Goal: Task Accomplishment & Management: Manage account settings

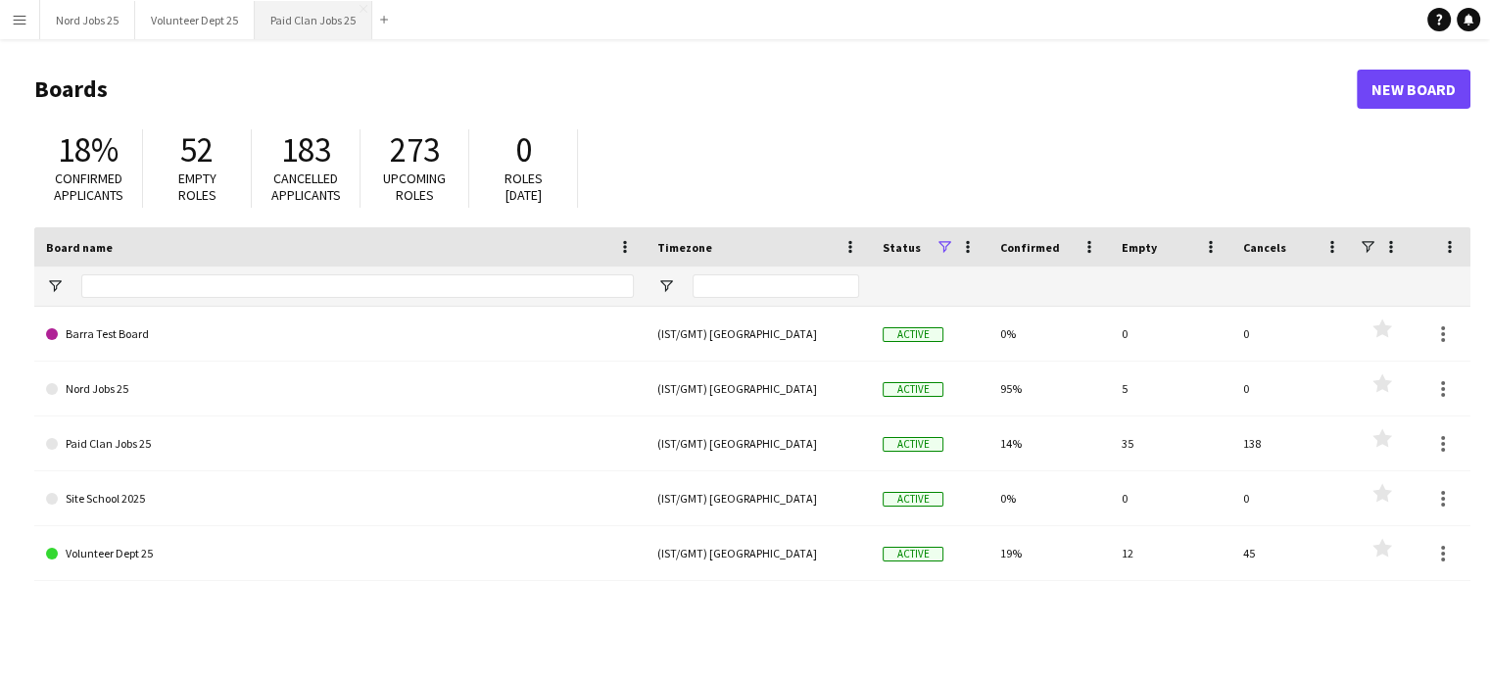
click at [294, 24] on button "Paid Clan Jobs 25 Close" at bounding box center [314, 20] width 118 height 38
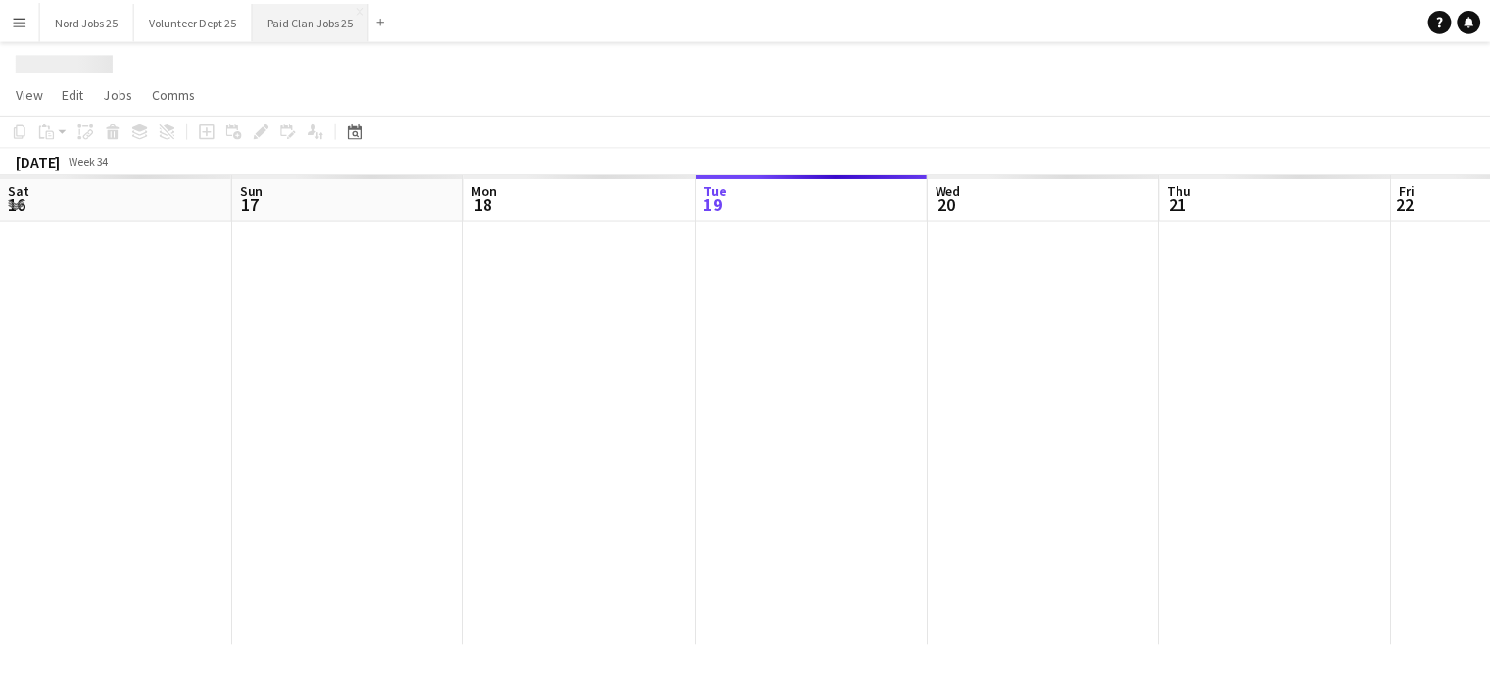
scroll to position [0, 468]
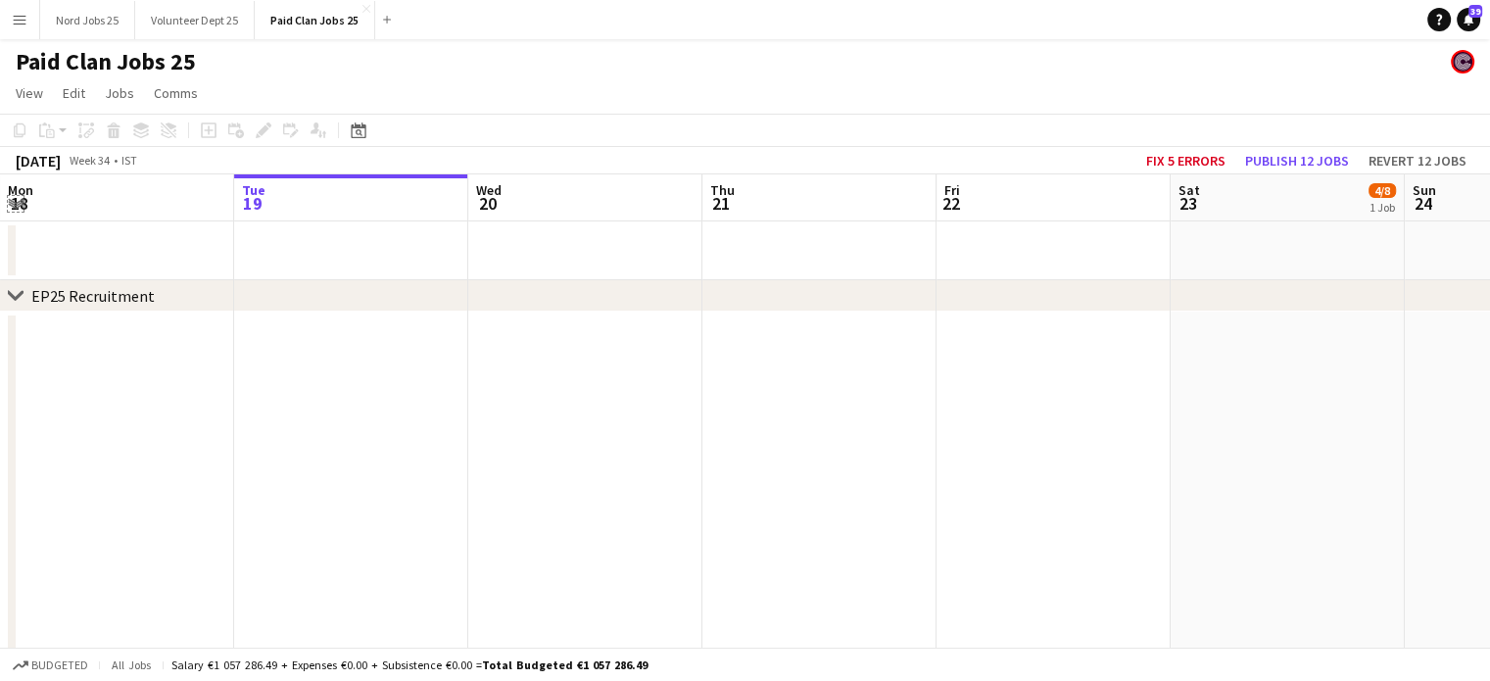
click at [13, 206] on app-icon "Expand/collapse" at bounding box center [16, 202] width 16 height 19
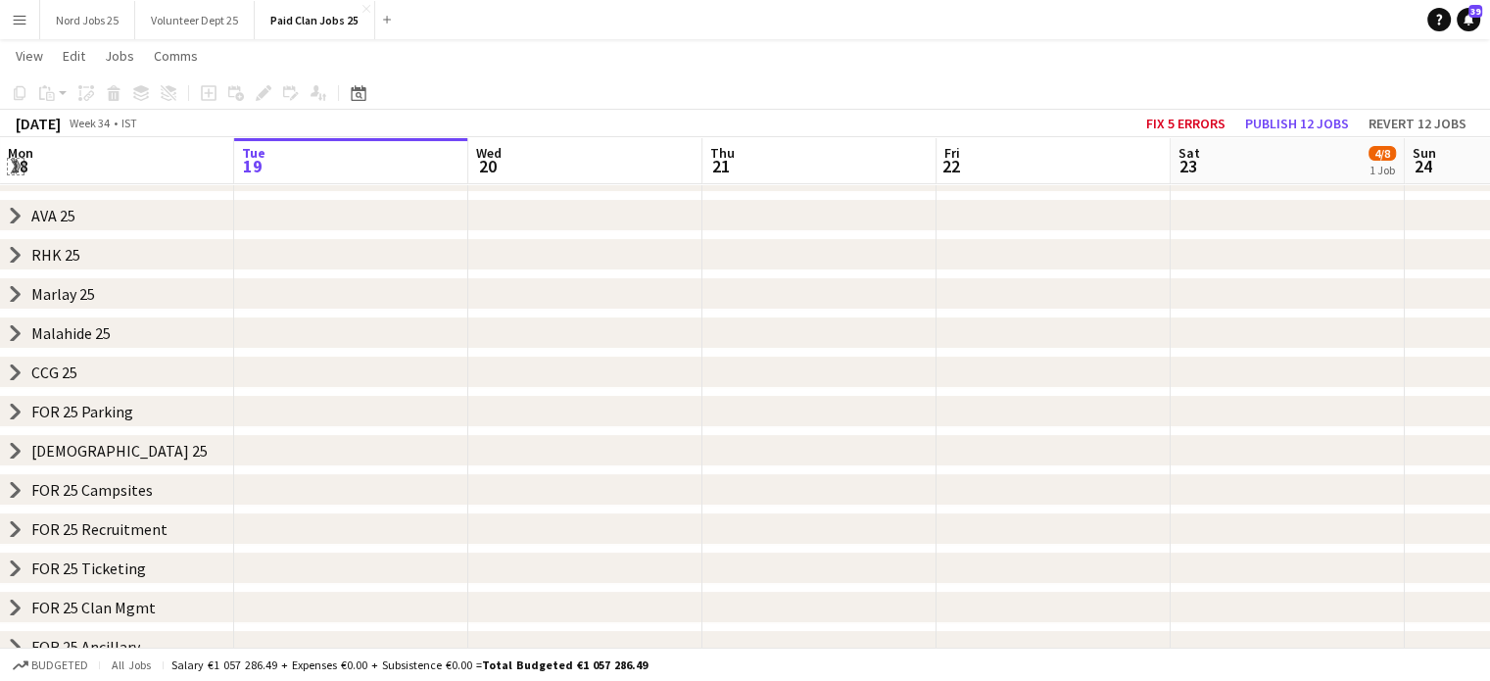
scroll to position [317, 0]
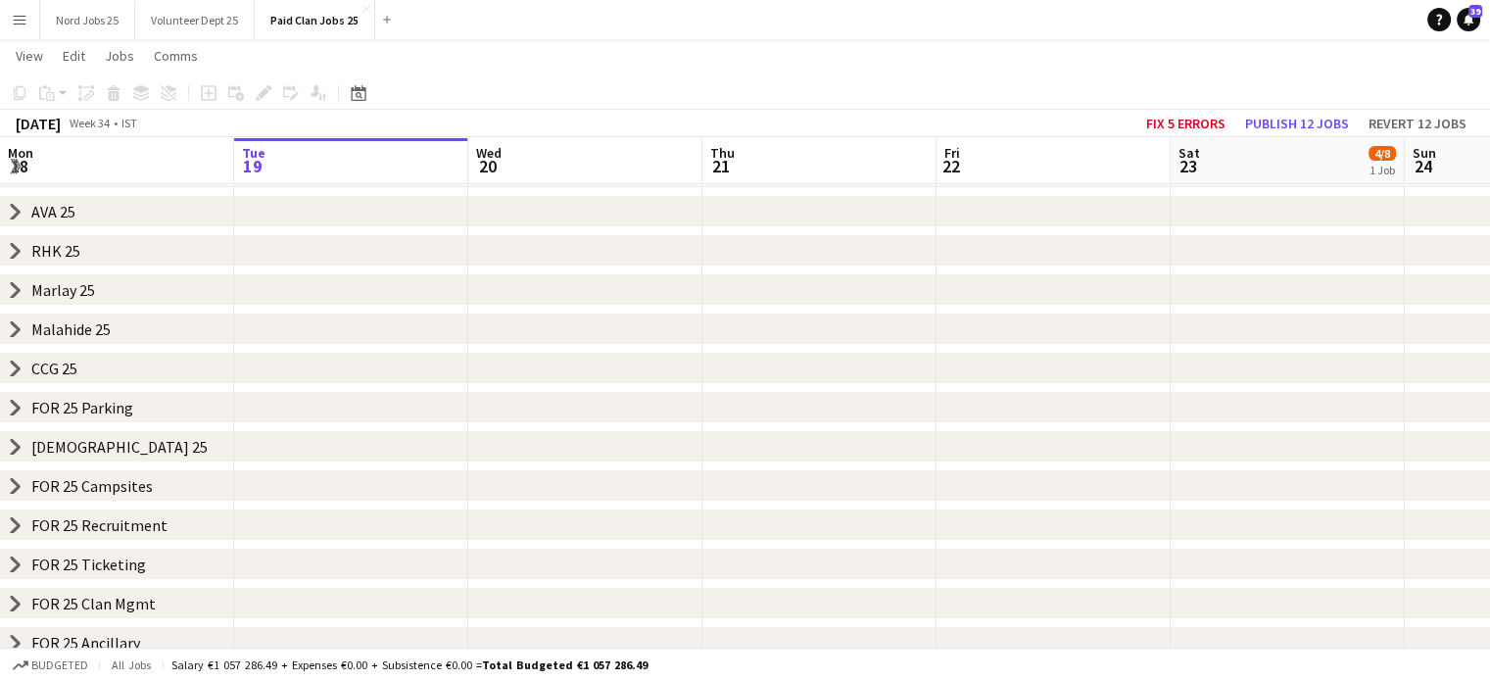
click at [14, 364] on icon at bounding box center [16, 367] width 8 height 15
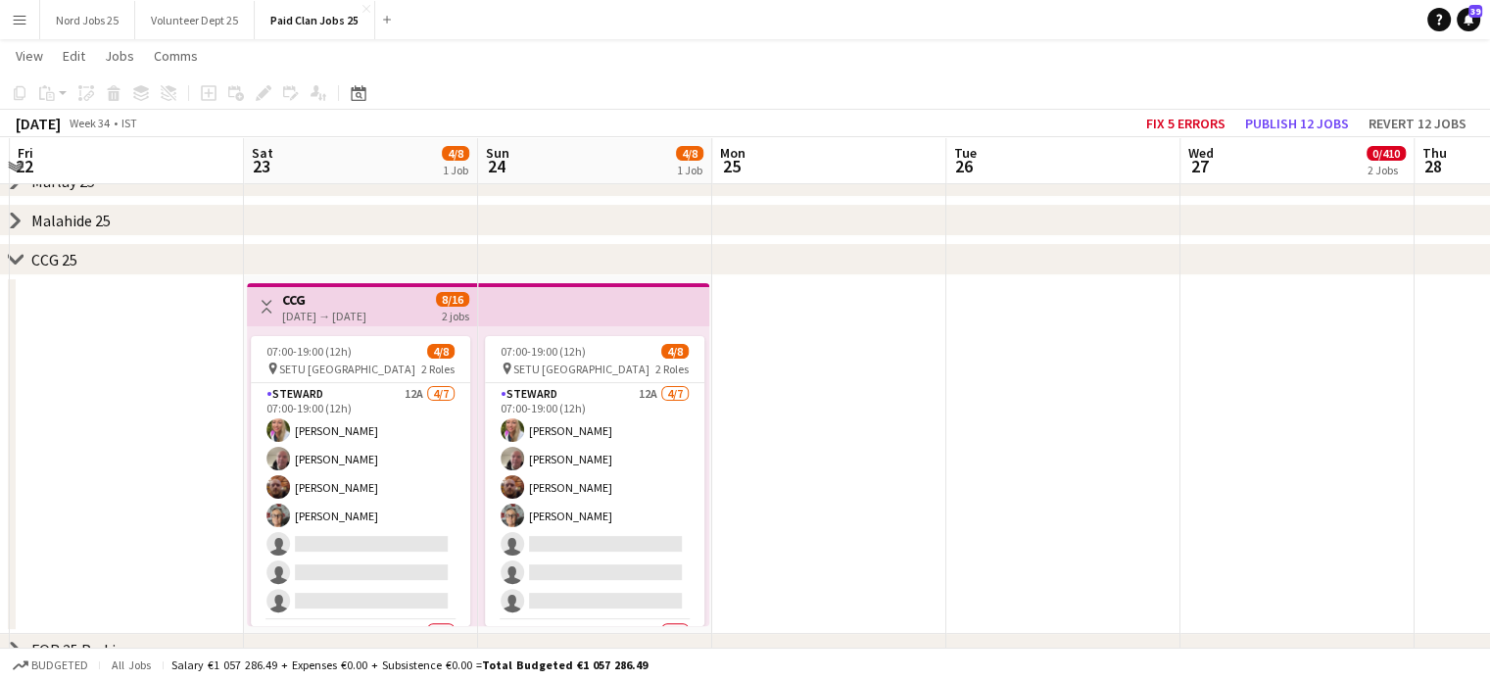
scroll to position [0, 737]
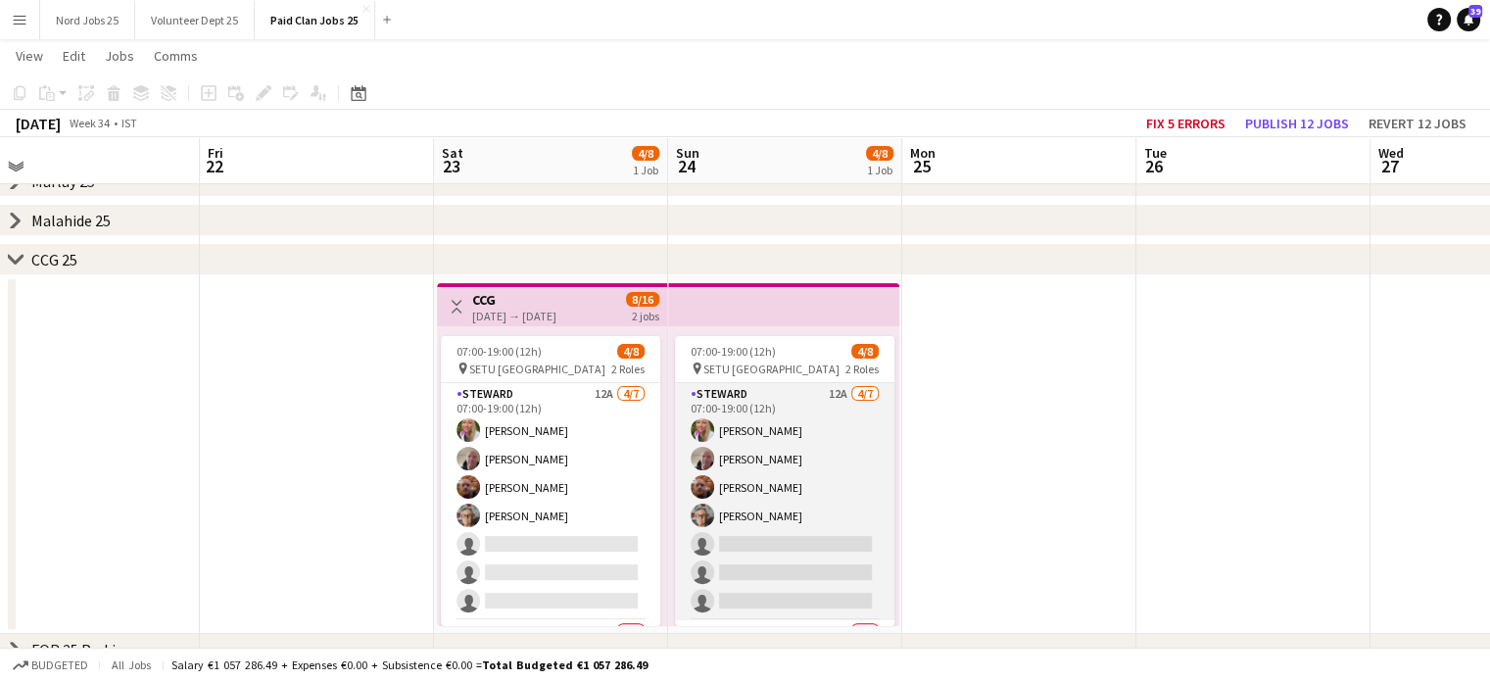
click at [724, 493] on app-card-role "Steward 12A 4/7 07:00-19:00 (12h) Melanie Dunne Michael Morrisséy Jarlath Coyle…" at bounding box center [784, 501] width 219 height 237
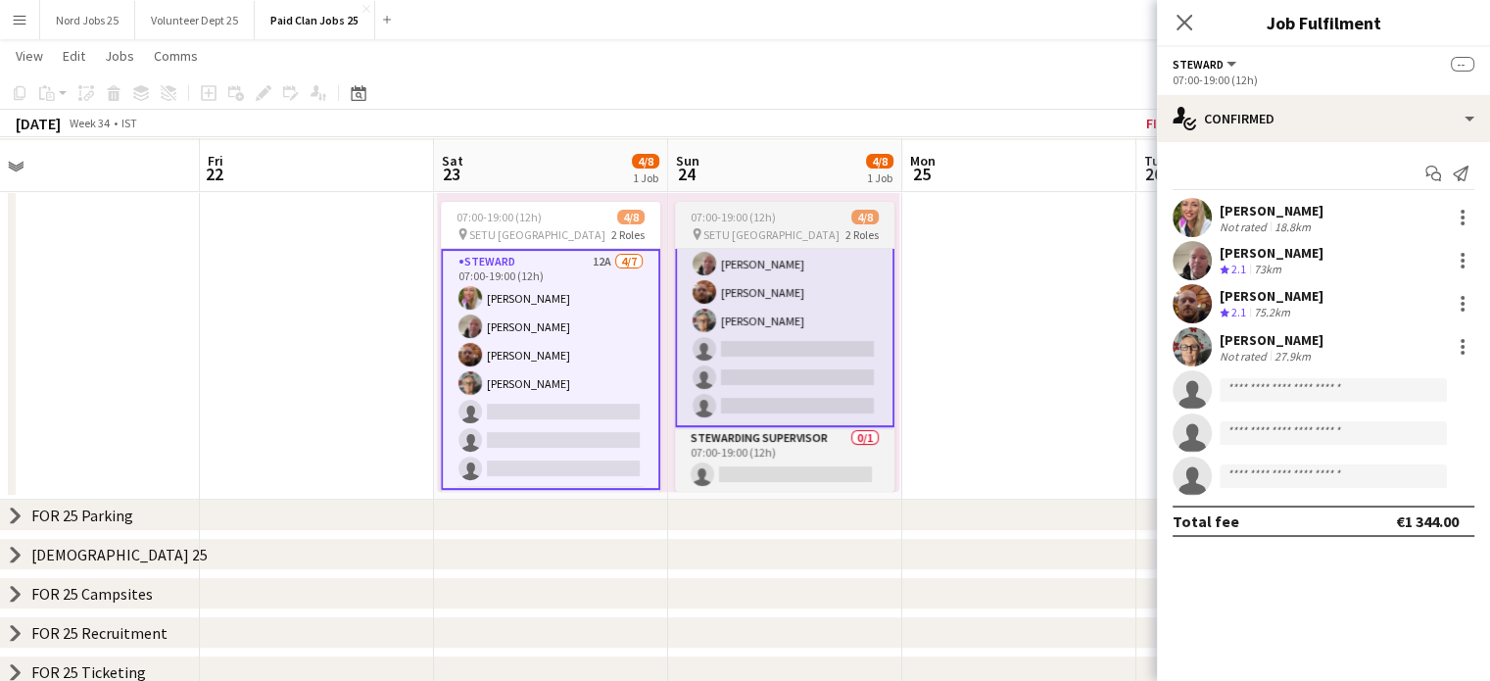
scroll to position [568, 0]
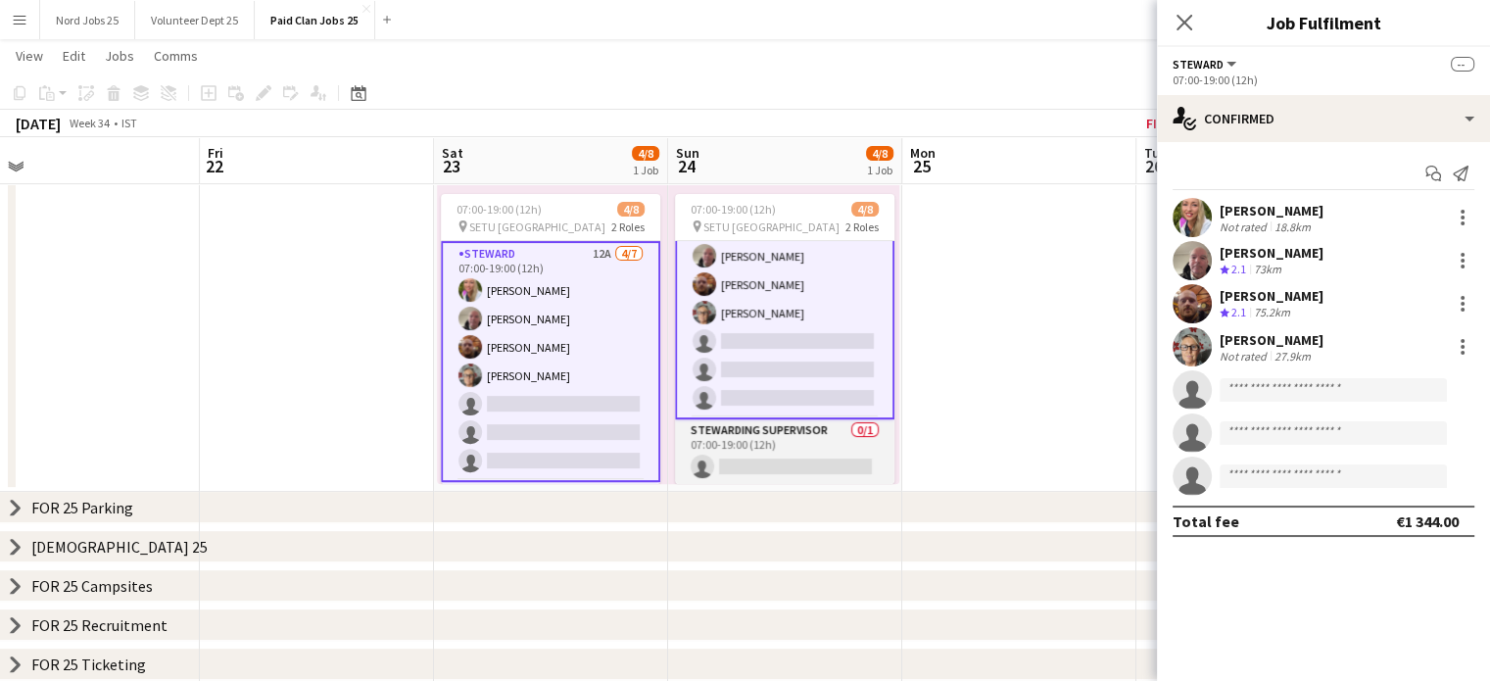
click at [784, 464] on app-card-role "Stewarding Supervisor 0/1 07:00-19:00 (12h) single-neutral-actions" at bounding box center [784, 452] width 219 height 67
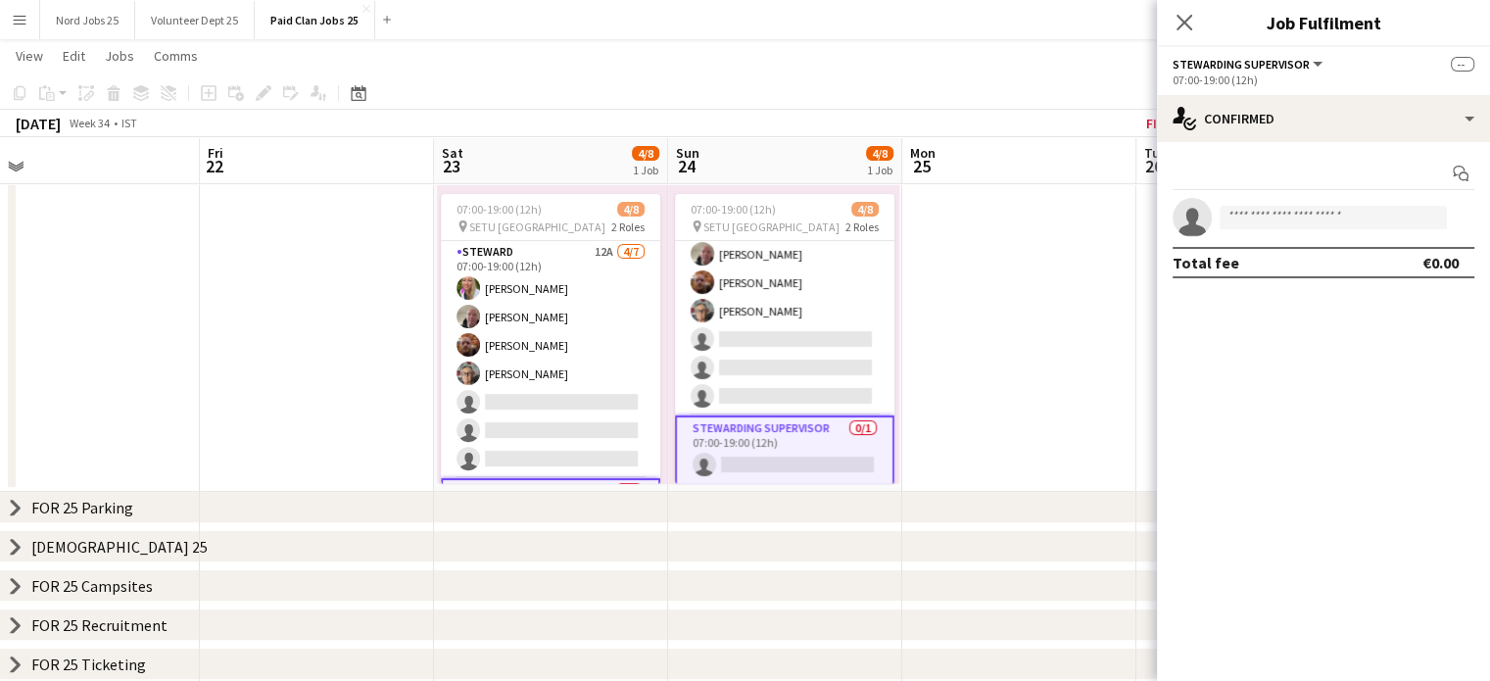
scroll to position [62, 0]
click at [1338, 218] on input at bounding box center [1332, 218] width 227 height 24
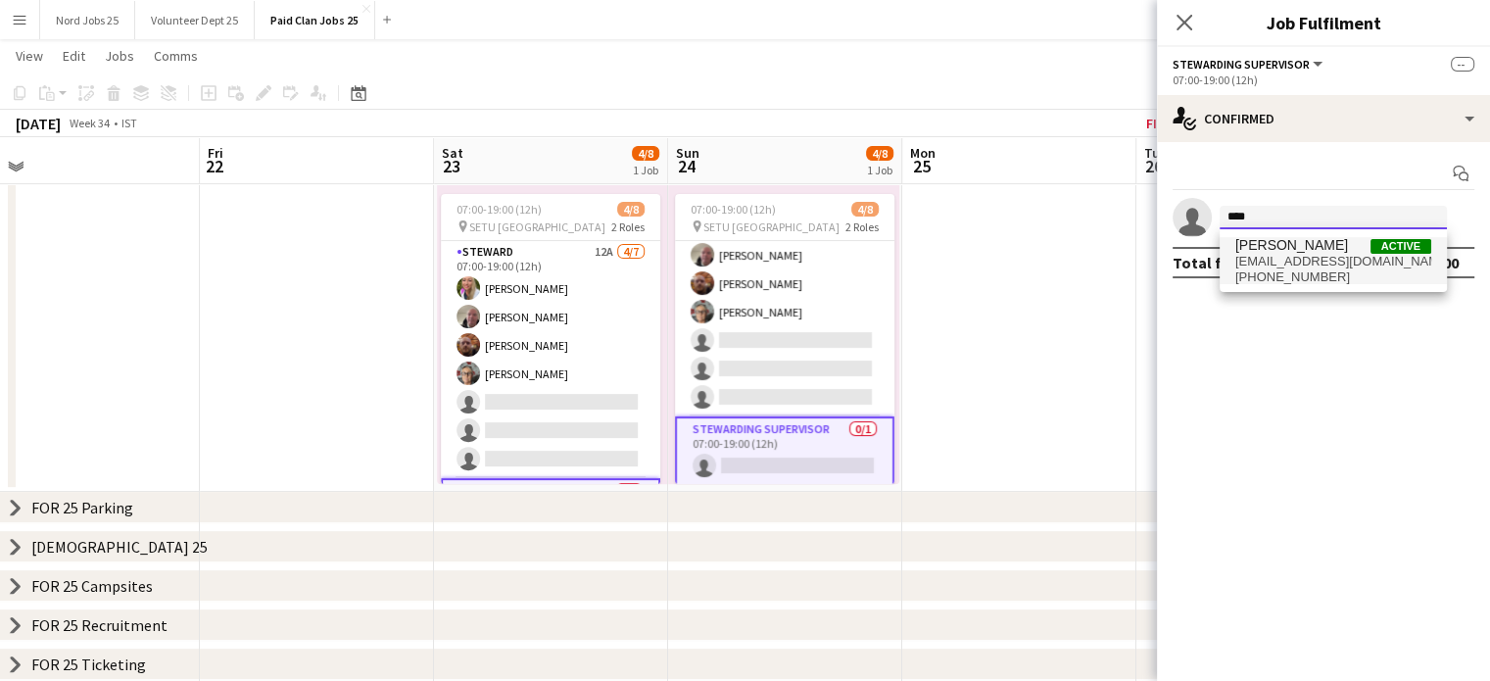
type input "****"
click at [1314, 257] on span "barryjean747@gmail.com" at bounding box center [1333, 262] width 196 height 16
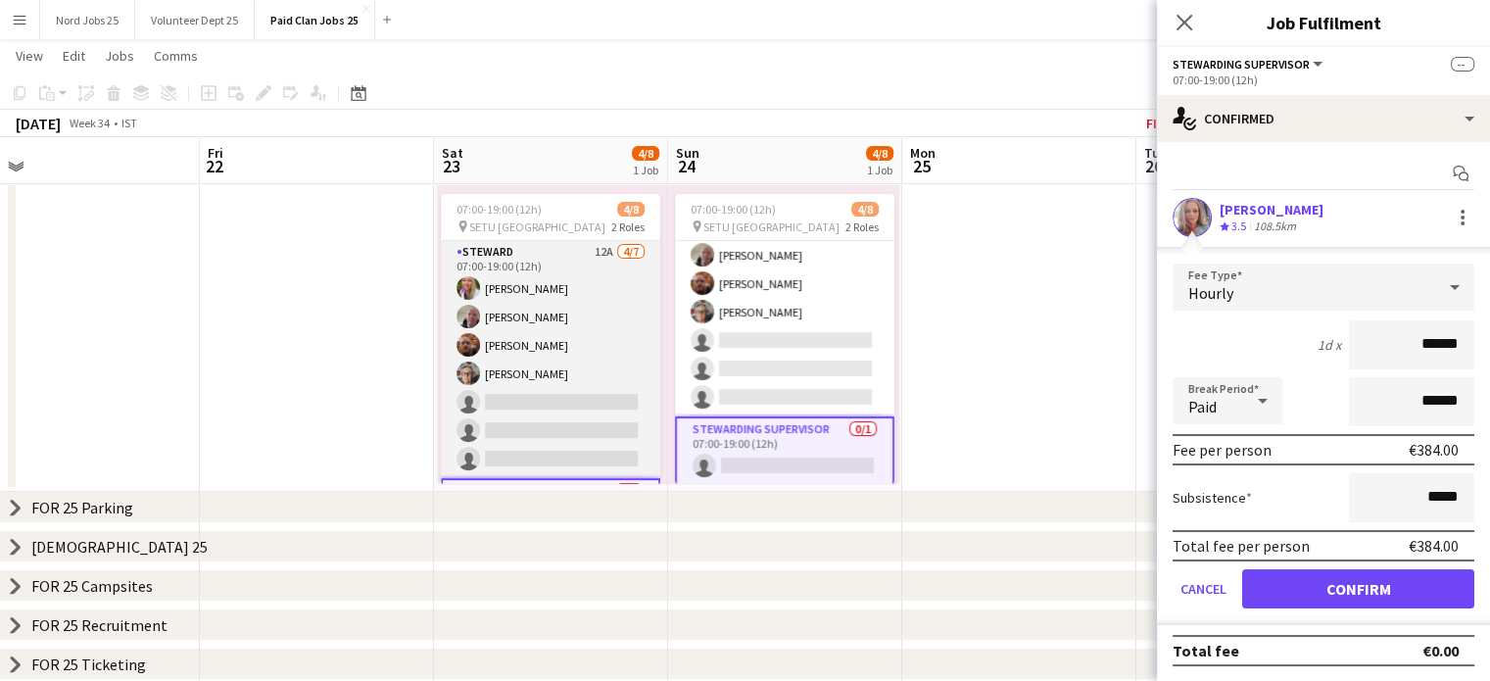
scroll to position [63, 0]
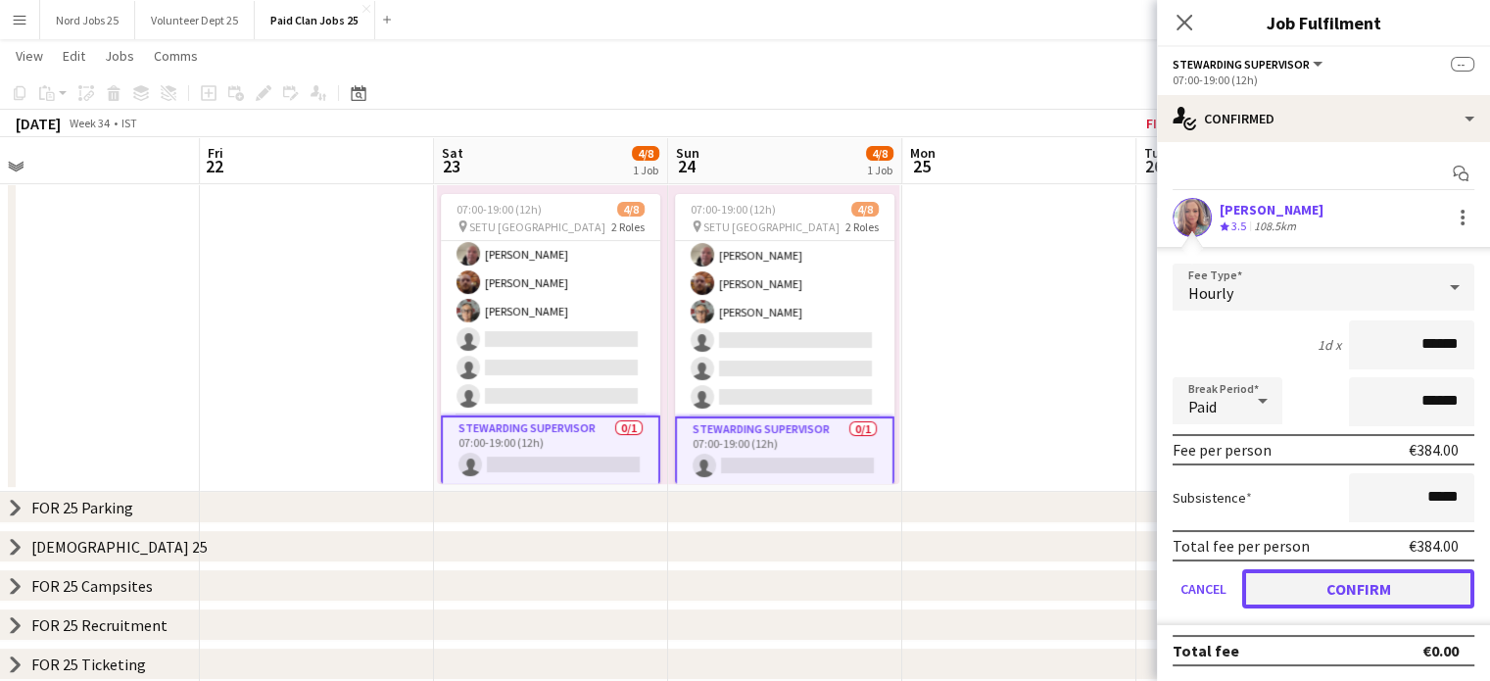
click at [1351, 598] on button "Confirm" at bounding box center [1358, 588] width 232 height 39
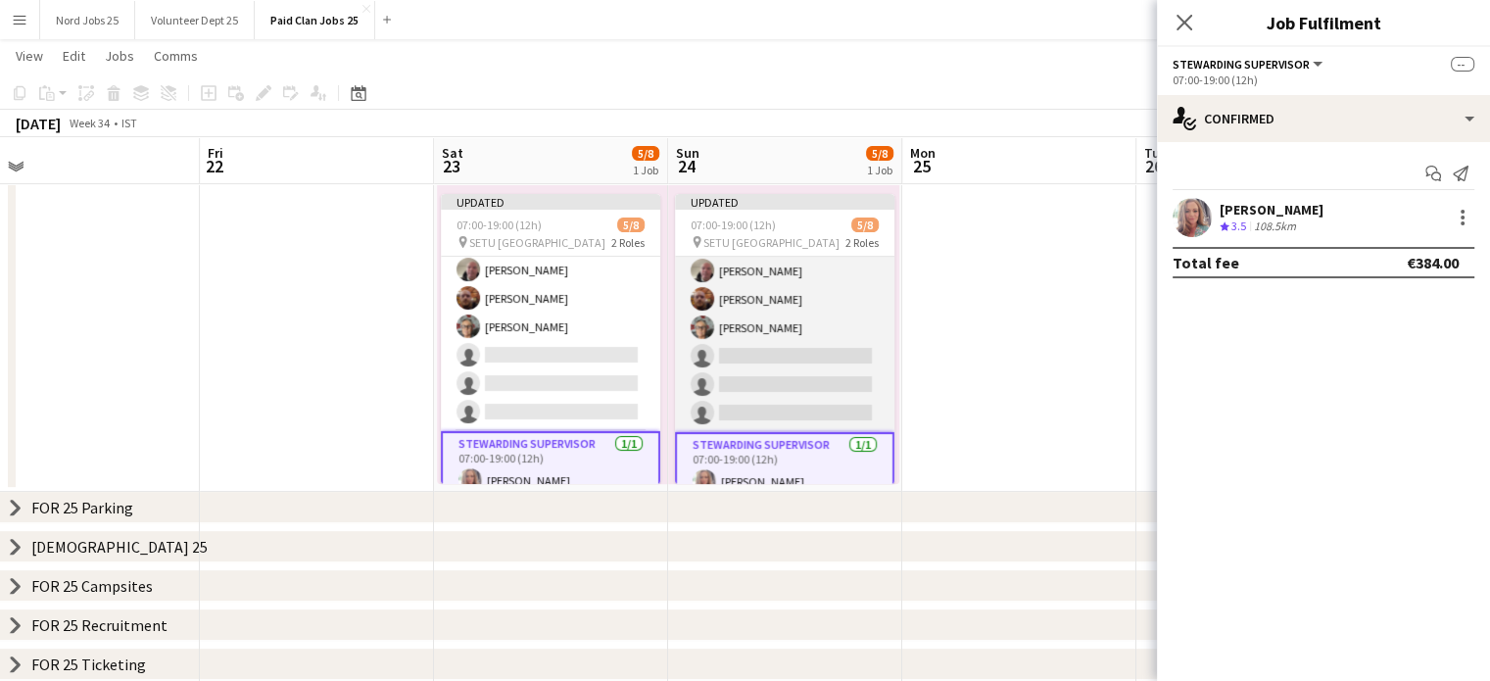
click at [809, 354] on app-card-role "Steward 12A 4/7 07:00-19:00 (12h) Melanie Dunne Michael Morrisséy Jarlath Coyle…" at bounding box center [784, 313] width 219 height 237
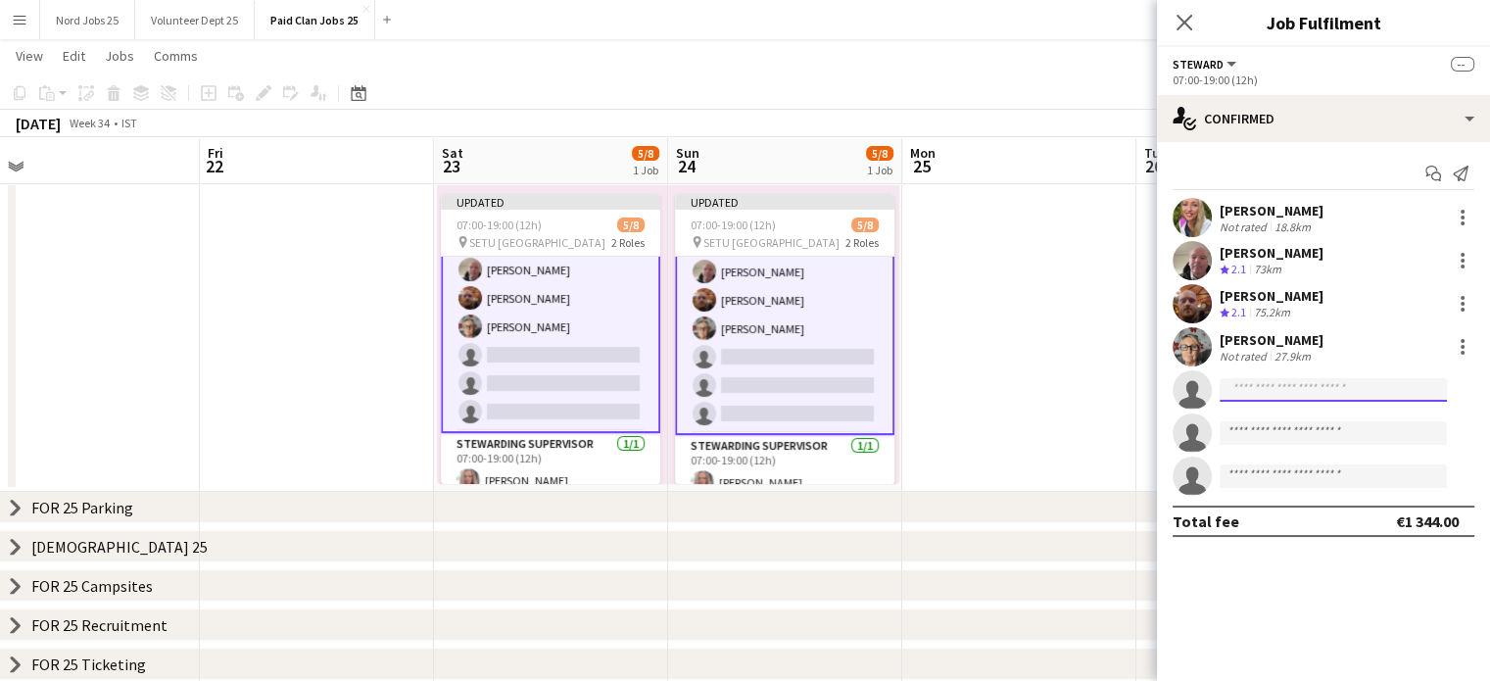
click at [1280, 391] on input at bounding box center [1332, 390] width 227 height 24
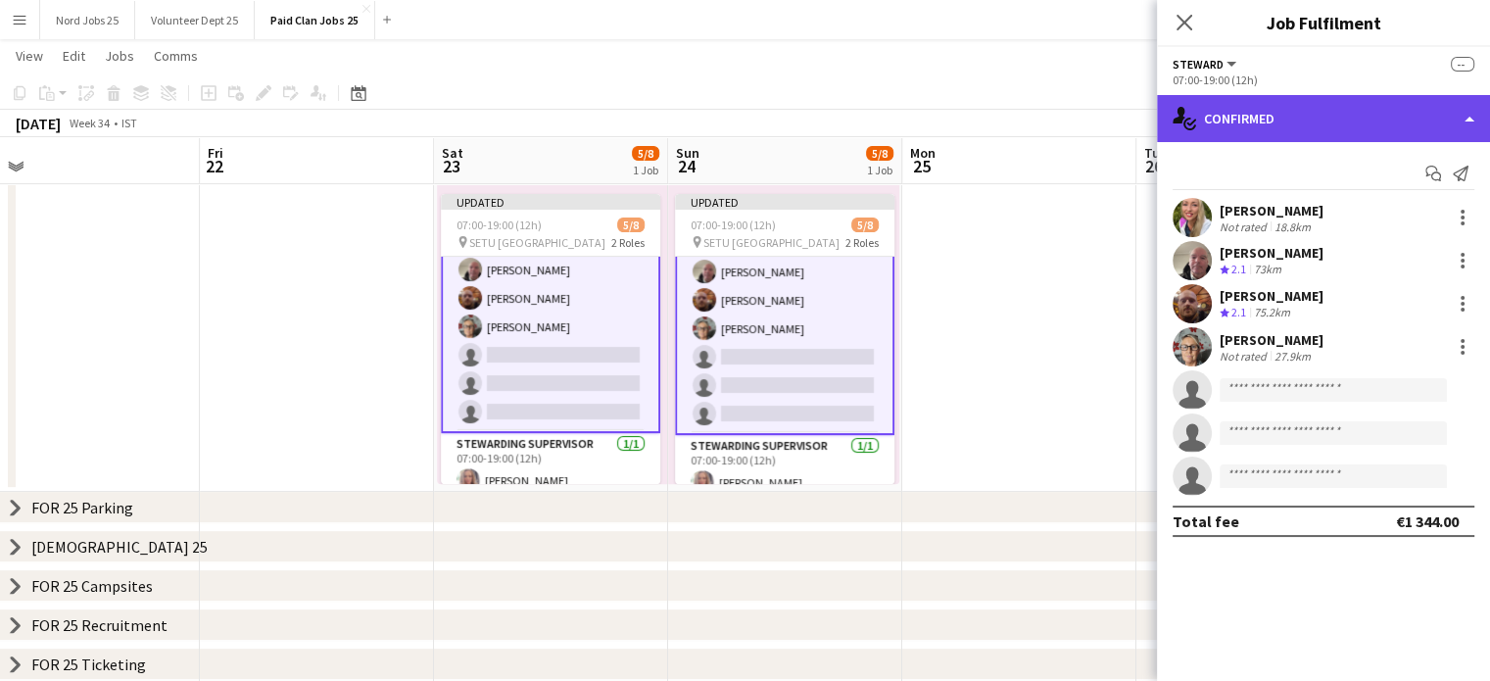
click at [1241, 107] on div "single-neutral-actions-check-2 Confirmed" at bounding box center [1323, 118] width 333 height 47
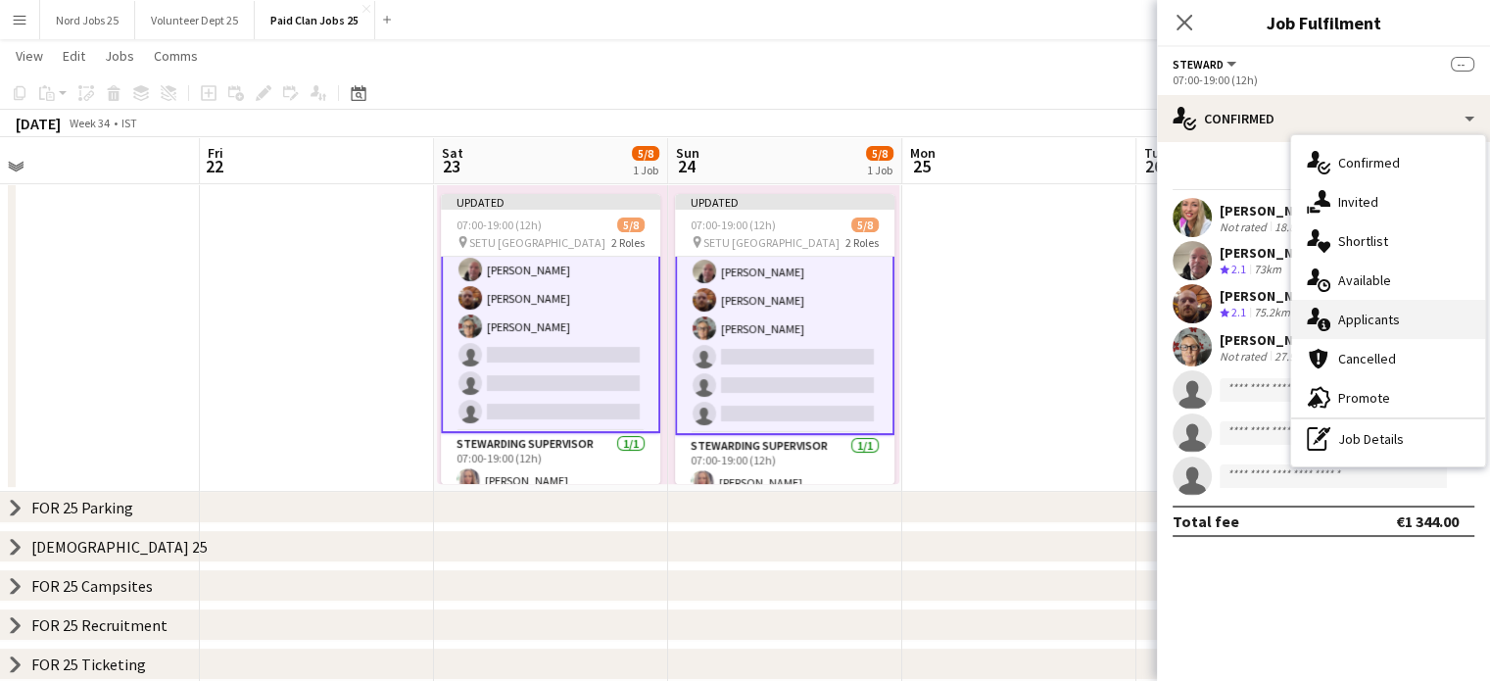
click at [1365, 316] on div "single-neutral-actions-information Applicants" at bounding box center [1388, 319] width 194 height 39
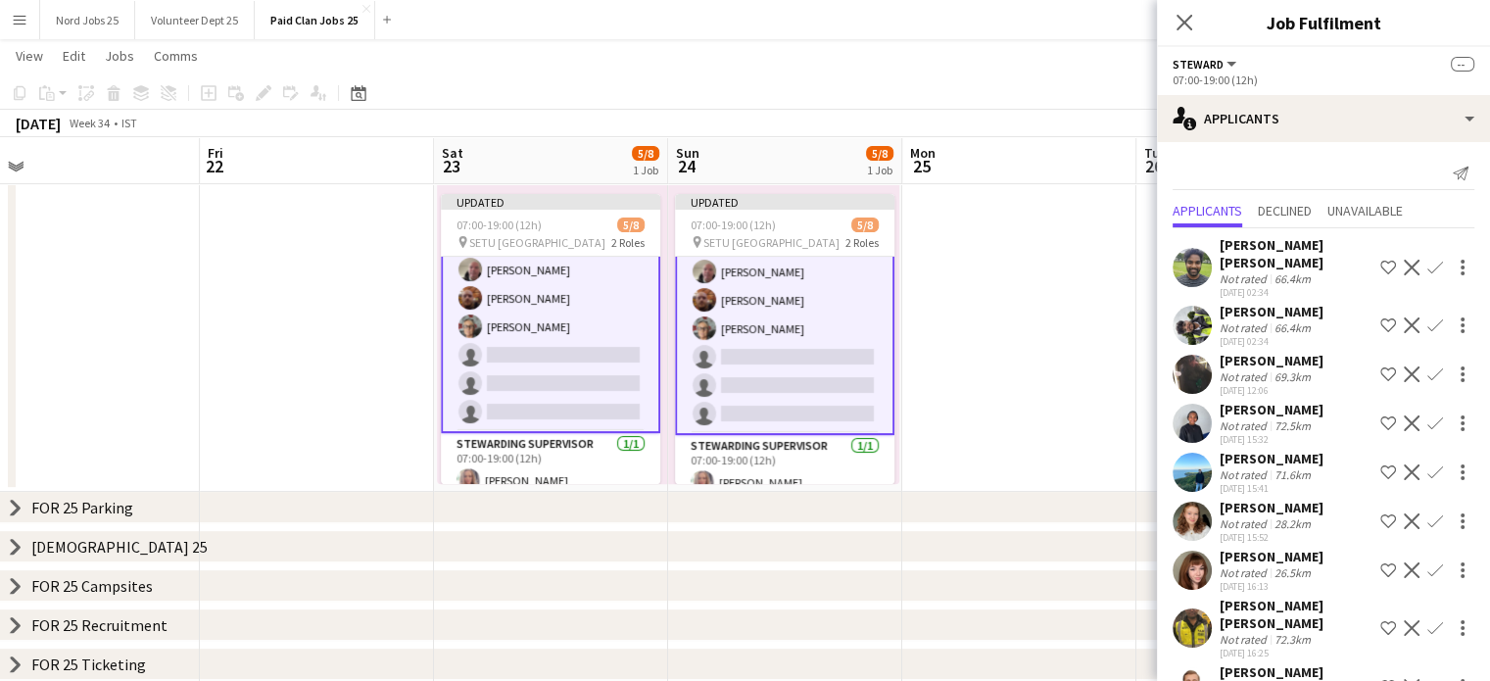
scroll to position [230, 0]
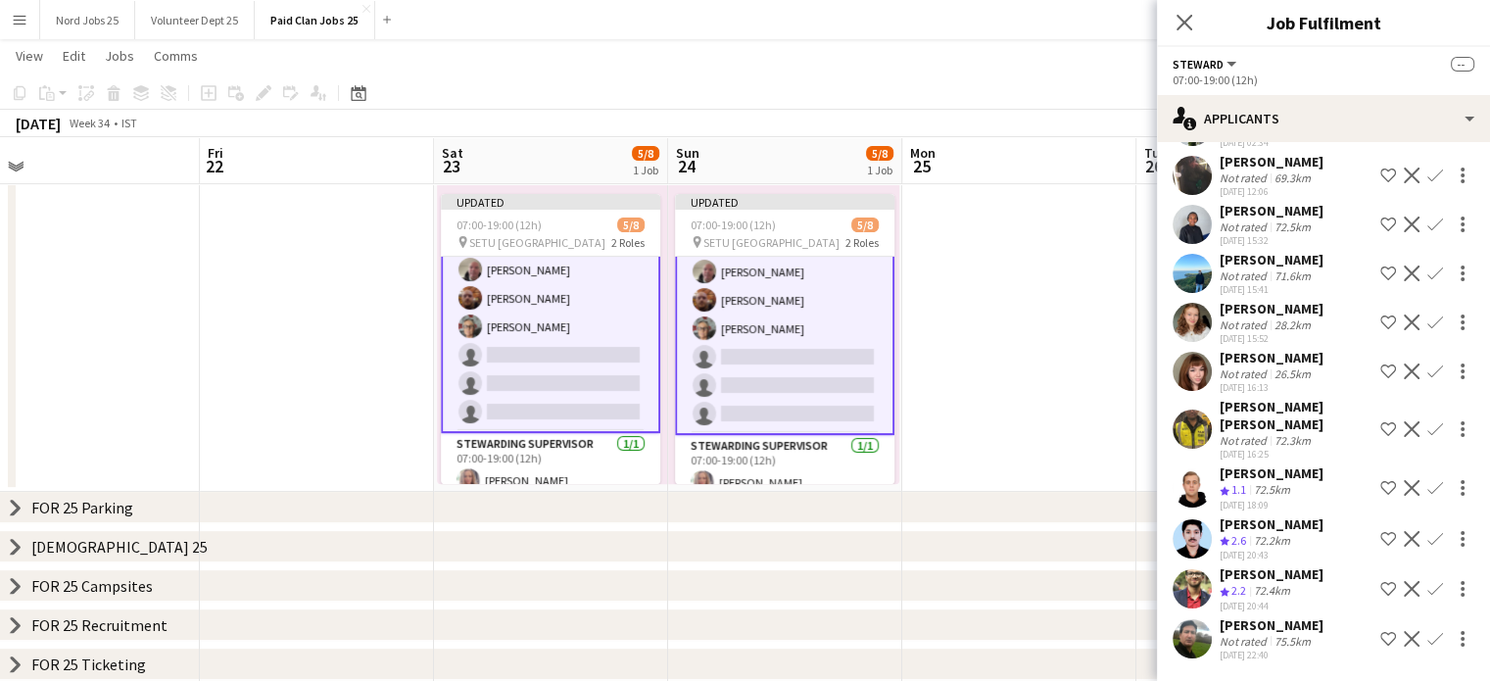
click at [1427, 480] on app-icon "Confirm" at bounding box center [1435, 488] width 16 height 16
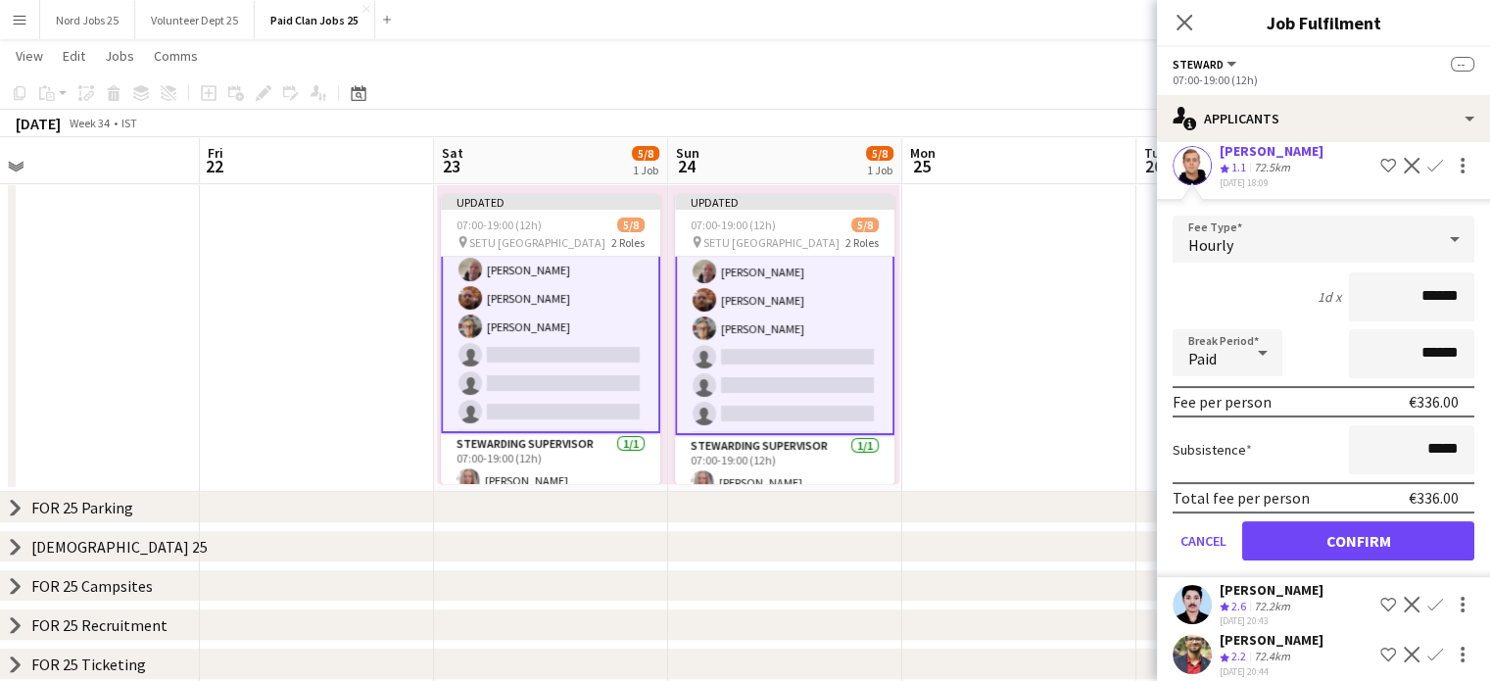
scroll to position [530, 0]
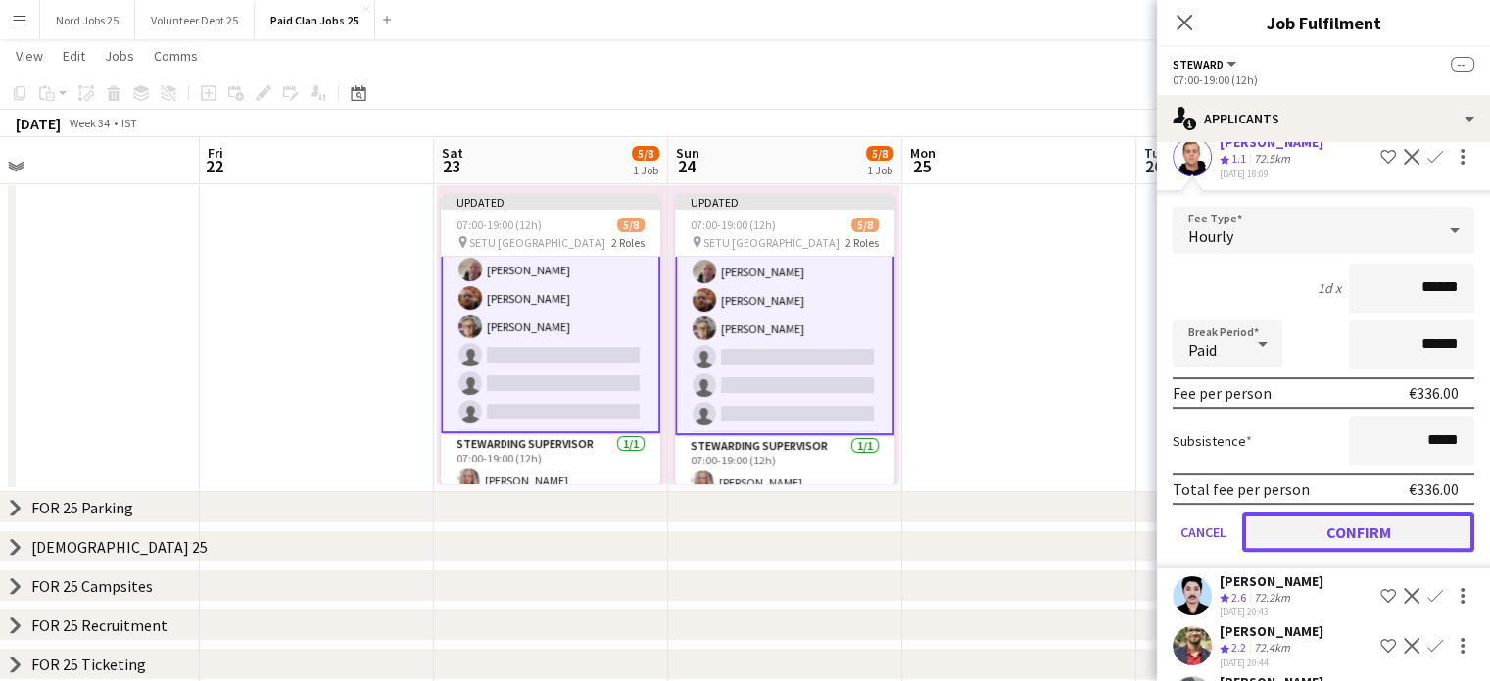
click at [1339, 532] on button "Confirm" at bounding box center [1358, 531] width 232 height 39
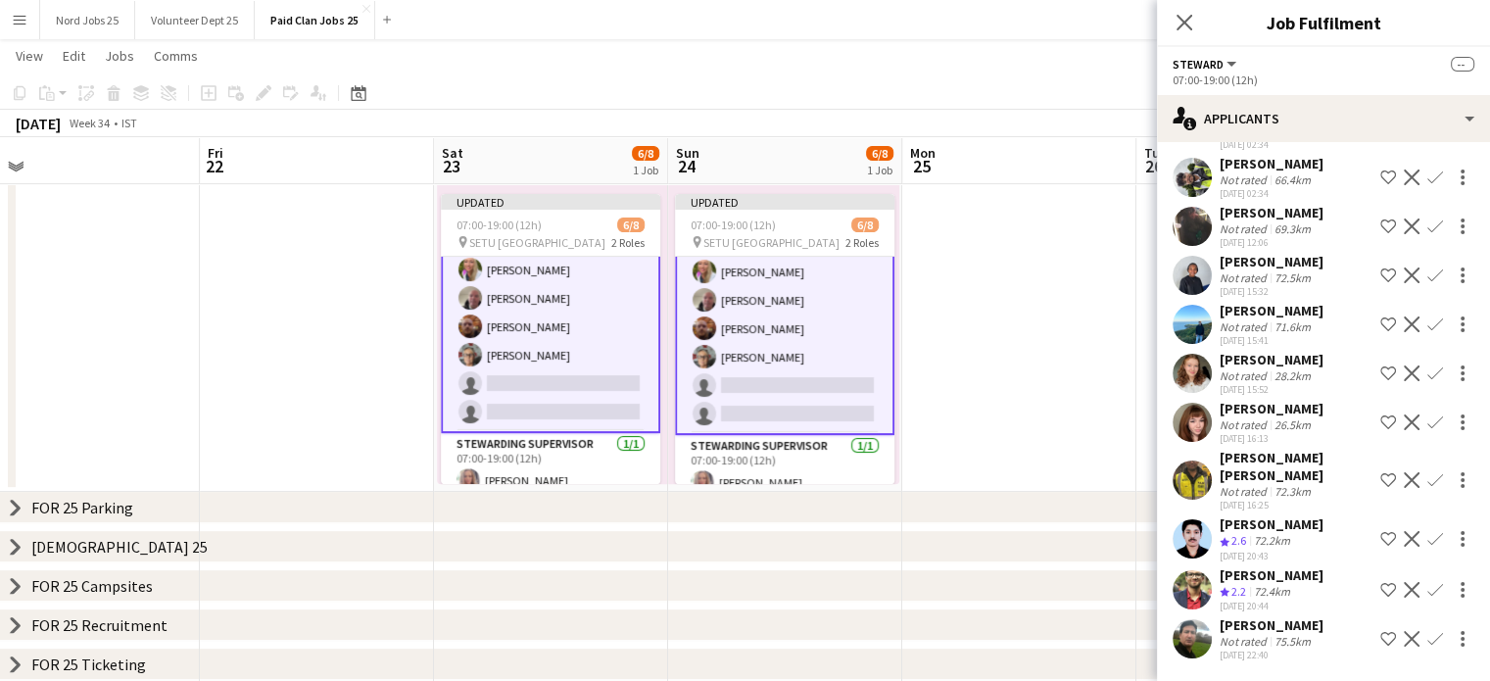
scroll to position [95, 0]
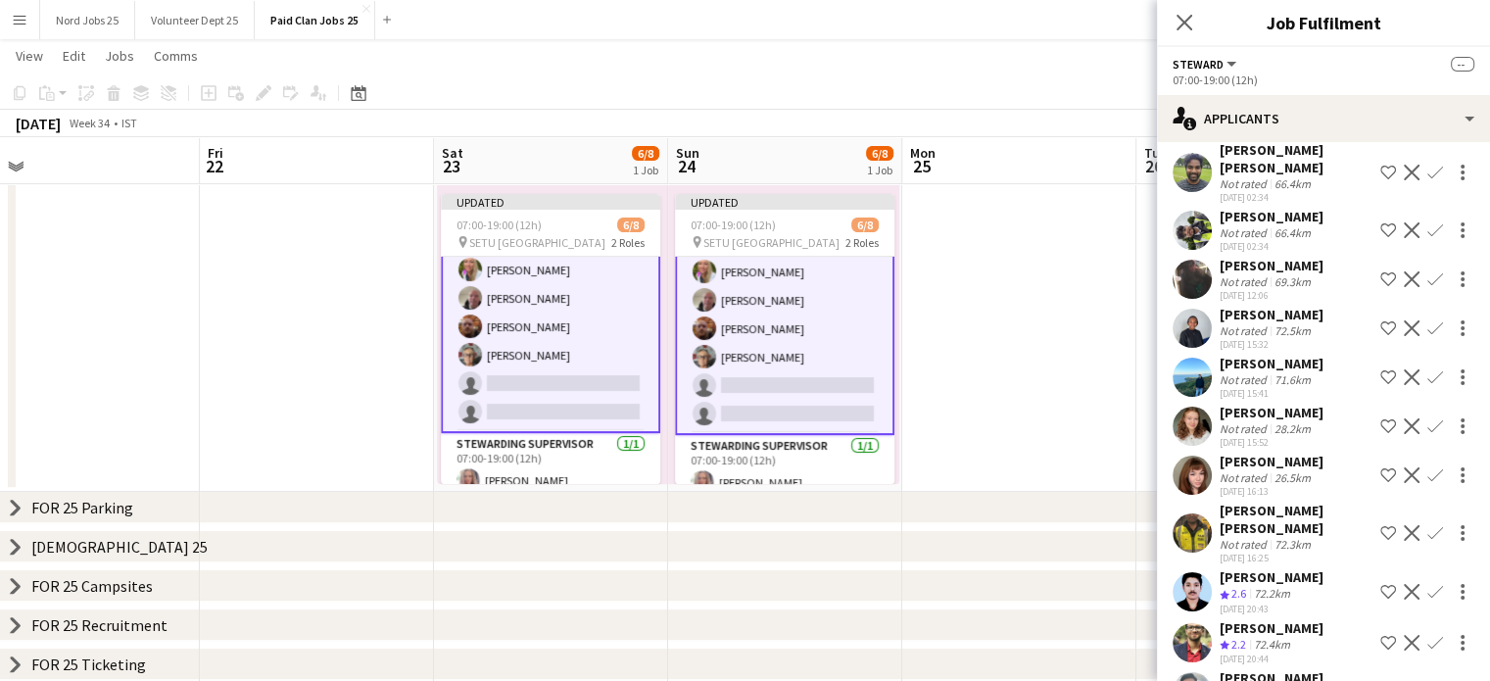
click at [1427, 587] on app-icon "Confirm" at bounding box center [1435, 592] width 16 height 16
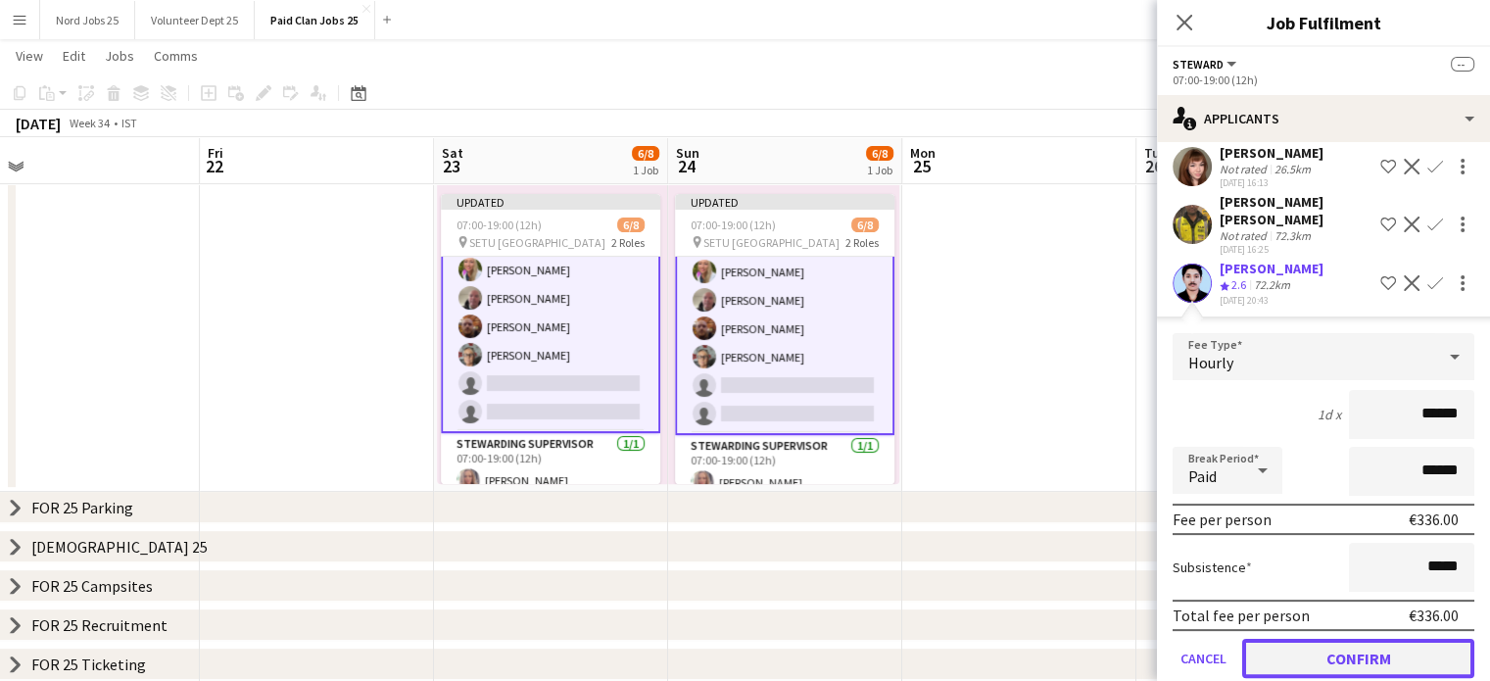
click at [1363, 661] on button "Confirm" at bounding box center [1358, 658] width 232 height 39
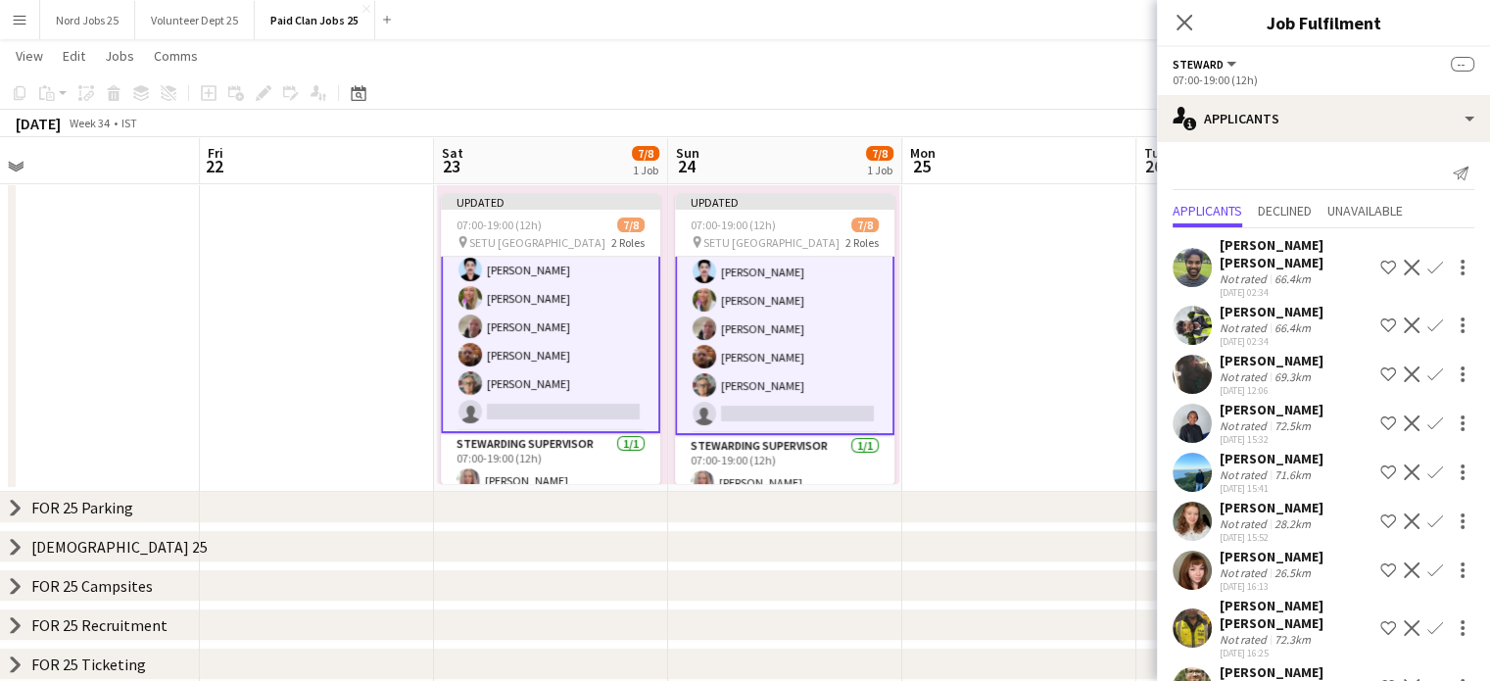
scroll to position [95, 0]
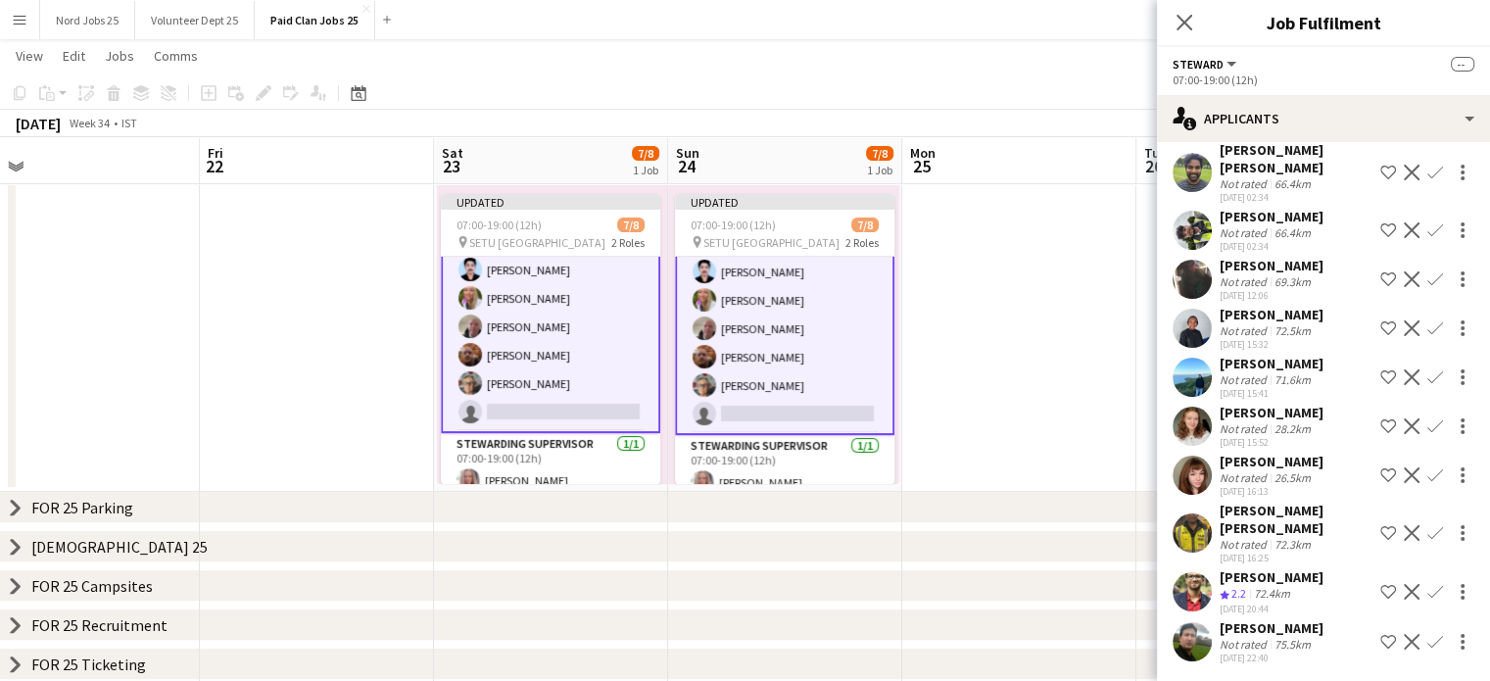
click at [1427, 587] on app-icon "Confirm" at bounding box center [1435, 592] width 16 height 16
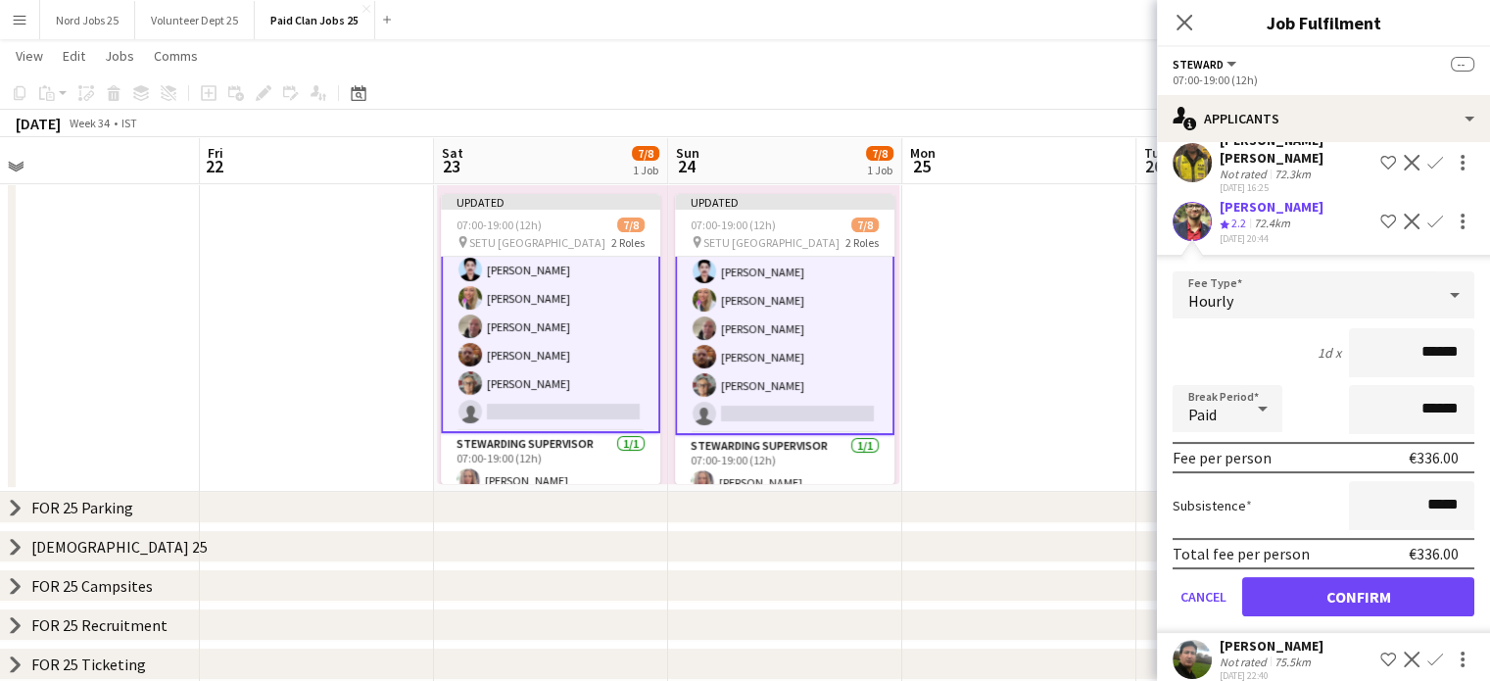
scroll to position [466, 0]
click at [1331, 588] on button "Confirm" at bounding box center [1358, 595] width 232 height 39
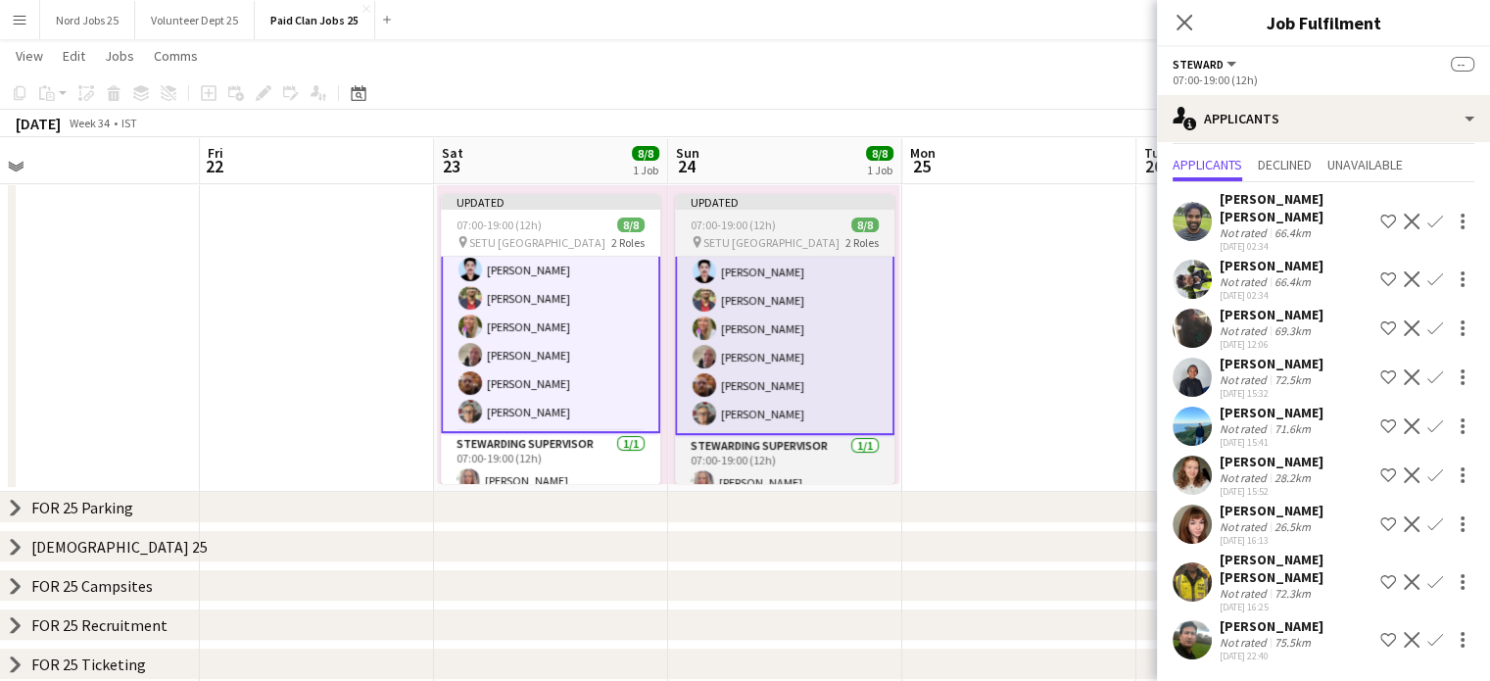
scroll to position [0, 0]
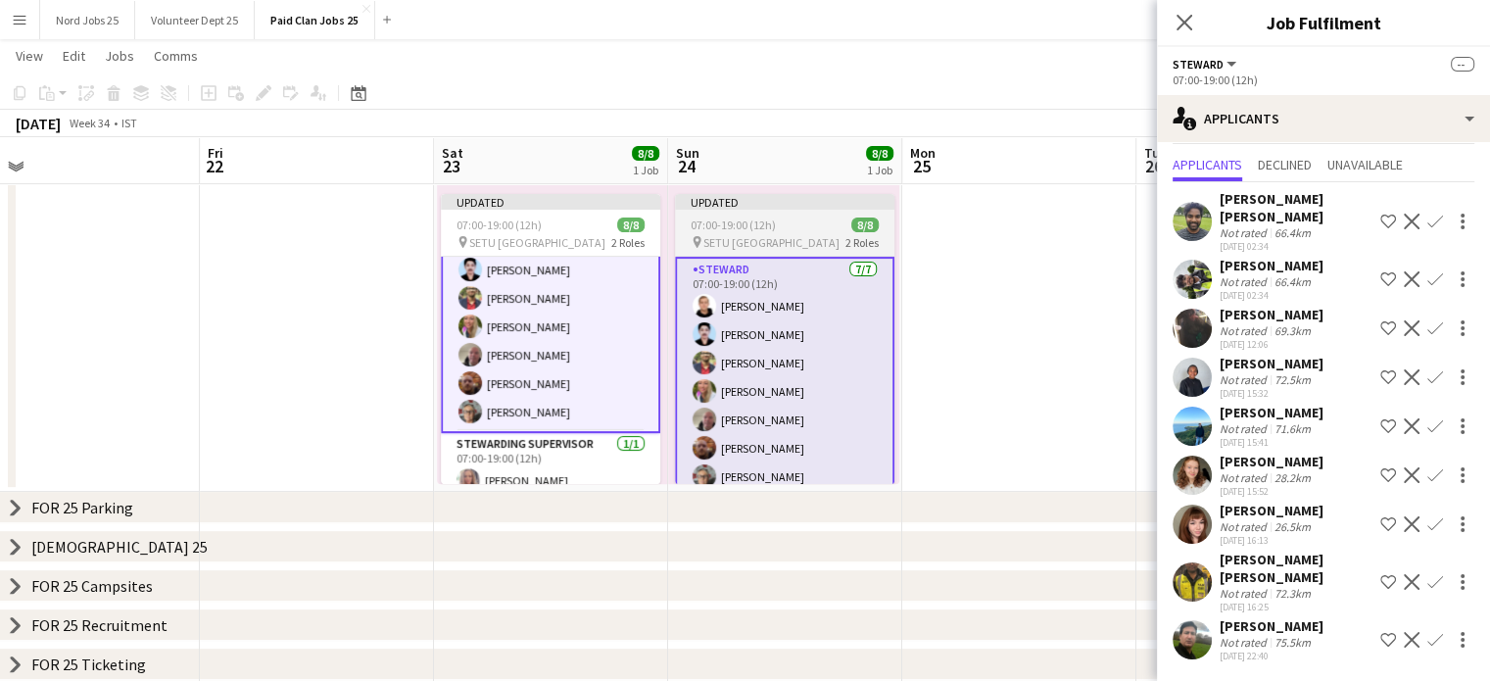
click at [796, 211] on app-job-card "Updated 07:00-19:00 (12h) 8/8 pin SETU Carlow Sports Complex 2 Roles Steward 7/…" at bounding box center [784, 339] width 219 height 290
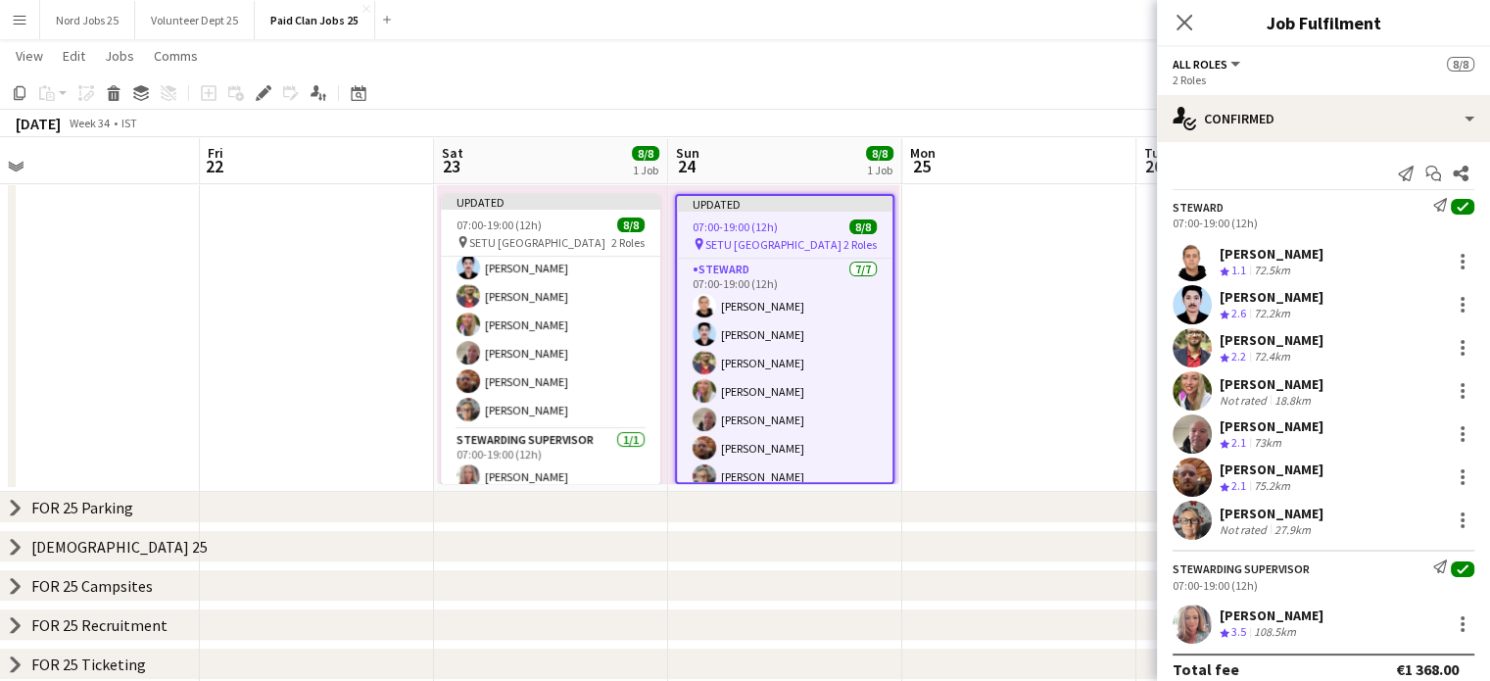
scroll to position [63, 0]
click at [1191, 26] on icon "Close pop-in" at bounding box center [1183, 22] width 19 height 19
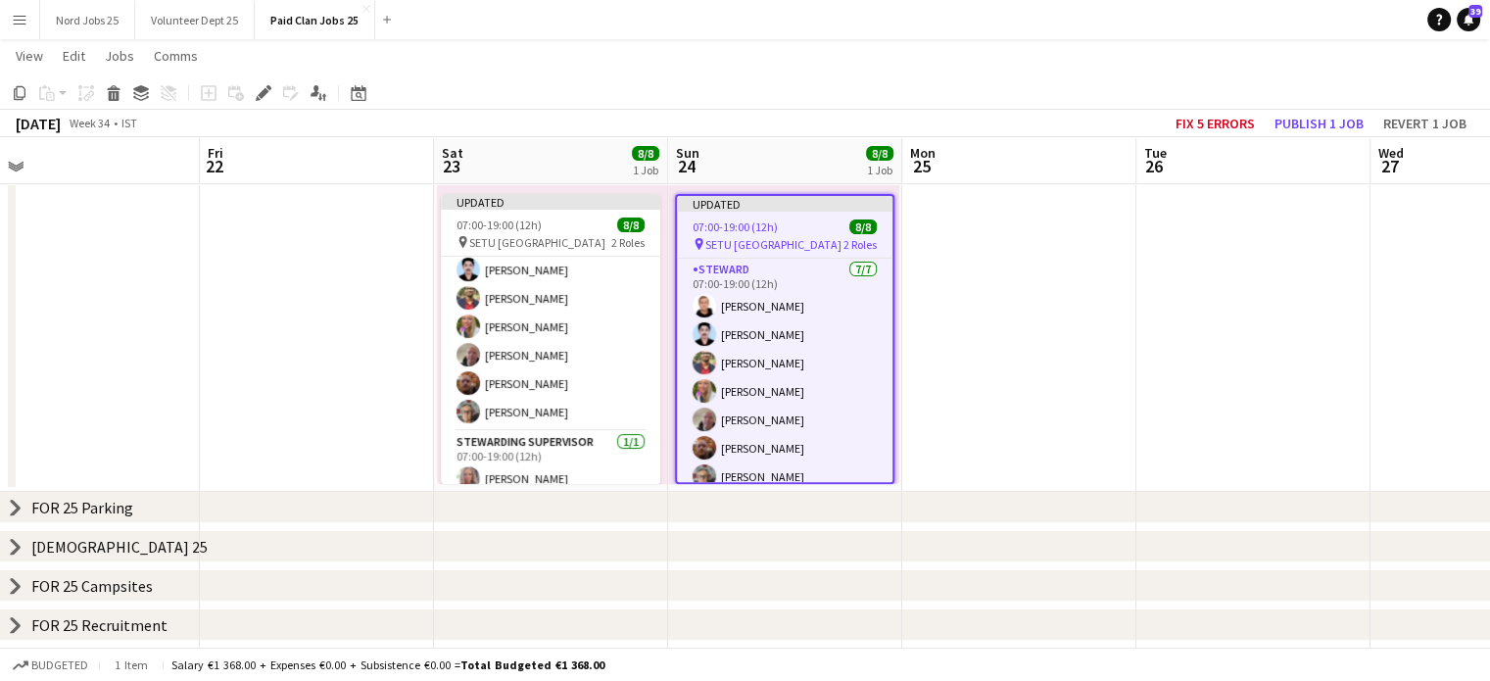
click at [717, 206] on div "Updated" at bounding box center [784, 204] width 215 height 16
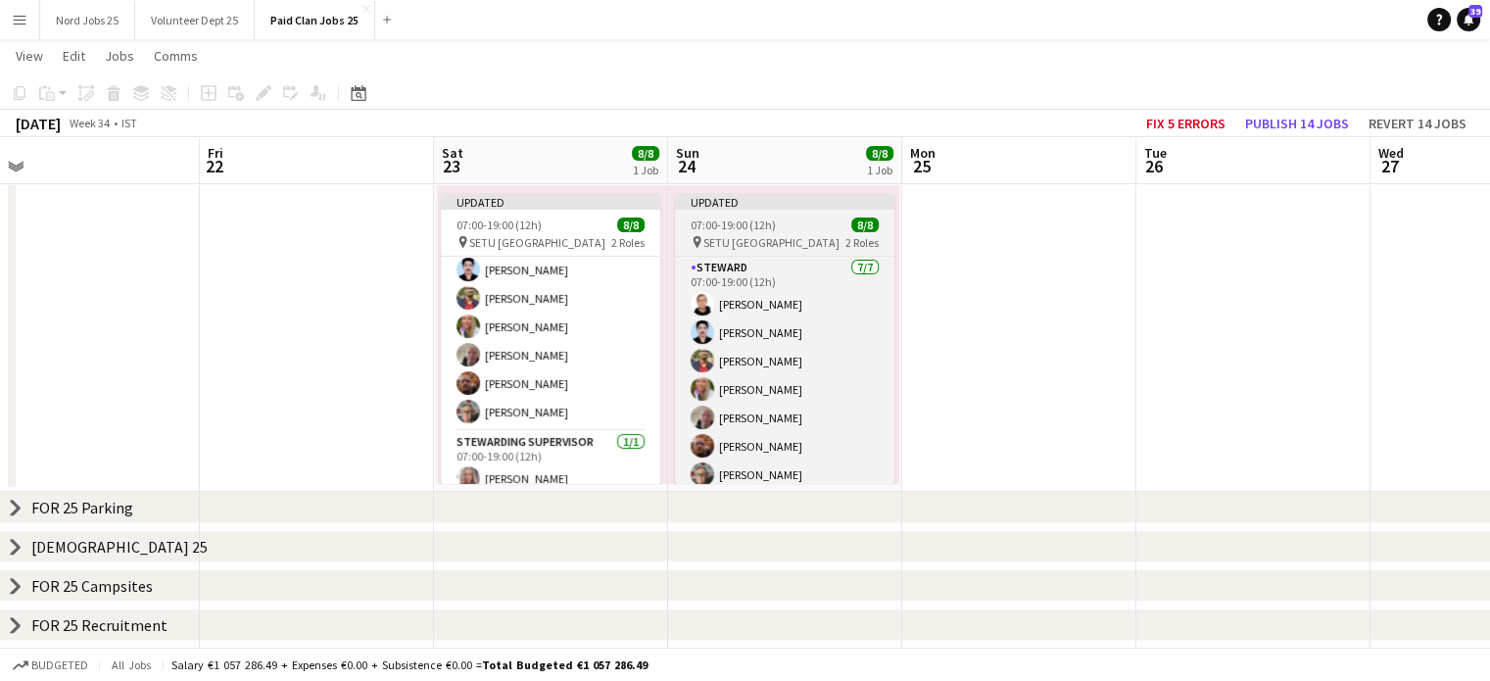
click at [724, 209] on div "Updated" at bounding box center [784, 202] width 219 height 16
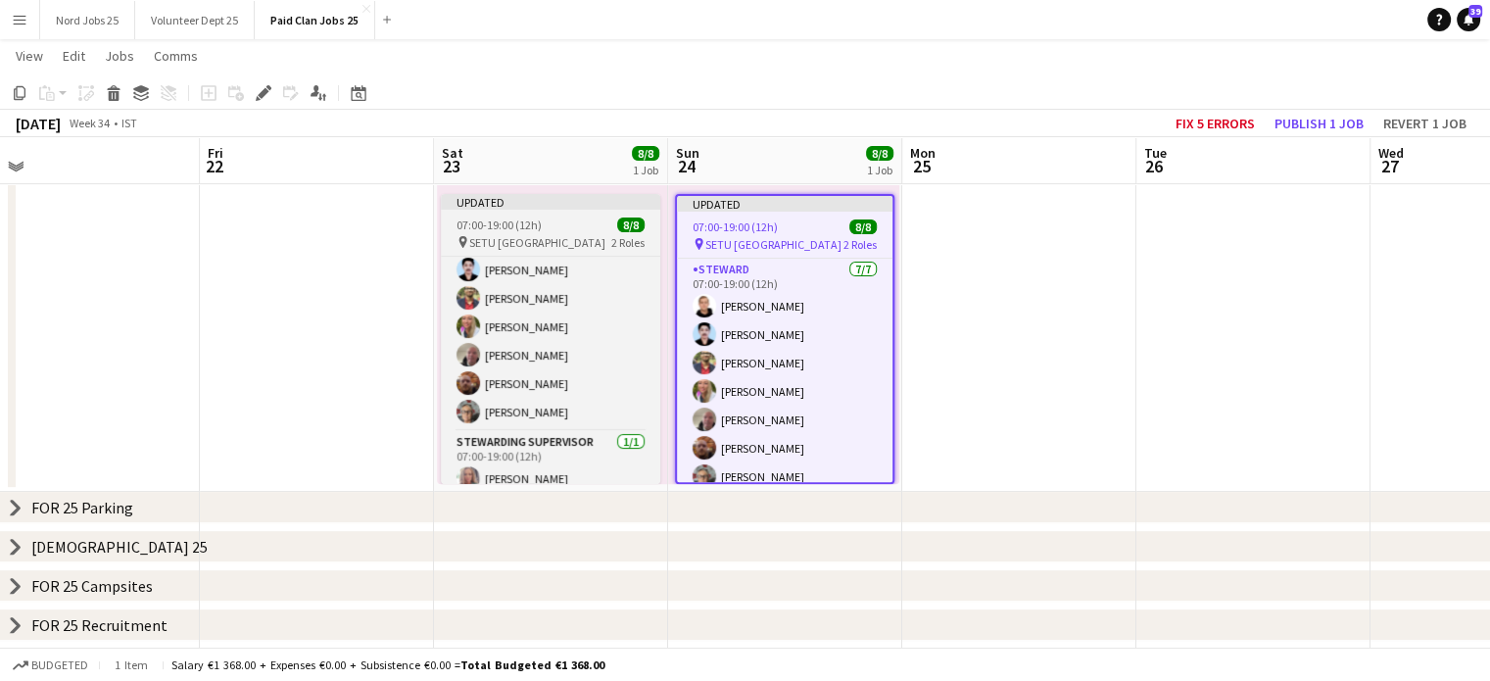
click at [603, 222] on div "07:00-19:00 (12h) 8/8" at bounding box center [550, 224] width 219 height 15
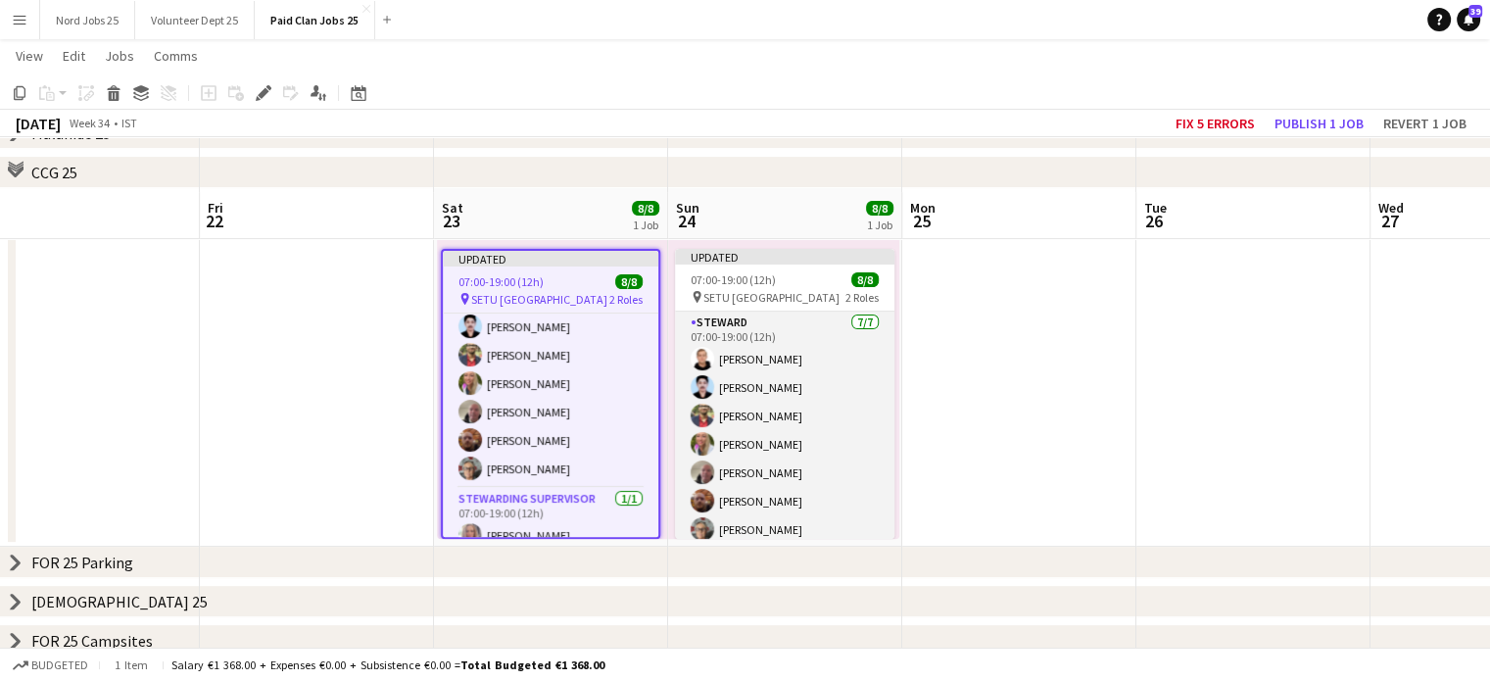
scroll to position [509, 0]
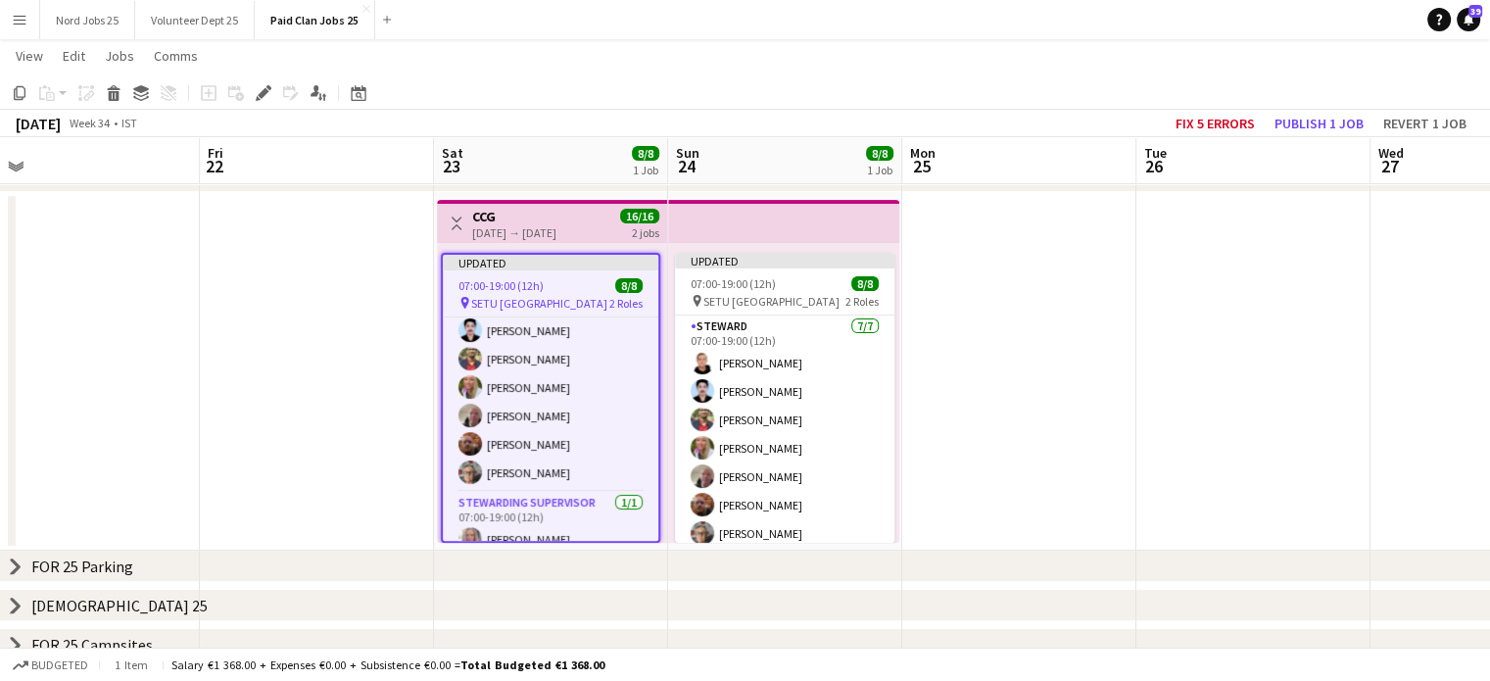
click at [672, 224] on app-top-bar at bounding box center [783, 221] width 231 height 43
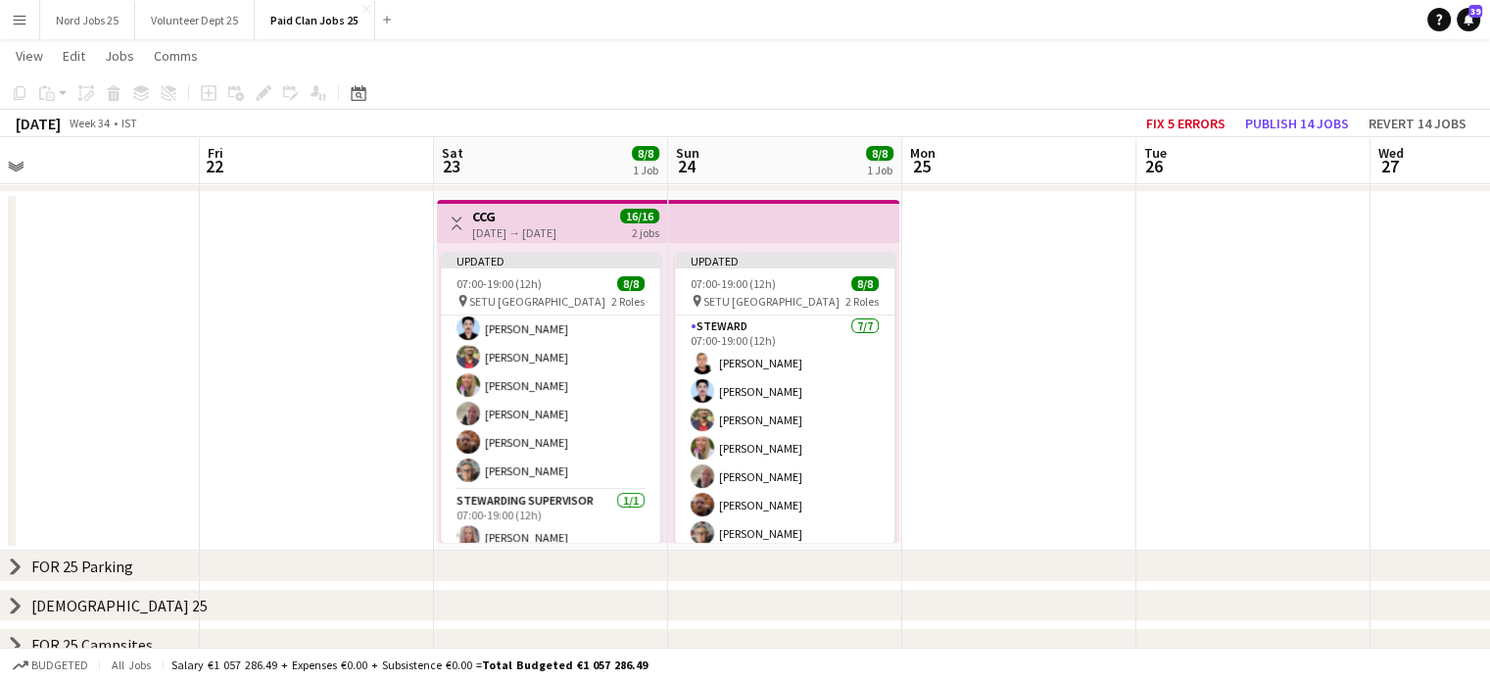
click at [772, 225] on app-top-bar at bounding box center [783, 221] width 231 height 43
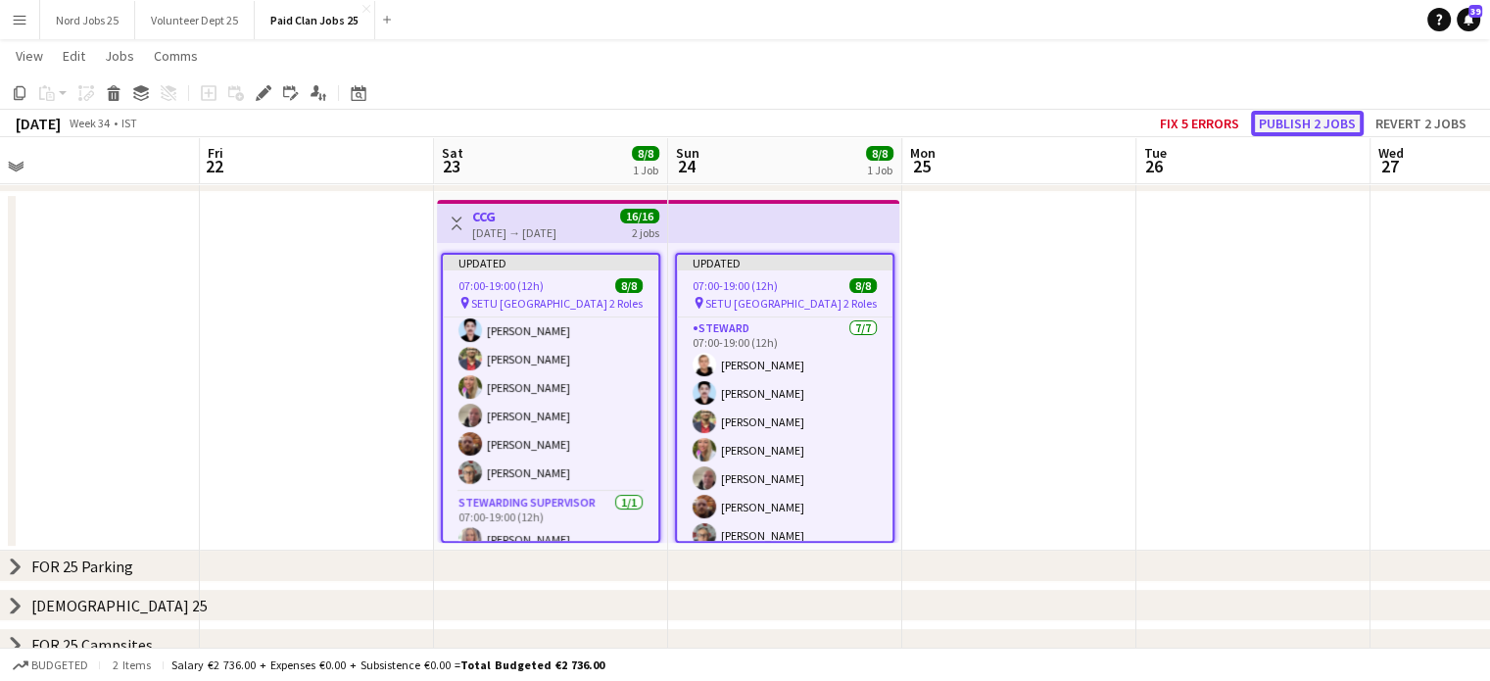
click at [1291, 119] on button "Publish 2 jobs" at bounding box center [1307, 123] width 113 height 25
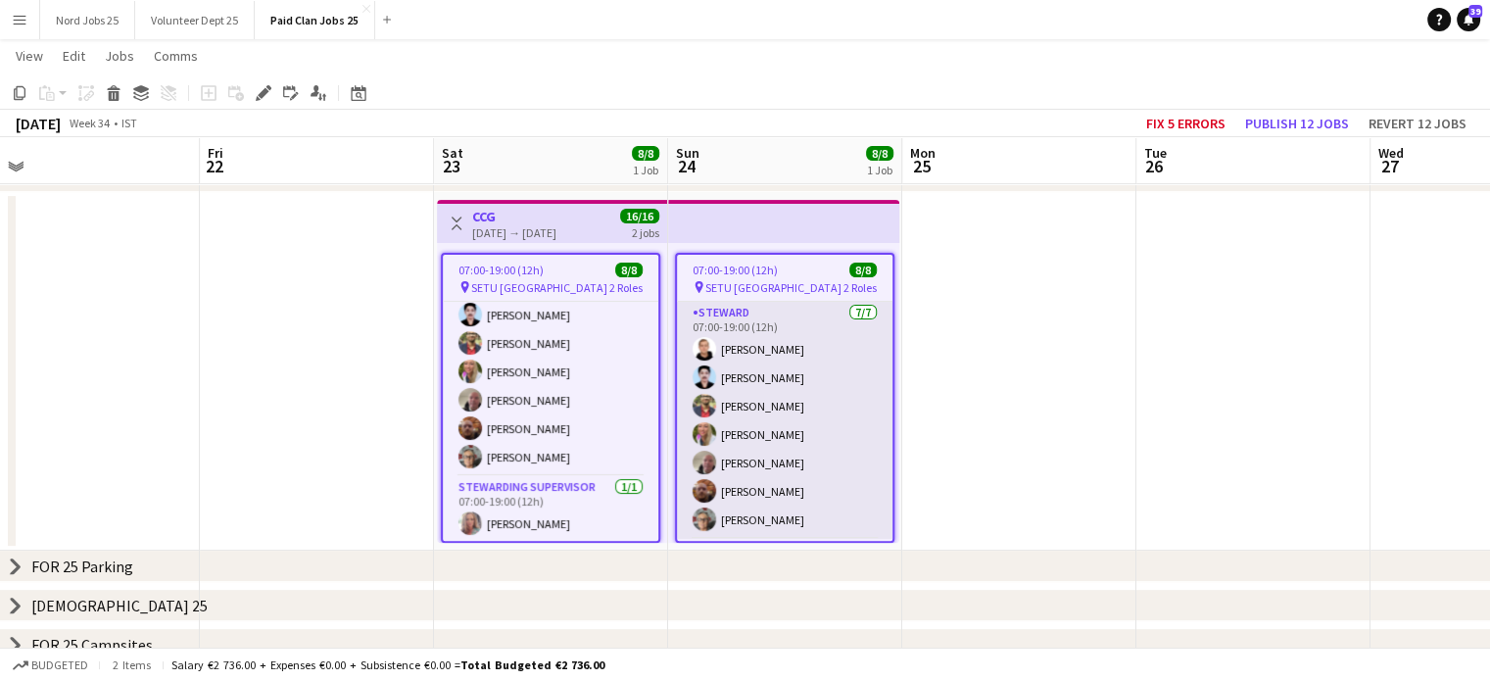
scroll to position [63, 0]
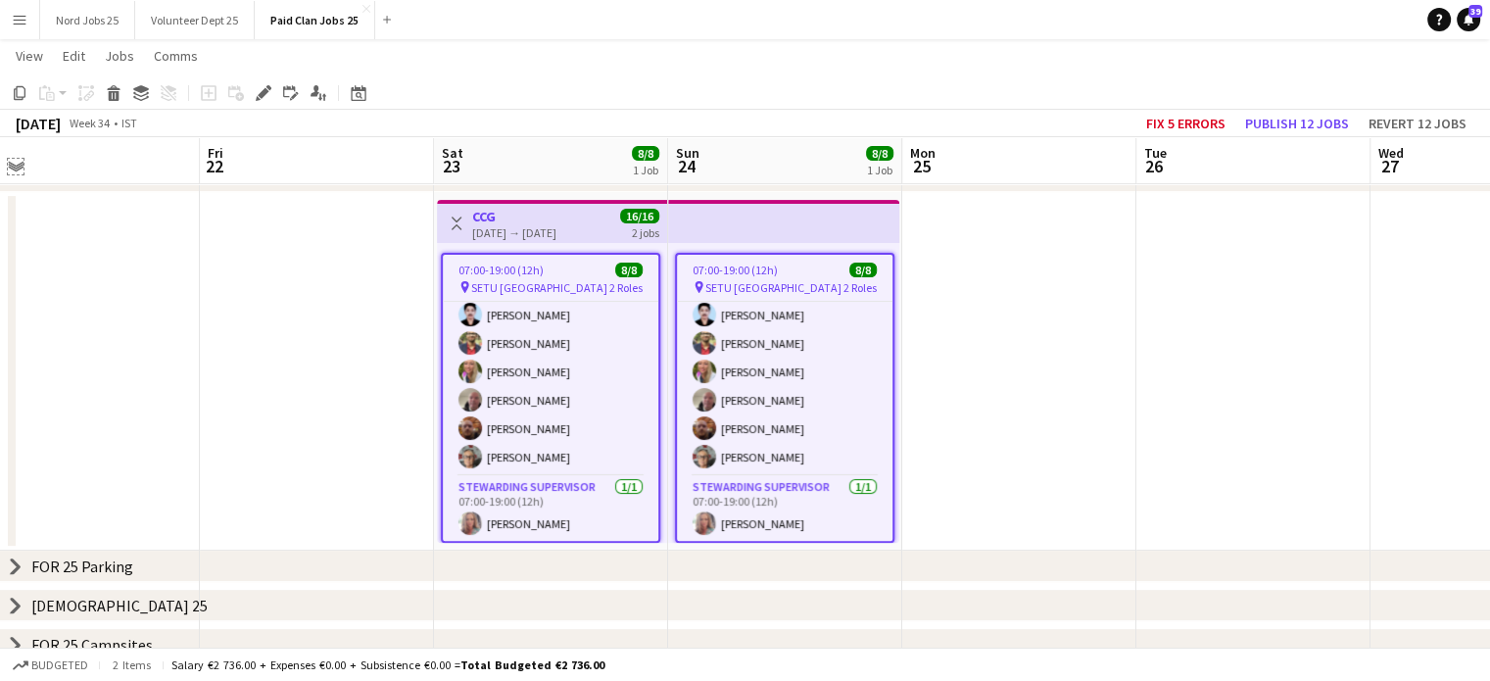
click at [13, 170] on app-icon "Expand/collapse" at bounding box center [16, 165] width 16 height 19
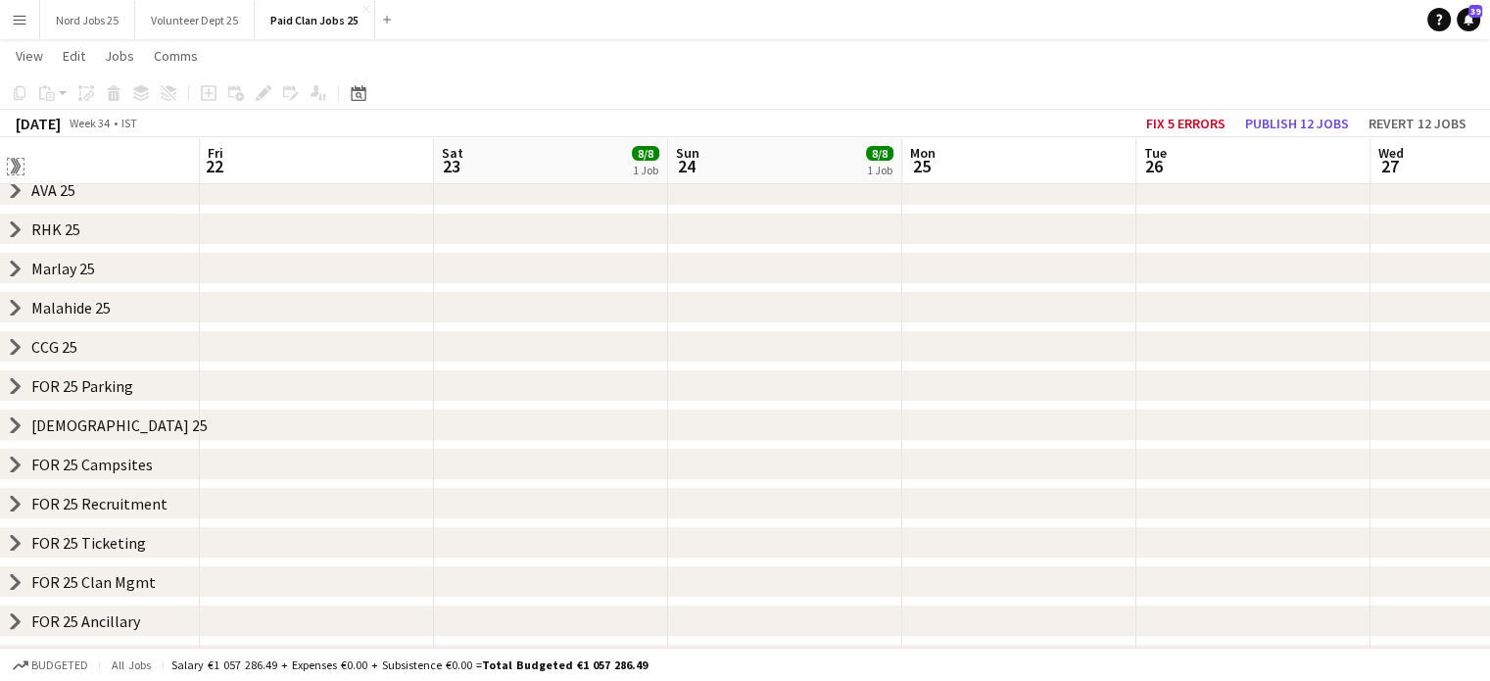
scroll to position [0, 0]
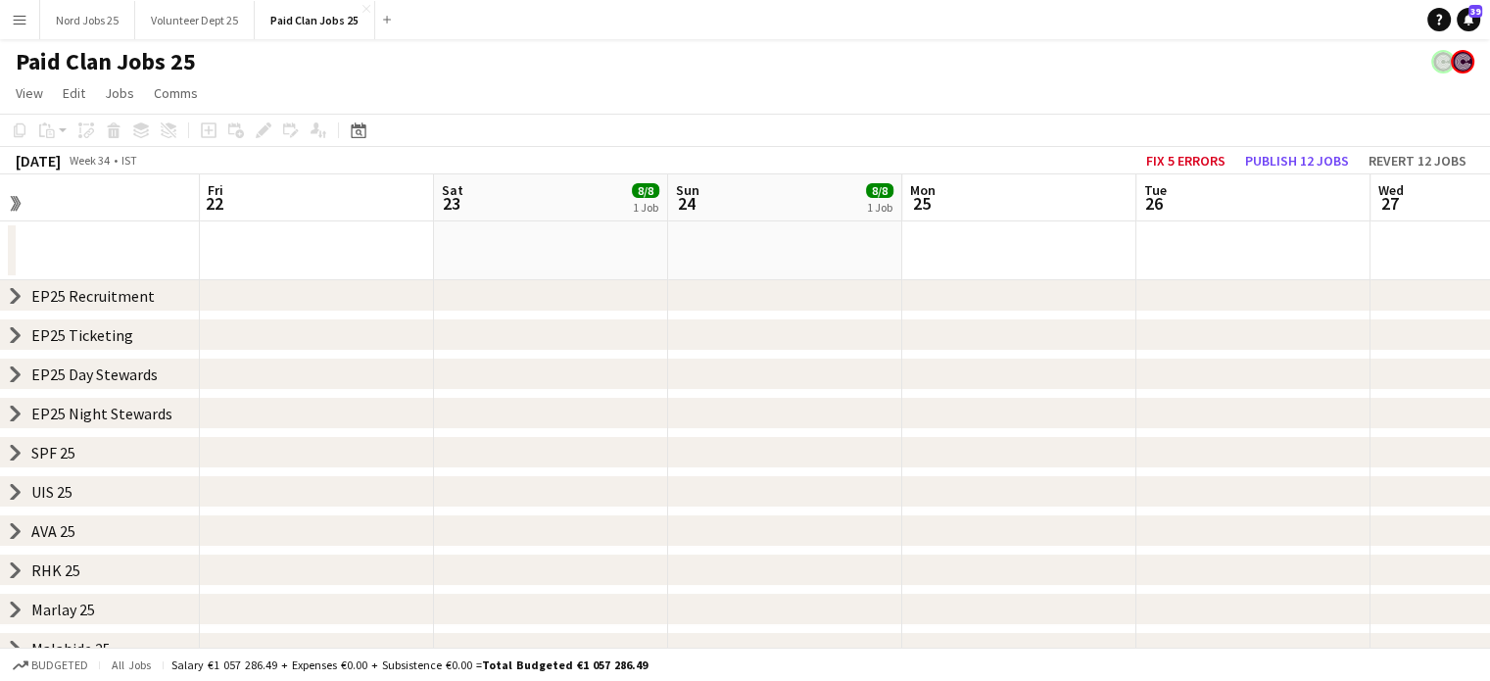
click at [16, 298] on icon at bounding box center [16, 296] width 8 height 15
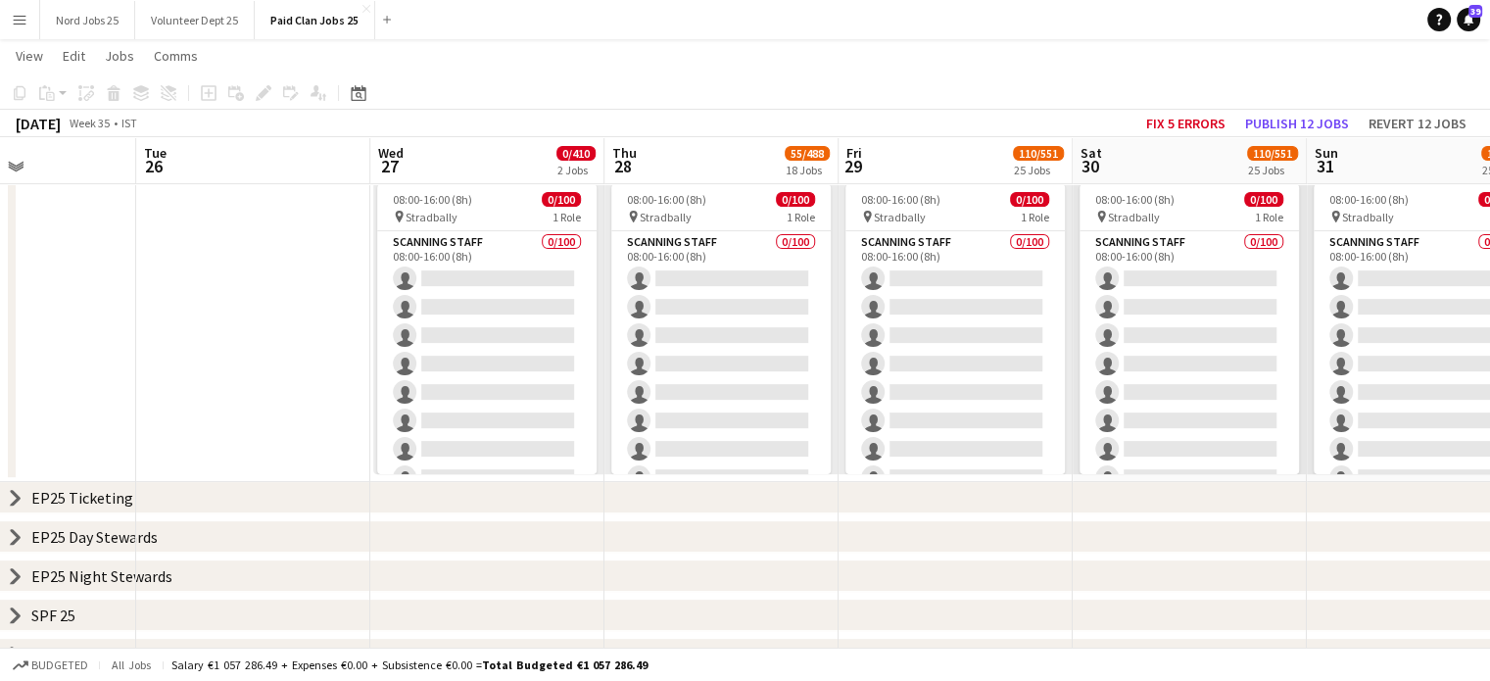
scroll to position [568, 0]
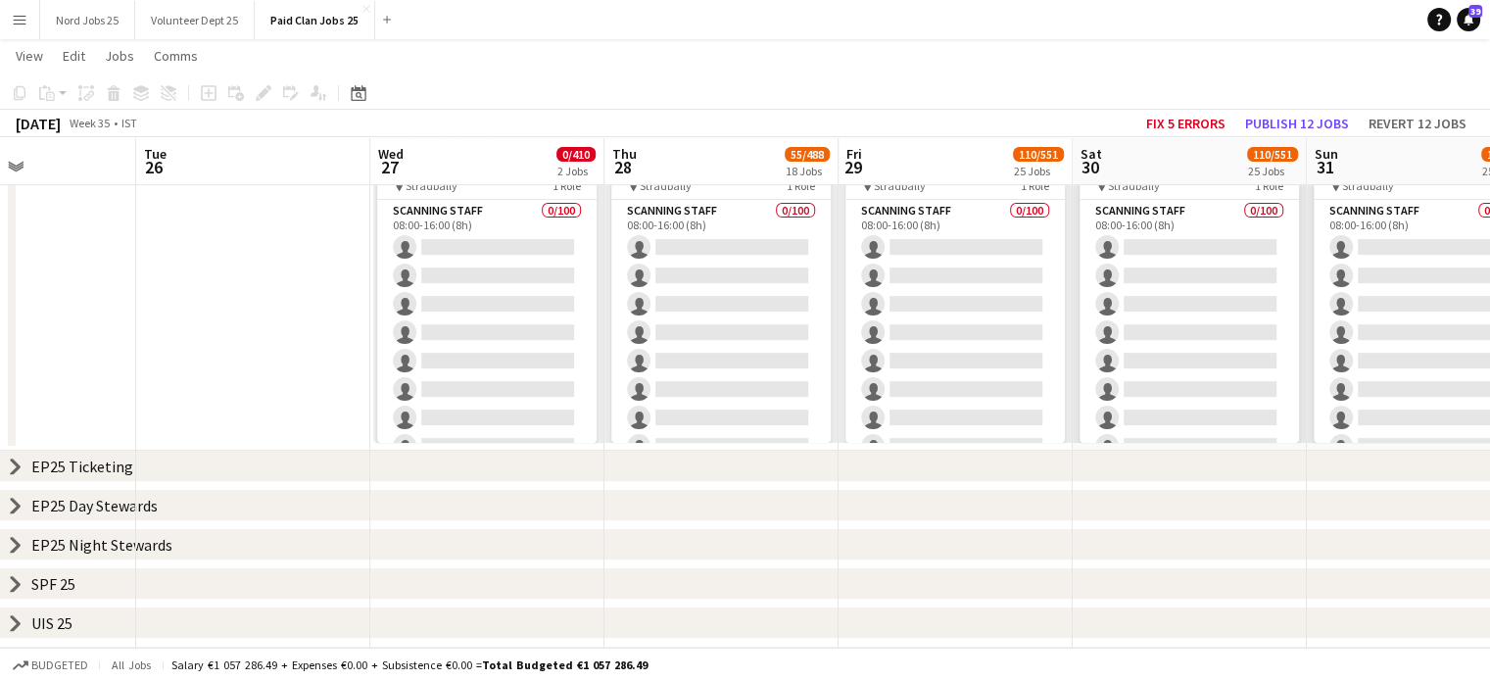
click at [19, 539] on icon "chevron-right" at bounding box center [16, 545] width 16 height 16
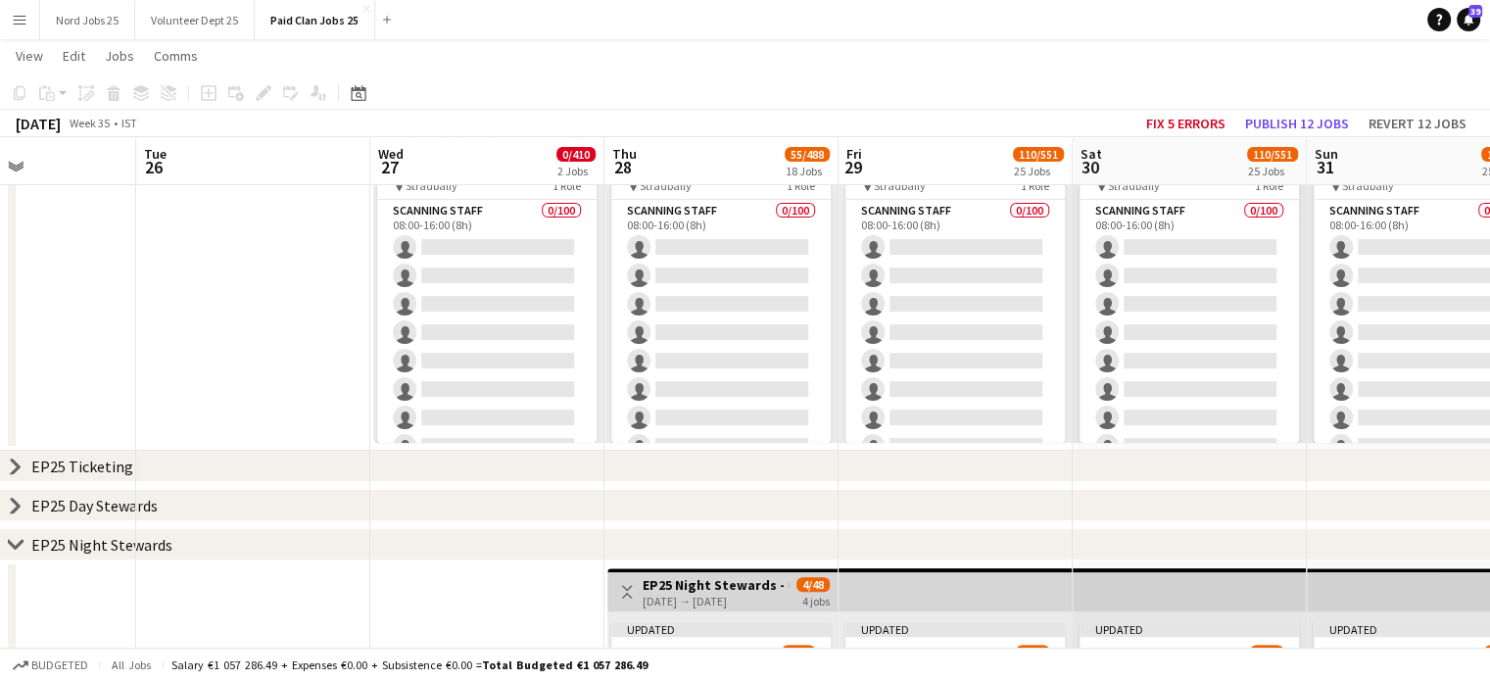
click at [16, 503] on icon at bounding box center [16, 505] width 8 height 15
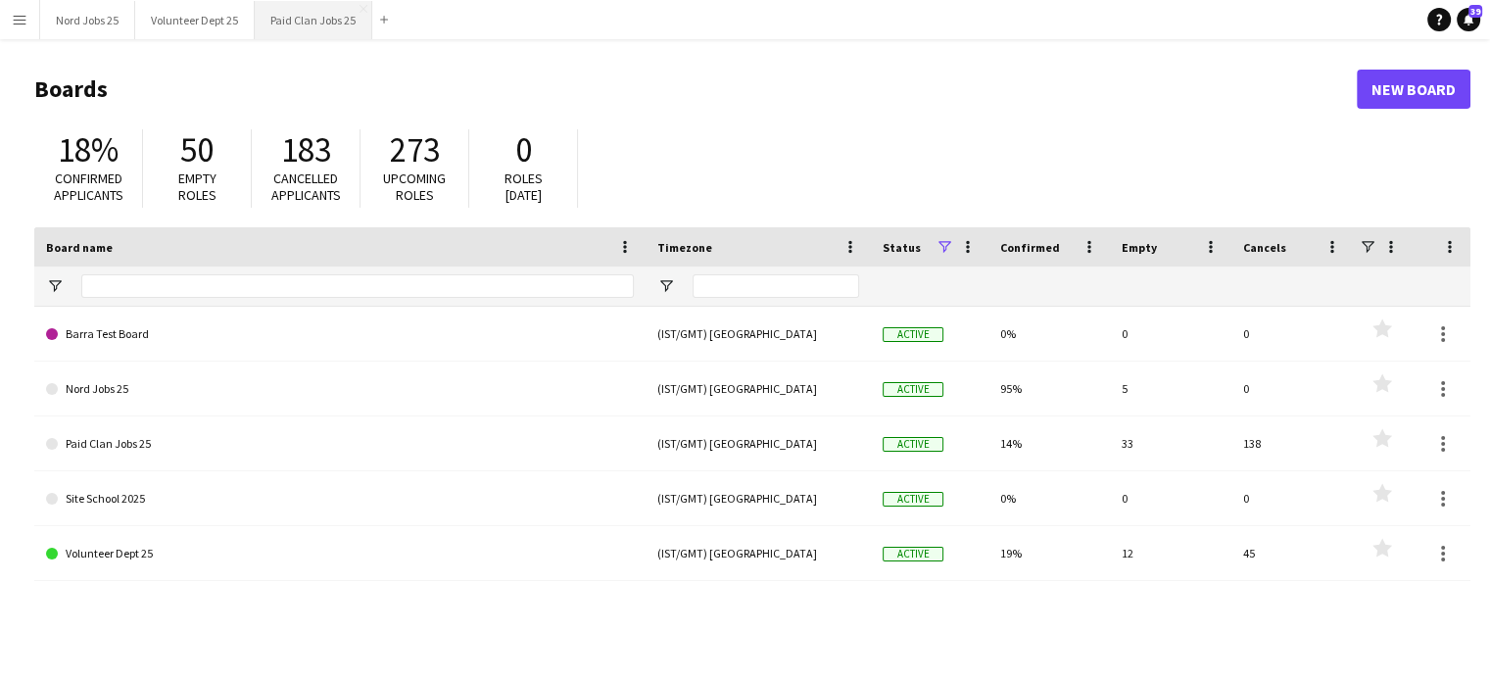
click at [329, 6] on button "Paid Clan Jobs 25 Close" at bounding box center [314, 20] width 118 height 38
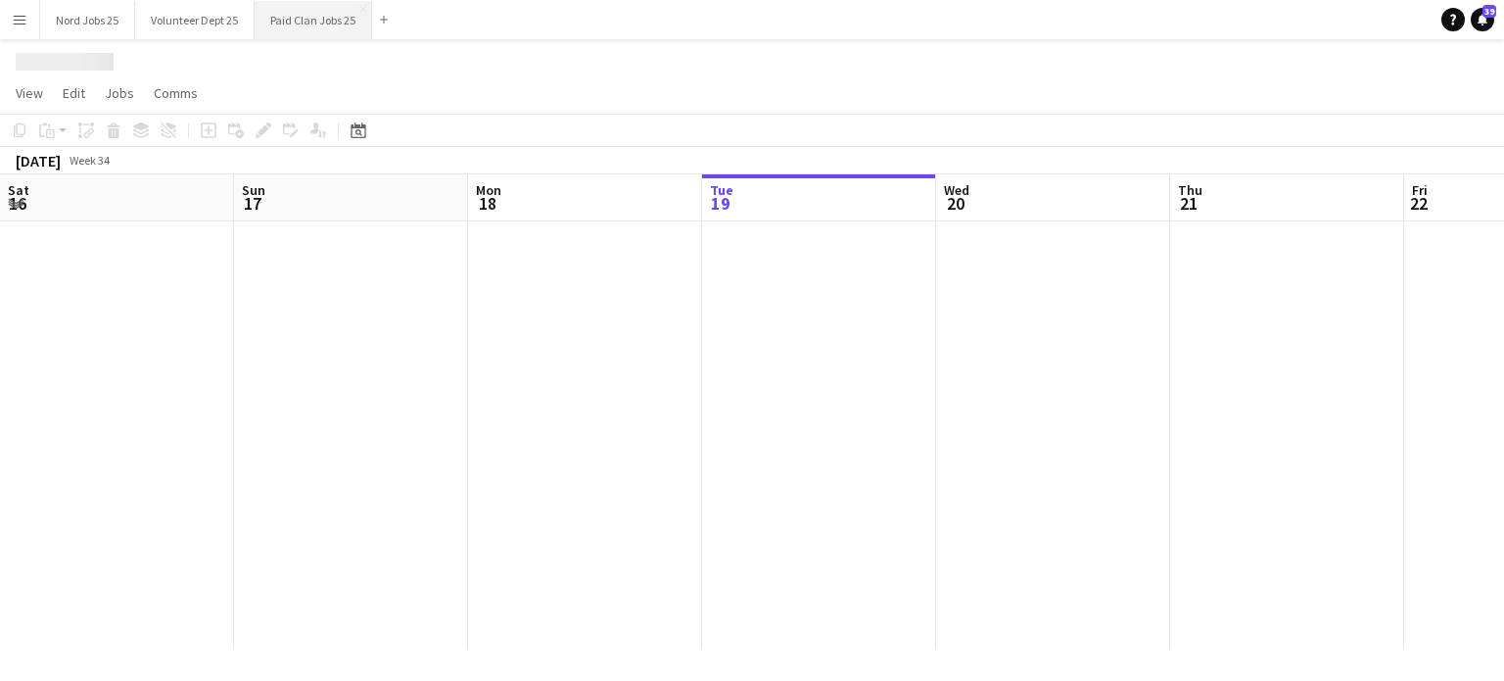
scroll to position [0, 468]
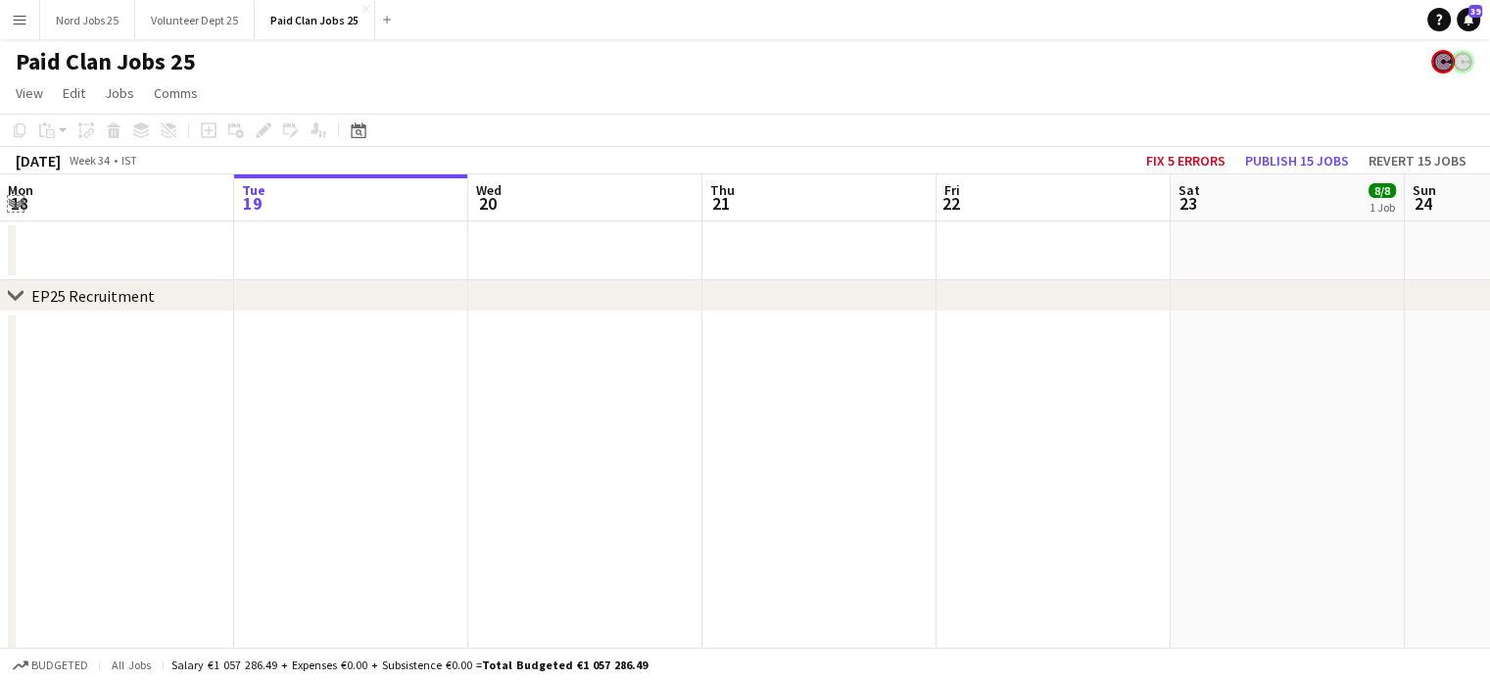
click at [17, 207] on app-icon "Expand/collapse" at bounding box center [16, 202] width 16 height 19
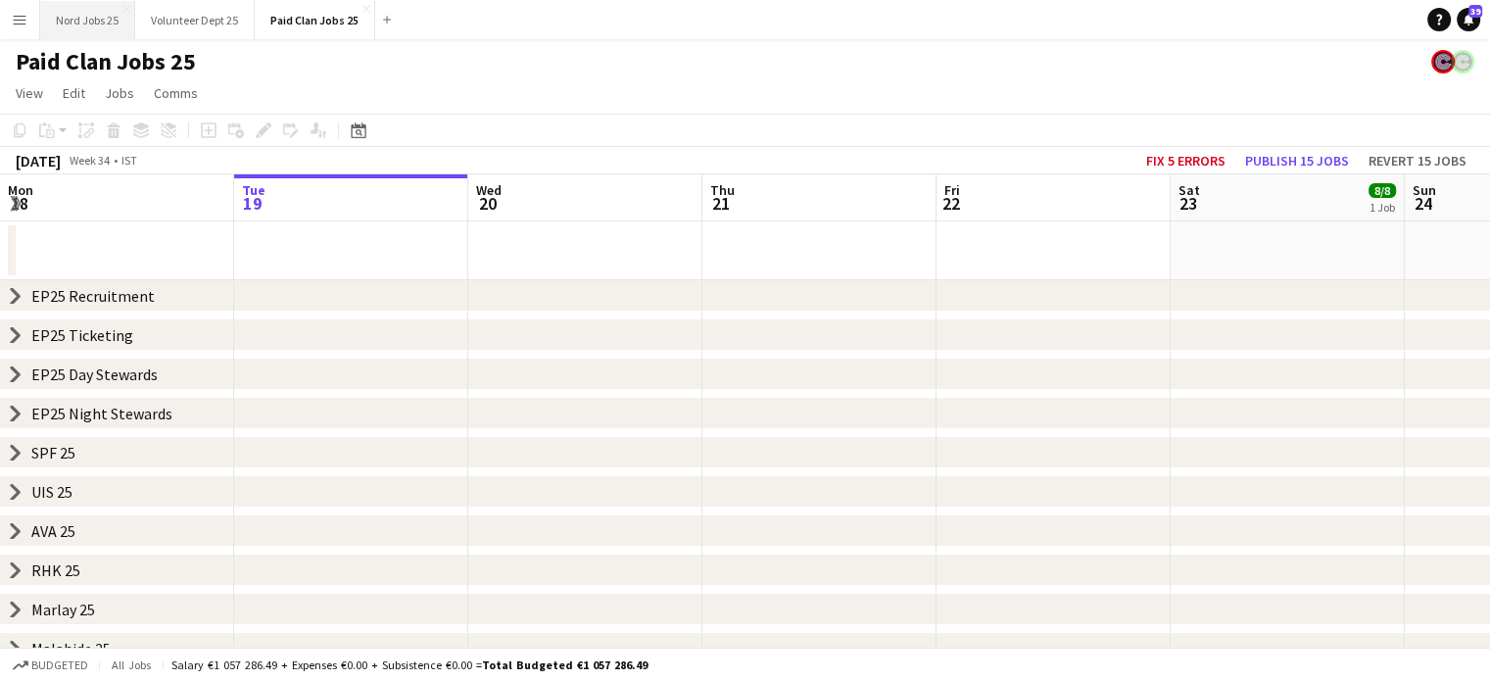
click at [102, 32] on button "Nord Jobs 25 Close" at bounding box center [87, 20] width 95 height 38
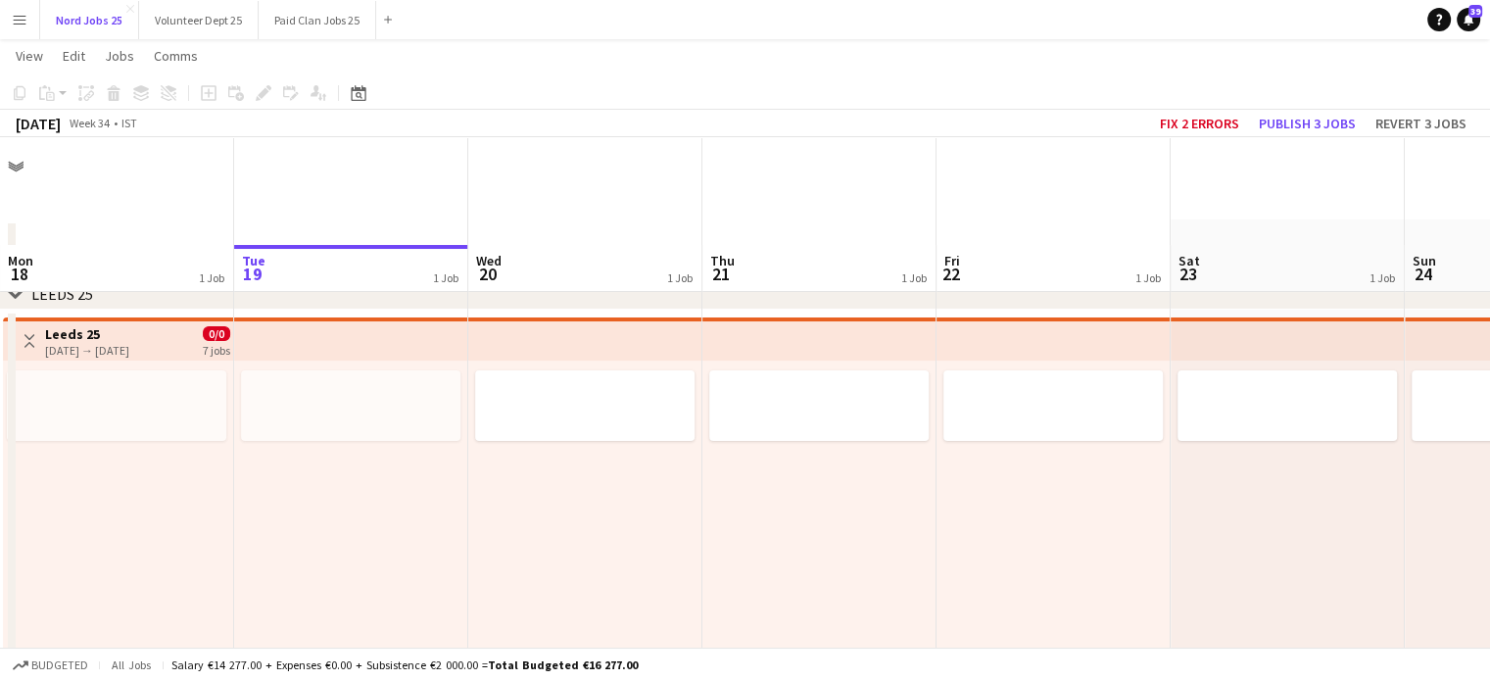
scroll to position [110, 0]
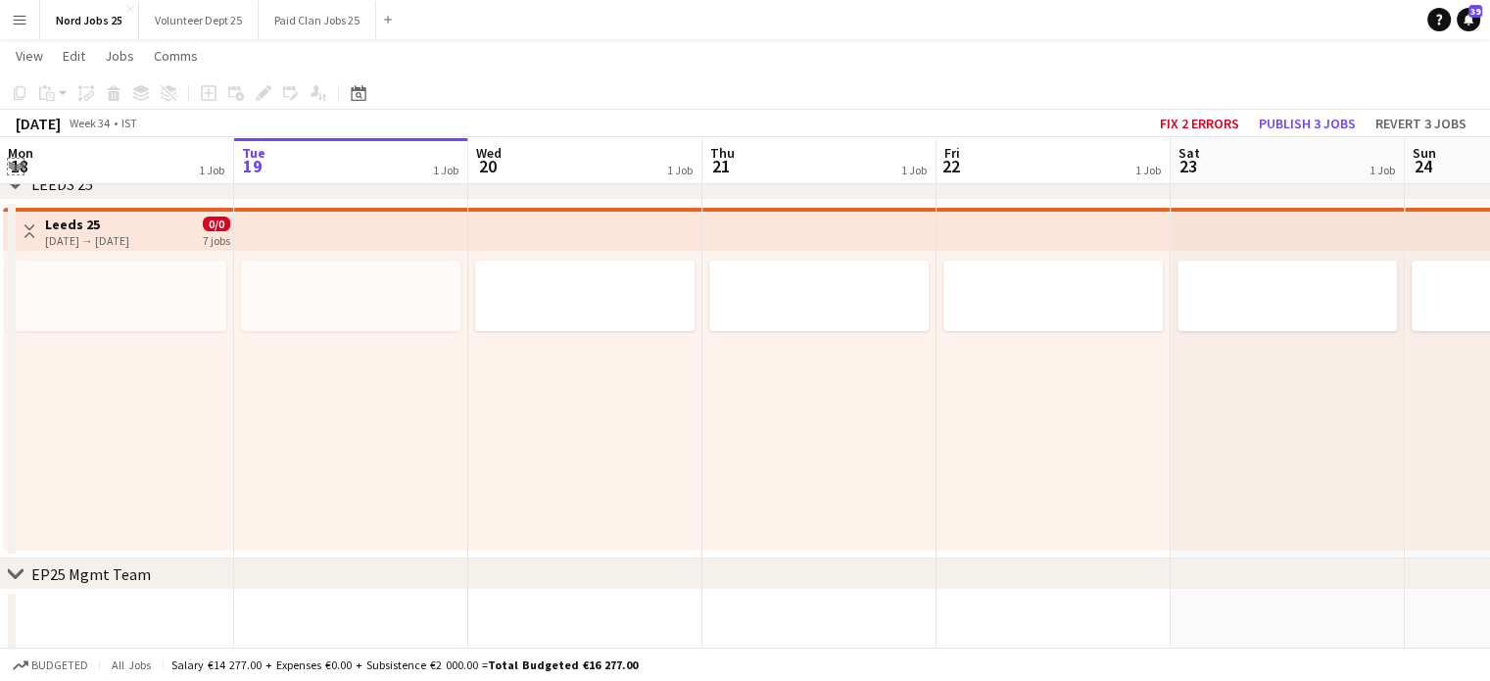
click at [22, 167] on app-icon "Expand/collapse" at bounding box center [16, 165] width 16 height 19
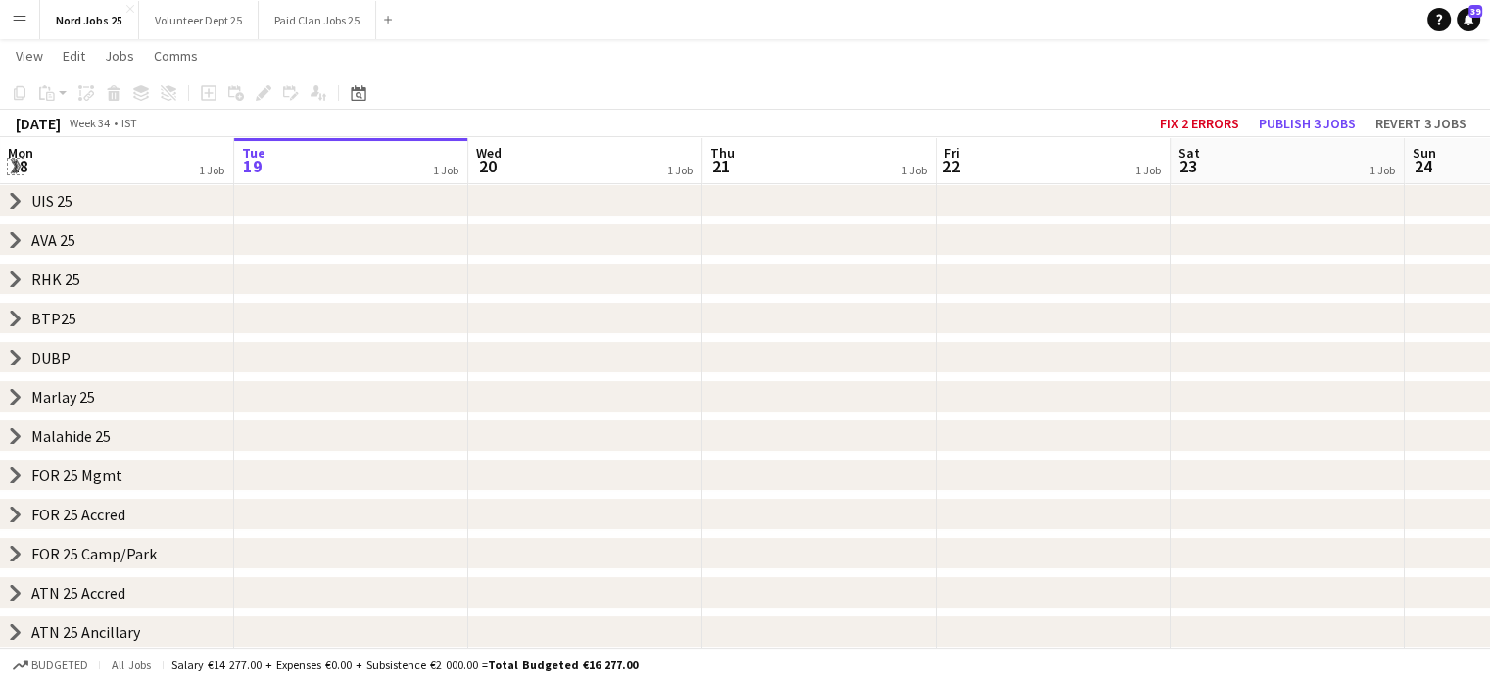
scroll to position [0, 0]
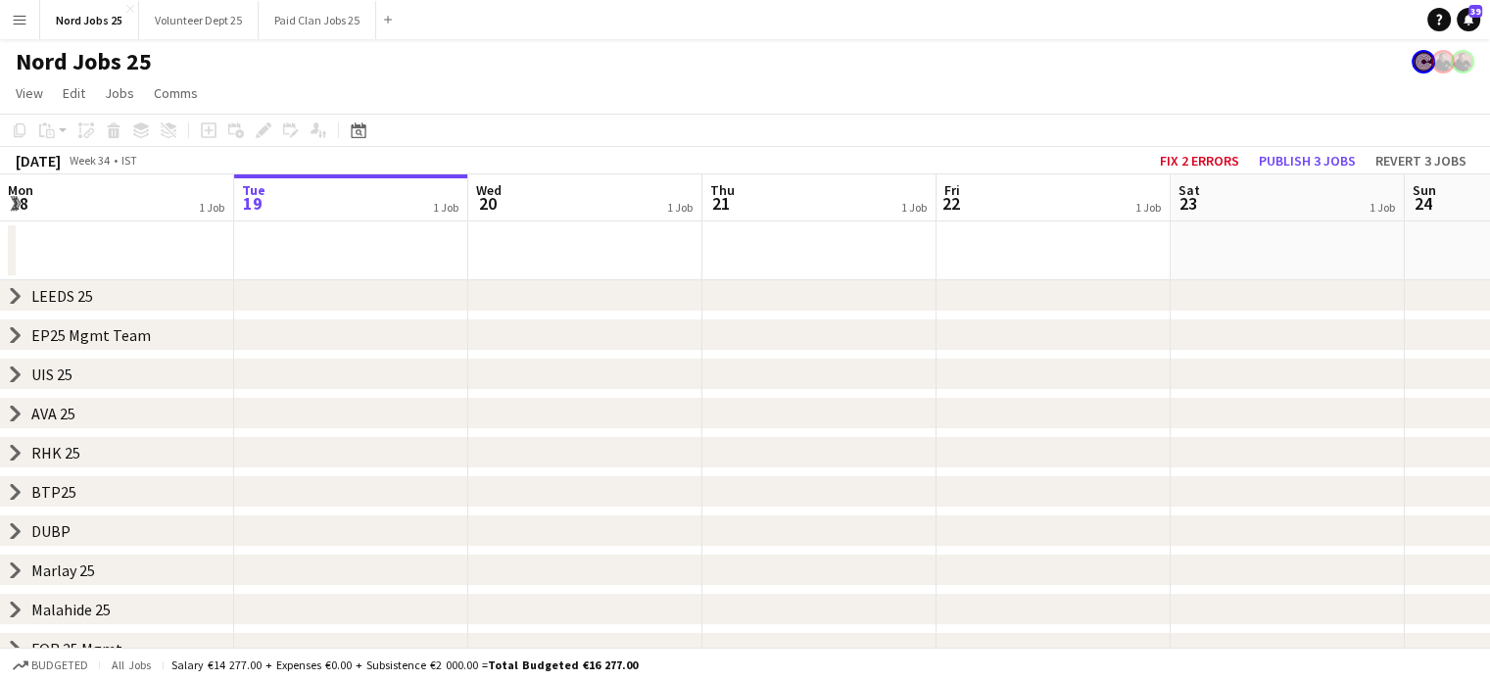
click at [19, 343] on div "chevron-right EP25 Mgmt Team" at bounding box center [745, 334] width 1490 height 31
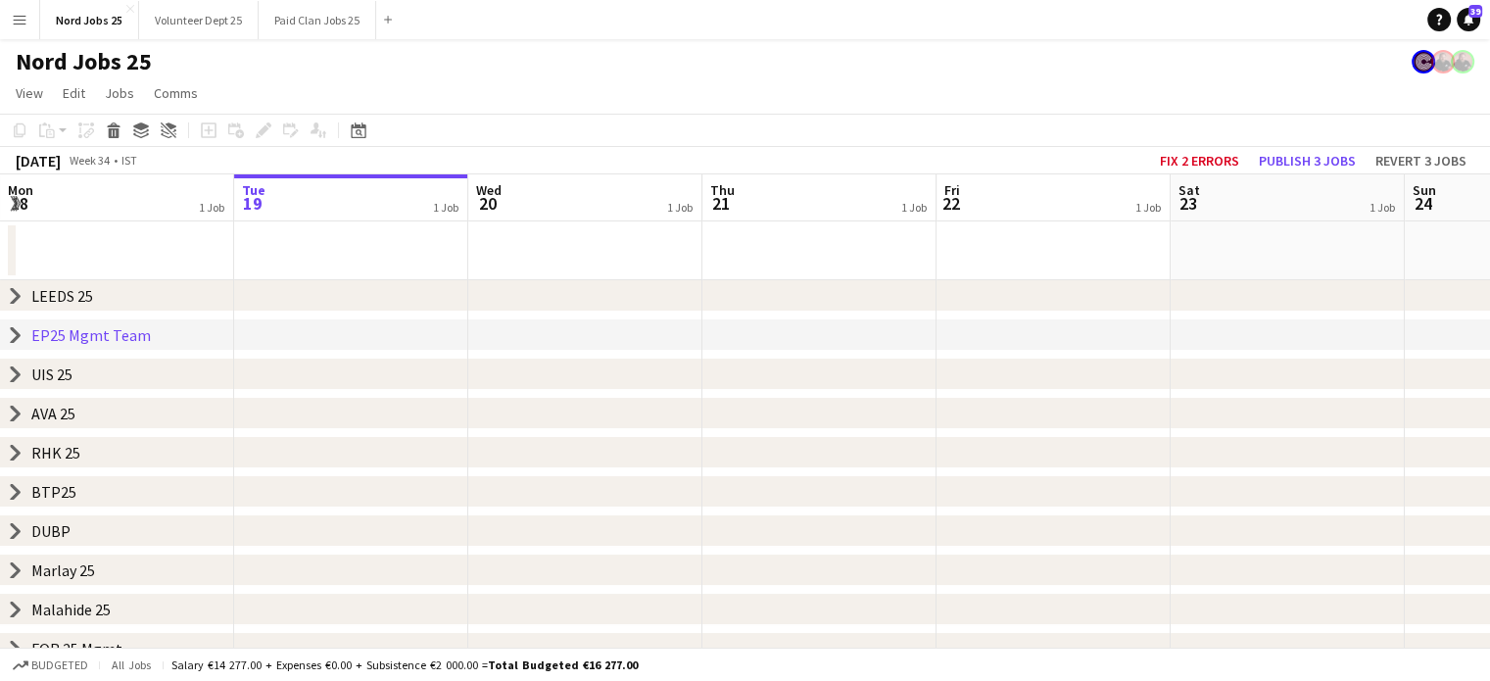
click at [14, 332] on icon at bounding box center [16, 335] width 8 height 15
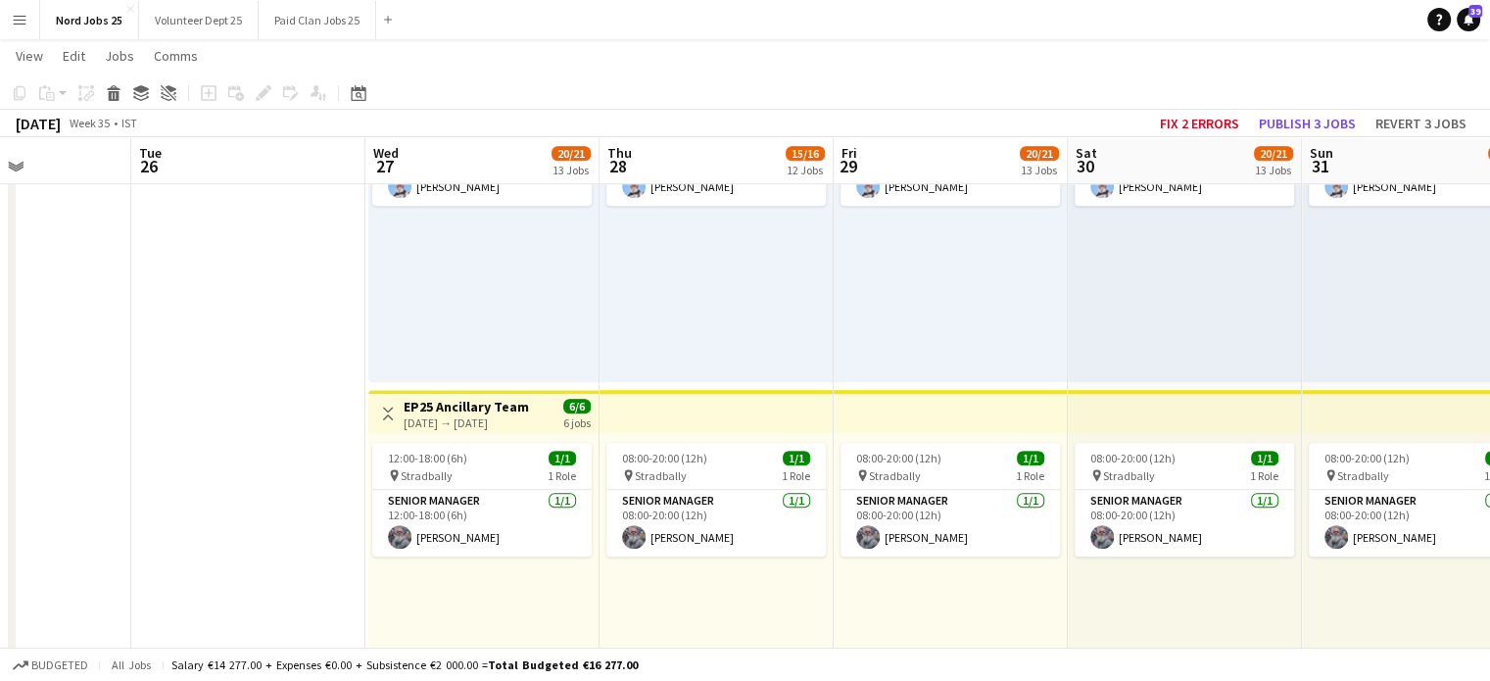
scroll to position [0, 595]
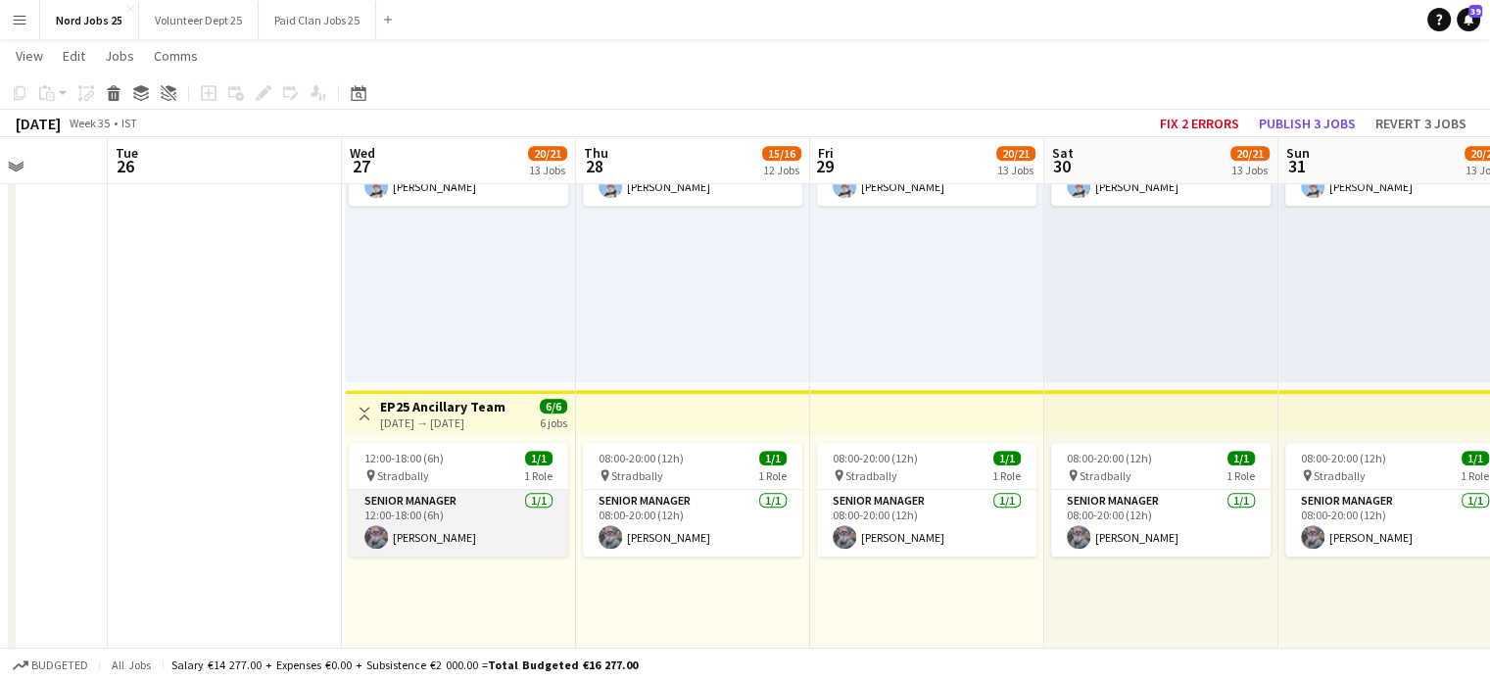
click at [453, 516] on app-card-role "Senior Manager [DATE] 12:00-18:00 (6h) [PERSON_NAME]" at bounding box center [458, 523] width 219 height 67
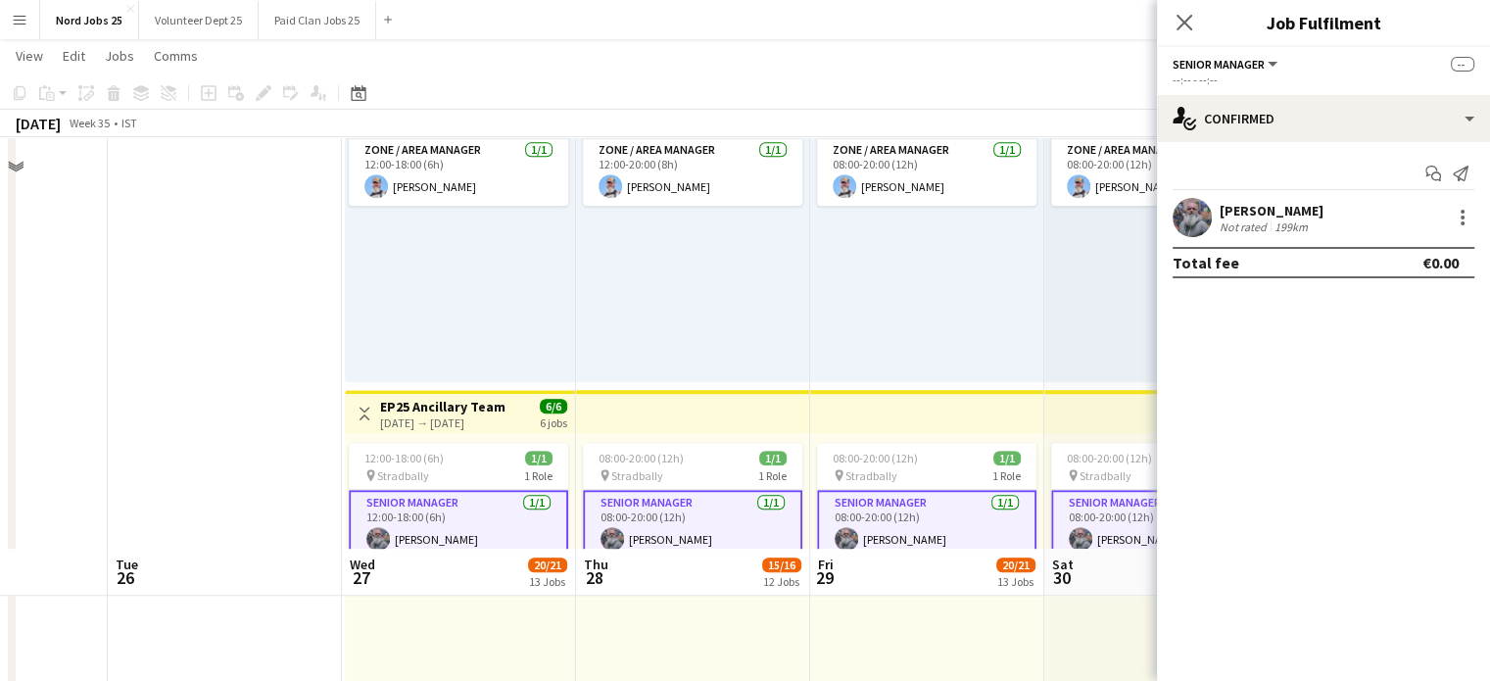
scroll to position [1808, 0]
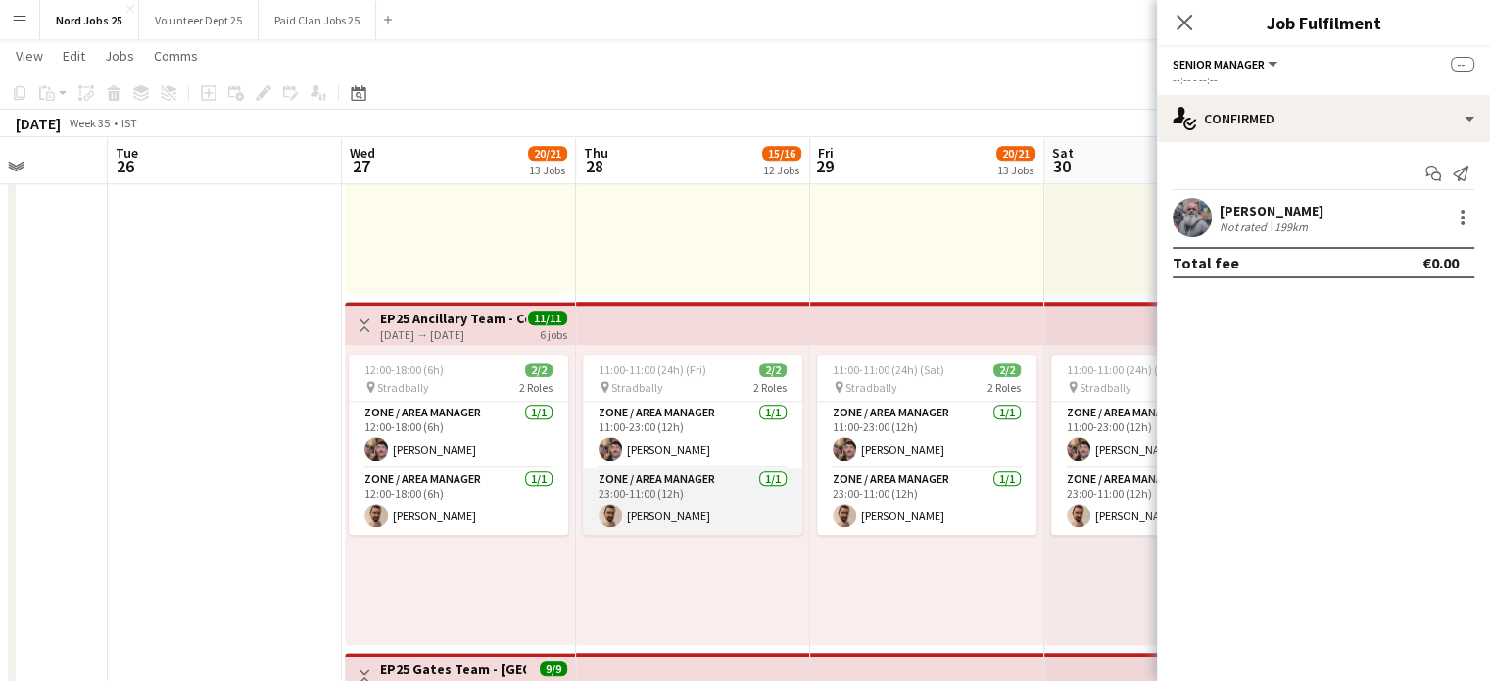
click at [693, 490] on app-card-role "Zone / Area Manager 1/1 23:00-11:00 (12h) Stevie Taylor" at bounding box center [692, 501] width 219 height 67
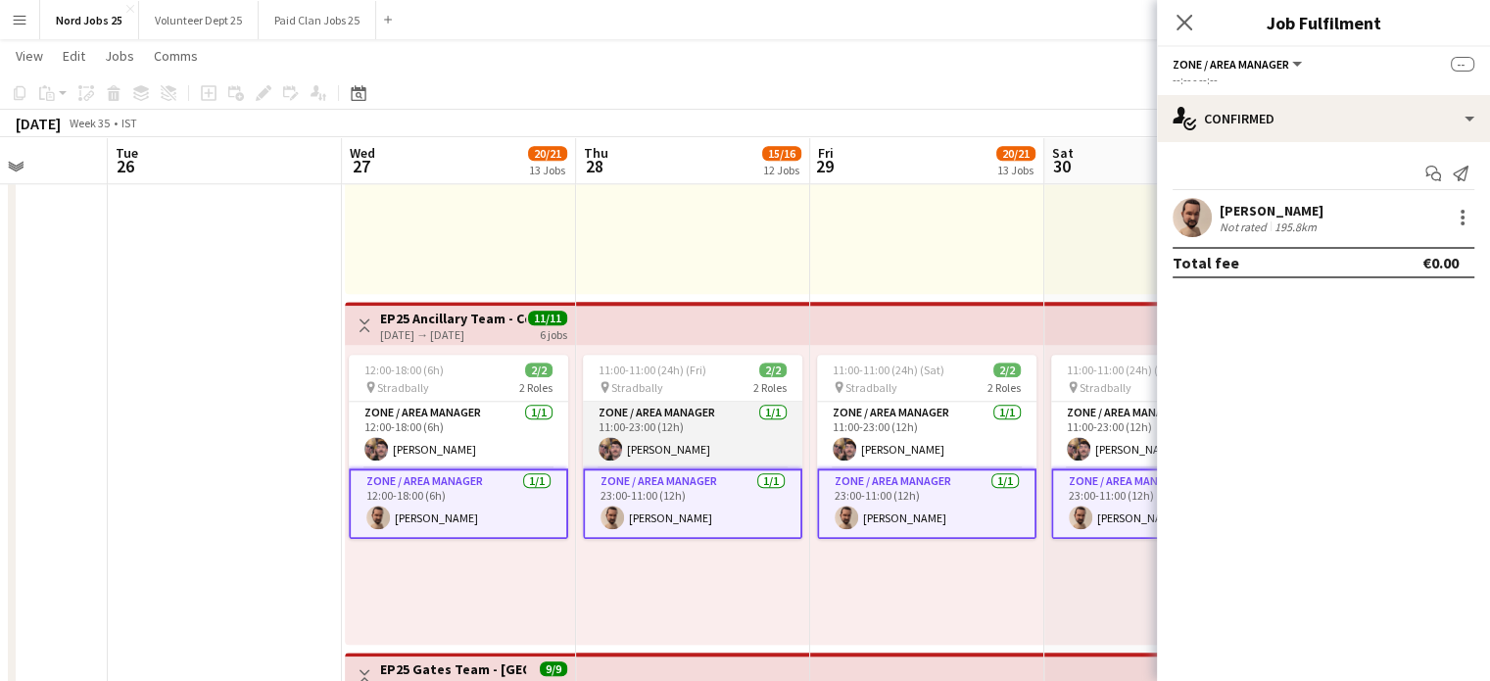
click at [697, 450] on app-card-role "Zone / Area Manager 1/1 11:00-23:00 (12h) Barra Doherty" at bounding box center [692, 435] width 219 height 67
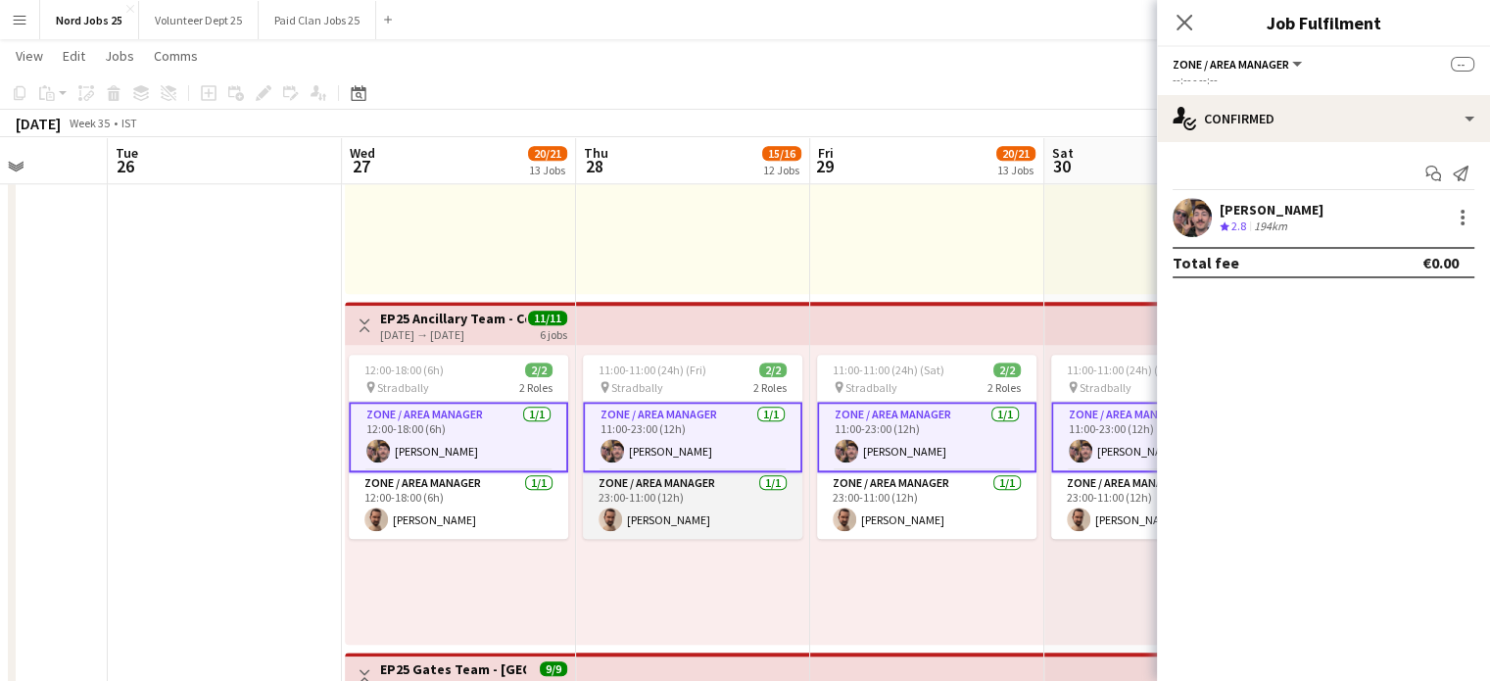
click at [692, 504] on app-card-role "Zone / Area Manager 1/1 23:00-11:00 (12h) Stevie Taylor" at bounding box center [692, 505] width 219 height 67
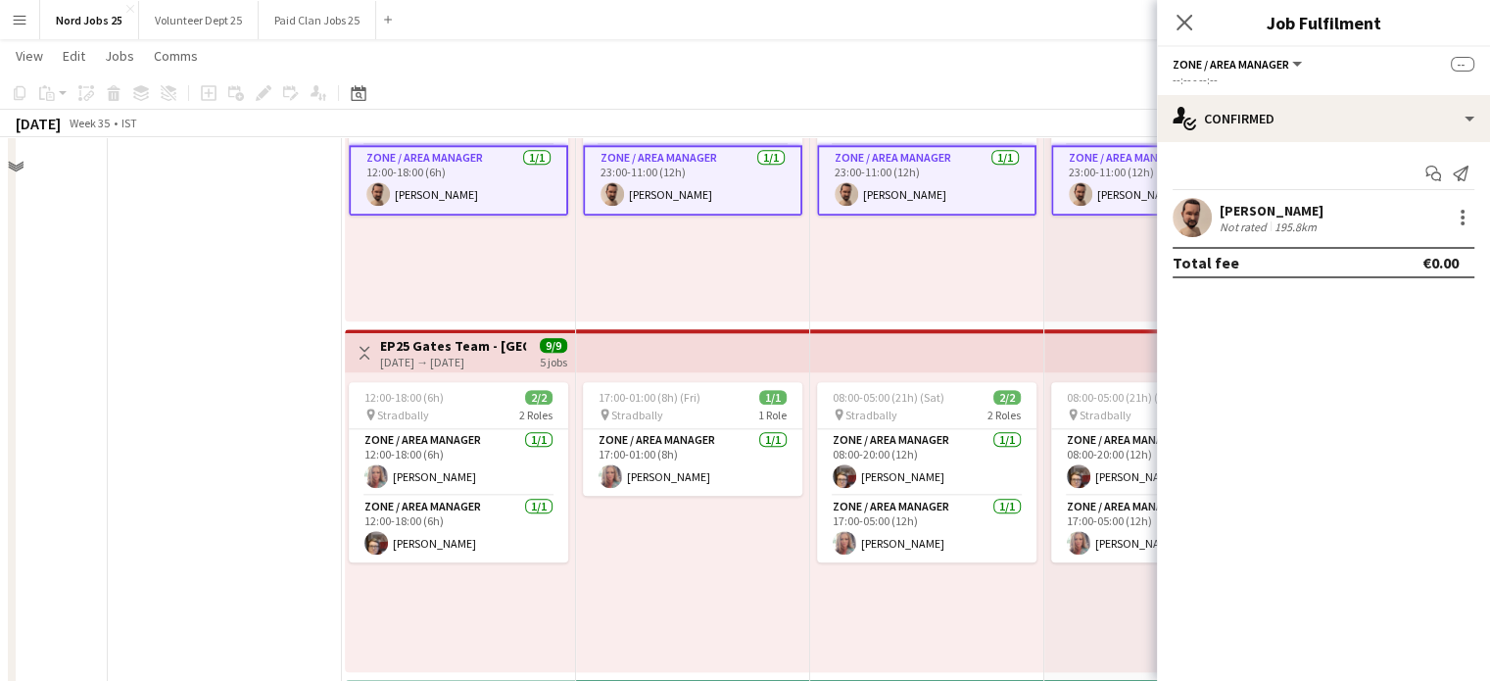
scroll to position [2135, 0]
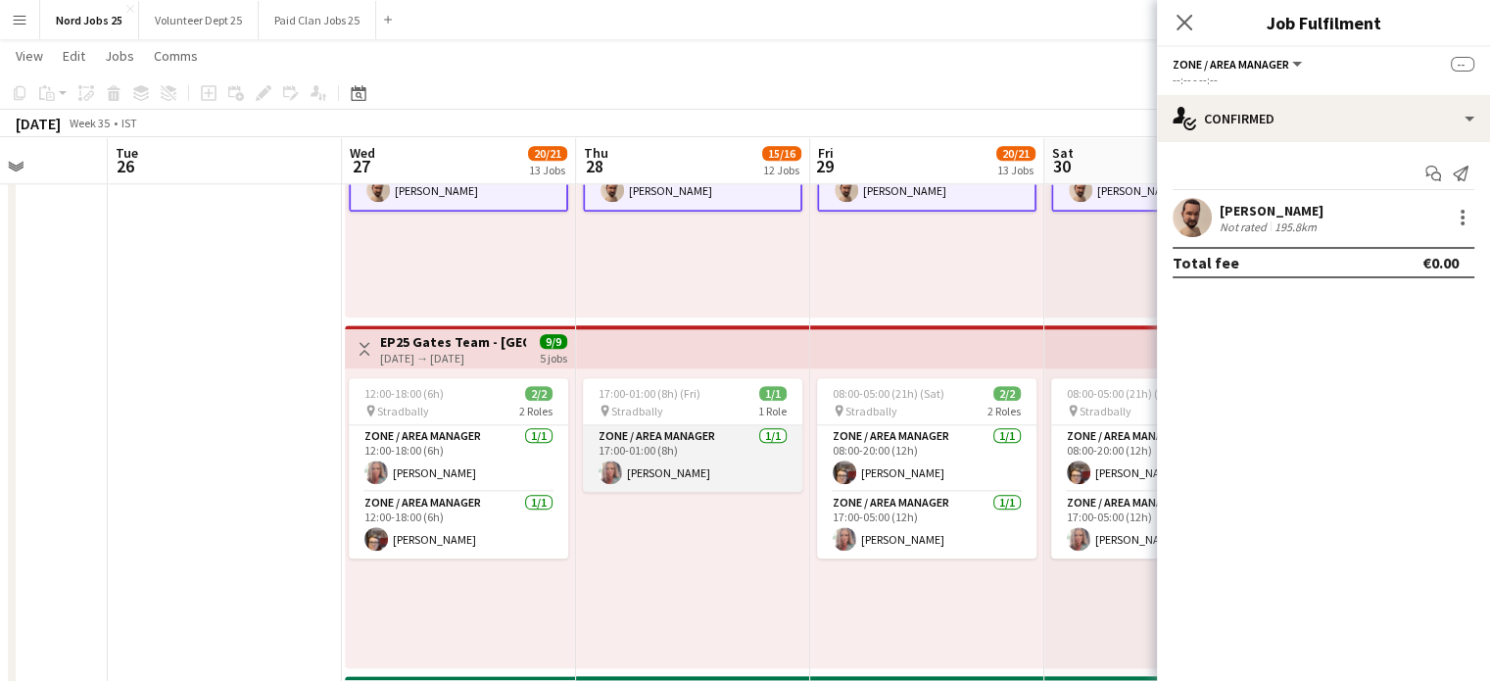
click at [686, 447] on app-card-role "Zone / Area Manager 1/1 17:00-01:00 (8h) Jean Barry" at bounding box center [692, 458] width 219 height 67
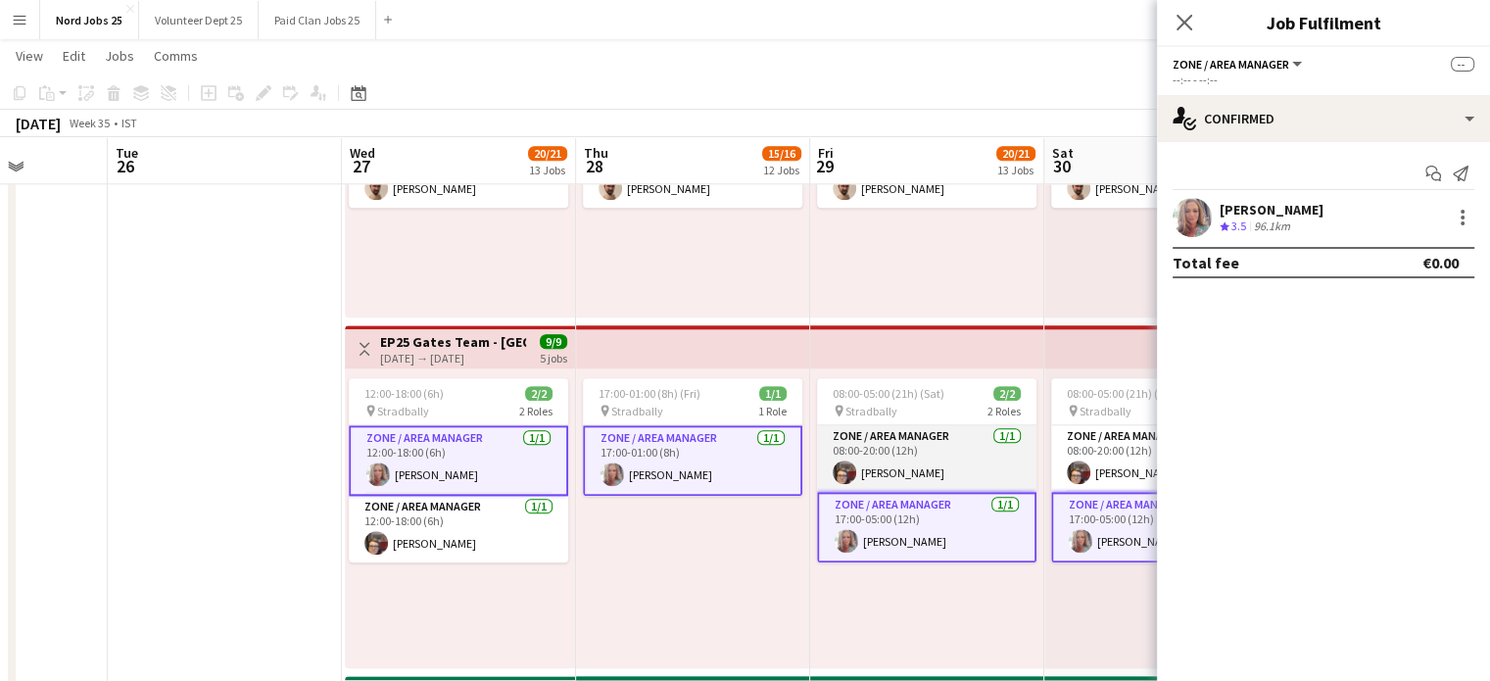
click at [932, 477] on app-card-role "Zone / Area Manager 1/1 08:00-20:00 (12h) Carol Kavanagh" at bounding box center [926, 458] width 219 height 67
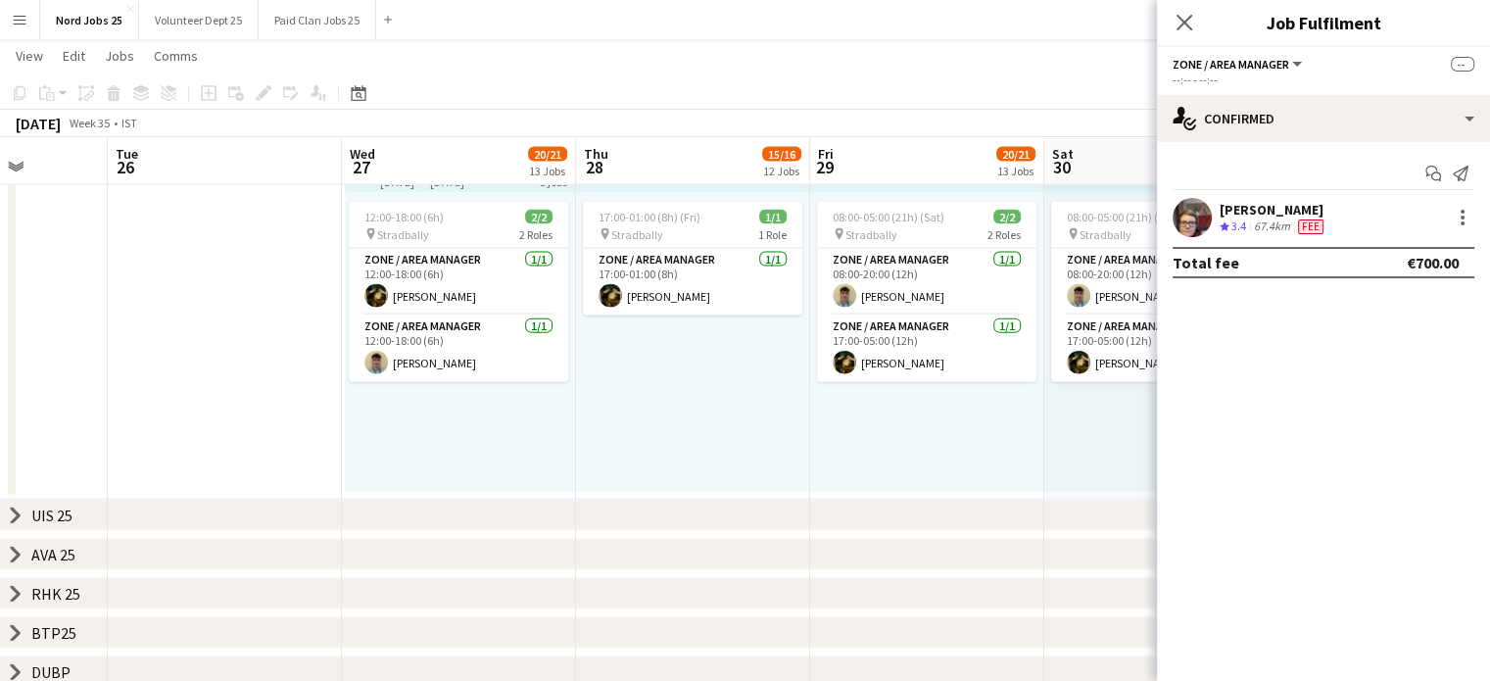
scroll to position [4439, 0]
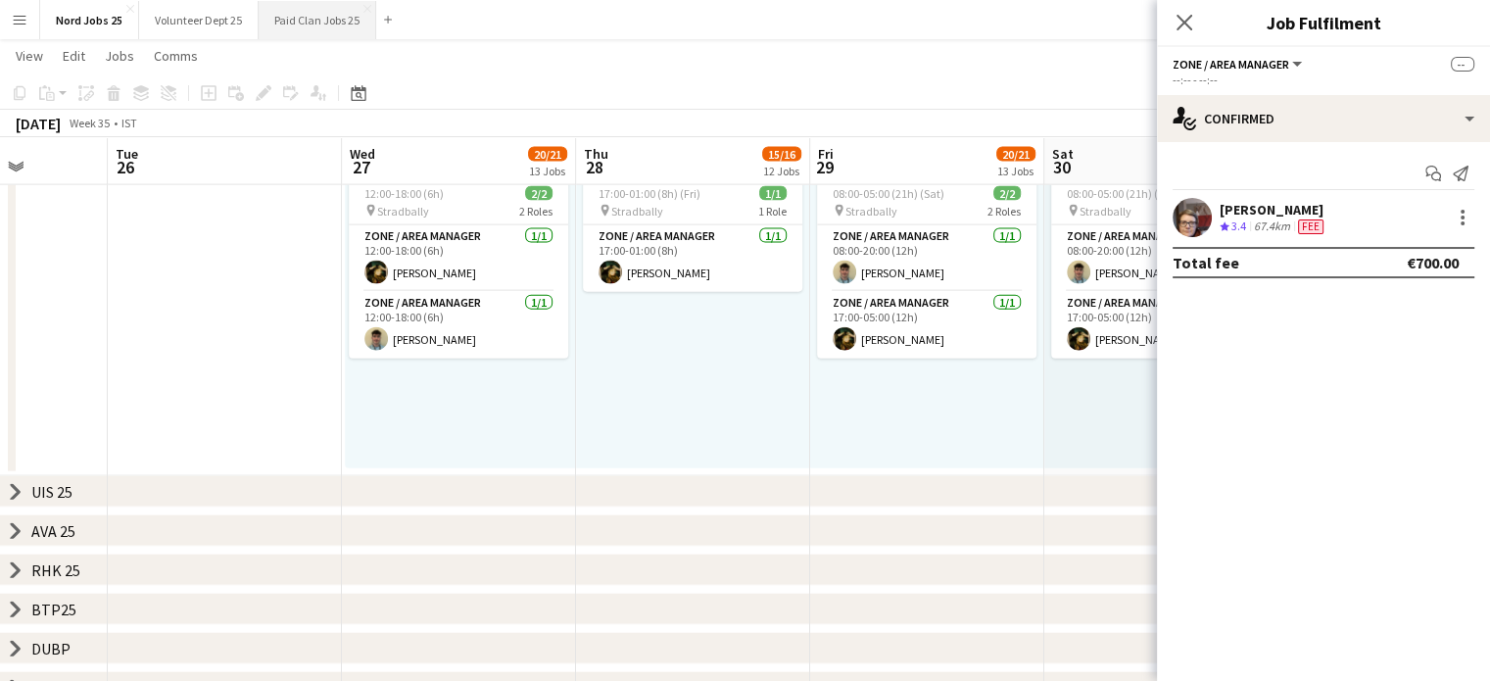
click at [312, 26] on button "Paid Clan Jobs 25 Close" at bounding box center [318, 20] width 118 height 38
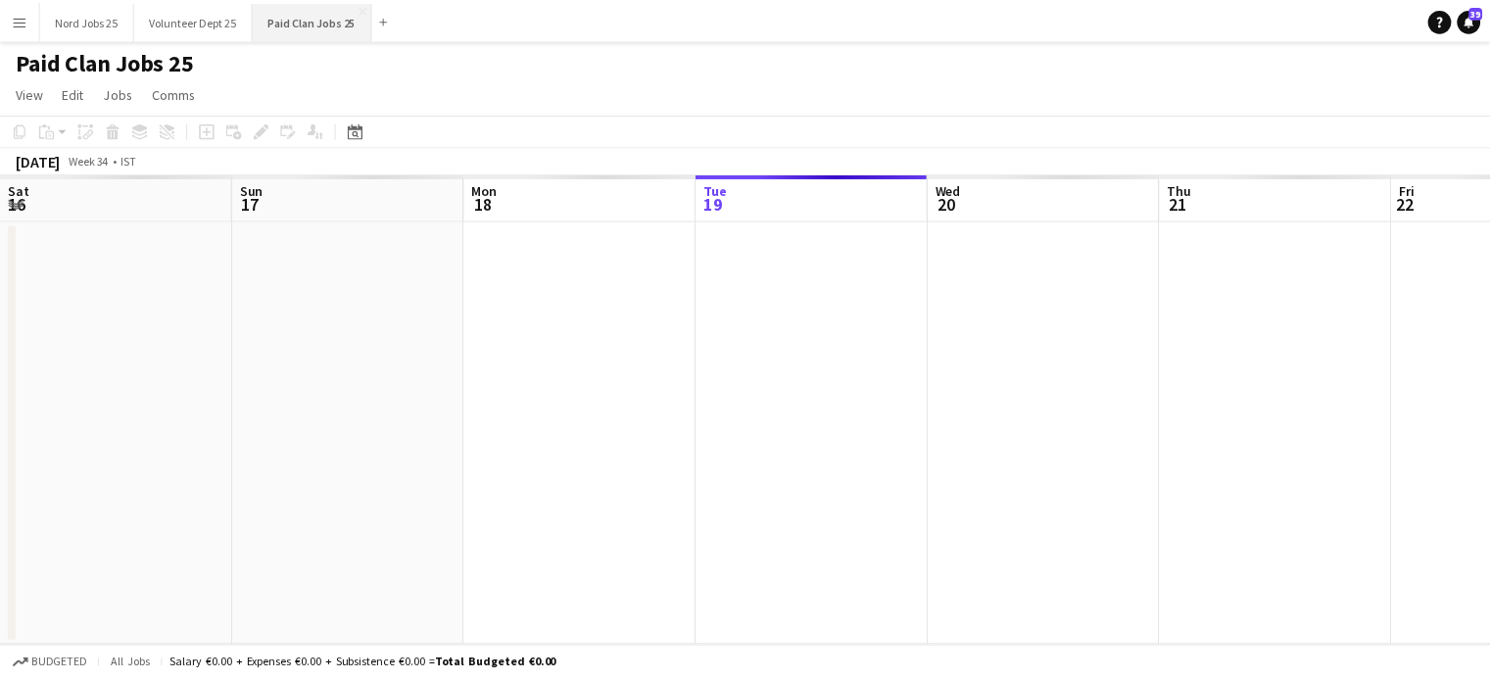
scroll to position [0, 468]
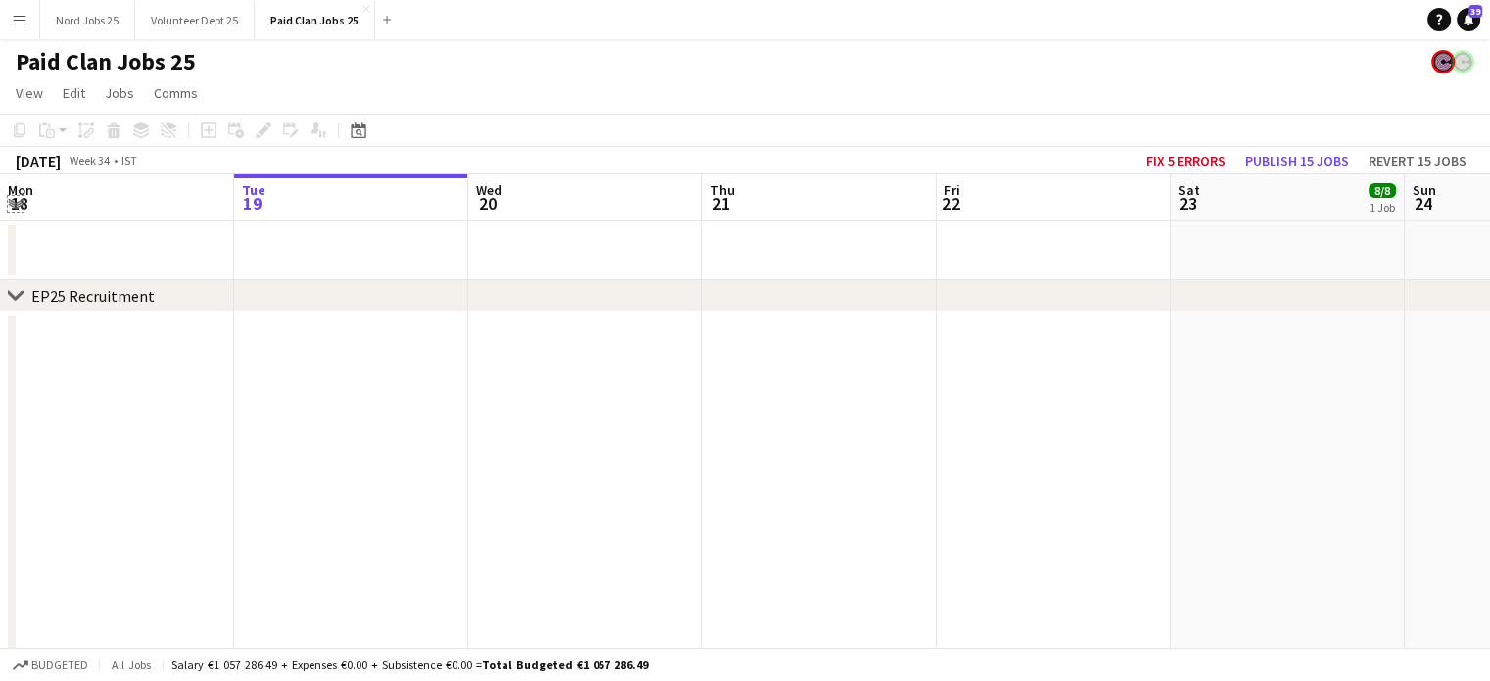
click at [21, 199] on app-icon "Expand/collapse" at bounding box center [16, 202] width 16 height 19
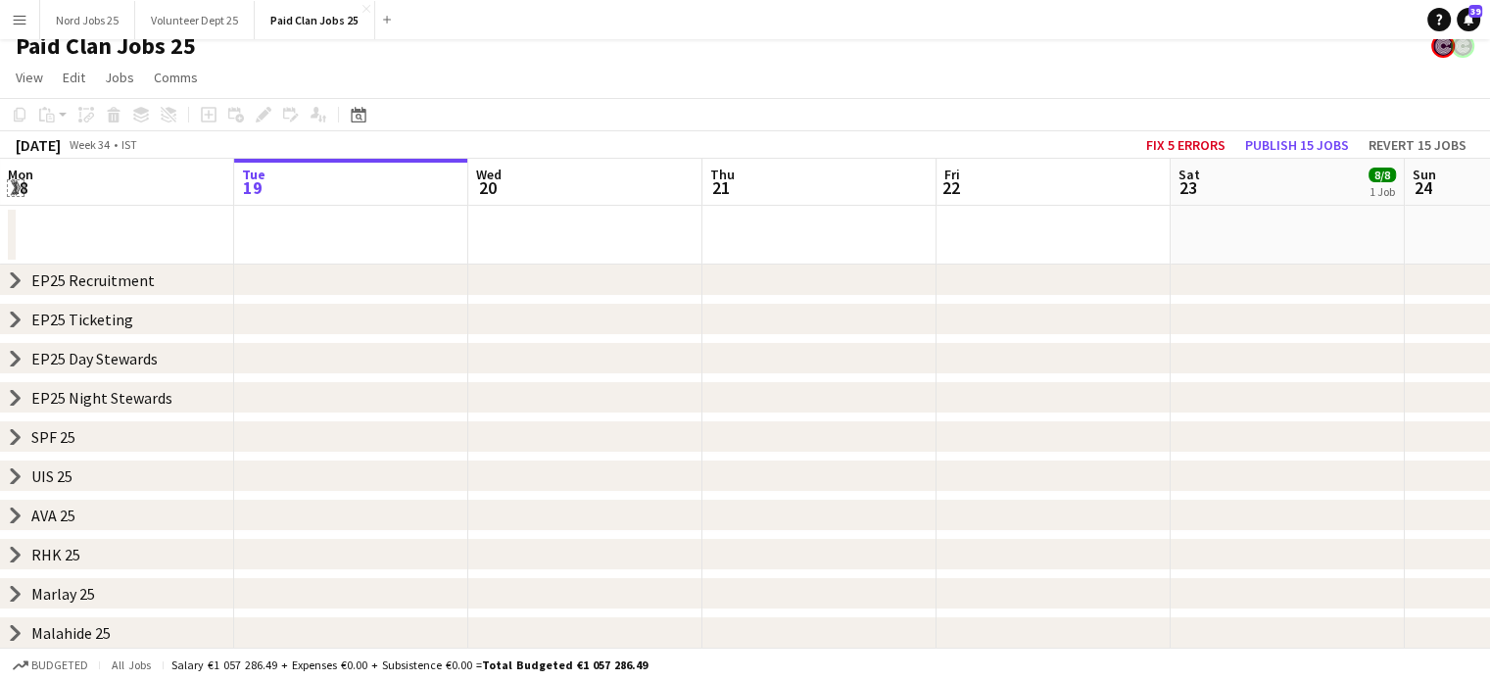
scroll to position [19, 0]
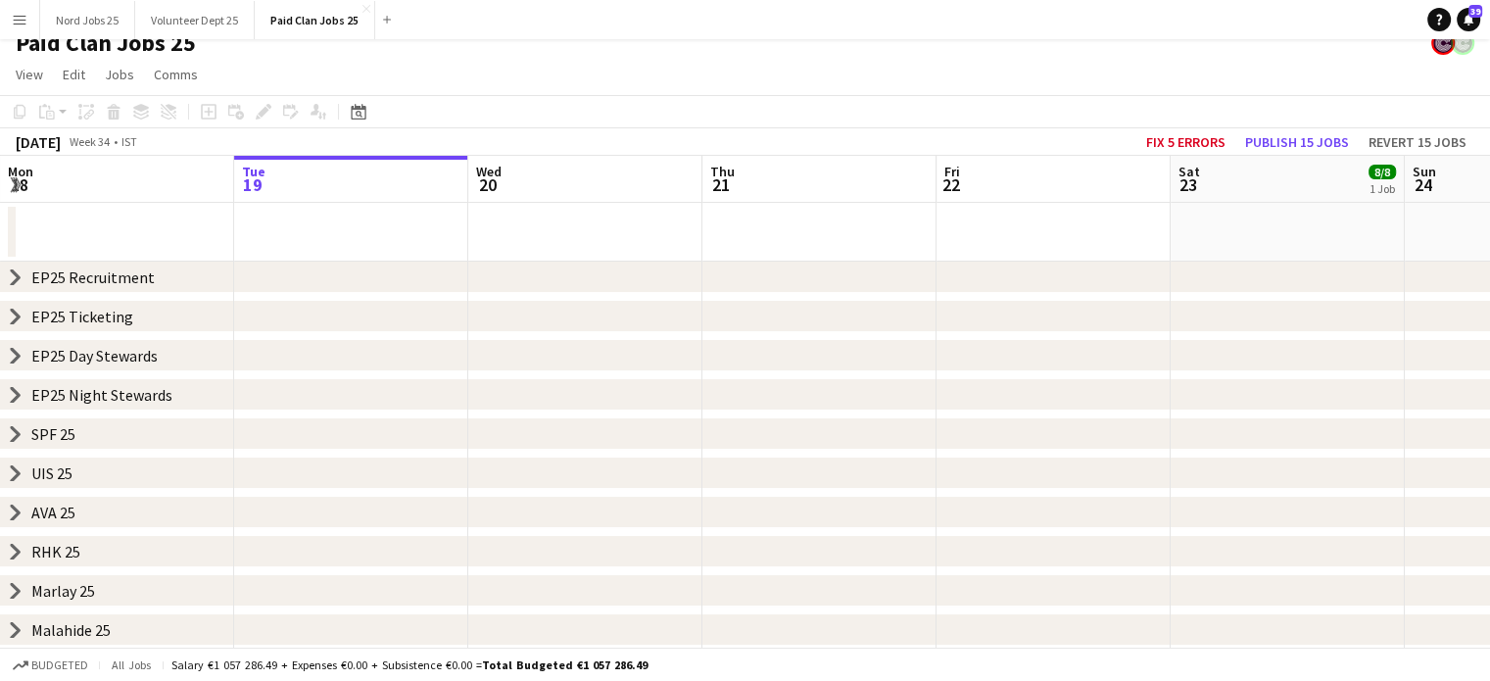
click at [14, 276] on icon "chevron-right" at bounding box center [16, 277] width 16 height 16
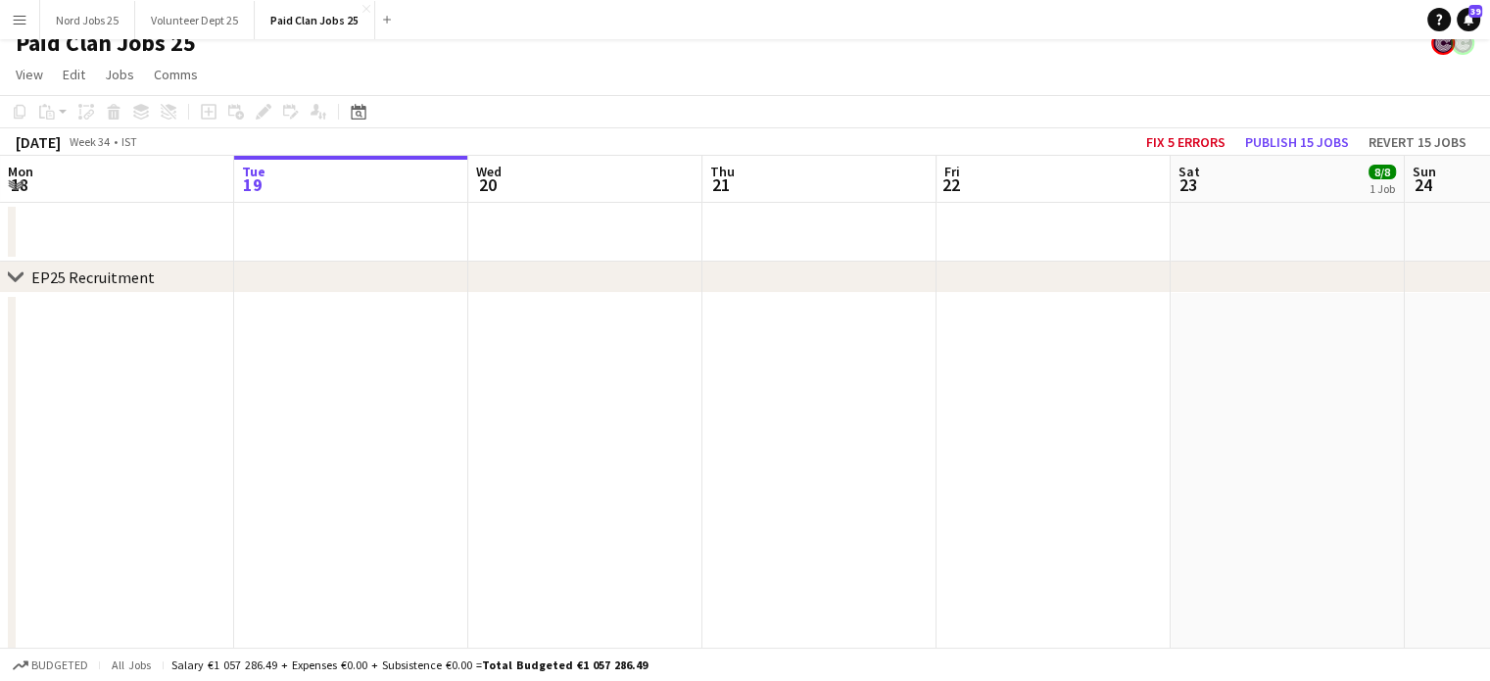
click at [12, 283] on icon "chevron-right" at bounding box center [16, 277] width 16 height 16
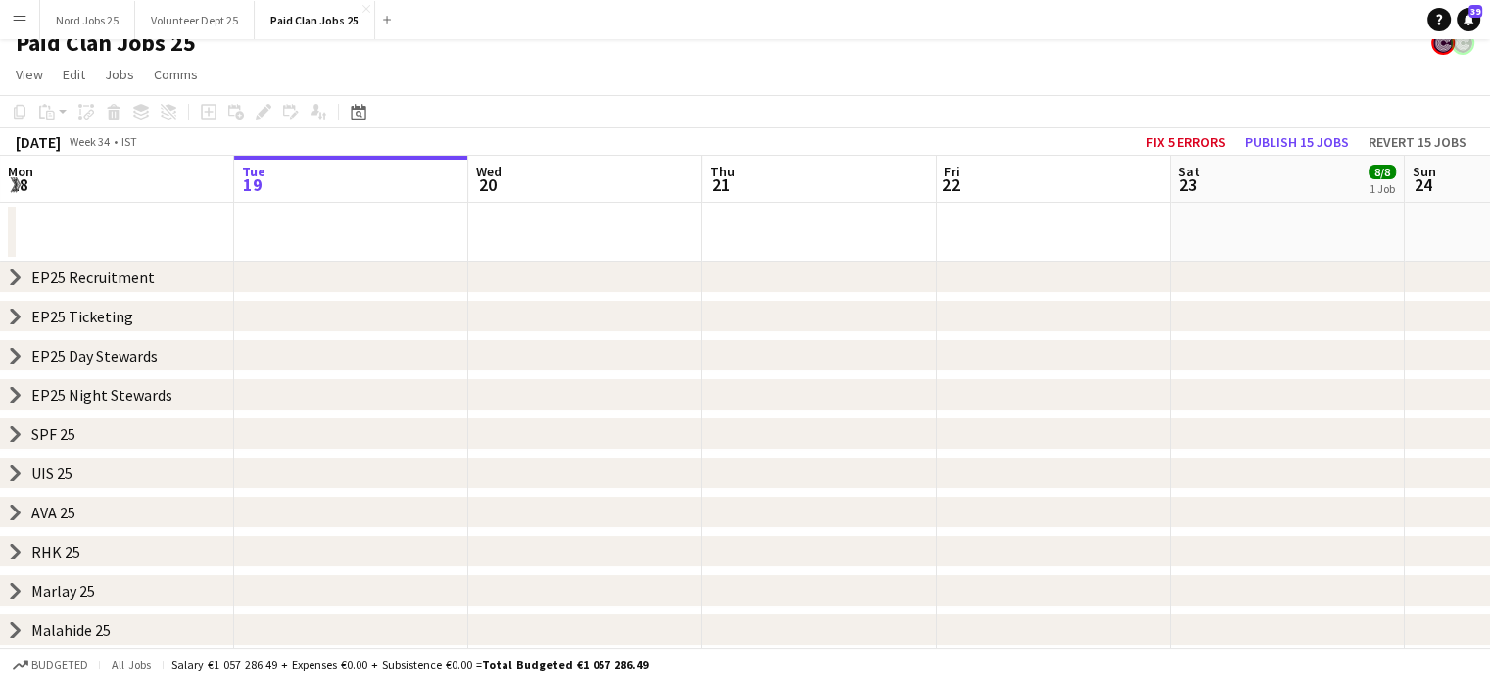
click at [12, 357] on icon "chevron-right" at bounding box center [16, 356] width 16 height 16
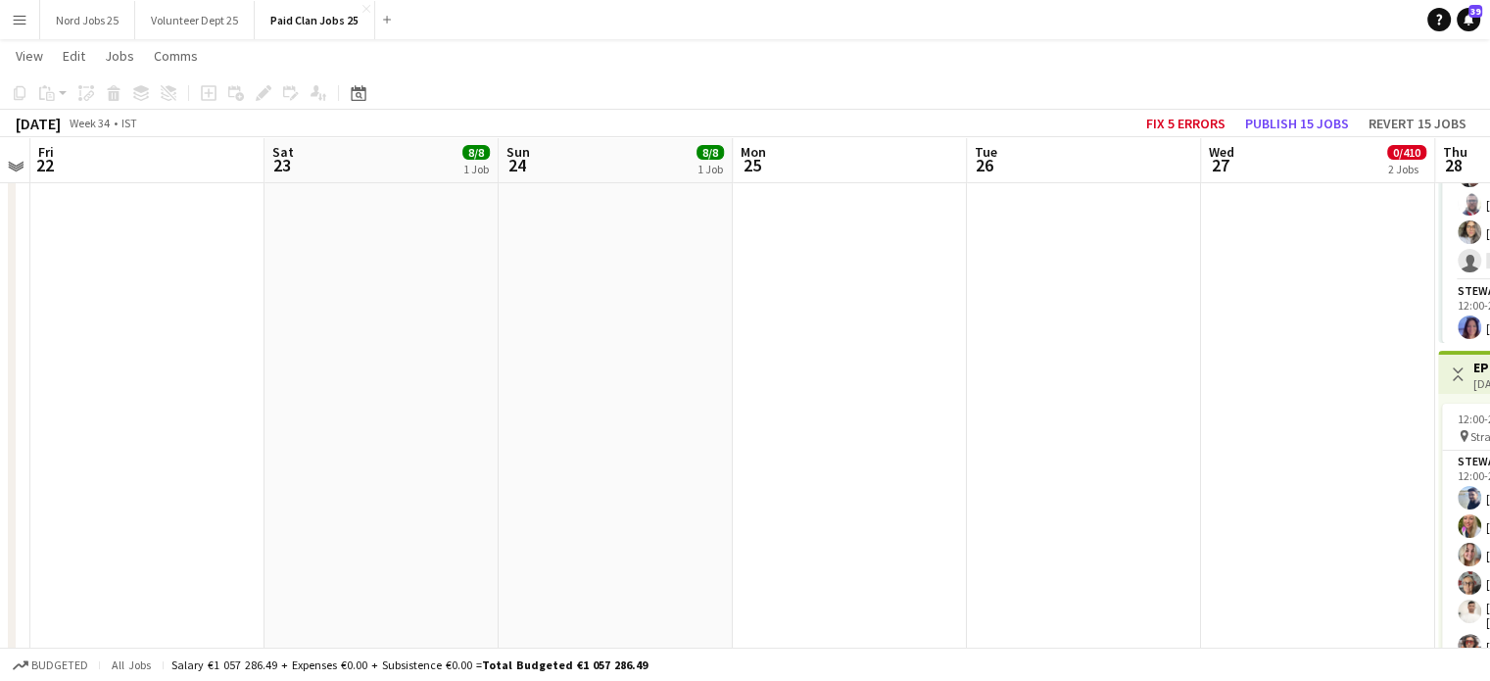
scroll to position [395, 0]
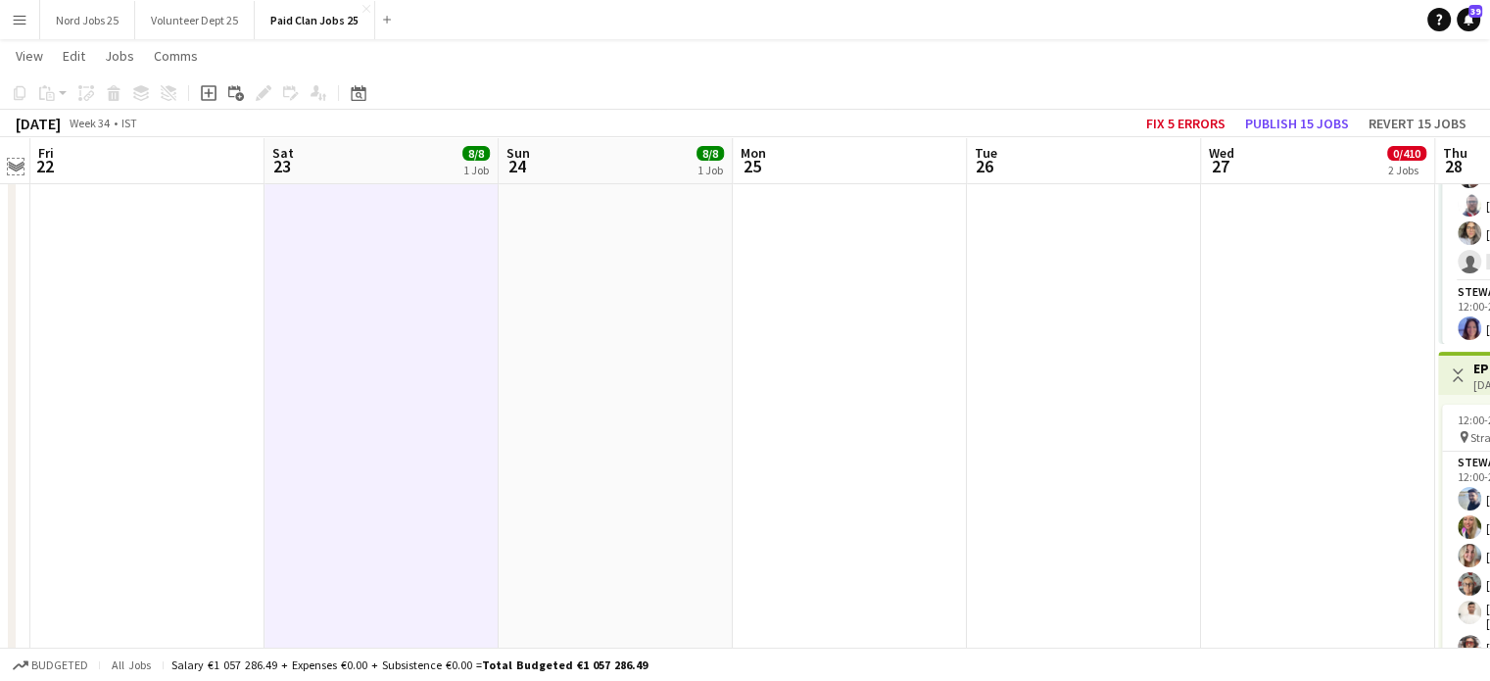
click at [11, 164] on app-icon "Expand/collapse" at bounding box center [16, 165] width 16 height 19
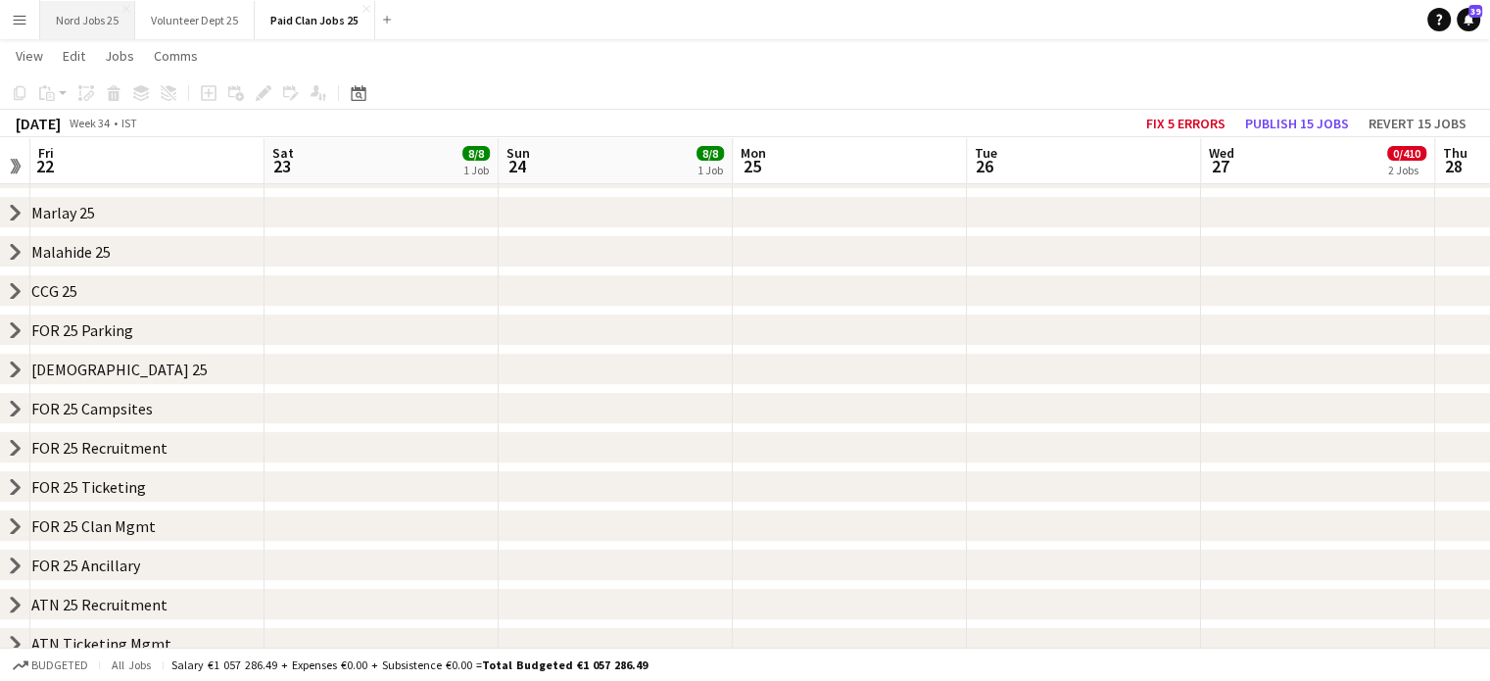
click at [82, 29] on button "Nord Jobs 25 Close" at bounding box center [87, 20] width 95 height 38
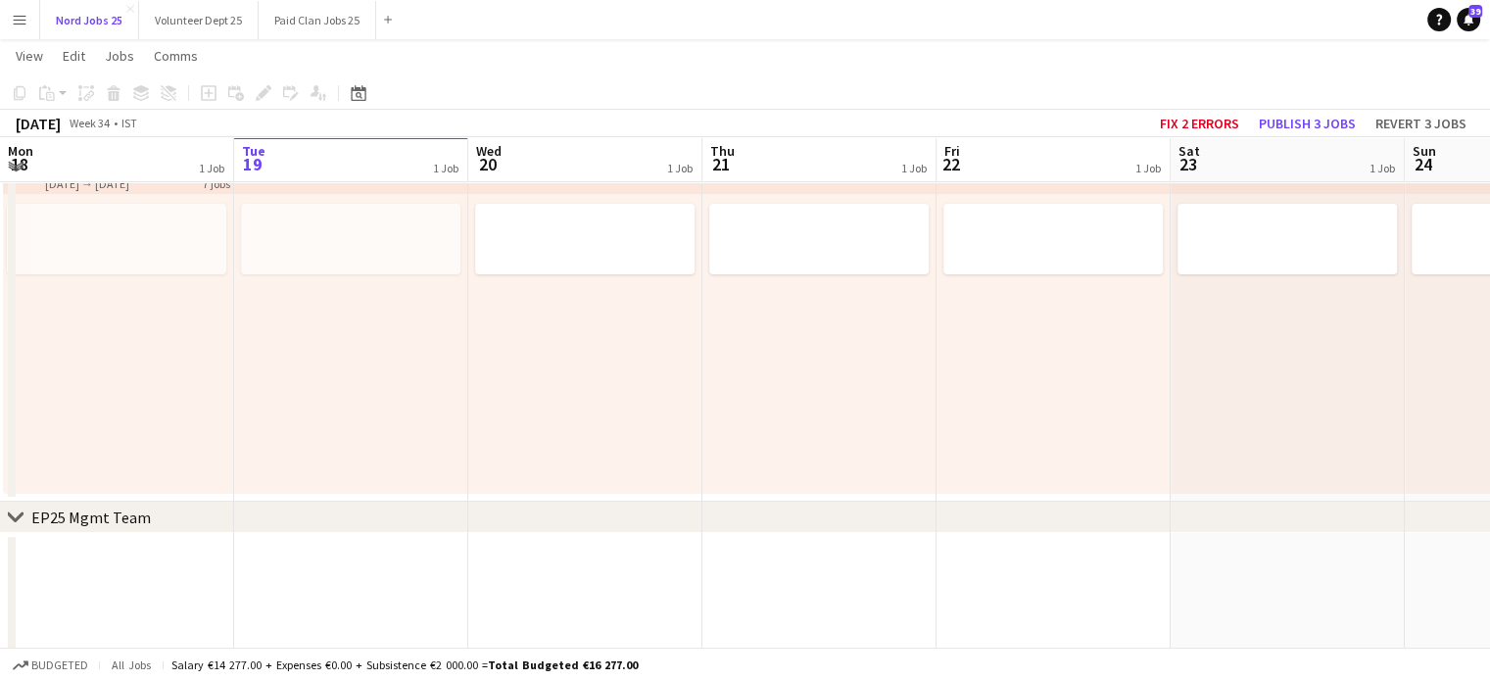
scroll to position [165, 0]
click at [19, 167] on app-icon "Expand/collapse" at bounding box center [16, 165] width 16 height 19
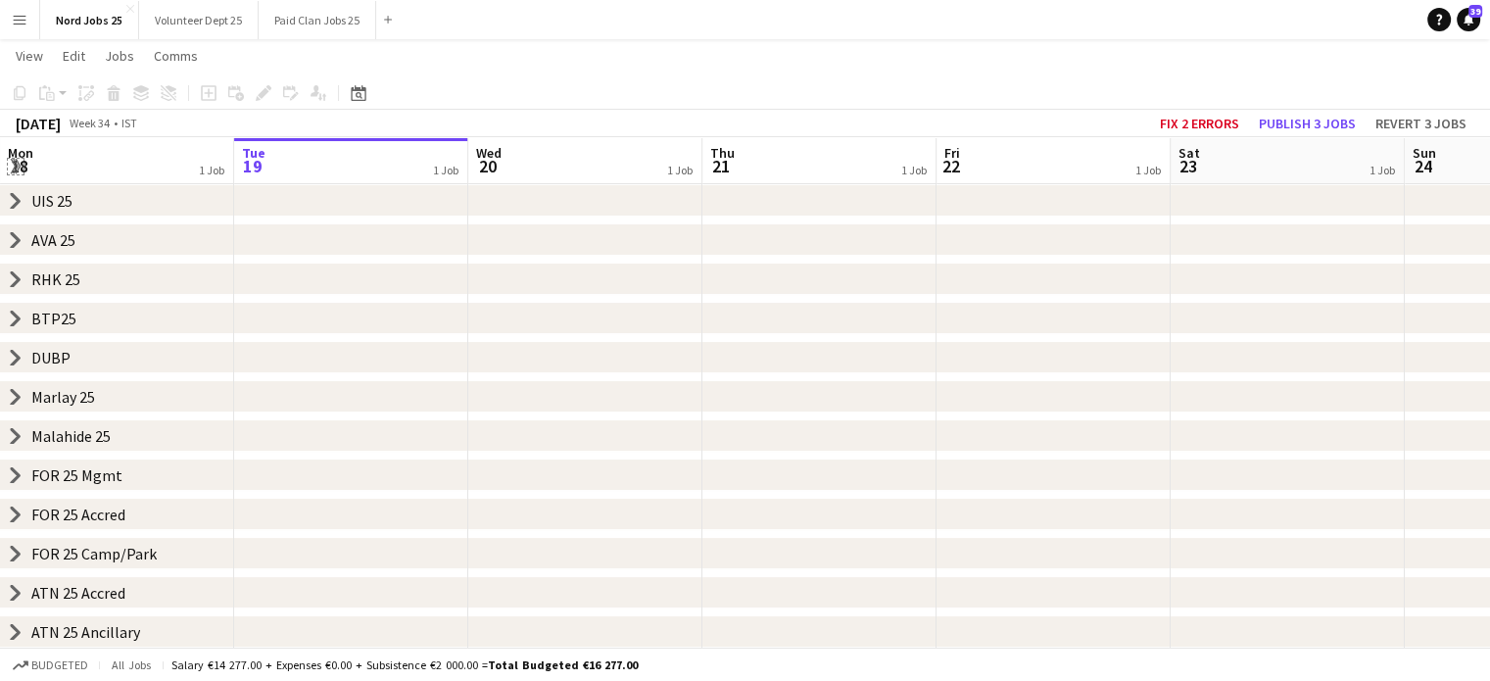
scroll to position [0, 0]
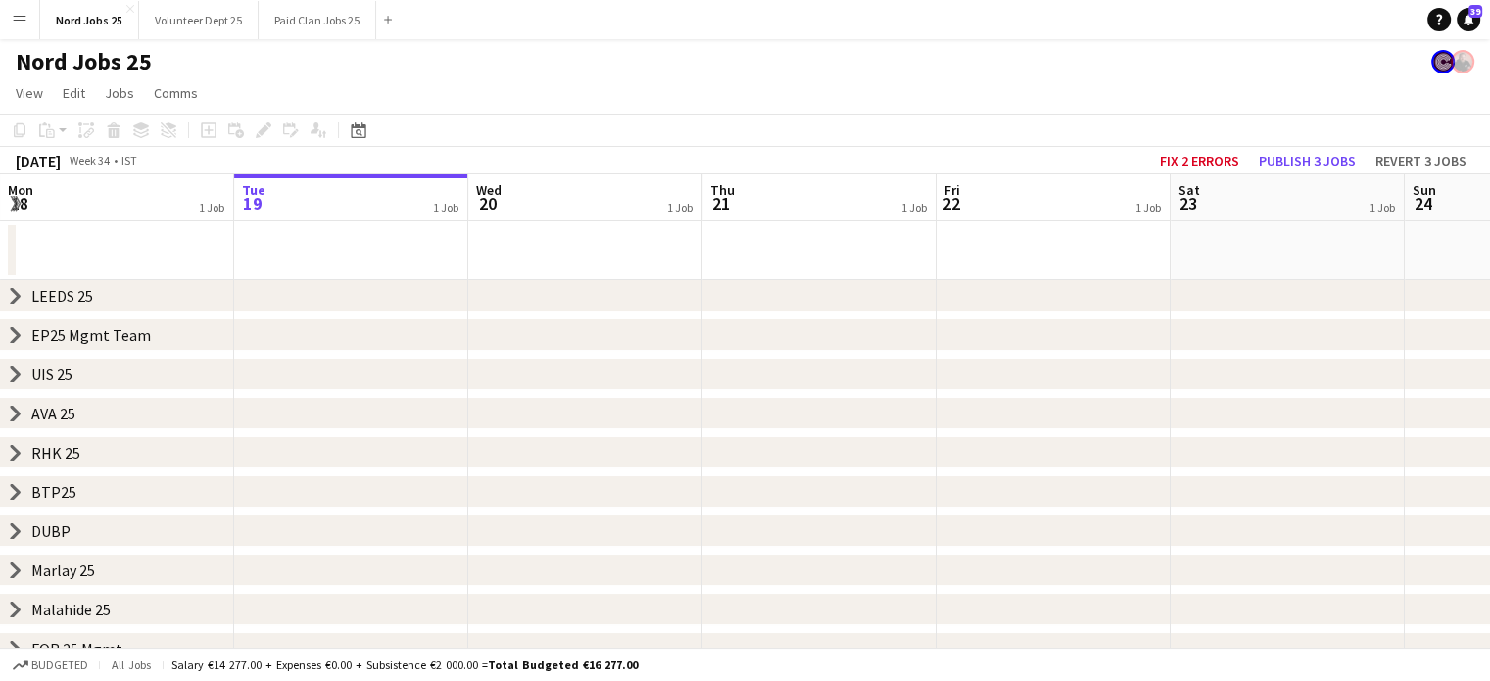
click at [13, 341] on icon at bounding box center [16, 335] width 8 height 15
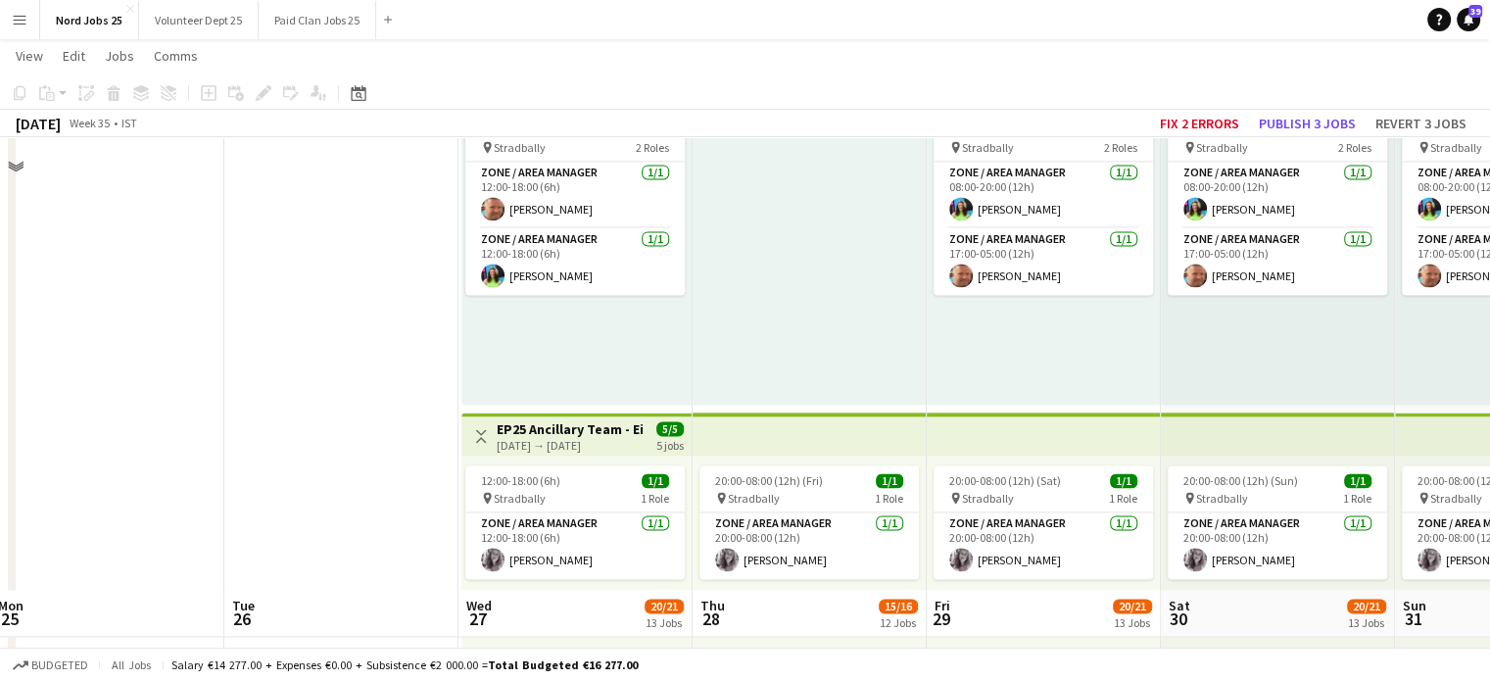
scroll to position [3216, 0]
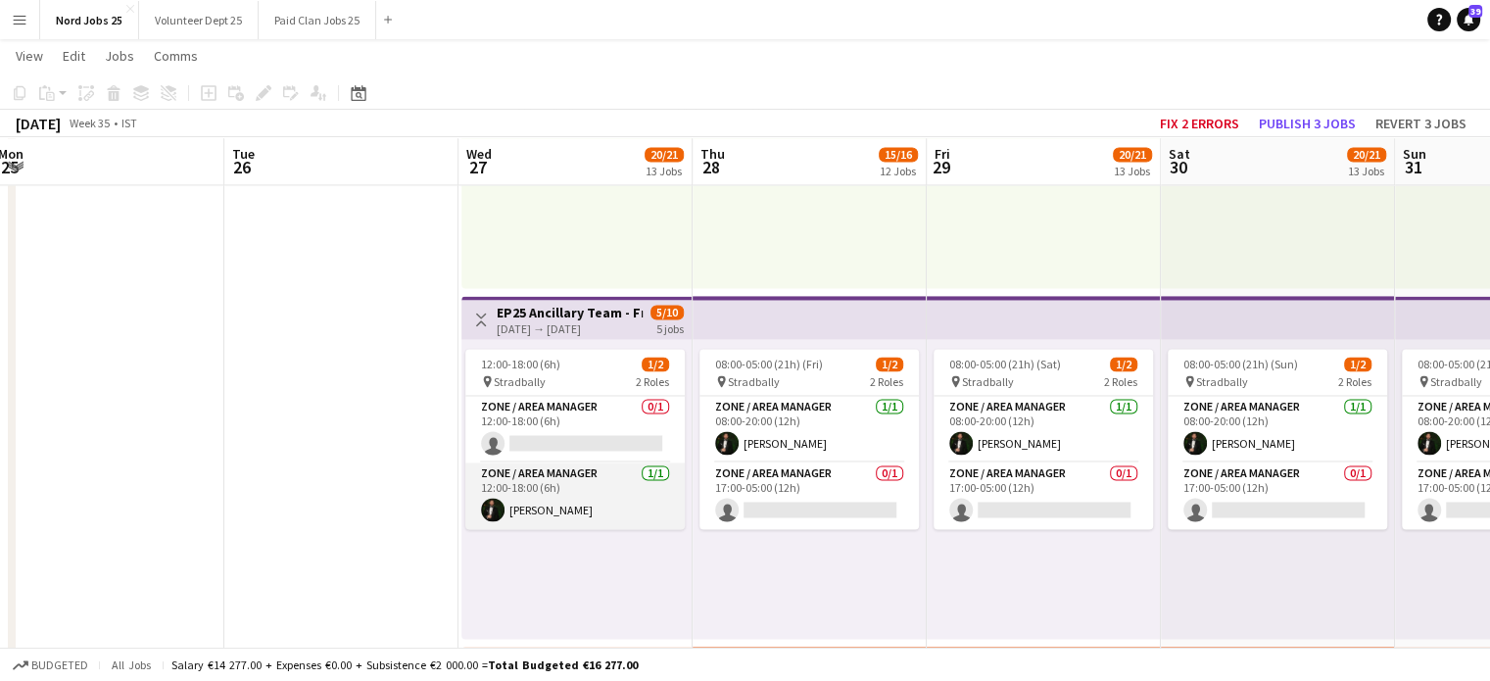
click at [575, 498] on app-card-role "Zone / Area Manager 1/1 12:00-18:00 (6h) Aws Vidal" at bounding box center [574, 495] width 219 height 67
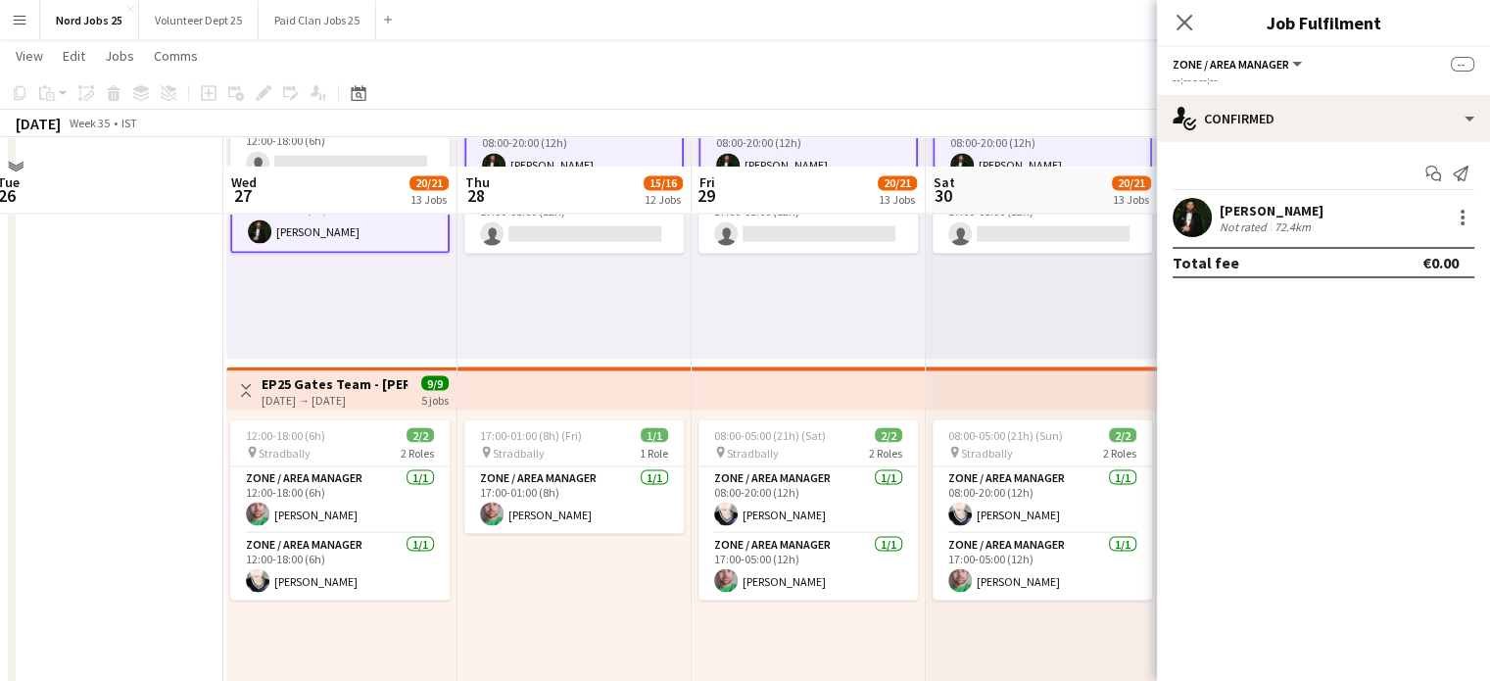
scroll to position [3487, 0]
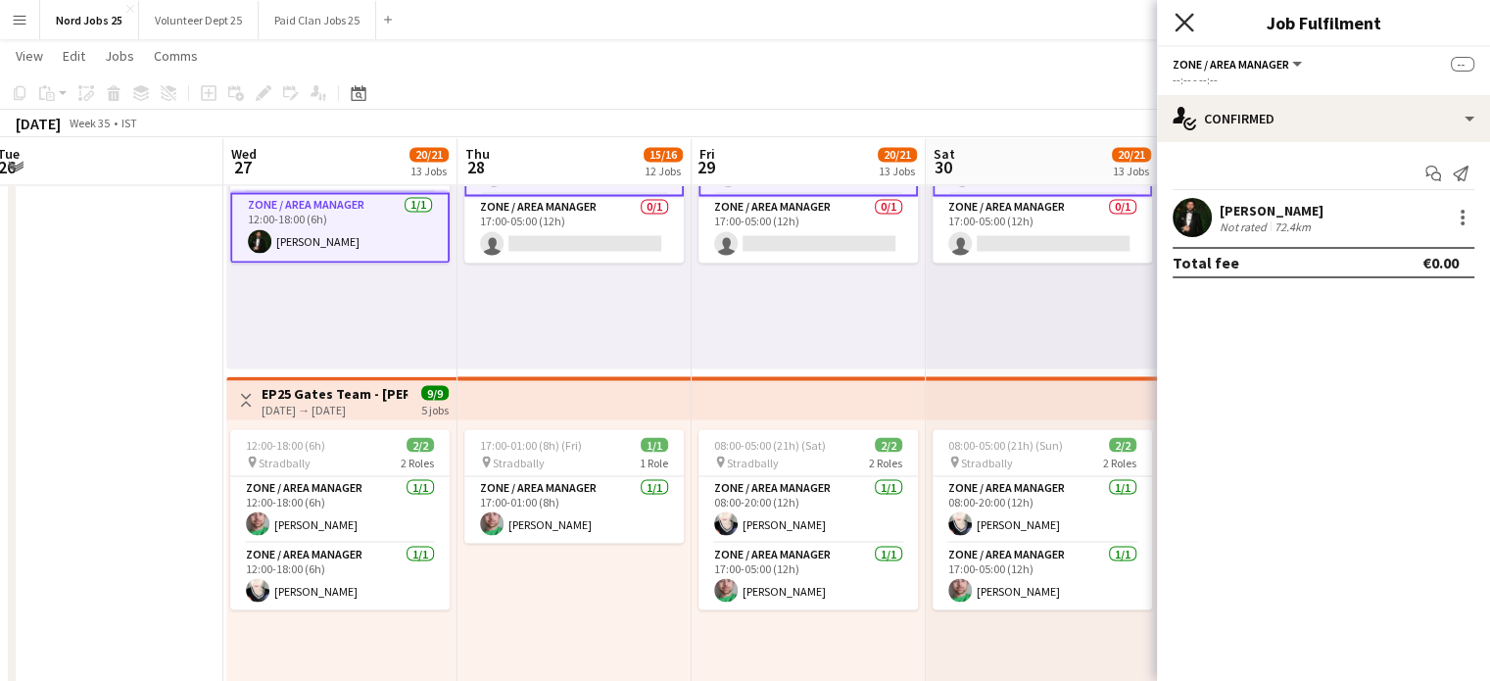
click at [1187, 24] on icon "Close pop-in" at bounding box center [1183, 22] width 19 height 19
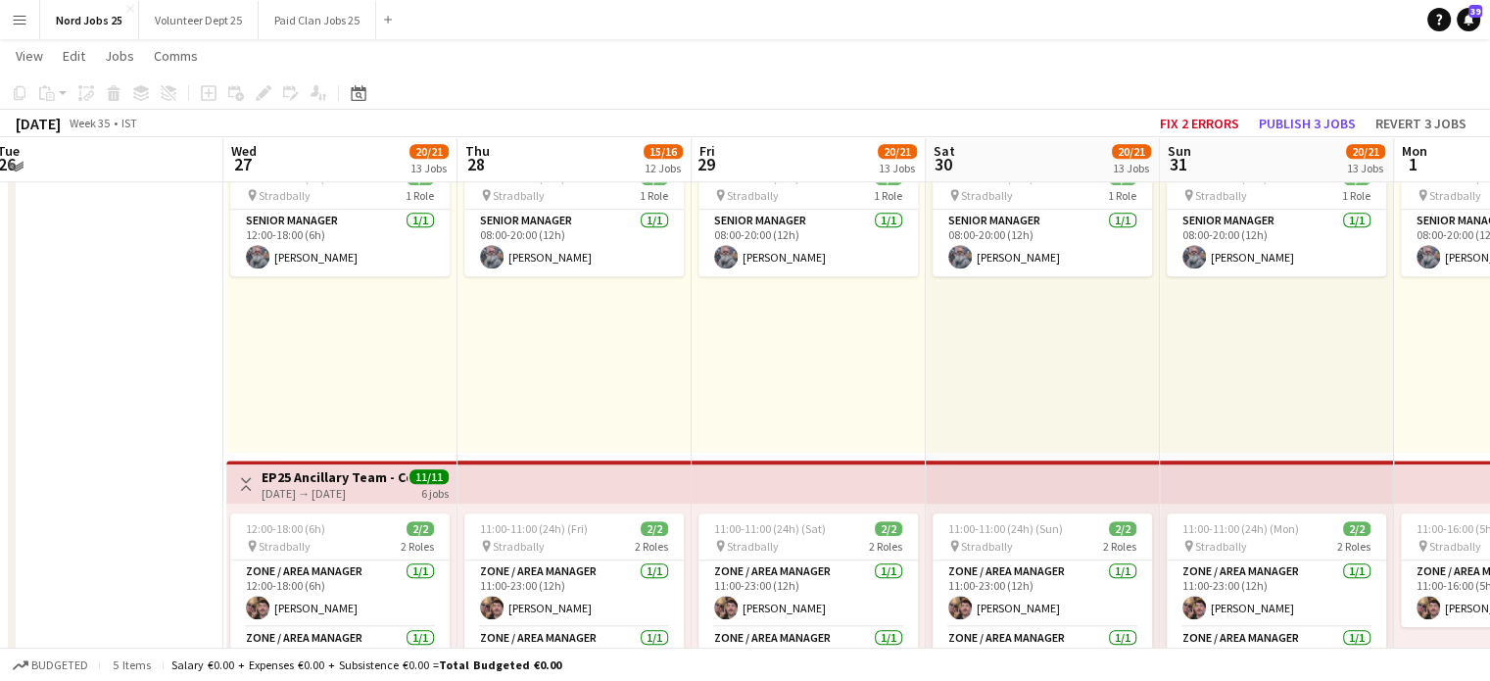
scroll to position [1647, 0]
click at [12, 169] on app-icon "Expand/collapse" at bounding box center [16, 165] width 16 height 19
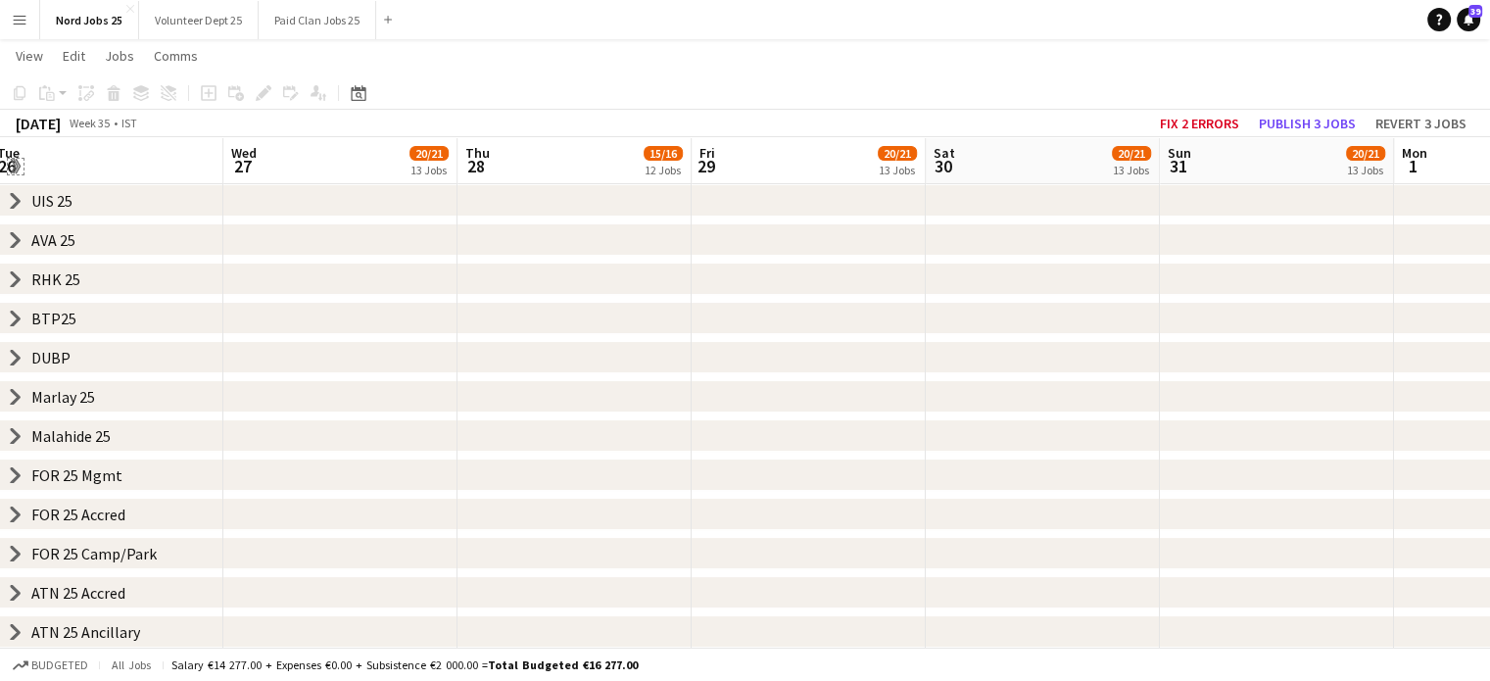
scroll to position [171, 0]
click at [313, 30] on button "Paid Clan Jobs 25 Close" at bounding box center [318, 20] width 118 height 38
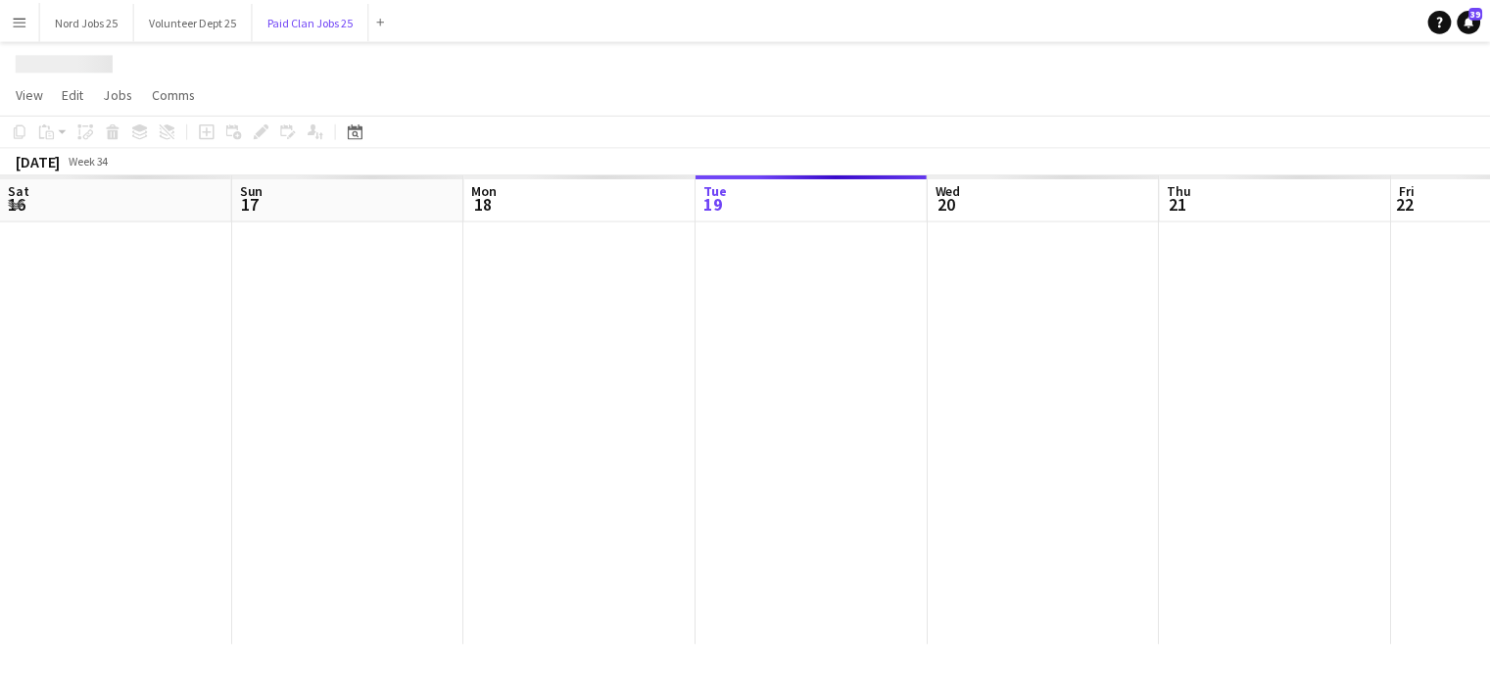
scroll to position [0, 468]
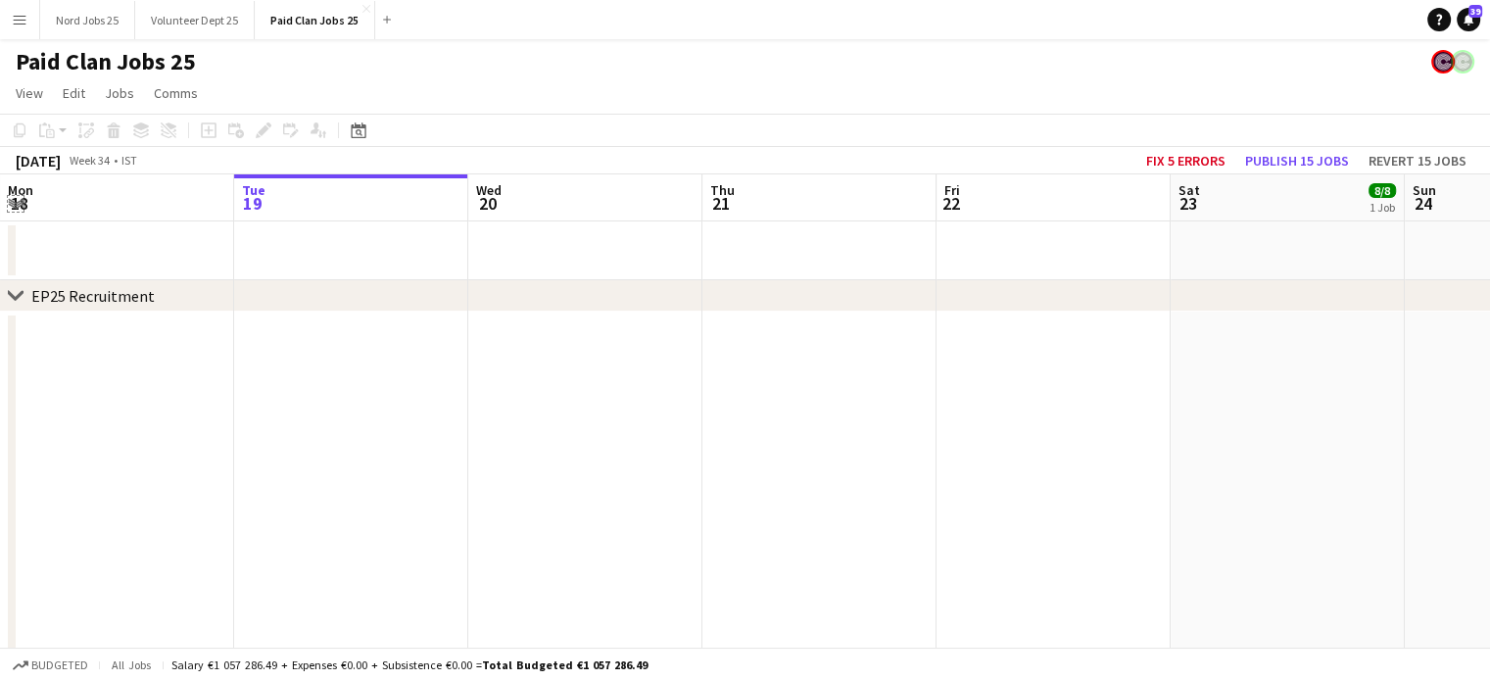
click at [20, 210] on app-icon "Expand/collapse" at bounding box center [16, 202] width 16 height 19
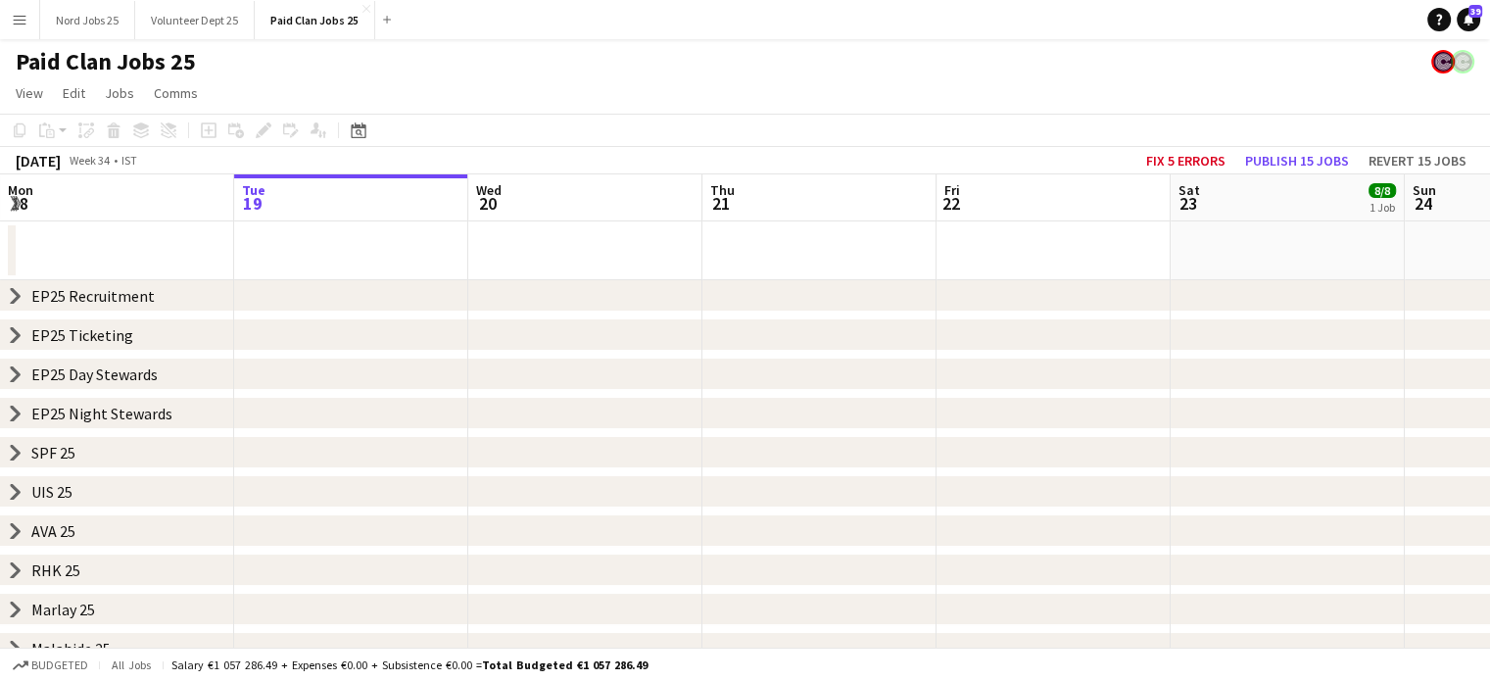
click at [19, 296] on icon at bounding box center [16, 296] width 8 height 15
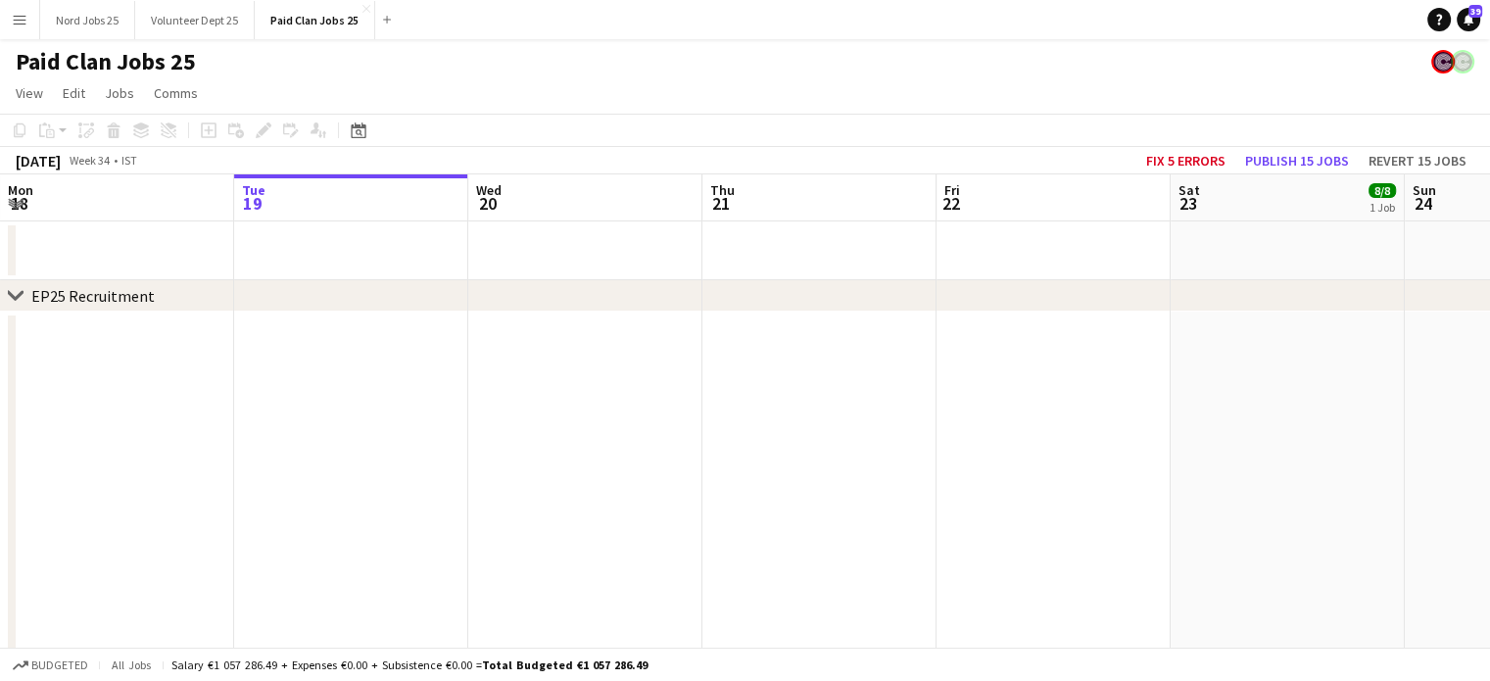
click at [18, 296] on icon at bounding box center [15, 295] width 15 height 8
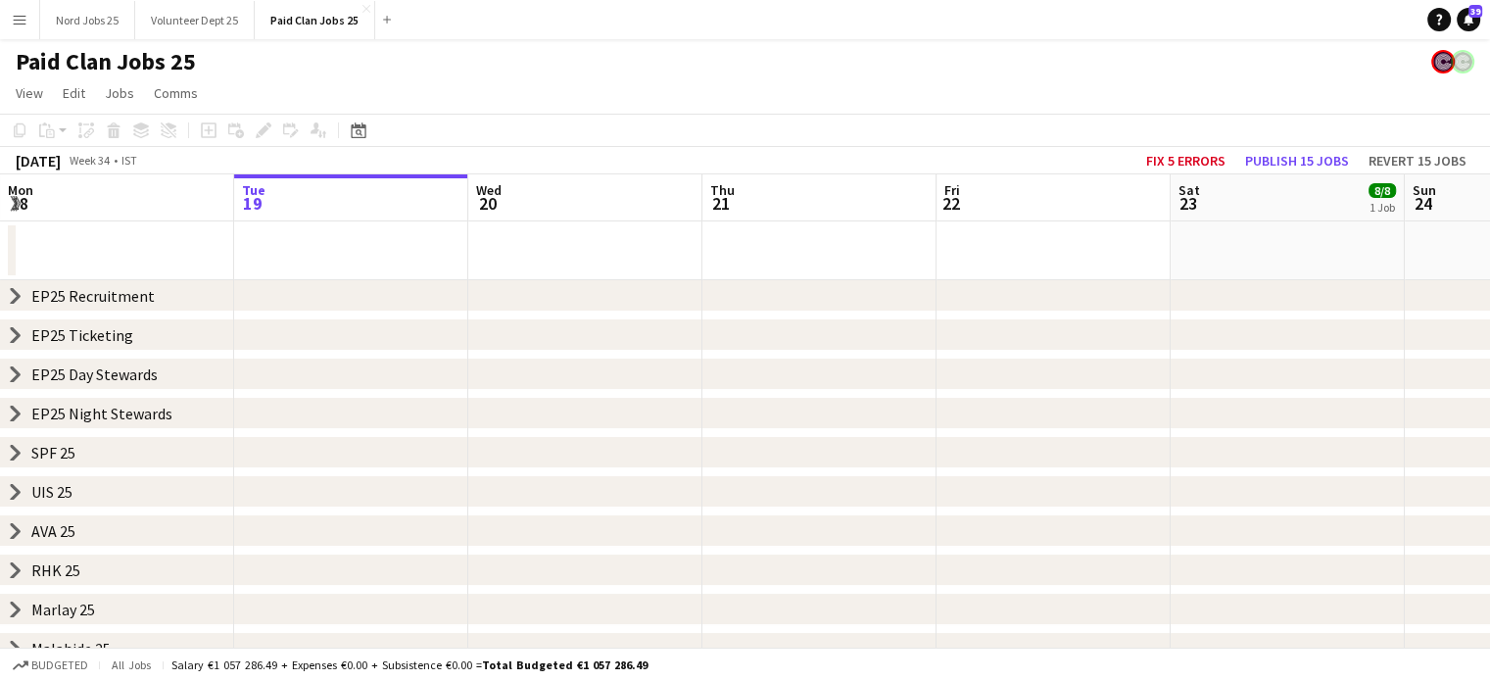
click at [24, 295] on div "chevron-right EP25 Recruitment" at bounding box center [745, 295] width 1490 height 31
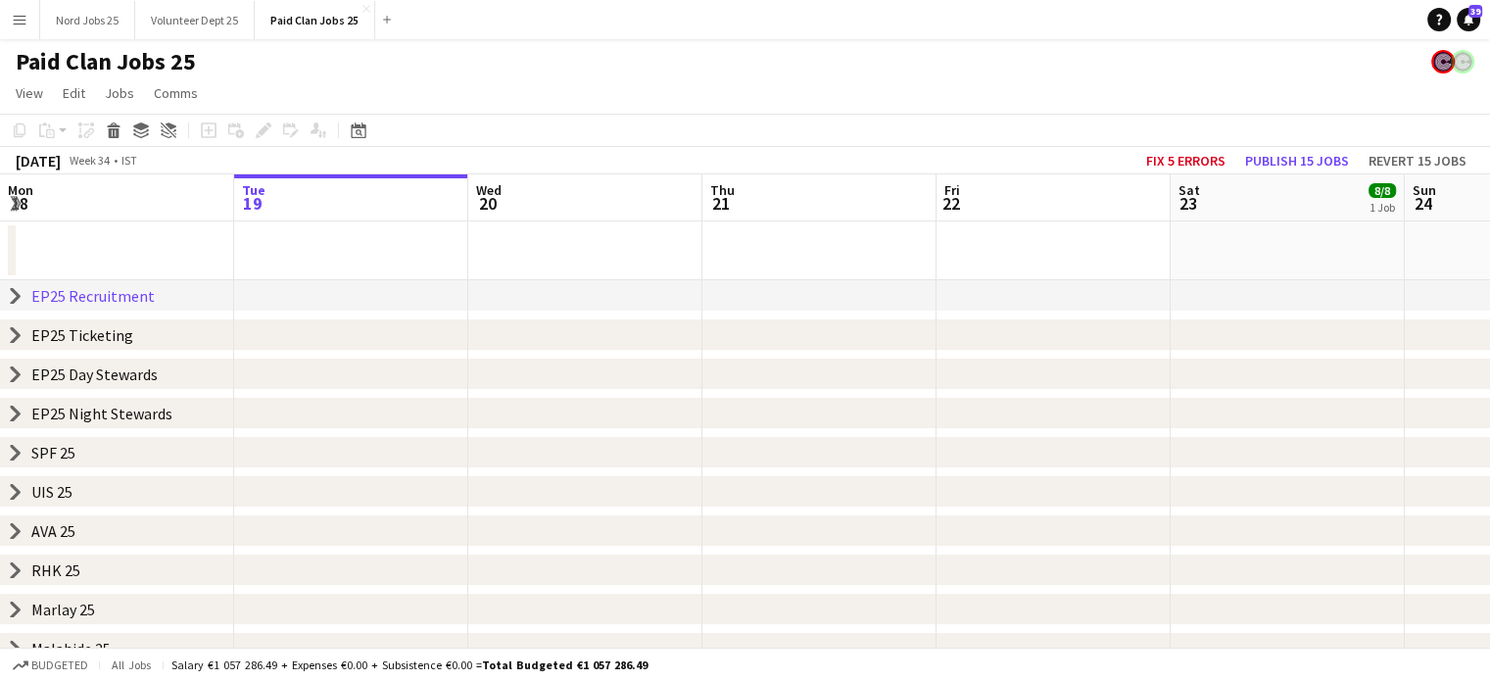
click at [17, 295] on icon at bounding box center [16, 296] width 8 height 15
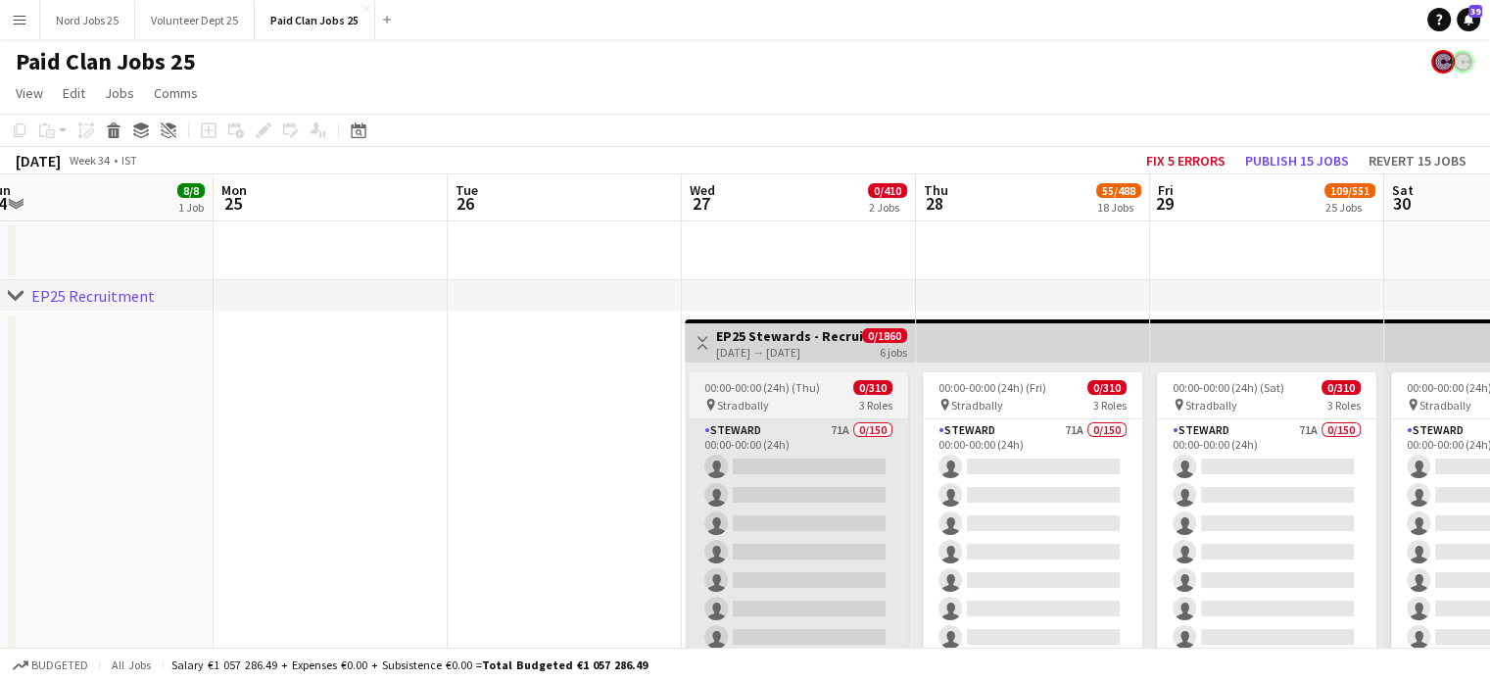
scroll to position [0, 696]
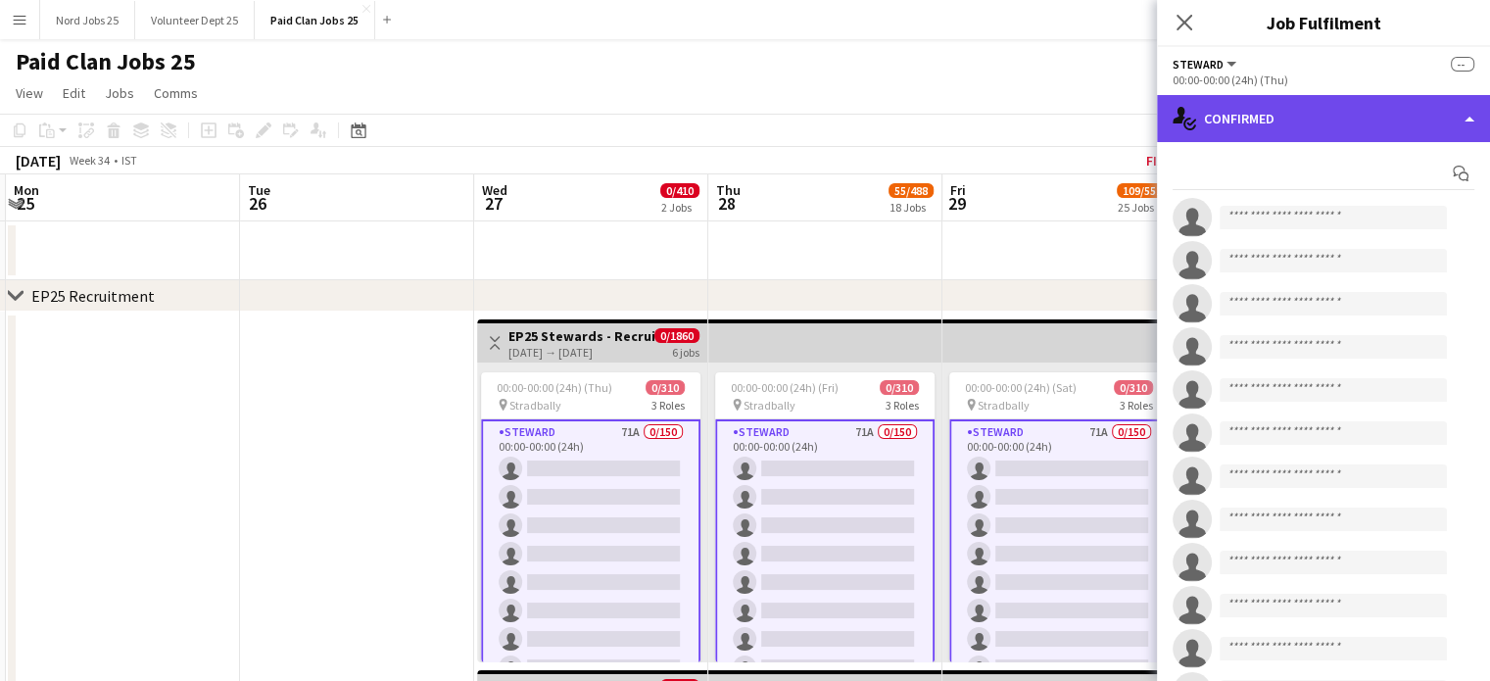
click at [1292, 96] on div "single-neutral-actions-check-2 Confirmed" at bounding box center [1323, 118] width 333 height 47
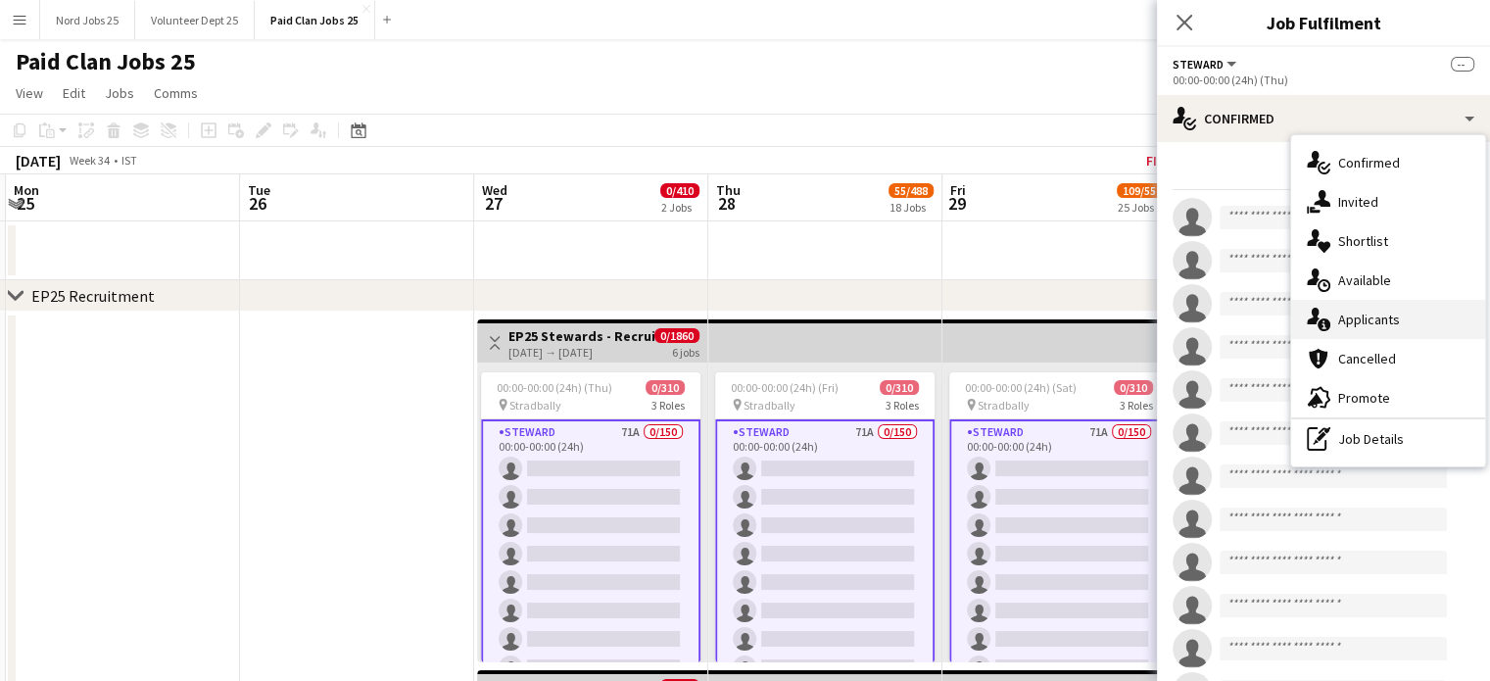
click at [1380, 315] on div "single-neutral-actions-information Applicants" at bounding box center [1388, 319] width 194 height 39
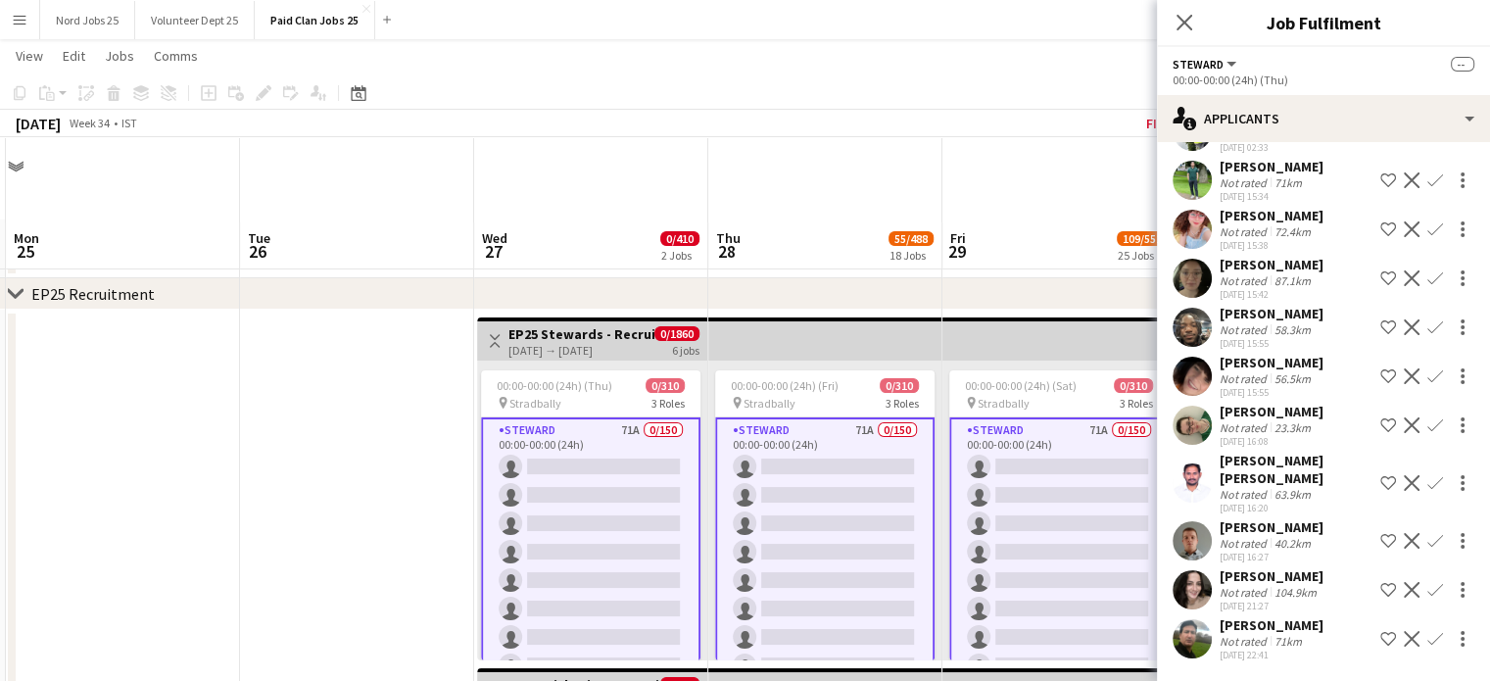
scroll to position [280, 0]
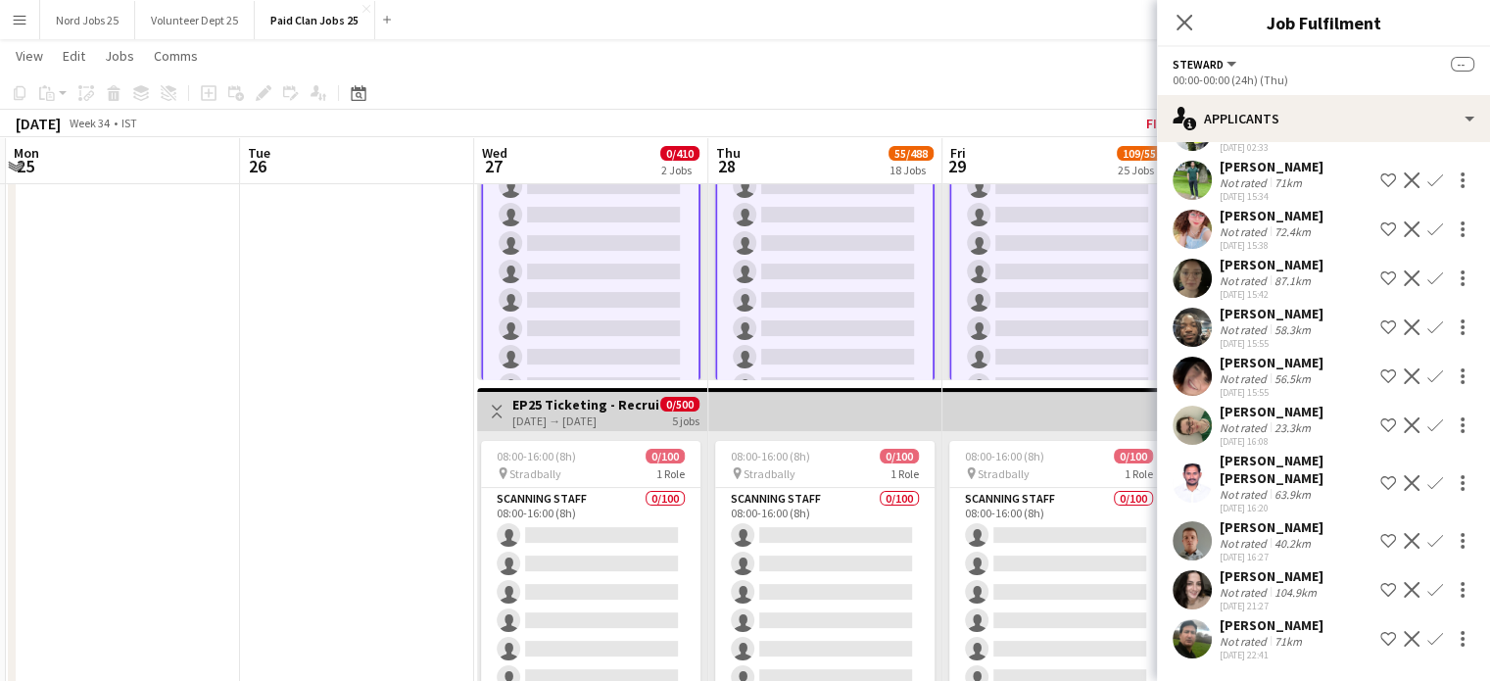
click at [1187, 630] on app-user-avatar at bounding box center [1191, 638] width 39 height 39
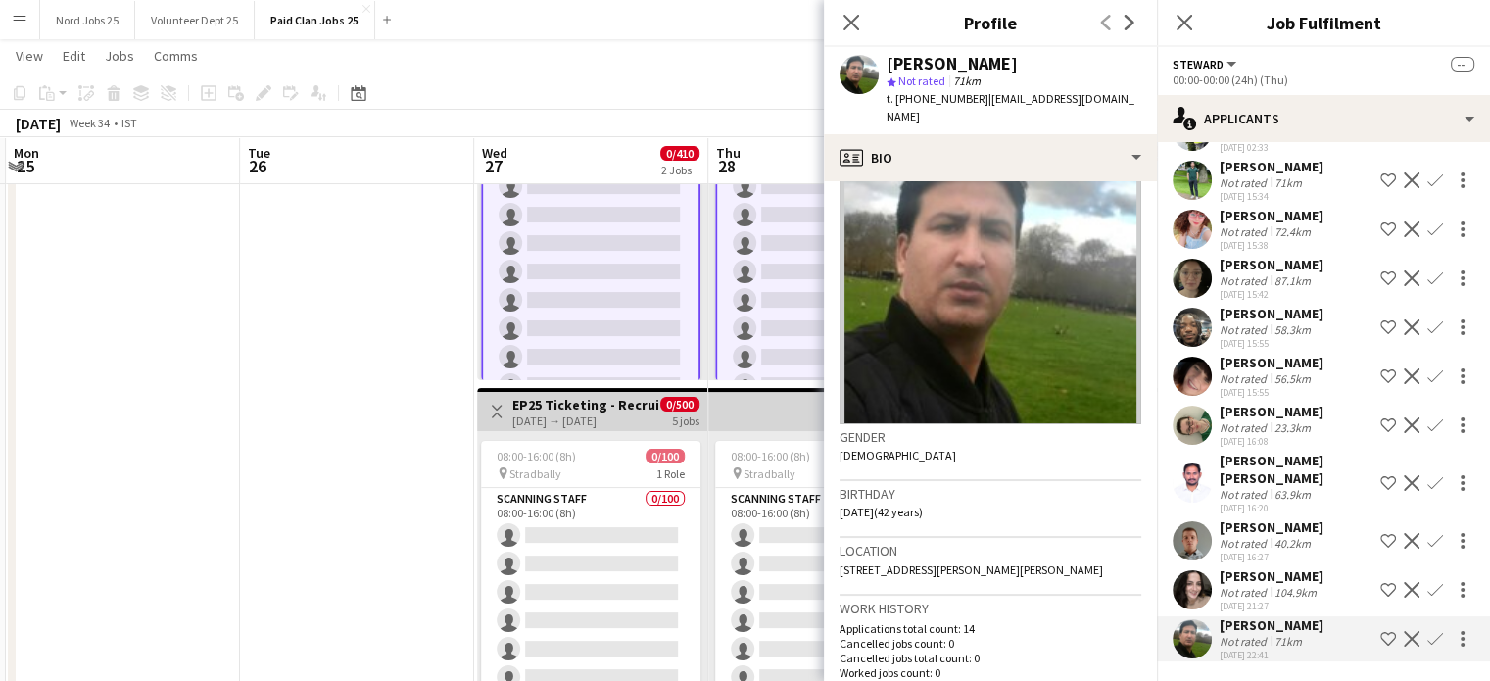
scroll to position [0, 0]
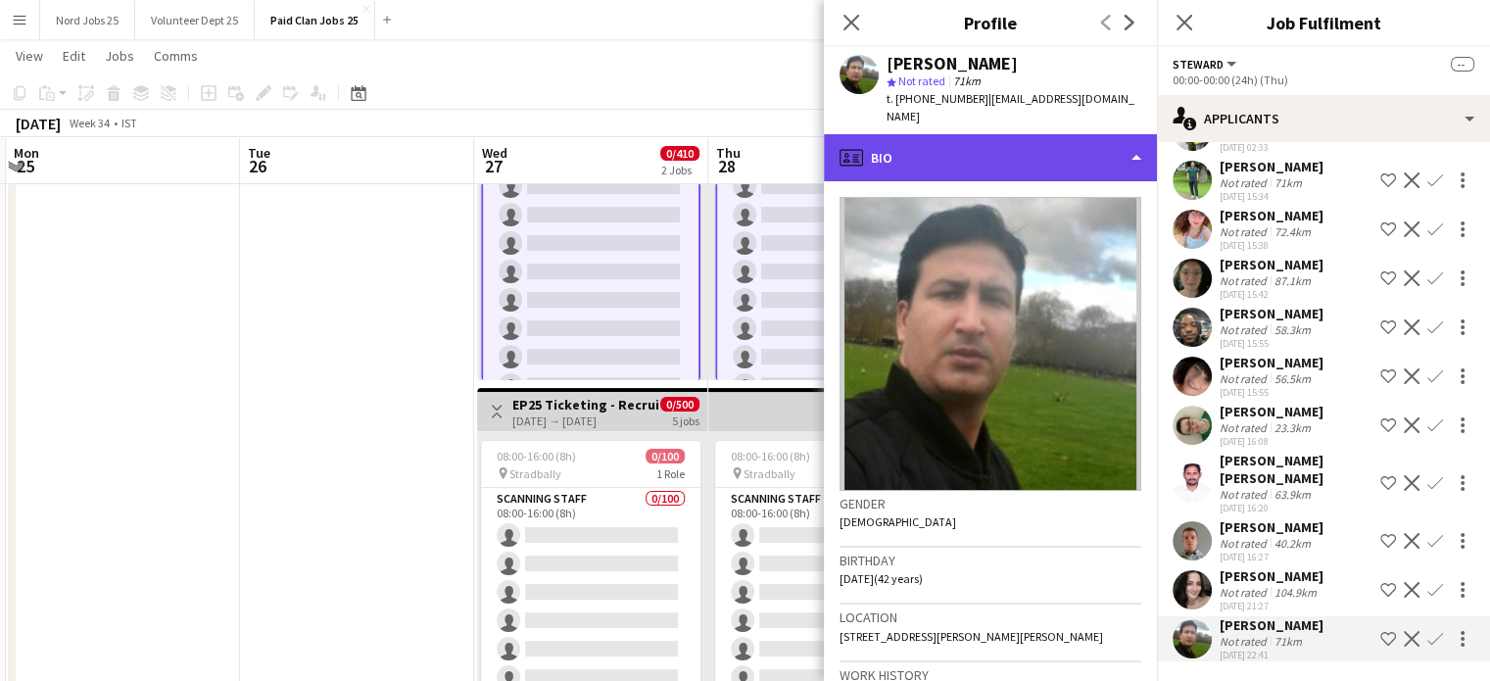
click at [1047, 134] on div "profile Bio" at bounding box center [990, 157] width 333 height 47
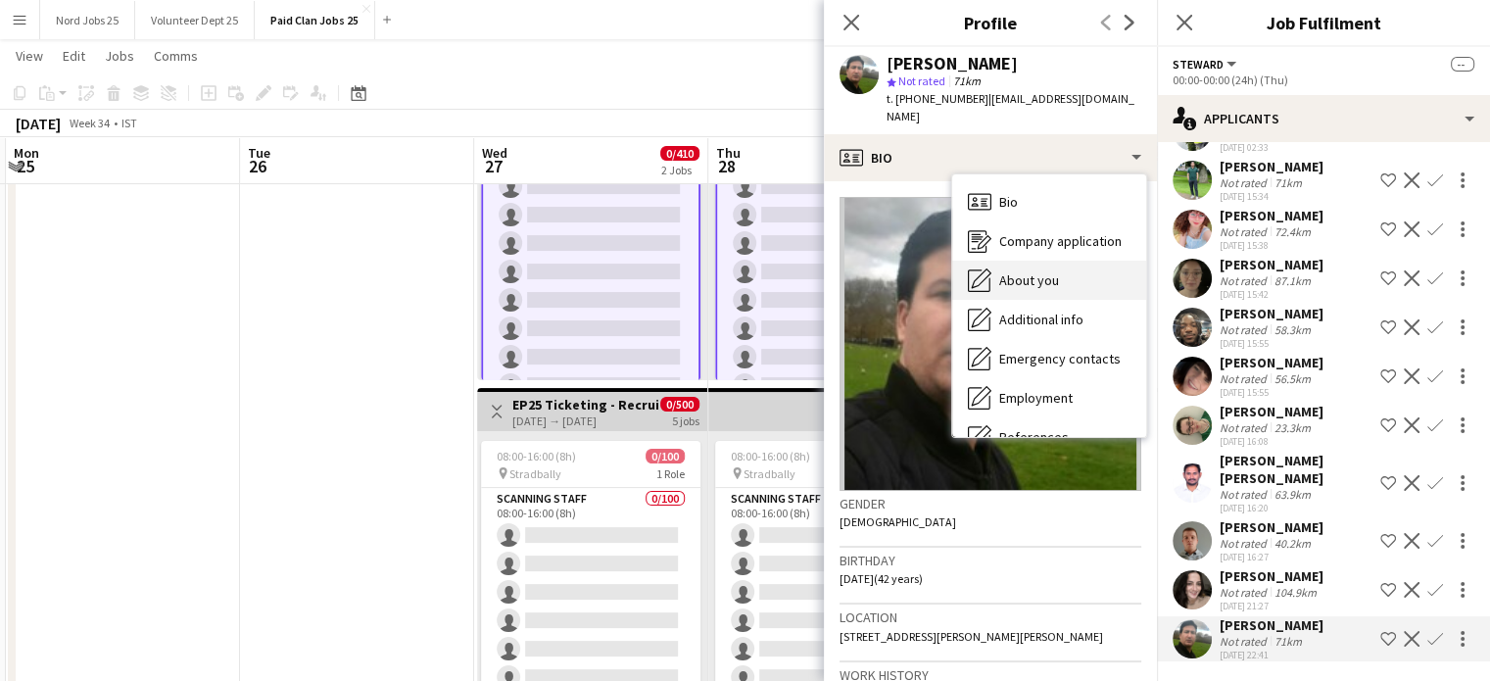
click at [1072, 262] on div "About you About you" at bounding box center [1049, 280] width 194 height 39
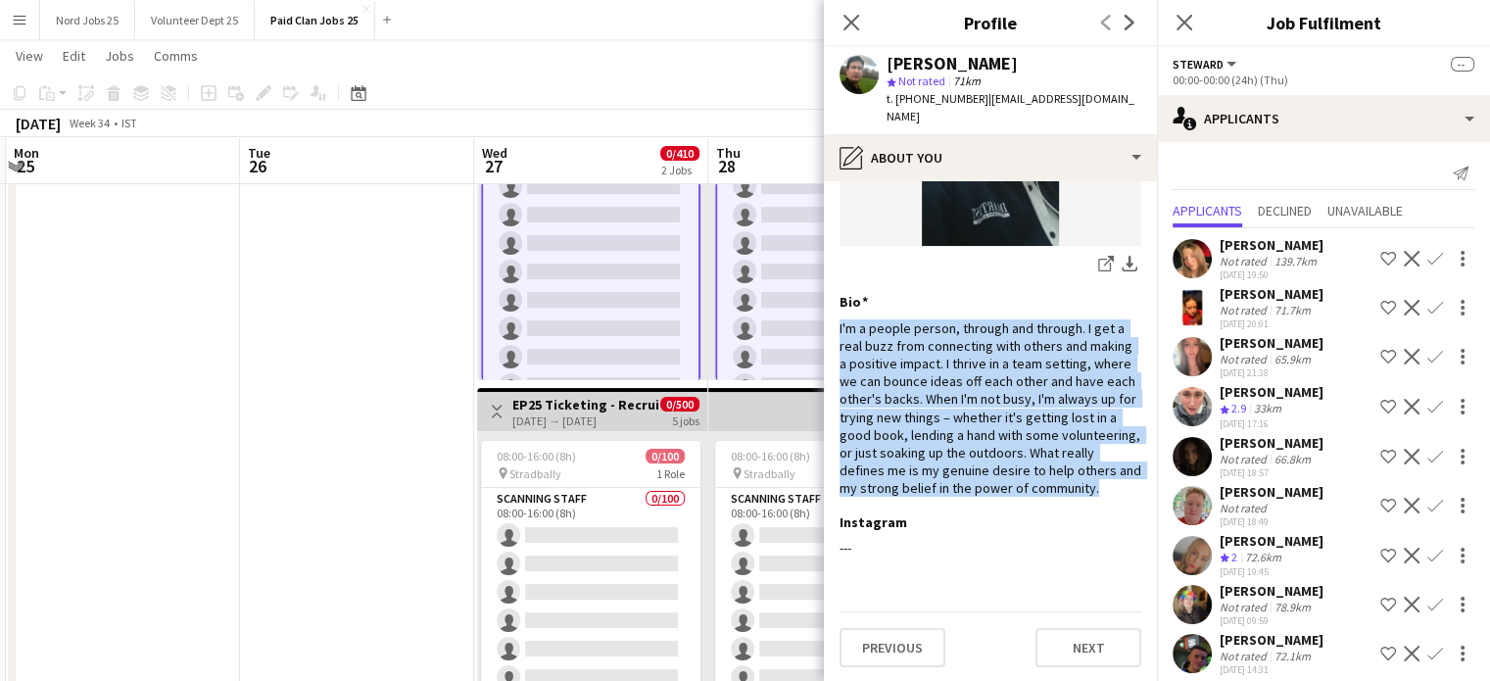
drag, startPoint x: 927, startPoint y: 486, endPoint x: 831, endPoint y: 303, distance: 206.8
click at [831, 303] on app-section-data-types "Selfie Edit this field share-external-link-1 download-bottom Bio Edit this fiel…" at bounding box center [990, 431] width 333 height 500
copy div "I'm a people person, through and through. I get a real buzz from connecting wit…"
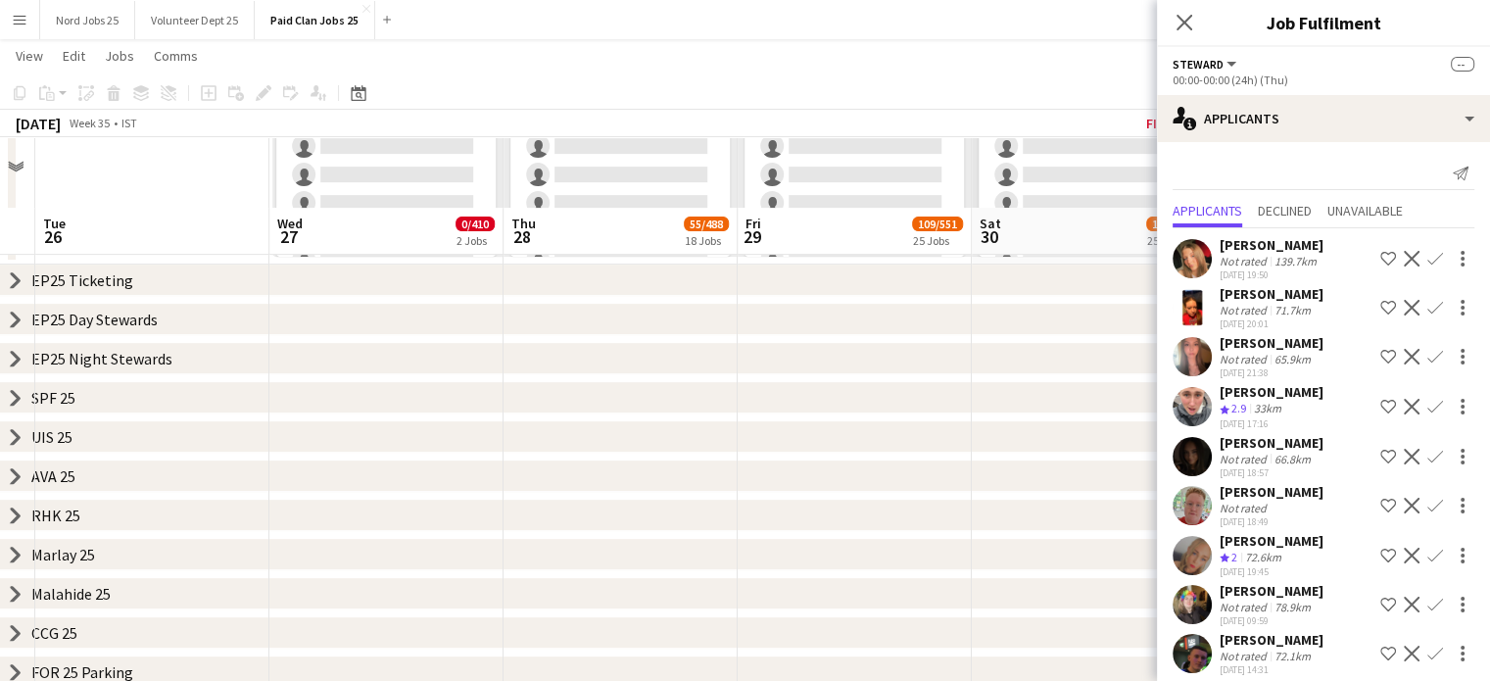
scroll to position [732, 0]
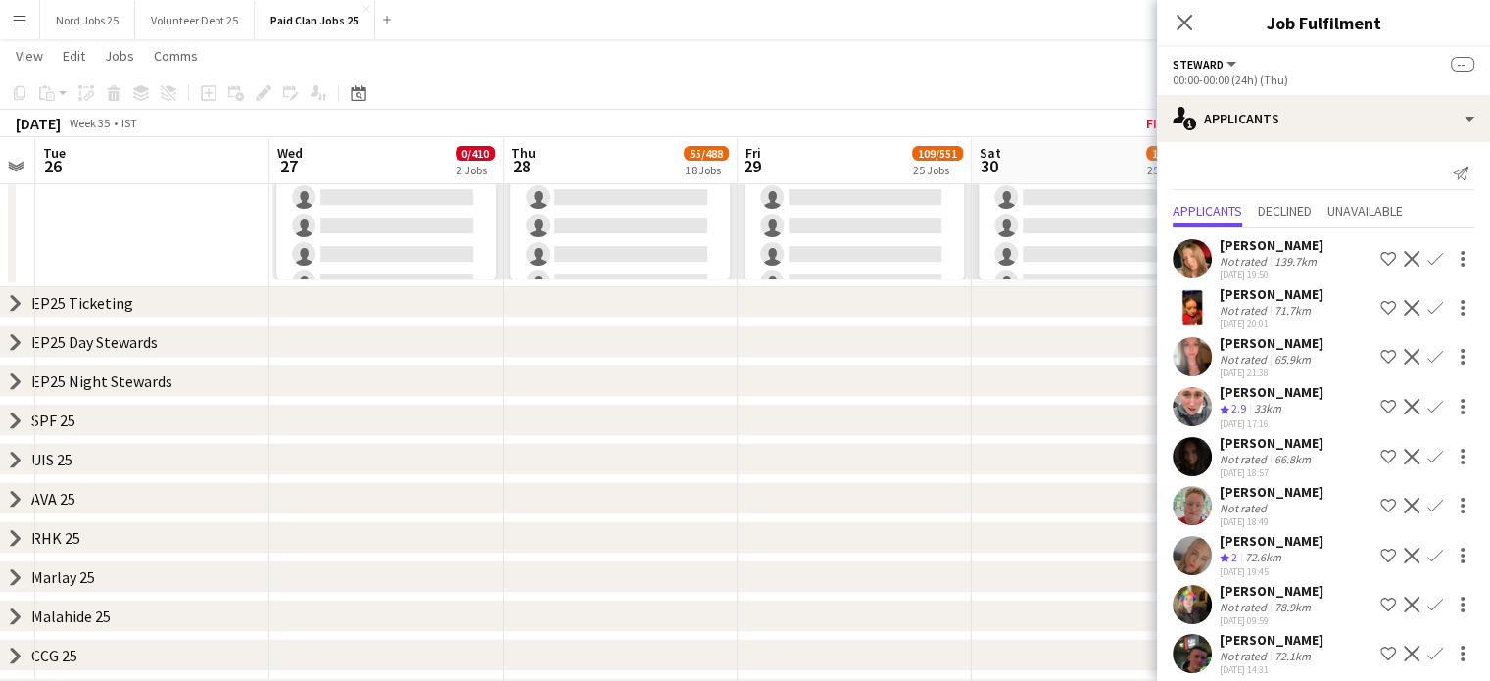
click at [20, 387] on icon "chevron-right" at bounding box center [16, 381] width 16 height 16
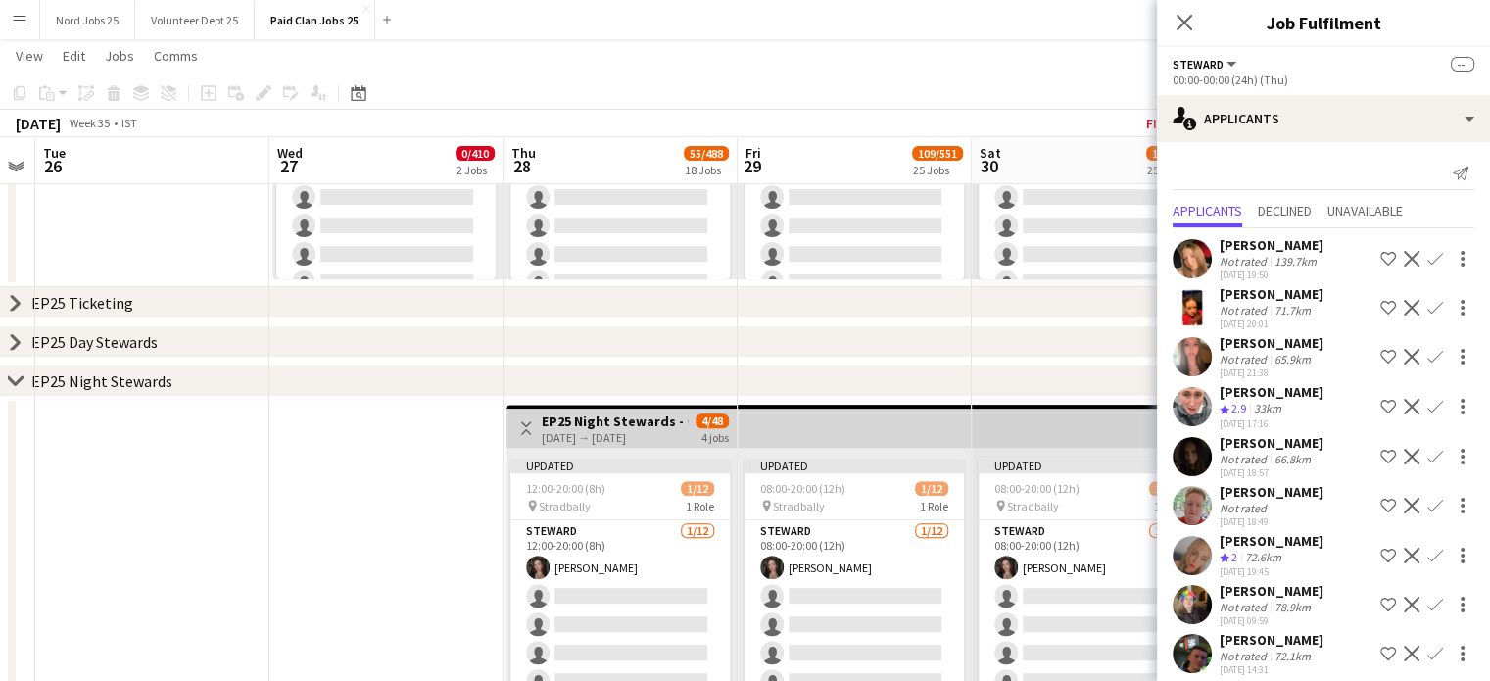
scroll to position [2373, 0]
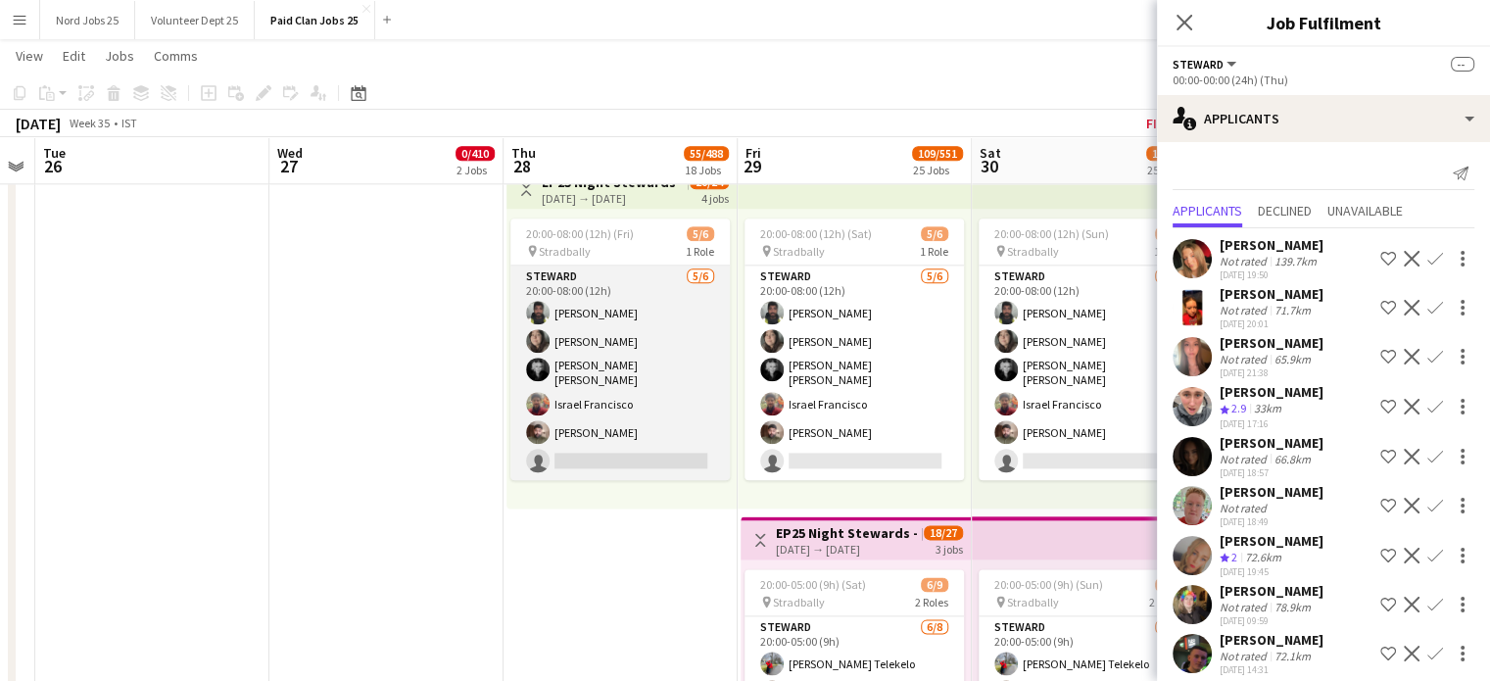
drag, startPoint x: 646, startPoint y: 387, endPoint x: 630, endPoint y: 461, distance: 76.3
click at [603, 495] on div "20:00-08:00 (12h) (Fri) 5/6 pin Stradbally 1 Role Steward 5/6 20:00-08:00 (12h)…" at bounding box center [621, 359] width 230 height 300
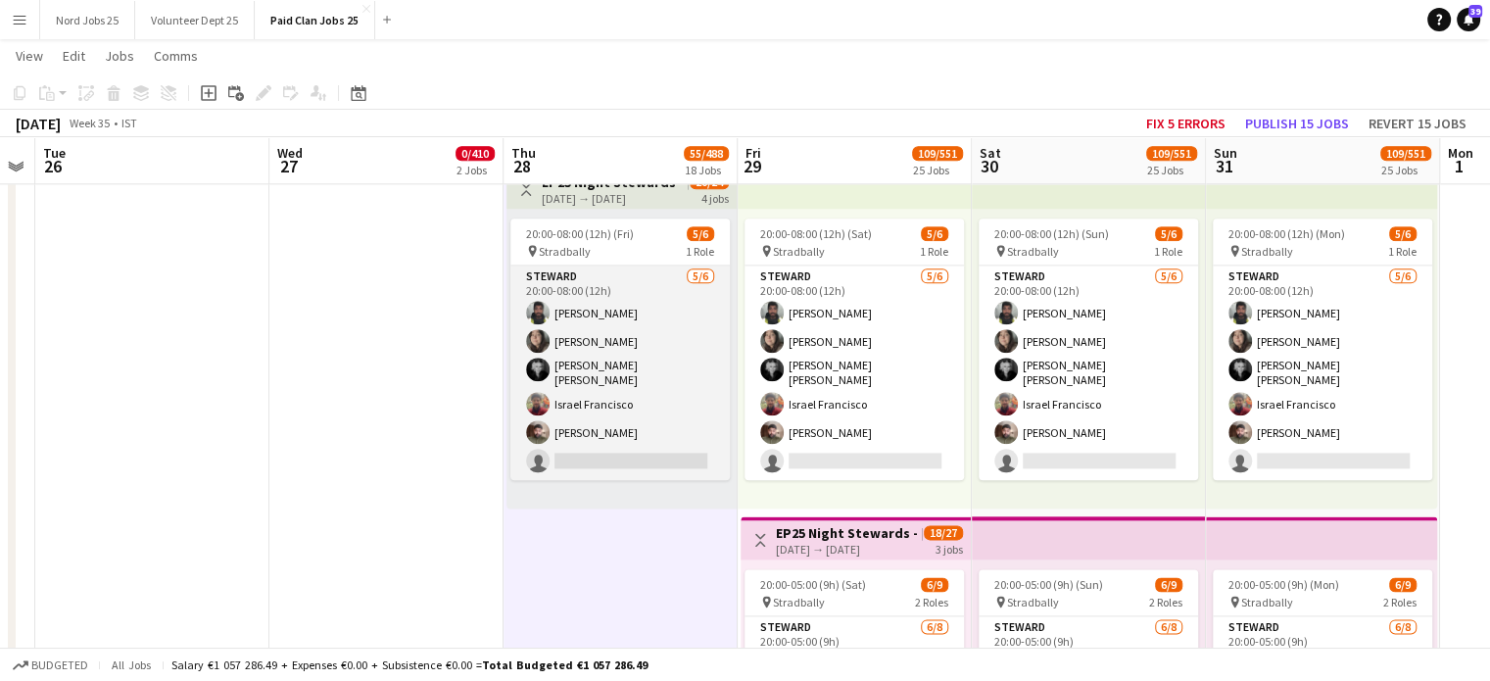
click at [630, 460] on app-card-role "Steward 5/6 20:00-08:00 (12h) Sai Kalyan Tirumalasetty Nicole Shinners OBrien V…" at bounding box center [619, 372] width 219 height 214
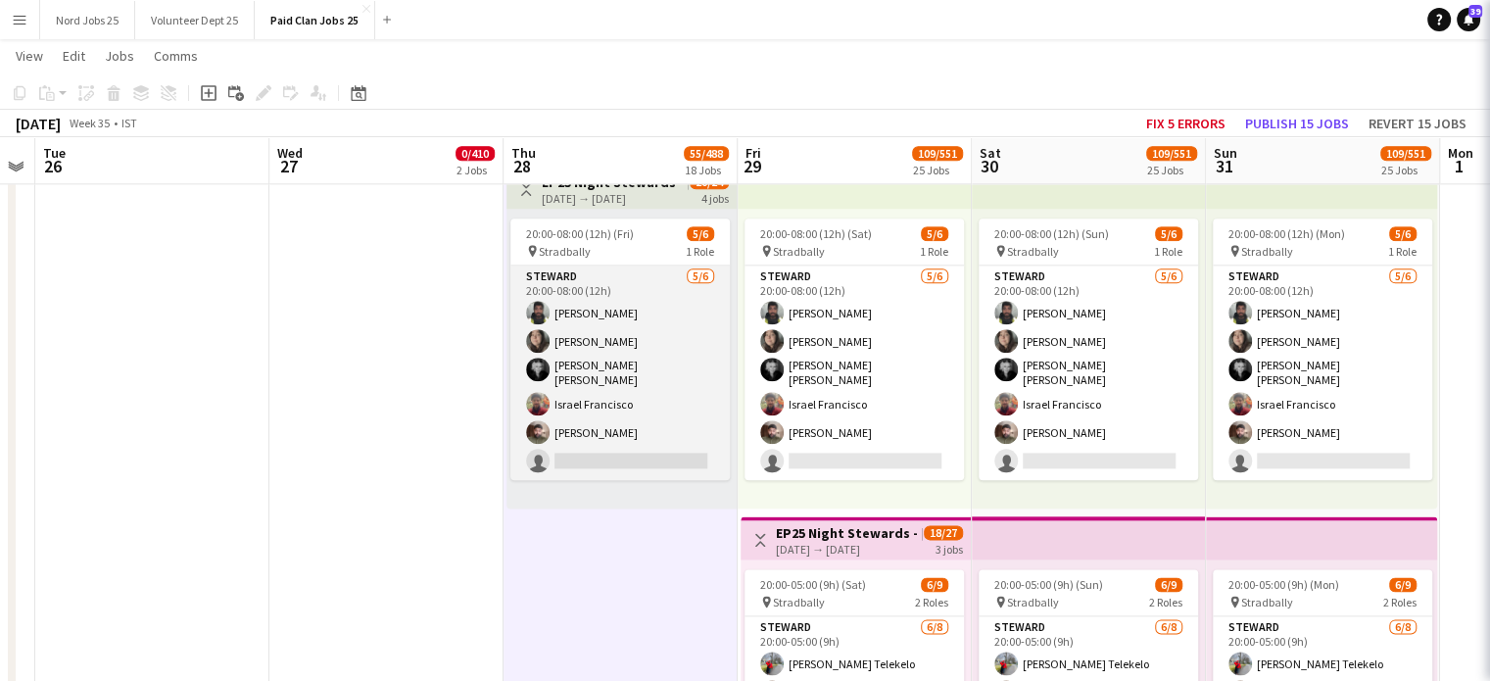
scroll to position [2374, 0]
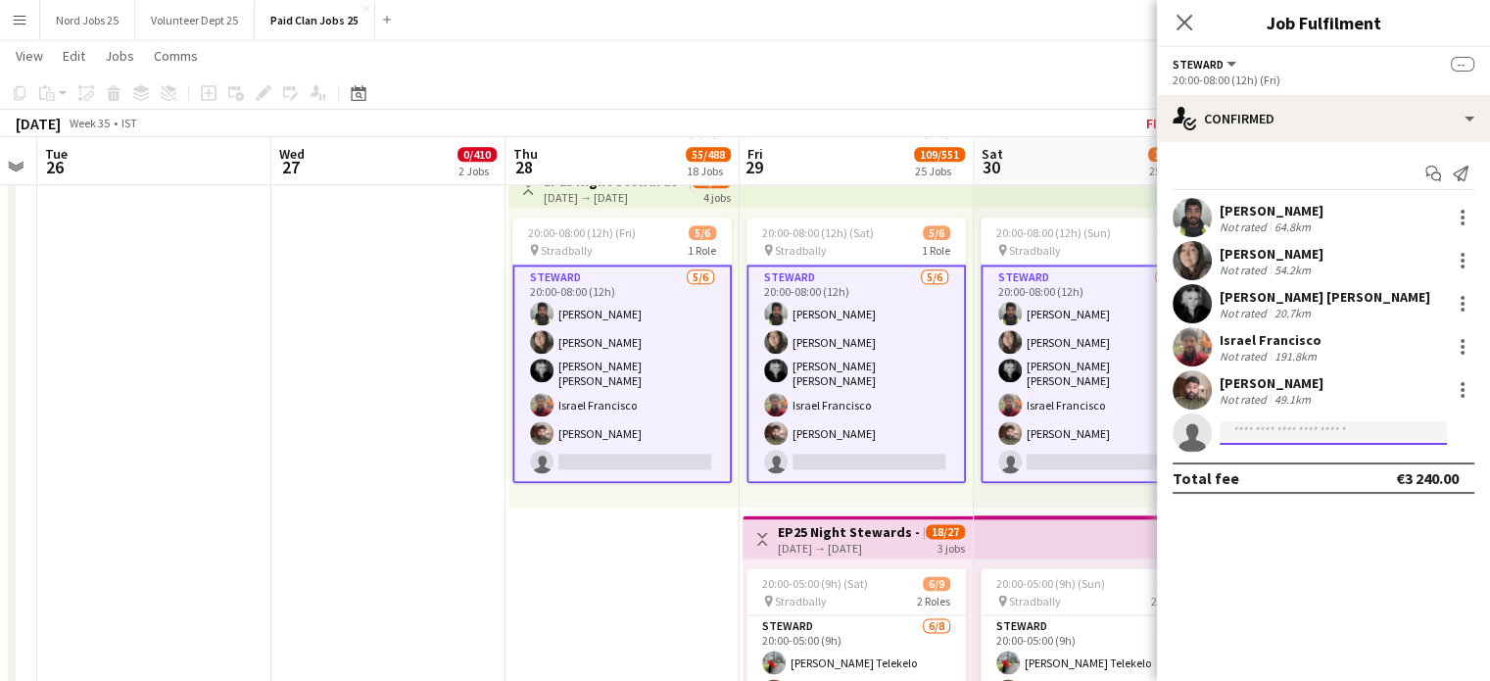
click at [1268, 441] on input at bounding box center [1332, 433] width 227 height 24
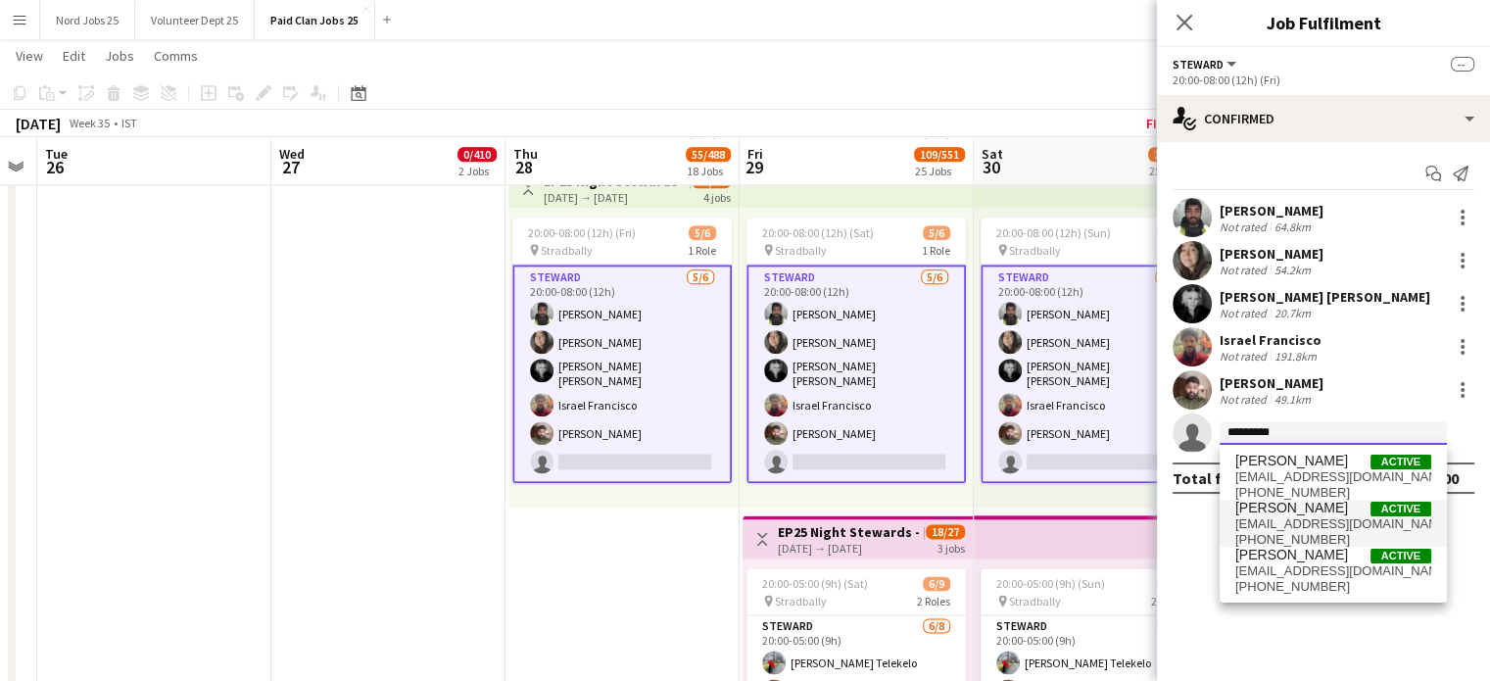
type input "*********"
click at [1332, 525] on span "grainnehannigan15@gmail.com" at bounding box center [1333, 524] width 196 height 16
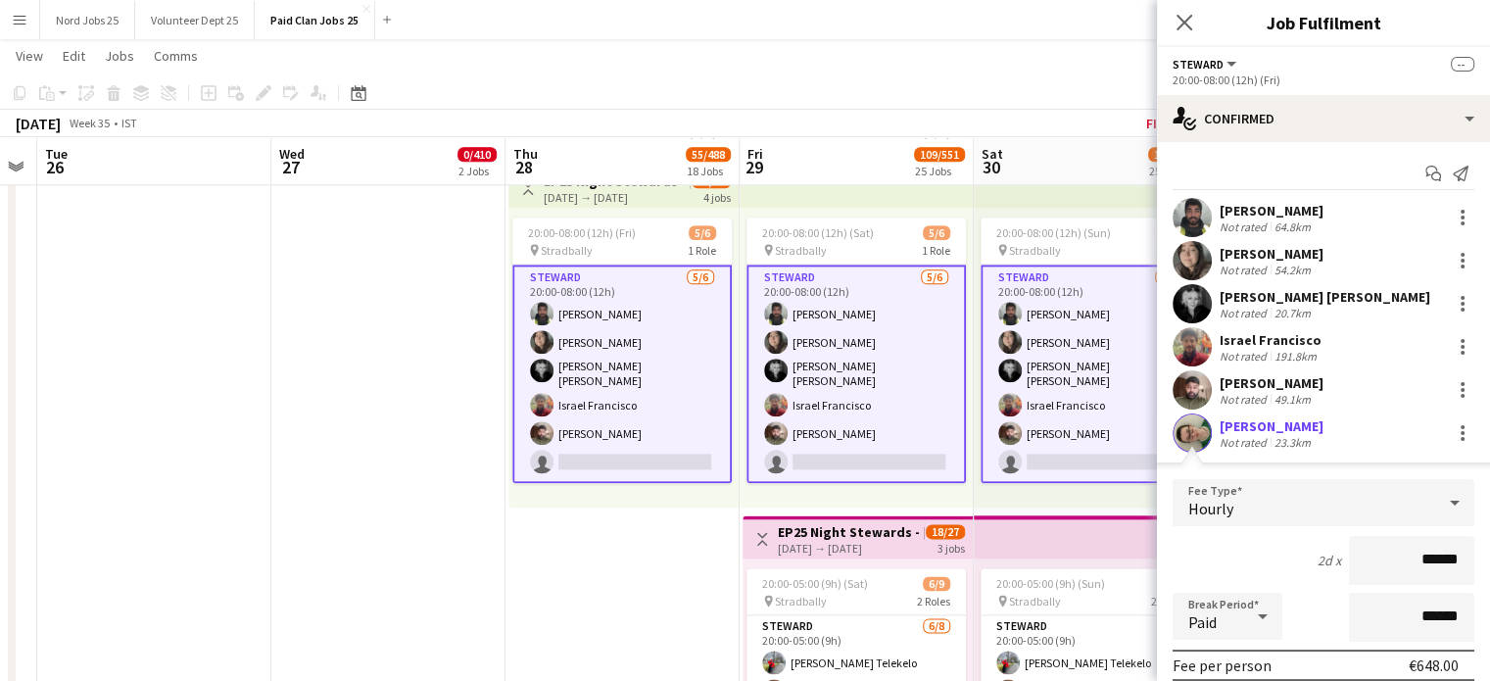
scroll to position [214, 0]
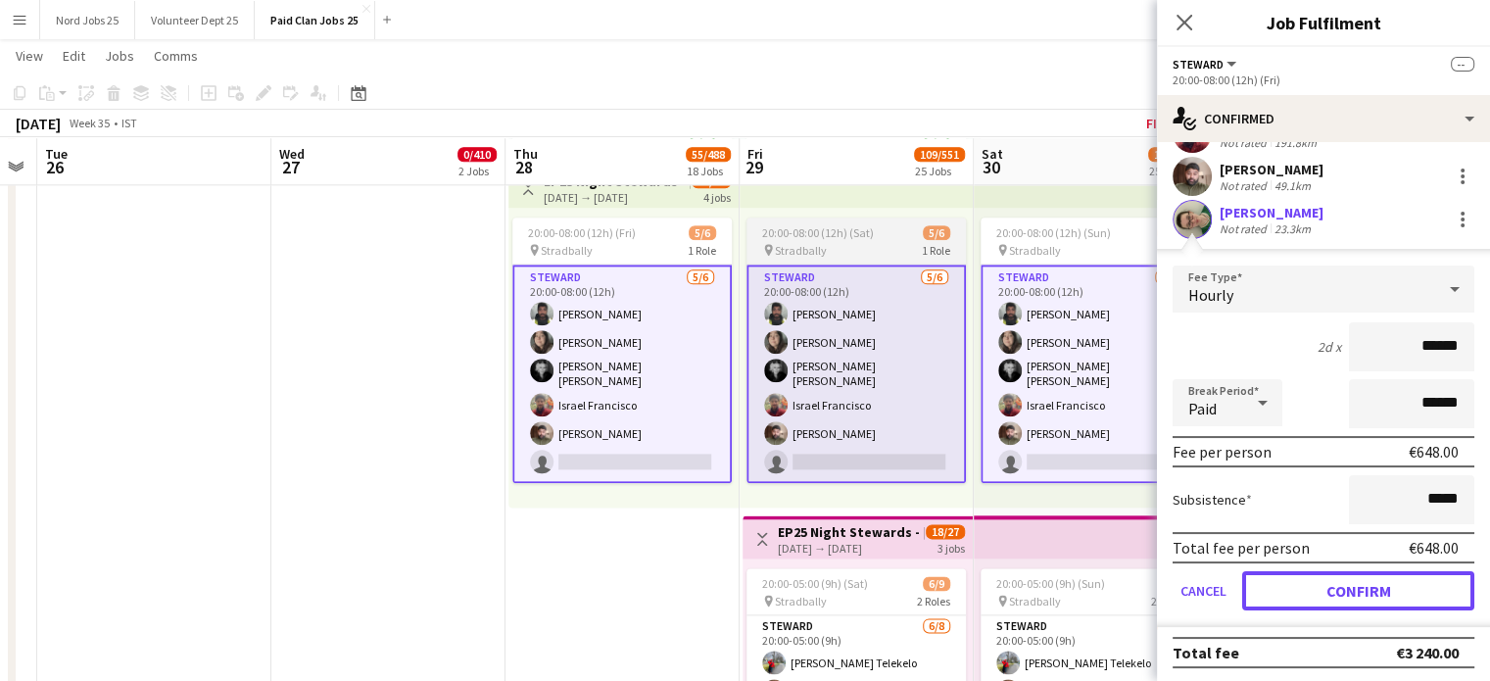
click at [1384, 591] on button "Confirm" at bounding box center [1358, 590] width 232 height 39
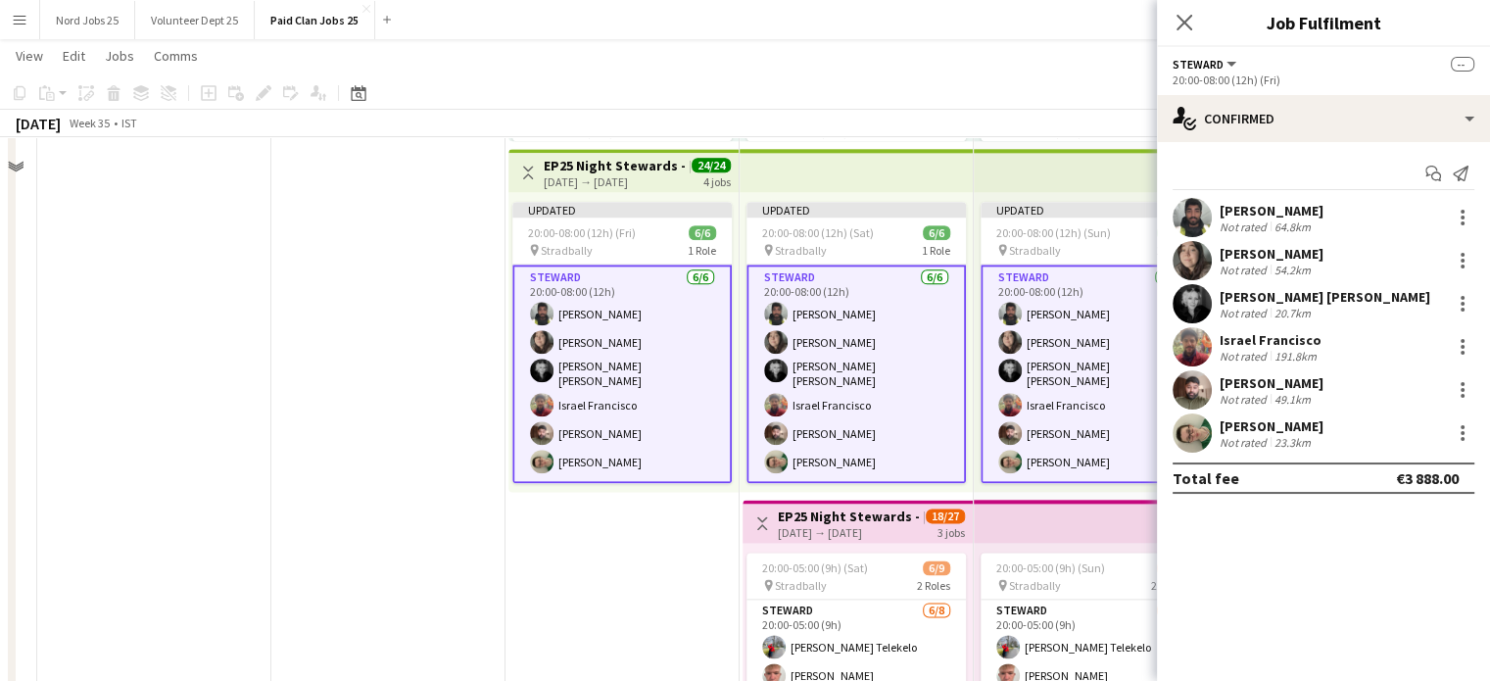
scroll to position [2323, 0]
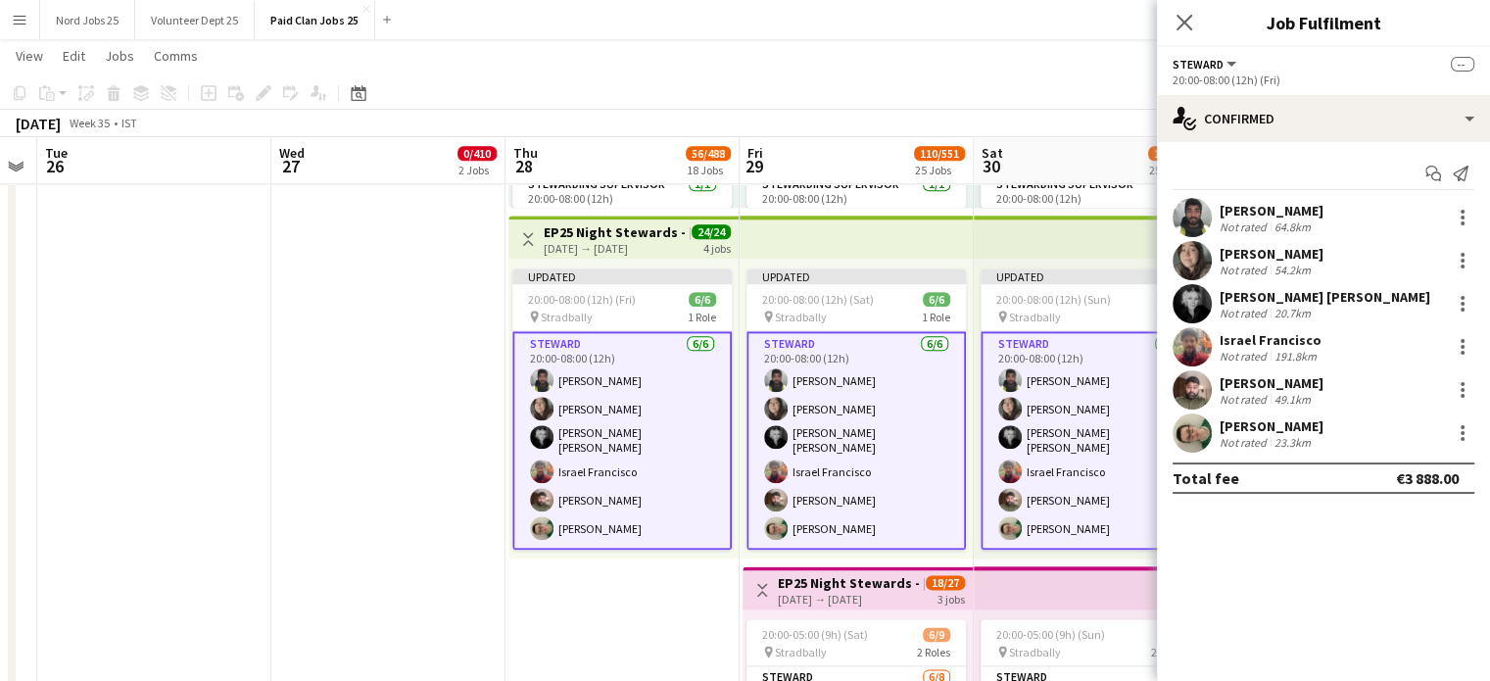
click at [759, 240] on app-top-bar at bounding box center [856, 236] width 234 height 43
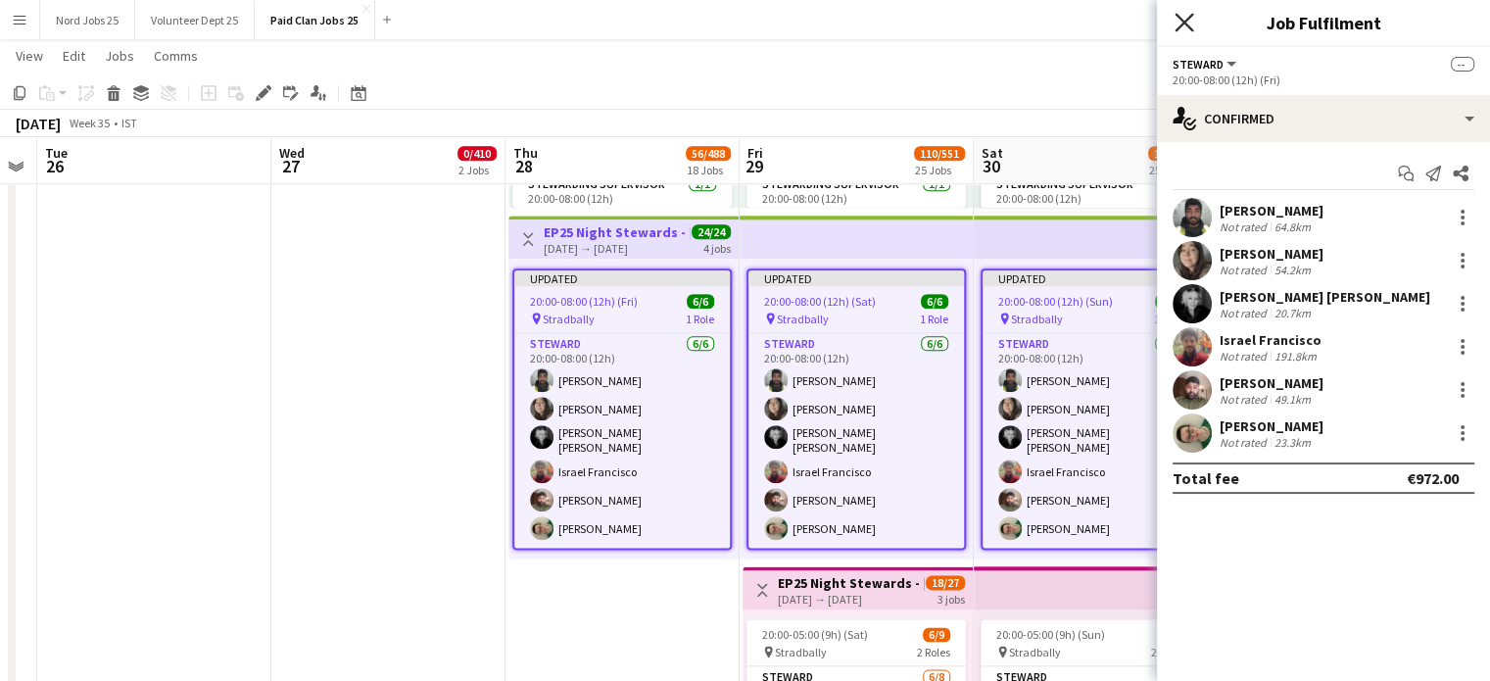
click at [1177, 27] on icon at bounding box center [1183, 22] width 19 height 19
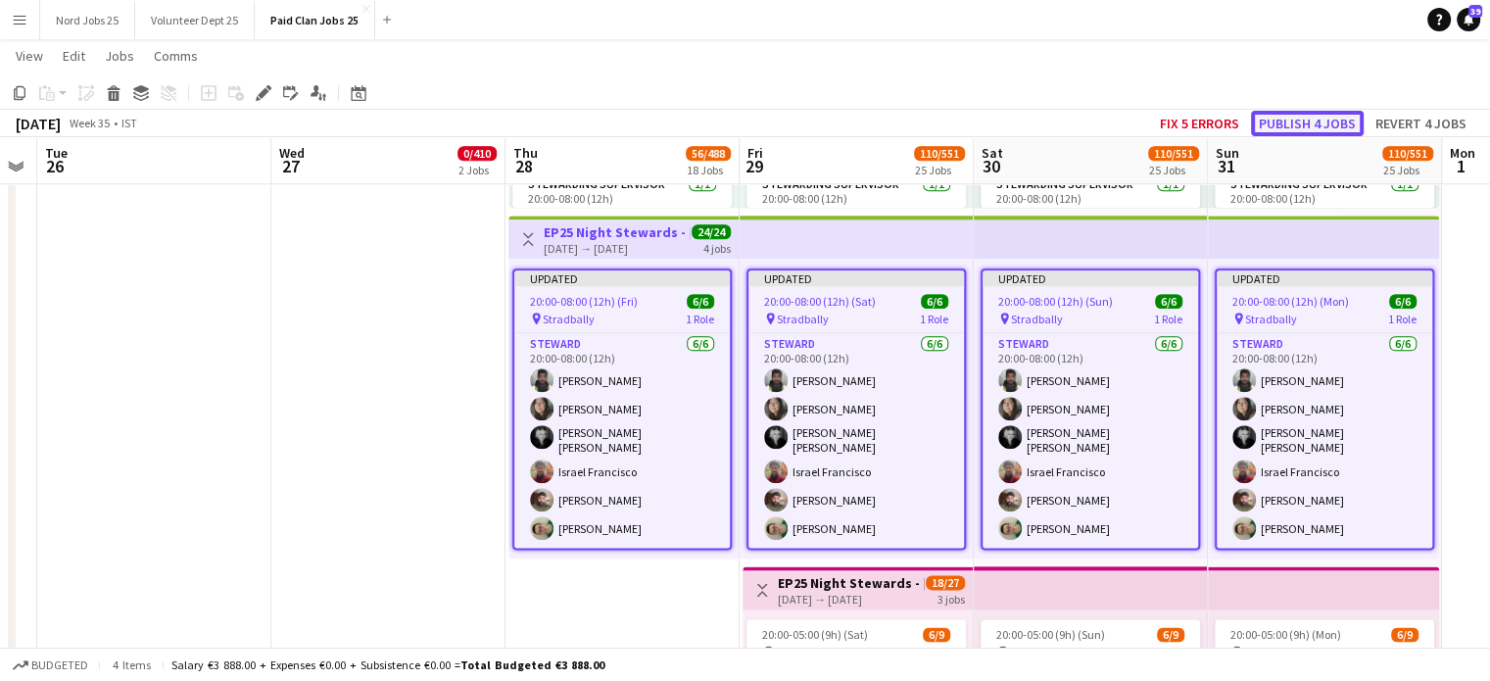
click at [1327, 124] on button "Publish 4 jobs" at bounding box center [1307, 123] width 113 height 25
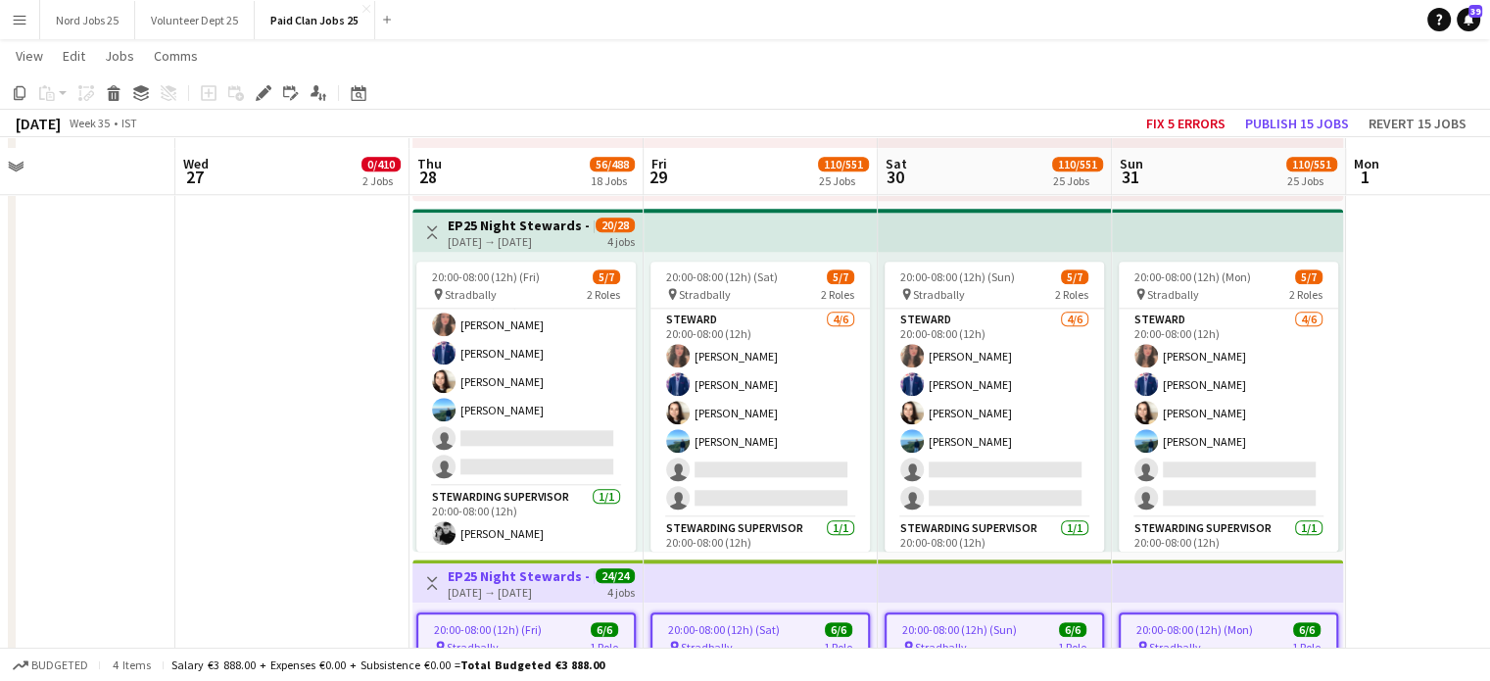
scroll to position [1967, 0]
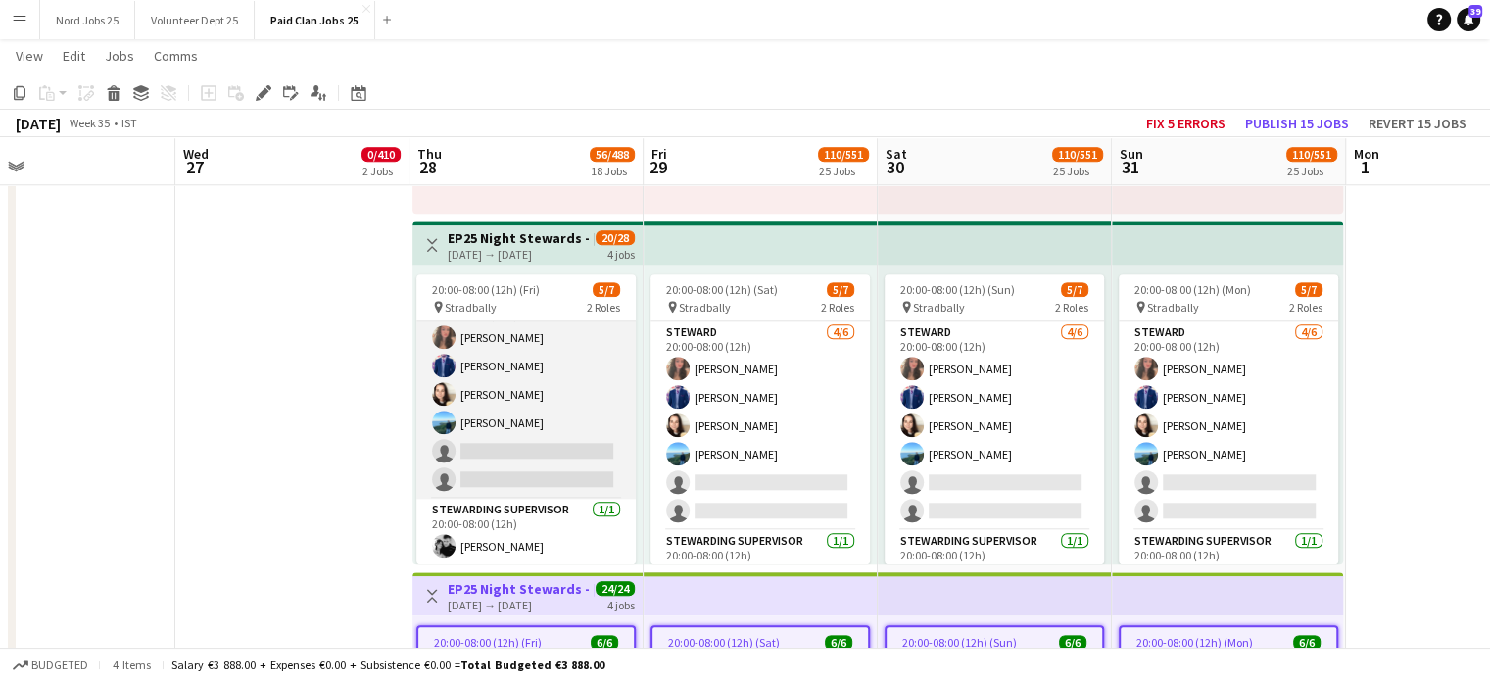
click at [488, 458] on app-card-role "Steward 4/6 20:00-08:00 (12h) Megan Hopkins Abdul Rehman Elisa Duncan Cullen Ha…" at bounding box center [525, 394] width 219 height 209
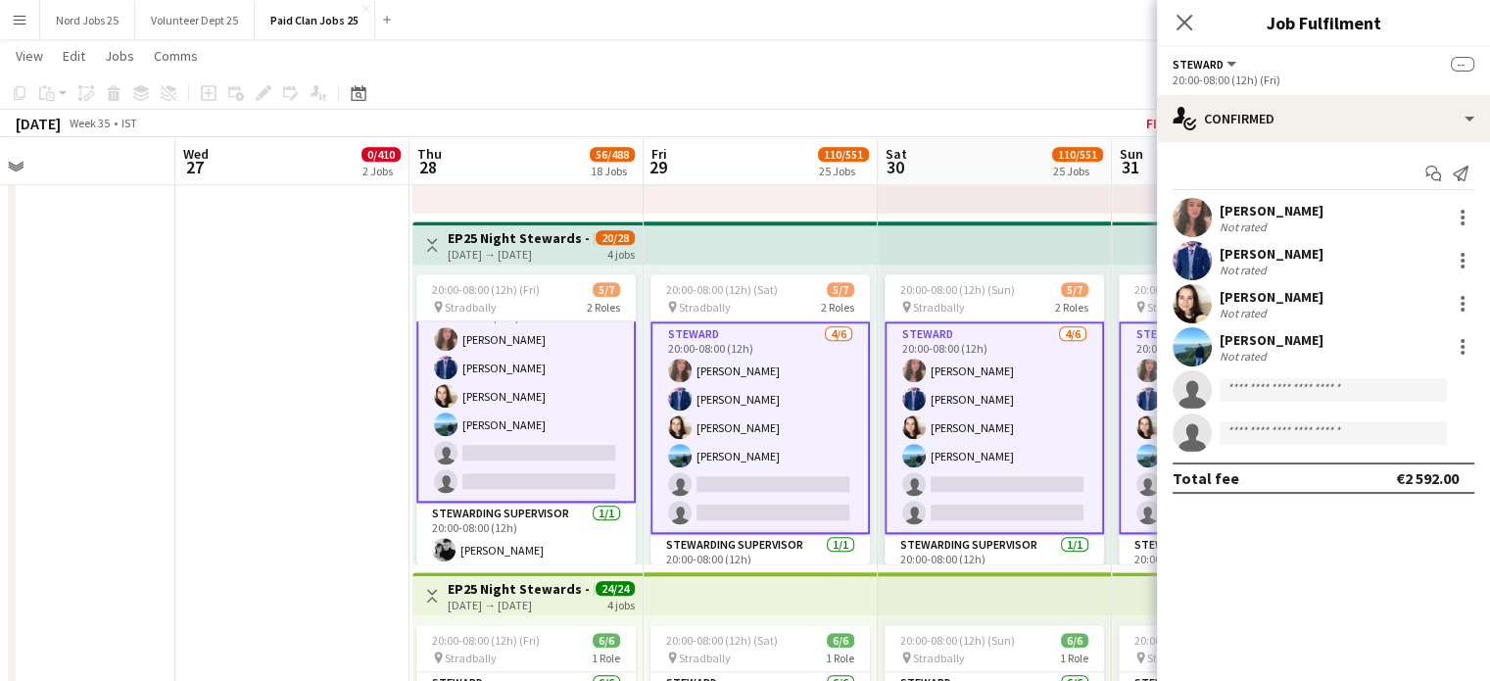
scroll to position [33, 0]
click at [1254, 386] on input at bounding box center [1332, 390] width 227 height 24
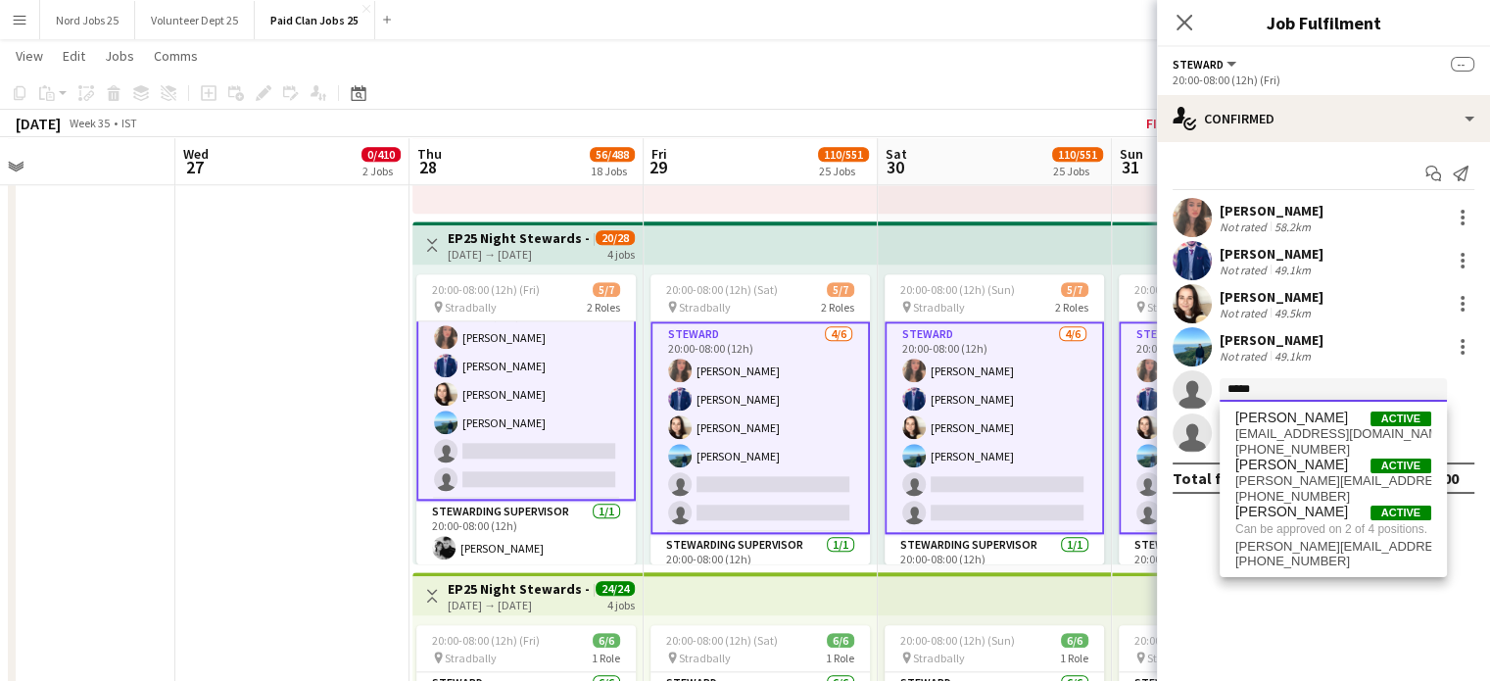
scroll to position [0, 715]
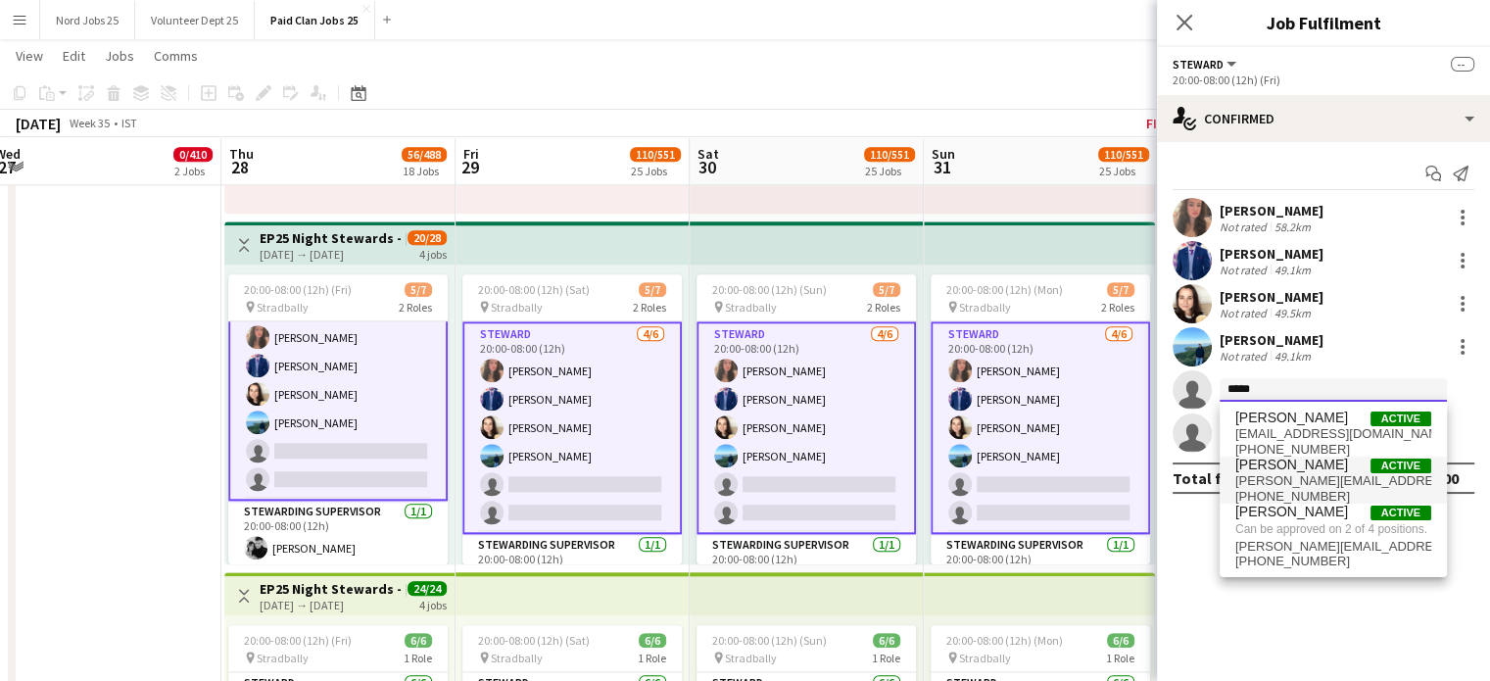
type input "*****"
click at [1344, 489] on span "+353857713139" at bounding box center [1333, 497] width 196 height 16
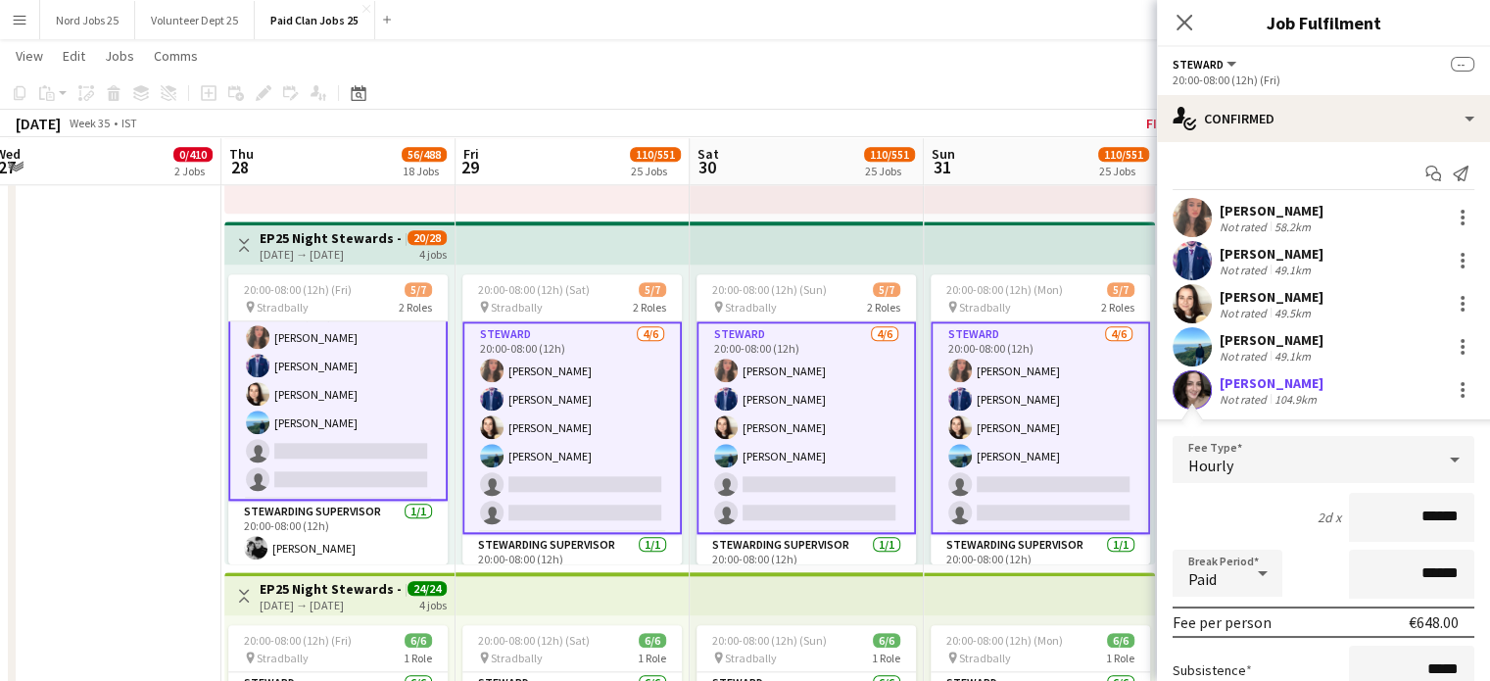
scroll to position [214, 0]
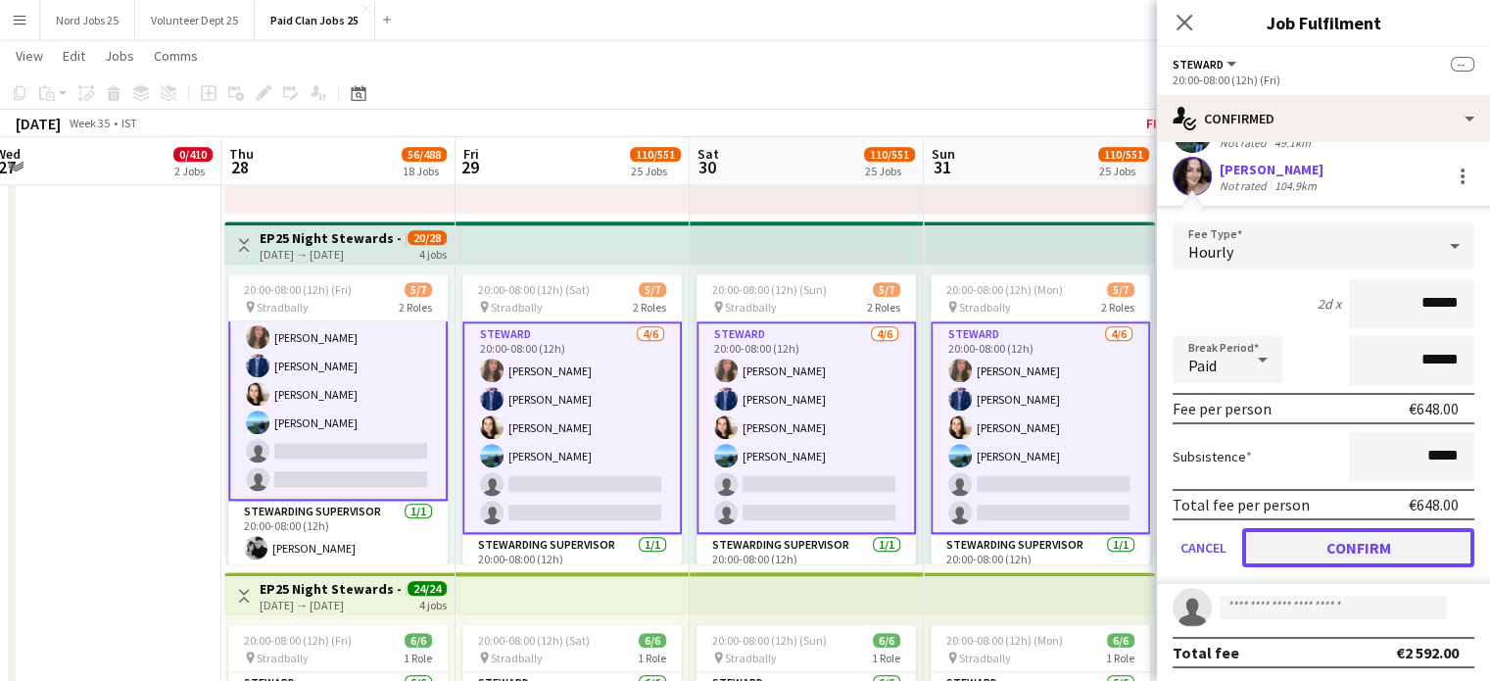
click at [1340, 540] on button "Confirm" at bounding box center [1358, 547] width 232 height 39
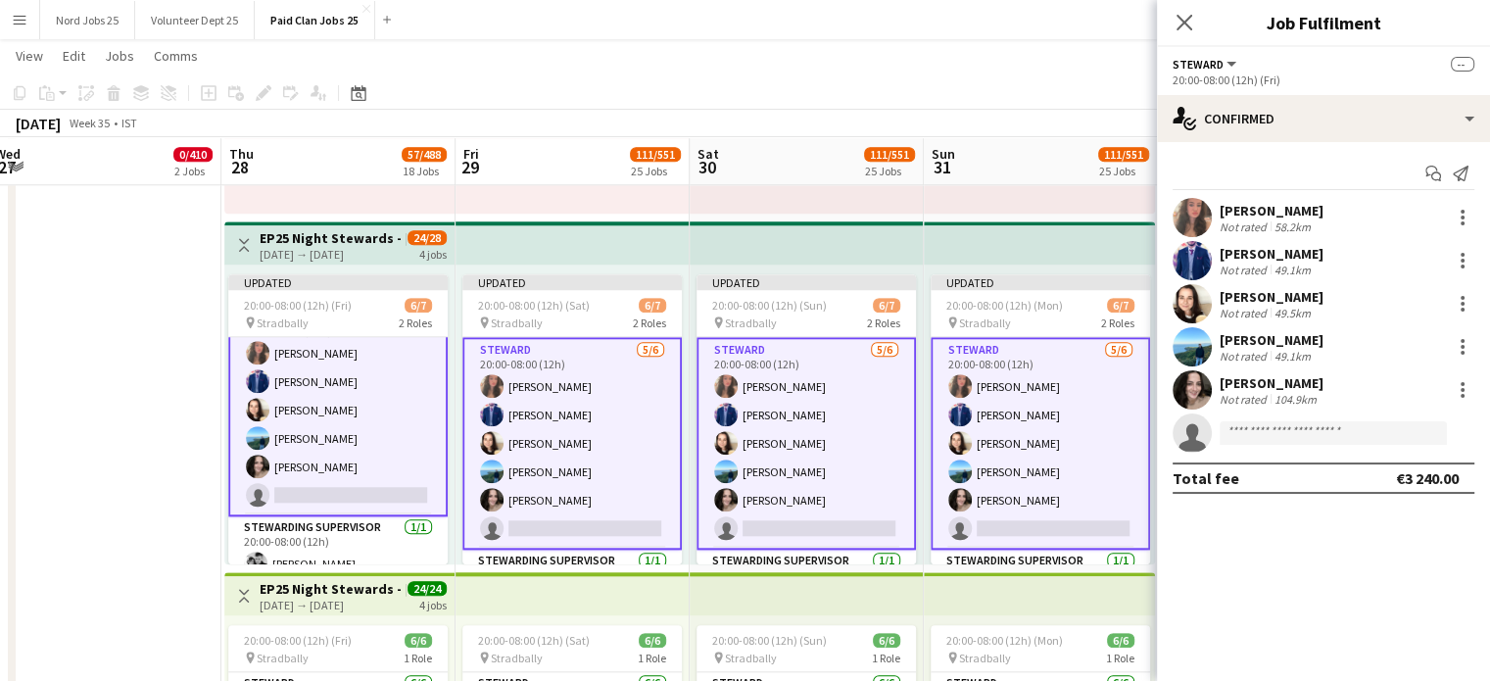
scroll to position [0, 0]
click at [589, 250] on app-top-bar at bounding box center [572, 242] width 234 height 43
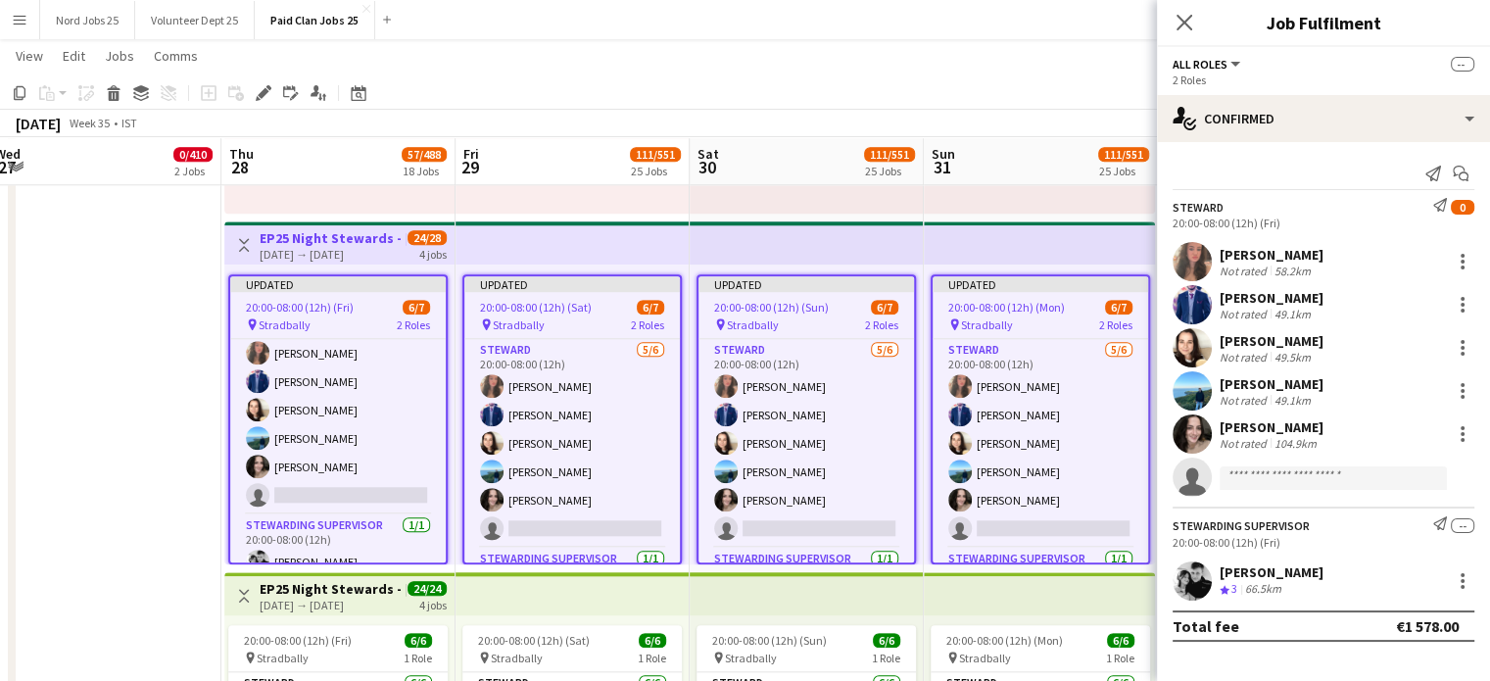
scroll to position [31, 0]
click at [1191, 27] on icon "Close pop-in" at bounding box center [1183, 22] width 19 height 19
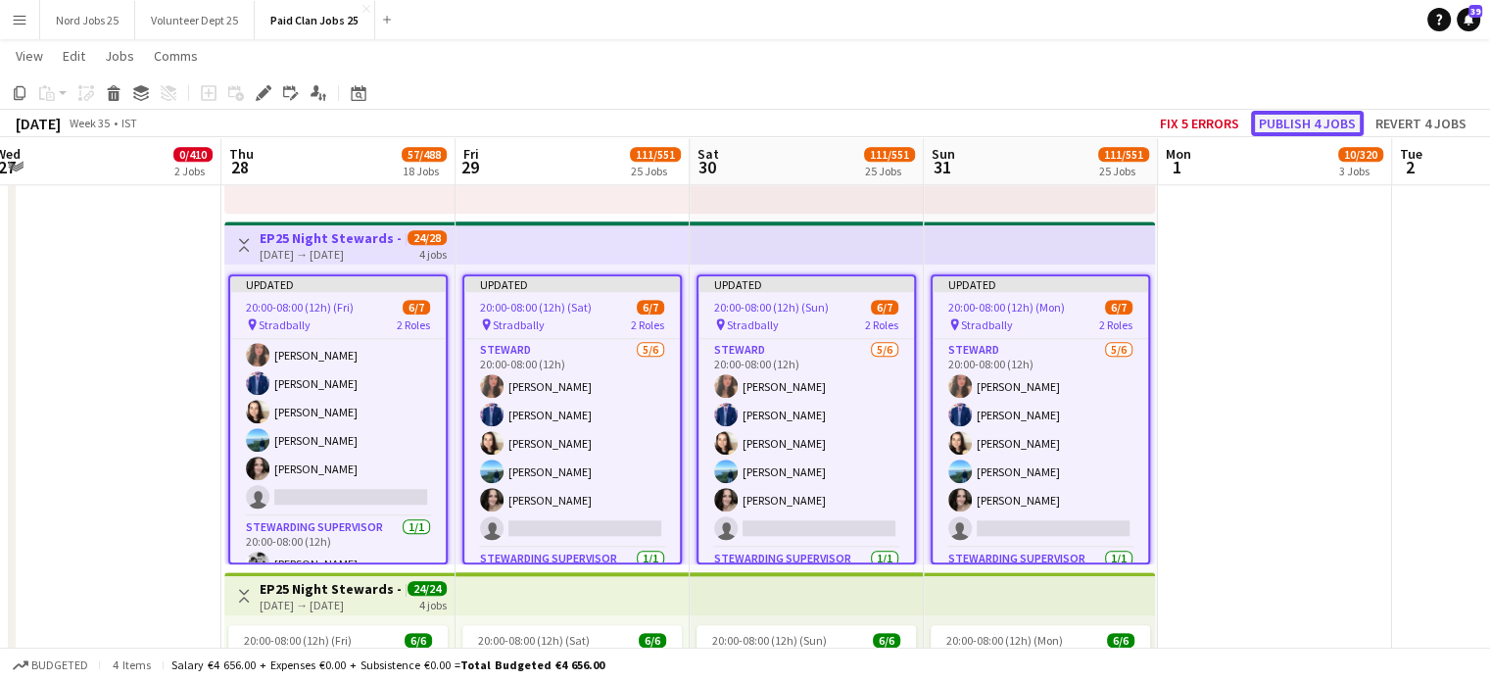
click at [1289, 128] on button "Publish 4 jobs" at bounding box center [1307, 123] width 113 height 25
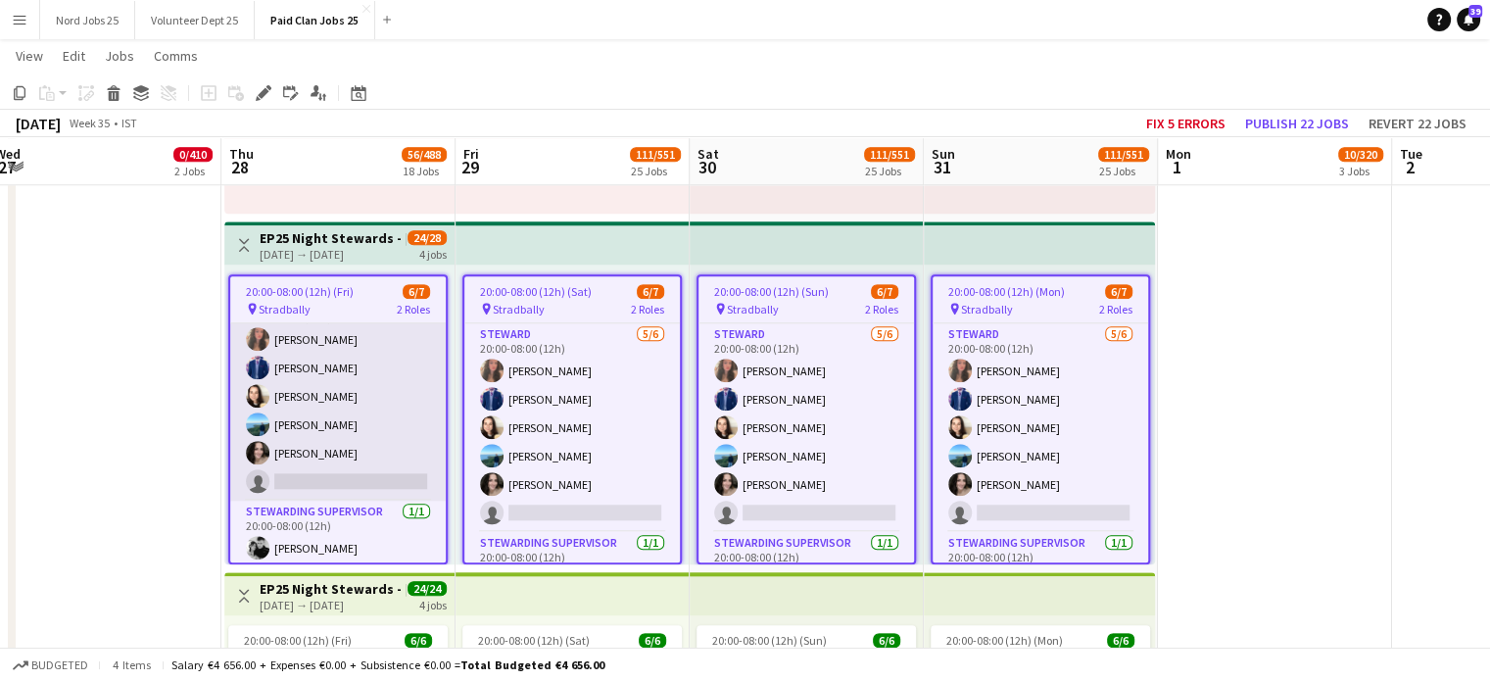
click at [362, 430] on app-card-role "Steward 5/6 20:00-08:00 (12h) Megan Hopkins Abdul Rehman Elisa Duncan Cullen Ha…" at bounding box center [337, 396] width 215 height 209
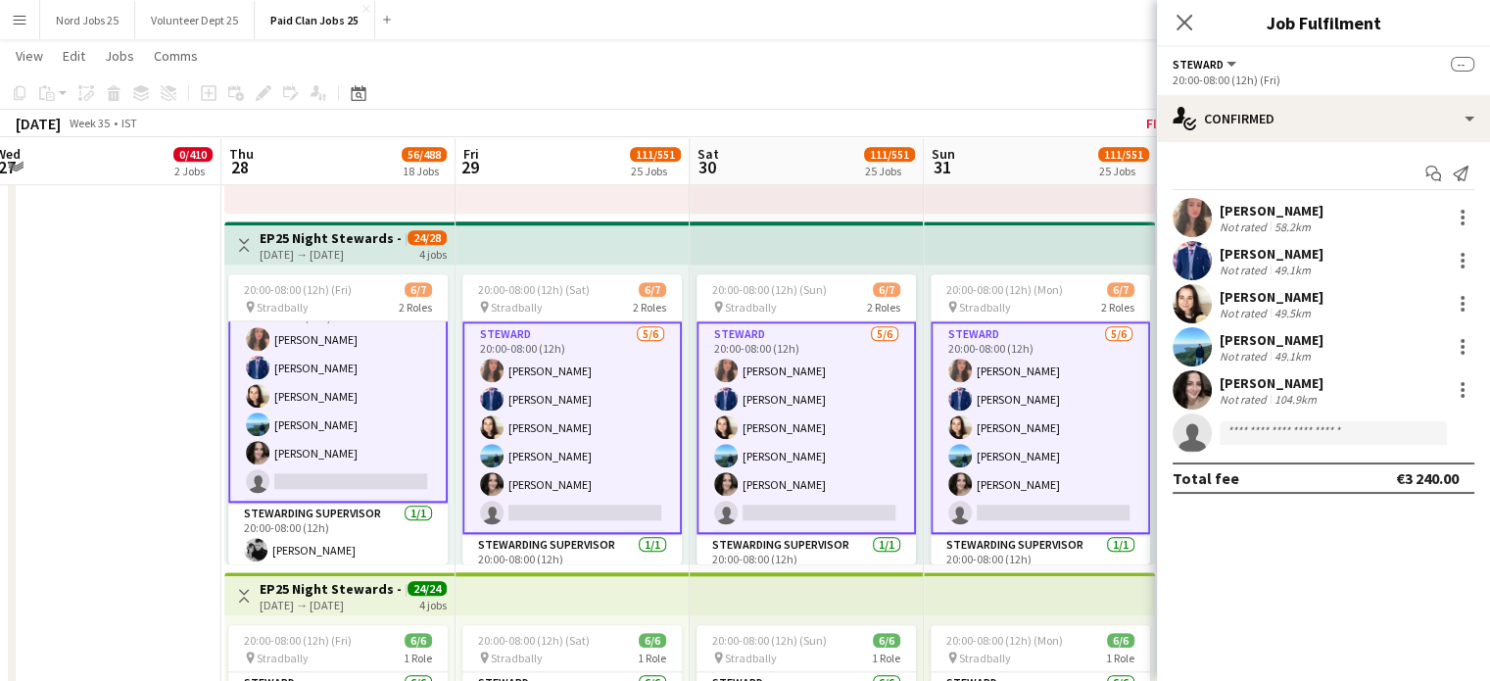
scroll to position [33, 0]
click at [1333, 426] on input at bounding box center [1332, 433] width 227 height 24
paste input "********"
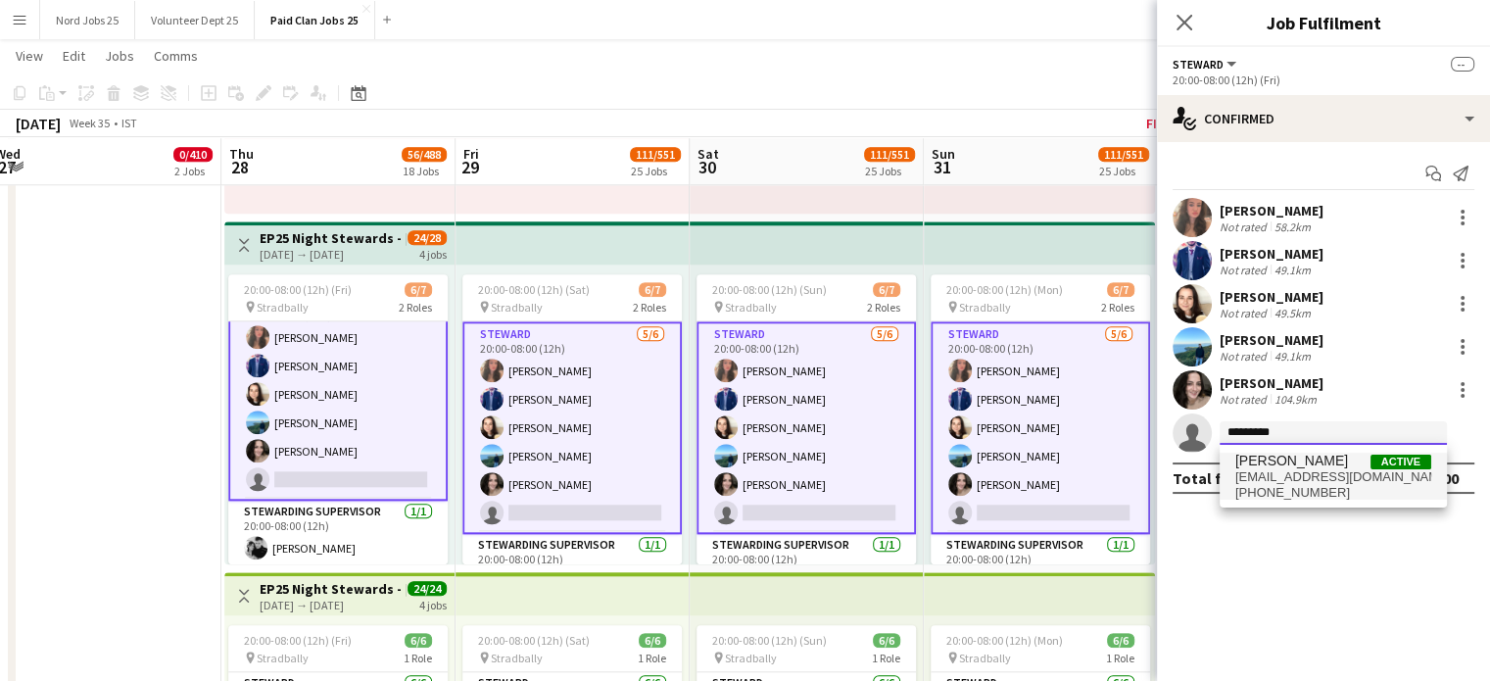
type input "********"
click at [1290, 461] on span "Viktoras Jurksaitis" at bounding box center [1291, 460] width 113 height 17
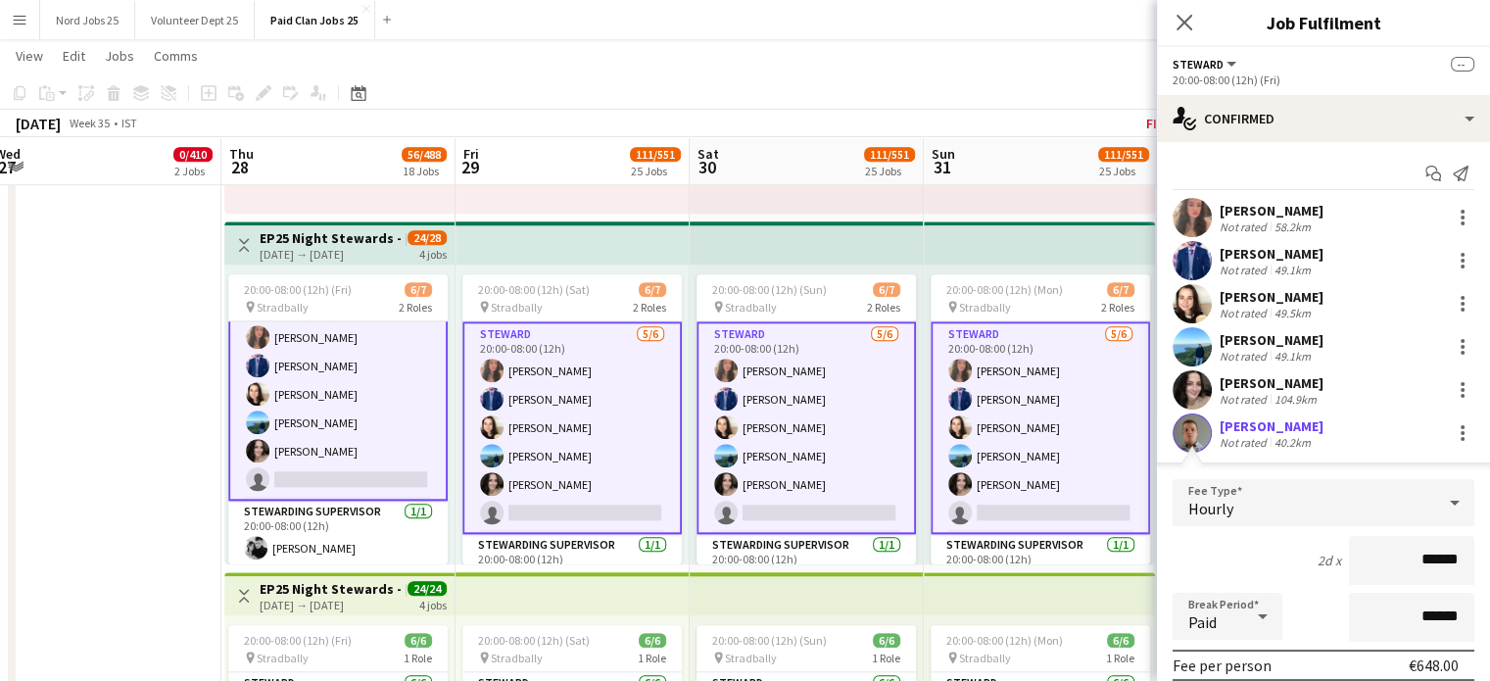
scroll to position [214, 0]
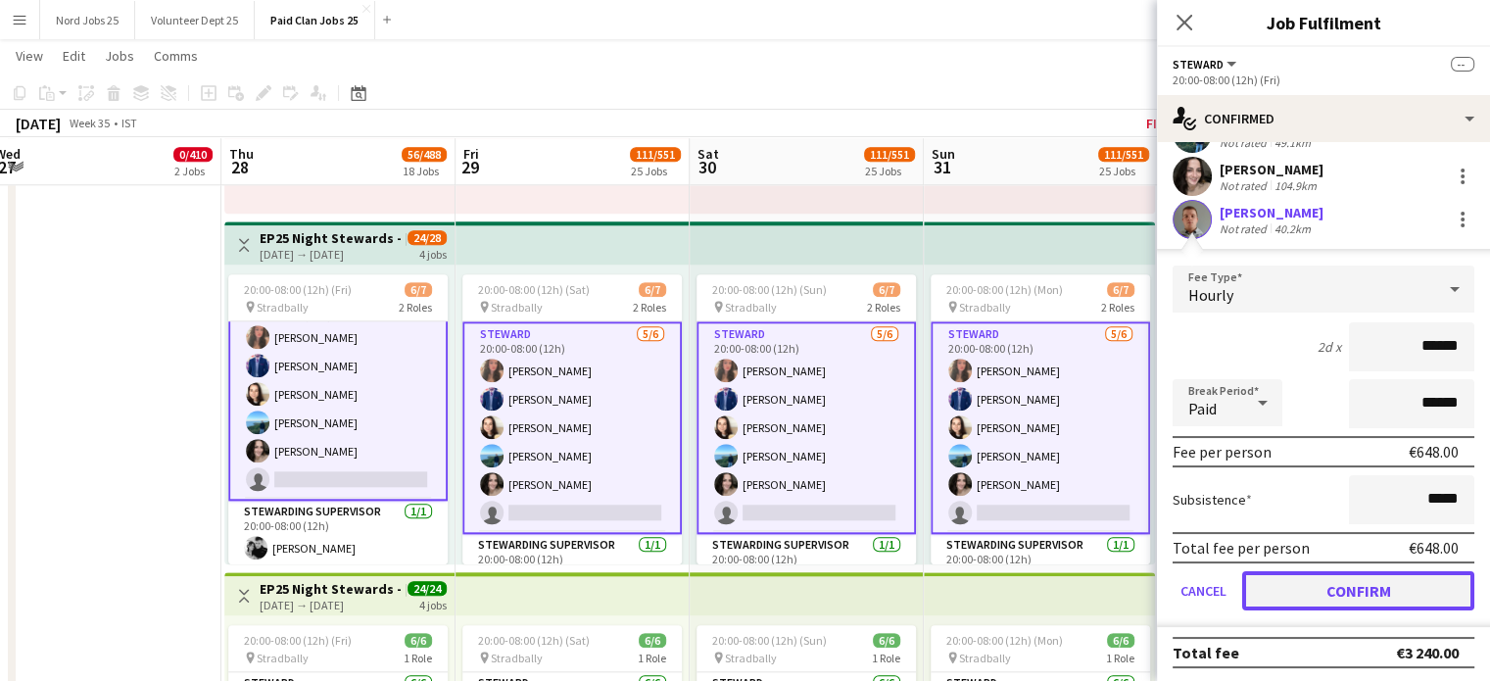
click at [1344, 578] on button "Confirm" at bounding box center [1358, 590] width 232 height 39
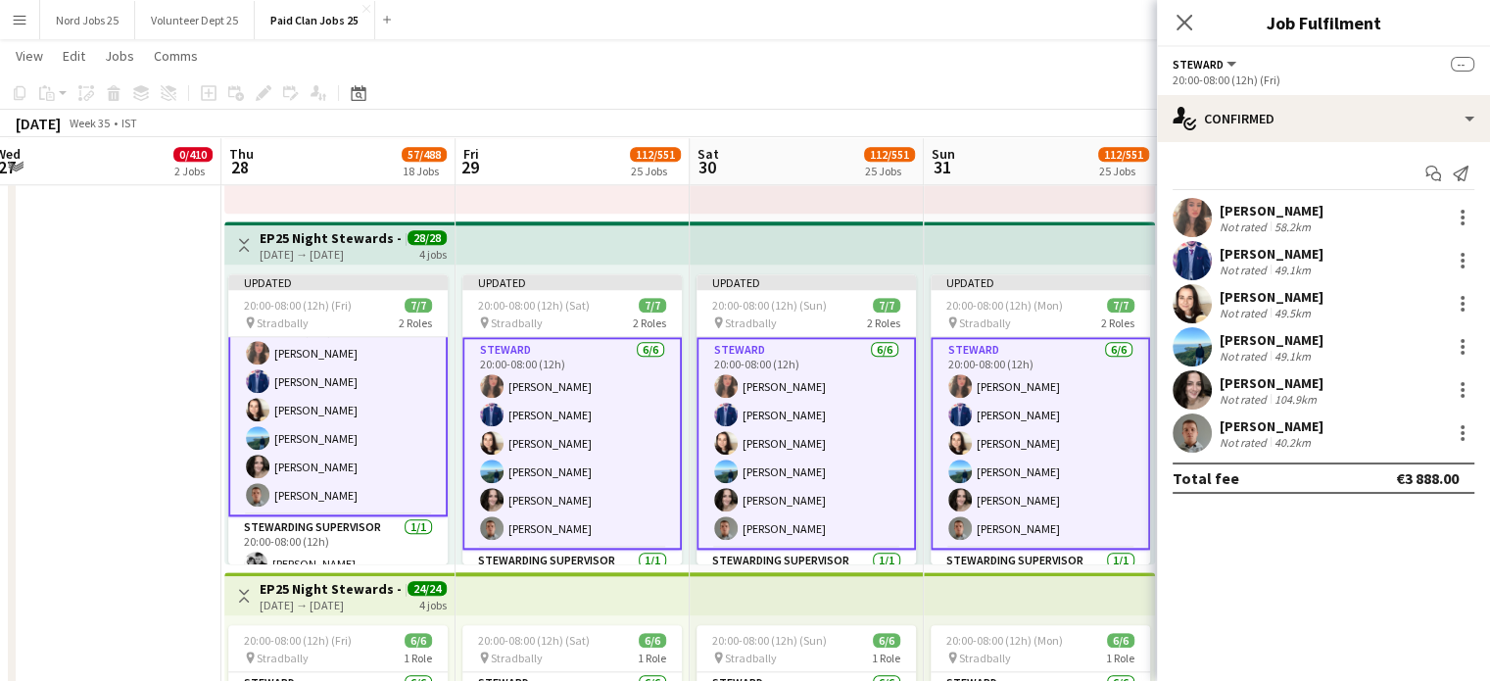
scroll to position [0, 0]
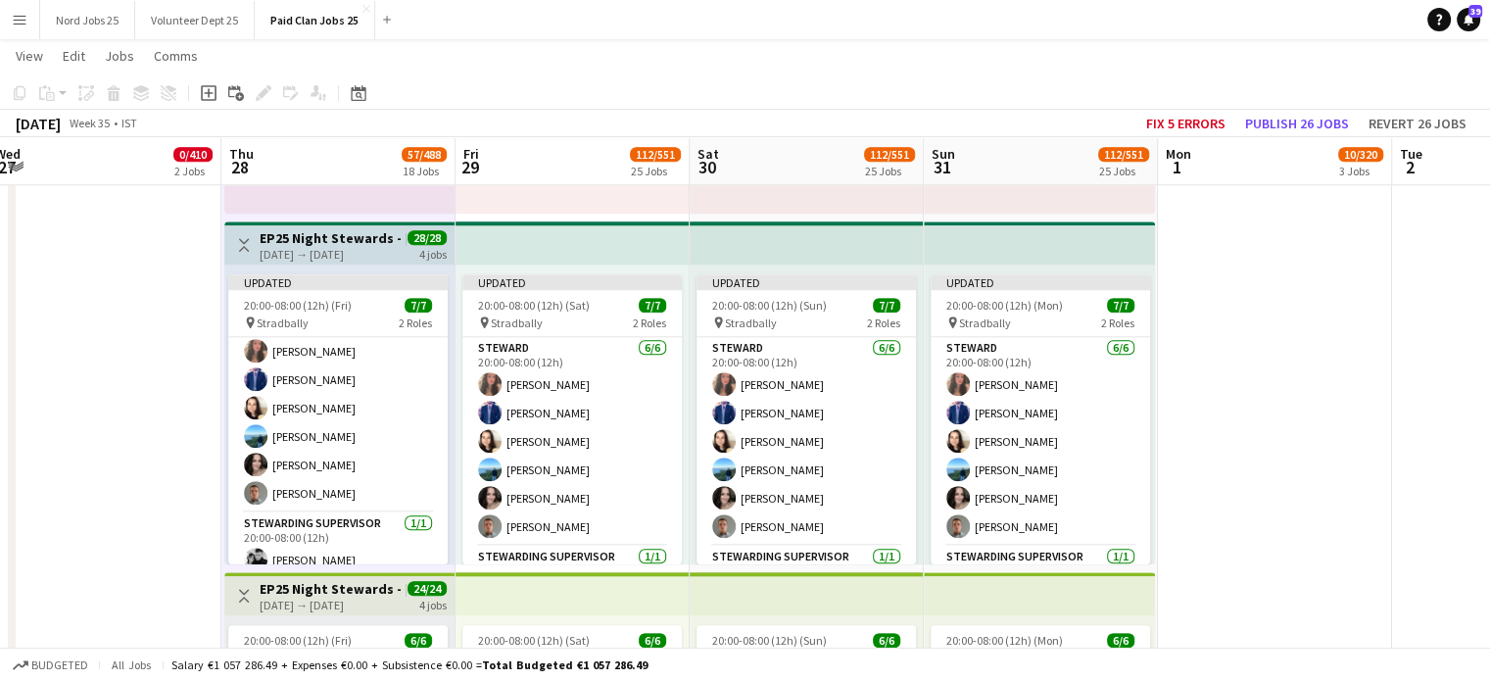
scroll to position [31, 0]
click at [358, 240] on h3 "EP25 Night Stewards - Jimi Hendrix Campsite" at bounding box center [333, 238] width 146 height 18
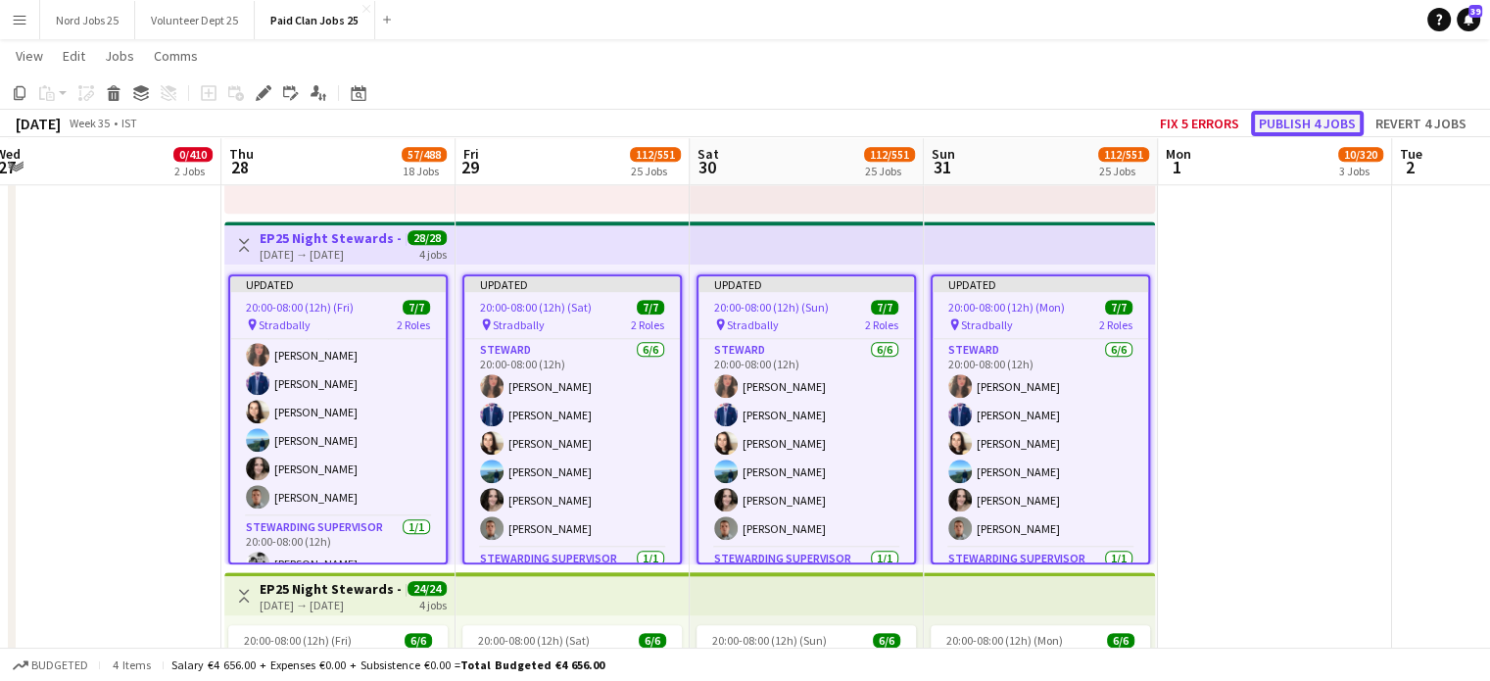
click at [1336, 131] on button "Publish 4 jobs" at bounding box center [1307, 123] width 113 height 25
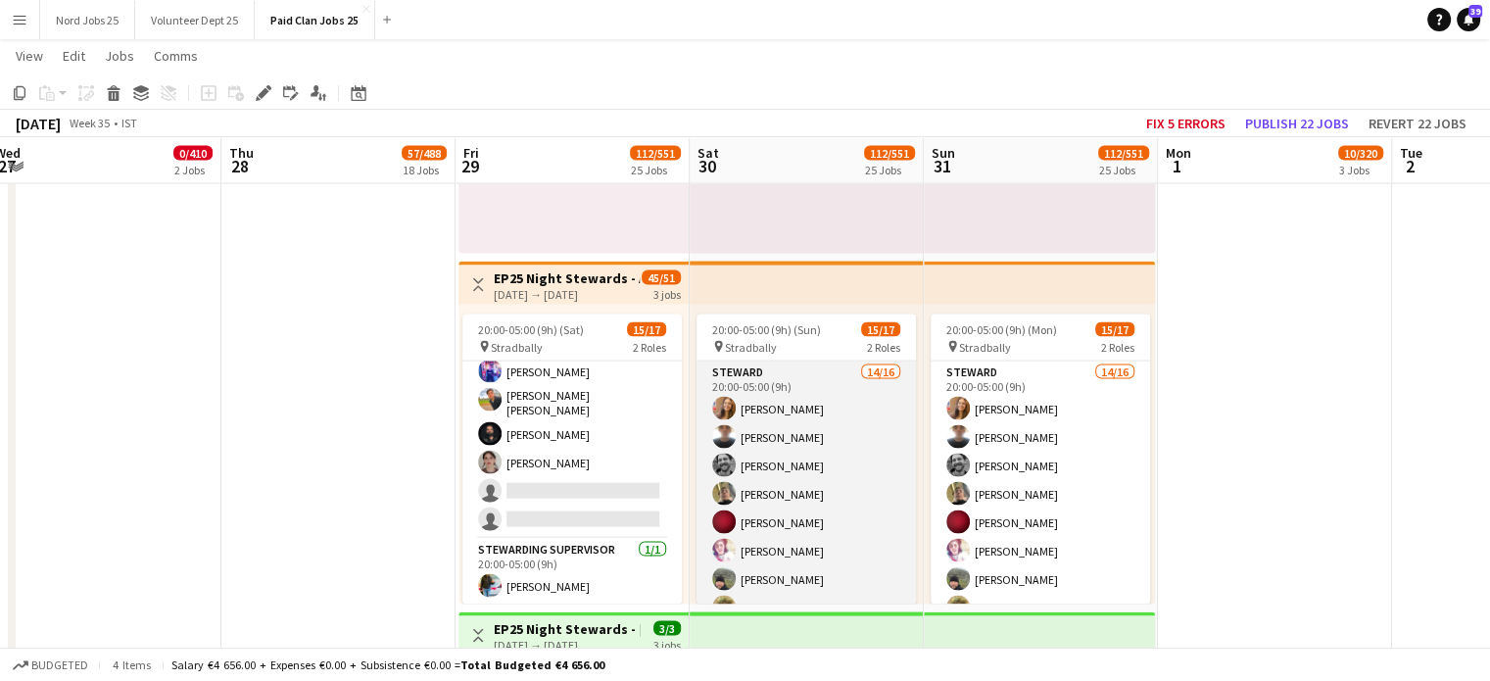
scroll to position [321, 0]
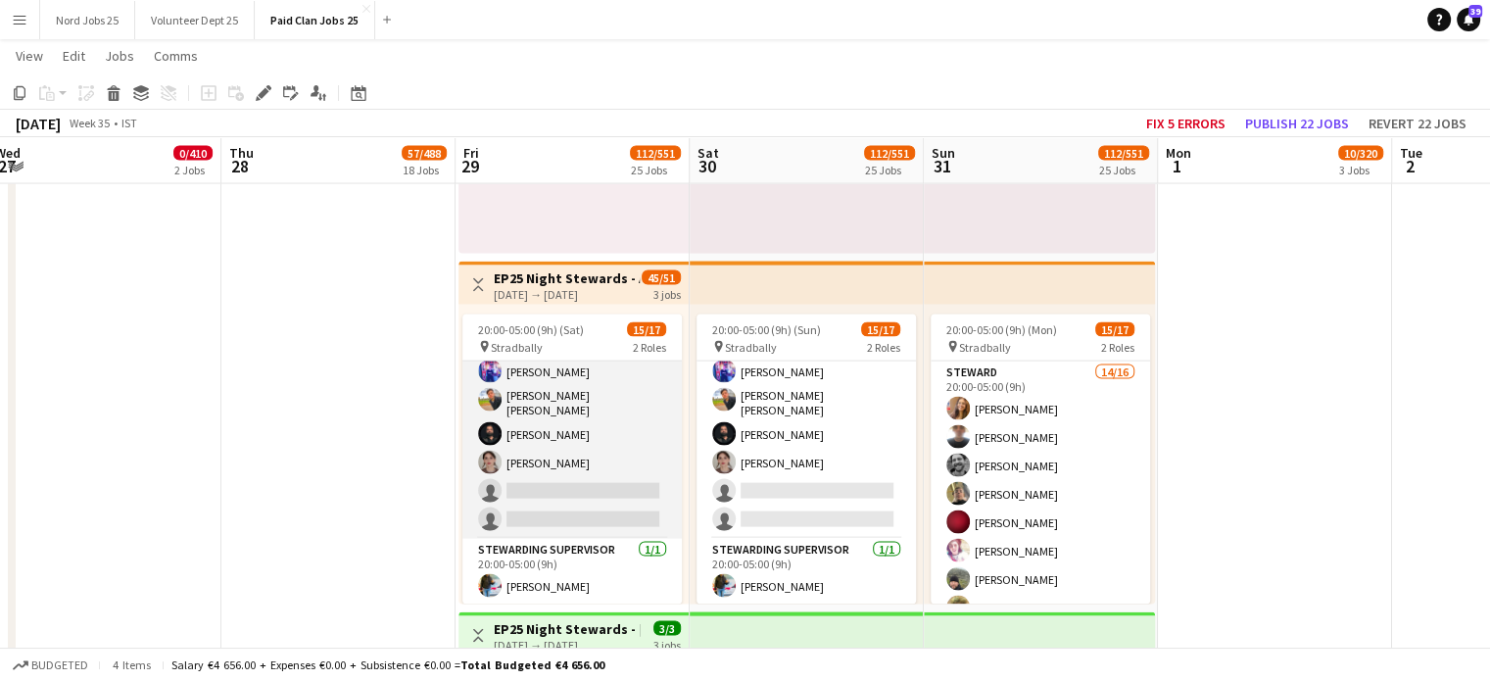
click at [559, 457] on app-card-role "Steward 14/16 20:00-05:00 (9h) Jayalakshmi Gangadhar owen Lawlor Shea Casby dan…" at bounding box center [571, 289] width 219 height 499
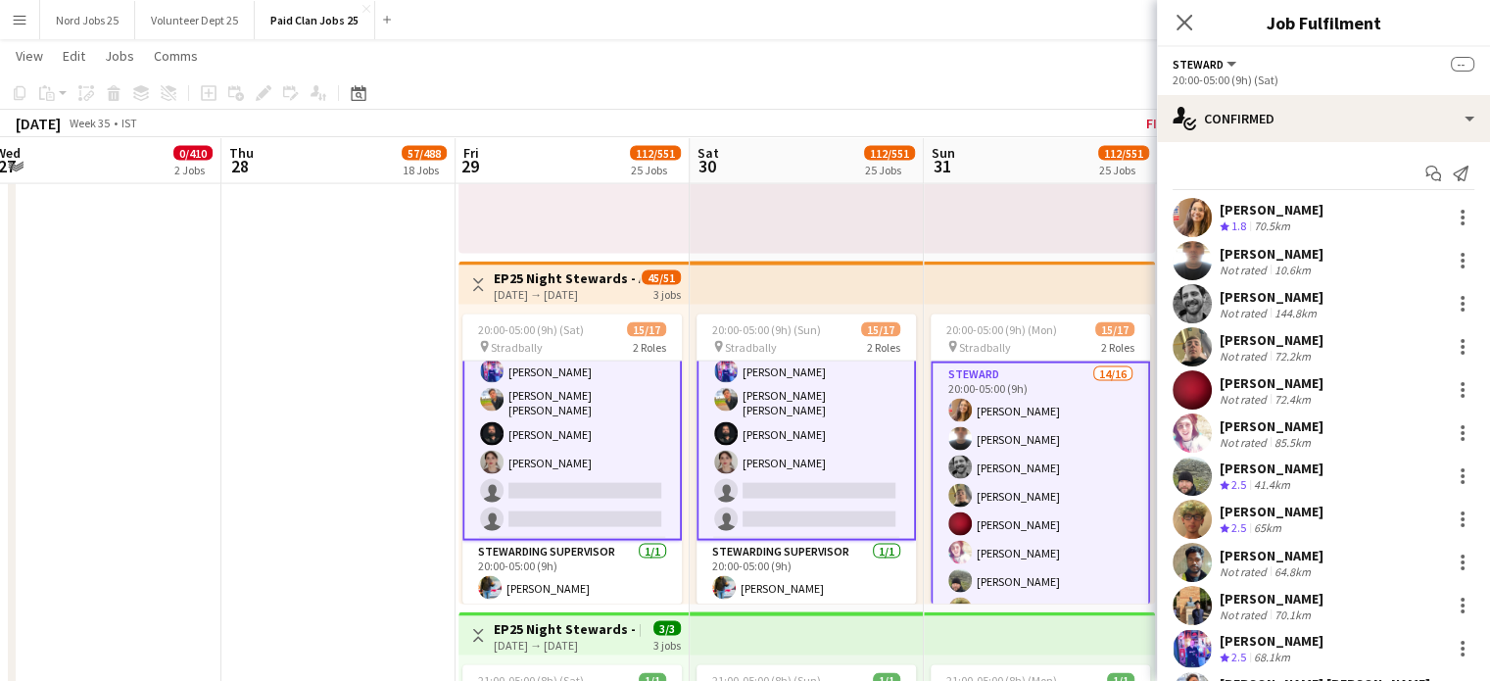
scroll to position [259, 0]
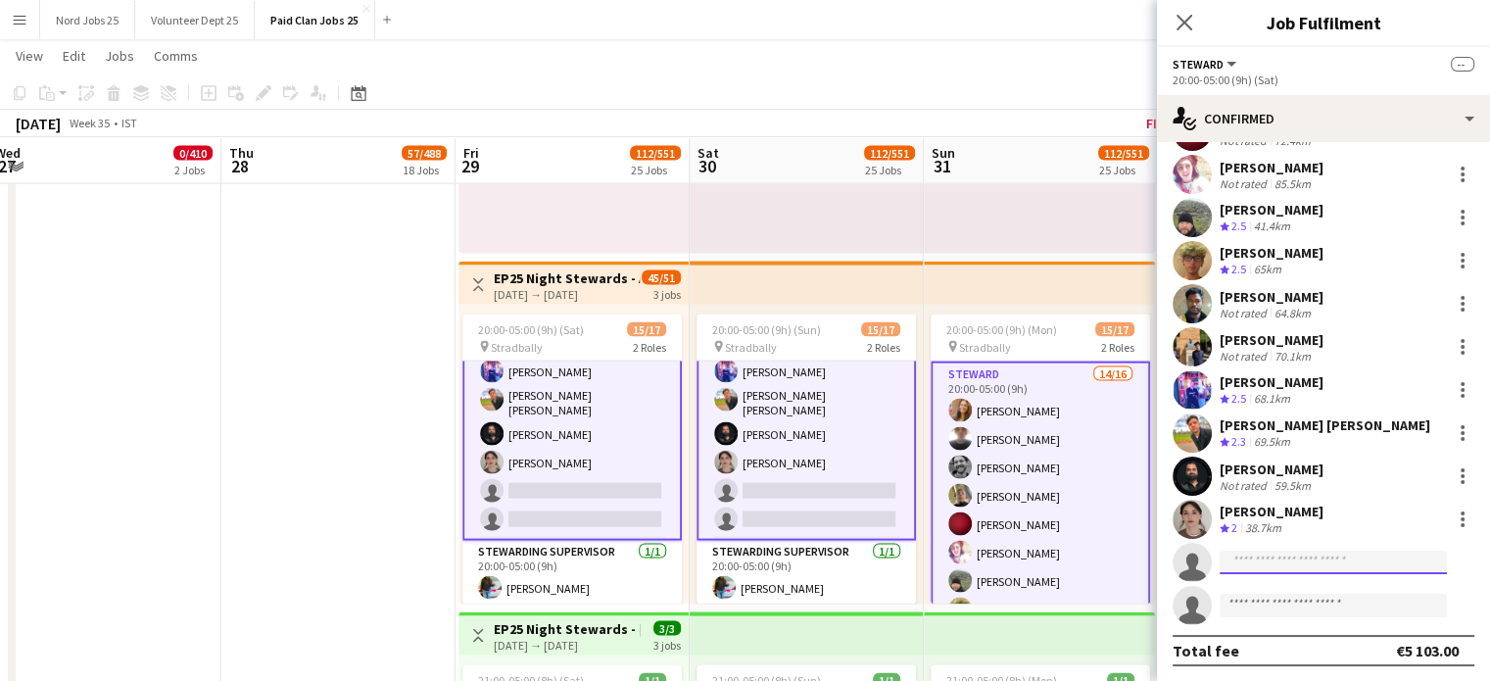
click at [1277, 567] on input at bounding box center [1332, 562] width 227 height 24
type input "*****"
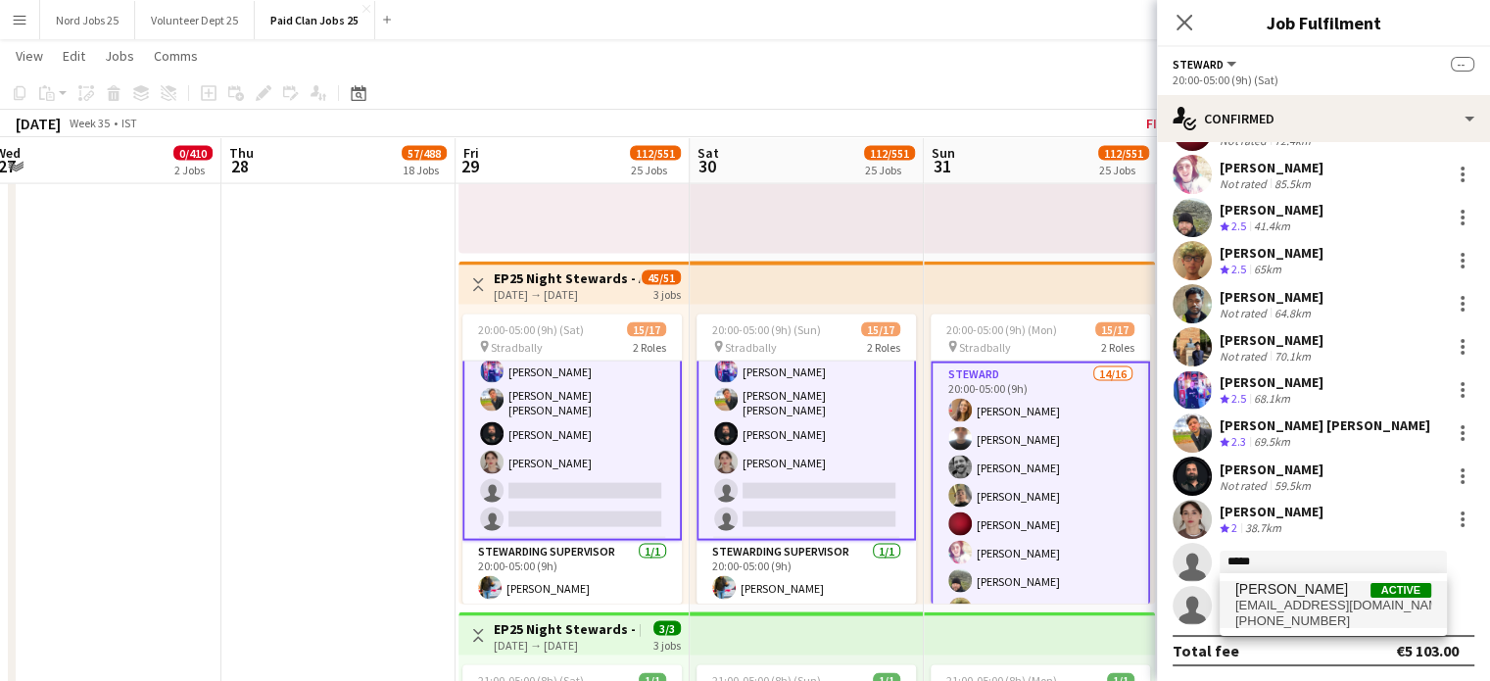
click at [1277, 599] on span "nimit091@gmail.com" at bounding box center [1333, 605] width 196 height 16
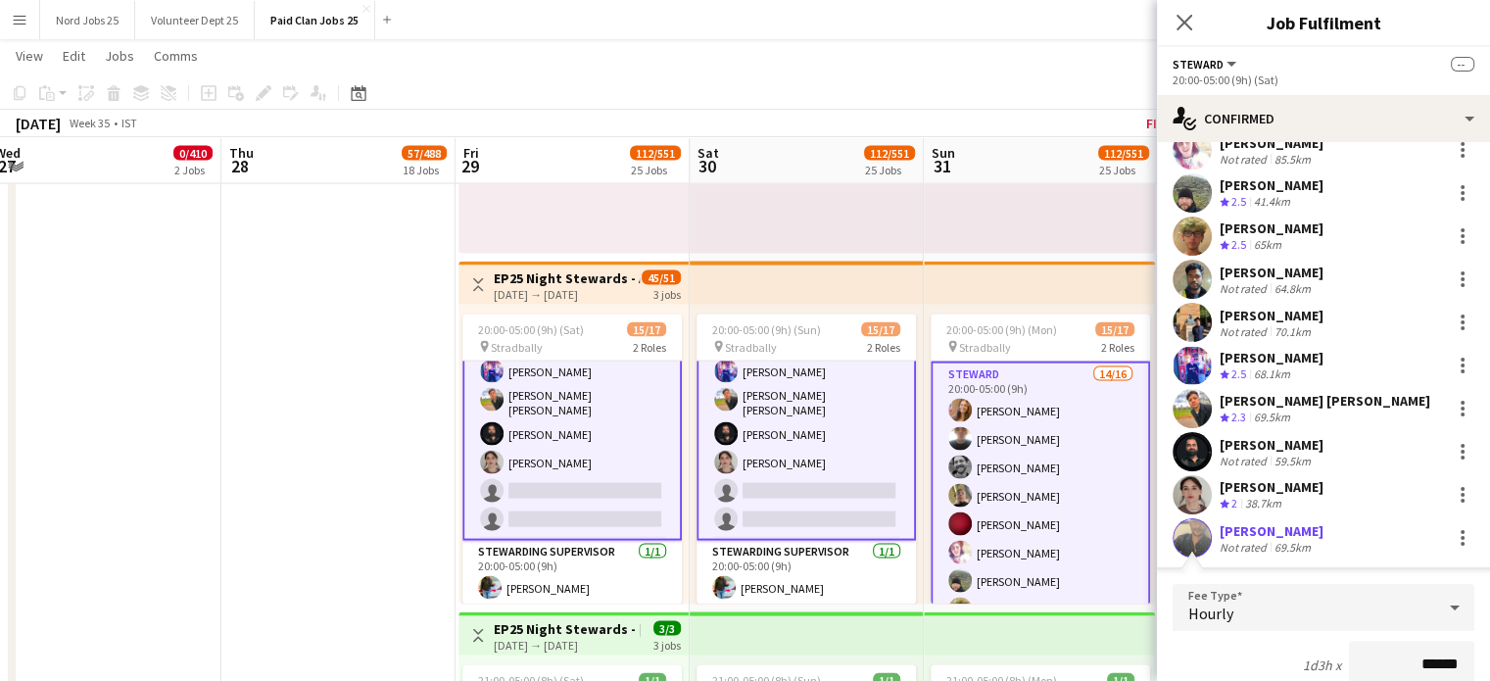
scroll to position [644, 0]
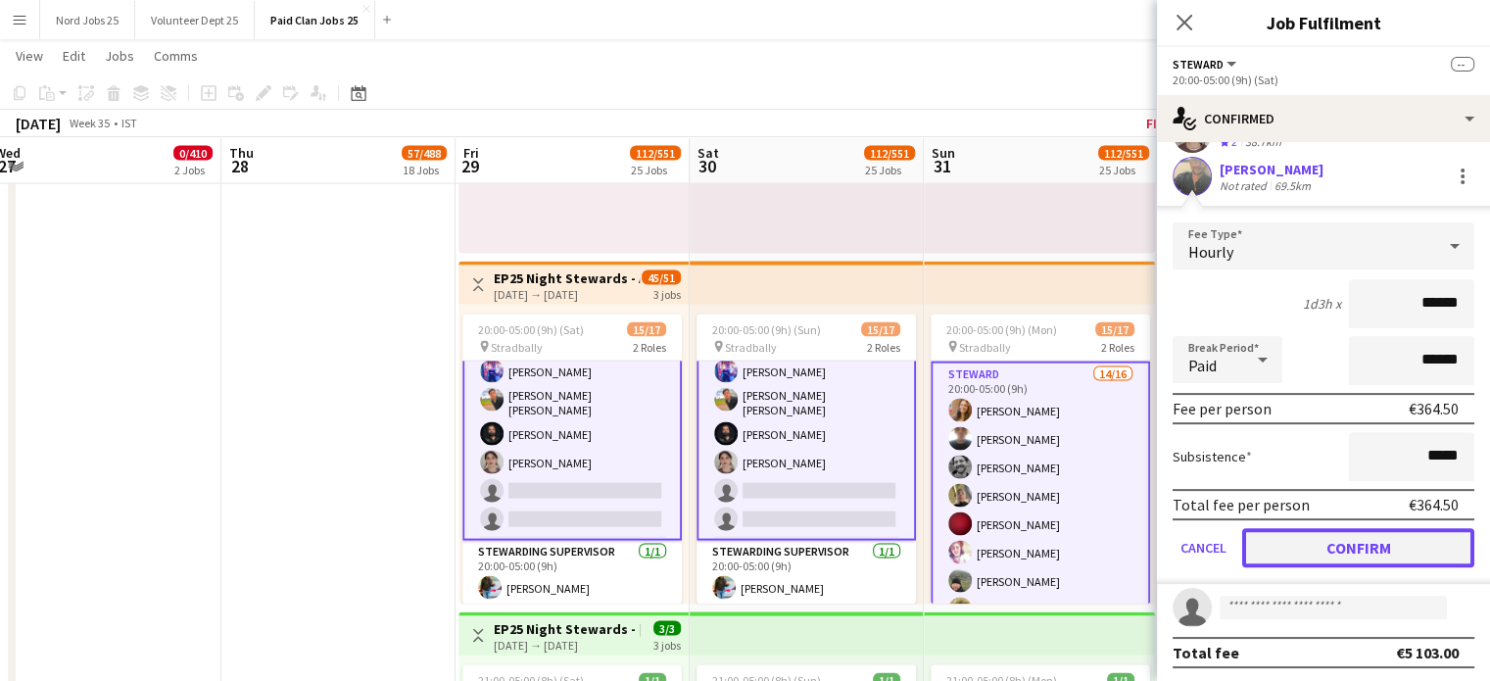
click at [1375, 551] on button "Confirm" at bounding box center [1358, 547] width 232 height 39
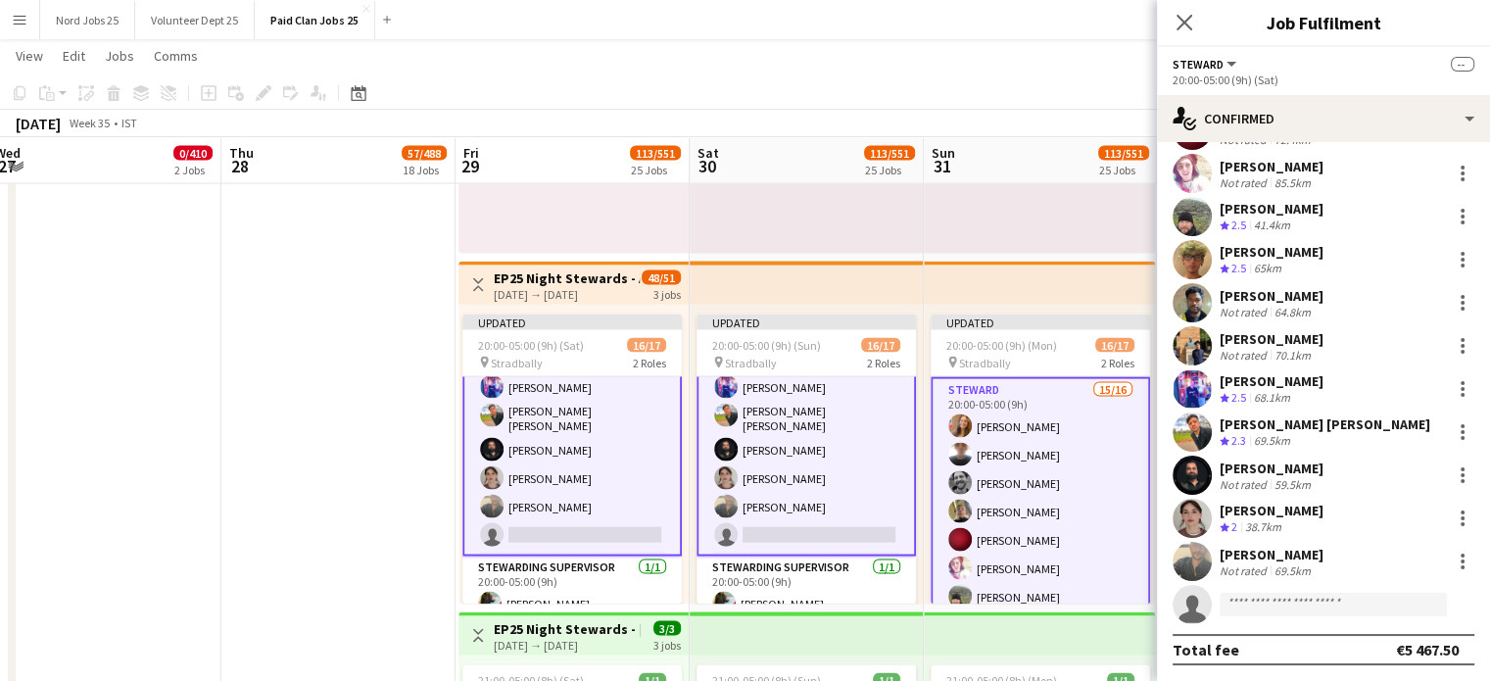
scroll to position [259, 0]
click at [604, 295] on div "29-08-2025 → 31-08-2025" at bounding box center [567, 294] width 146 height 15
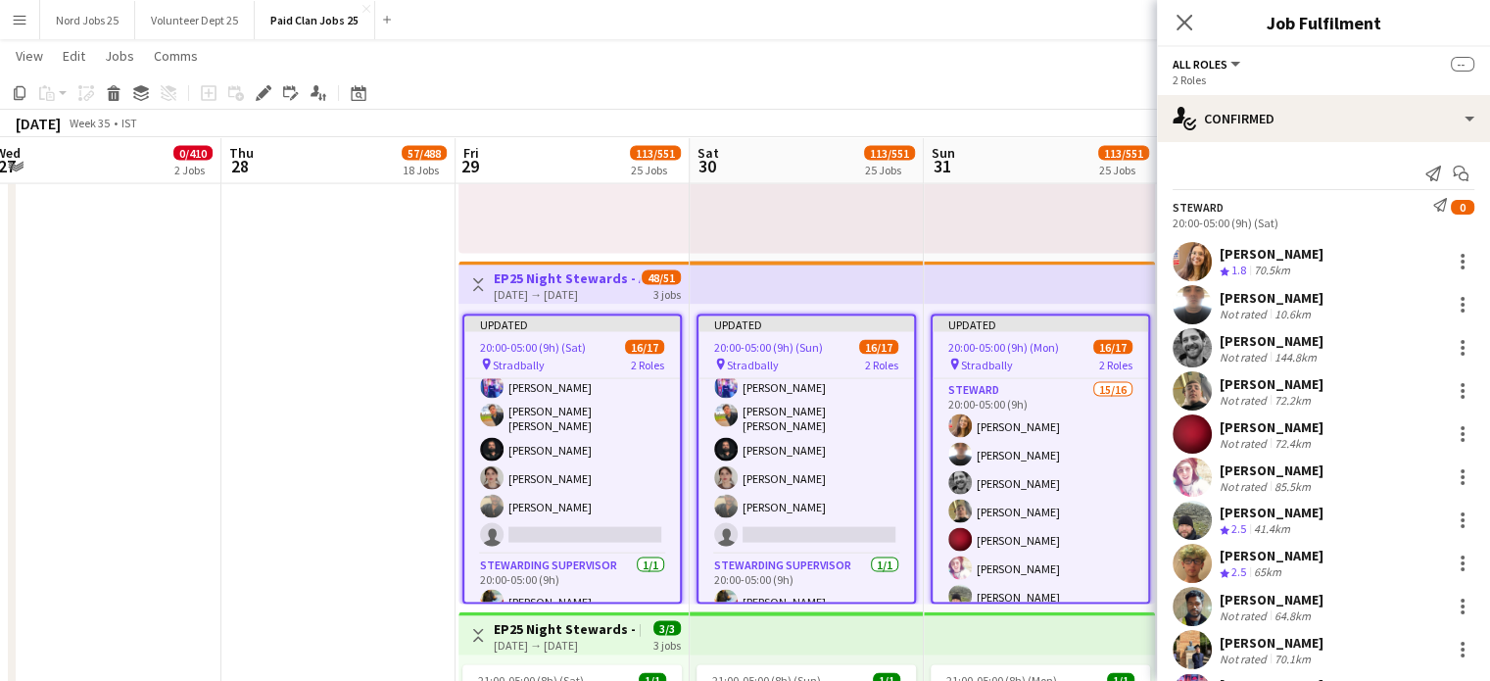
scroll to position [321, 0]
click at [1186, 30] on icon "Close pop-in" at bounding box center [1183, 22] width 19 height 19
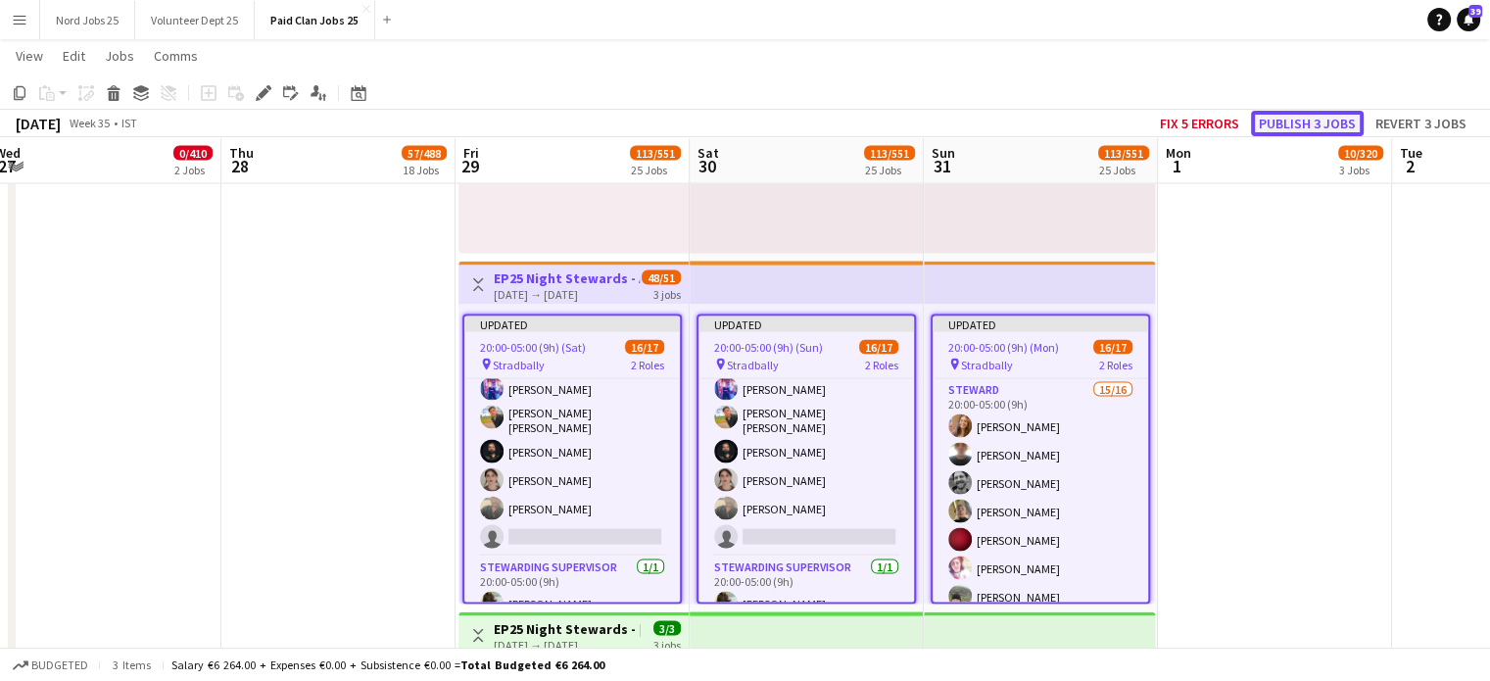
click at [1285, 115] on button "Publish 3 jobs" at bounding box center [1307, 123] width 113 height 25
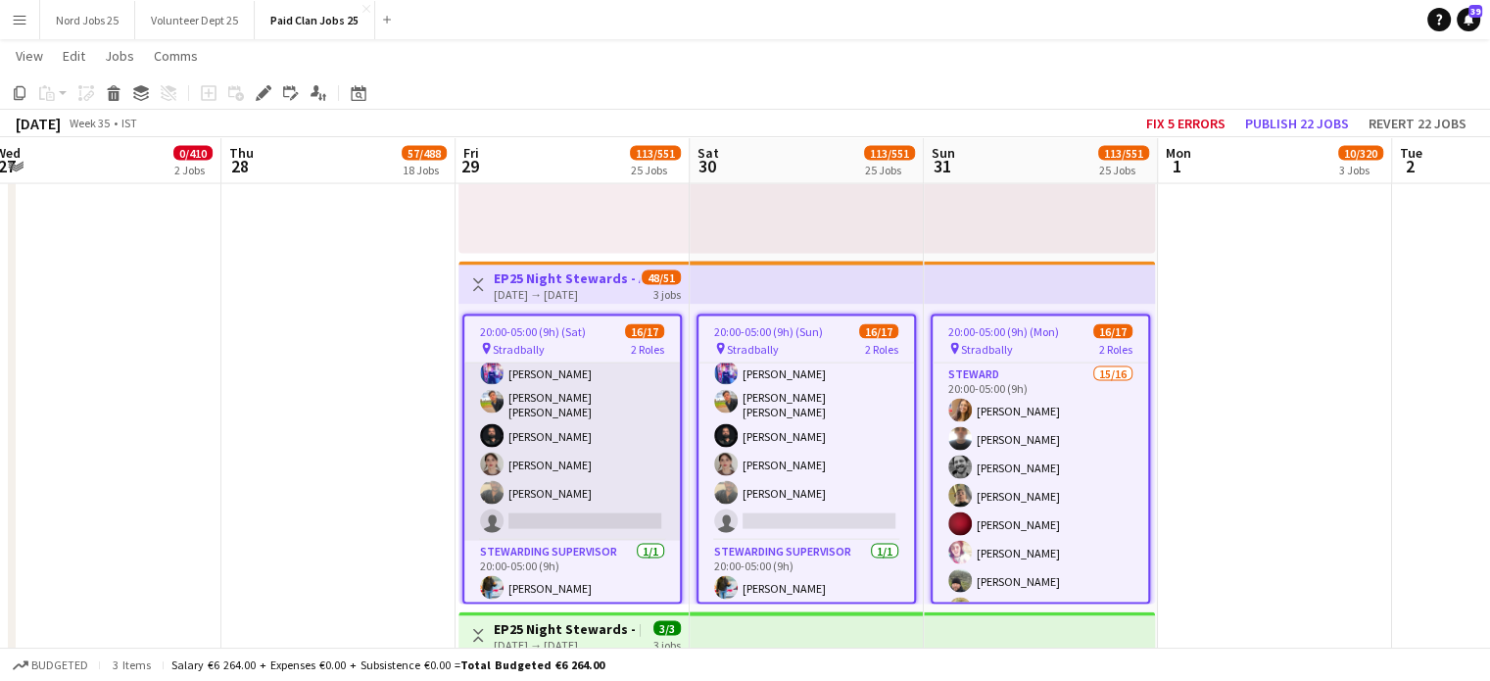
click at [589, 498] on app-card-role "Steward 15/16 20:00-05:00 (9h) Jayalakshmi Gangadhar owen Lawlor Shea Casby dan…" at bounding box center [571, 291] width 215 height 499
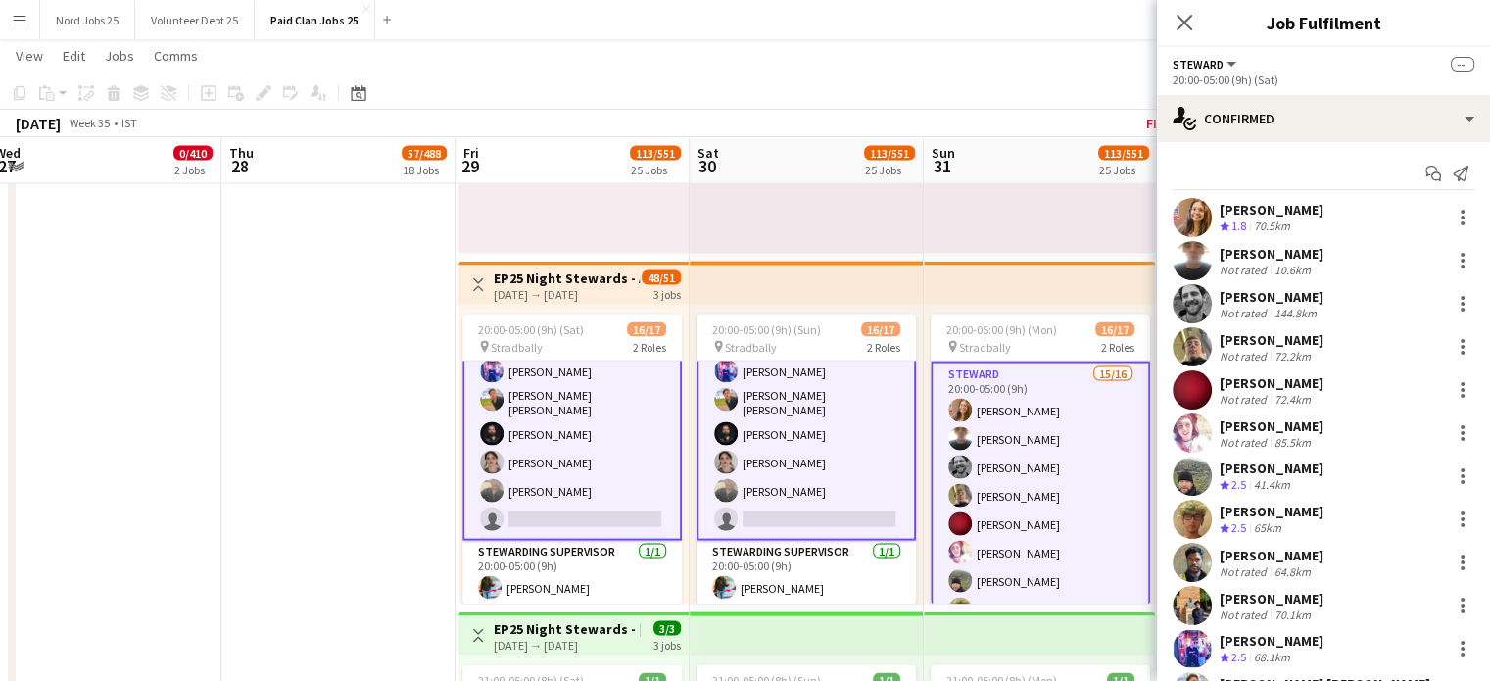
scroll to position [259, 0]
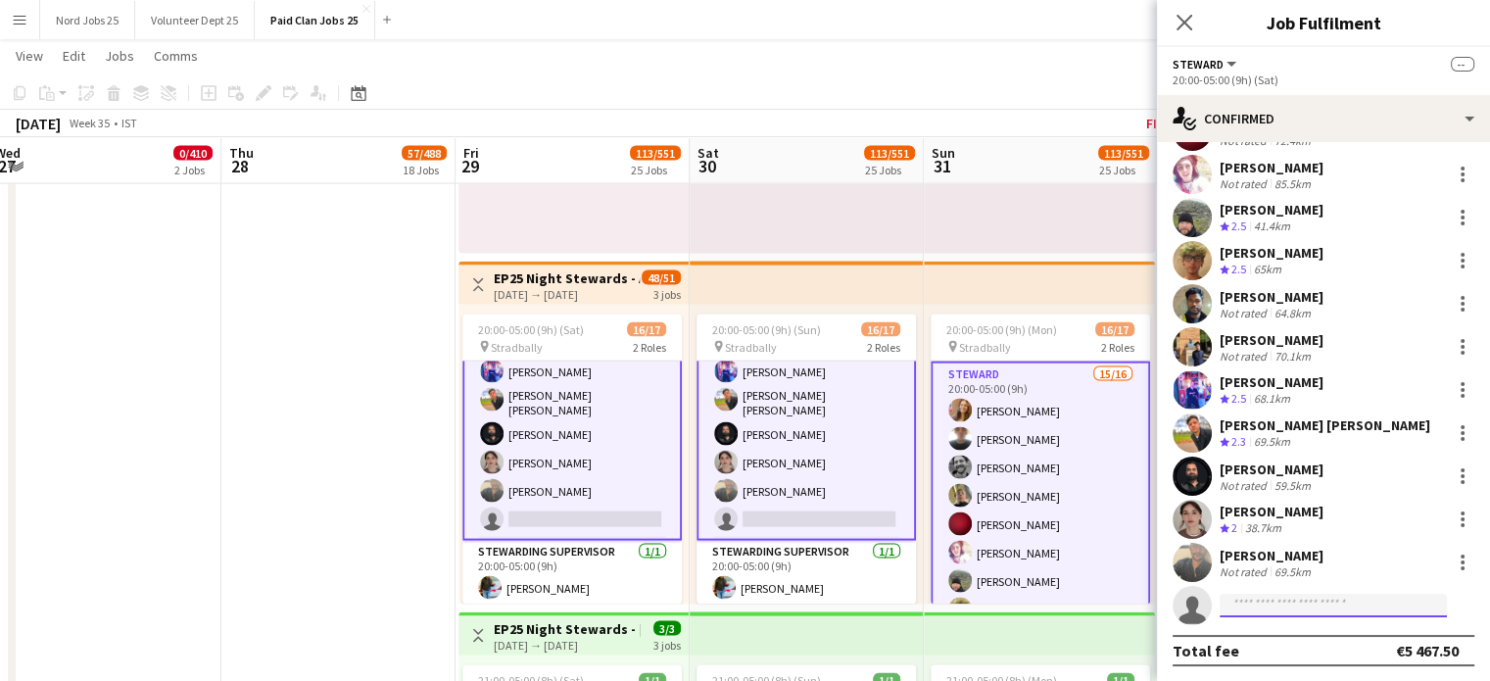
click at [1273, 602] on input at bounding box center [1332, 606] width 227 height 24
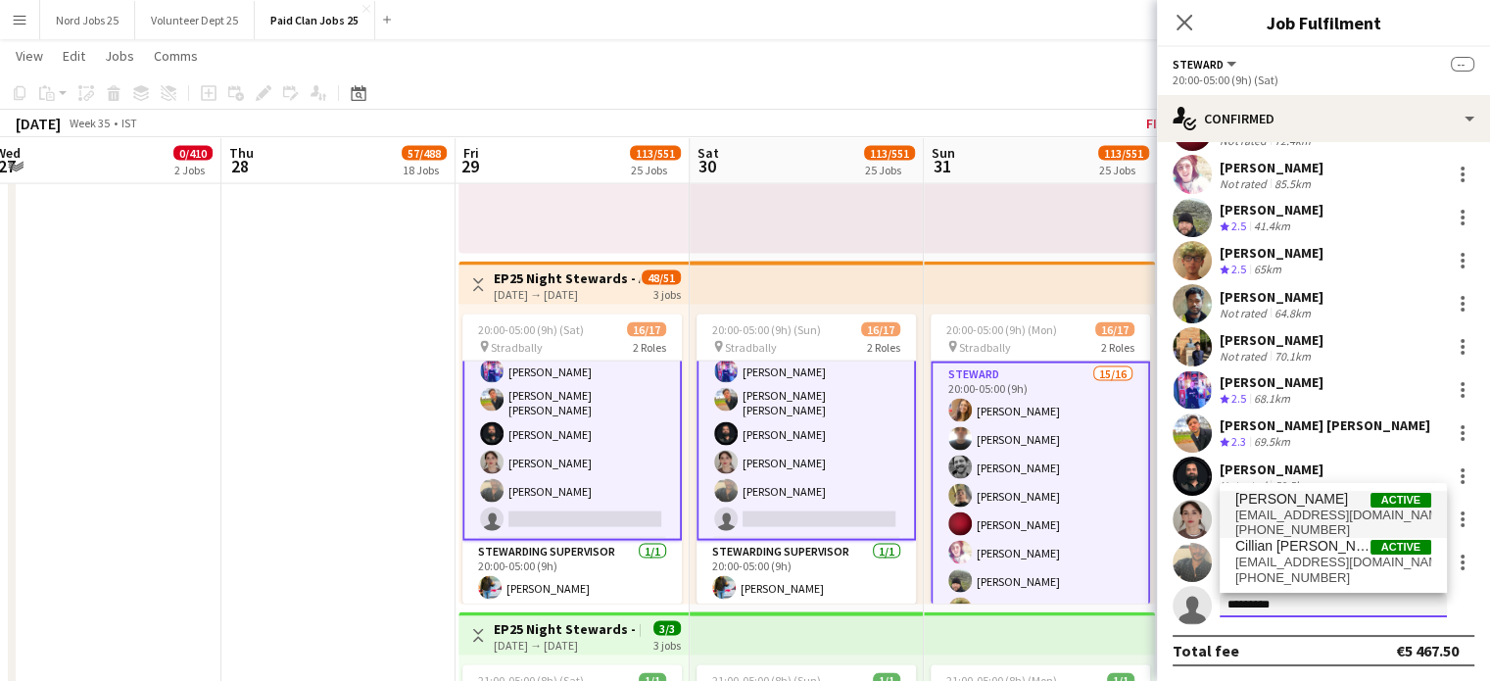
type input "*********"
click at [1301, 522] on span "+353830482851" at bounding box center [1333, 530] width 196 height 16
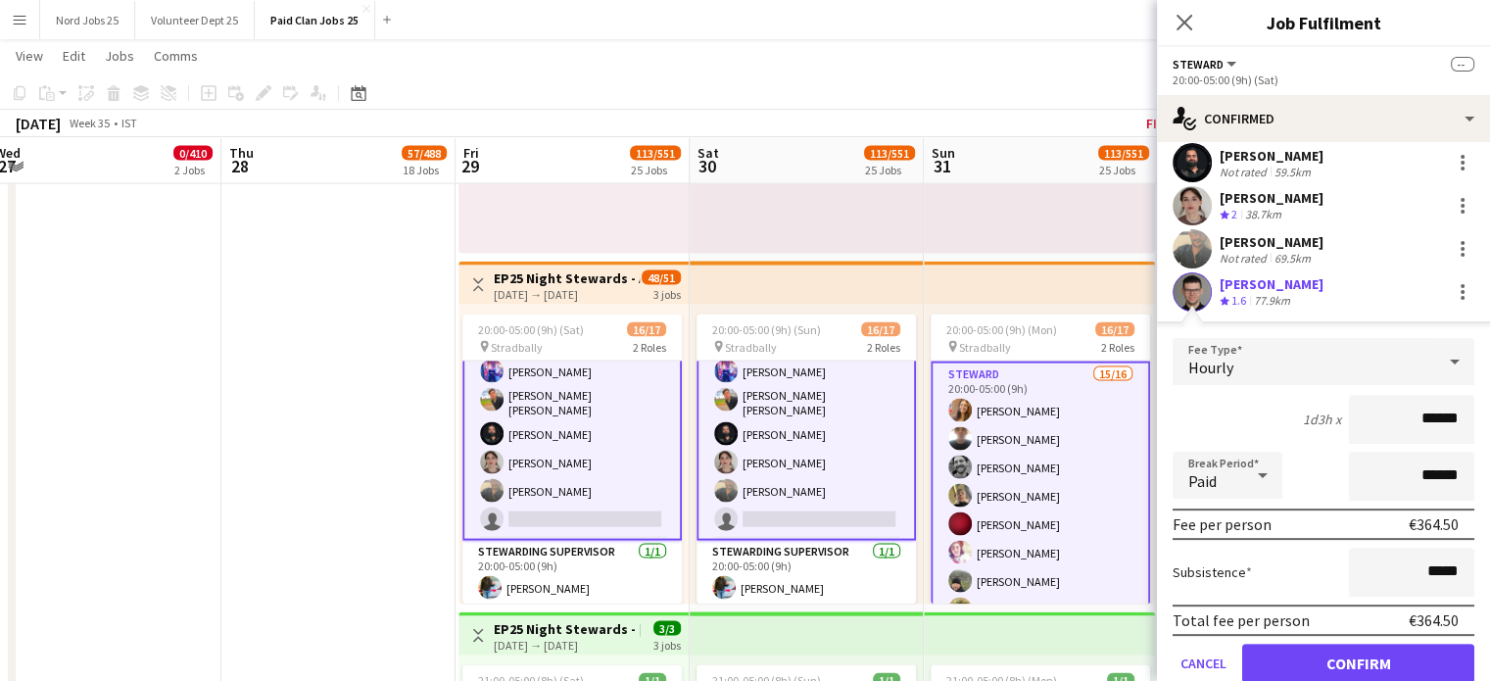
scroll to position [644, 0]
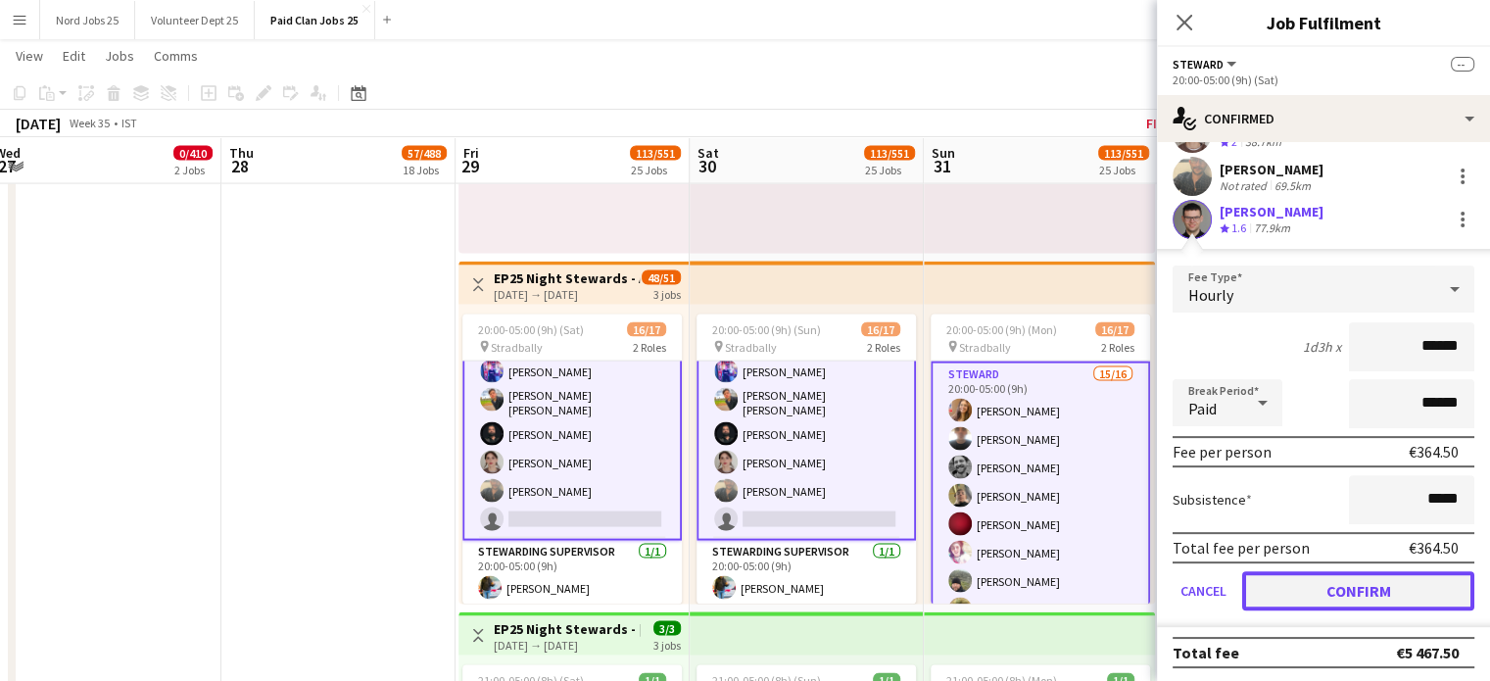
click at [1311, 576] on button "Confirm" at bounding box center [1358, 590] width 232 height 39
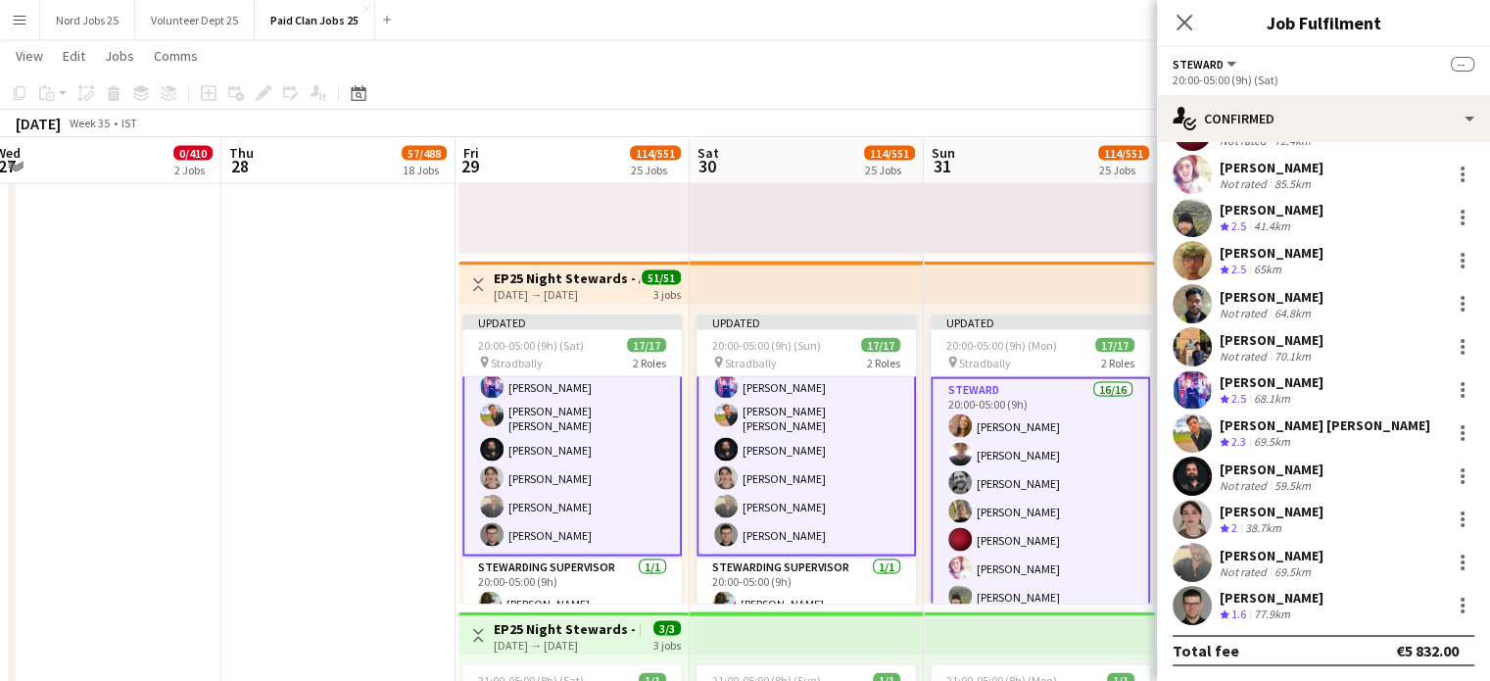
click at [723, 294] on app-top-bar at bounding box center [807, 283] width 234 height 43
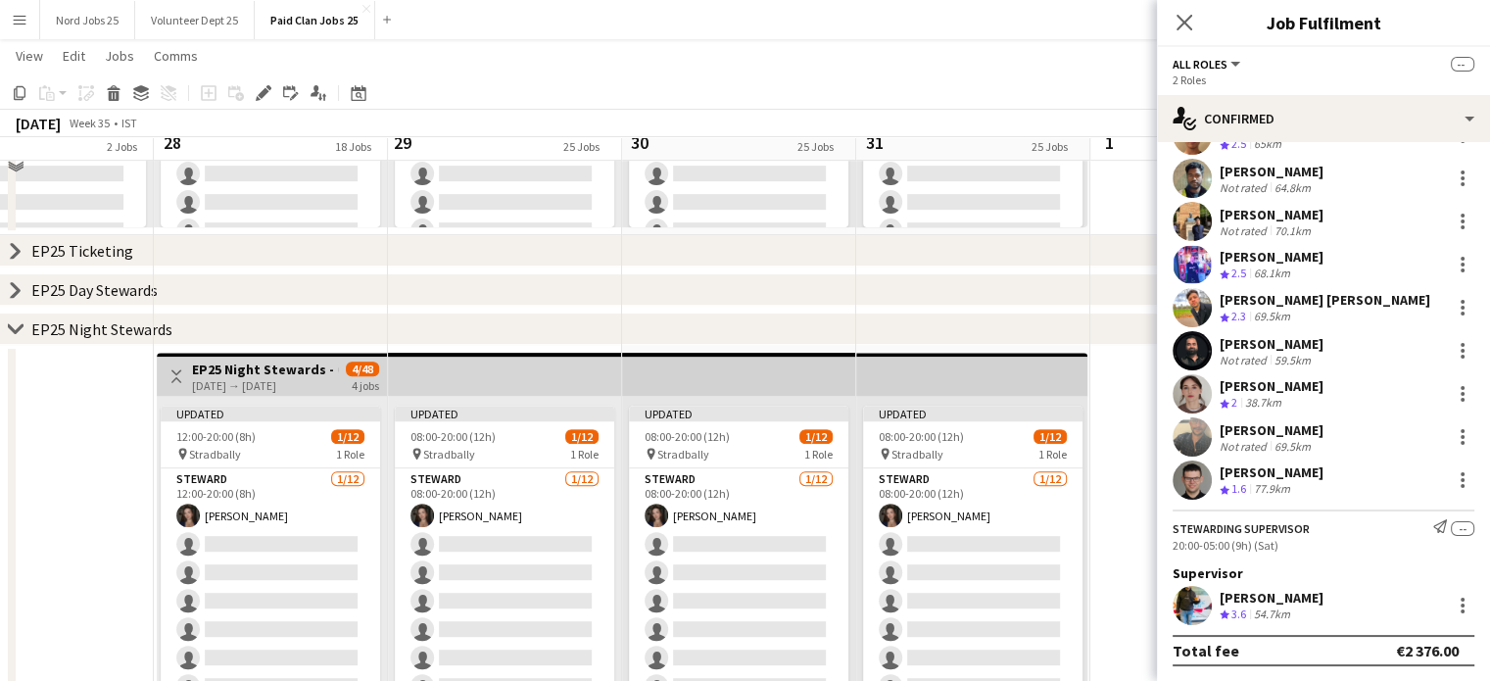
scroll to position [759, 0]
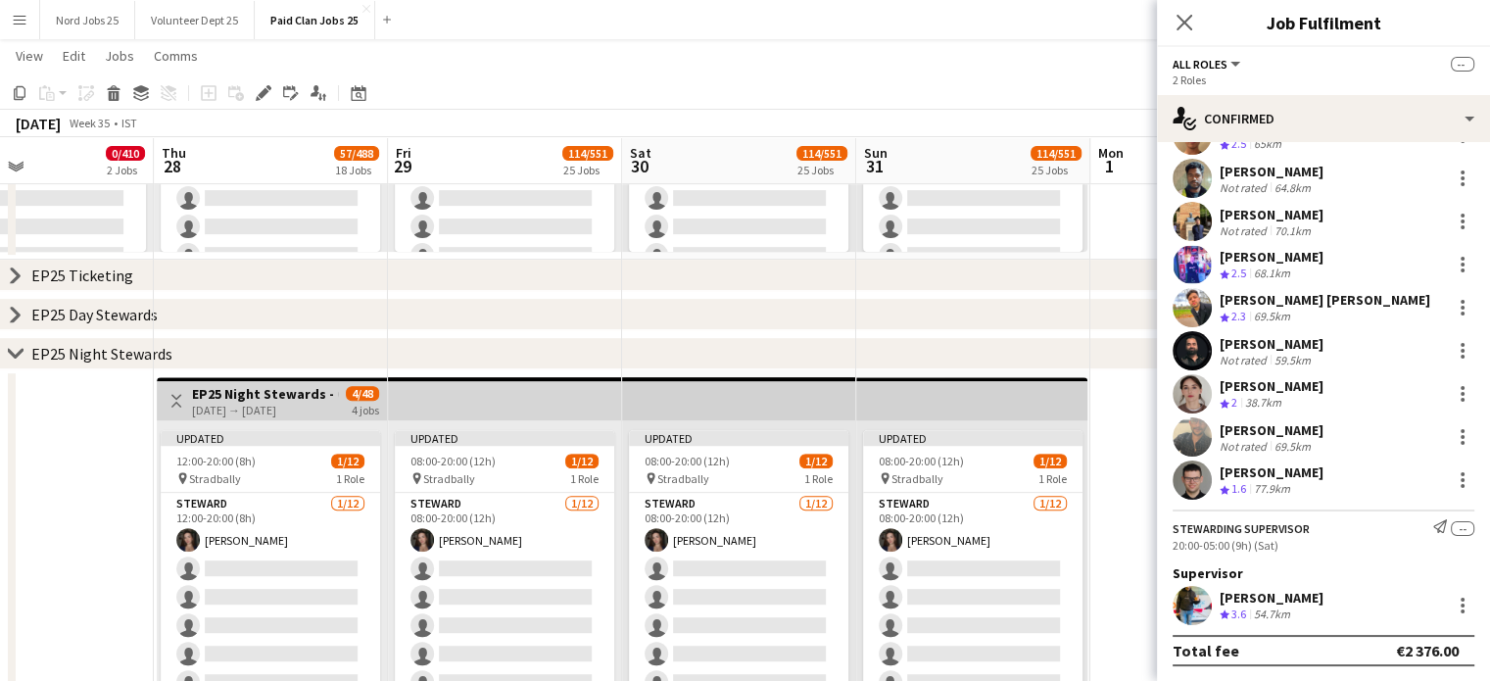
click at [11, 357] on icon "chevron-right" at bounding box center [16, 354] width 16 height 16
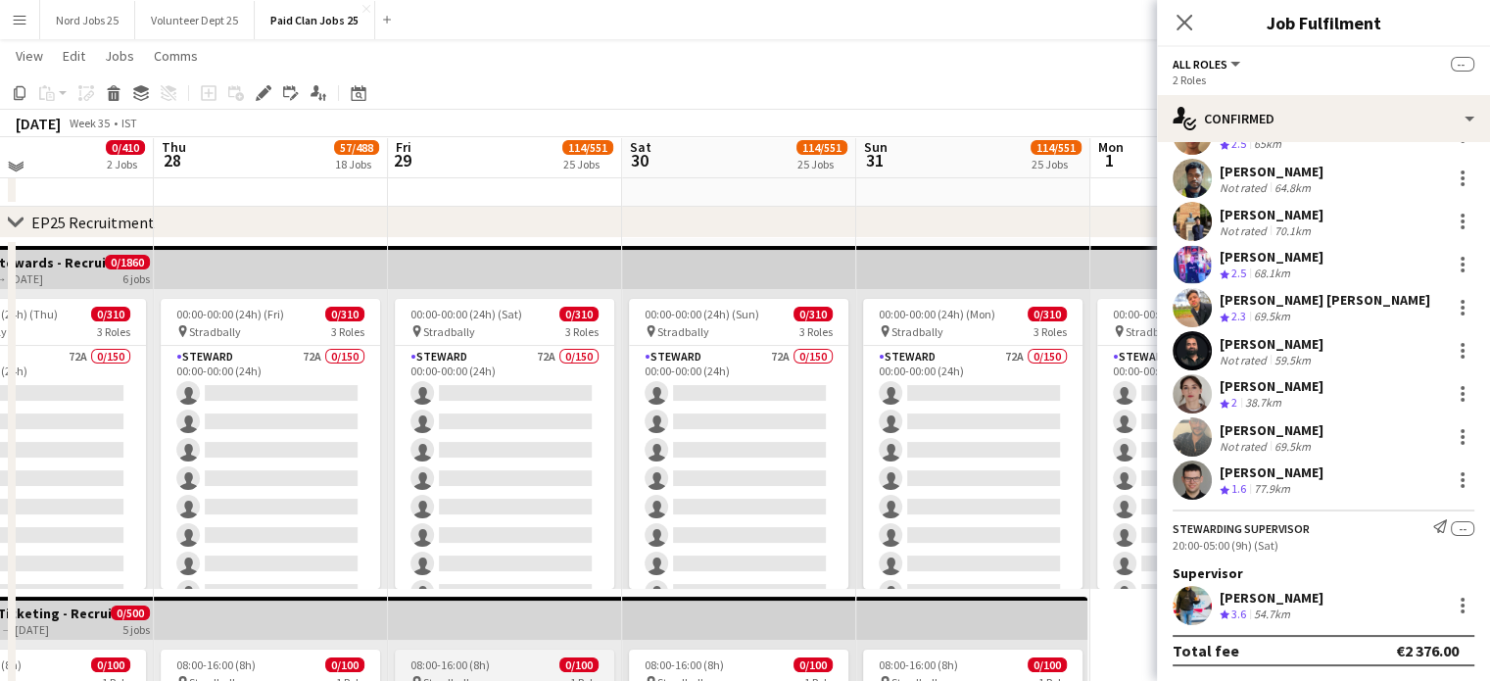
scroll to position [56, 0]
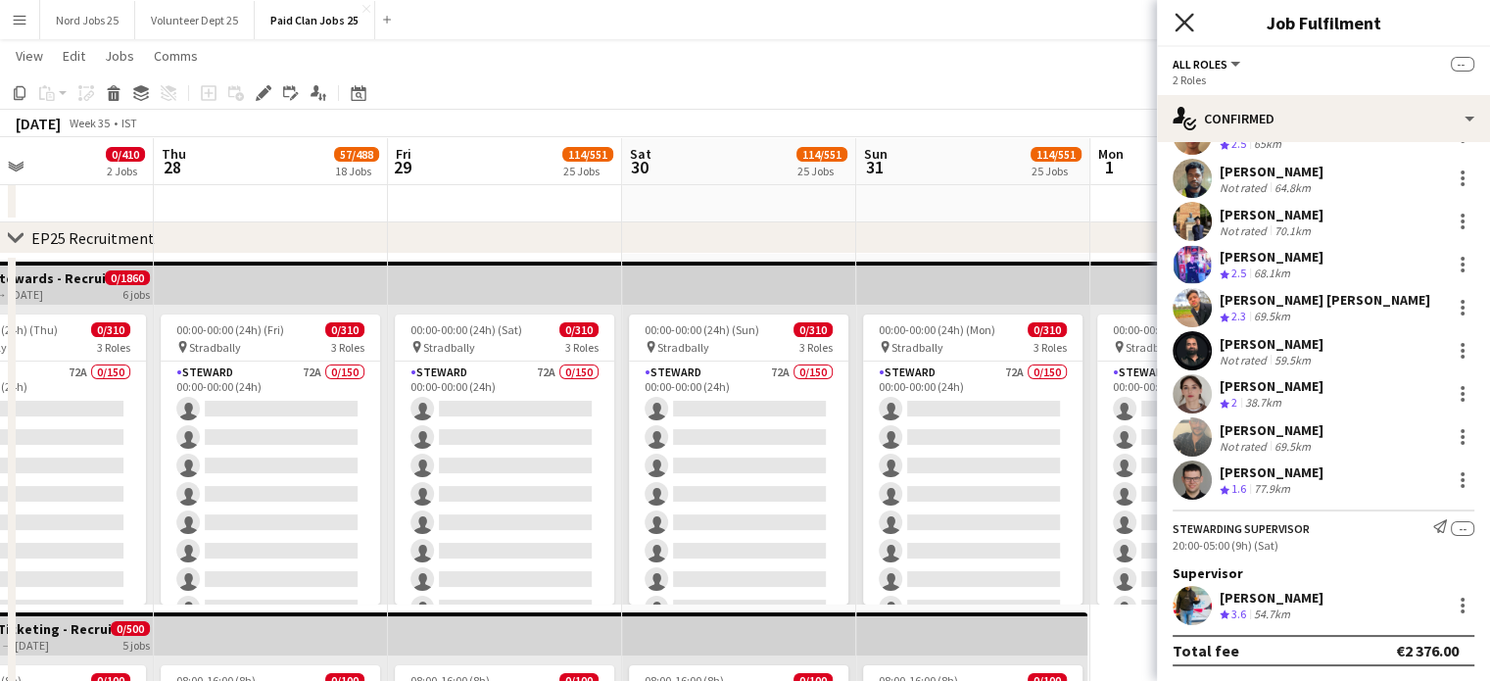
click at [1192, 26] on icon "Close pop-in" at bounding box center [1183, 22] width 19 height 19
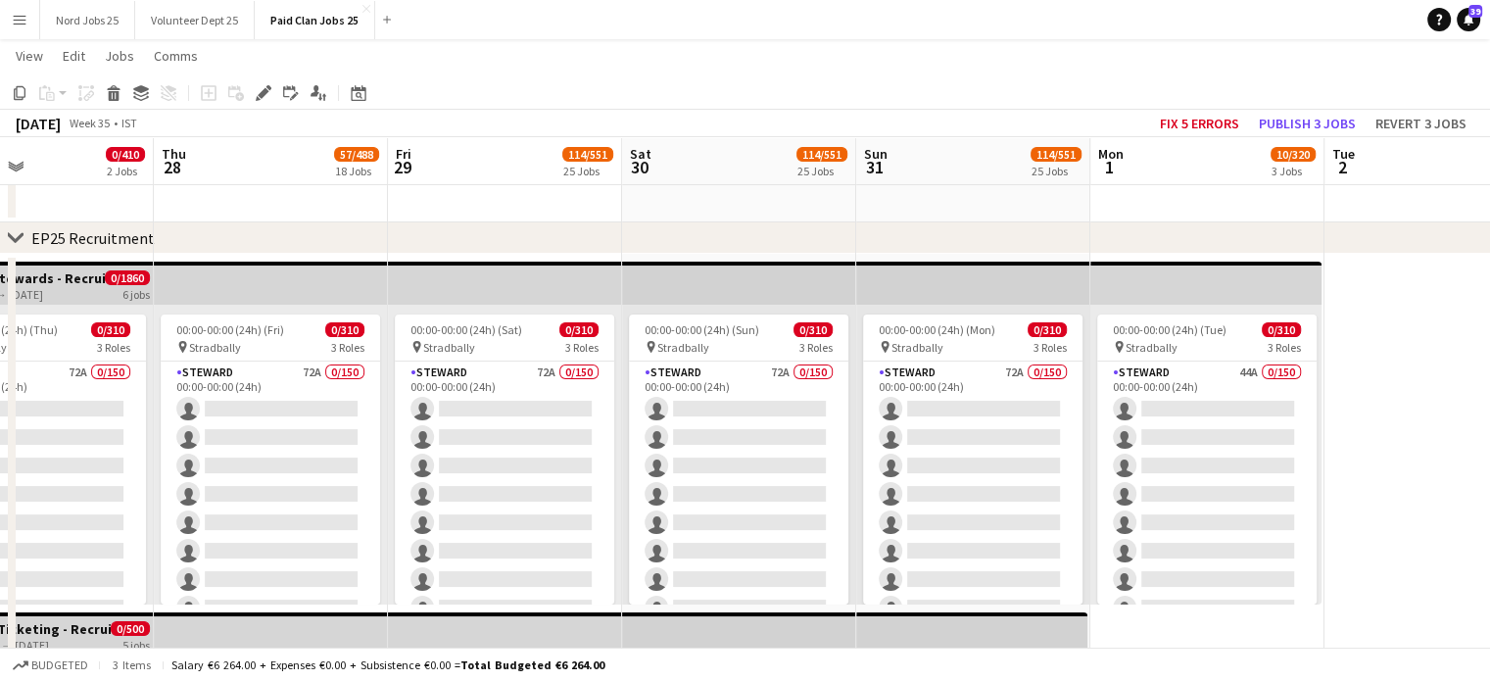
click at [505, 295] on app-top-bar at bounding box center [505, 283] width 234 height 43
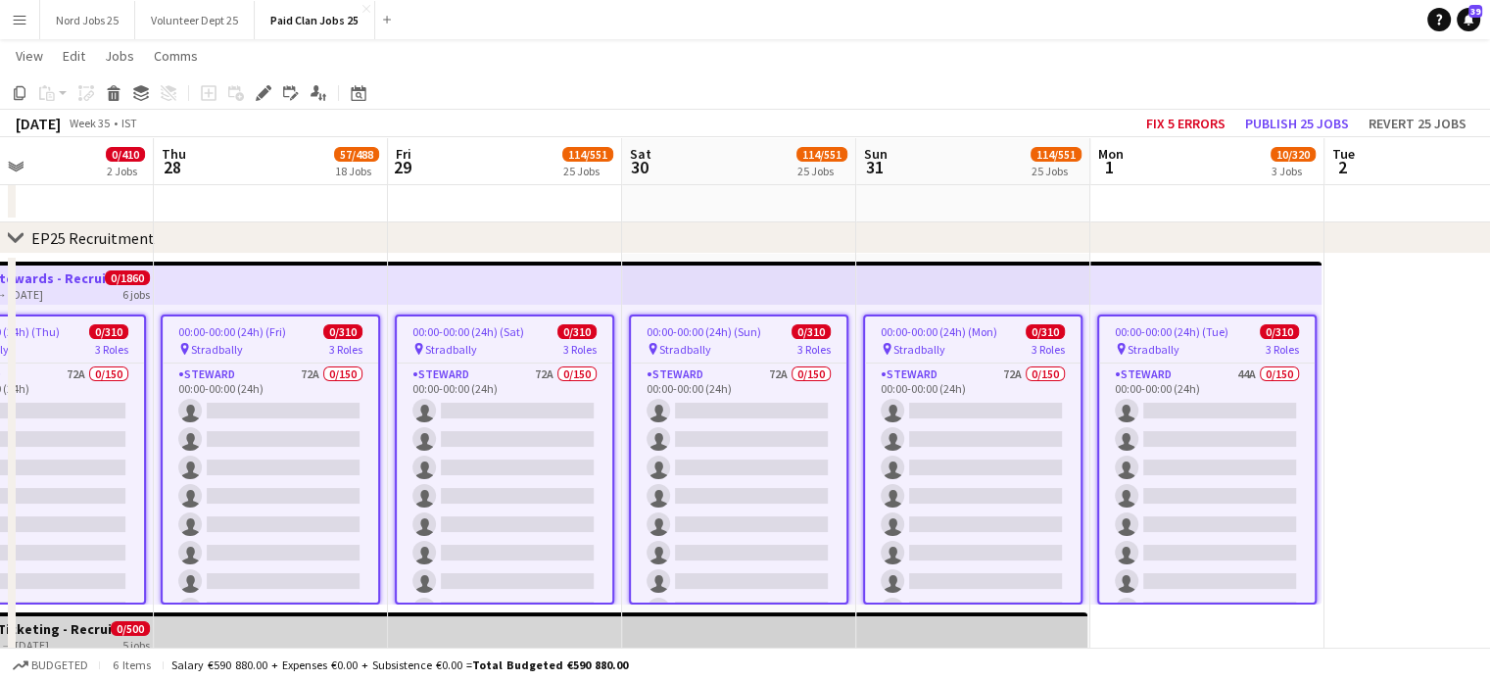
scroll to position [0, 417]
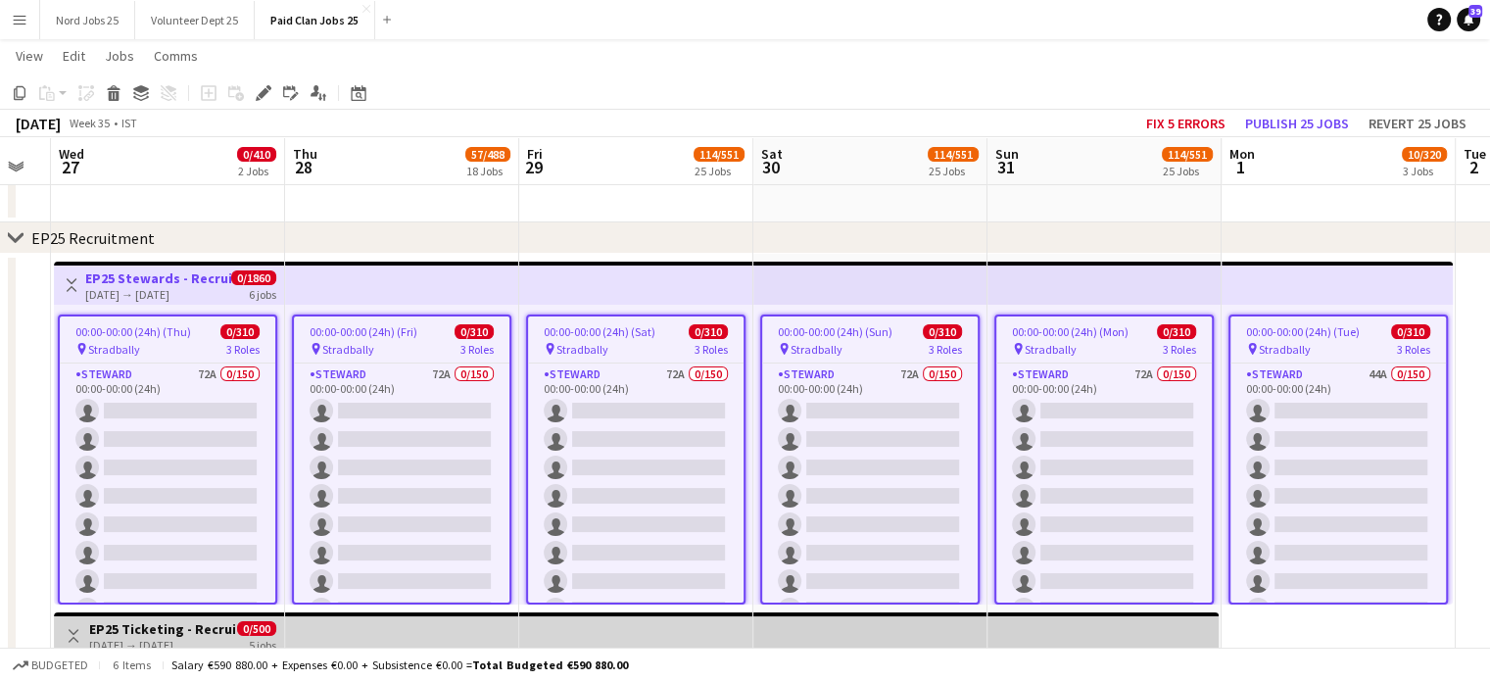
drag, startPoint x: 44, startPoint y: 289, endPoint x: 708, endPoint y: 208, distance: 669.0
click at [708, 208] on app-date-cell at bounding box center [636, 193] width 234 height 59
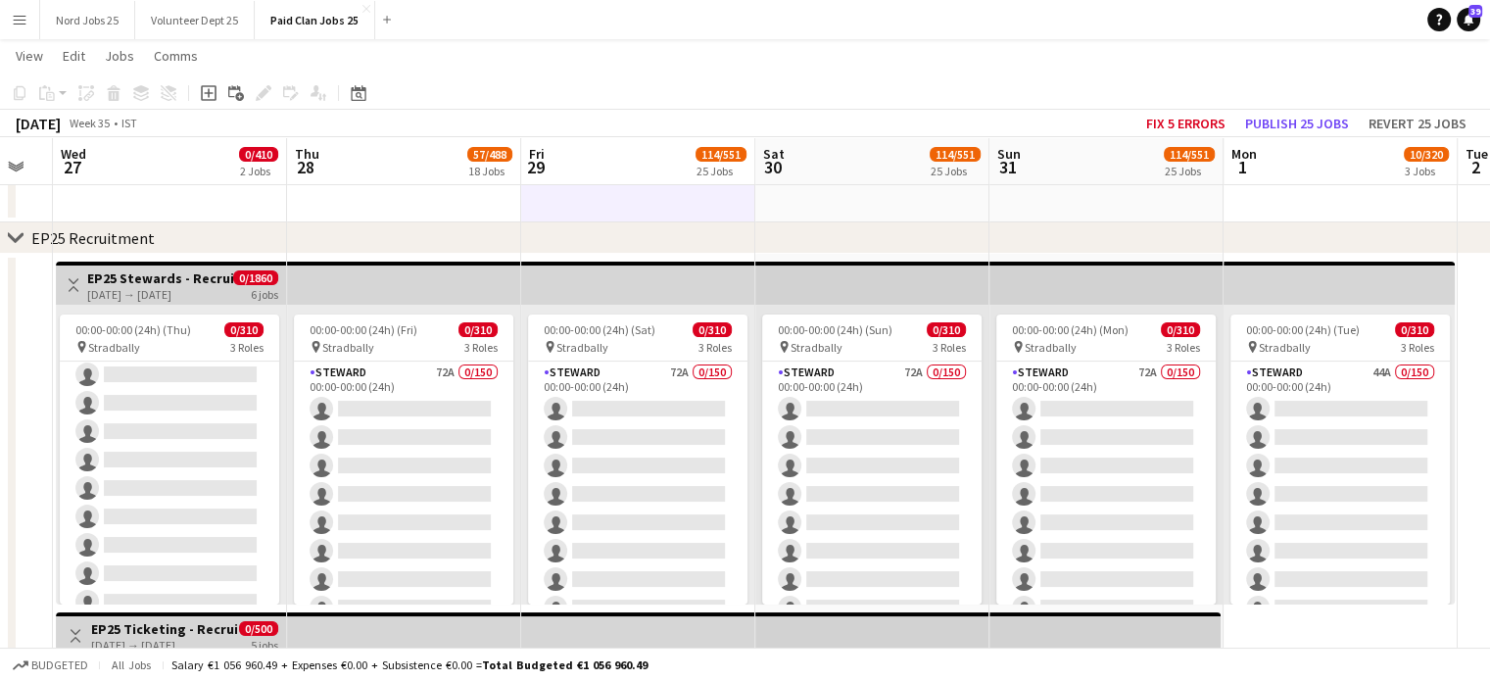
scroll to position [4596, 0]
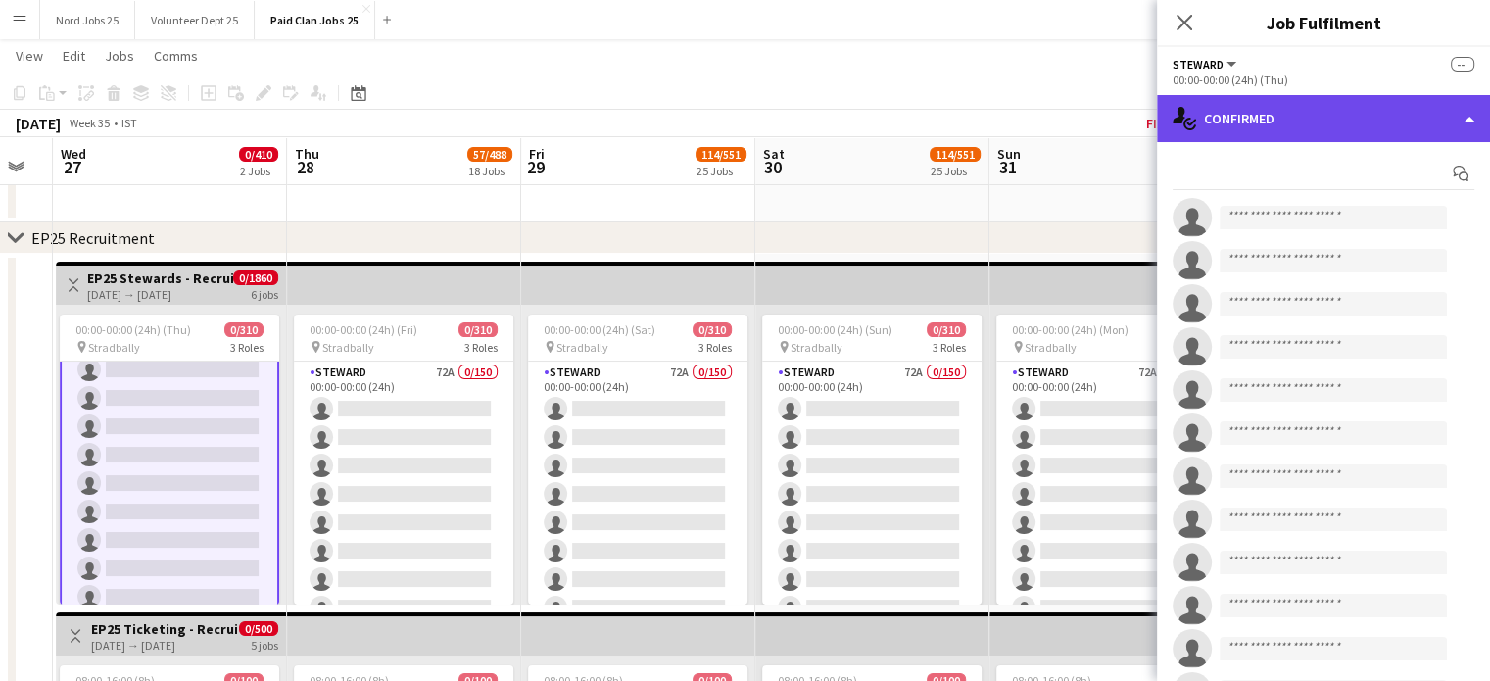
scroll to position [4597, 0]
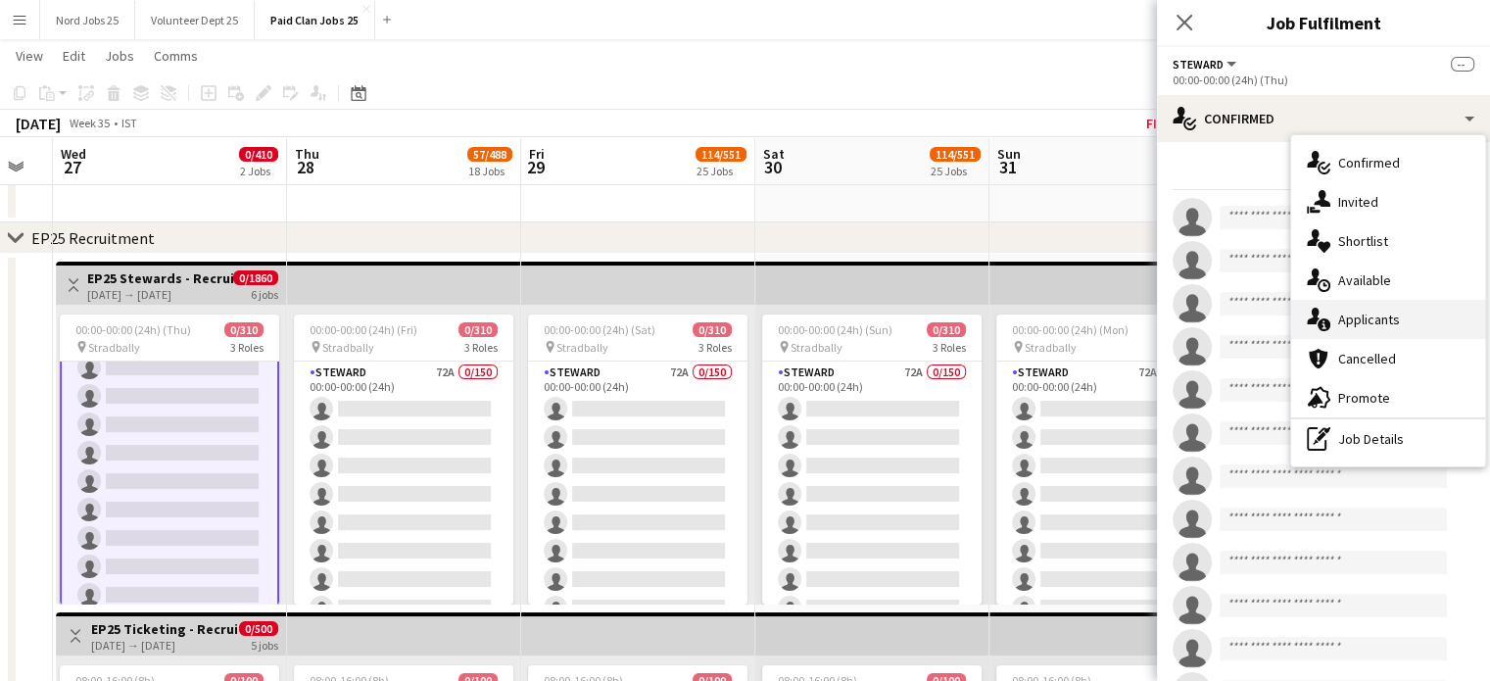
click at [1373, 337] on div "single-neutral-actions-information Applicants" at bounding box center [1388, 319] width 194 height 39
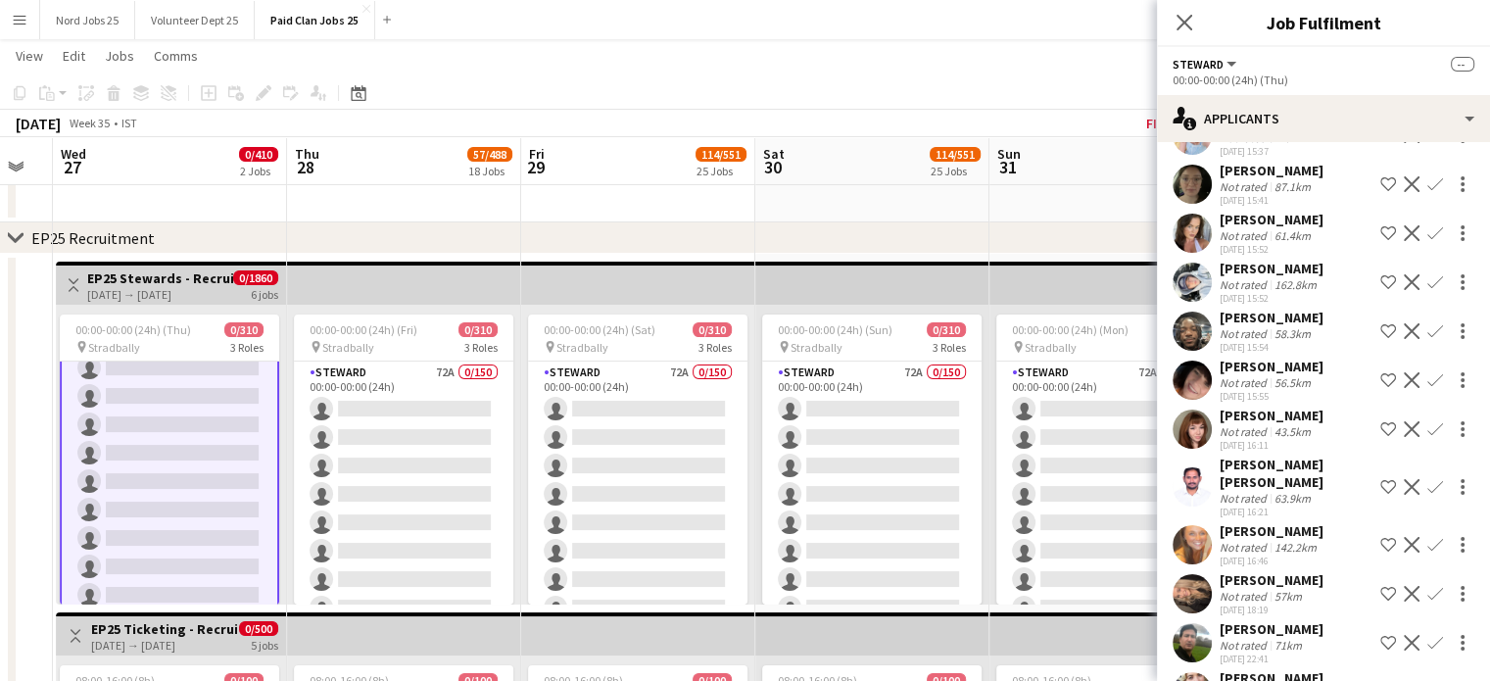
scroll to position [1142, 0]
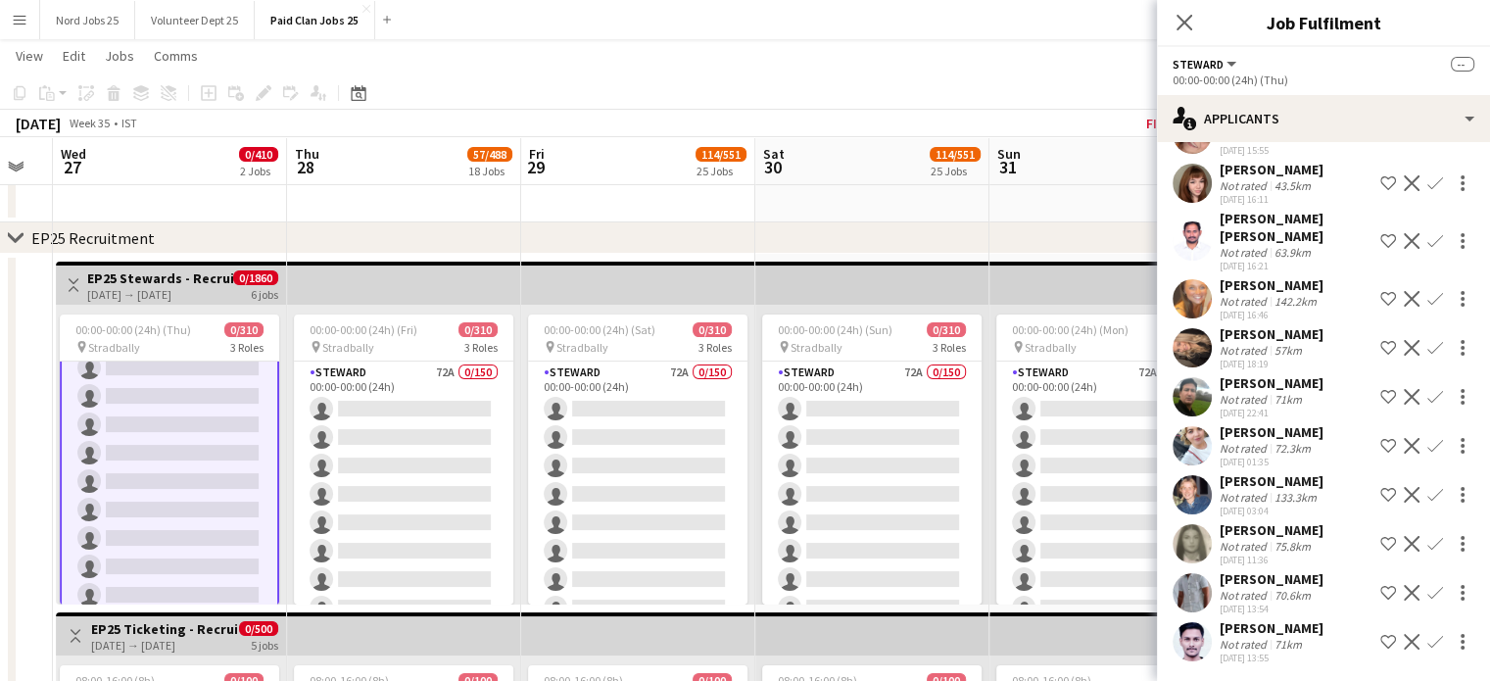
click at [1186, 557] on app-user-avatar at bounding box center [1191, 543] width 39 height 39
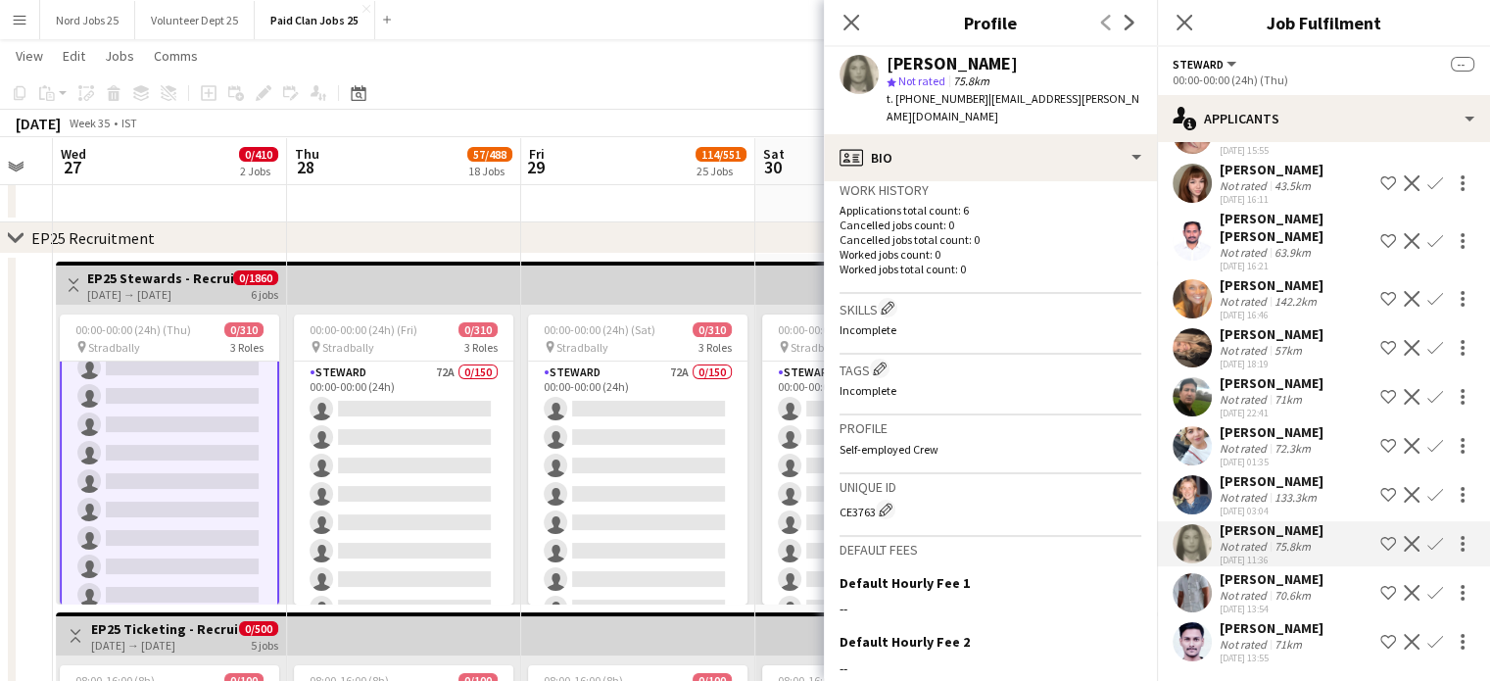
scroll to position [486, 0]
click at [852, 499] on div "CE3763 Edit crew unique ID" at bounding box center [990, 509] width 302 height 20
copy div "CE3763"
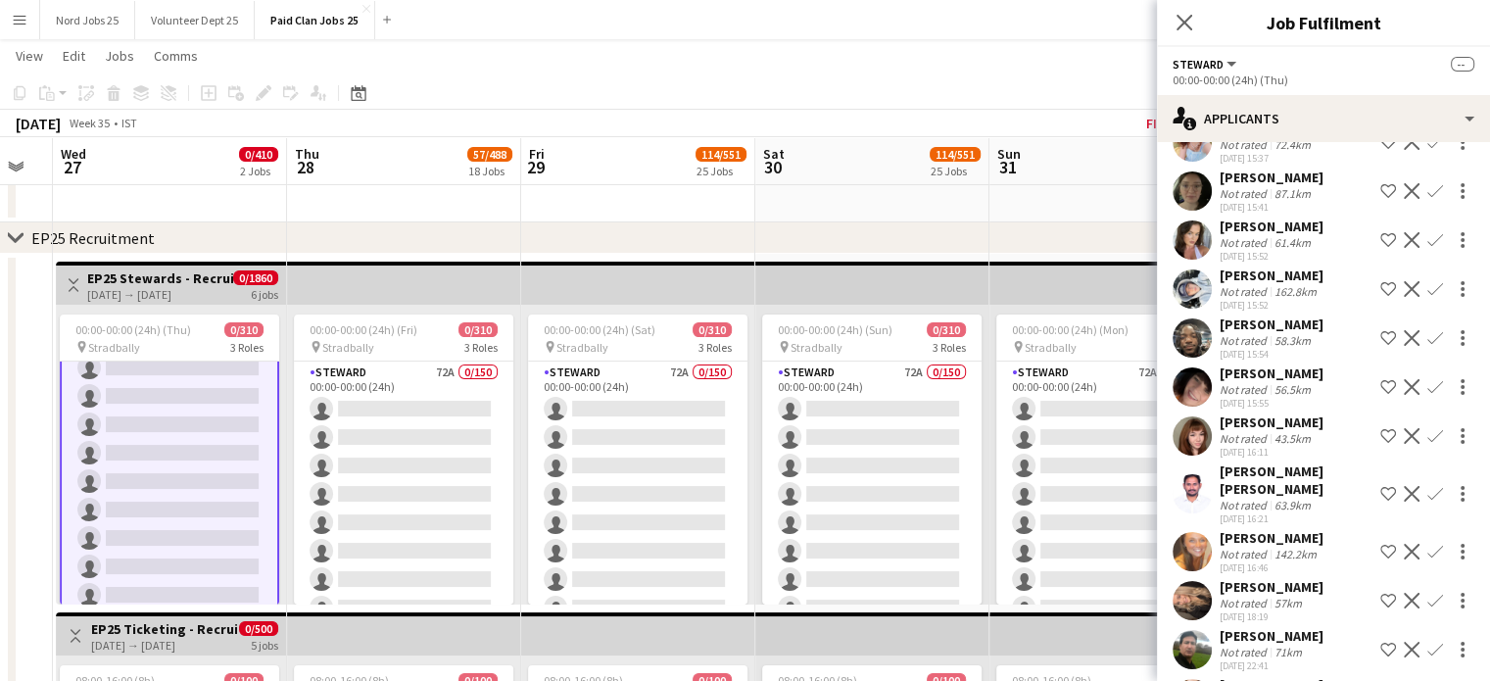
scroll to position [1240, 0]
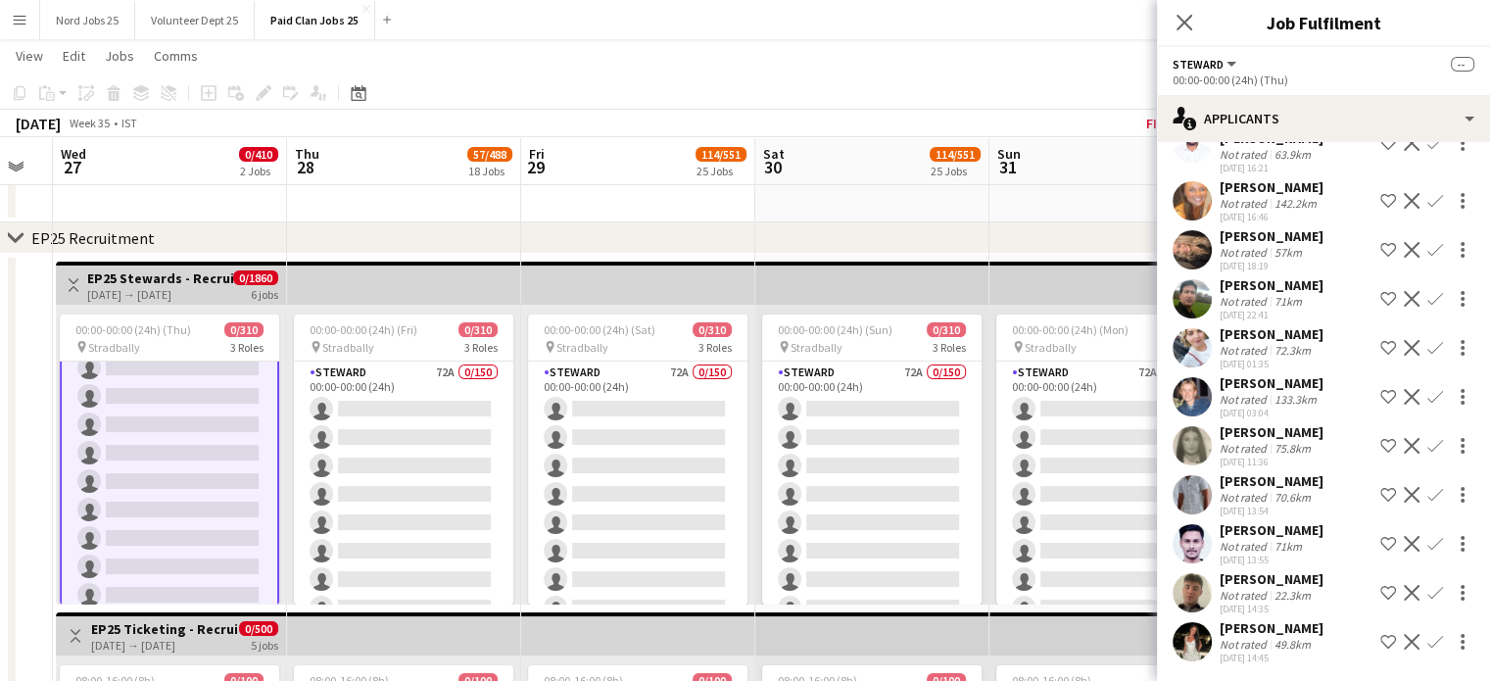
click at [1200, 650] on app-user-avatar at bounding box center [1191, 641] width 39 height 39
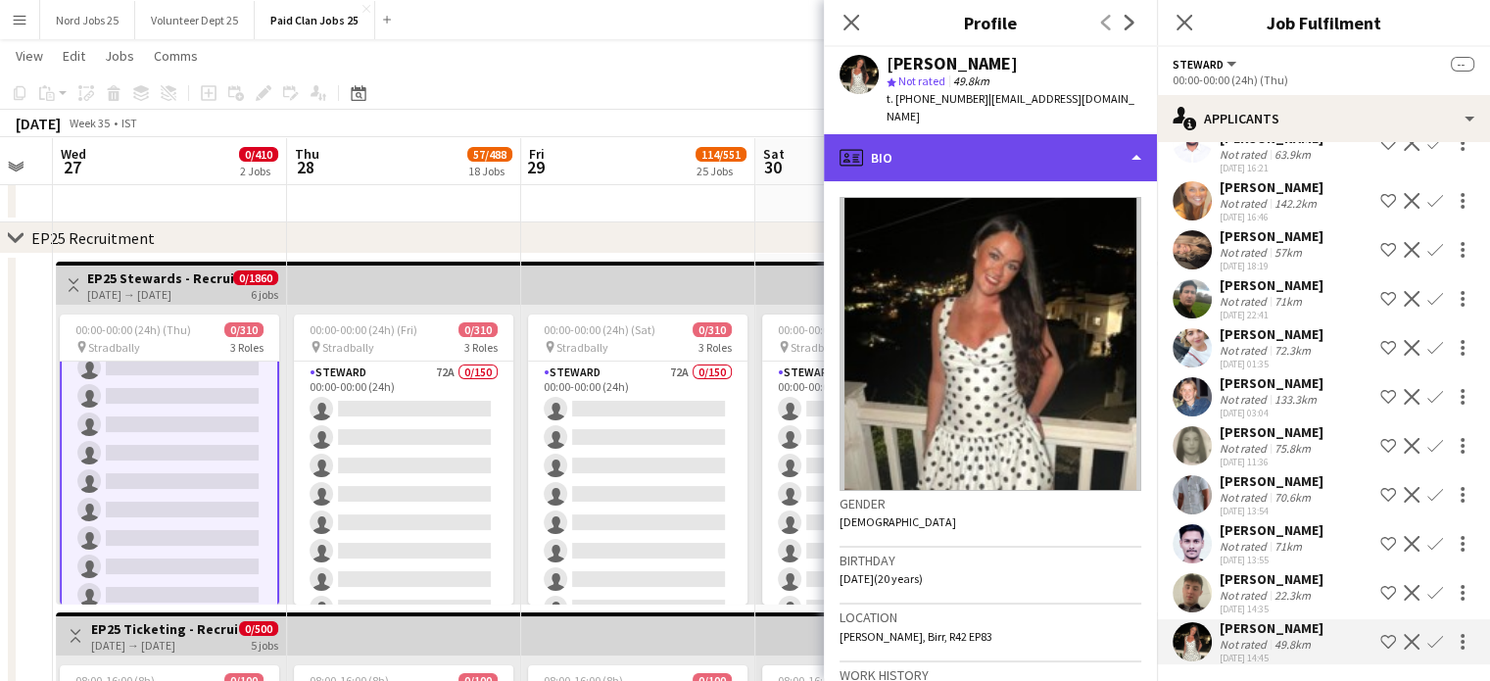
click at [998, 148] on div "profile Bio" at bounding box center [990, 157] width 333 height 47
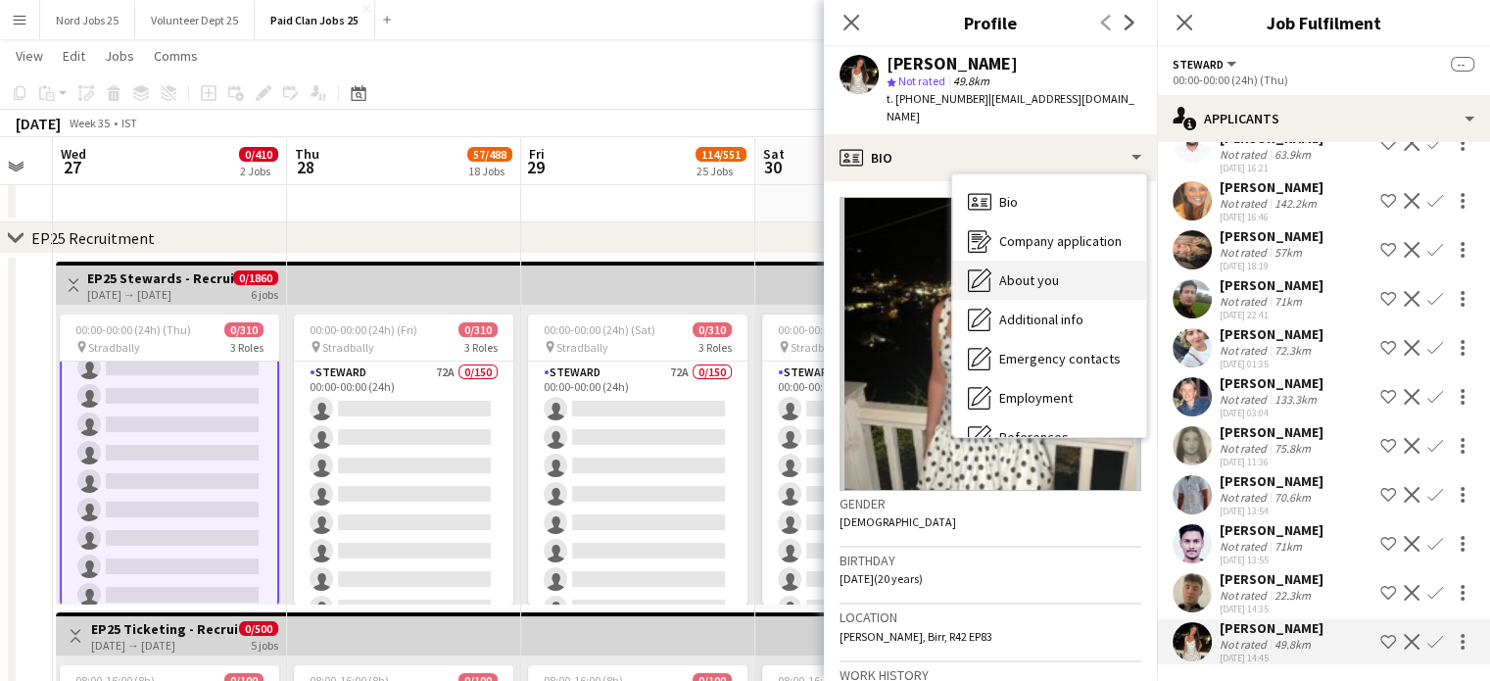
click at [1031, 271] on span "About you" at bounding box center [1029, 280] width 60 height 18
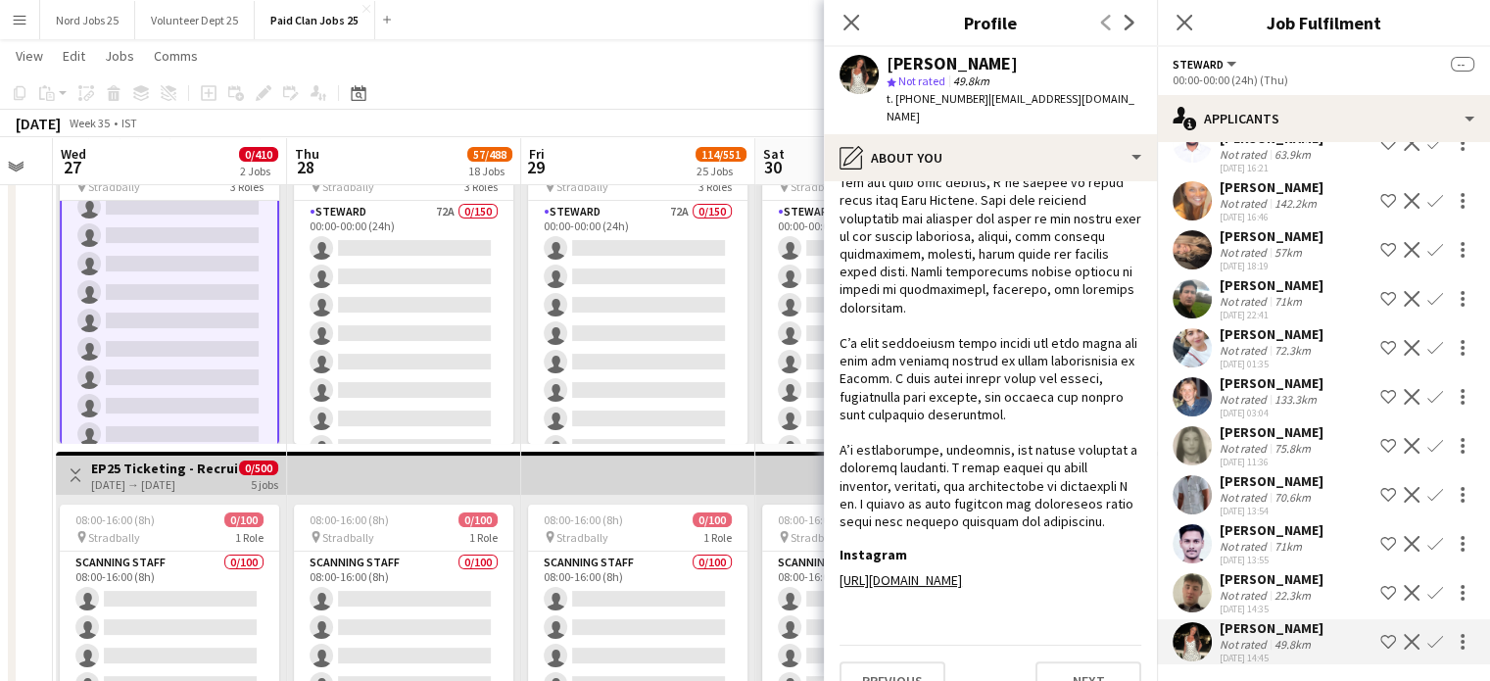
scroll to position [656, 0]
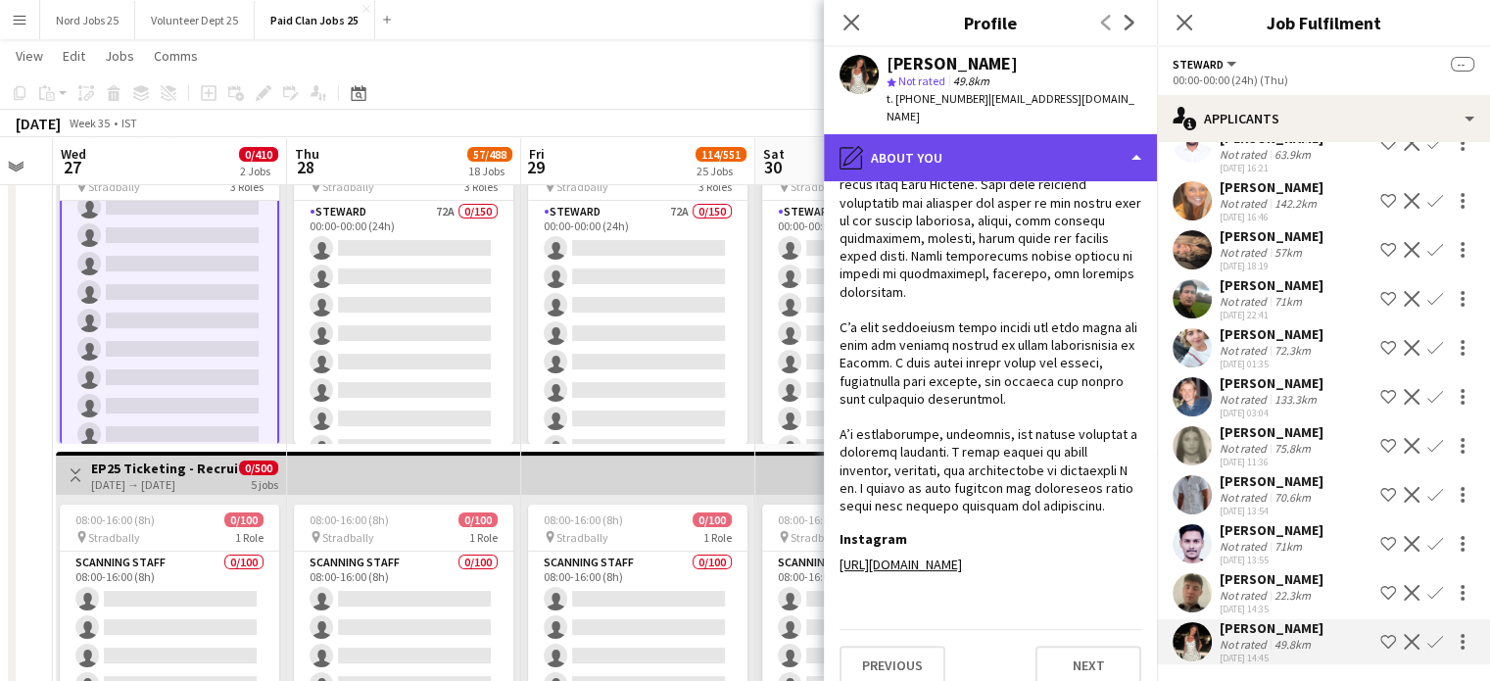
click at [991, 134] on div "pencil4 About you" at bounding box center [990, 157] width 333 height 47
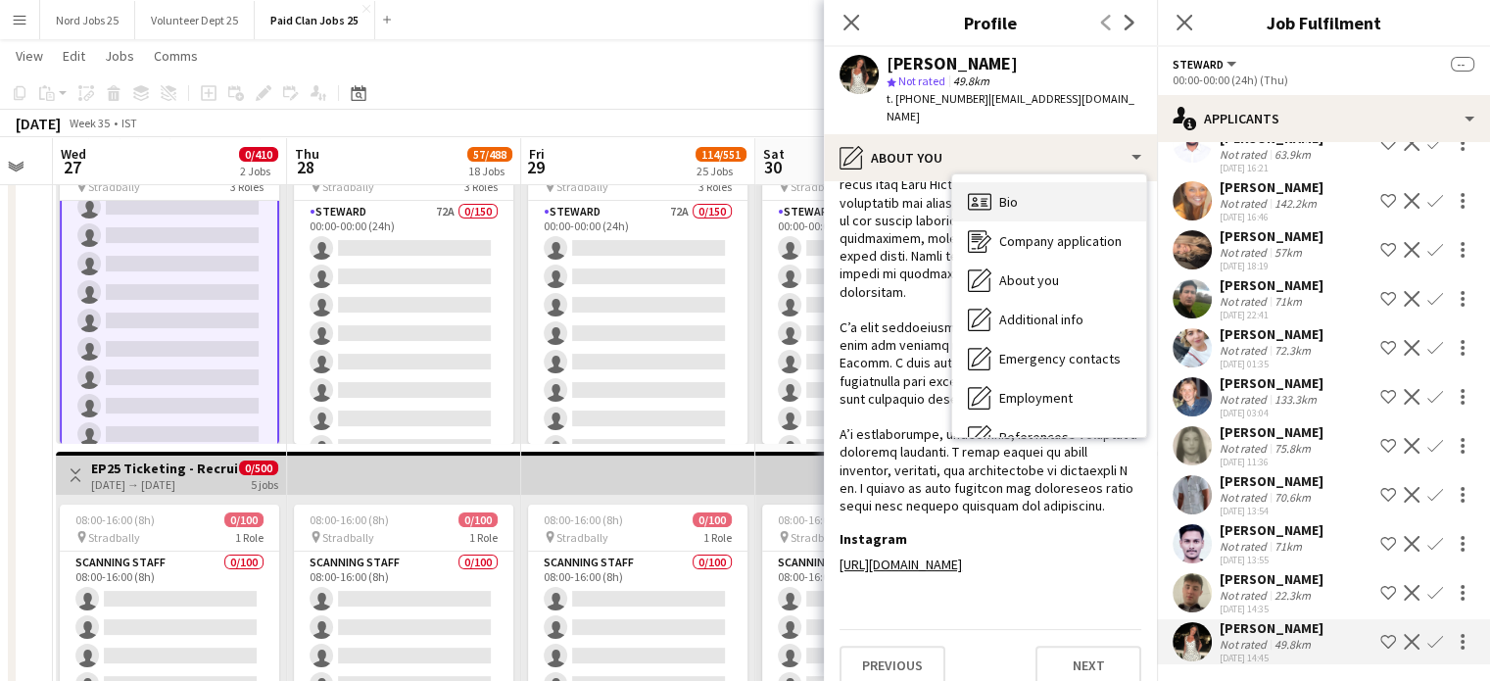
click at [1015, 193] on span "Bio" at bounding box center [1008, 202] width 19 height 18
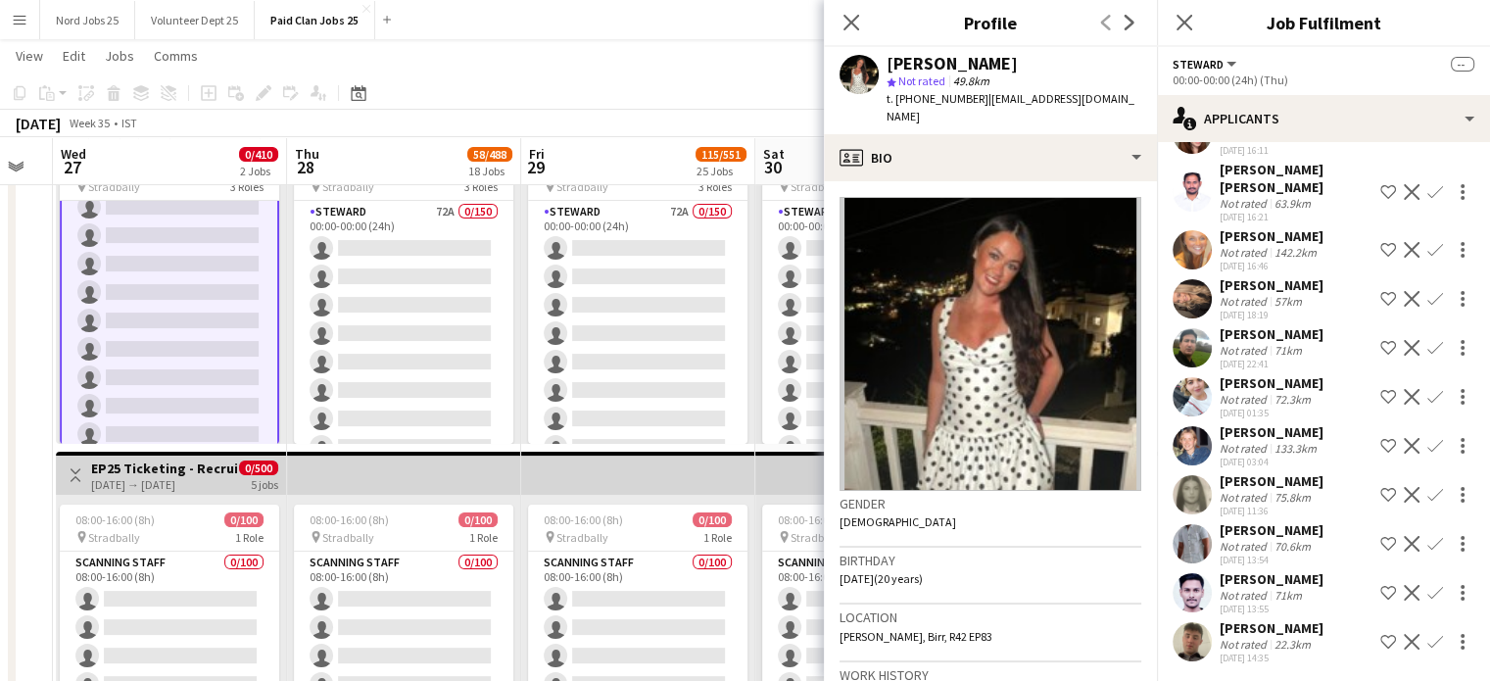
scroll to position [666, 0]
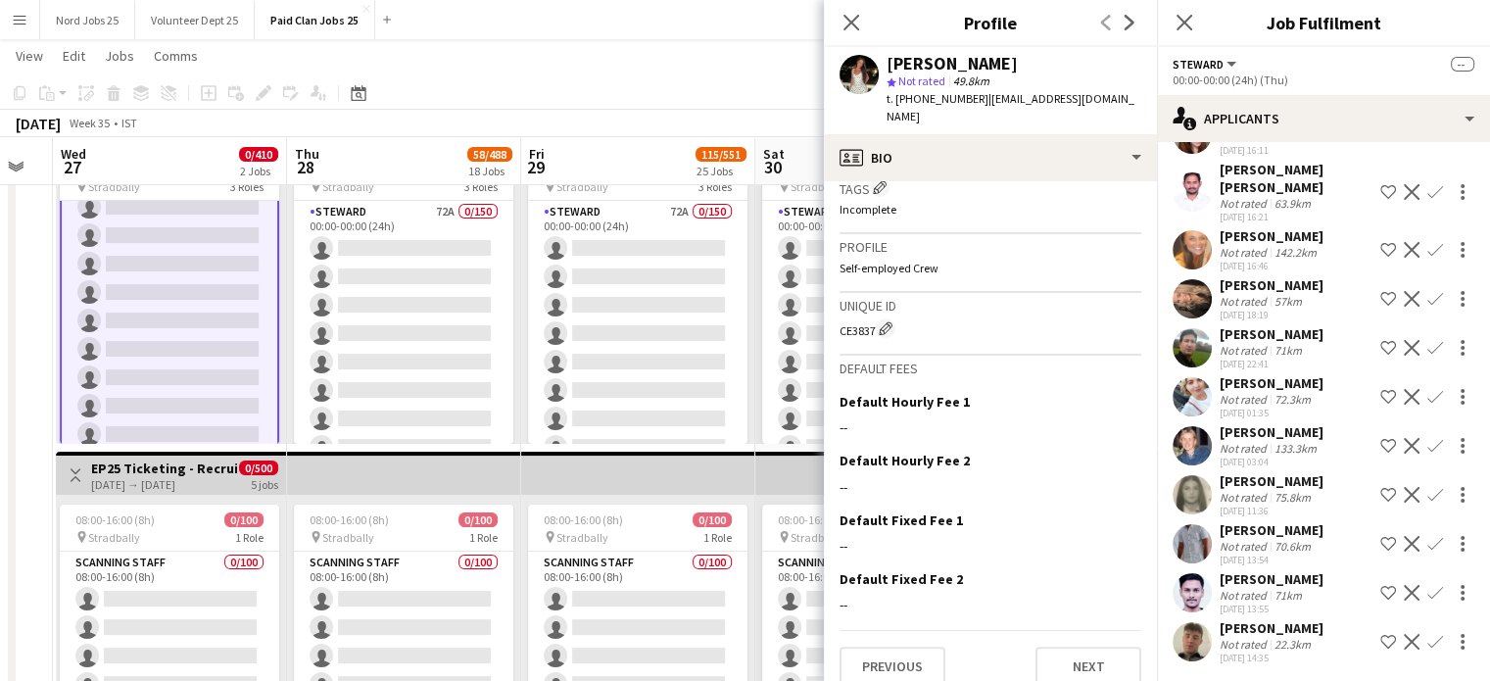
click at [852, 318] on div "CE3837 Edit crew unique ID" at bounding box center [990, 328] width 302 height 20
copy div "CE3837"
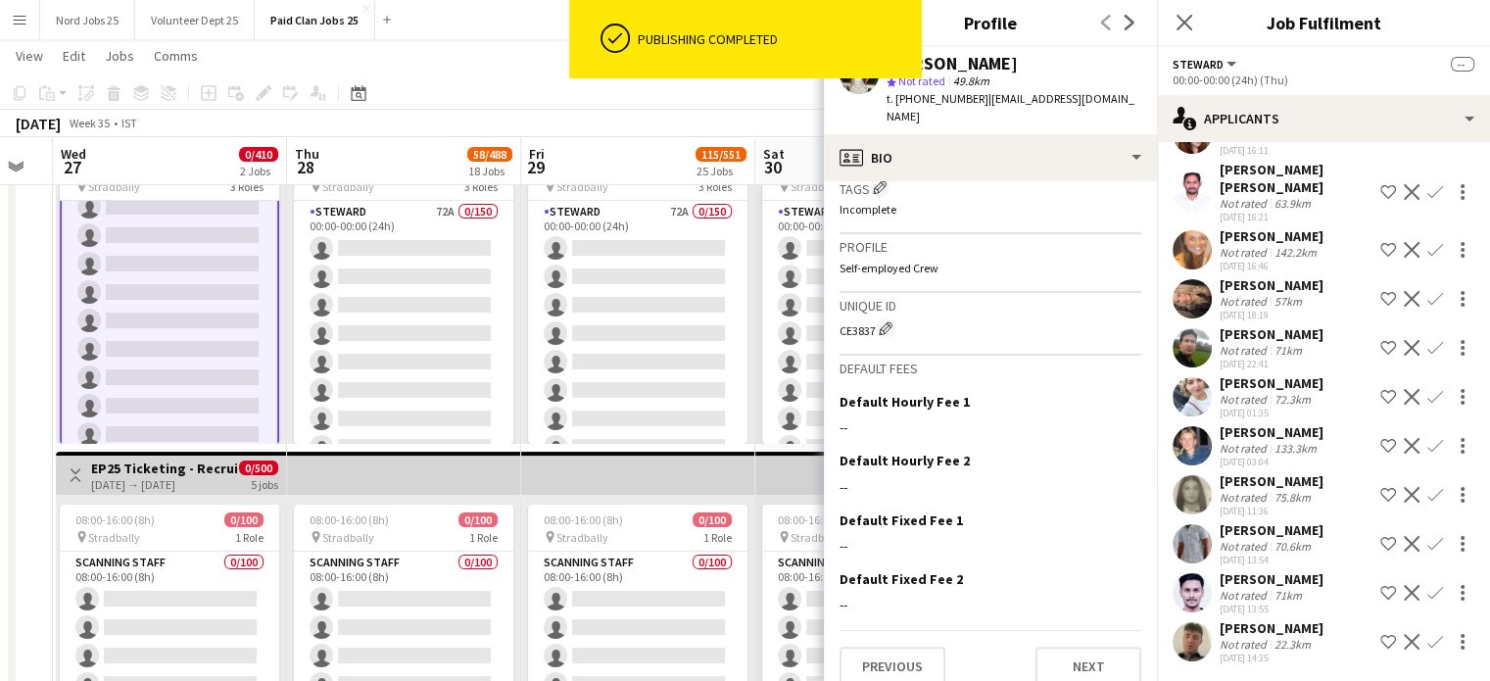
scroll to position [0, 0]
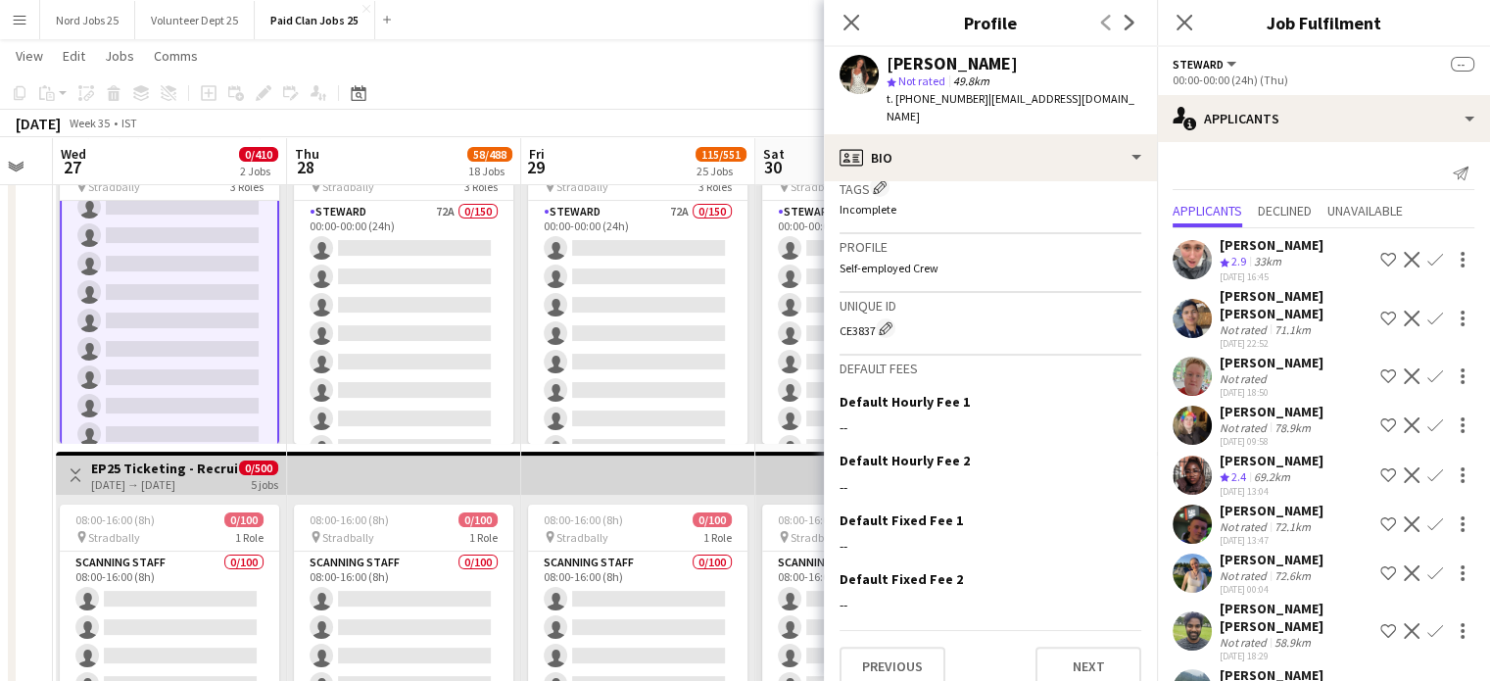
click at [1200, 469] on app-user-avatar at bounding box center [1191, 474] width 39 height 39
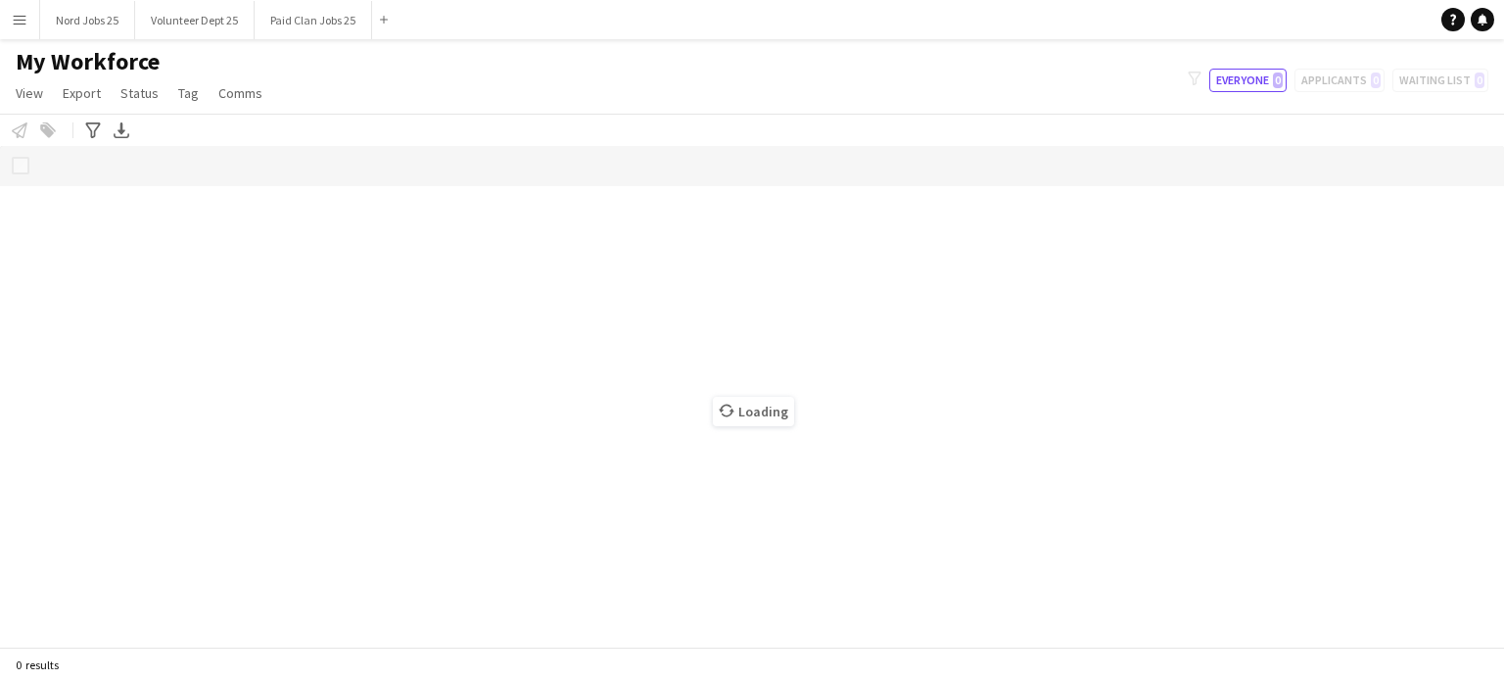
click at [29, 19] on button "Menu" at bounding box center [19, 19] width 39 height 39
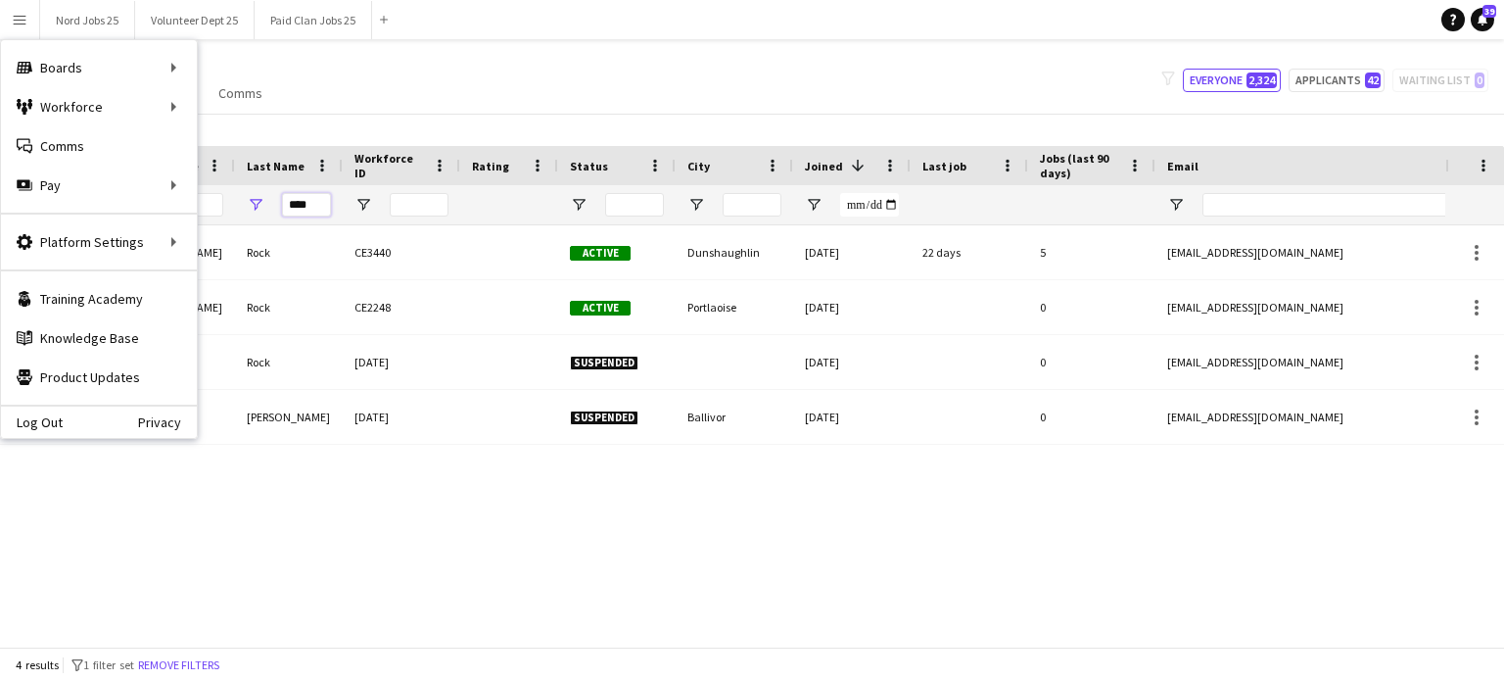
click at [314, 204] on input "****" at bounding box center [306, 205] width 49 height 24
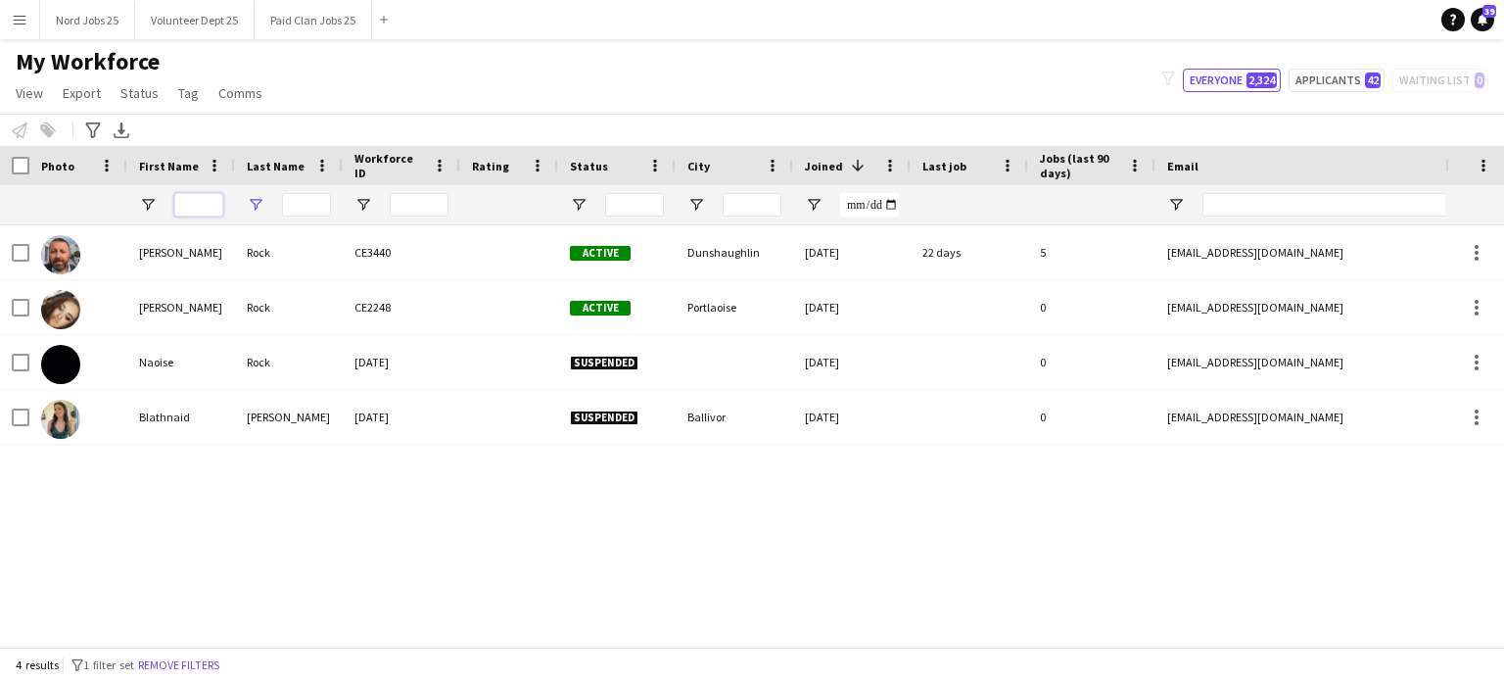
click at [212, 199] on input "First Name Filter Input" at bounding box center [198, 205] width 49 height 24
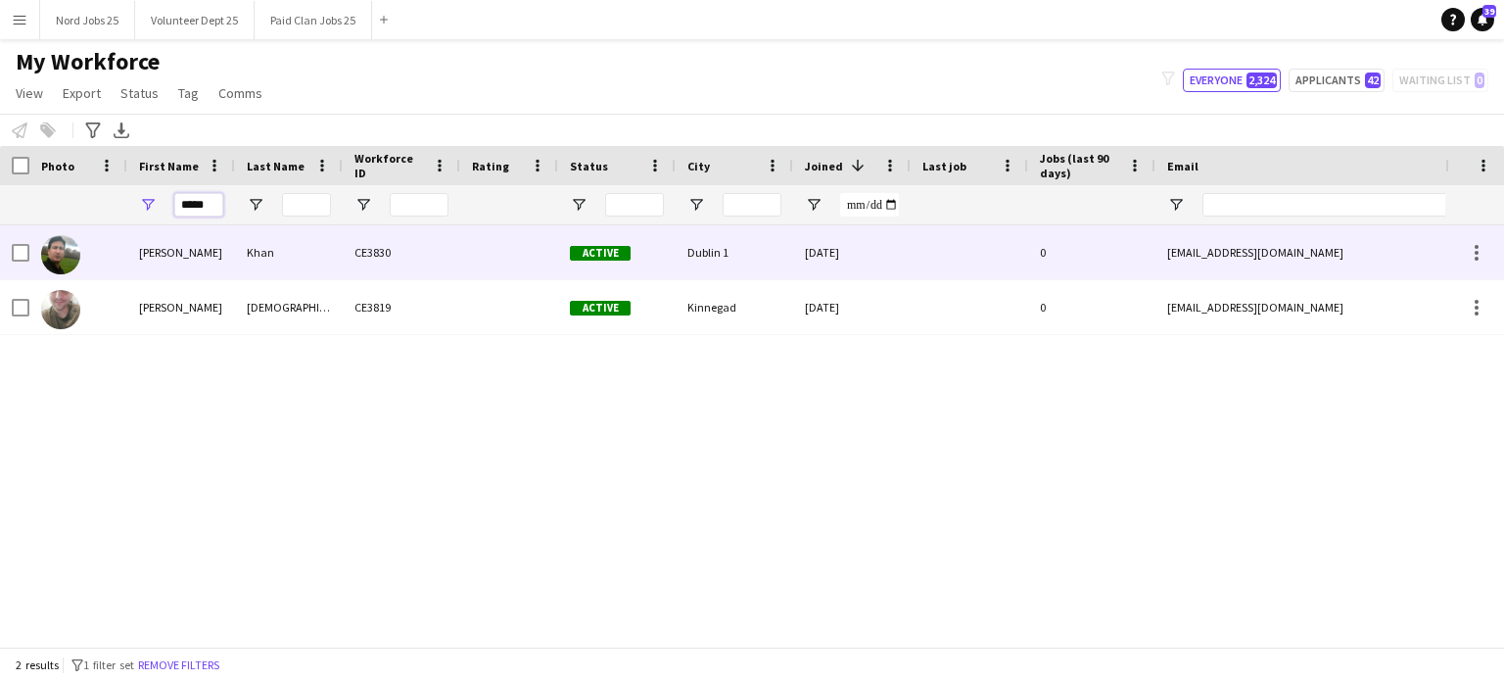
type input "*****"
click at [215, 262] on div "Jamshid" at bounding box center [181, 252] width 108 height 54
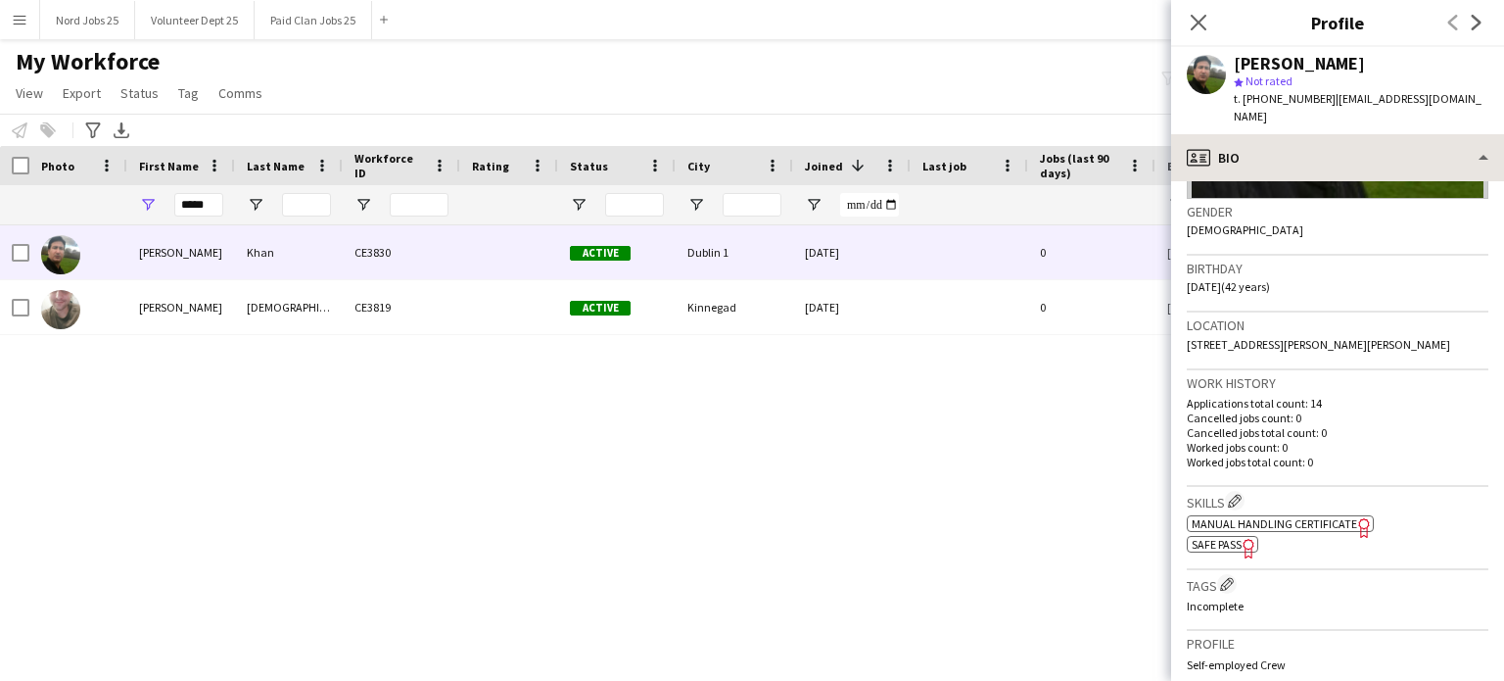
scroll to position [294, 0]
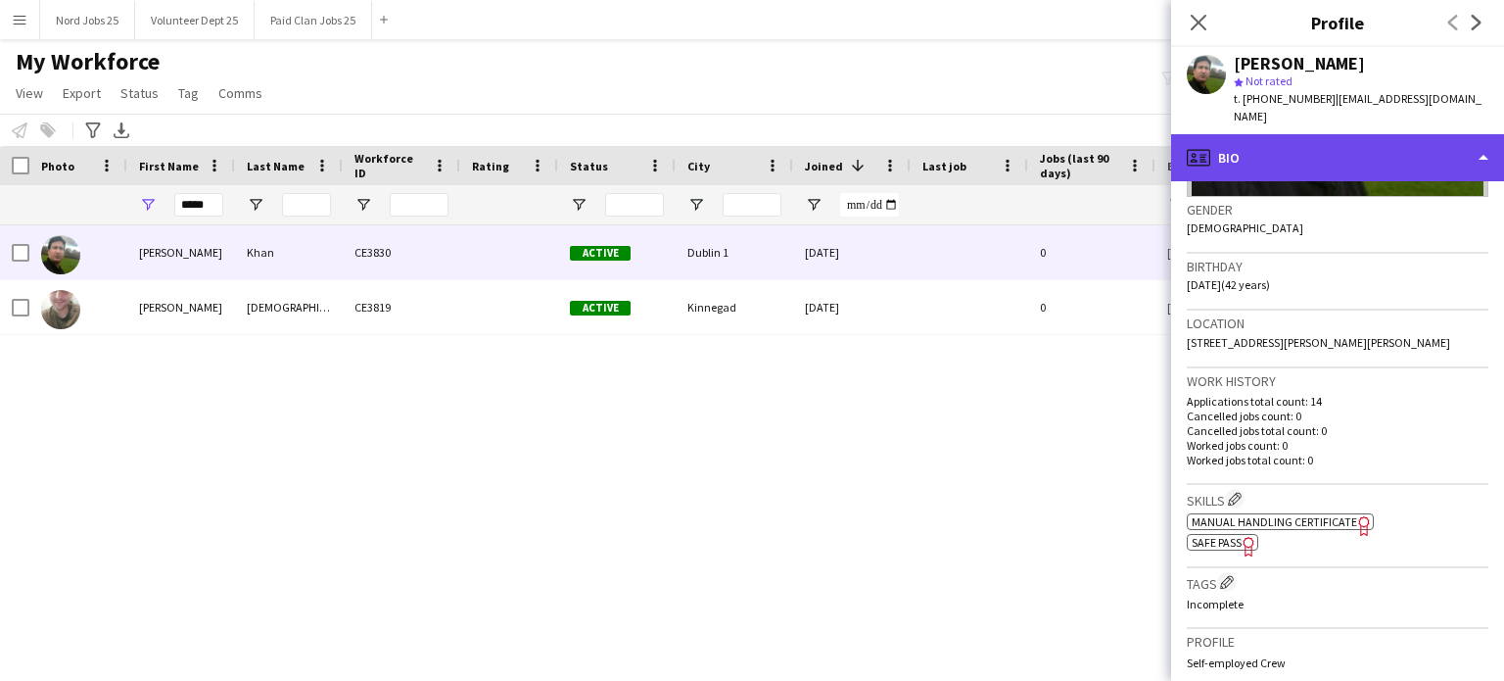
click at [1285, 134] on div "profile Bio" at bounding box center [1337, 157] width 333 height 47
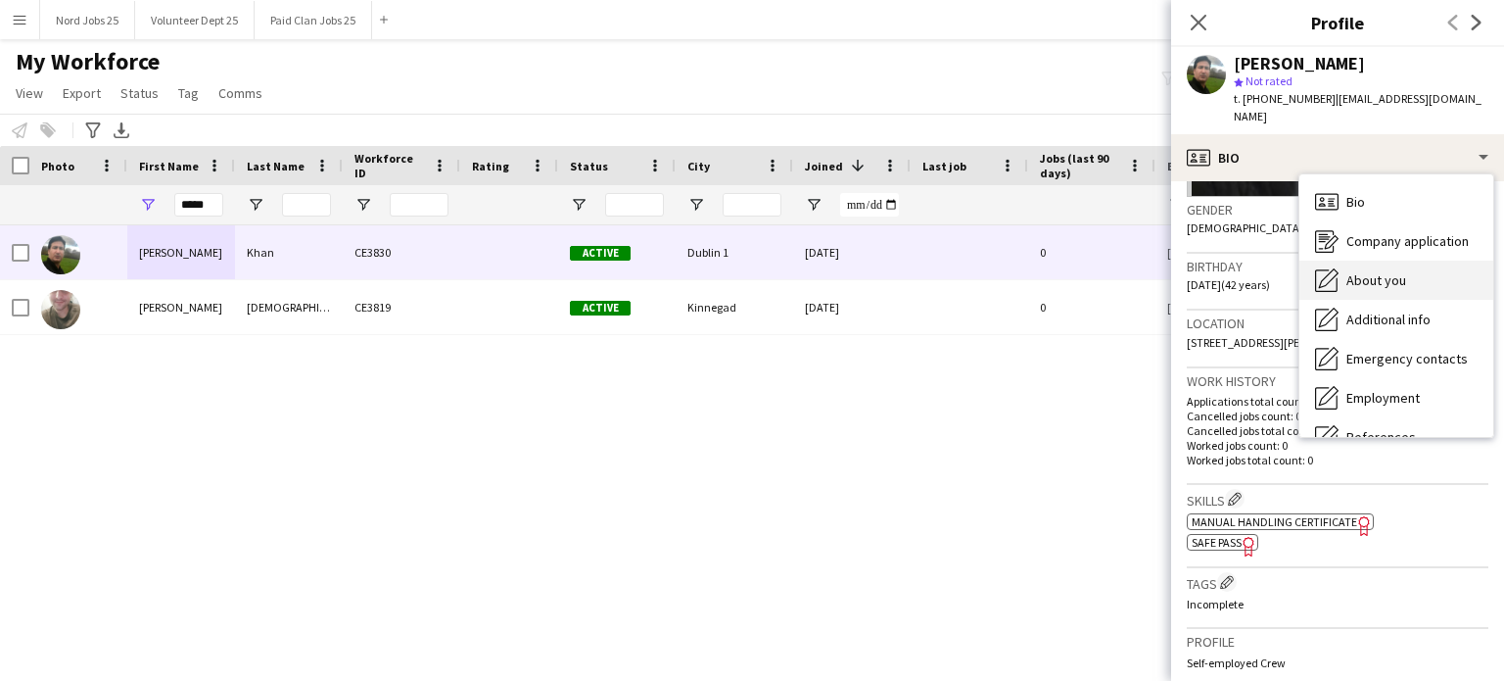
click at [1344, 261] on div "About you About you" at bounding box center [1397, 280] width 194 height 39
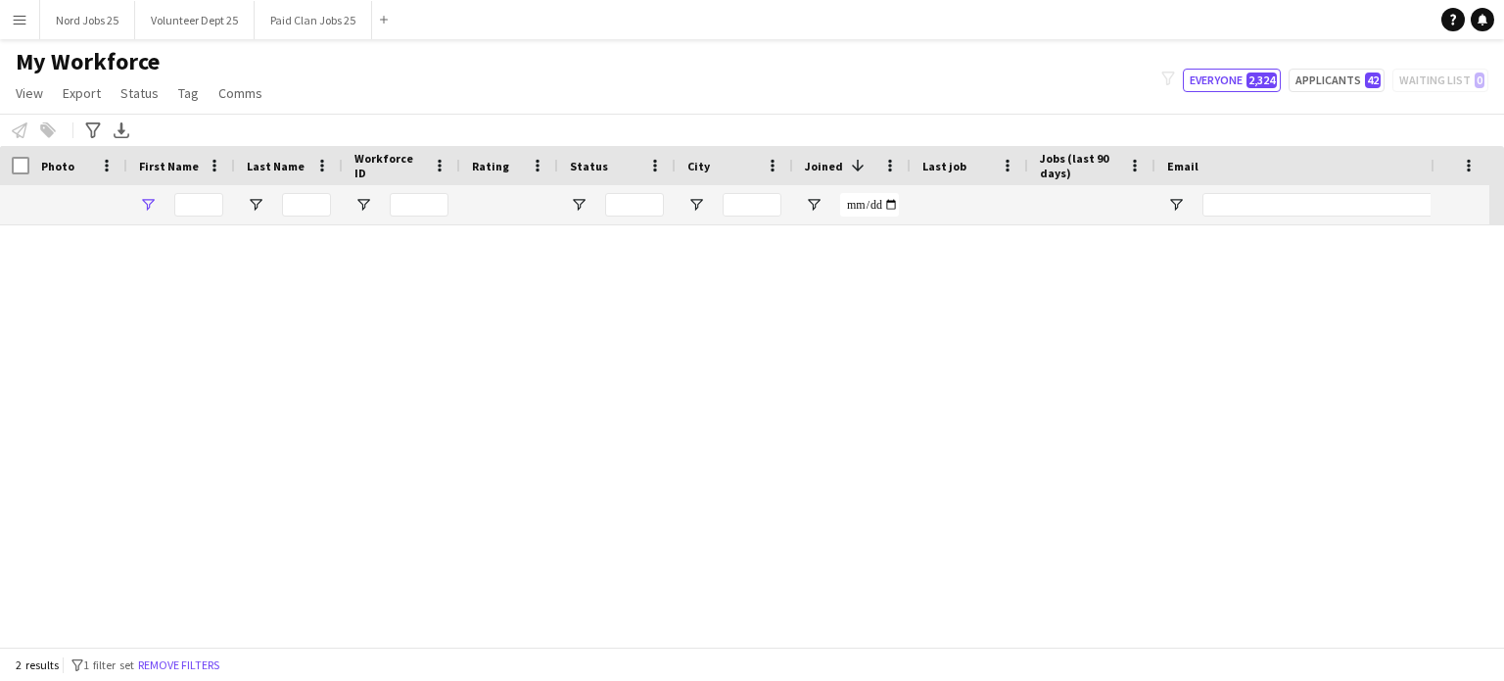
type input "*****"
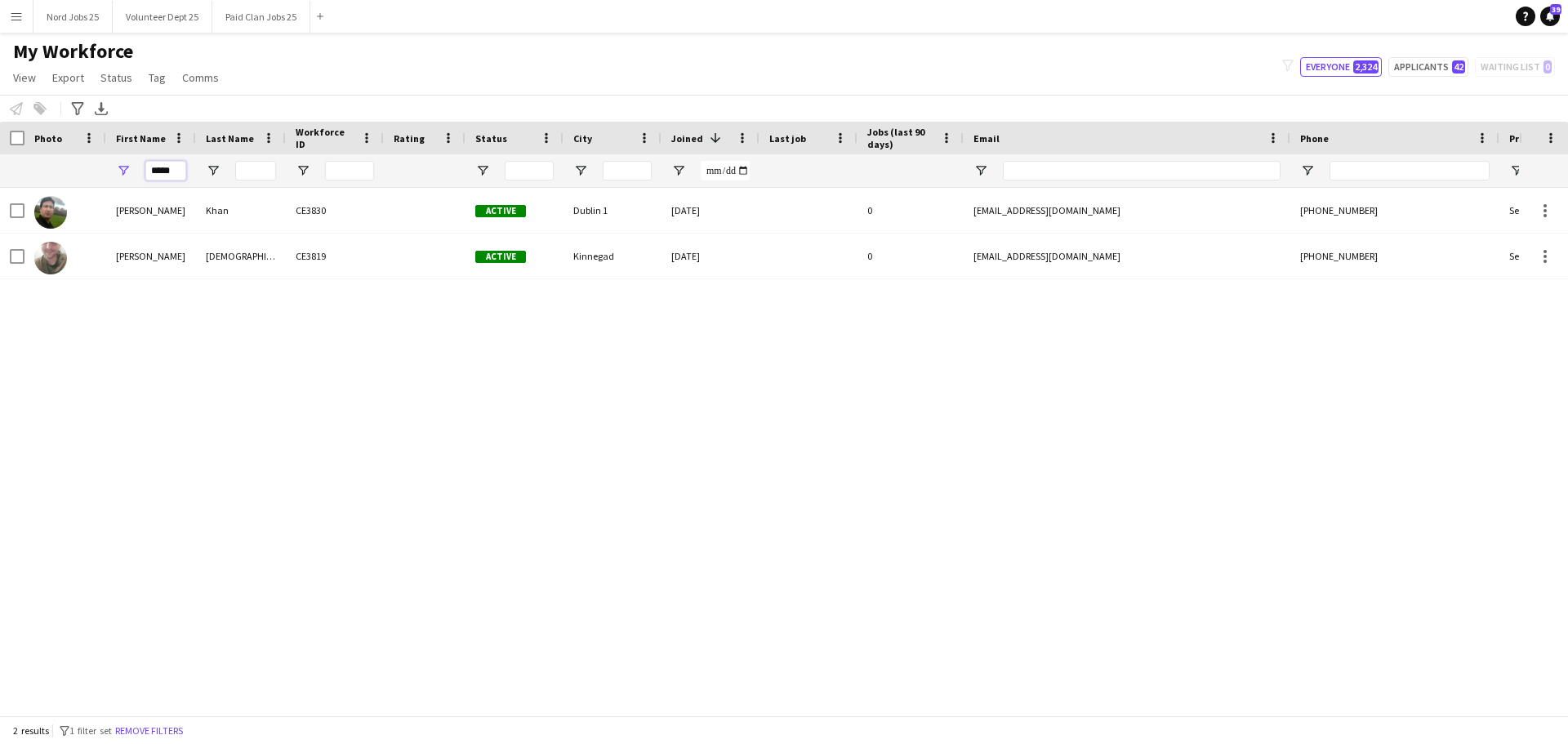
click at [163, 178] on input "*****" at bounding box center [165, 171] width 41 height 20
click at [529, 170] on input "Status Filter Input" at bounding box center [529, 171] width 49 height 20
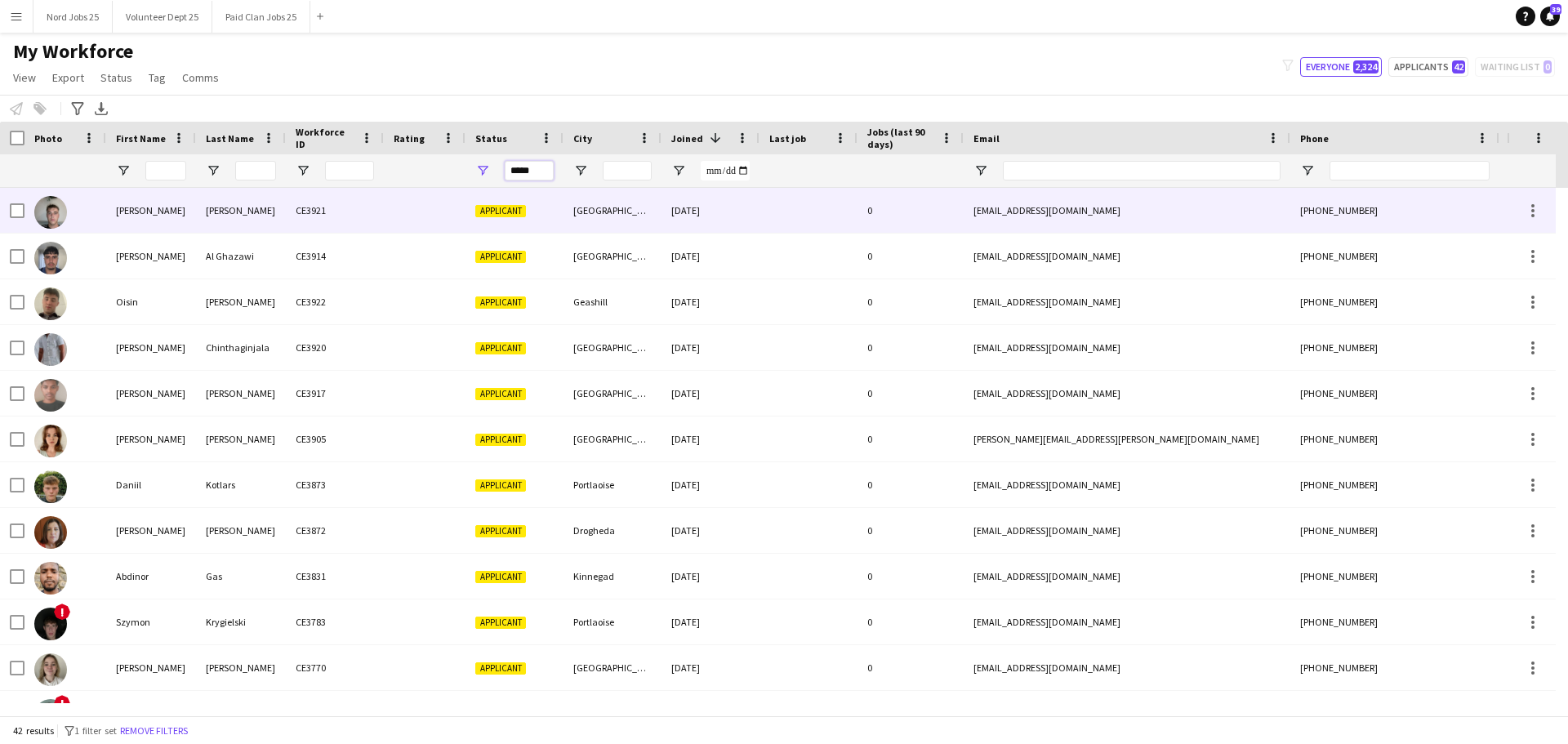
type input "*****"
click at [320, 219] on div "CE3921" at bounding box center [335, 210] width 98 height 45
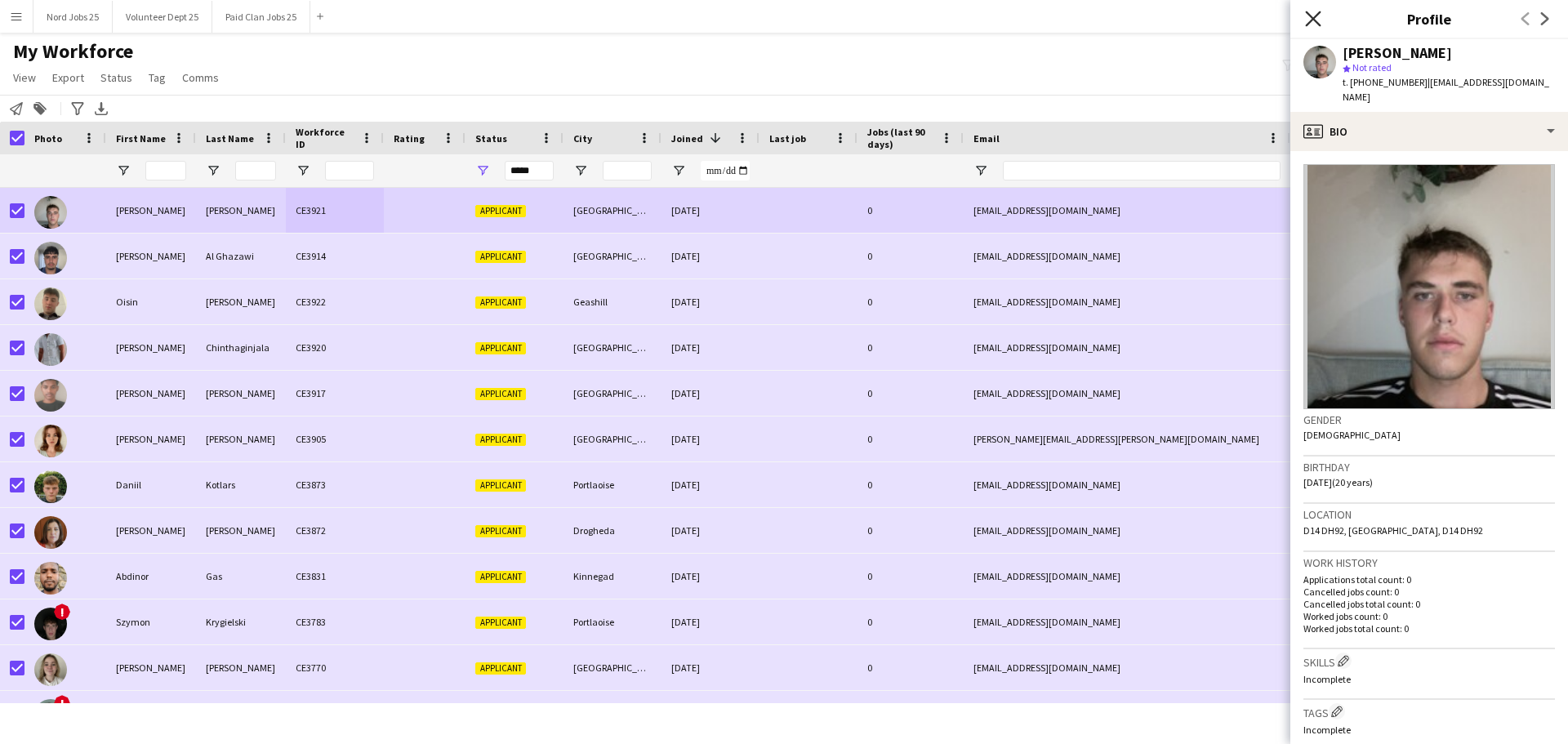
click at [1253, 24] on icon "Close pop-in" at bounding box center [1312, 18] width 16 height 16
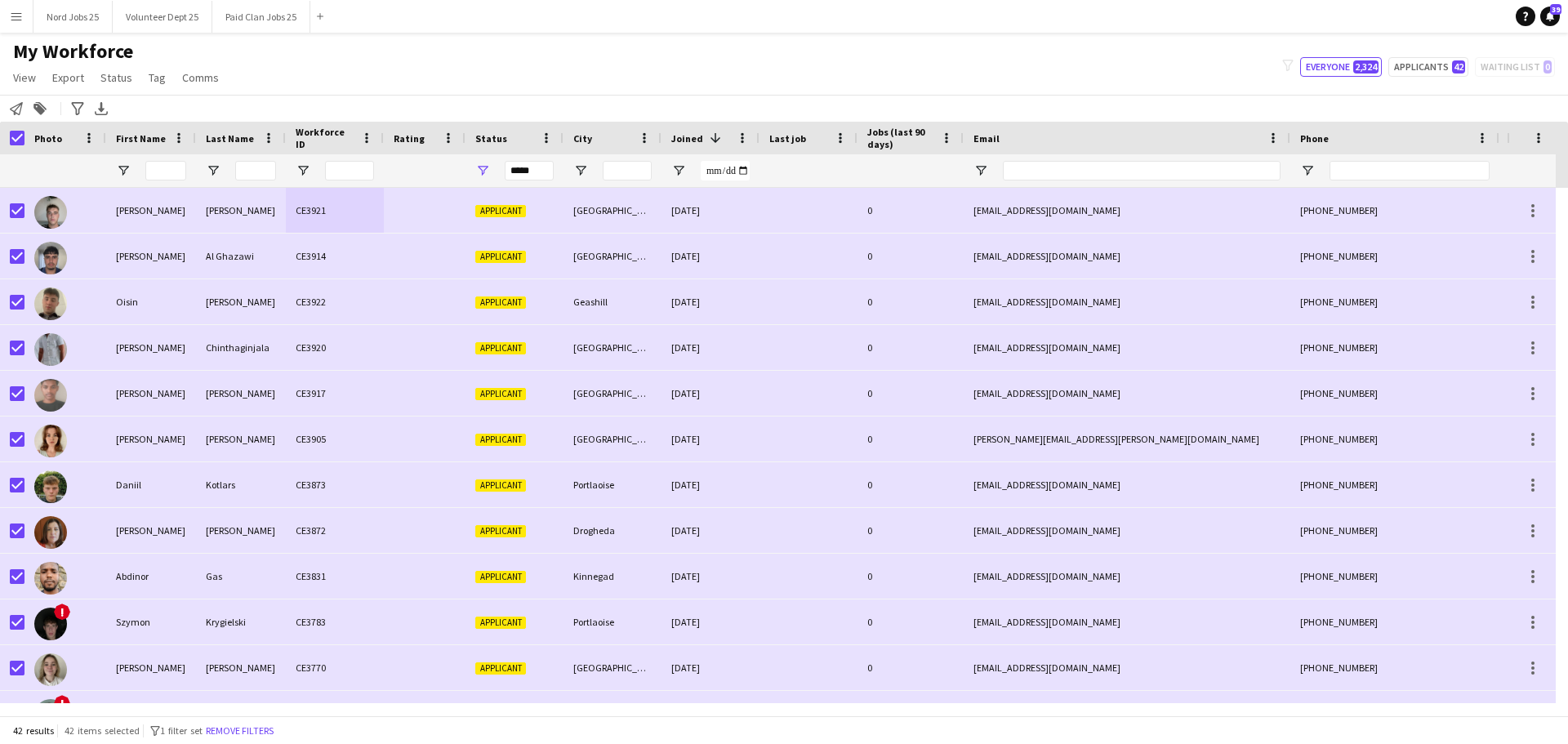
click at [483, 123] on div "Status" at bounding box center [514, 138] width 78 height 33
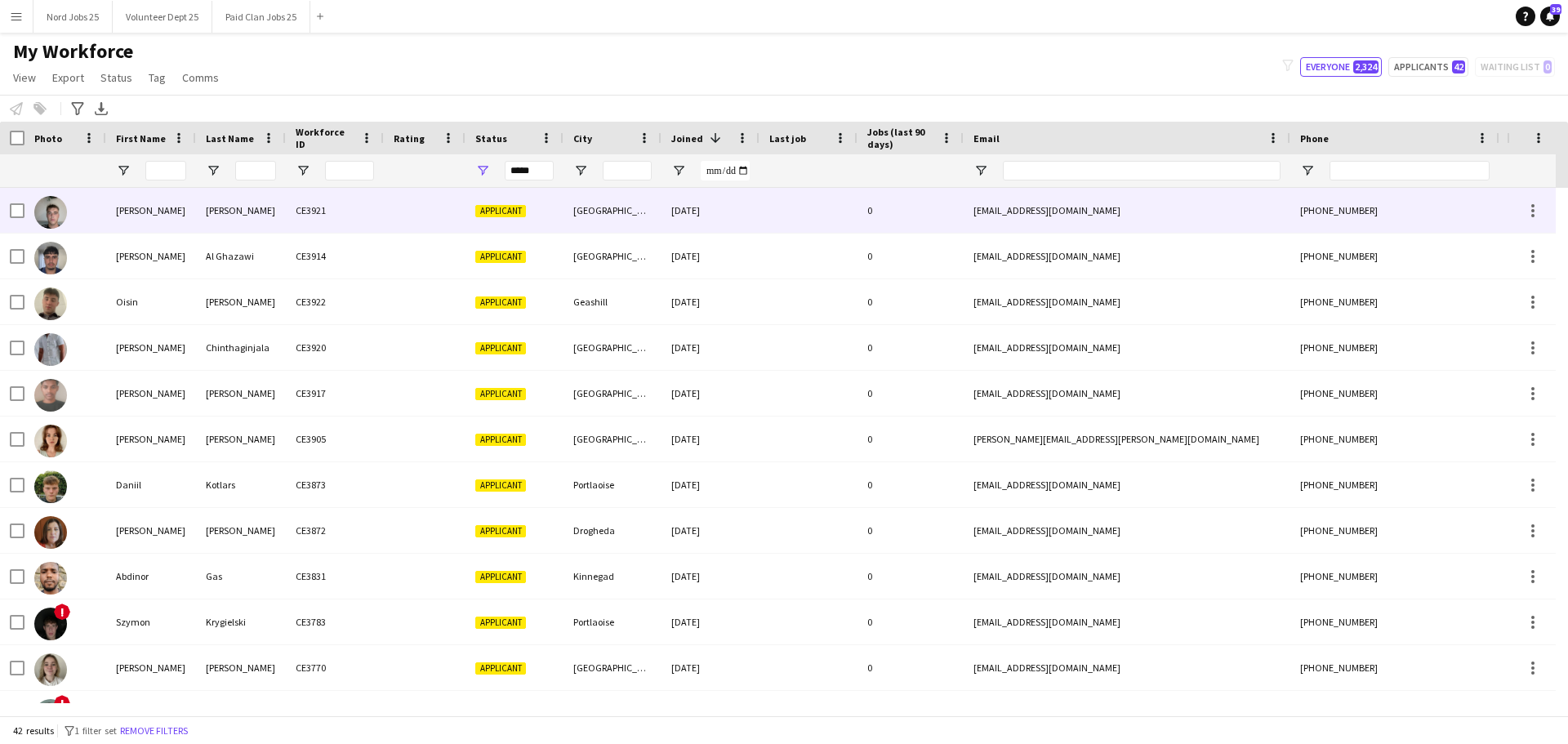
click at [303, 201] on div "CE3921" at bounding box center [335, 210] width 98 height 45
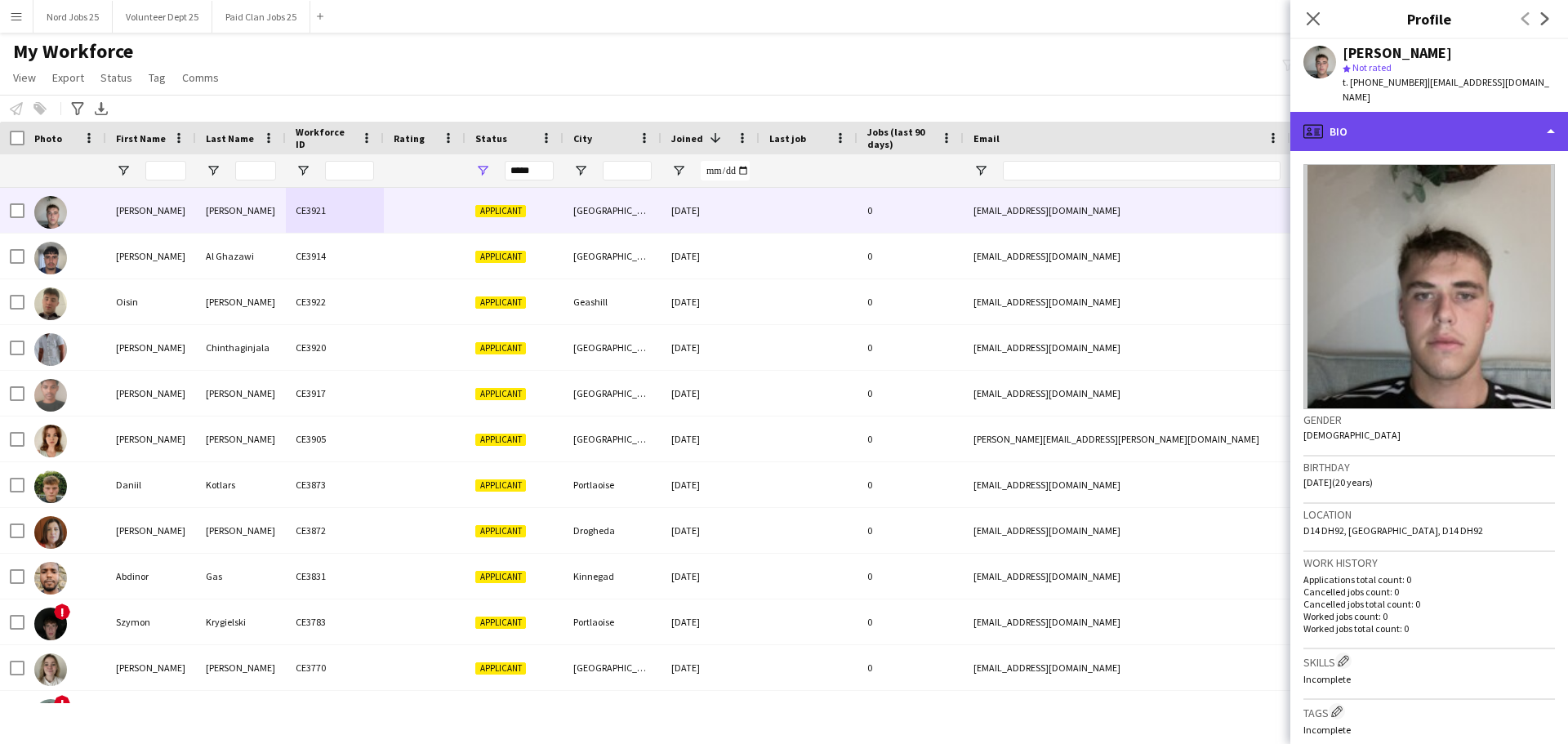
click at [1253, 132] on div "profile Bio" at bounding box center [1429, 131] width 278 height 39
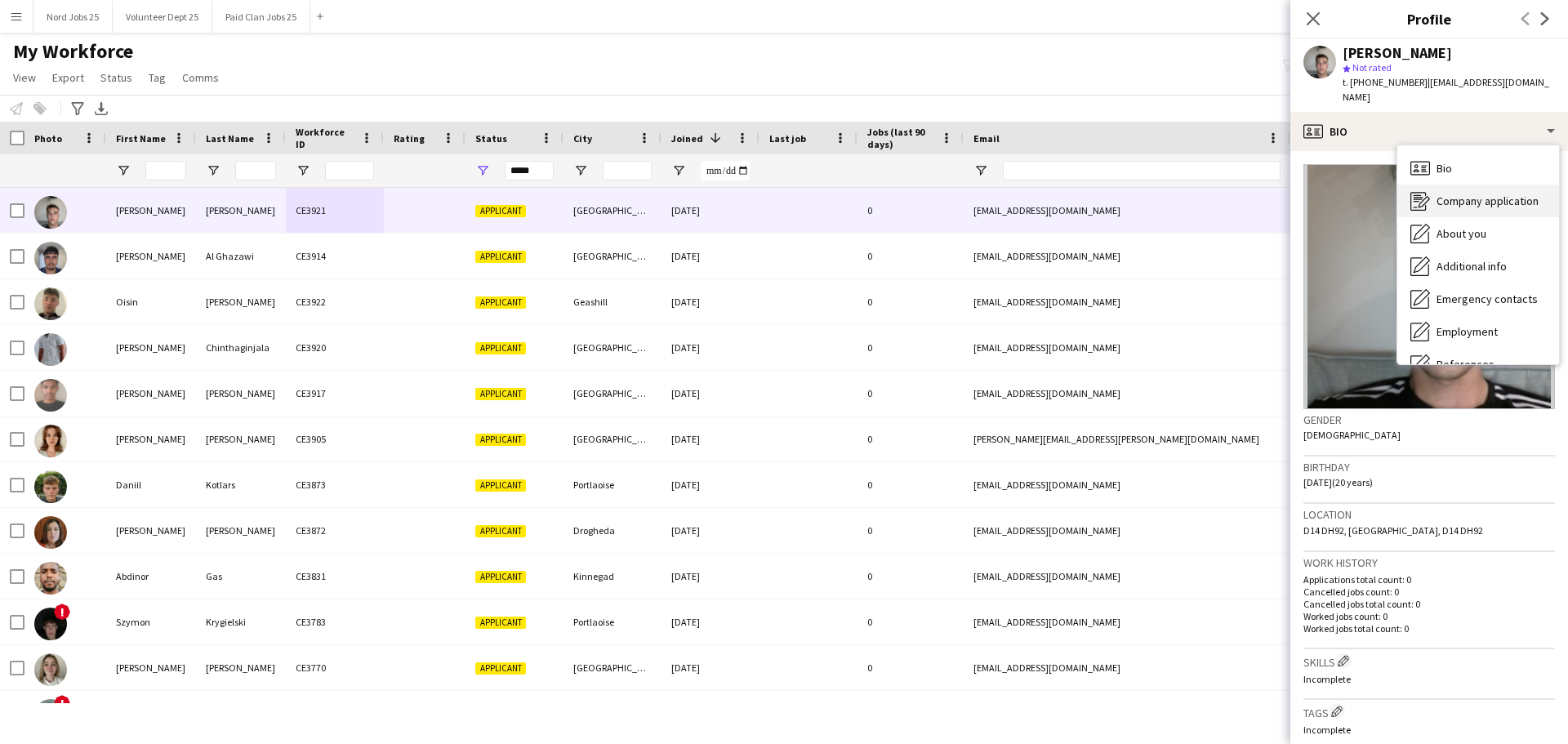
click at [1253, 194] on div "Company application Company application" at bounding box center [1478, 200] width 162 height 33
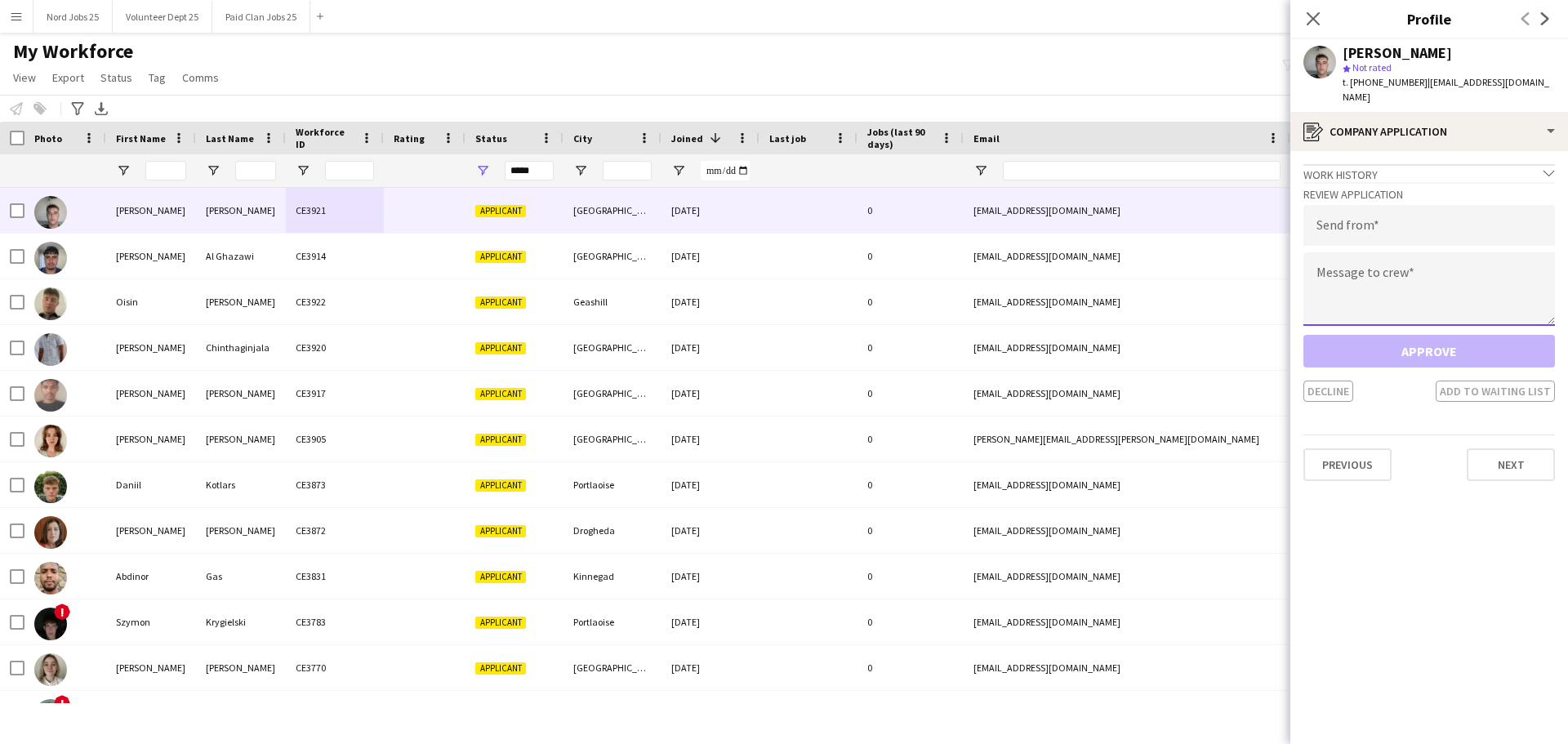
click at [1253, 289] on textarea at bounding box center [1429, 289] width 252 height 73
paste textarea "**********"
type textarea "**********"
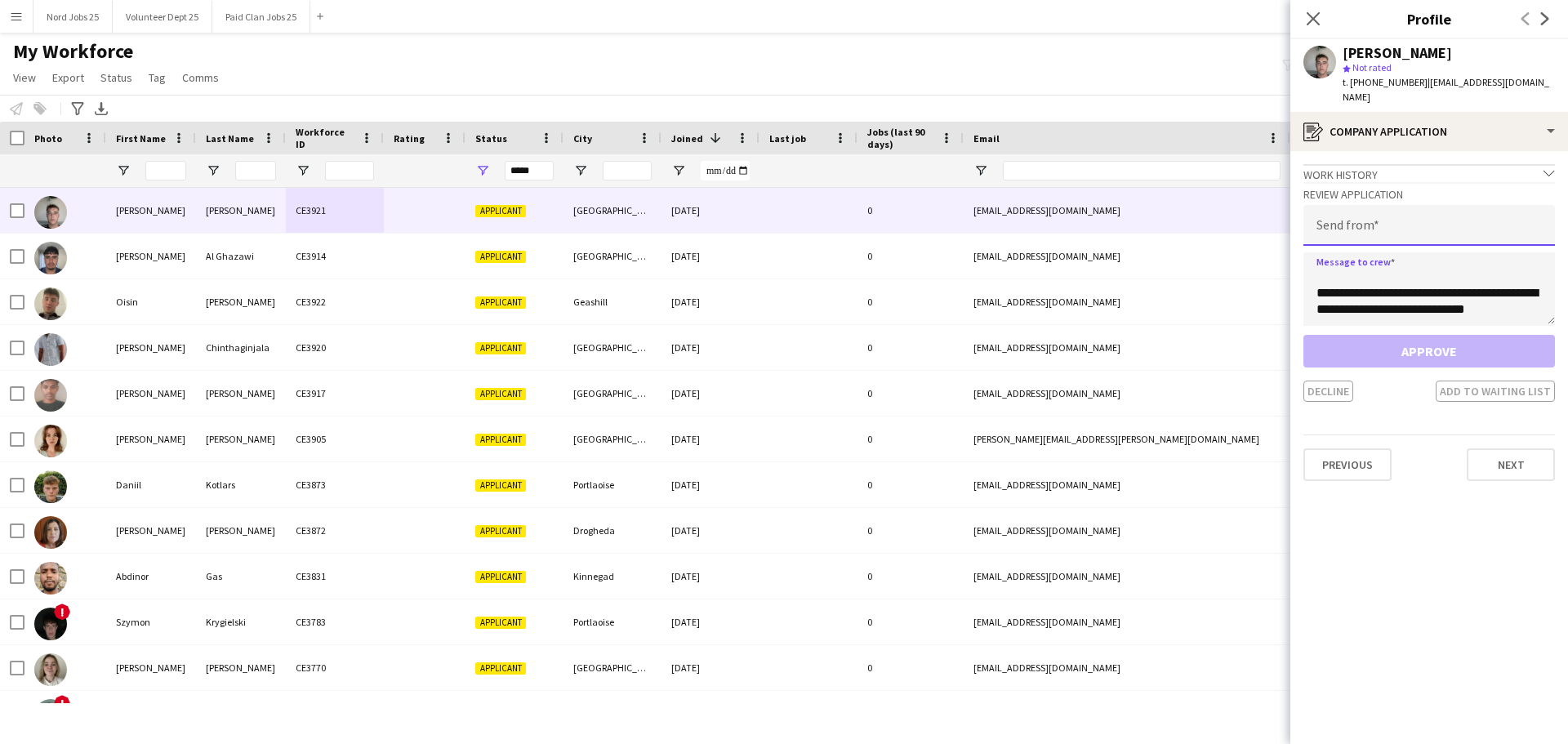
click at [1253, 215] on input "email" at bounding box center [1429, 225] width 252 height 41
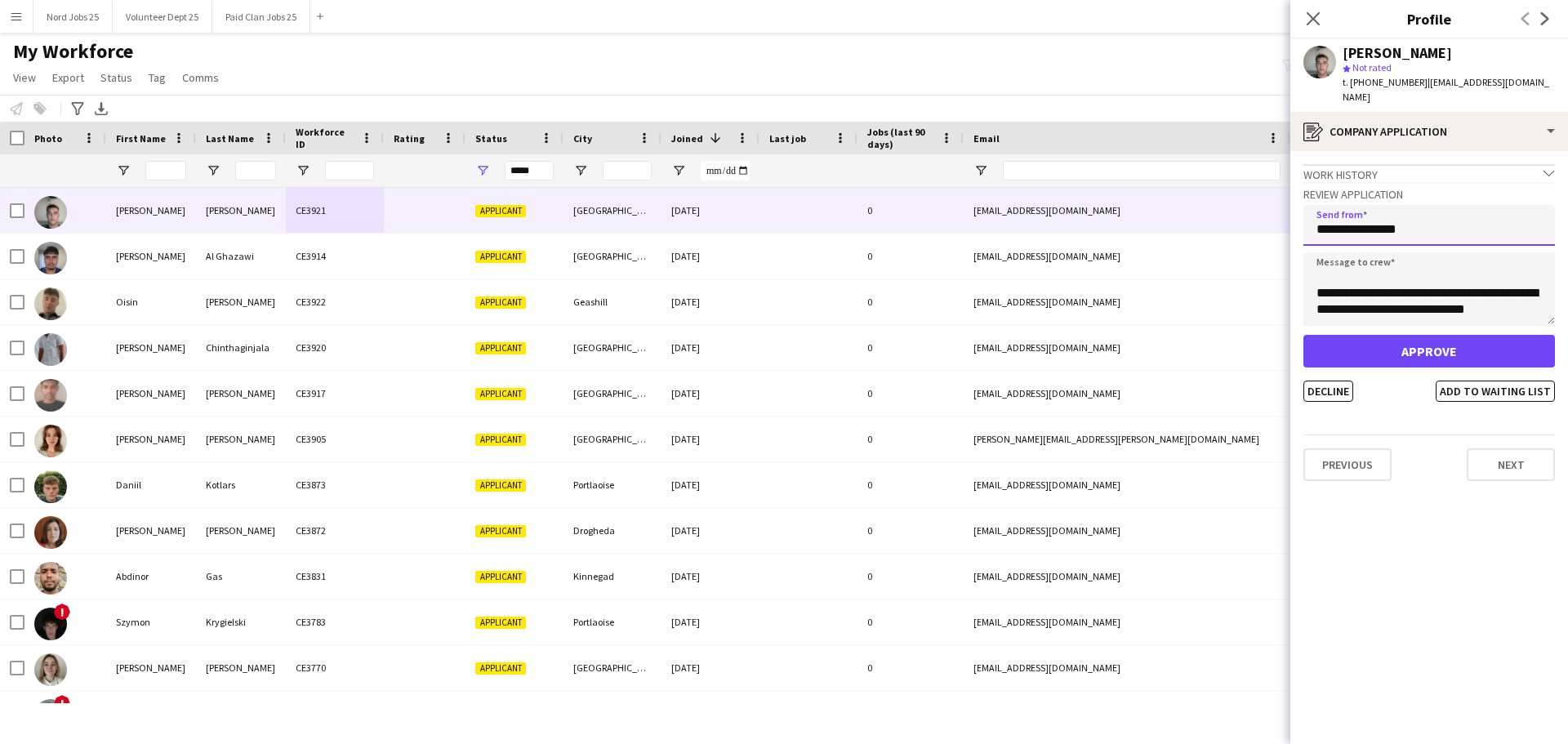
type input "**********"
click at [1253, 339] on button "Approve" at bounding box center [1429, 351] width 252 height 33
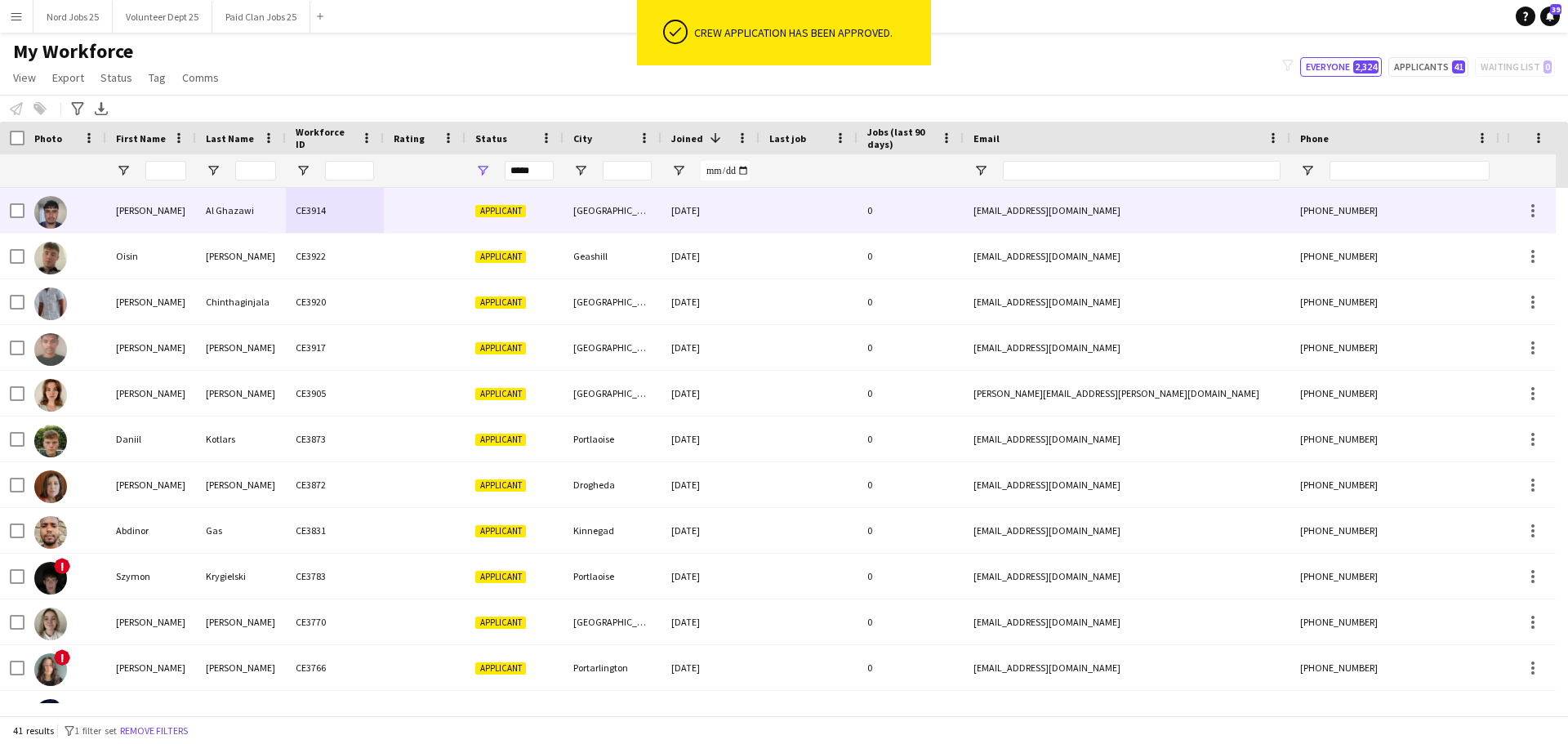
click at [240, 202] on div "Al Ghazawi" at bounding box center [241, 210] width 90 height 45
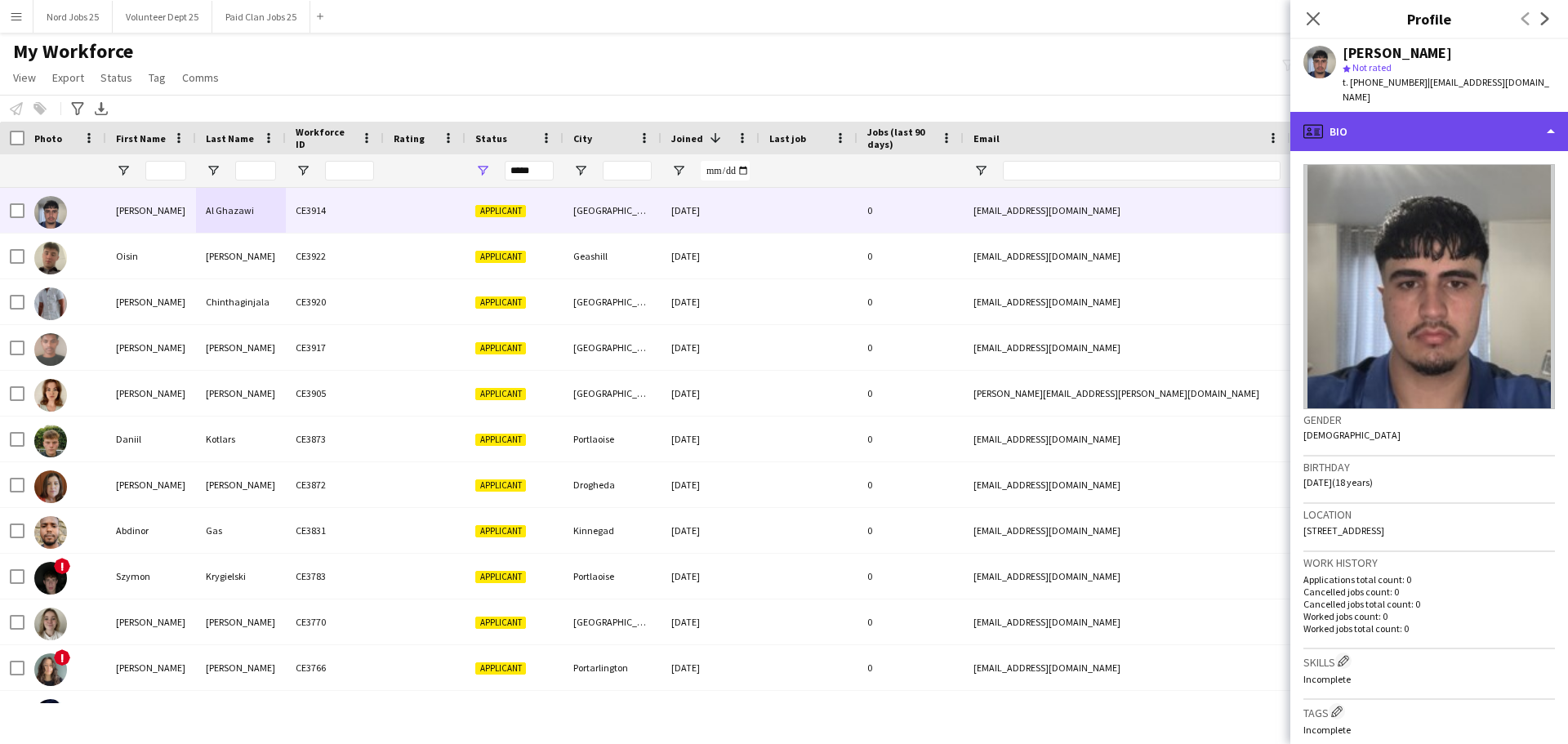
click at [1253, 123] on div "profile Bio" at bounding box center [1429, 131] width 278 height 39
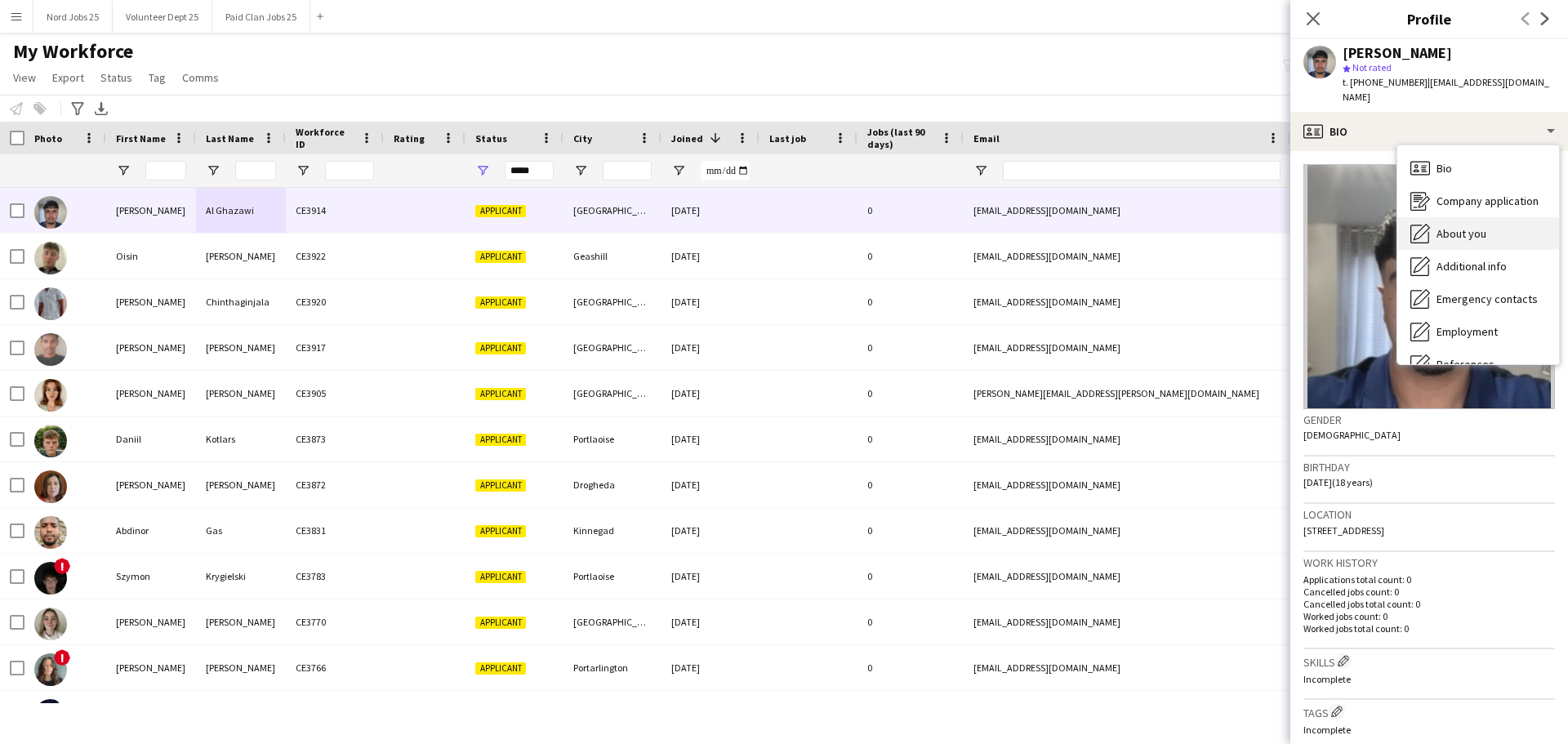
click at [1253, 226] on span "About you" at bounding box center [1461, 234] width 50 height 15
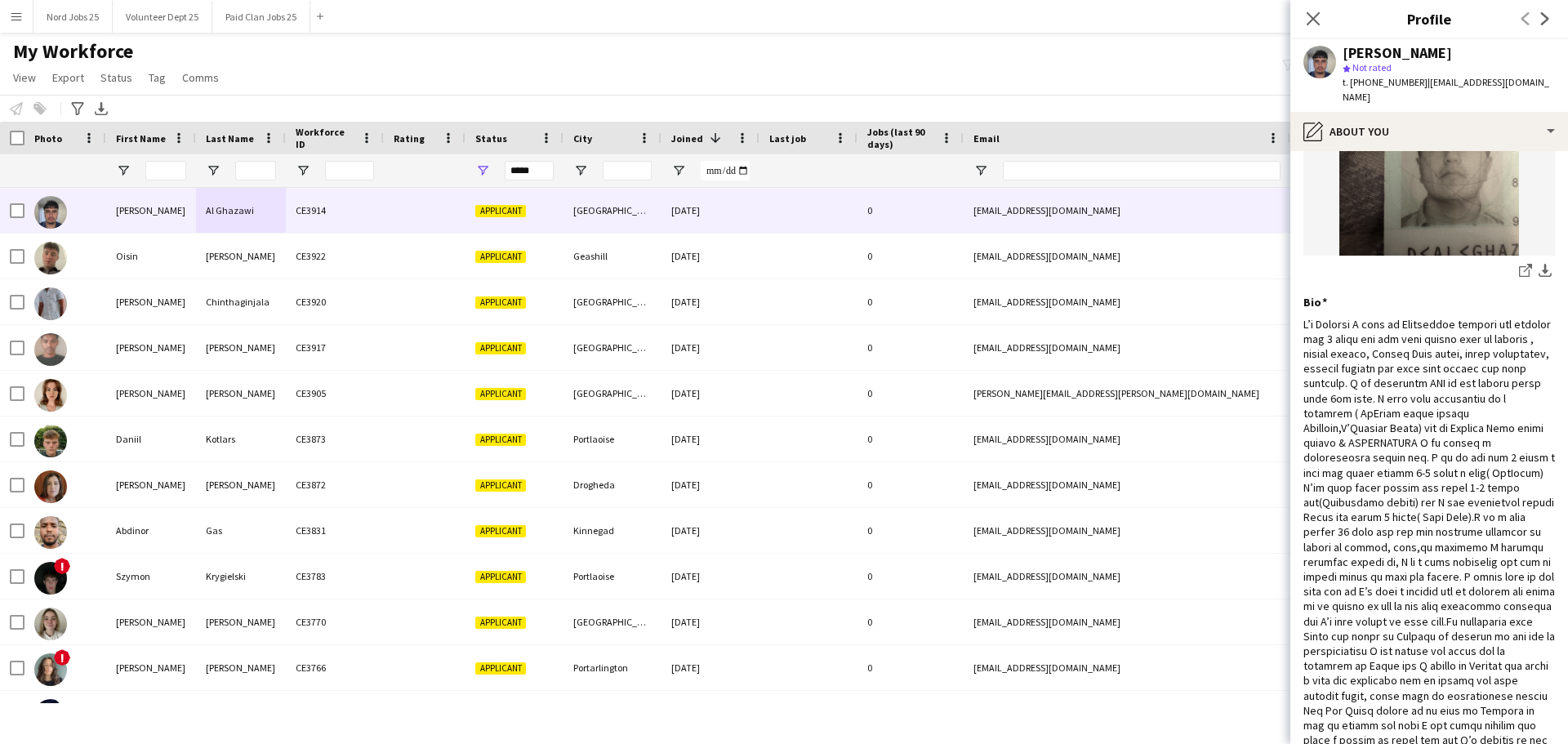
scroll to position [172, 0]
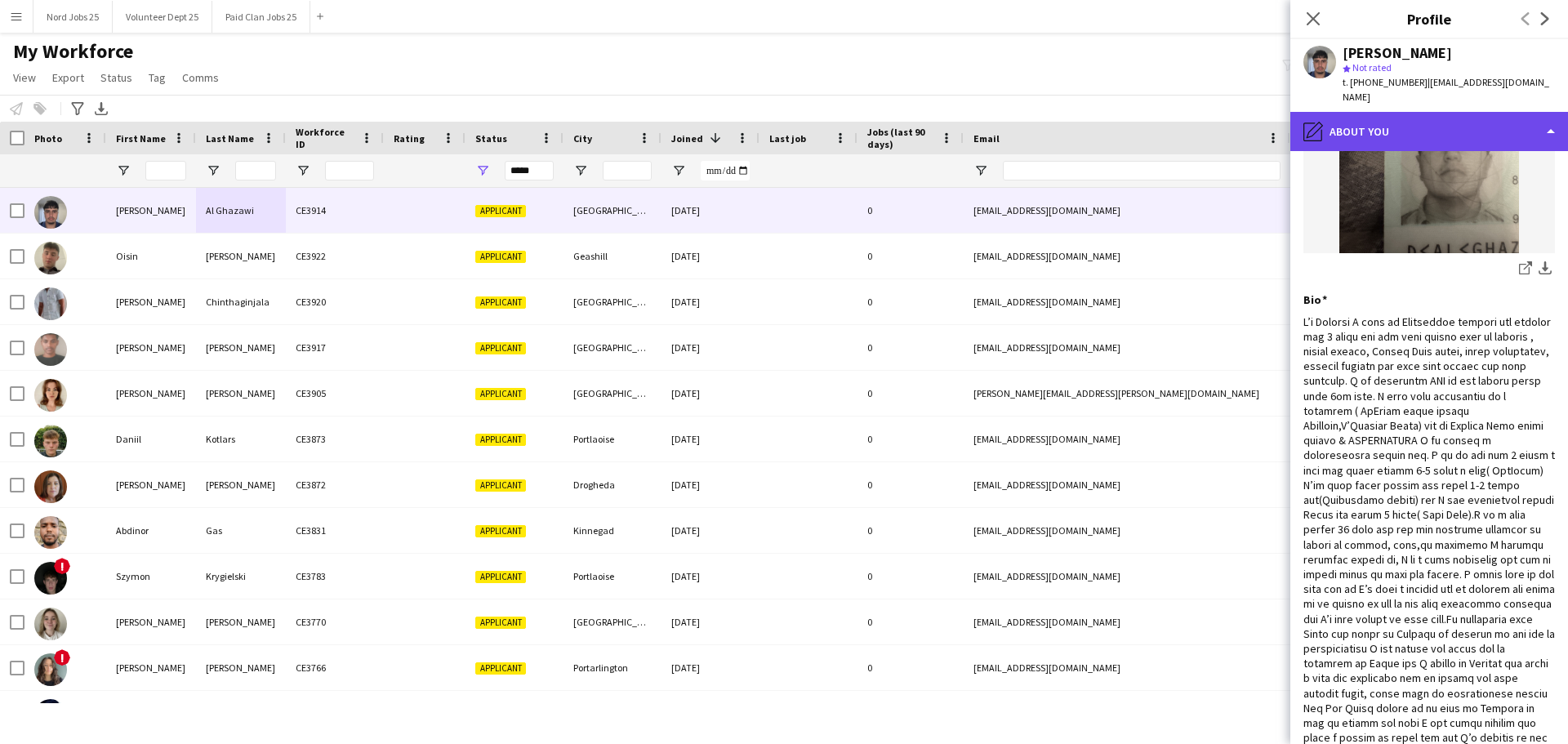
click at [1253, 123] on div "pencil4 About you" at bounding box center [1429, 131] width 278 height 39
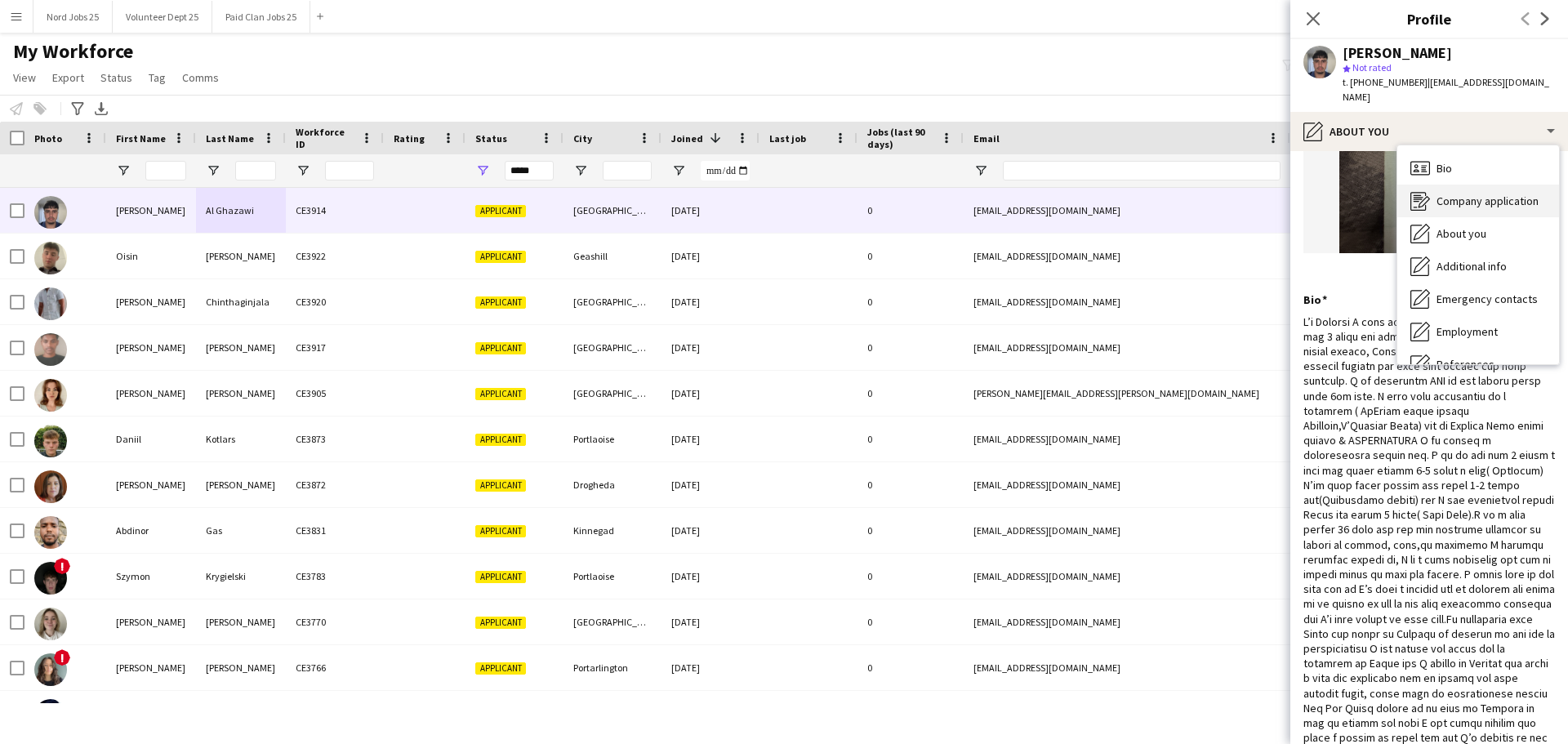
click at [1253, 184] on div "Company application Company application" at bounding box center [1478, 200] width 162 height 33
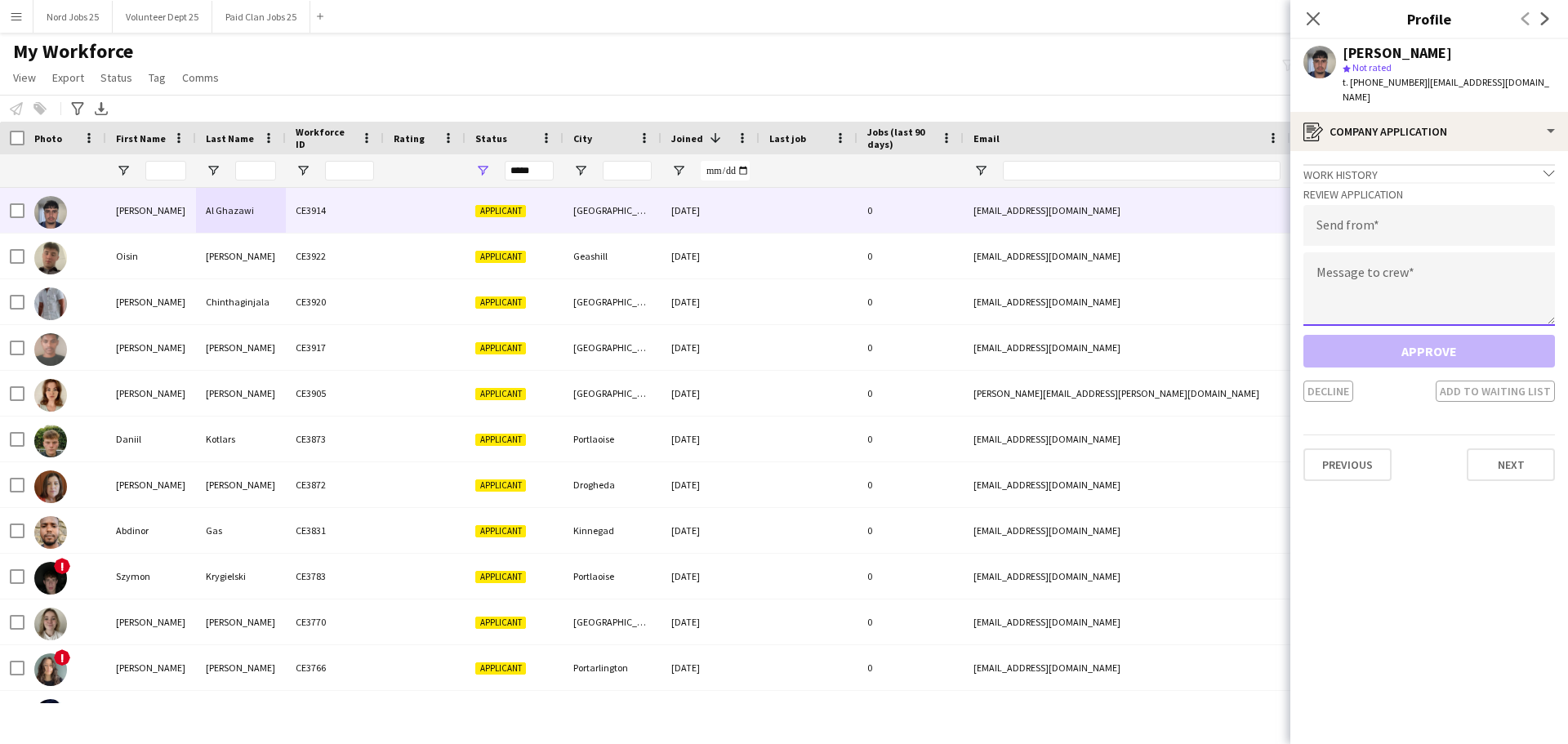
click at [1253, 298] on textarea at bounding box center [1429, 289] width 252 height 73
paste textarea "**********"
type textarea "**********"
click at [1253, 187] on h3 "Review Application" at bounding box center [1429, 194] width 252 height 15
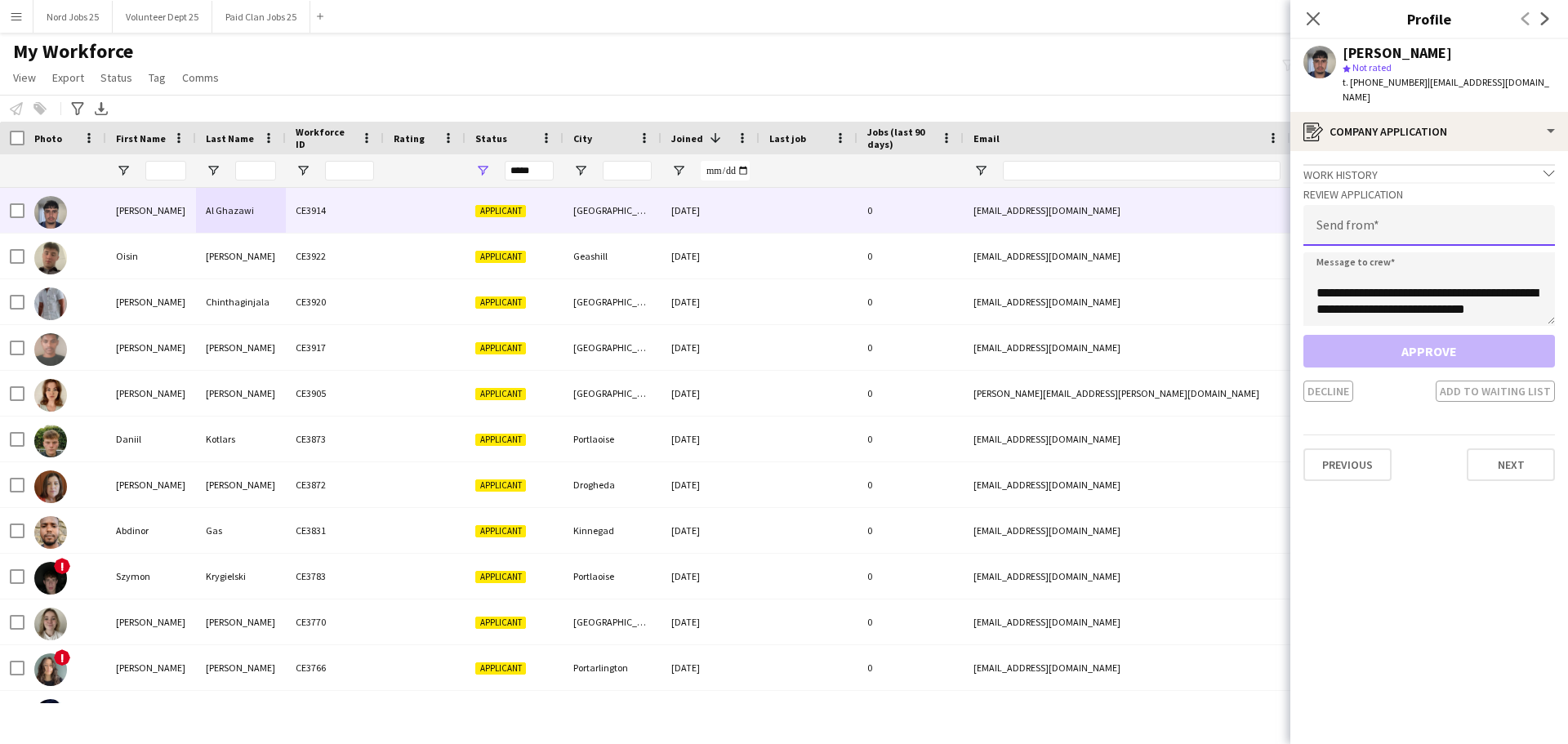
click at [1253, 218] on input "email" at bounding box center [1429, 225] width 252 height 41
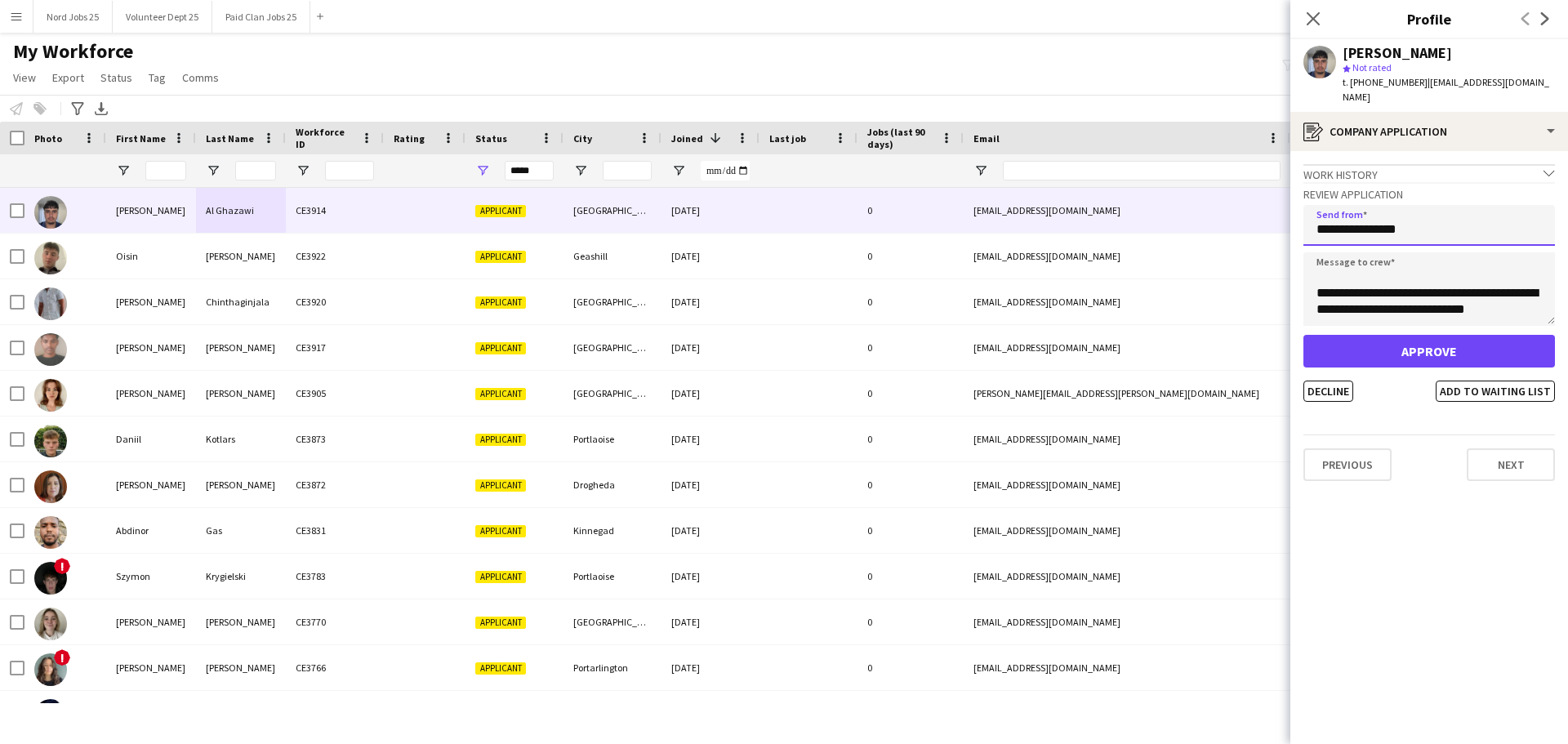
type input "**********"
click at [1253, 335] on button "Approve" at bounding box center [1429, 351] width 252 height 33
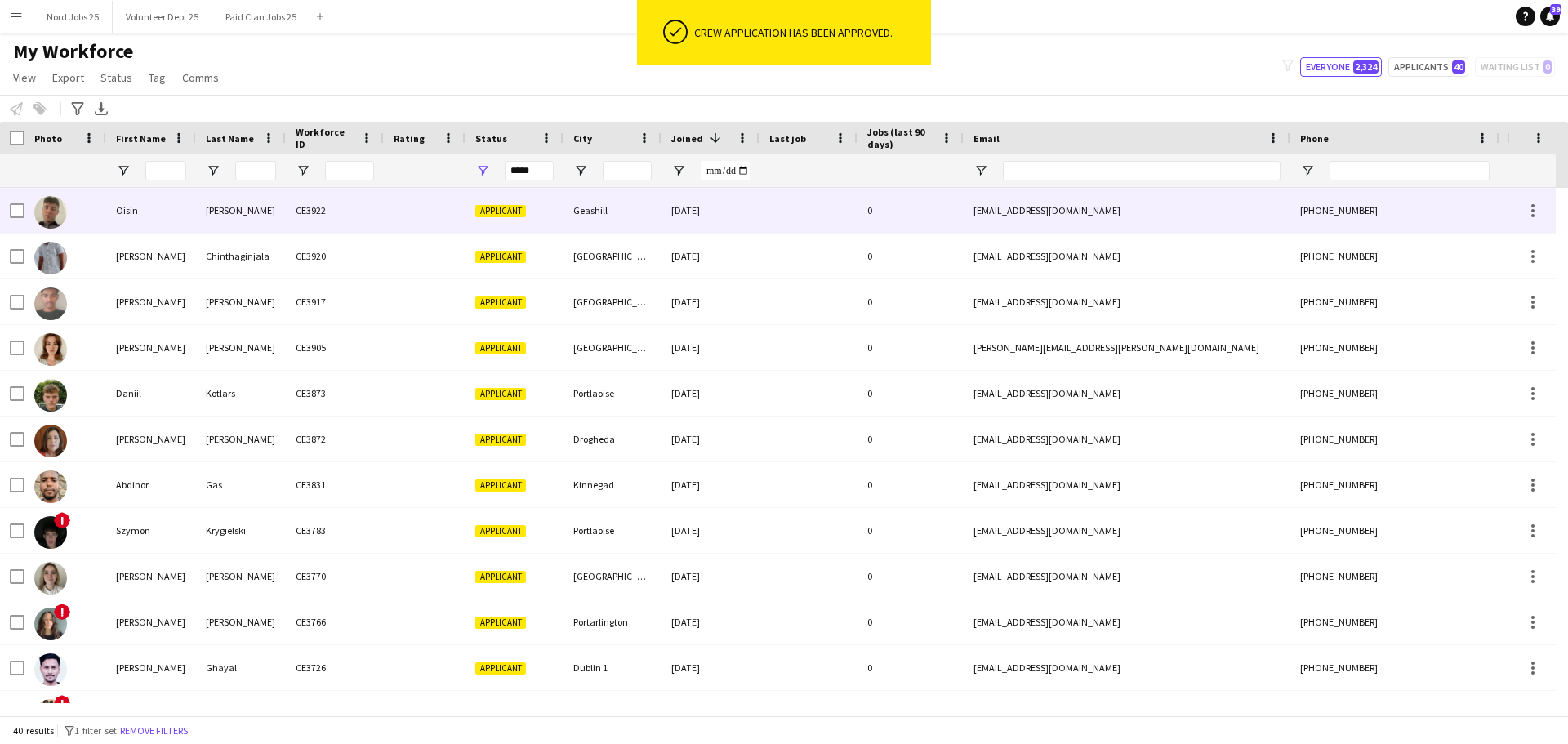
click at [303, 226] on div "CE3922" at bounding box center [335, 210] width 98 height 45
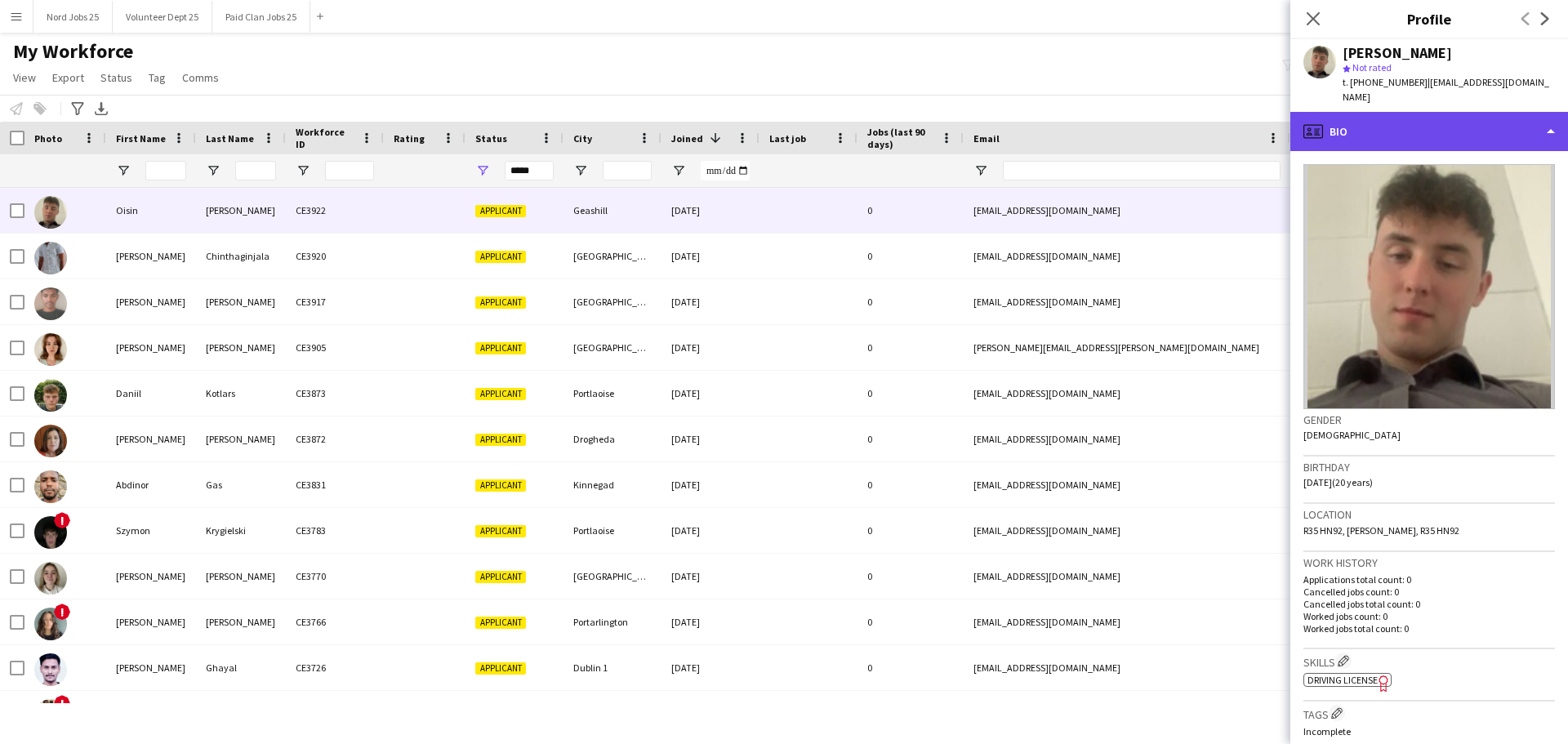
click at [1253, 112] on div "profile Bio" at bounding box center [1429, 131] width 278 height 39
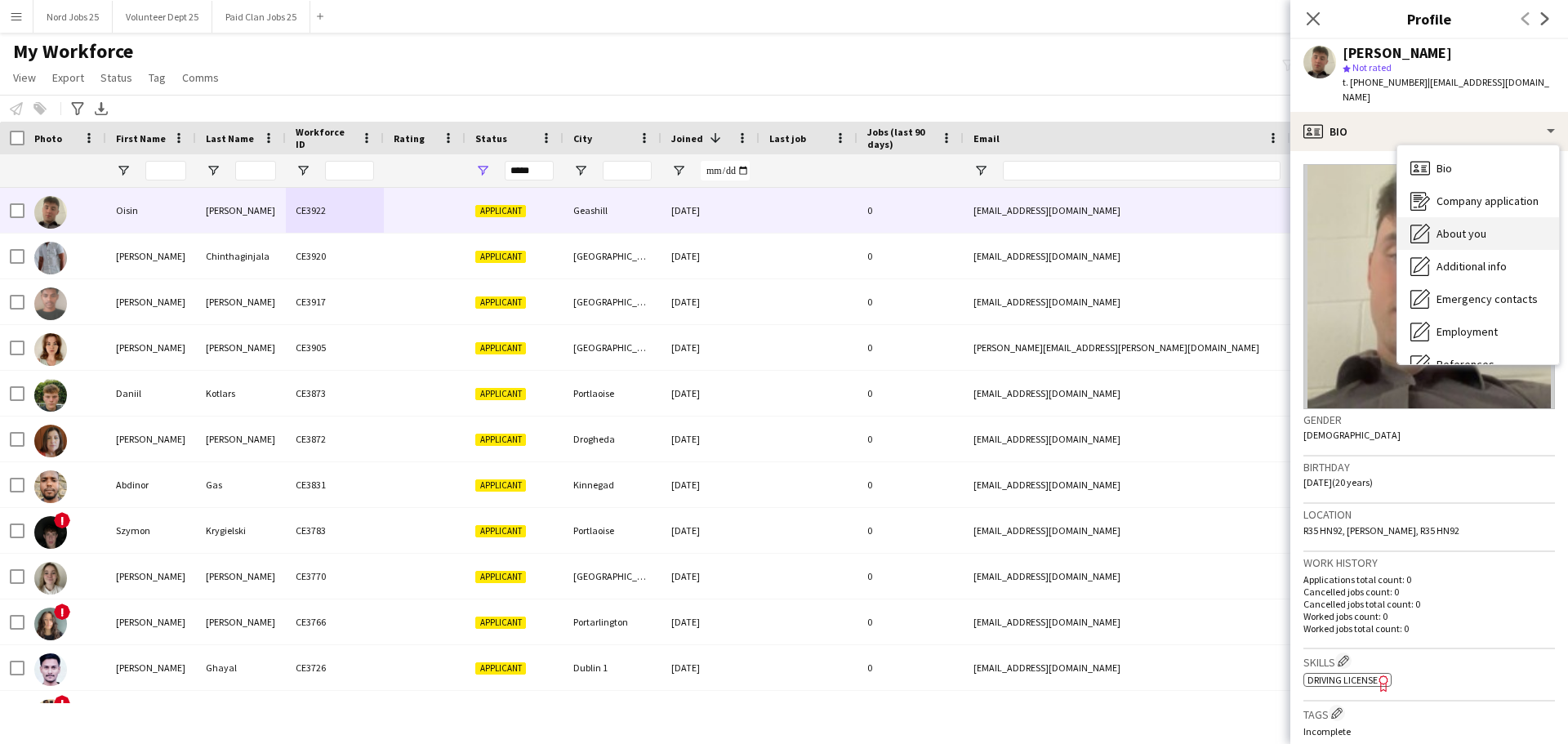
click at [1253, 218] on div "About you About you" at bounding box center [1478, 234] width 162 height 33
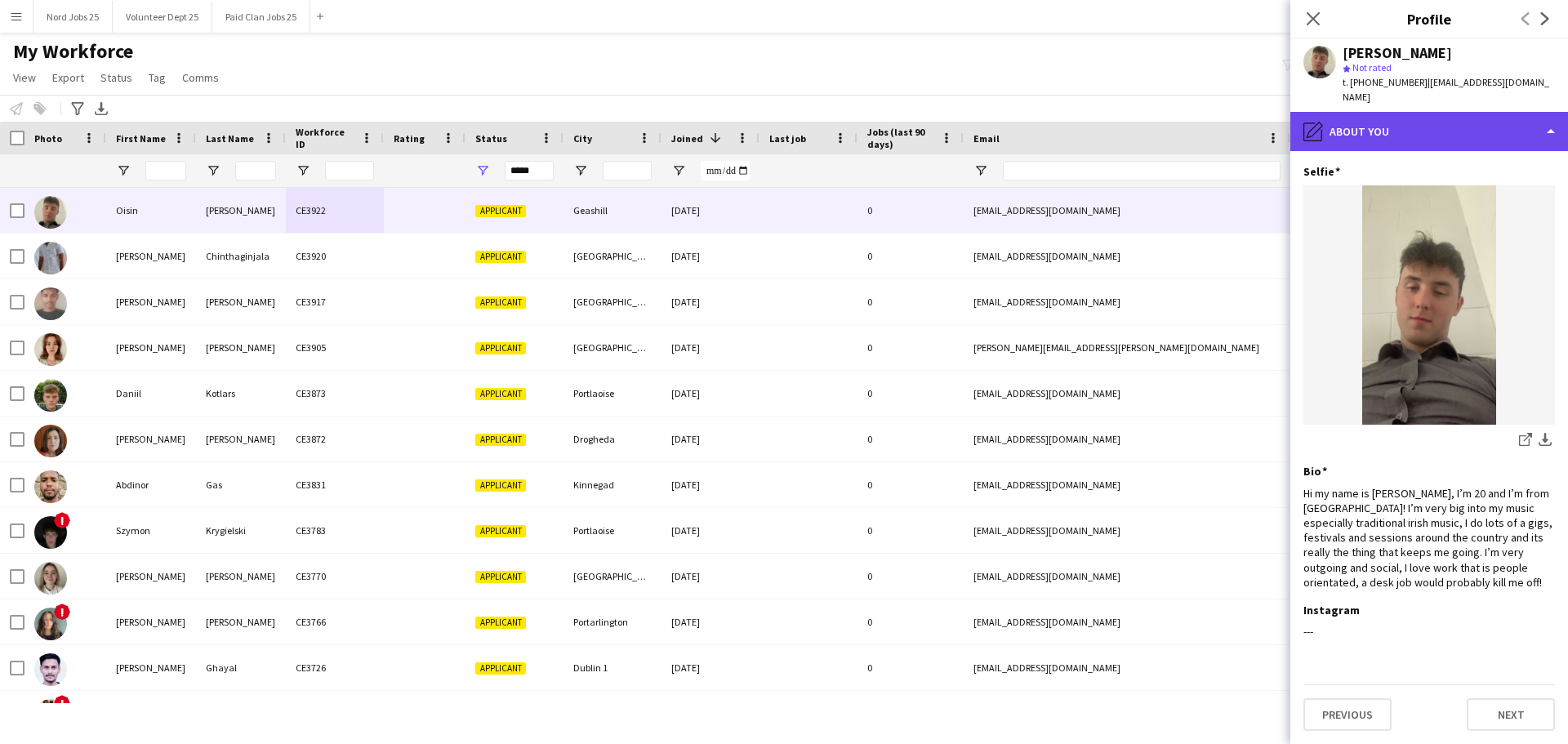
click at [1253, 112] on div "pencil4 About you" at bounding box center [1429, 131] width 278 height 39
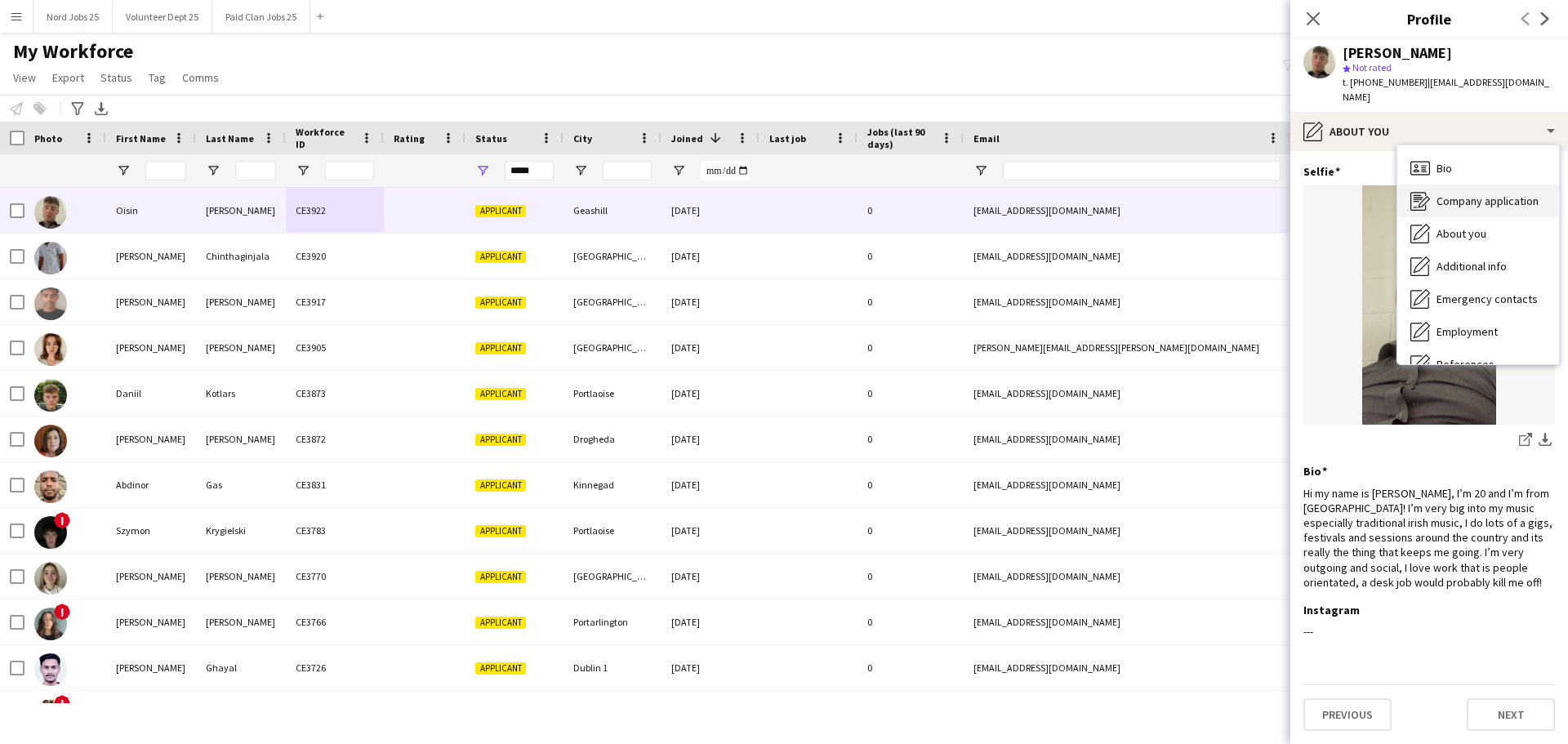
click at [1253, 194] on span "Company application" at bounding box center [1487, 201] width 102 height 15
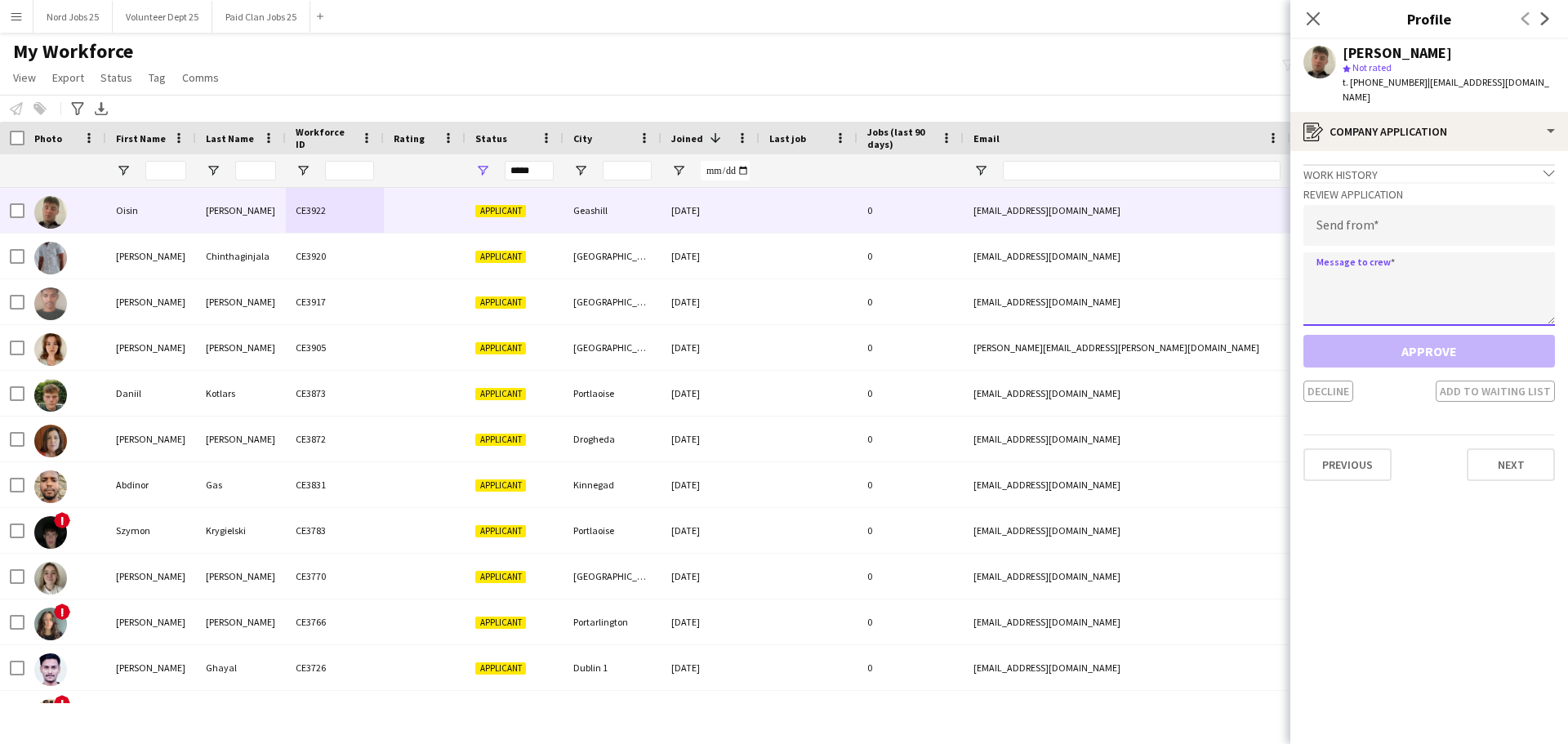
click at [1253, 284] on textarea at bounding box center [1429, 289] width 252 height 73
paste textarea "**********"
type textarea "**********"
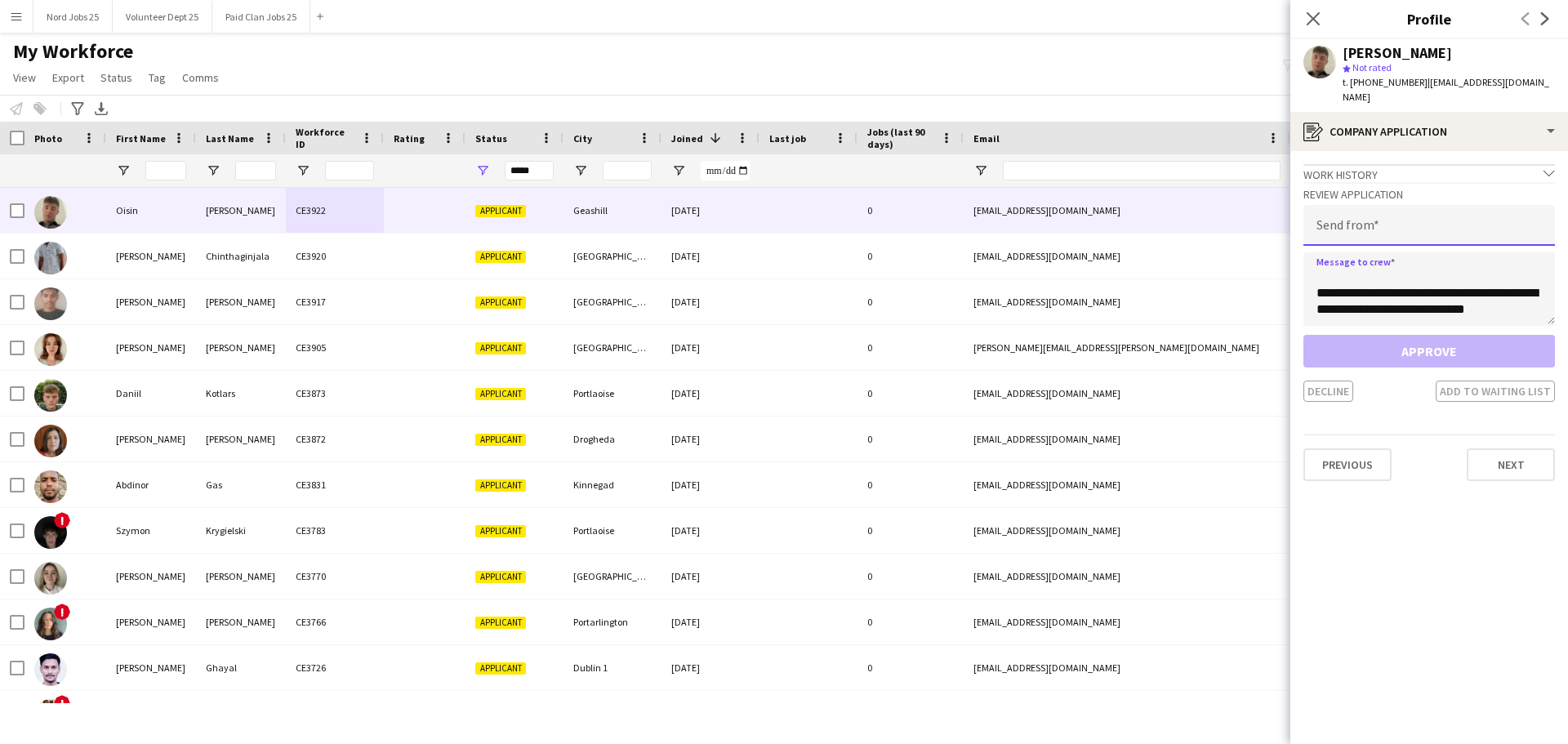
click at [1253, 216] on input "email" at bounding box center [1429, 225] width 252 height 41
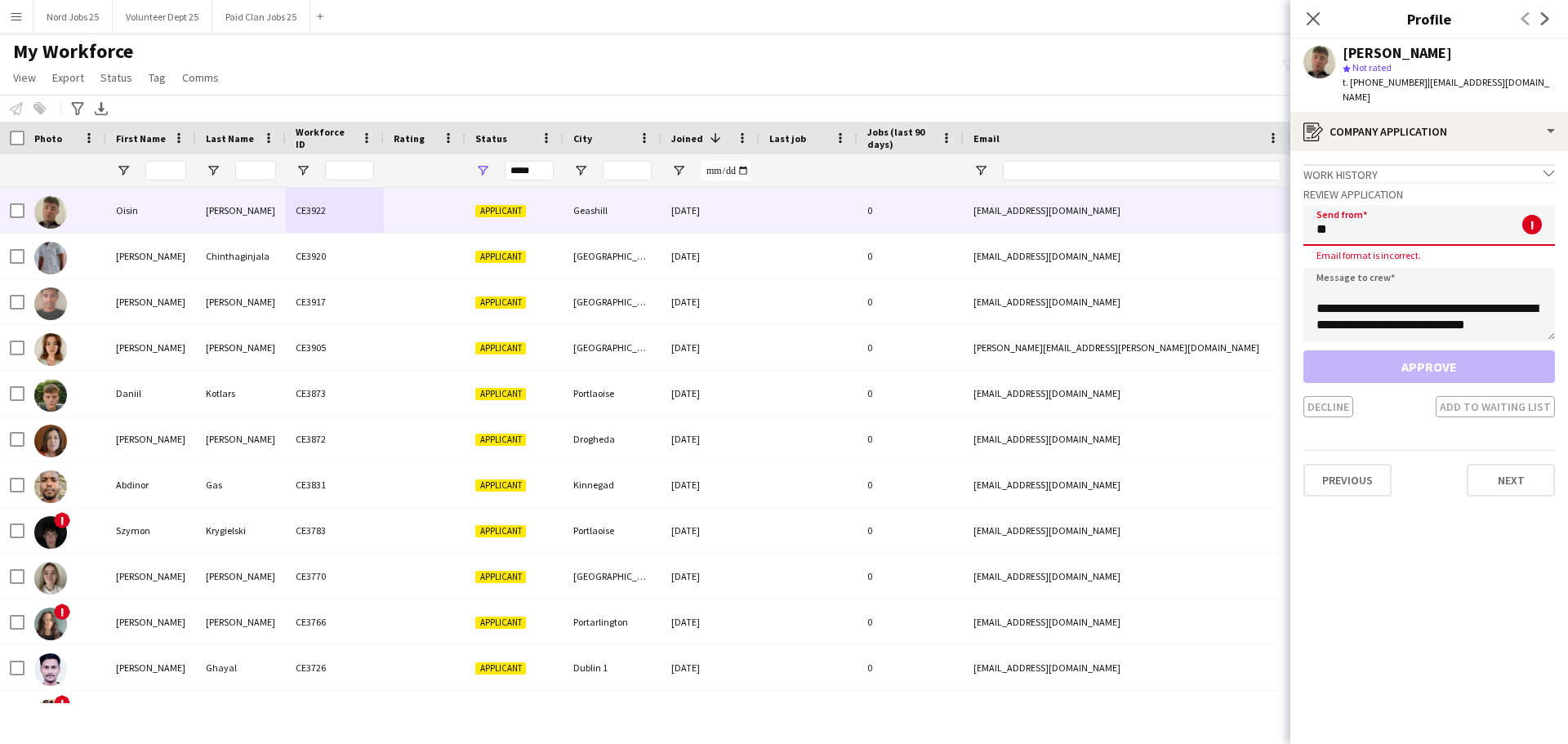
type input "*"
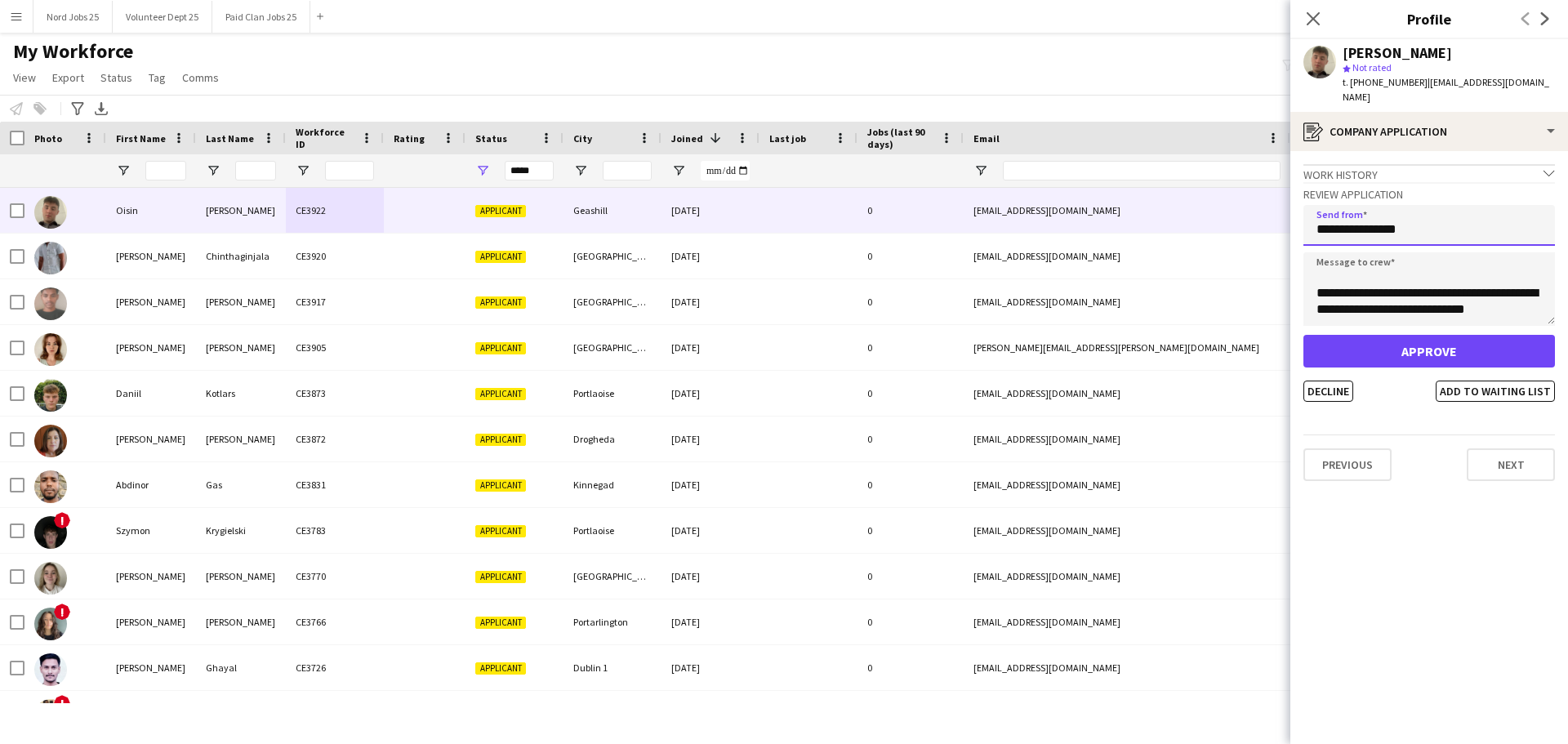
type input "**********"
click at [1253, 335] on button "Approve" at bounding box center [1429, 351] width 252 height 33
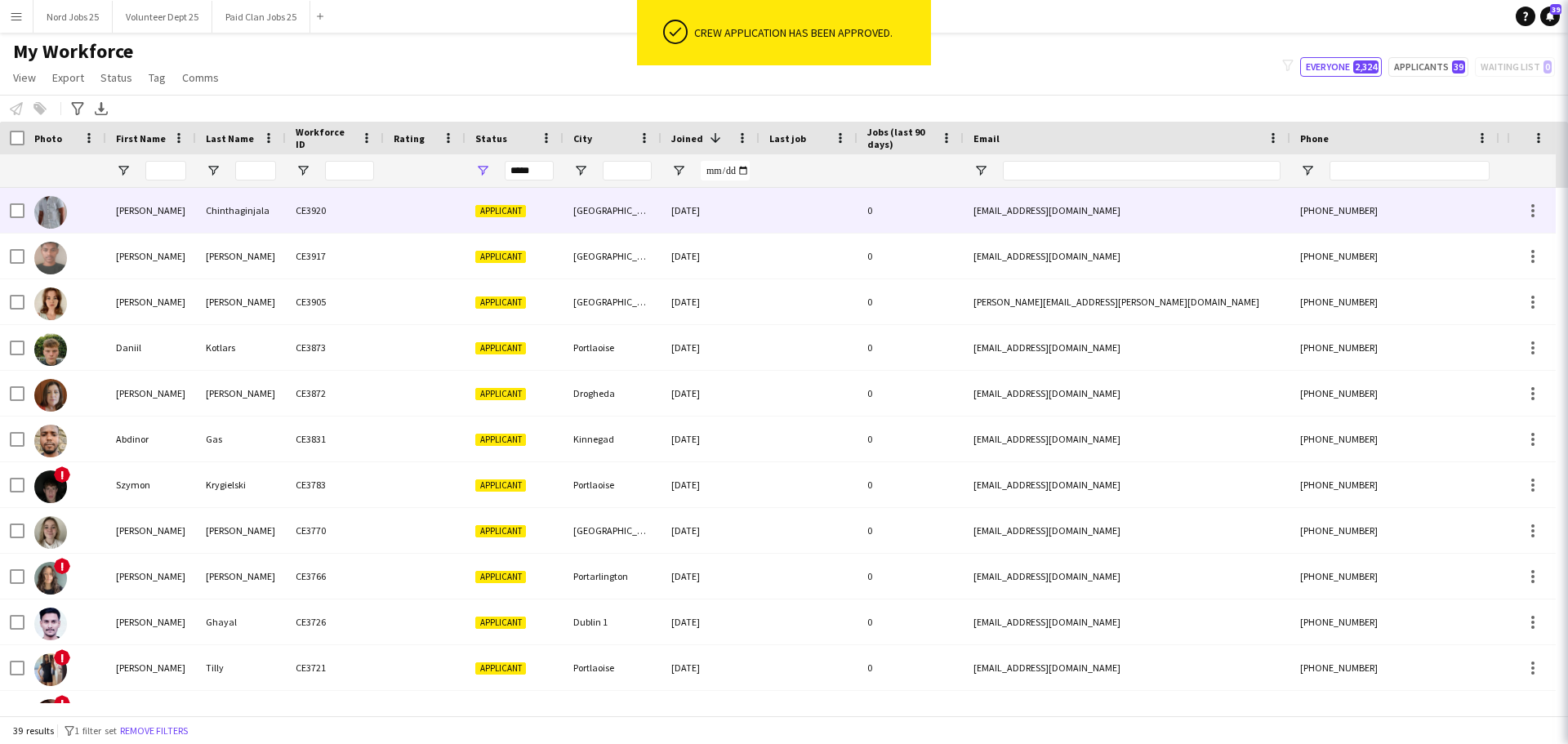
click at [354, 216] on div "CE3920" at bounding box center [335, 210] width 98 height 45
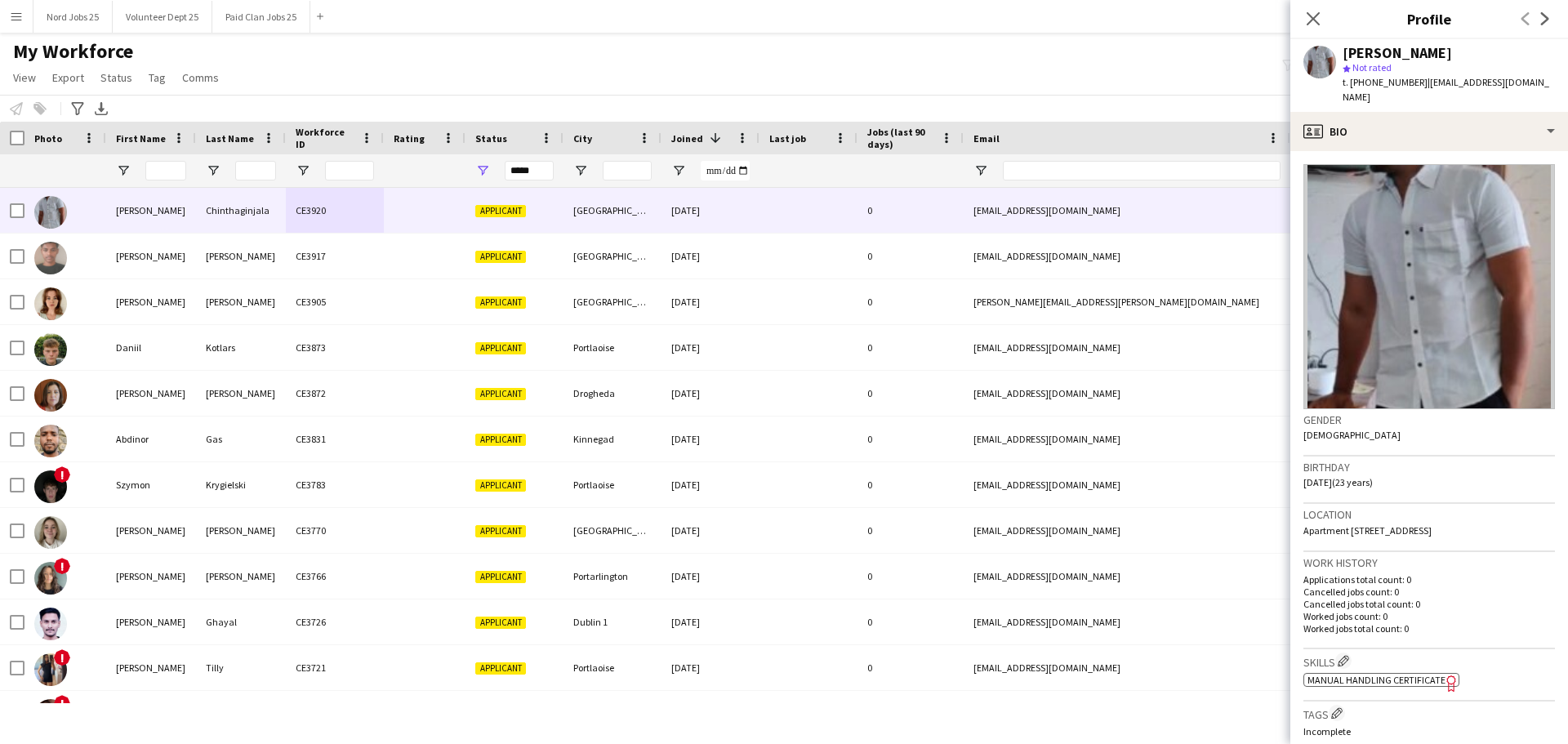
click at [1253, 94] on div "Pavan Chinthaginjala star Not rated t. +353899726158 | pavancse116@gmail.com" at bounding box center [1429, 75] width 278 height 73
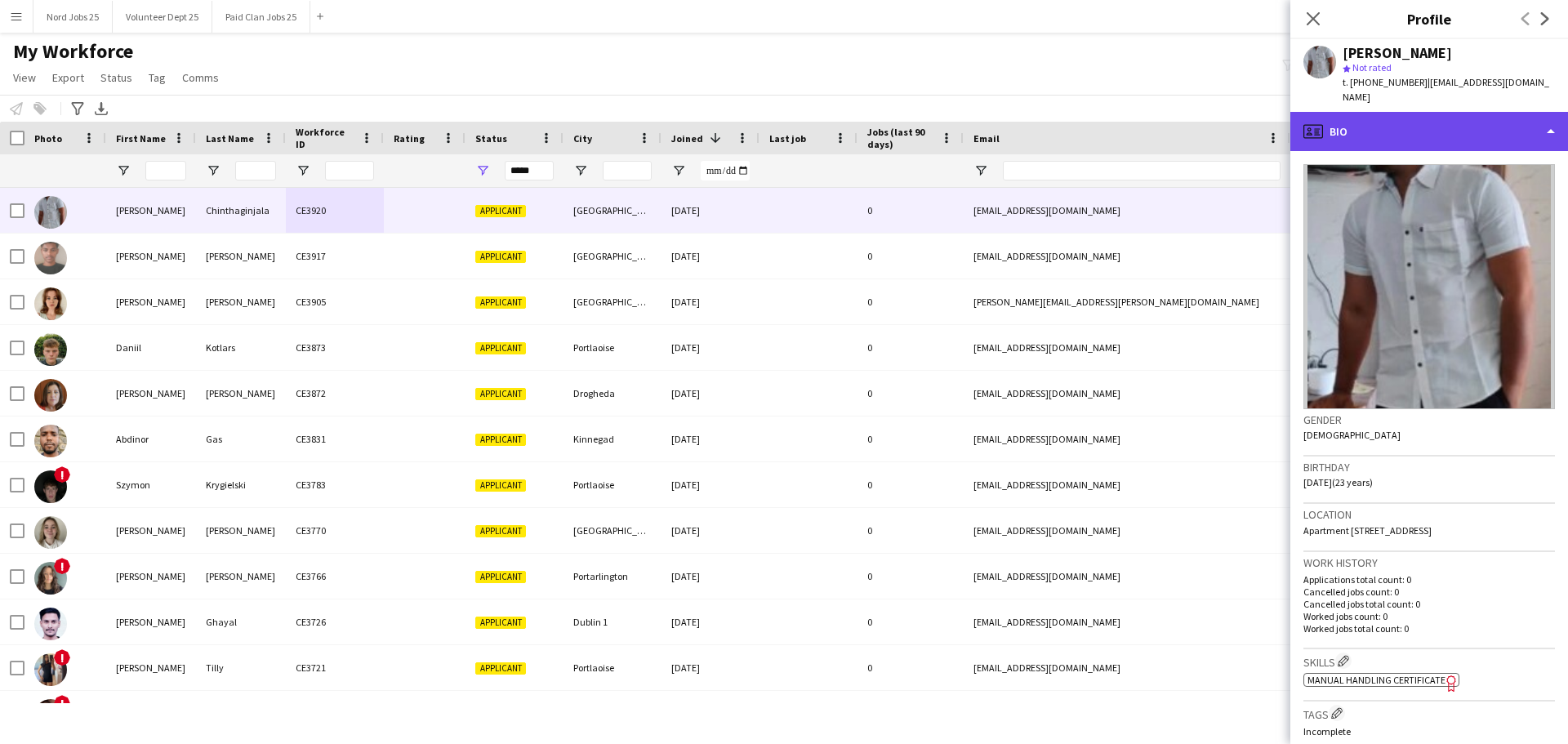
click at [1253, 120] on div "profile Bio" at bounding box center [1429, 131] width 278 height 39
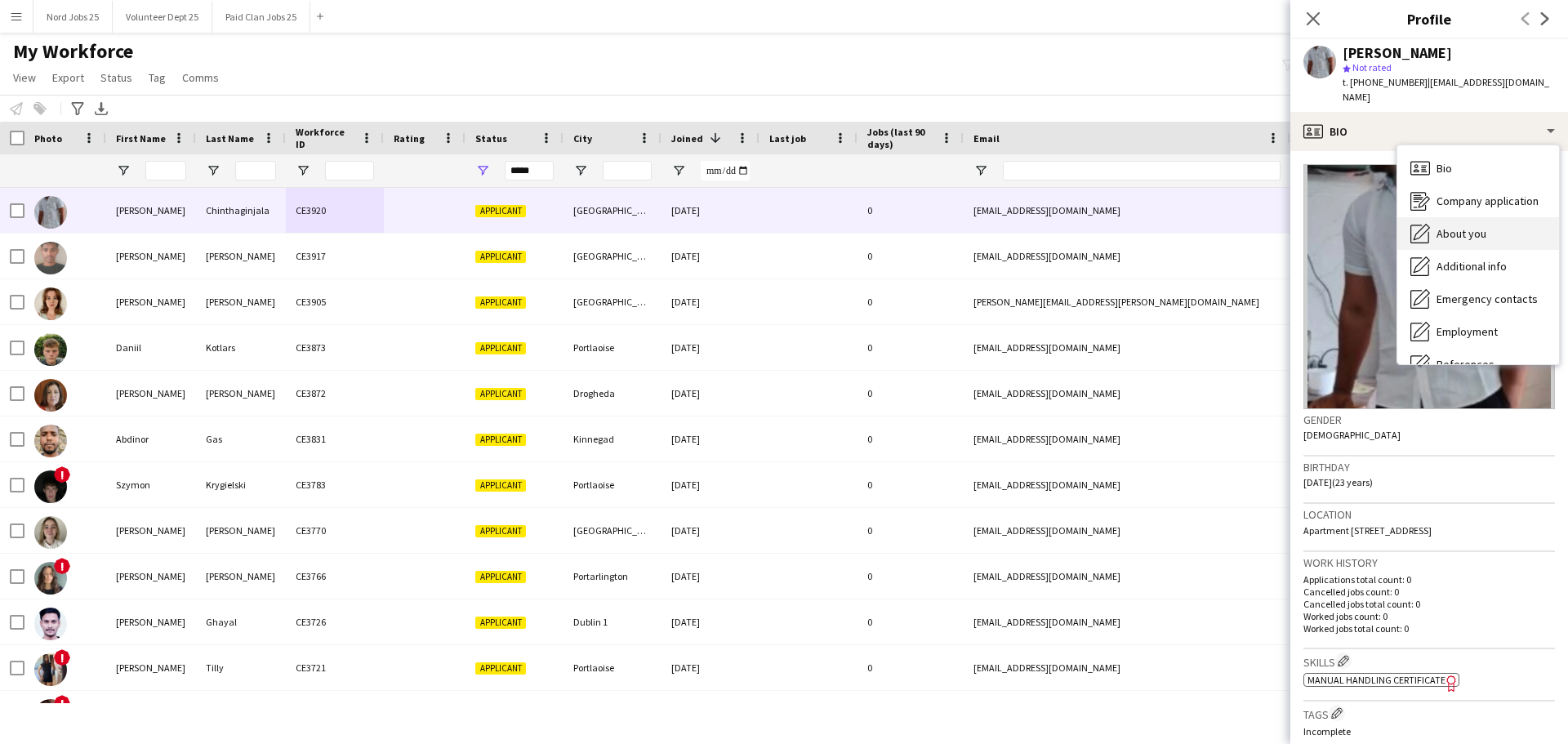
click at [1253, 224] on icon "About you" at bounding box center [1420, 234] width 20 height 20
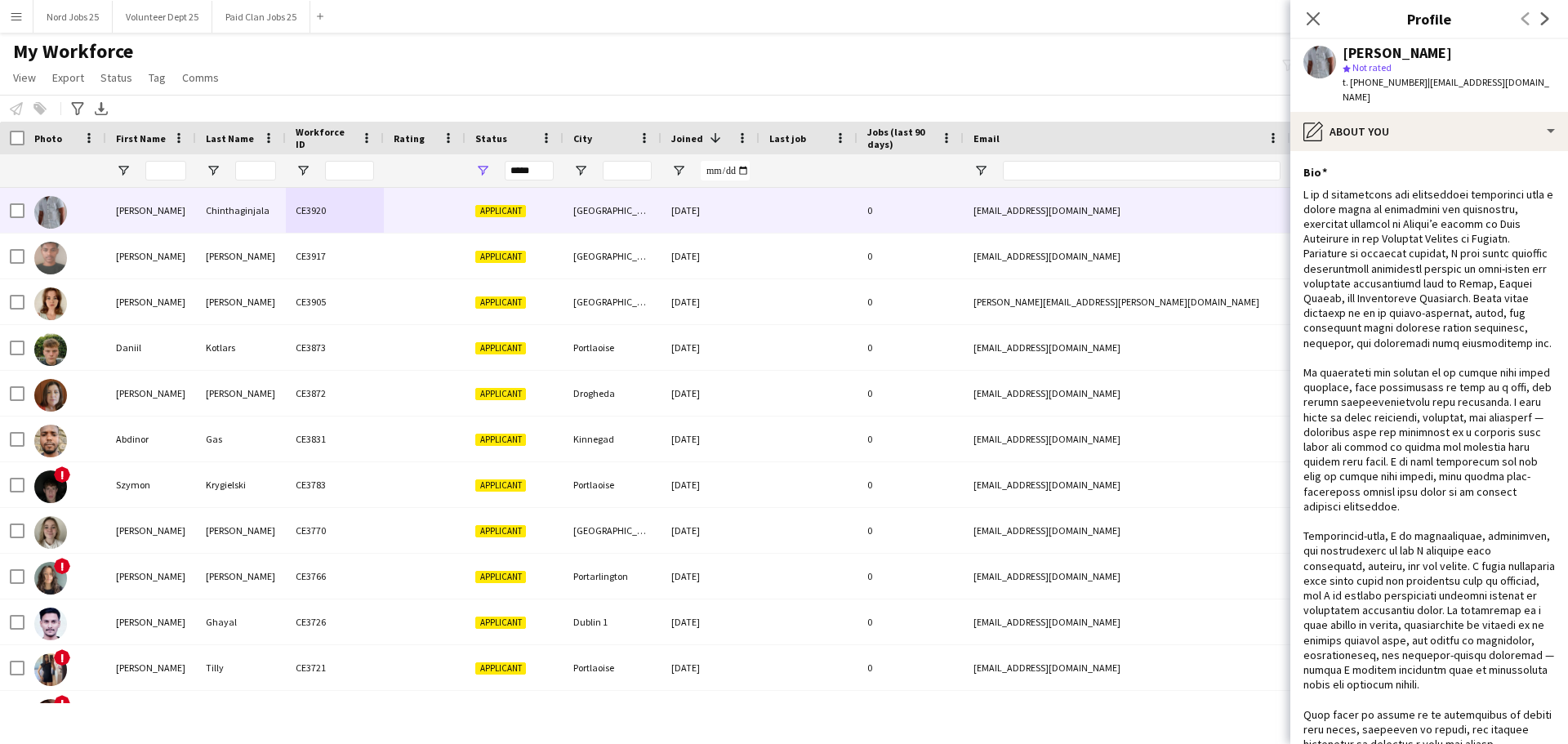
scroll to position [339, 0]
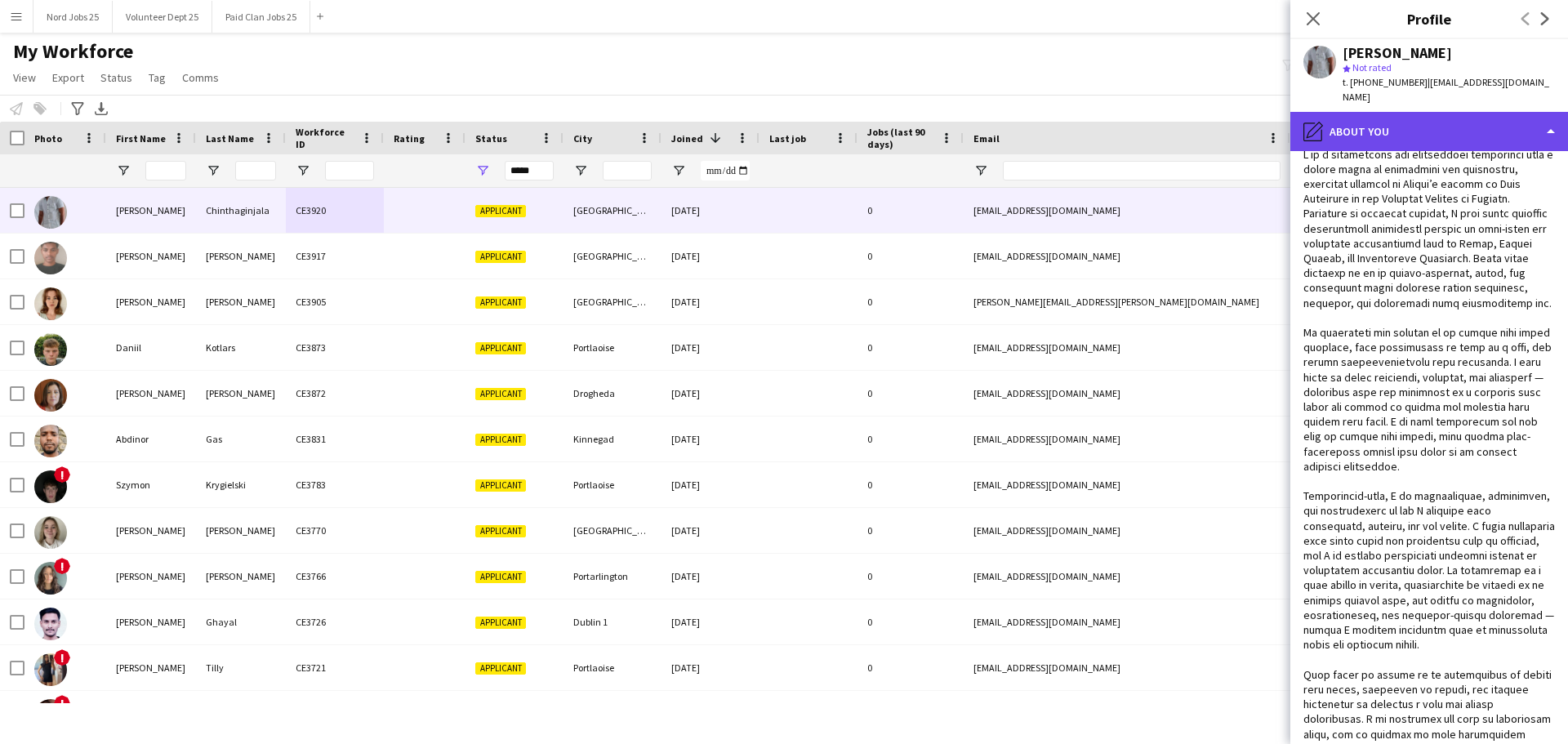
click at [1253, 114] on div "pencil4 About you" at bounding box center [1429, 131] width 278 height 39
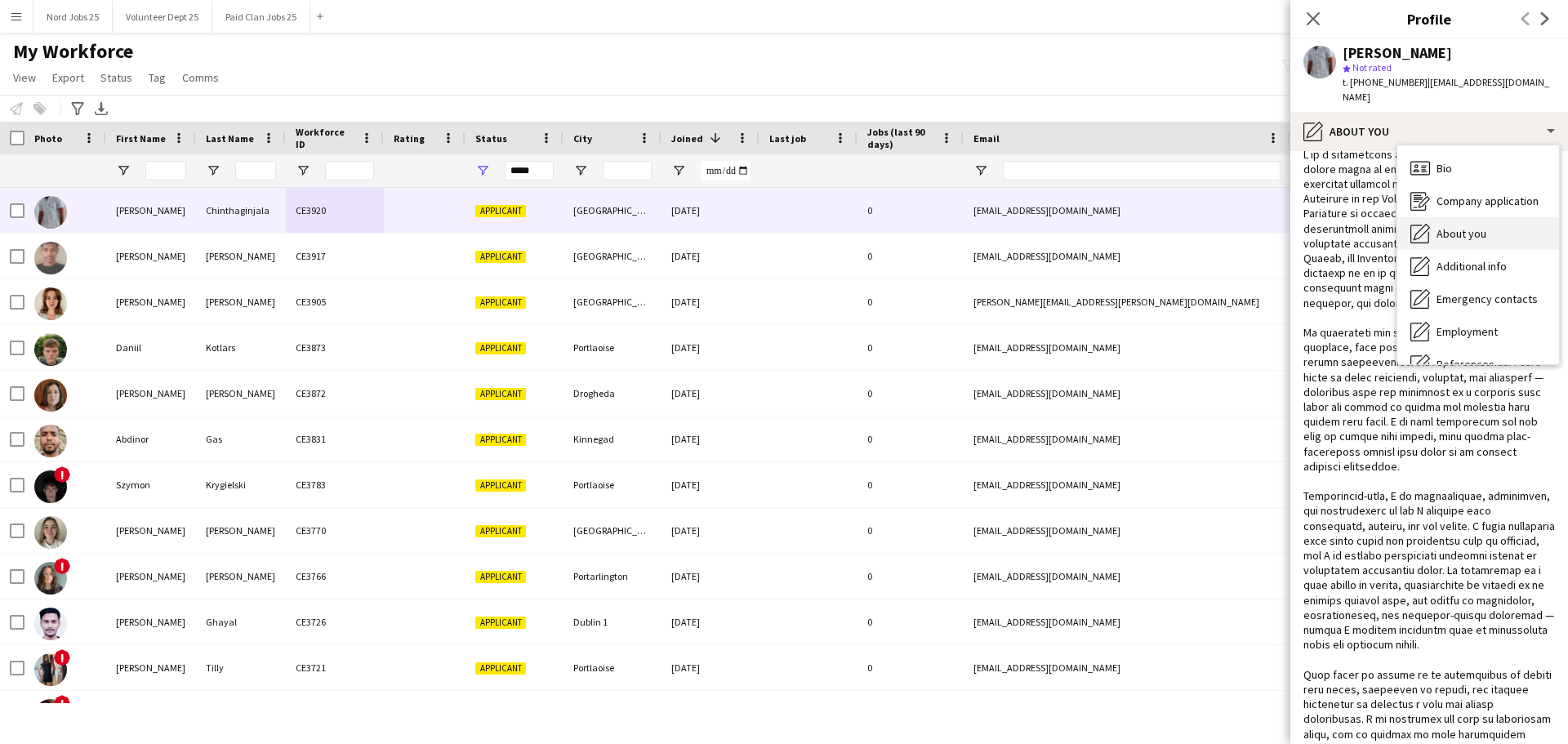
click at [1253, 226] on span "About you" at bounding box center [1461, 234] width 50 height 15
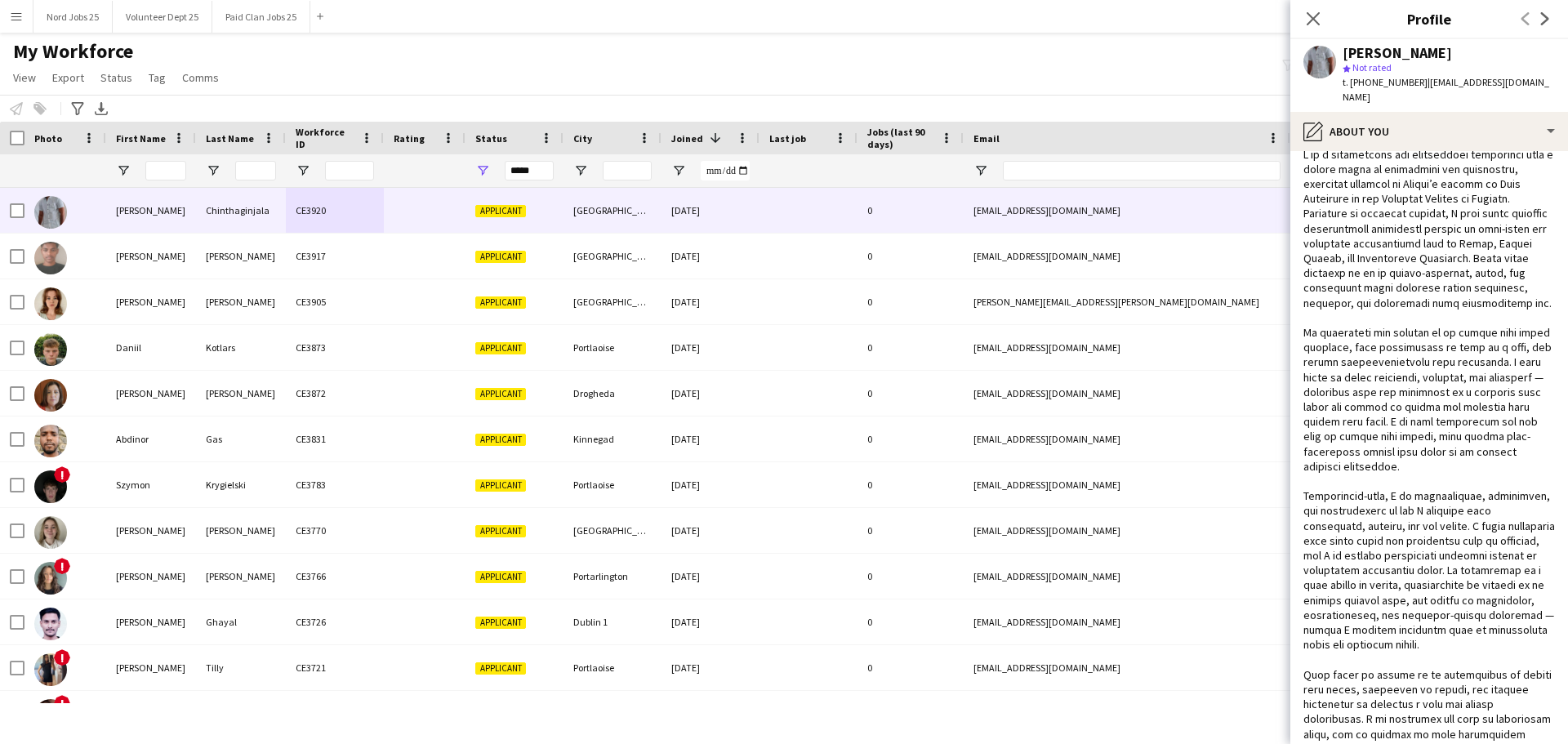
scroll to position [0, 0]
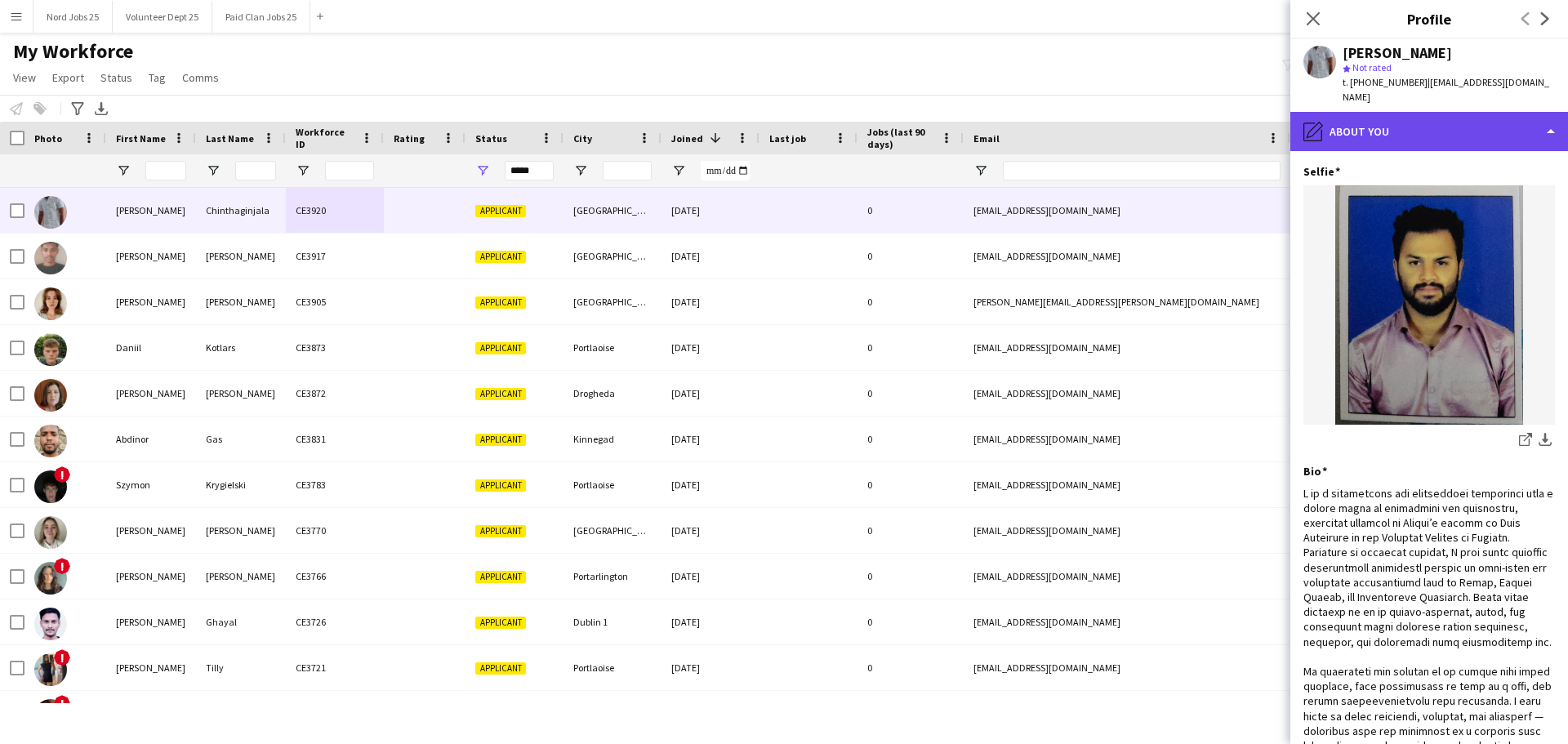
click at [1253, 112] on div "pencil4 About you" at bounding box center [1429, 131] width 278 height 39
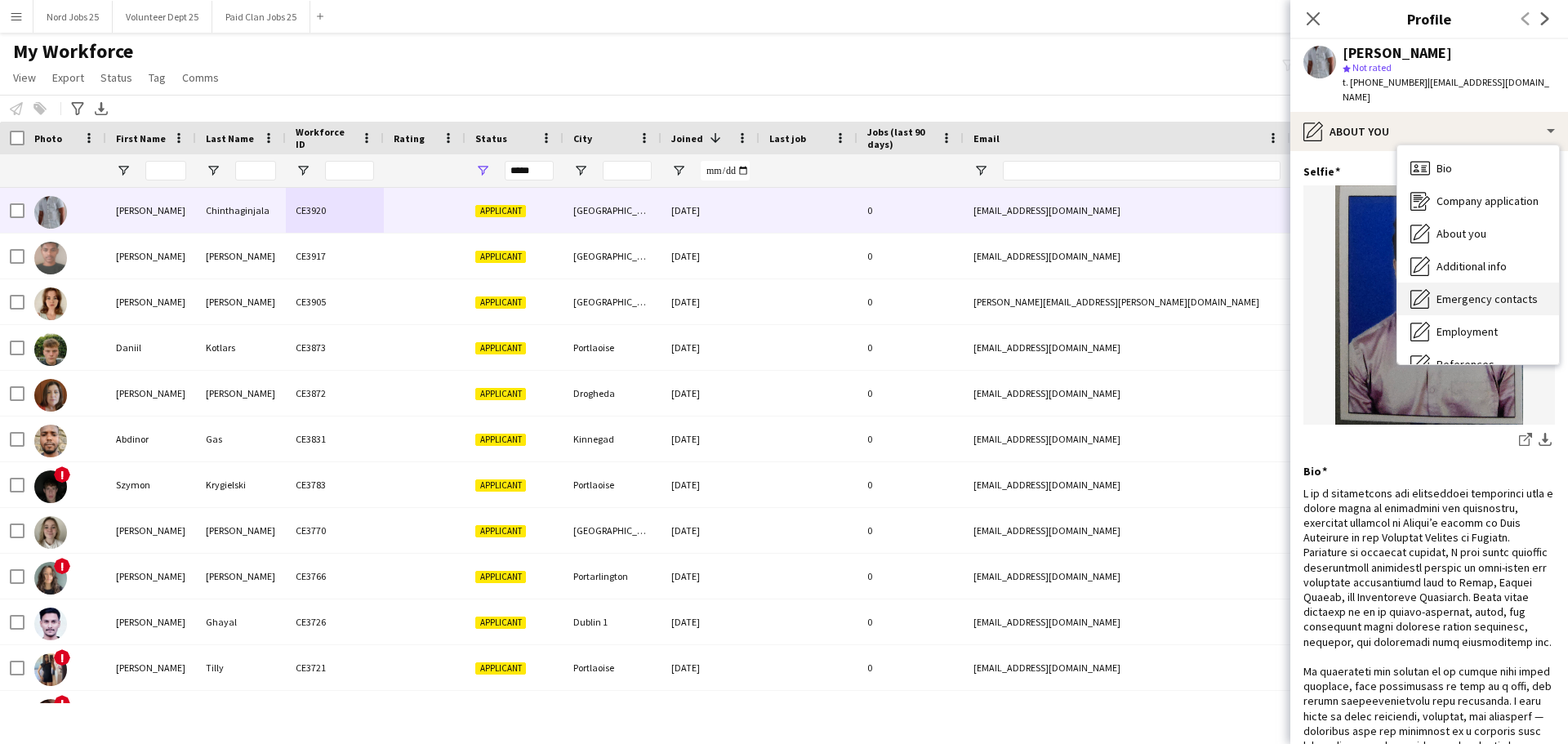
click at [1253, 283] on div "Emergency contacts Emergency contacts" at bounding box center [1478, 299] width 162 height 33
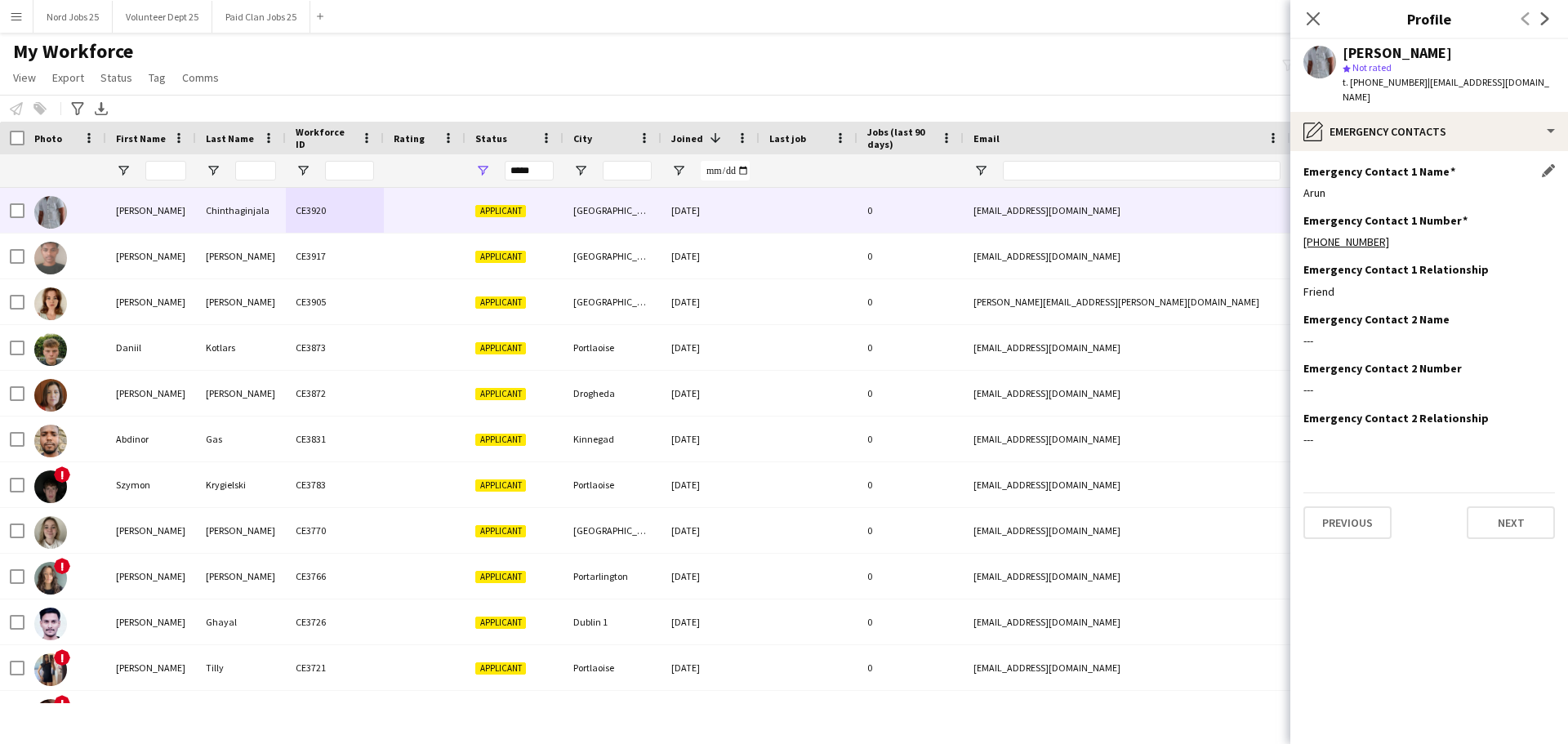
click at [1253, 164] on h3 "Emergency Contact 1 Name" at bounding box center [1379, 172] width 152 height 15
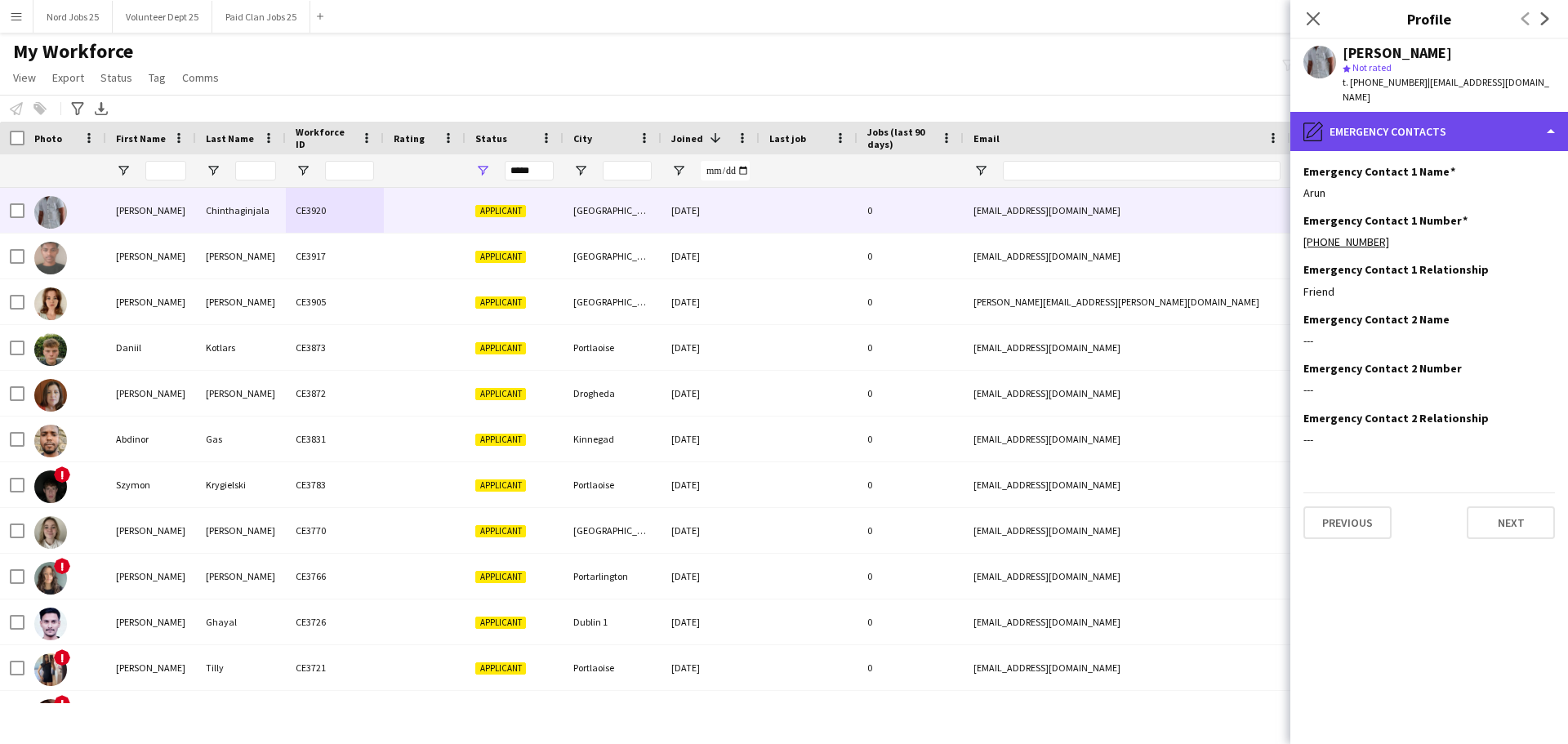
click at [1253, 112] on div "pencil4 Emergency contacts" at bounding box center [1429, 131] width 278 height 39
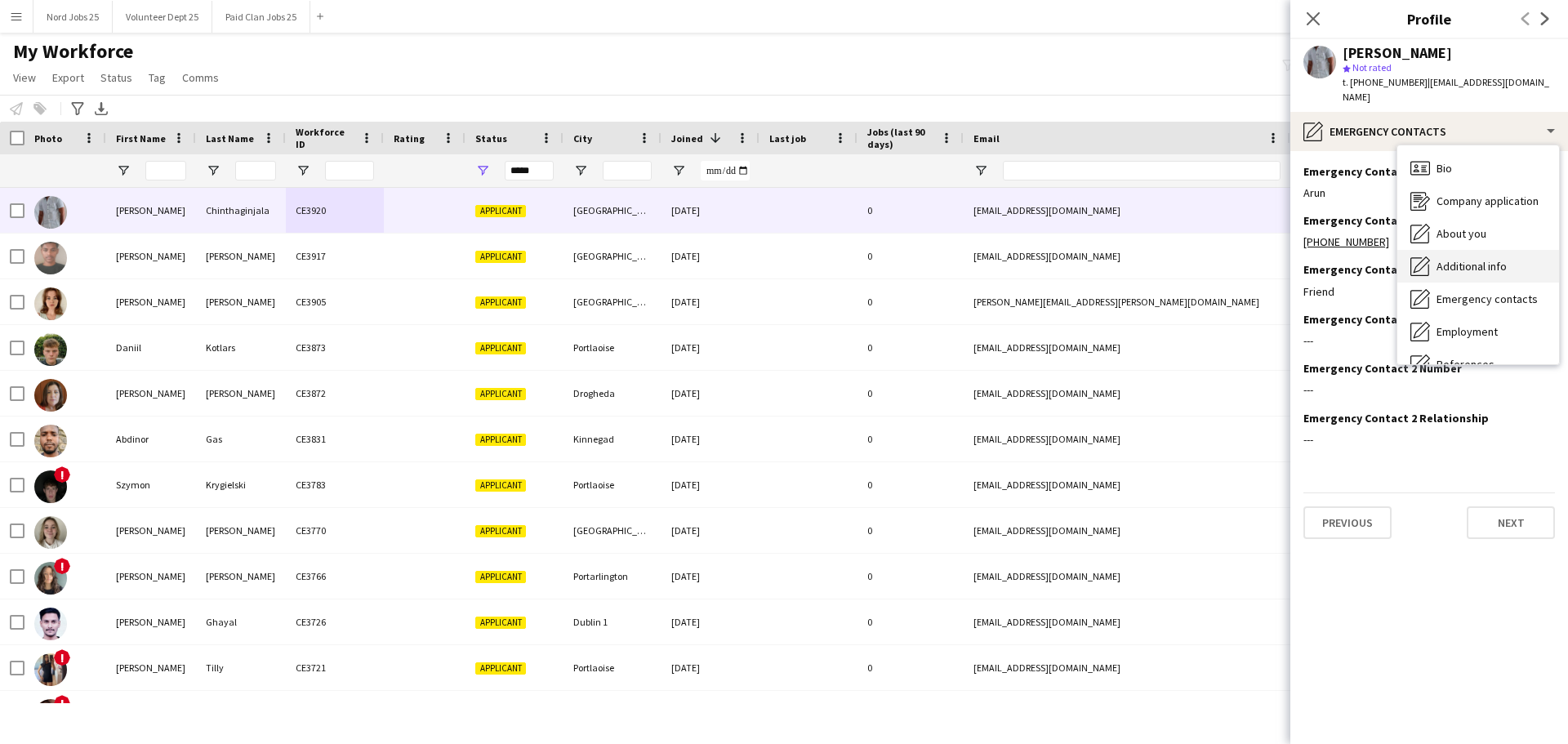
click at [1253, 259] on span "Additional info" at bounding box center [1471, 266] width 70 height 15
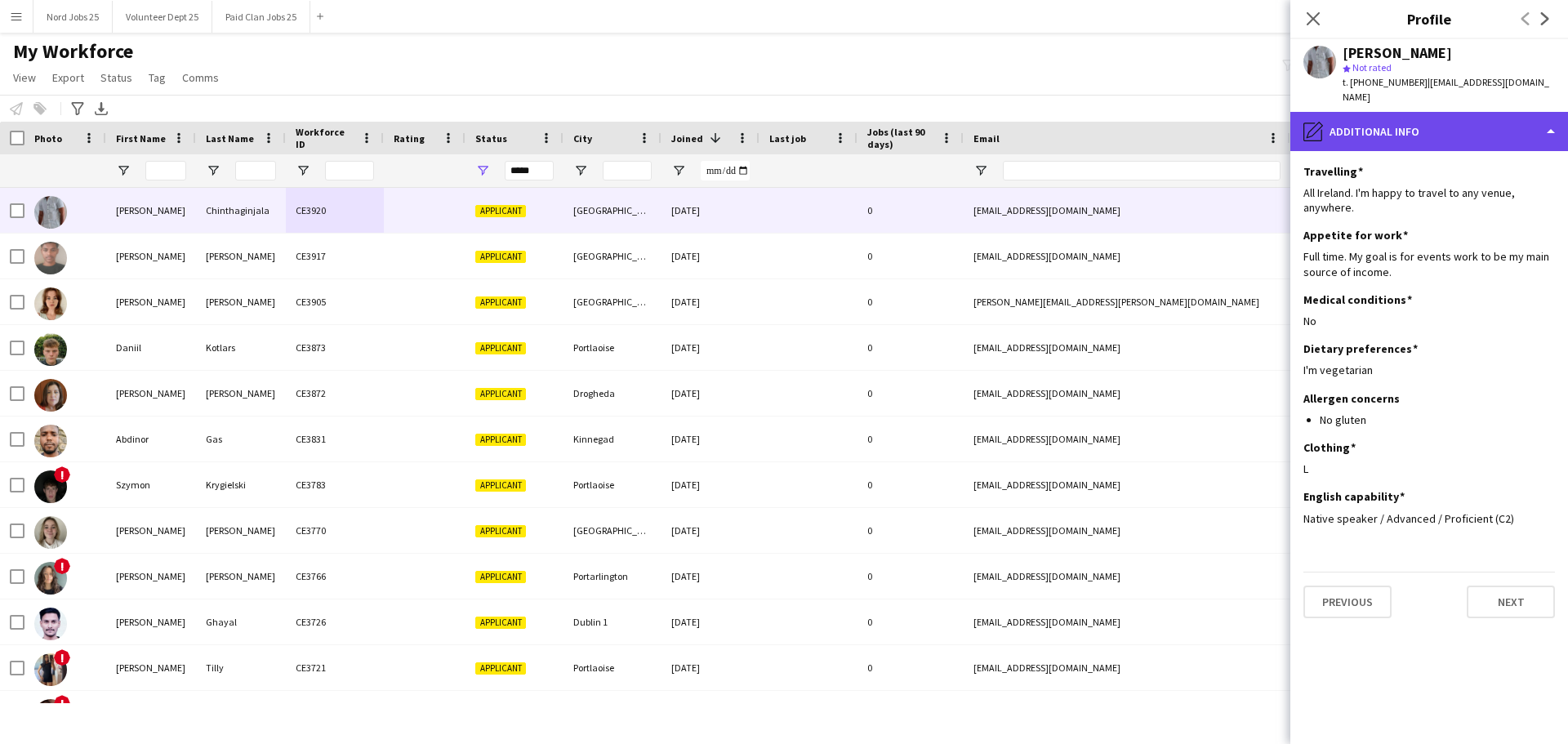
click at [1253, 127] on div "pencil4 Additional info" at bounding box center [1429, 131] width 278 height 39
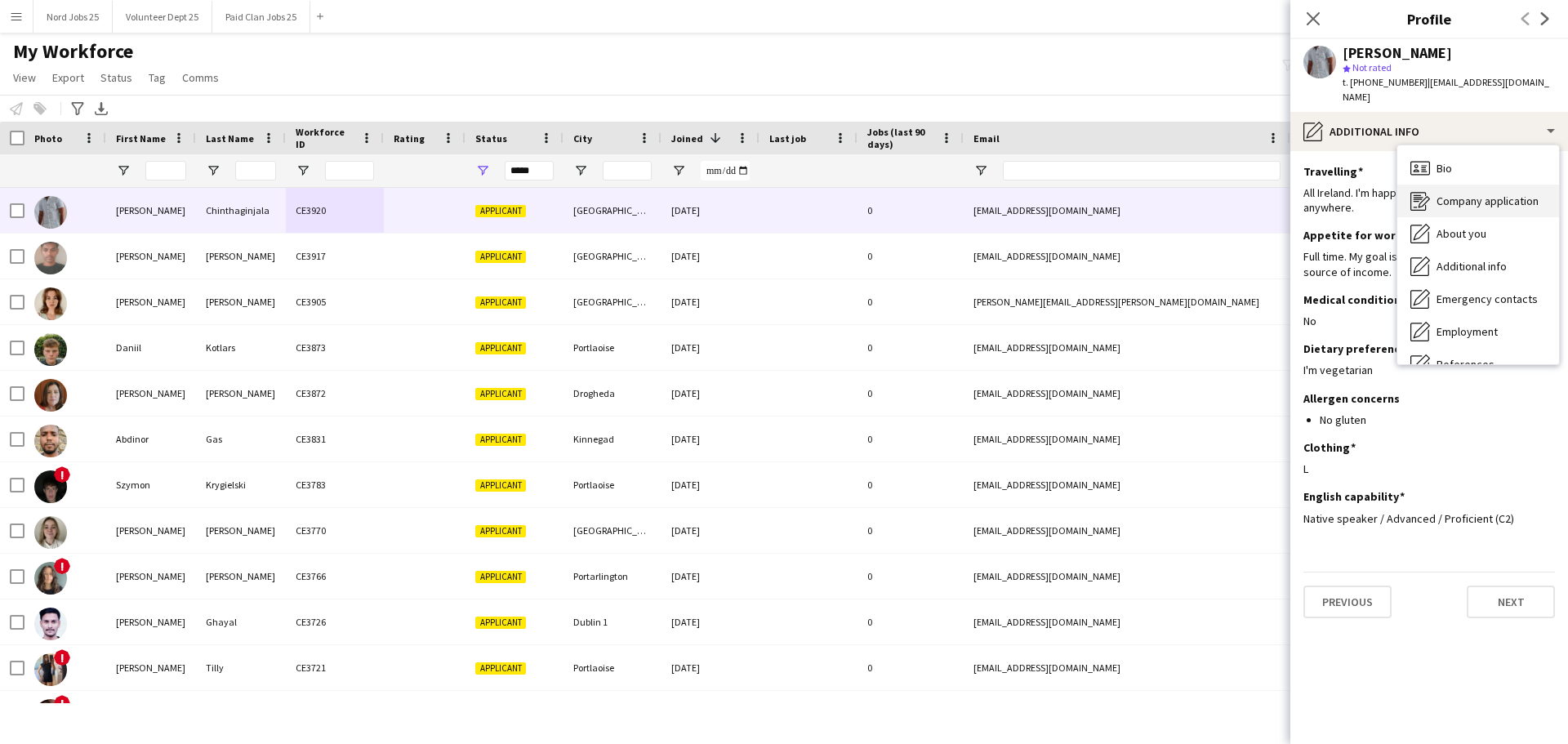
click at [1253, 200] on div "Company application Company application" at bounding box center [1478, 200] width 162 height 33
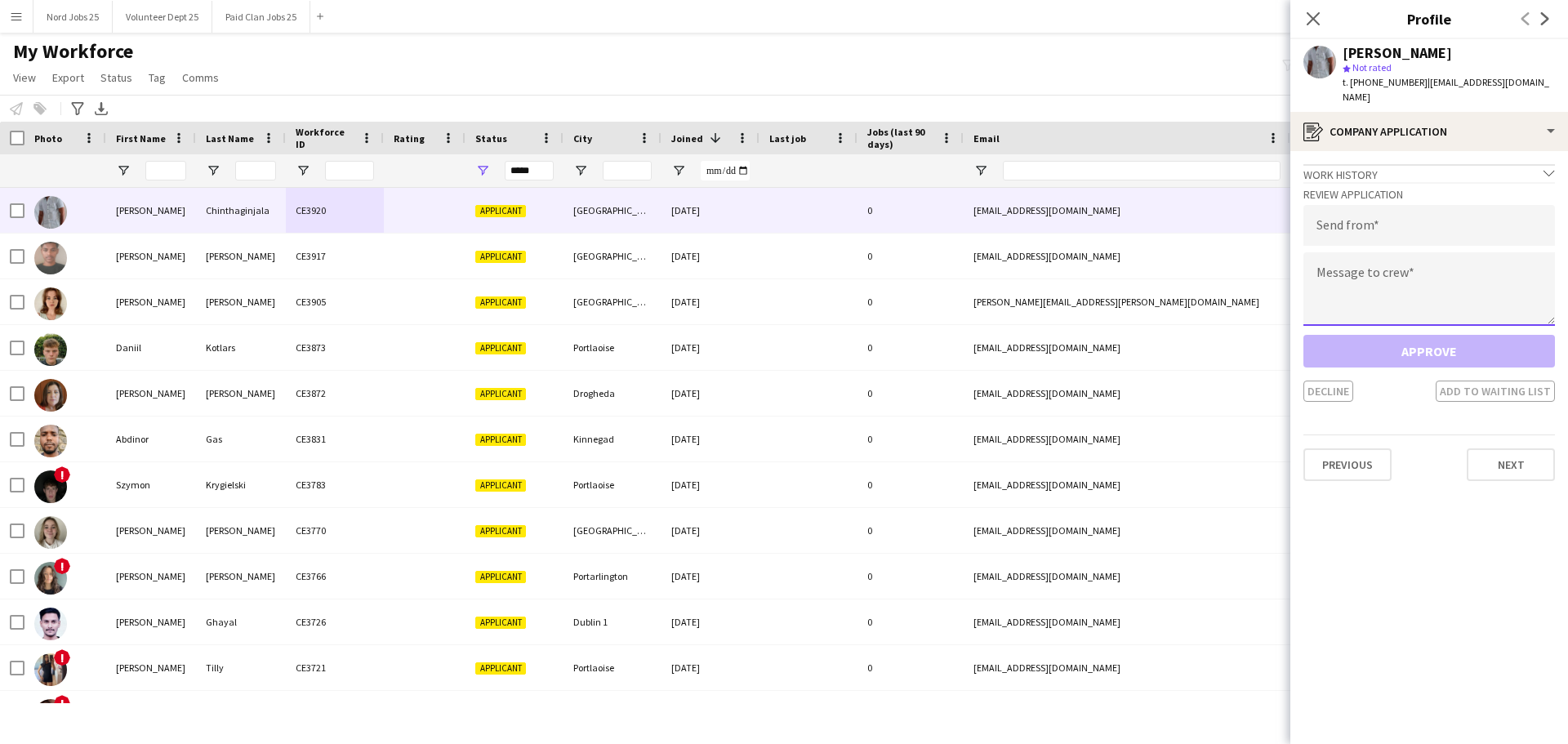
click at [1253, 263] on textarea at bounding box center [1429, 289] width 252 height 73
paste textarea "**********"
type textarea "**********"
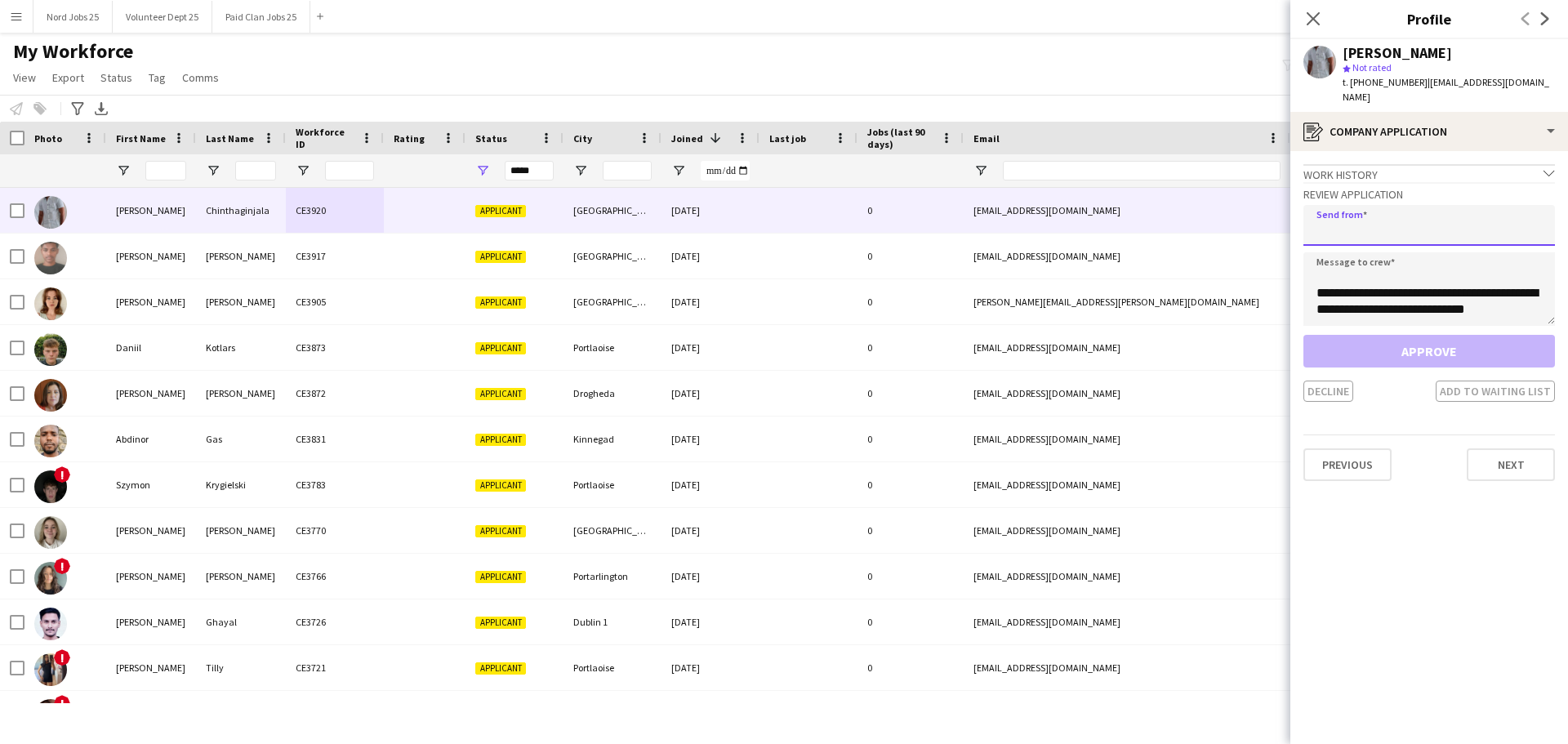
click at [1253, 215] on input "email" at bounding box center [1429, 225] width 252 height 41
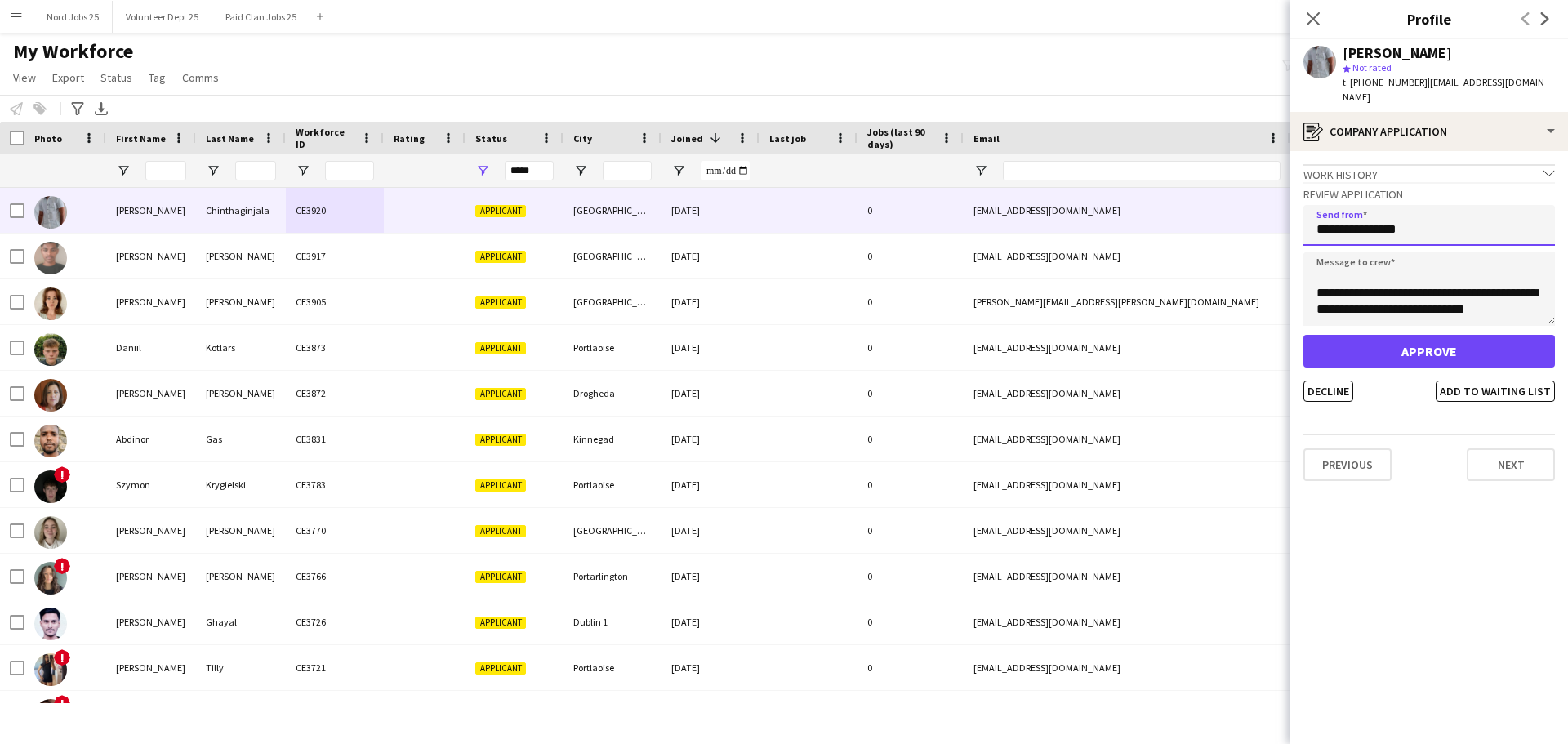
type input "**********"
click at [1253, 335] on button "Approve" at bounding box center [1429, 351] width 252 height 33
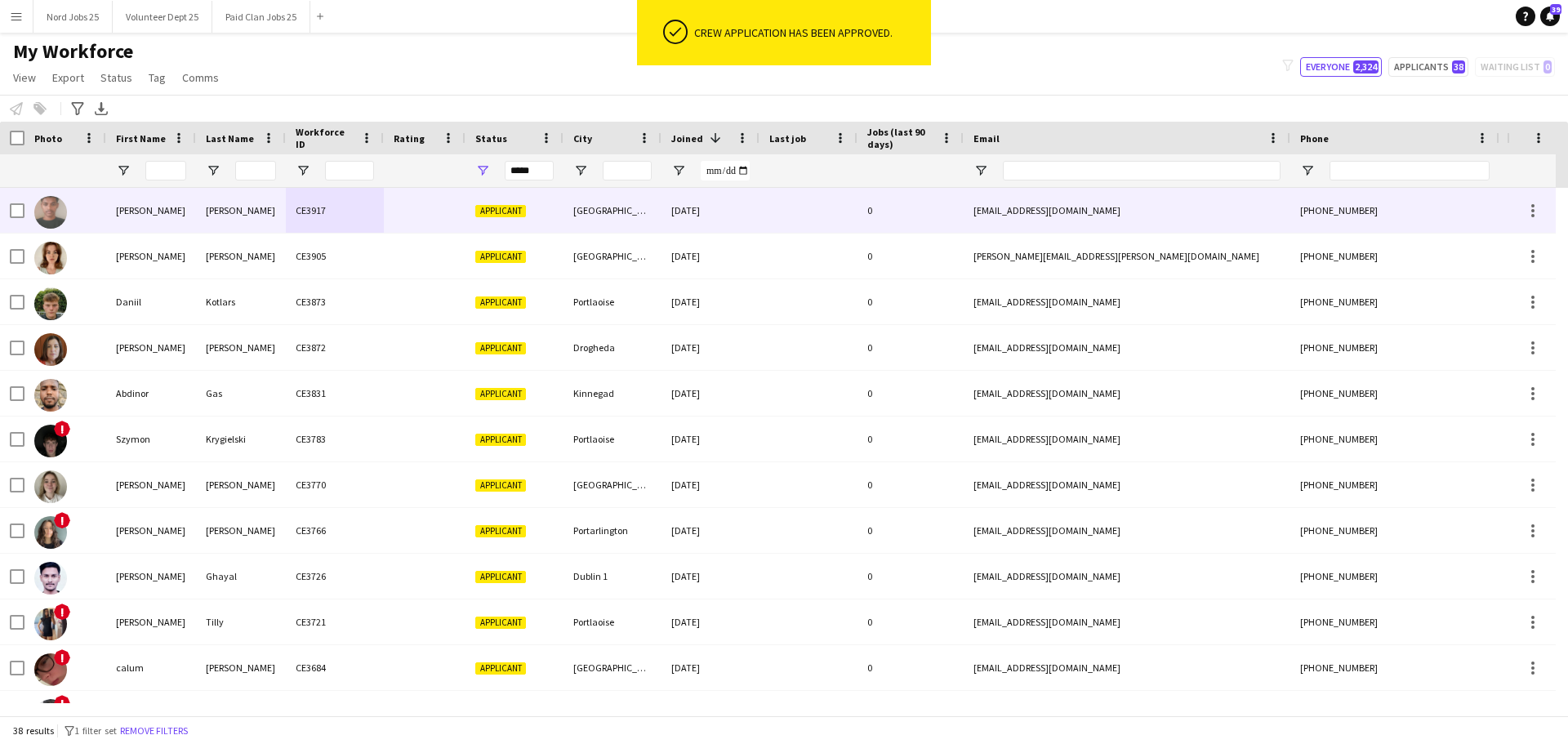
click at [329, 201] on div "CE3917" at bounding box center [335, 210] width 98 height 45
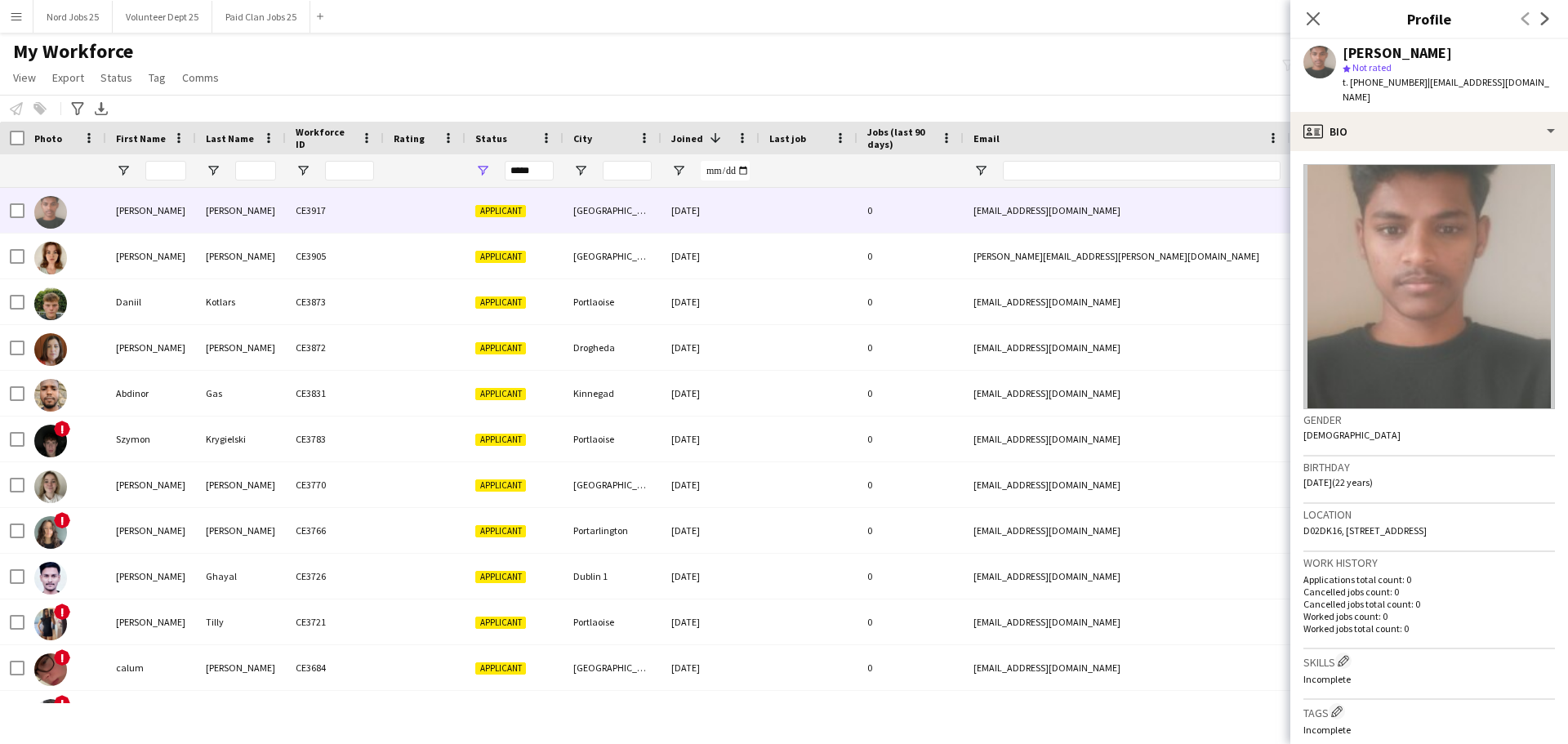
click at [1253, 151] on app-crew-profile-bio "Gender Male Birthday 24-02-2003 (22 years) Location D02DK16, Flat 6 18 grand ca…" at bounding box center [1429, 447] width 278 height 593
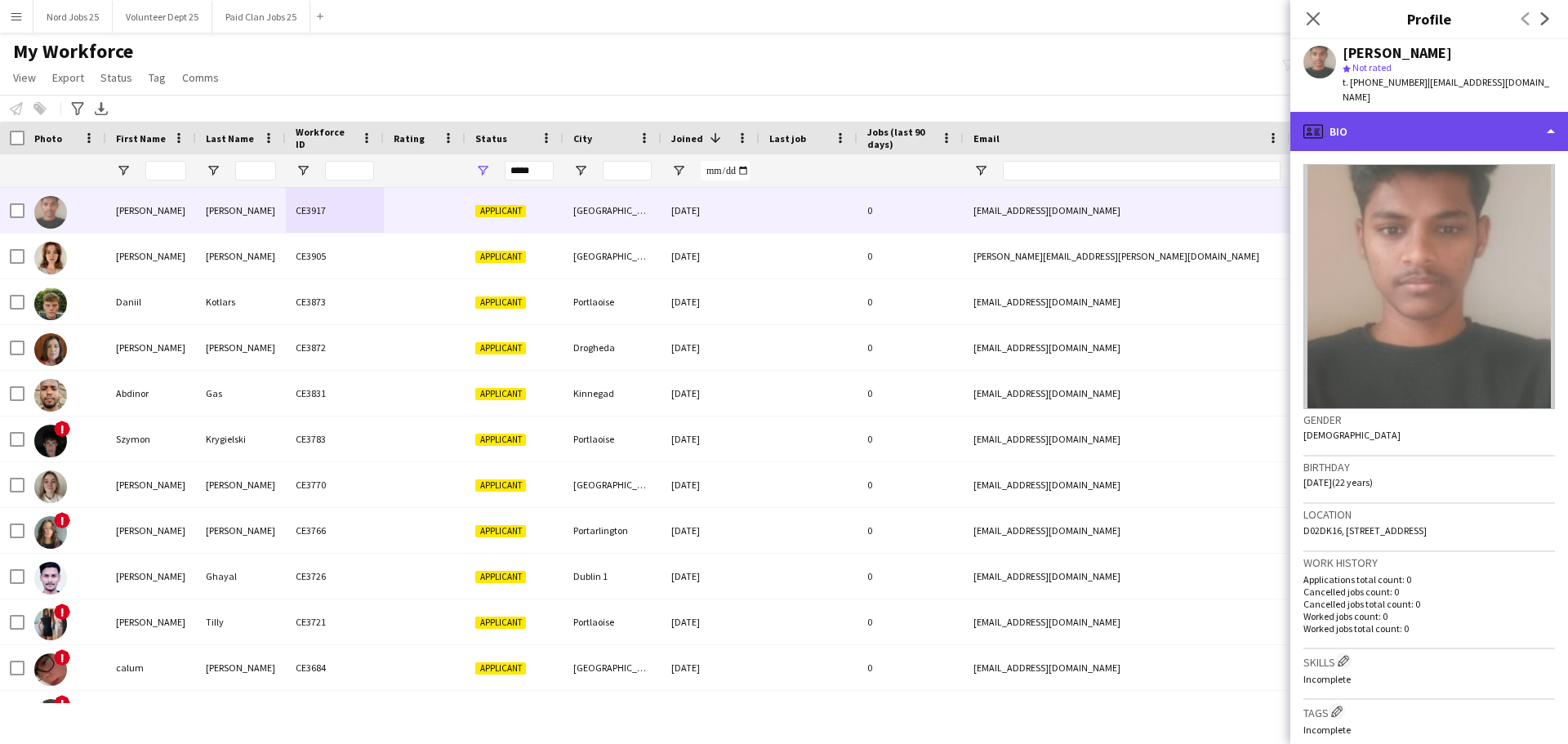
click at [1253, 117] on div "profile Bio" at bounding box center [1429, 131] width 278 height 39
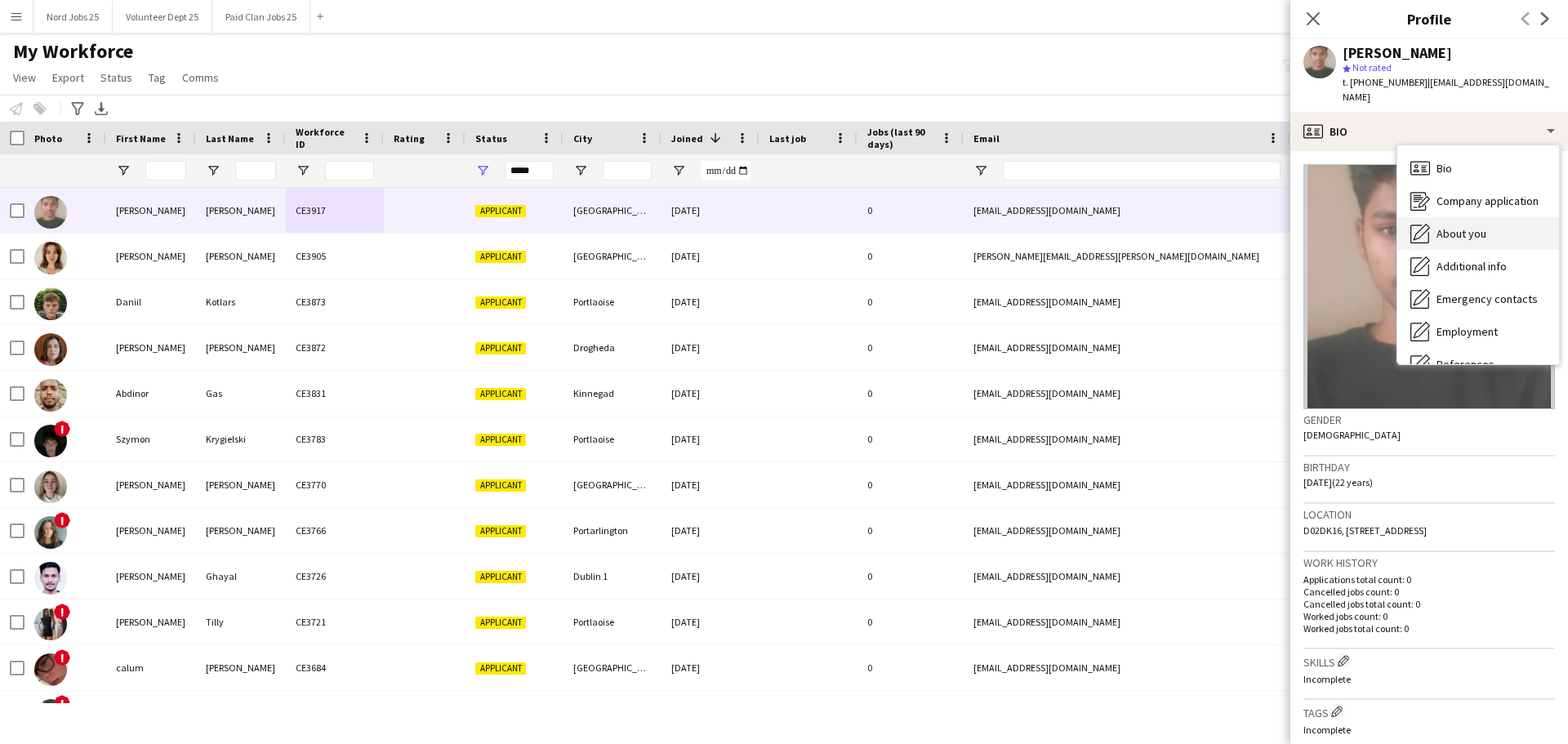
click at [1253, 218] on div "About you About you" at bounding box center [1478, 234] width 162 height 33
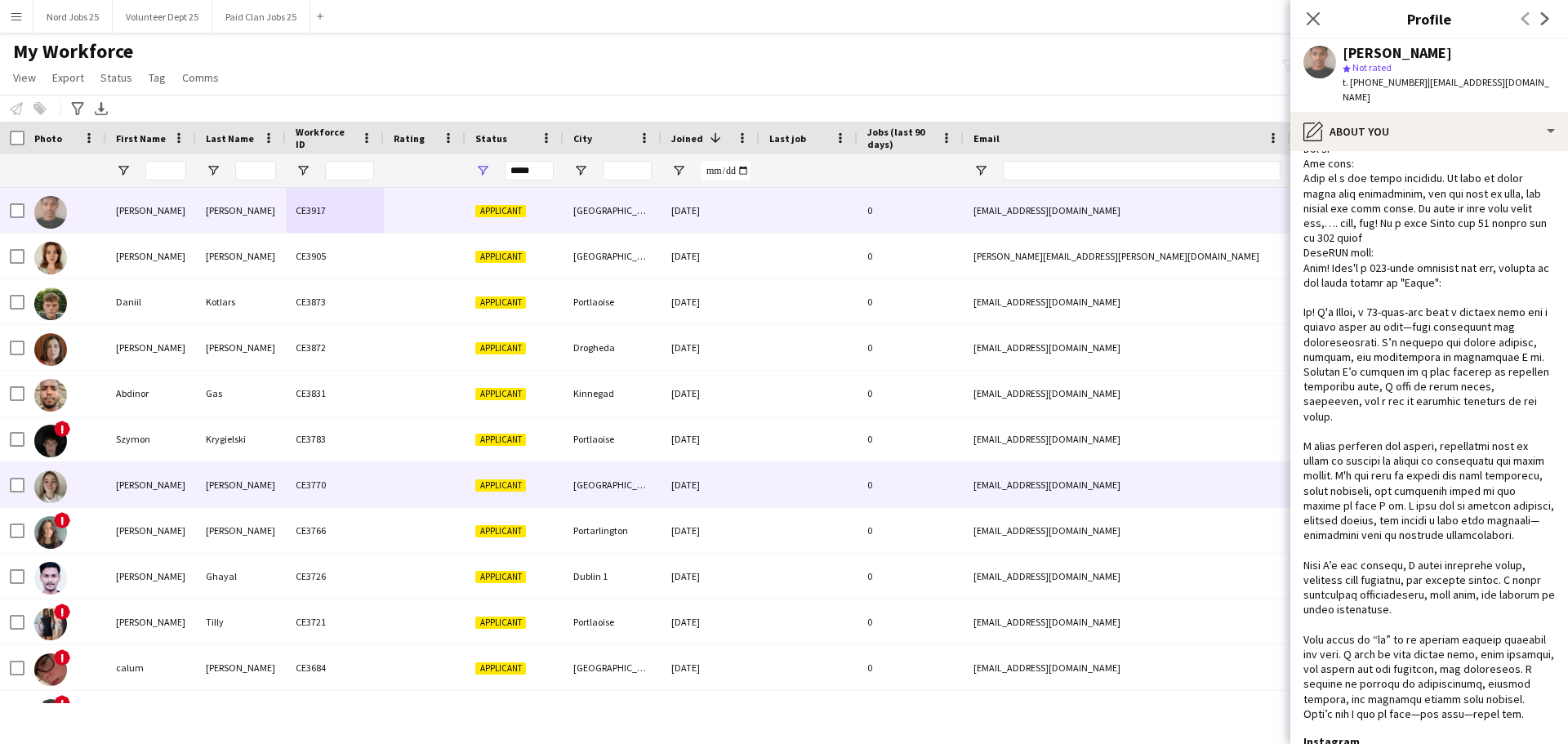
scroll to position [93, 0]
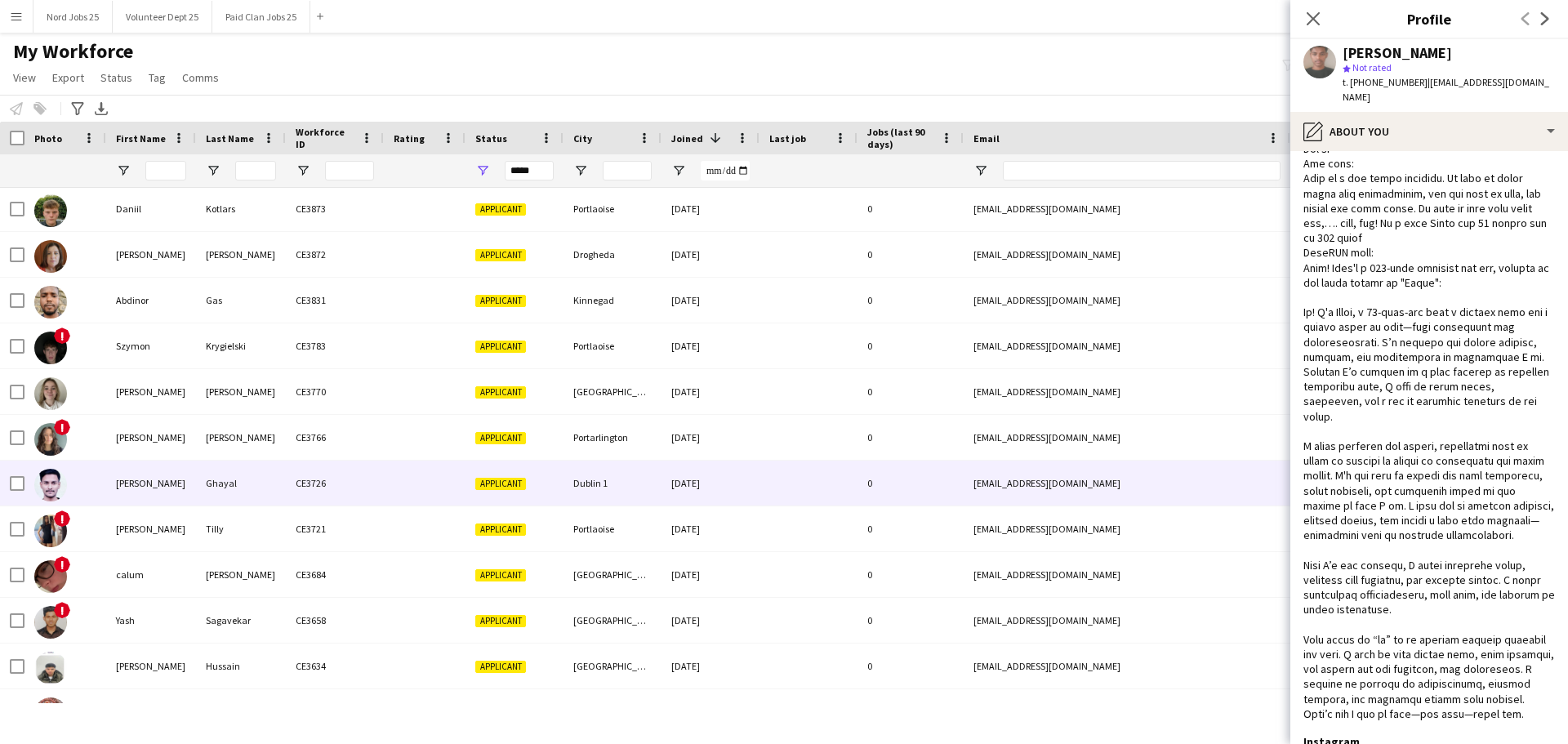
click at [245, 471] on div "Ghayal" at bounding box center [241, 483] width 90 height 45
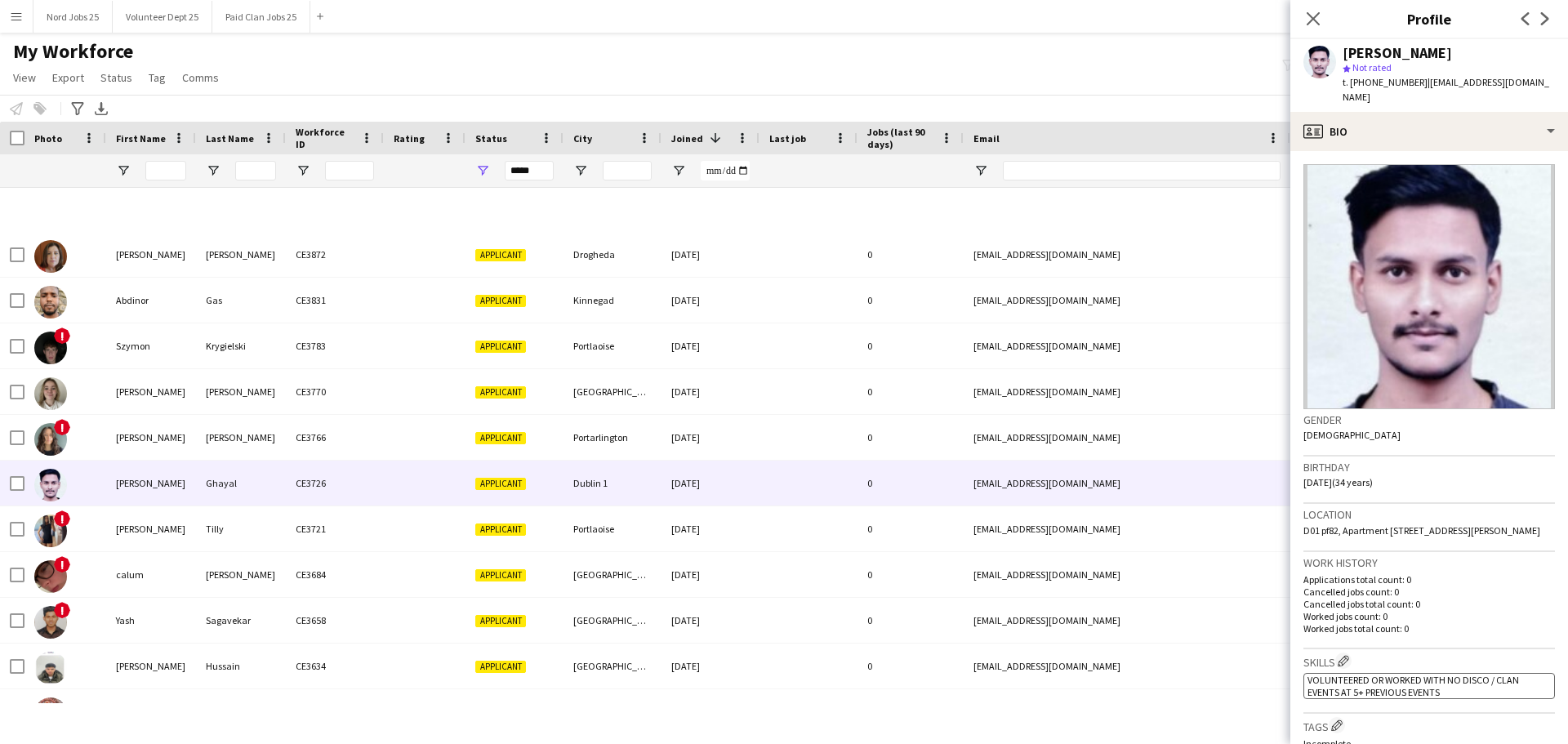
scroll to position [1223, 0]
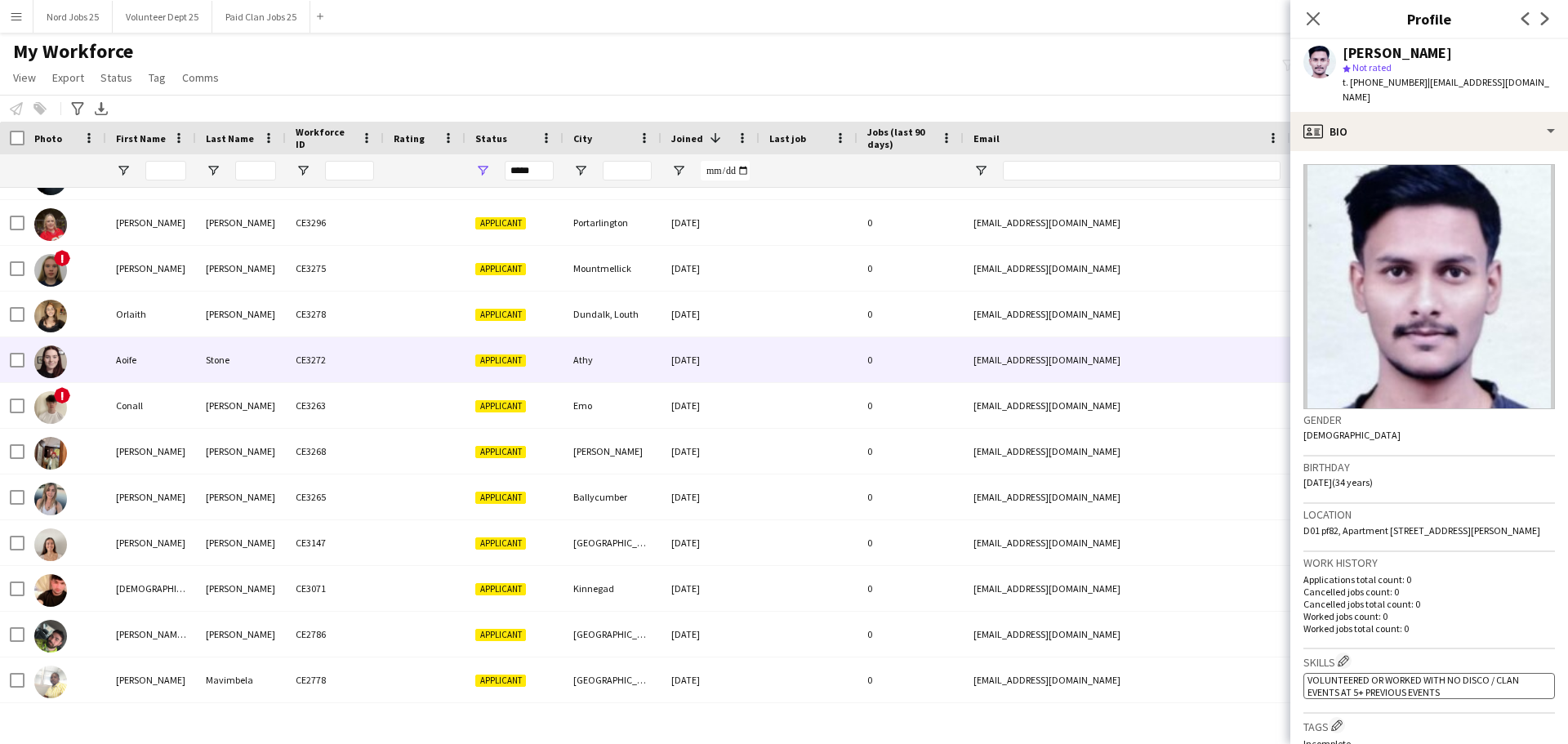
click at [246, 372] on div "Stone" at bounding box center [241, 360] width 90 height 45
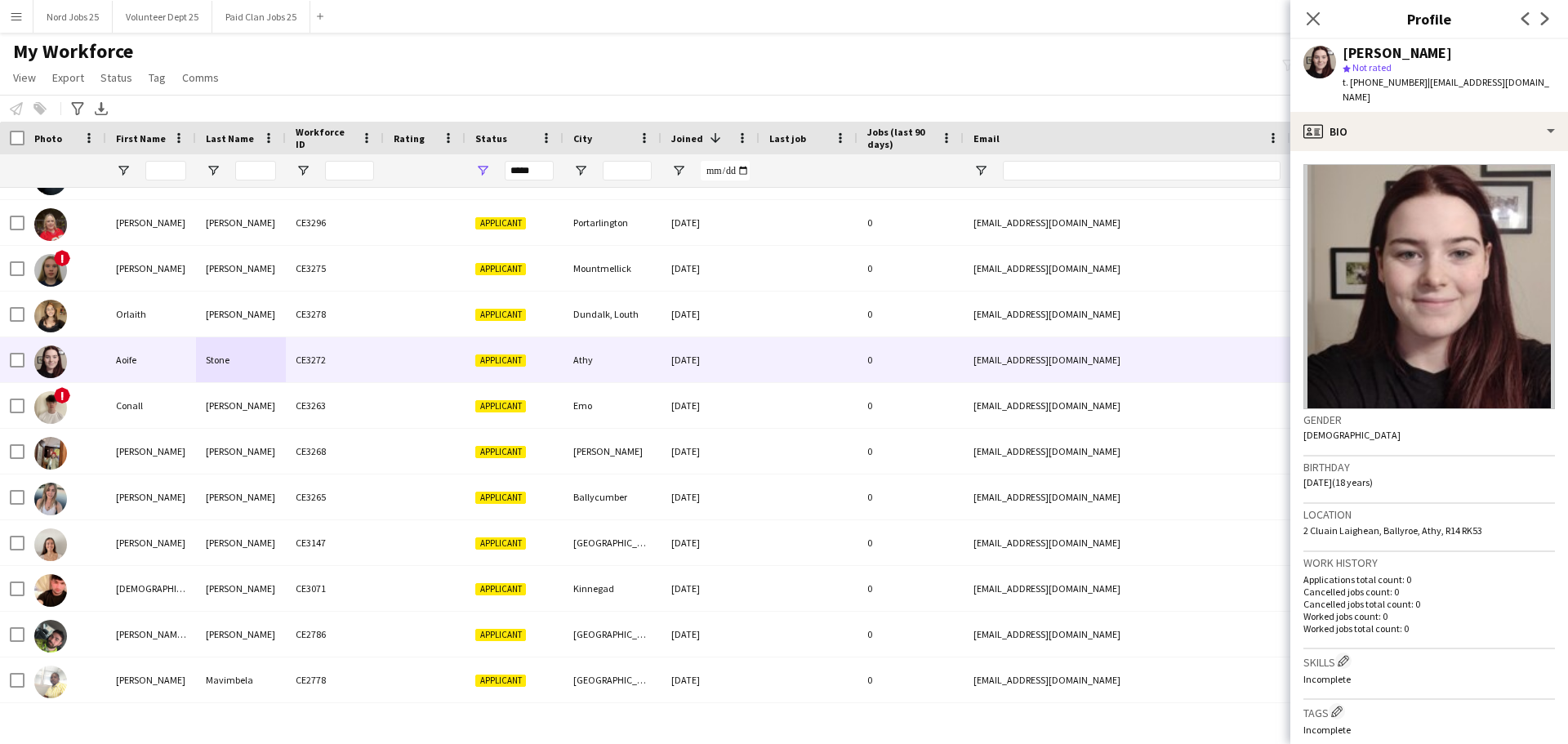
click at [1253, 151] on app-crew-profile-bio "Gender Female Birthday 08-11-2006 (18 years) Location 2 Cluain Laighean, Ballyr…" at bounding box center [1429, 447] width 278 height 593
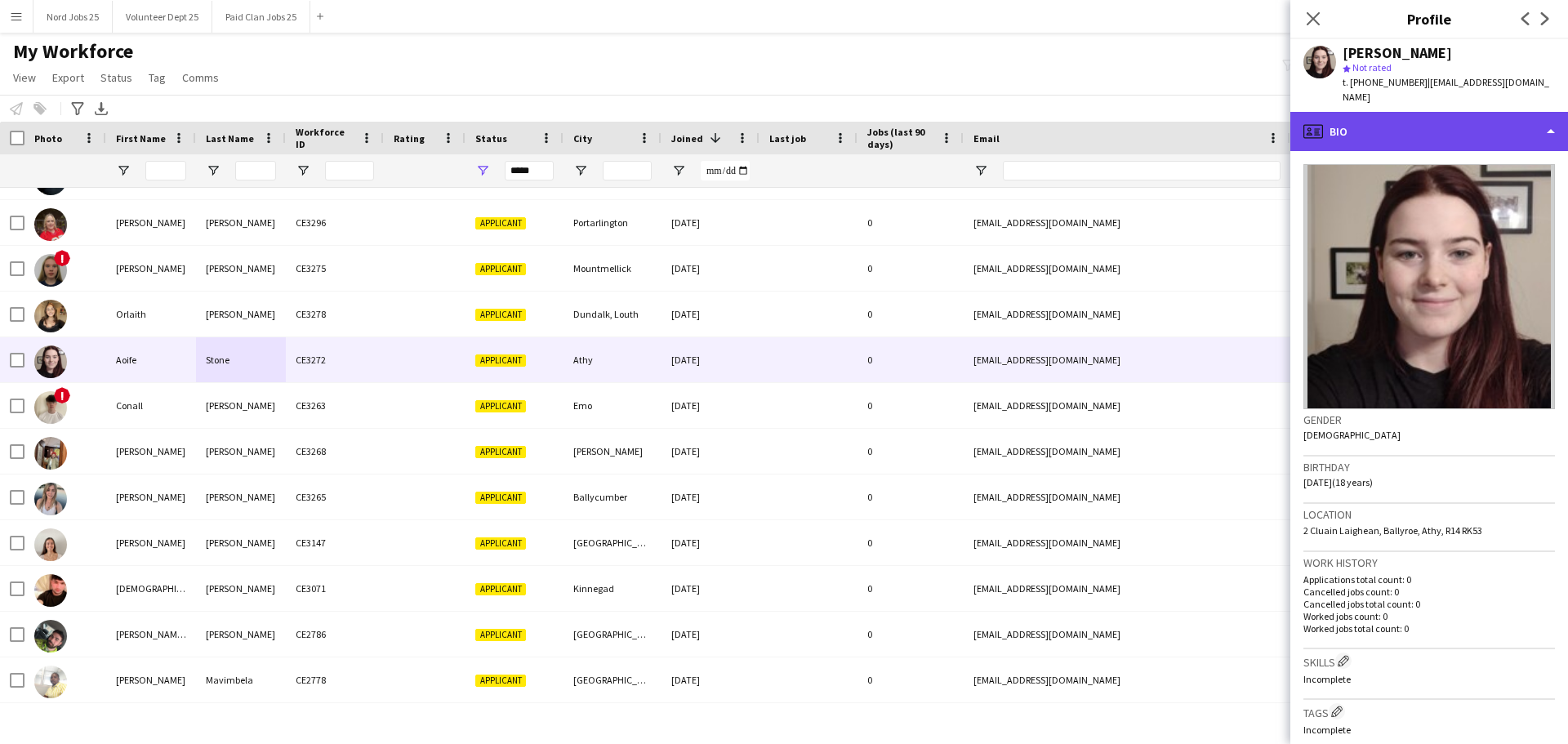
click at [1253, 125] on div "profile Bio" at bounding box center [1429, 131] width 278 height 39
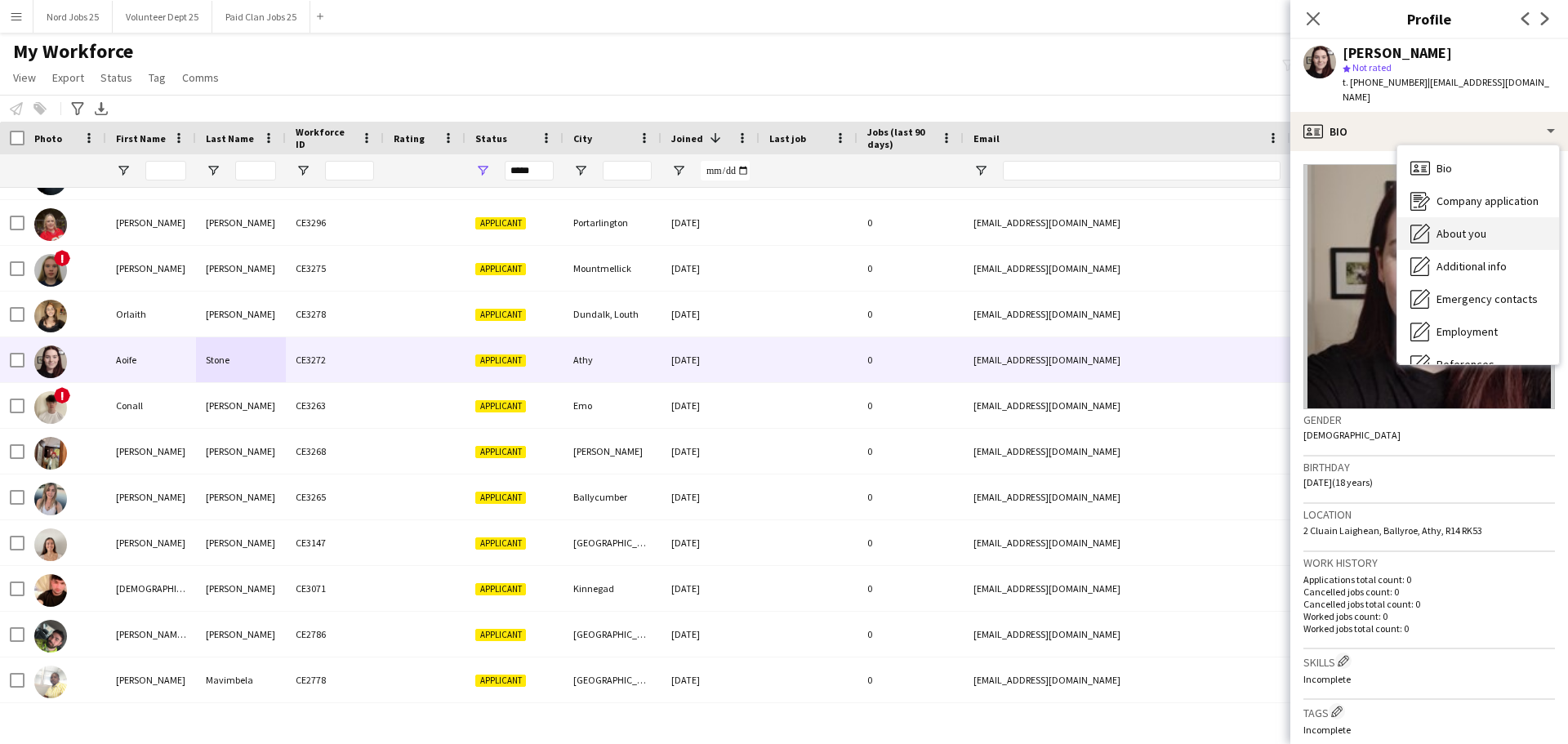
click at [1253, 226] on span "About you" at bounding box center [1461, 234] width 50 height 15
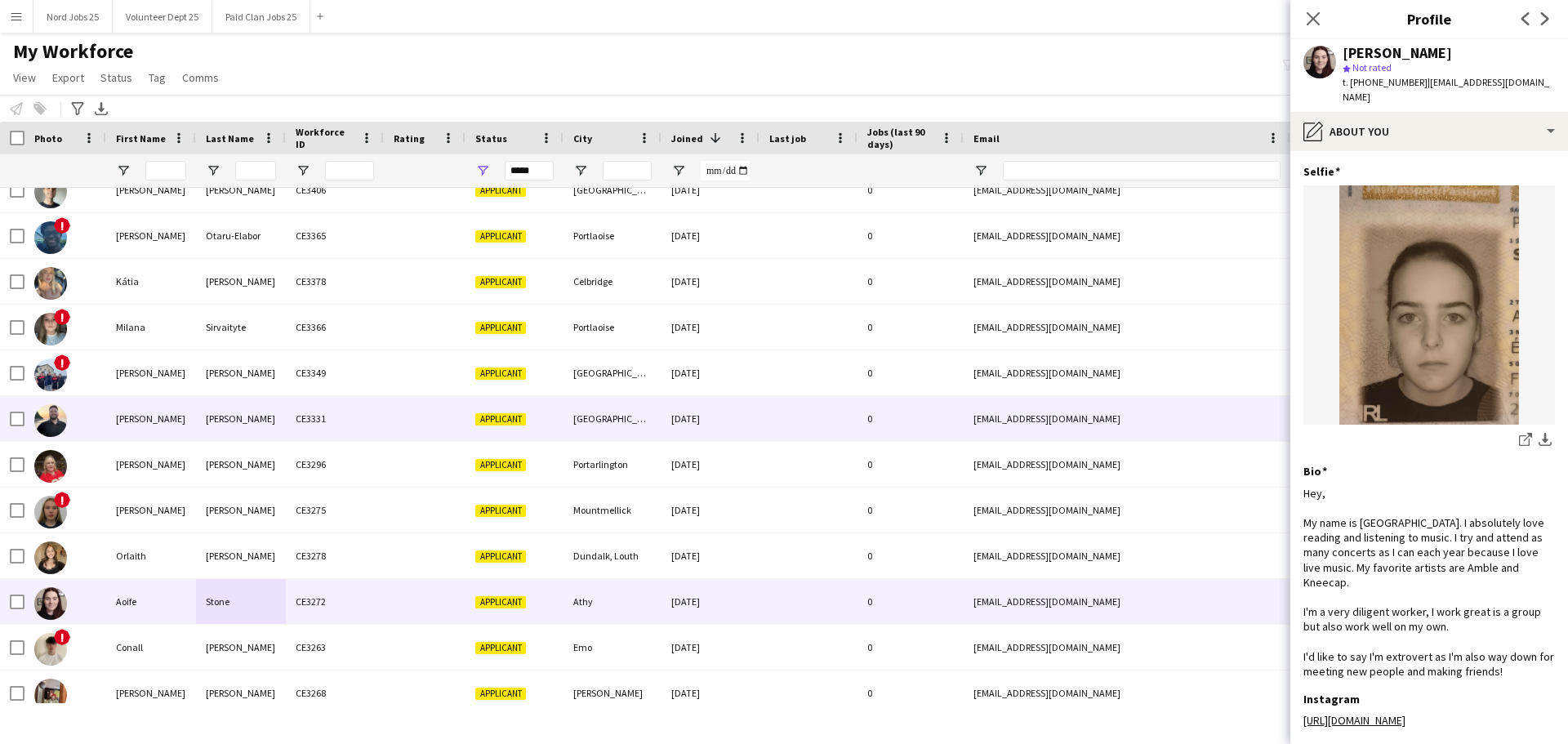
scroll to position [975, 0]
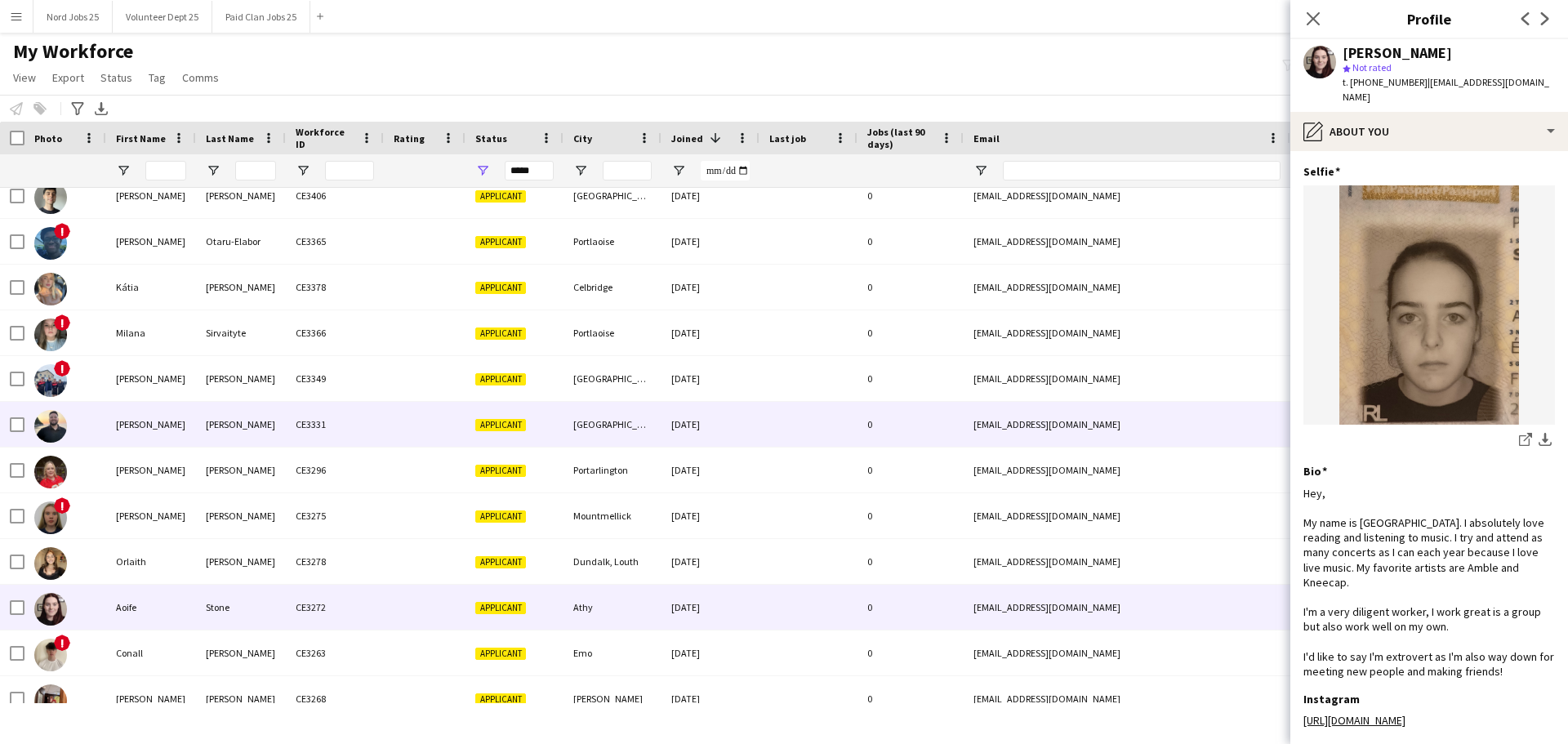
click at [188, 418] on div "Rodrigo" at bounding box center [151, 425] width 90 height 45
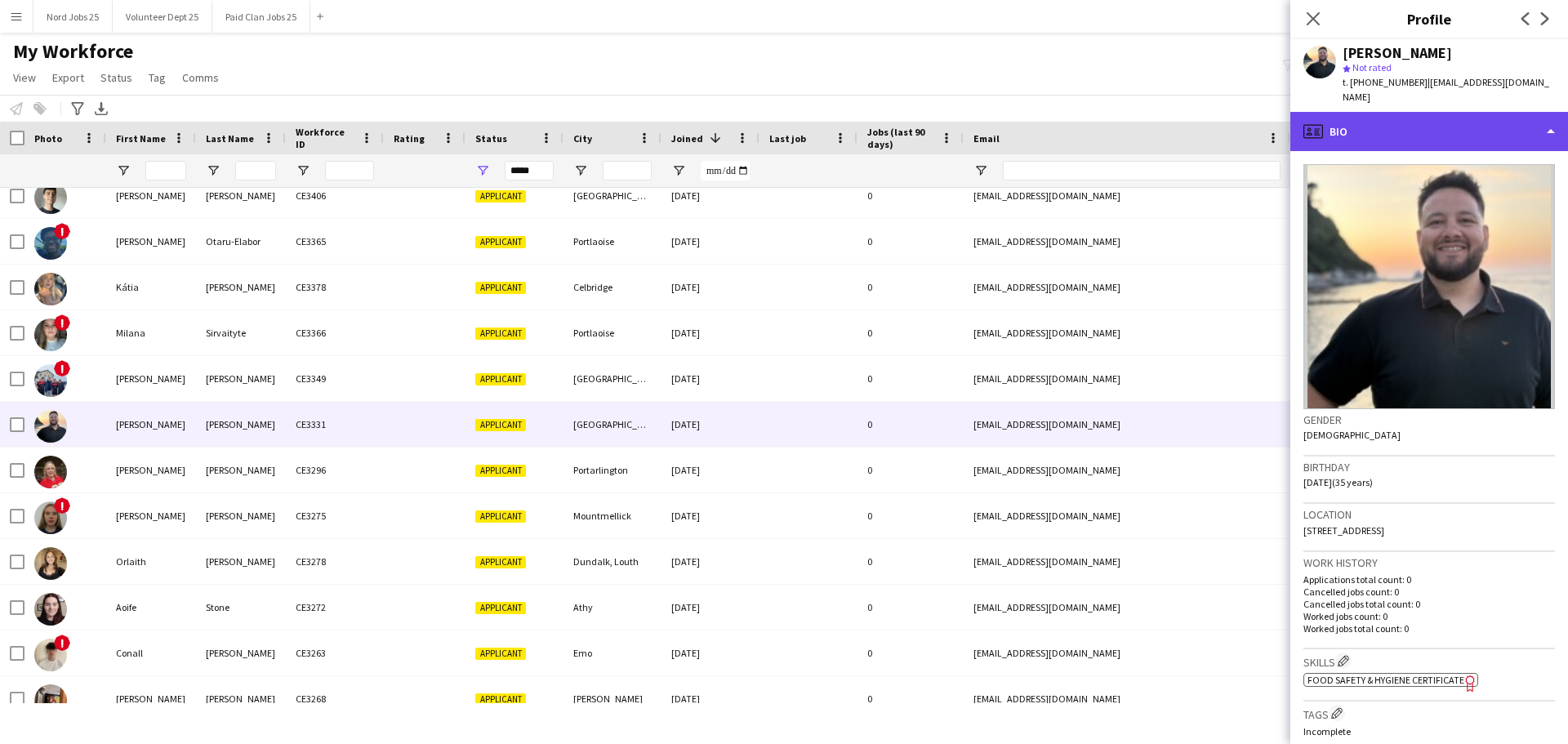
click at [1253, 134] on div "profile Bio" at bounding box center [1429, 131] width 278 height 39
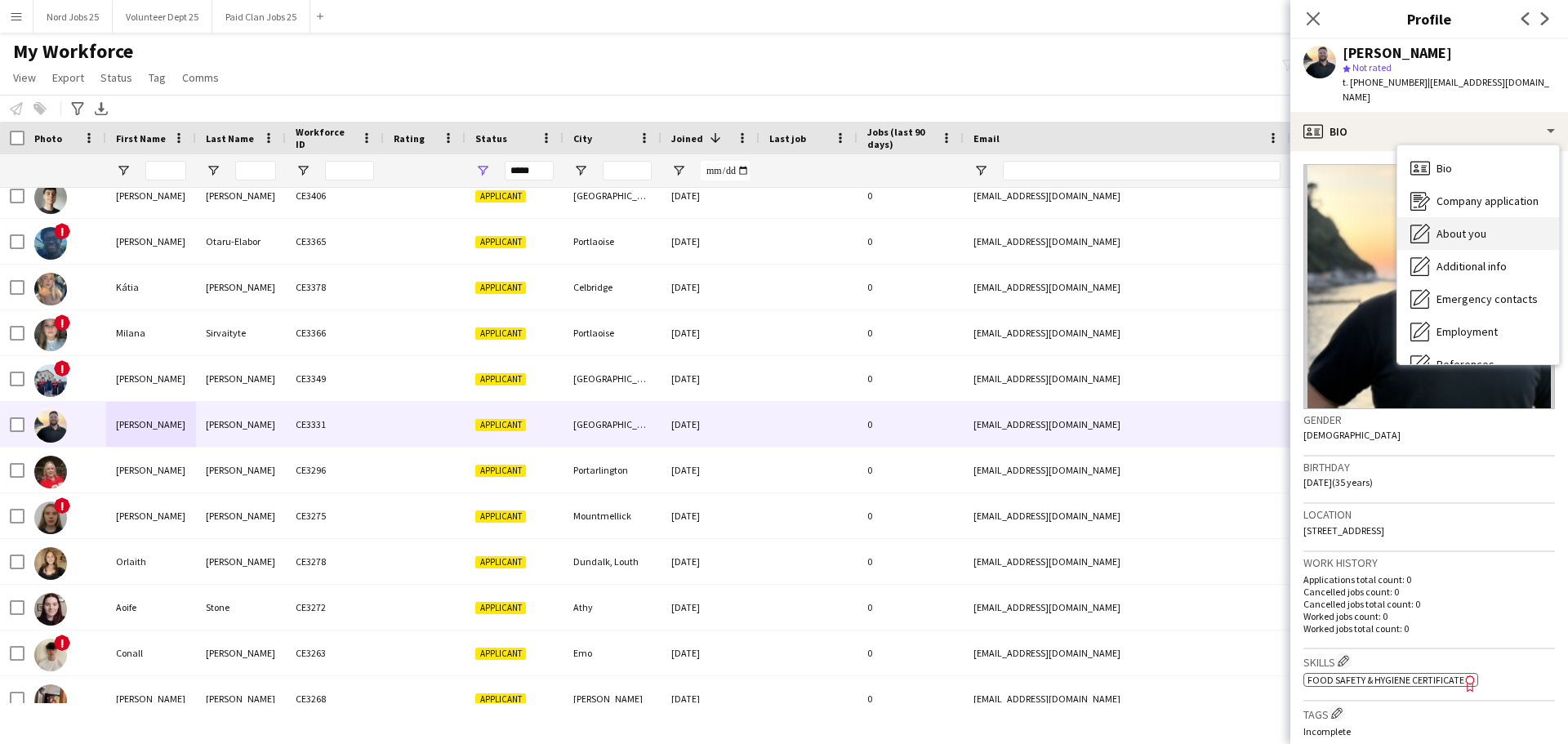
click at [1253, 226] on span "About you" at bounding box center [1461, 234] width 50 height 15
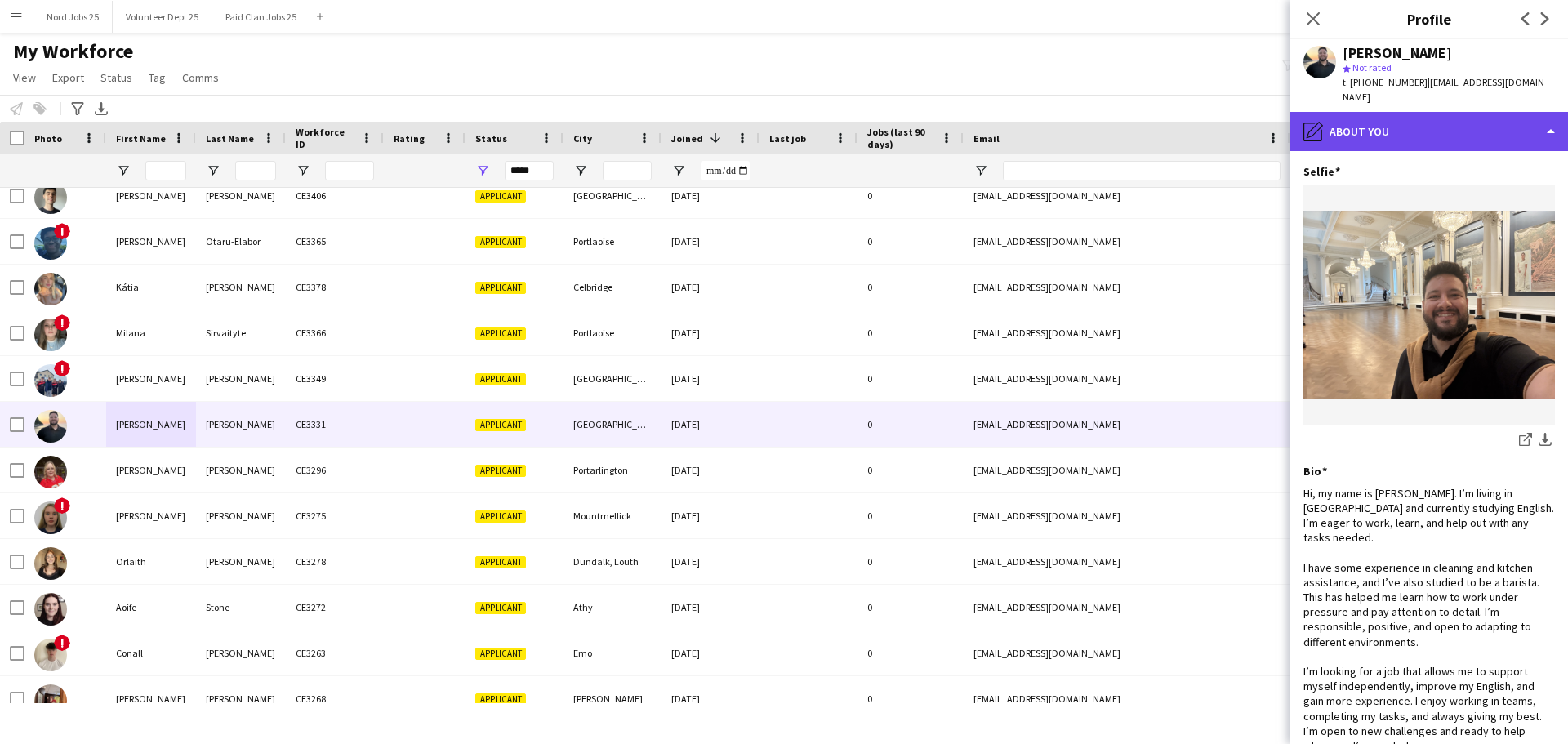
click at [1253, 128] on div "pencil4 About you" at bounding box center [1429, 131] width 278 height 39
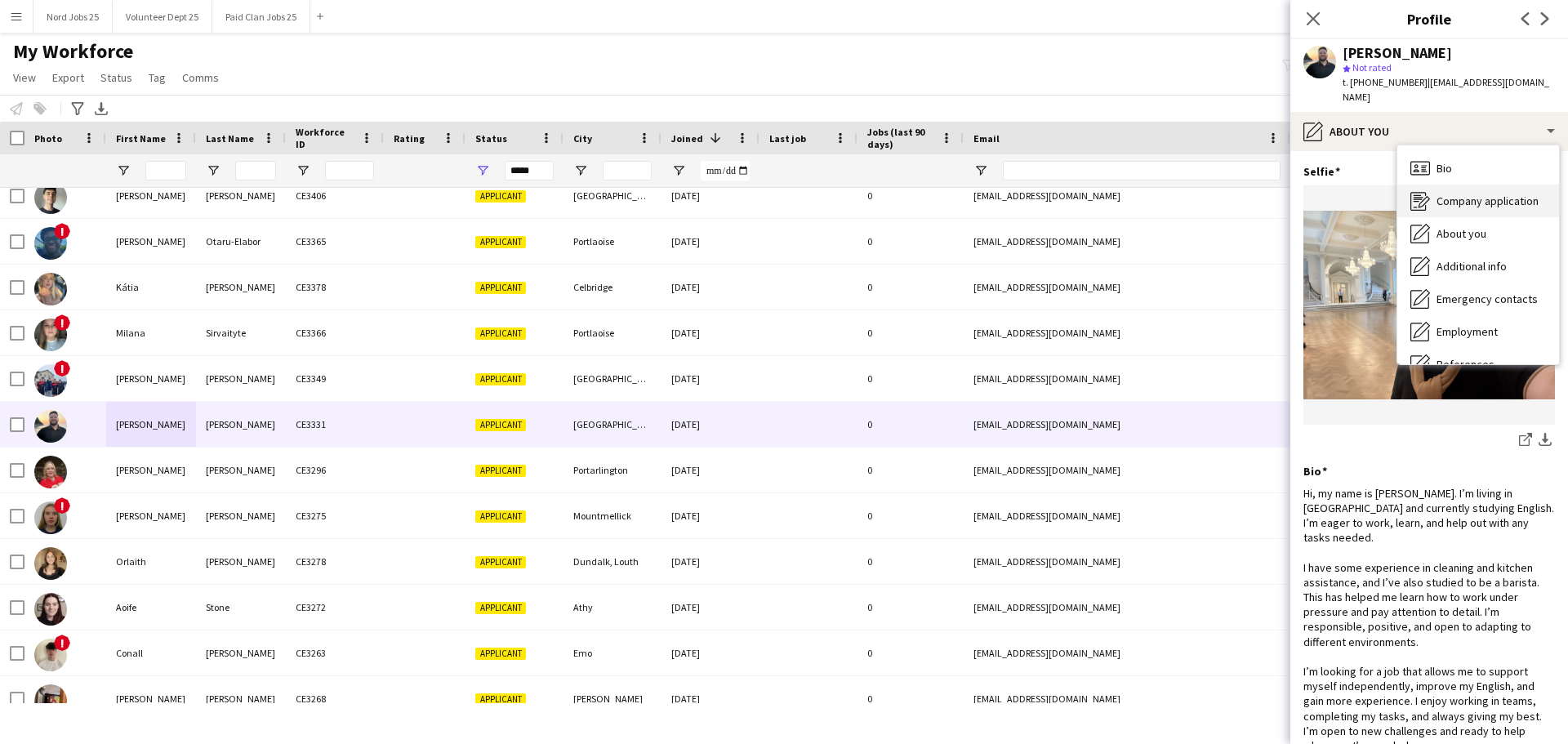
click at [1253, 194] on span "Company application" at bounding box center [1487, 201] width 102 height 15
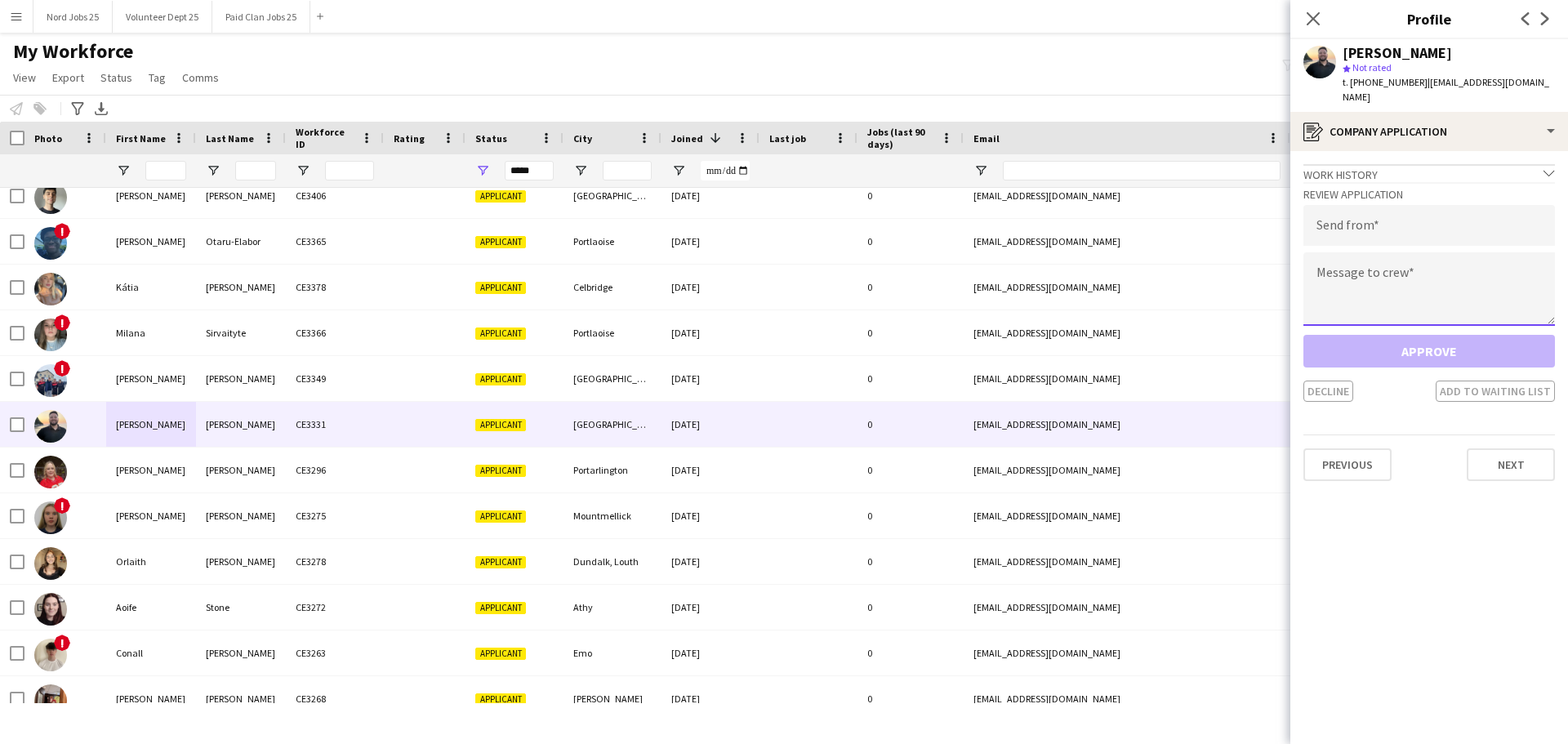
click at [1253, 253] on textarea at bounding box center [1429, 289] width 252 height 73
paste textarea "**********"
type textarea "**********"
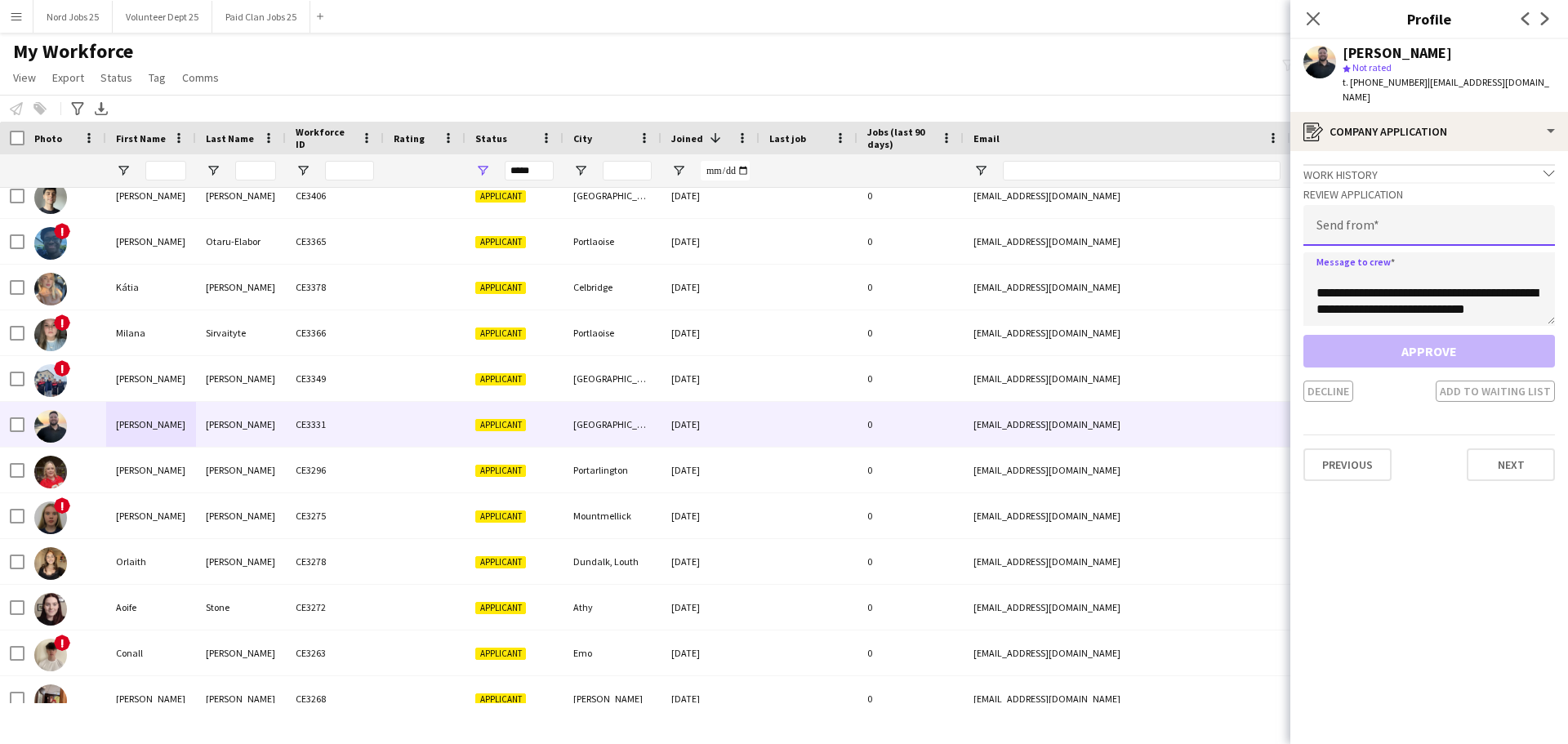
click at [1253, 216] on input "email" at bounding box center [1429, 225] width 252 height 41
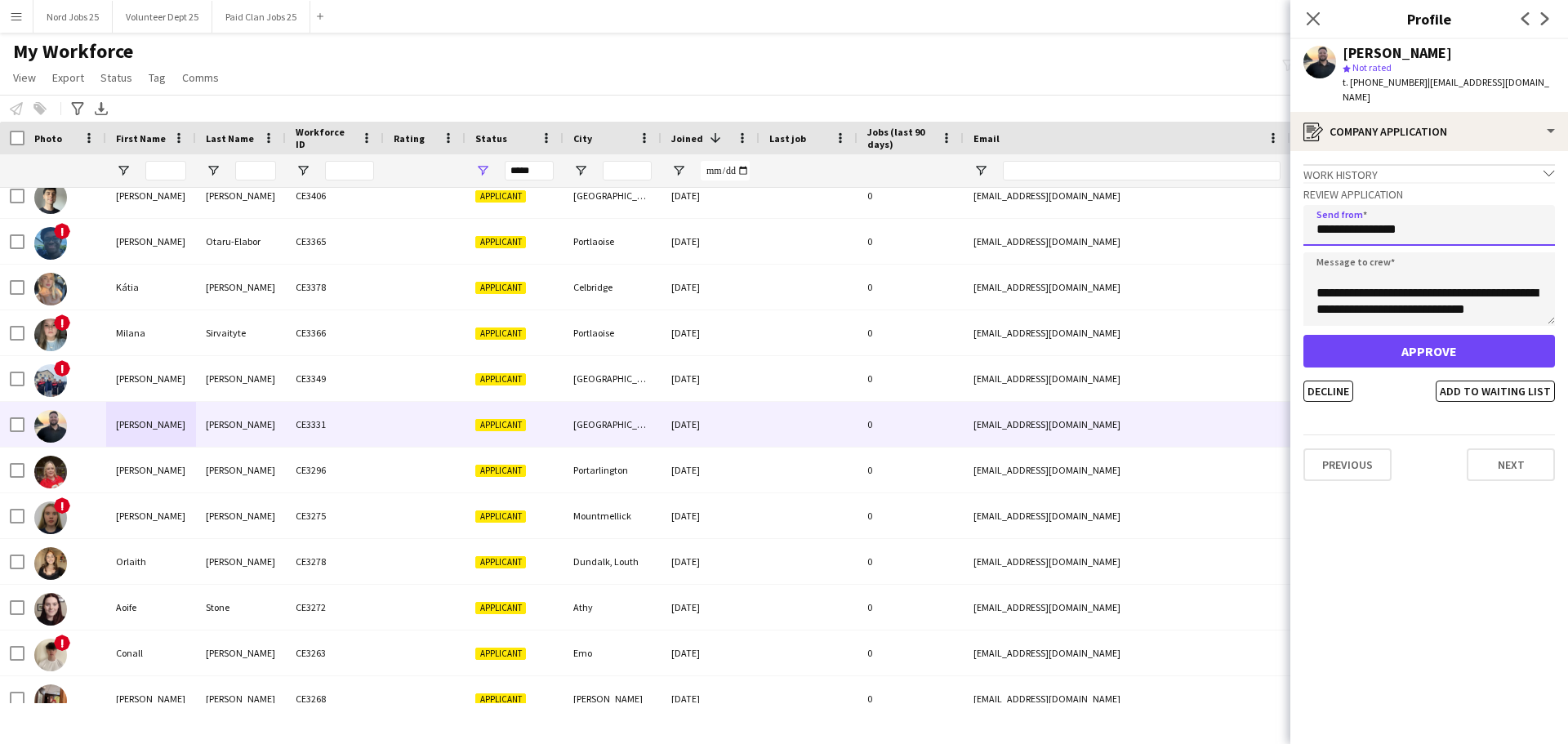
type input "**********"
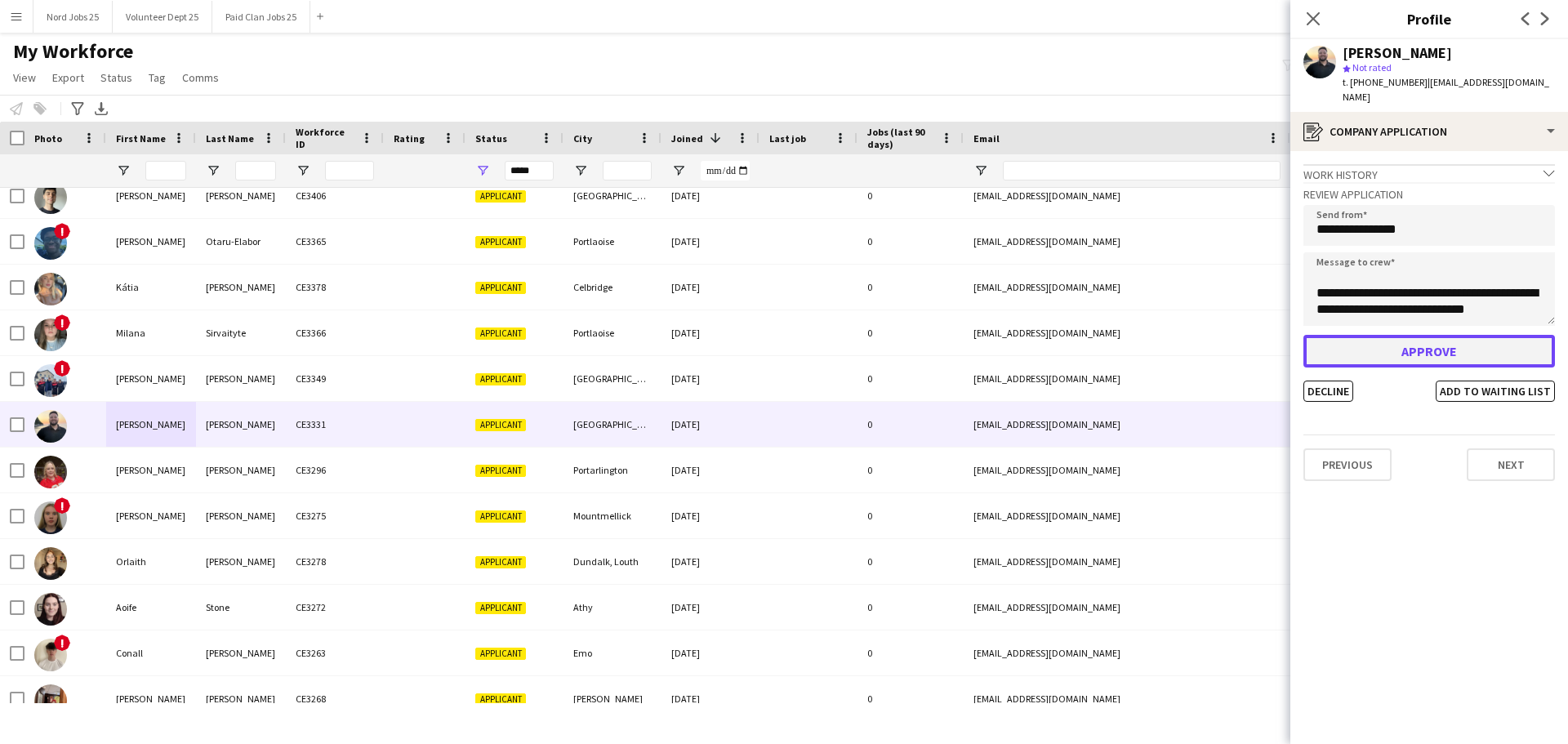
click at [1253, 335] on button "Approve" at bounding box center [1429, 351] width 252 height 33
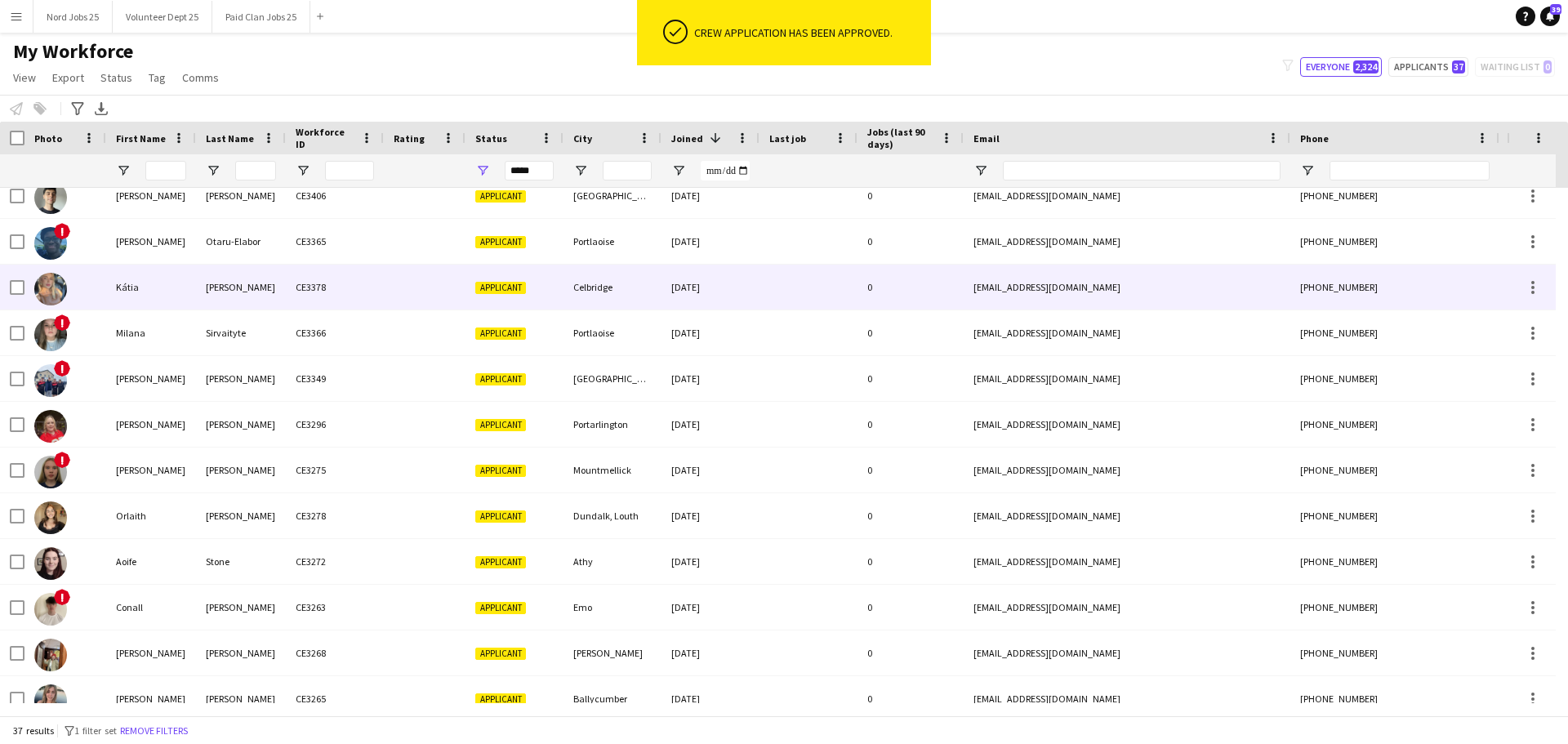
click at [209, 278] on div "[PERSON_NAME]" at bounding box center [241, 287] width 90 height 45
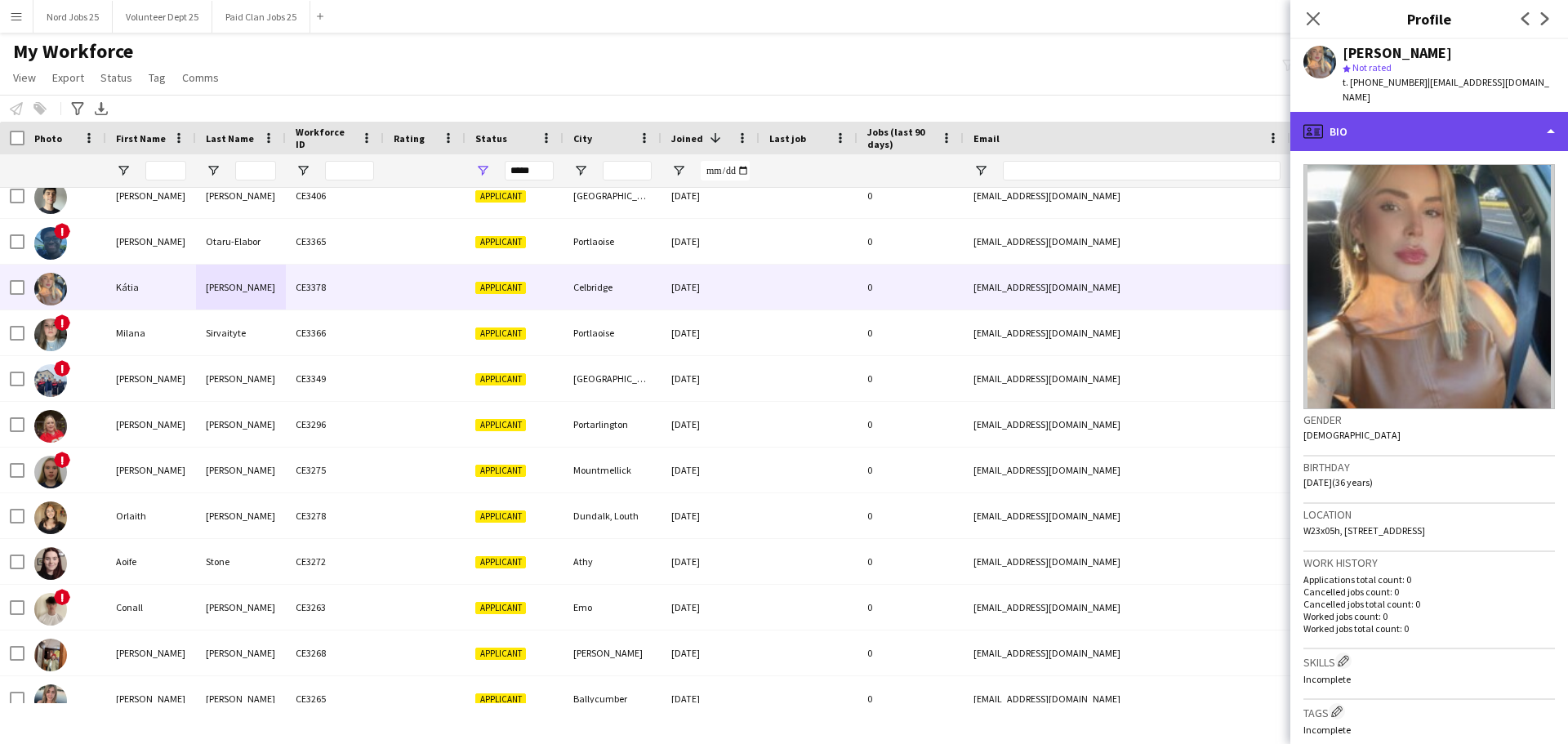
click at [1253, 136] on div "profile Bio" at bounding box center [1429, 131] width 278 height 39
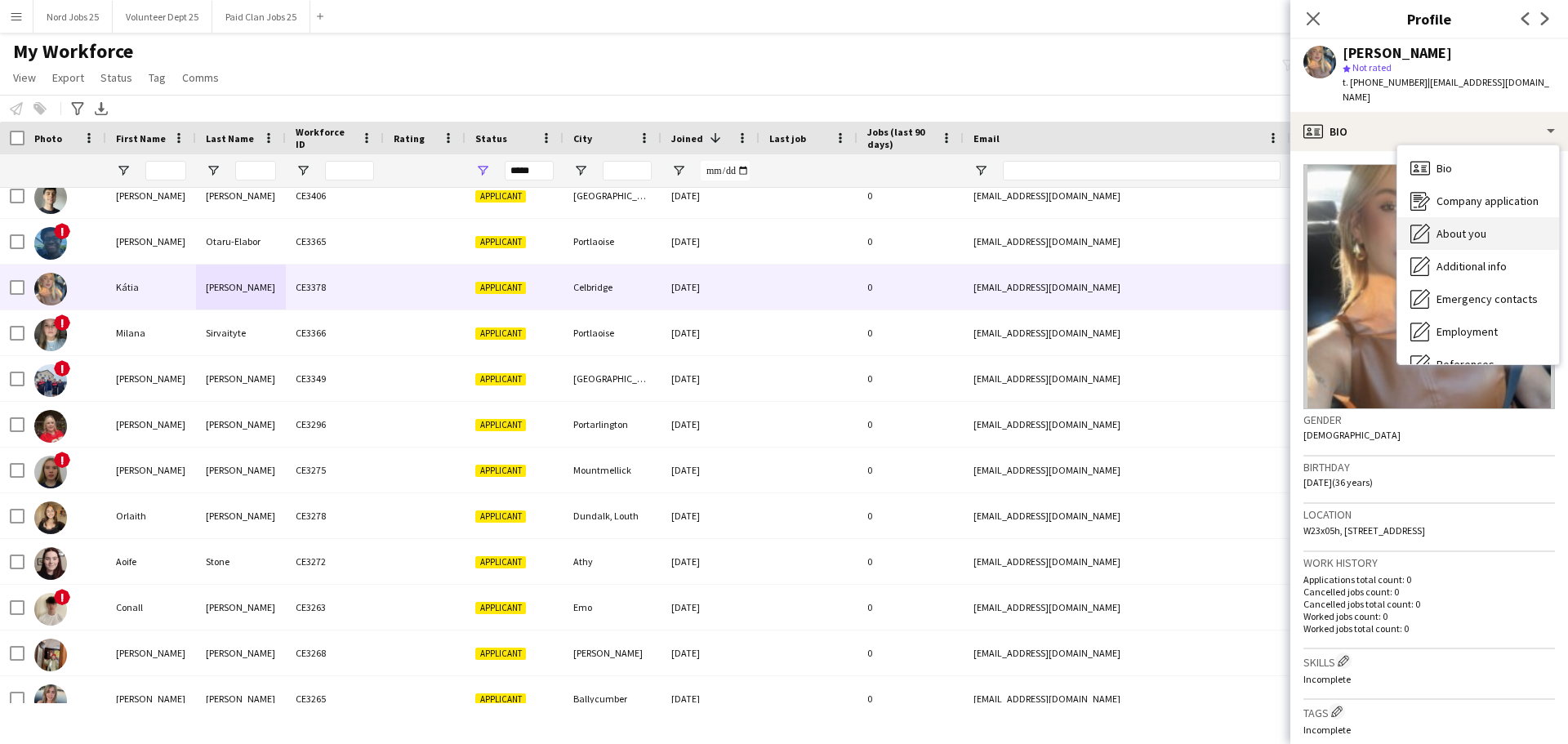
click at [1253, 226] on span "About you" at bounding box center [1461, 234] width 50 height 15
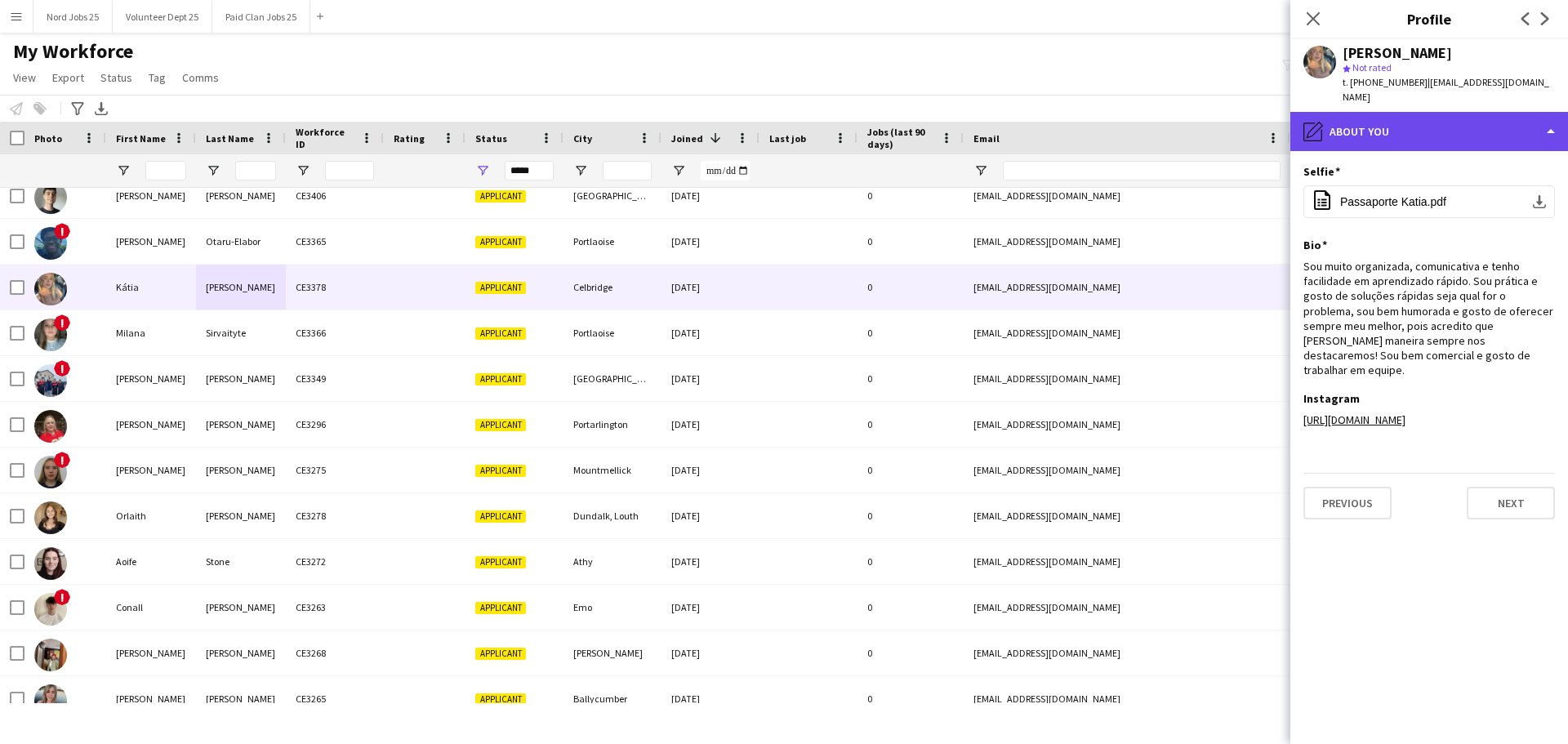
click at [1253, 123] on div "pencil4 About you" at bounding box center [1429, 131] width 278 height 39
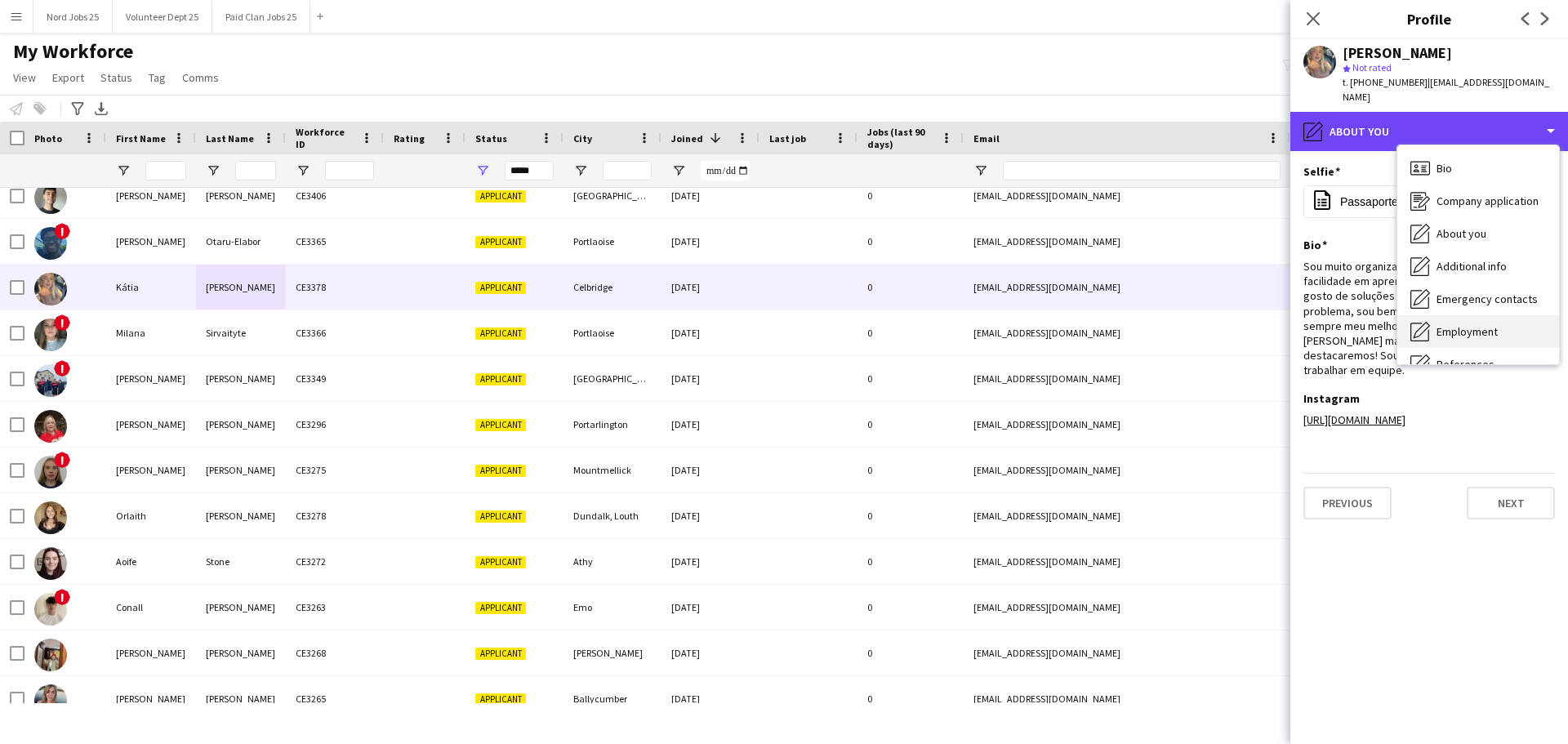
scroll to position [153, 0]
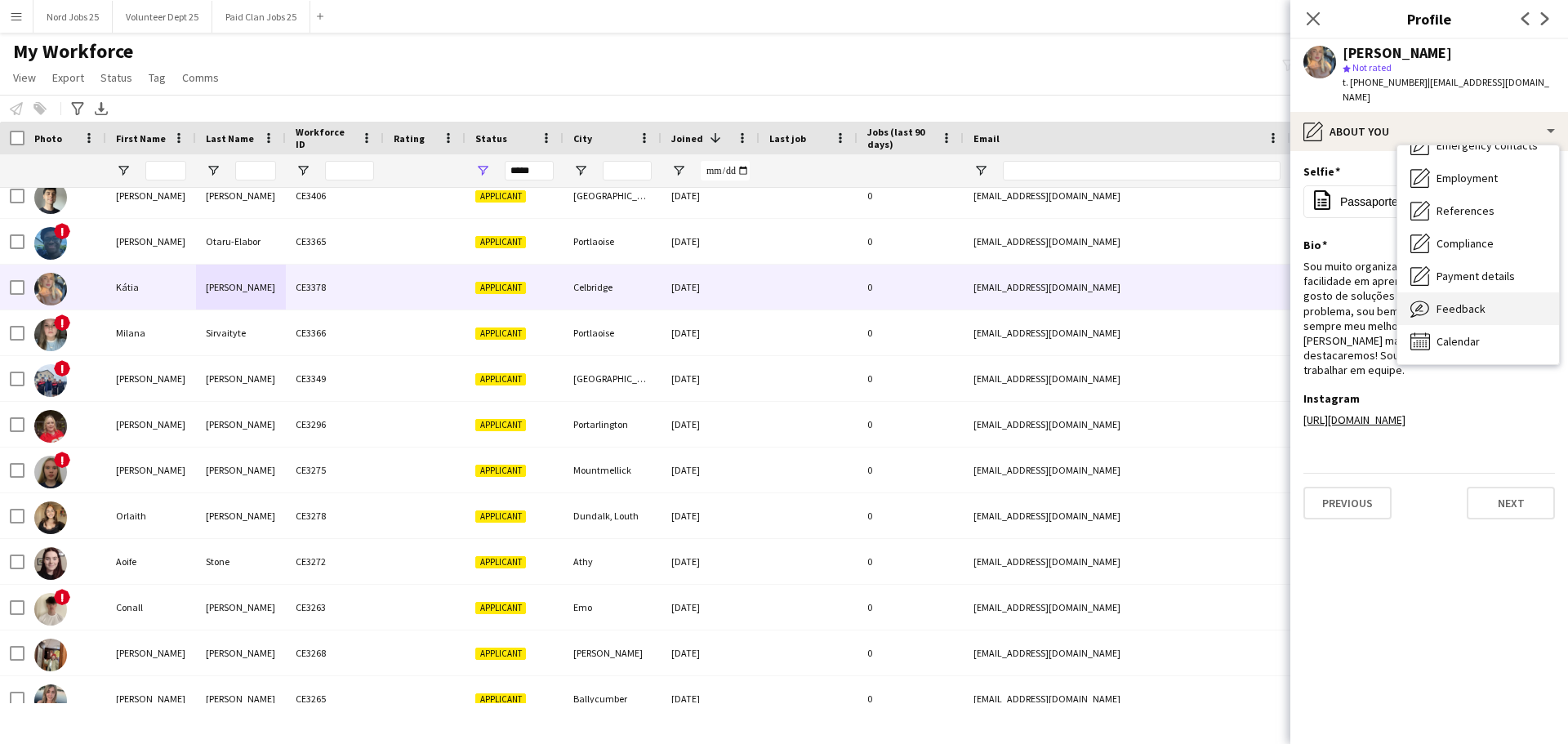
click at [1253, 301] on span "Feedback" at bounding box center [1460, 309] width 49 height 15
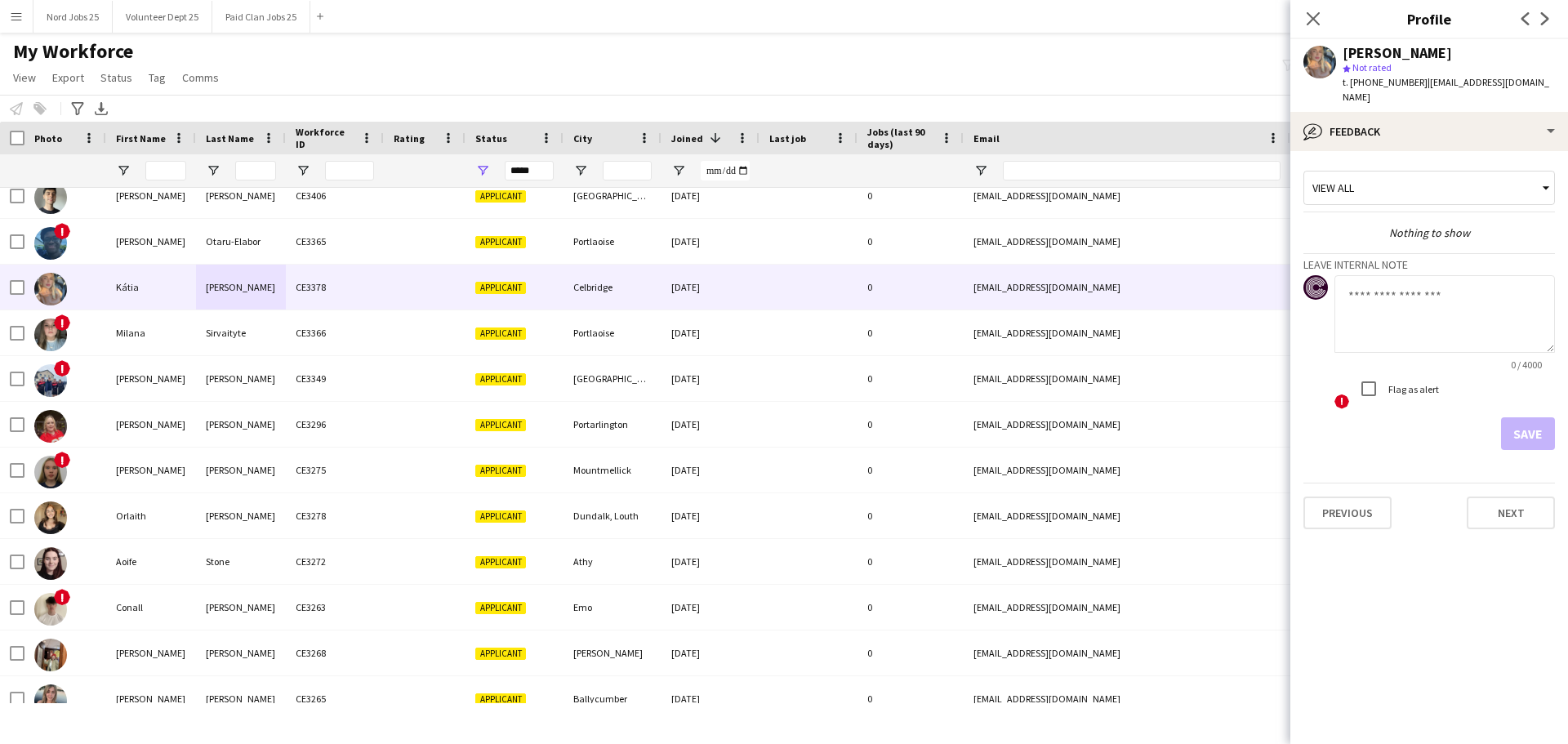
click at [1253, 303] on textarea at bounding box center [1444, 314] width 220 height 78
type textarea "**********"
click at [1253, 425] on button "Save" at bounding box center [1527, 433] width 54 height 33
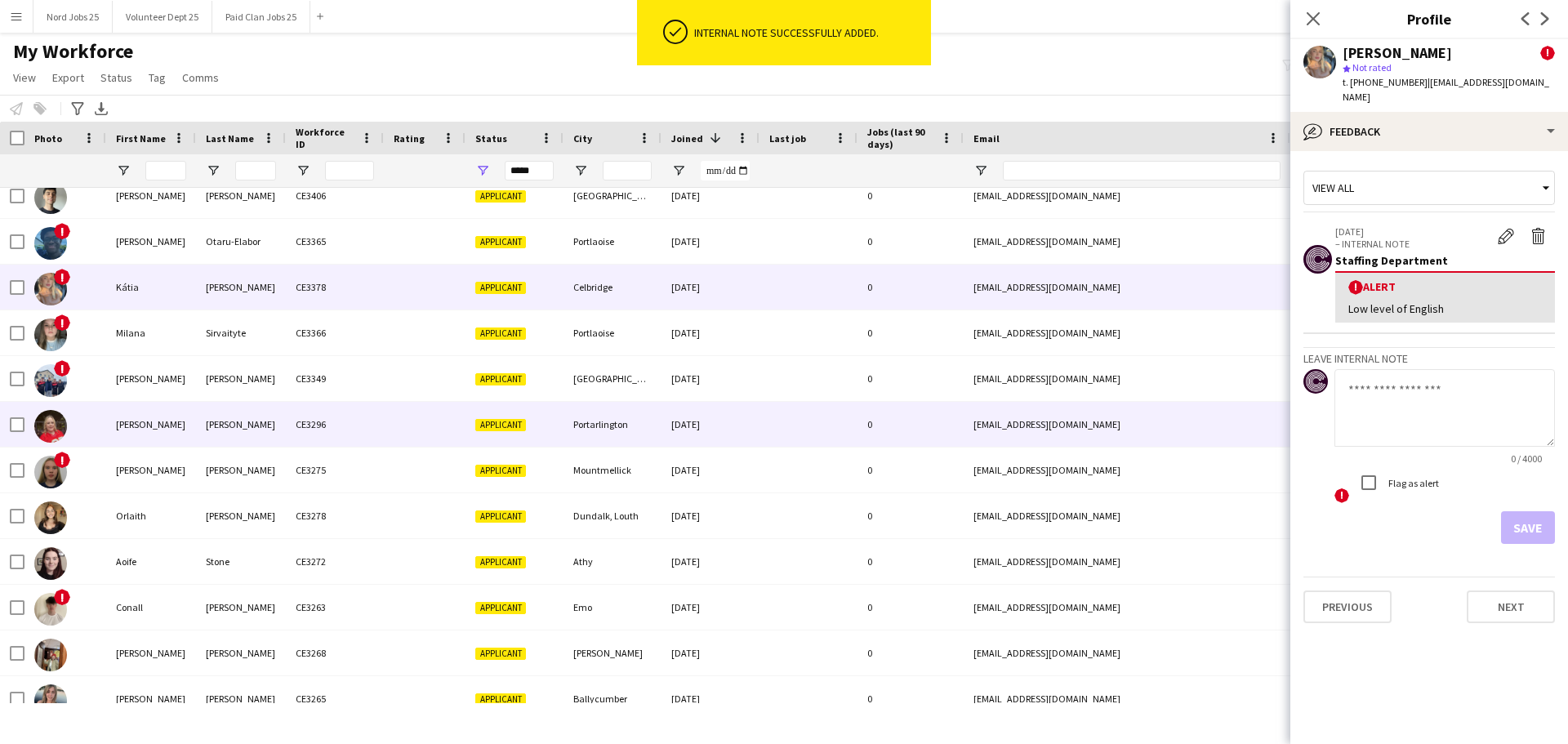
click at [180, 411] on div "Samantha" at bounding box center [151, 425] width 90 height 45
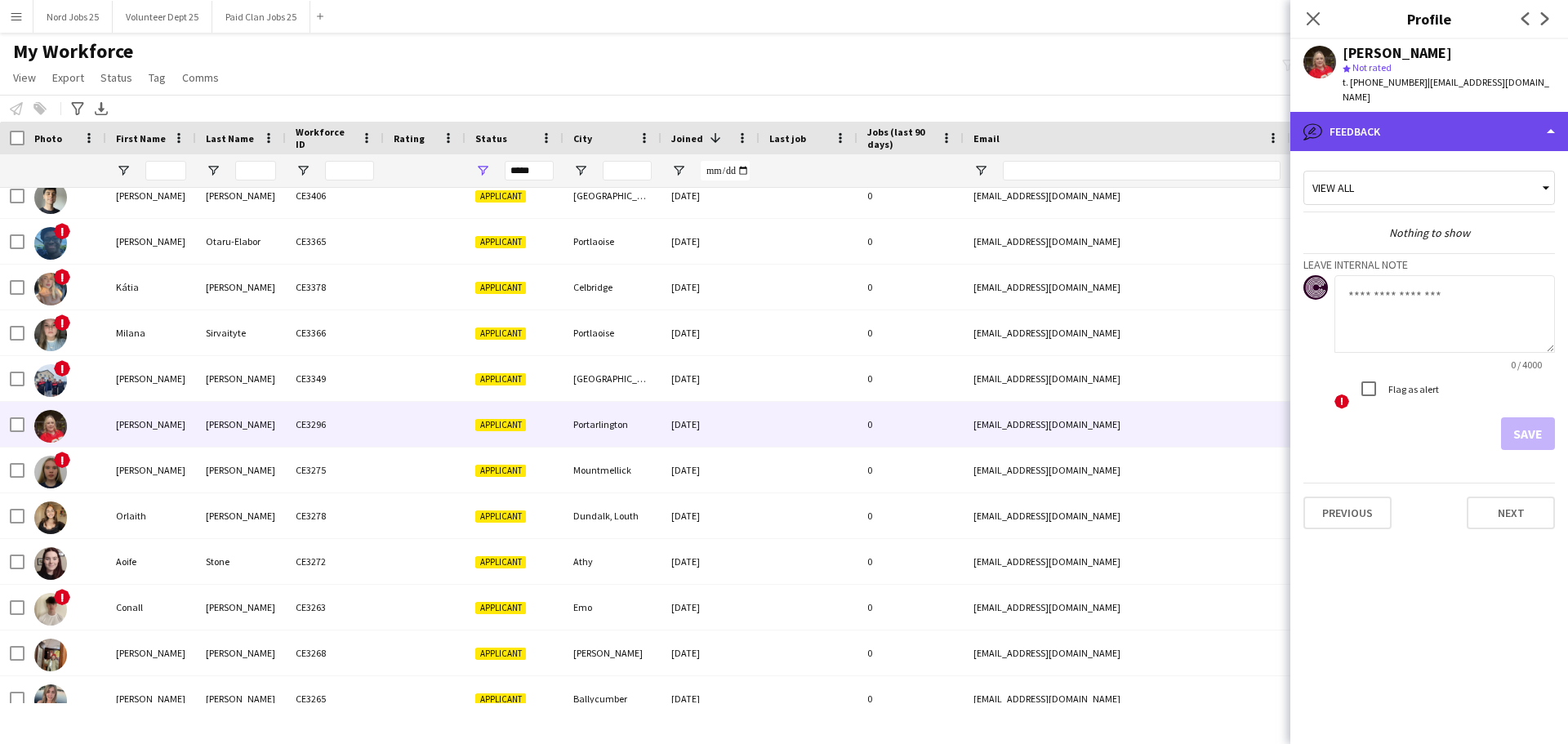
click at [1253, 118] on div "bubble-pencil Feedback" at bounding box center [1429, 131] width 278 height 39
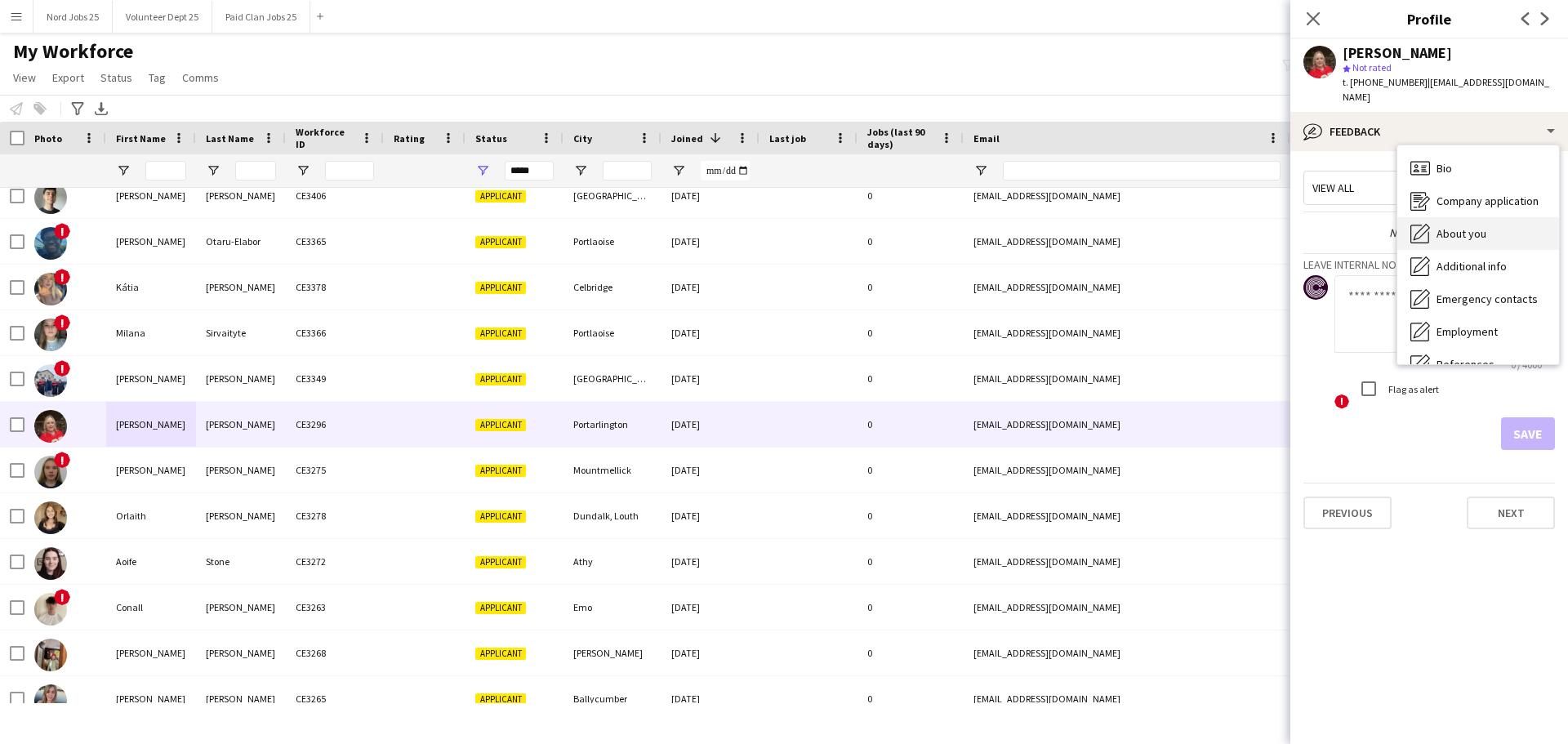
click at [1253, 226] on span "About you" at bounding box center [1461, 234] width 50 height 15
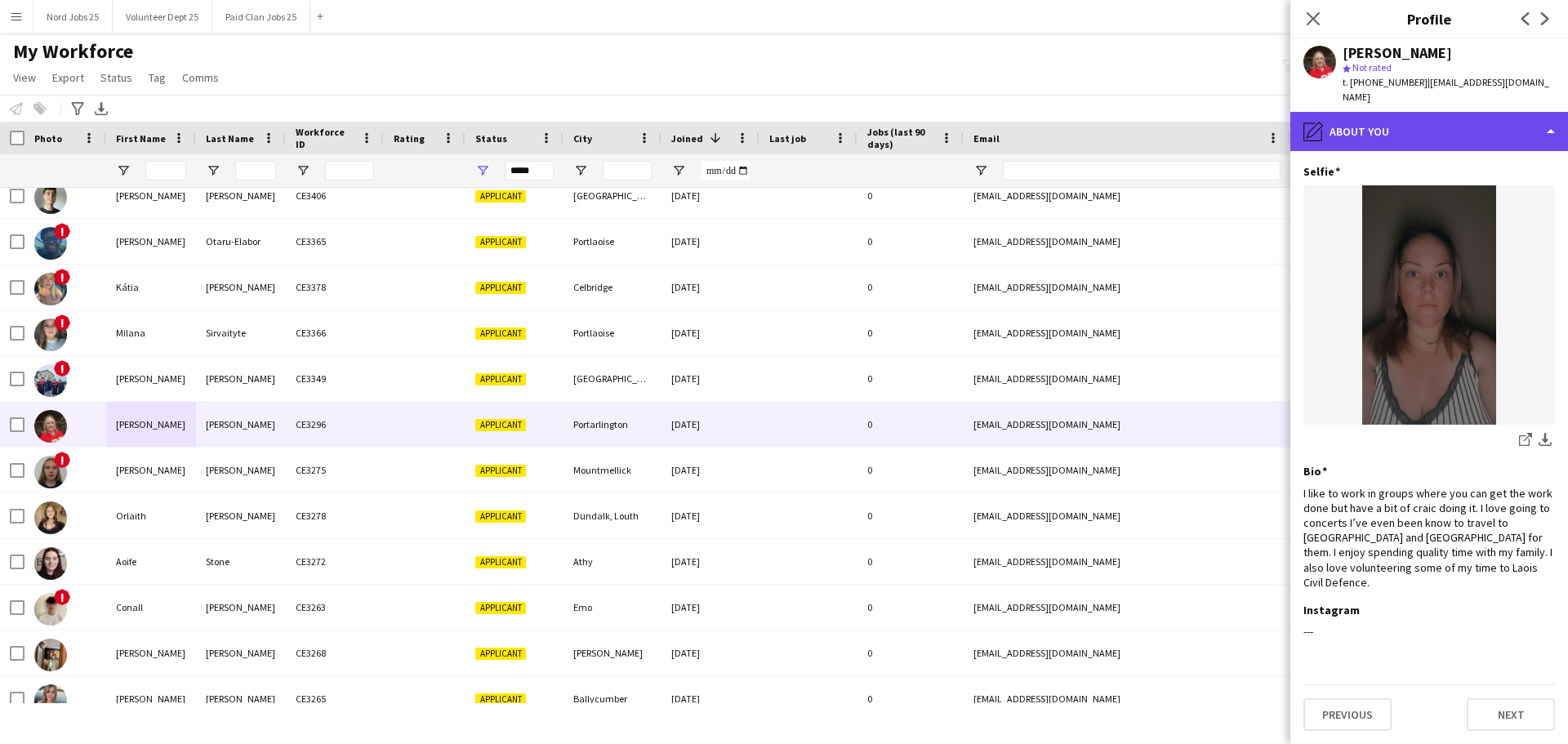
click at [1253, 112] on div "pencil4 About you" at bounding box center [1429, 131] width 278 height 39
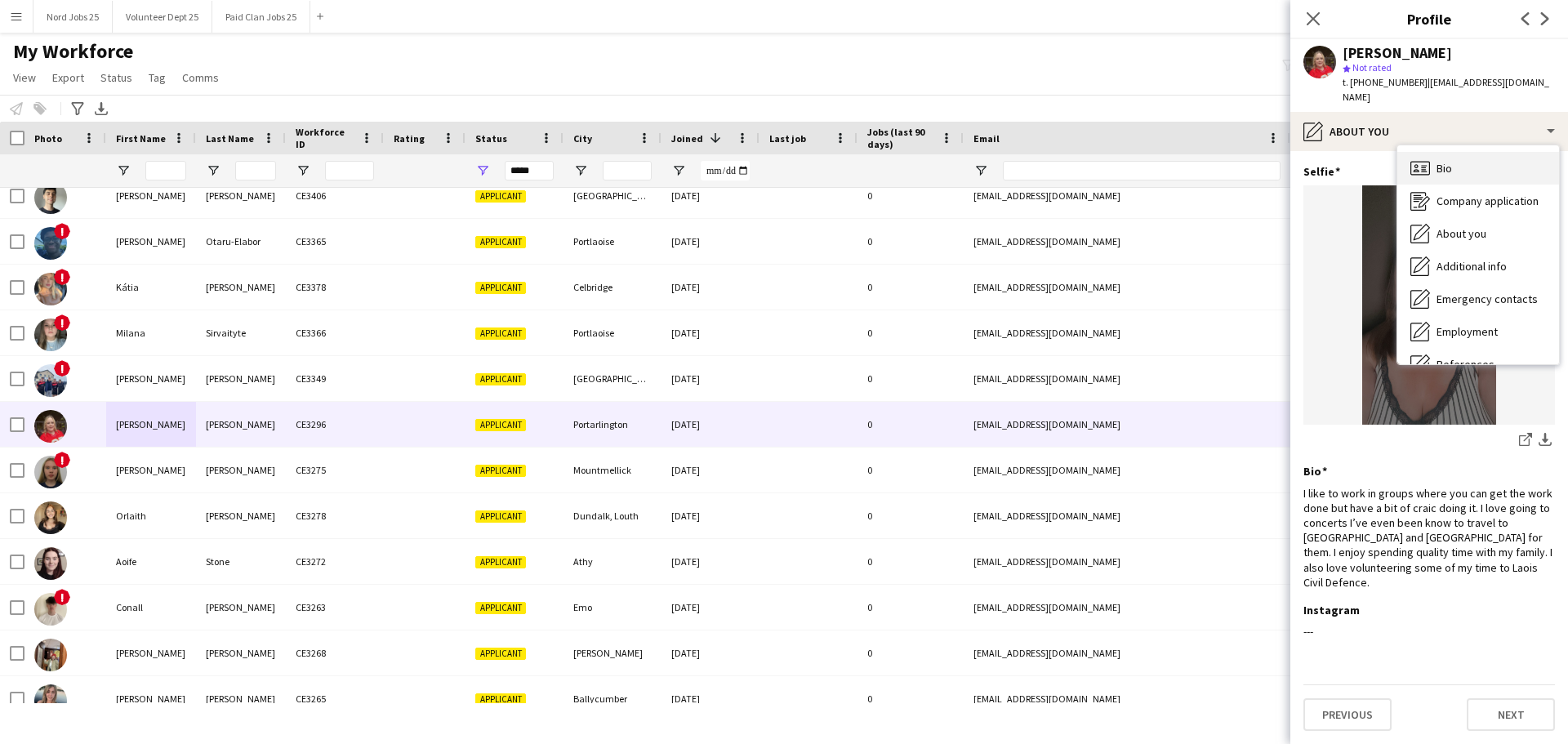
click at [1253, 161] on span "Bio" at bounding box center [1444, 168] width 16 height 15
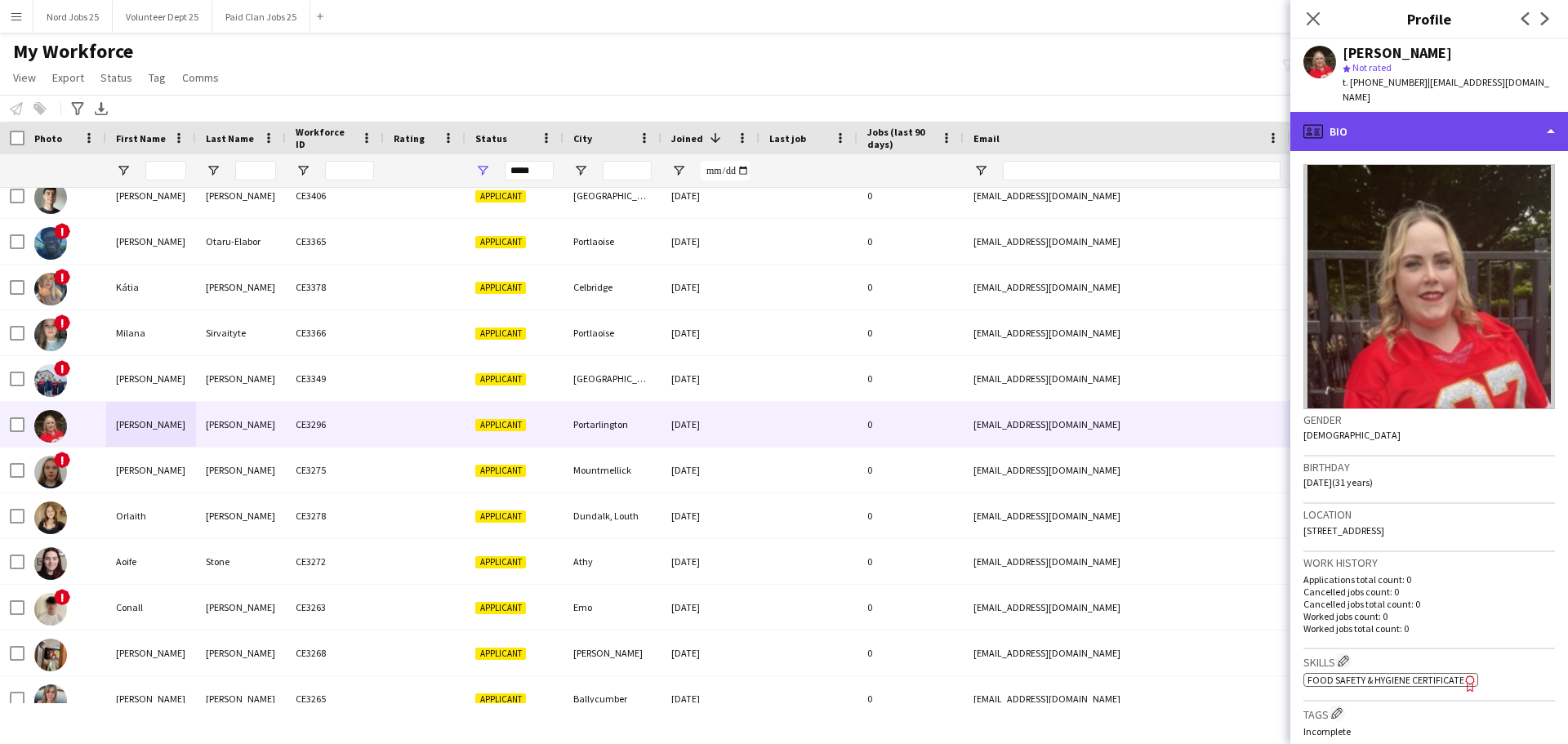
click at [1253, 128] on div "profile Bio" at bounding box center [1429, 131] width 278 height 39
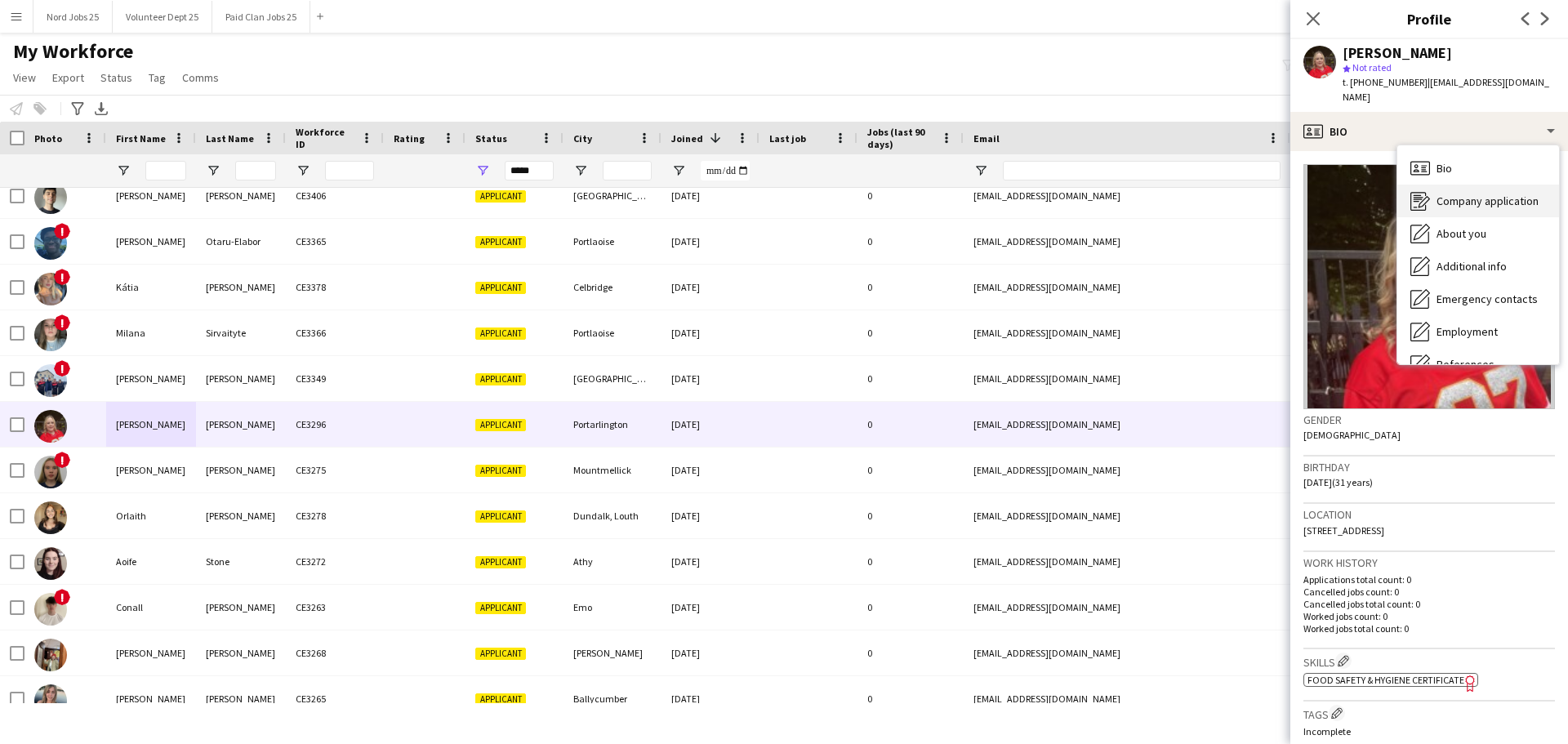
click at [1253, 194] on span "Company application" at bounding box center [1487, 201] width 102 height 15
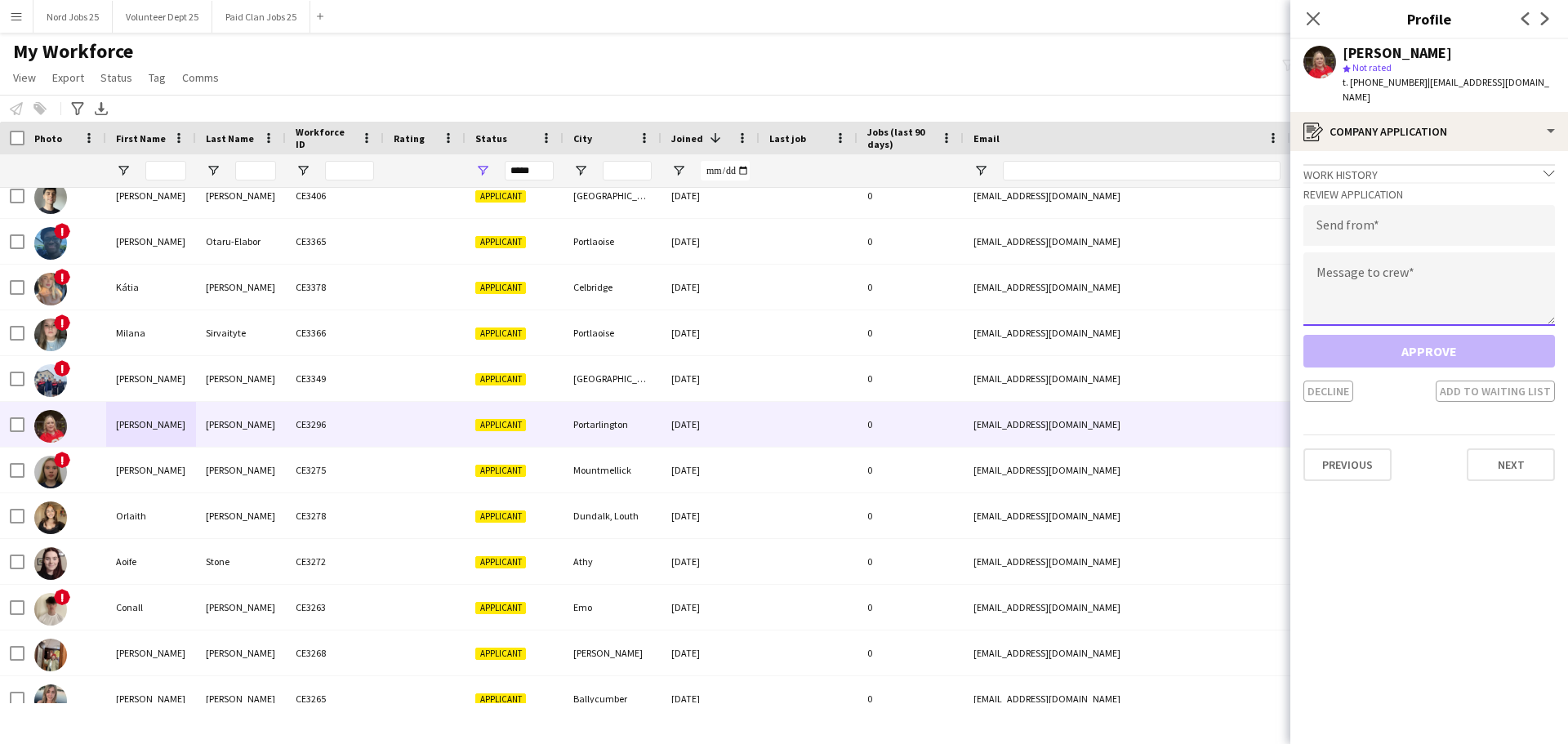
click at [1253, 265] on textarea at bounding box center [1429, 289] width 252 height 73
paste textarea "**********"
type textarea "**********"
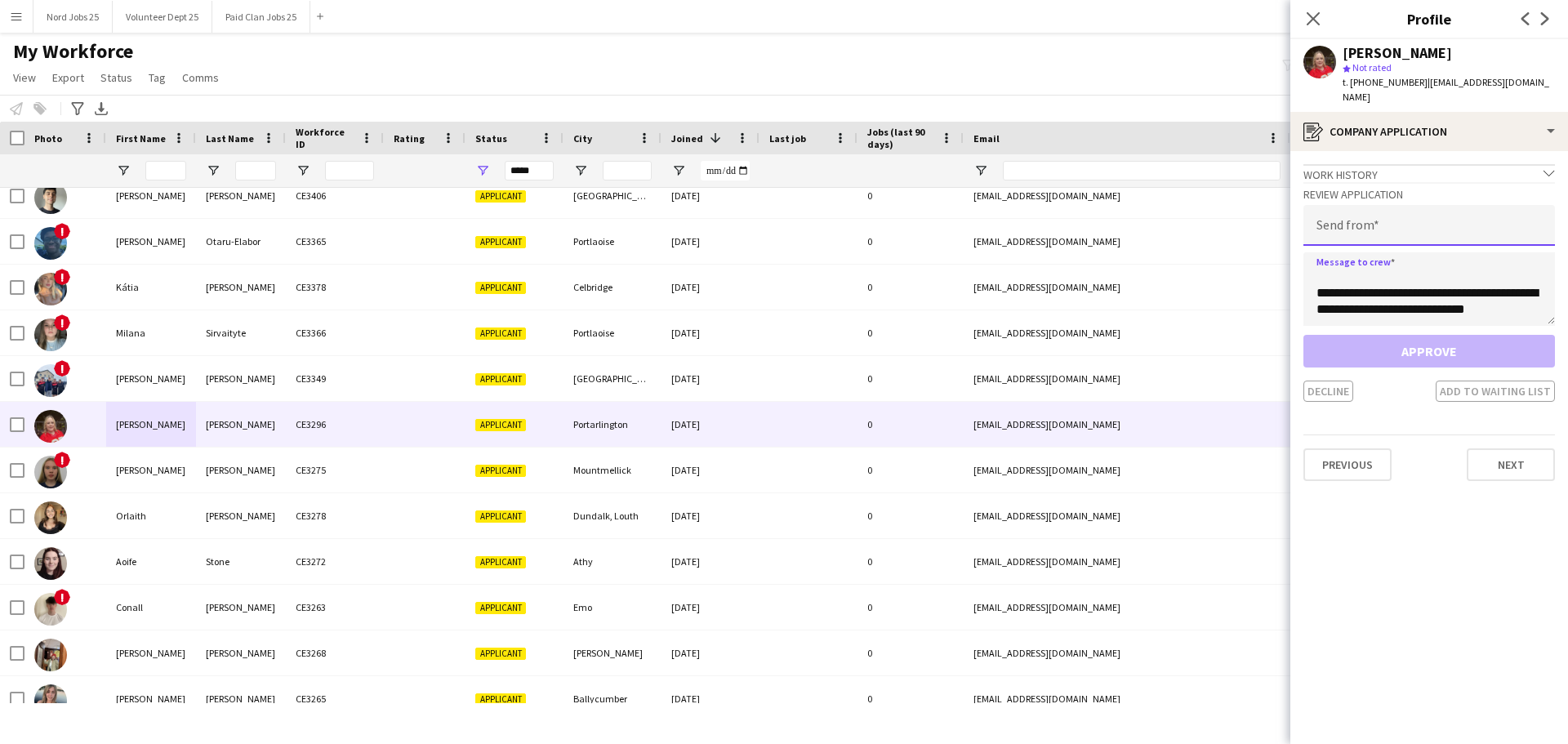
click at [1253, 219] on input "email" at bounding box center [1429, 225] width 252 height 41
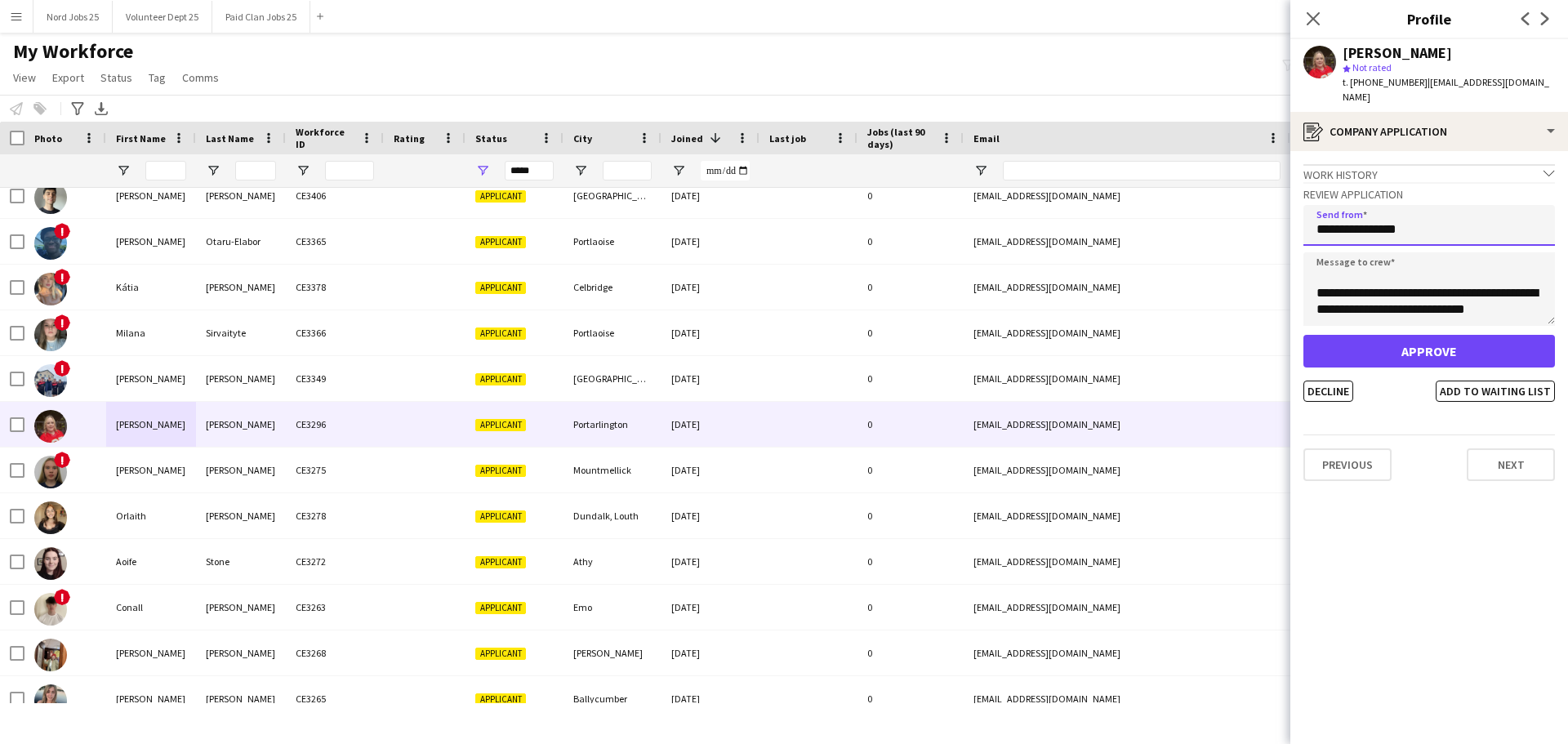
type input "**********"
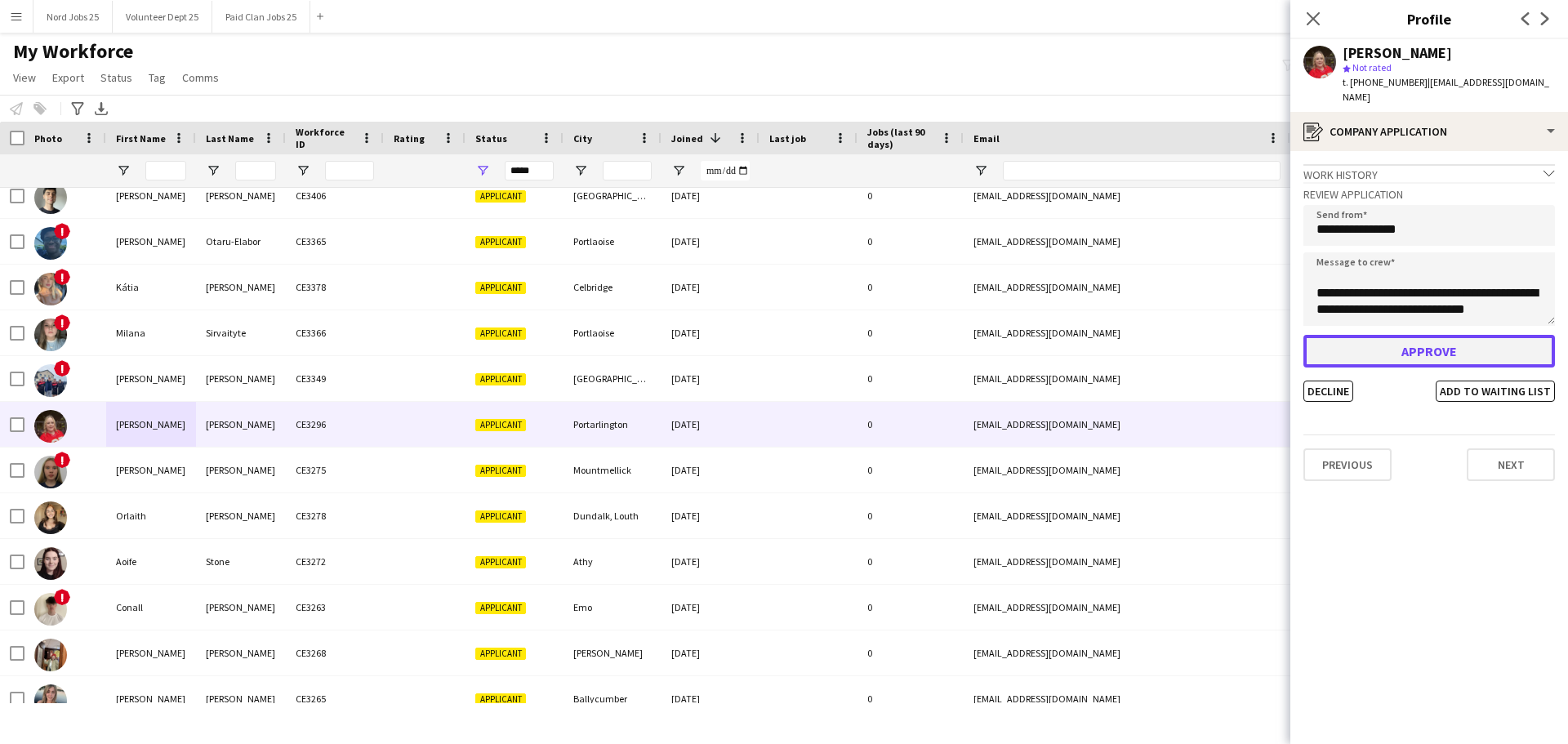
click at [1253, 338] on button "Approve" at bounding box center [1429, 351] width 252 height 33
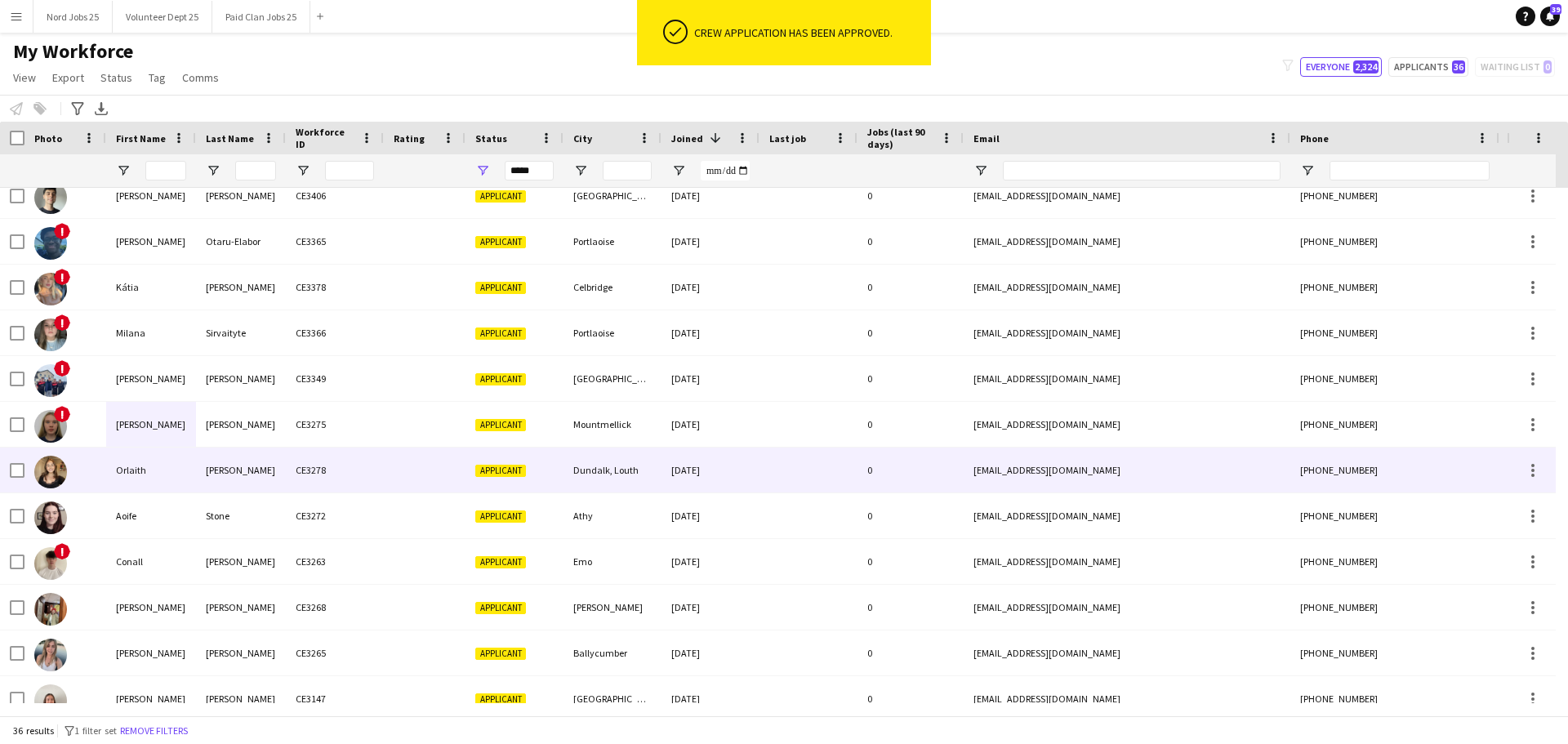
click at [222, 475] on div "McGeough" at bounding box center [241, 470] width 90 height 45
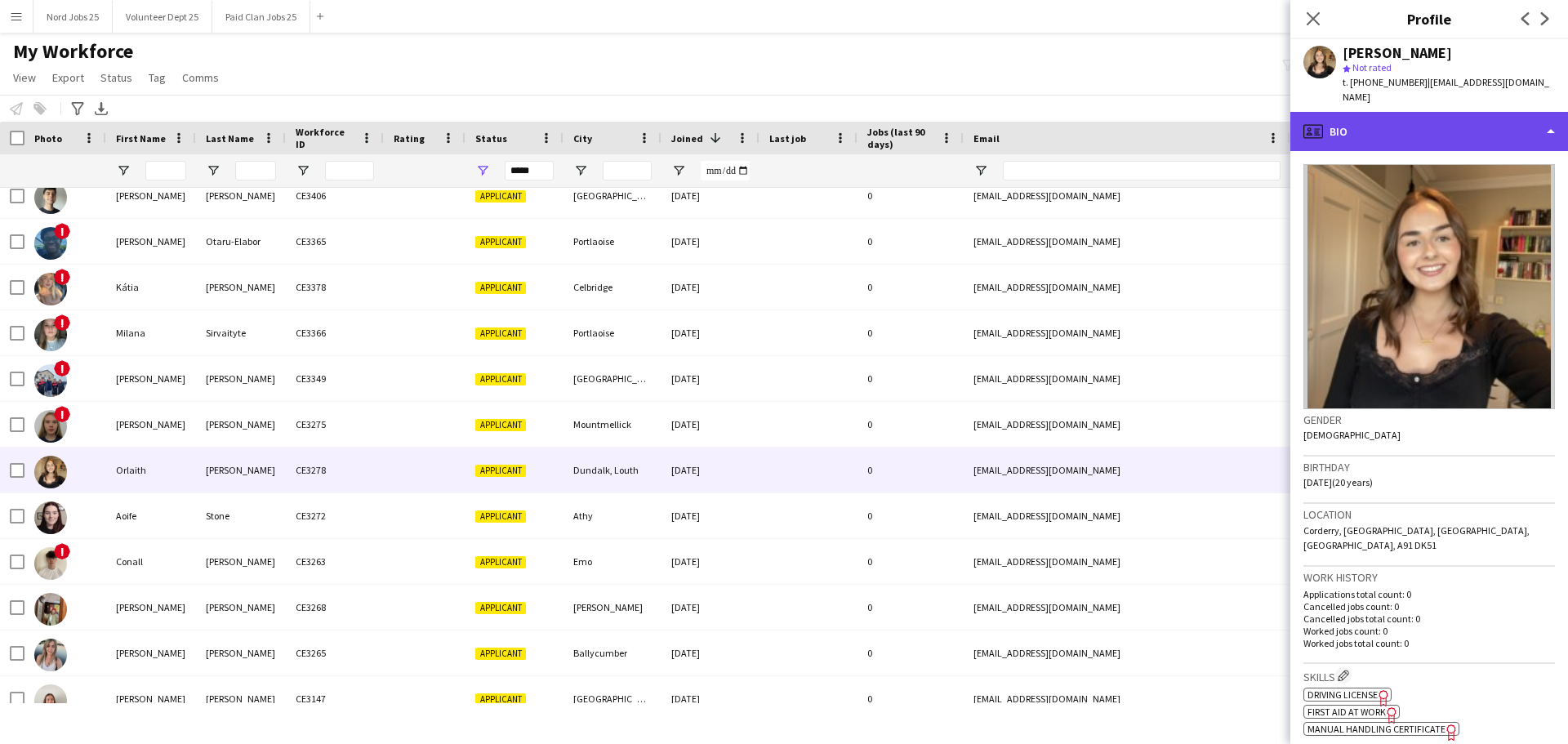
click at [1253, 146] on div "profile Bio" at bounding box center [1429, 131] width 278 height 39
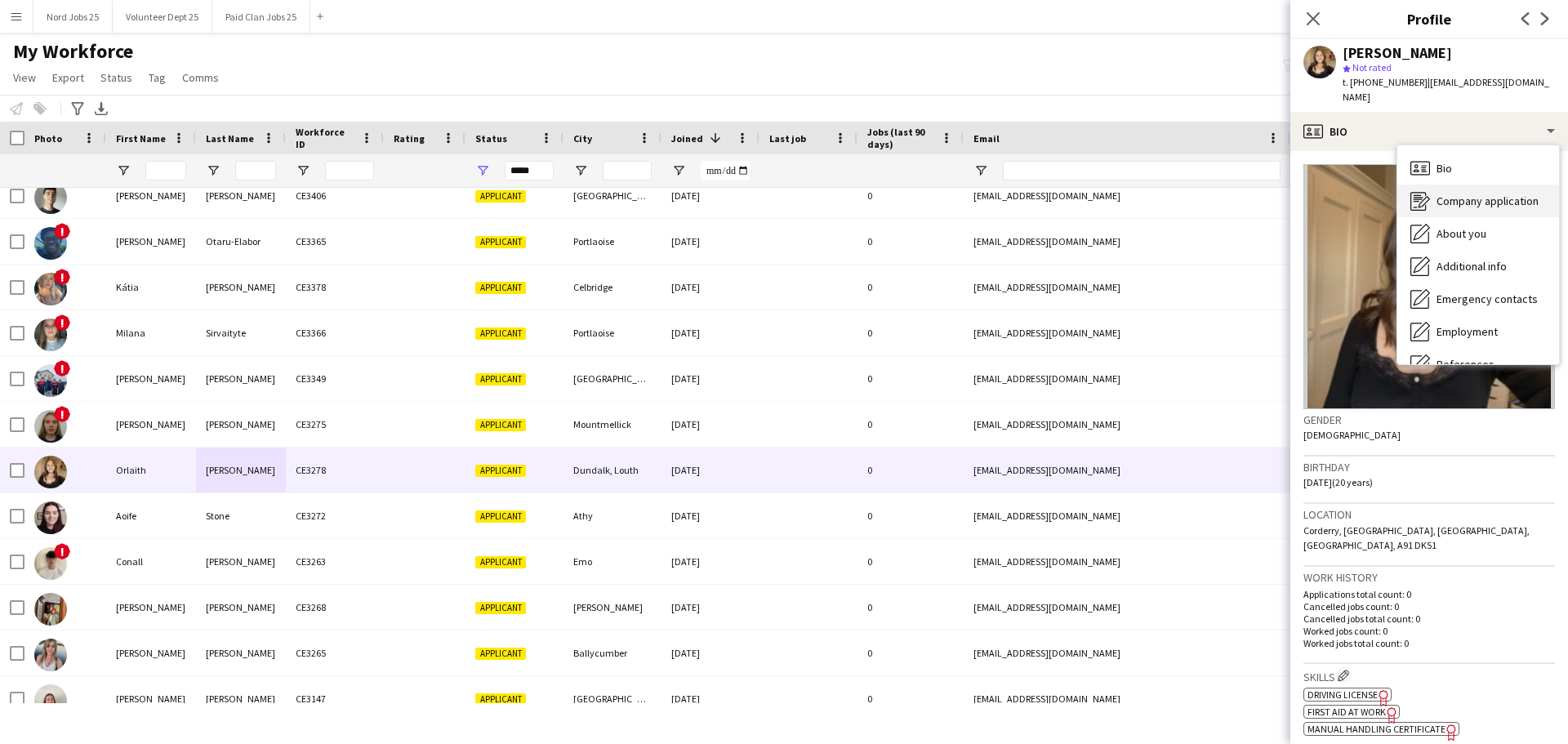
click at [1253, 212] on div "Company application Company application" at bounding box center [1478, 200] width 162 height 33
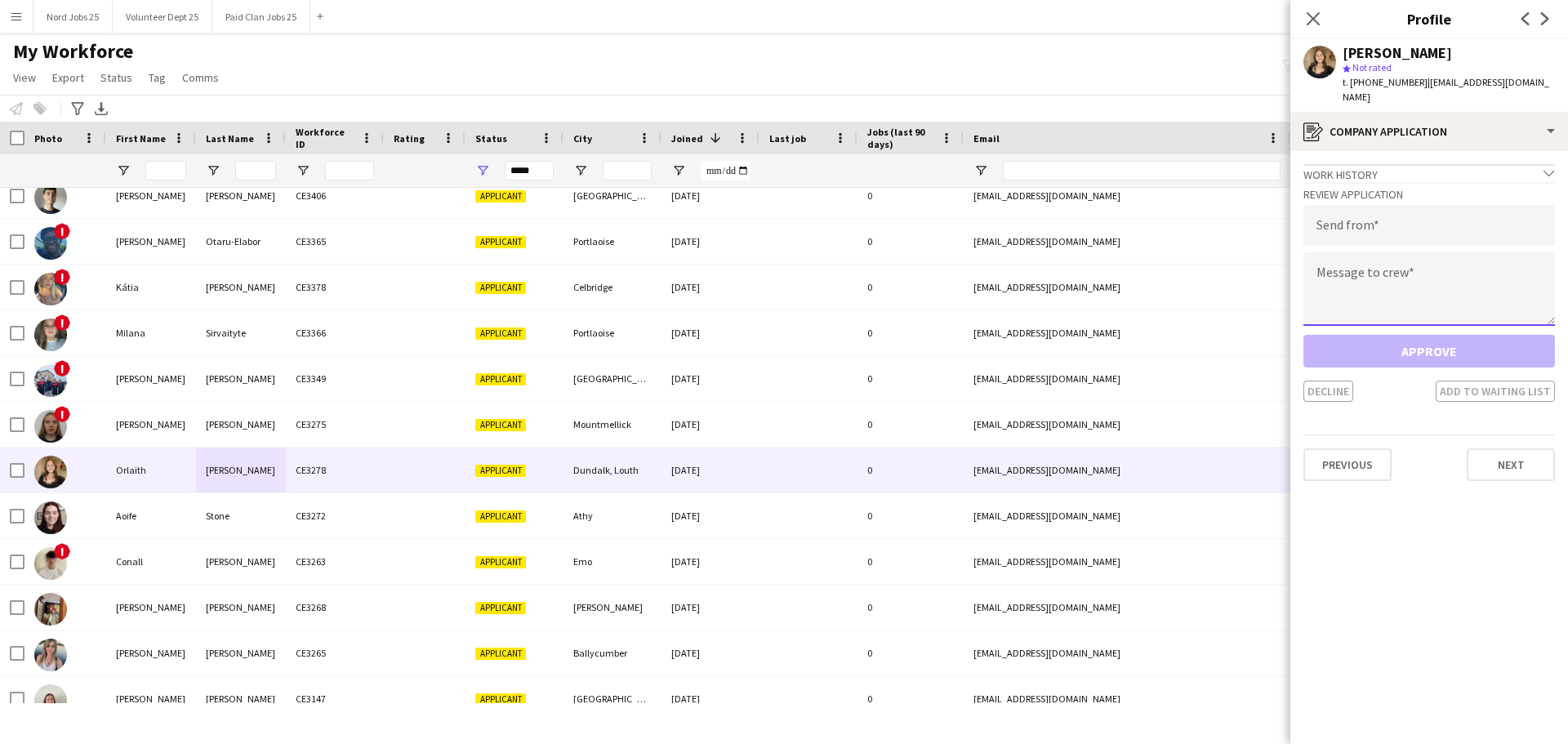
click at [1253, 258] on textarea at bounding box center [1429, 289] width 252 height 73
paste textarea "**********"
type textarea "**********"
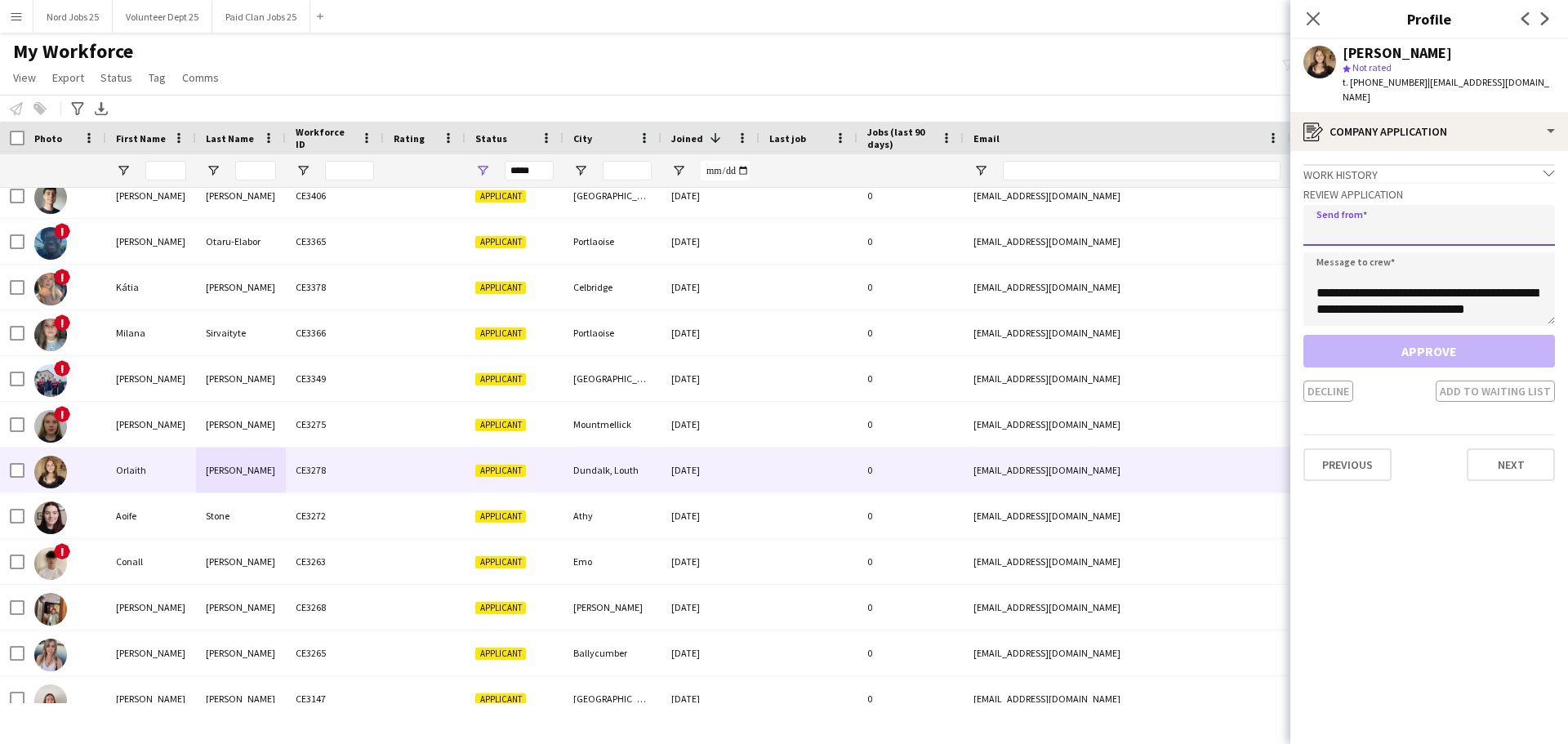
click at [1253, 229] on input "email" at bounding box center [1429, 225] width 252 height 41
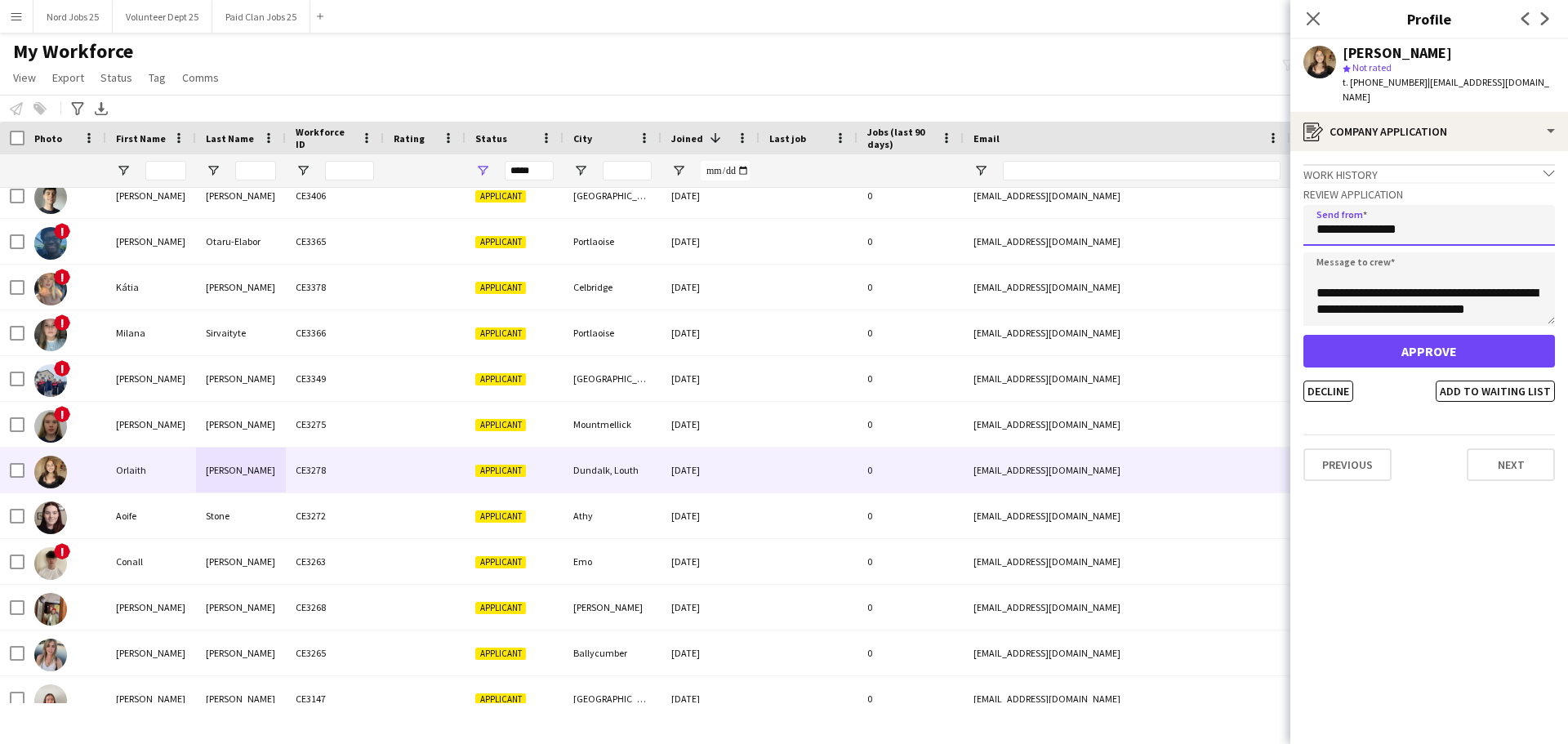
type input "**********"
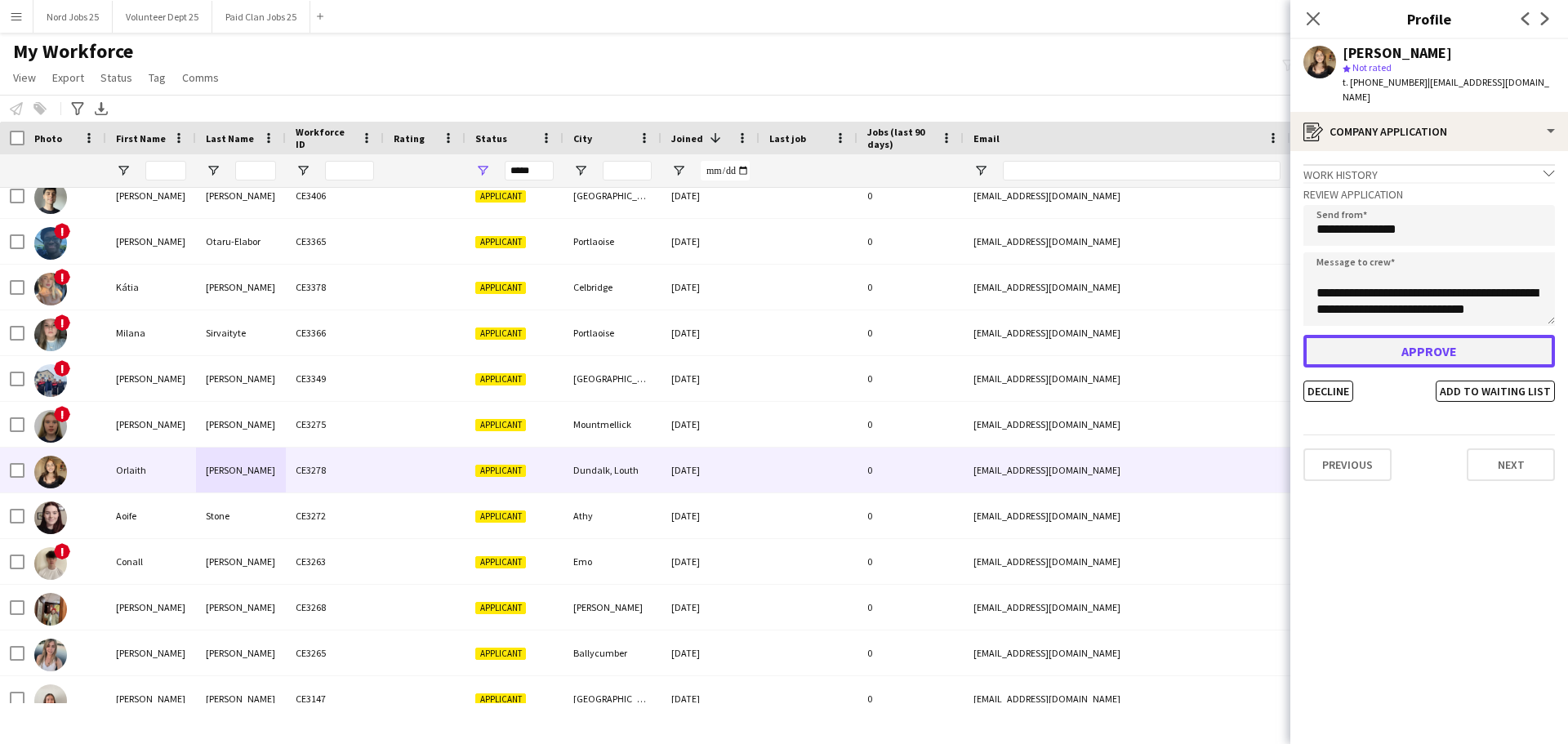
click at [1253, 351] on button "Approve" at bounding box center [1429, 351] width 252 height 33
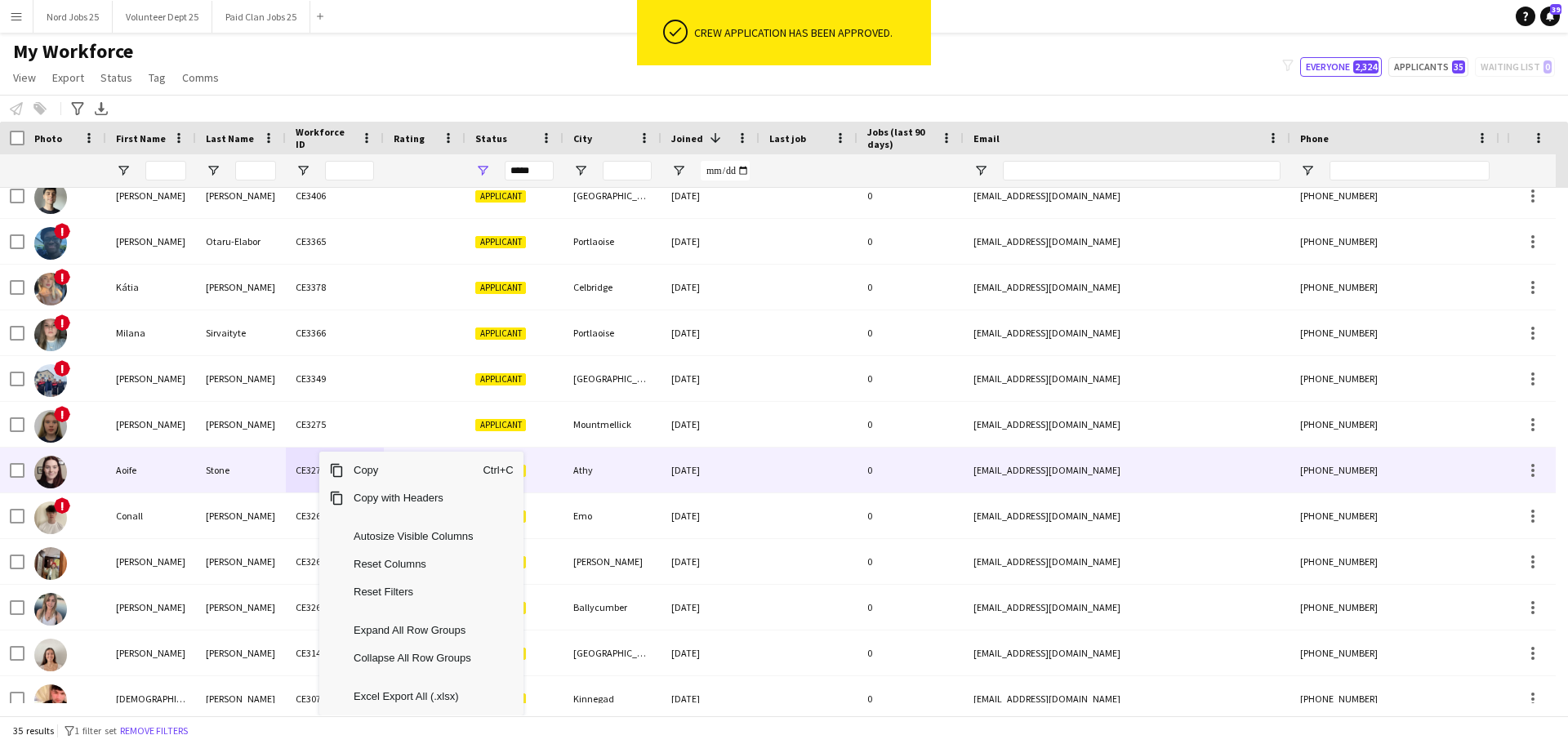
click at [287, 470] on div "CE3272" at bounding box center [335, 470] width 98 height 45
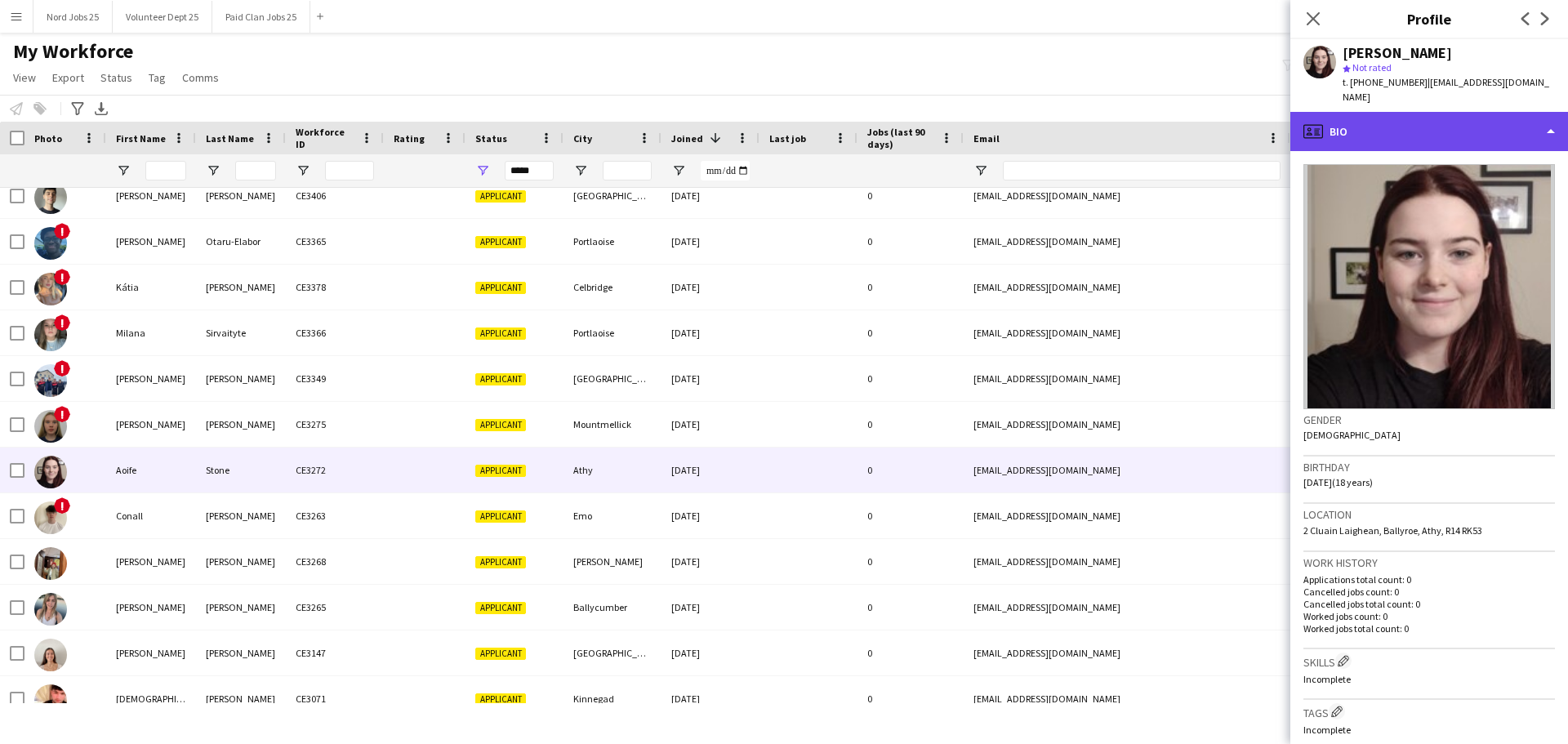
click at [1253, 135] on div "profile Bio" at bounding box center [1429, 131] width 278 height 39
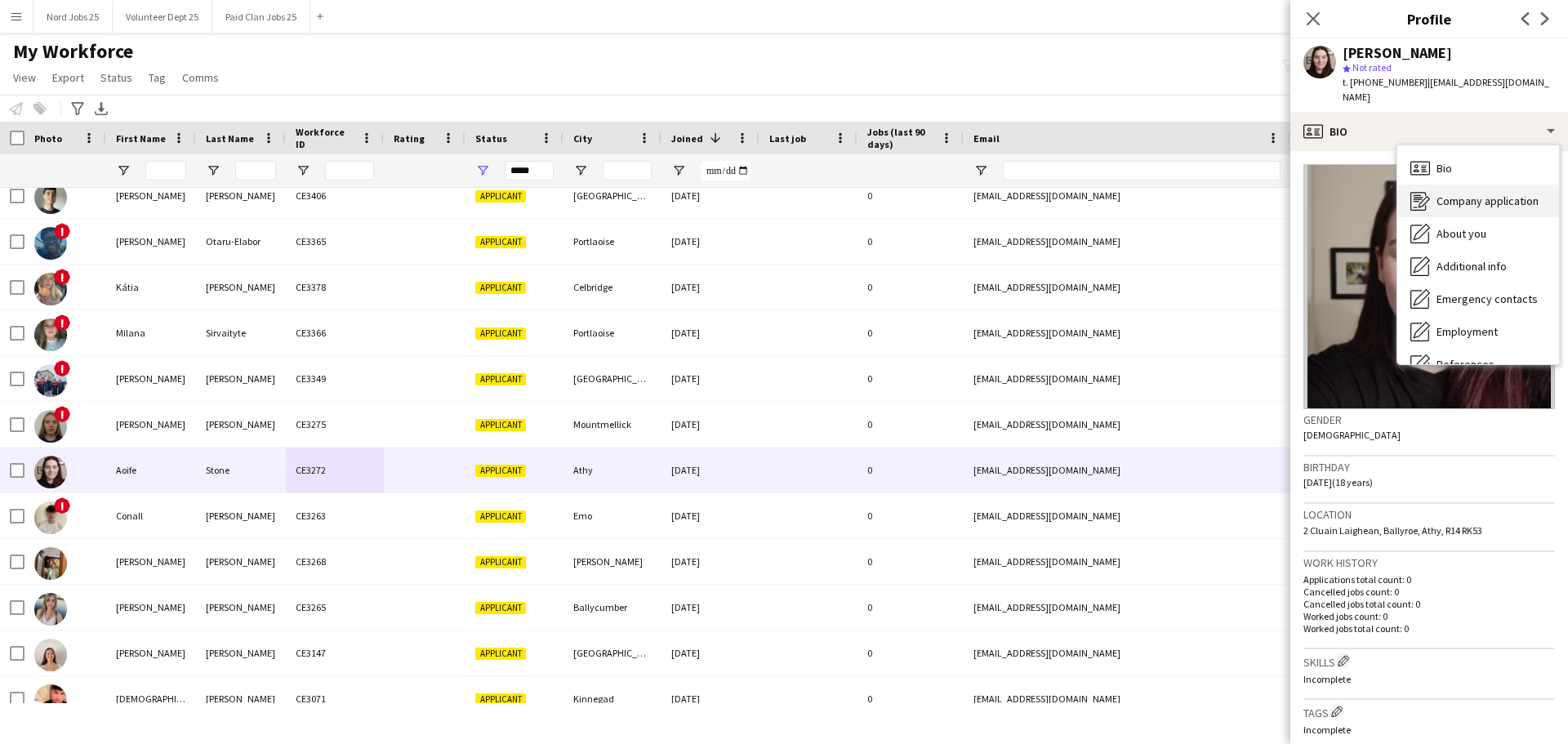
click at [1253, 194] on span "Company application" at bounding box center [1487, 201] width 102 height 15
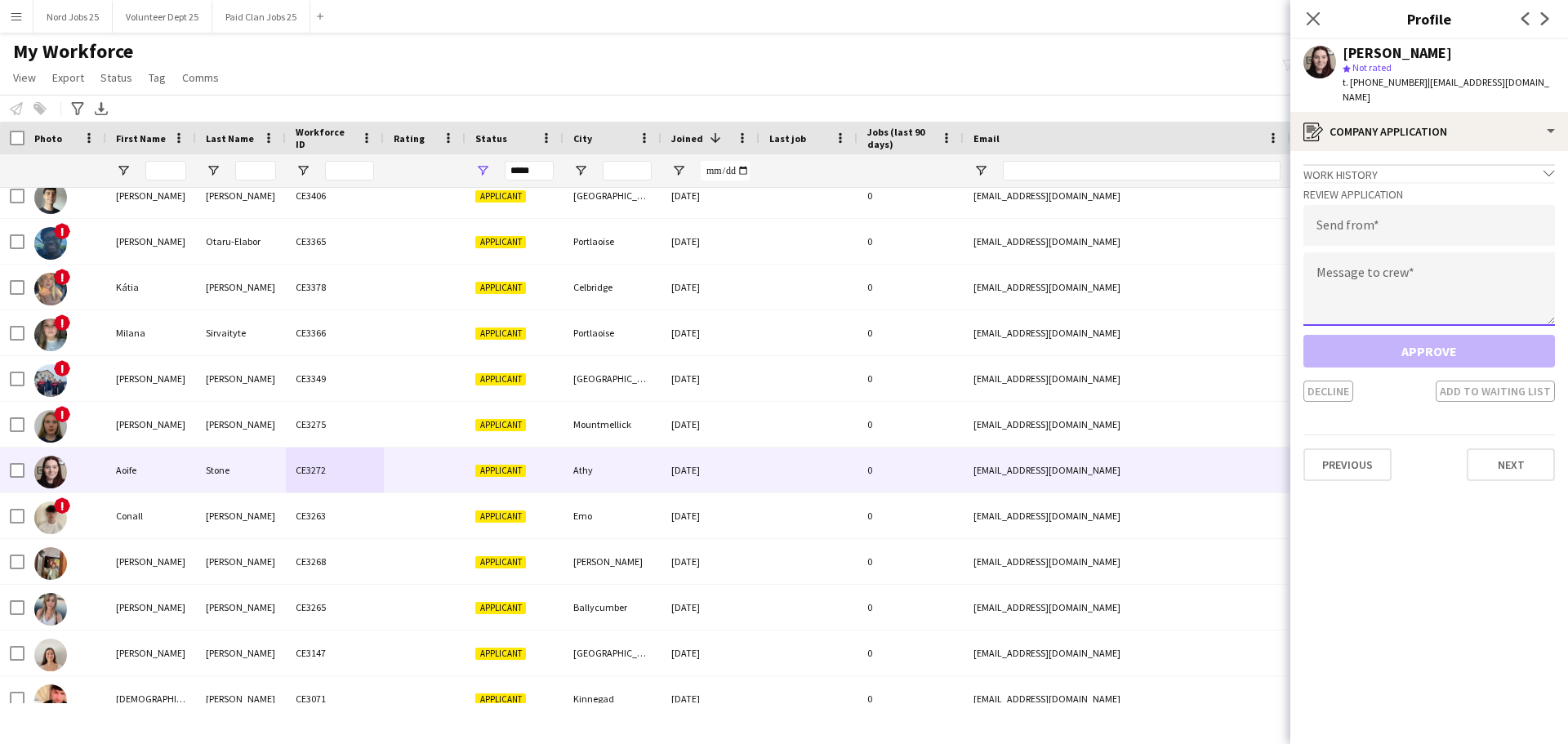
click at [1253, 289] on textarea at bounding box center [1429, 289] width 252 height 73
paste textarea "**********"
type textarea "**********"
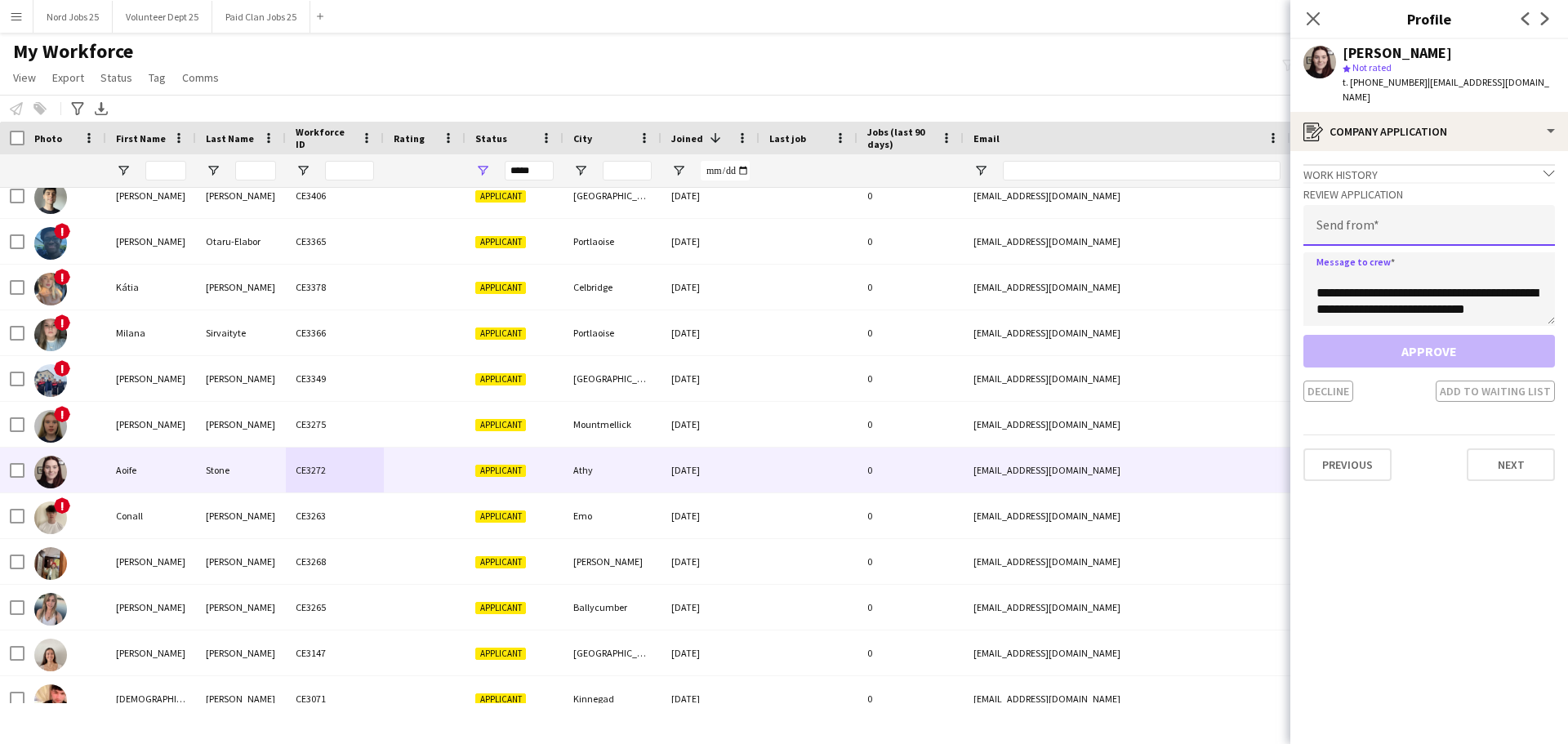
click at [1253, 212] on input "email" at bounding box center [1429, 225] width 252 height 41
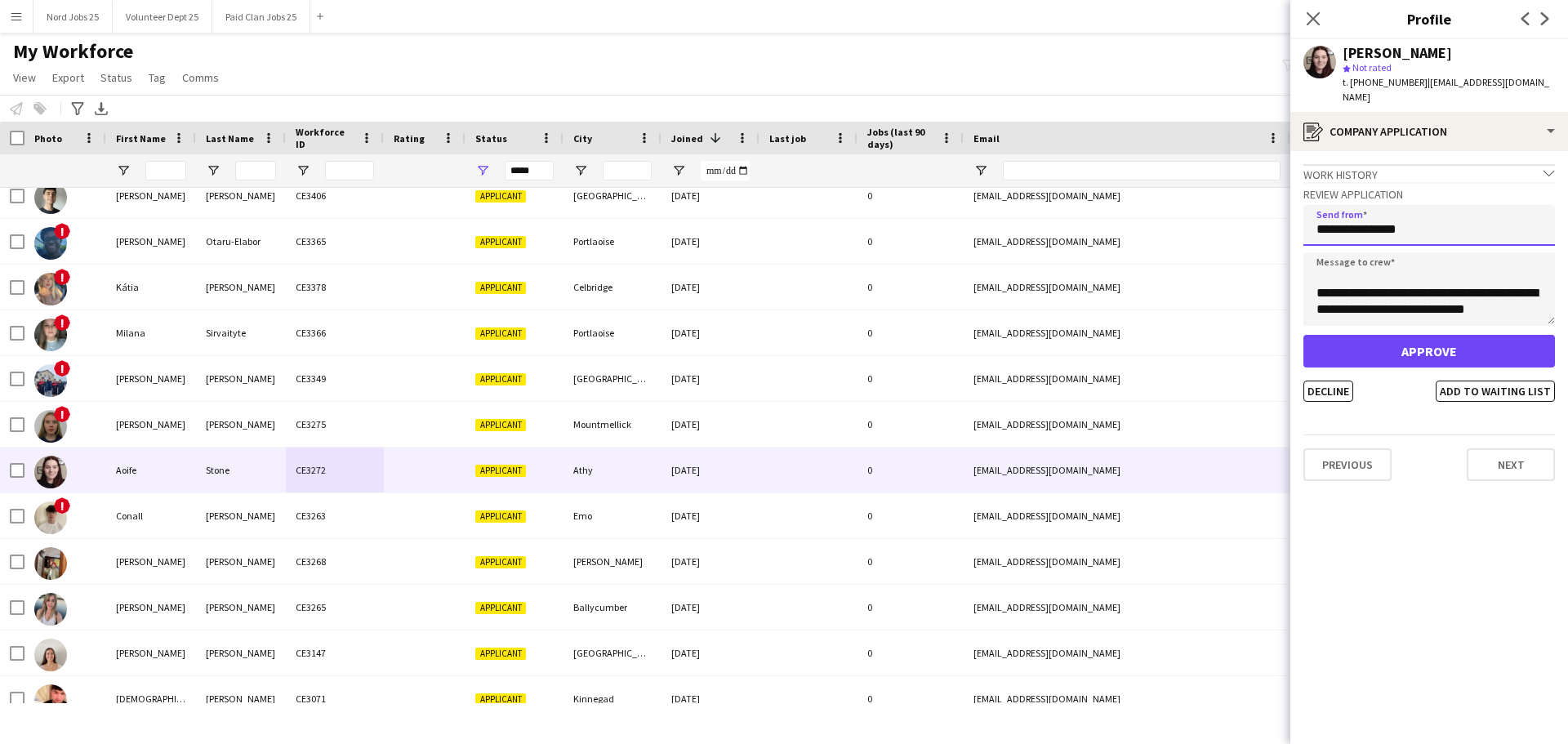
type input "**********"
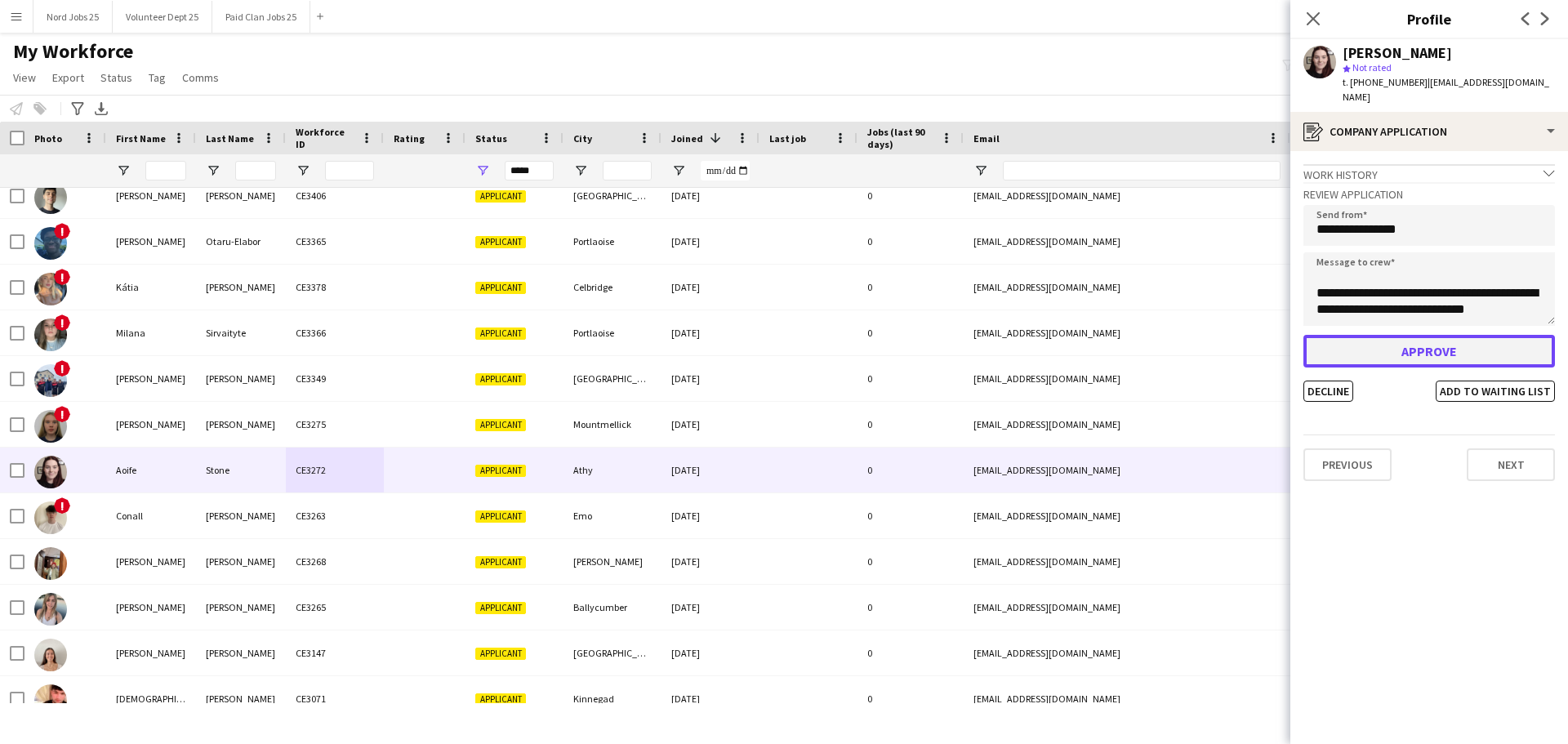
click at [1253, 339] on button "Approve" at bounding box center [1429, 351] width 252 height 33
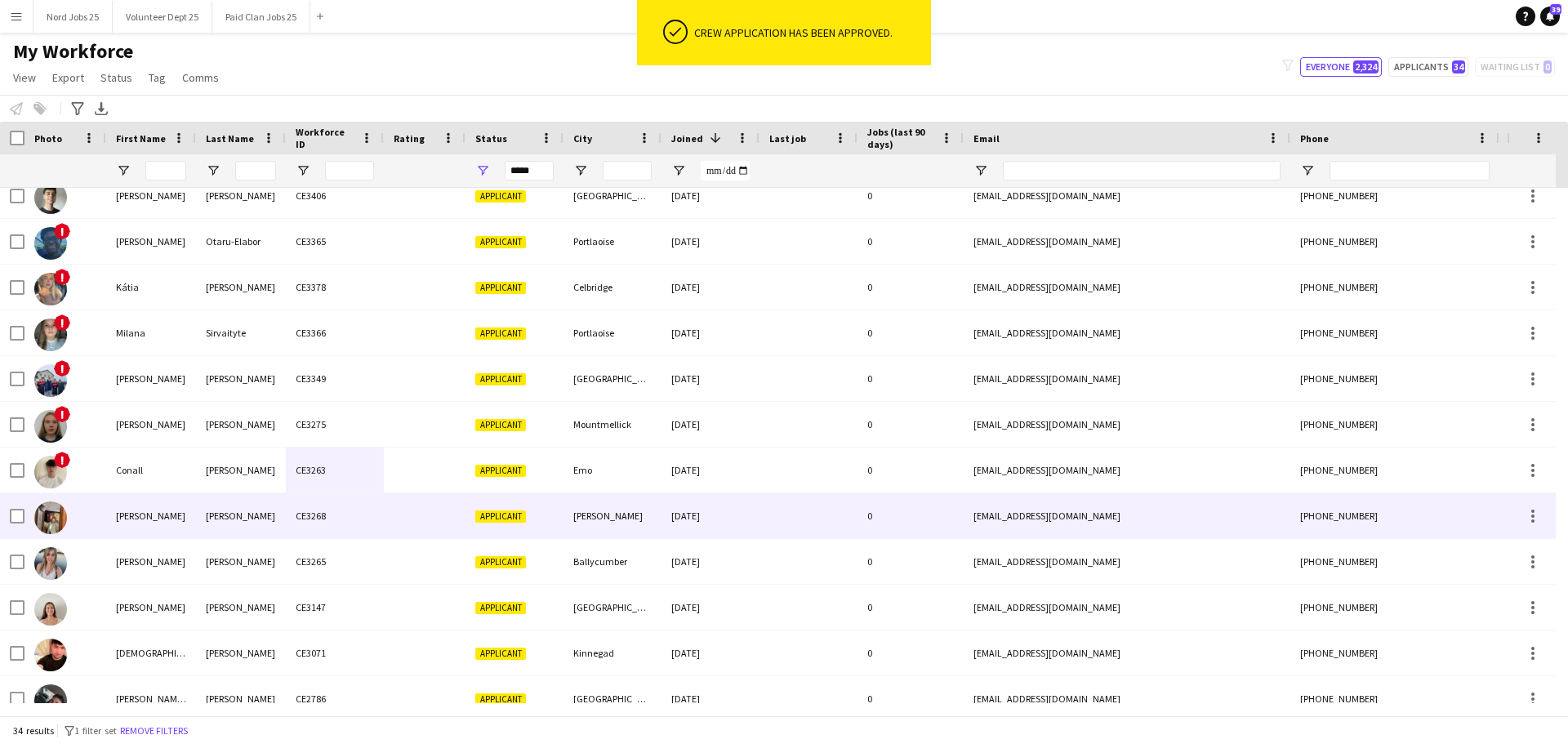
click at [168, 493] on div "Conall" at bounding box center [151, 470] width 90 height 45
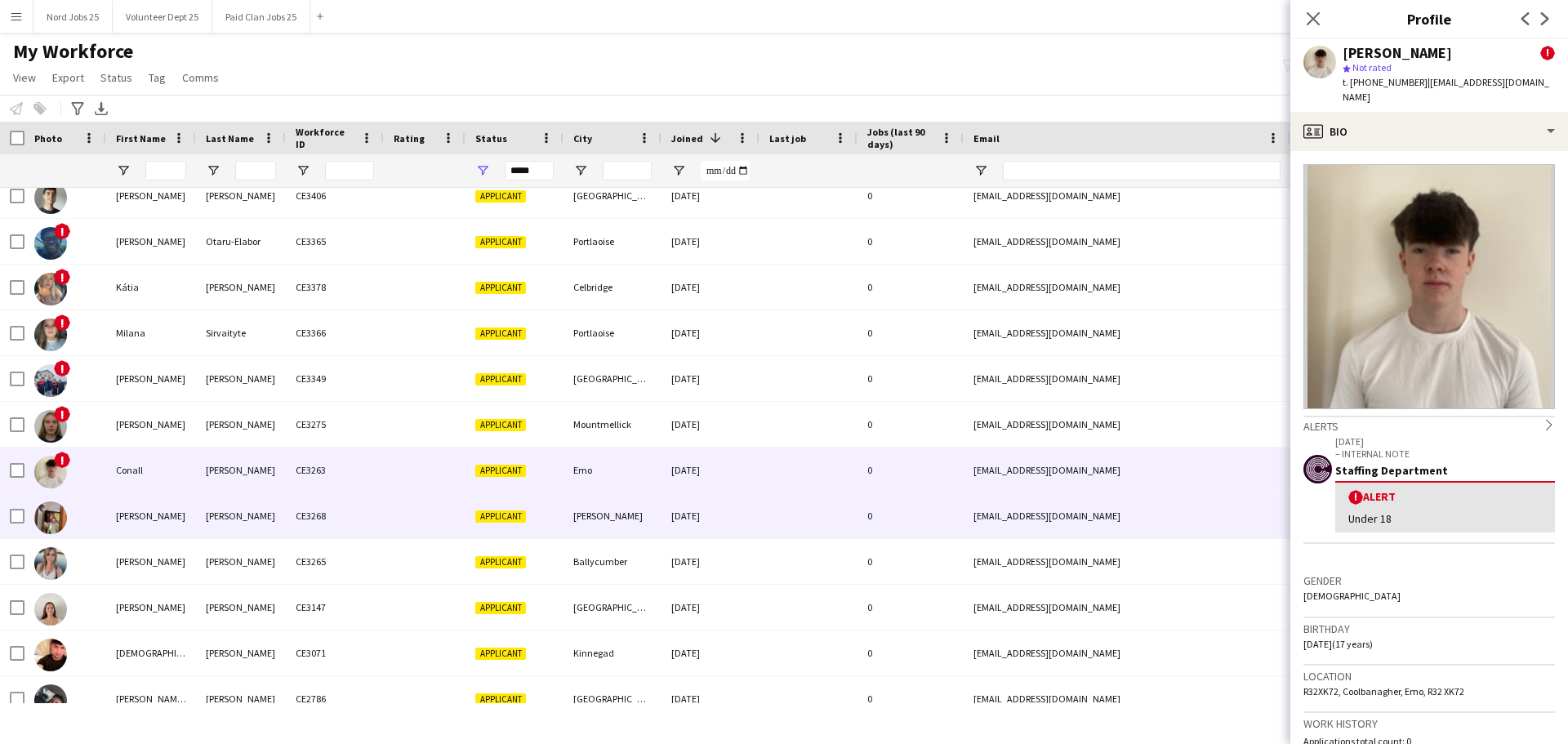
click at [137, 515] on div "Laura" at bounding box center [151, 516] width 90 height 45
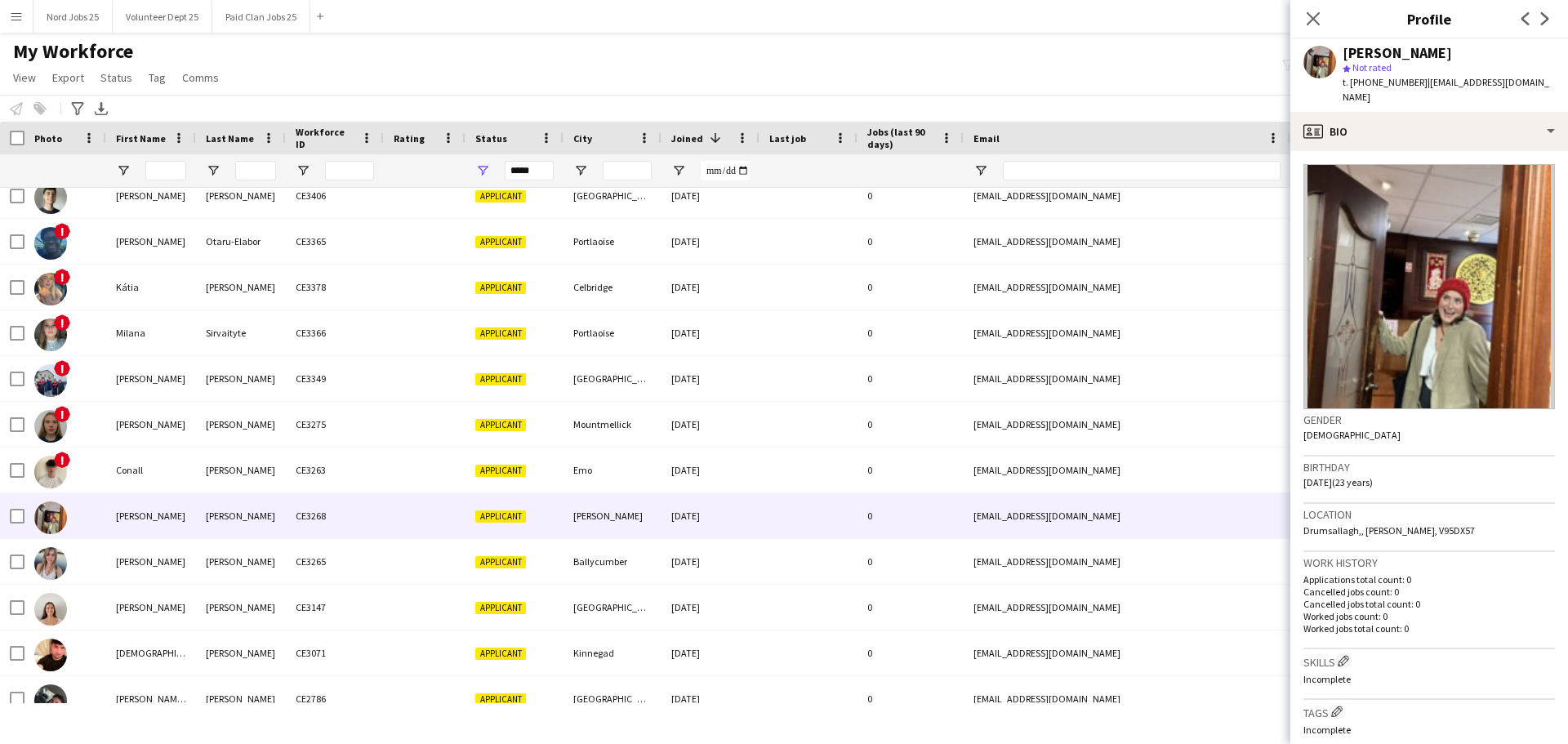
click at [1253, 151] on app-crew-profile-bio "Gender Female Birthday 12-05-2002 (23 years) Location Drumsallagh,, Ennis, V95D…" at bounding box center [1429, 447] width 278 height 593
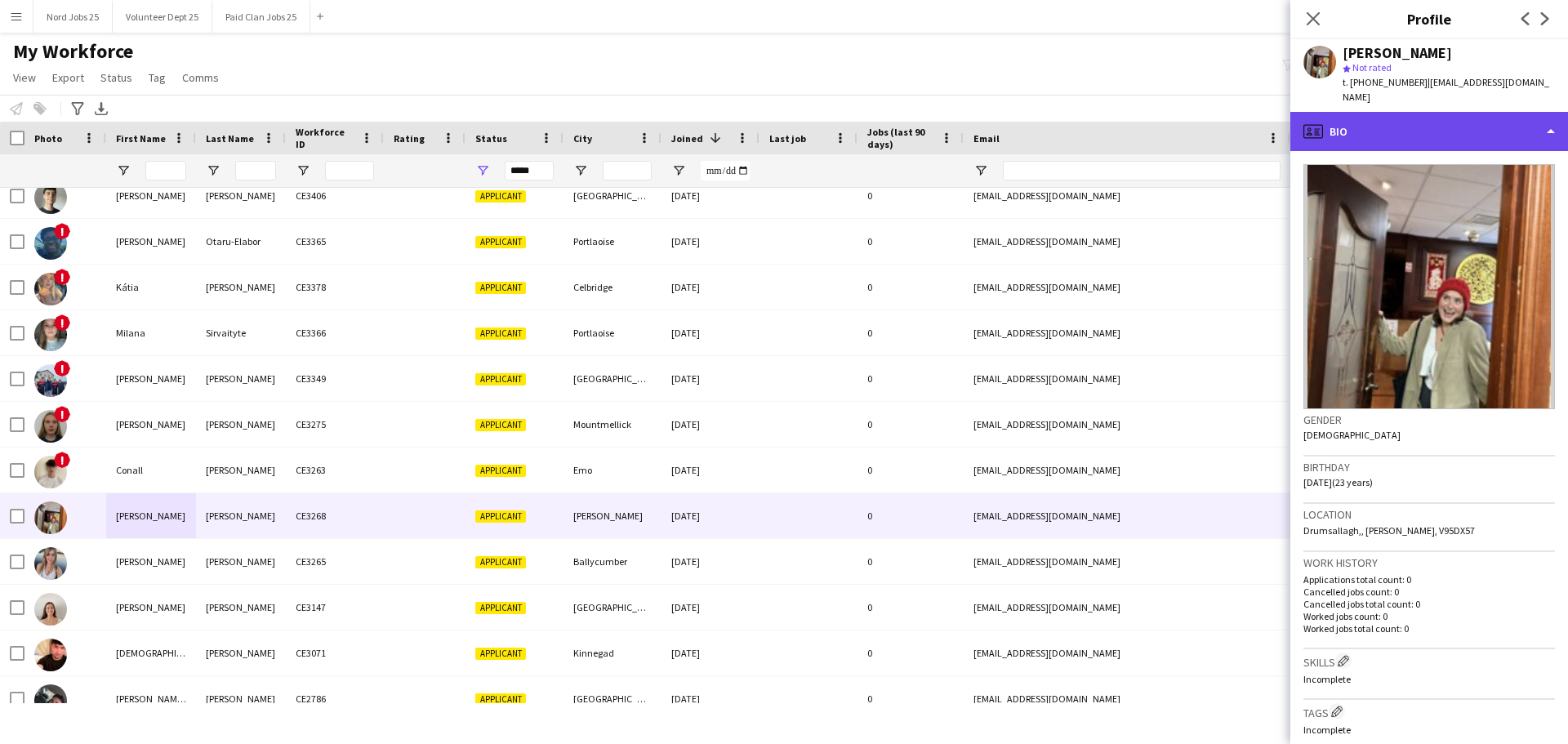
click at [1253, 132] on div "profile Bio" at bounding box center [1429, 131] width 278 height 39
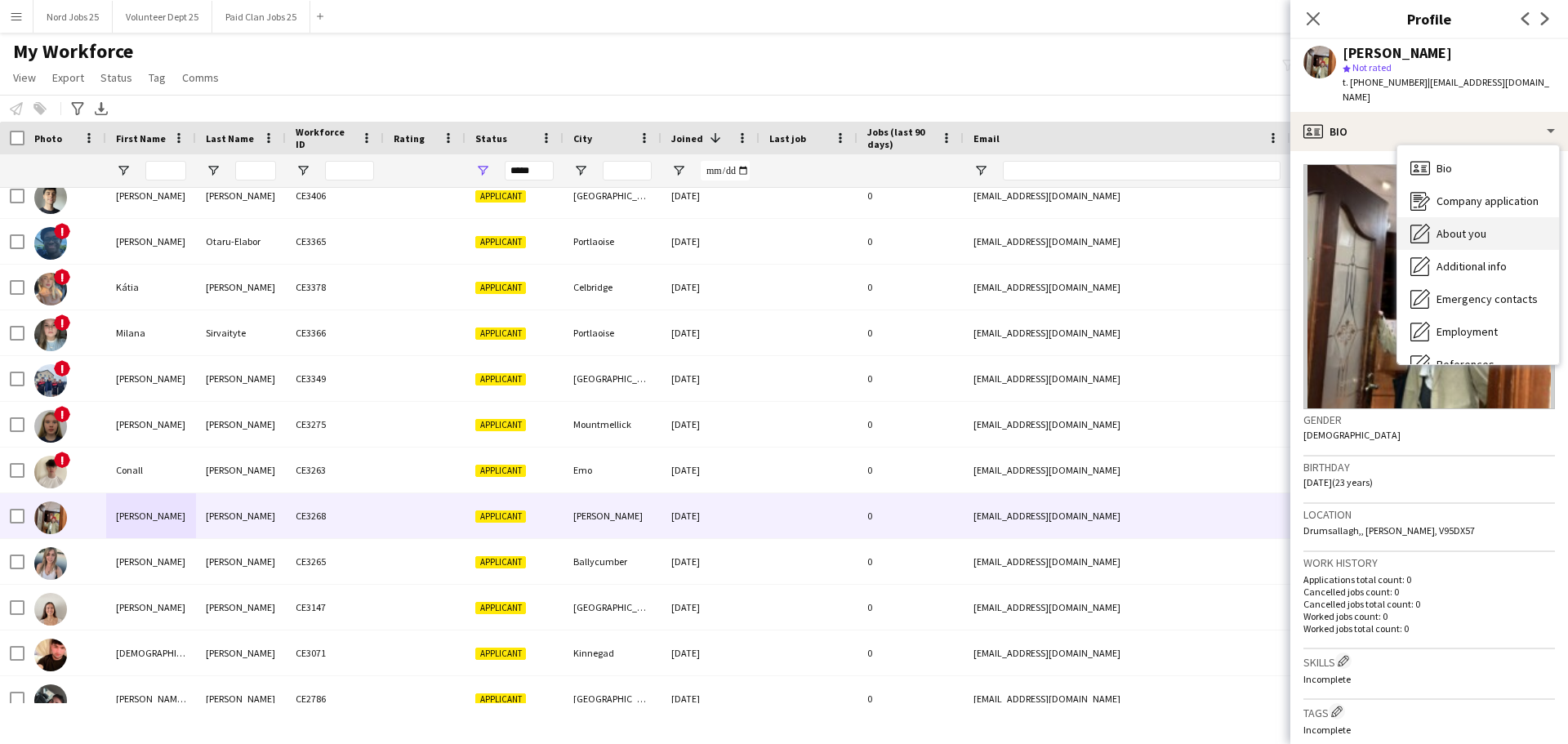
click at [1253, 226] on span "About you" at bounding box center [1461, 234] width 50 height 15
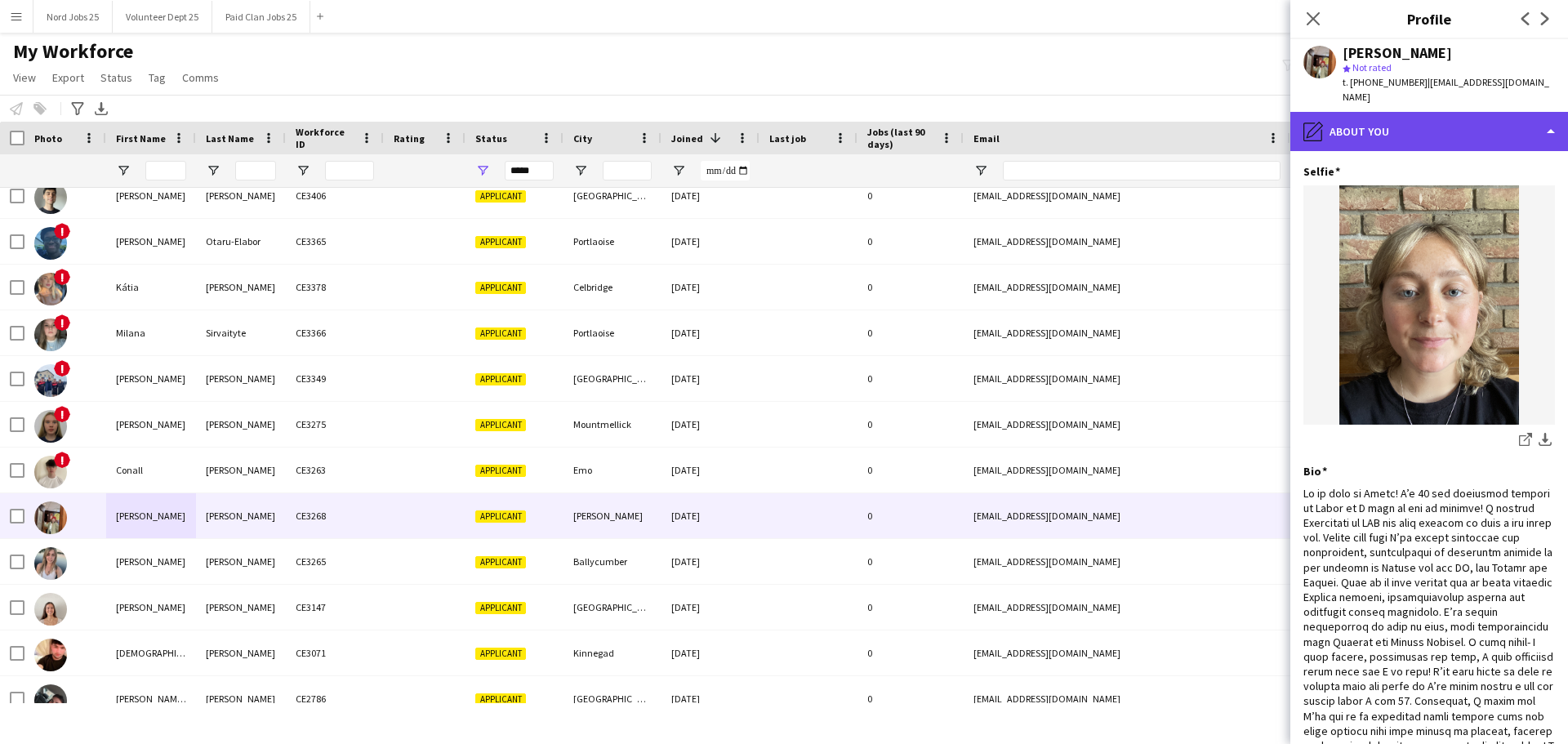
click at [1253, 131] on div "pencil4 About you" at bounding box center [1429, 131] width 278 height 39
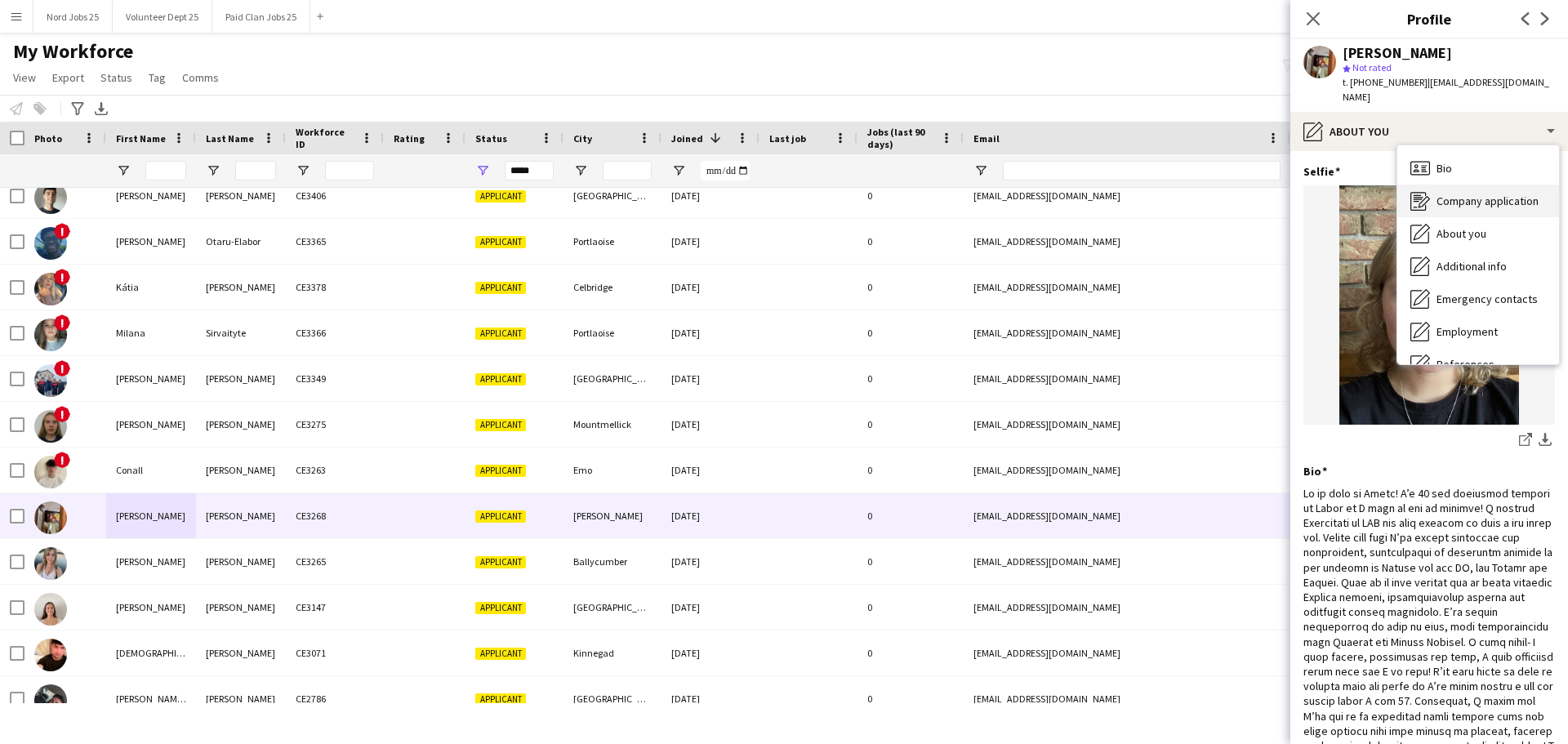
click at [1253, 194] on span "Company application" at bounding box center [1487, 201] width 102 height 15
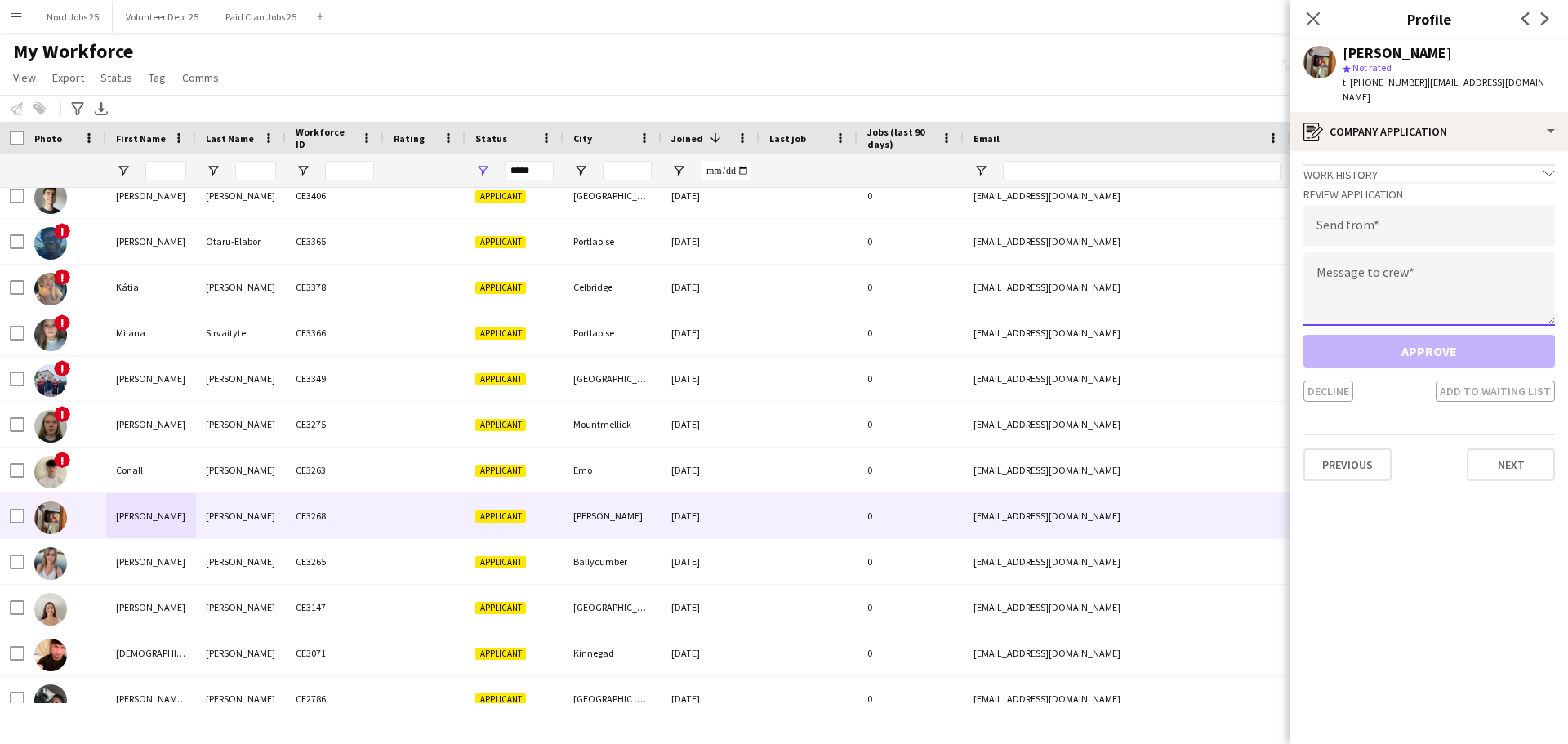
click at [1253, 264] on textarea at bounding box center [1429, 289] width 252 height 73
paste textarea "**********"
type textarea "**********"
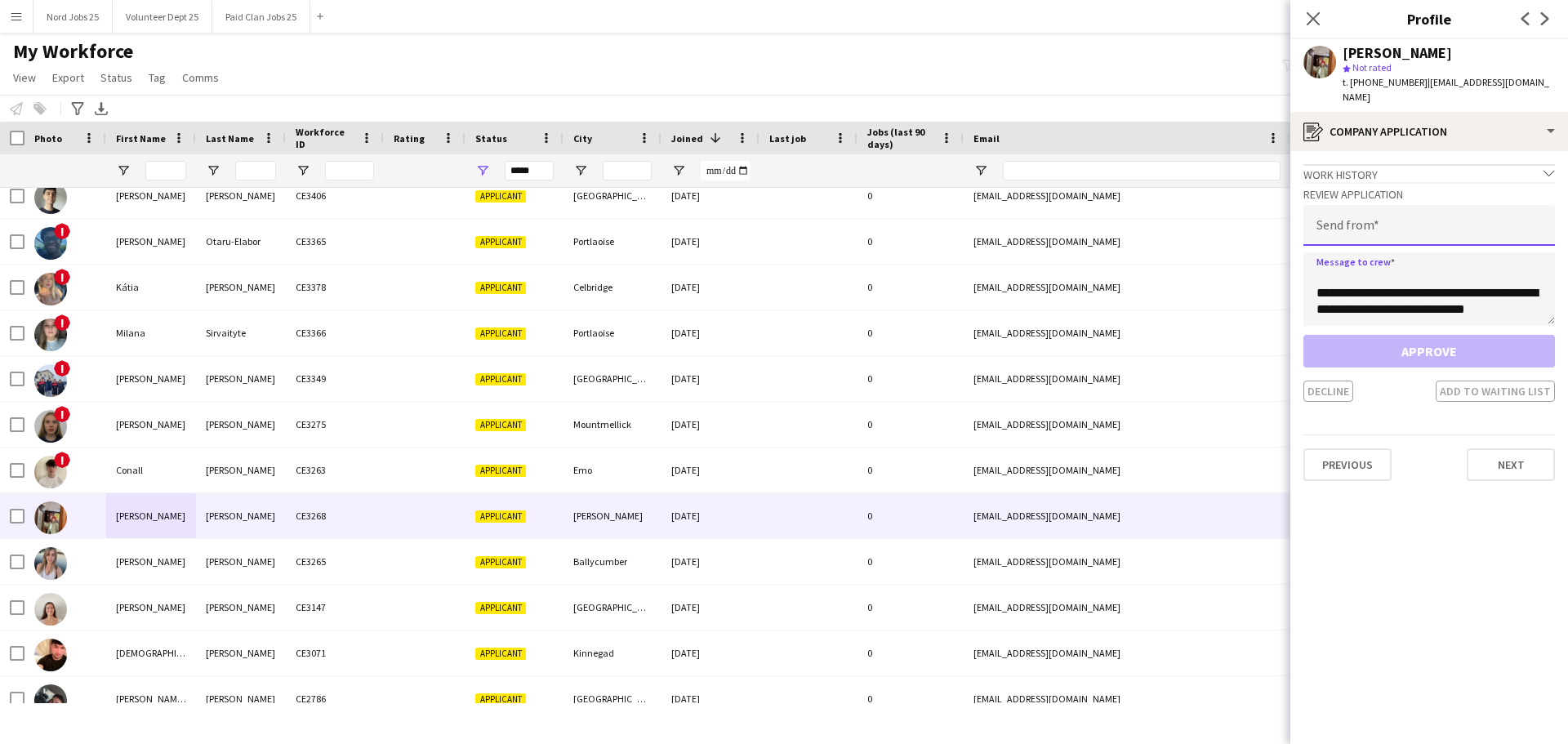
click at [1253, 212] on input "email" at bounding box center [1429, 225] width 252 height 41
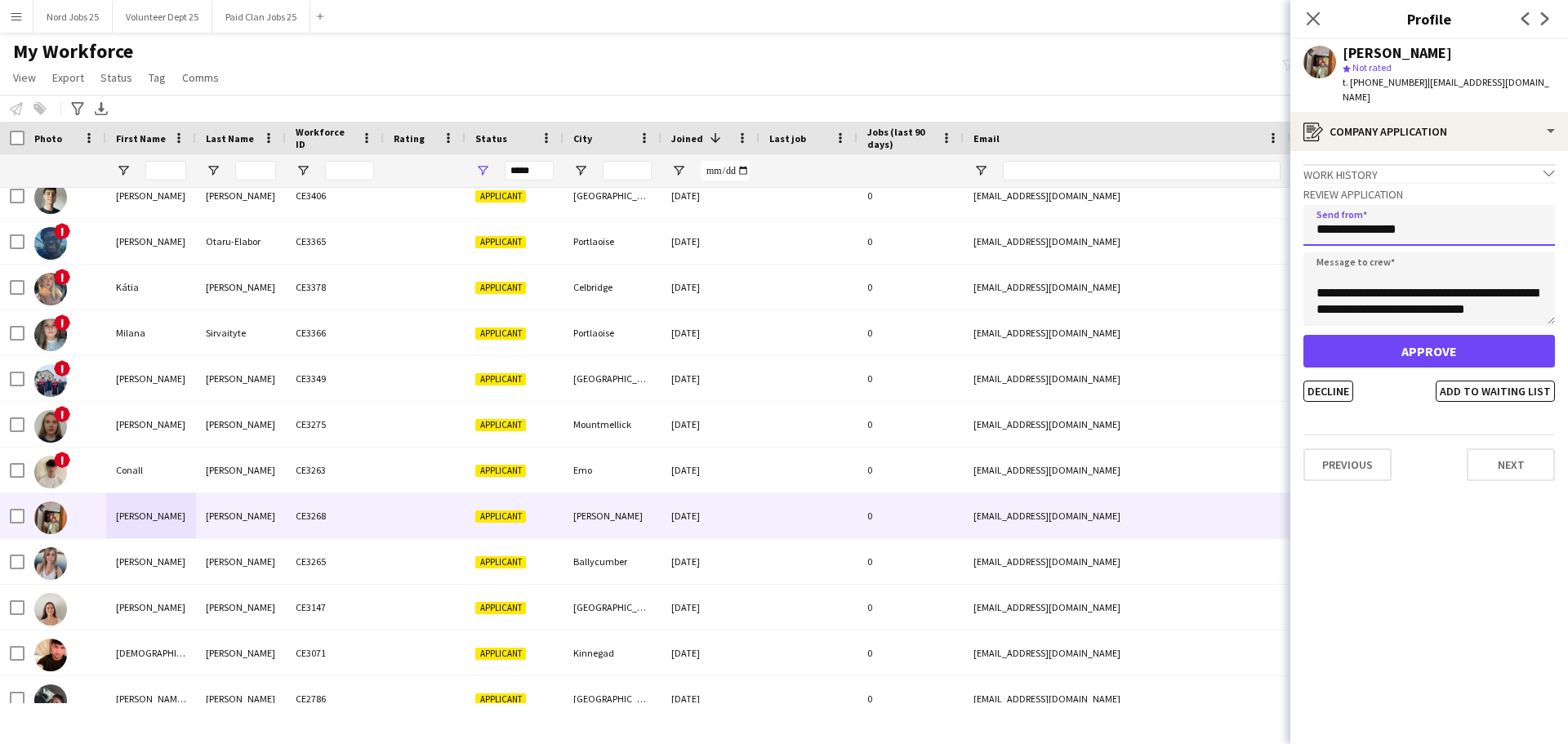
type input "**********"
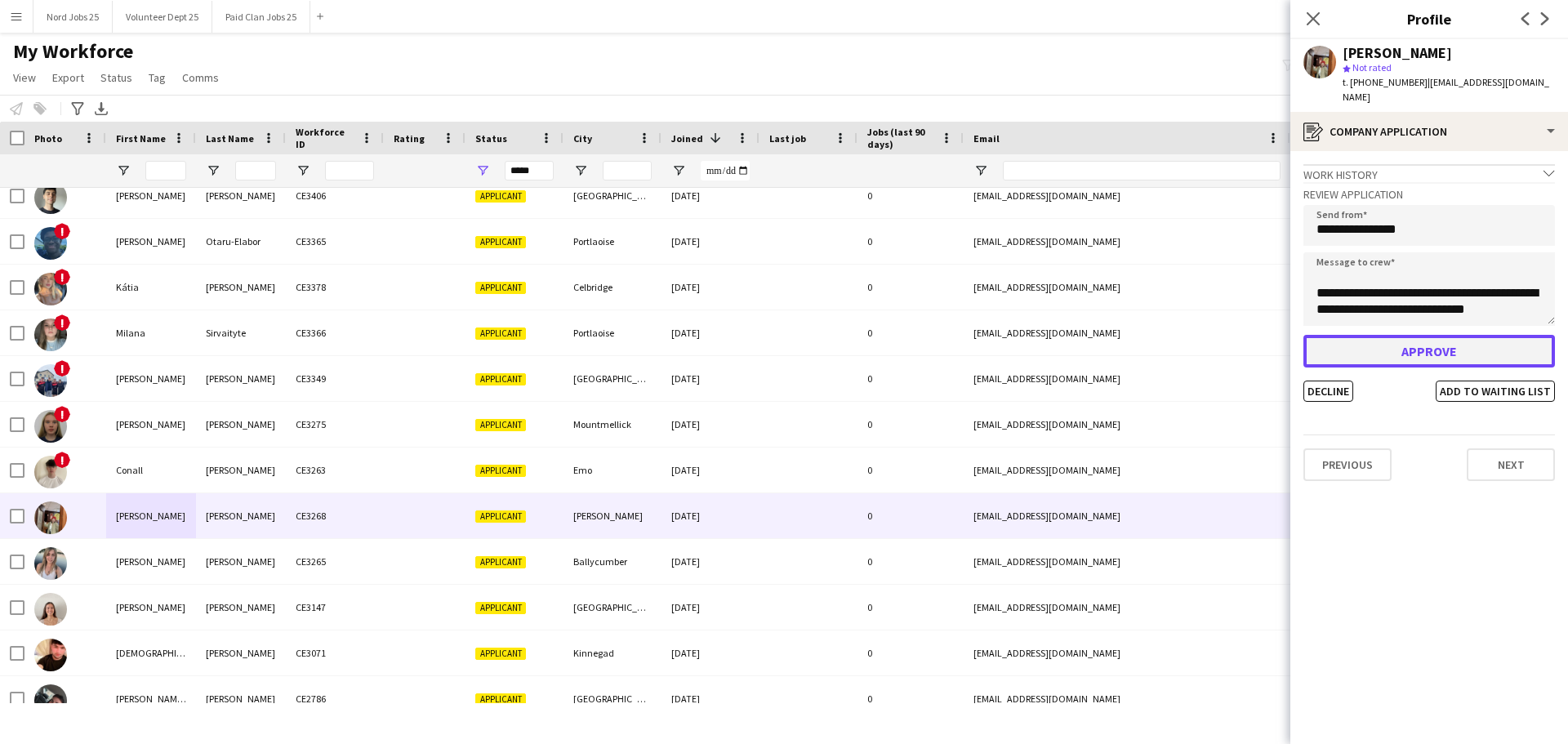
click at [1253, 336] on button "Approve" at bounding box center [1429, 351] width 252 height 33
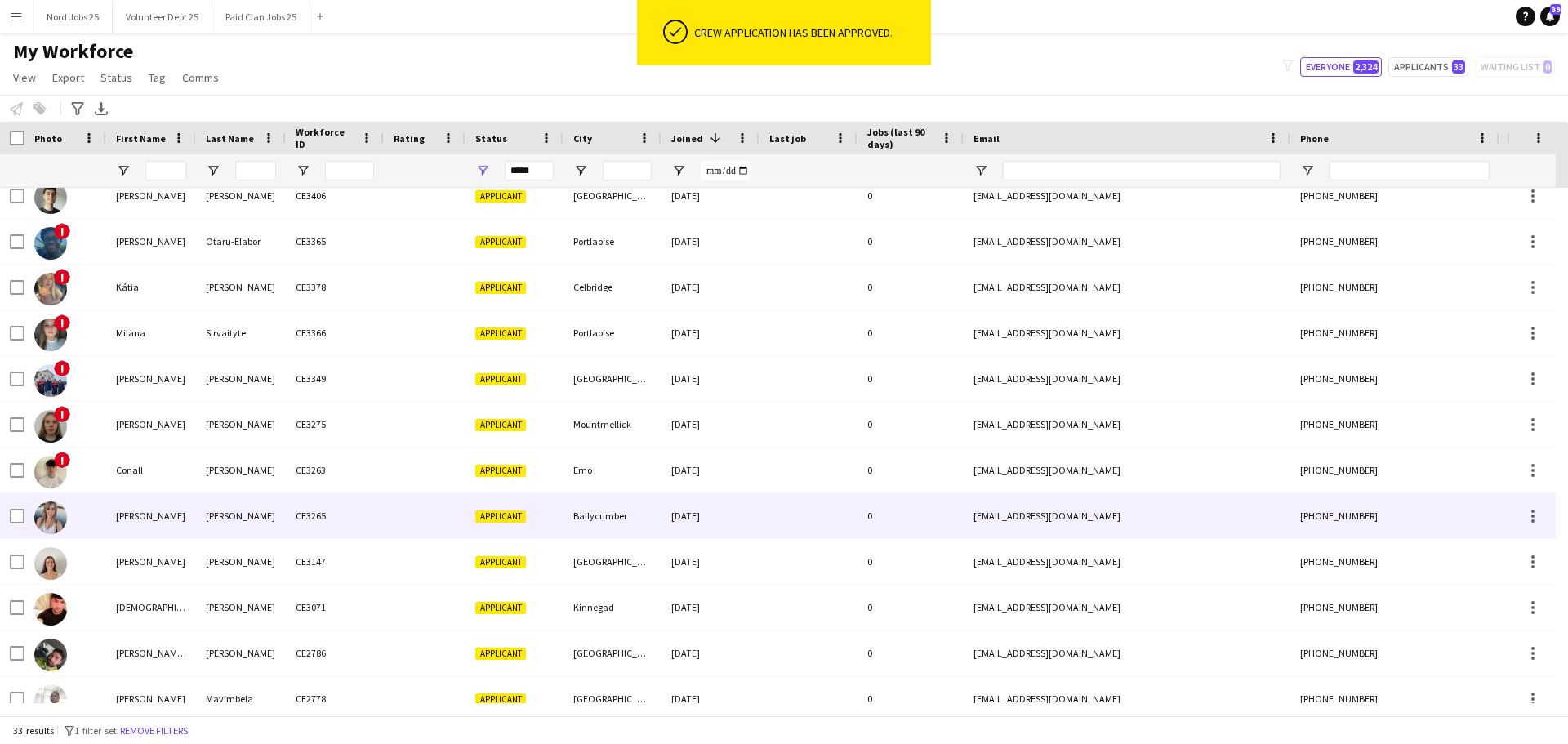
click at [145, 500] on div "Shannon" at bounding box center [151, 516] width 90 height 45
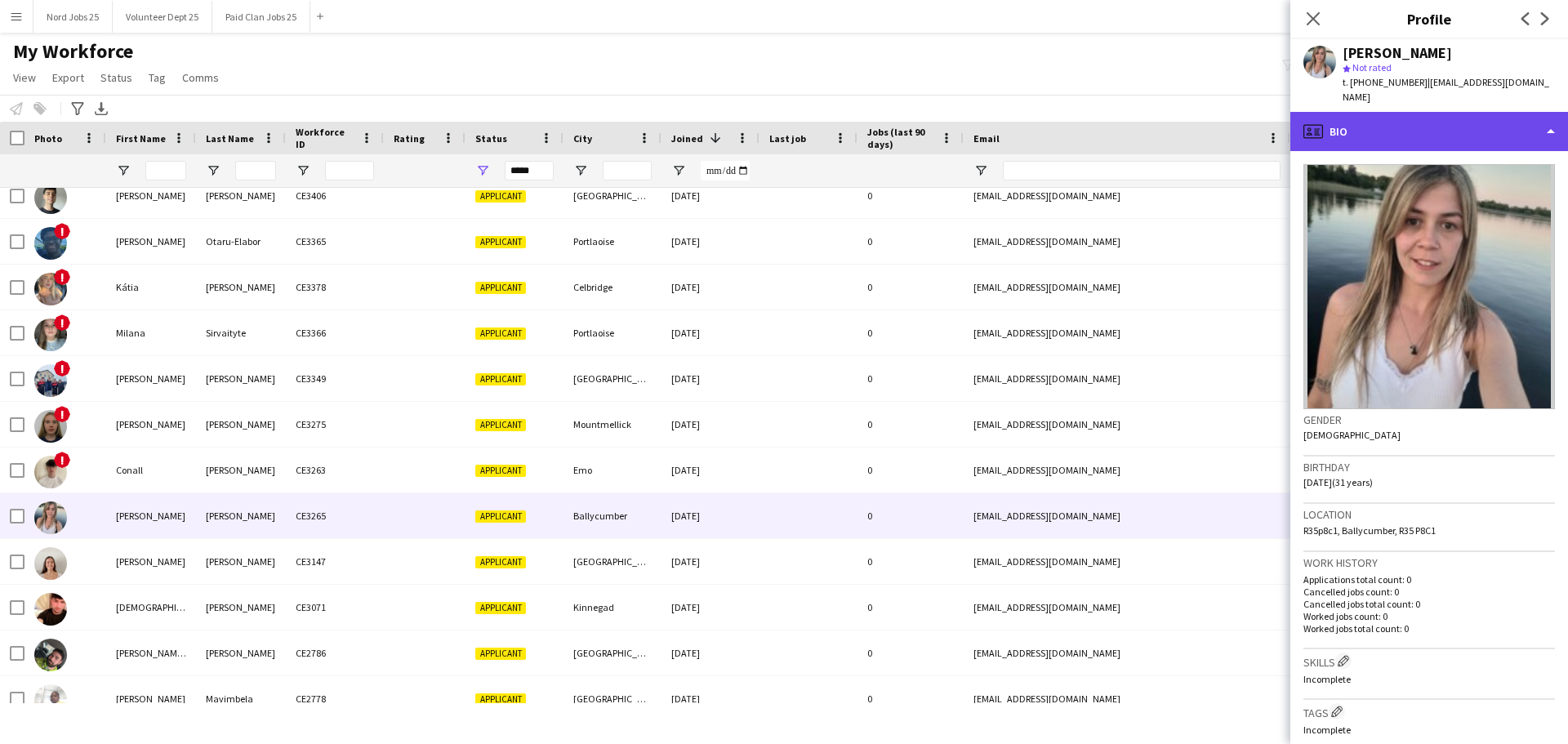
click at [1253, 113] on div "profile Bio" at bounding box center [1429, 131] width 278 height 39
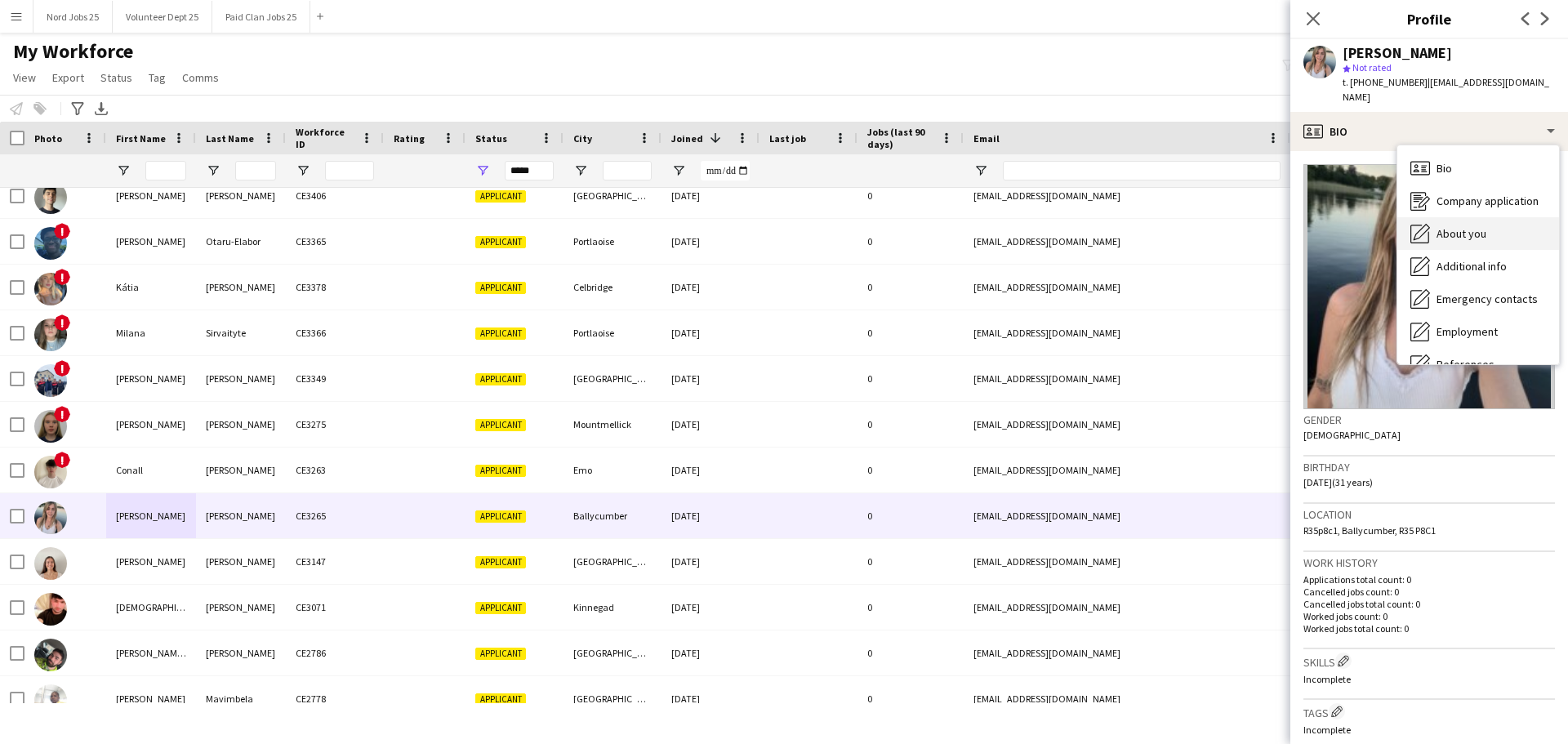
click at [1253, 218] on div "About you About you" at bounding box center [1478, 234] width 162 height 33
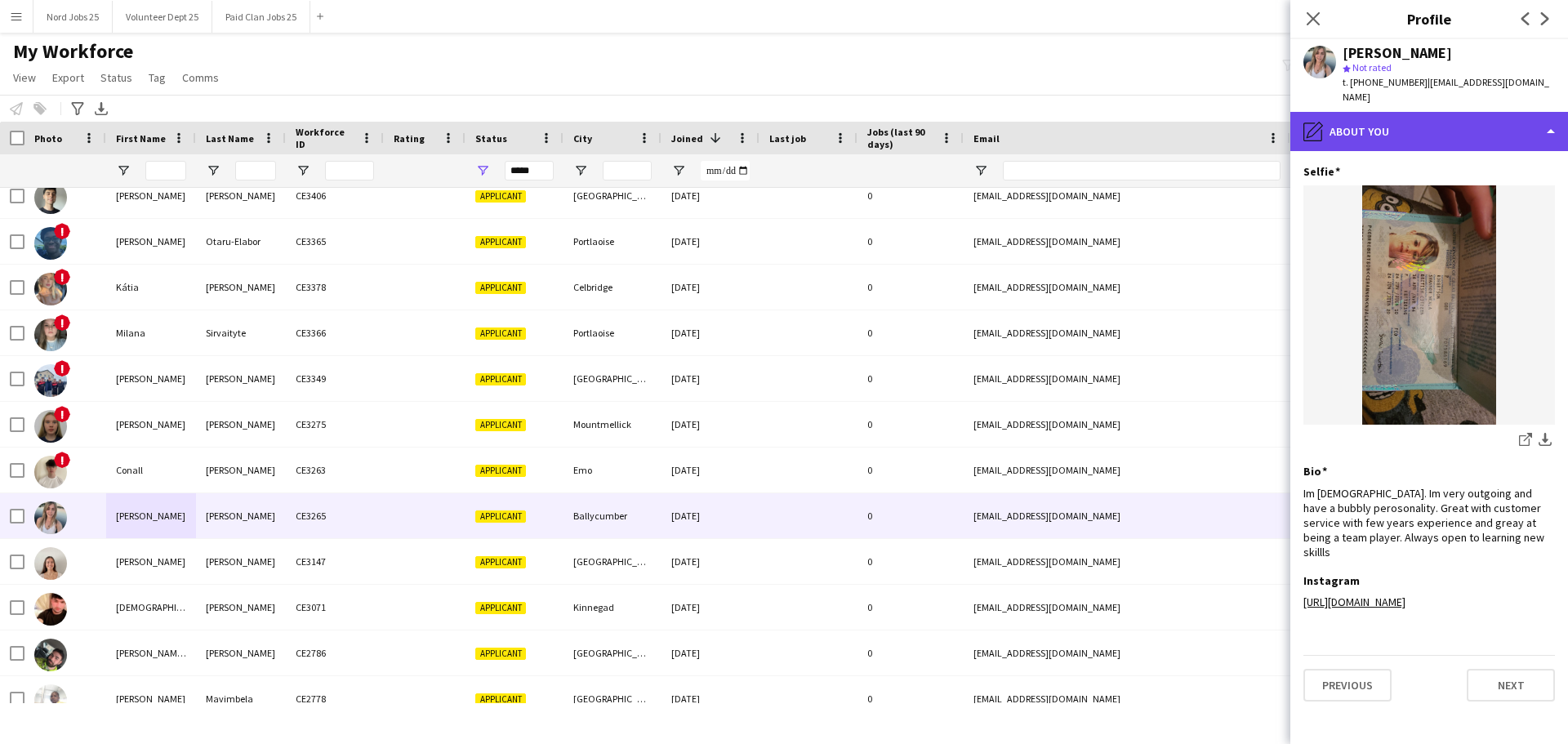
click at [1253, 131] on div "pencil4 About you" at bounding box center [1429, 131] width 278 height 39
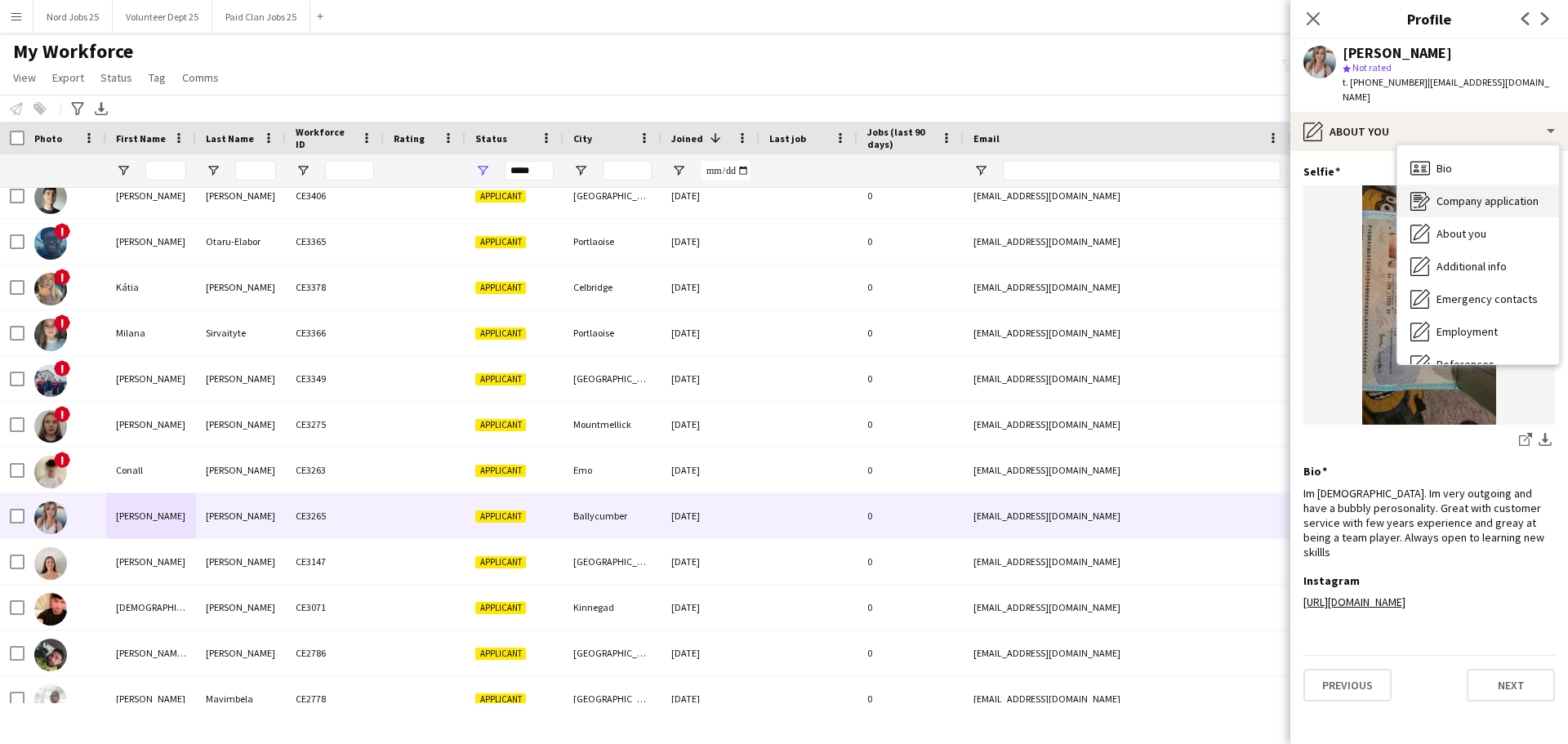
click at [1253, 194] on span "Company application" at bounding box center [1487, 201] width 102 height 15
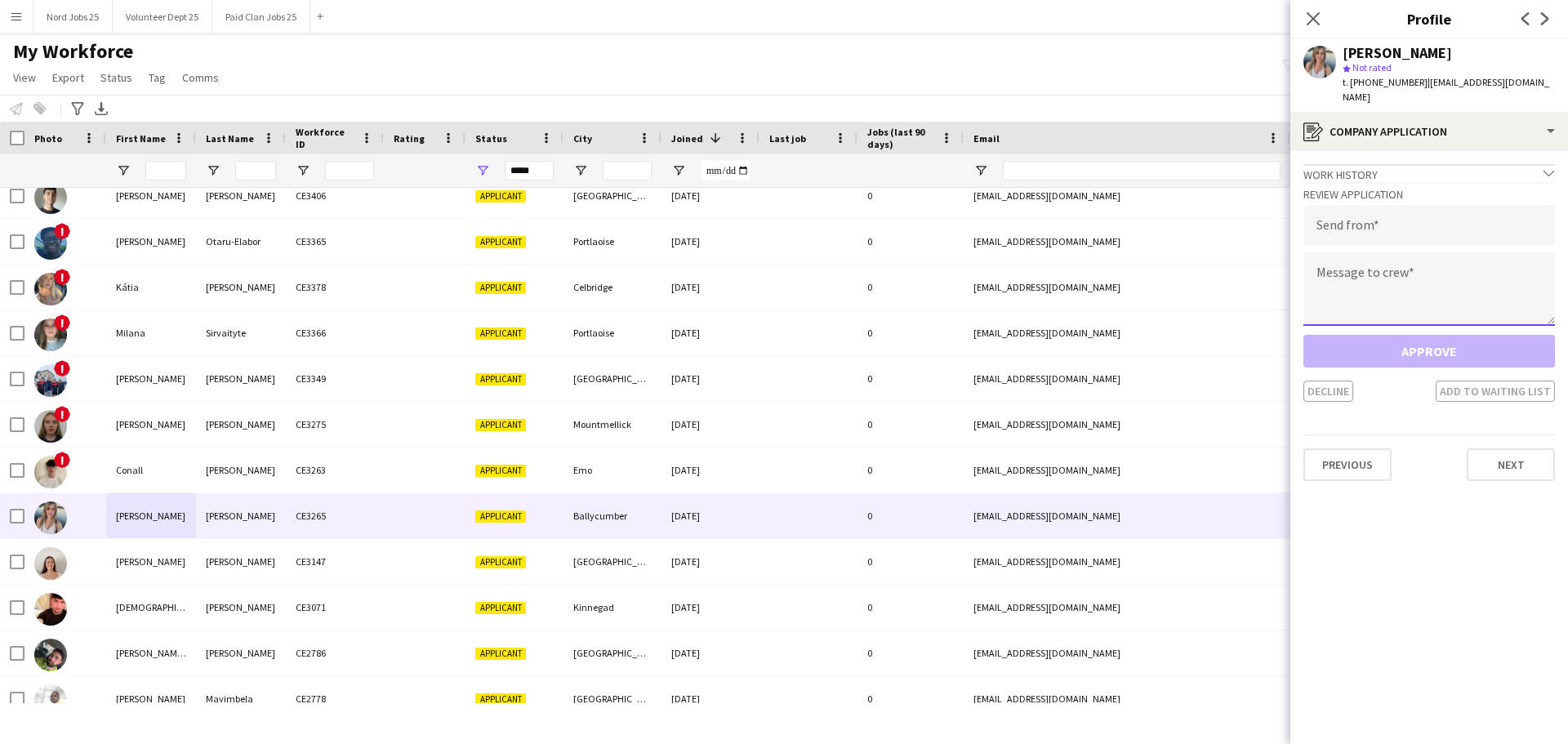
click at [1253, 266] on textarea at bounding box center [1429, 289] width 252 height 73
paste textarea "**********"
type textarea "**********"
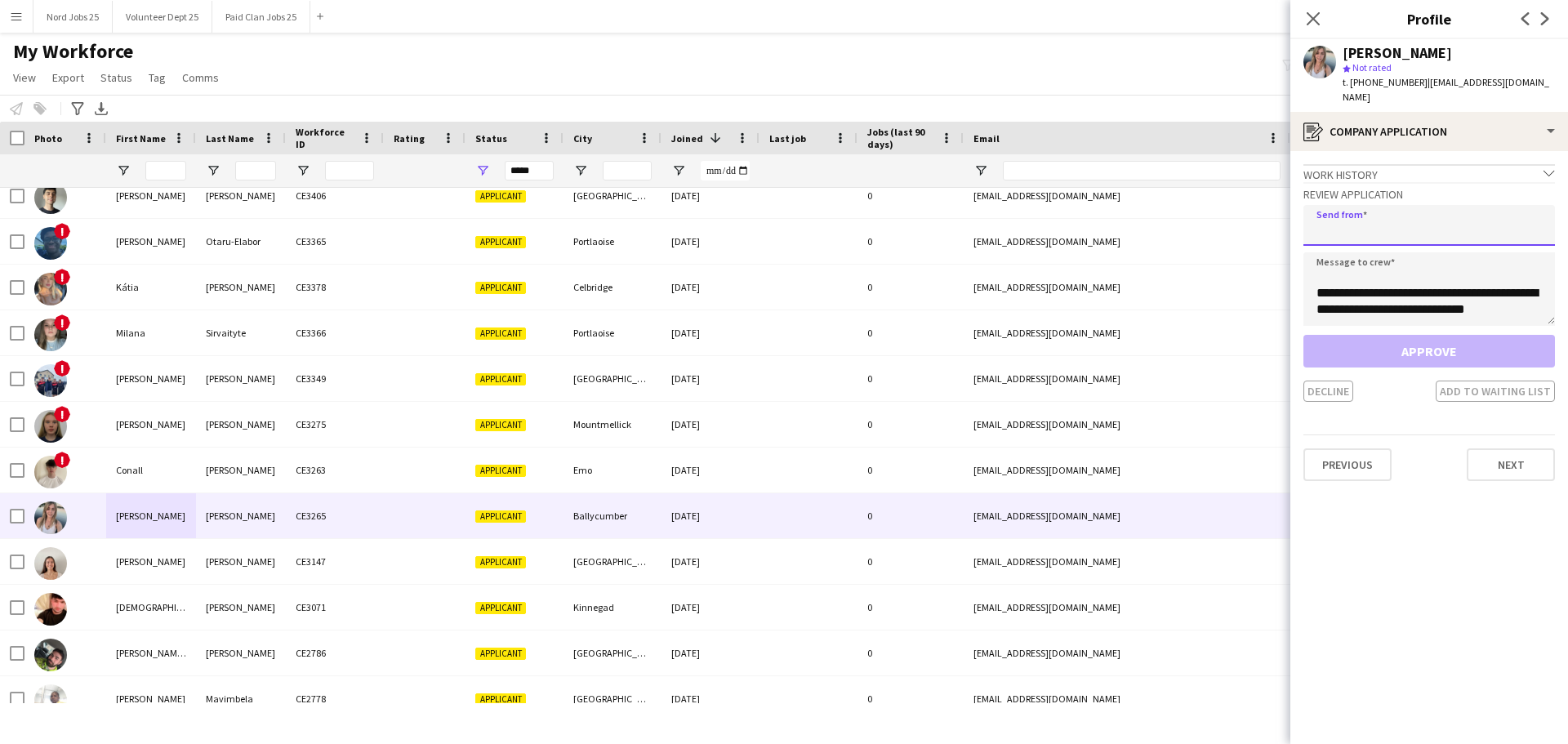
click at [1253, 205] on input "email" at bounding box center [1429, 225] width 252 height 41
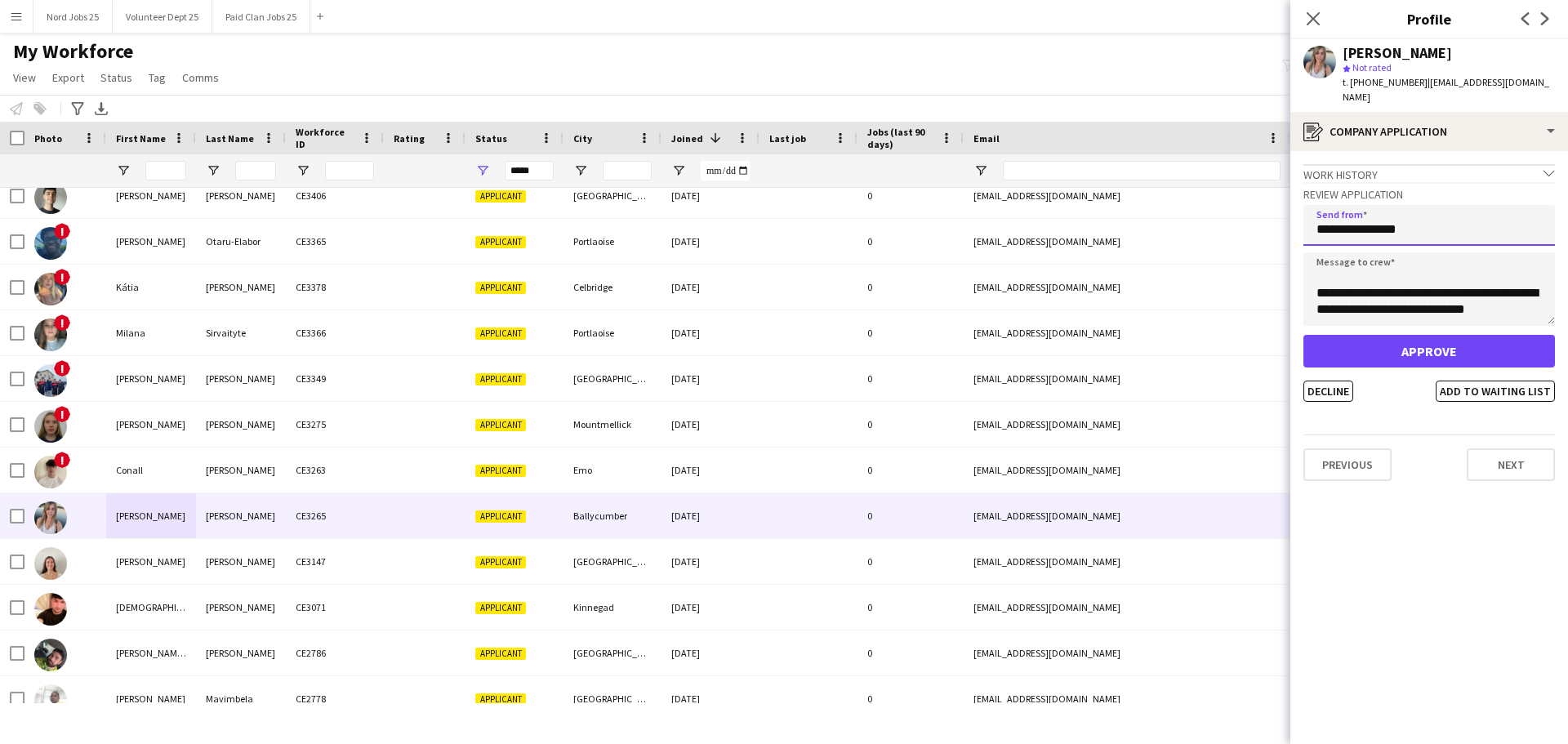
type input "**********"
click at [1253, 335] on button "Approve" at bounding box center [1429, 351] width 252 height 33
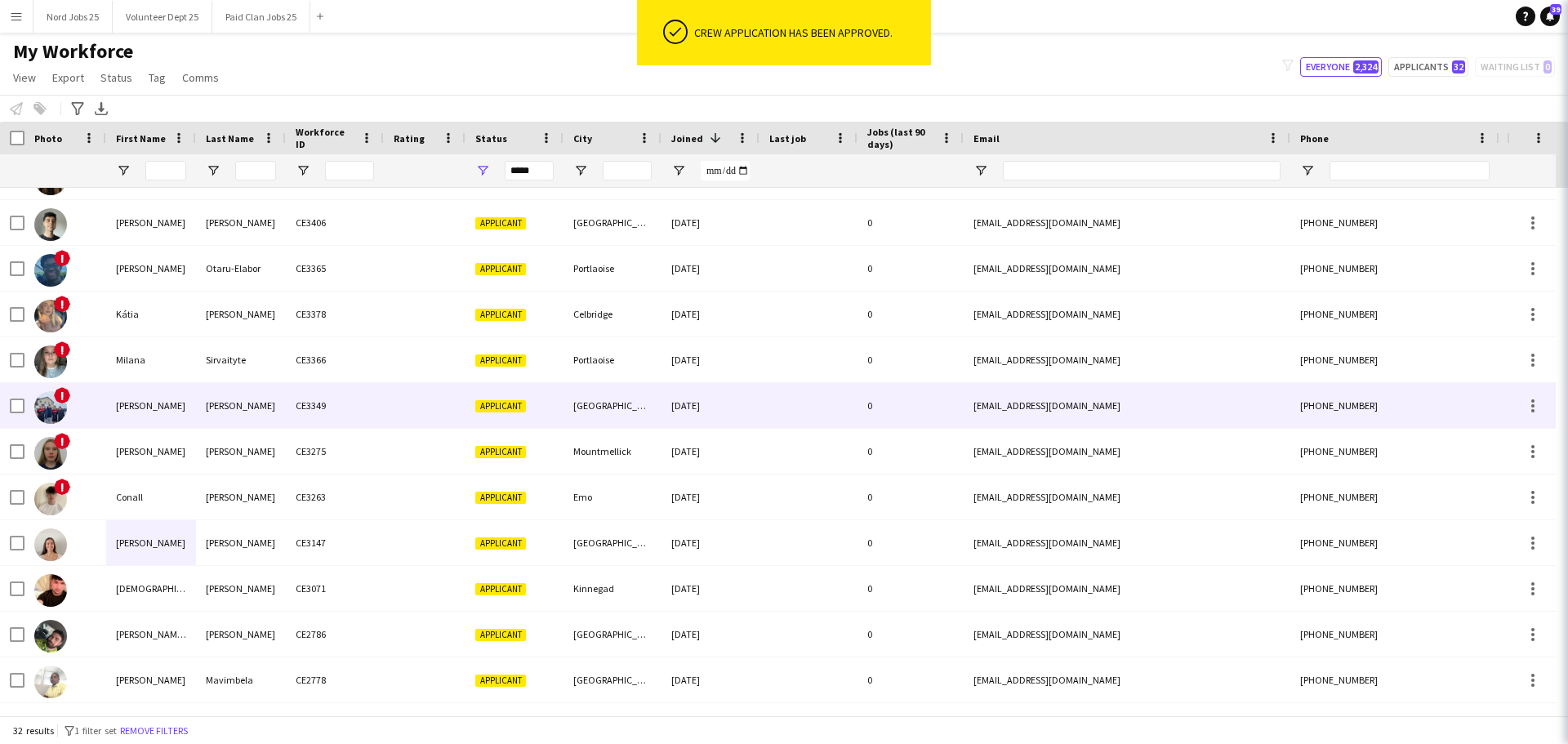
scroll to position [948, 0]
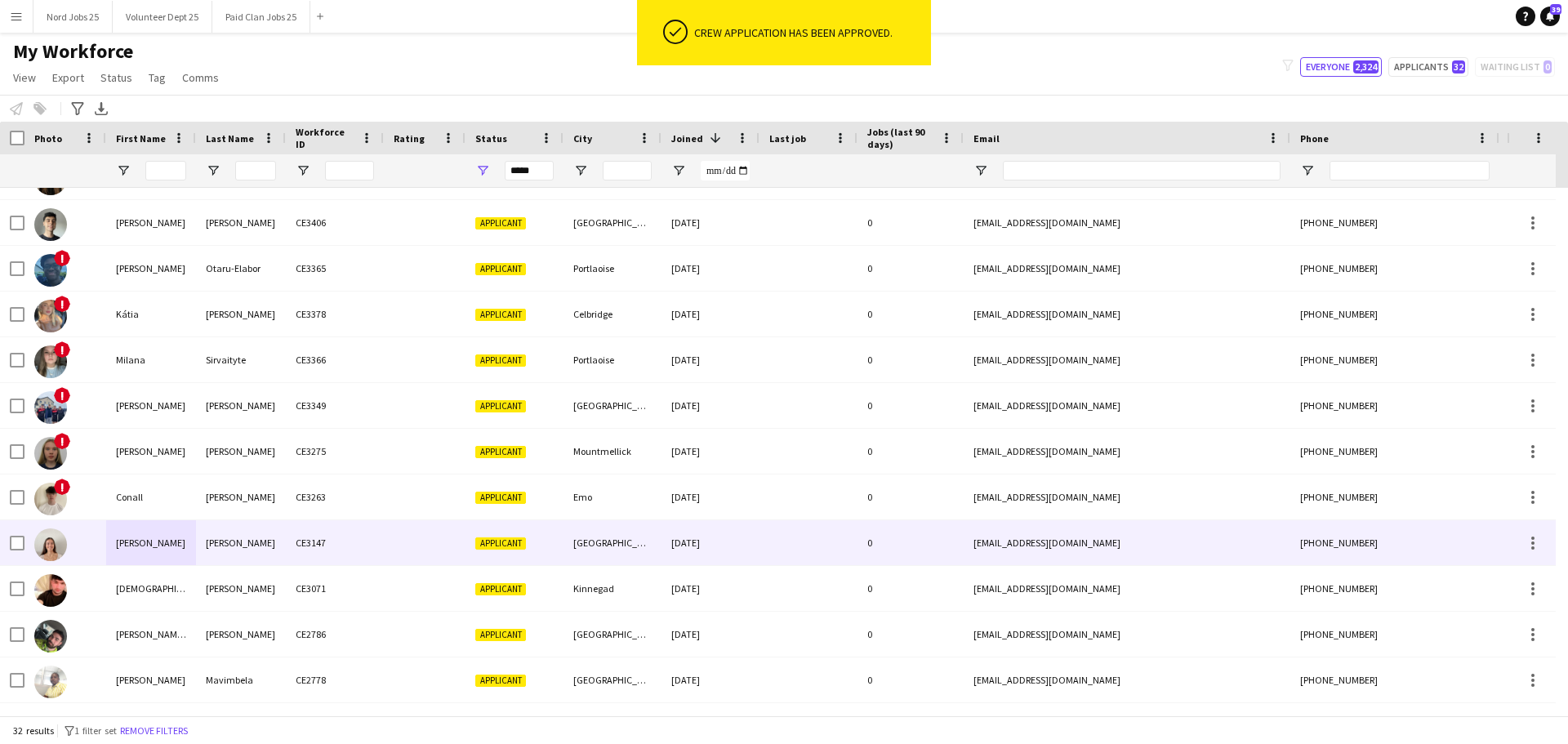
click at [224, 535] on div "Martin" at bounding box center [241, 543] width 90 height 45
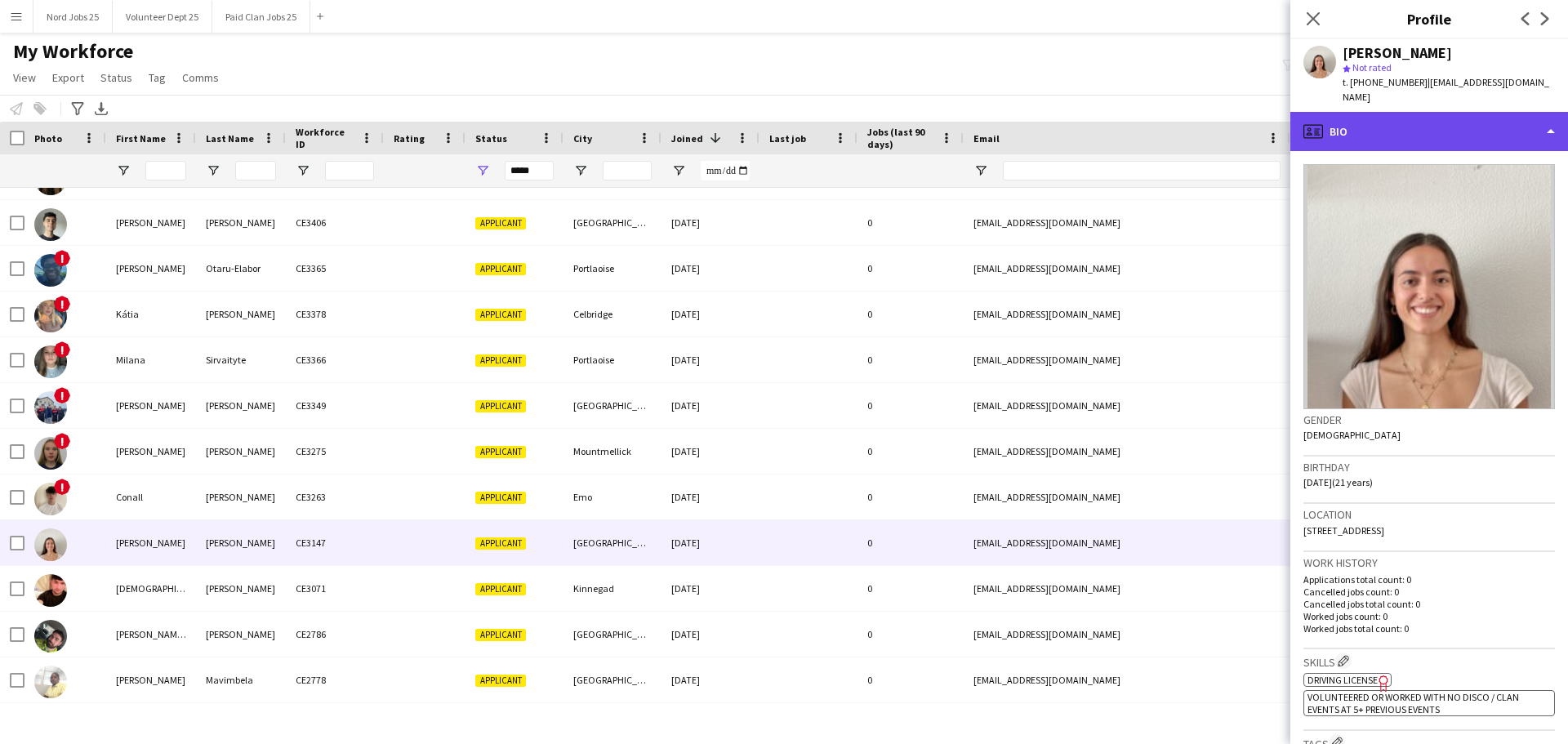
click at [1253, 123] on div "profile Bio" at bounding box center [1429, 131] width 278 height 39
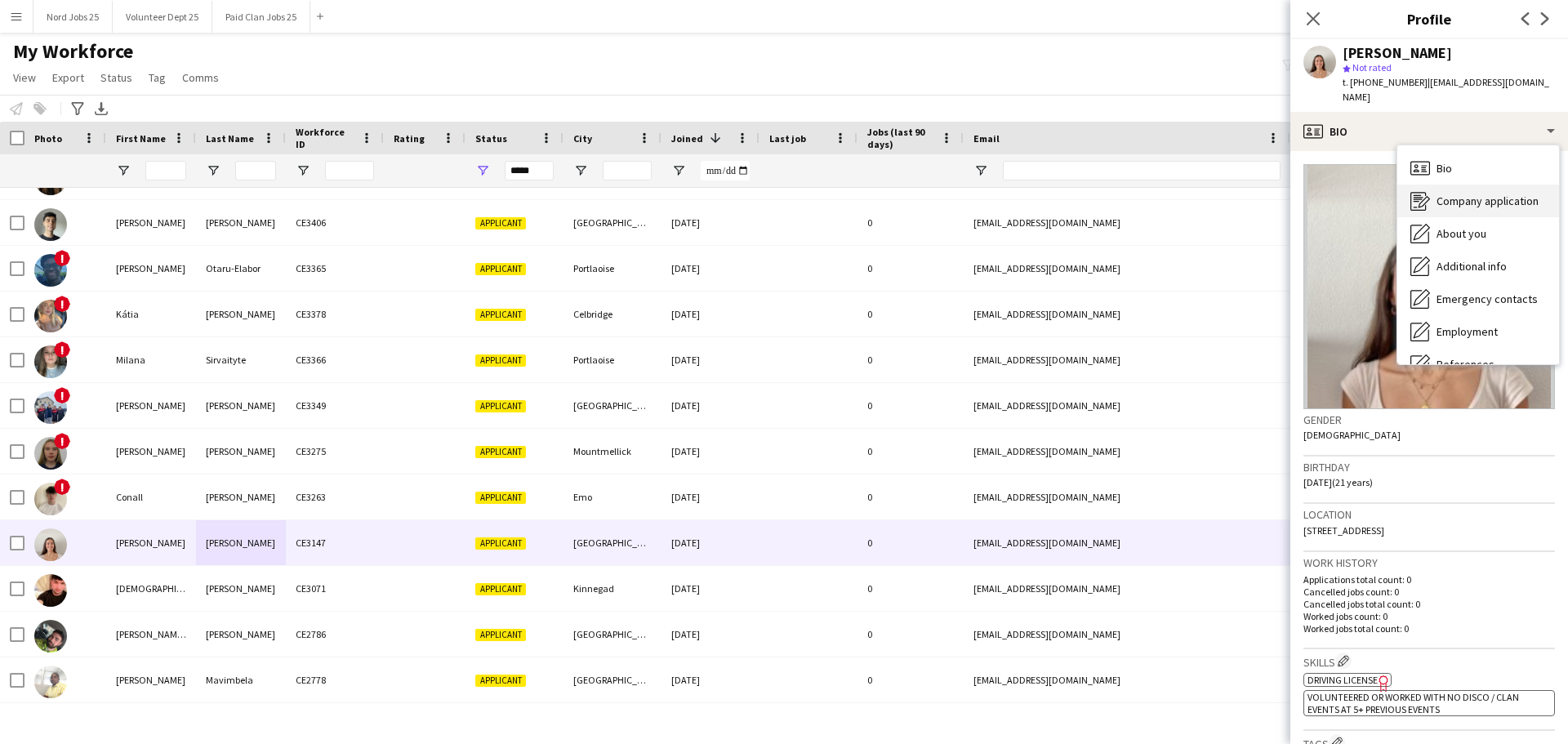
click at [1253, 194] on div "Company application Company application" at bounding box center [1478, 200] width 162 height 33
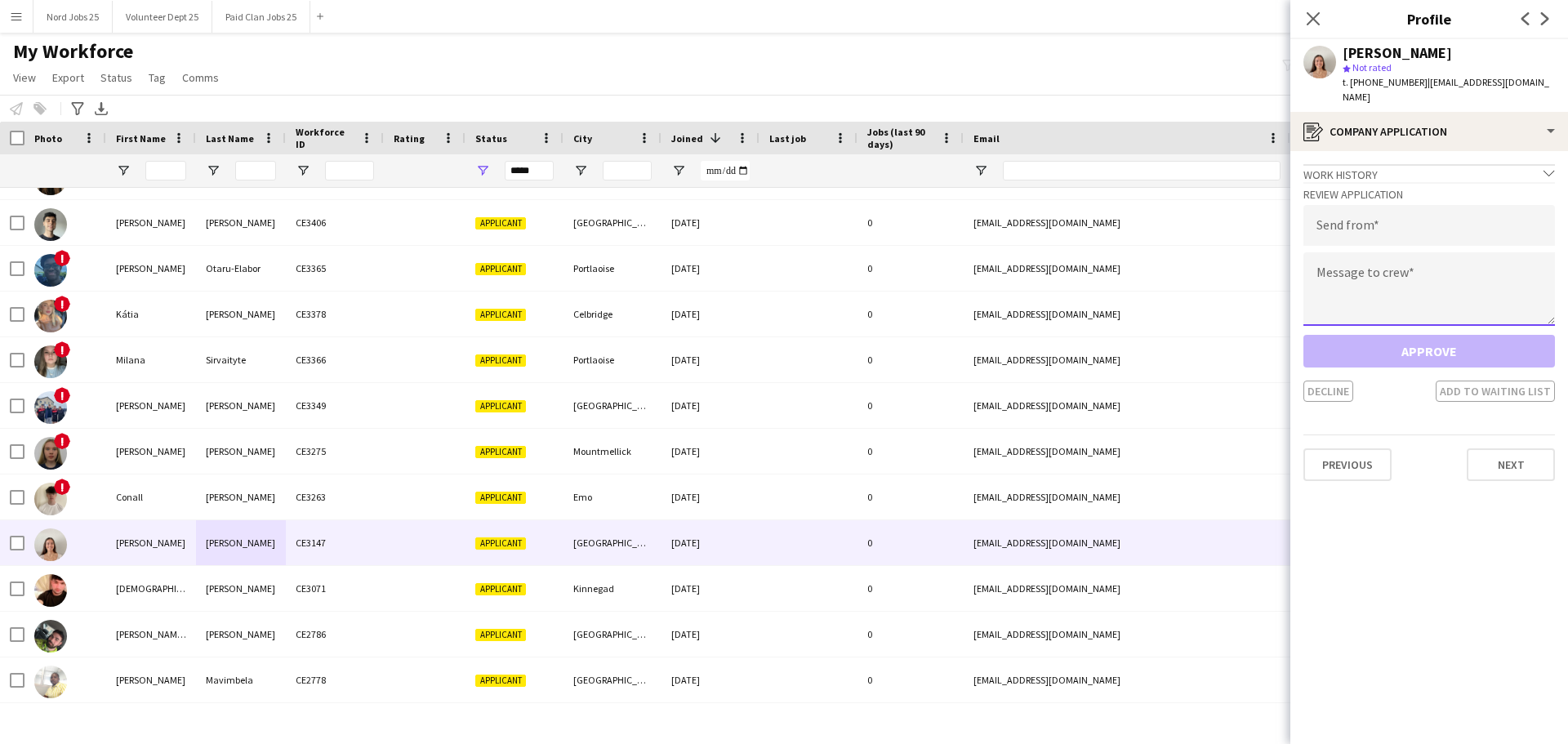
click at [1253, 253] on textarea at bounding box center [1429, 289] width 252 height 73
paste textarea "**********"
type textarea "**********"
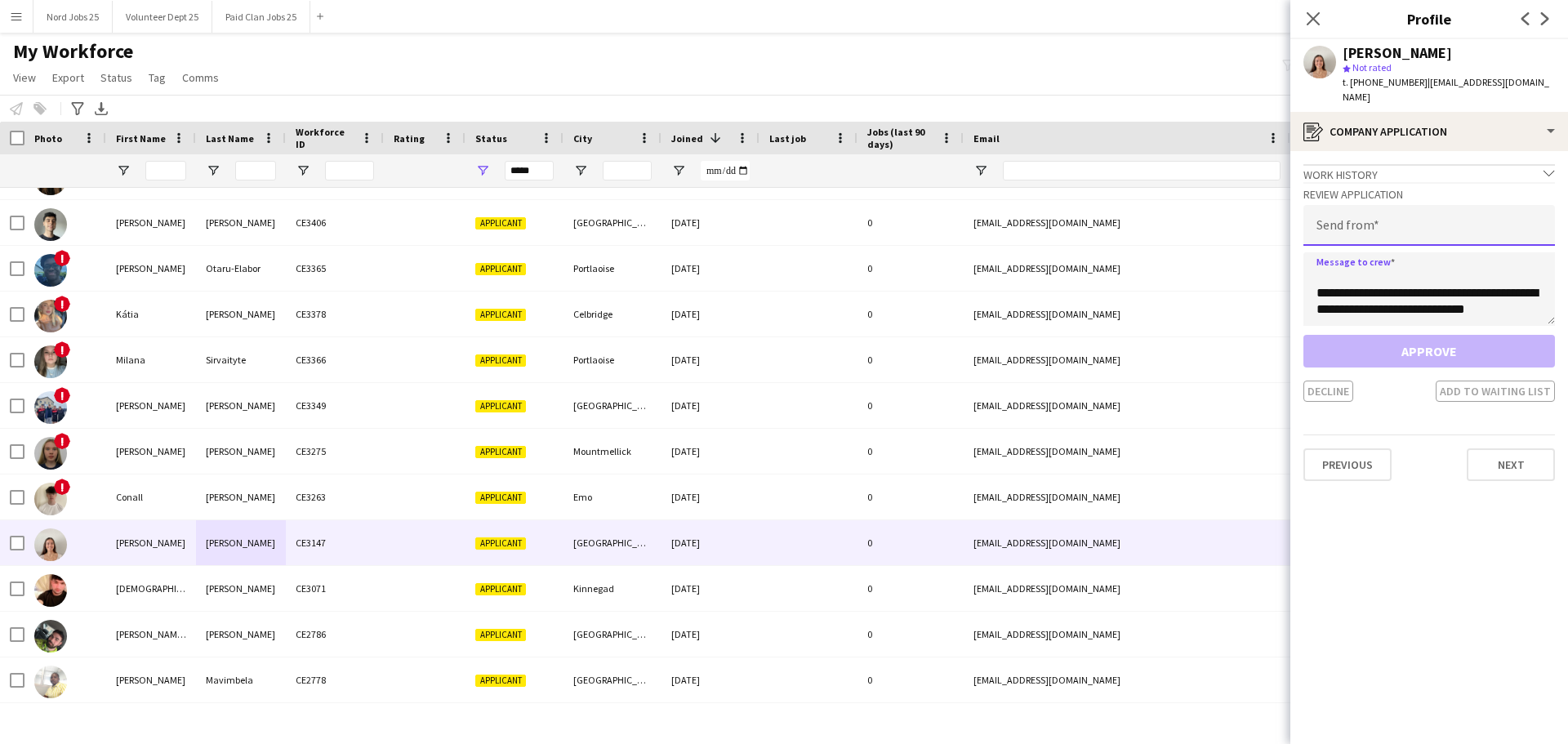
click at [1253, 220] on input "email" at bounding box center [1429, 225] width 252 height 41
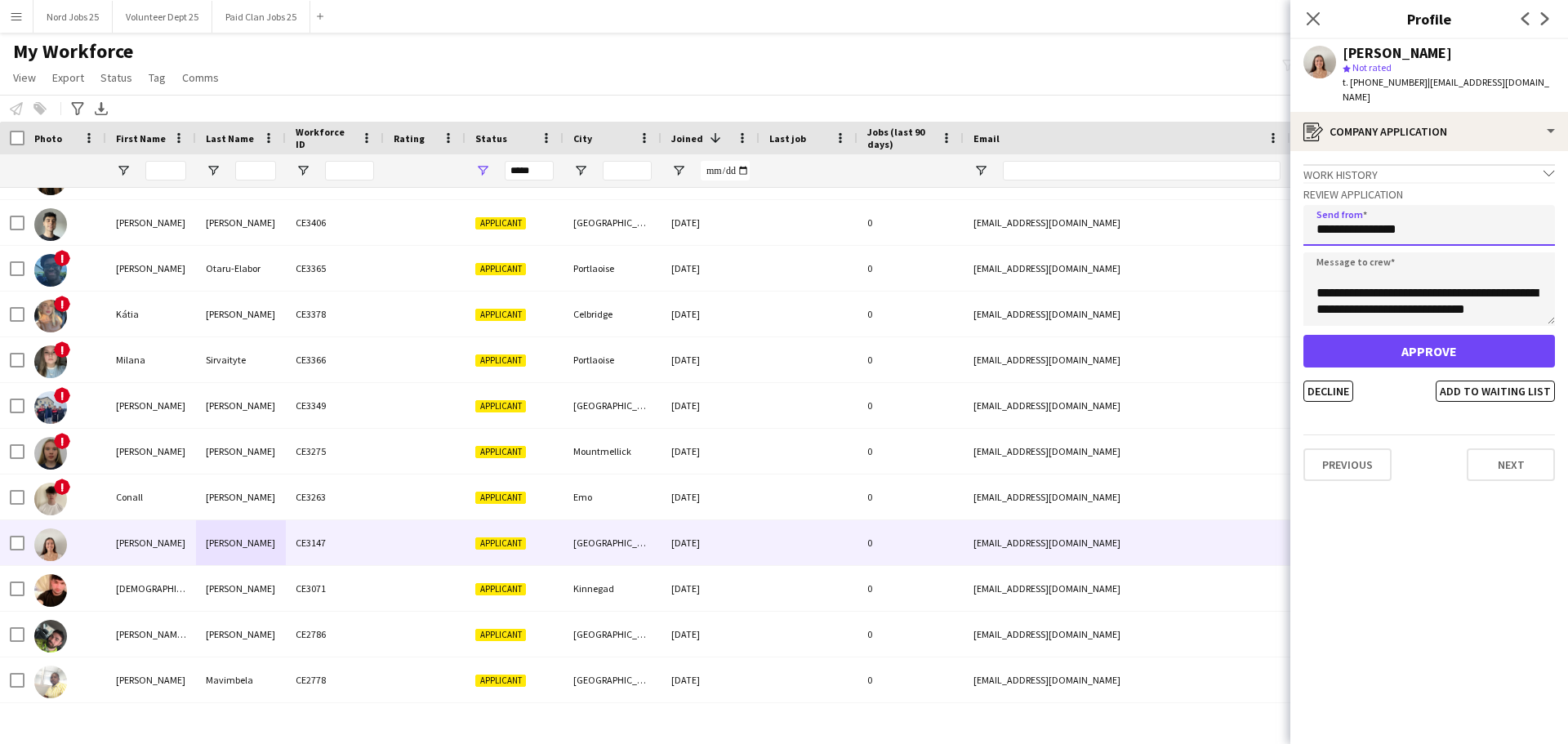
type input "**********"
click at [1253, 344] on button "Approve" at bounding box center [1429, 351] width 252 height 33
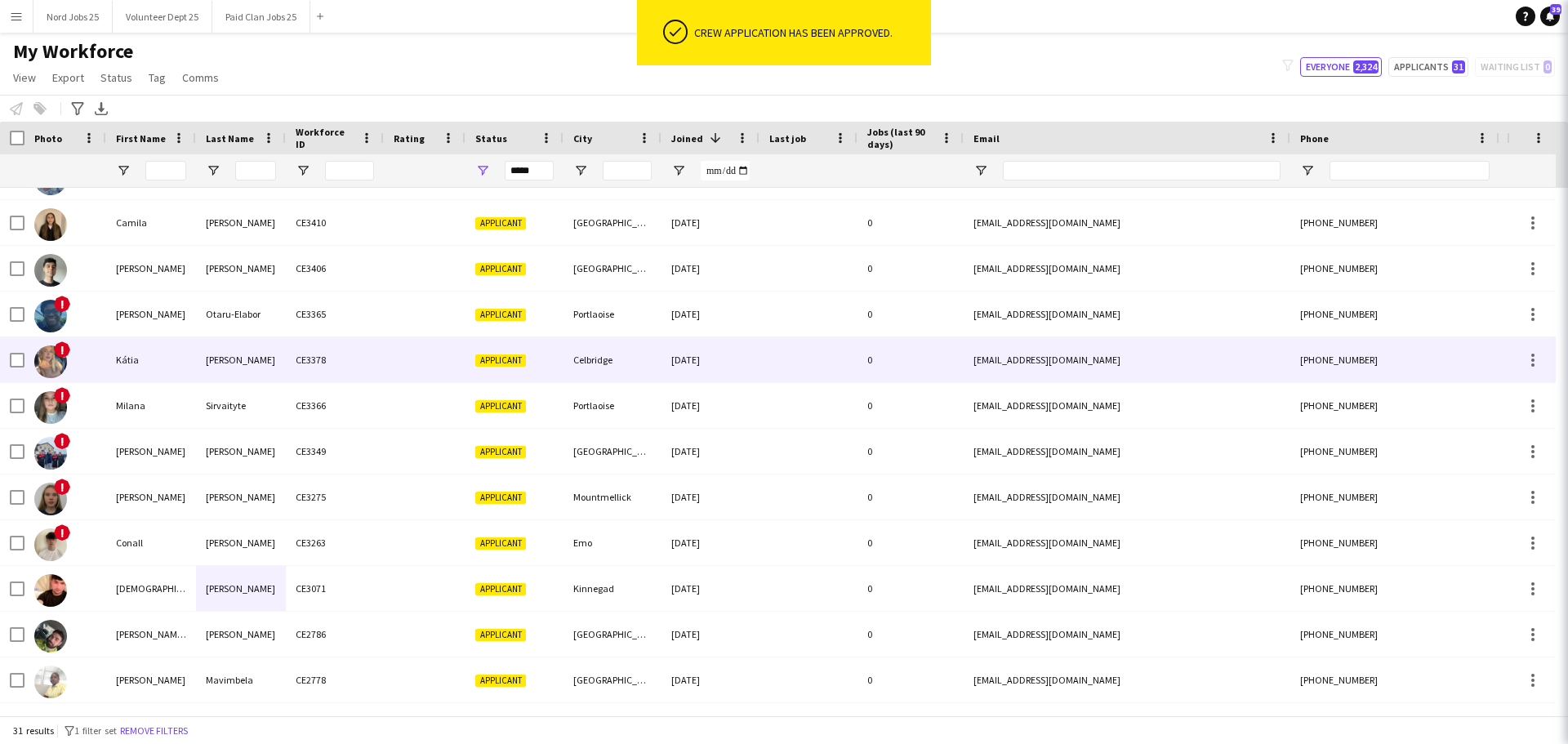
scroll to position [902, 0]
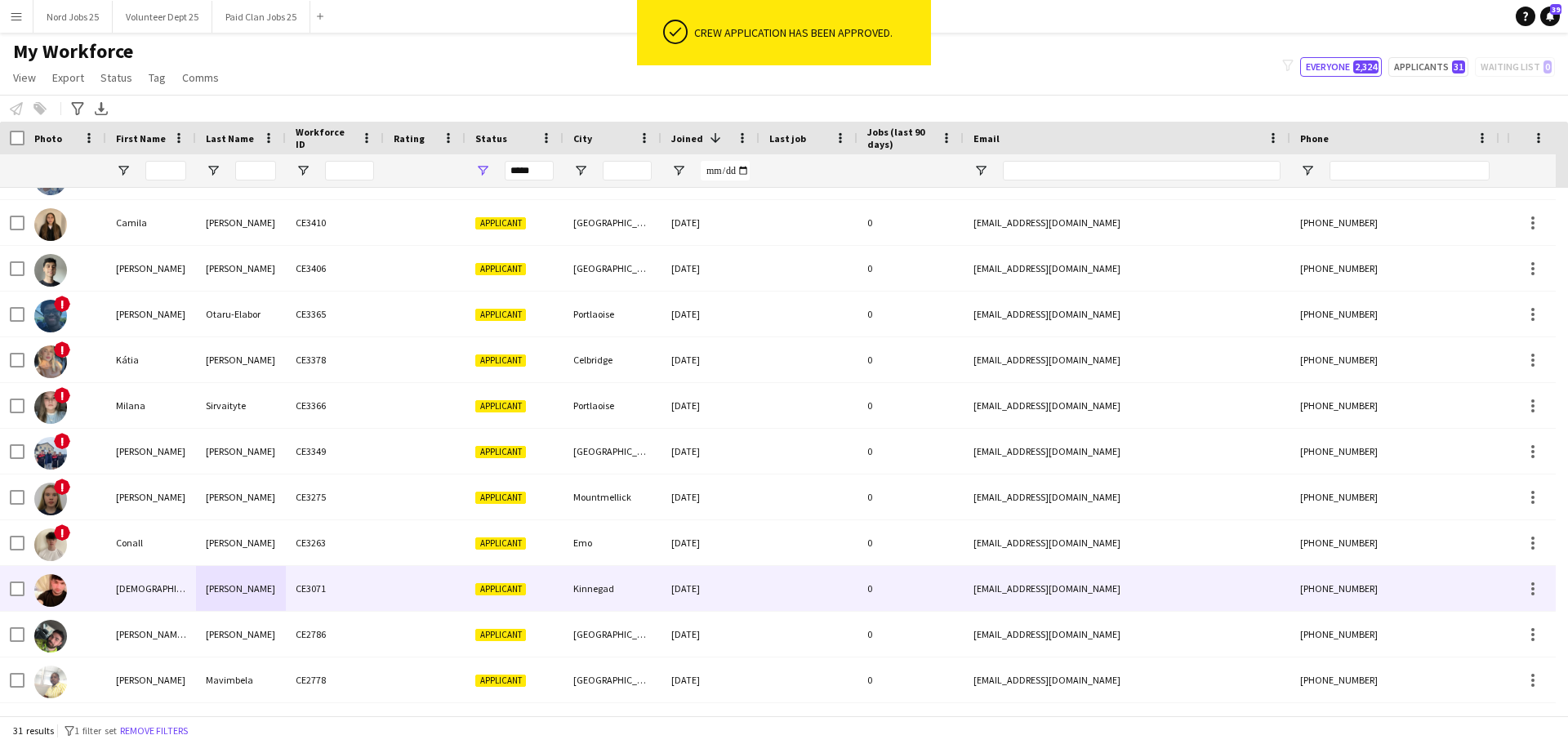
click at [160, 567] on div "[DEMOGRAPHIC_DATA]" at bounding box center [151, 589] width 90 height 45
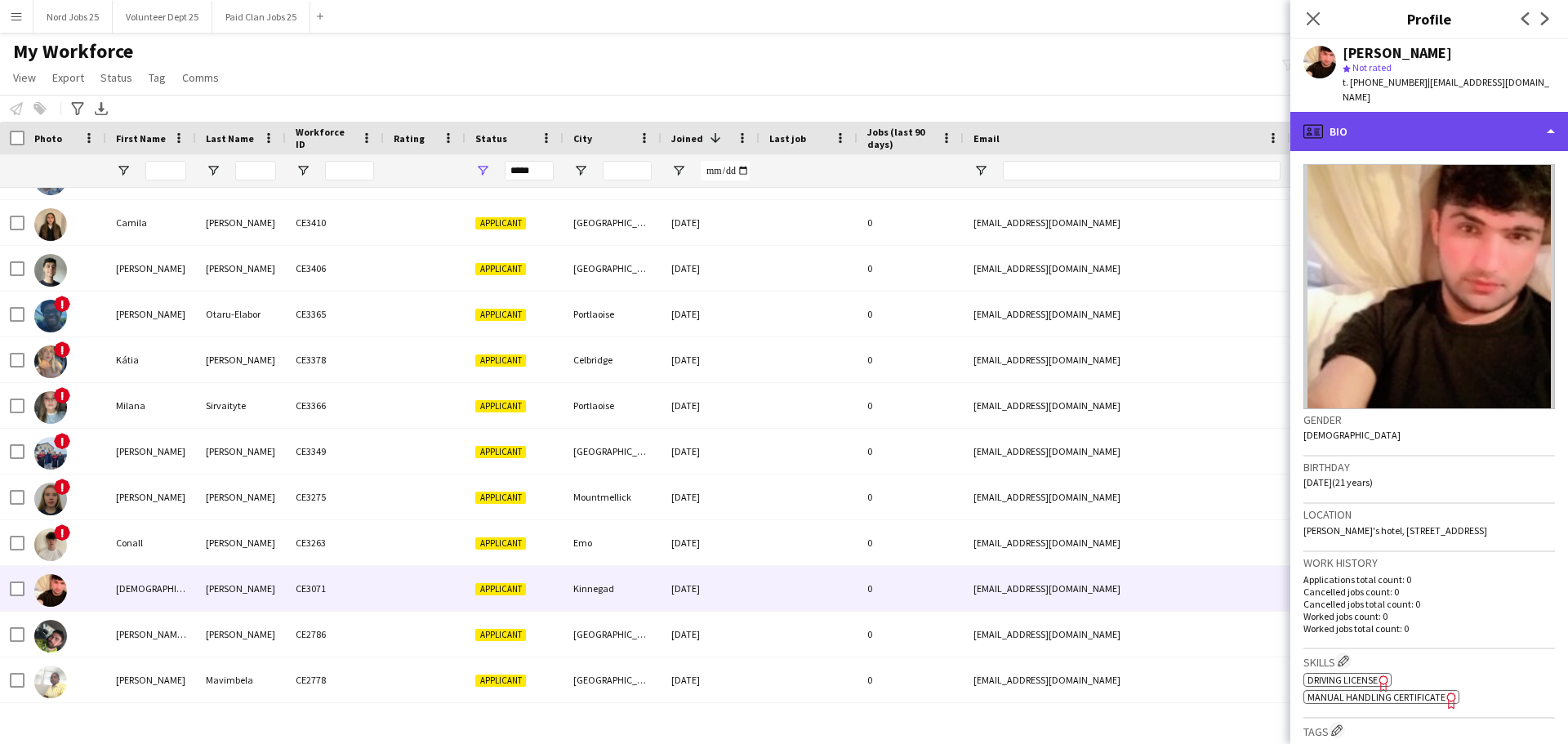
click at [1253, 112] on div "profile Bio" at bounding box center [1429, 131] width 278 height 39
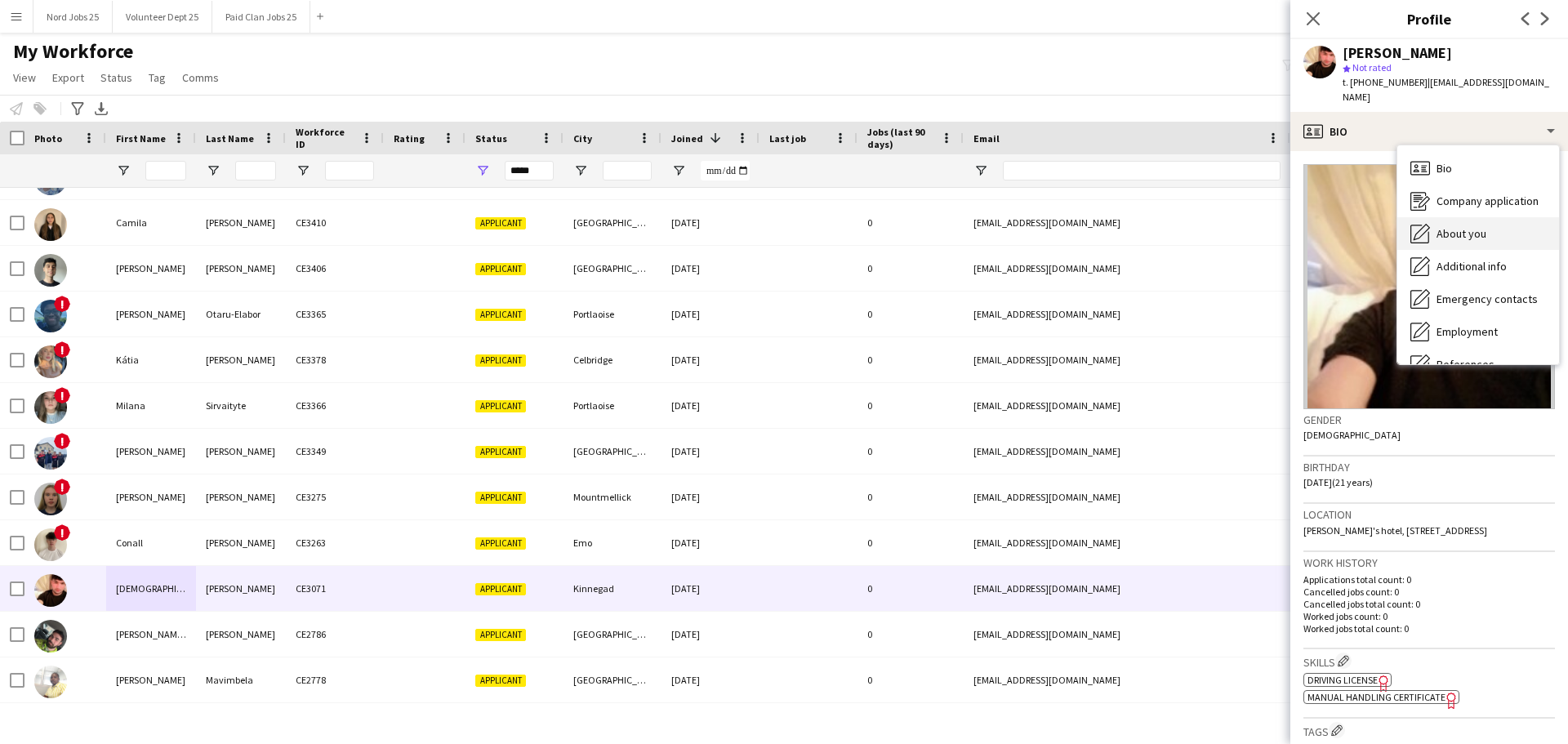
click at [1253, 226] on span "About you" at bounding box center [1461, 234] width 50 height 15
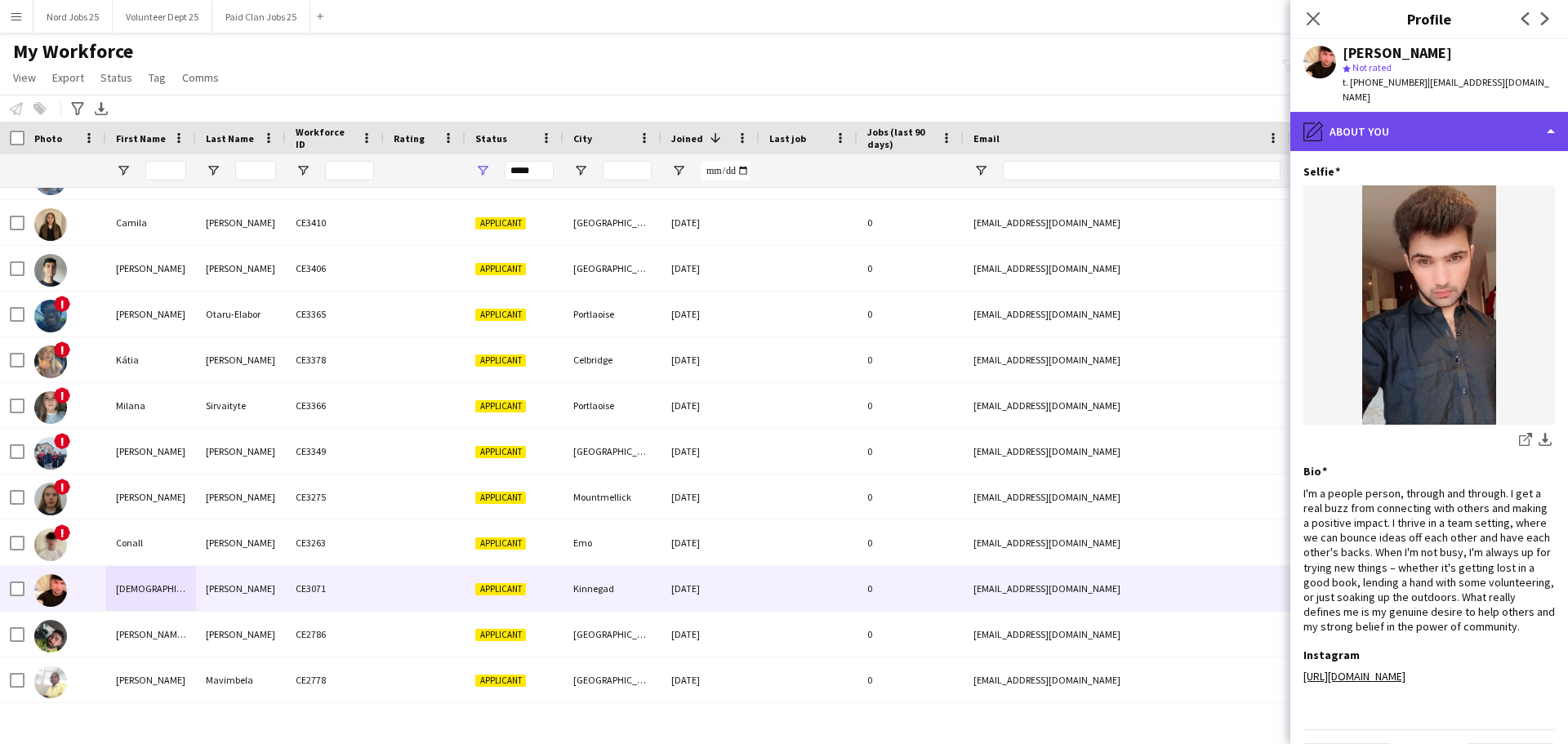
click at [1253, 112] on div "pencil4 About you" at bounding box center [1429, 131] width 278 height 39
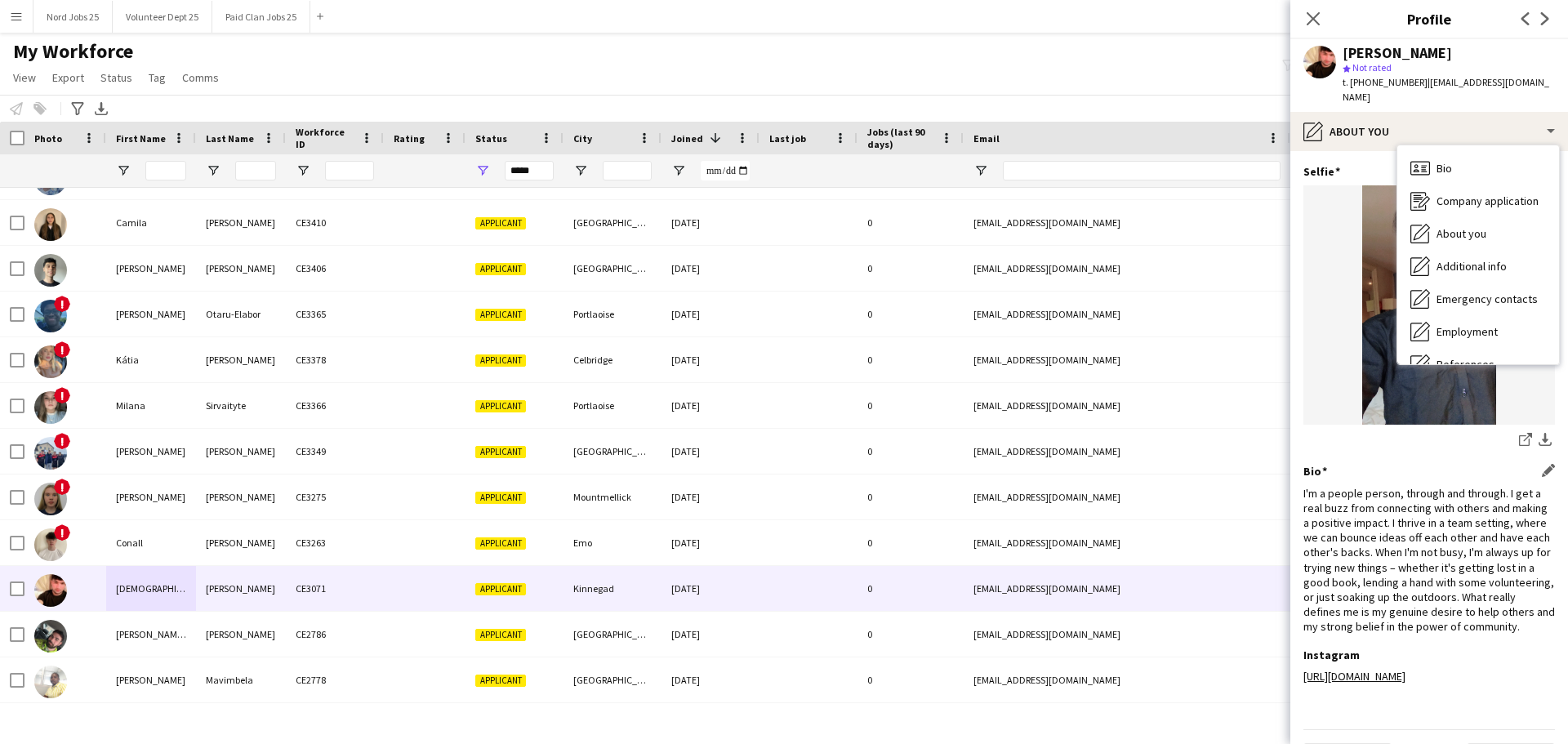
click at [1253, 486] on div "I'm a people person, through and through. I get a real buzz from connecting wit…" at bounding box center [1429, 561] width 252 height 148
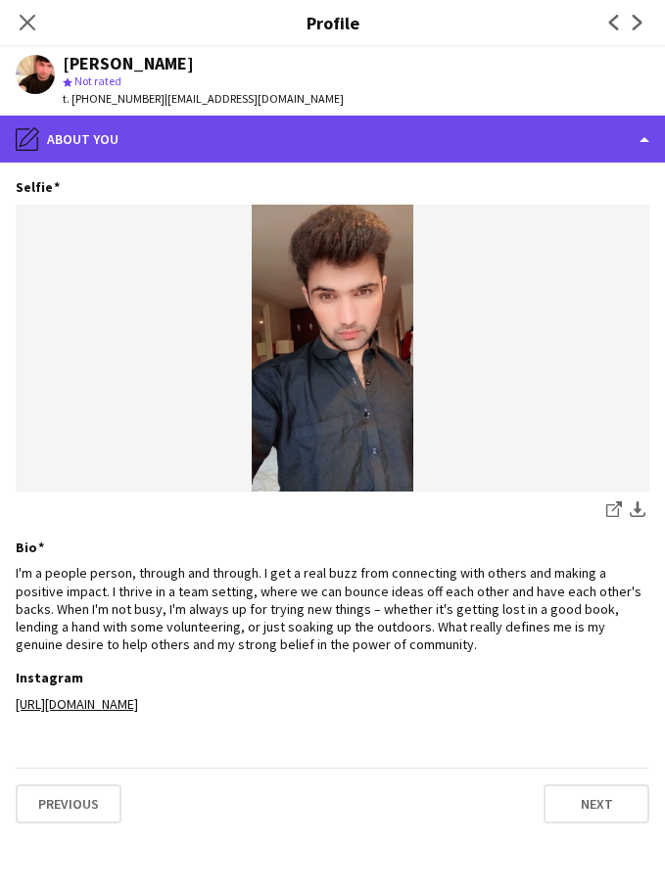
click at [204, 130] on div "pencil4 About you" at bounding box center [332, 139] width 665 height 47
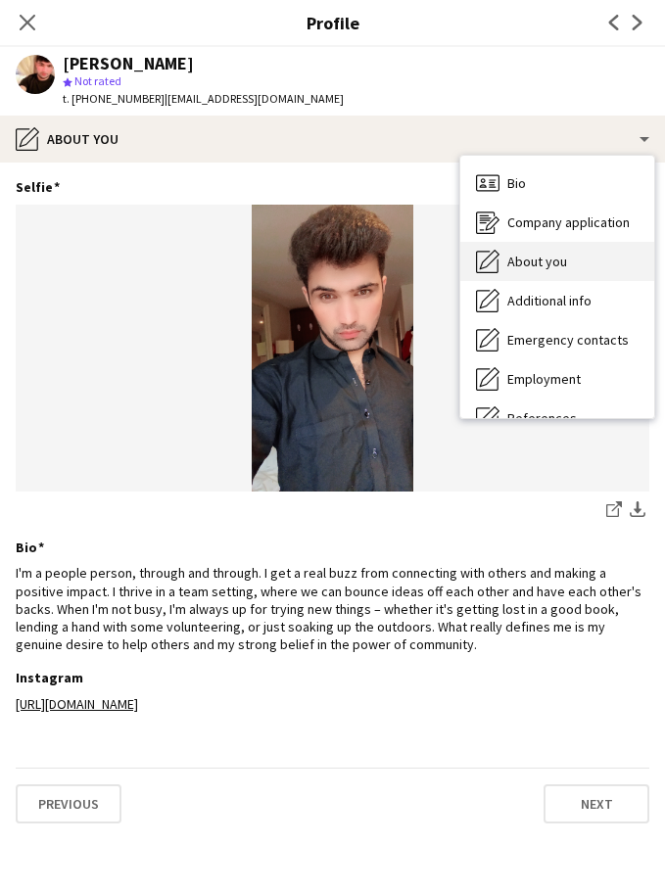
click at [565, 251] on div "About you About you" at bounding box center [557, 261] width 194 height 39
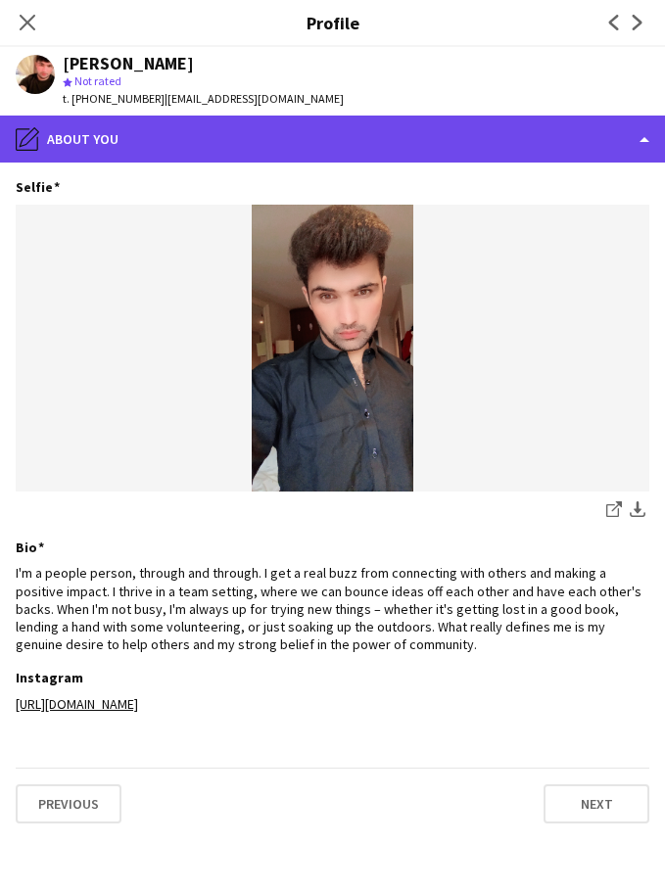
click at [561, 150] on div "pencil4 About you" at bounding box center [332, 139] width 665 height 47
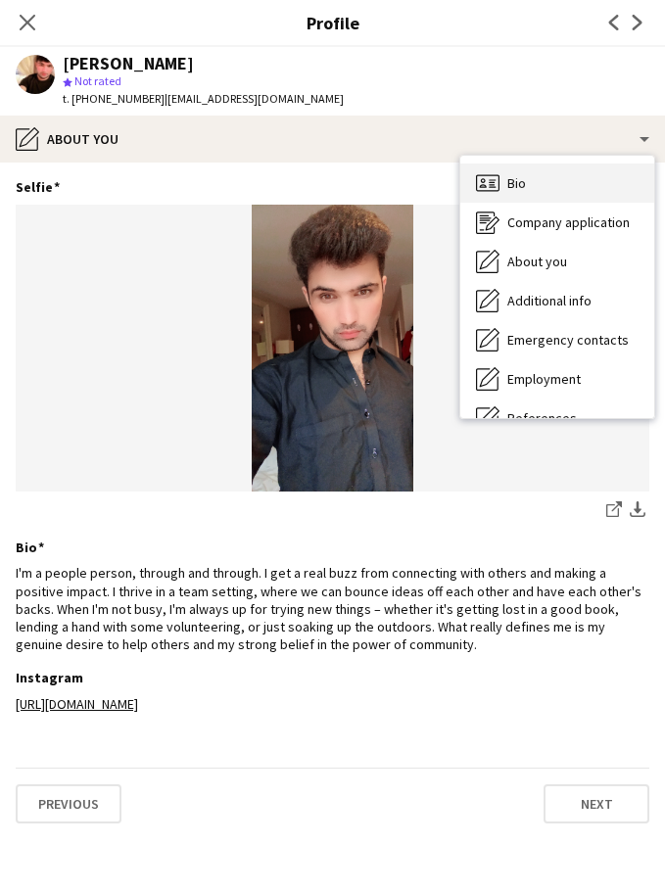
click at [593, 182] on div "Bio Bio" at bounding box center [557, 183] width 194 height 39
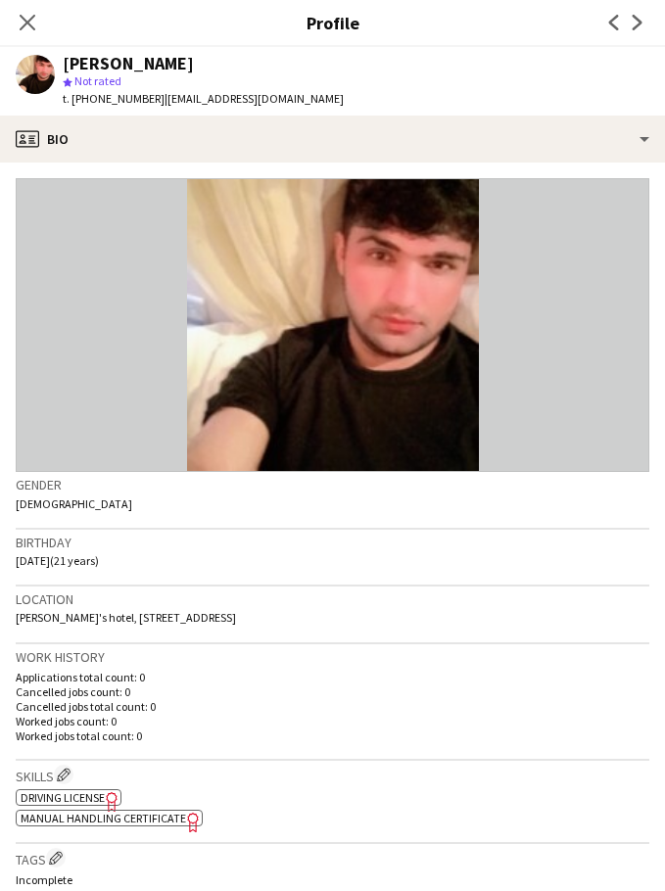
scroll to position [66, 0]
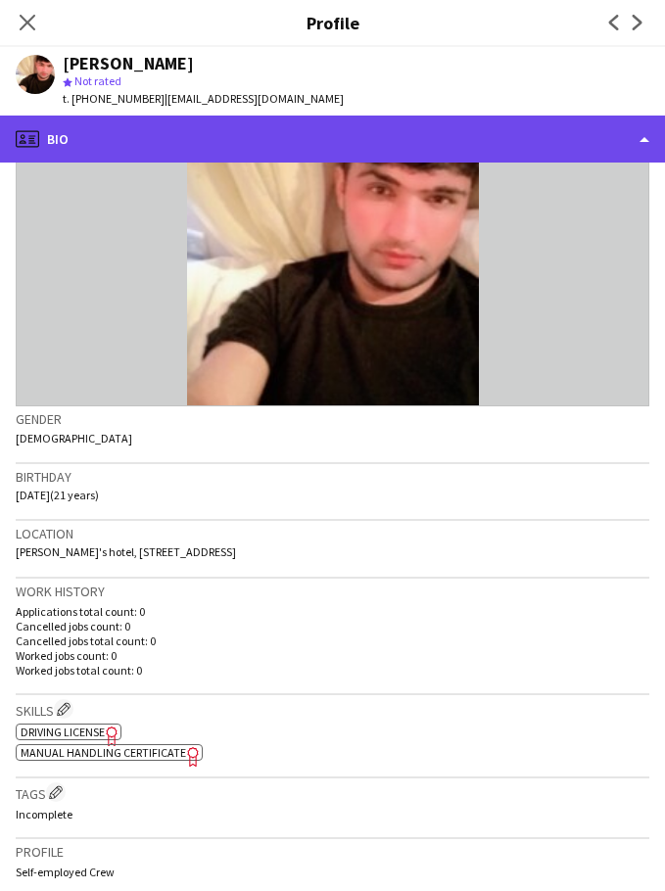
click at [557, 133] on div "profile Bio" at bounding box center [332, 139] width 665 height 47
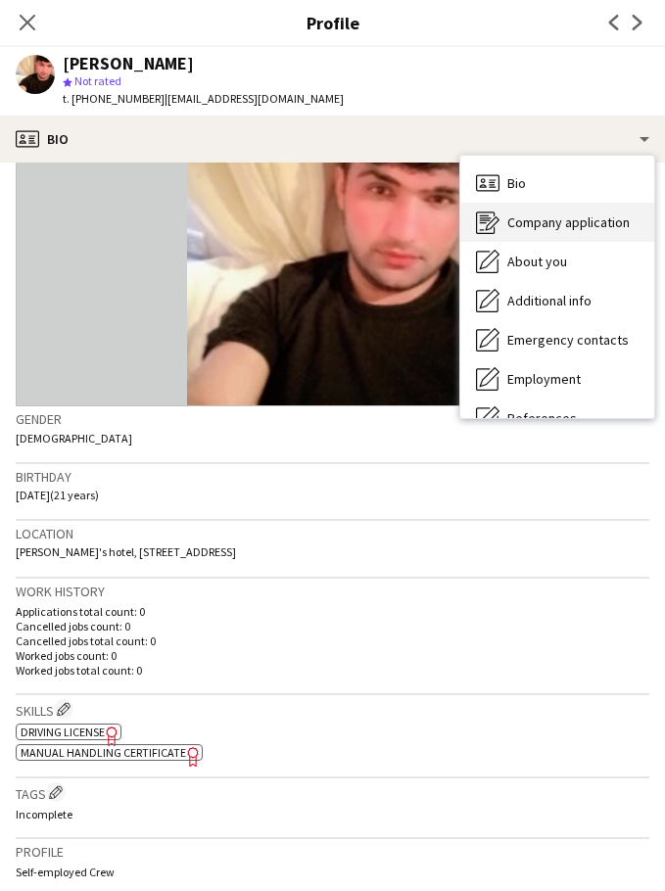
click at [573, 226] on span "Company application" at bounding box center [568, 223] width 122 height 18
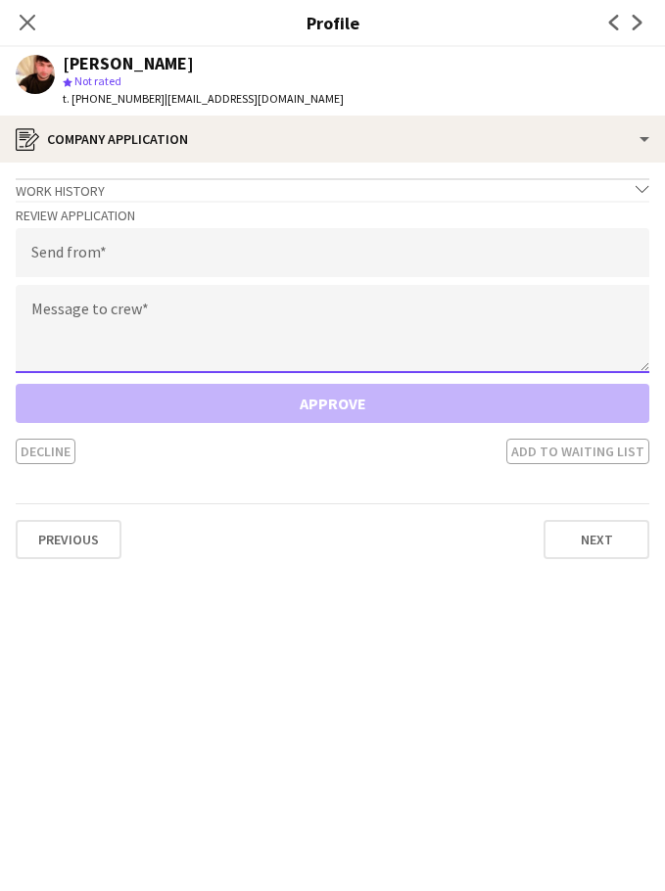
click at [323, 309] on textarea at bounding box center [333, 329] width 634 height 88
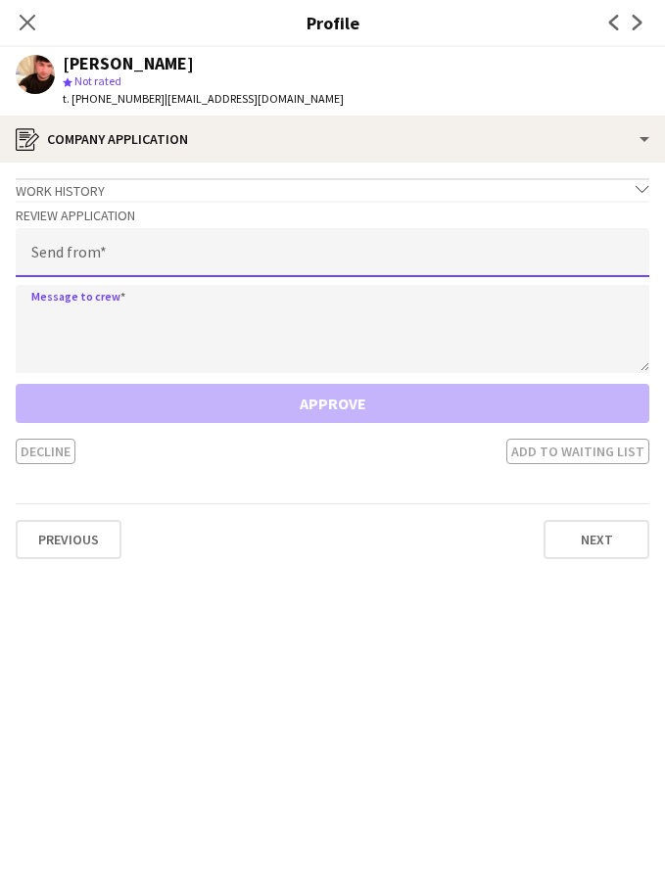
click at [202, 261] on input "email" at bounding box center [333, 252] width 634 height 49
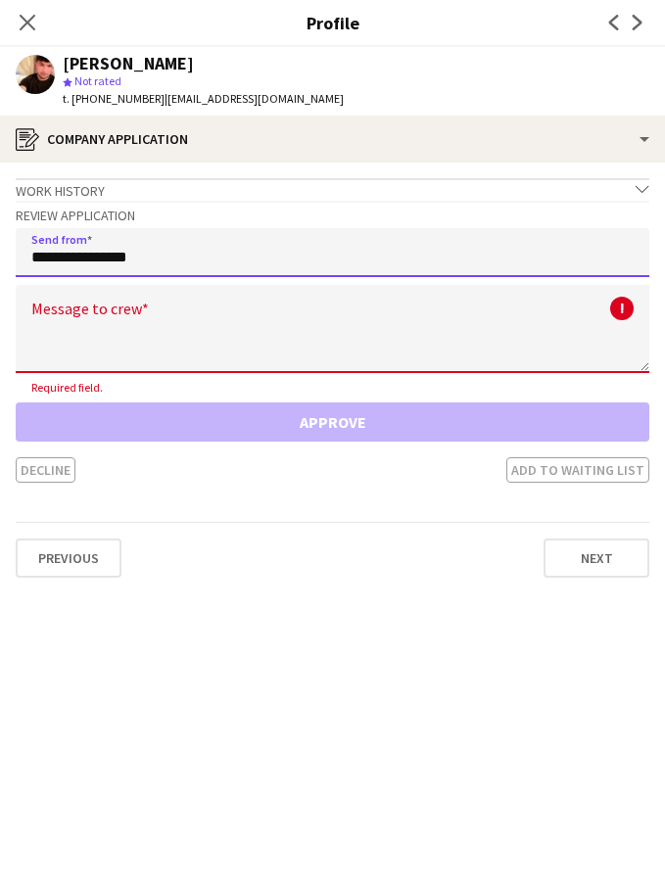
type input "**********"
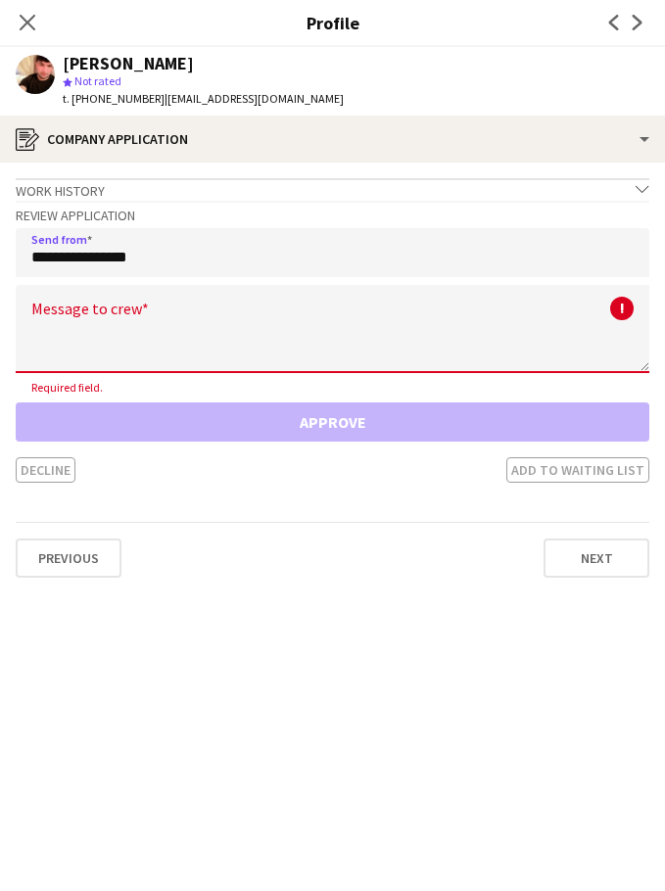
click at [174, 321] on textarea at bounding box center [333, 329] width 634 height 88
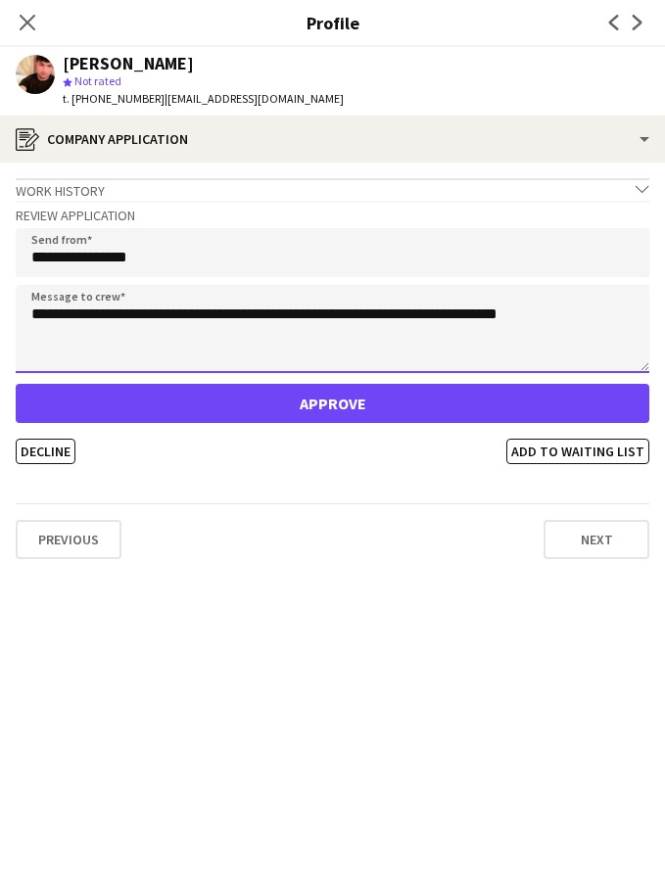
click at [628, 329] on textarea "**********" at bounding box center [333, 329] width 634 height 88
click at [504, 333] on textarea "**********" at bounding box center [333, 329] width 634 height 88
click at [565, 329] on textarea "**********" at bounding box center [333, 329] width 634 height 88
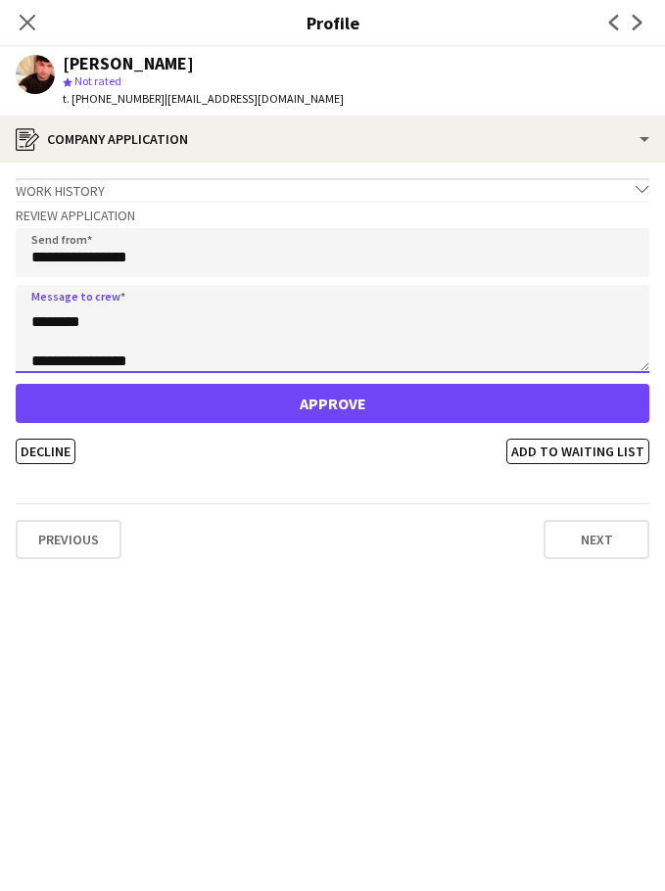
scroll to position [0, 0]
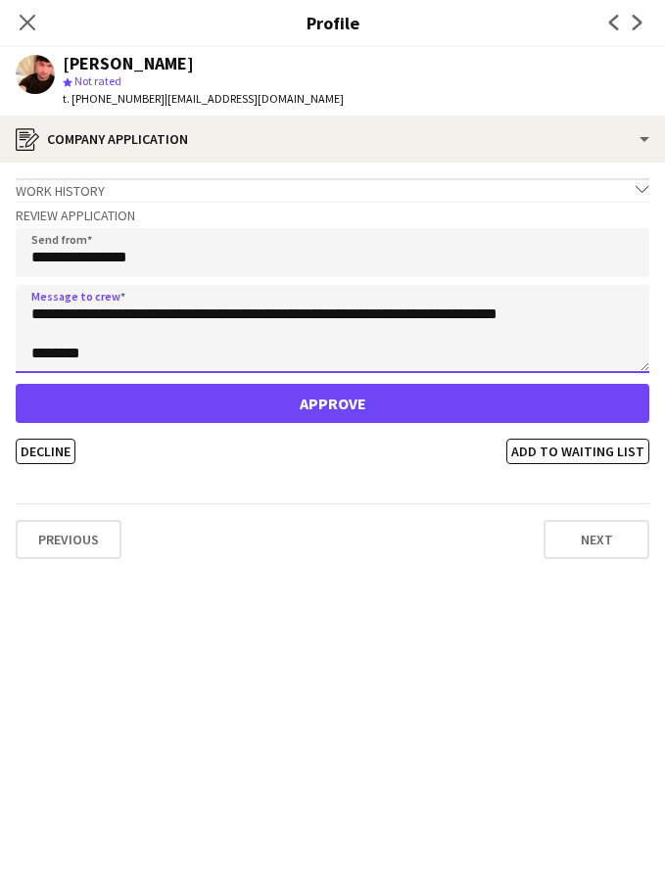
type textarea "**********"
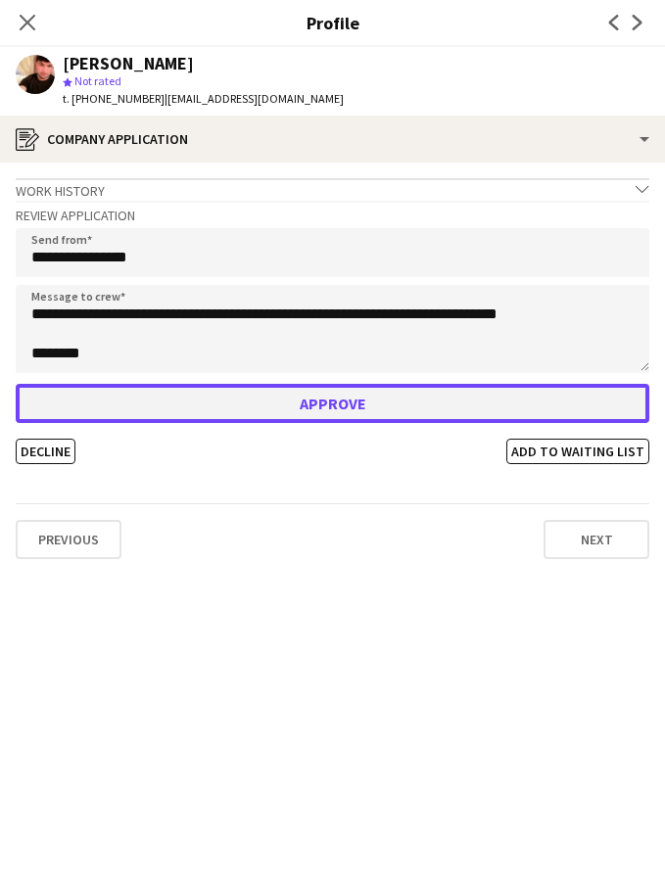
click at [408, 414] on button "Approve" at bounding box center [333, 403] width 634 height 39
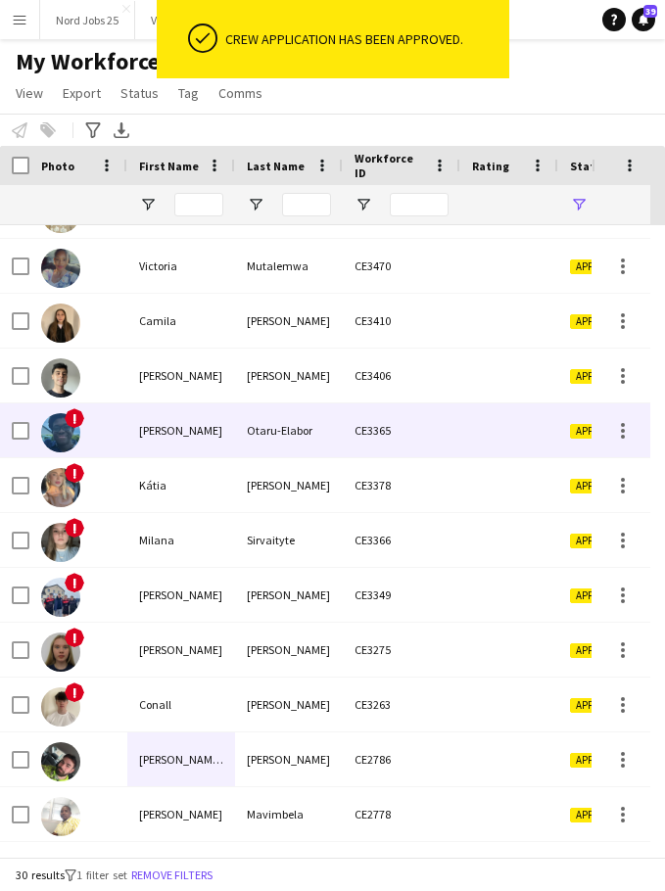
scroll to position [1028, 0]
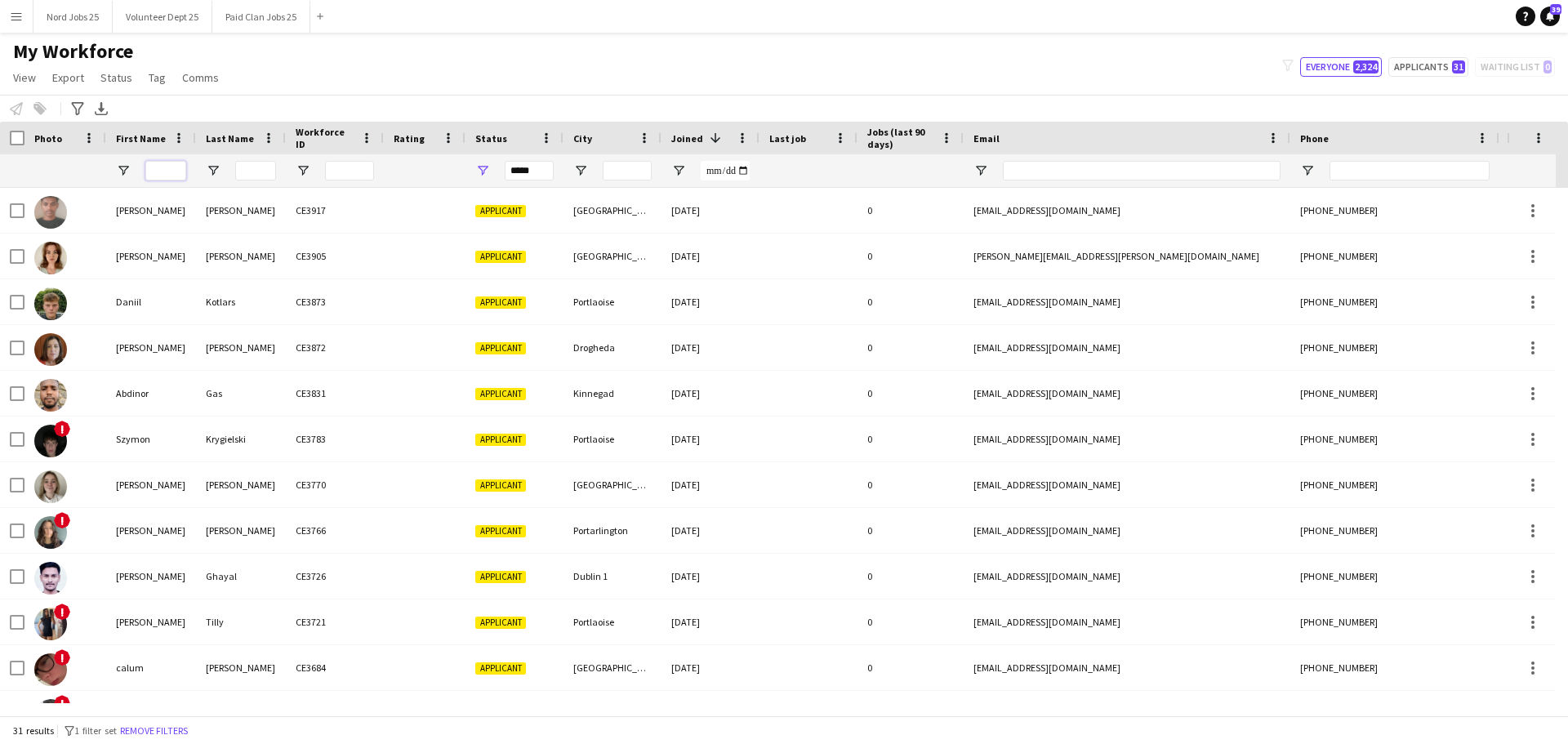
click at [178, 173] on input "First Name Filter Input" at bounding box center [165, 171] width 41 height 20
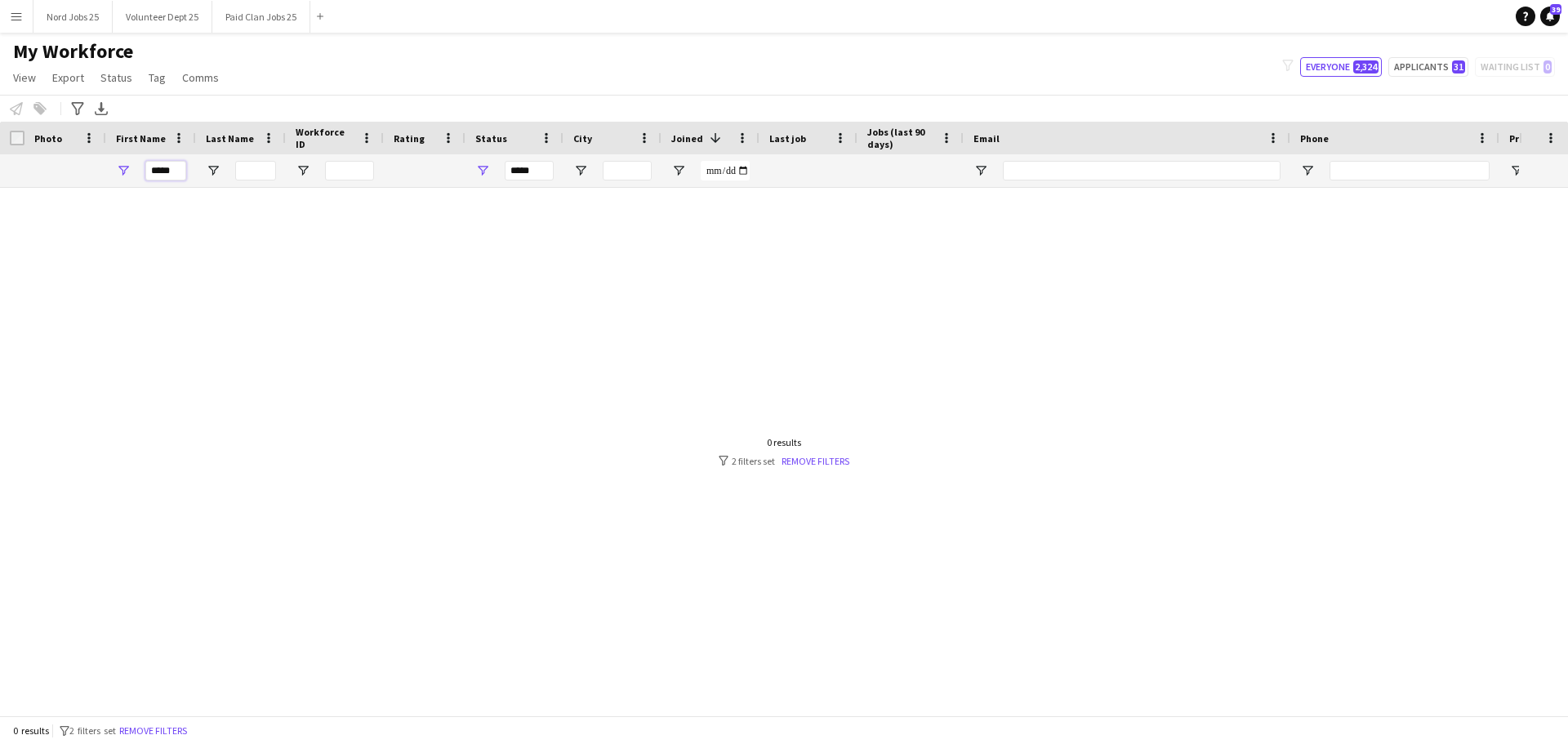
type input "*****"
click at [536, 178] on input "*****" at bounding box center [529, 171] width 49 height 20
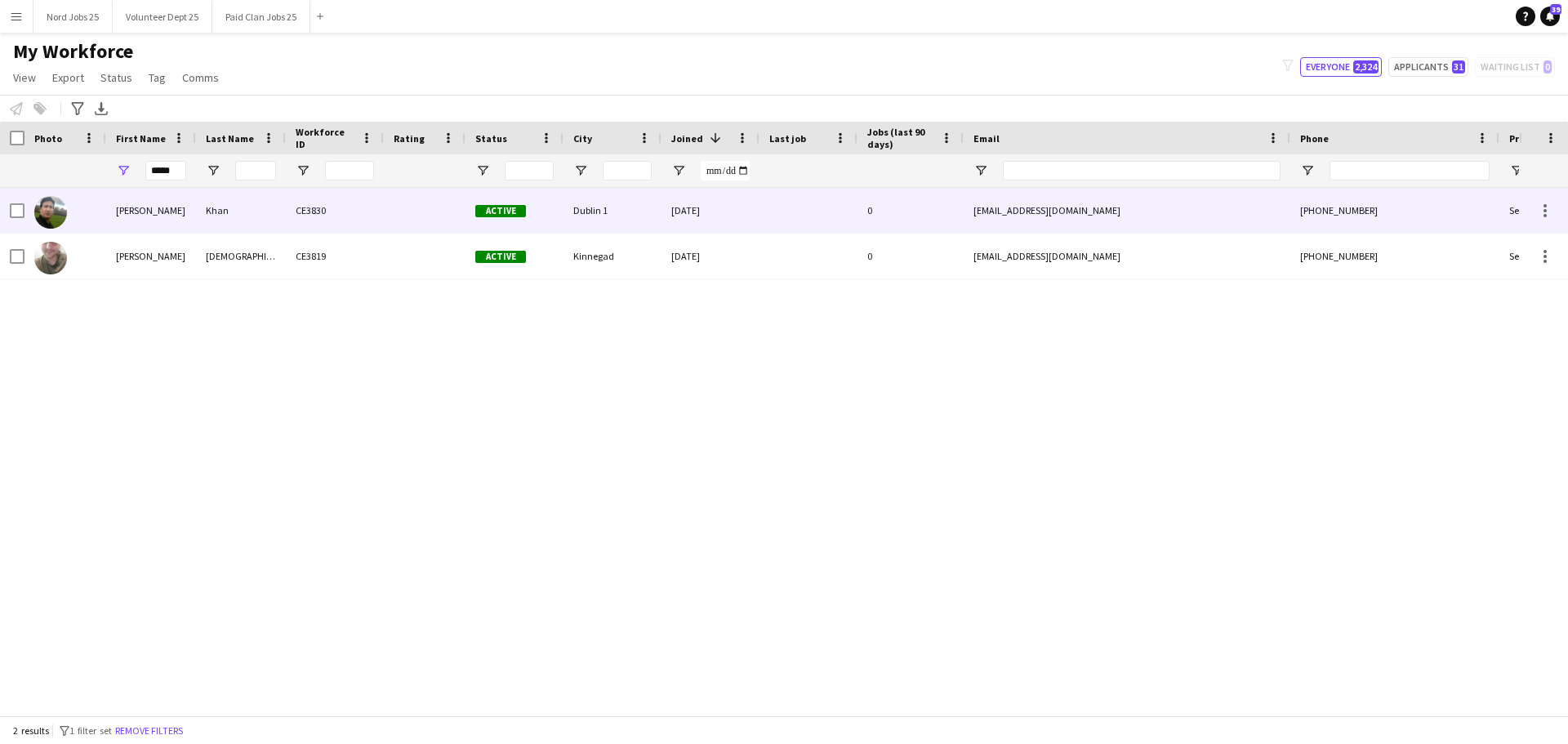
click at [173, 219] on div "[PERSON_NAME]" at bounding box center [151, 210] width 90 height 45
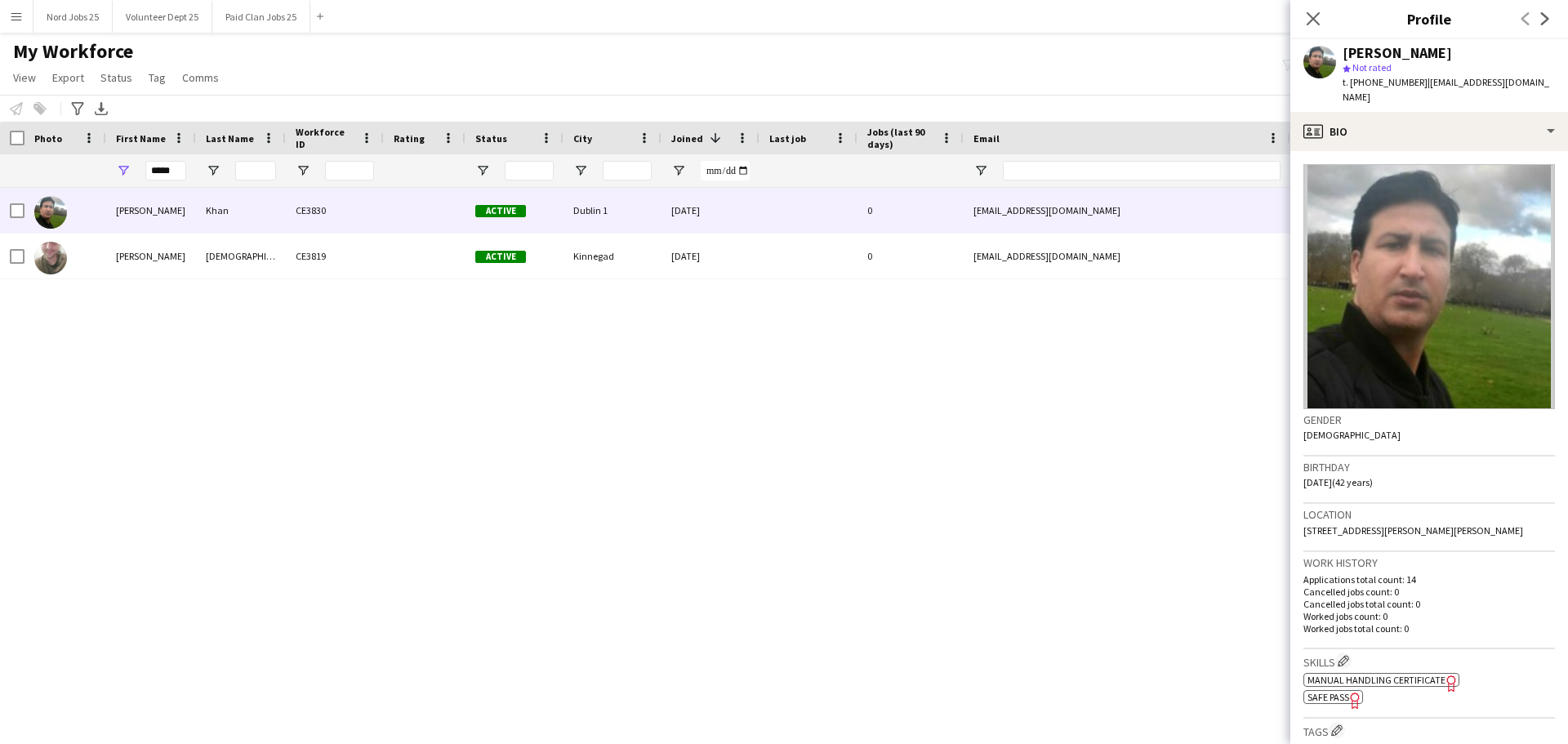
click at [1304, 151] on app-crew-profile-bio "Gender [DEMOGRAPHIC_DATA] Birthday [DEMOGRAPHIC_DATA] (42 years) Location [STRE…" at bounding box center [1429, 447] width 278 height 593
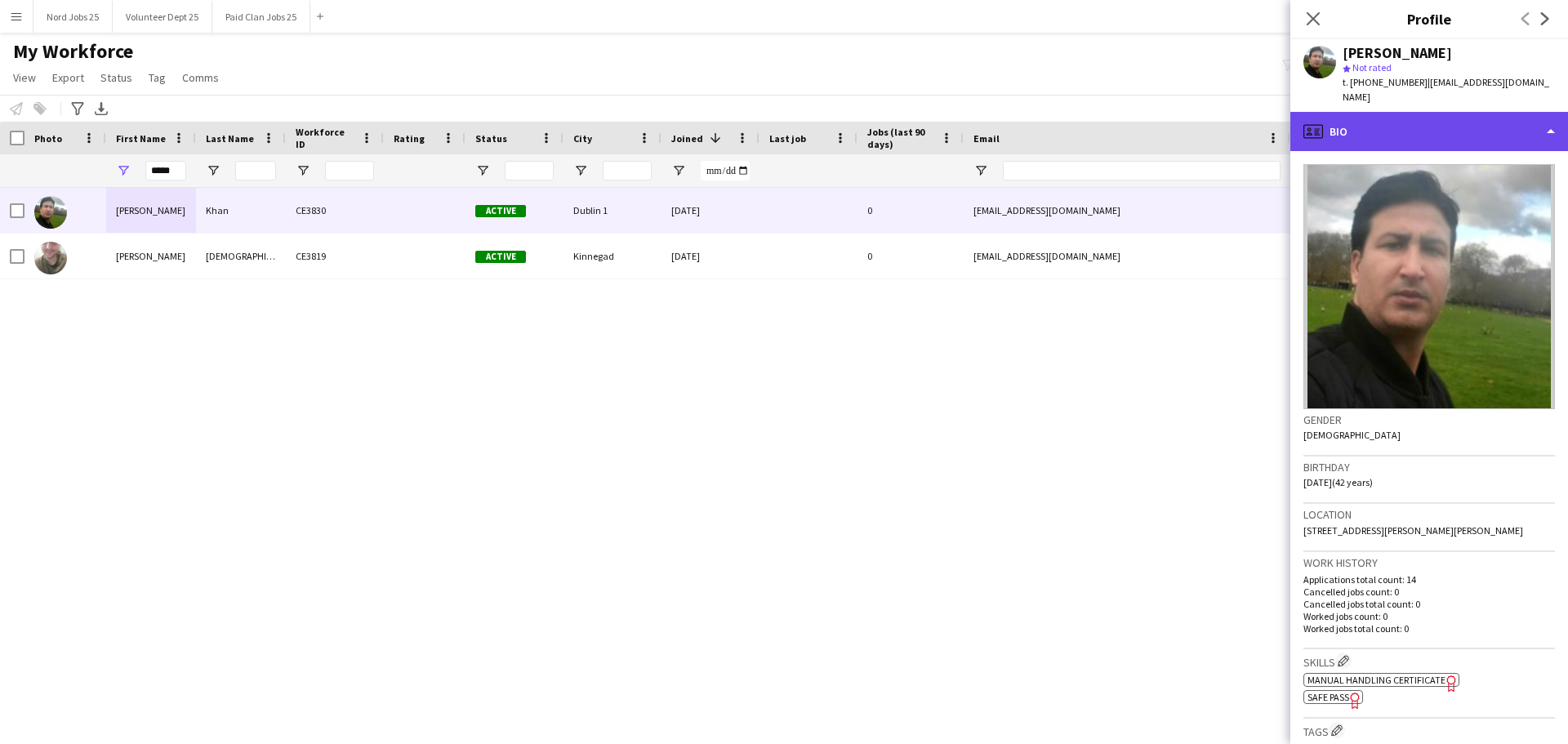
click at [1330, 117] on div "profile Bio" at bounding box center [1429, 131] width 278 height 39
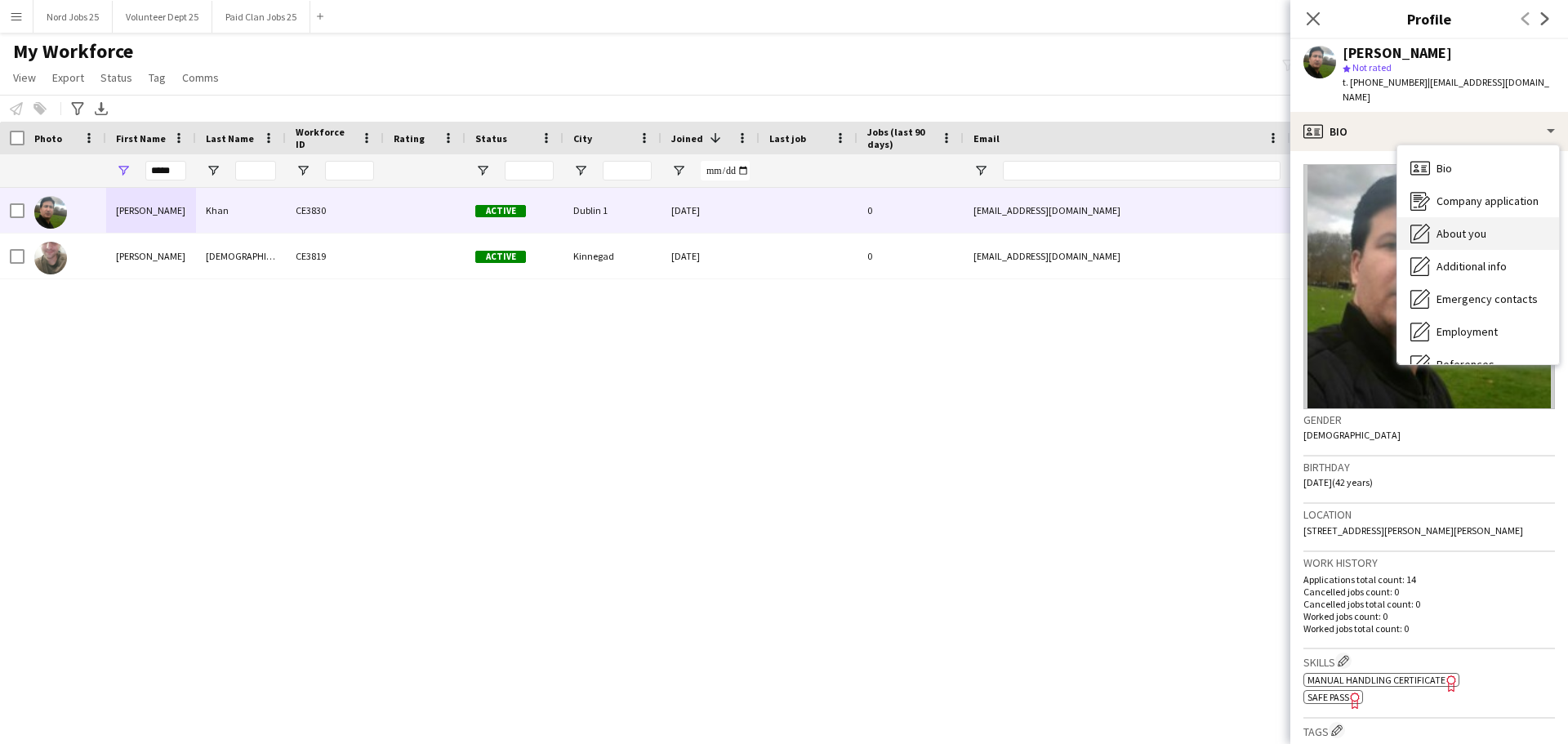
click at [1425, 224] on icon "About you" at bounding box center [1420, 234] width 20 height 20
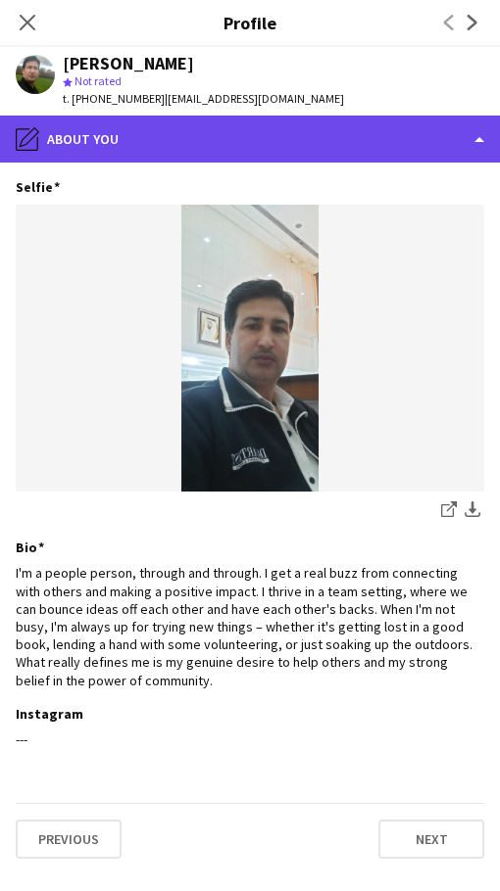
click at [314, 155] on div "pencil4 About you" at bounding box center [250, 139] width 500 height 47
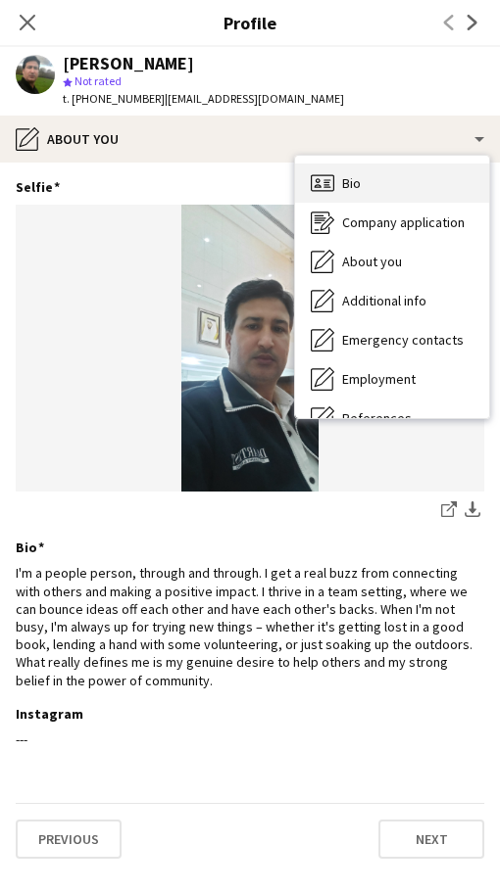
click at [326, 184] on icon "Bio" at bounding box center [322, 183] width 24 height 24
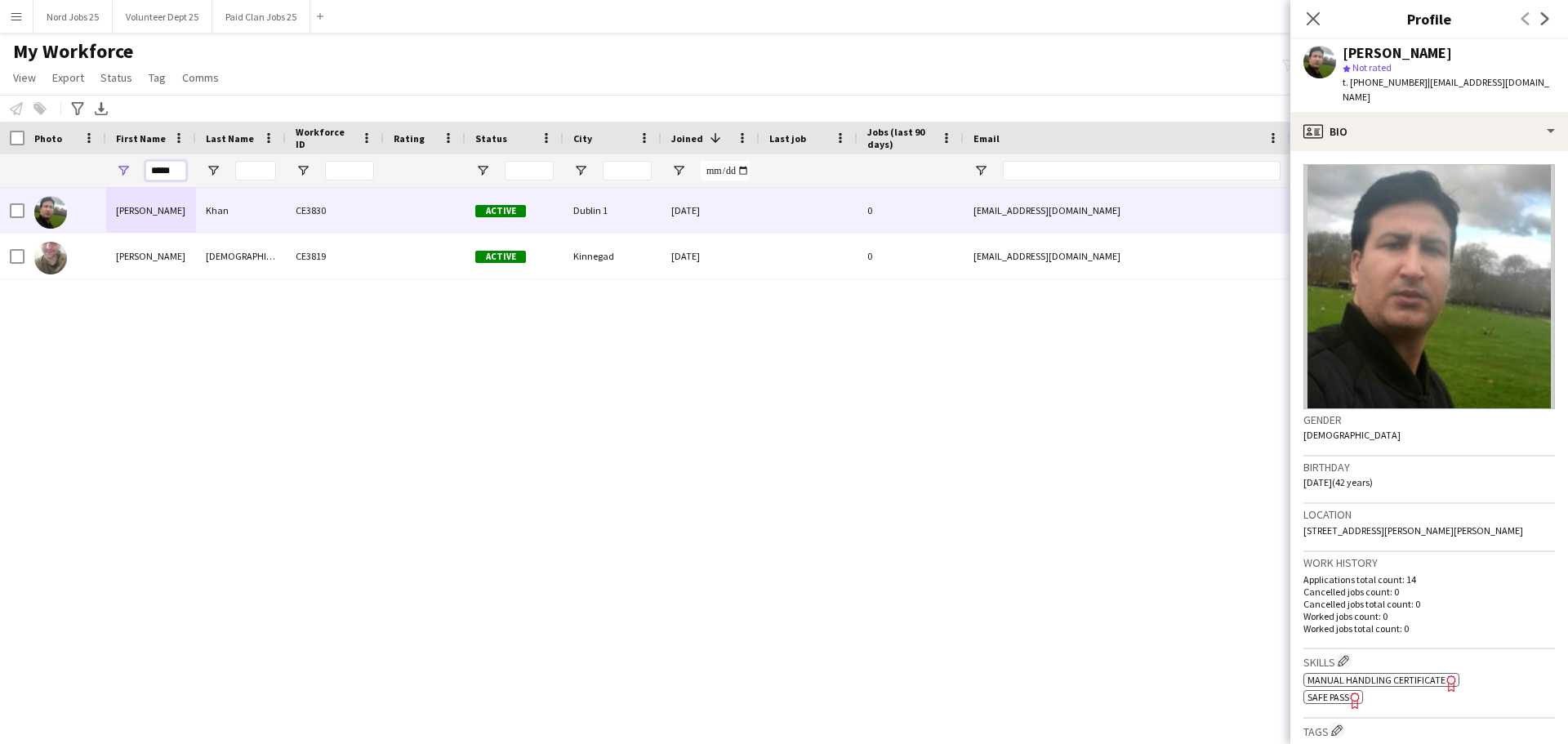
click at [183, 165] on input "*****" at bounding box center [165, 171] width 41 height 20
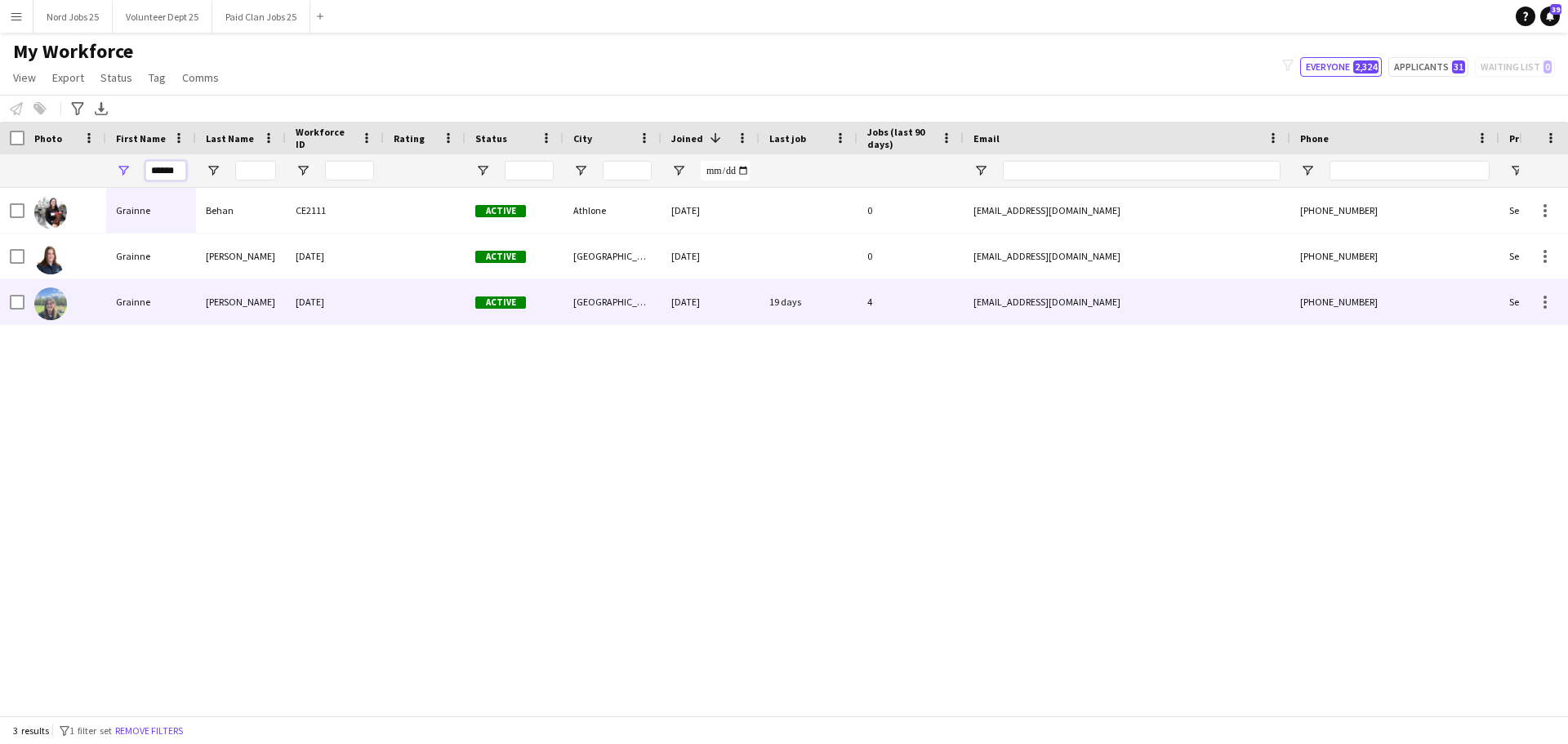
type input "******"
click at [249, 291] on div "[PERSON_NAME]" at bounding box center [241, 302] width 90 height 45
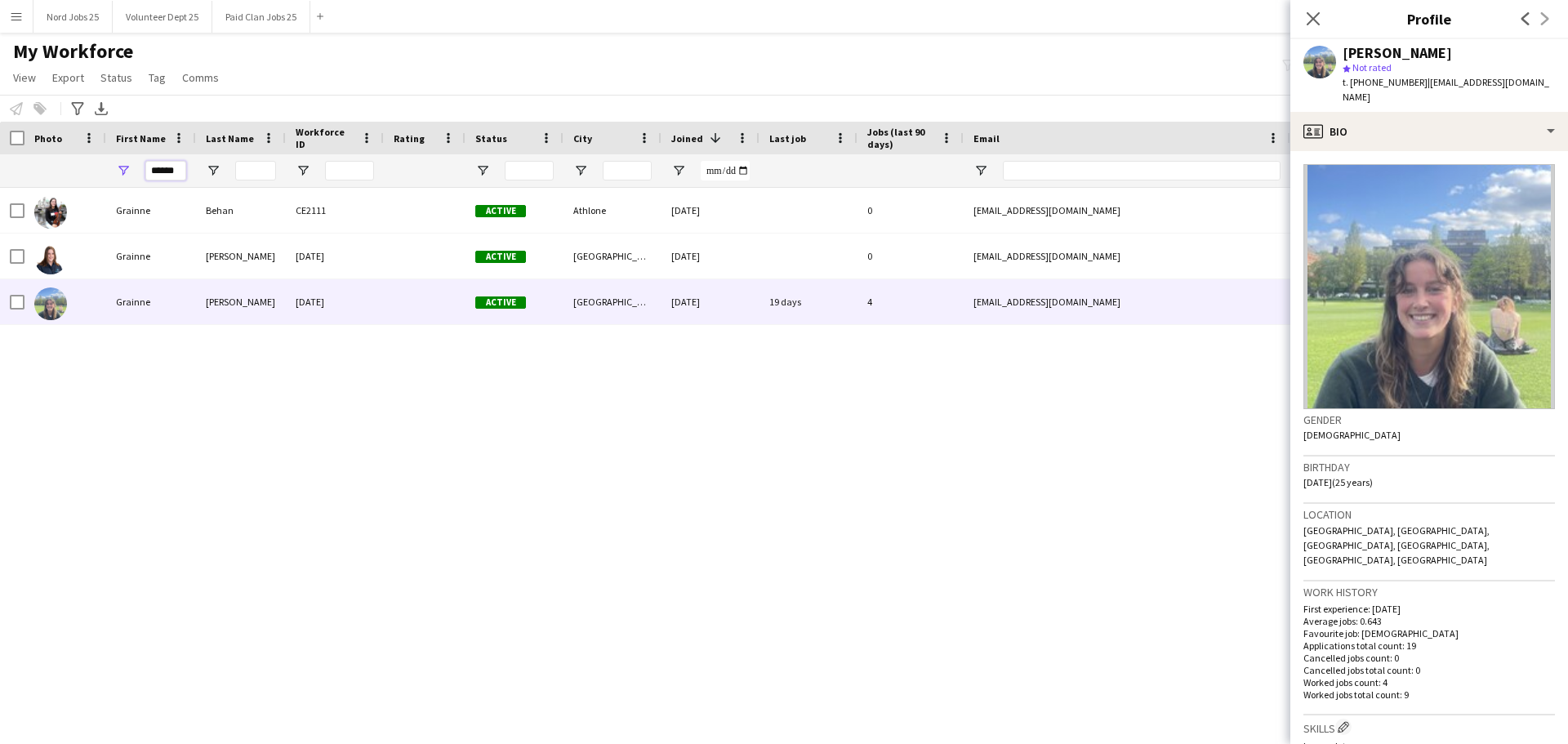
click at [181, 177] on input "******" at bounding box center [165, 171] width 41 height 20
click at [255, 173] on input "Last Name Filter Input" at bounding box center [255, 171] width 41 height 20
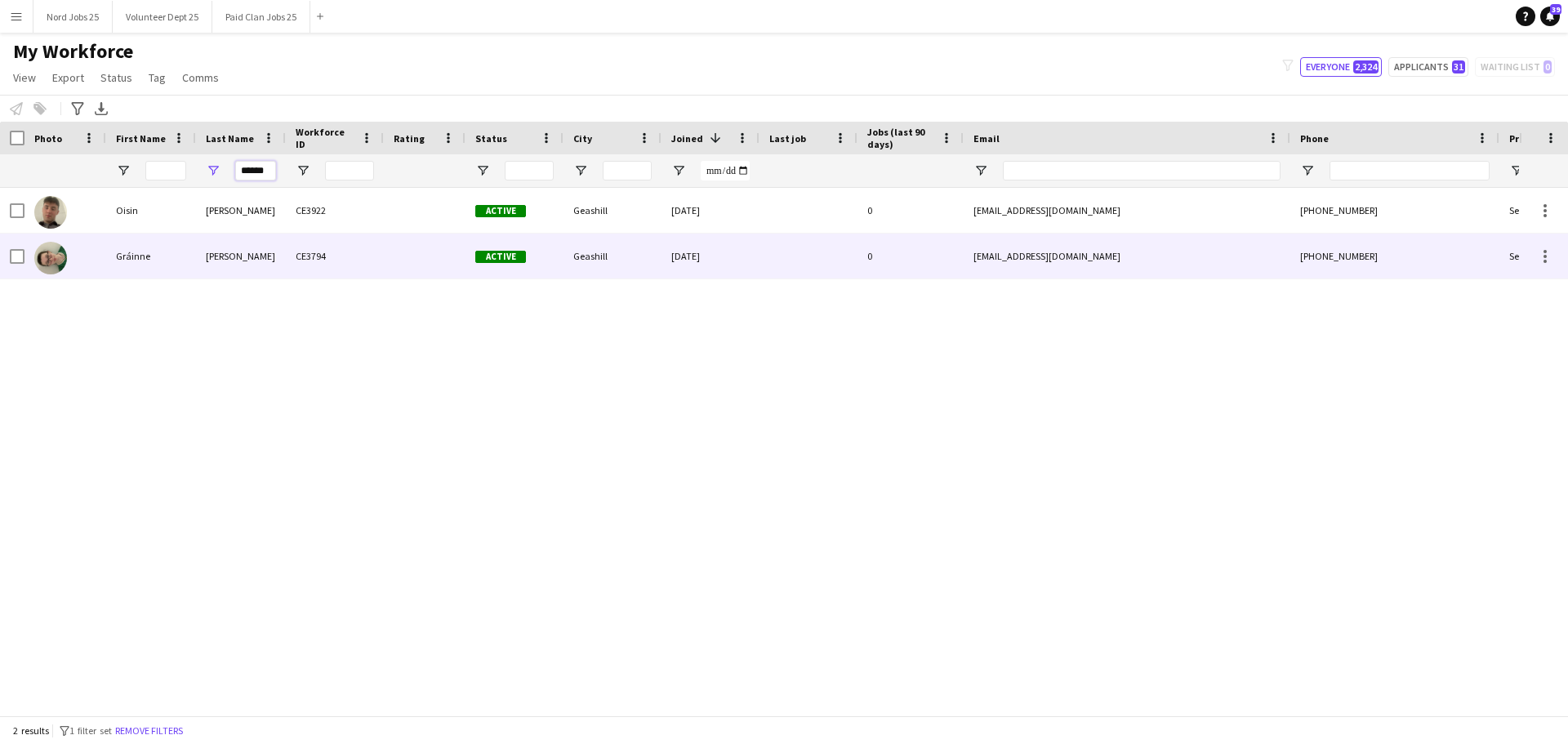
type input "******"
click at [244, 259] on div "[PERSON_NAME]" at bounding box center [241, 256] width 90 height 45
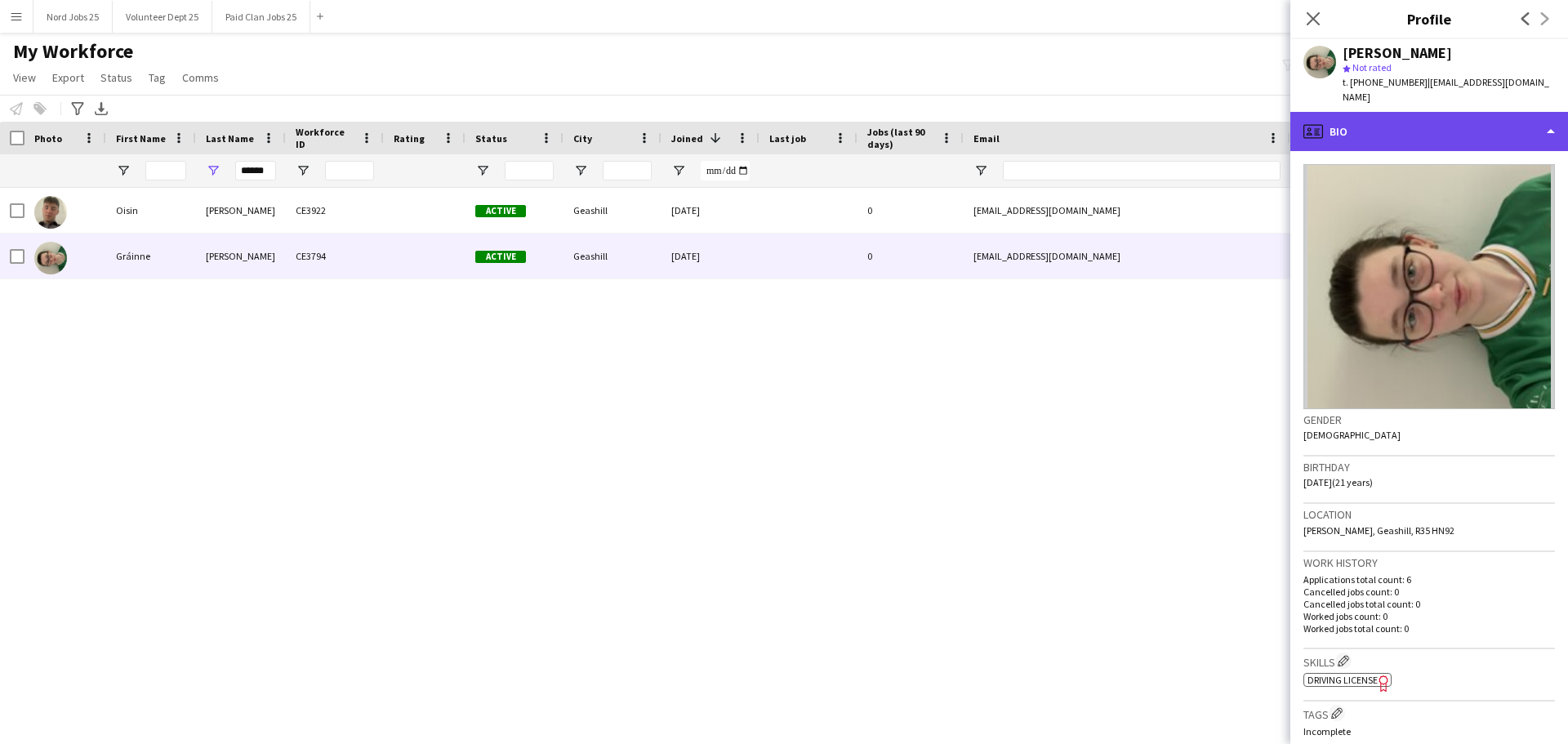
click at [1371, 141] on div "profile Bio" at bounding box center [1429, 131] width 278 height 39
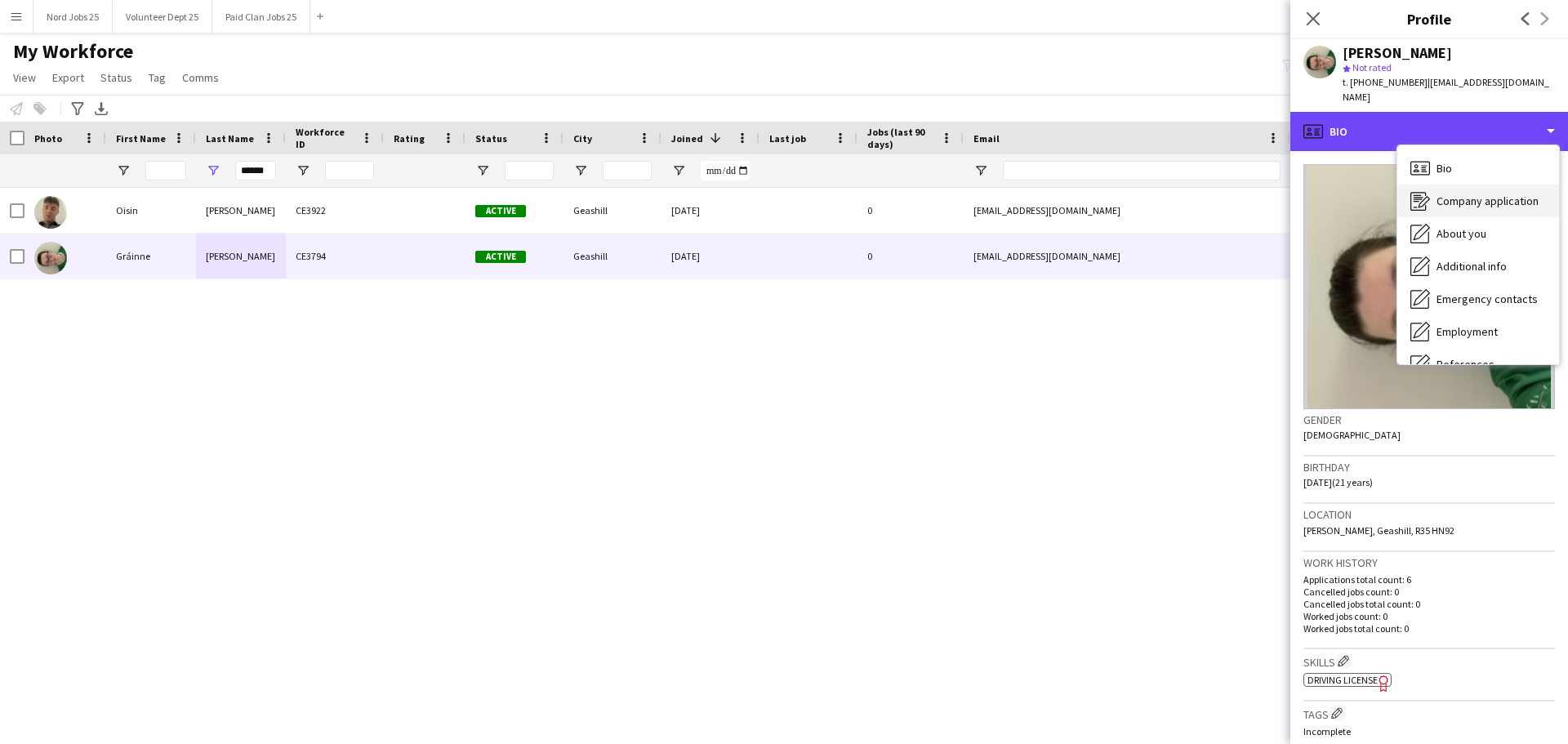
scroll to position [153, 0]
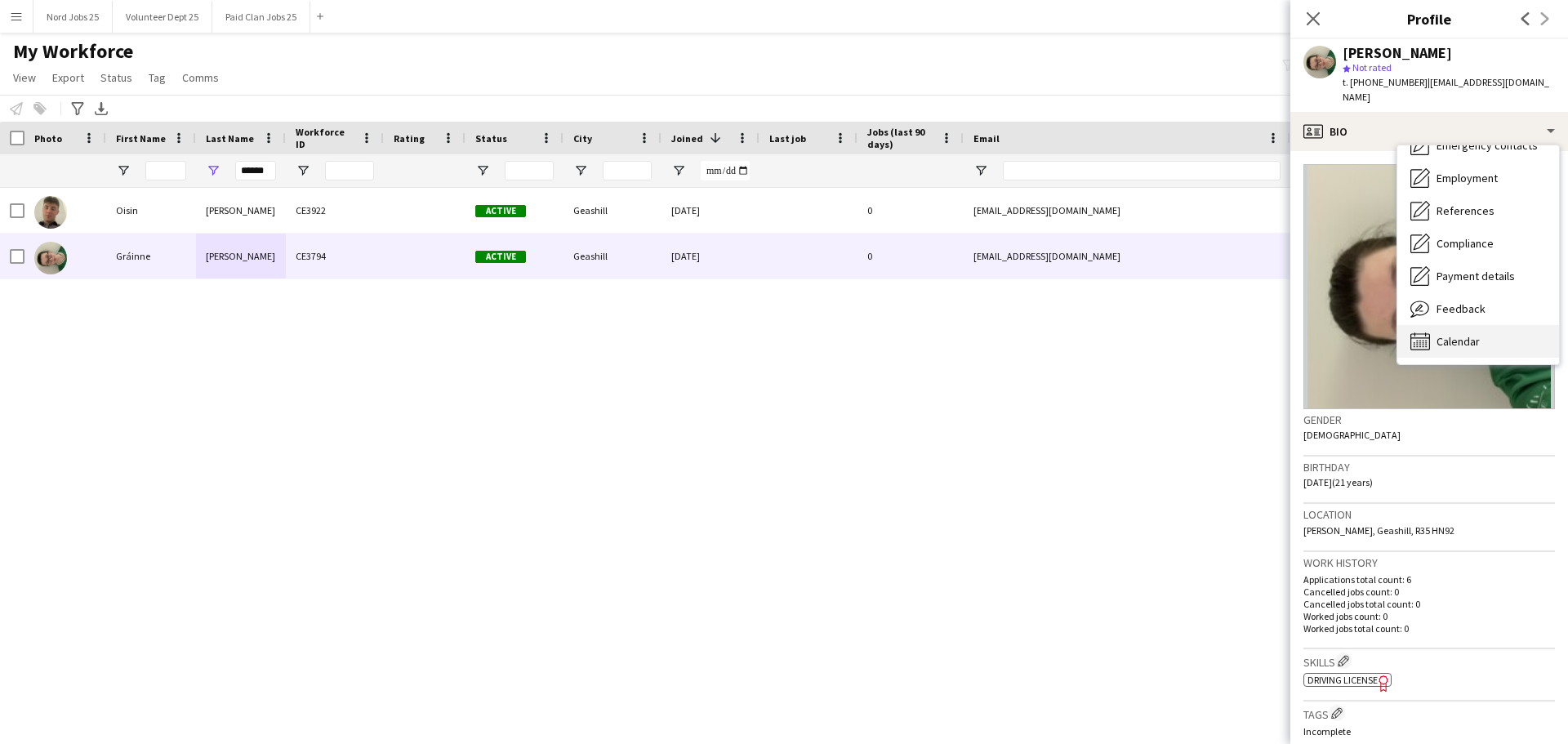
click at [1433, 339] on div "Calendar Calendar" at bounding box center [1478, 341] width 162 height 33
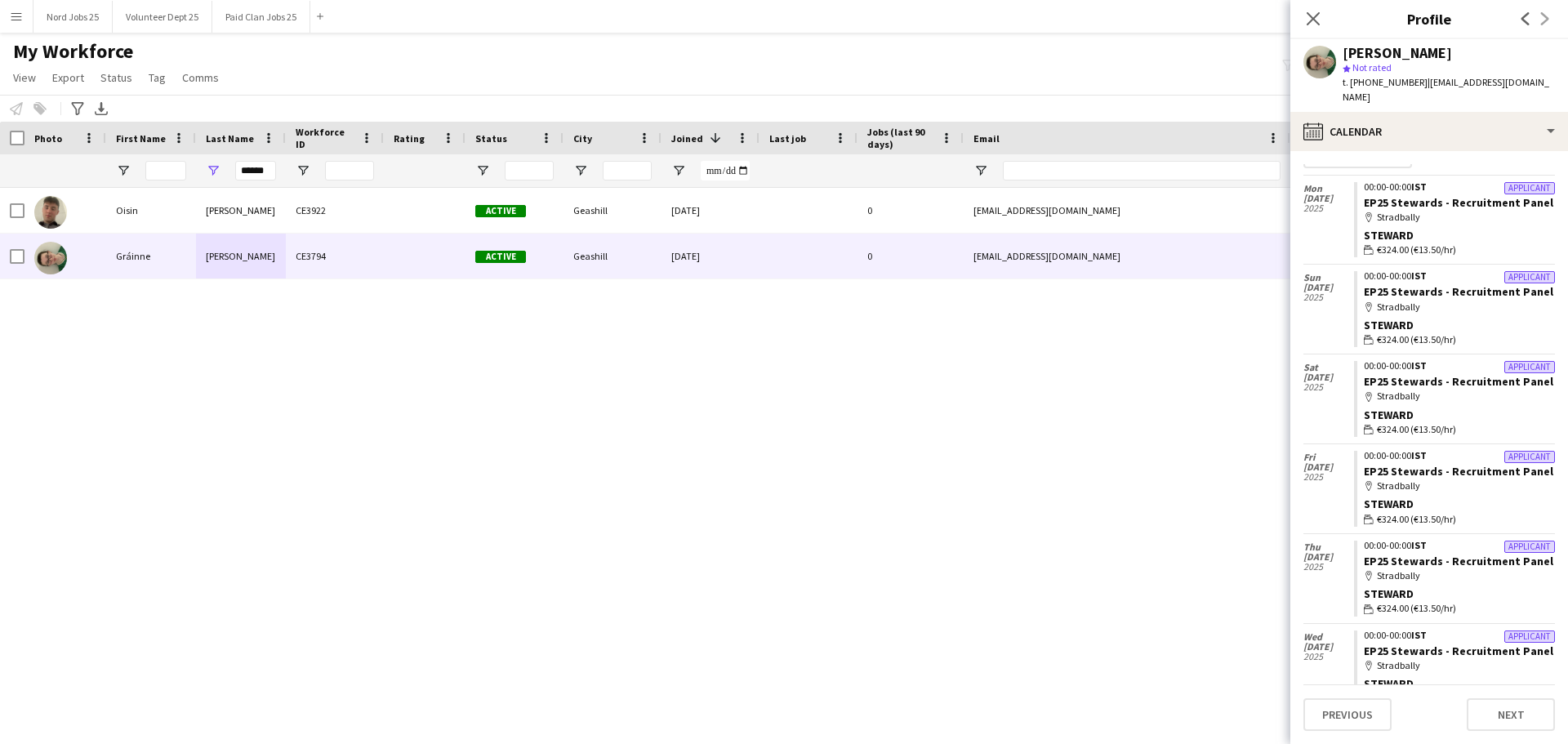
scroll to position [0, 0]
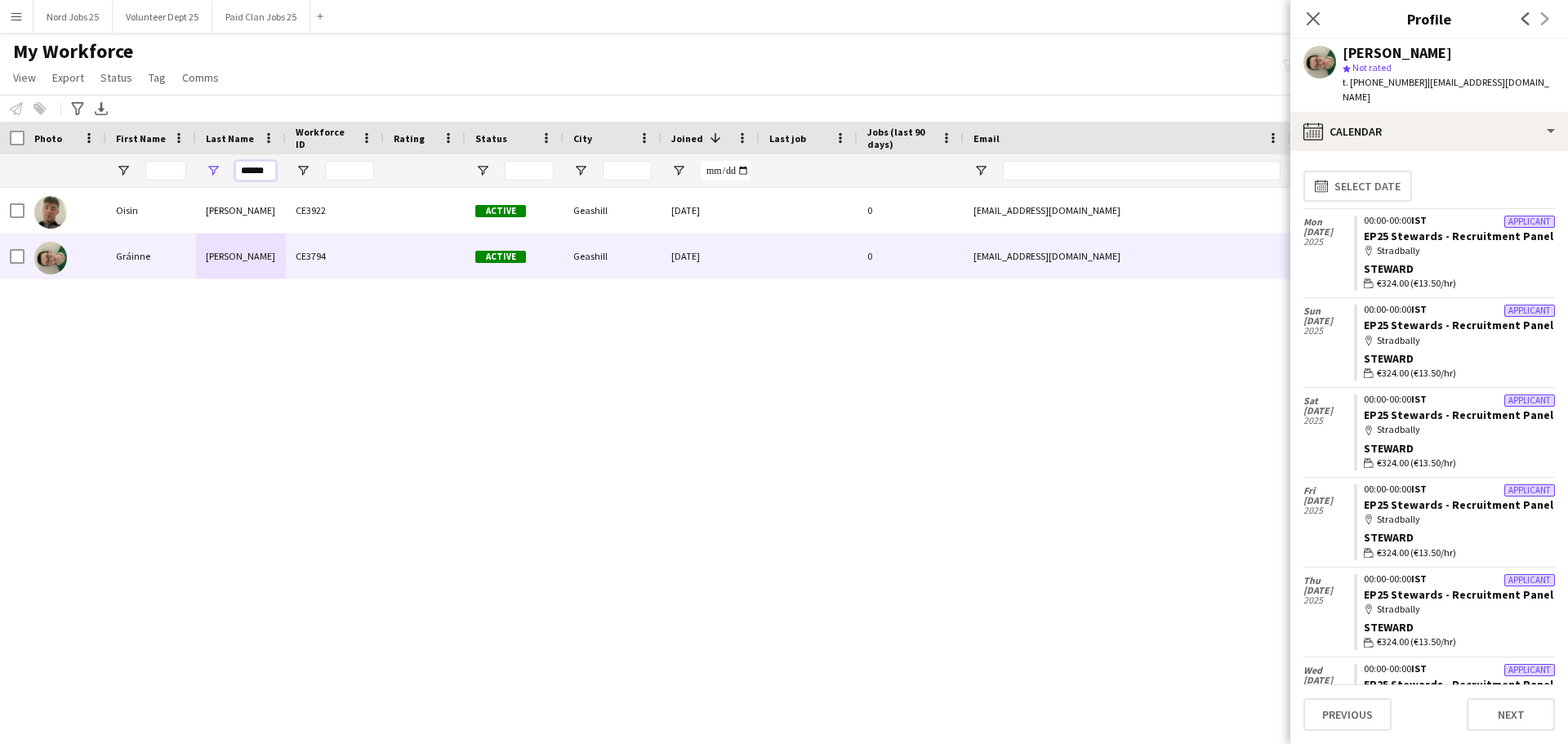
click at [243, 168] on input "******" at bounding box center [255, 171] width 41 height 20
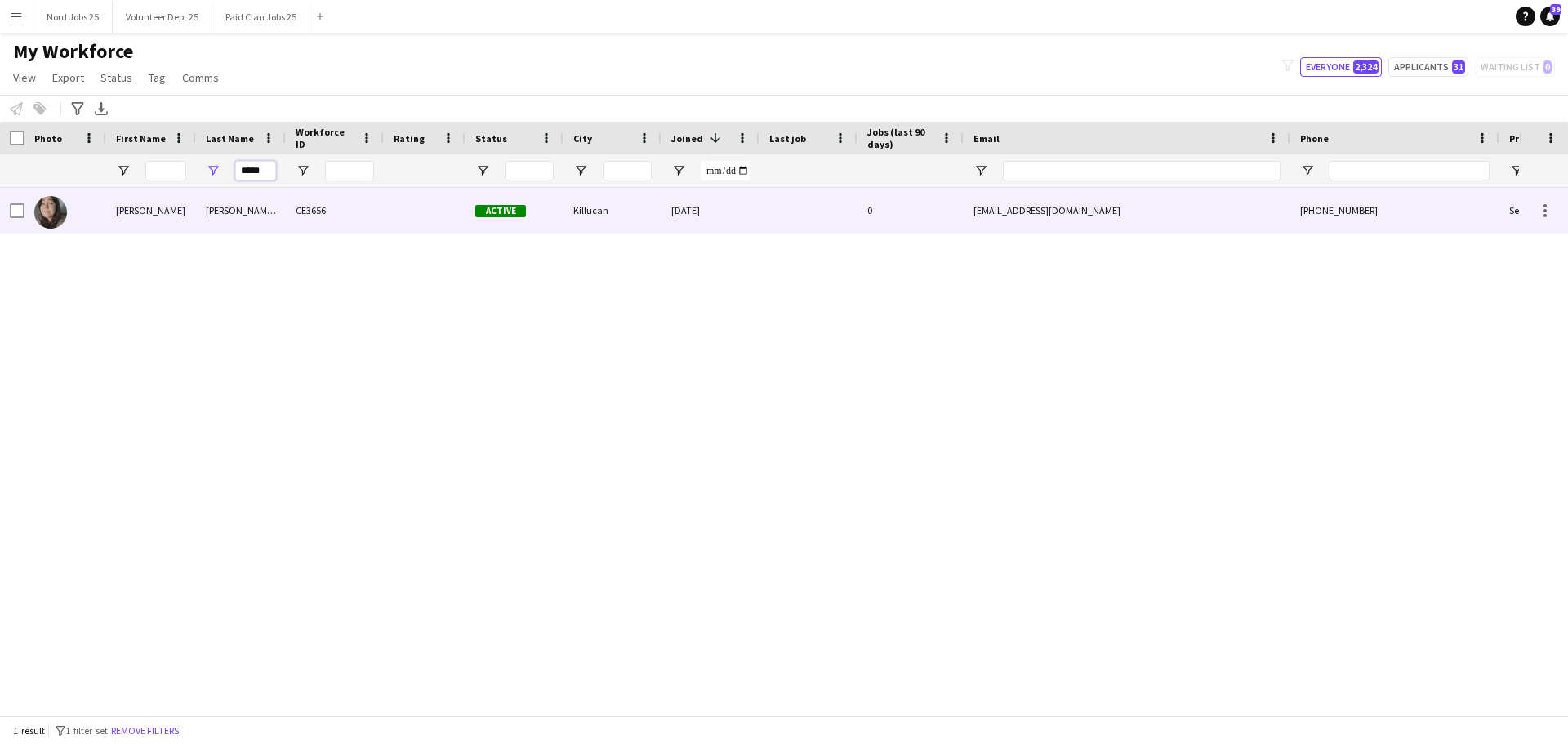
type input "*****"
click at [220, 216] on div "Shinners OBrien" at bounding box center [241, 210] width 90 height 45
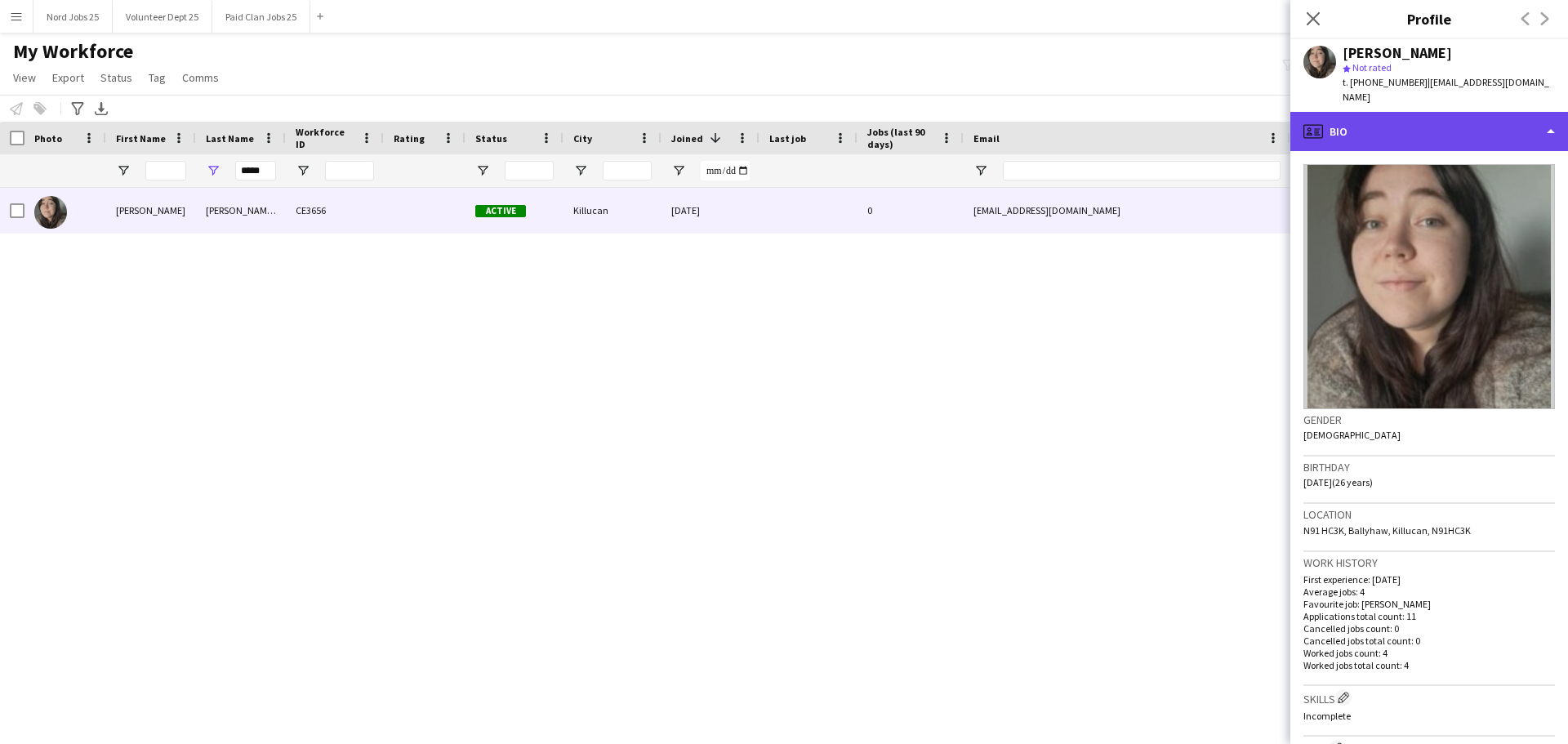
click at [1485, 130] on div "profile Bio" at bounding box center [1429, 131] width 278 height 39
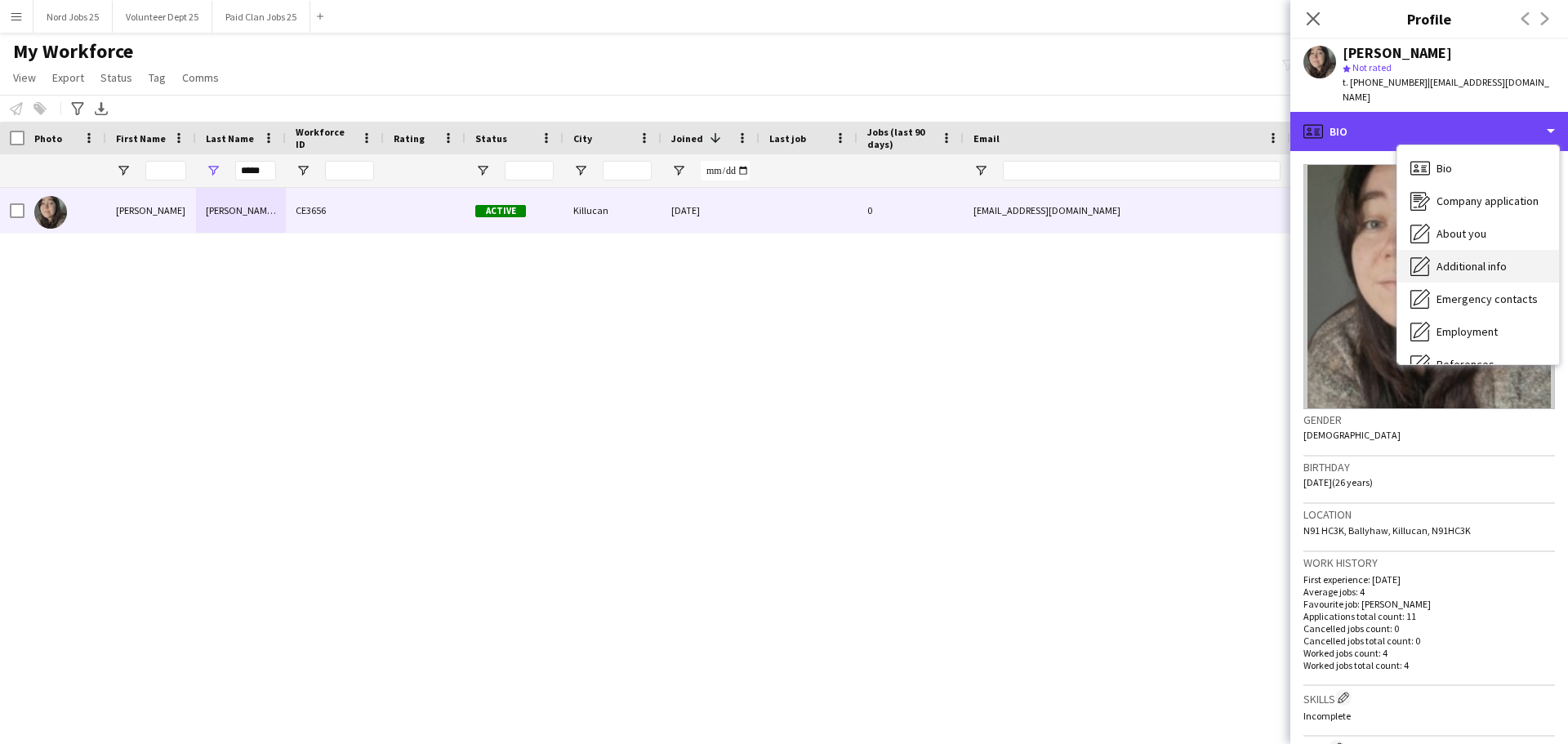
scroll to position [153, 0]
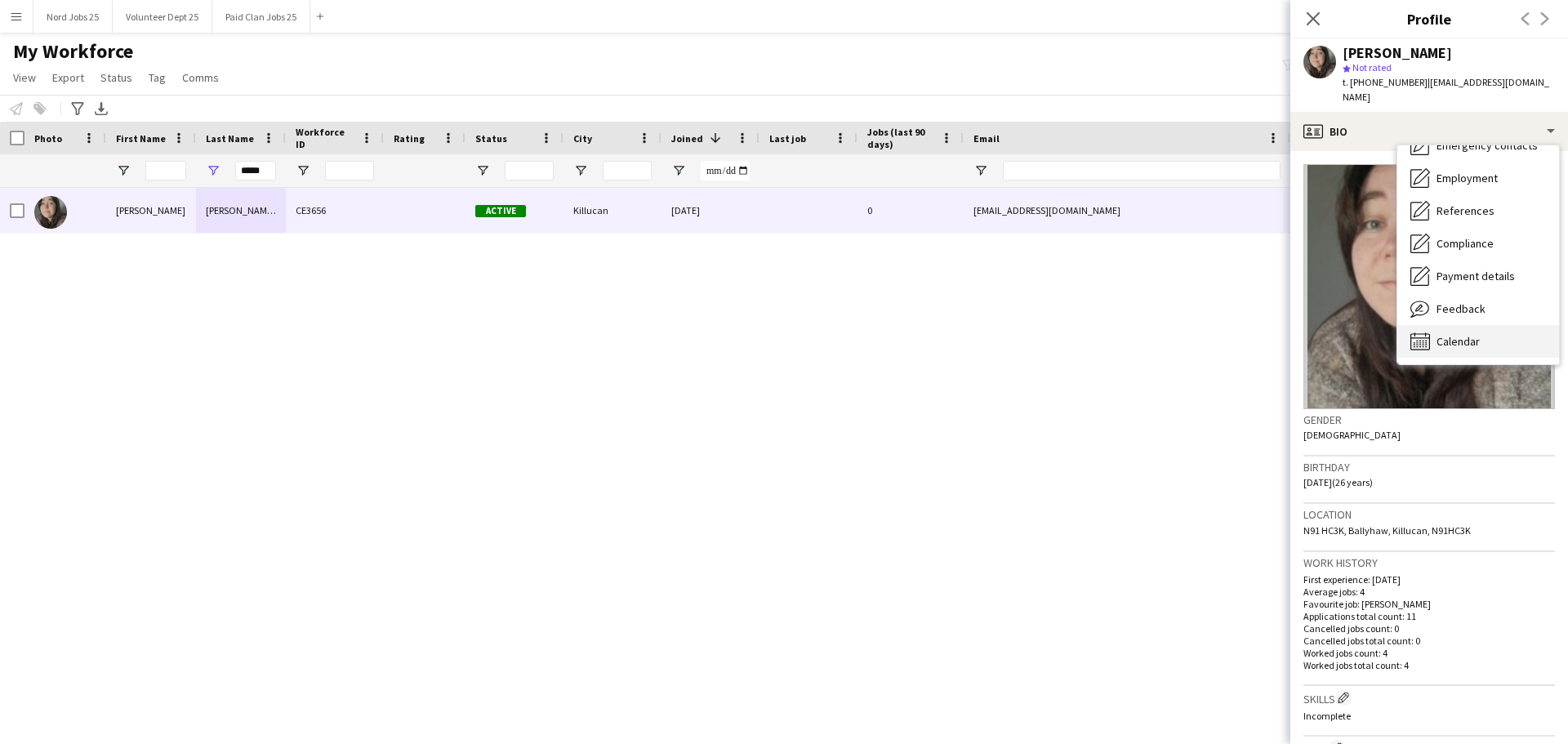
click at [1462, 334] on div "Calendar Calendar" at bounding box center [1478, 341] width 162 height 33
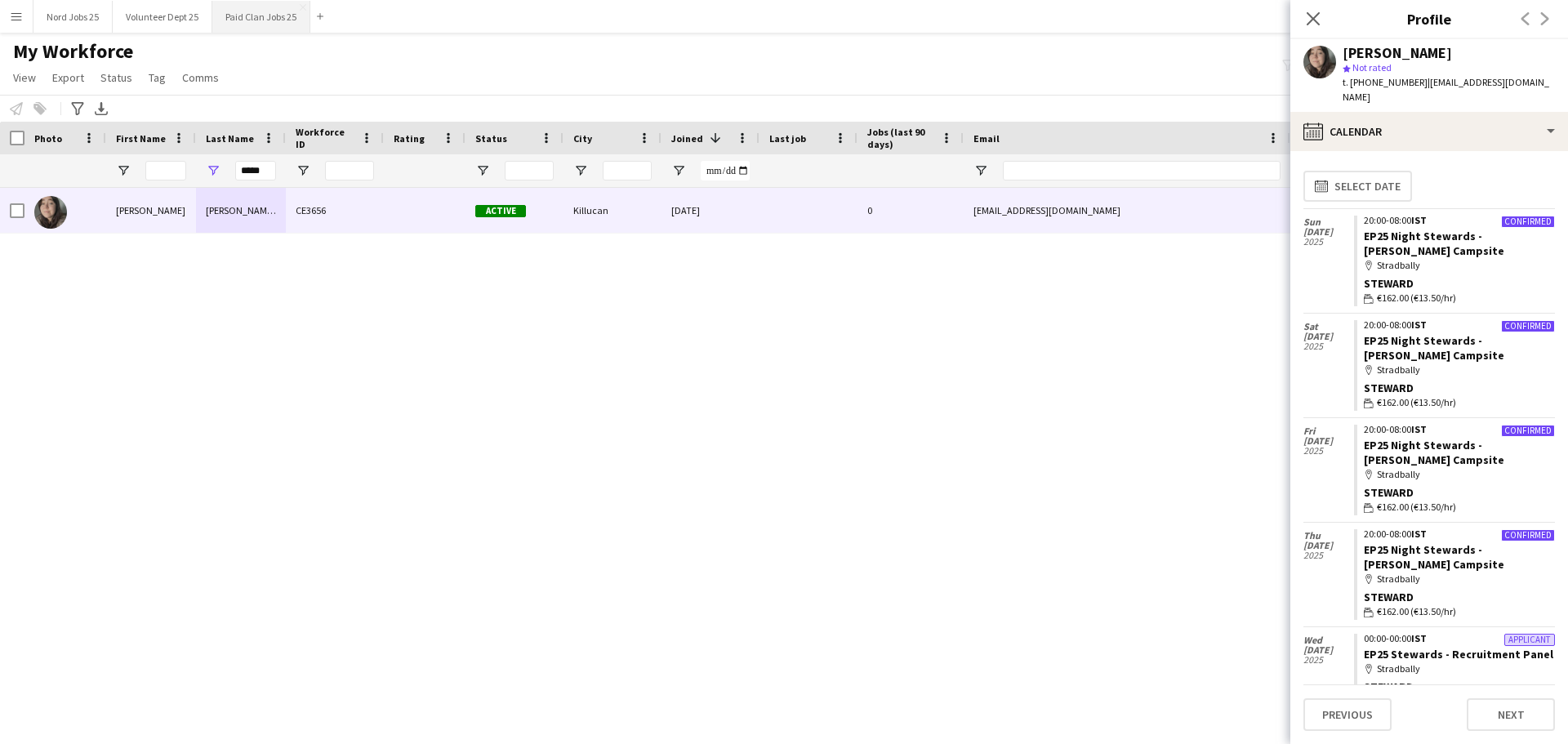
click at [229, 11] on button "Paid Clan Jobs 25 Close" at bounding box center [262, 17] width 98 height 32
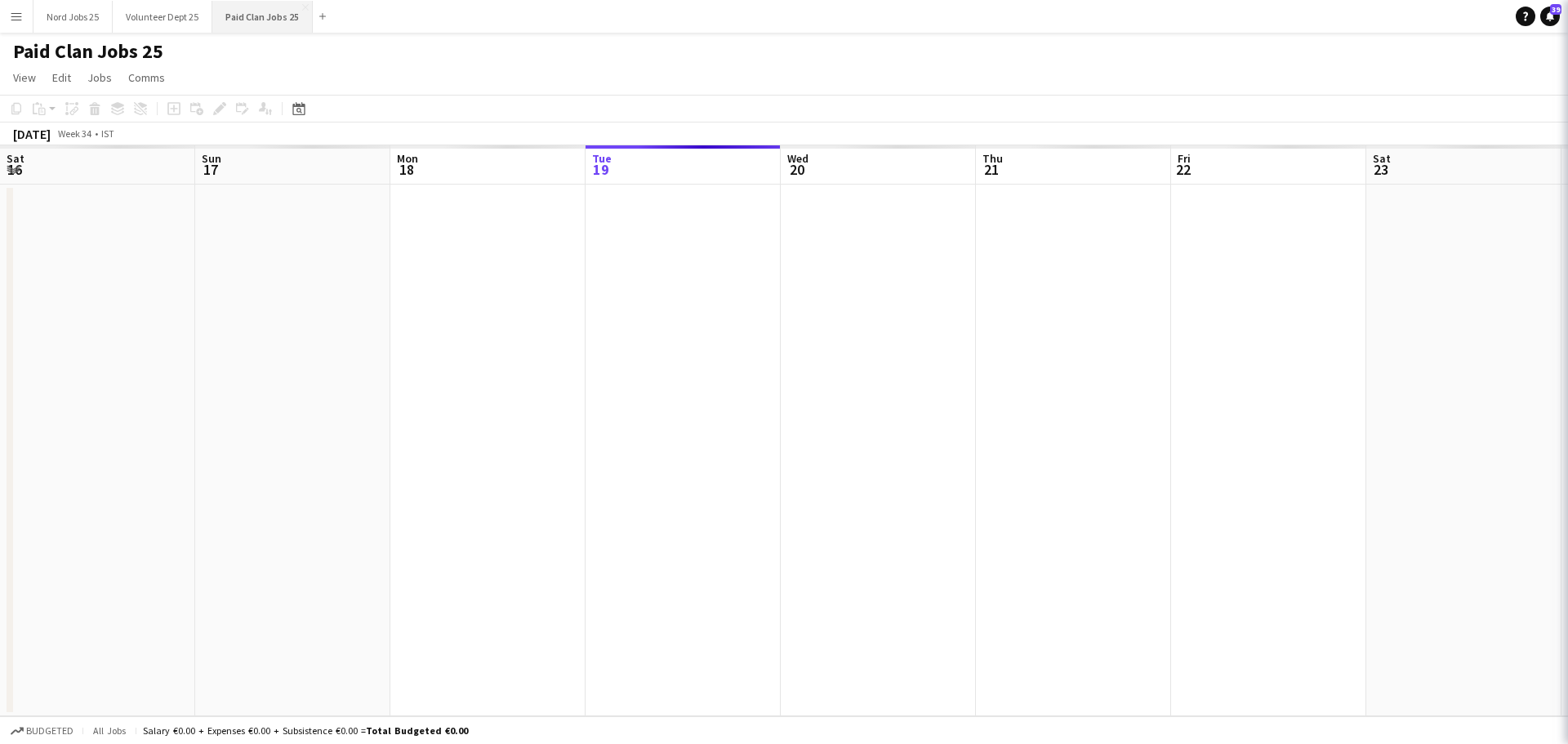
scroll to position [0, 390]
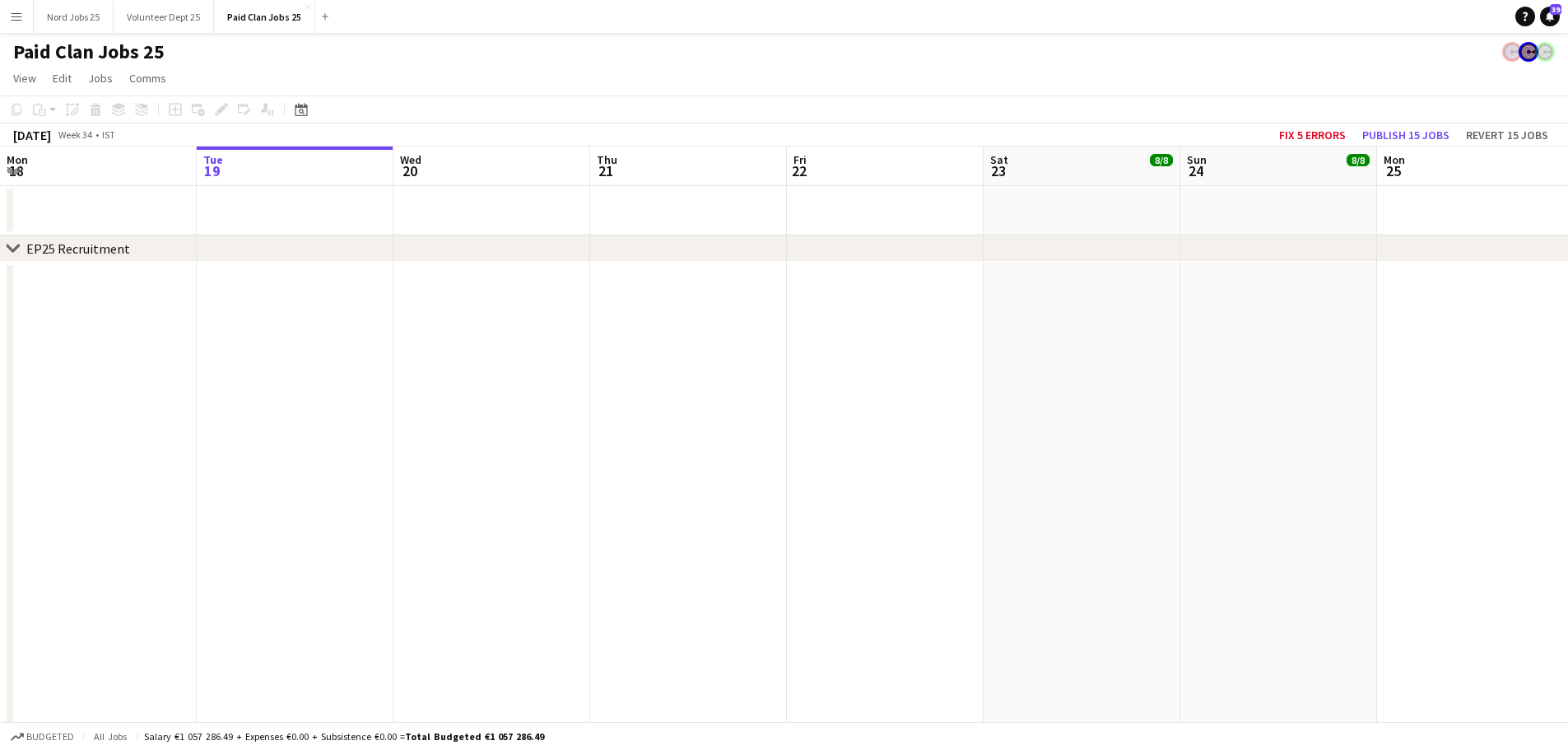
click at [19, 24] on button "Menu" at bounding box center [16, 16] width 33 height 33
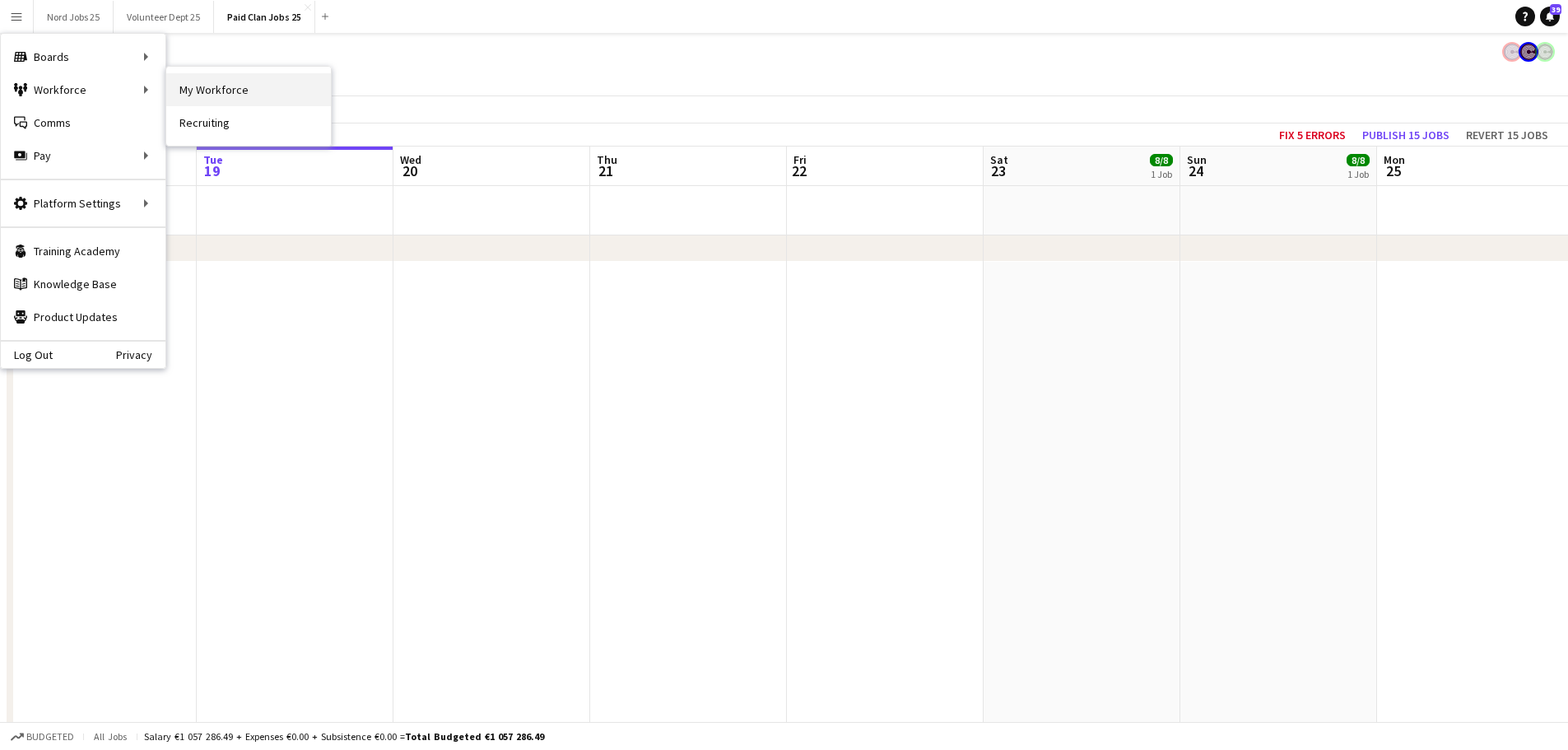
click at [224, 85] on link "My Workforce" at bounding box center [249, 89] width 165 height 33
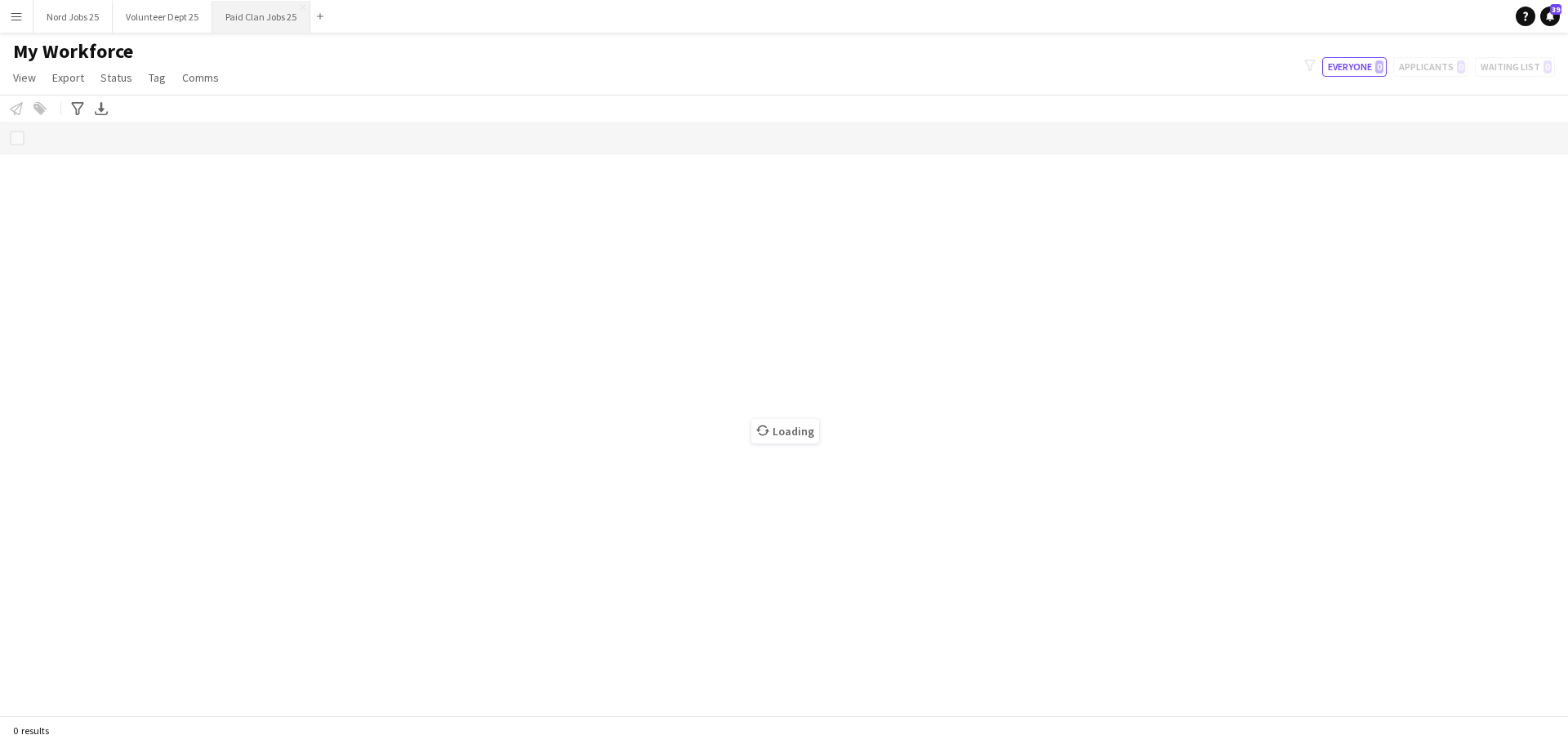
click at [237, 13] on button "Paid Clan Jobs 25 Close" at bounding box center [262, 17] width 98 height 32
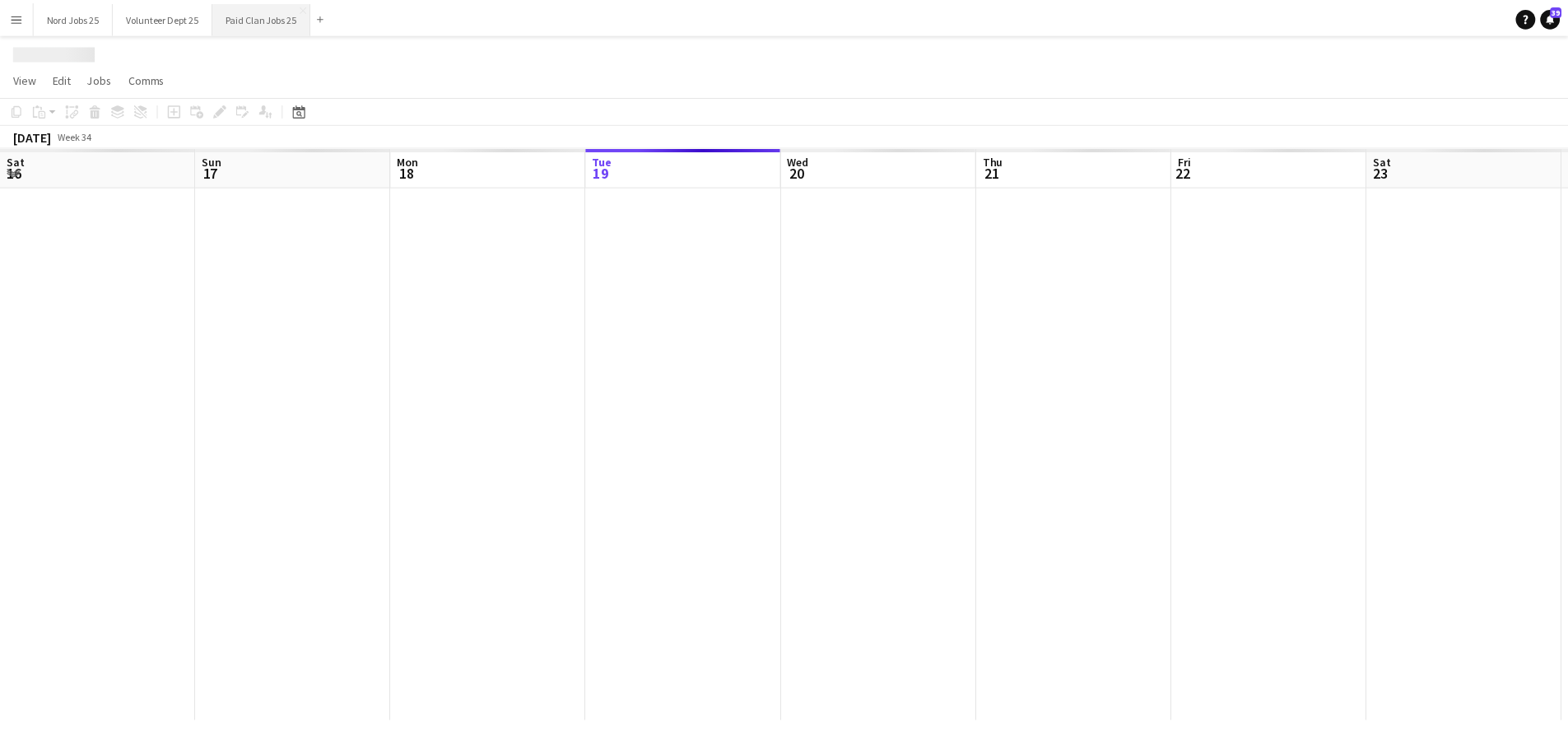
scroll to position [0, 393]
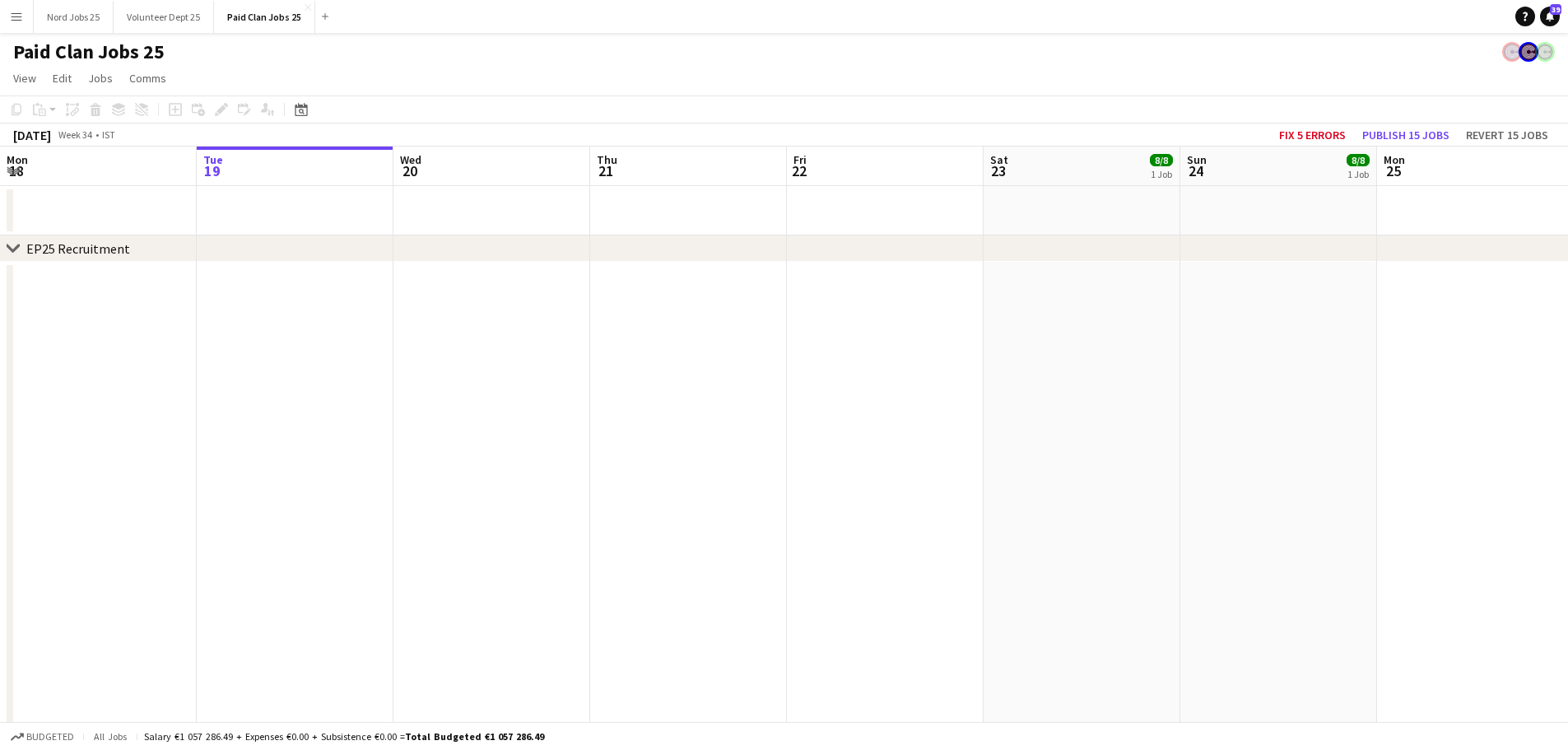
click at [3, 165] on app-board-header-date "Mon 18" at bounding box center [98, 166] width 197 height 40
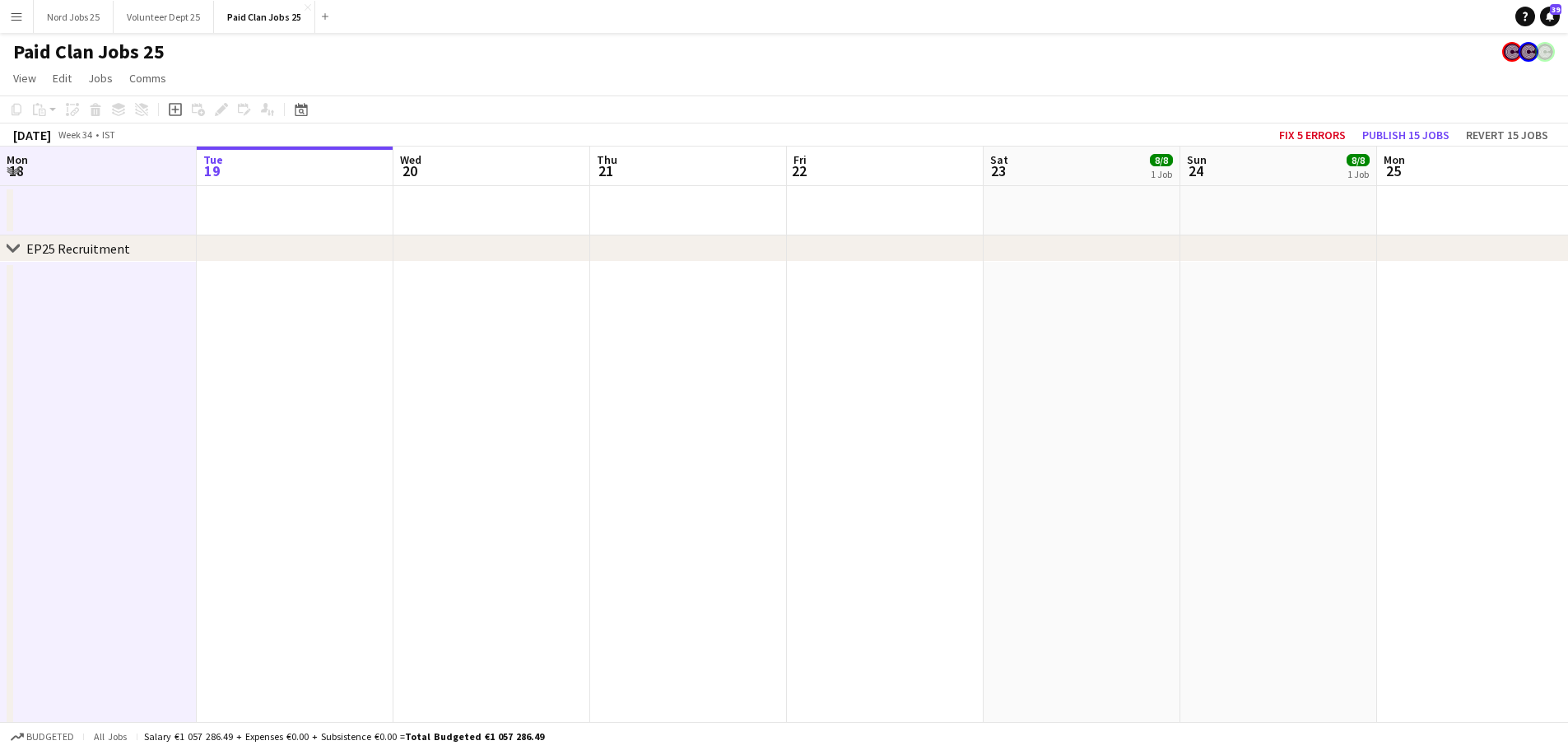
click at [17, 250] on icon at bounding box center [13, 248] width 13 height 7
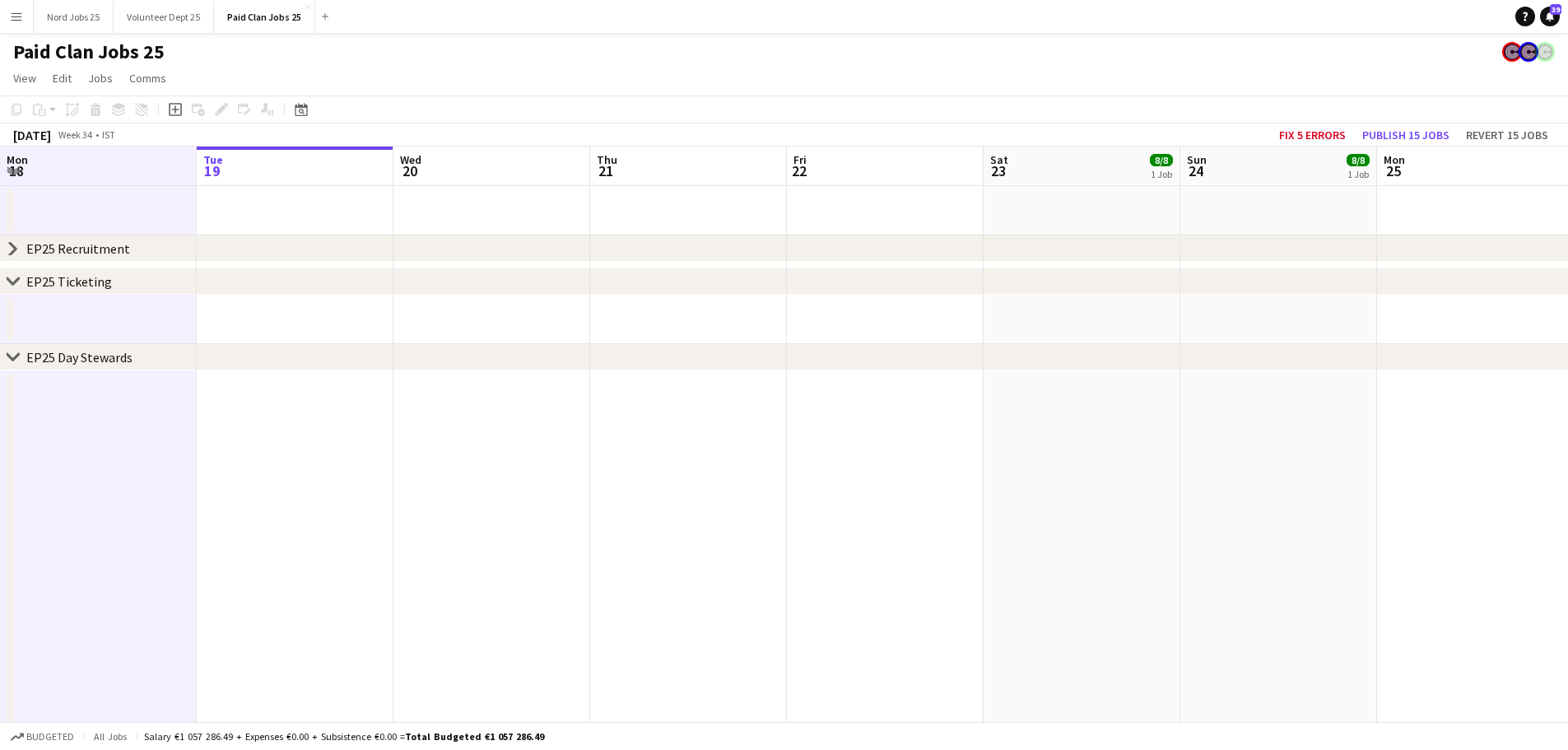
click at [16, 251] on icon at bounding box center [13, 249] width 7 height 13
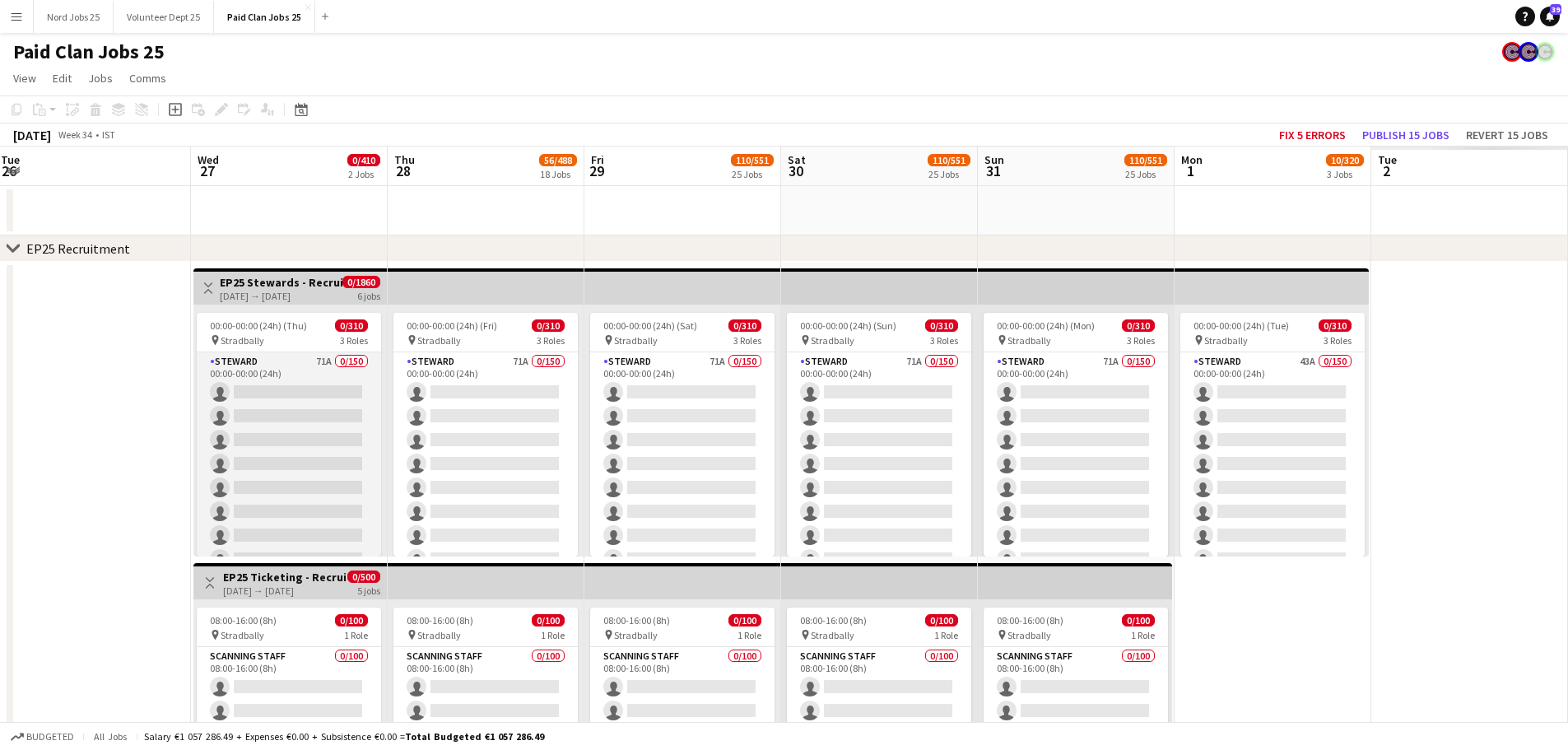
scroll to position [0, 453]
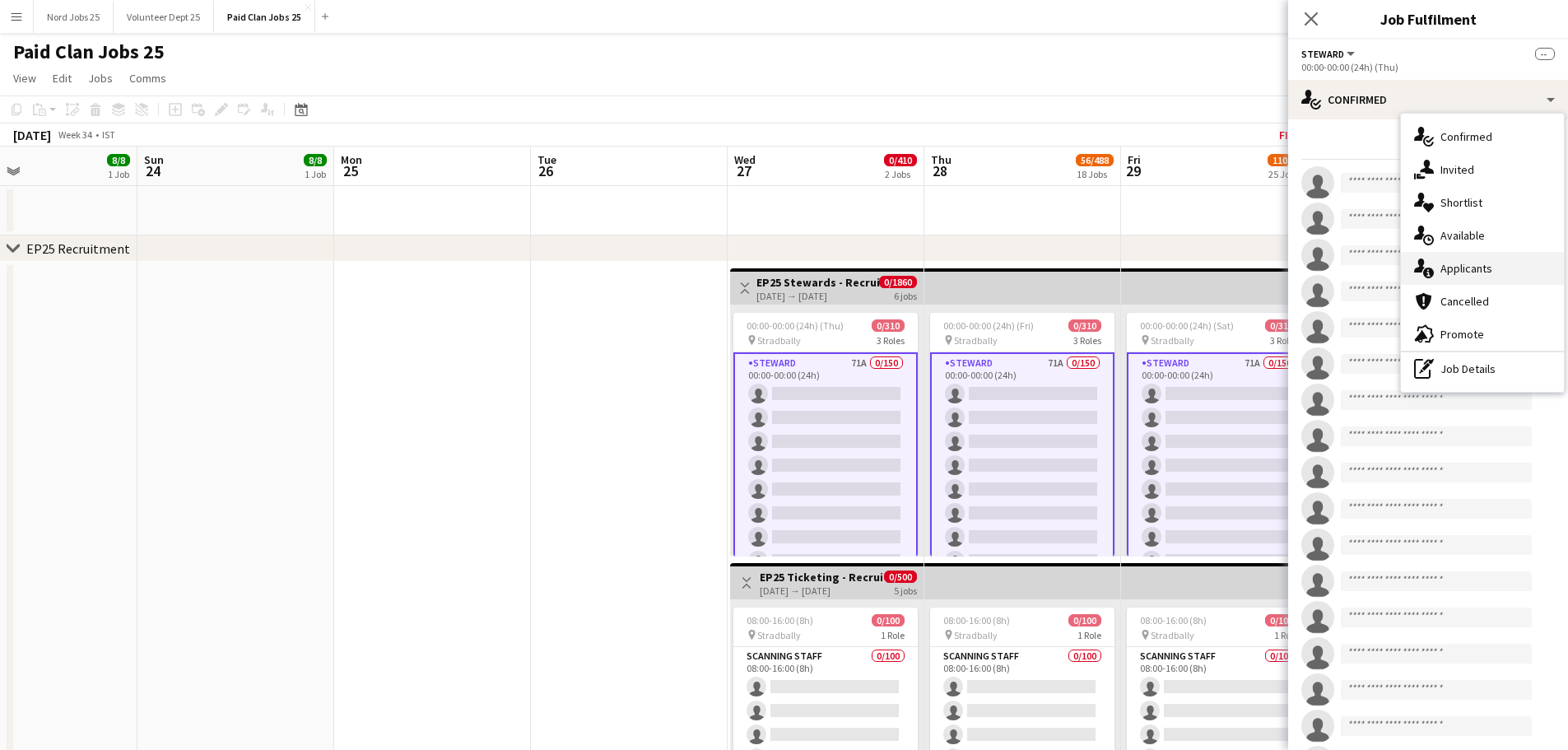
click at [1484, 277] on div "single-neutral-actions-information Applicants" at bounding box center [1482, 268] width 163 height 33
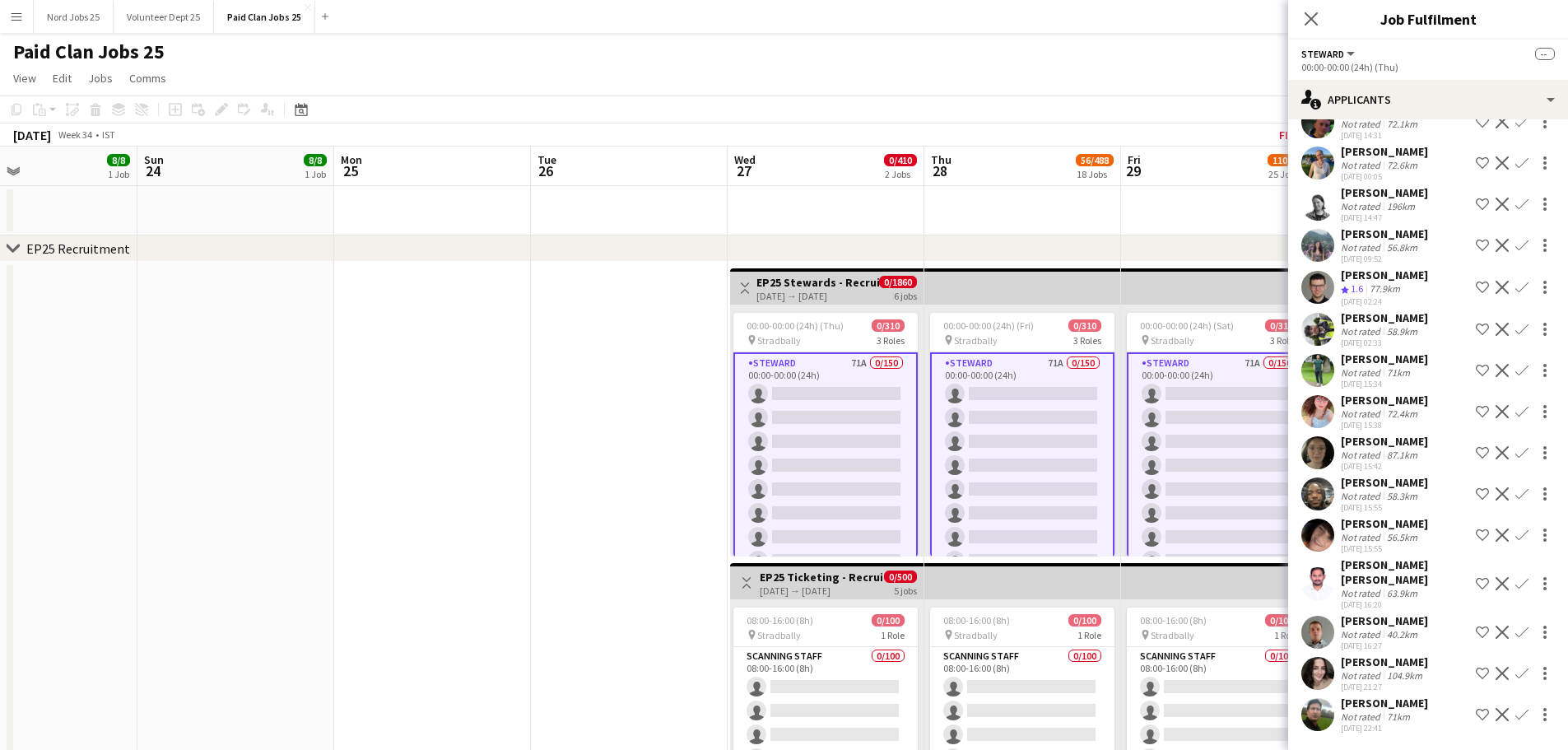
scroll to position [0, 0]
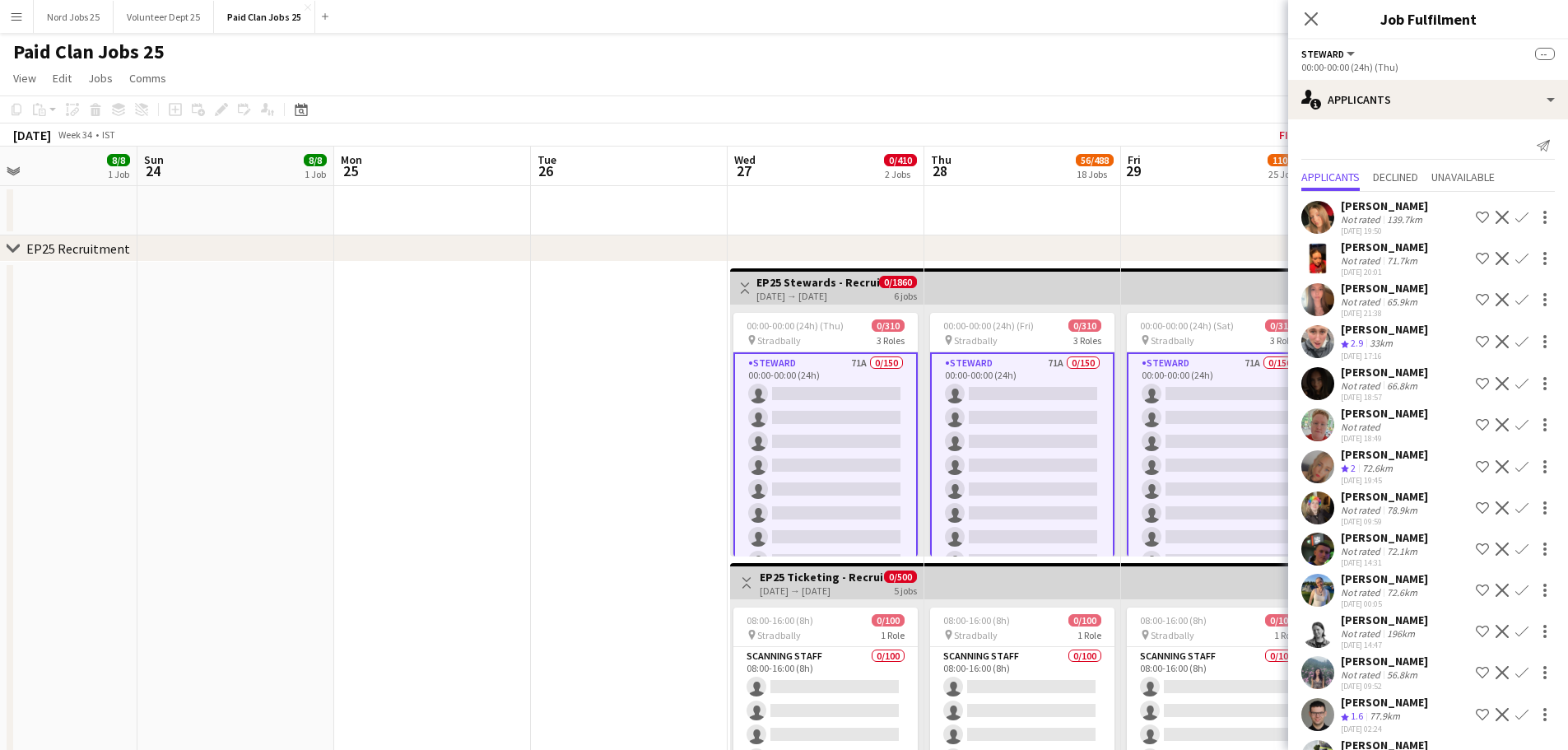
click at [1496, 342] on app-icon "Decline" at bounding box center [1502, 342] width 13 height 13
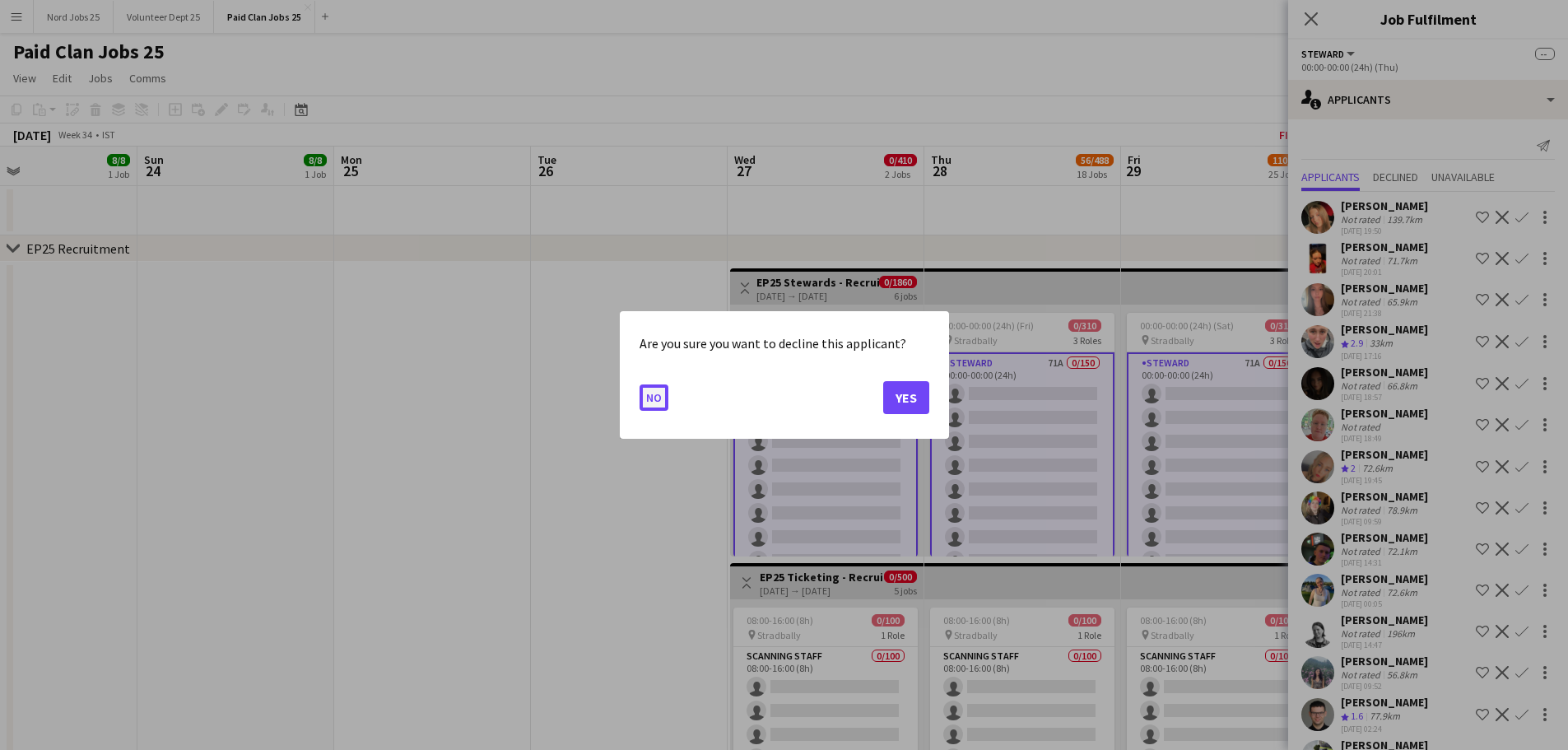
click at [666, 406] on button "No" at bounding box center [654, 397] width 29 height 26
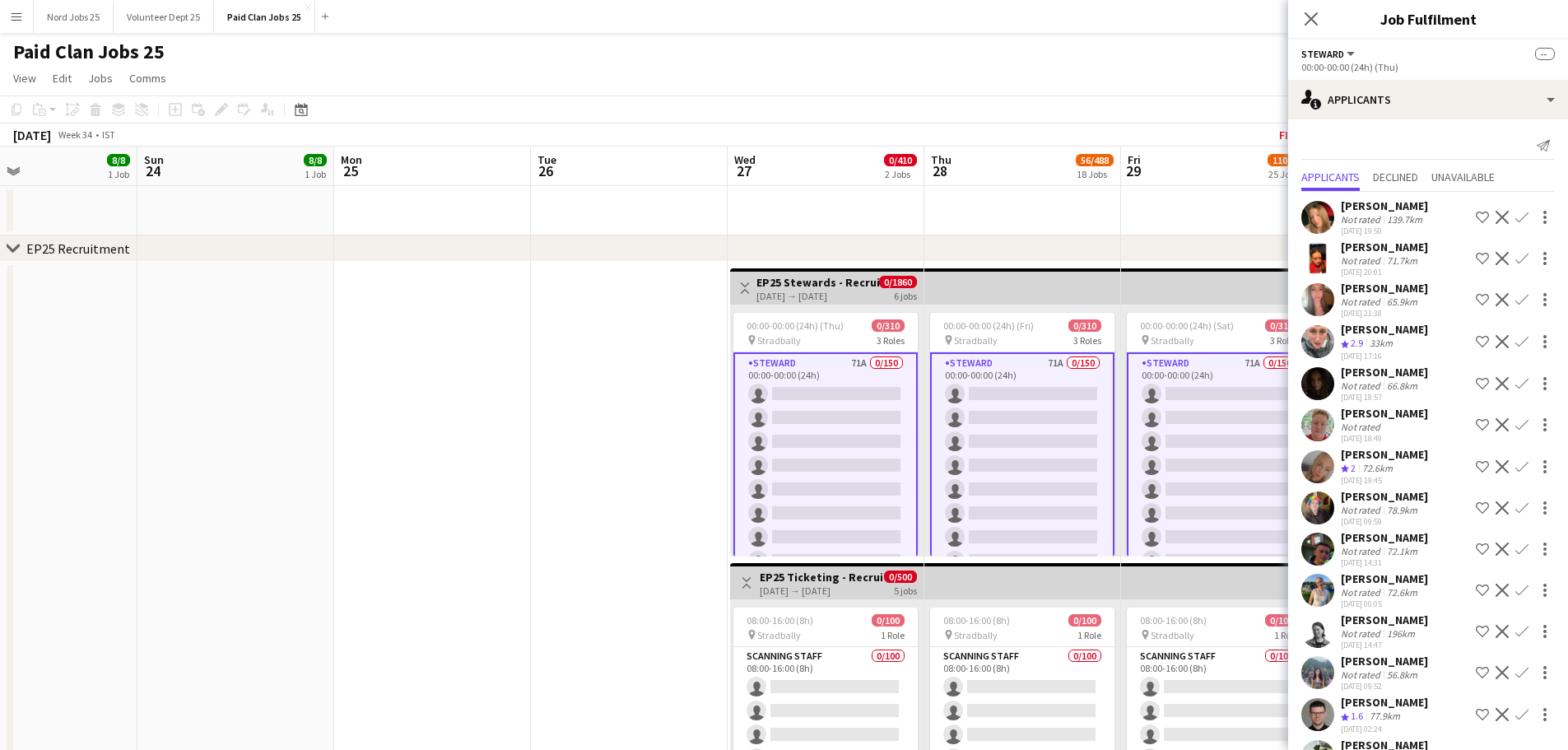
click at [653, 401] on app-date-cell at bounding box center [629, 559] width 197 height 596
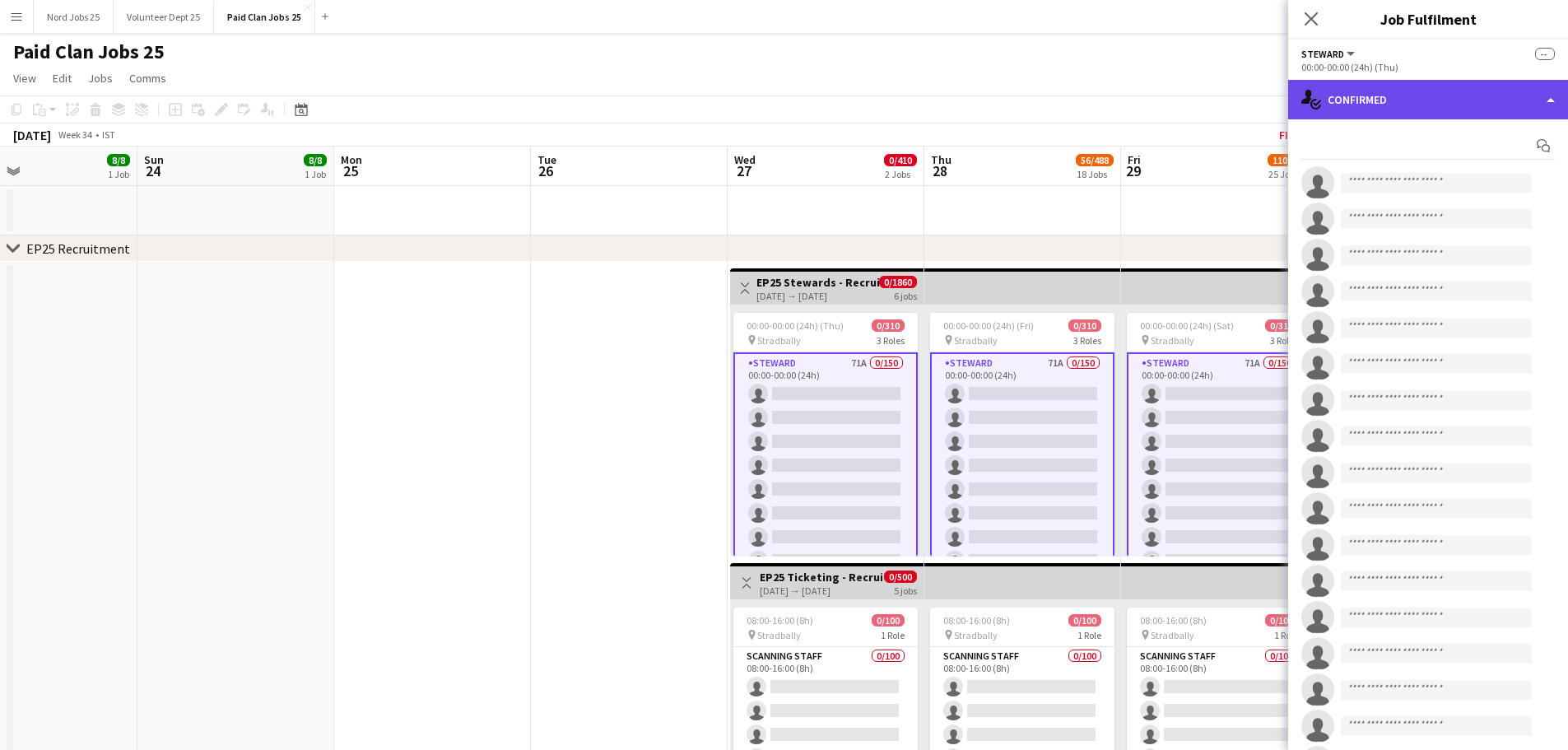
click at [1440, 112] on div "single-neutral-actions-check-2 Confirmed" at bounding box center [1428, 99] width 280 height 40
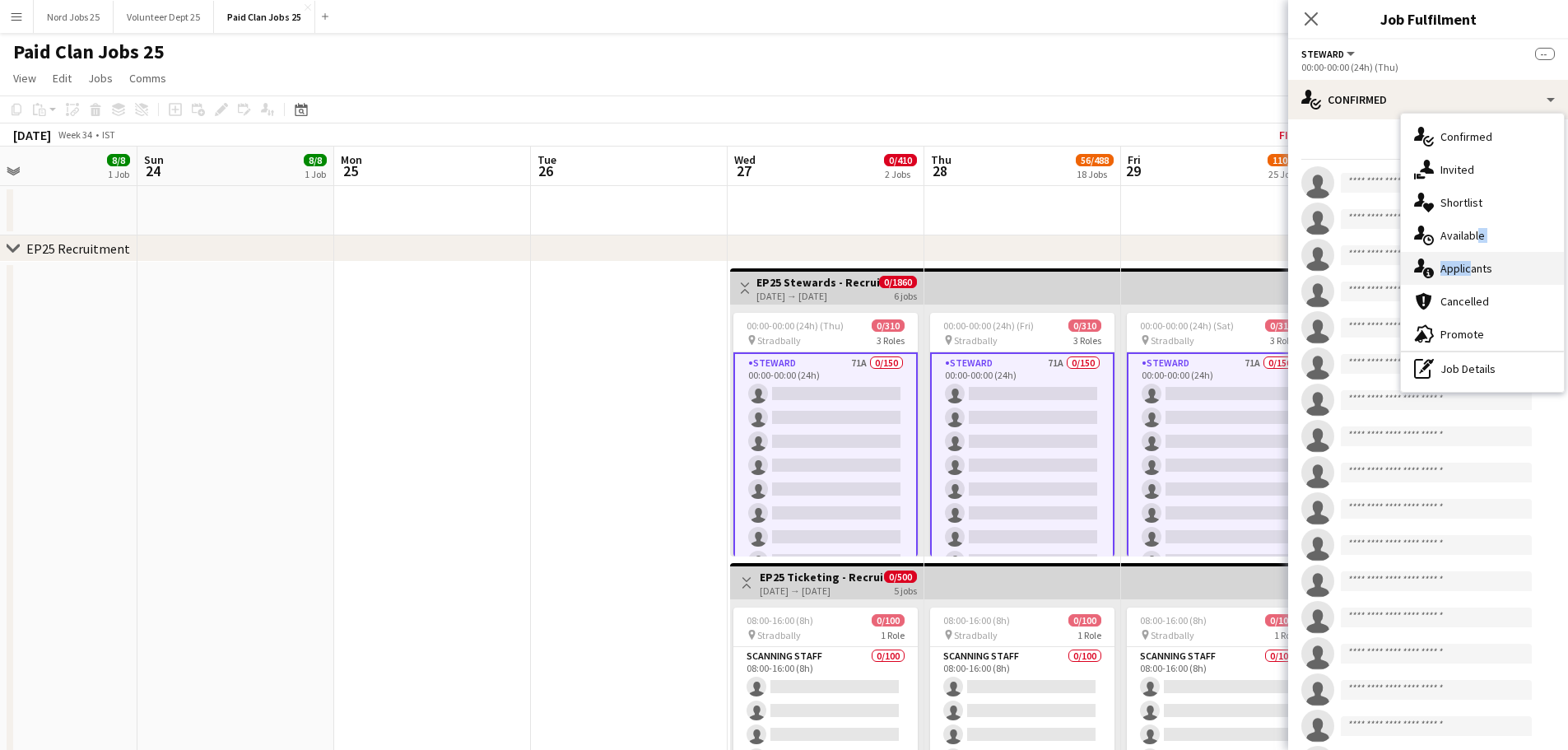
drag, startPoint x: 1473, startPoint y: 238, endPoint x: 1464, endPoint y: 261, distance: 24.7
click at [1464, 261] on div "single-neutral-actions-check-2 Confirmed single-neutral-actions-share-1 Invited…" at bounding box center [1482, 252] width 163 height 278
click at [1464, 261] on input at bounding box center [1436, 256] width 191 height 20
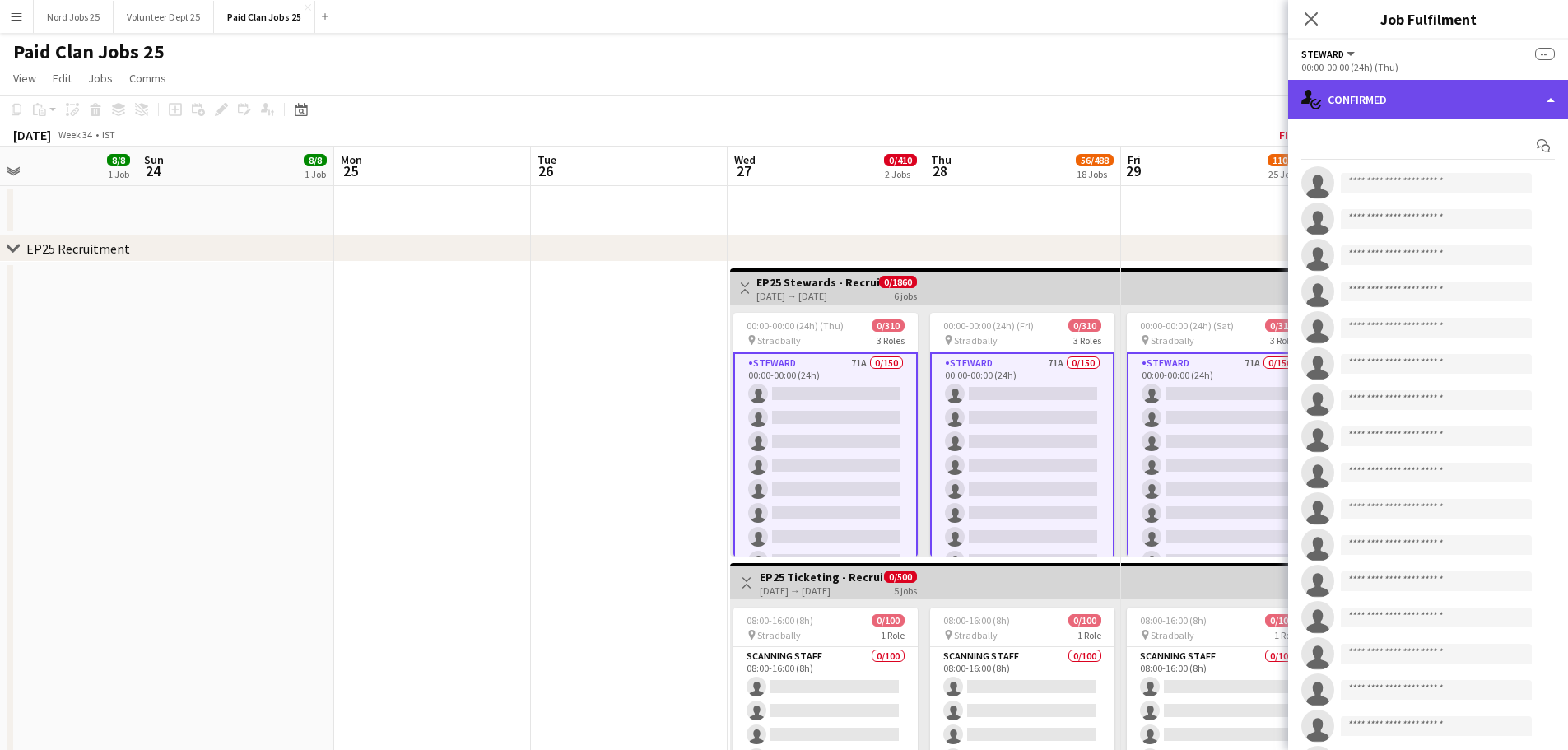
click at [1399, 114] on div "single-neutral-actions-check-2 Confirmed" at bounding box center [1428, 99] width 280 height 40
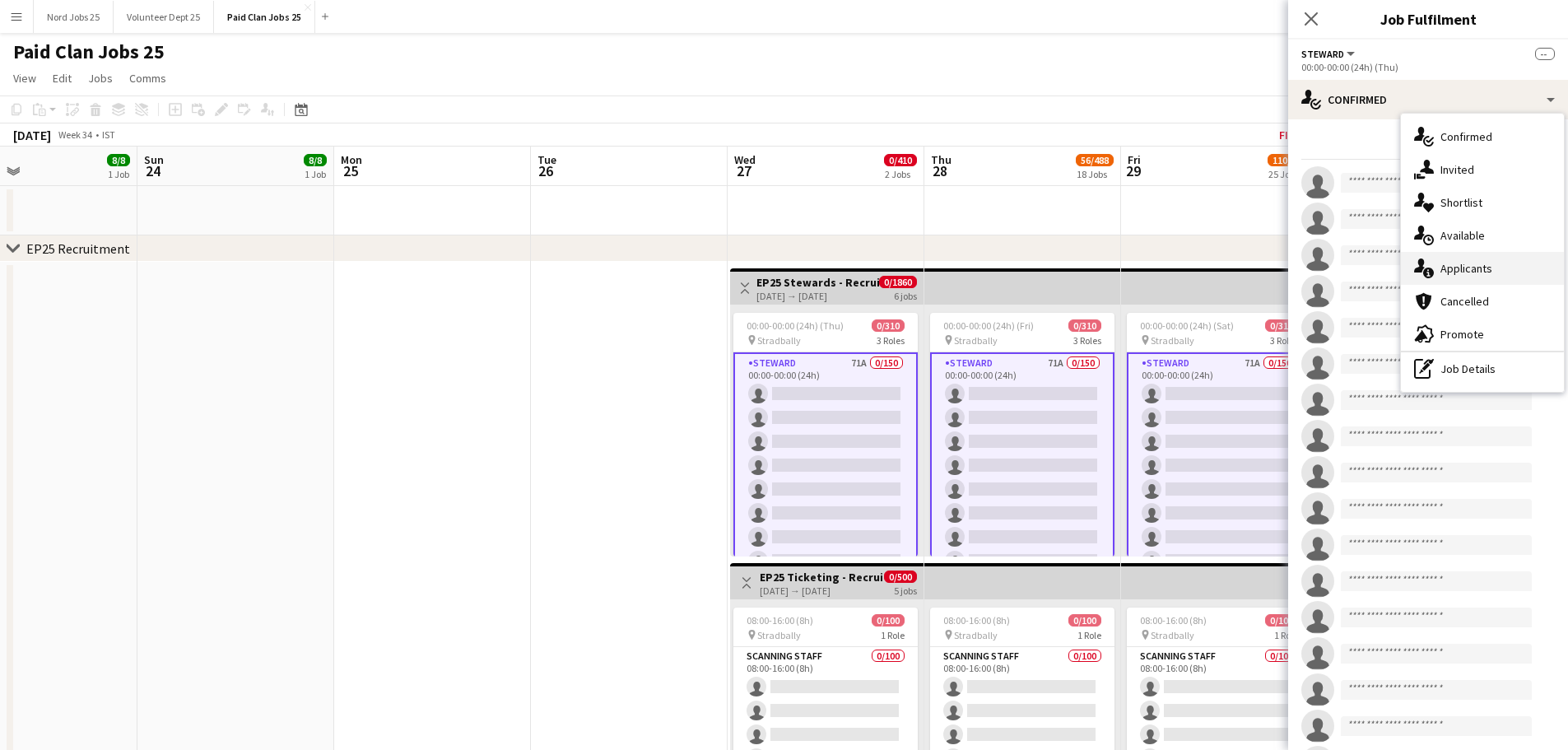
click at [1460, 266] on div "single-neutral-actions-information Applicants" at bounding box center [1482, 268] width 163 height 33
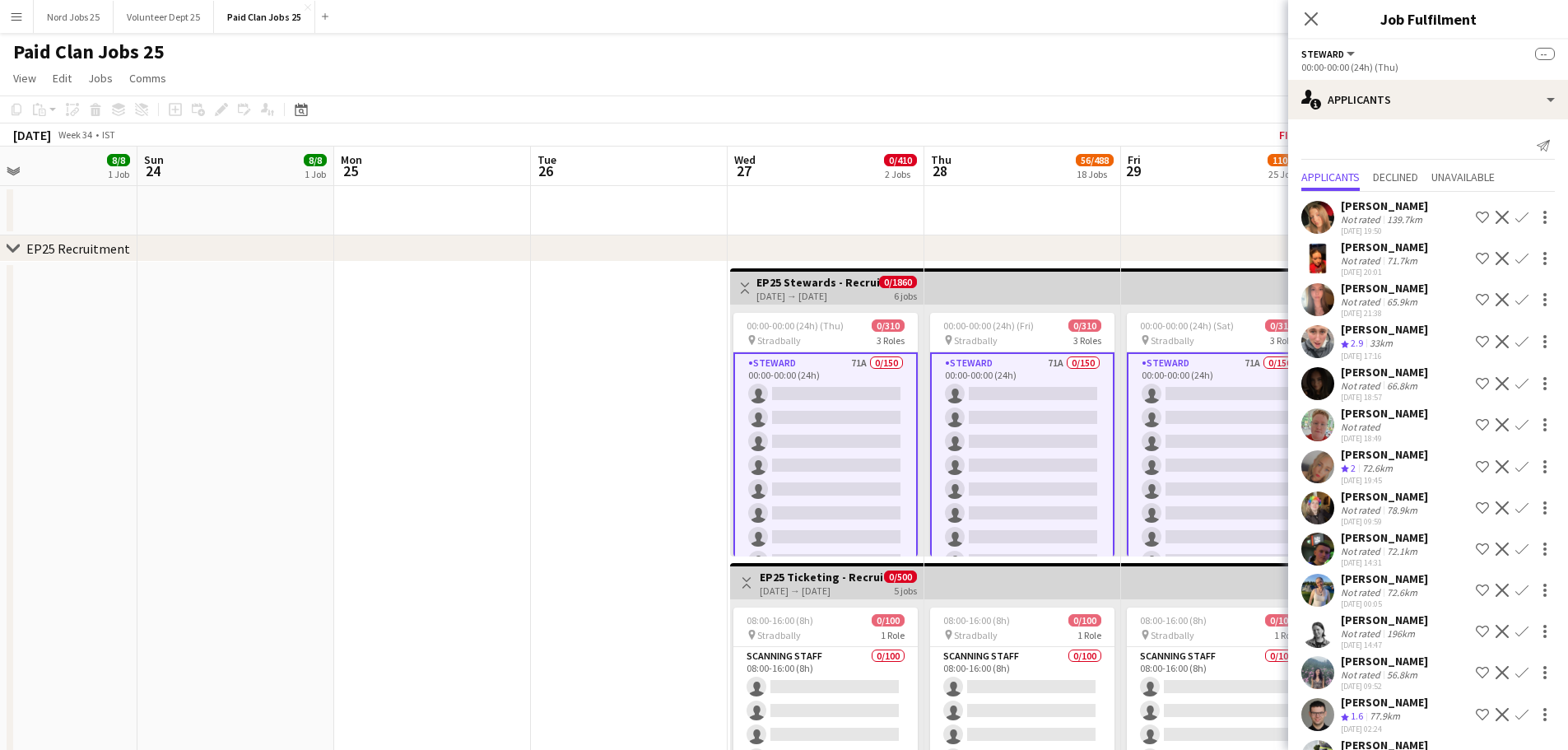
scroll to position [457, 0]
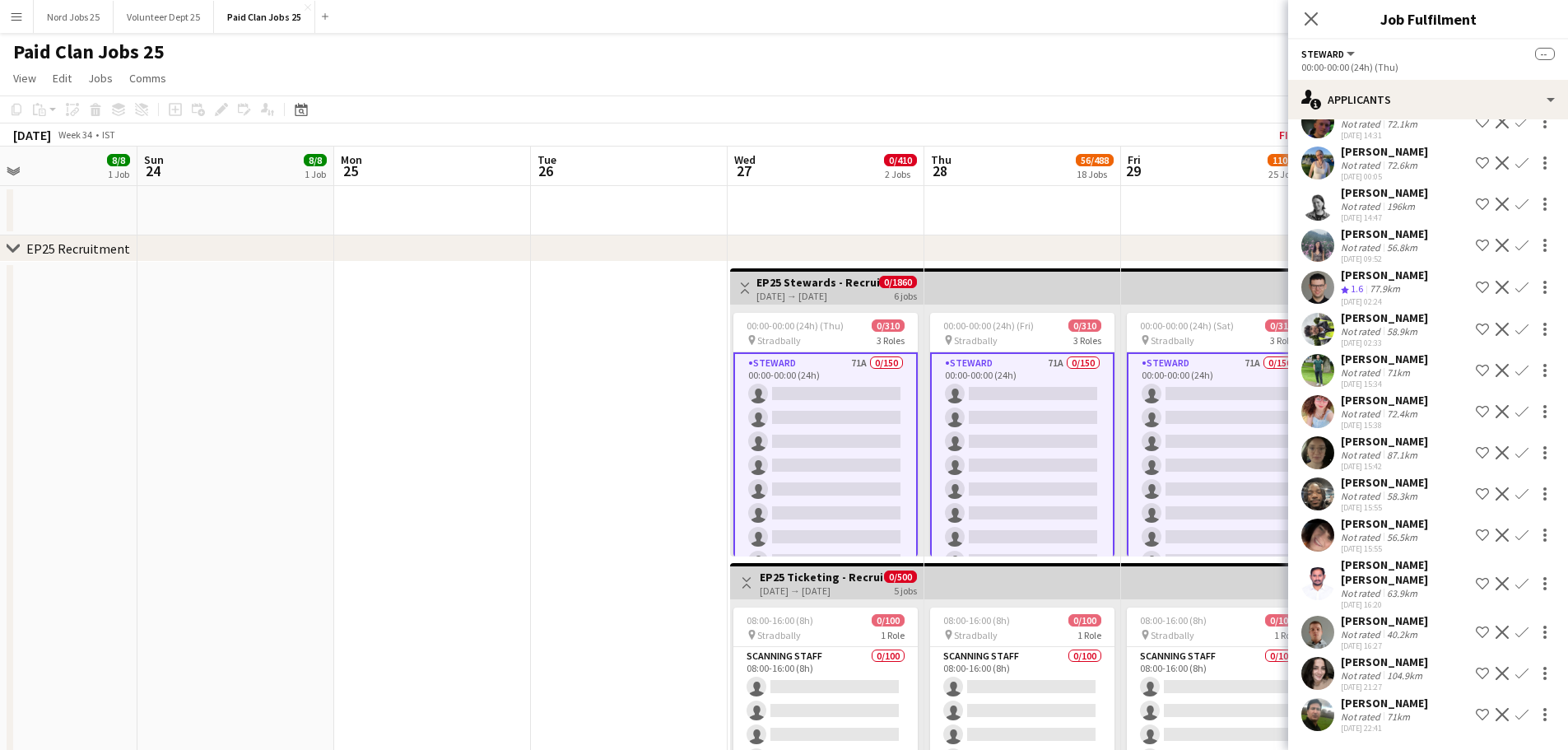
click at [1323, 658] on app-user-avatar at bounding box center [1317, 673] width 33 height 33
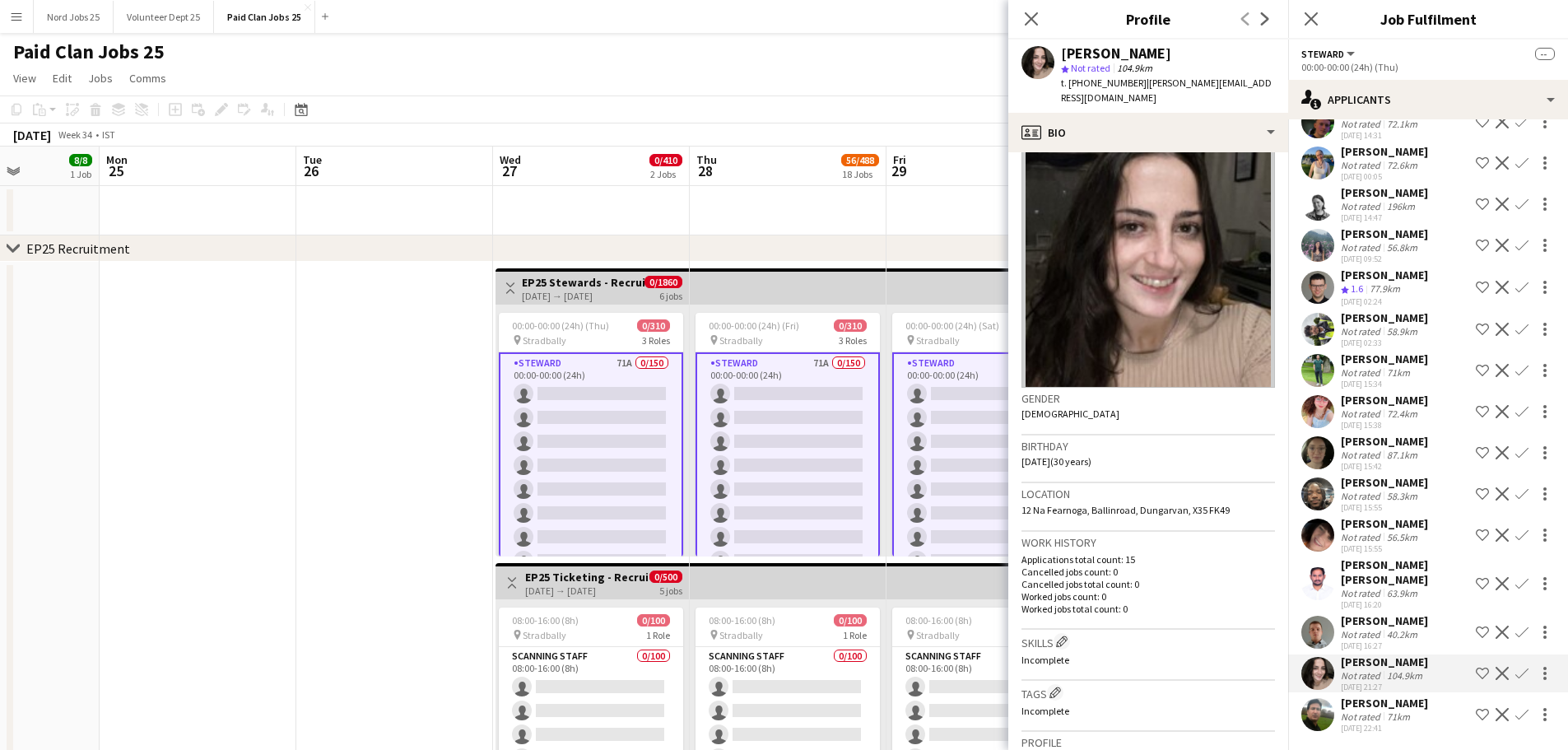
scroll to position [25, 0]
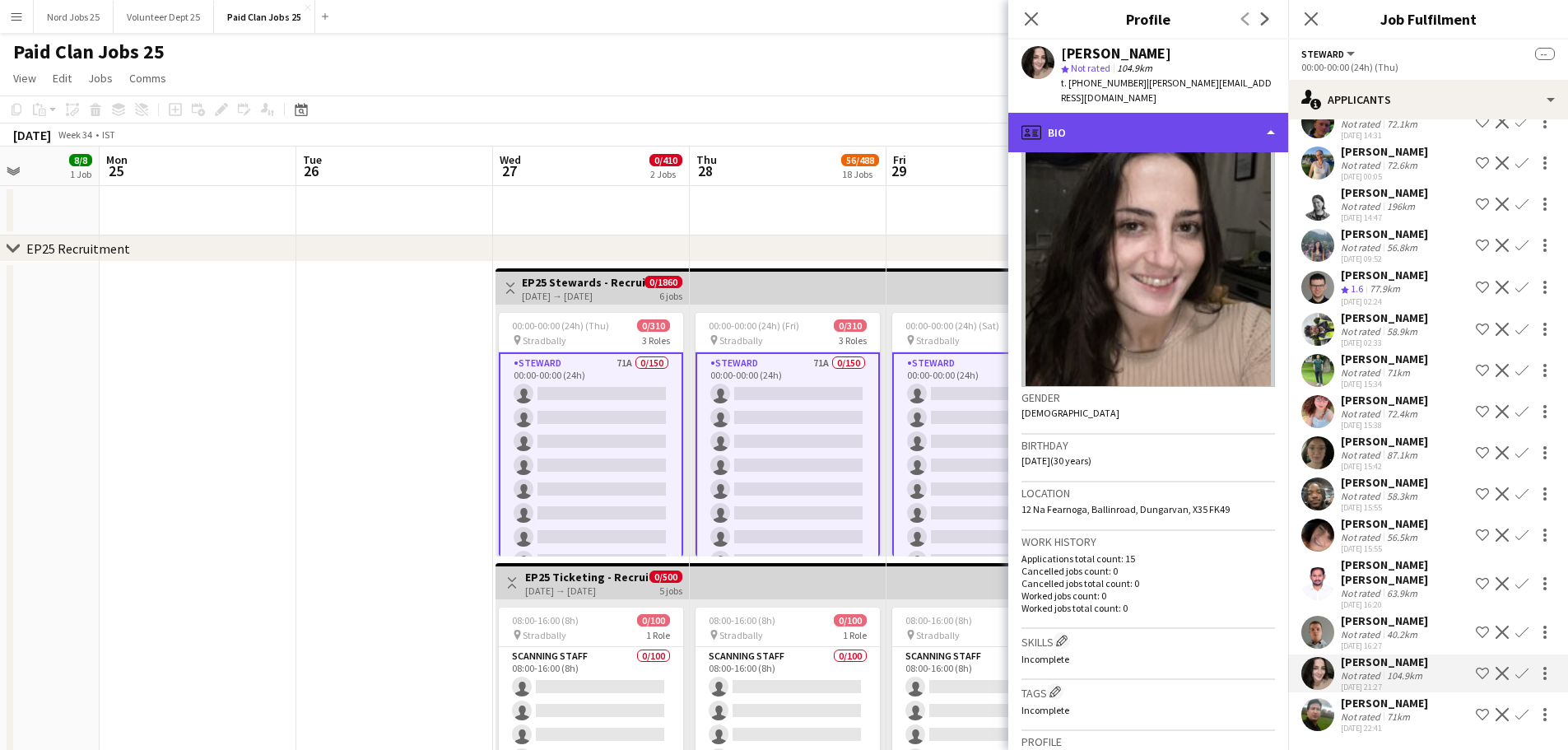
click at [1174, 127] on div "profile Bio" at bounding box center [1148, 132] width 280 height 40
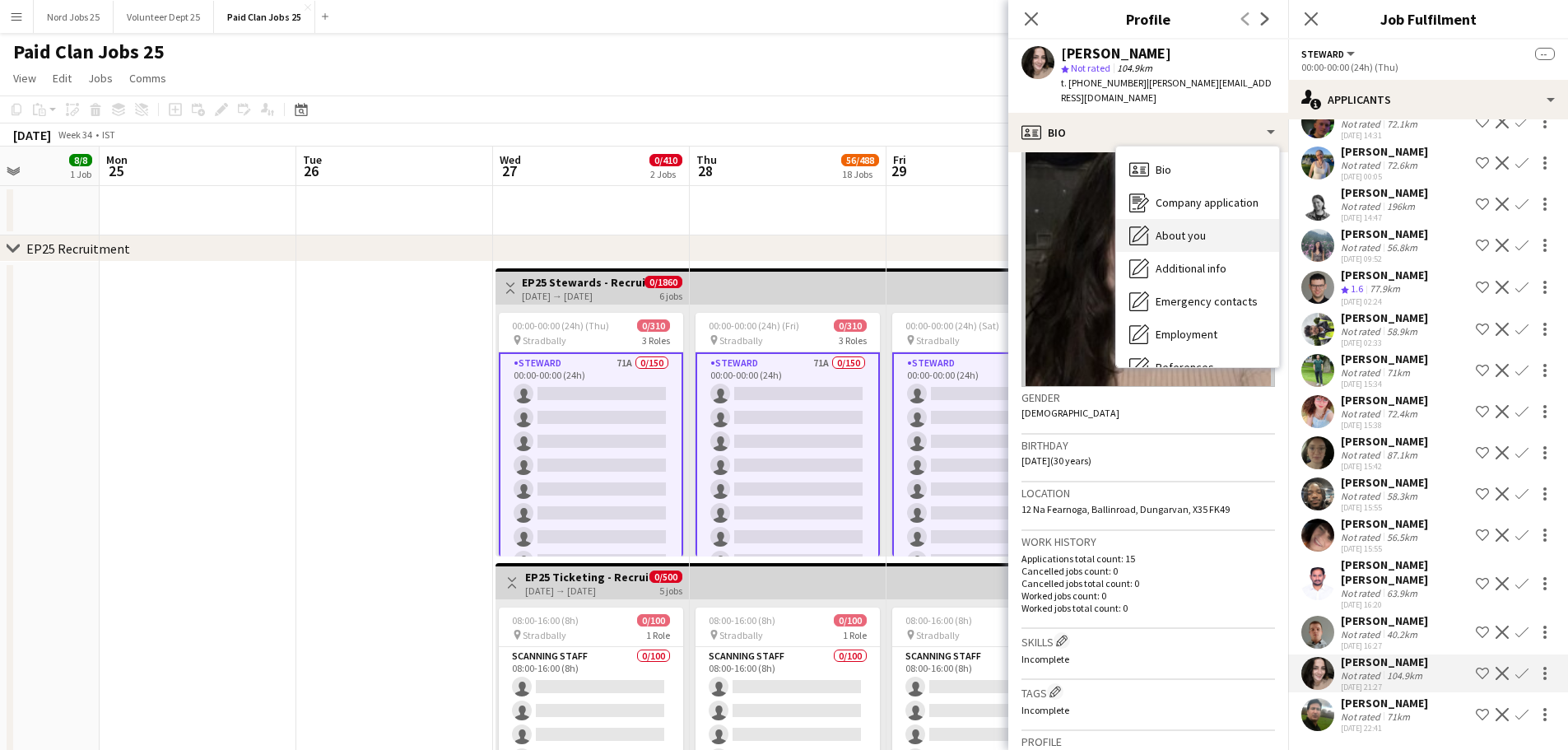
click at [1192, 228] on span "About you" at bounding box center [1181, 235] width 50 height 15
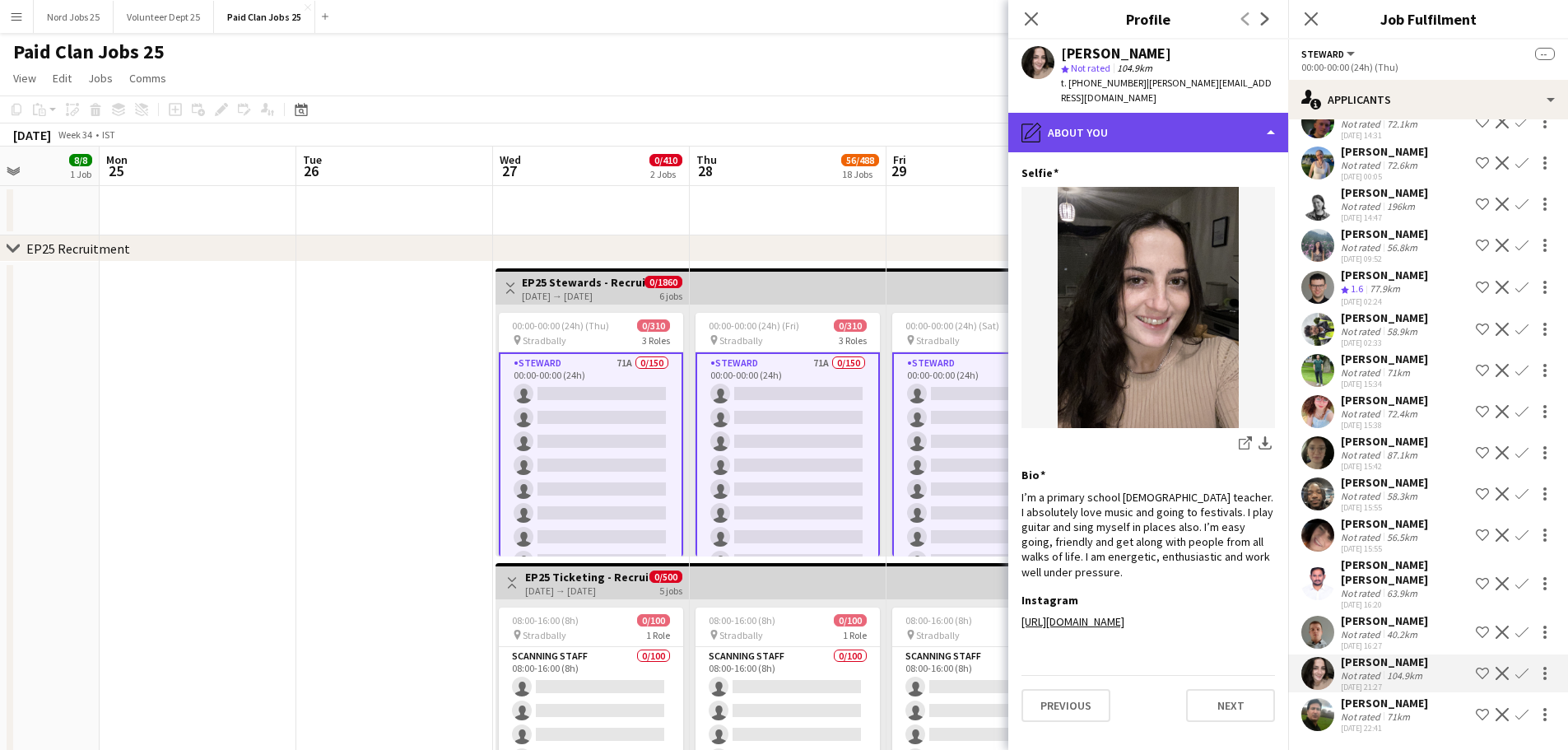
click at [1158, 128] on div "pencil4 About you" at bounding box center [1148, 132] width 280 height 40
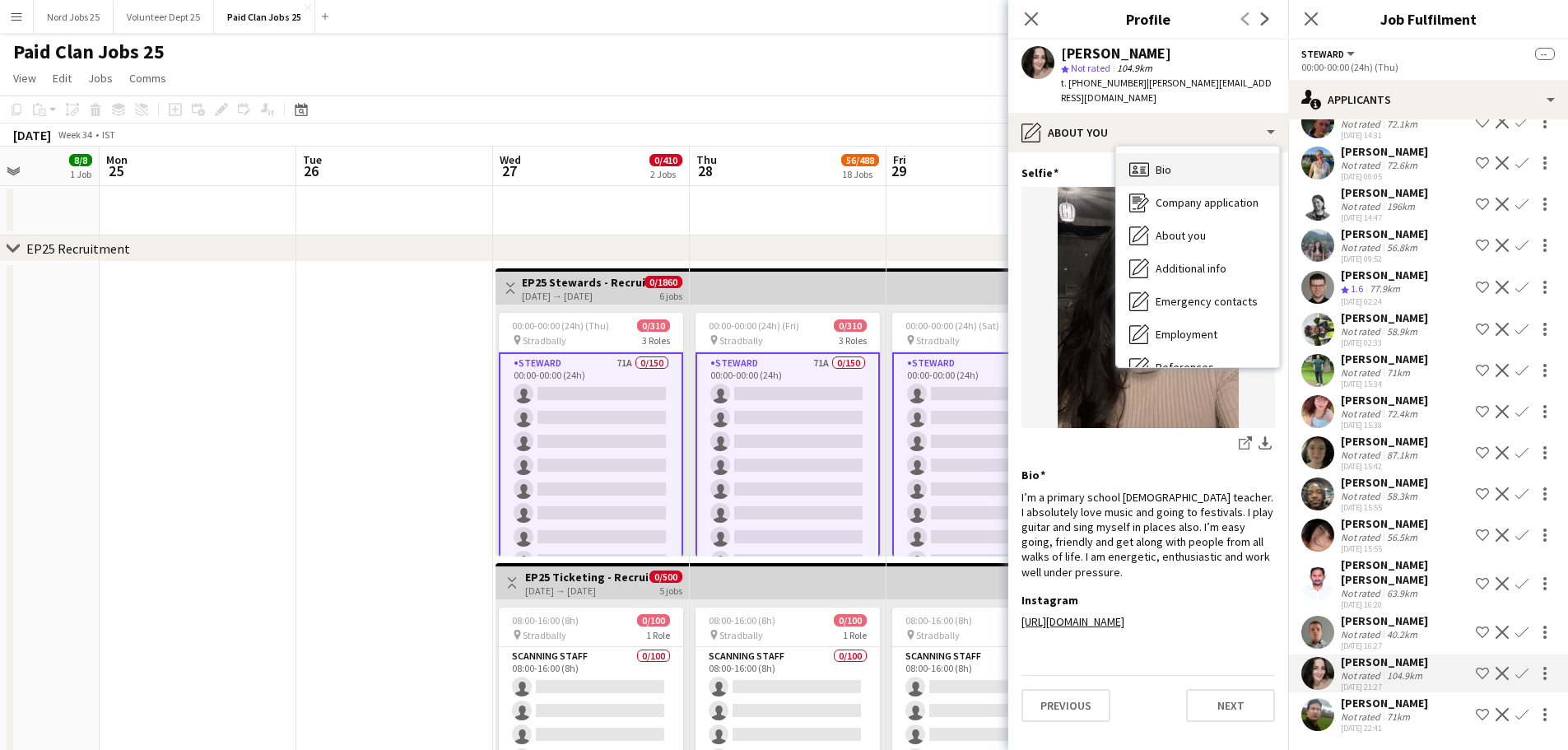
click at [1162, 162] on span "Bio" at bounding box center [1163, 170] width 16 height 15
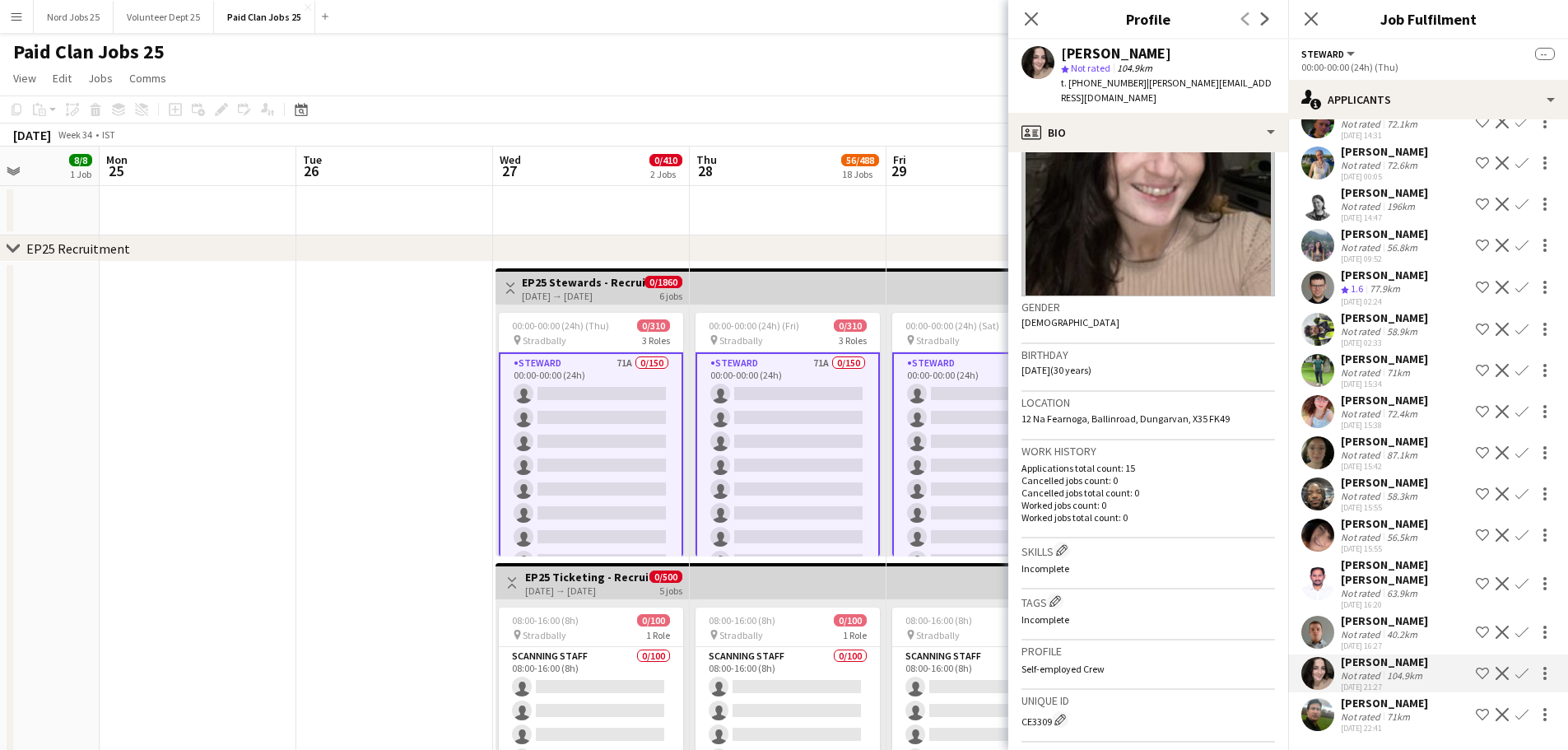
scroll to position [383, 0]
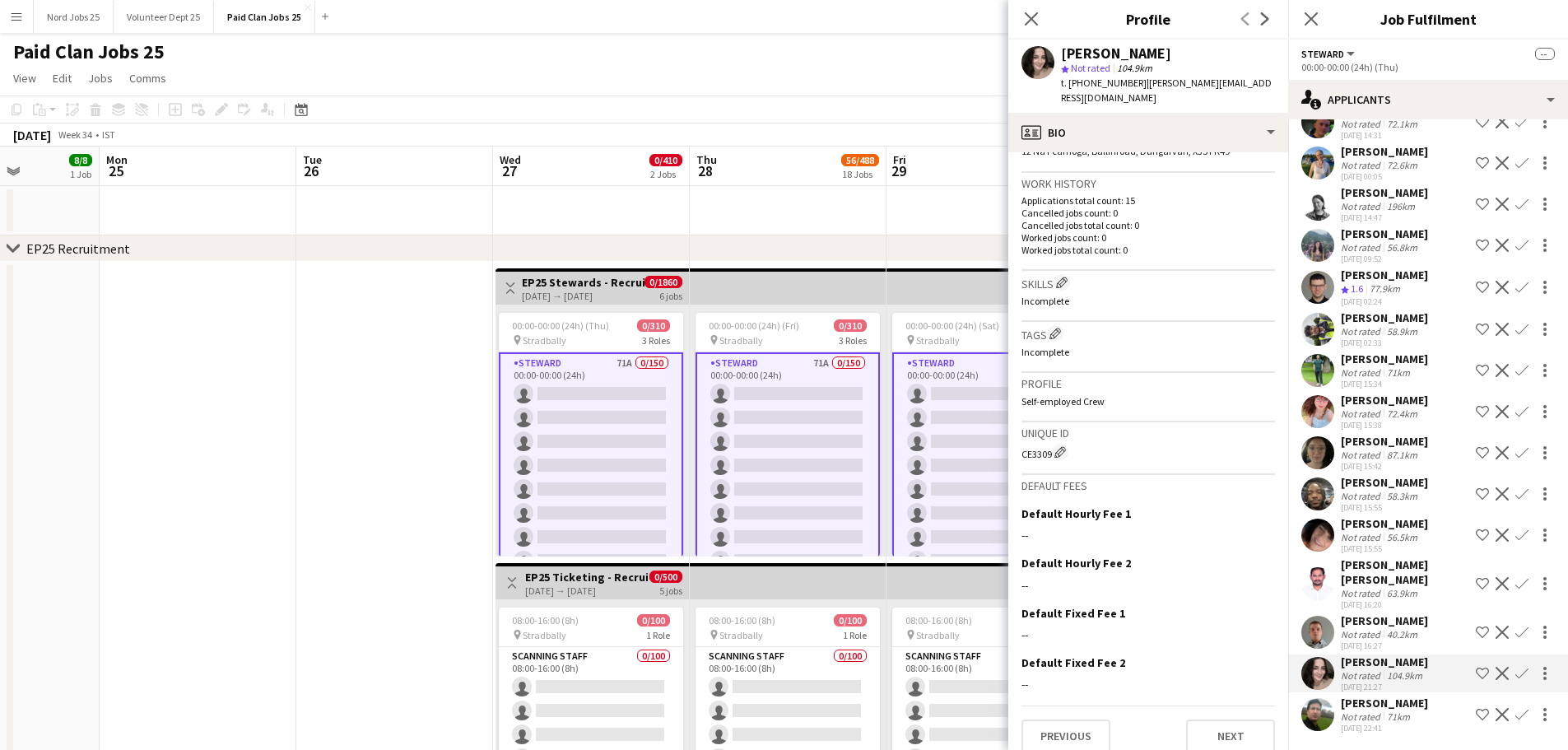
click at [1049, 447] on div "Unique ID CE3309 Edit crew unique ID" at bounding box center [1148, 448] width 254 height 53
copy div "CE3309"
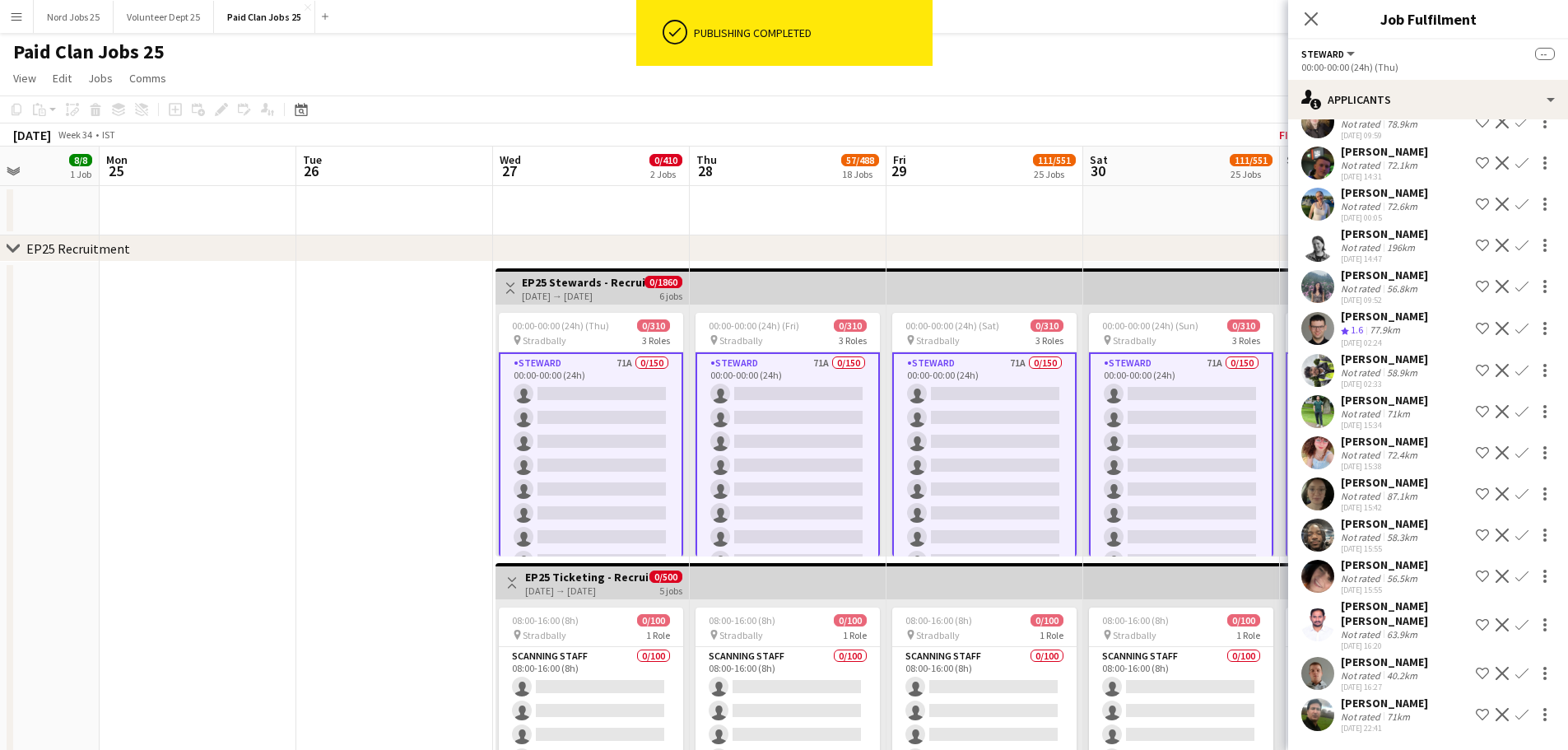
scroll to position [0, 0]
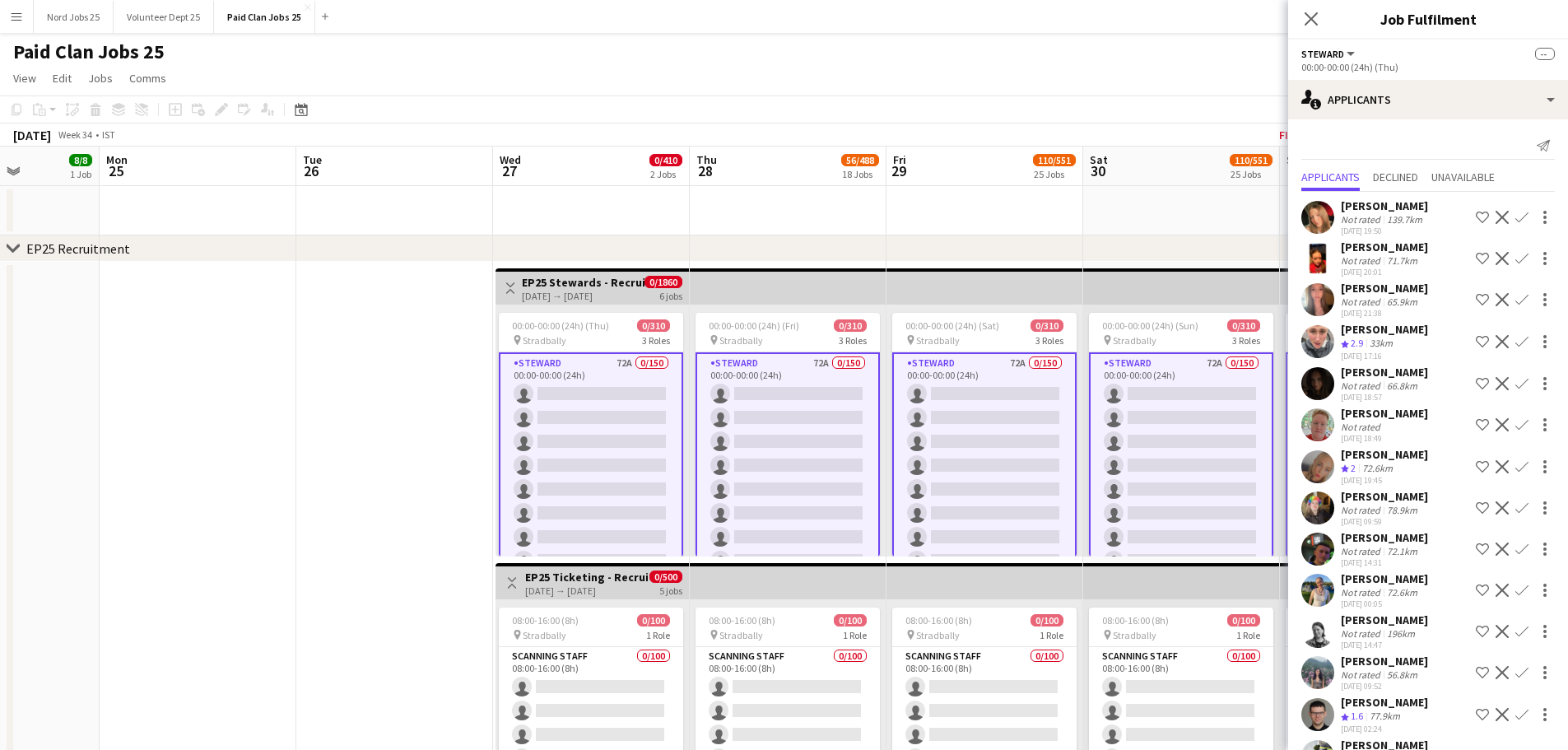
click at [1317, 626] on app-user-avatar at bounding box center [1317, 631] width 33 height 33
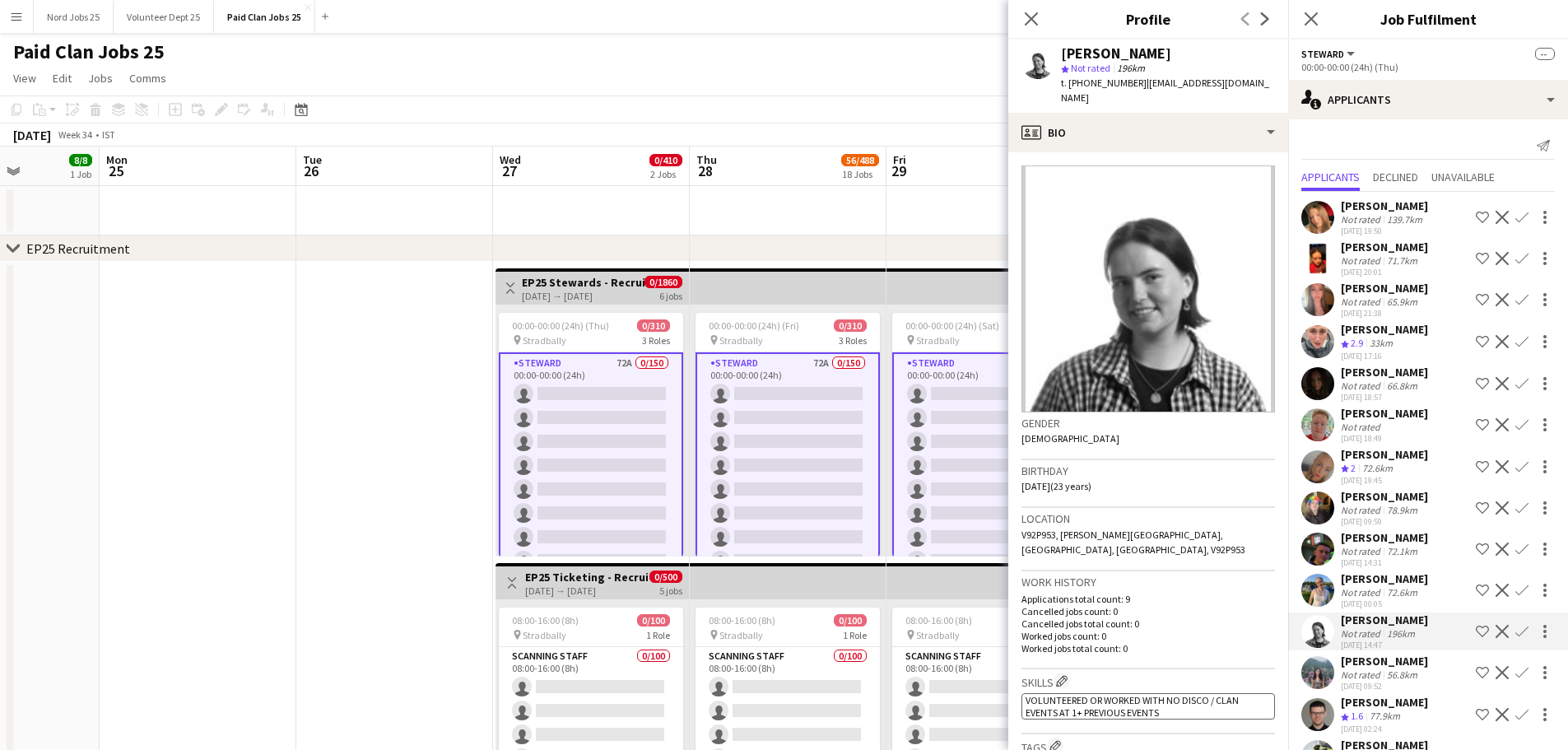
click at [1320, 549] on app-user-avatar at bounding box center [1317, 549] width 33 height 33
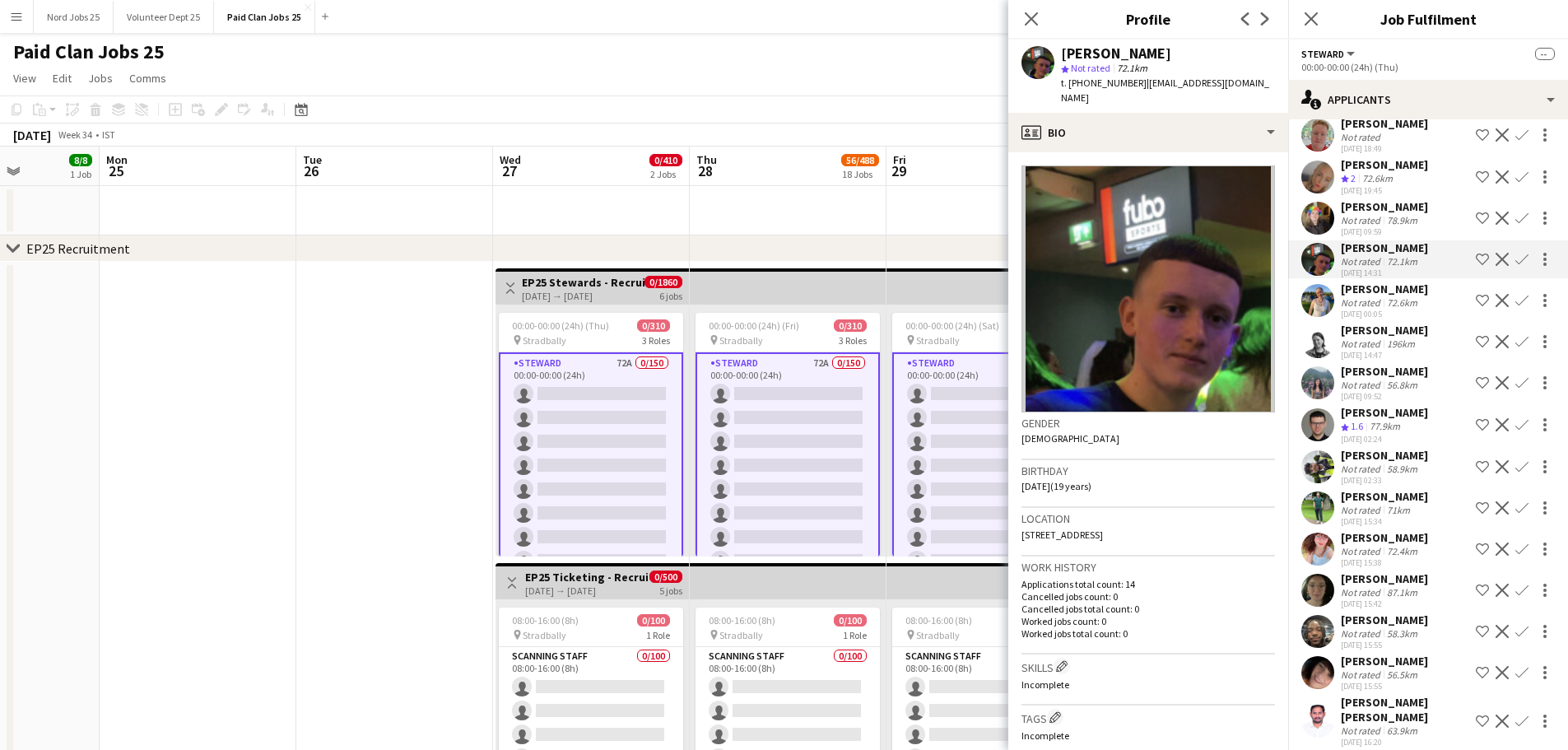
scroll to position [442, 0]
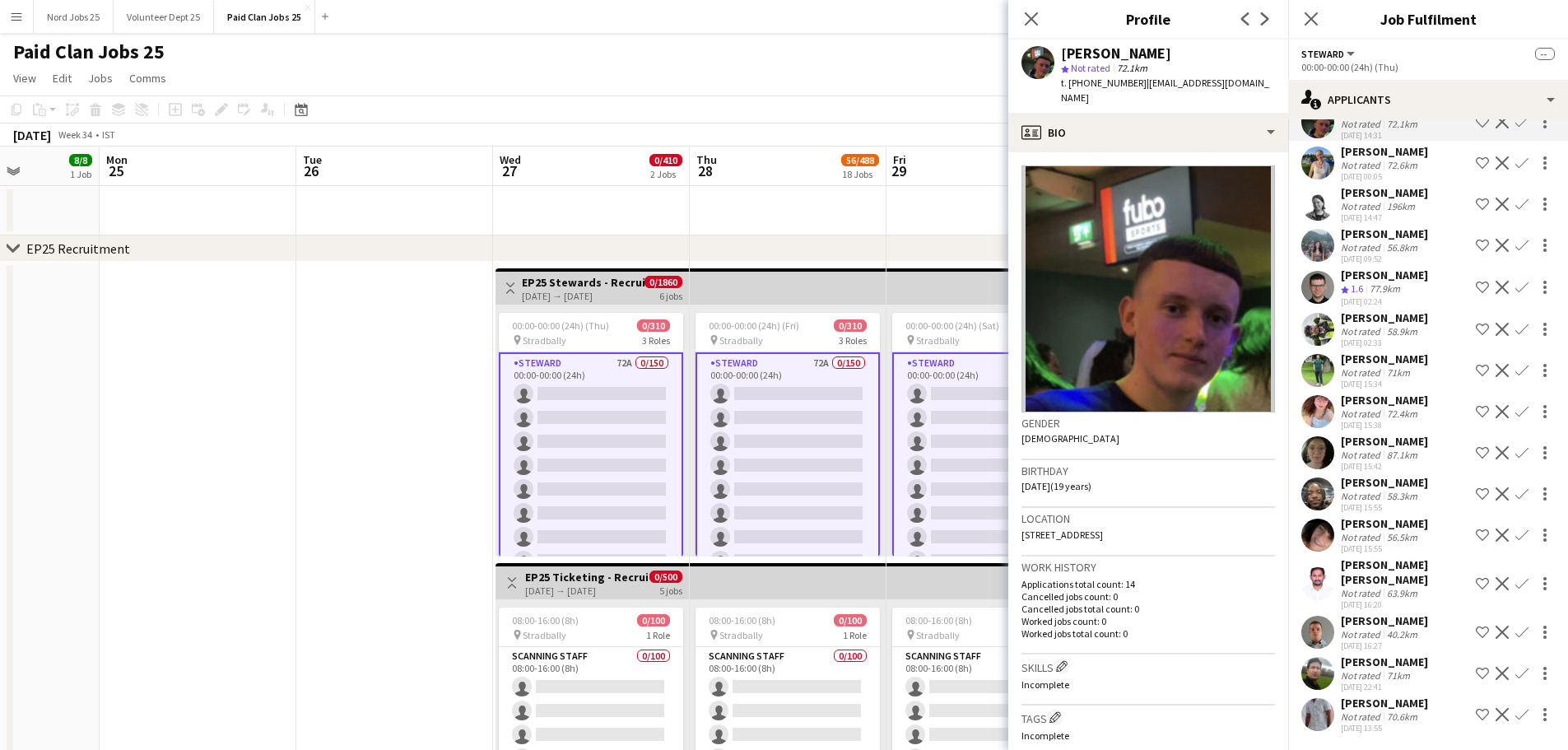
click at [1326, 410] on app-user-avatar at bounding box center [1317, 411] width 33 height 33
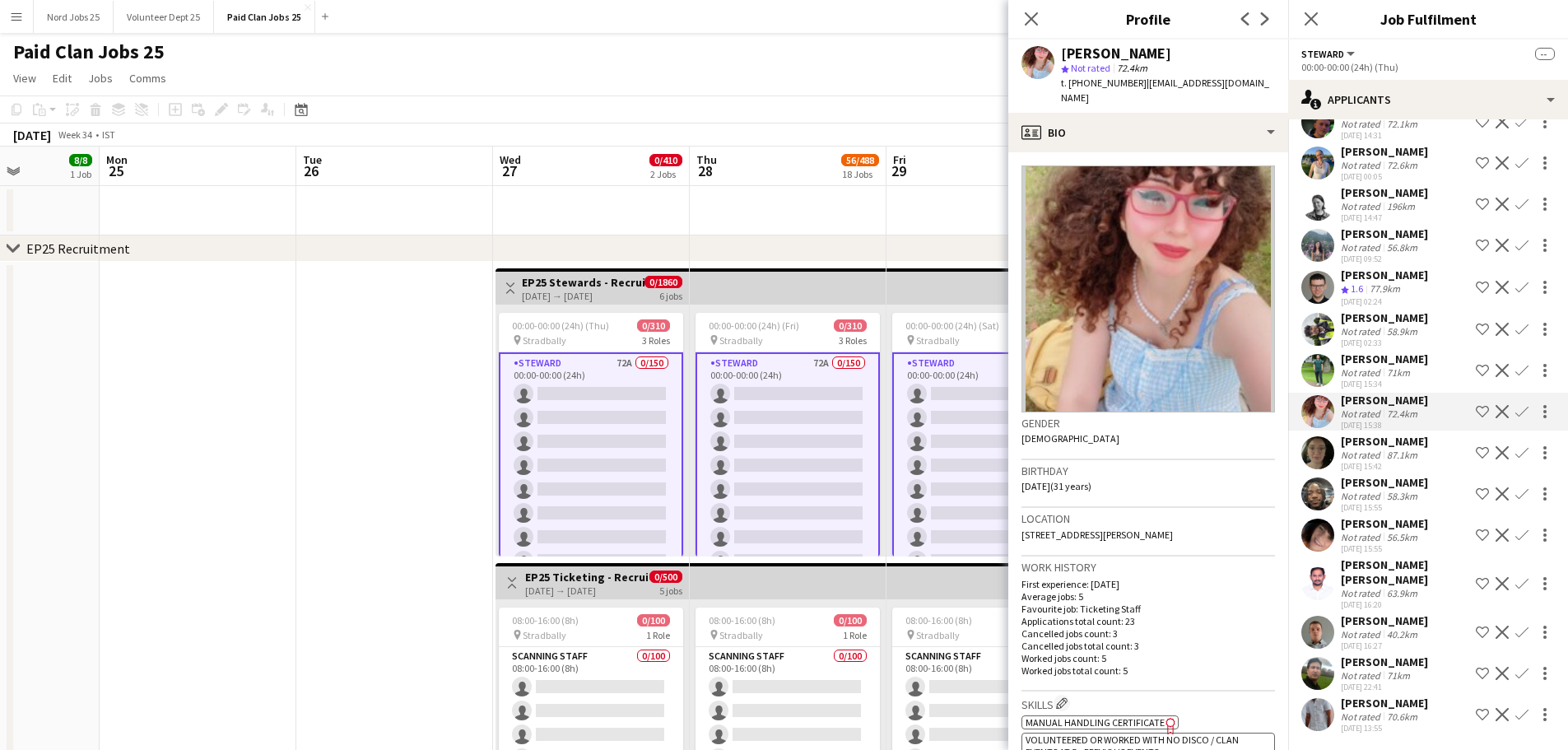
click at [1315, 615] on div "Viktoras Jurksaitis Not rated 40.2km 18-08-2025 16:27 Shortlist crew Decline Co…" at bounding box center [1428, 632] width 280 height 38
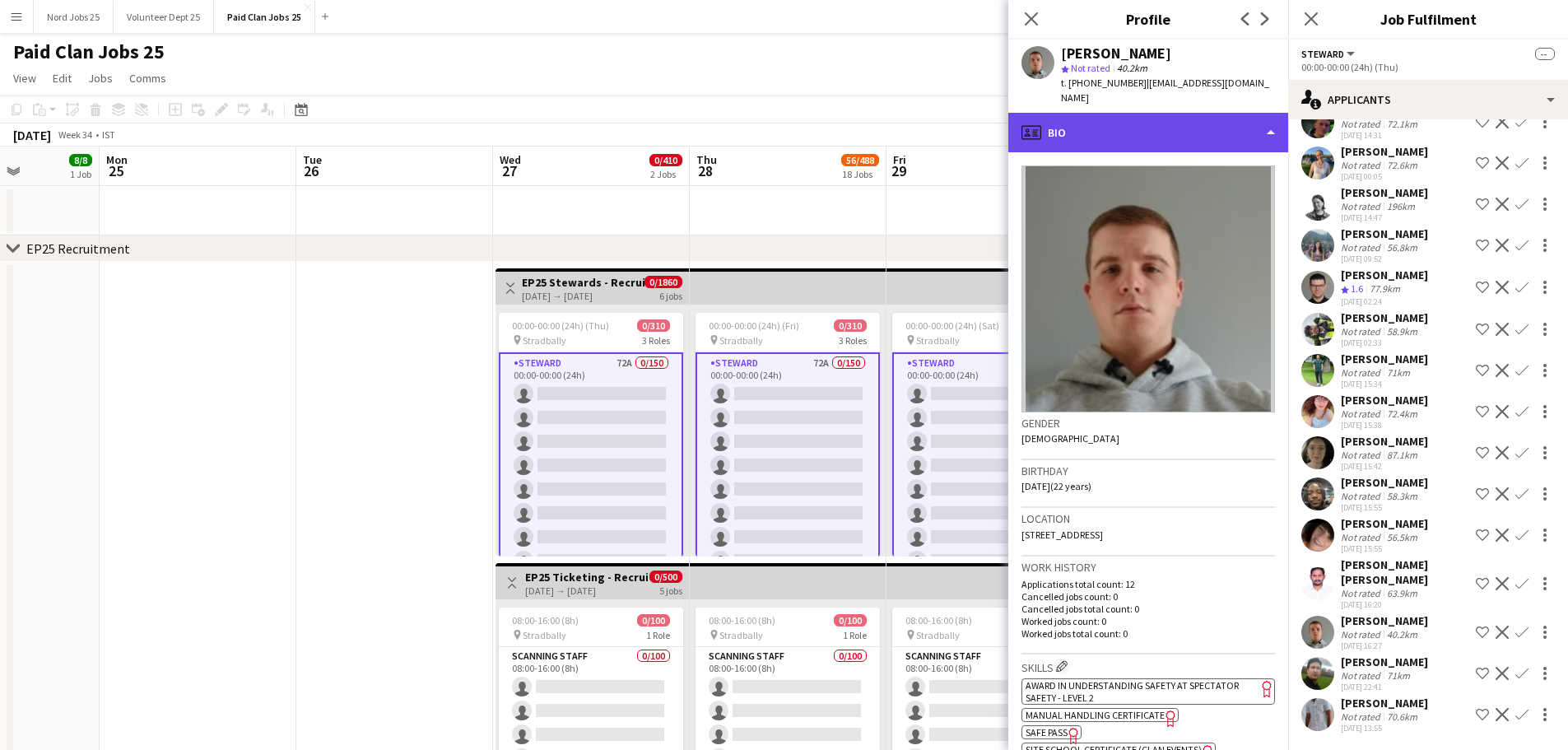
click at [1181, 119] on div "profile Bio" at bounding box center [1148, 132] width 280 height 40
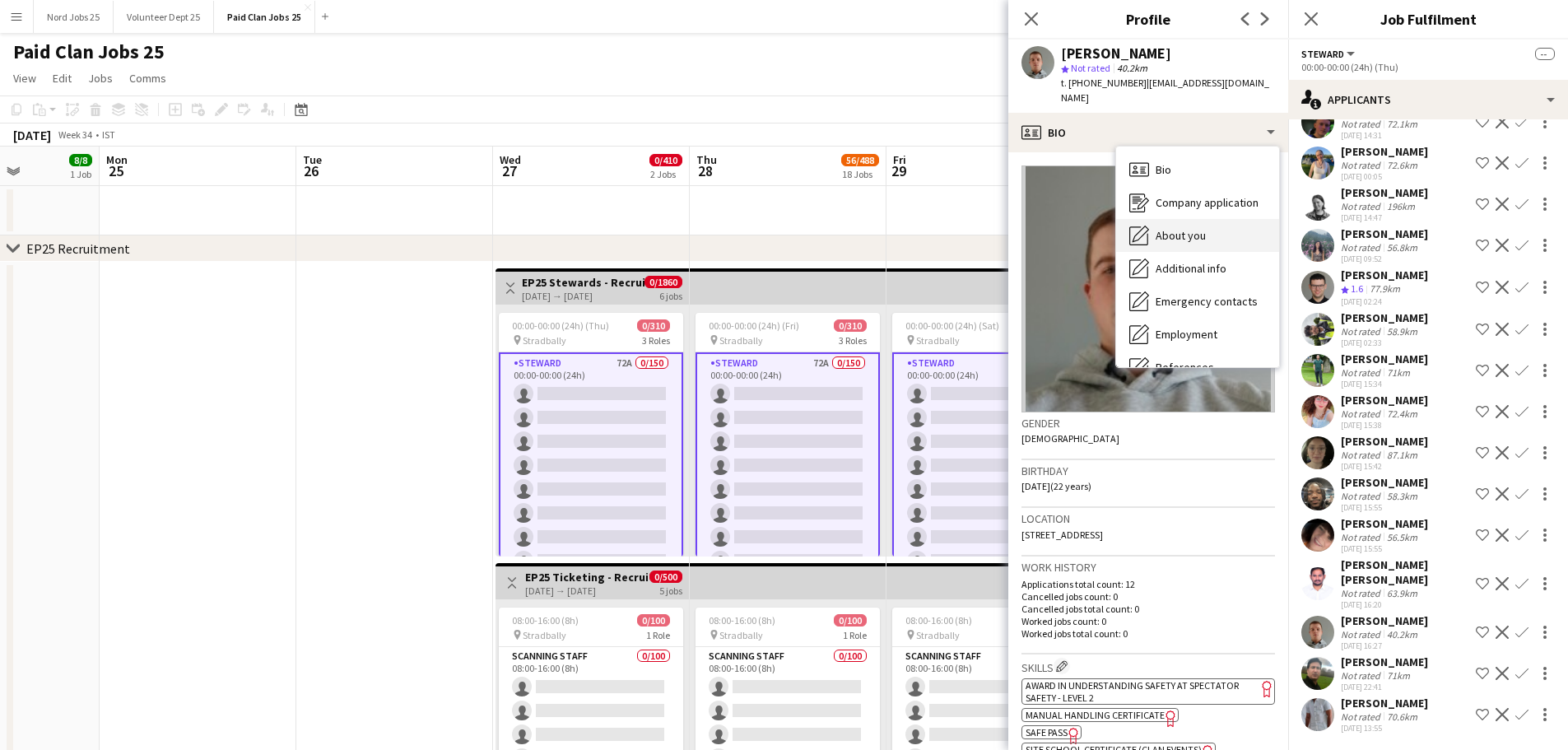
click at [1197, 228] on span "About you" at bounding box center [1181, 235] width 50 height 15
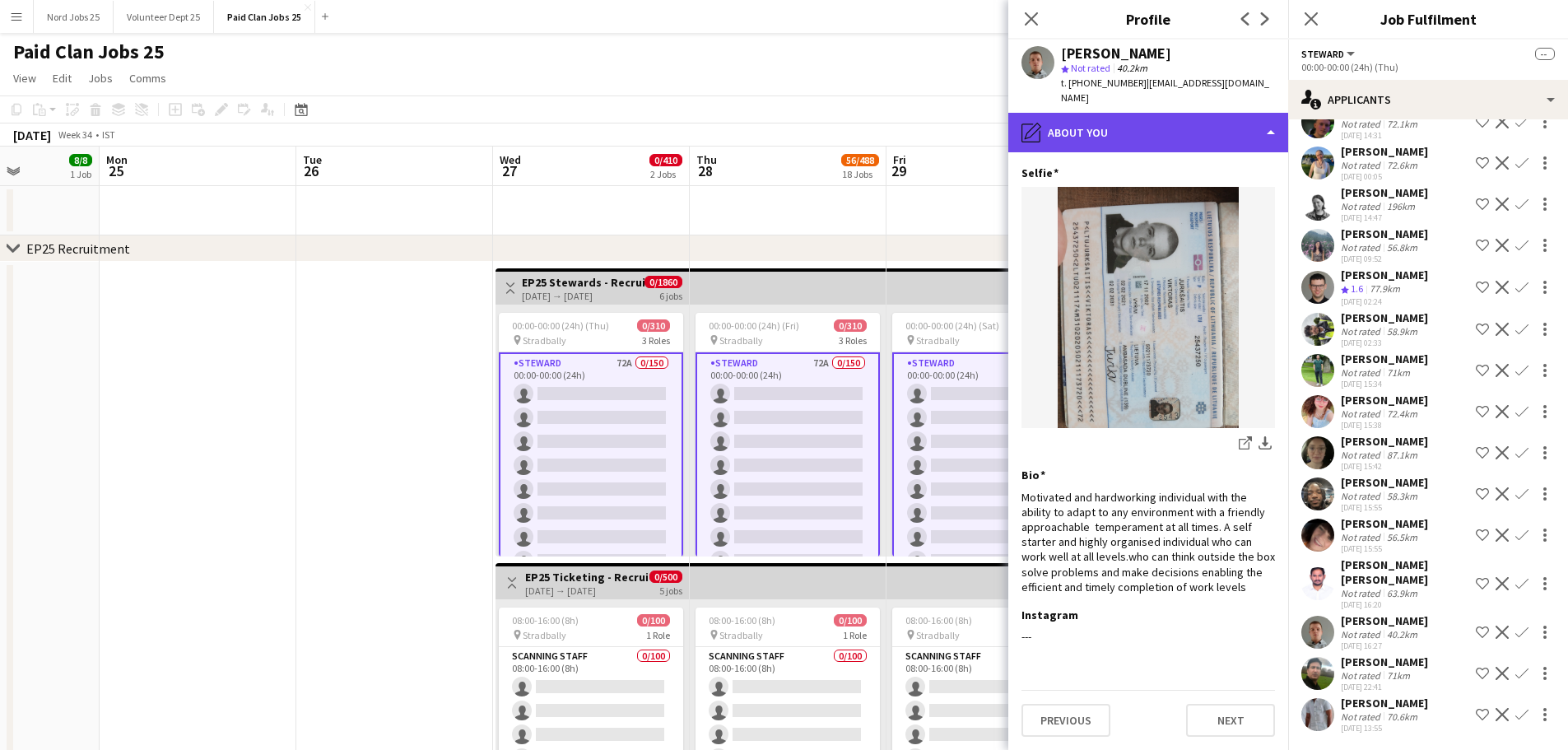
click at [1192, 127] on div "pencil4 About you" at bounding box center [1148, 132] width 280 height 40
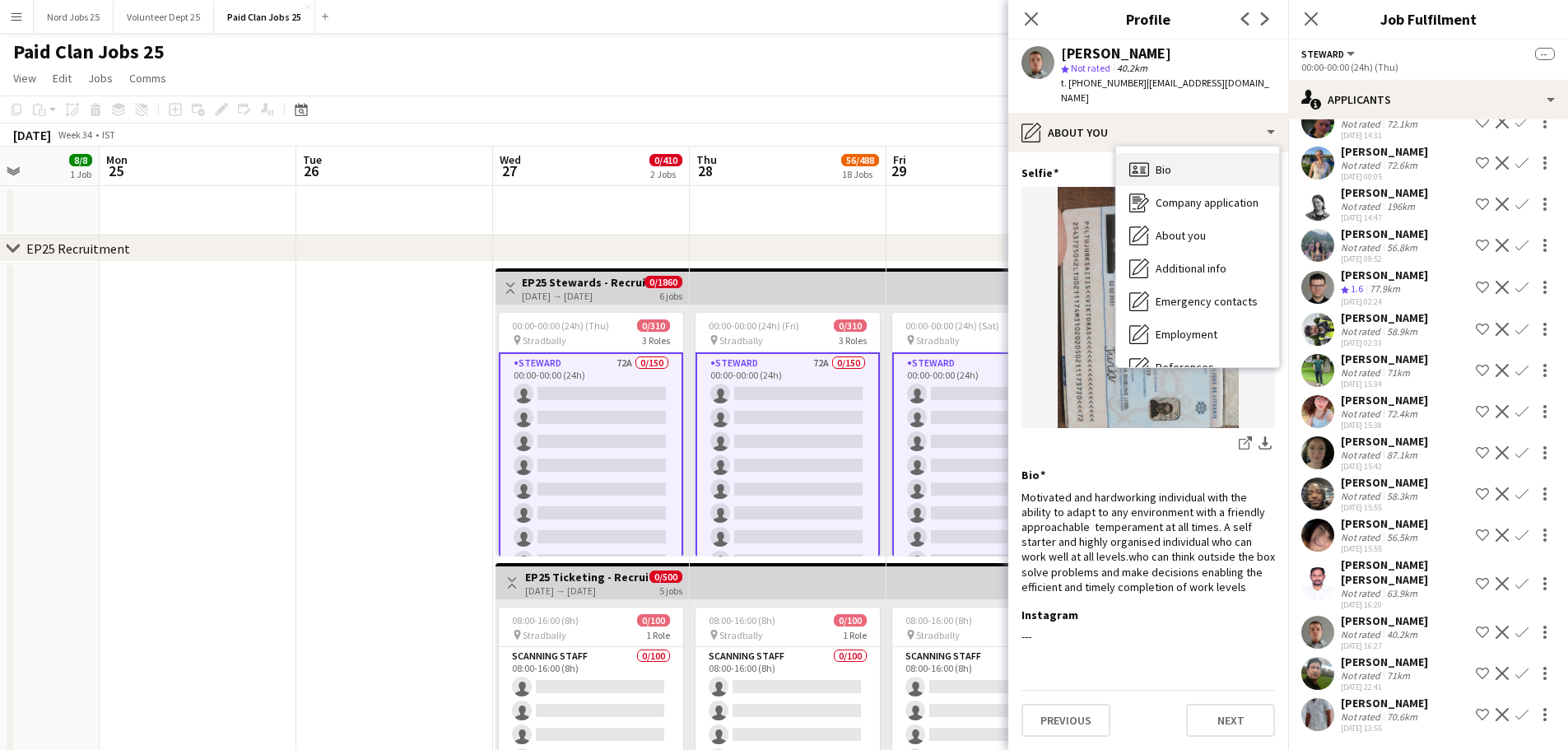
click at [1174, 156] on div "Bio Bio" at bounding box center [1197, 169] width 163 height 33
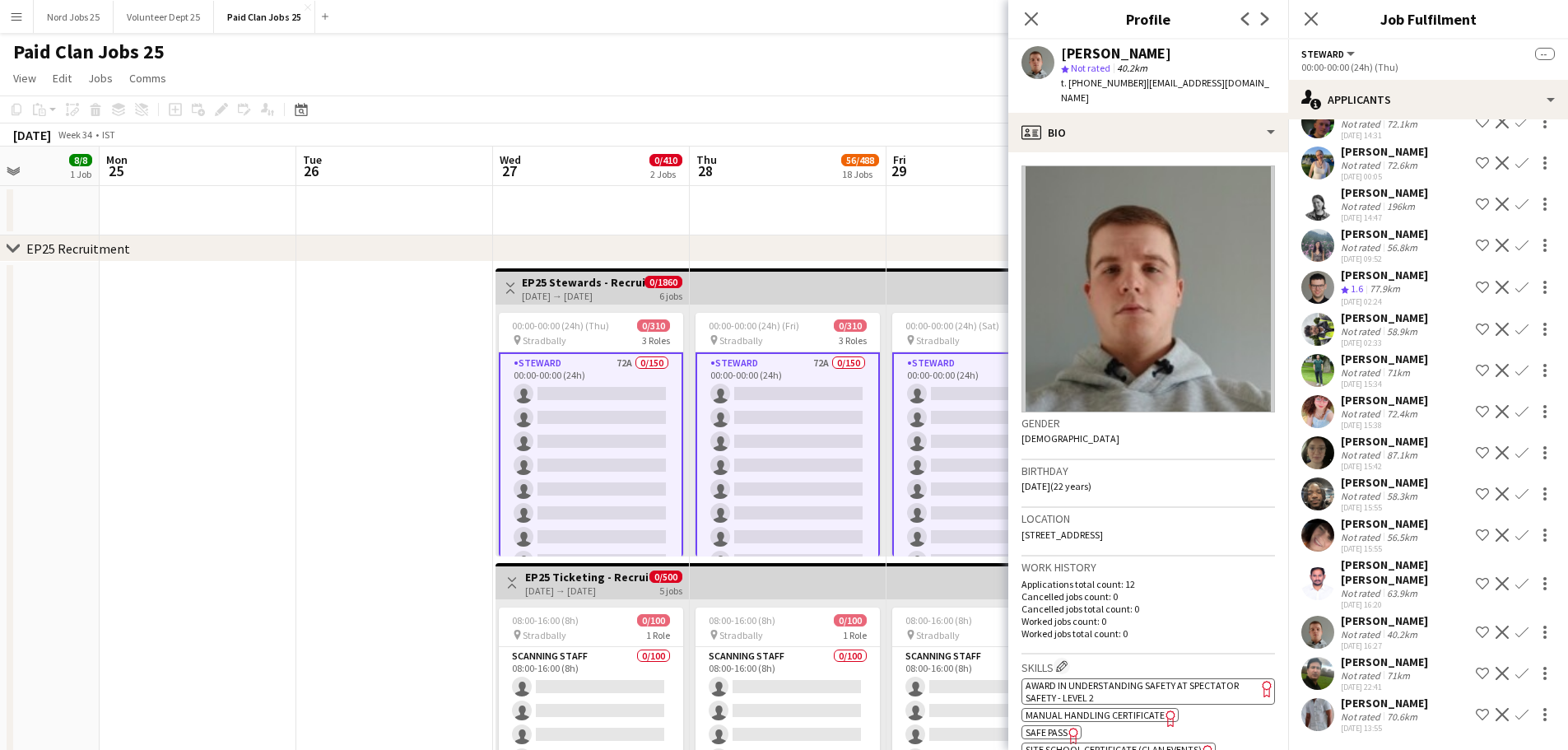
click at [1104, 55] on div "Viktoras Jurksaitis" at bounding box center [1115, 54] width 110 height 15
copy div "Viktoras"
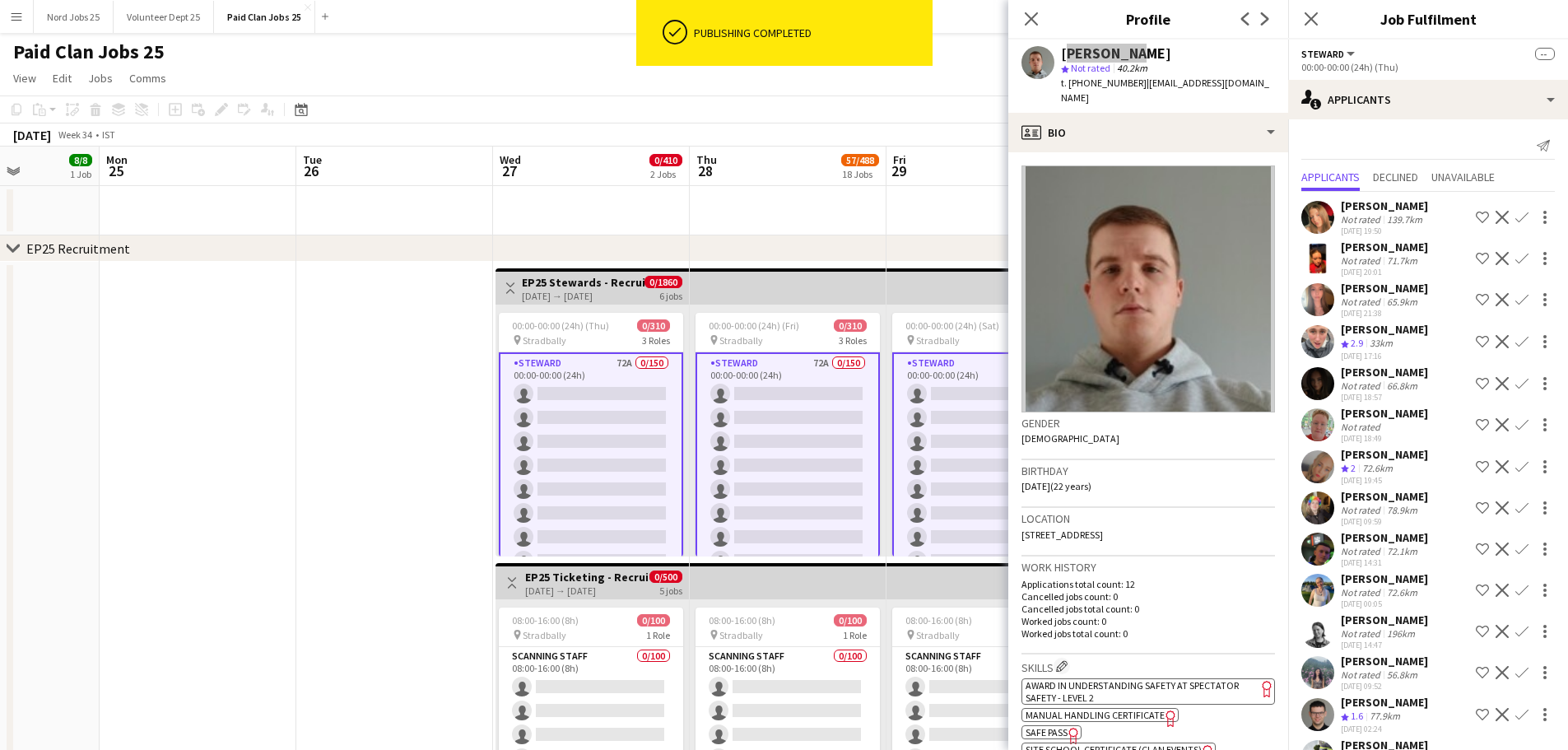
scroll to position [467, 0]
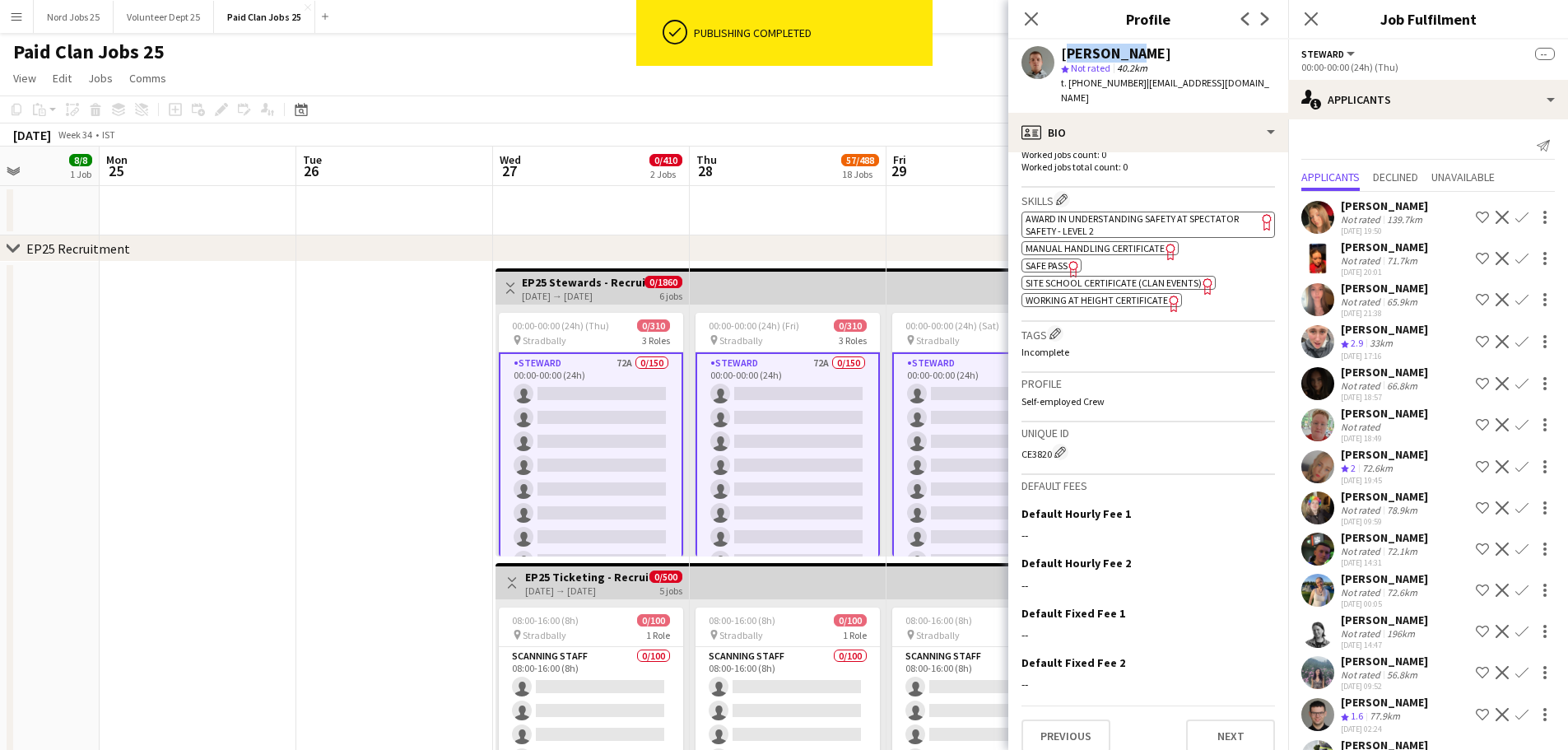
click at [1034, 444] on div "CE3820 Edit crew unique ID" at bounding box center [1148, 452] width 254 height 17
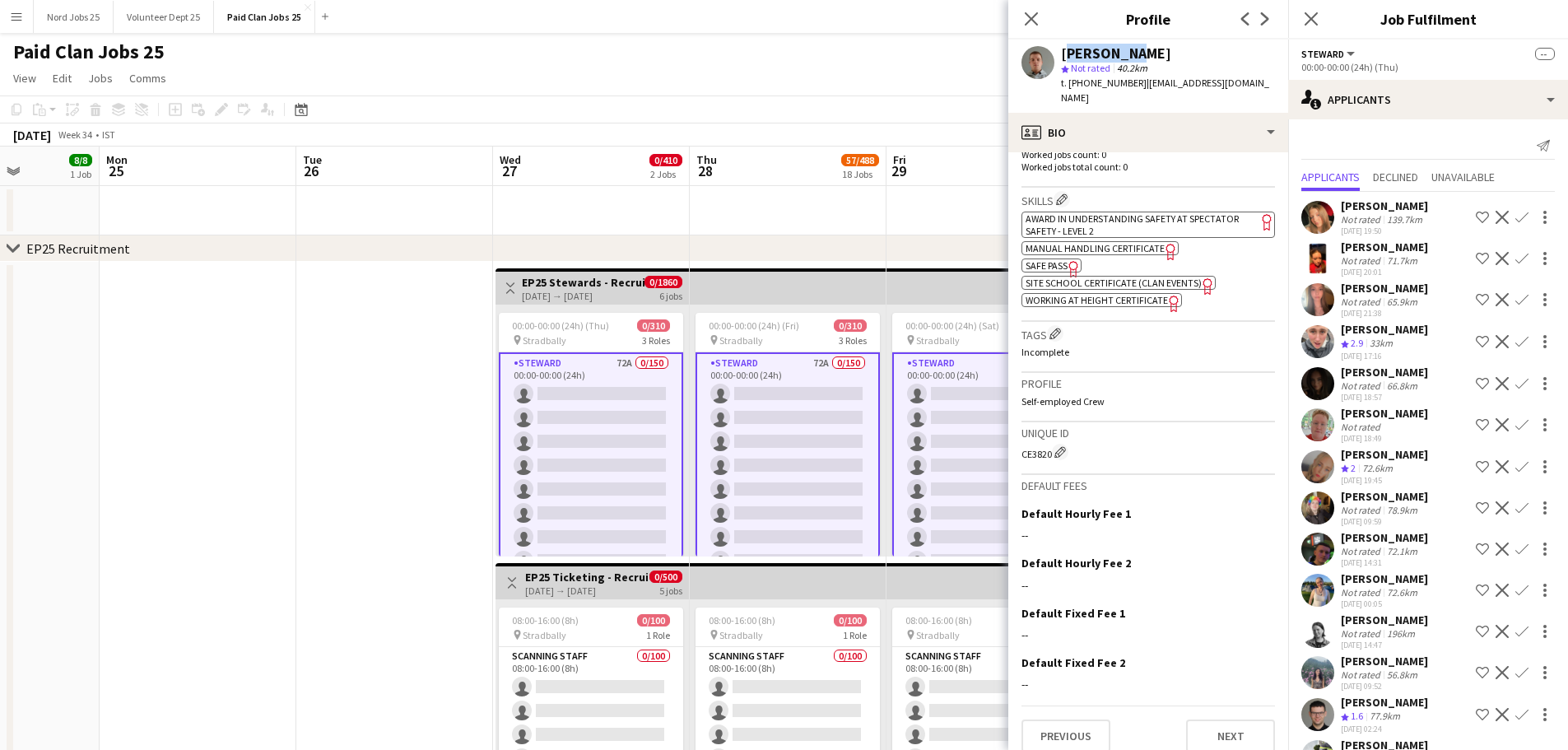
click at [1034, 444] on div "CE3820 Edit crew unique ID" at bounding box center [1148, 452] width 254 height 17
copy div "CE3820"
click at [1319, 419] on app-user-avatar at bounding box center [1317, 425] width 33 height 33
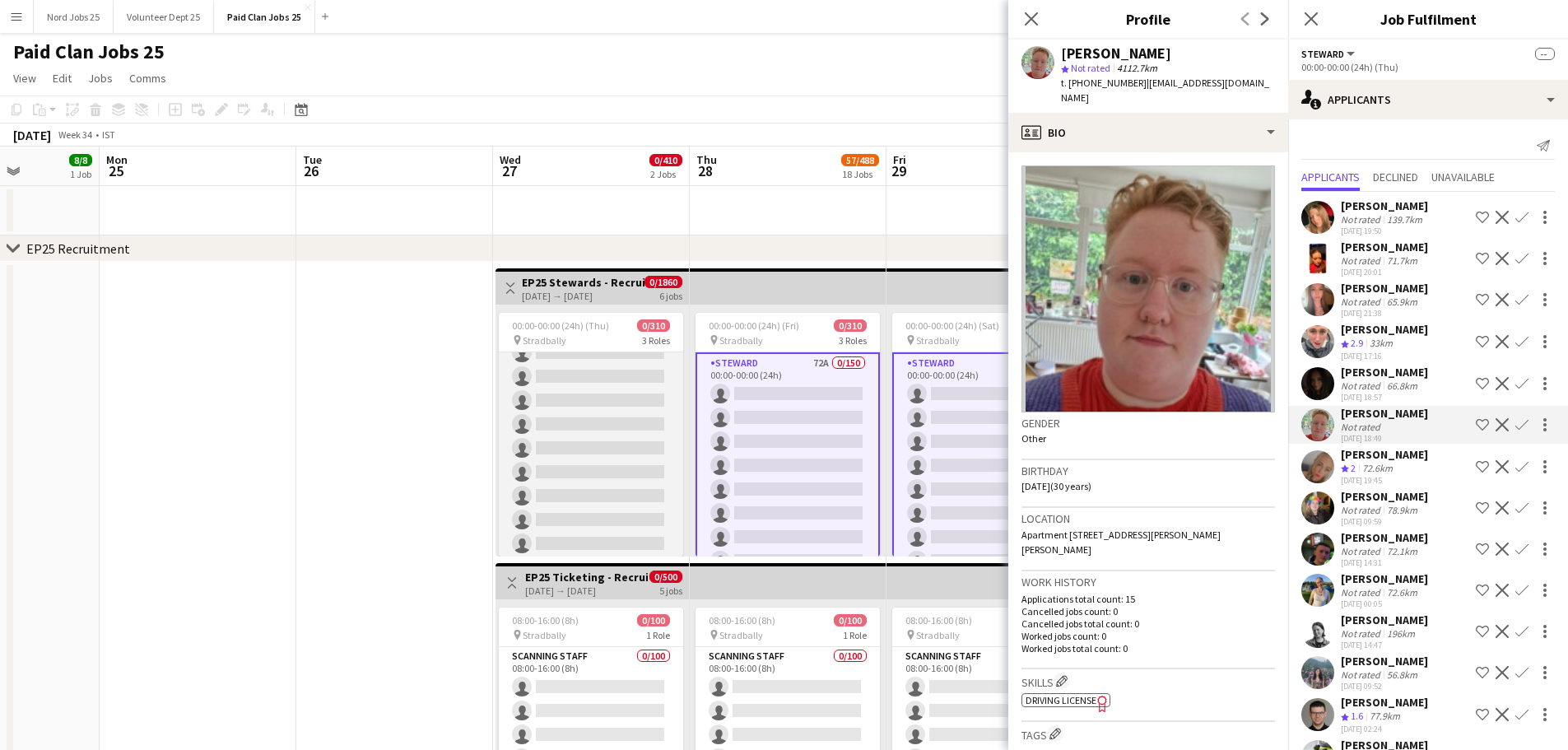
scroll to position [3515, 0]
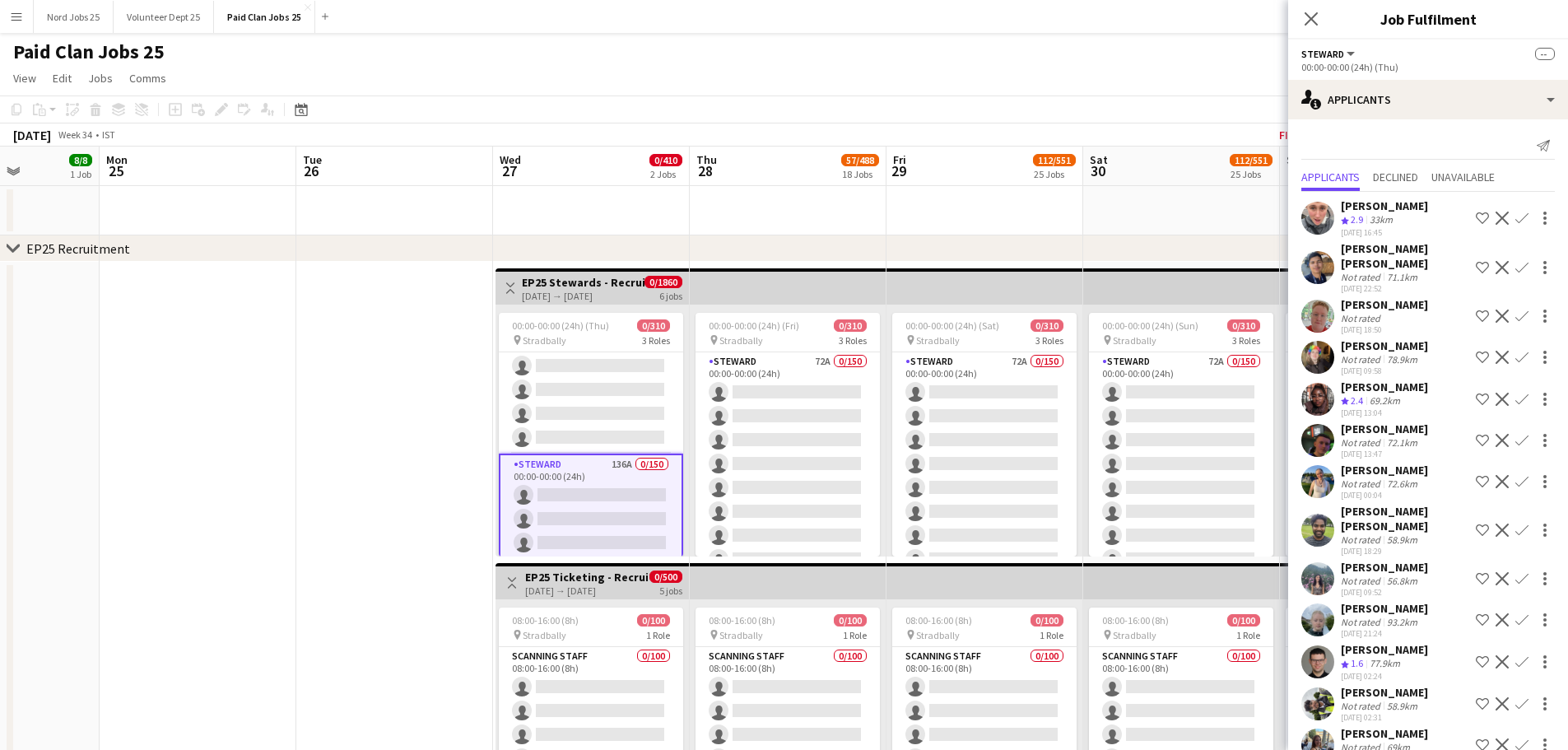
scroll to position [869, 0]
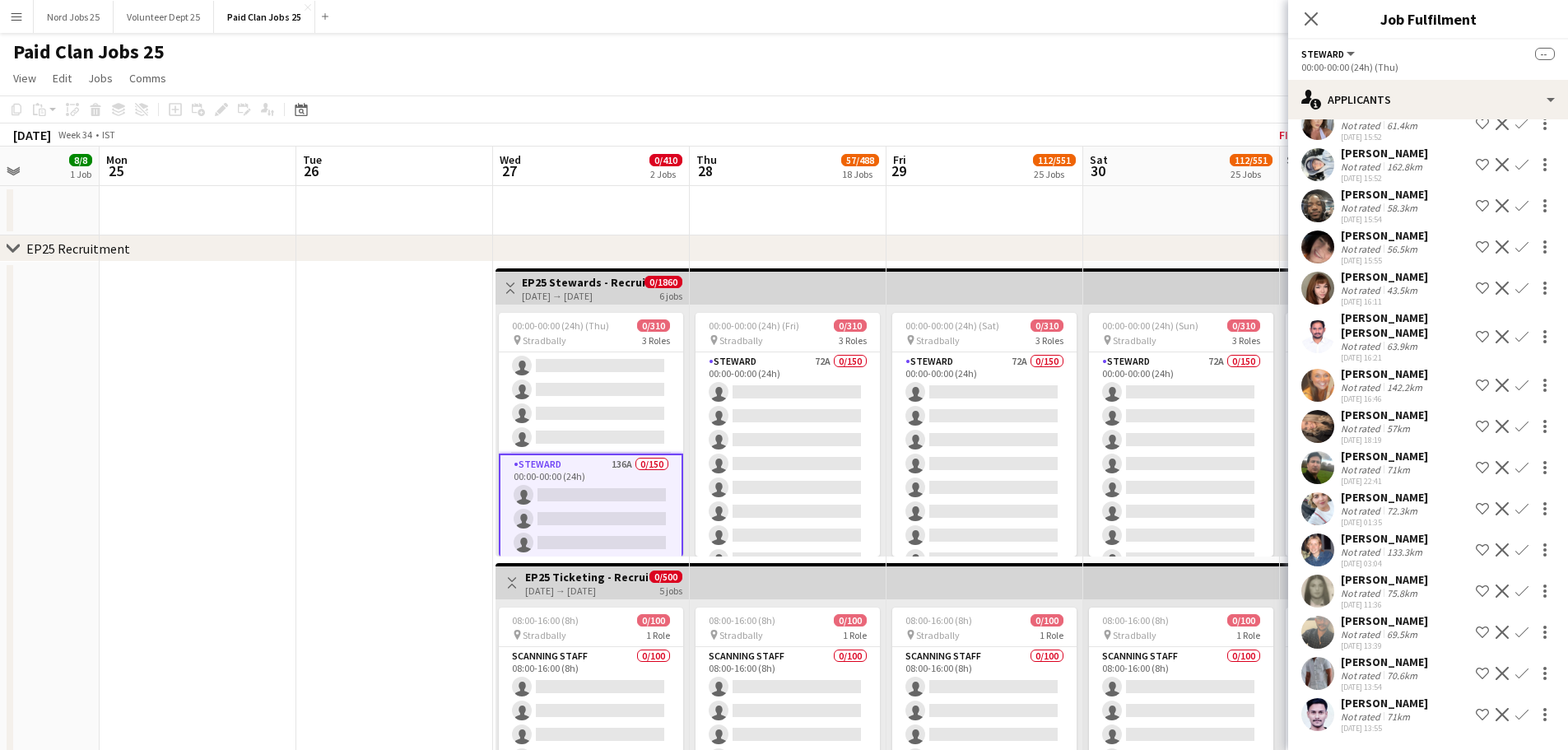
click at [1323, 709] on app-user-avatar at bounding box center [1317, 715] width 33 height 33
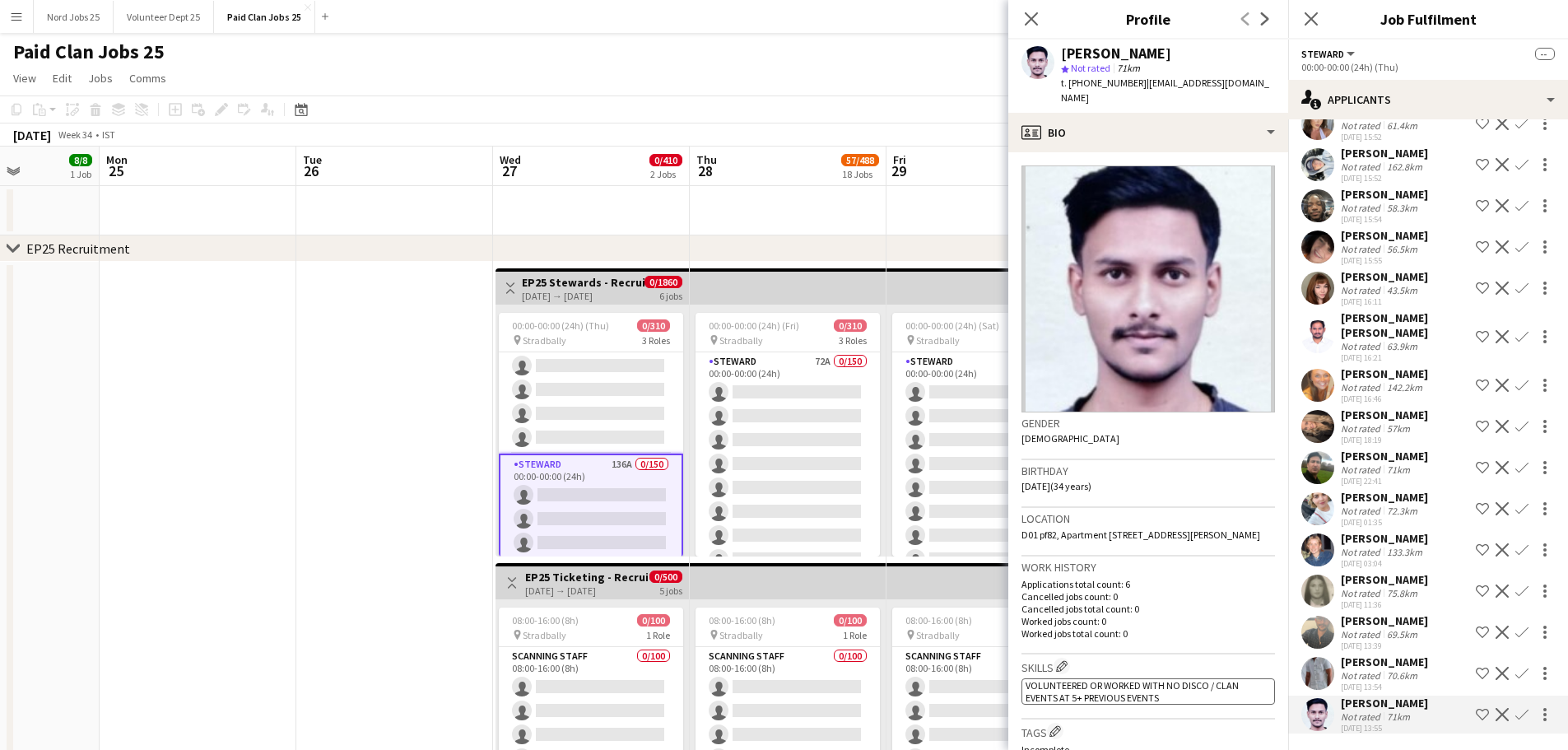
click at [1320, 680] on app-user-avatar at bounding box center [1317, 673] width 33 height 33
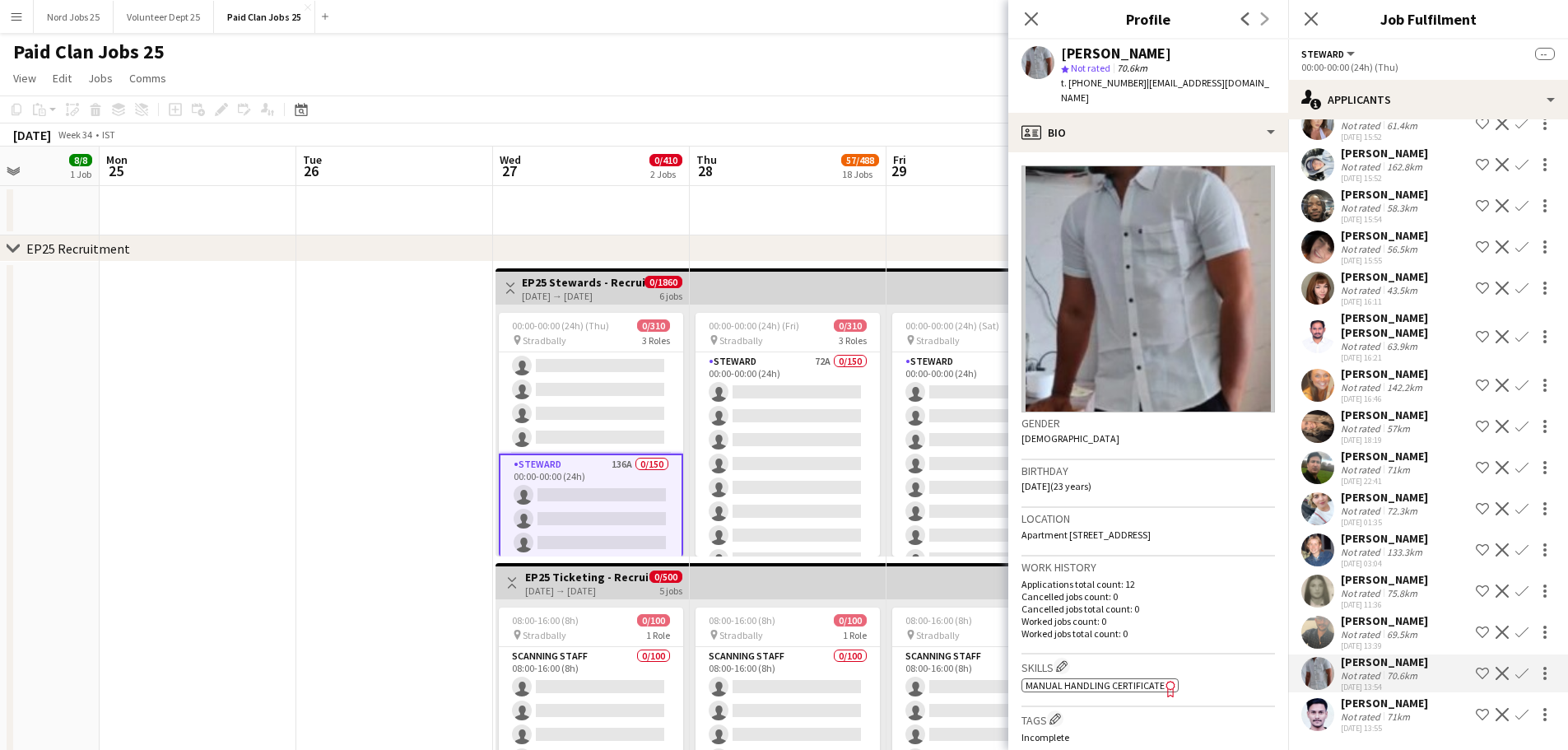
click at [1324, 624] on app-user-avatar at bounding box center [1317, 632] width 33 height 33
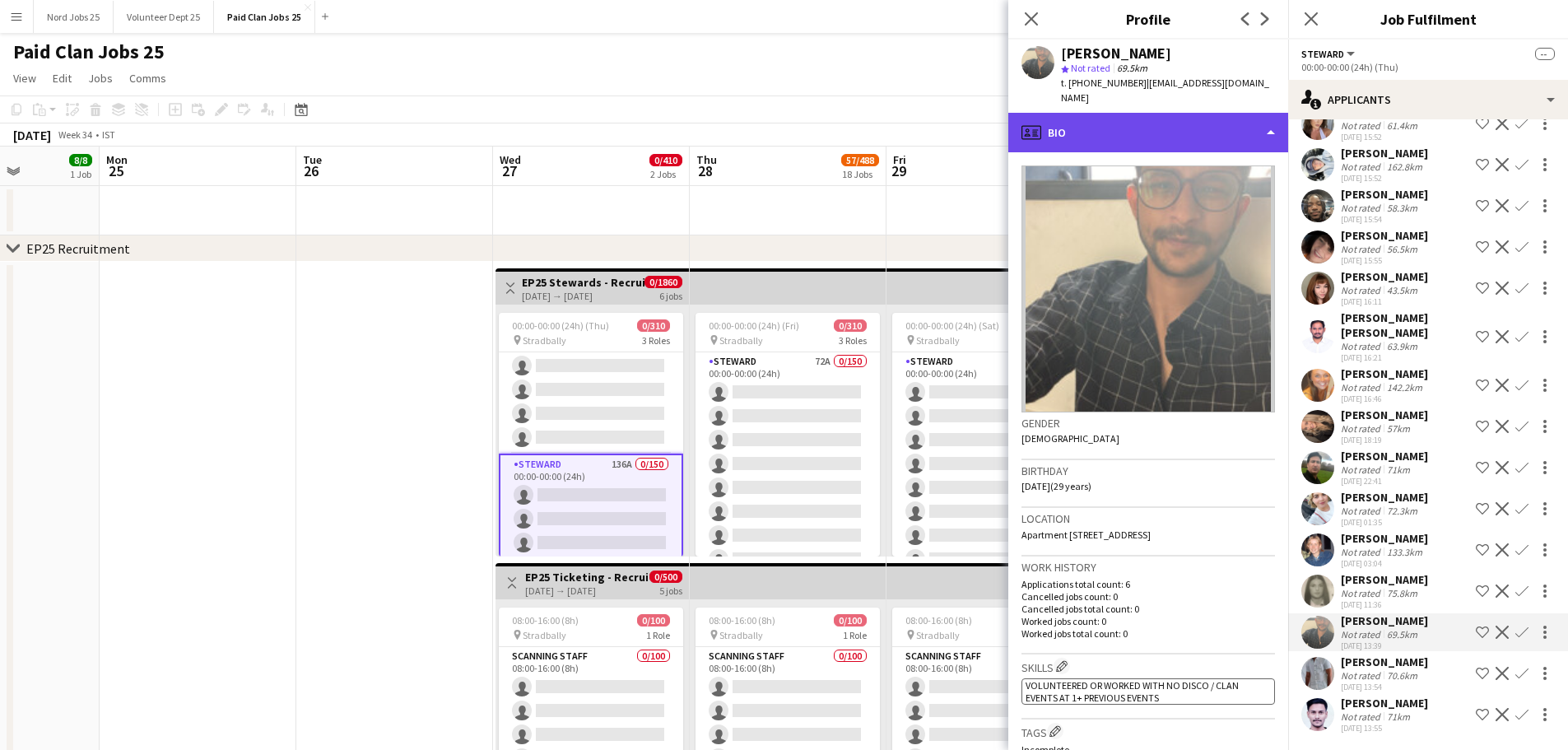
click at [1134, 125] on div "profile Bio" at bounding box center [1148, 132] width 280 height 40
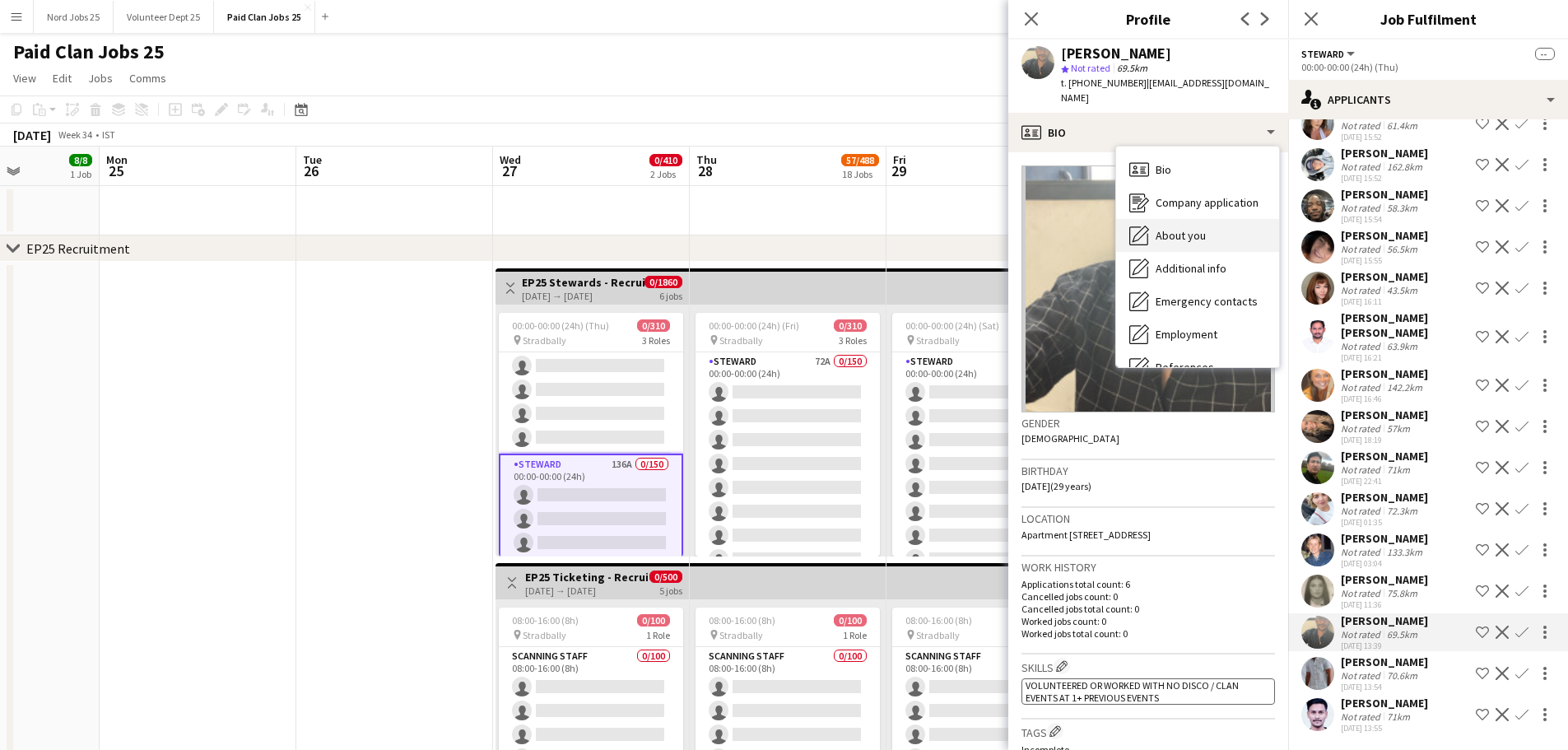
click at [1174, 228] on span "About you" at bounding box center [1181, 235] width 50 height 15
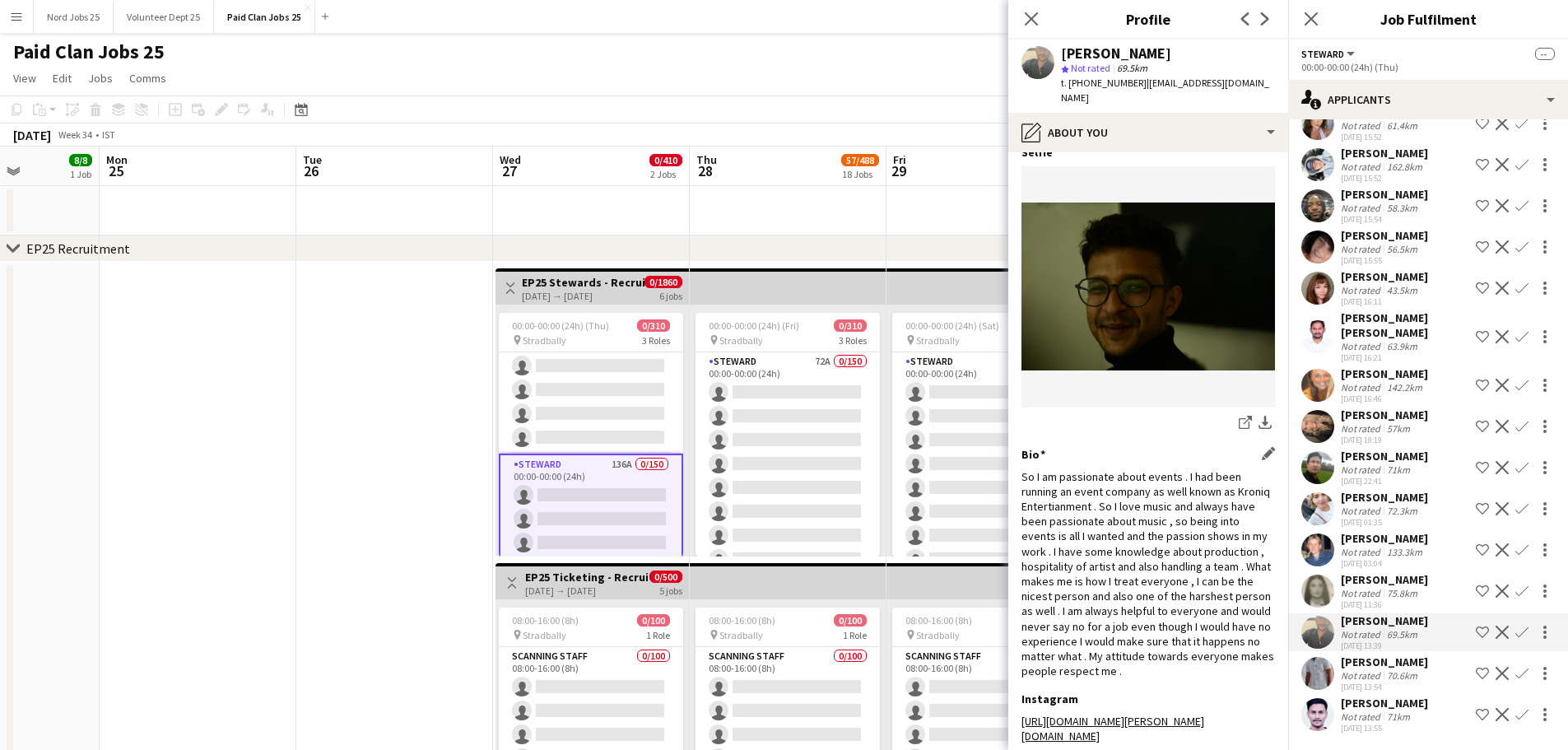
scroll to position [21, 0]
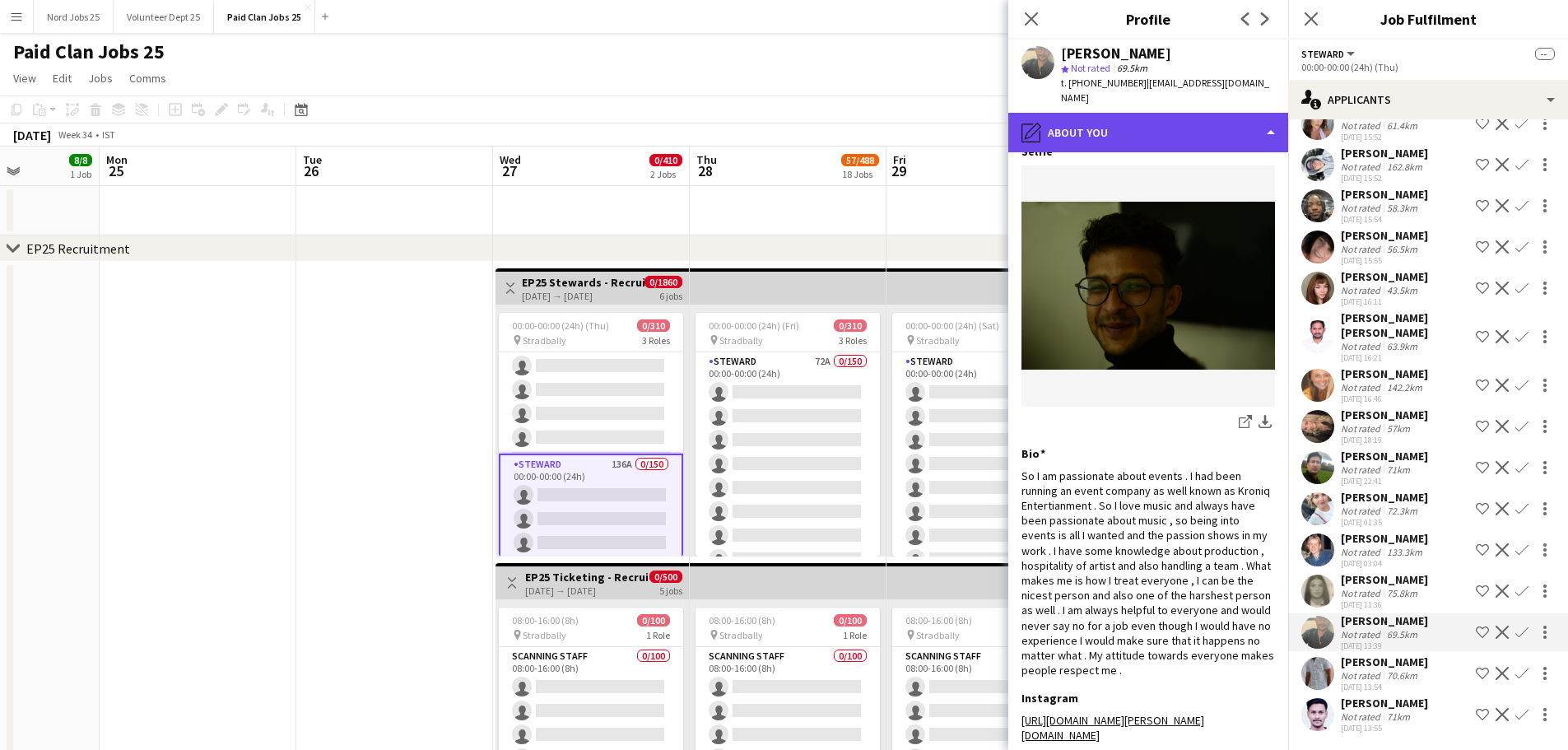
click at [1171, 115] on div "pencil4 About you" at bounding box center [1148, 132] width 280 height 40
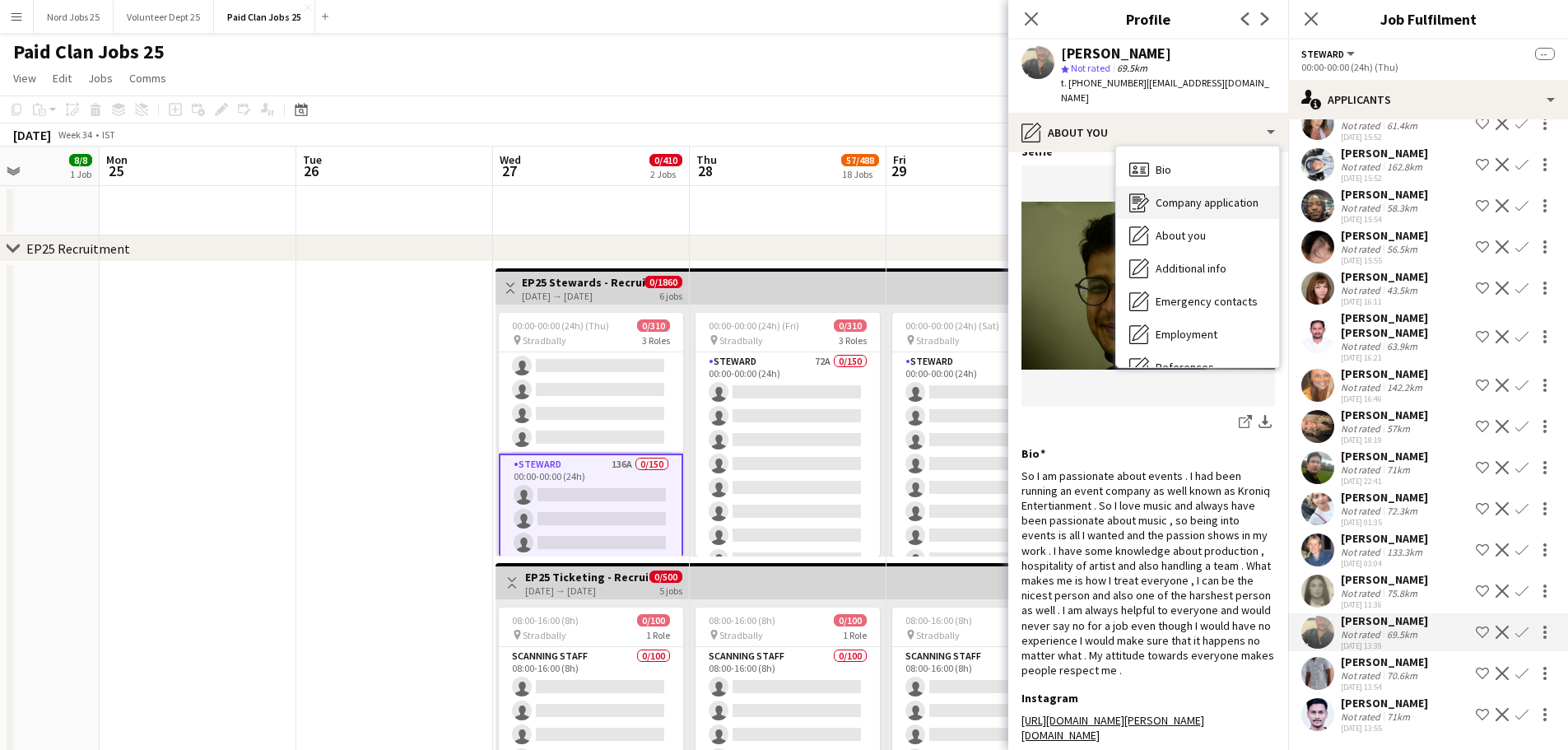
click at [1197, 195] on span "Company application" at bounding box center [1207, 203] width 103 height 15
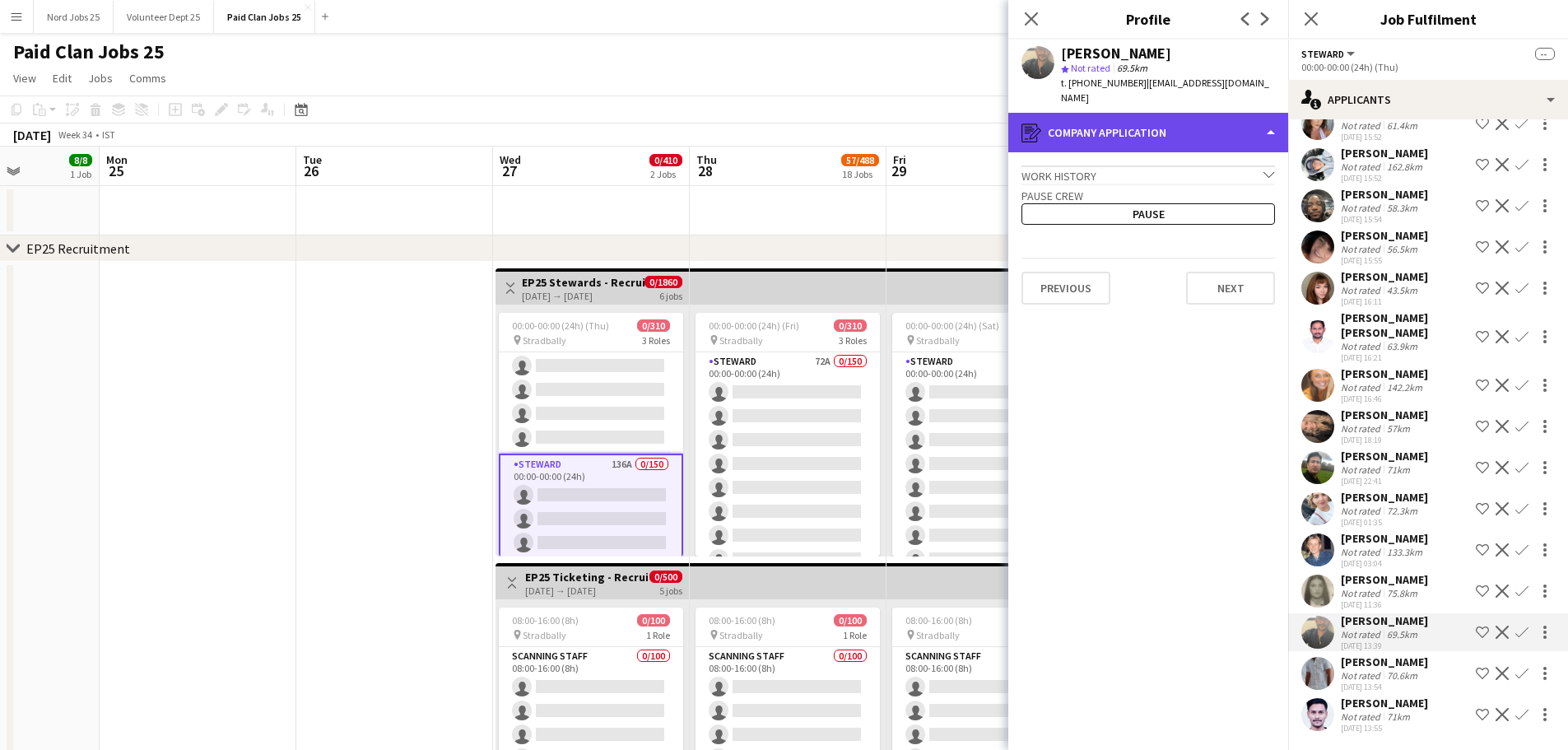
click at [1164, 119] on div "register Company application" at bounding box center [1148, 132] width 280 height 40
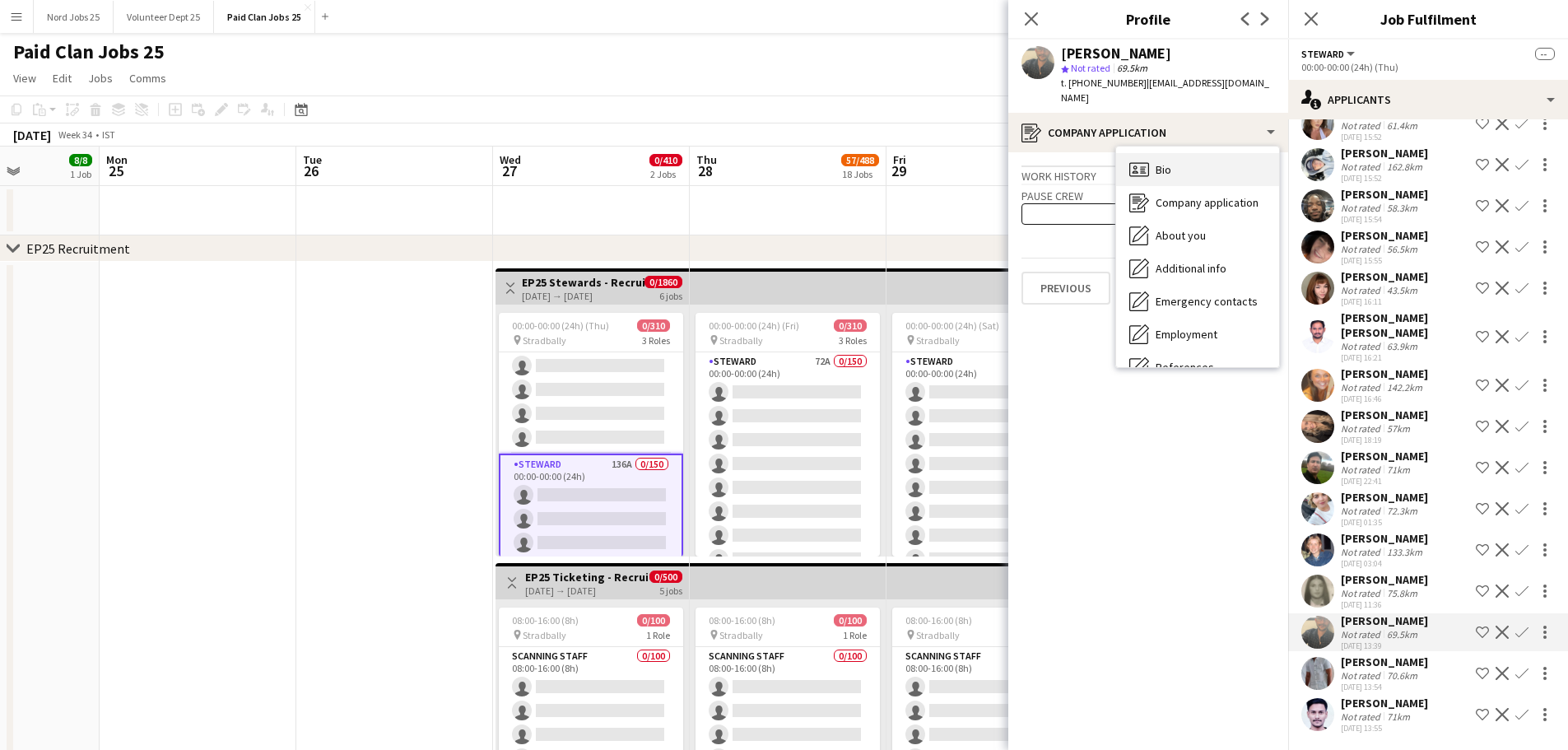
click at [1166, 162] on span "Bio" at bounding box center [1163, 170] width 16 height 15
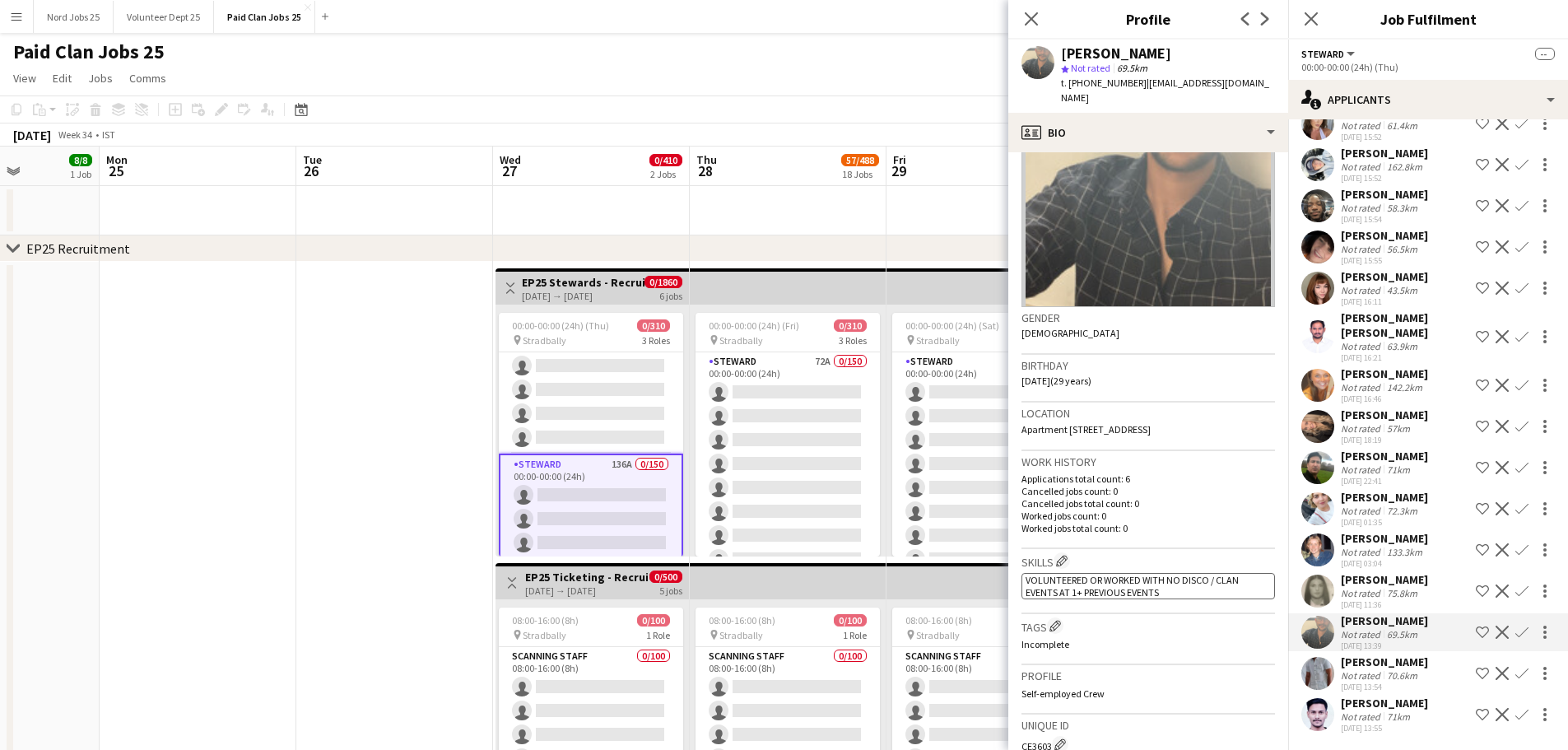
scroll to position [106, 0]
click at [1314, 539] on app-user-avatar at bounding box center [1317, 550] width 33 height 33
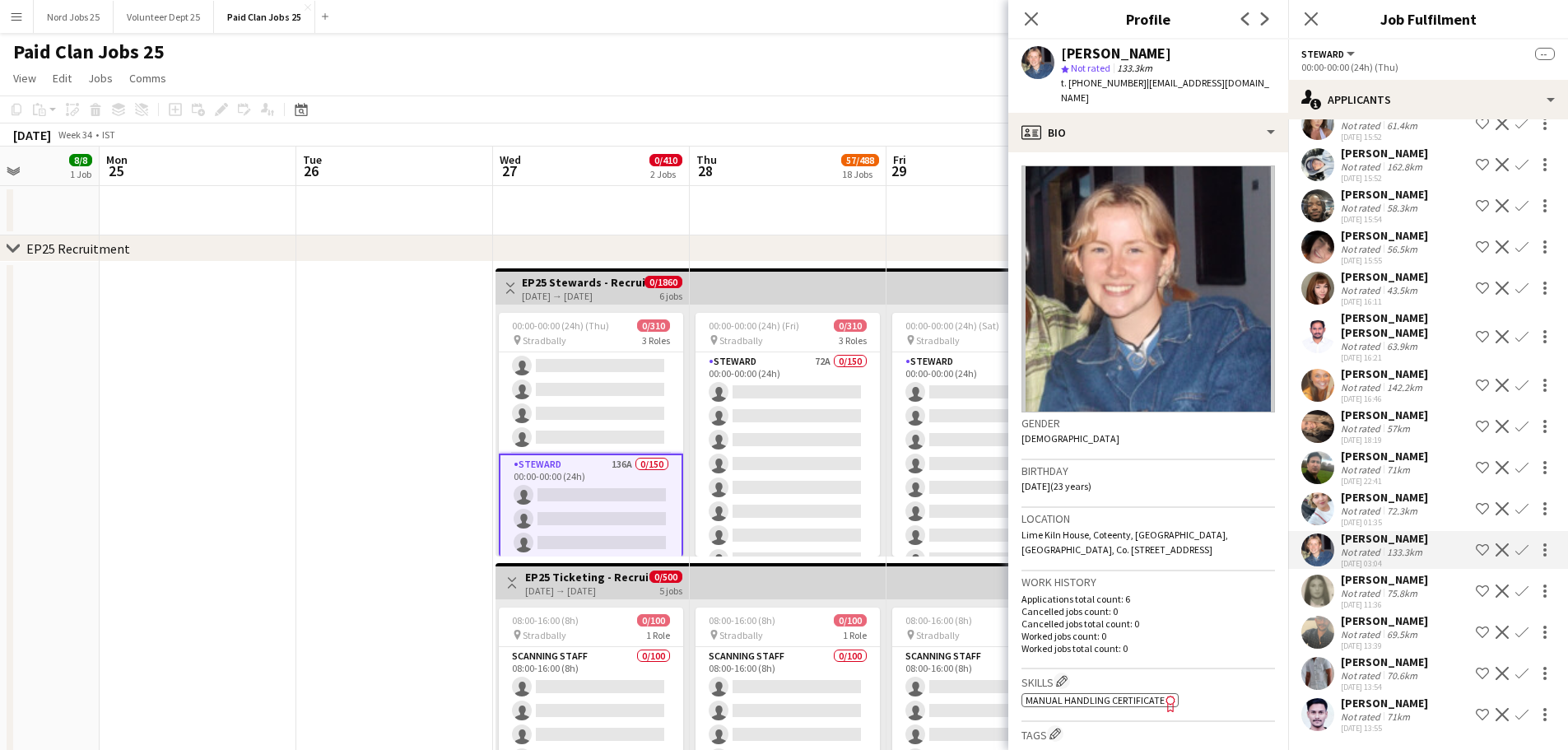
click at [1313, 636] on app-user-avatar at bounding box center [1317, 632] width 33 height 33
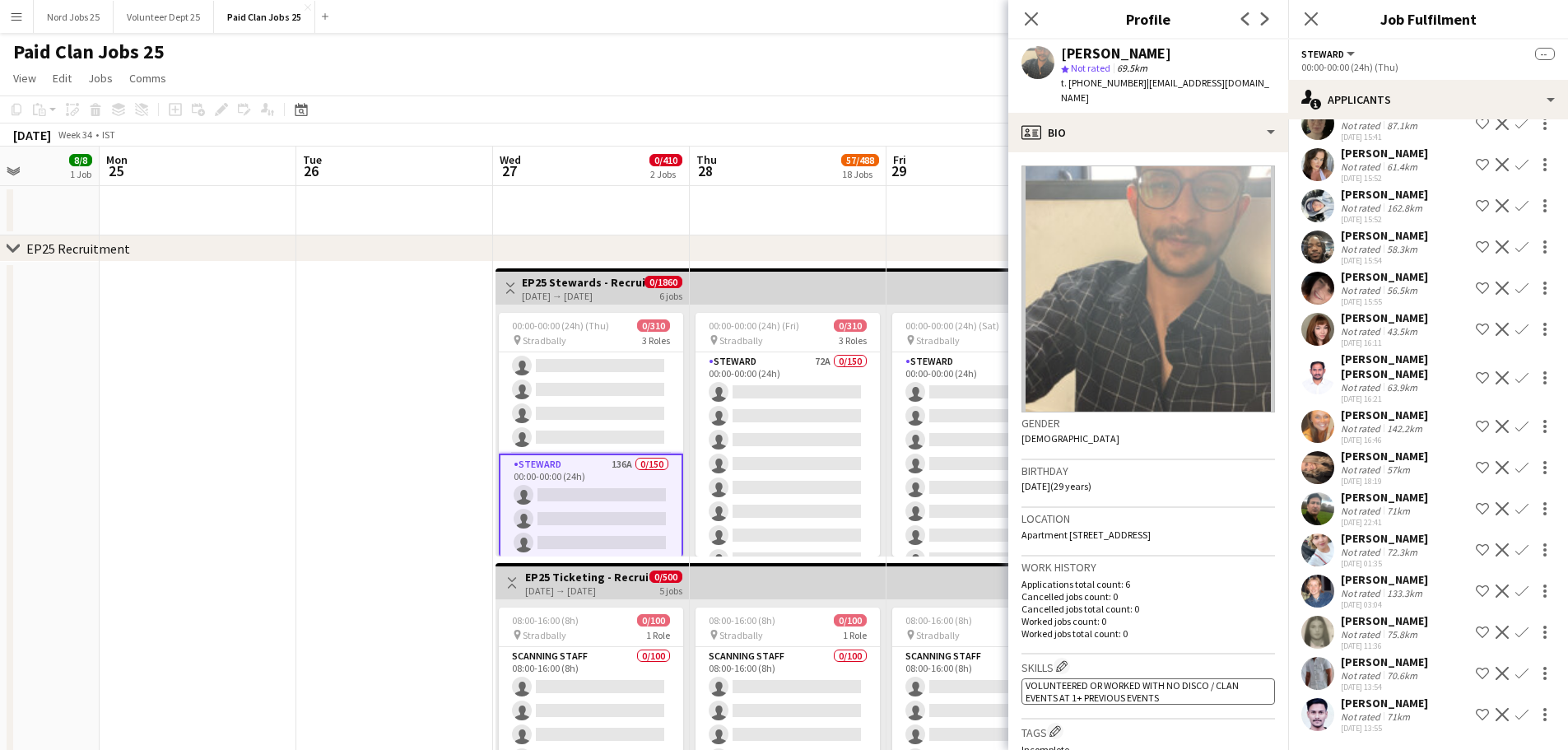
scroll to position [413, 0]
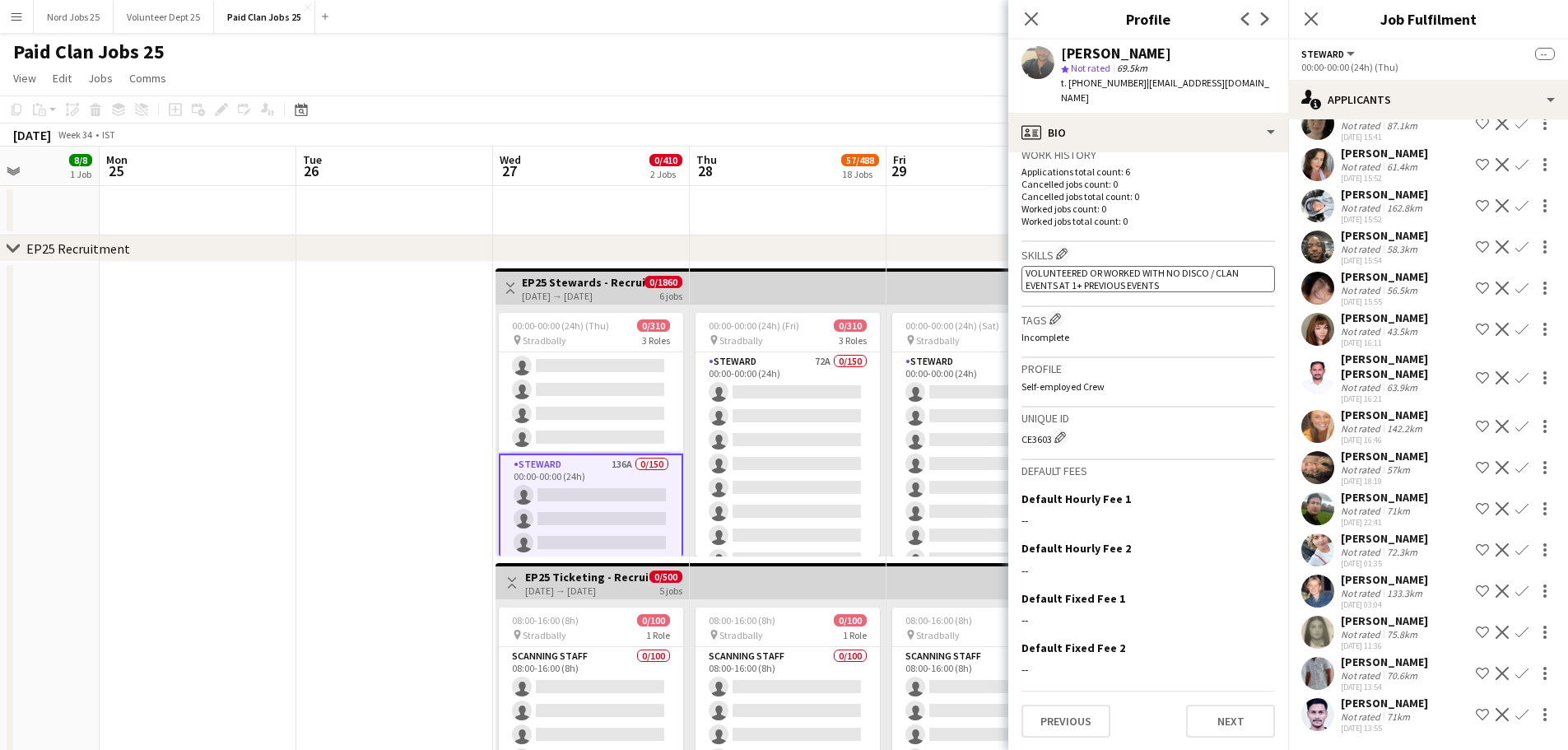
click at [1039, 437] on div "CE3603 Edit crew unique ID" at bounding box center [1148, 437] width 254 height 17
copy div "CE3603"
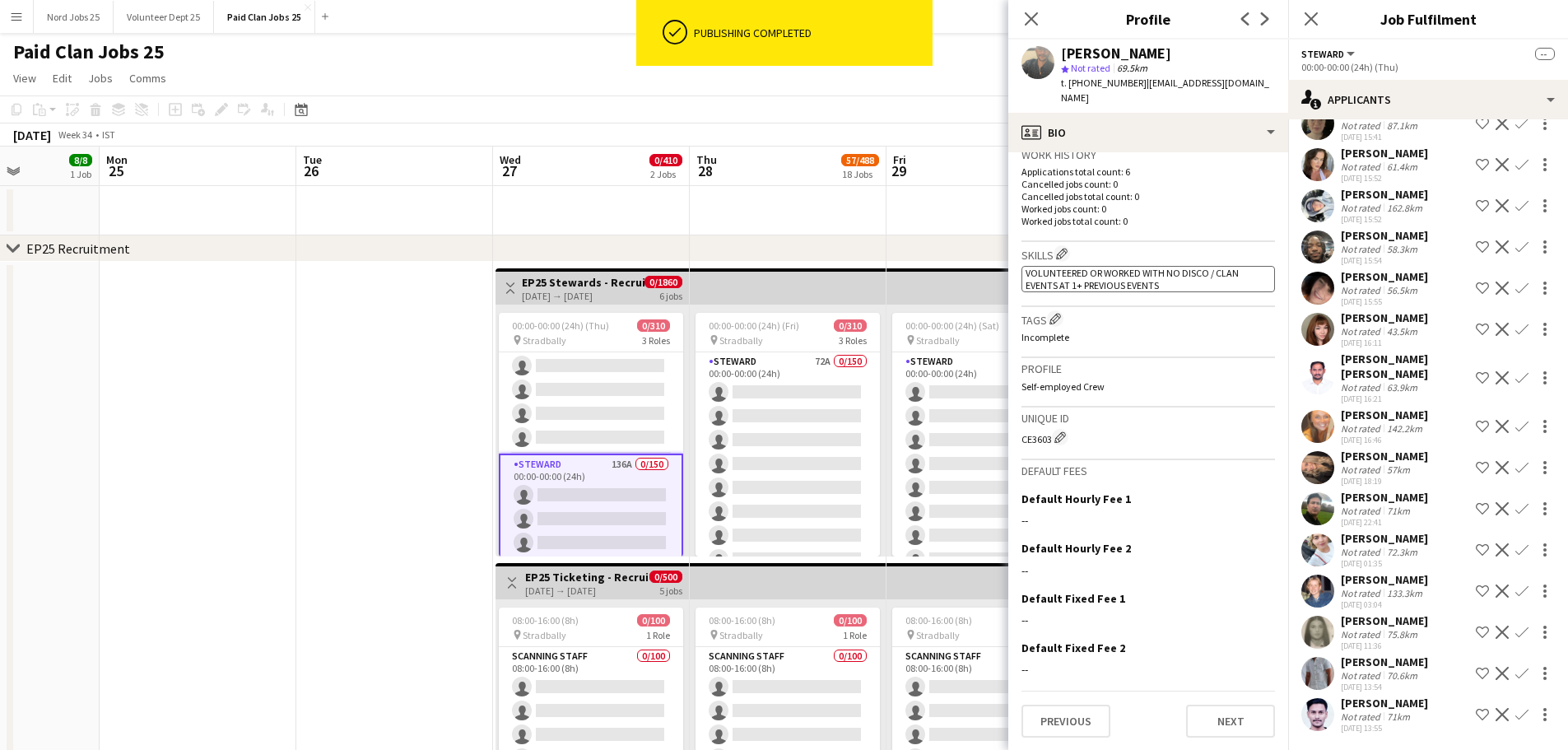
scroll to position [0, 0]
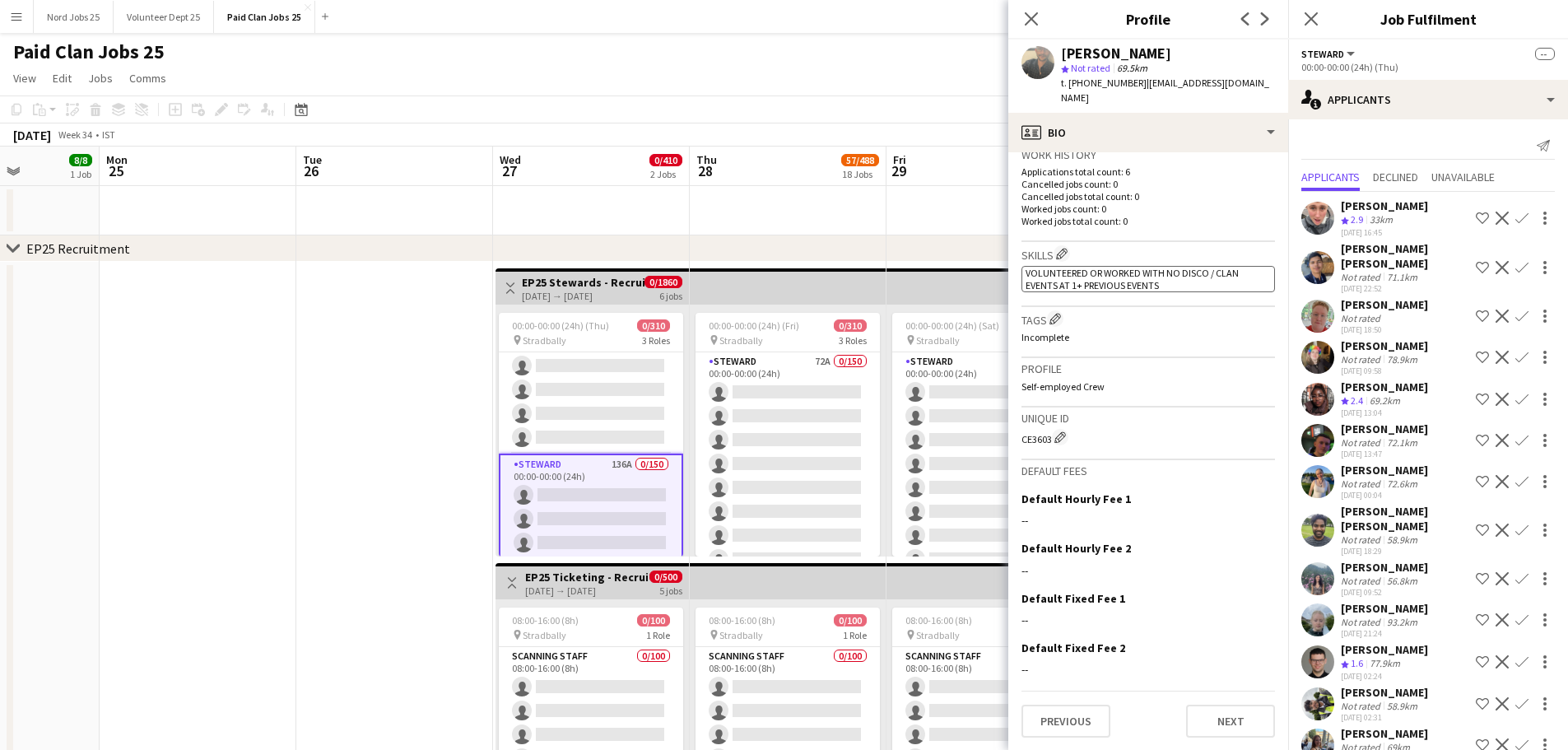
click at [1323, 516] on app-user-avatar at bounding box center [1317, 530] width 33 height 33
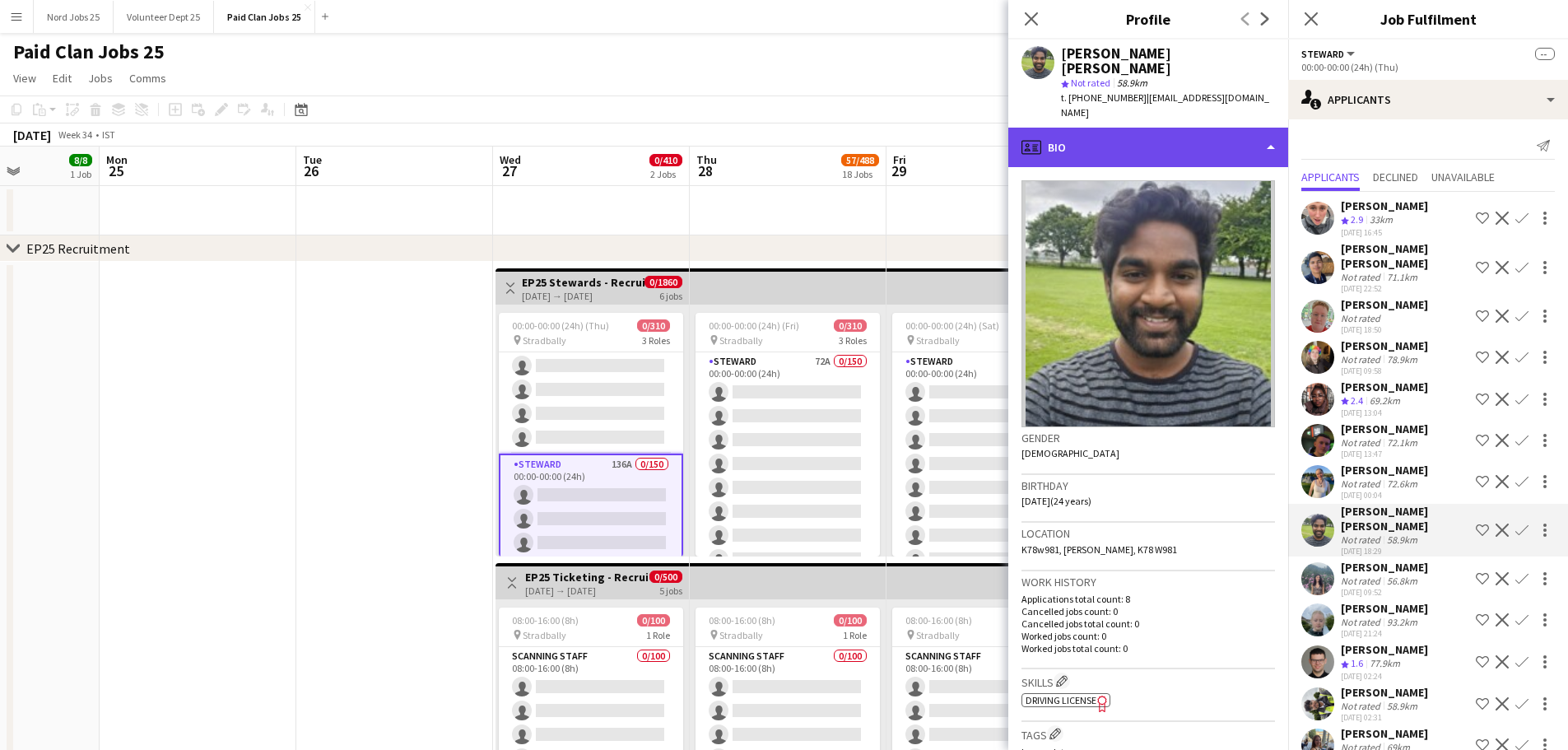
click at [1092, 135] on div "profile Bio" at bounding box center [1148, 147] width 280 height 40
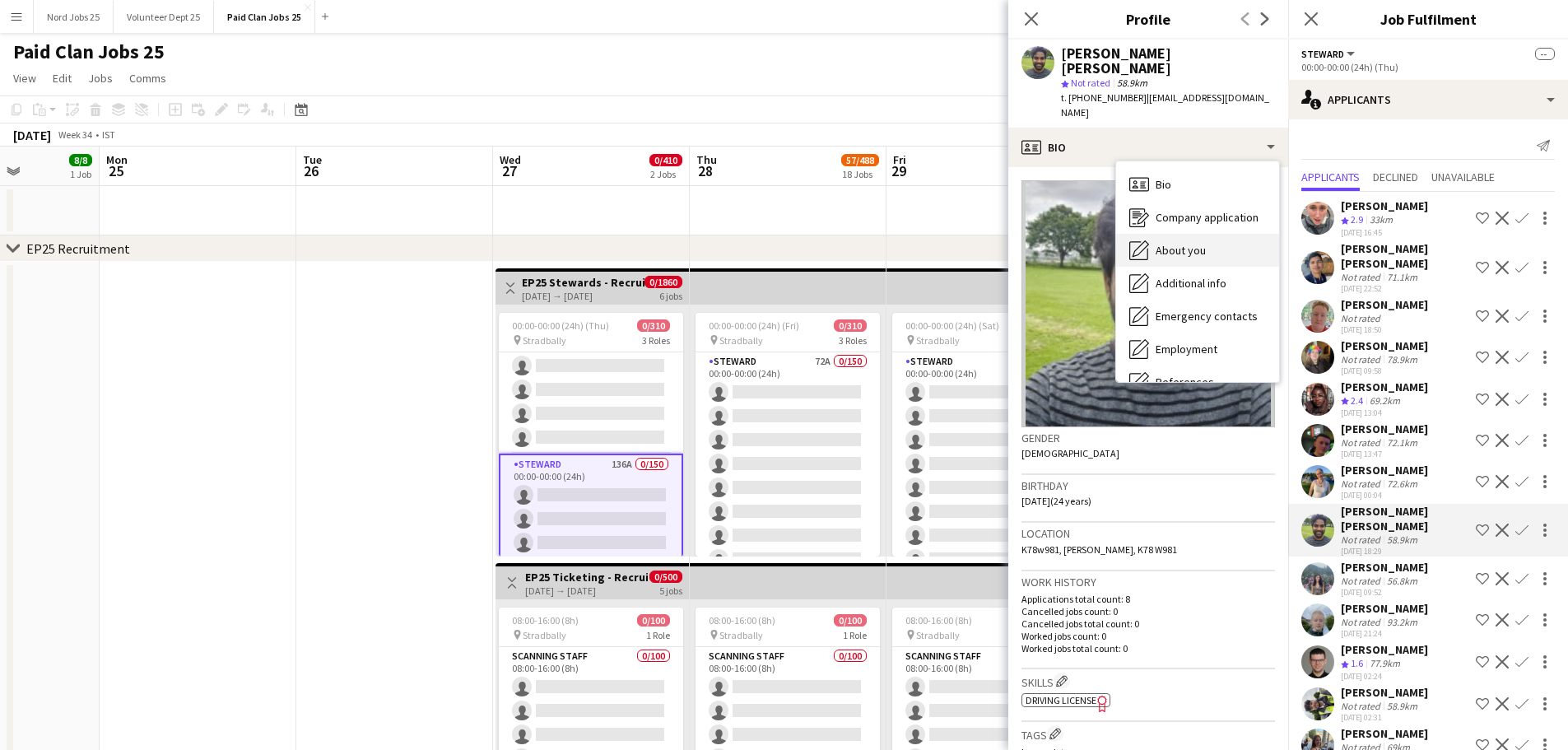
click at [1165, 243] on span "About you" at bounding box center [1181, 251] width 50 height 15
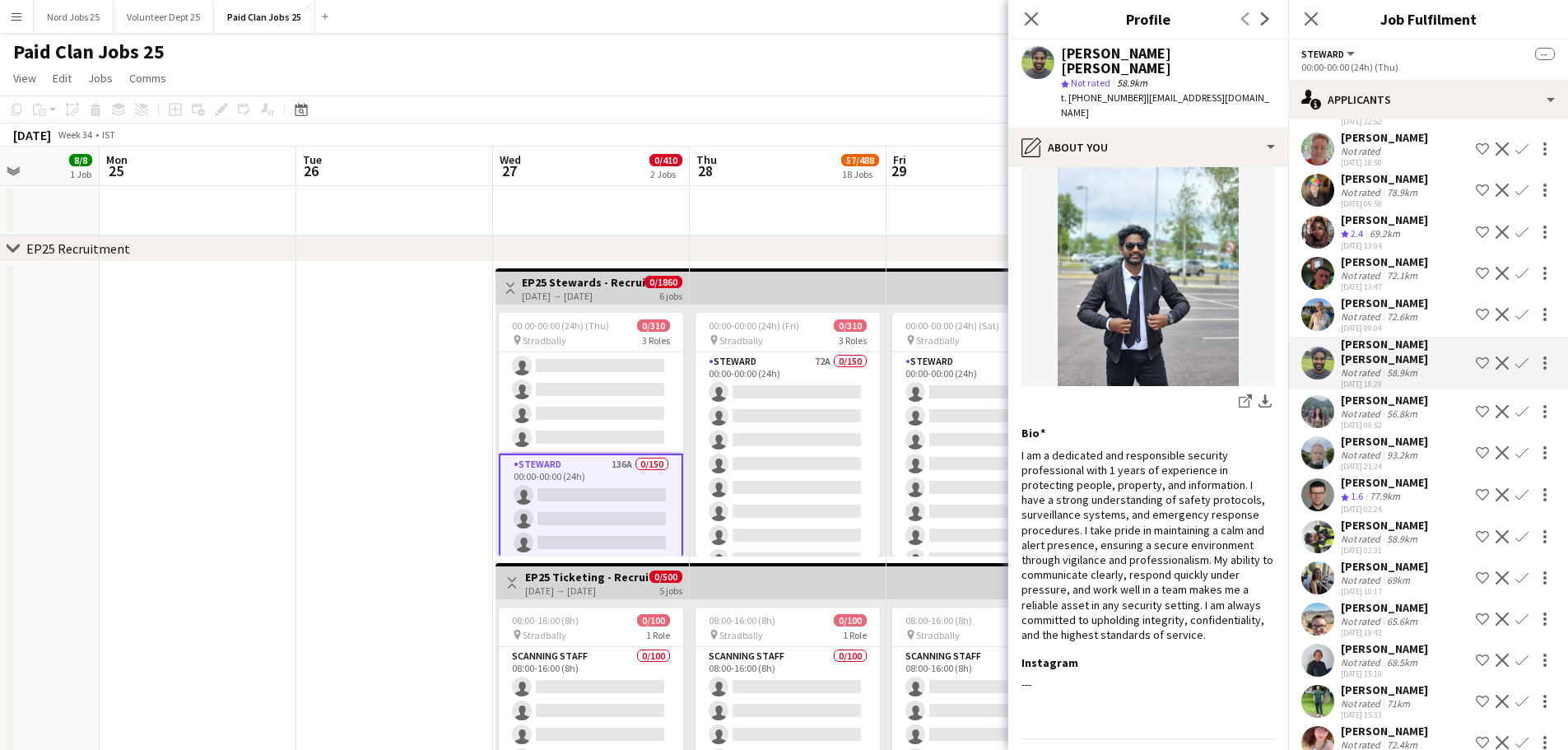
scroll to position [174, 0]
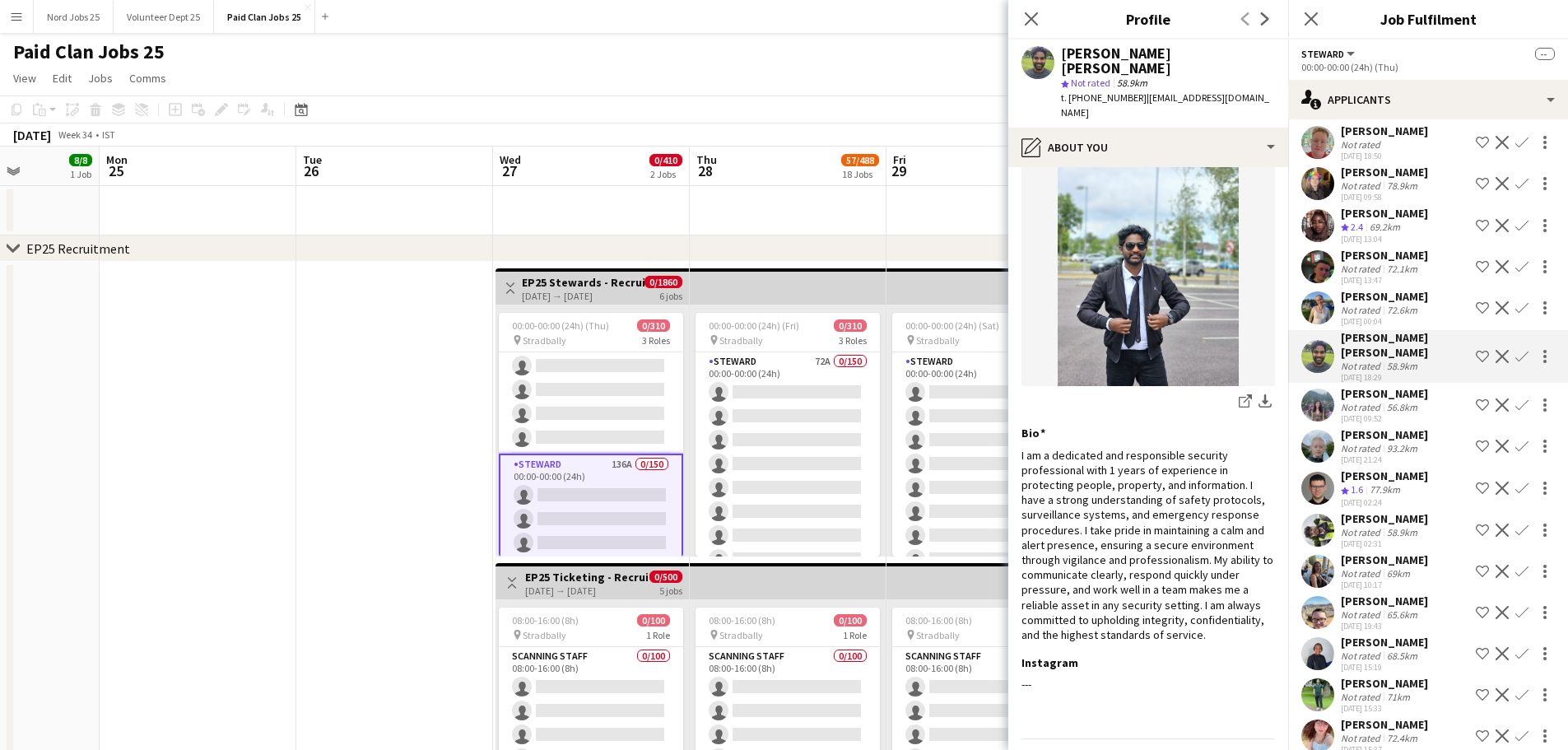
click at [1323, 495] on app-user-avatar at bounding box center [1317, 488] width 33 height 33
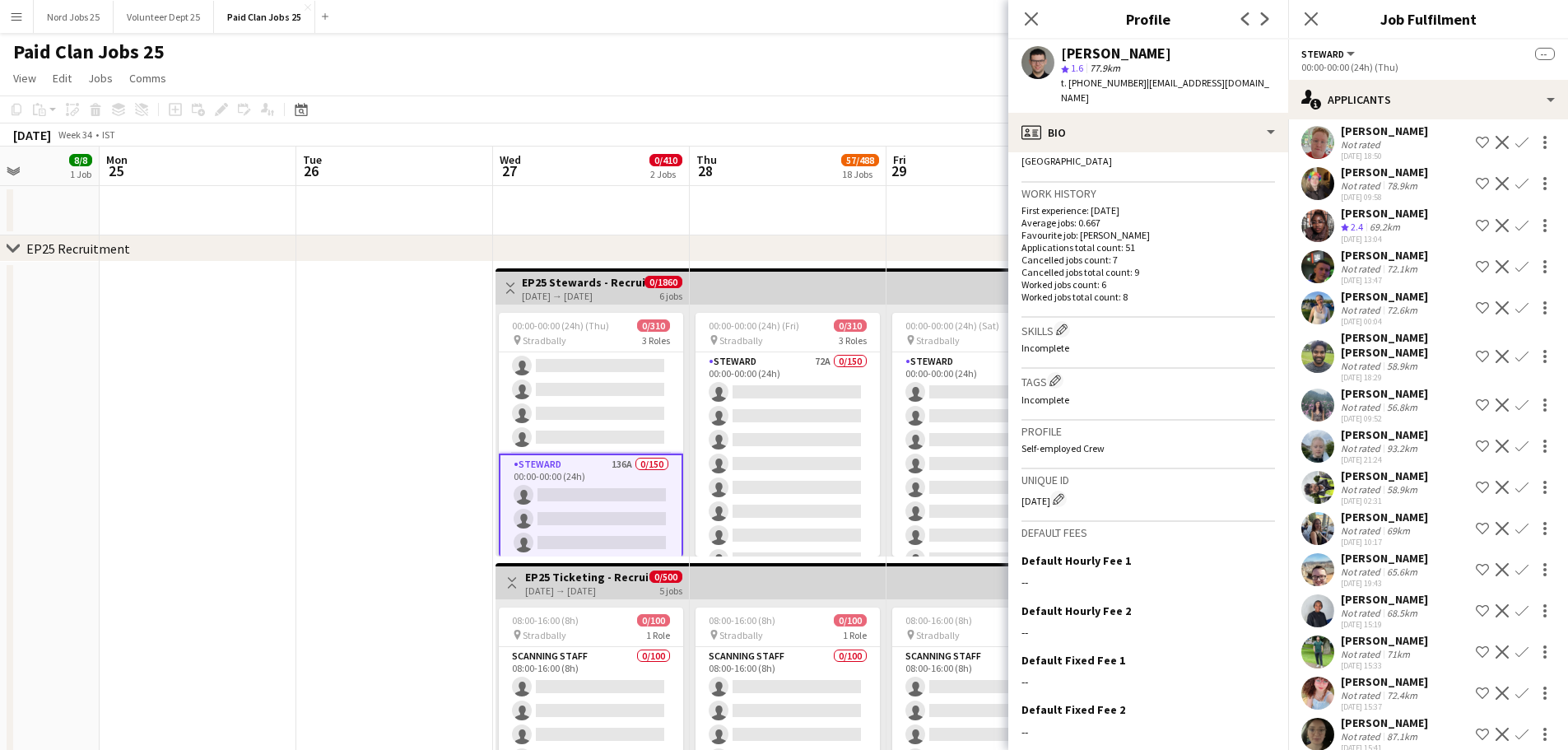
scroll to position [389, 0]
click at [1050, 494] on div "Unique ID CE1071 Edit crew unique ID" at bounding box center [1148, 494] width 254 height 53
copy div "CE1071"
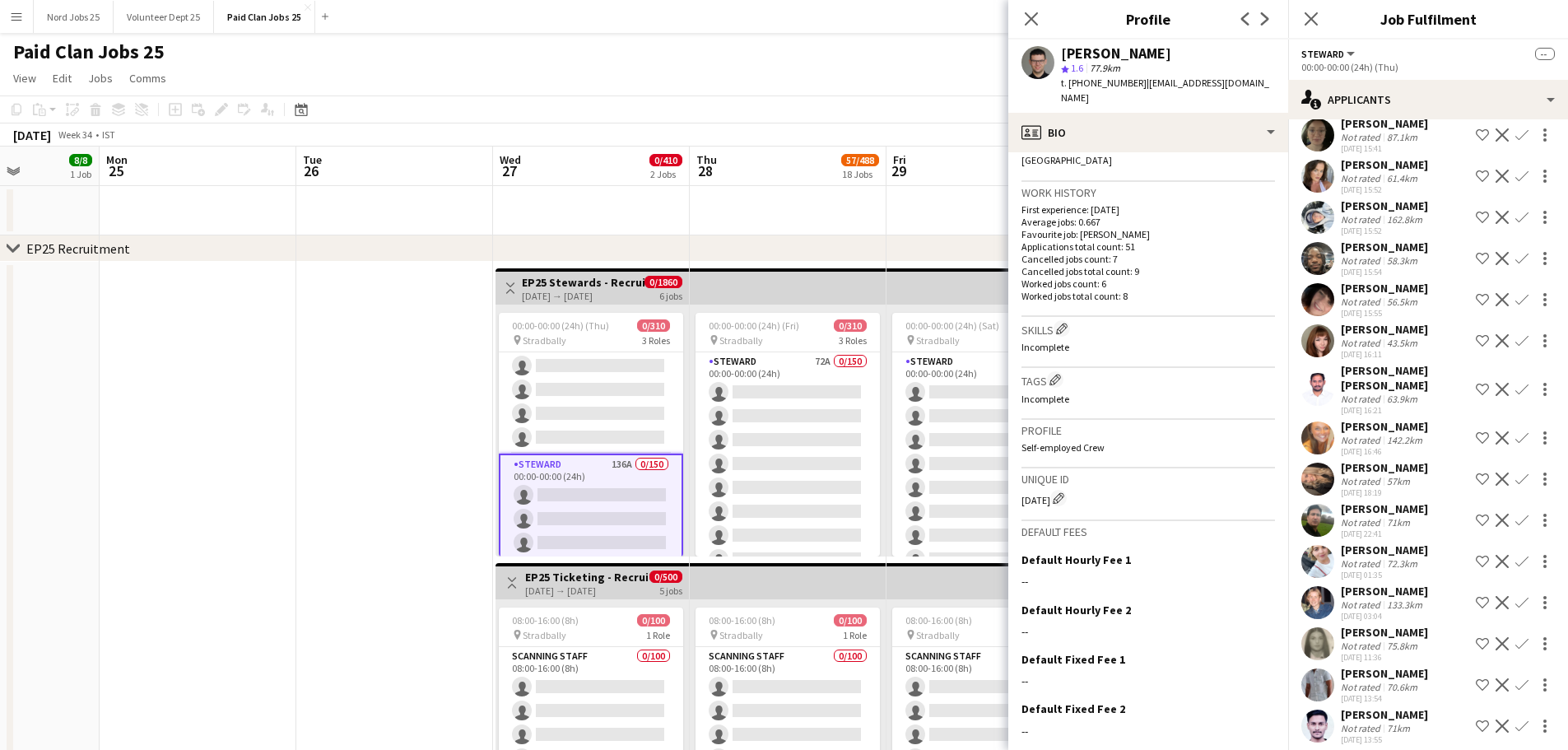
scroll to position [774, 0]
click at [1328, 556] on app-user-avatar at bounding box center [1317, 560] width 33 height 33
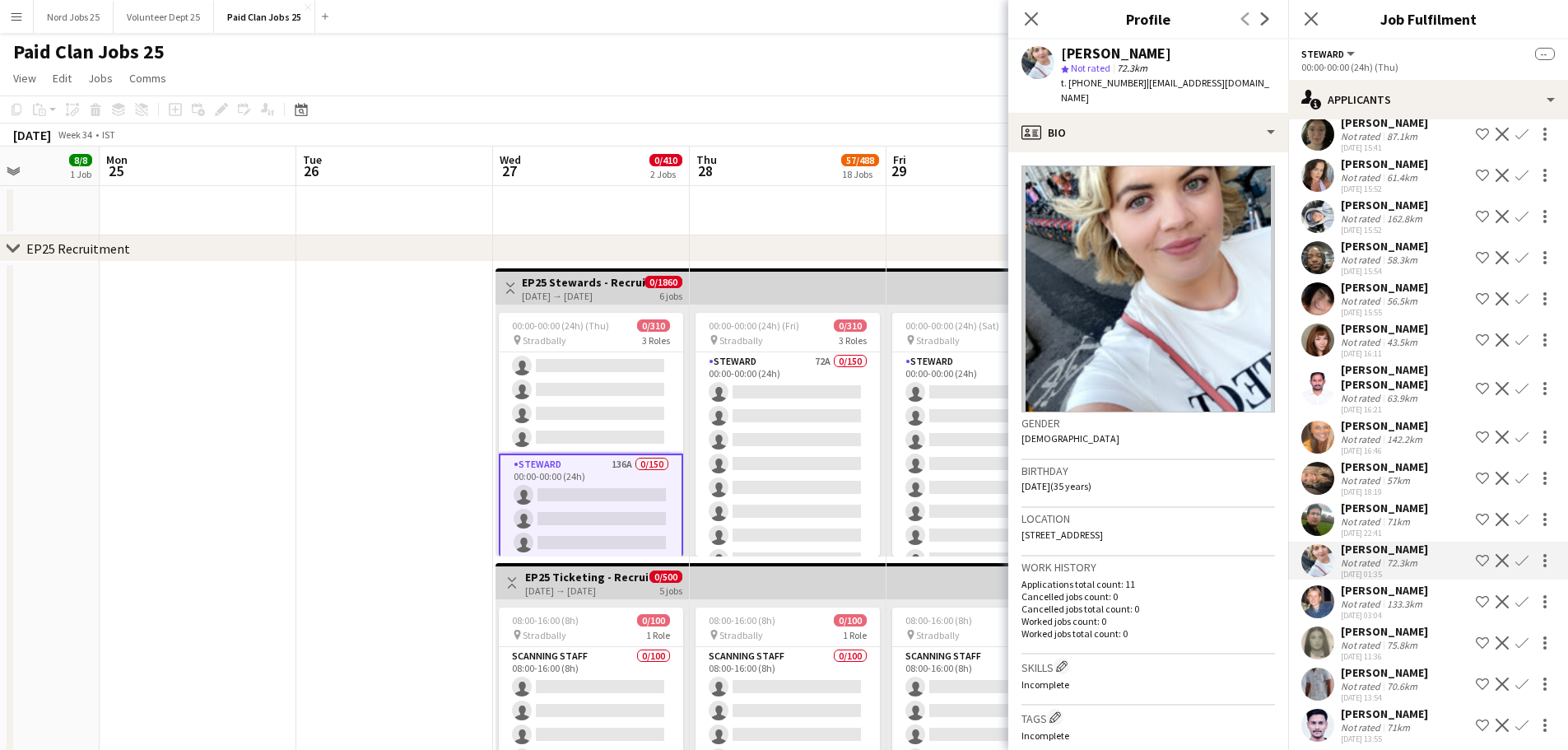
scroll to position [784, 0]
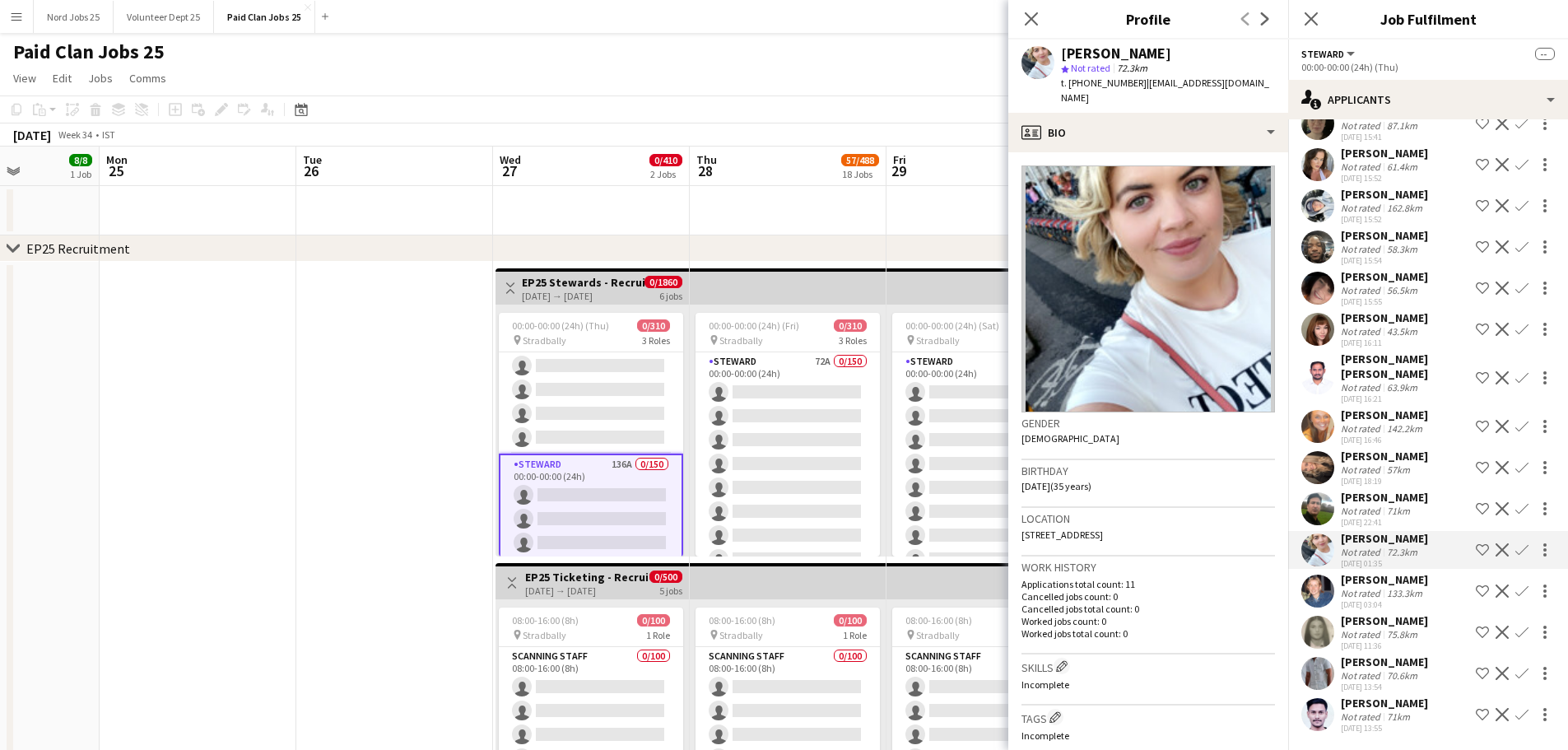
click at [1325, 629] on app-user-avatar at bounding box center [1317, 632] width 33 height 33
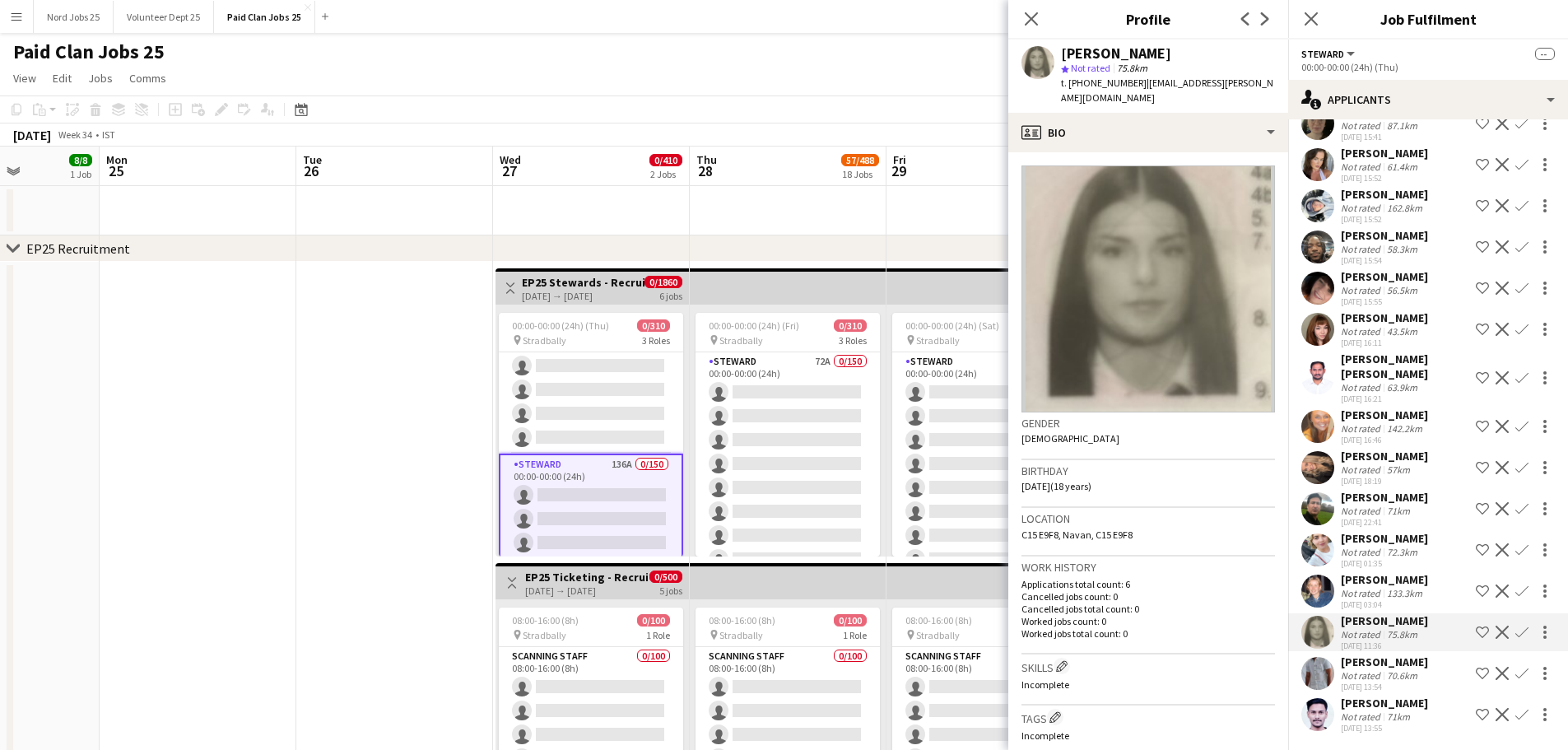
click at [1321, 677] on app-user-avatar at bounding box center [1317, 673] width 33 height 33
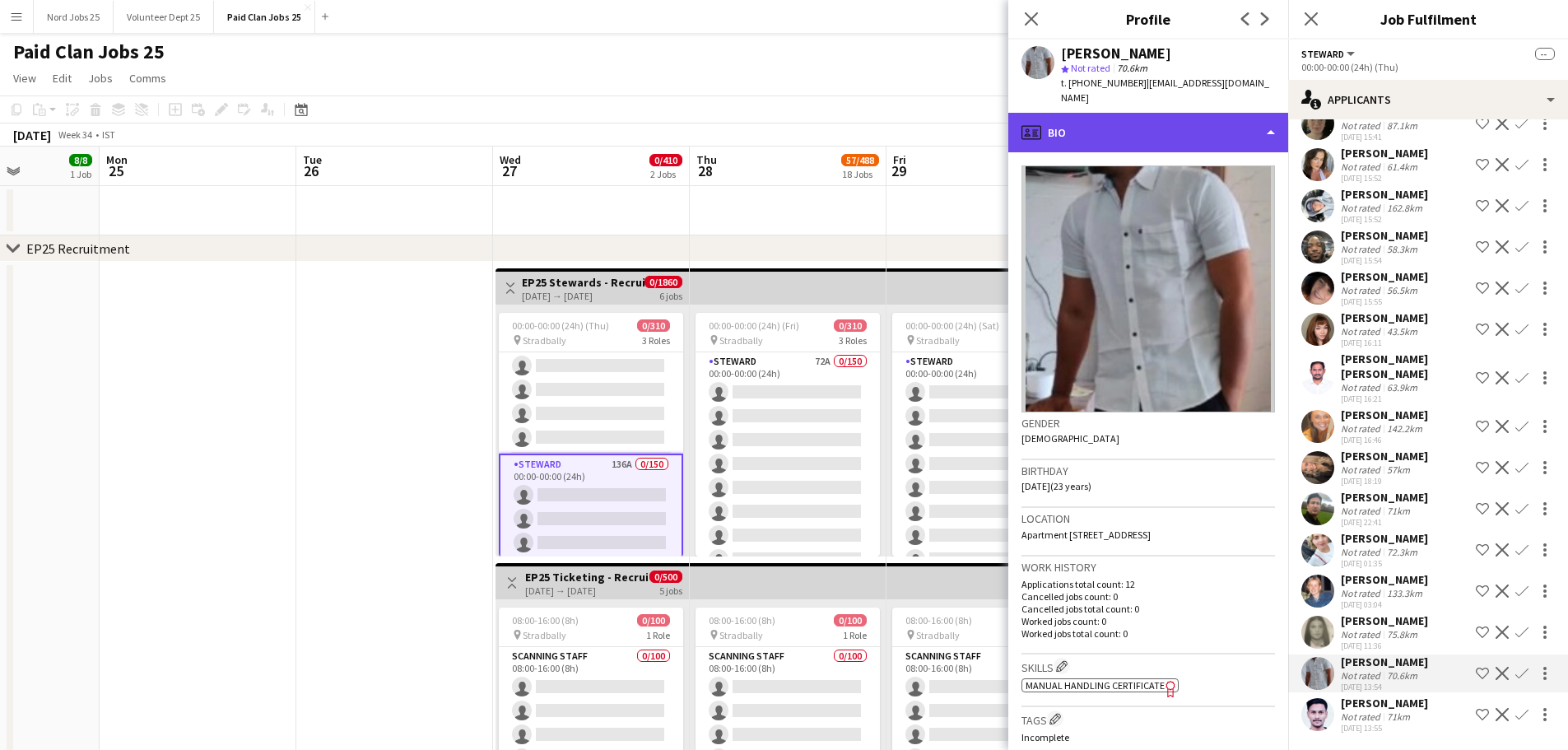
click at [1149, 119] on div "profile Bio" at bounding box center [1148, 132] width 280 height 40
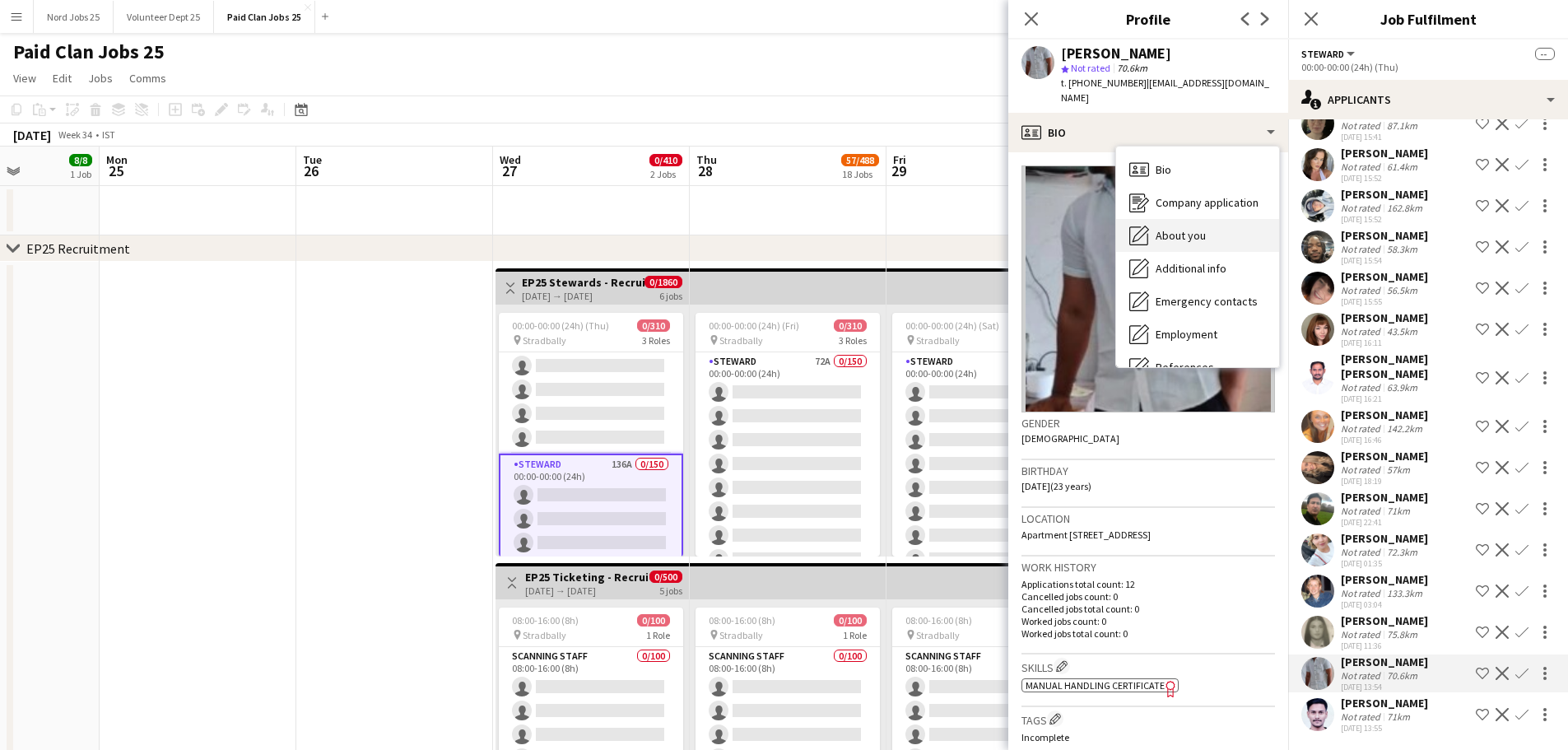
click at [1181, 228] on span "About you" at bounding box center [1181, 235] width 50 height 15
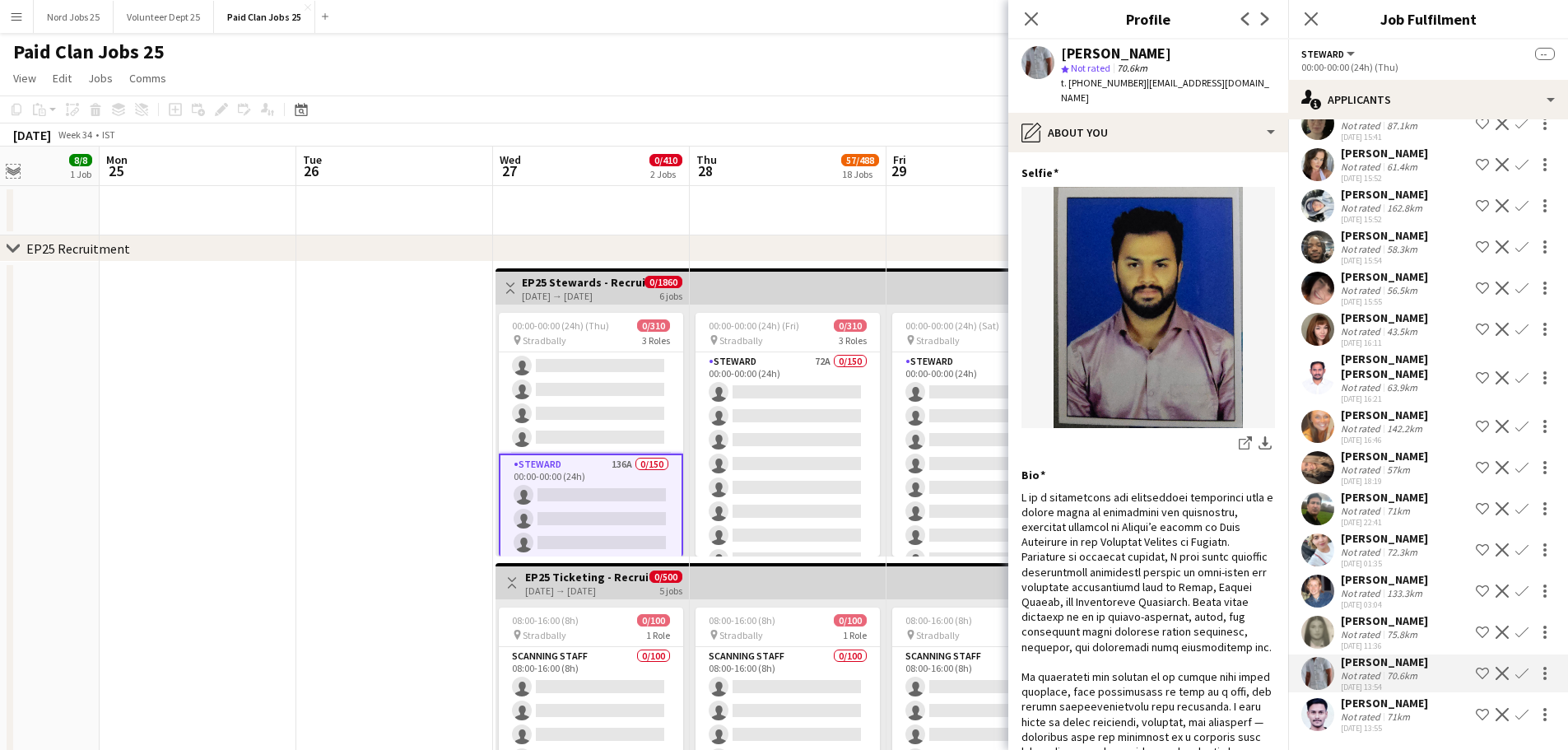
click at [10, 175] on app-icon "Expand/collapse" at bounding box center [13, 170] width 13 height 16
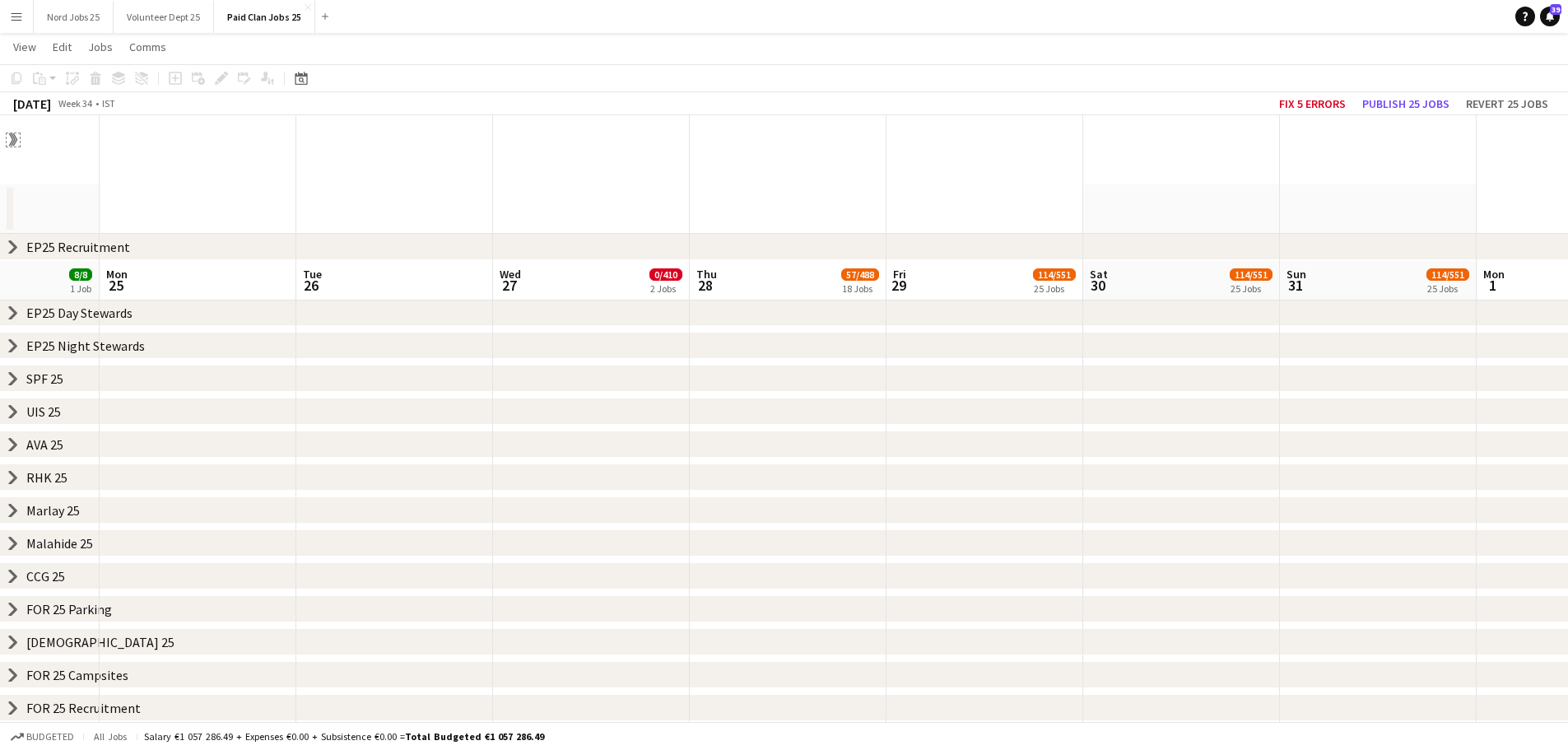
scroll to position [147, 0]
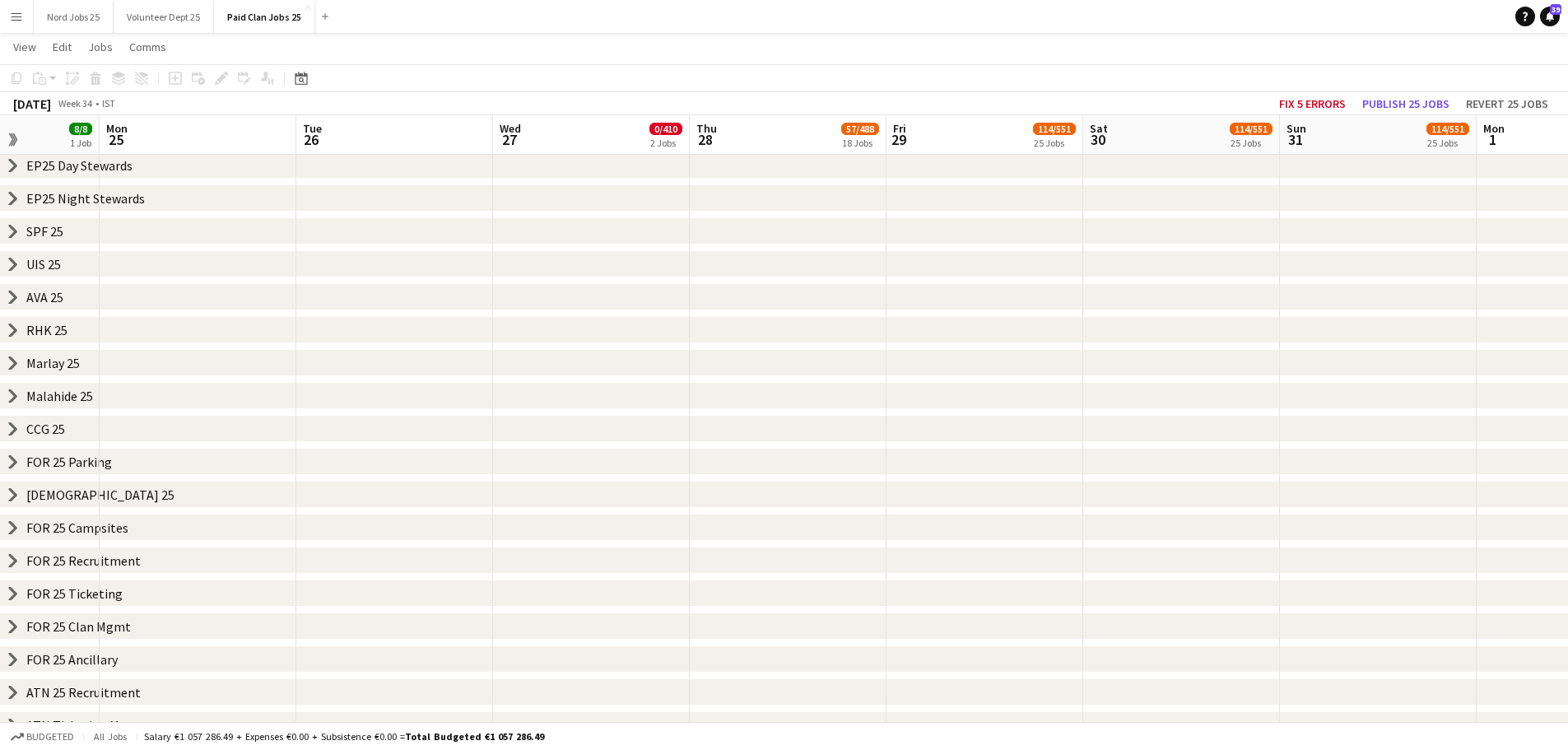
click at [12, 493] on icon "chevron-right" at bounding box center [13, 495] width 13 height 13
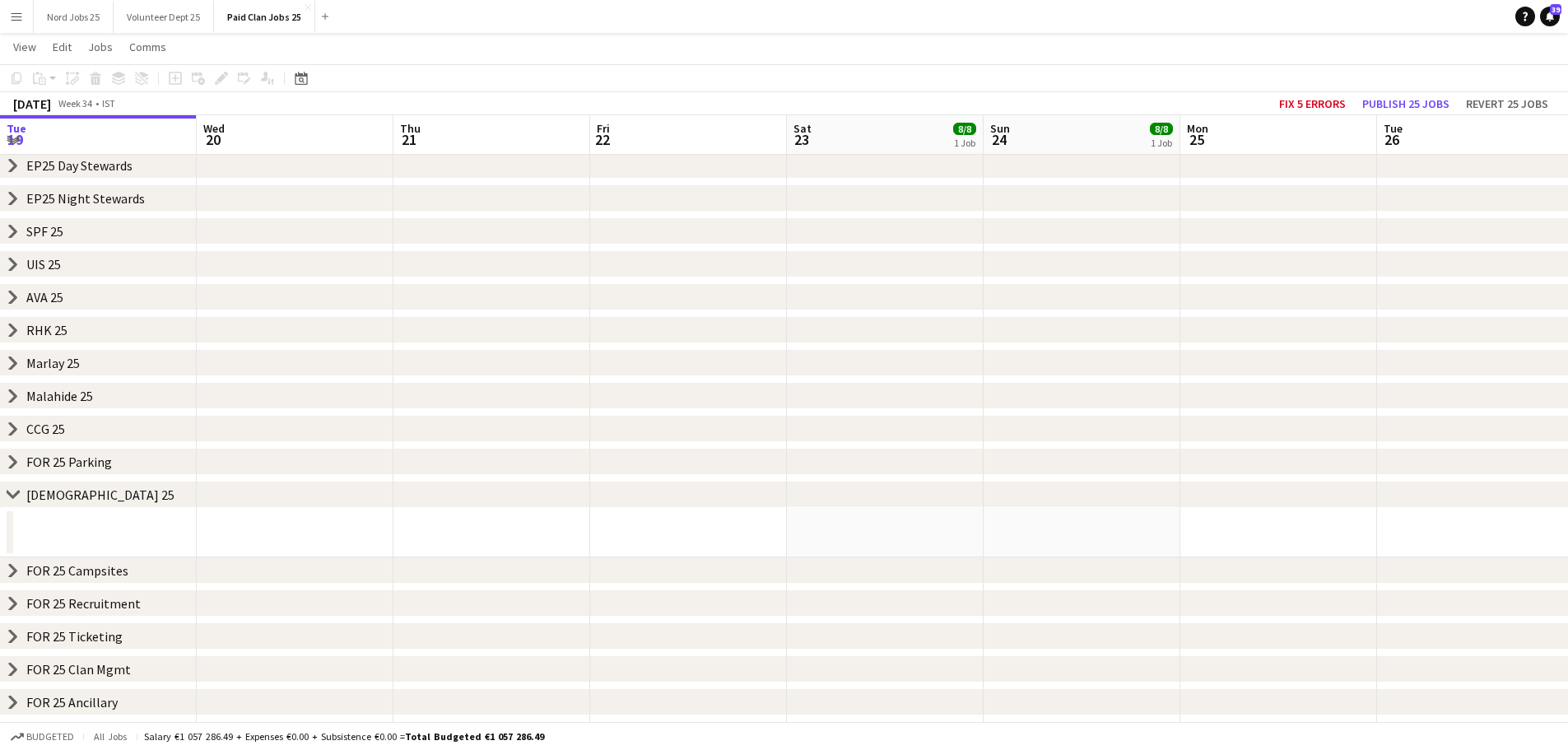
scroll to position [0, 395]
click at [9, 489] on icon "chevron-right" at bounding box center [13, 495] width 13 height 13
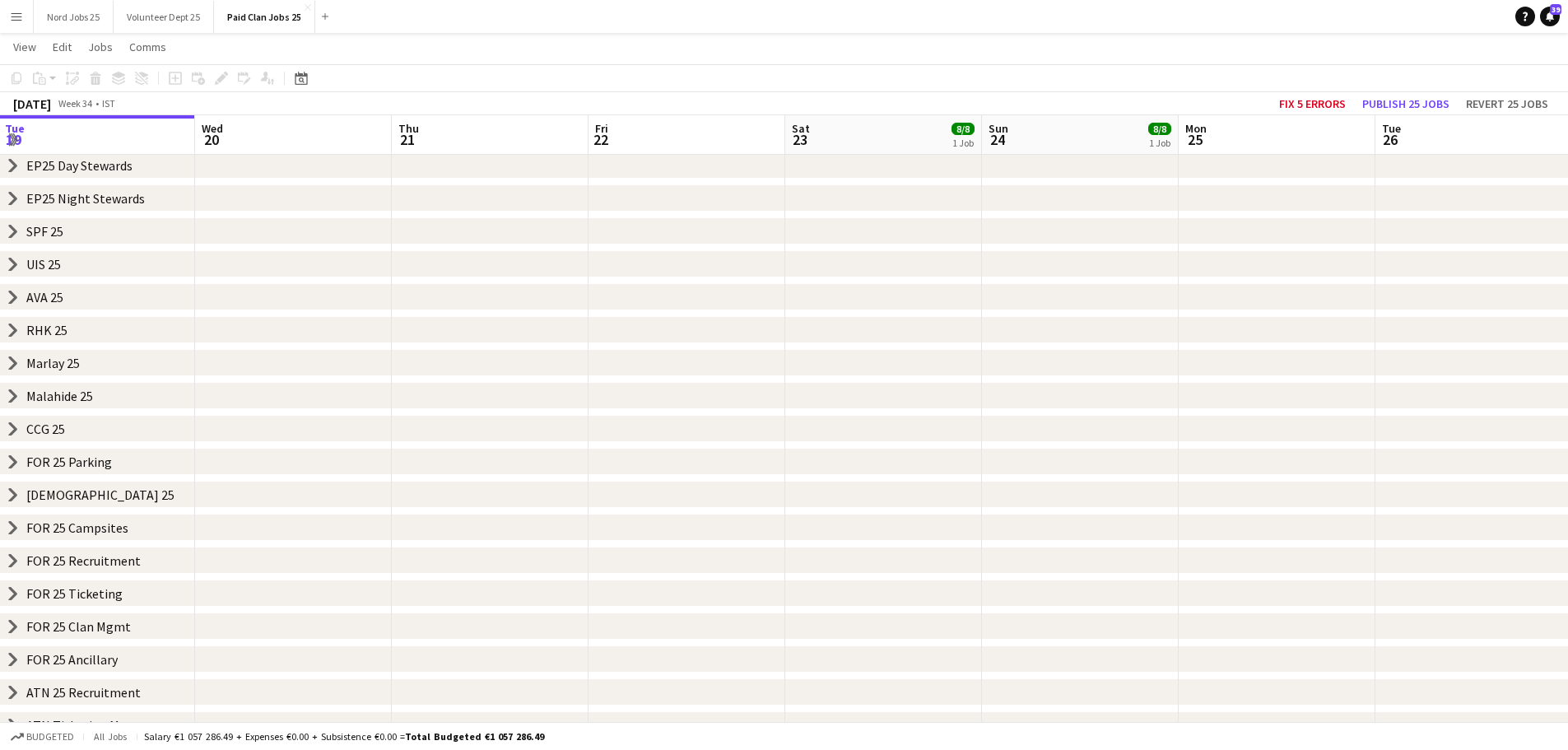
click at [10, 430] on icon "chevron-right" at bounding box center [13, 429] width 13 height 13
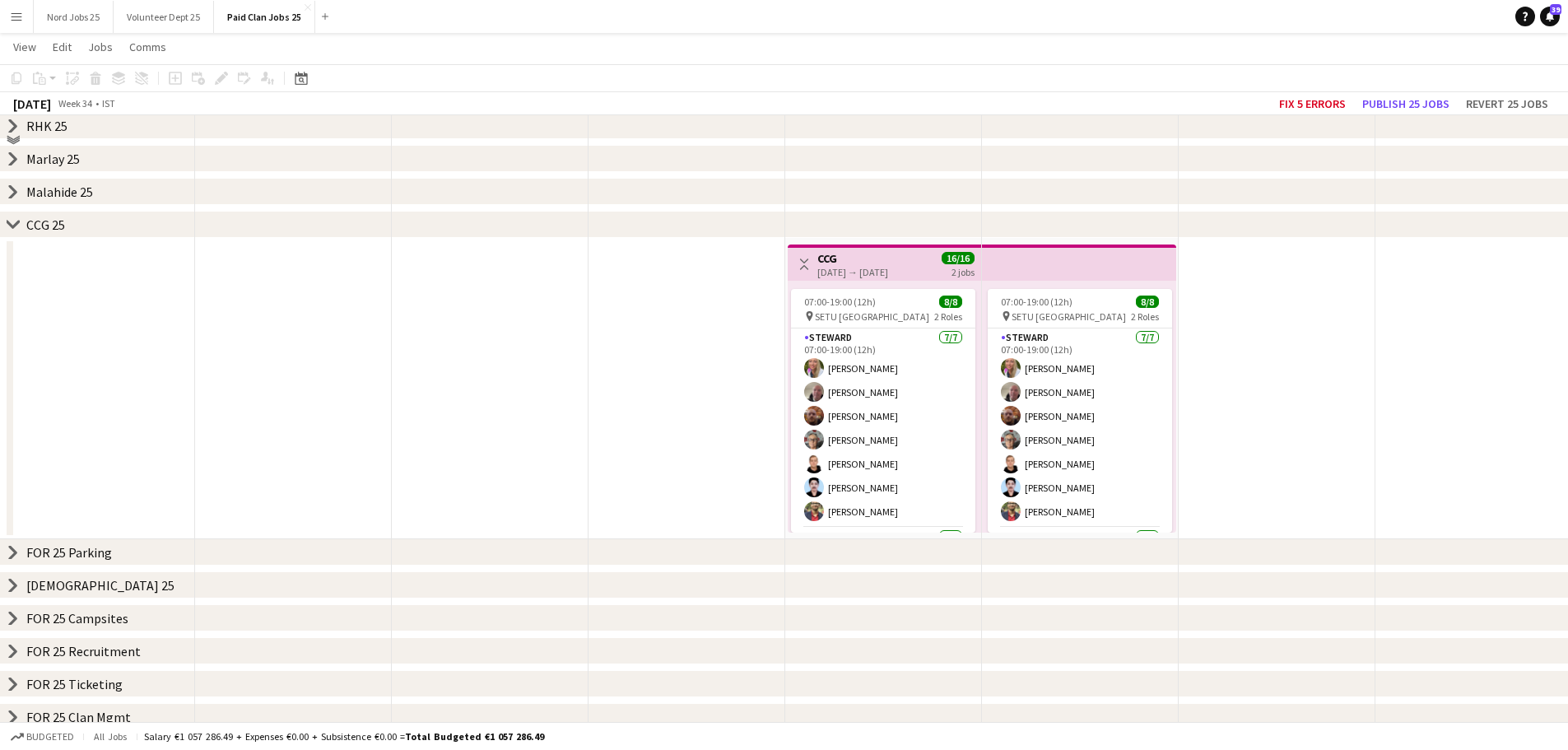
scroll to position [351, 0]
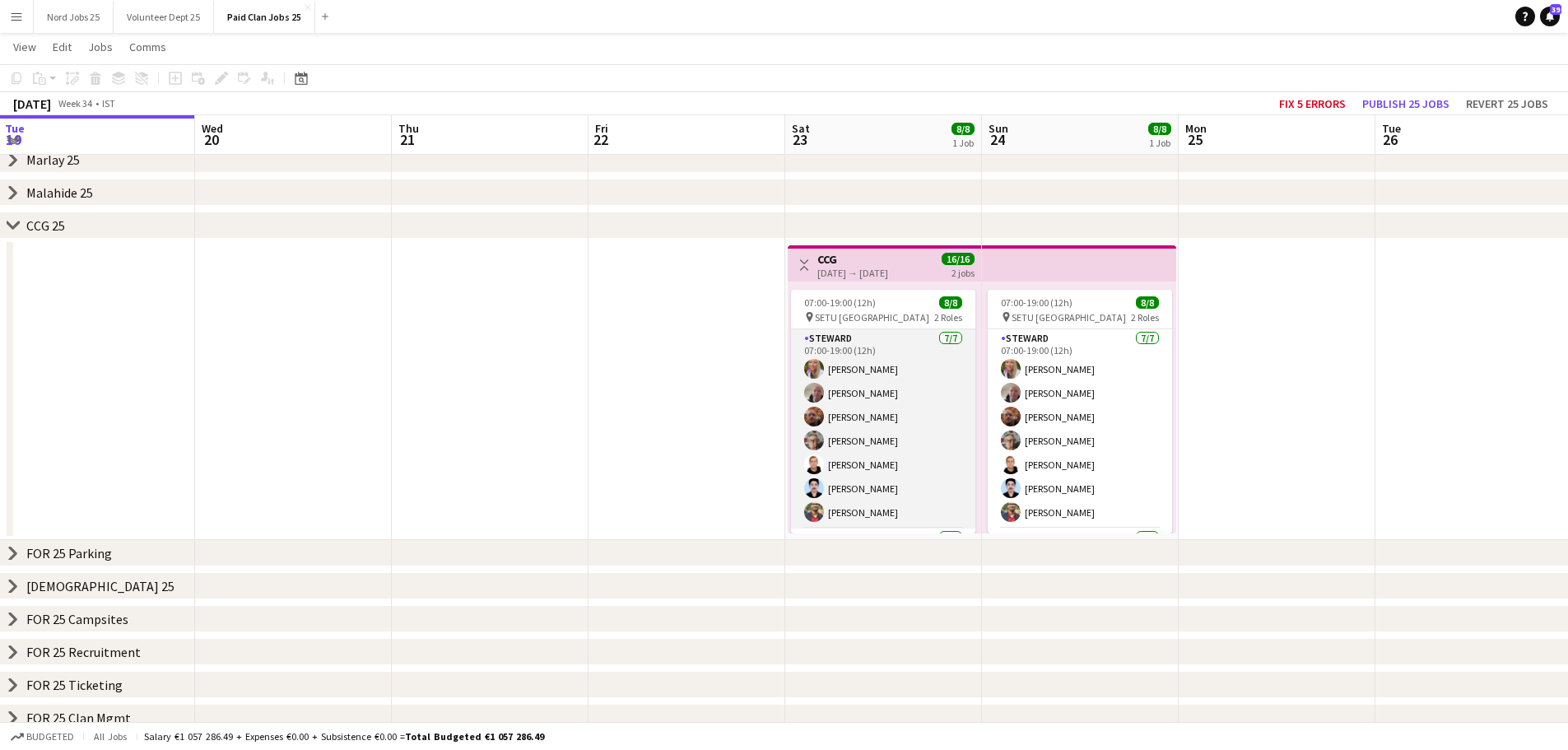
click at [910, 357] on app-card-role "Steward 7/7 07:00-19:00 (12h) Melanie Dunne Michael Morrisséy Jarlath Coyle Mar…" at bounding box center [882, 429] width 184 height 199
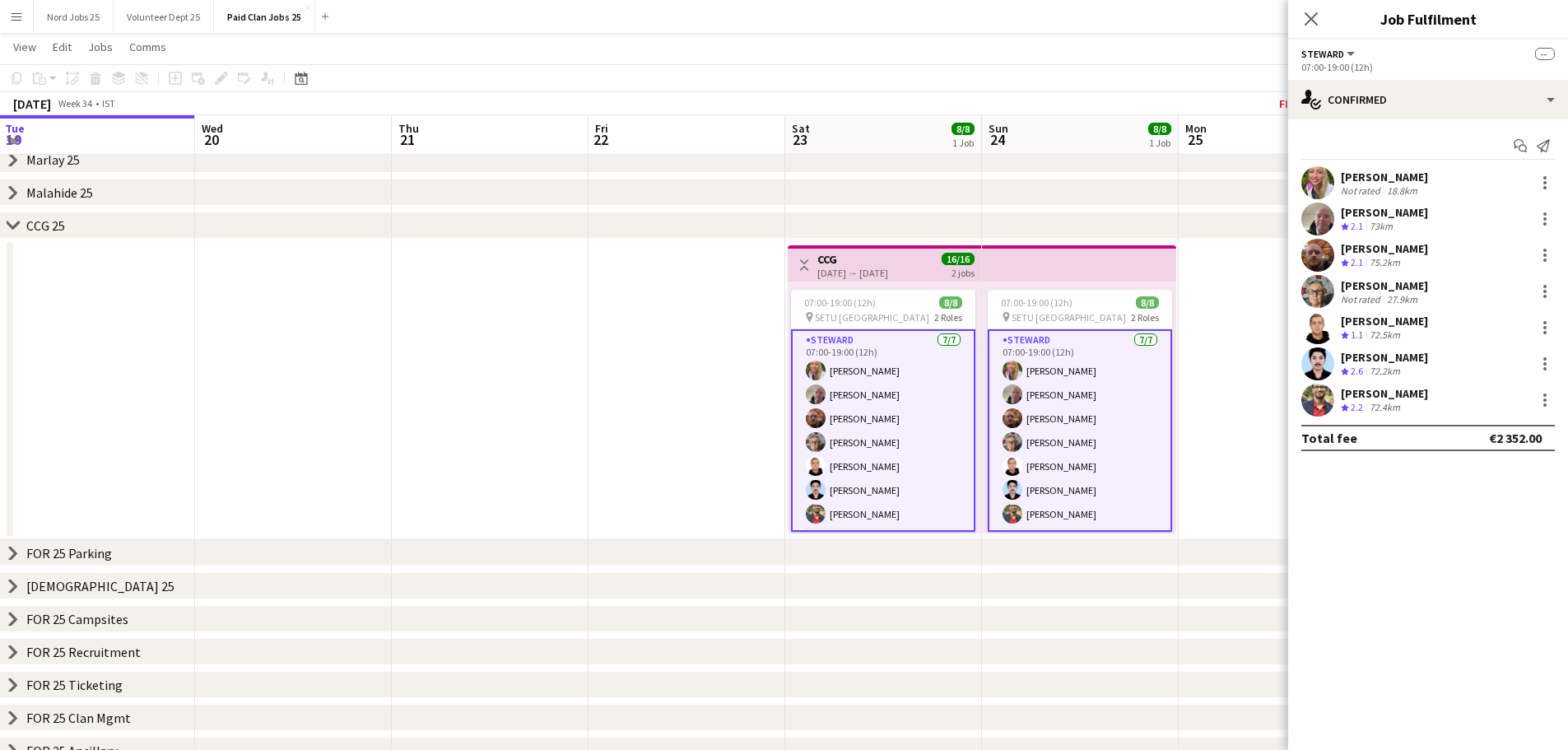
click at [1053, 262] on app-top-bar at bounding box center [1078, 263] width 194 height 36
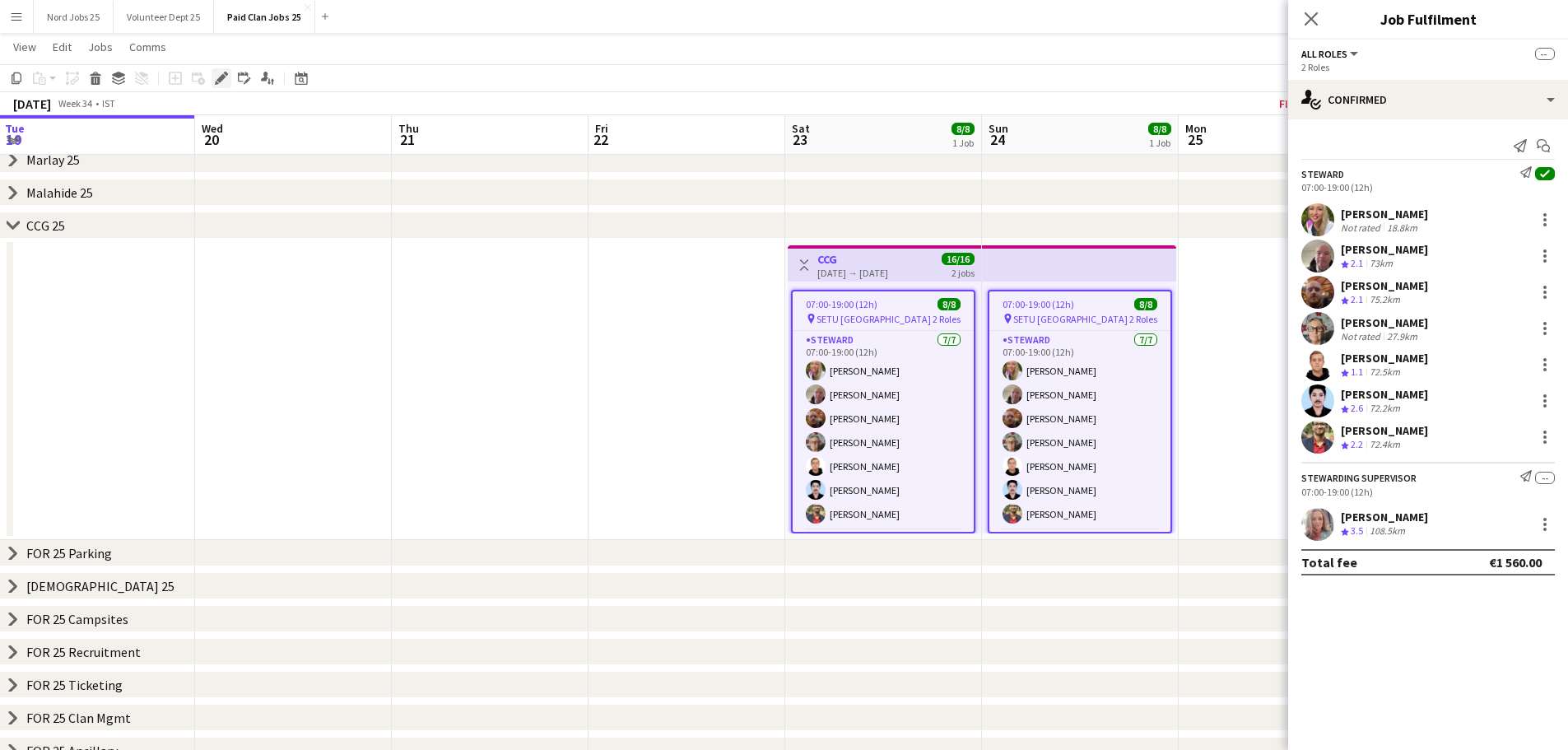
click at [223, 76] on icon at bounding box center [221, 78] width 9 height 9
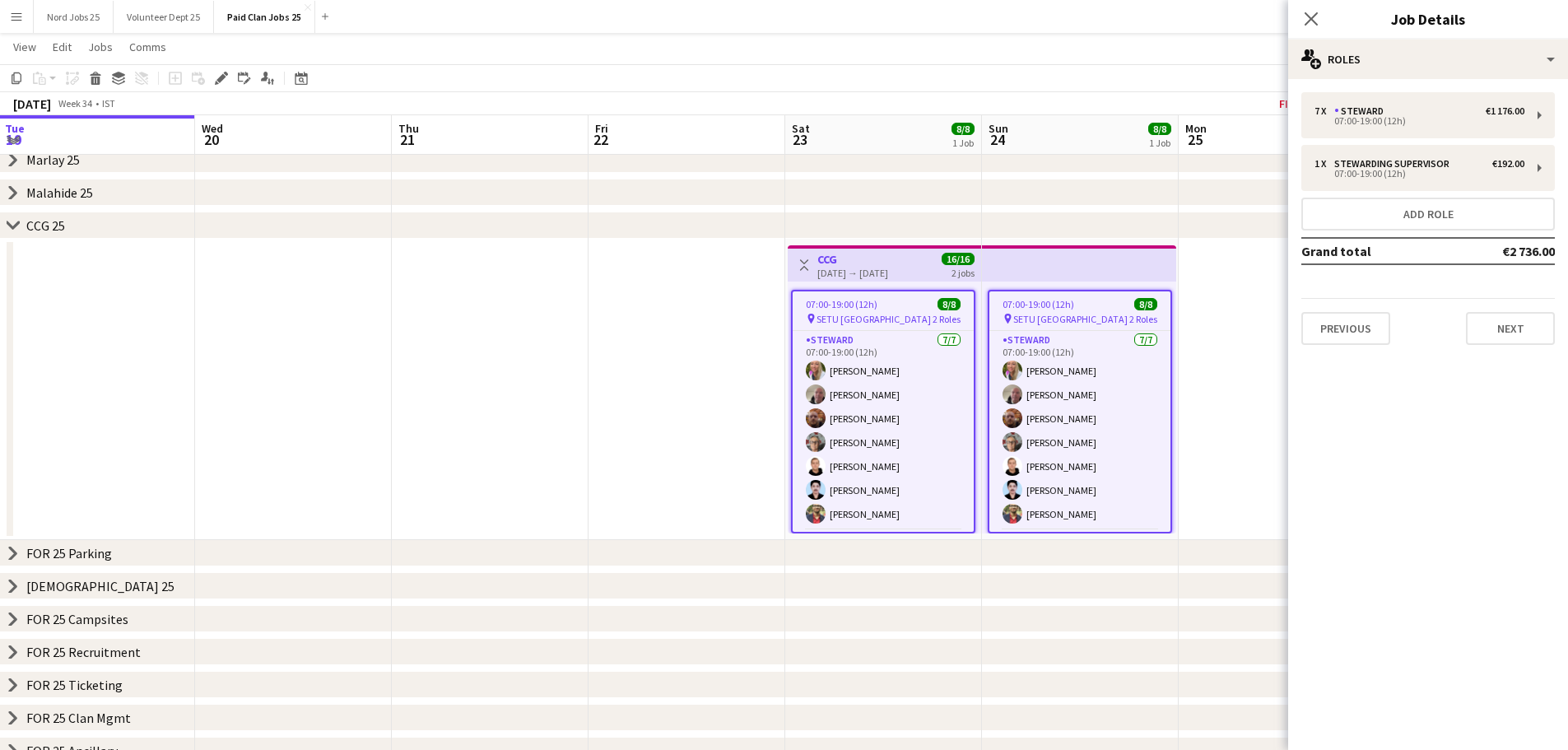
click at [1370, 193] on div "7 x Steward €1 176.00 07:00-19:00 (12h) 1 x Stewarding Supervisor €192.00 07:00…" at bounding box center [1428, 219] width 280 height 253
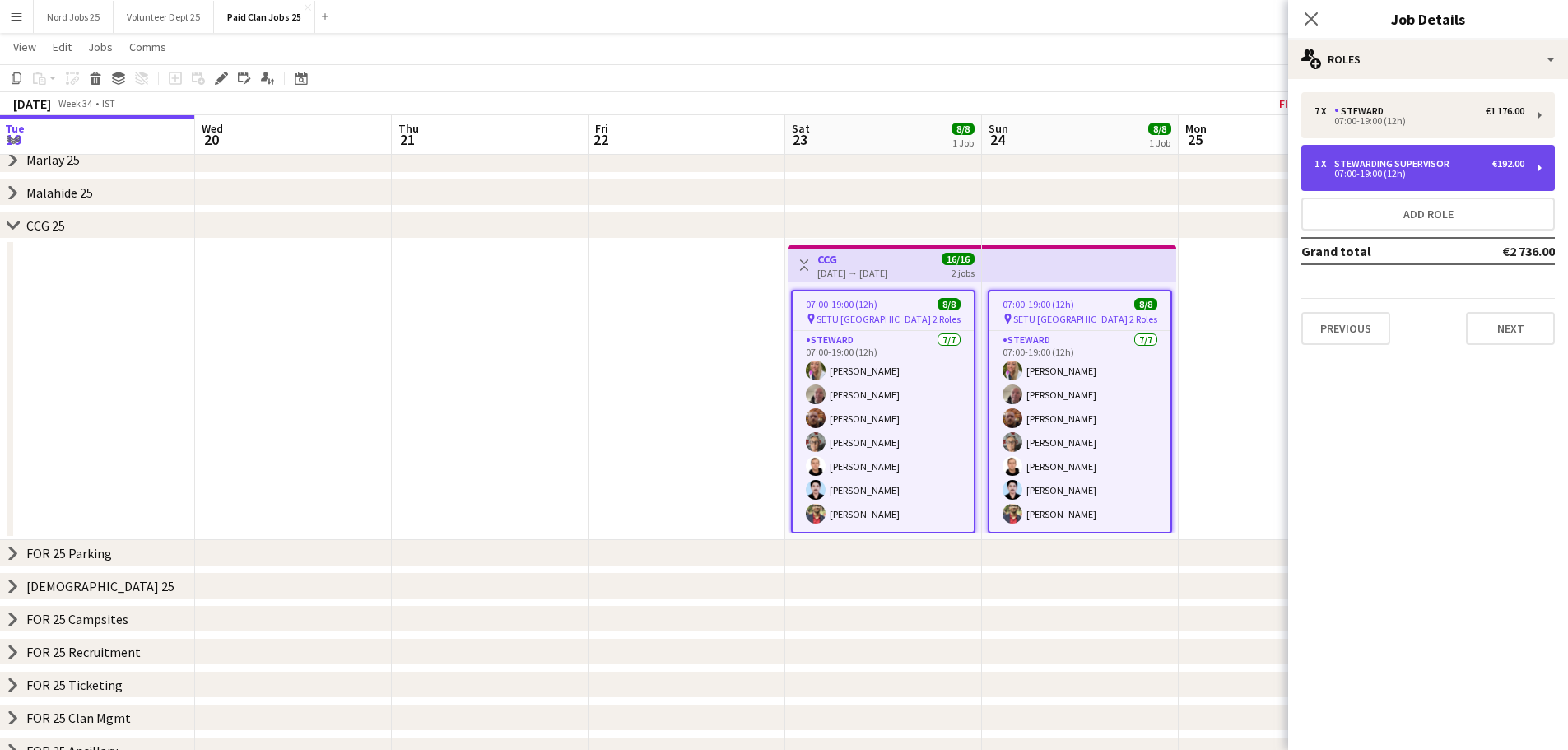
click at [1378, 172] on div "07:00-19:00 (12h)" at bounding box center [1419, 174] width 210 height 8
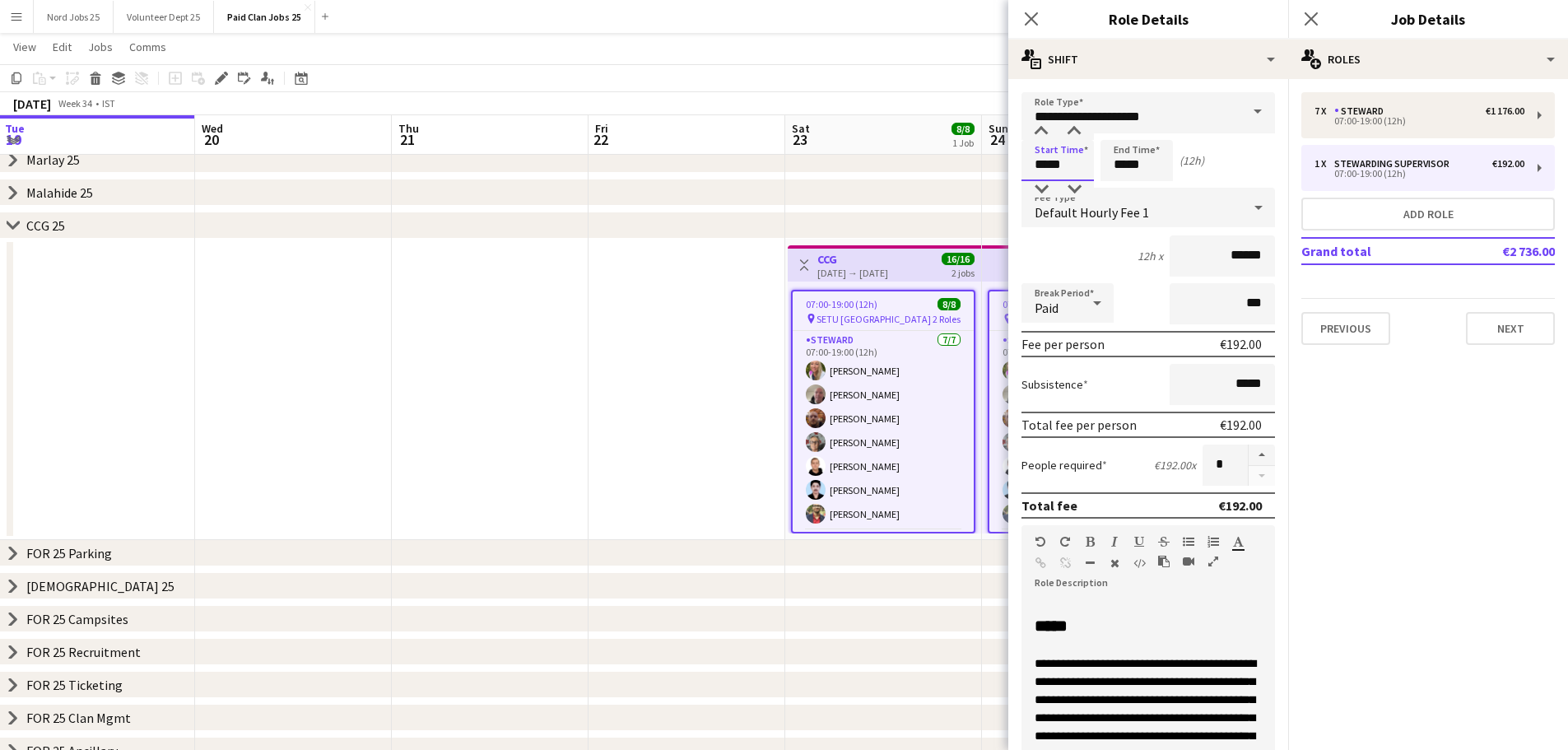
drag, startPoint x: 1050, startPoint y: 167, endPoint x: 1124, endPoint y: 165, distance: 74.0
click at [1124, 165] on div "Start Time ***** End Time ***** (12h)" at bounding box center [1148, 161] width 254 height 41
type input "*****"
click at [1124, 166] on input "*****" at bounding box center [1137, 161] width 72 height 41
type input "*****"
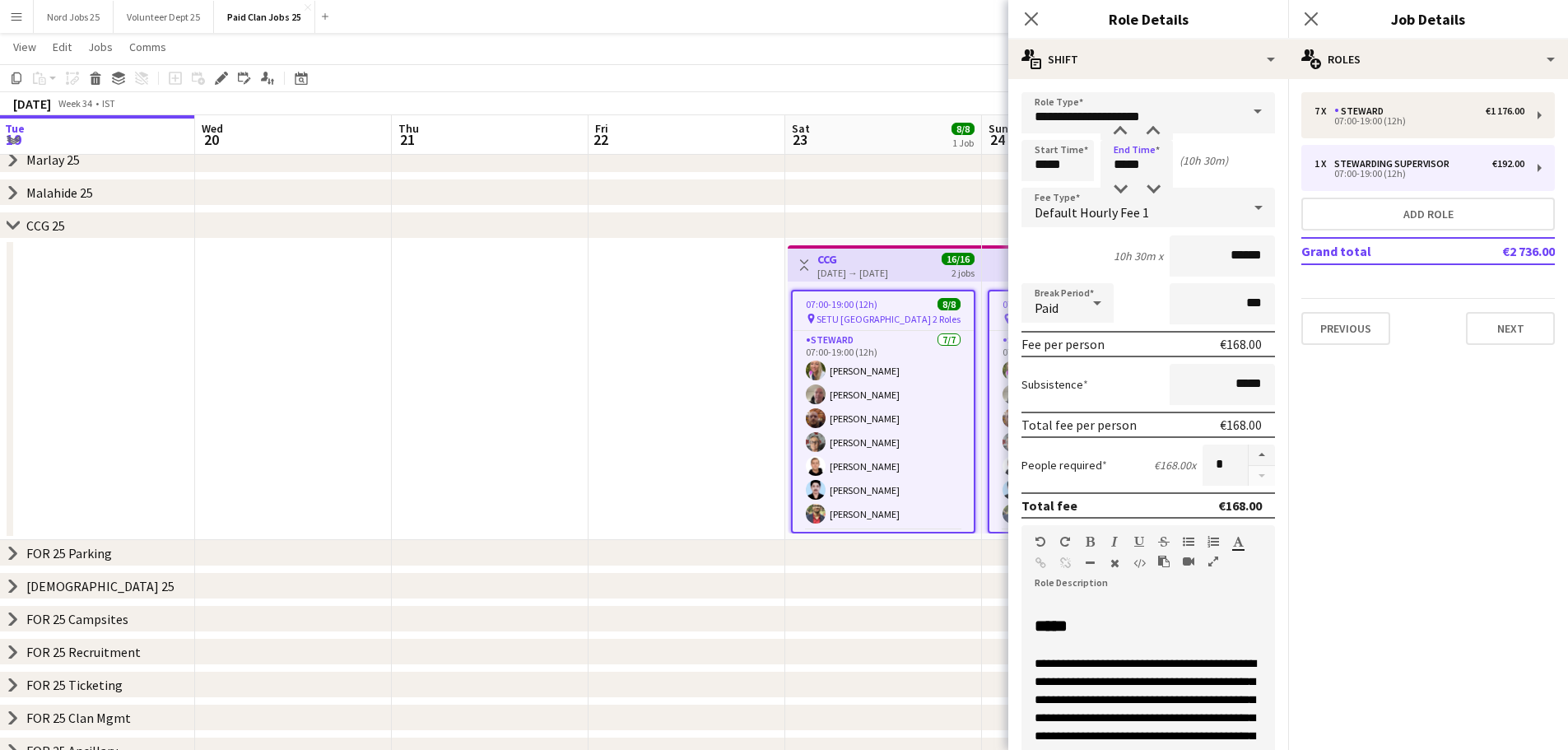
click at [1093, 258] on div "10h 30m x ******" at bounding box center [1148, 256] width 254 height 41
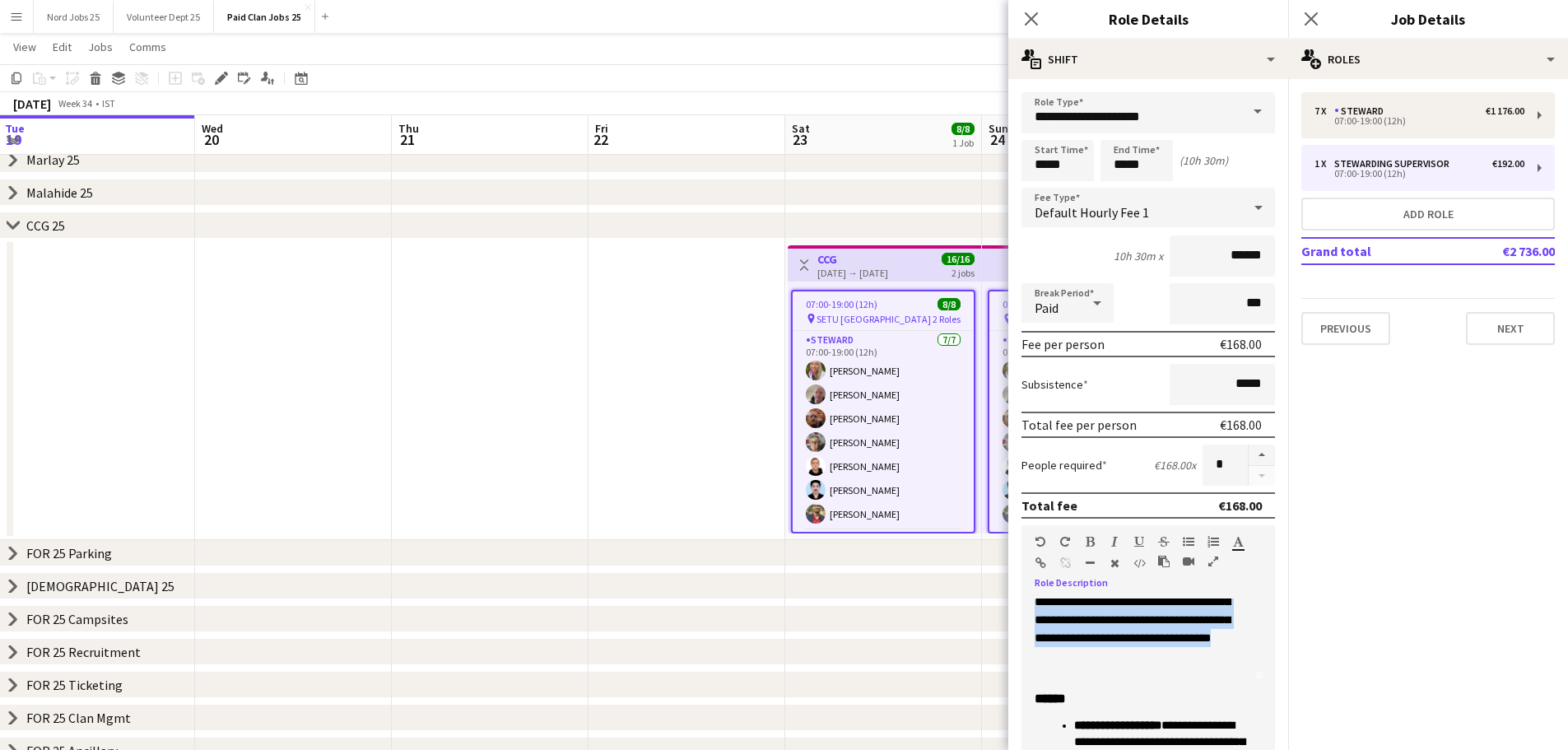
scroll to position [0, 0]
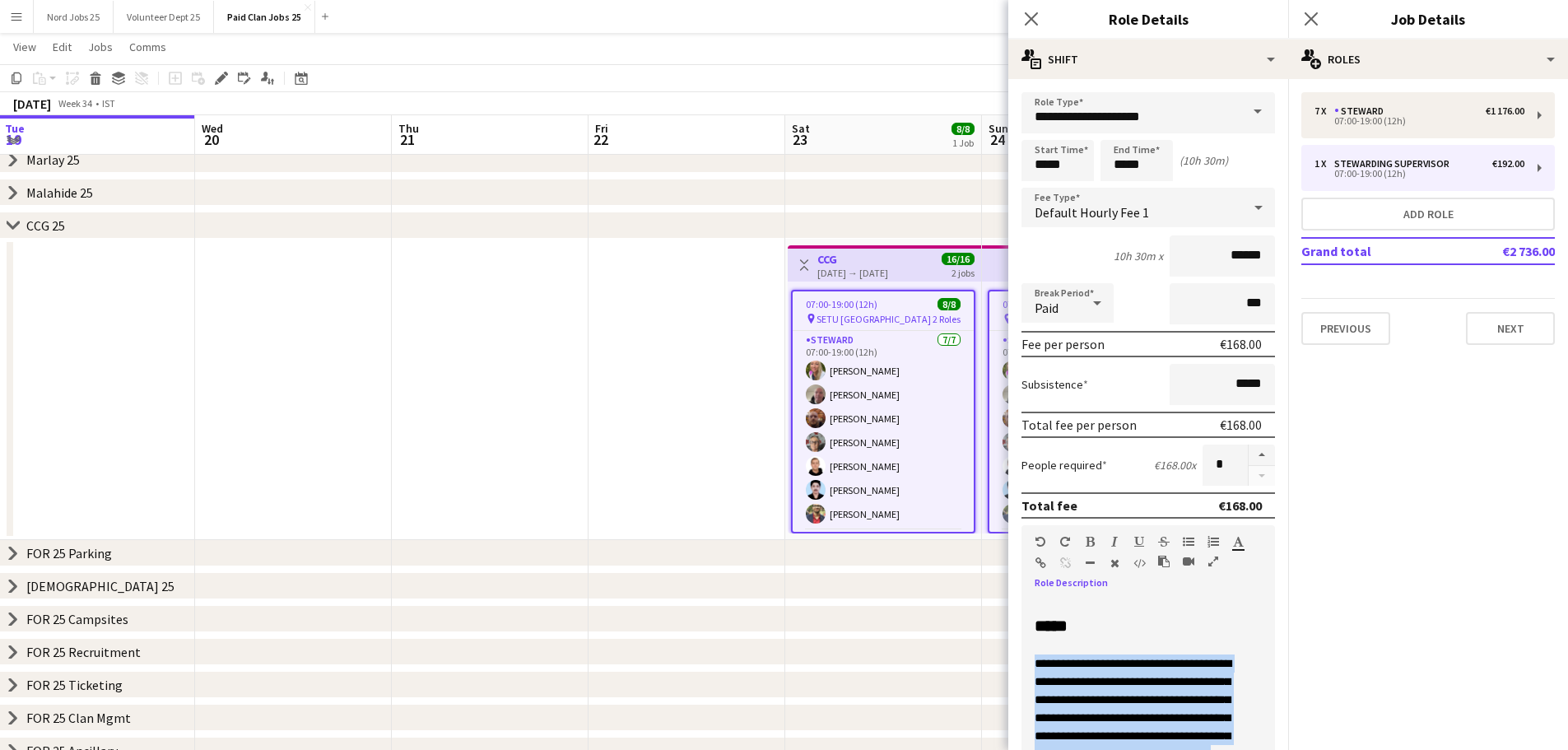
drag, startPoint x: 1128, startPoint y: 652, endPoint x: 1017, endPoint y: 663, distance: 111.5
click at [1017, 663] on form "**********" at bounding box center [1148, 538] width 280 height 891
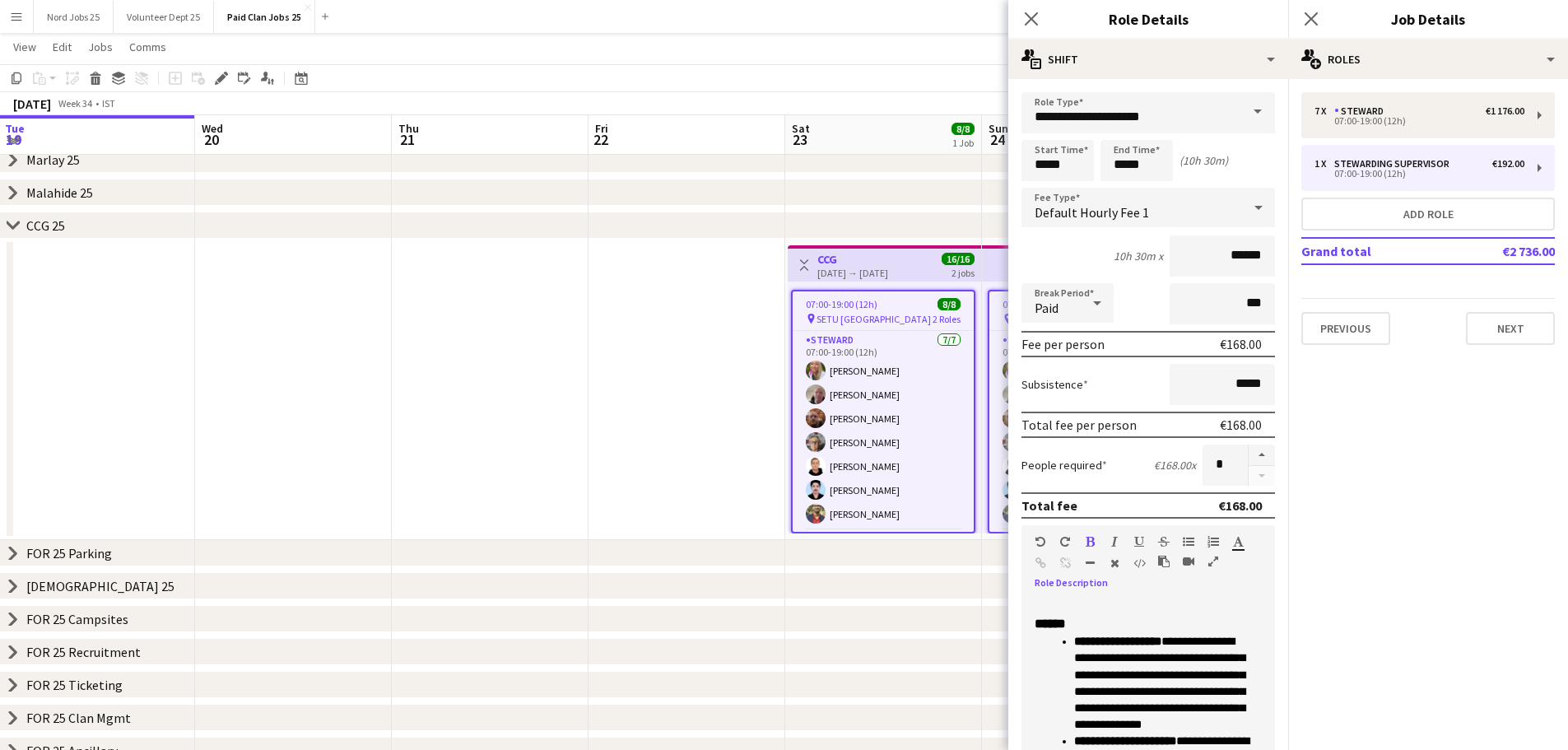
scroll to position [0, 524]
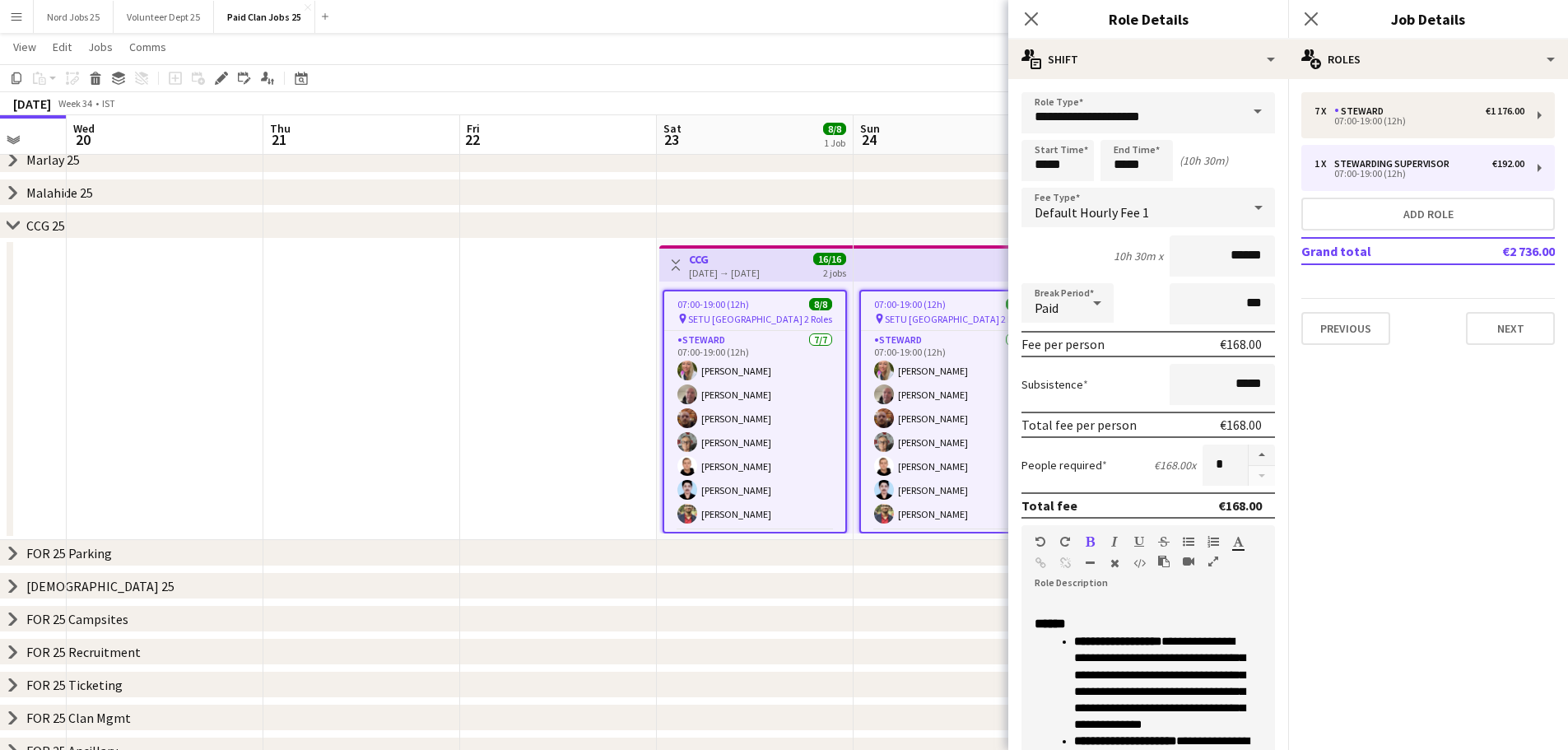
click at [873, 271] on app-top-bar at bounding box center [950, 263] width 194 height 36
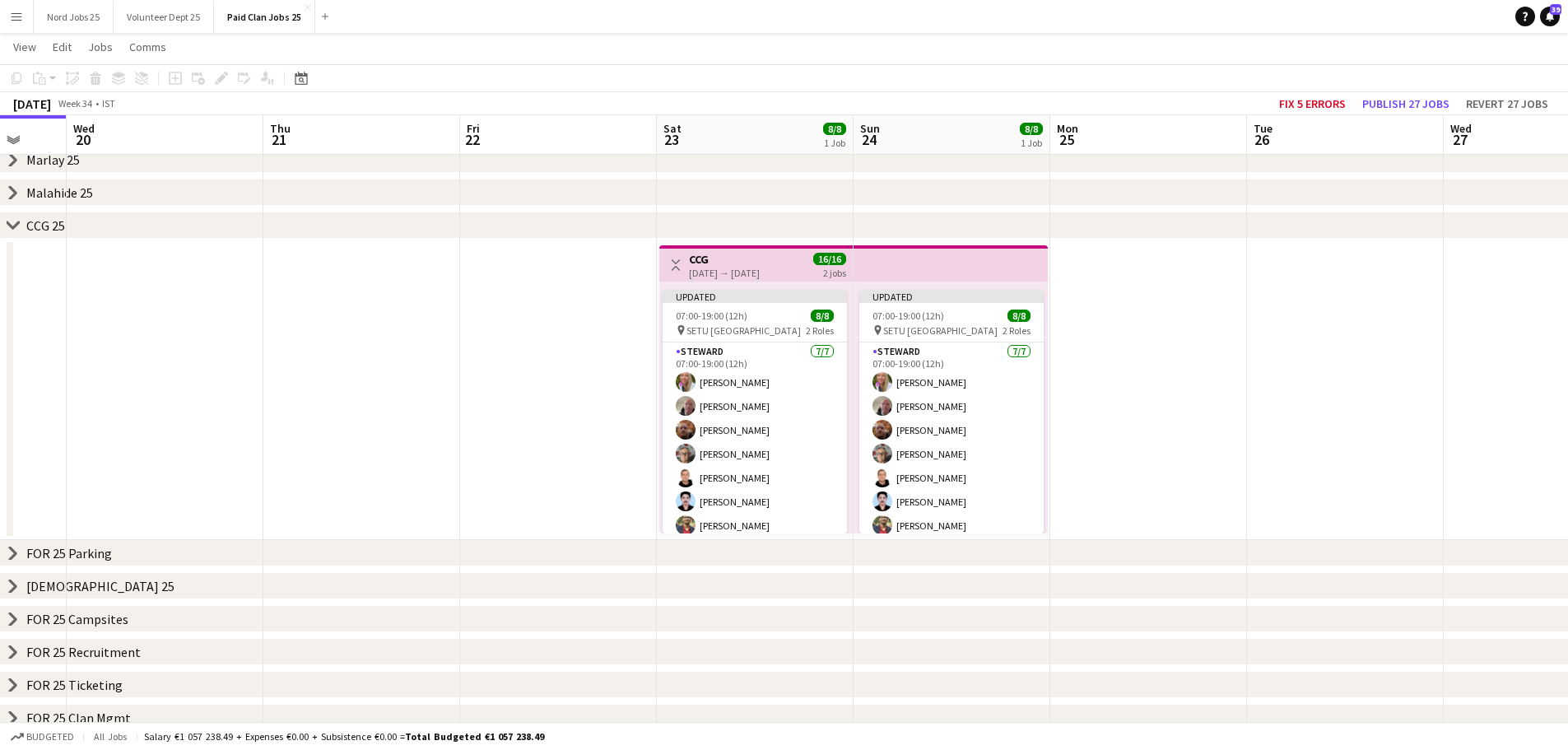
click at [920, 268] on app-top-bar at bounding box center [950, 263] width 194 height 36
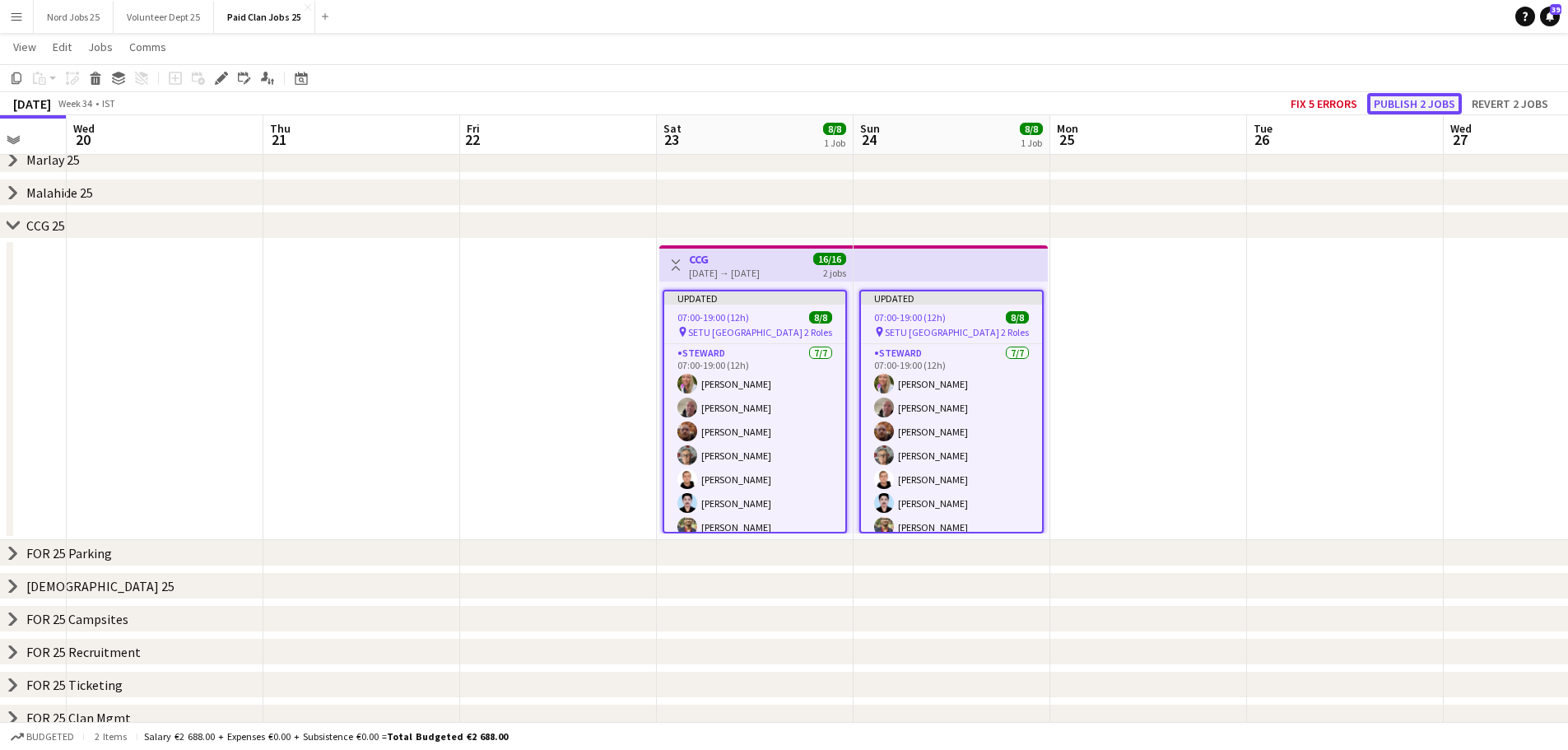
click at [1418, 103] on button "Publish 2 jobs" at bounding box center [1414, 103] width 95 height 21
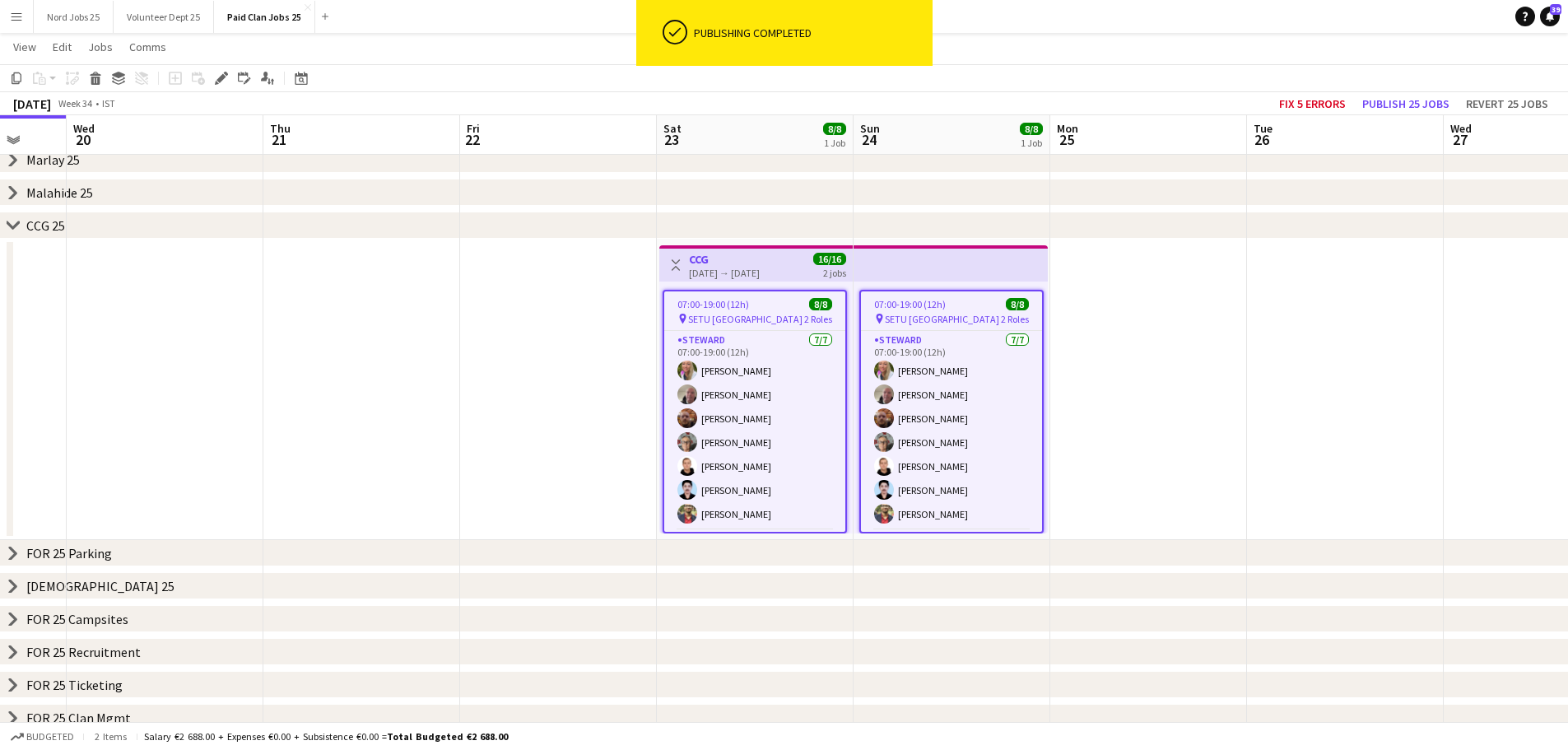
click at [801, 273] on div "Toggle View CCG 23-08-2025 → 24-08-2025 16/16 2 jobs" at bounding box center [755, 265] width 180 height 28
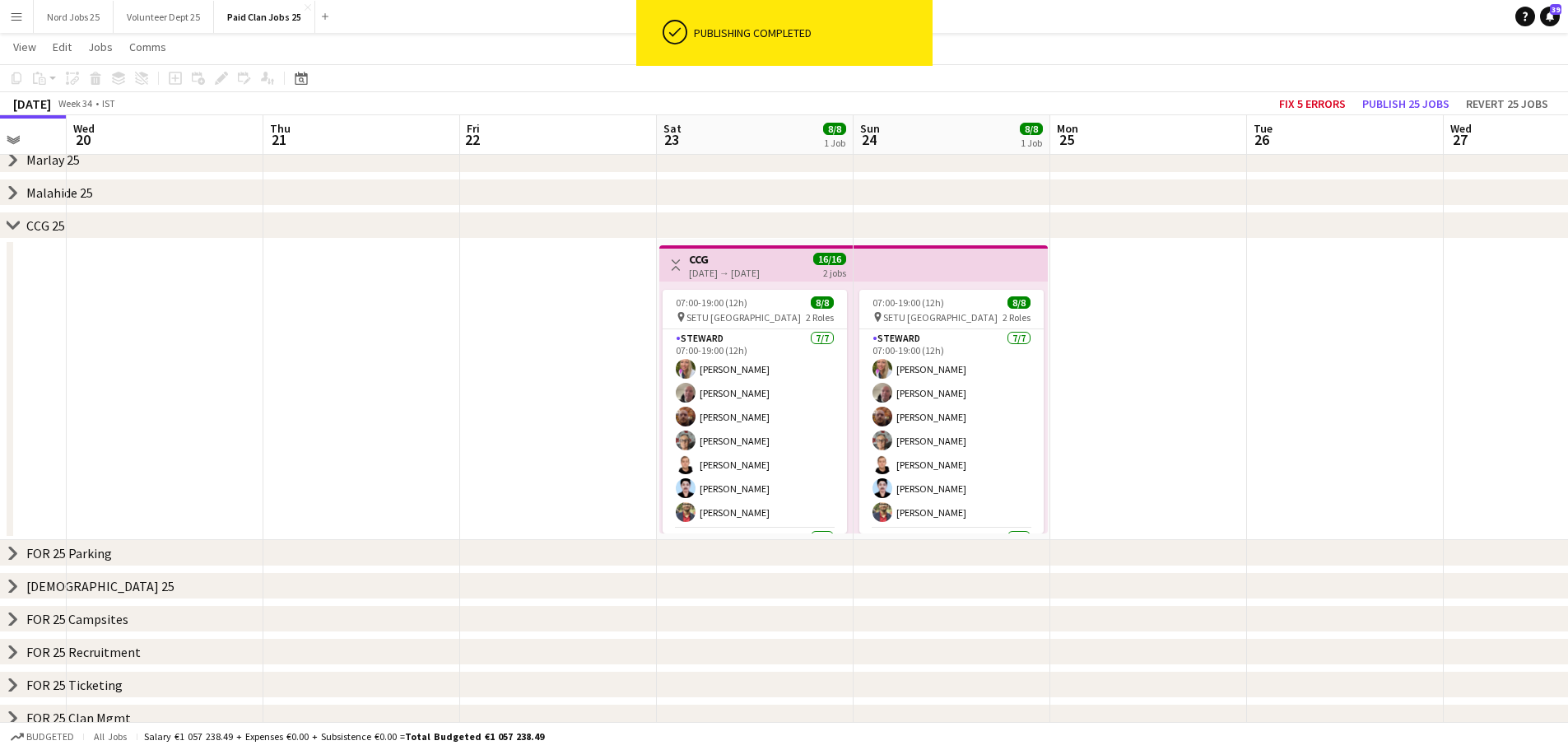
click at [825, 277] on div "2 jobs" at bounding box center [834, 272] width 23 height 14
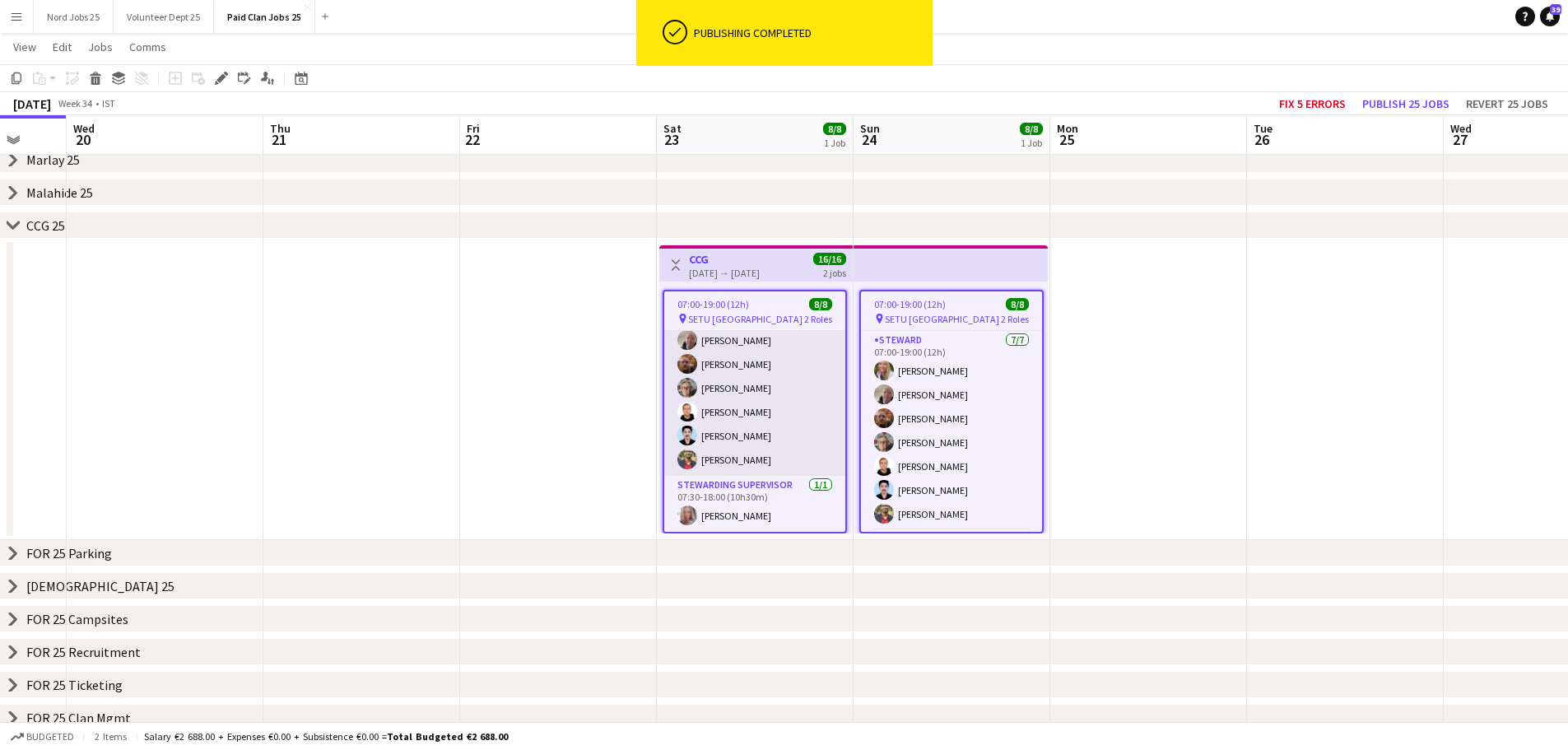
scroll to position [0, 0]
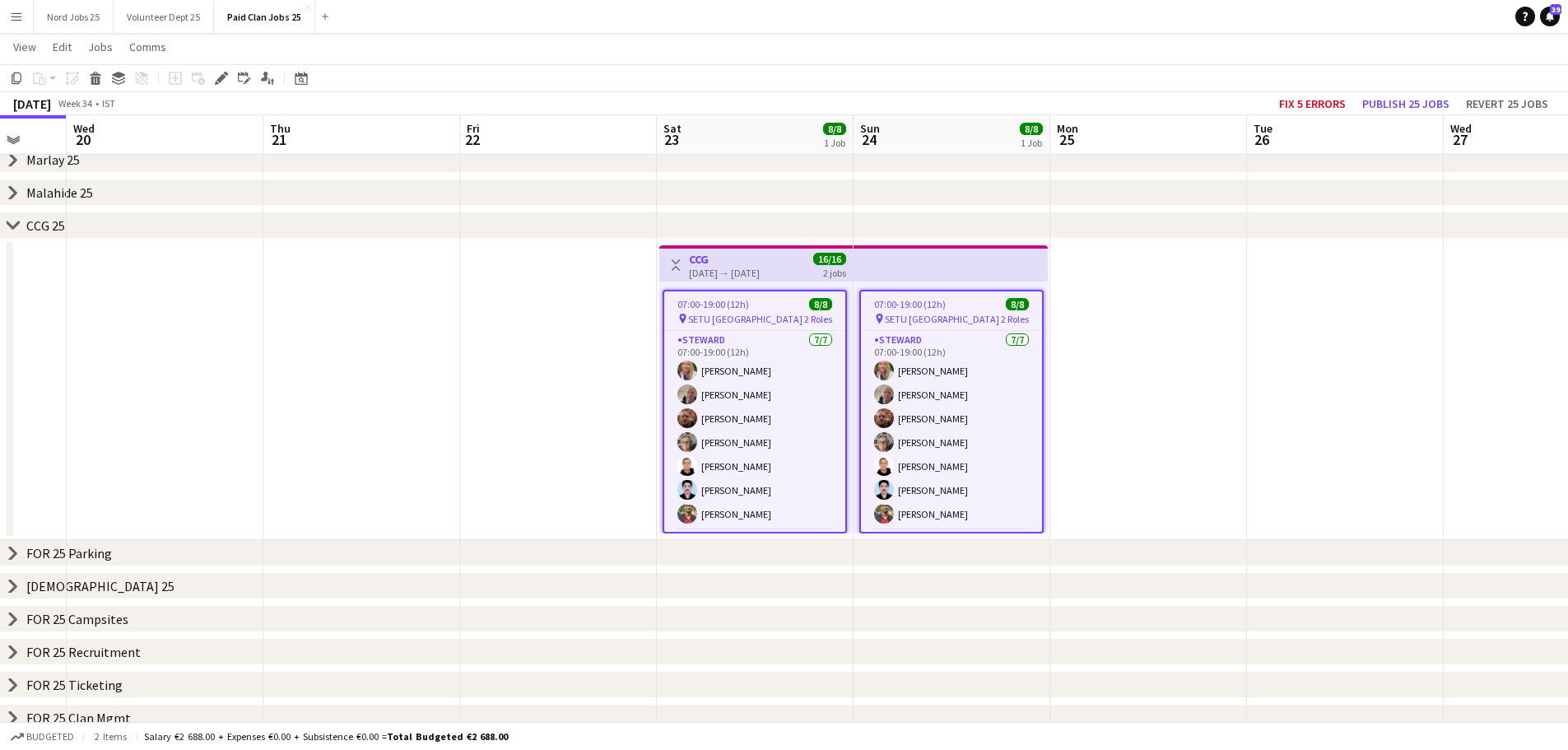
click at [729, 274] on div "[DATE] → [DATE]" at bounding box center [724, 272] width 71 height 13
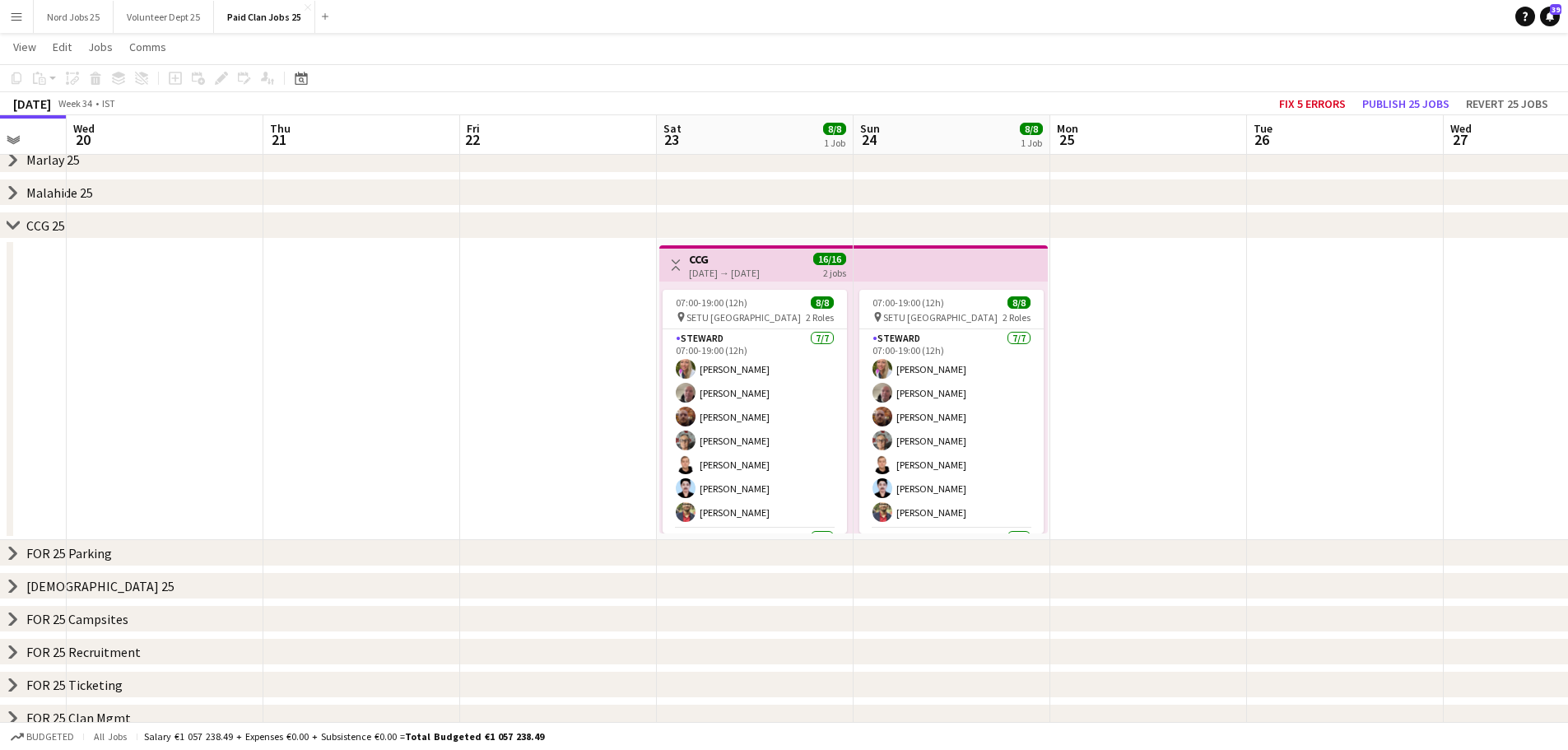
click at [734, 271] on div "[DATE] → [DATE]" at bounding box center [724, 272] width 71 height 13
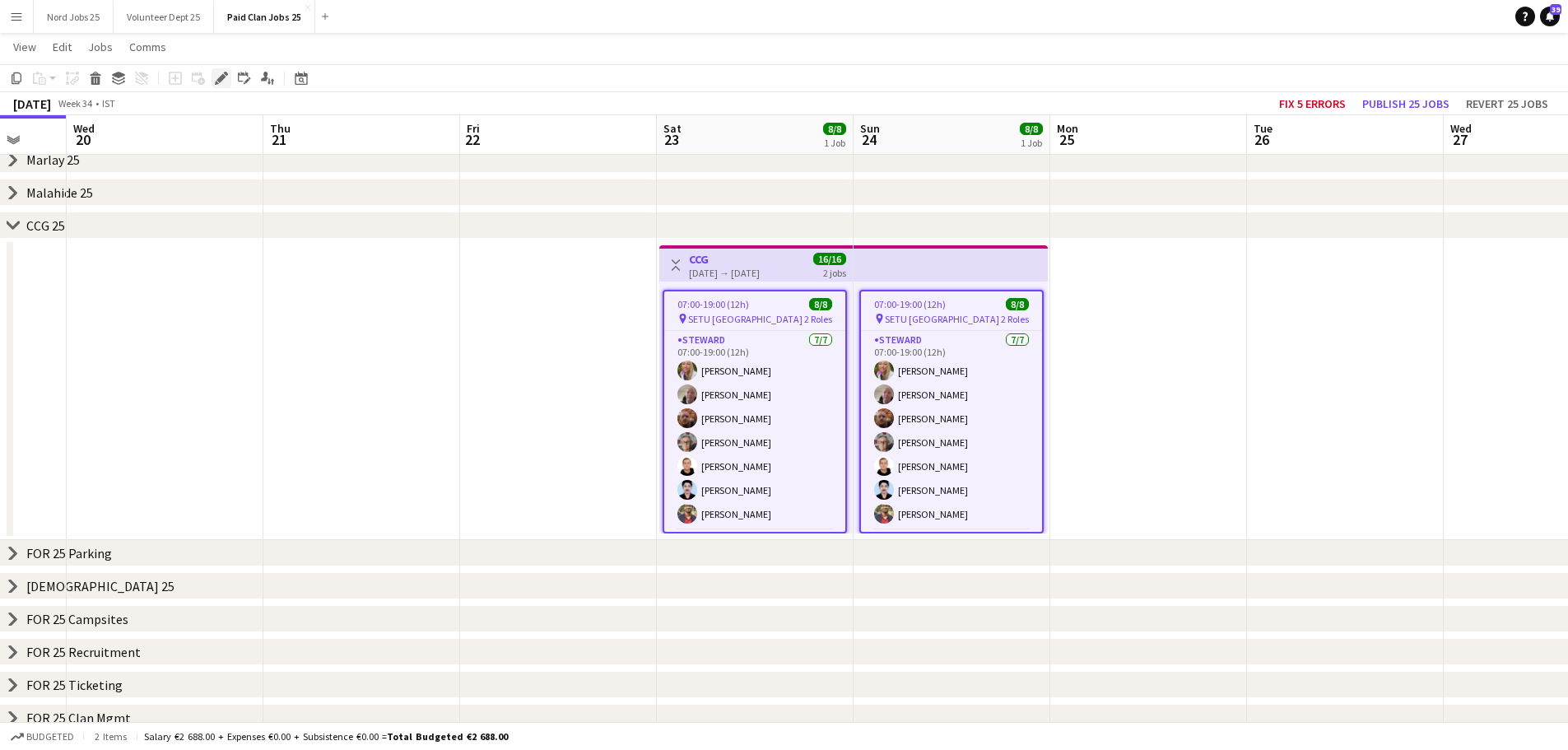
click at [222, 77] on icon at bounding box center [221, 78] width 9 height 9
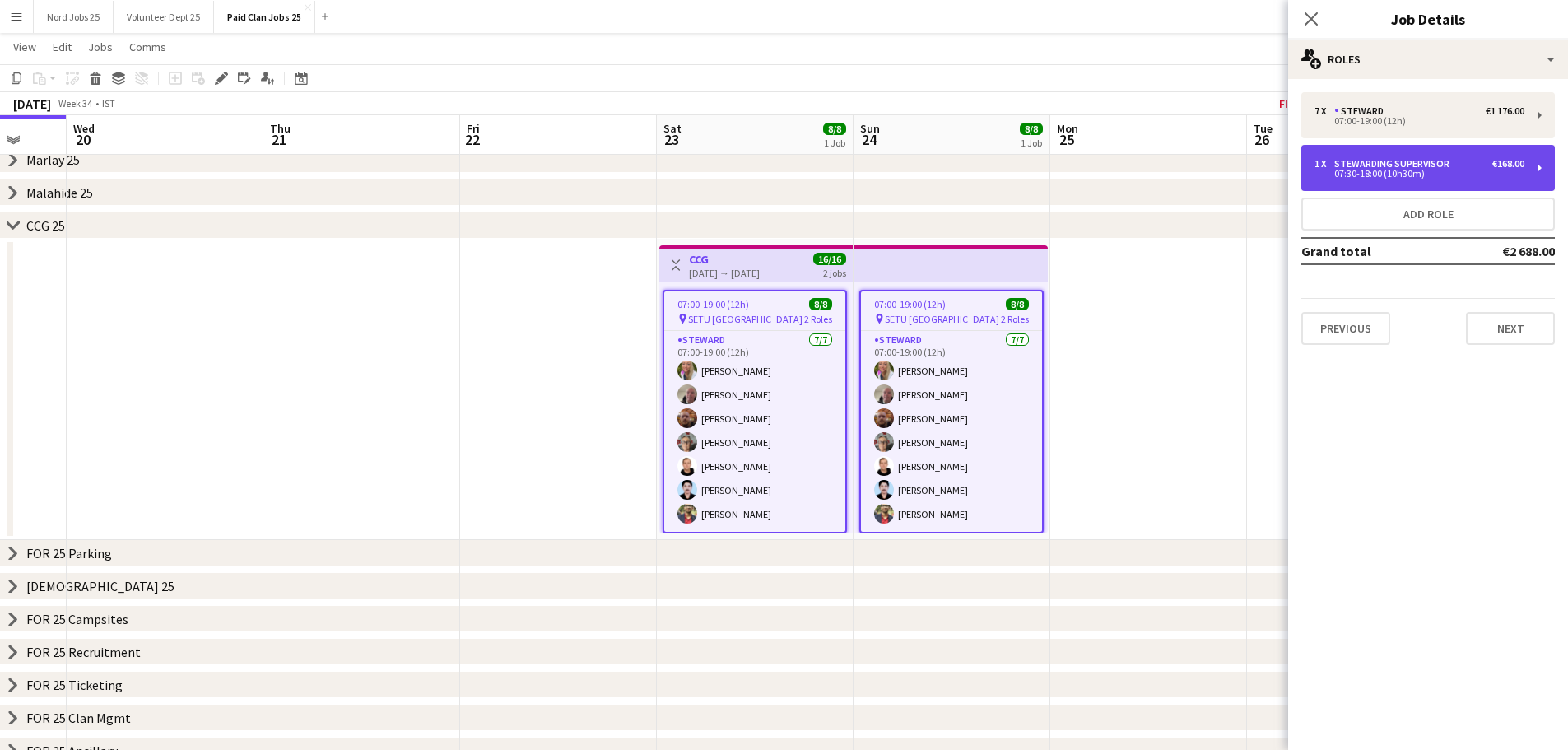
click at [1382, 151] on div "1 x Stewarding Supervisor €168.00 07:30-18:00 (10h30m)" at bounding box center [1428, 167] width 254 height 46
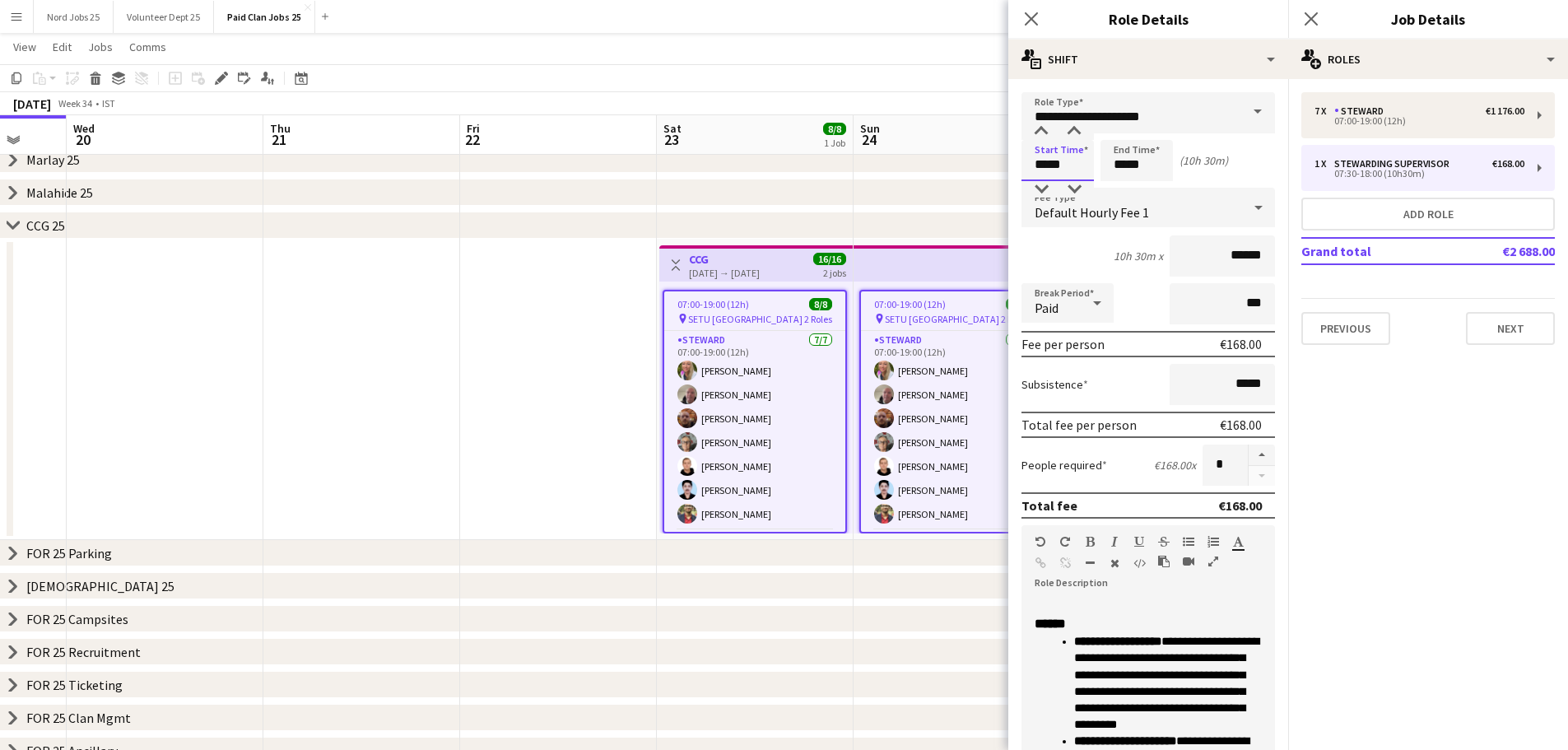
drag, startPoint x: 1053, startPoint y: 166, endPoint x: 1142, endPoint y: 166, distance: 89.0
click at [1142, 166] on div "Start Time ***** End Time ***** (10h 30m)" at bounding box center [1148, 161] width 254 height 41
type input "*****"
drag, startPoint x: 1131, startPoint y: 167, endPoint x: 1209, endPoint y: 163, distance: 78.1
click at [1209, 163] on div "Start Time ***** End Time ***** (10h 45m)" at bounding box center [1148, 161] width 254 height 41
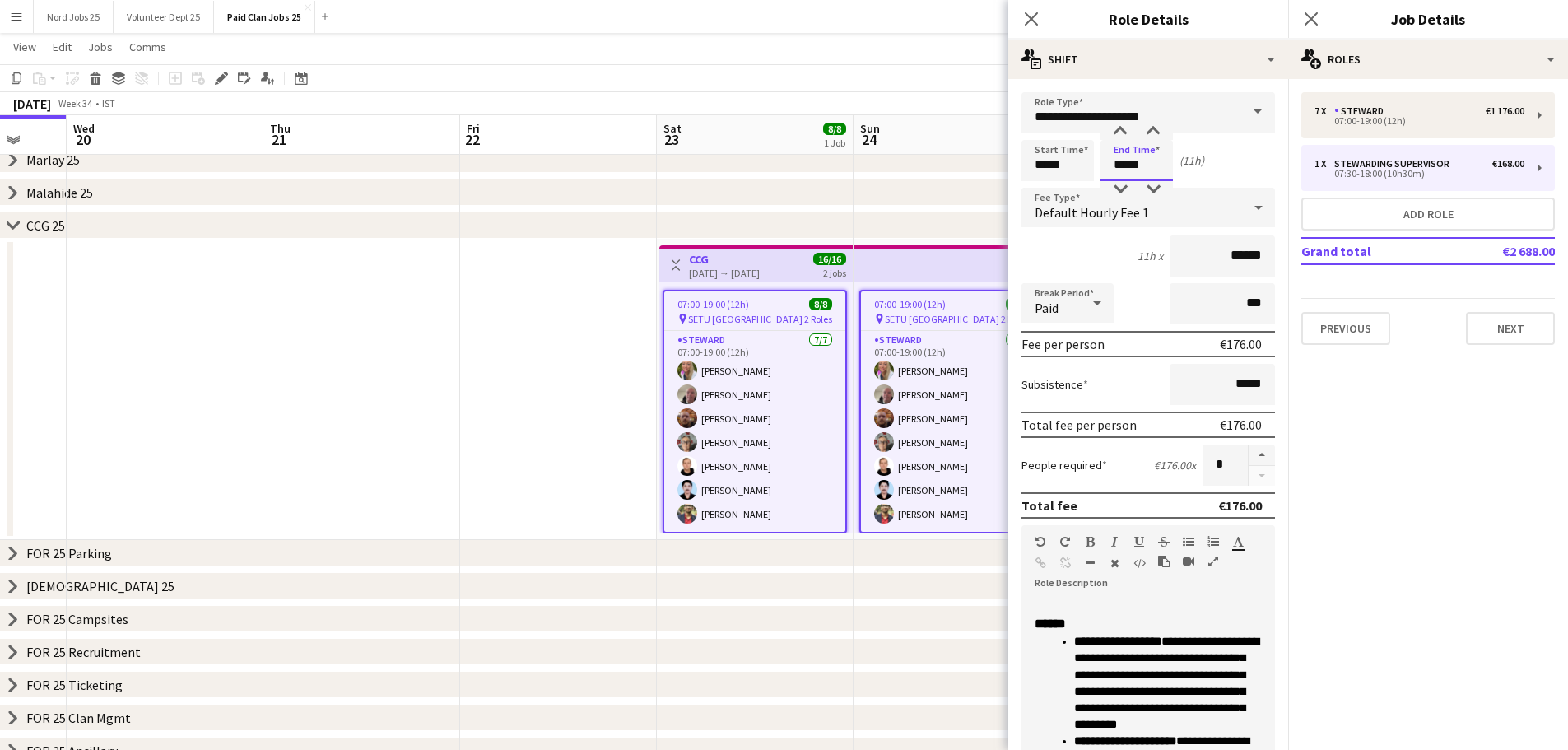
scroll to position [233, 0]
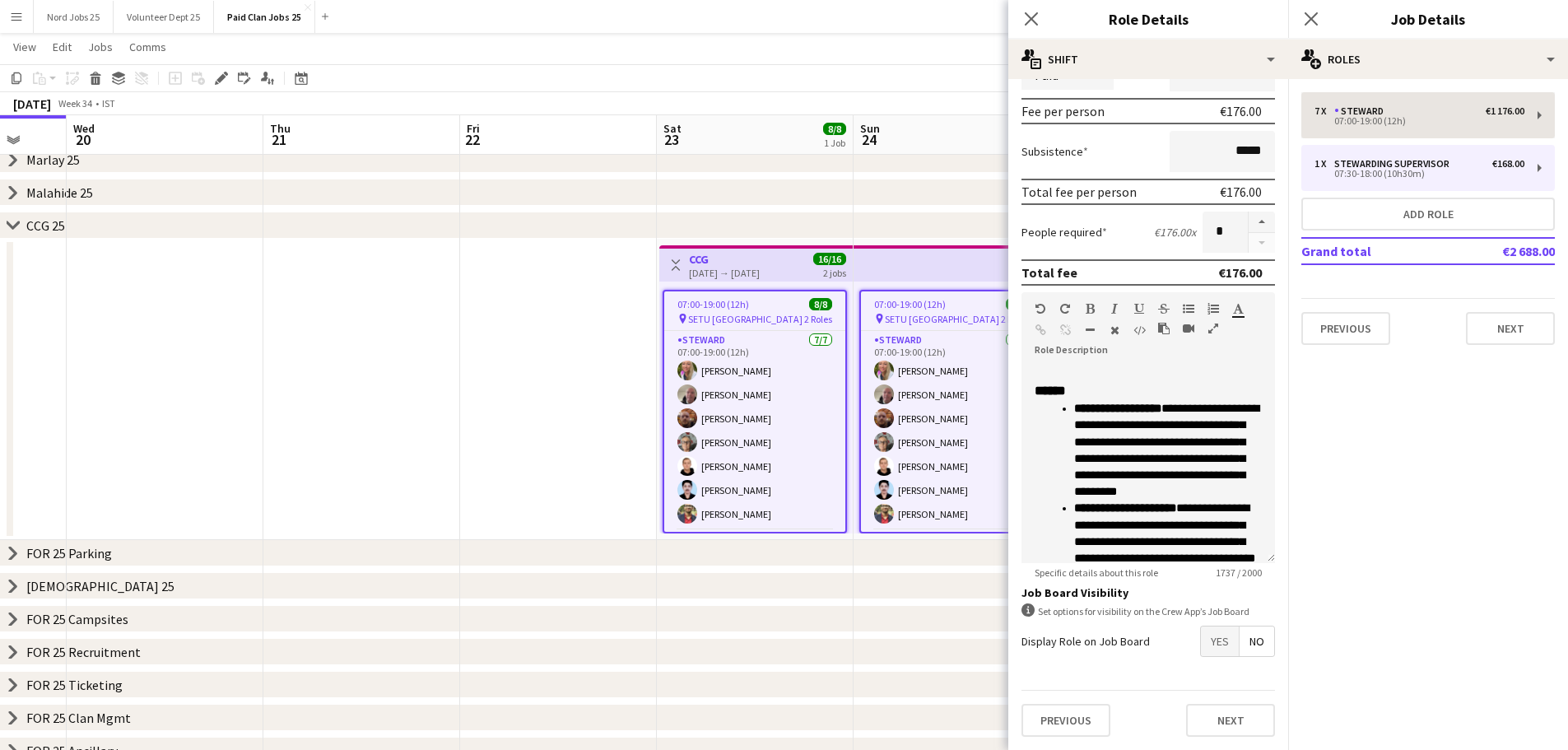
type input "*****"
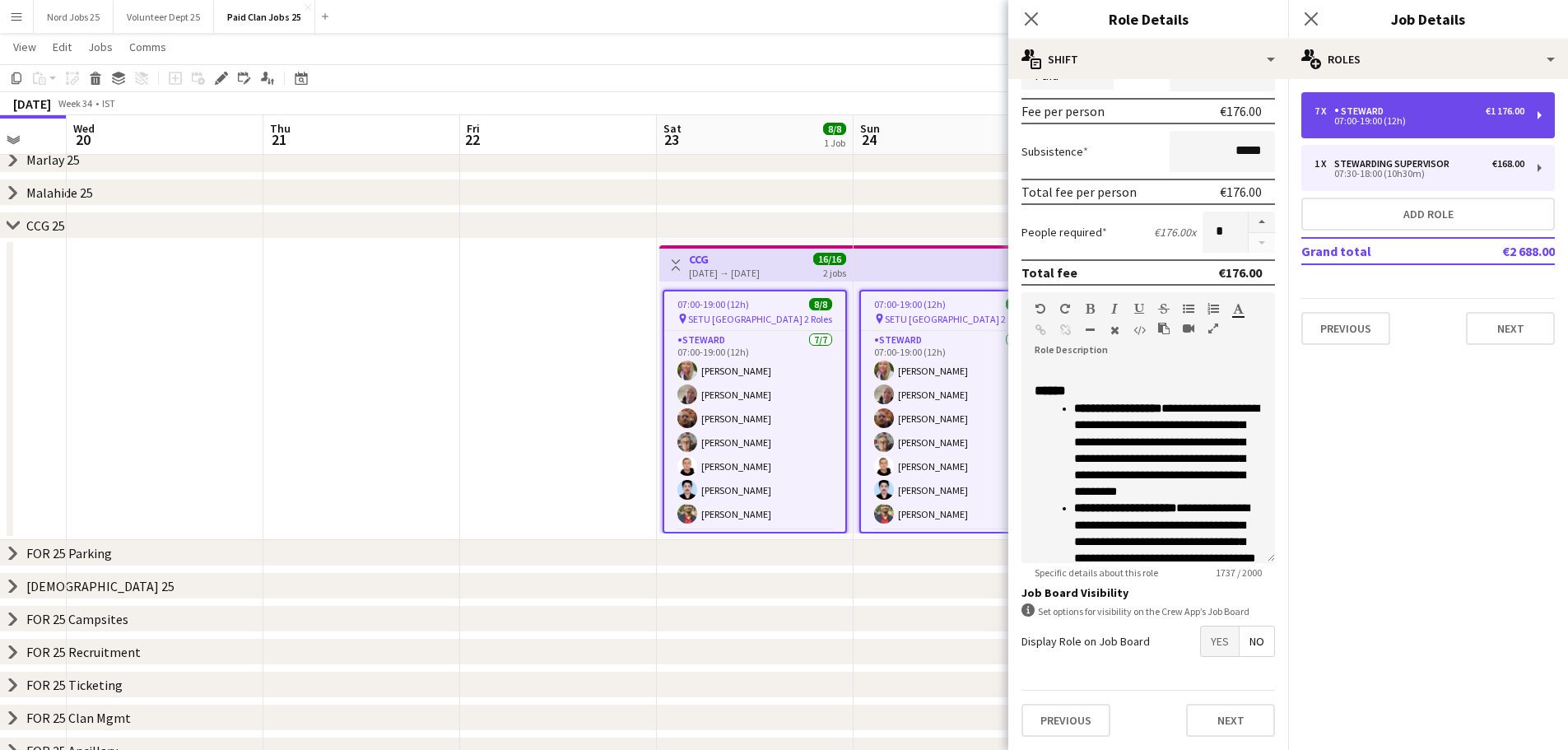
click at [1402, 109] on div "7 x Steward €1 176.00" at bounding box center [1419, 111] width 210 height 12
type input "*******"
type input "*****"
type input "******"
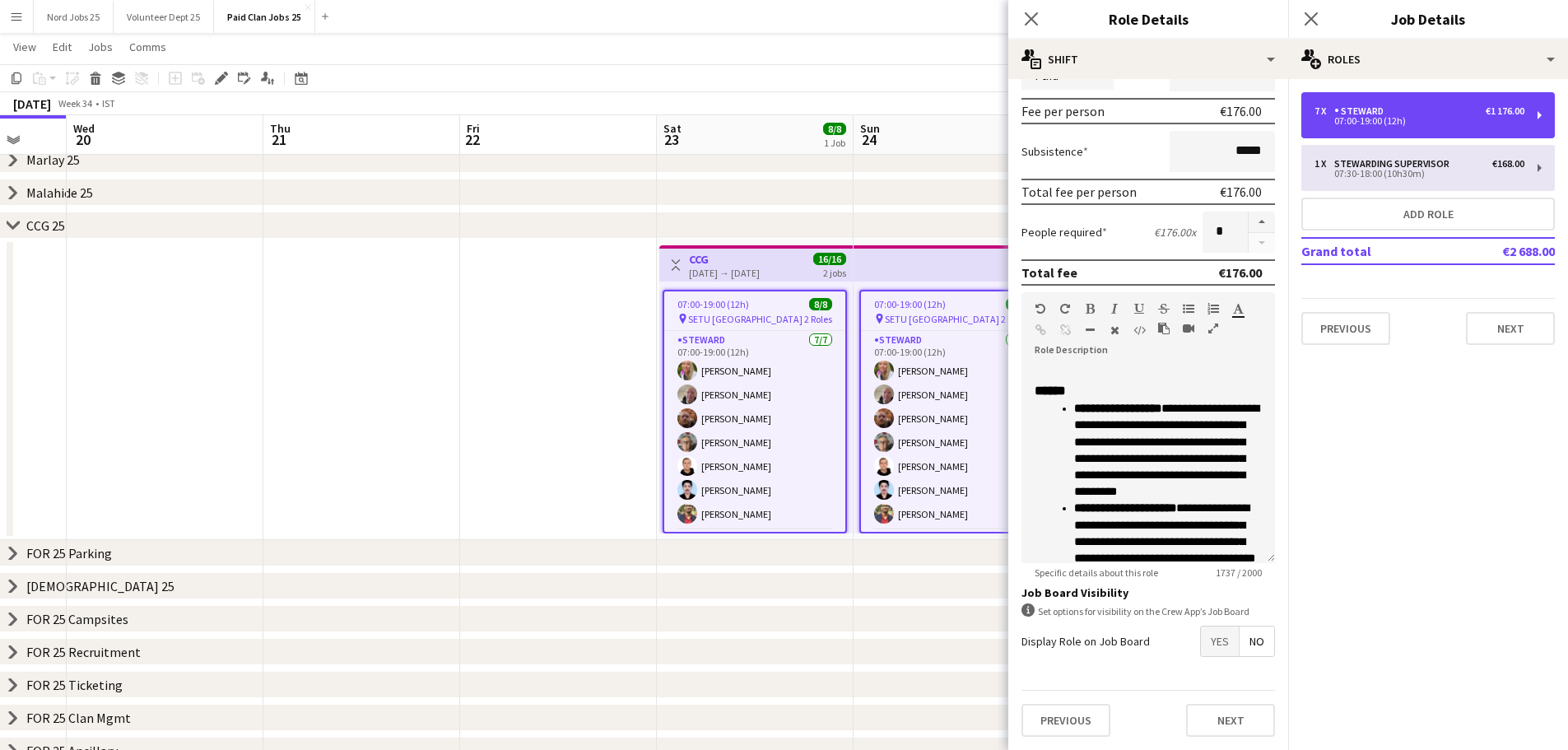
type input "*"
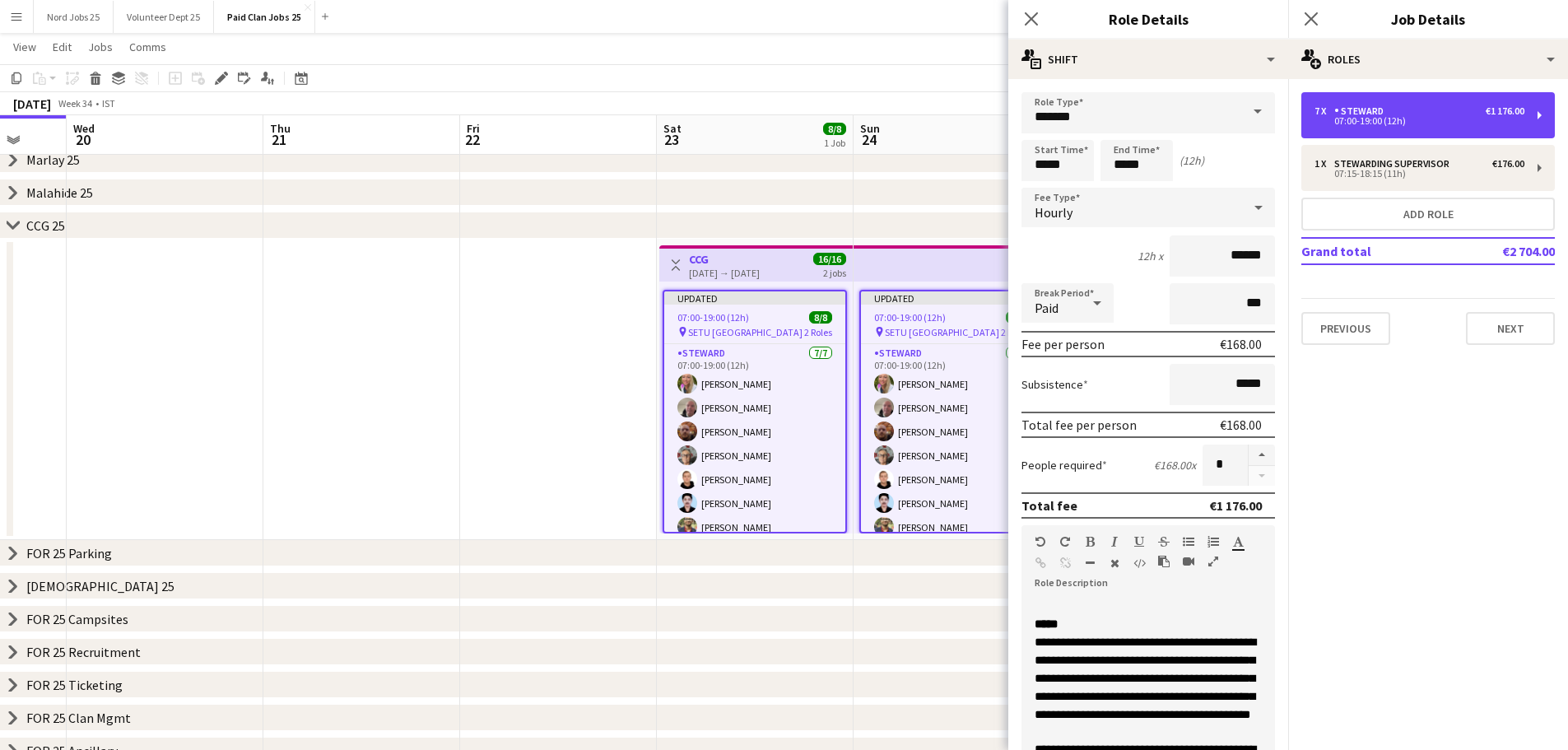
scroll to position [125, 0]
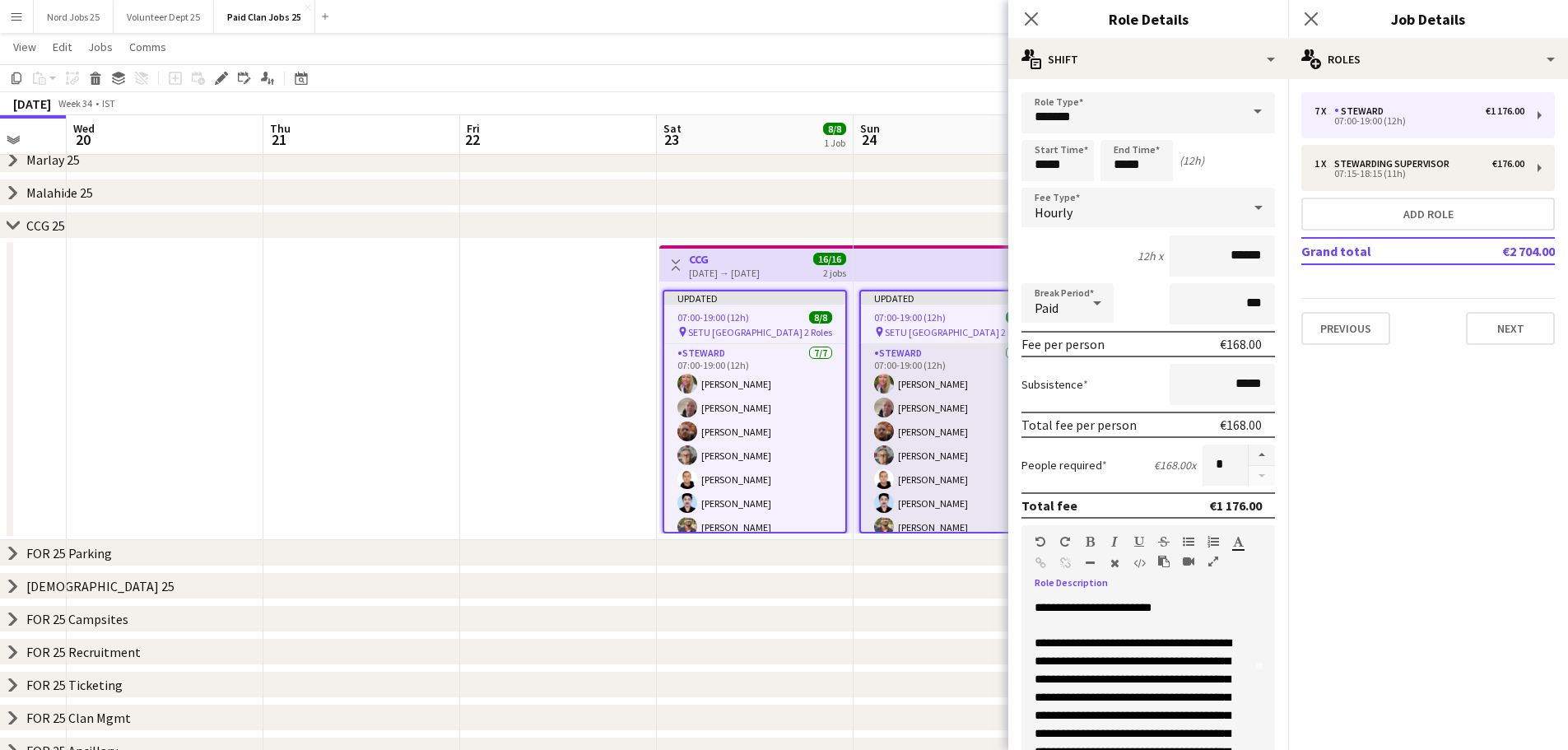
drag, startPoint x: 1082, startPoint y: 642, endPoint x: 981, endPoint y: 519, distance: 159.2
click at [981, 519] on body "Menu Boards Boards Boards All jobs Status Workforce Workforce My Workforce Recr…" at bounding box center [784, 270] width 1568 height 1242
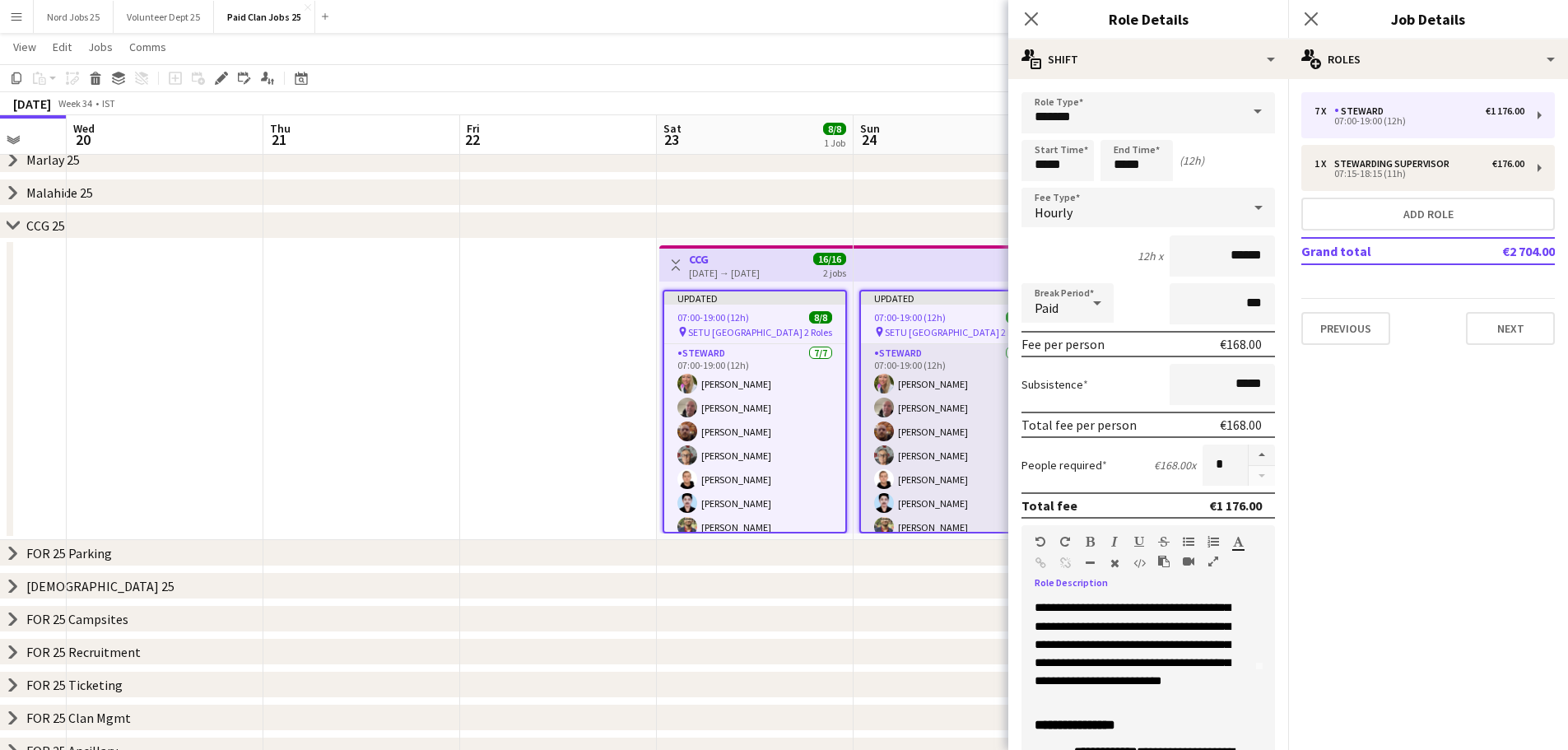
scroll to position [35, 0]
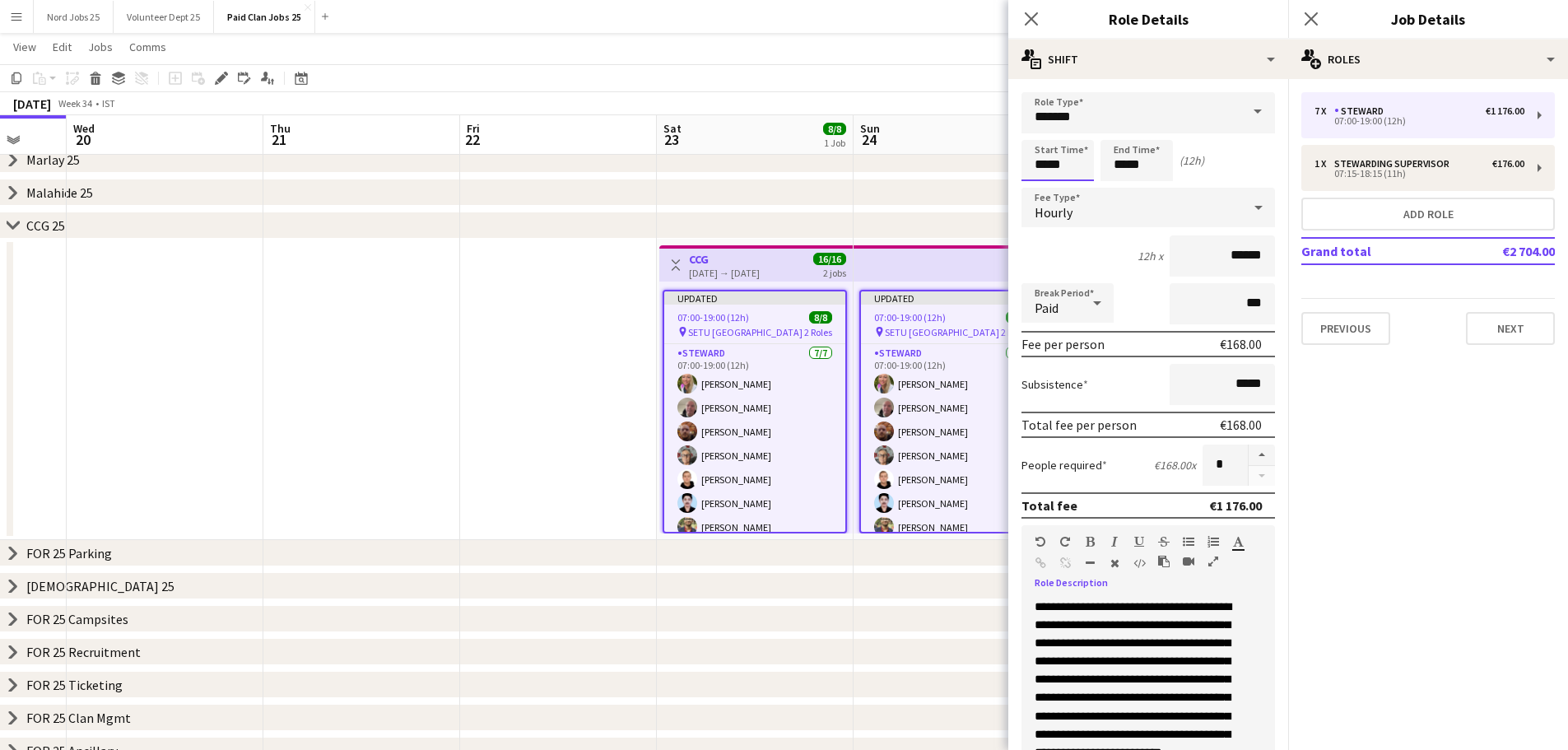
click at [1055, 165] on input "*****" at bounding box center [1057, 161] width 72 height 41
type input "*****"
click at [1127, 161] on input "*****" at bounding box center [1137, 161] width 72 height 41
type input "*****"
click at [940, 276] on app-top-bar at bounding box center [950, 263] width 194 height 36
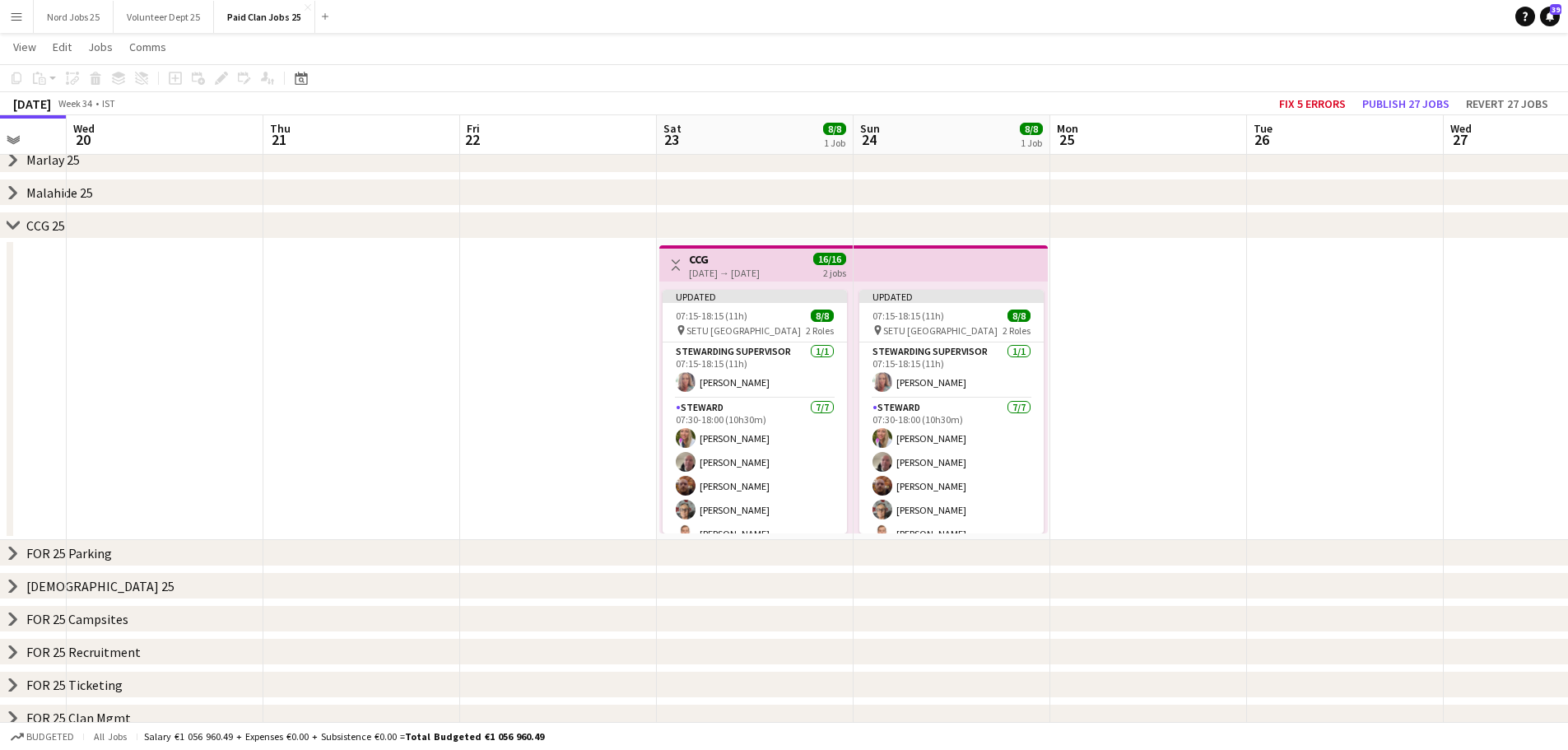
click at [918, 266] on app-top-bar at bounding box center [950, 263] width 194 height 36
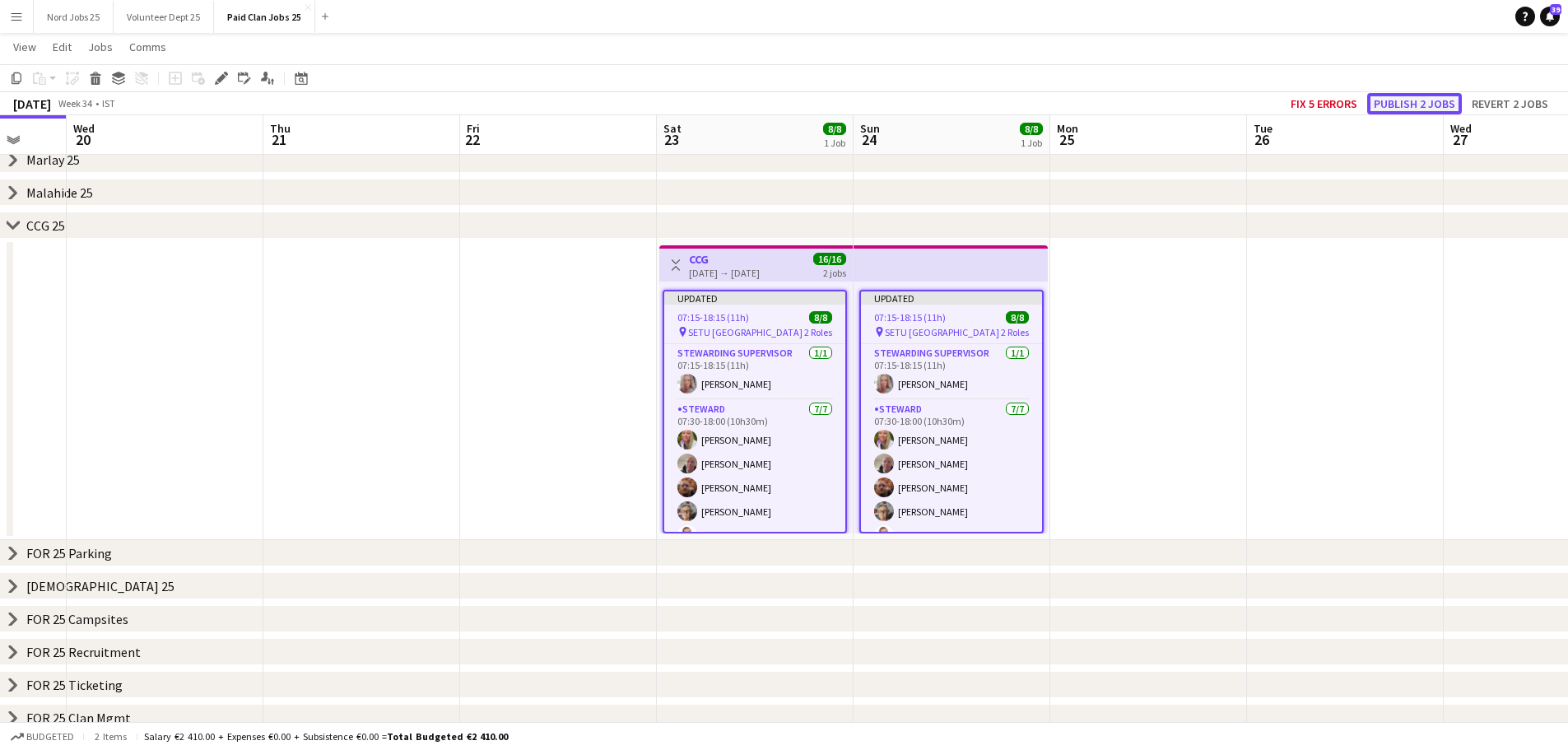
click at [1402, 104] on button "Publish 2 jobs" at bounding box center [1414, 103] width 95 height 21
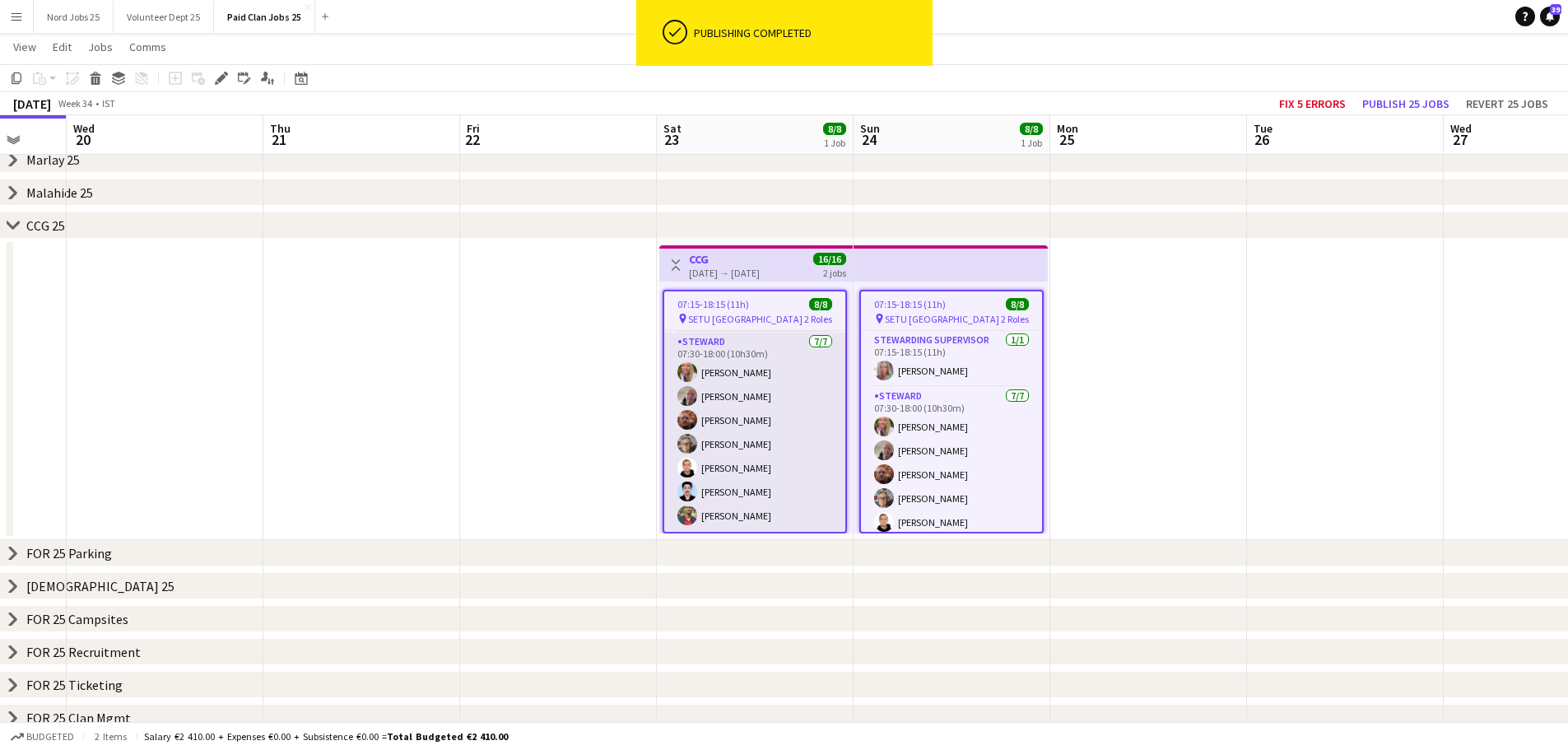
scroll to position [0, 0]
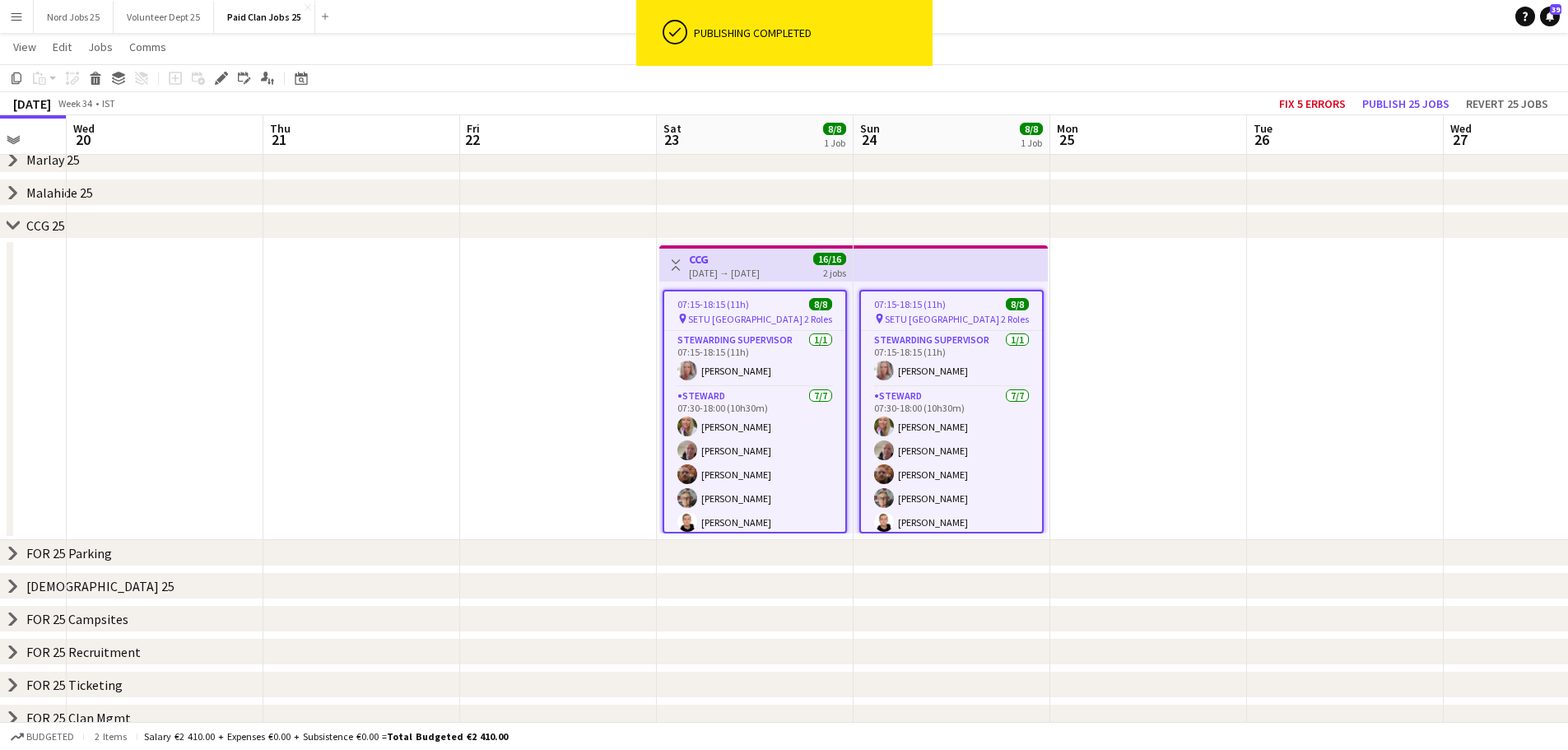
click at [13, 225] on icon "chevron-right" at bounding box center [13, 226] width 13 height 13
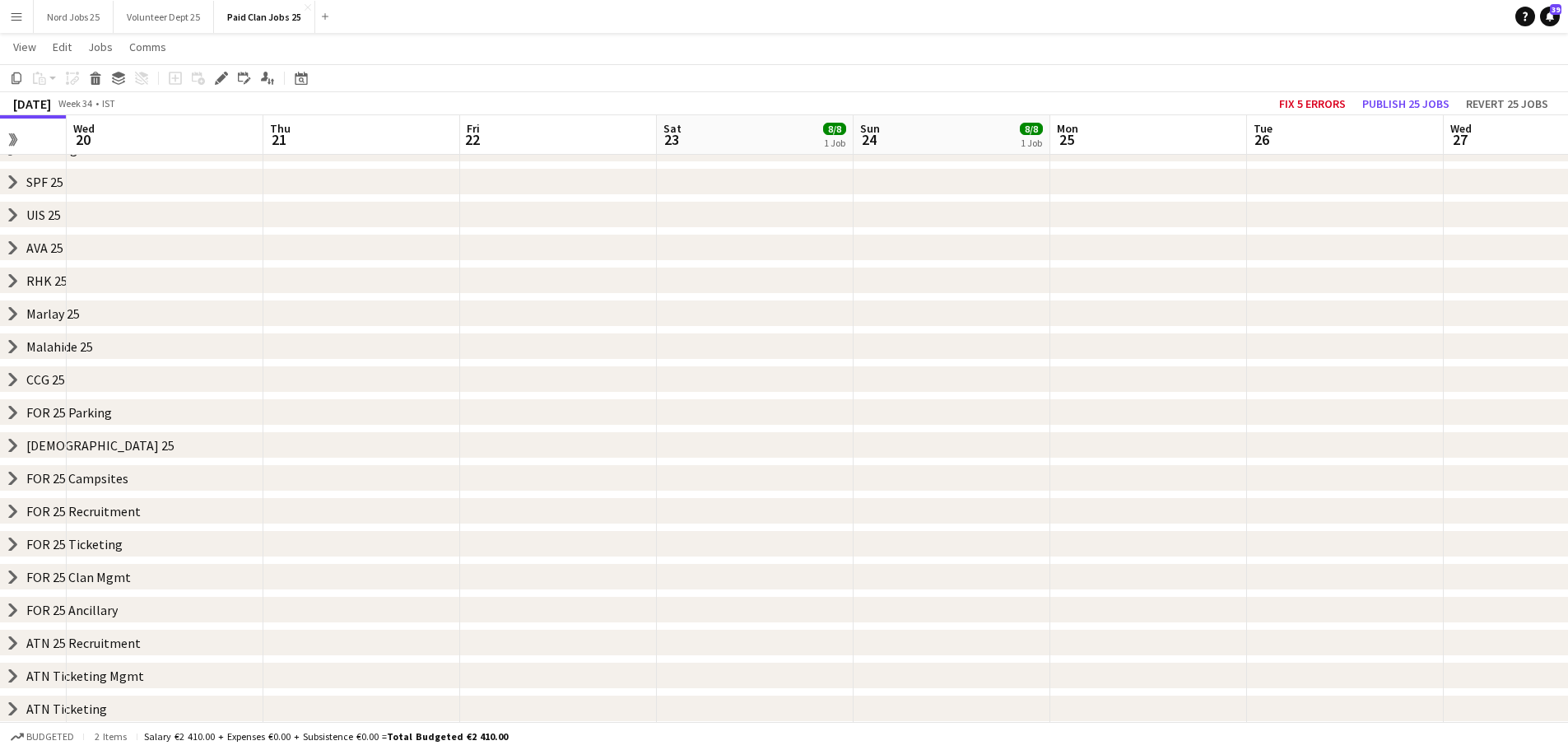
scroll to position [197, 0]
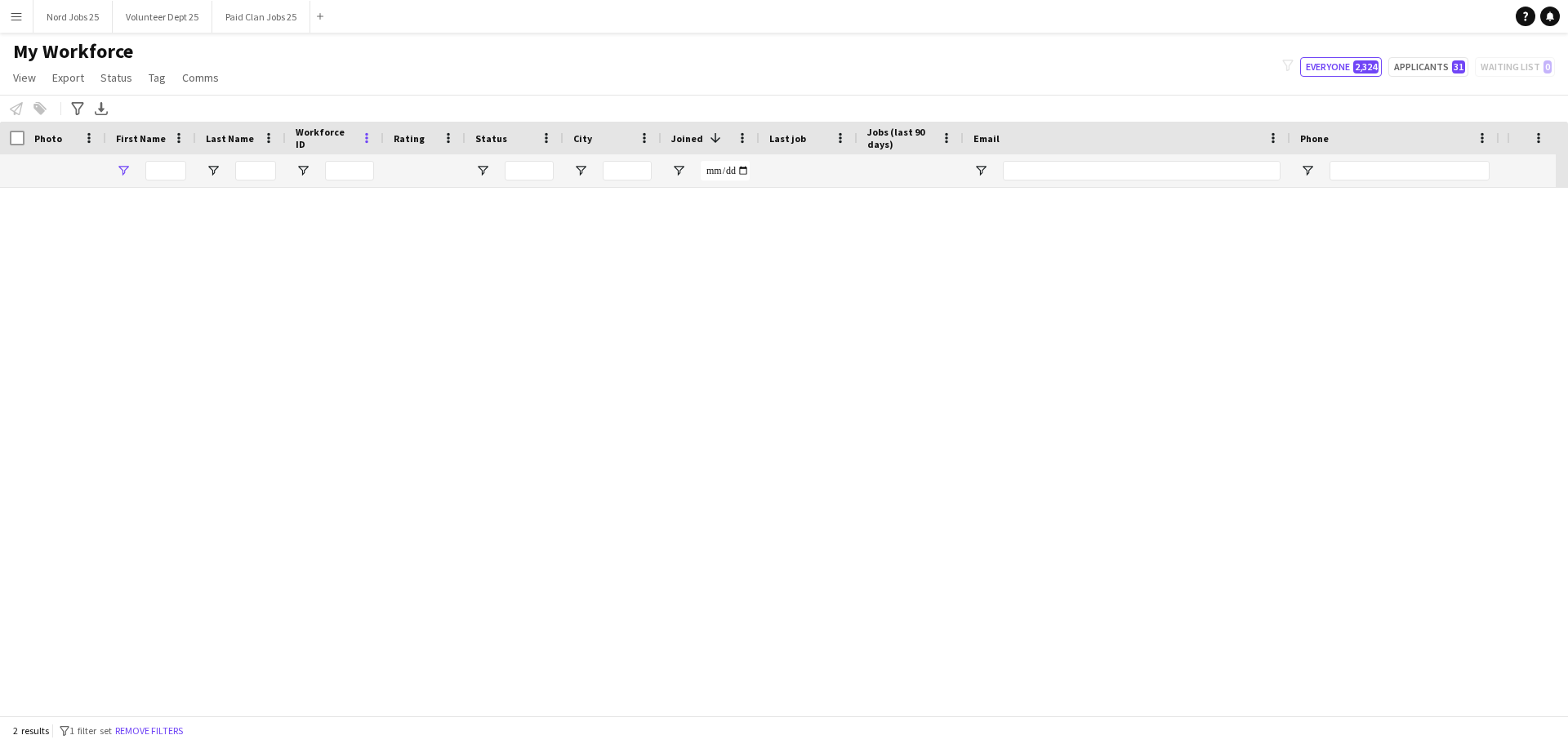
type input "*****"
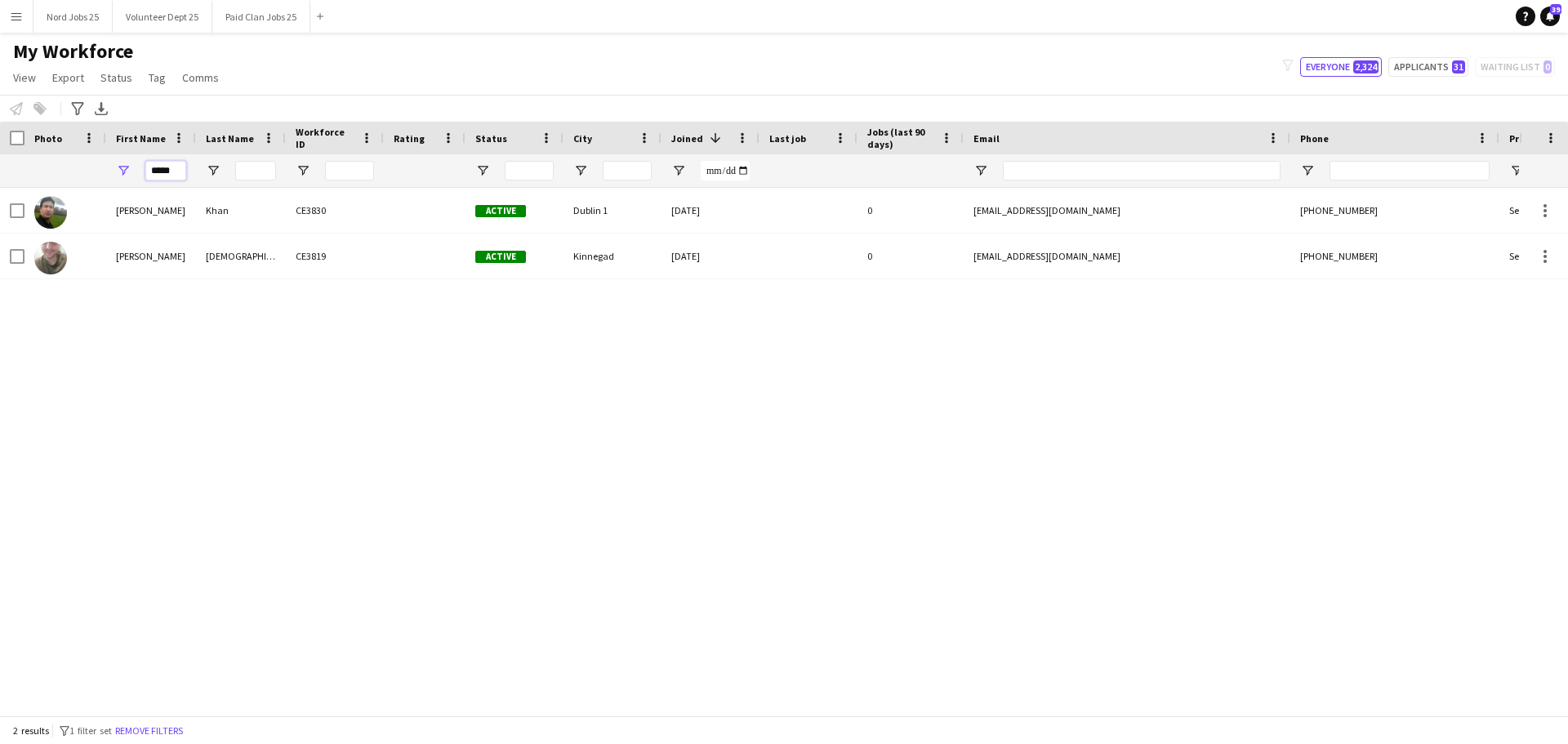
click at [174, 178] on input "*****" at bounding box center [165, 171] width 41 height 20
click at [552, 175] on input "Status Filter Input" at bounding box center [529, 171] width 49 height 20
click at [526, 172] on input "Status Filter Input" at bounding box center [529, 171] width 49 height 20
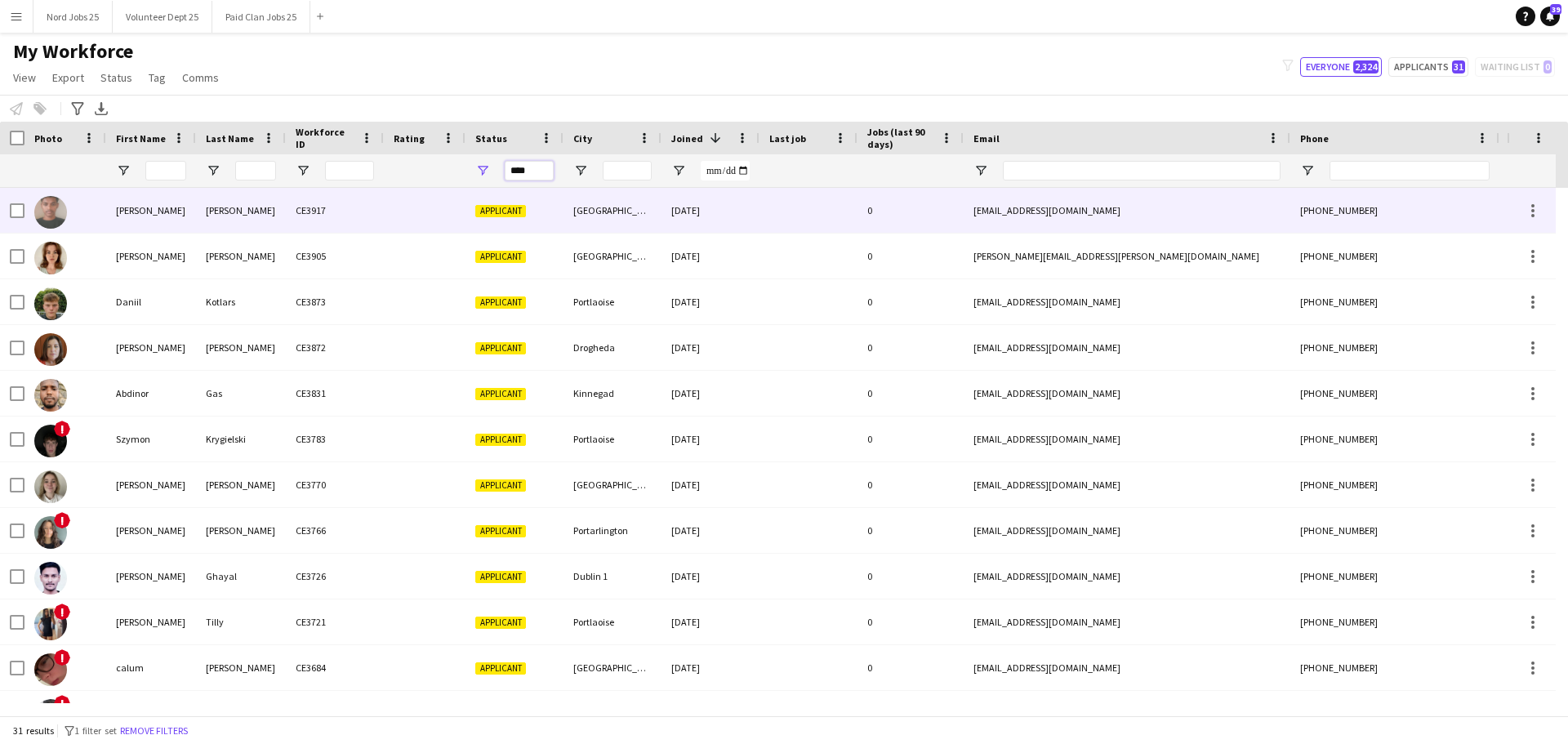
type input "****"
click at [228, 213] on div "[PERSON_NAME]" at bounding box center [241, 210] width 90 height 45
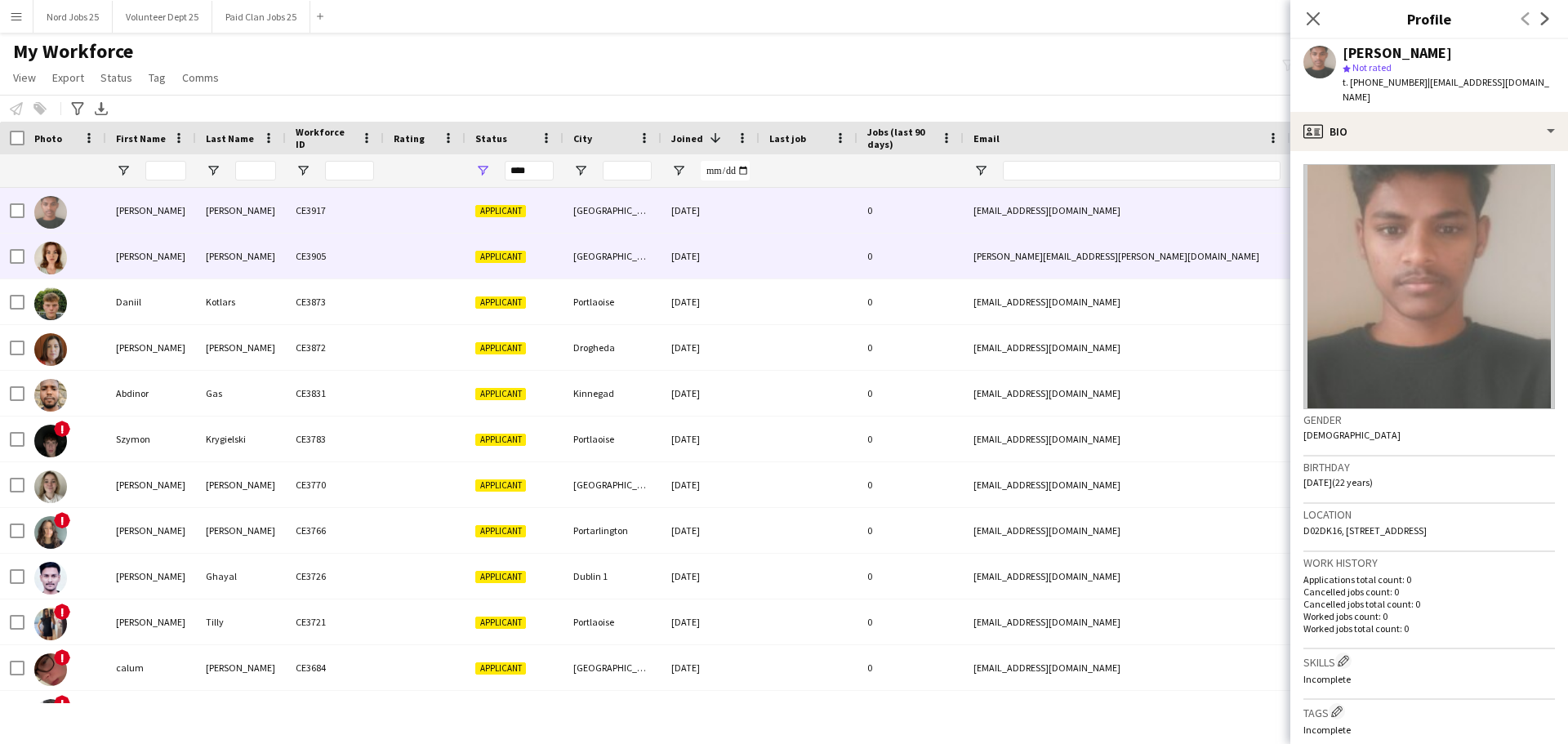
click at [244, 267] on div "[PERSON_NAME]" at bounding box center [241, 256] width 90 height 45
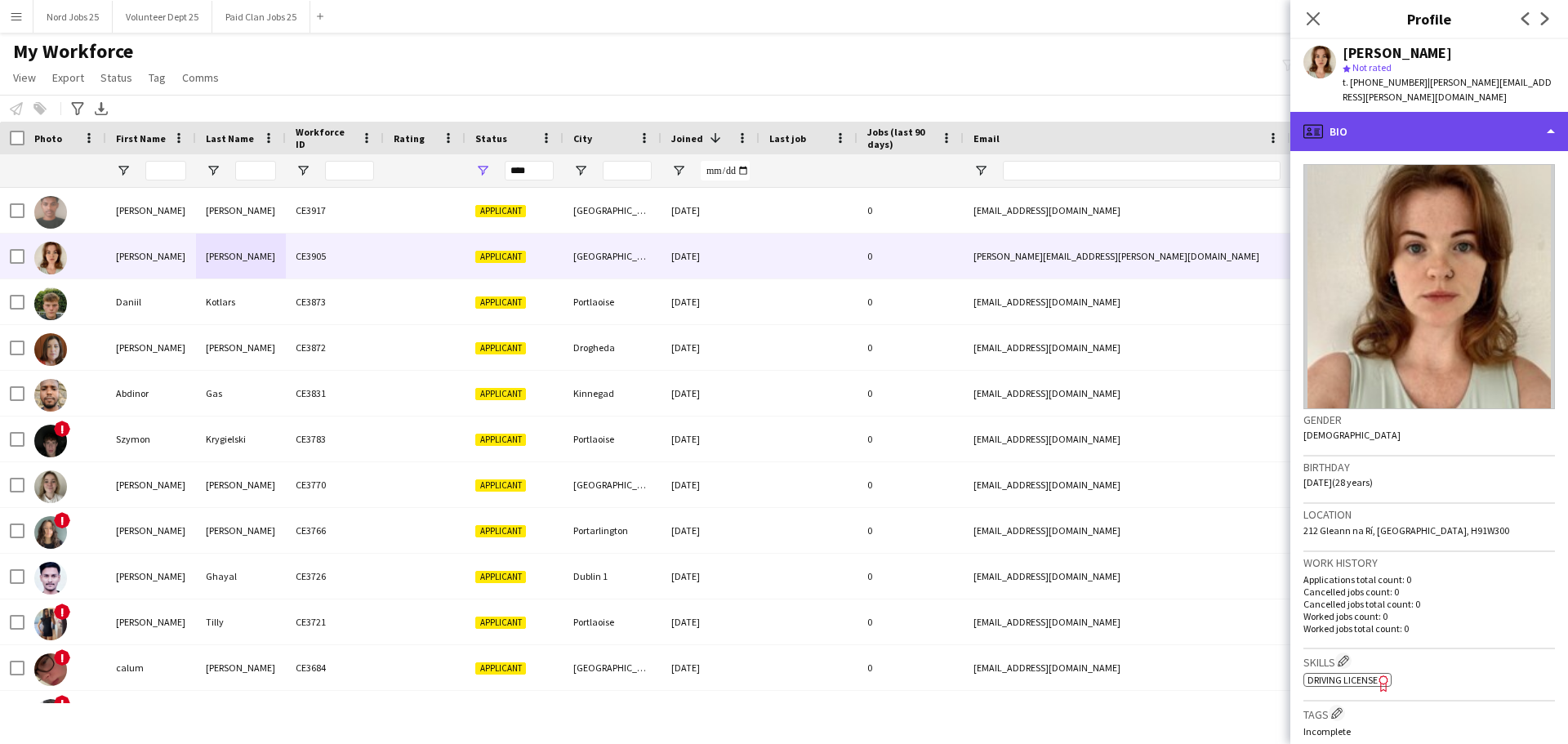
click at [1426, 118] on div "profile Bio" at bounding box center [1429, 131] width 278 height 39
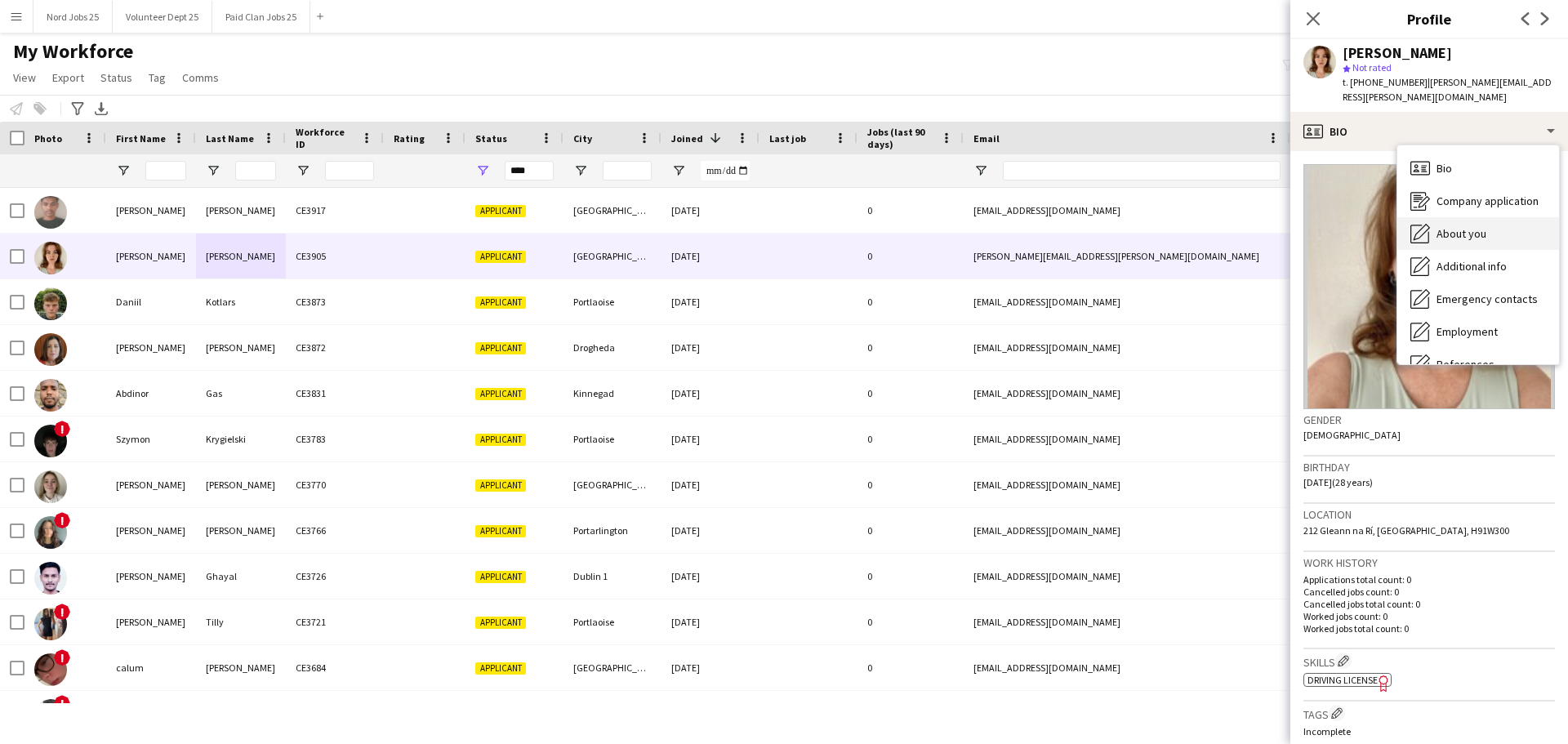
click at [1466, 218] on div "About you About you" at bounding box center [1478, 234] width 162 height 33
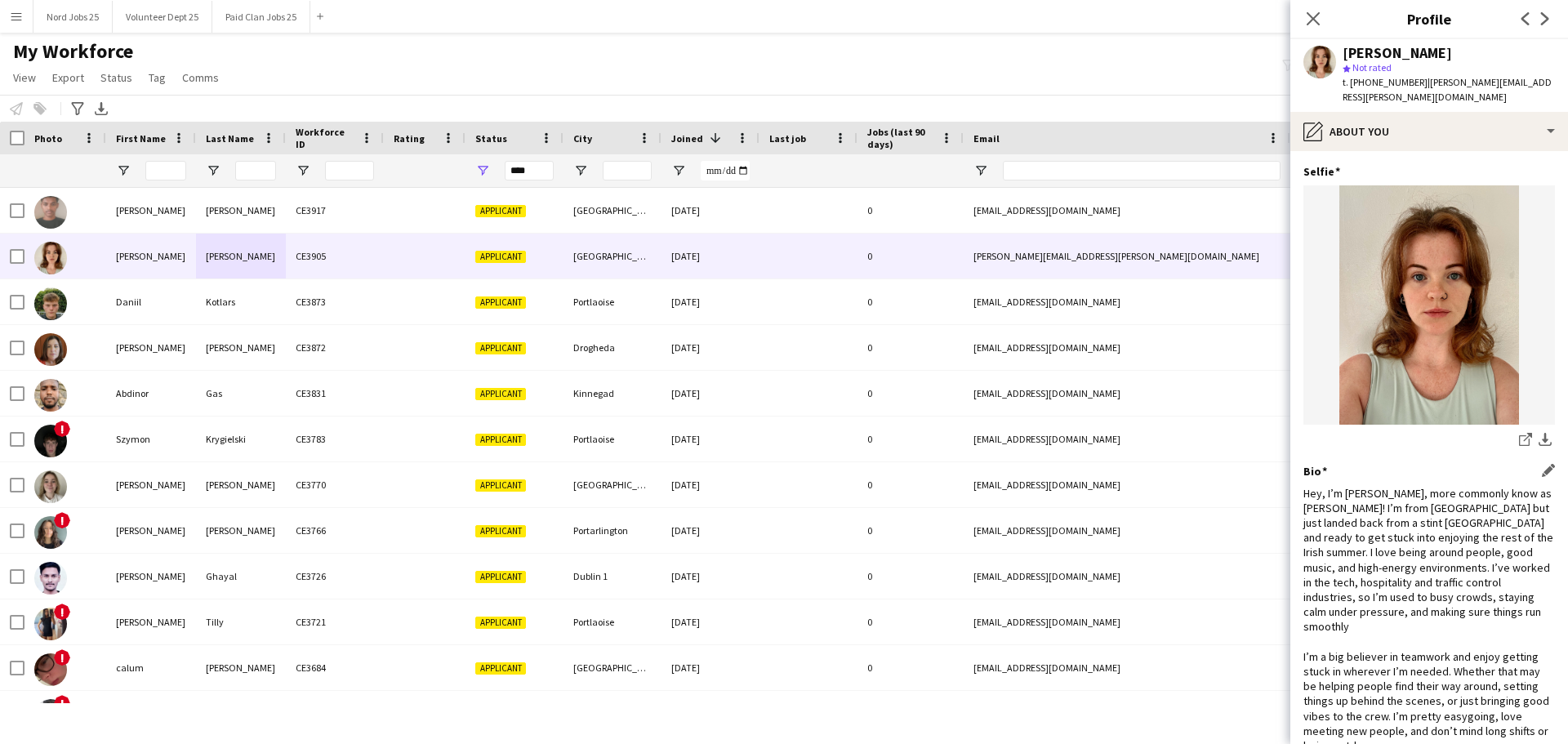
scroll to position [223, 0]
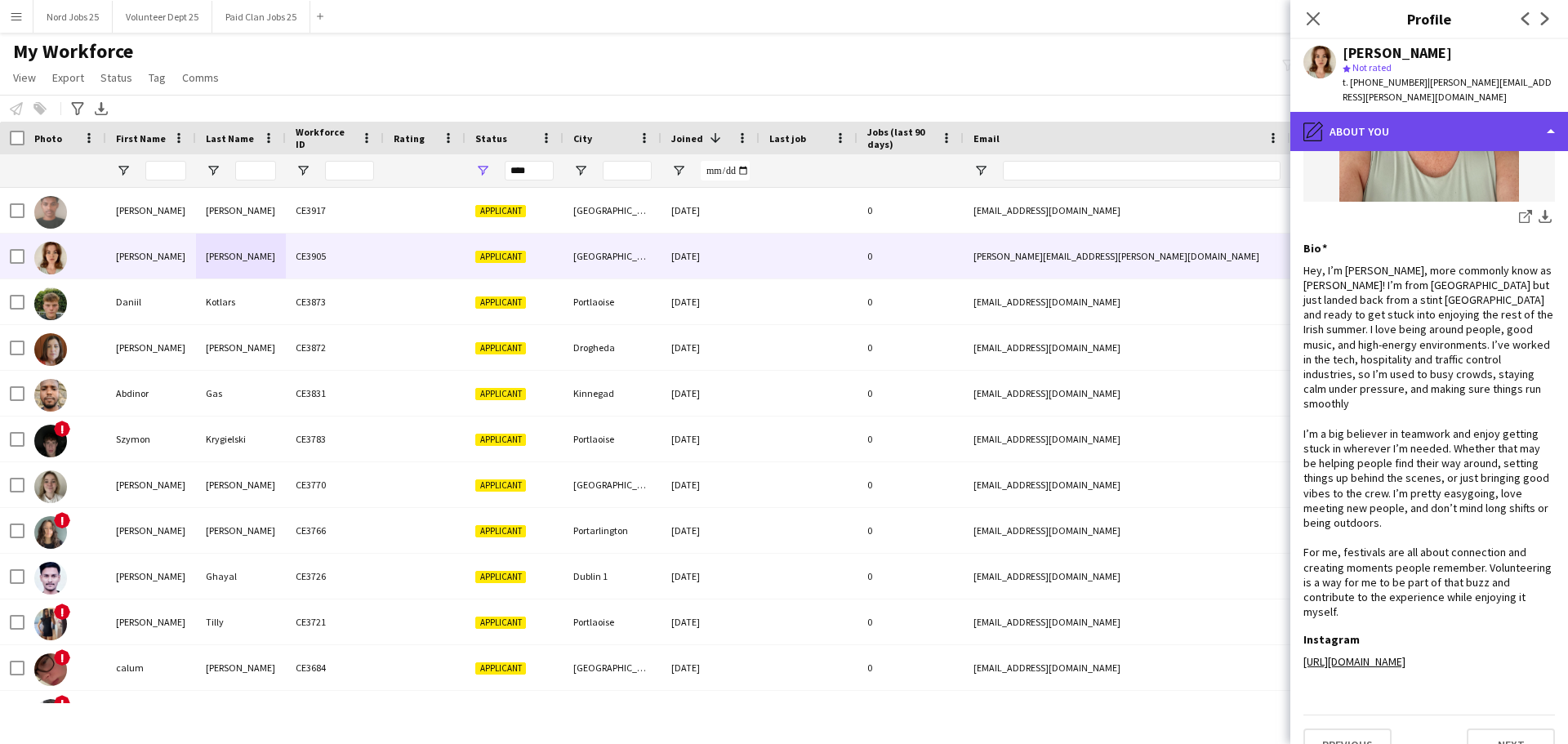
click at [1414, 124] on div "pencil4 About you" at bounding box center [1429, 131] width 278 height 39
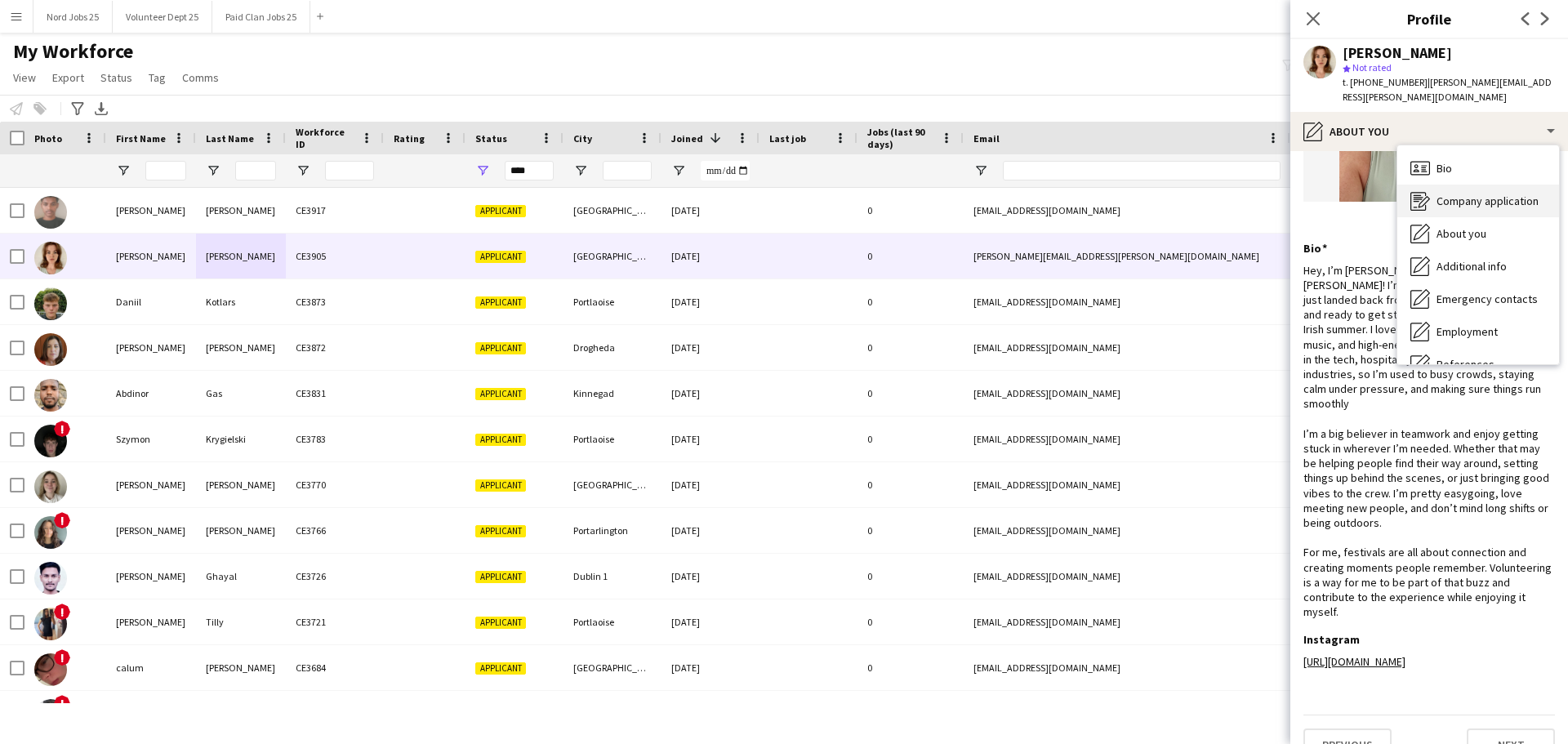
click at [1455, 194] on span "Company application" at bounding box center [1487, 201] width 102 height 15
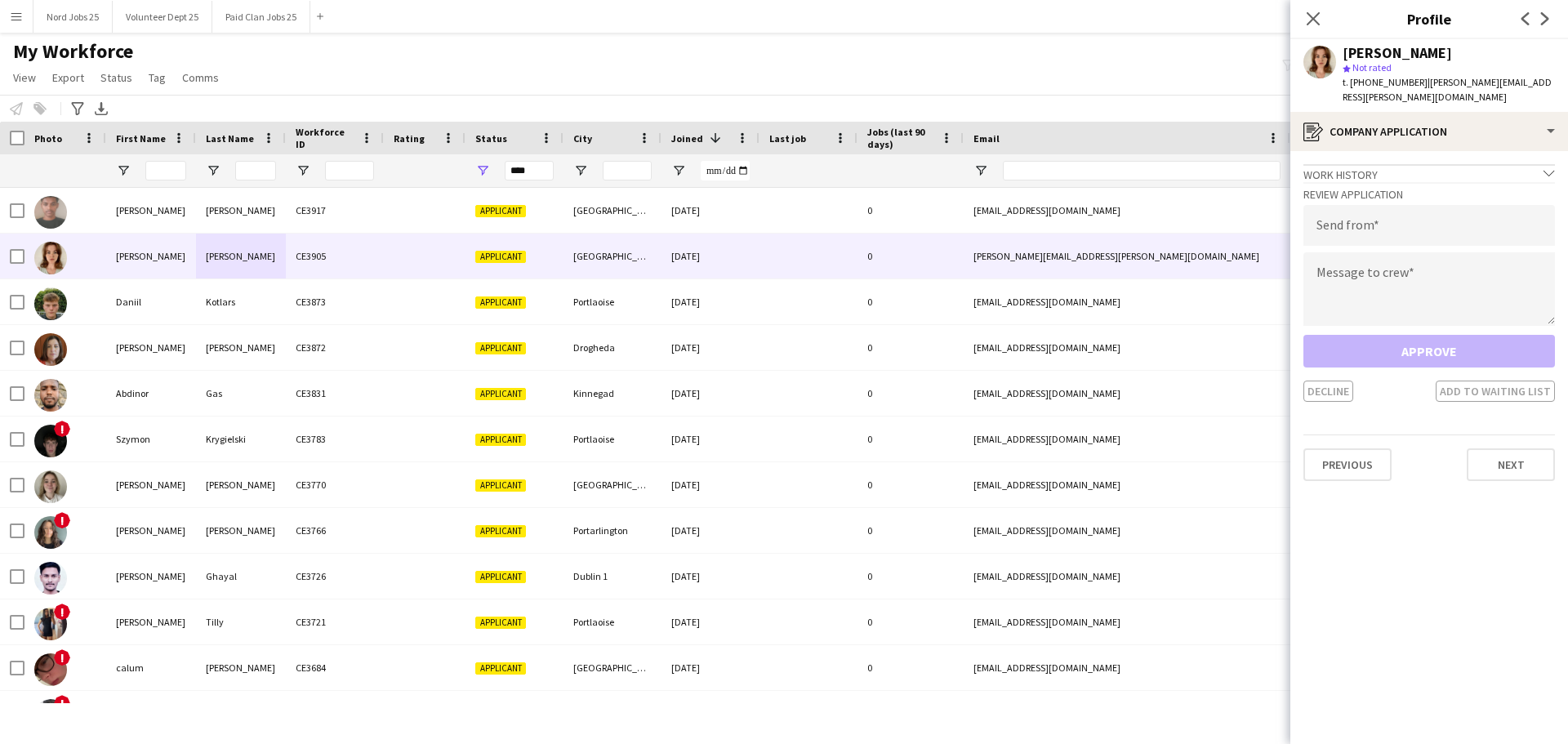
click at [1418, 236] on div "Review Application Send from Message to crew Approve Decline Add to waiting list" at bounding box center [1429, 291] width 252 height 219
click at [1392, 255] on textarea at bounding box center [1429, 289] width 252 height 73
paste textarea "**********"
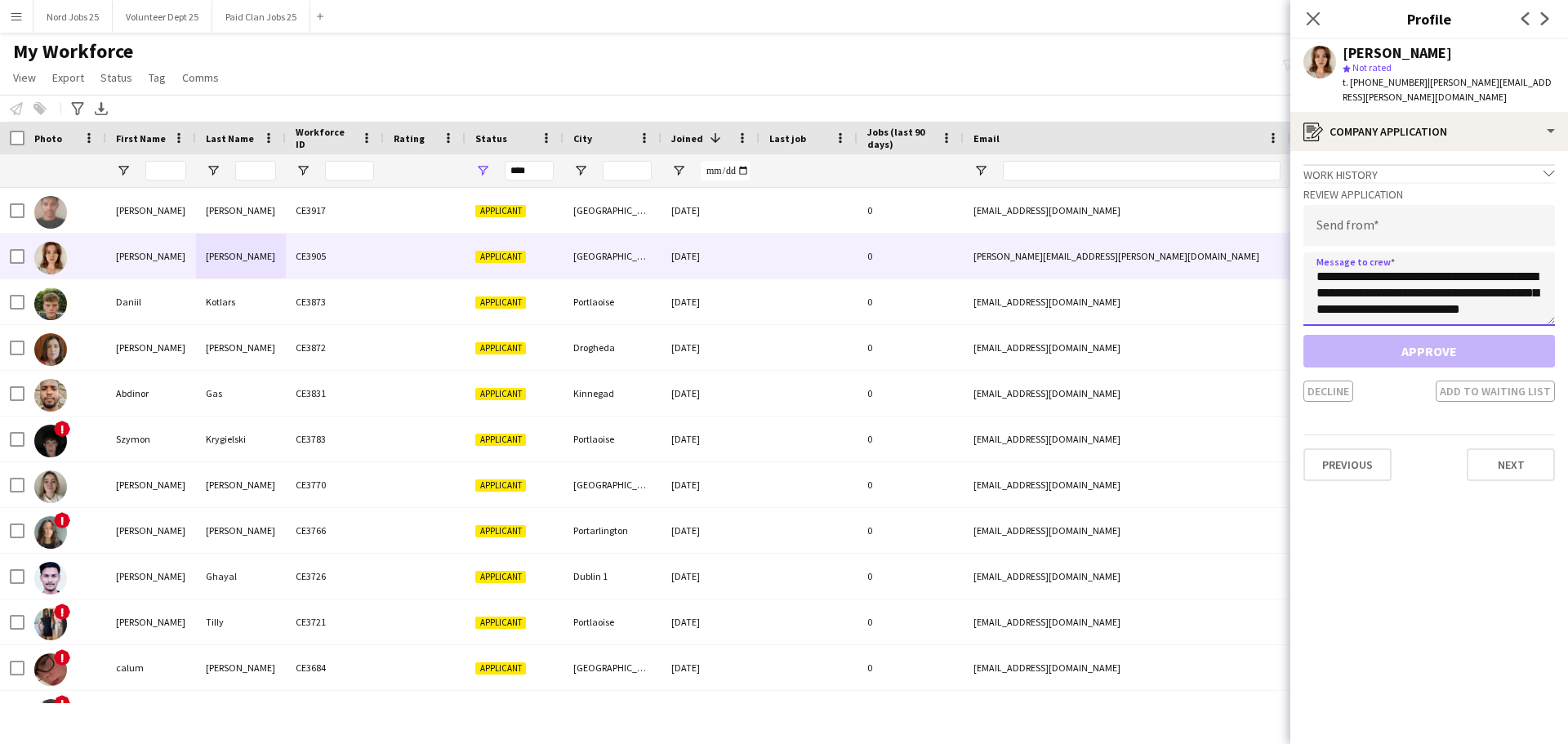
scroll to position [549, 0]
type textarea "**********"
click at [1387, 205] on input "email" at bounding box center [1429, 225] width 252 height 41
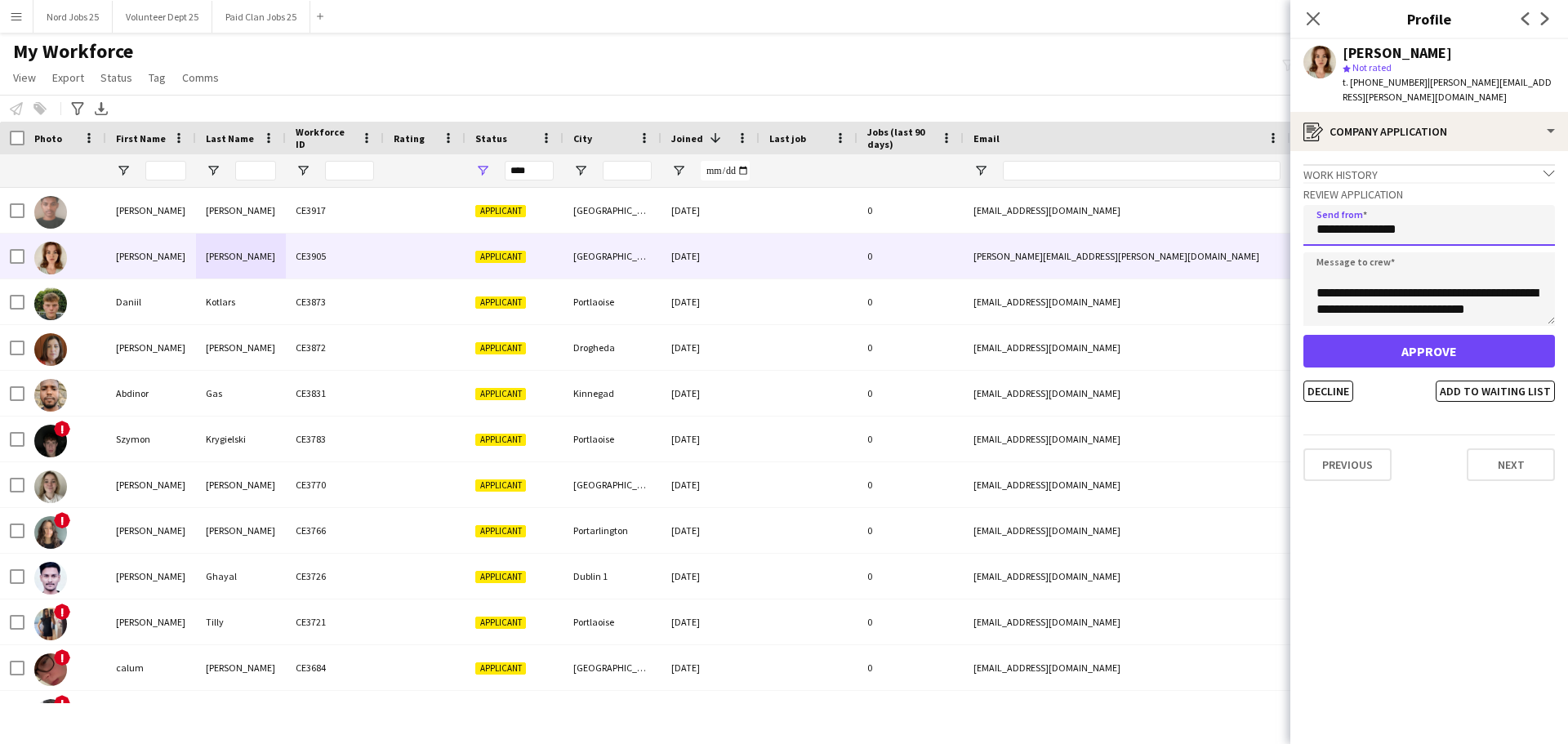
type input "**********"
click at [1382, 335] on button "Approve" at bounding box center [1429, 351] width 252 height 33
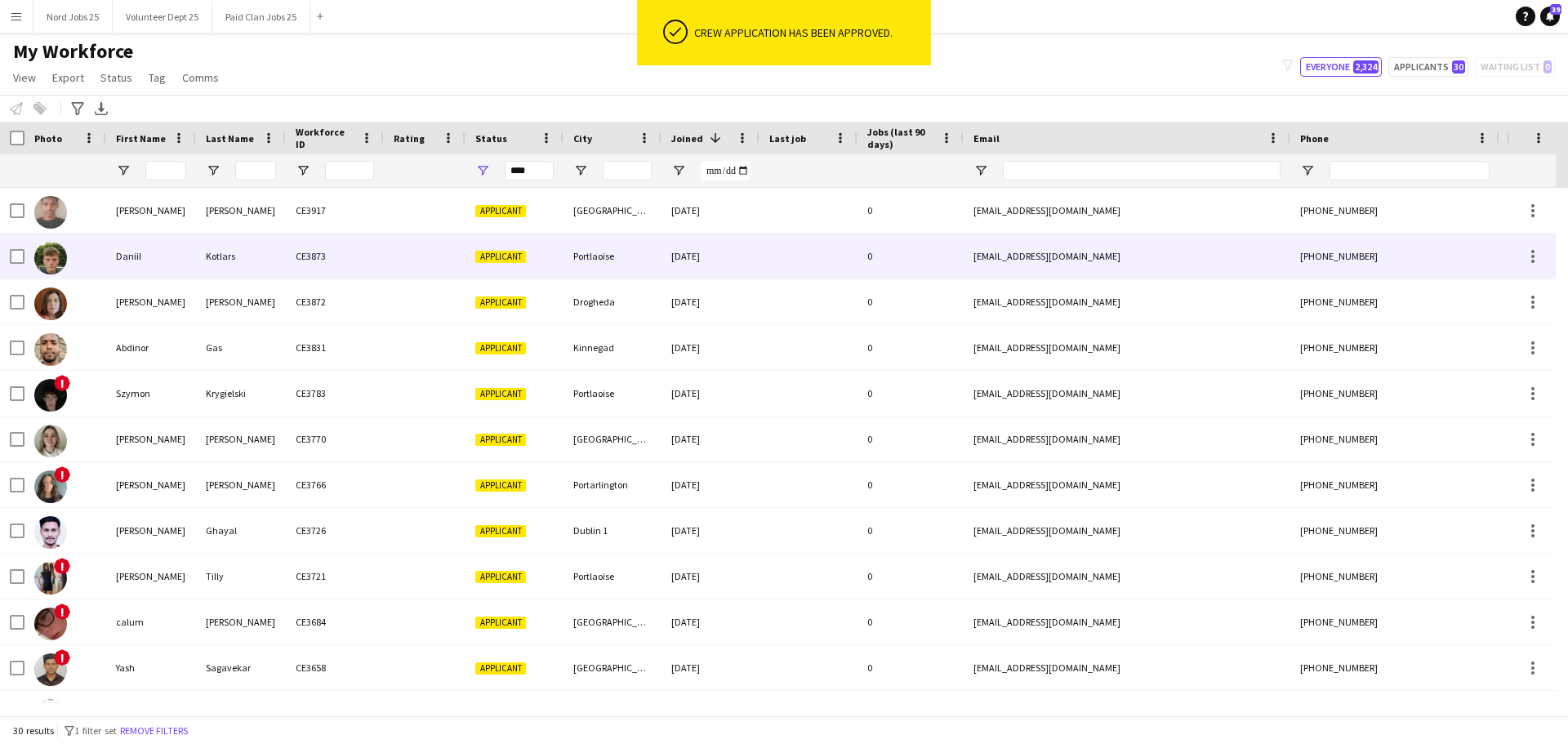
click at [270, 274] on div "Kotlars" at bounding box center [241, 256] width 90 height 45
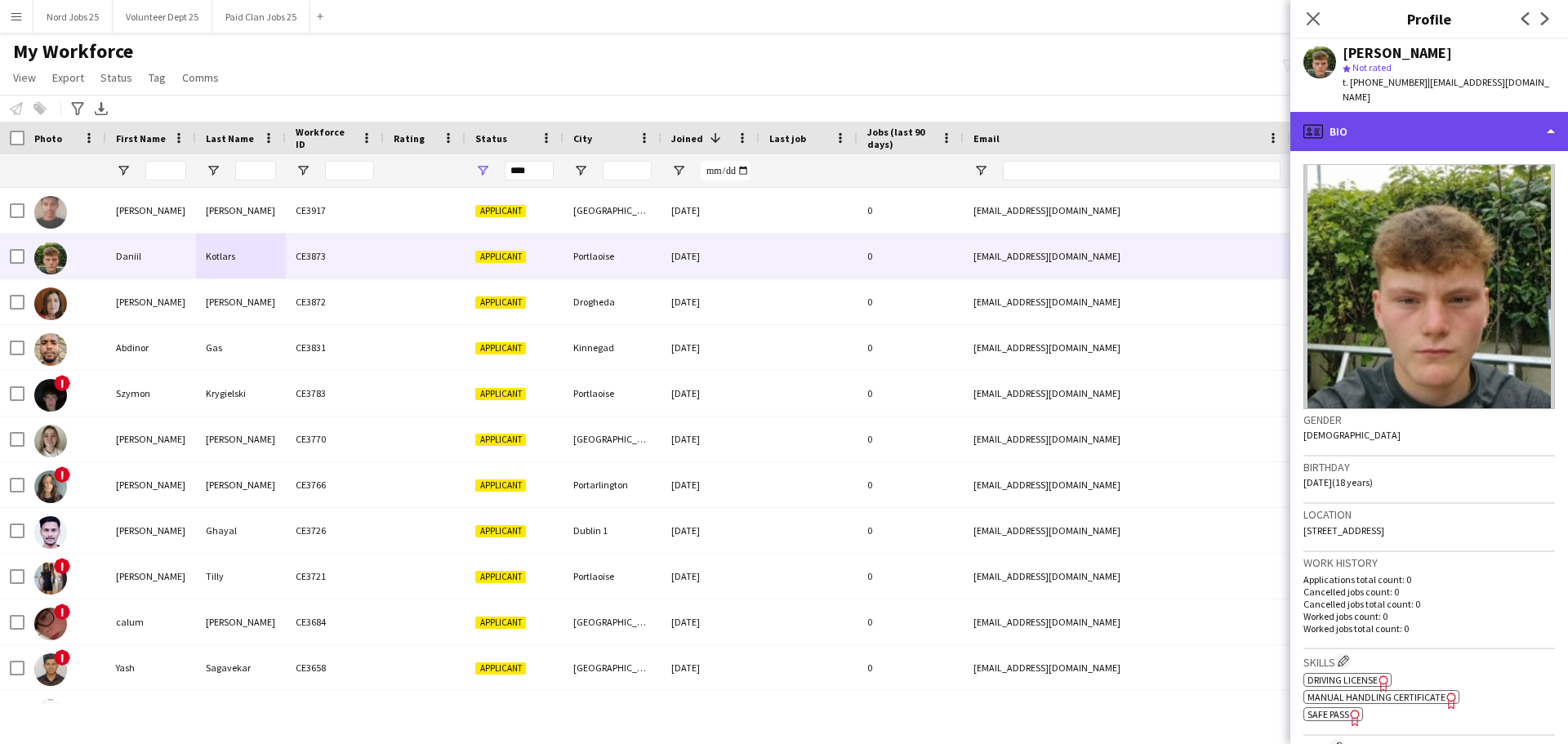
click at [1503, 113] on div "profile Bio" at bounding box center [1429, 131] width 278 height 39
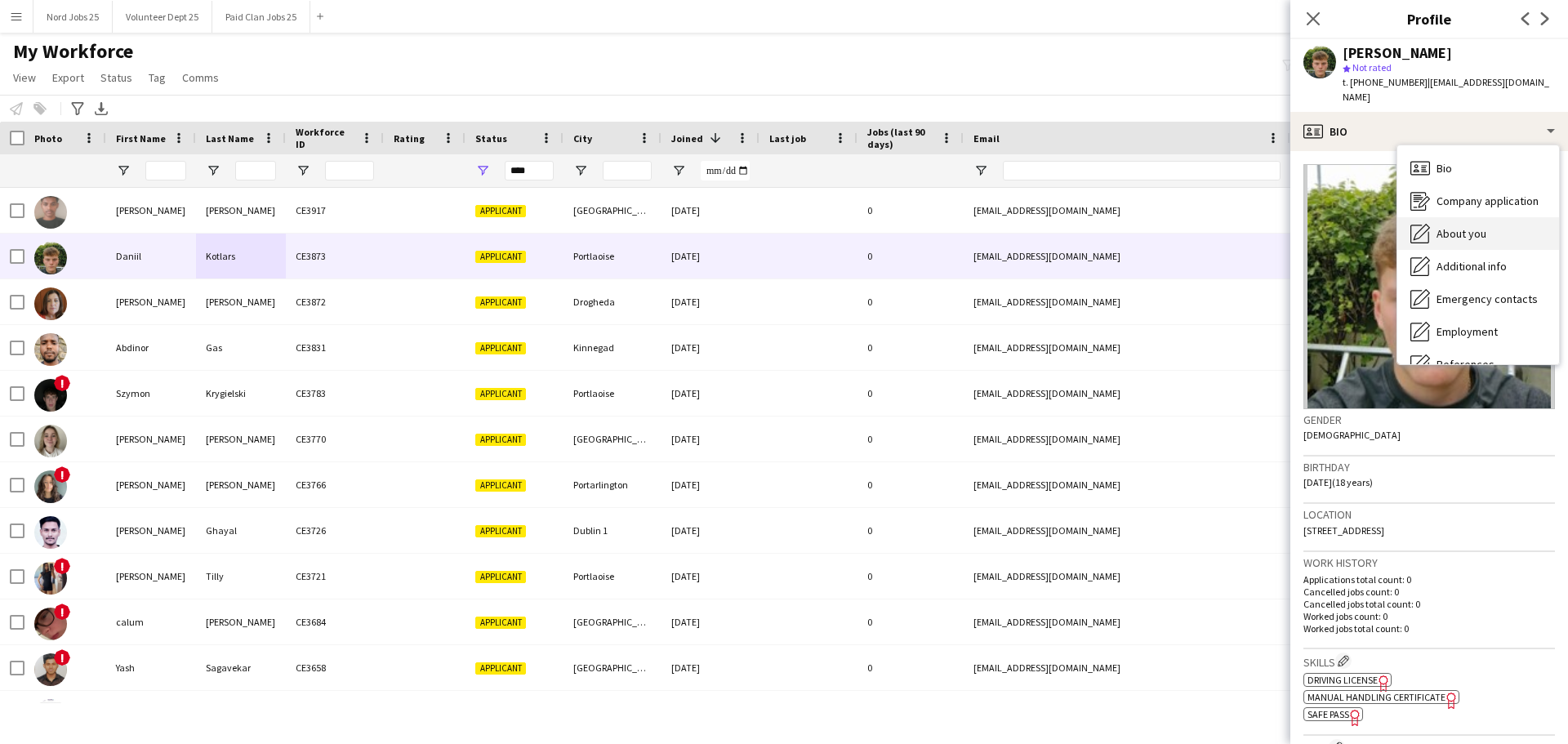
click at [1484, 226] on span "About you" at bounding box center [1461, 234] width 50 height 15
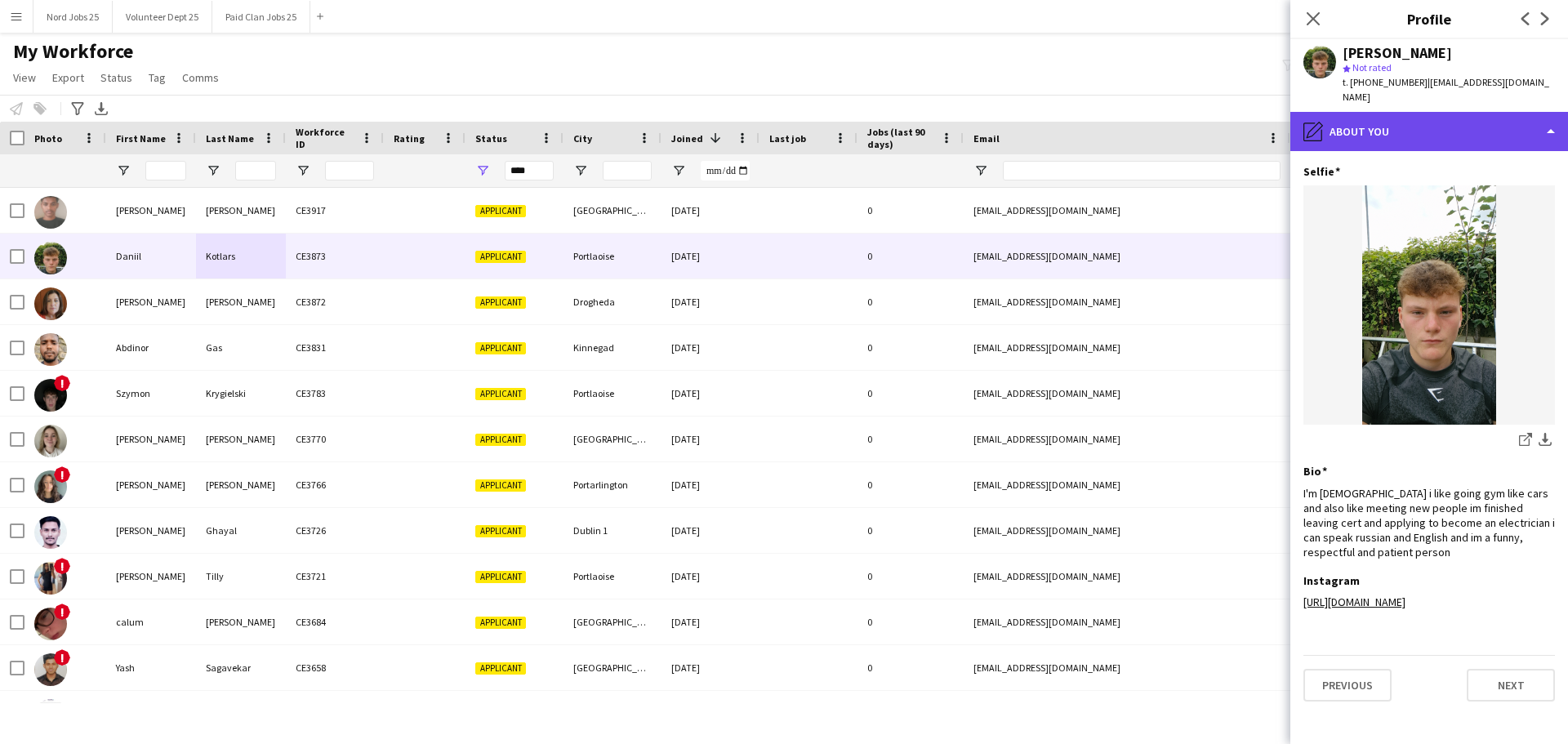
click at [1440, 118] on div "pencil4 About you" at bounding box center [1429, 131] width 278 height 39
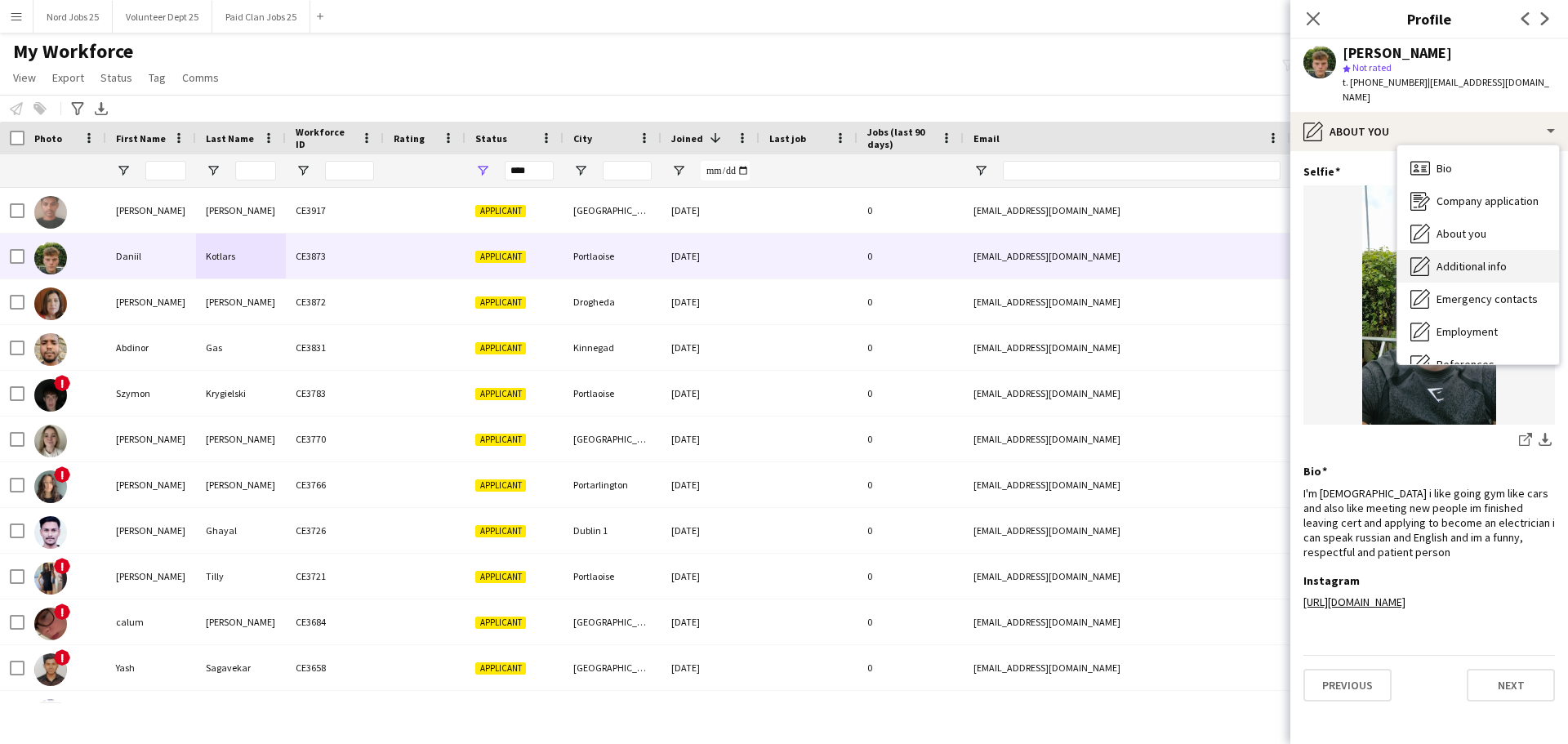
click at [1485, 250] on div "Additional info Additional info" at bounding box center [1478, 266] width 162 height 33
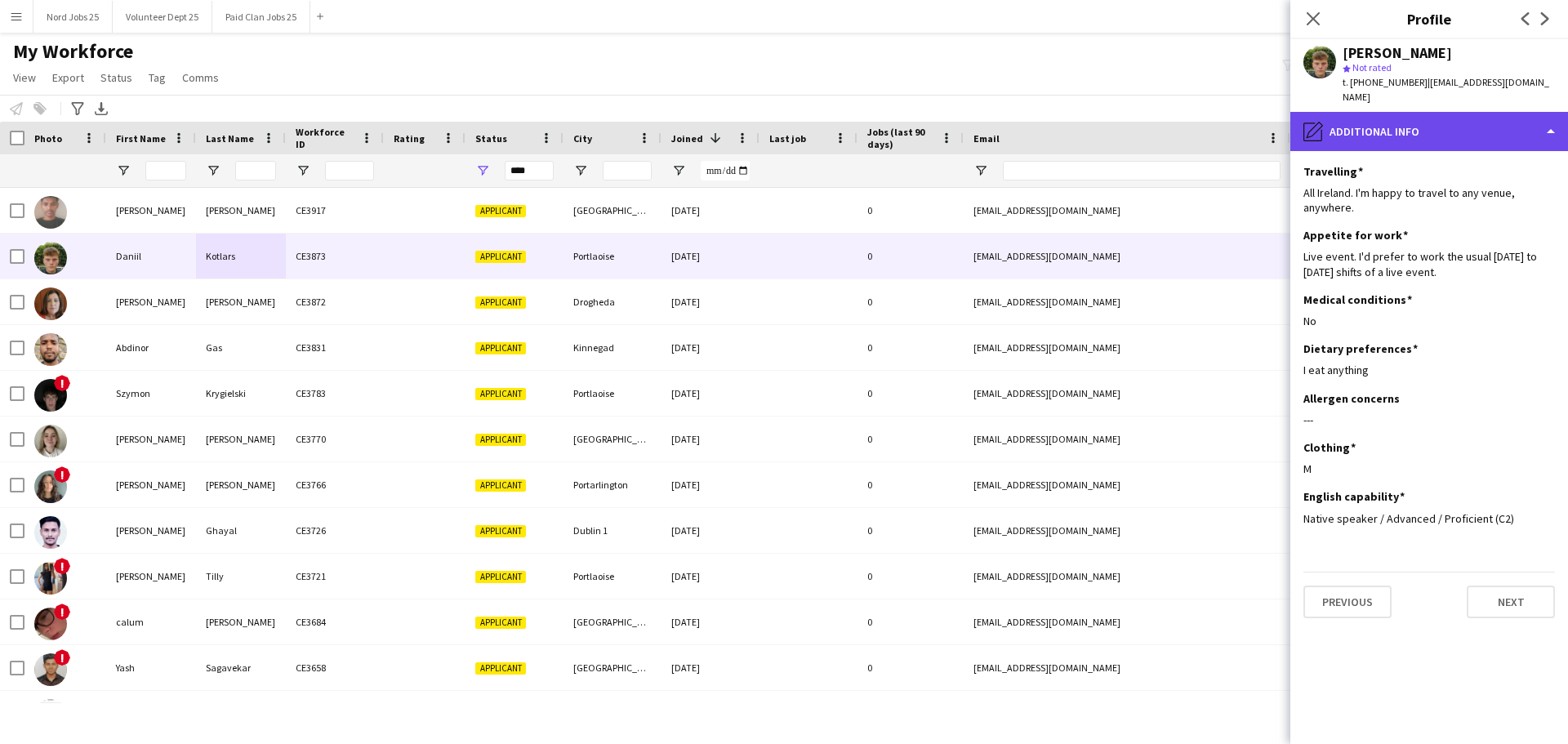
click at [1444, 132] on div "pencil4 Additional info" at bounding box center [1429, 131] width 278 height 39
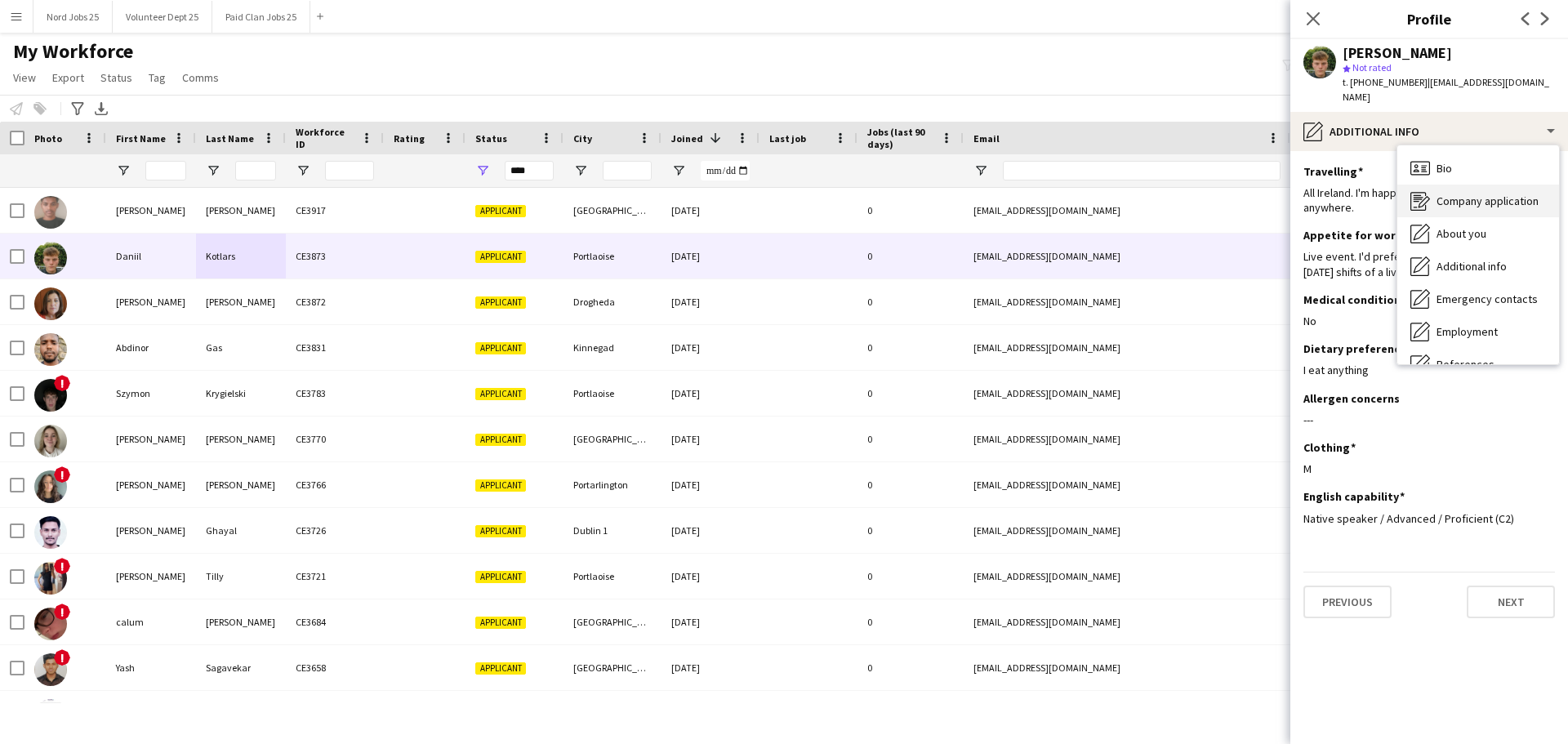
click at [1476, 184] on div "Company application Company application" at bounding box center [1478, 200] width 162 height 33
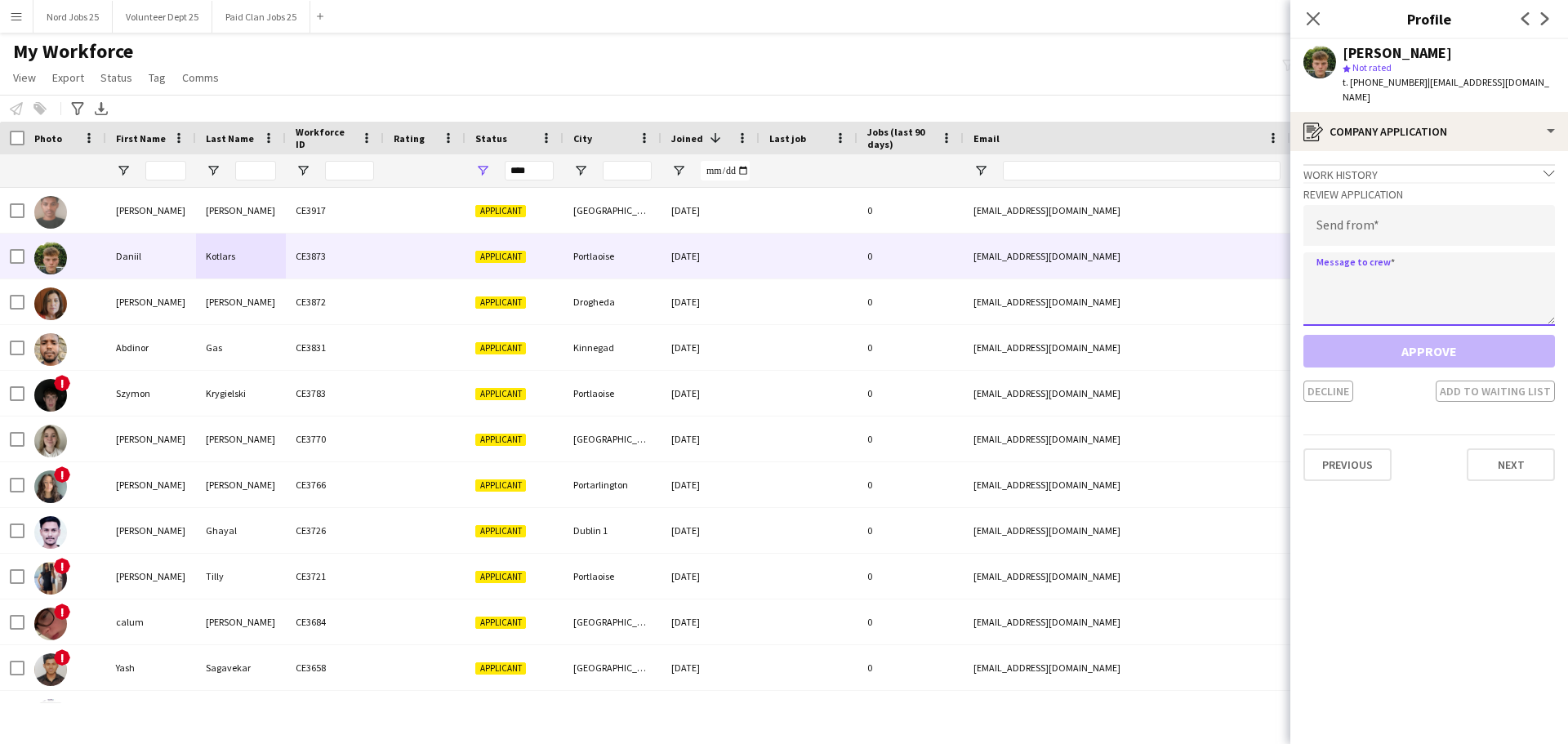
click at [1415, 253] on textarea at bounding box center [1429, 289] width 252 height 73
paste textarea "**********"
type textarea "**********"
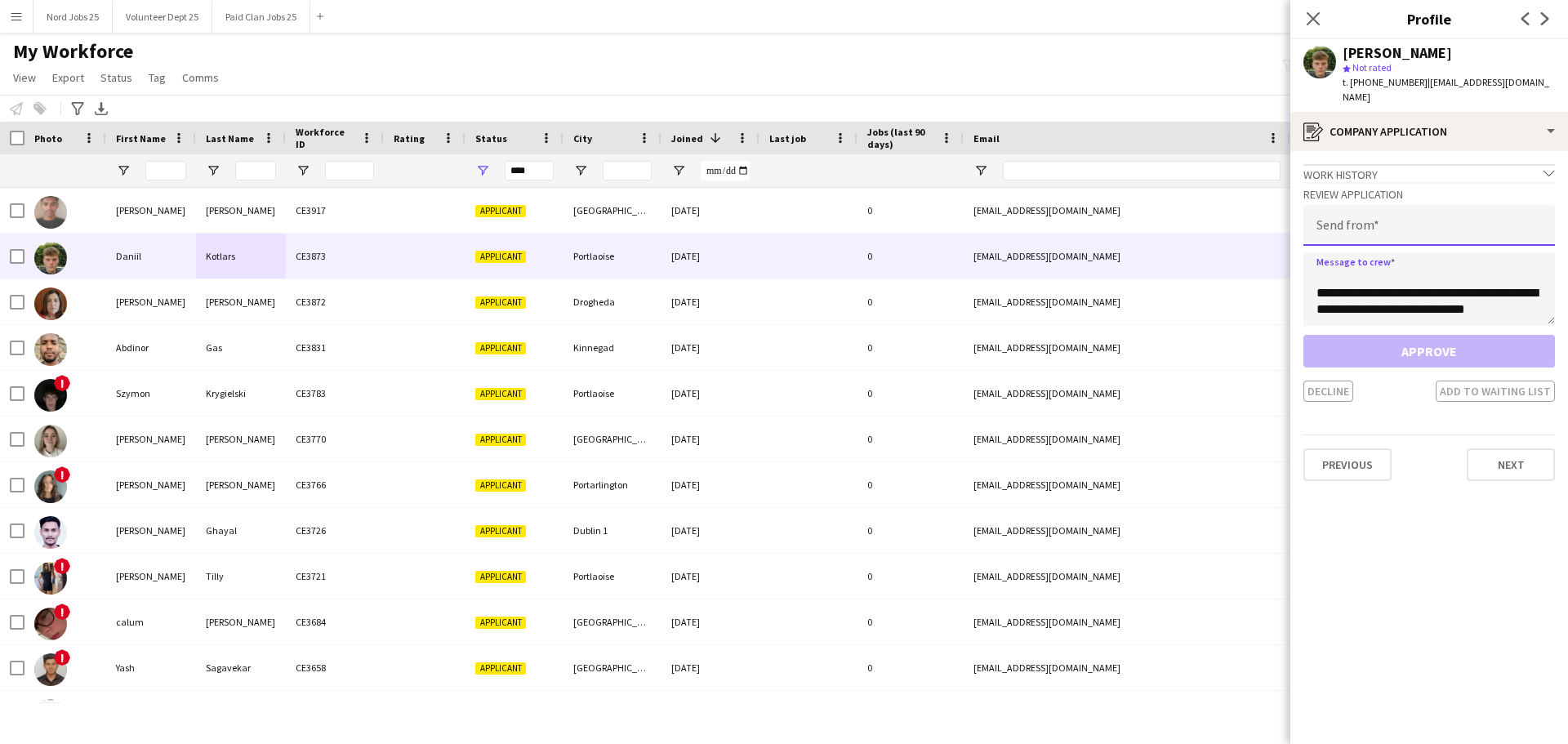
click at [1399, 222] on input "email" at bounding box center [1429, 225] width 252 height 41
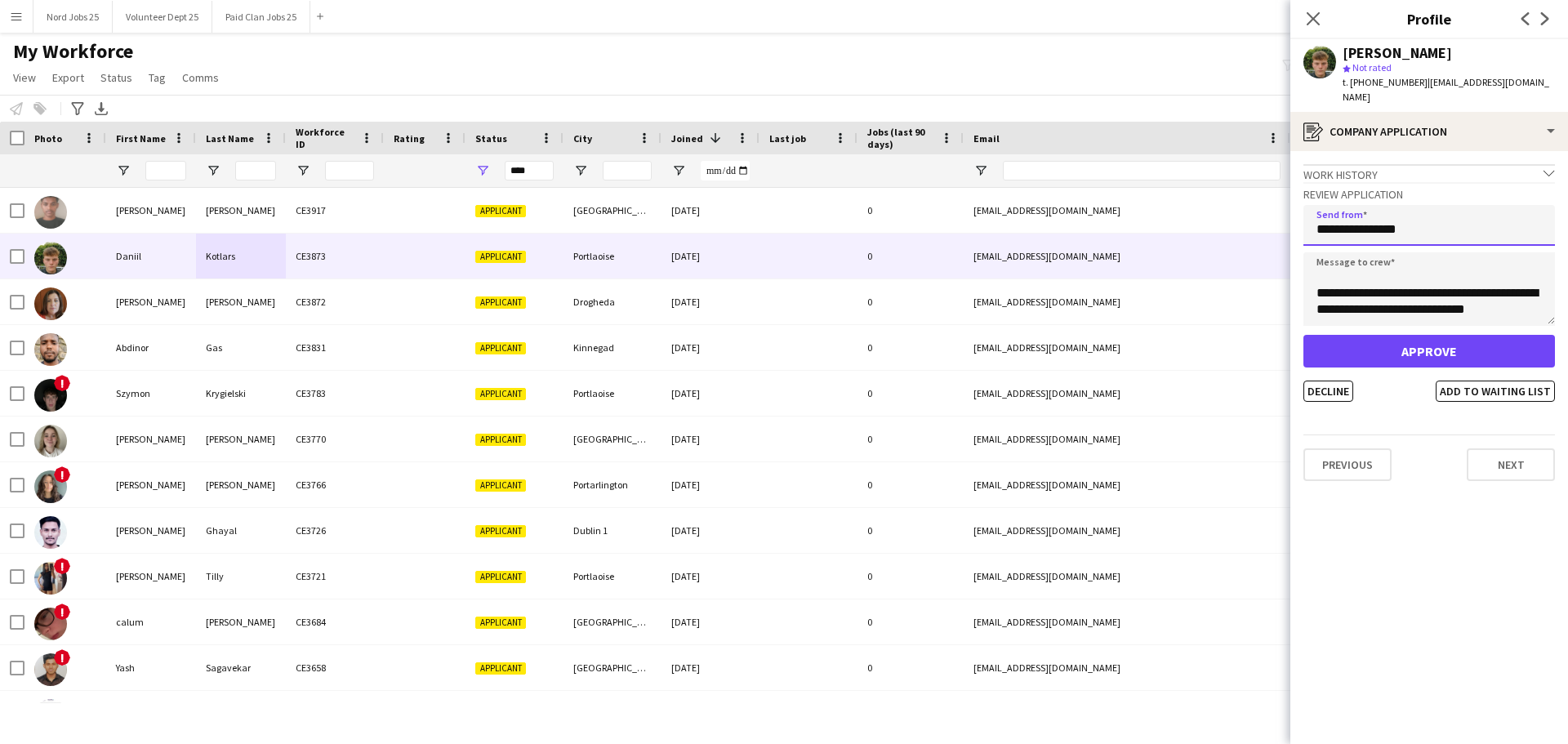
type input "**********"
click at [1385, 335] on button "Approve" at bounding box center [1429, 351] width 252 height 33
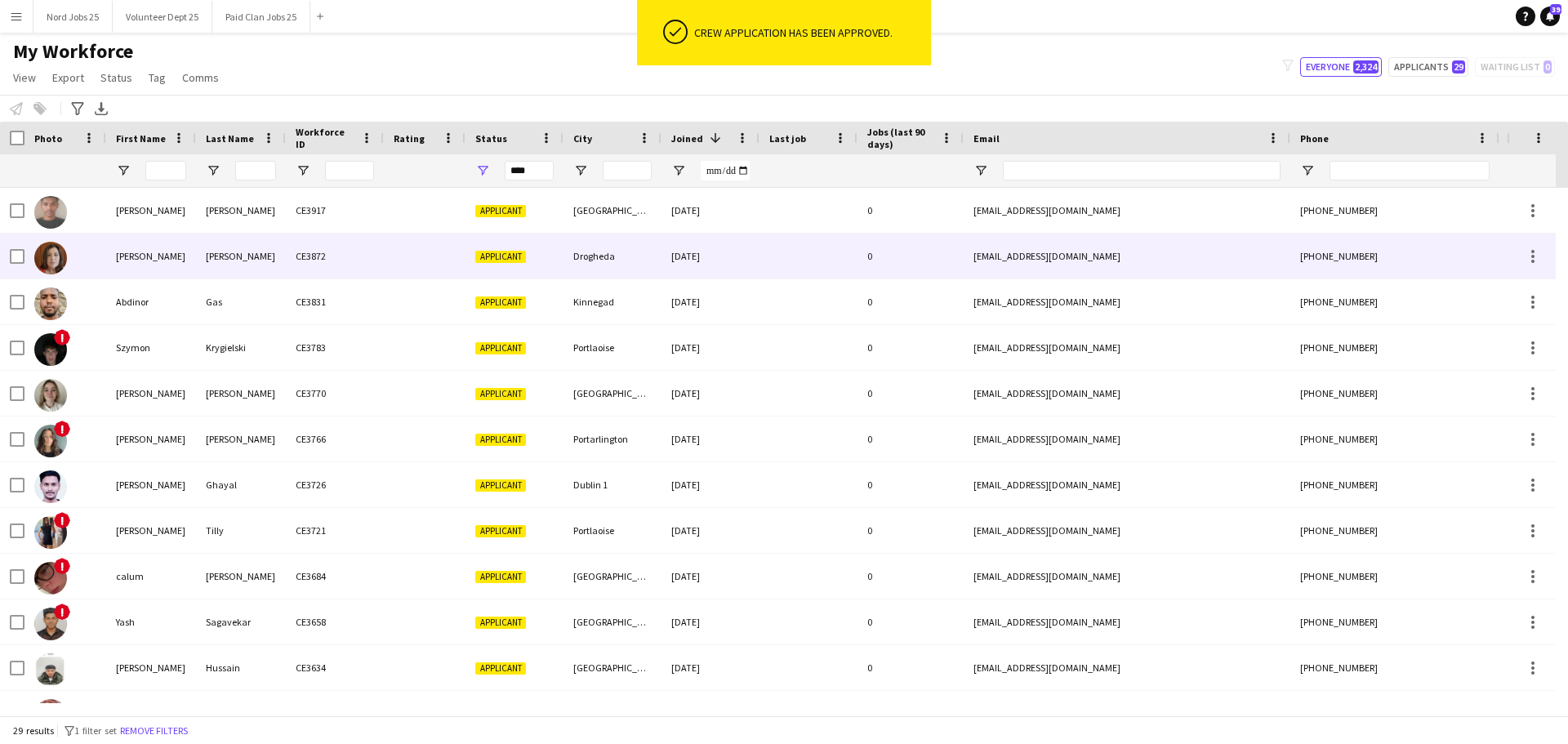
click at [177, 255] on div "[PERSON_NAME]" at bounding box center [151, 256] width 90 height 45
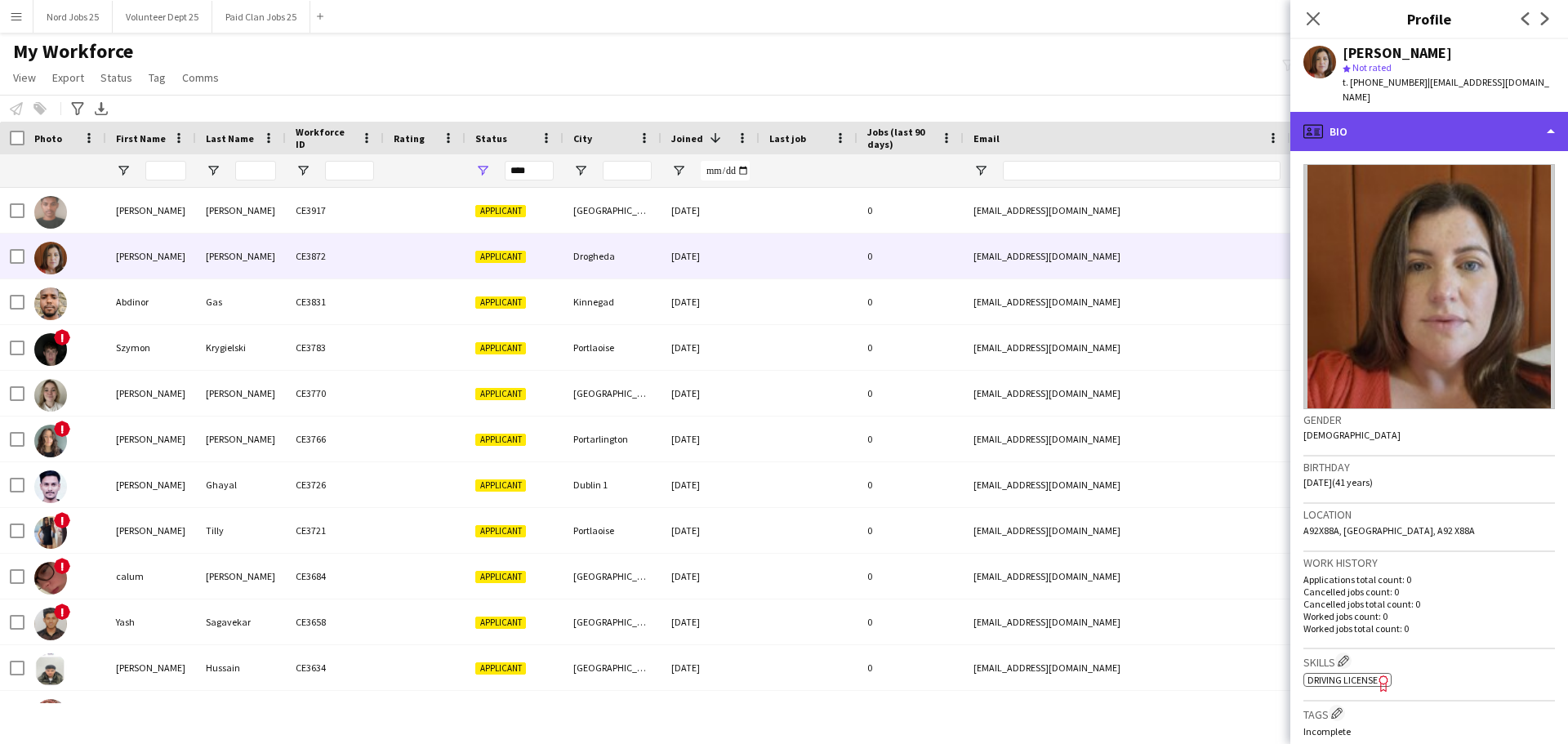
click at [1463, 115] on div "profile Bio" at bounding box center [1429, 131] width 278 height 39
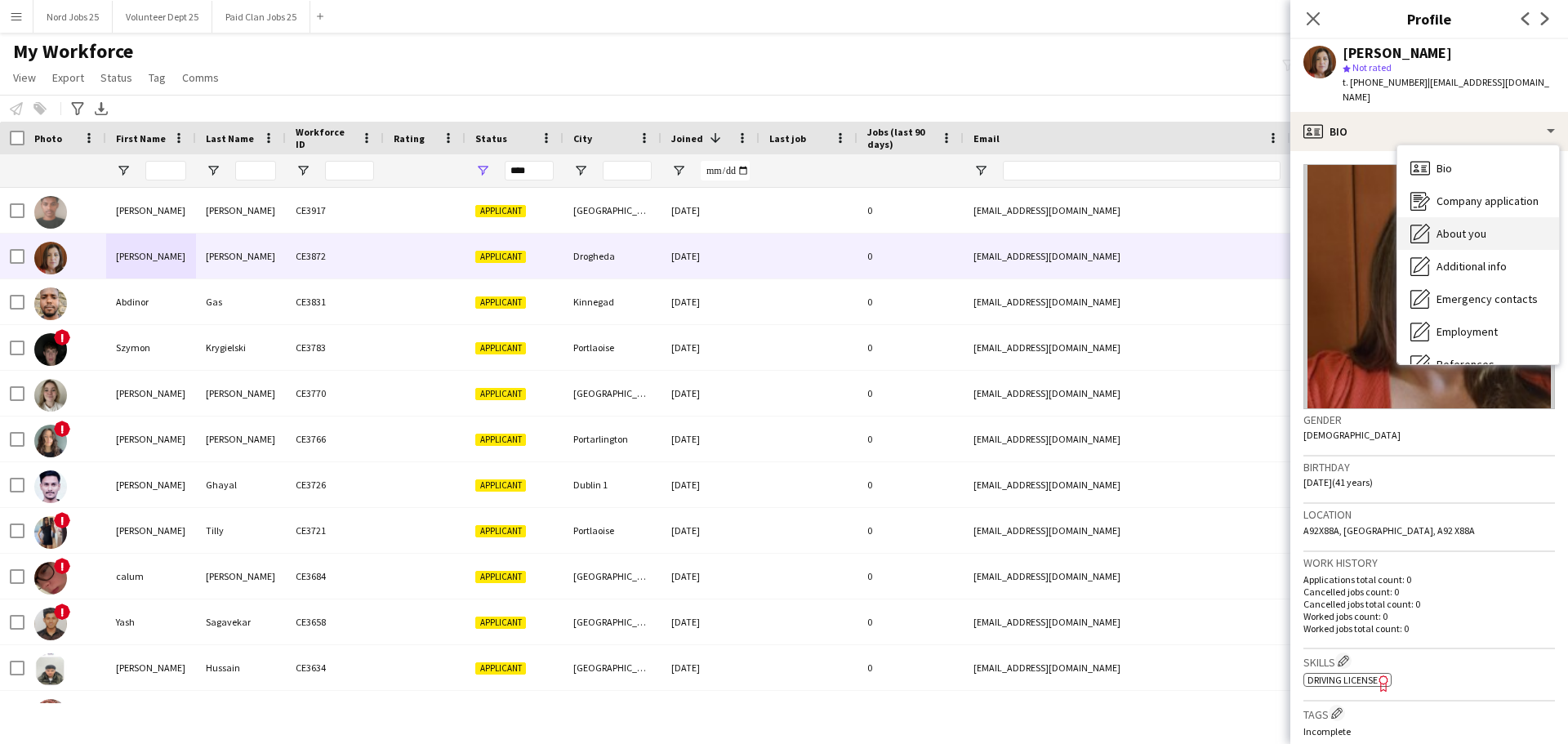
click at [1462, 218] on div "About you About you" at bounding box center [1478, 234] width 162 height 33
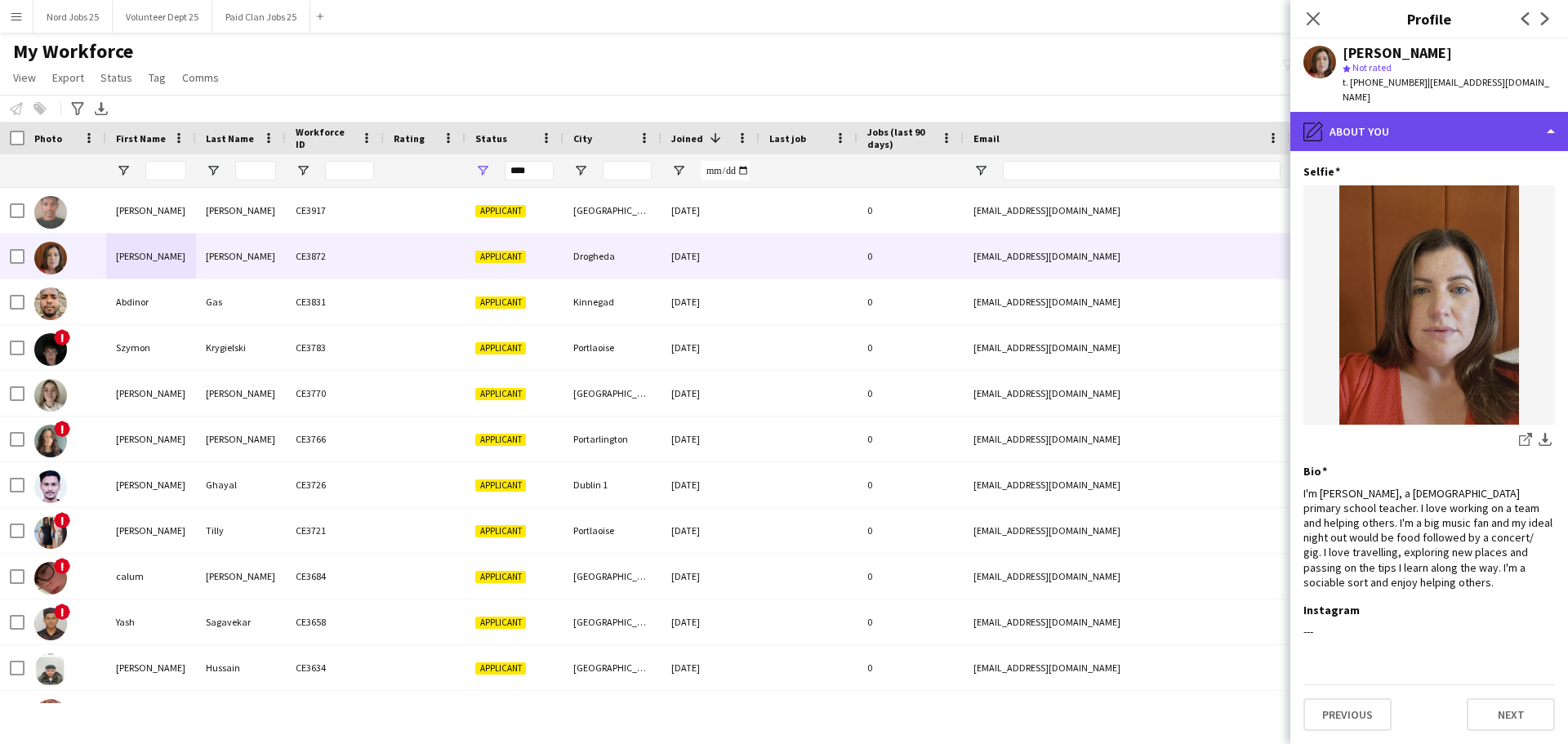
click at [1420, 129] on div "pencil4 About you" at bounding box center [1429, 131] width 278 height 39
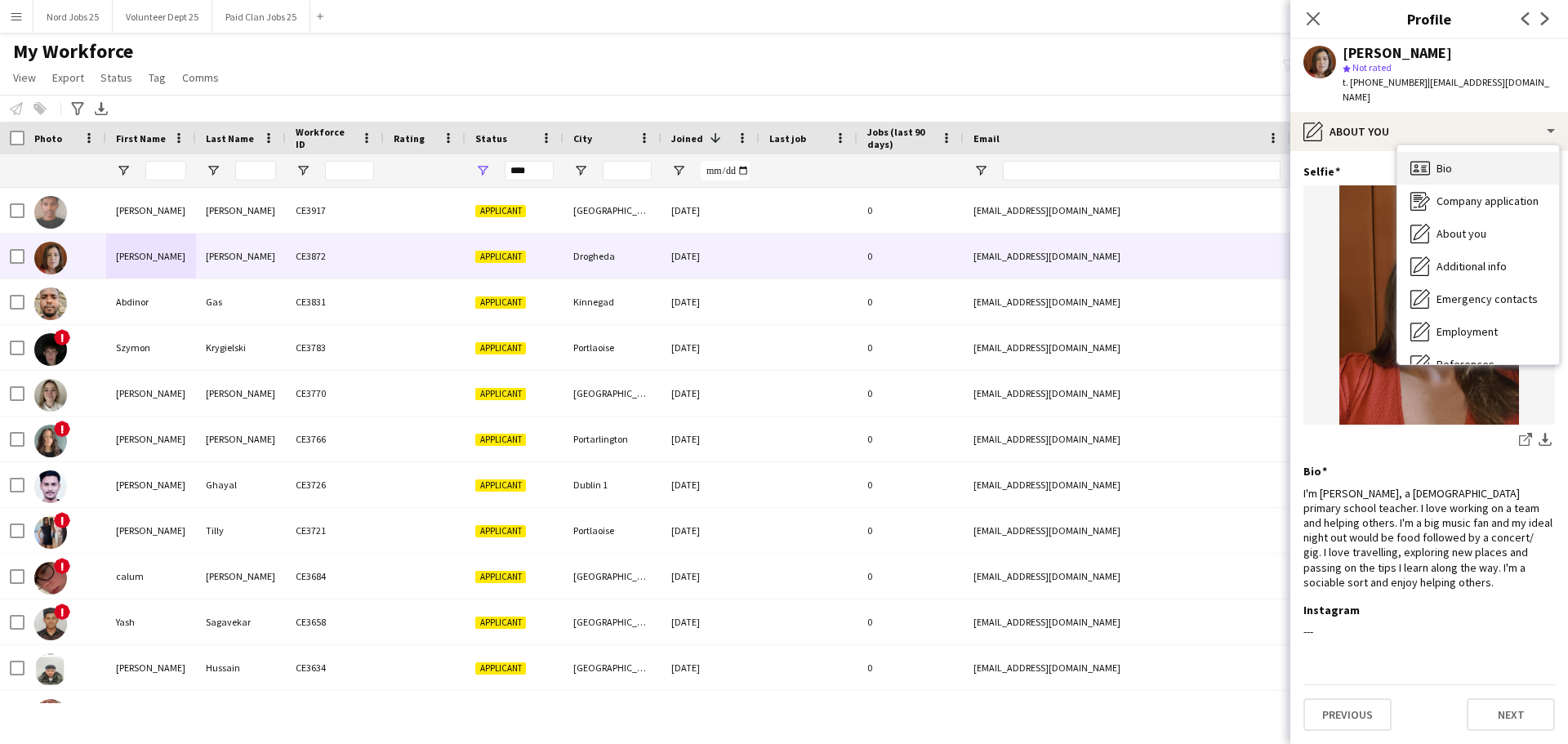
drag, startPoint x: 1454, startPoint y: 152, endPoint x: 1444, endPoint y: 158, distance: 11.7
click at [1444, 158] on div "Bio Bio" at bounding box center [1478, 168] width 162 height 33
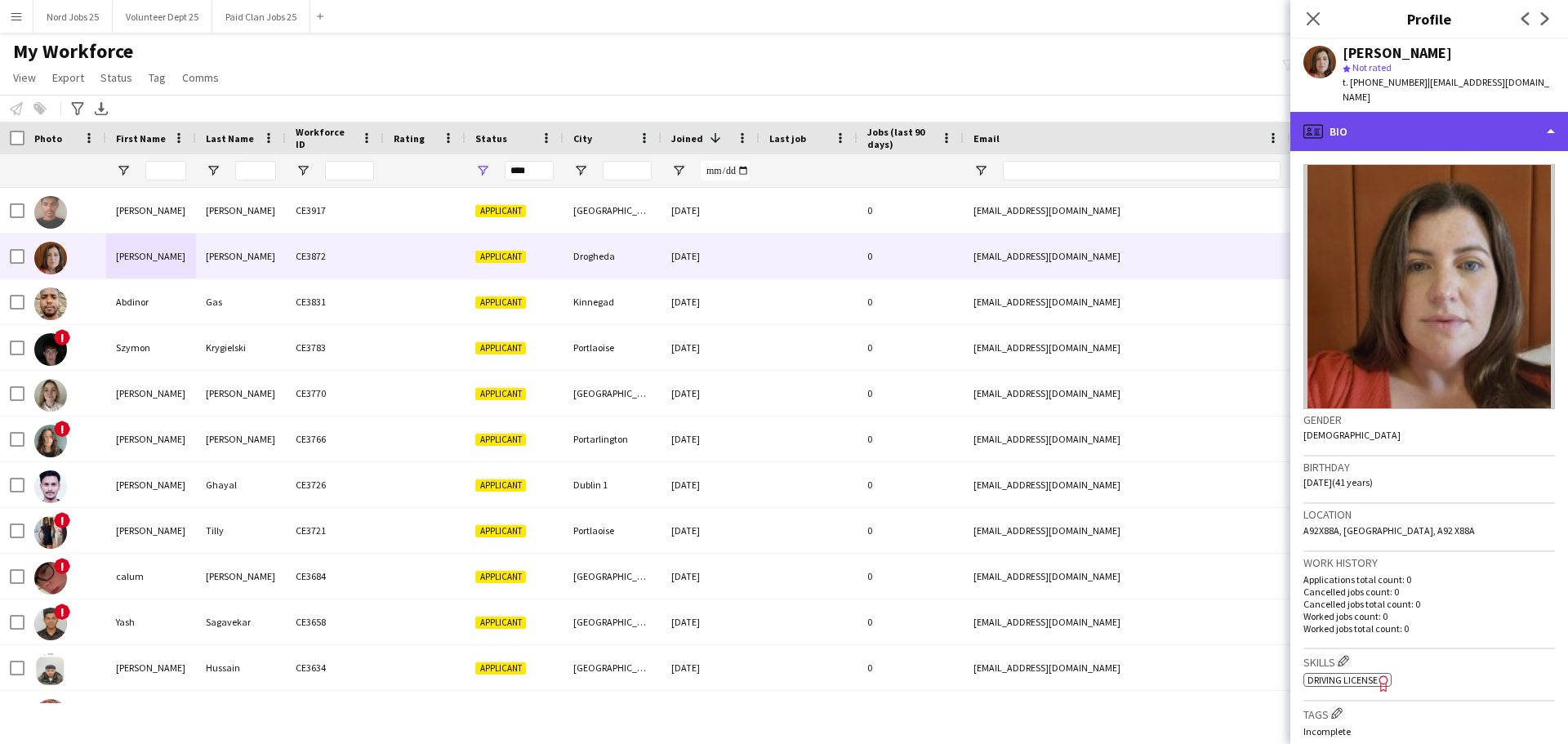
click at [1452, 113] on div "profile Bio" at bounding box center [1429, 131] width 278 height 39
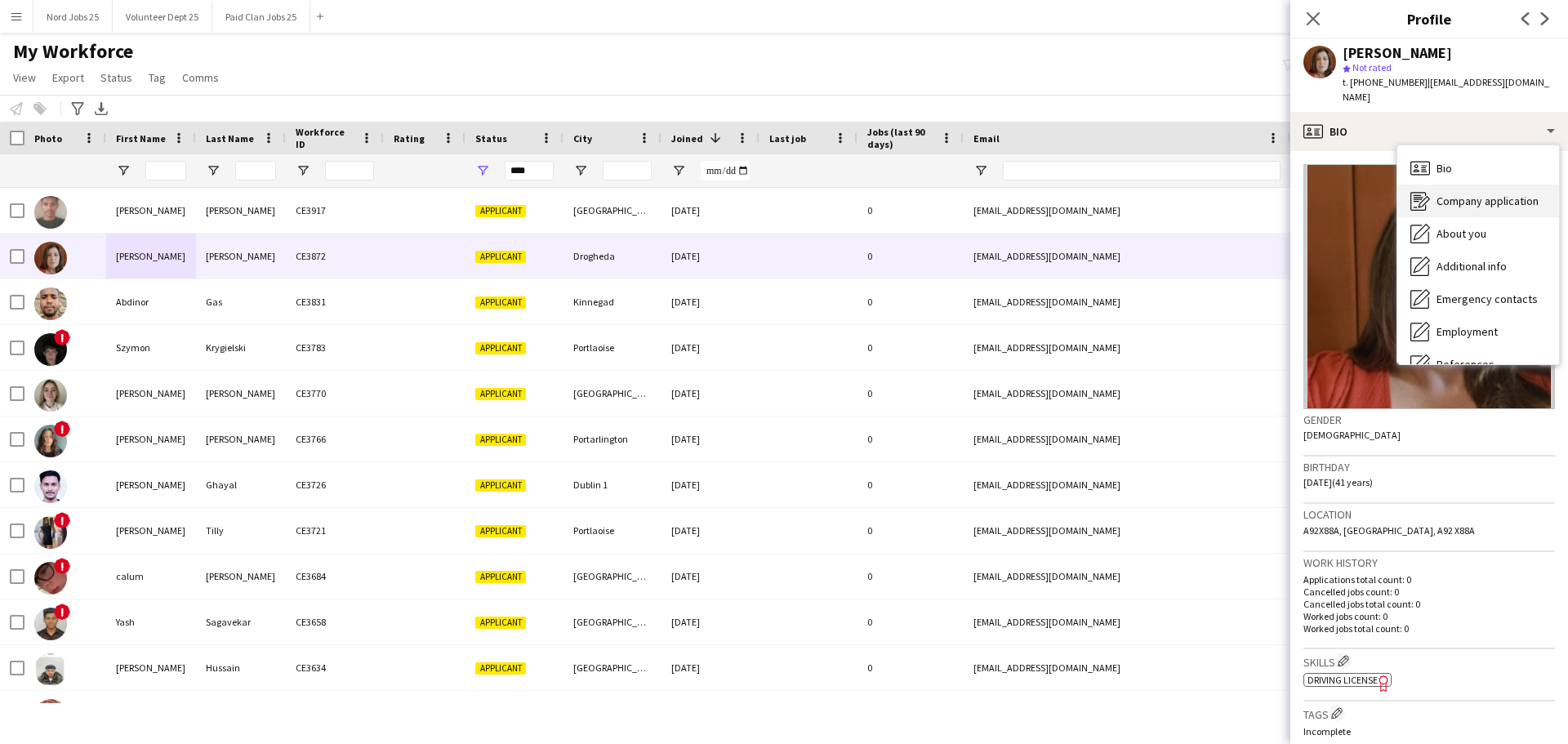
click at [1478, 194] on span "Company application" at bounding box center [1487, 201] width 102 height 15
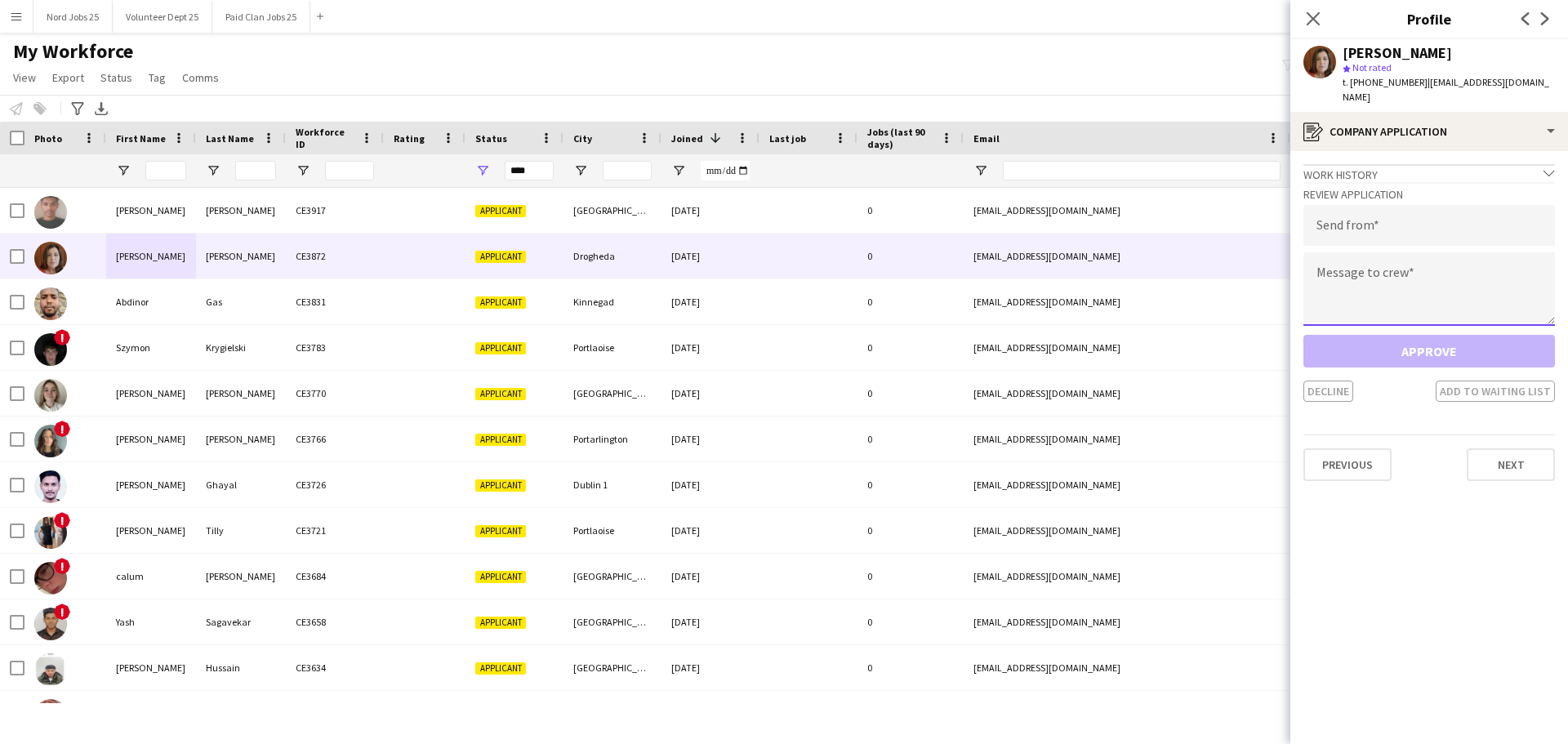
click at [1425, 265] on textarea at bounding box center [1429, 289] width 252 height 73
paste textarea "**********"
type textarea "**********"
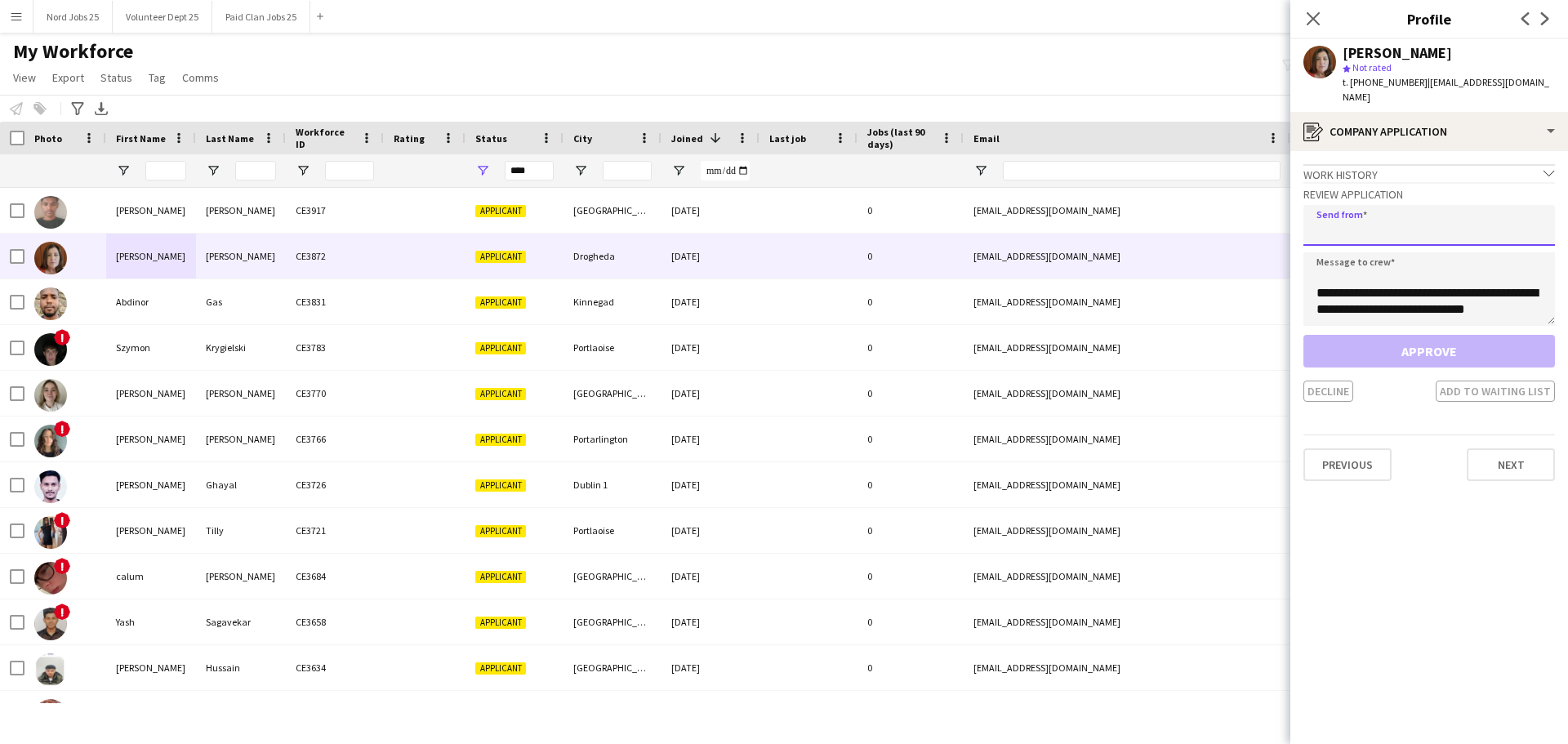
click at [1390, 216] on input "email" at bounding box center [1429, 225] width 252 height 41
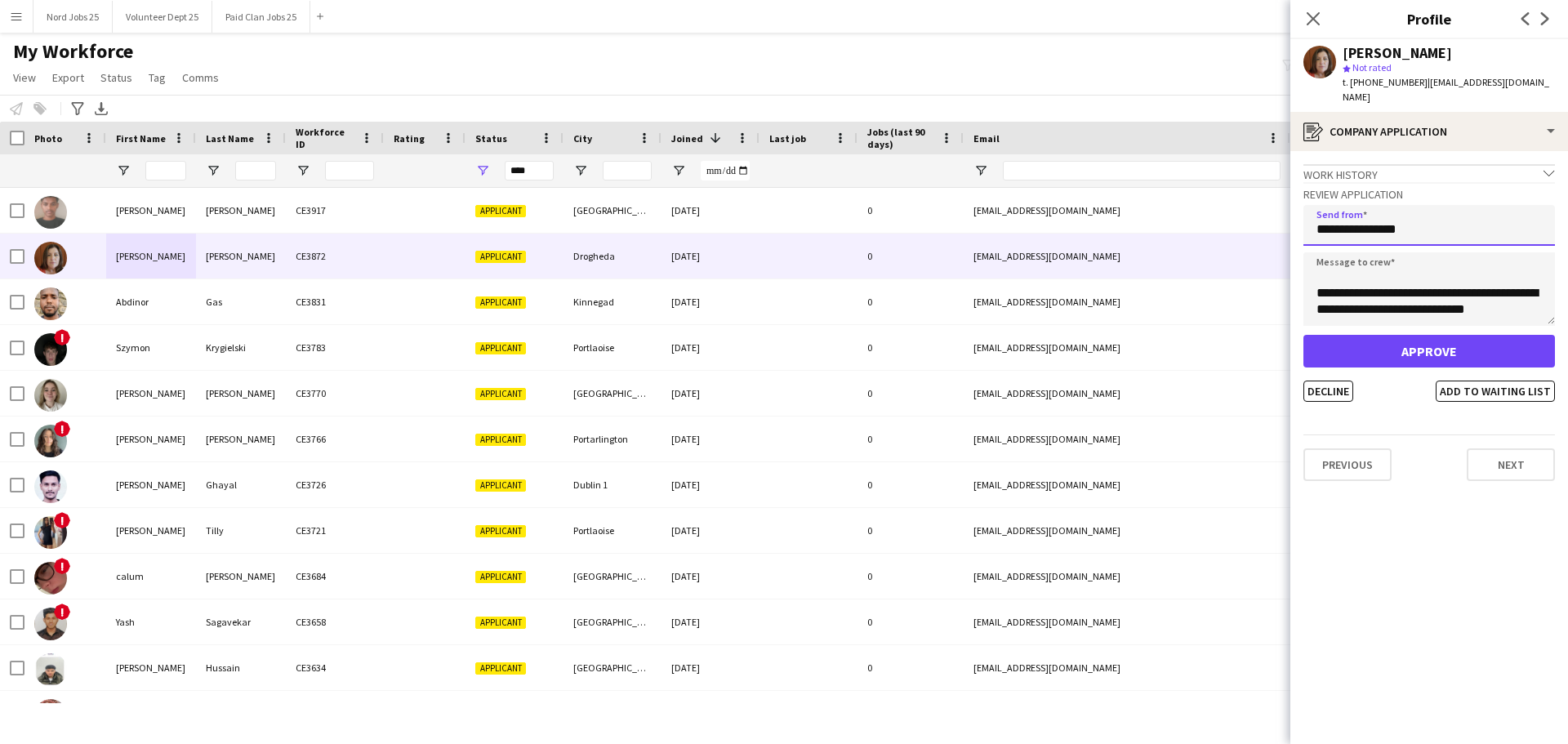
type input "**********"
click at [1378, 335] on button "Approve" at bounding box center [1429, 351] width 252 height 33
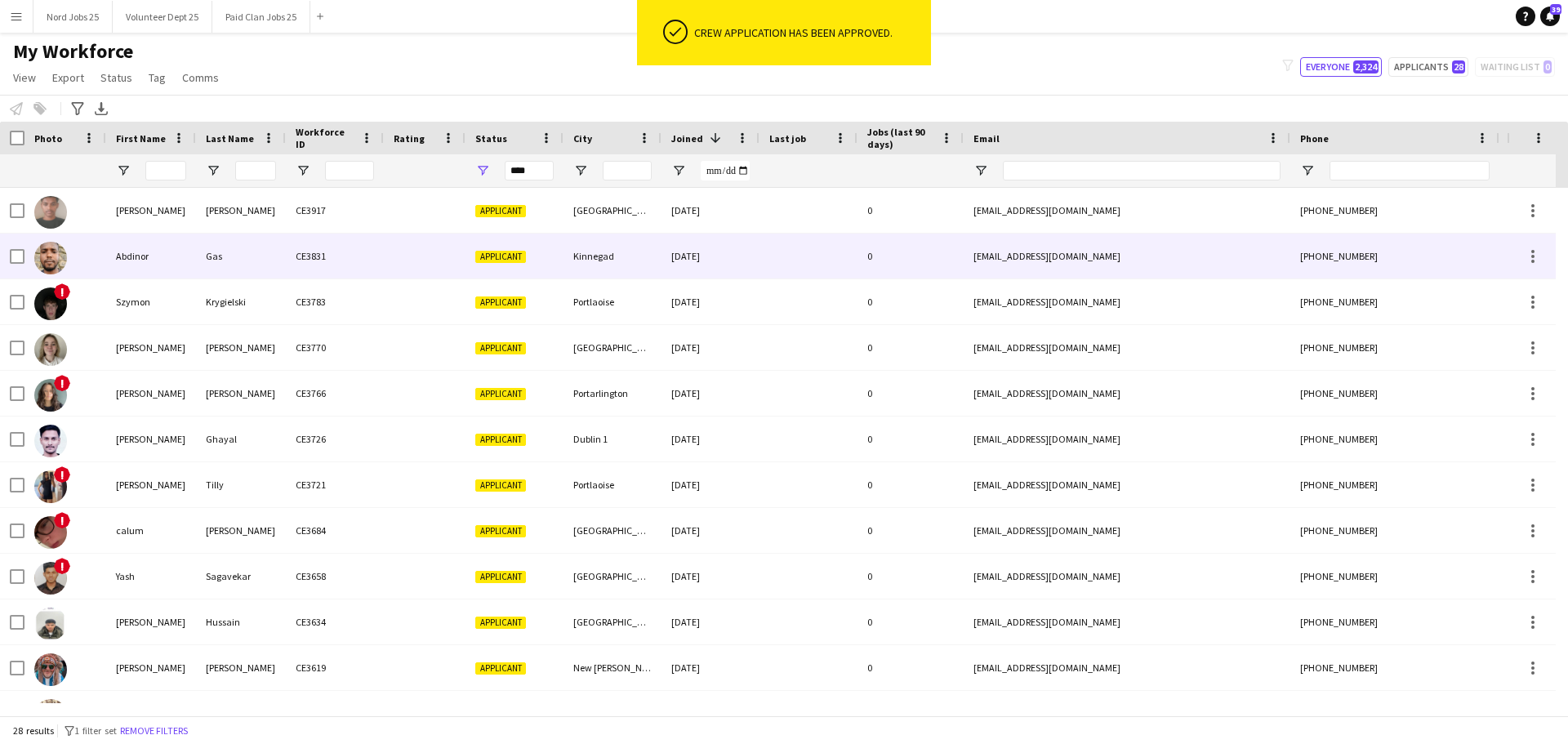
click at [345, 269] on div "CE3831" at bounding box center [335, 256] width 98 height 45
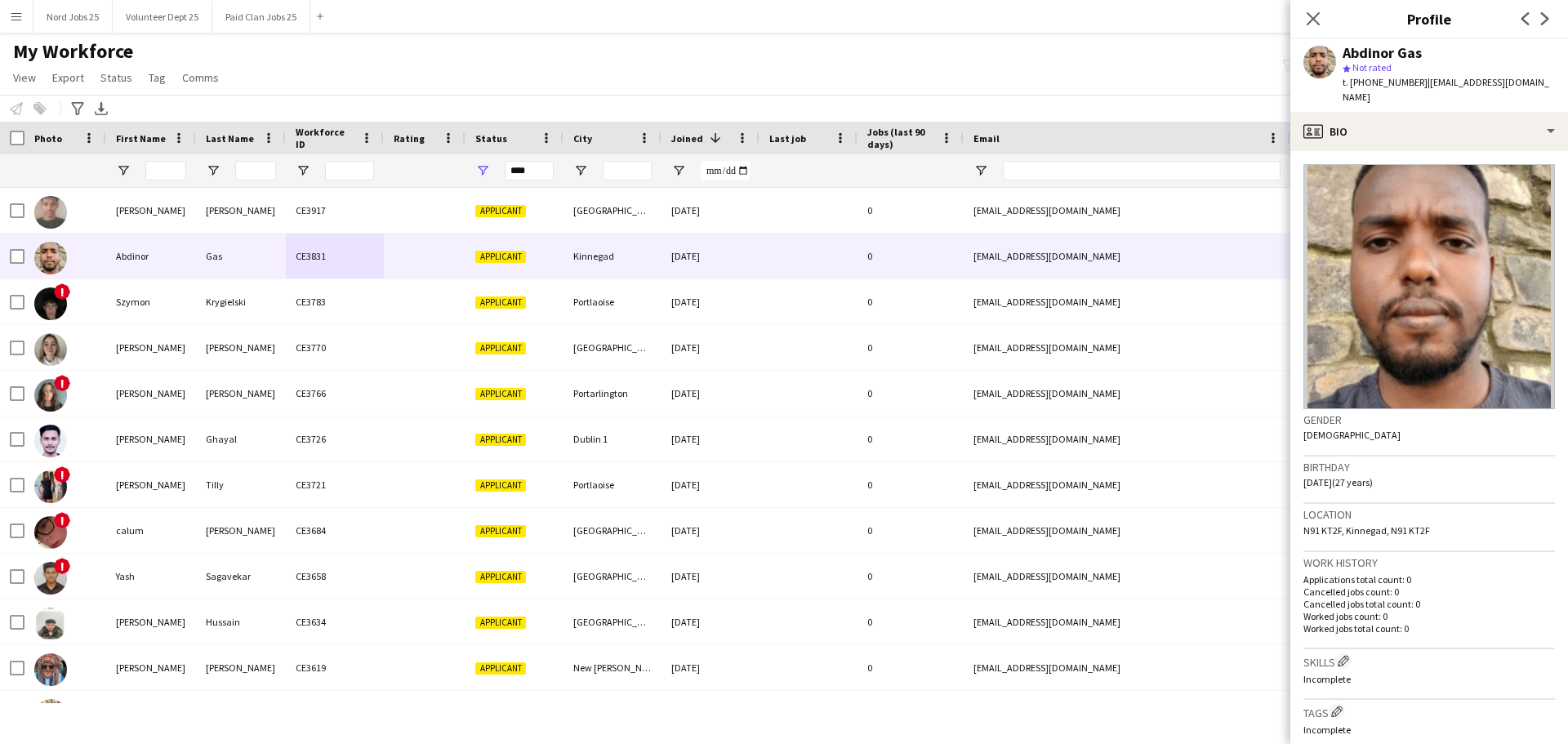
click at [1410, 151] on app-crew-profile-bio "Gender [DEMOGRAPHIC_DATA] Birthday [DEMOGRAPHIC_DATA] (27 years) Location N91 K…" at bounding box center [1429, 447] width 278 height 593
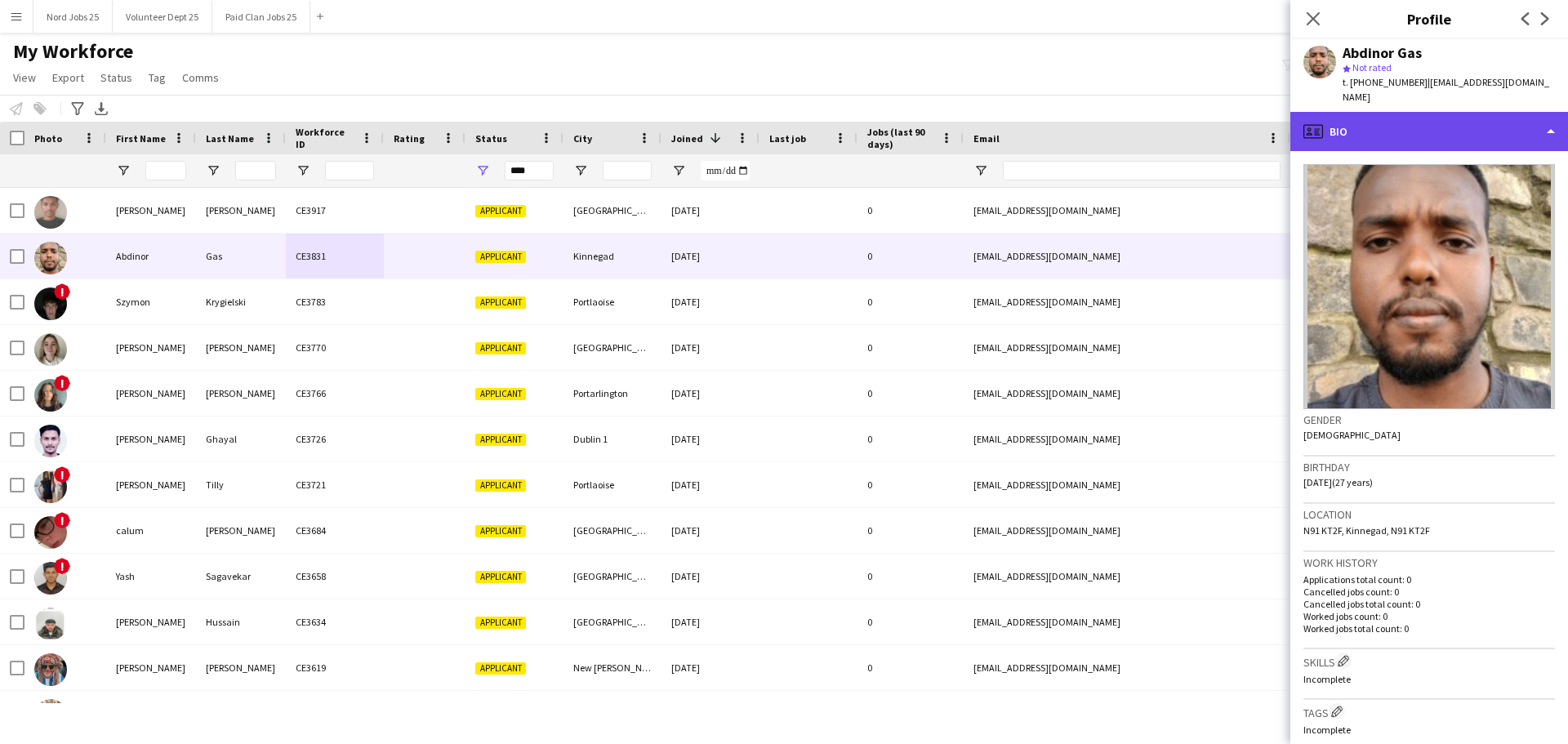
click at [1426, 112] on div "profile Bio" at bounding box center [1429, 131] width 278 height 39
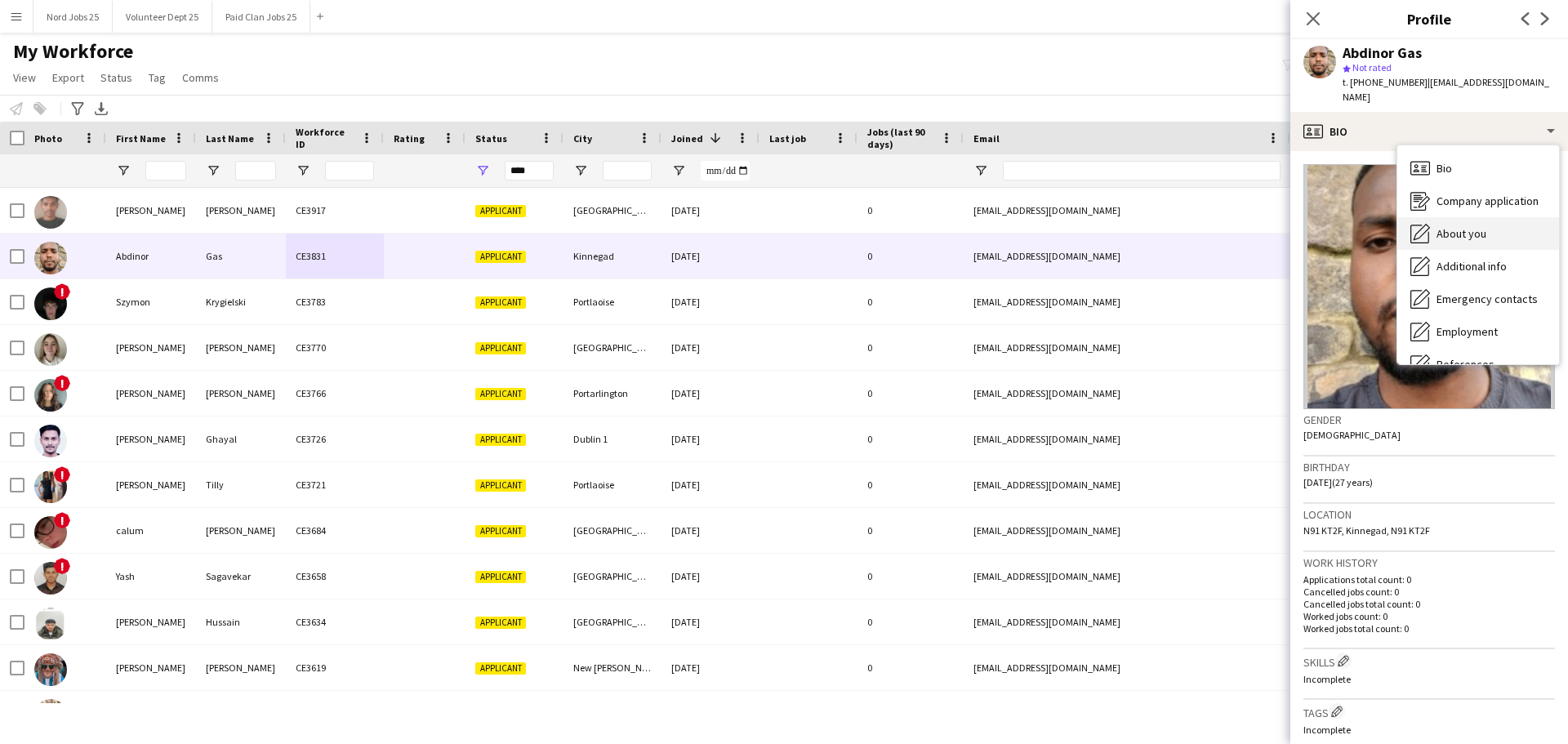
click at [1465, 226] on span "About you" at bounding box center [1461, 234] width 50 height 15
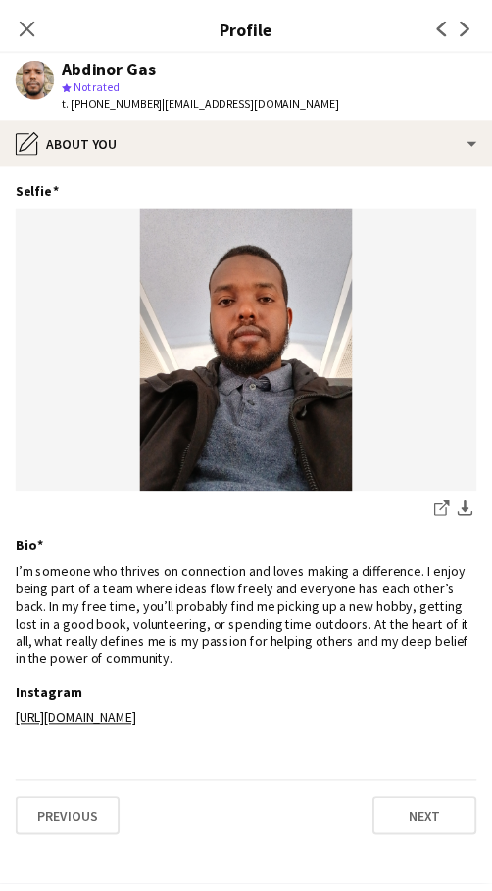
scroll to position [0, 0]
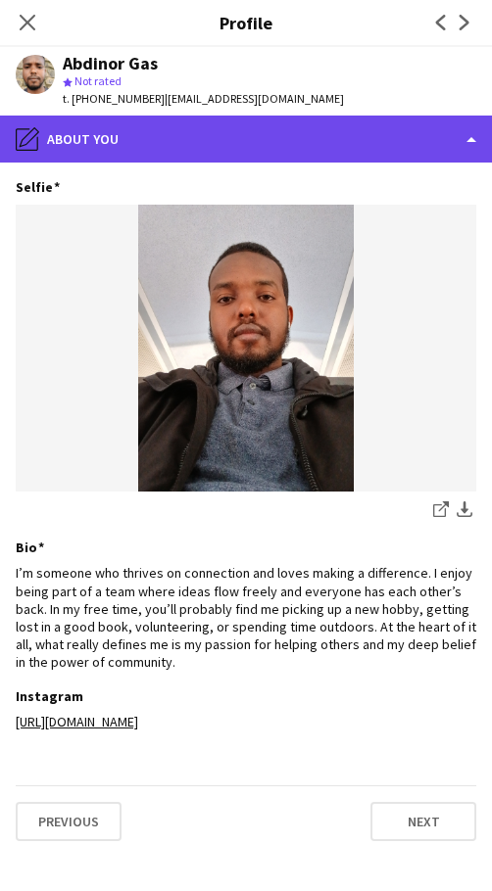
click at [198, 116] on div "pencil4 About you" at bounding box center [246, 139] width 492 height 47
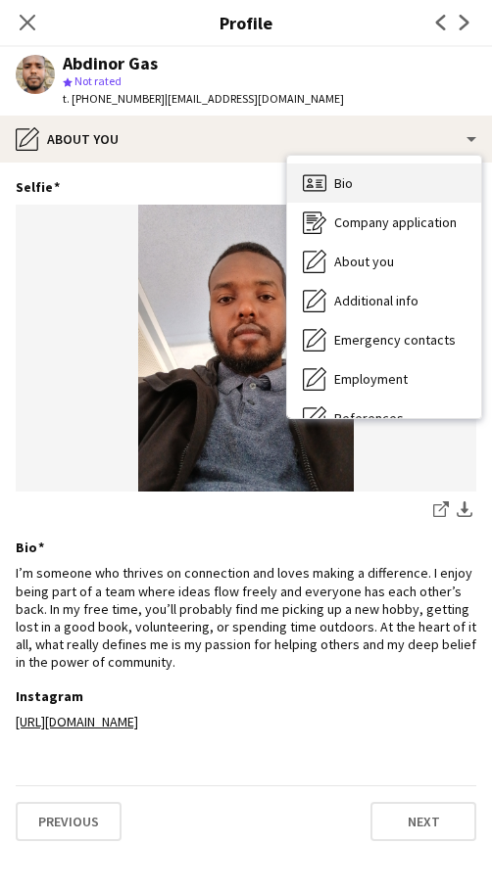
click at [319, 170] on div "Bio Bio" at bounding box center [384, 183] width 194 height 39
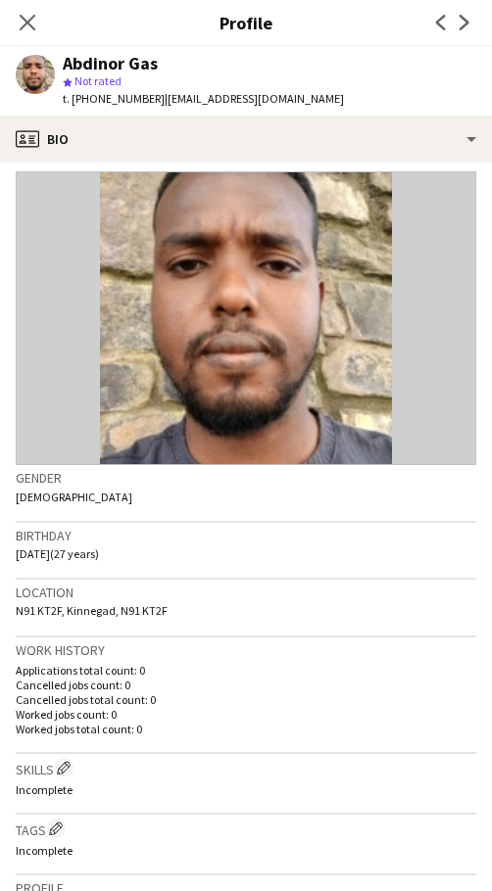
scroll to position [204, 0]
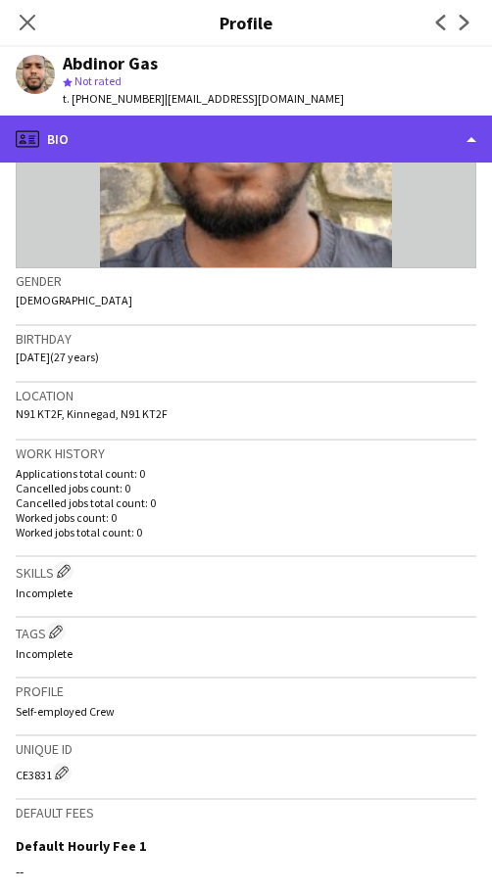
click at [204, 150] on div "profile Bio" at bounding box center [246, 139] width 492 height 47
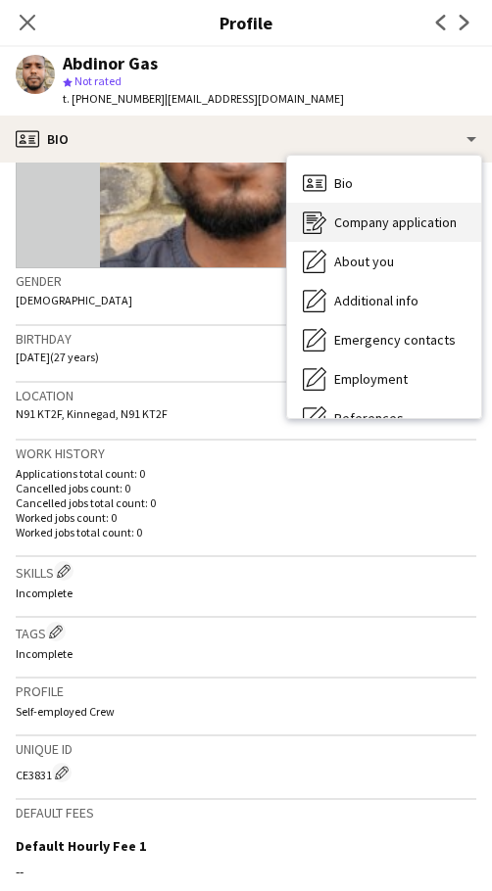
click at [339, 223] on span "Company application" at bounding box center [395, 223] width 122 height 18
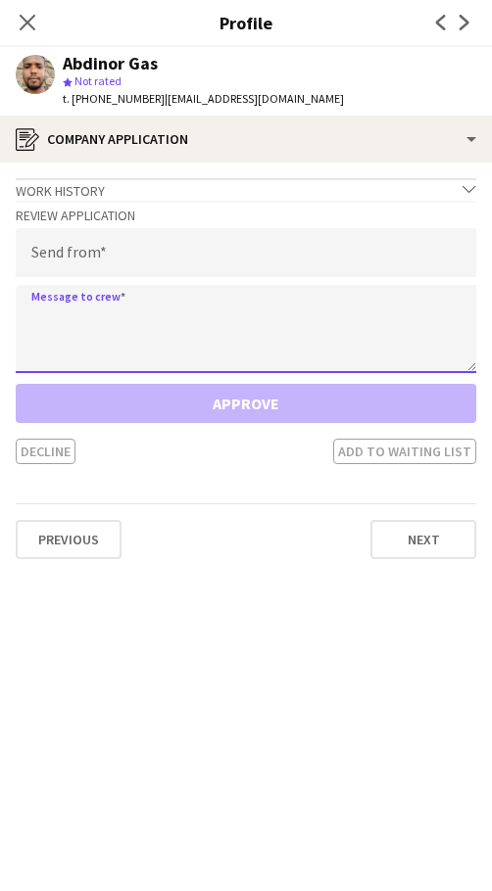
click at [219, 305] on textarea at bounding box center [246, 329] width 460 height 88
paste textarea "**********"
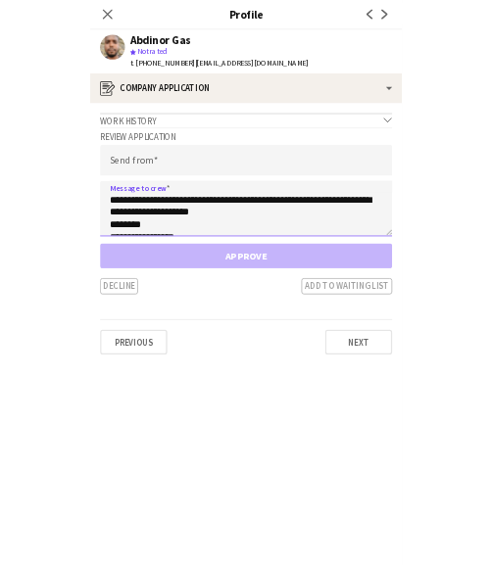
scroll to position [31, 0]
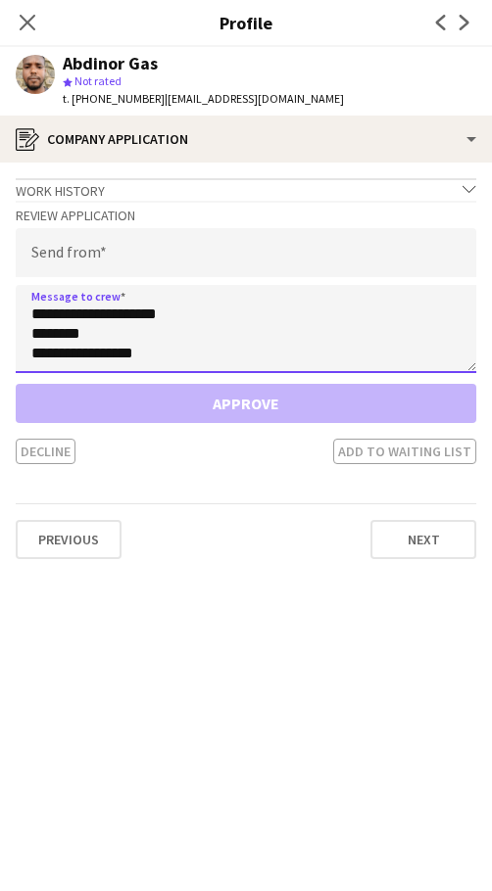
type textarea "**********"
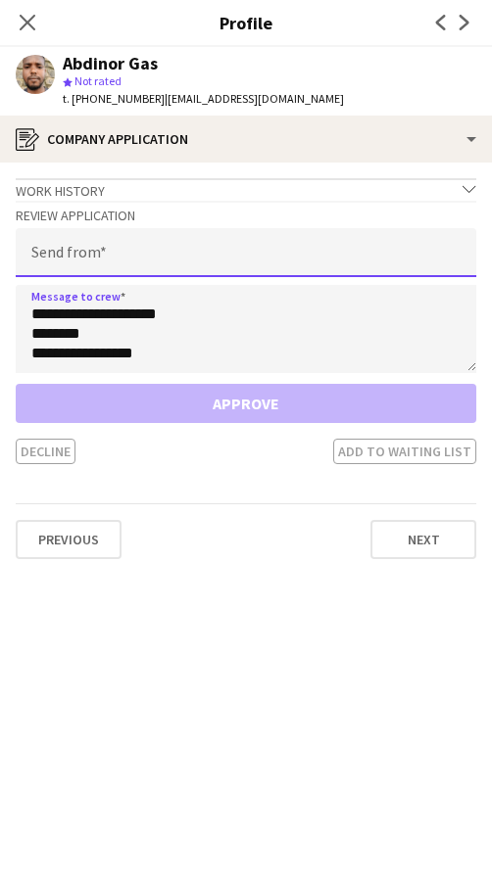
click at [145, 258] on input "email" at bounding box center [246, 252] width 460 height 49
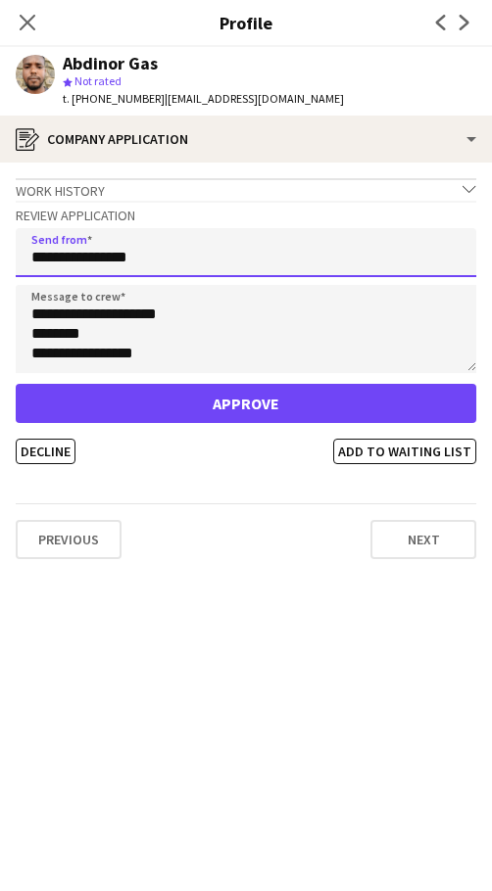
type input "**********"
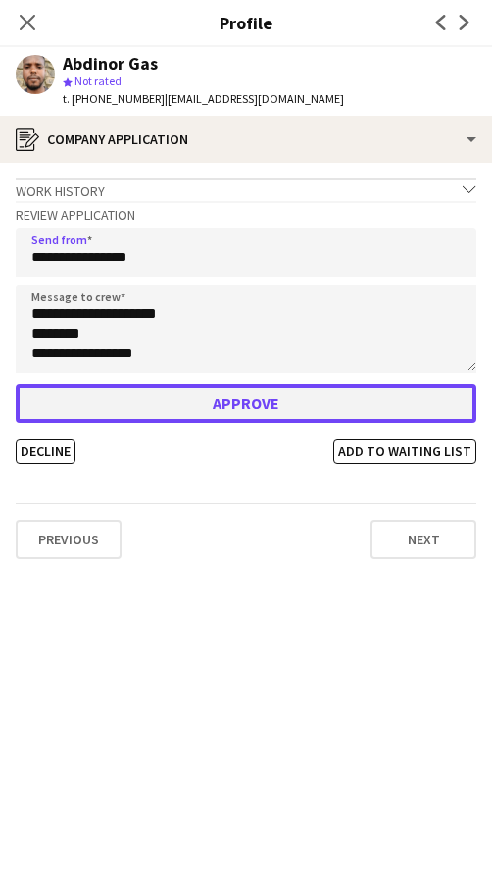
click at [201, 401] on button "Approve" at bounding box center [246, 403] width 460 height 39
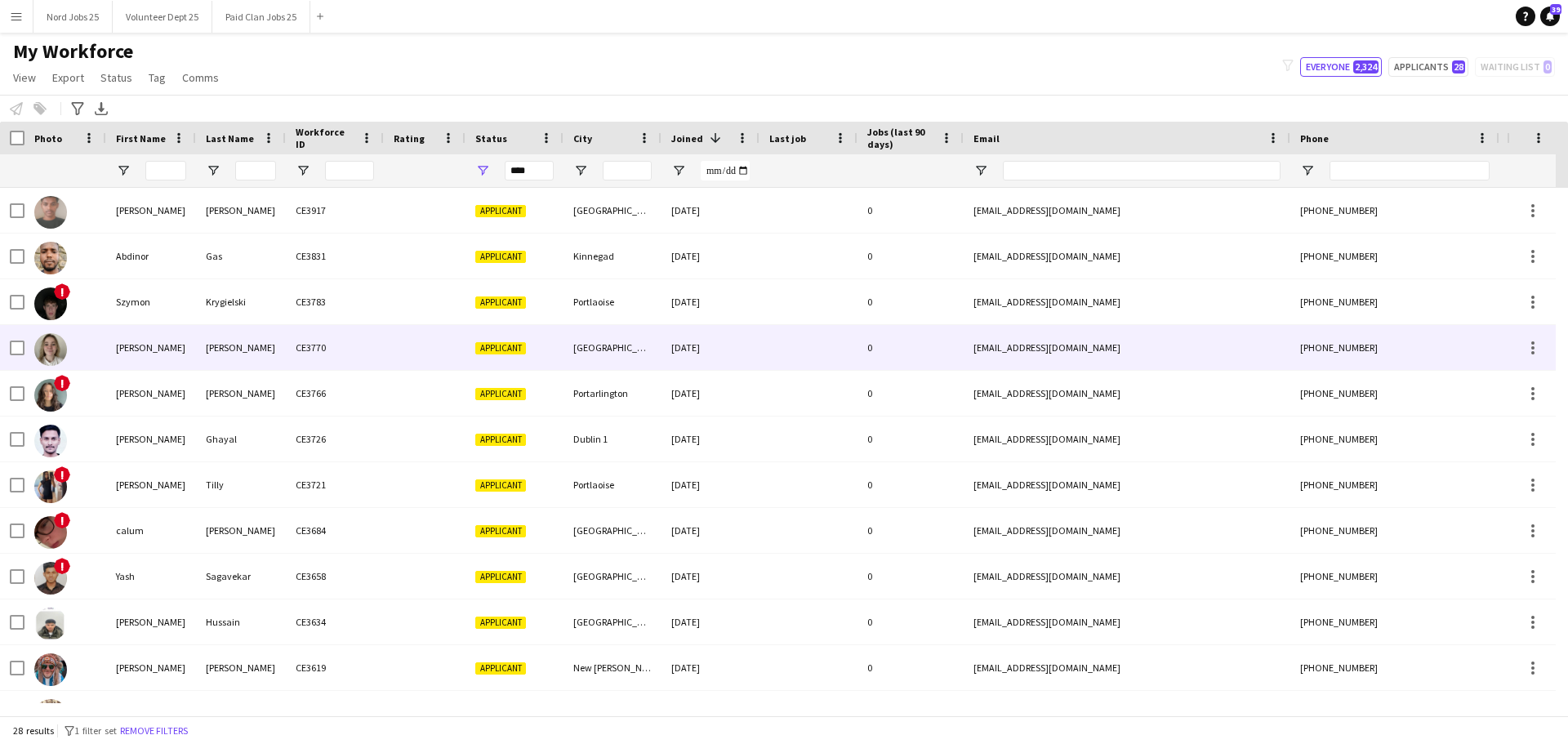
click at [173, 351] on div "[PERSON_NAME]" at bounding box center [151, 348] width 90 height 45
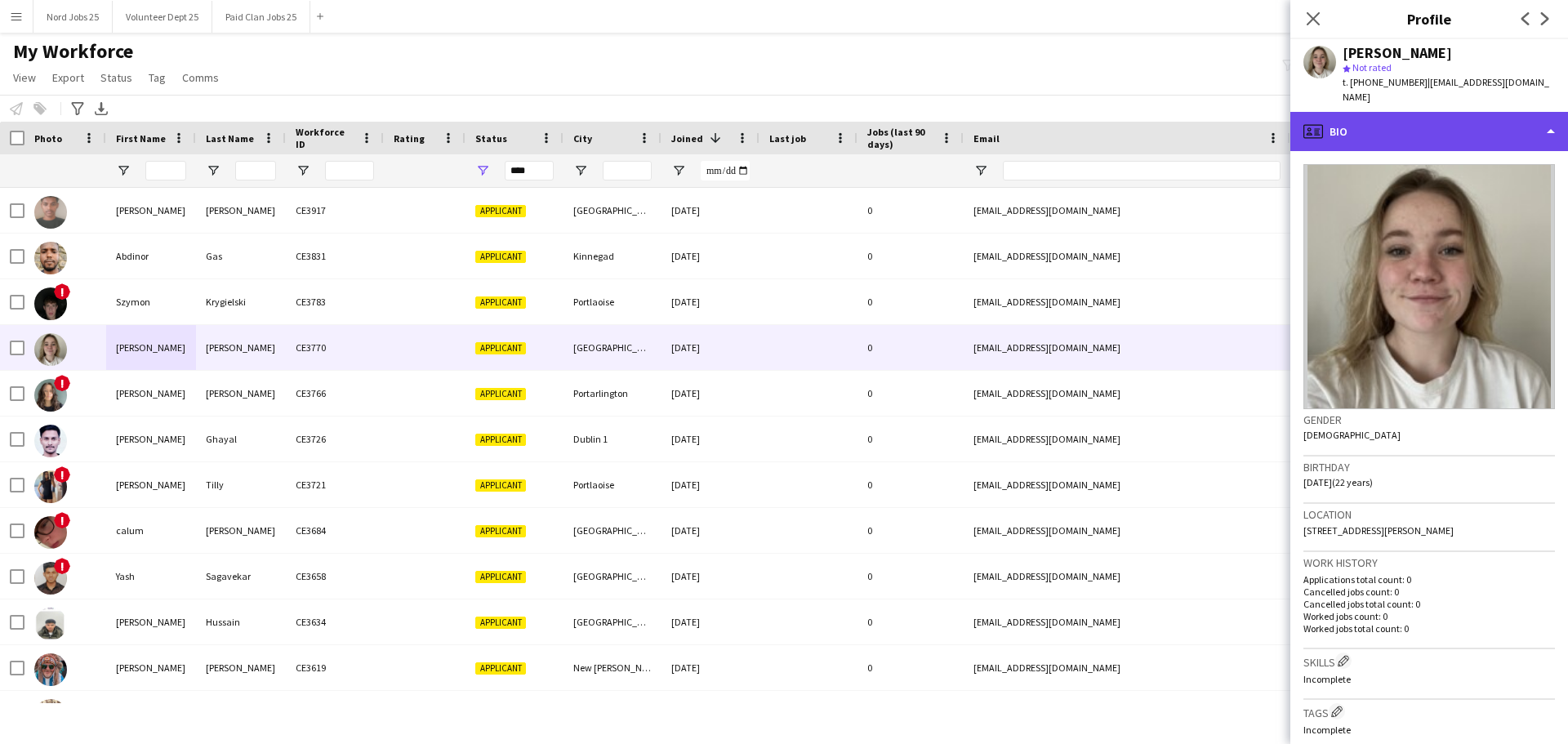
click at [1428, 112] on div "profile Bio" at bounding box center [1429, 131] width 278 height 39
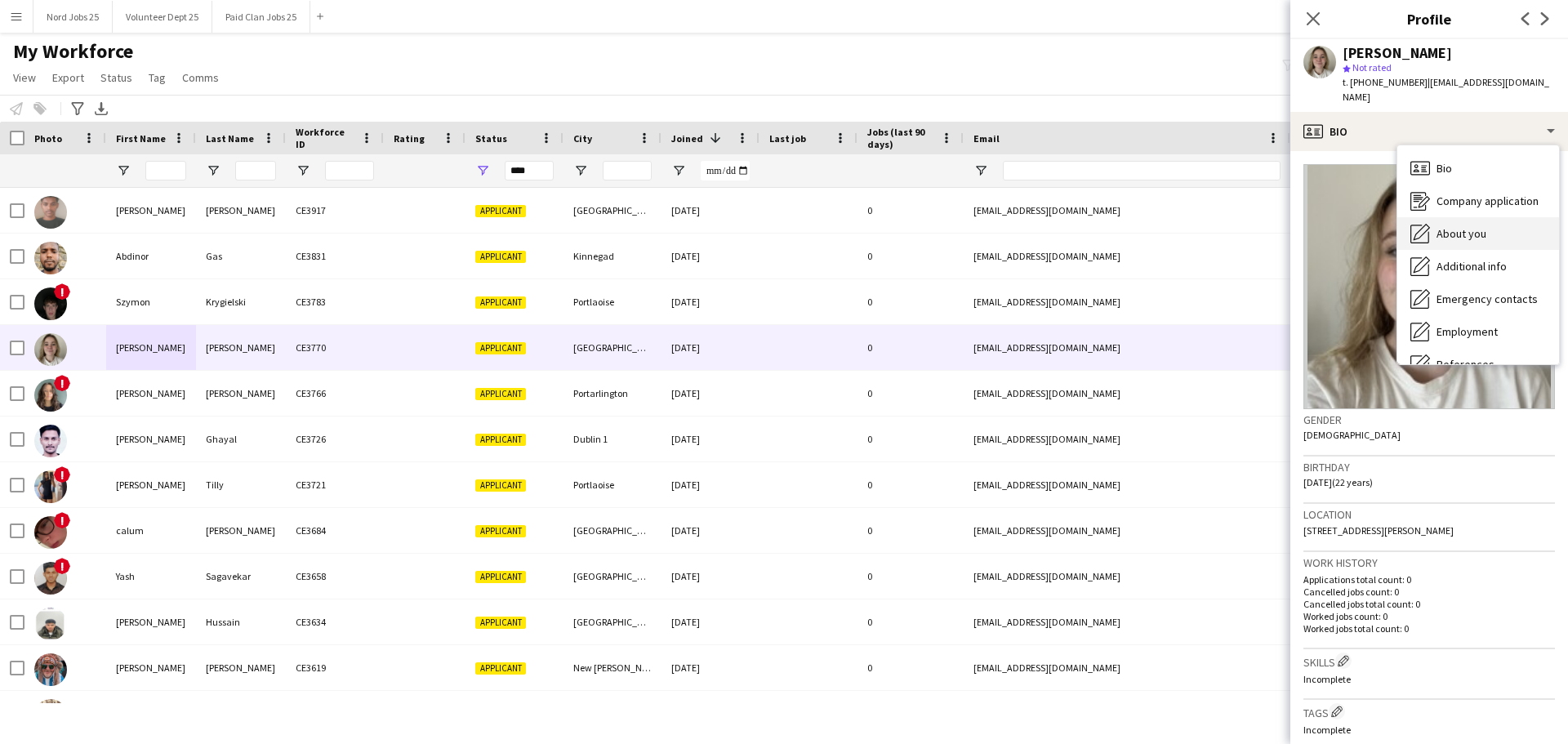
click at [1469, 218] on div "About you About you" at bounding box center [1478, 234] width 162 height 33
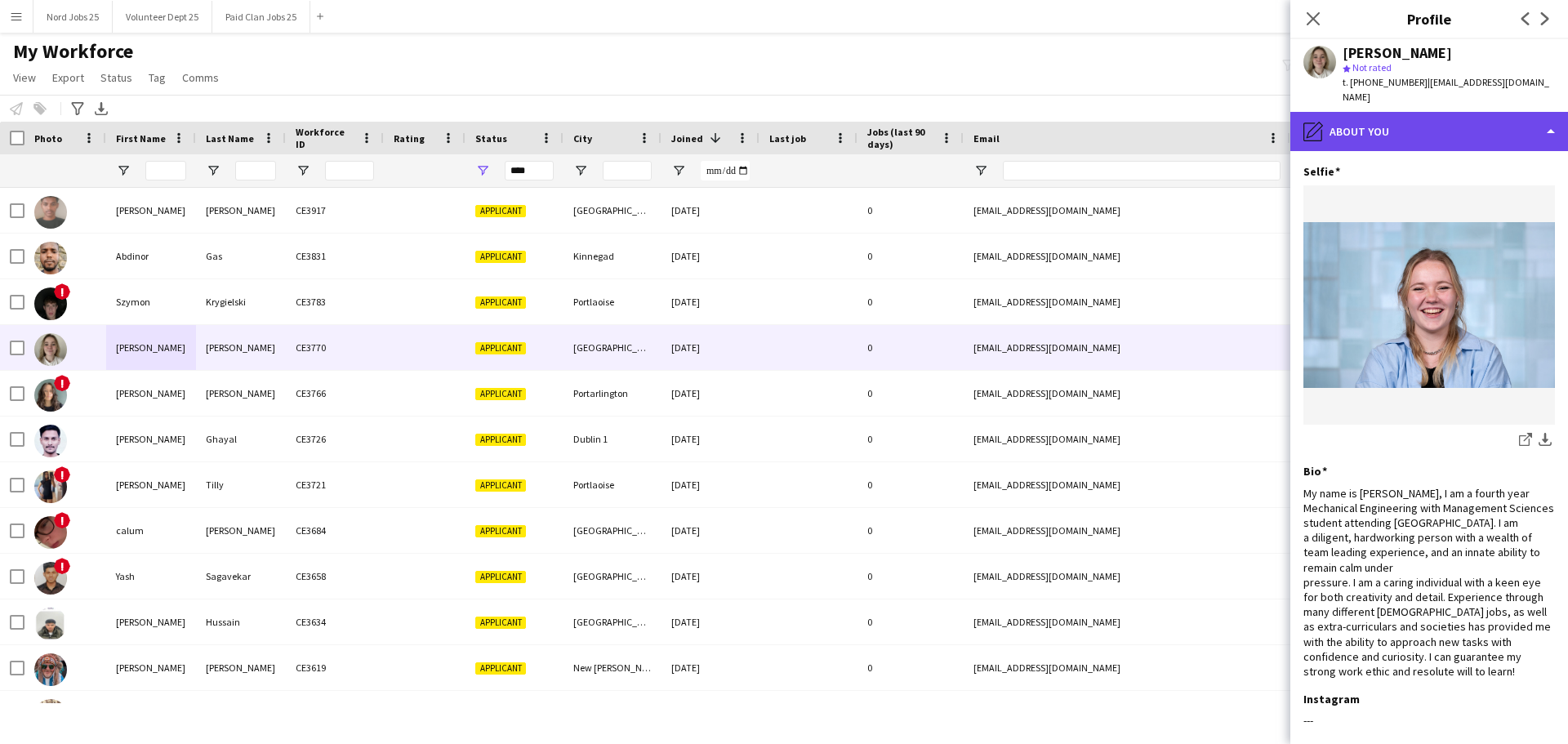
click at [1445, 118] on div "pencil4 About you" at bounding box center [1429, 131] width 278 height 39
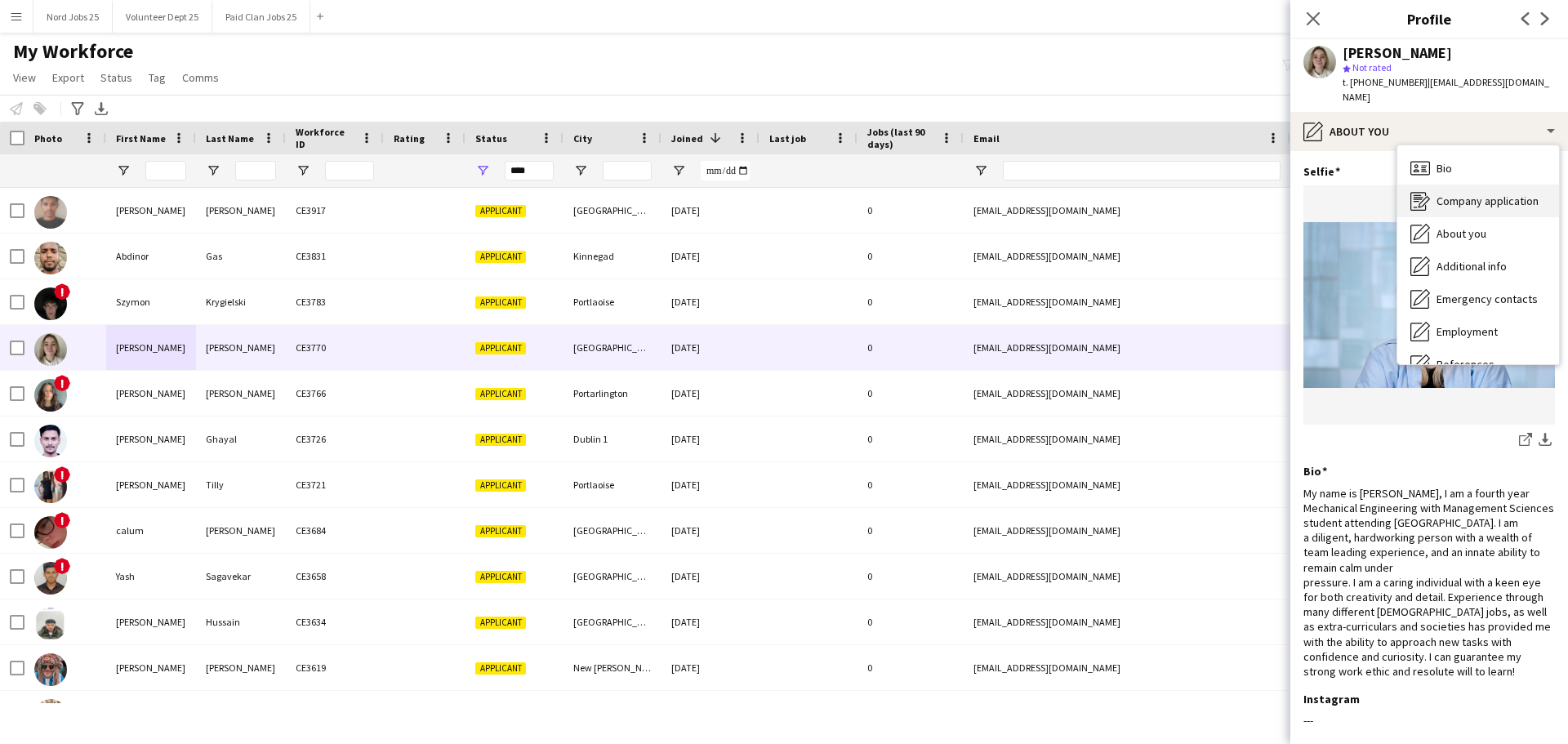
click at [1450, 194] on span "Company application" at bounding box center [1487, 201] width 102 height 15
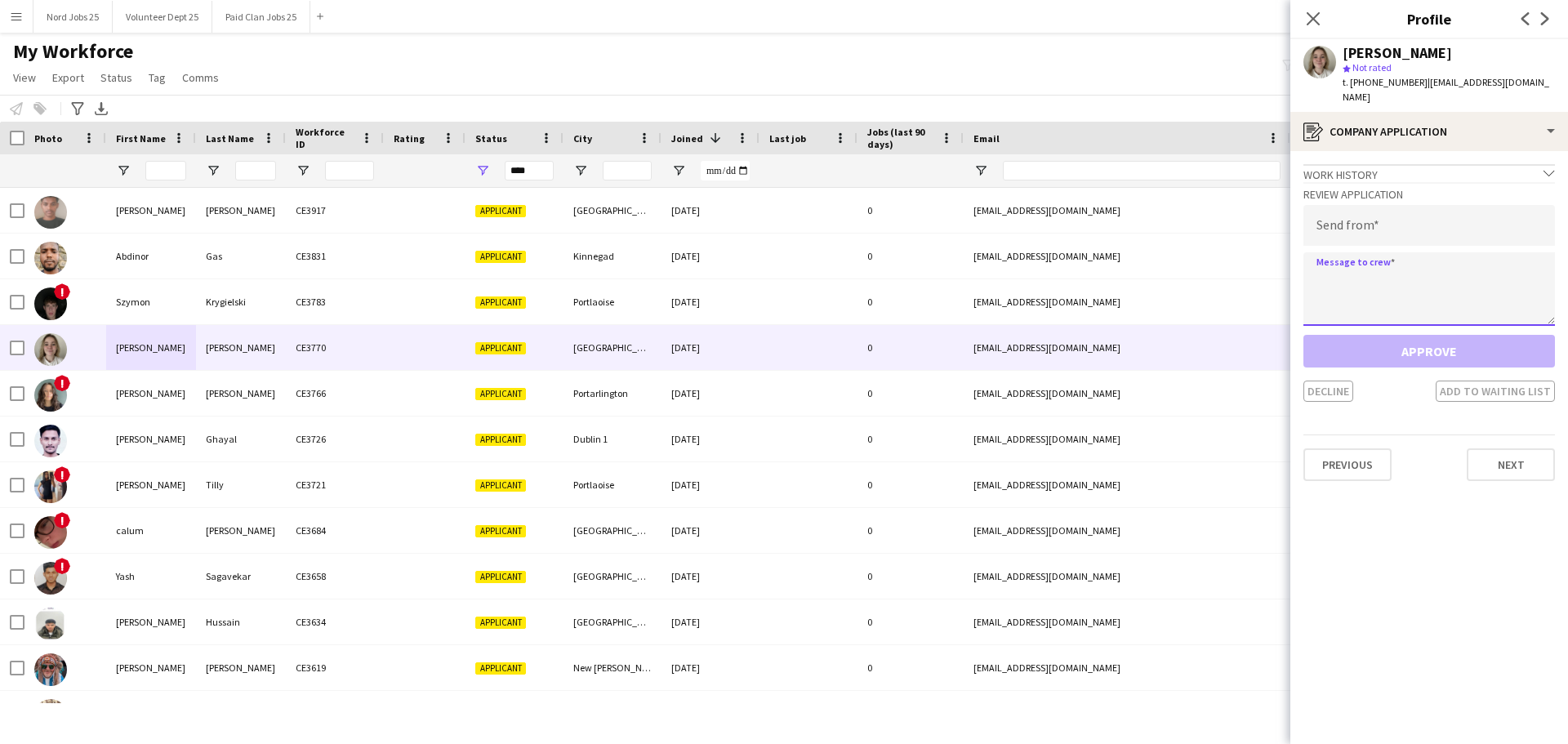
click at [1409, 253] on textarea at bounding box center [1429, 289] width 252 height 73
paste textarea "**********"
type textarea "**********"
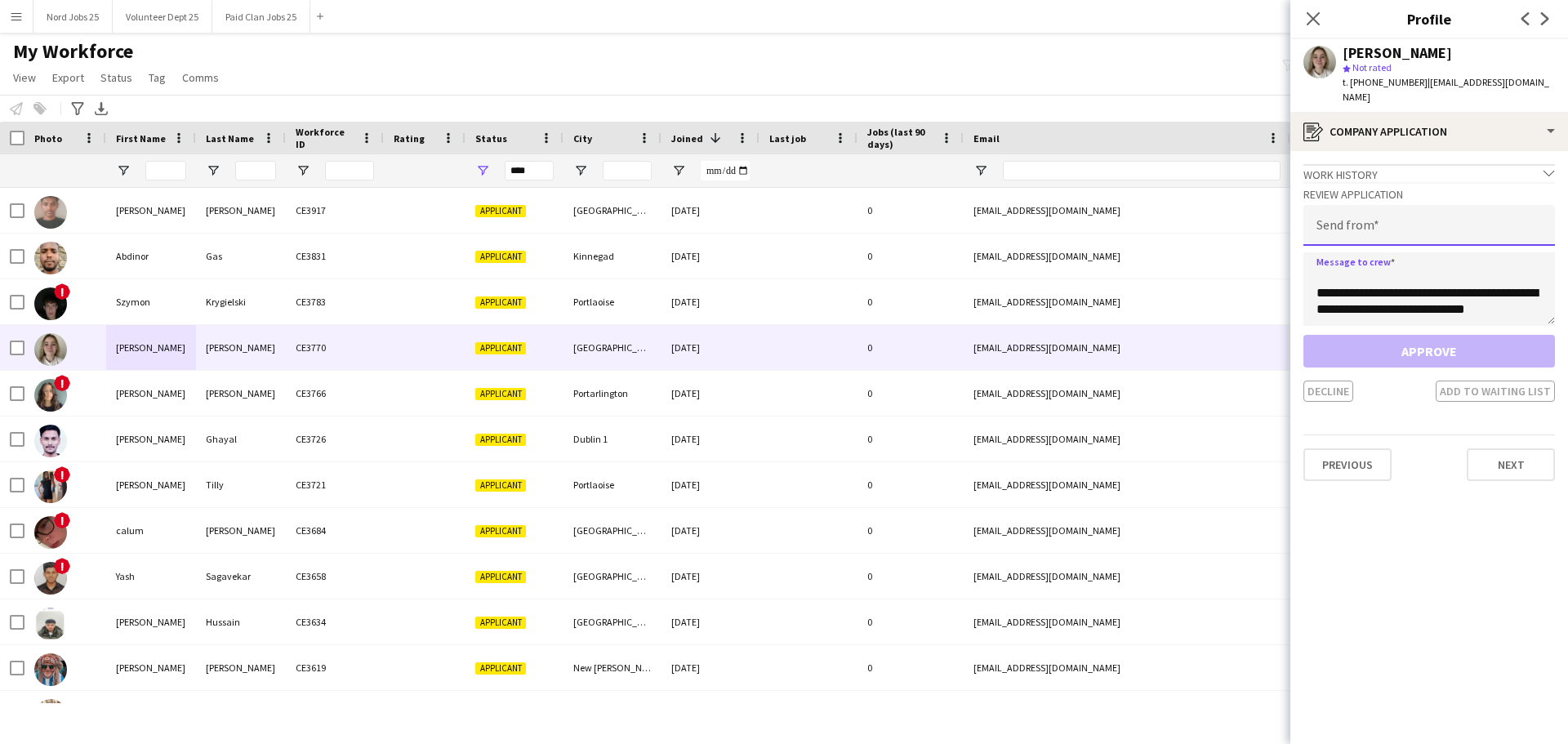
click at [1373, 219] on input "email" at bounding box center [1429, 225] width 252 height 41
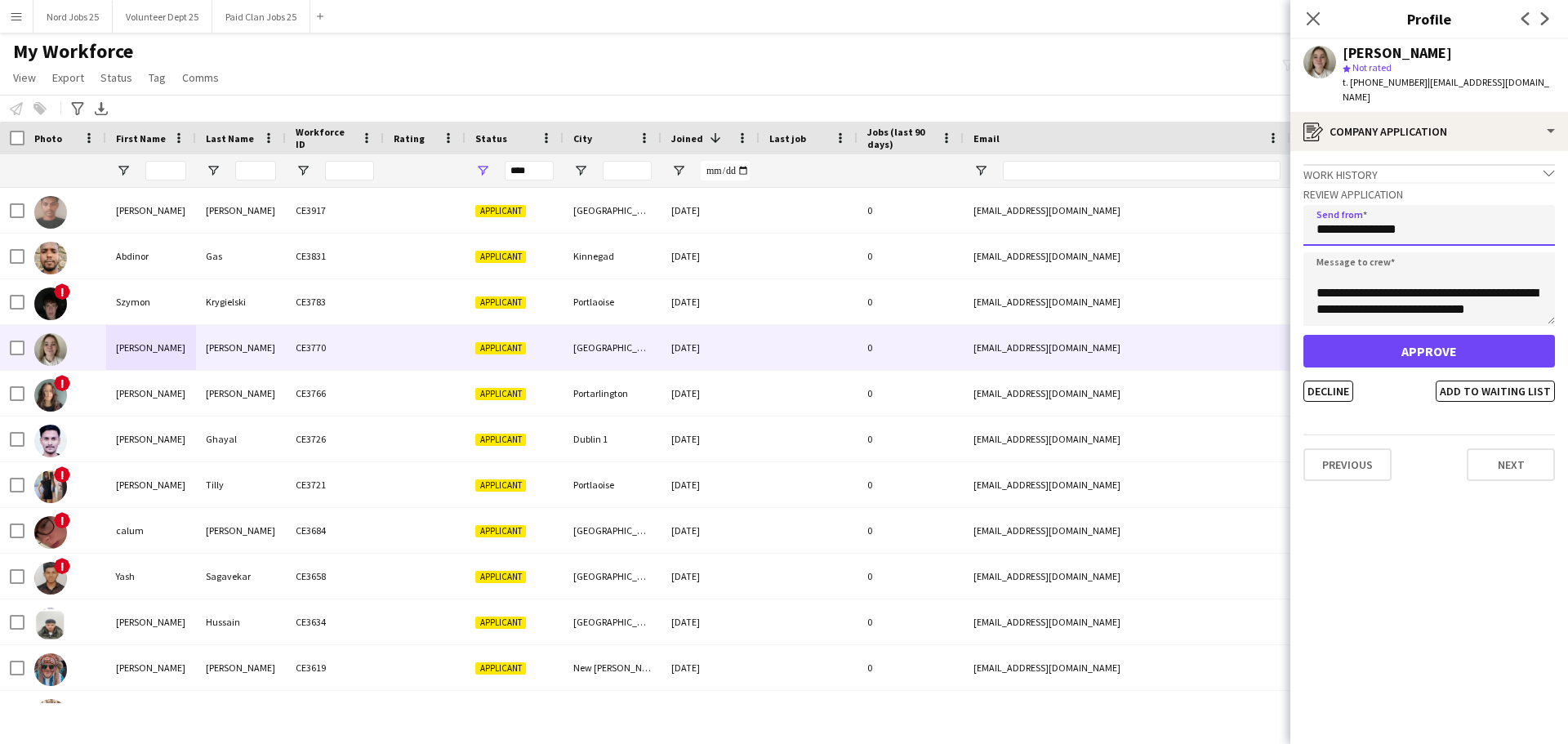
type input "**********"
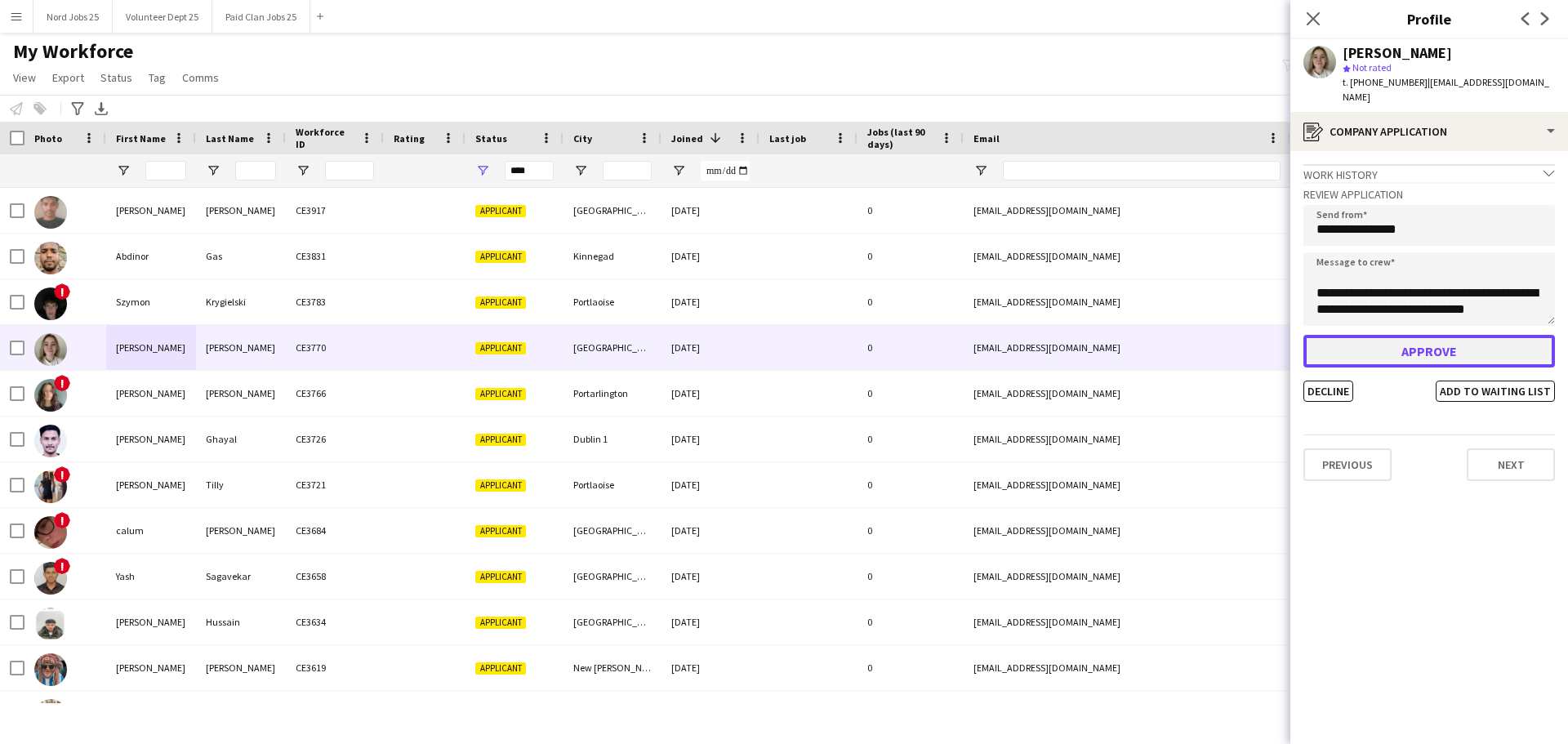
click at [1397, 337] on button "Approve" at bounding box center [1429, 351] width 252 height 33
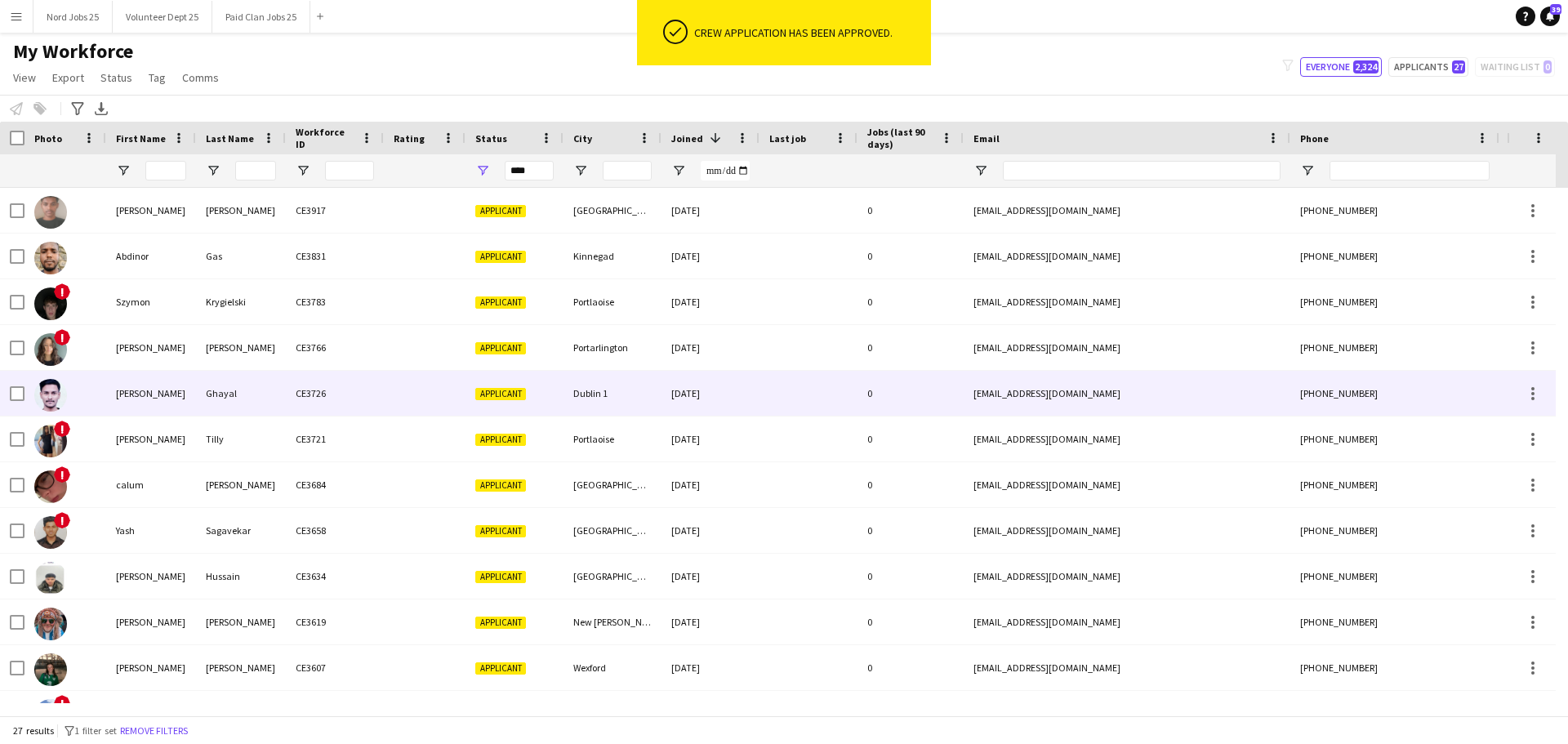
click at [203, 385] on div "Ghayal" at bounding box center [241, 394] width 90 height 45
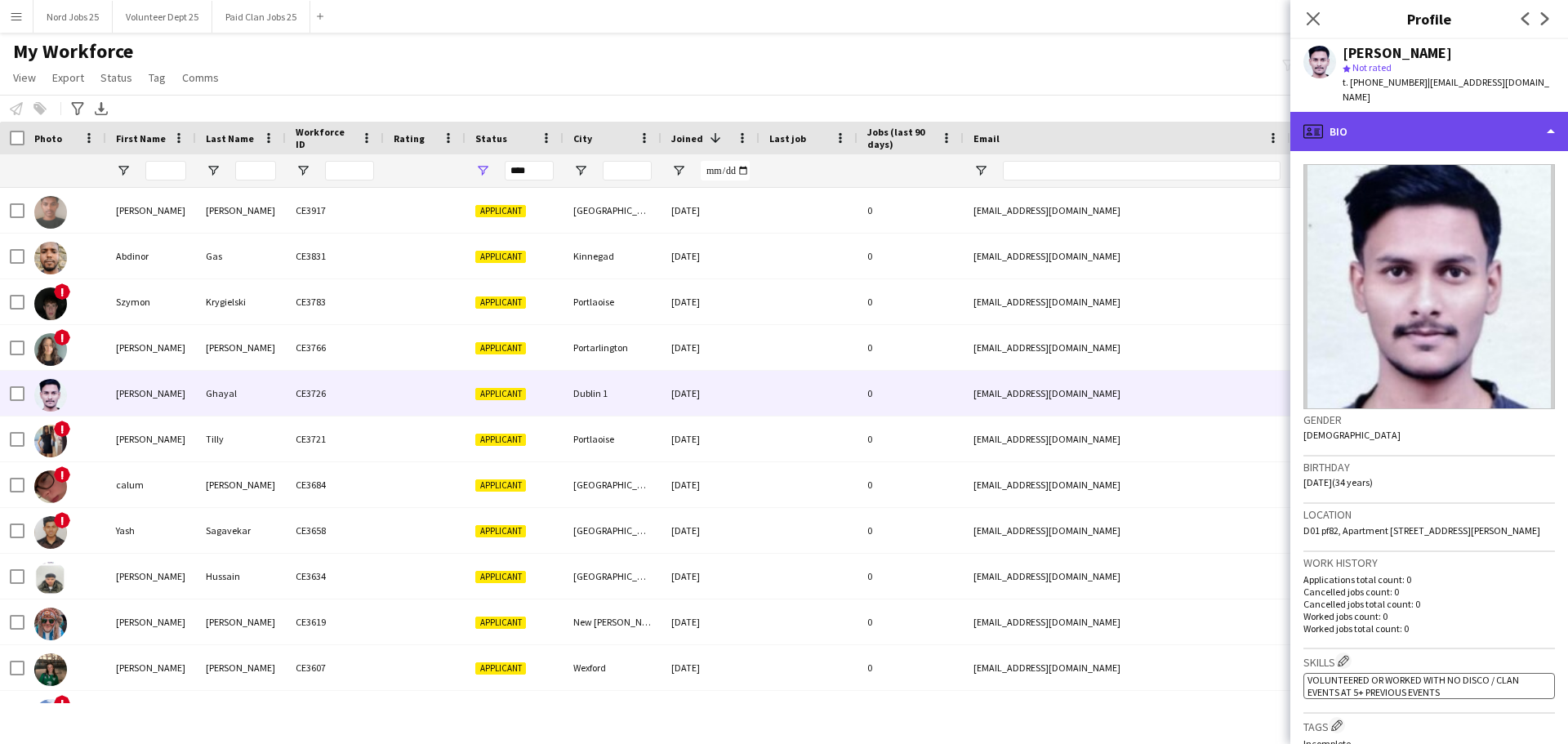
click at [1442, 117] on div "profile Bio" at bounding box center [1429, 131] width 278 height 39
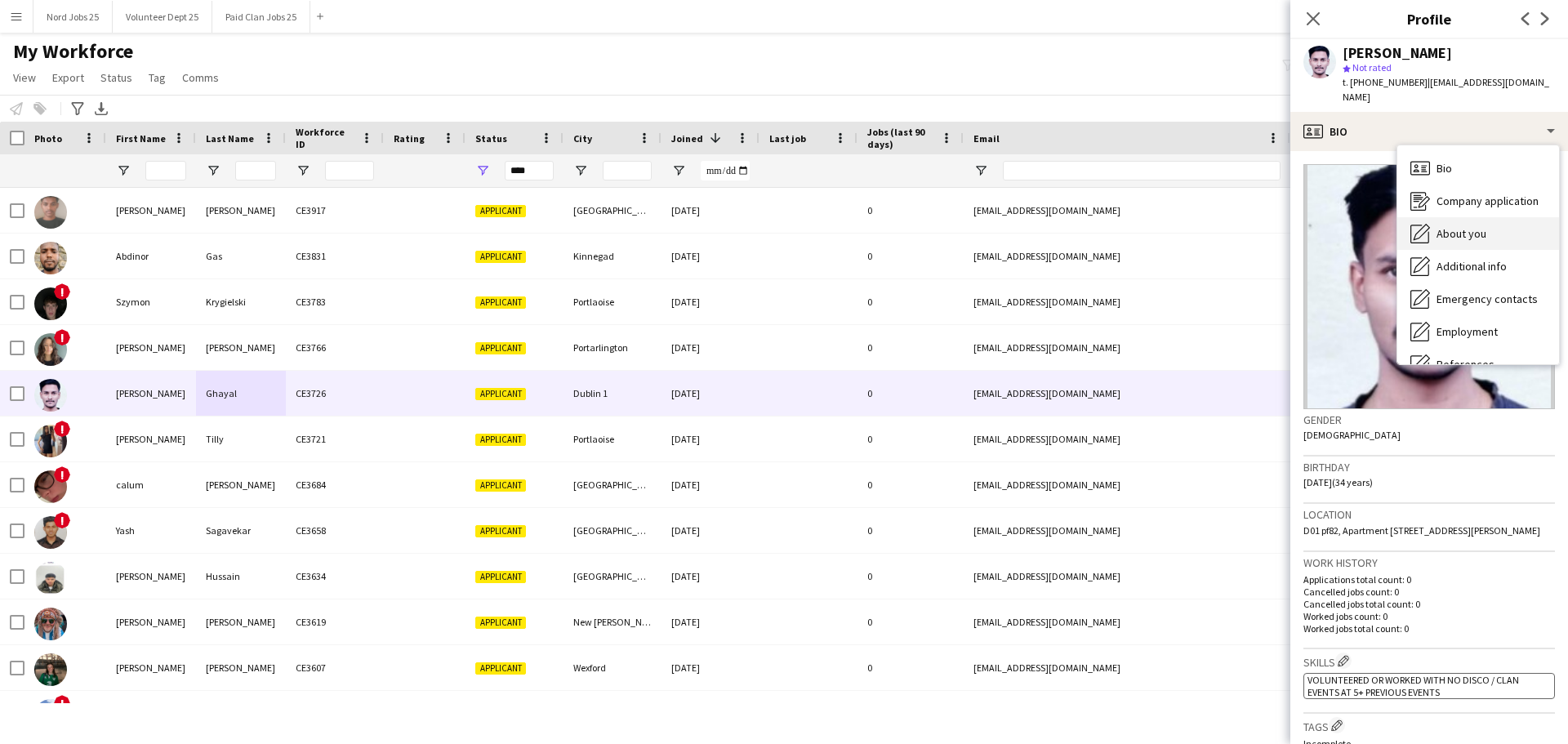
click at [1460, 226] on span "About you" at bounding box center [1461, 234] width 50 height 15
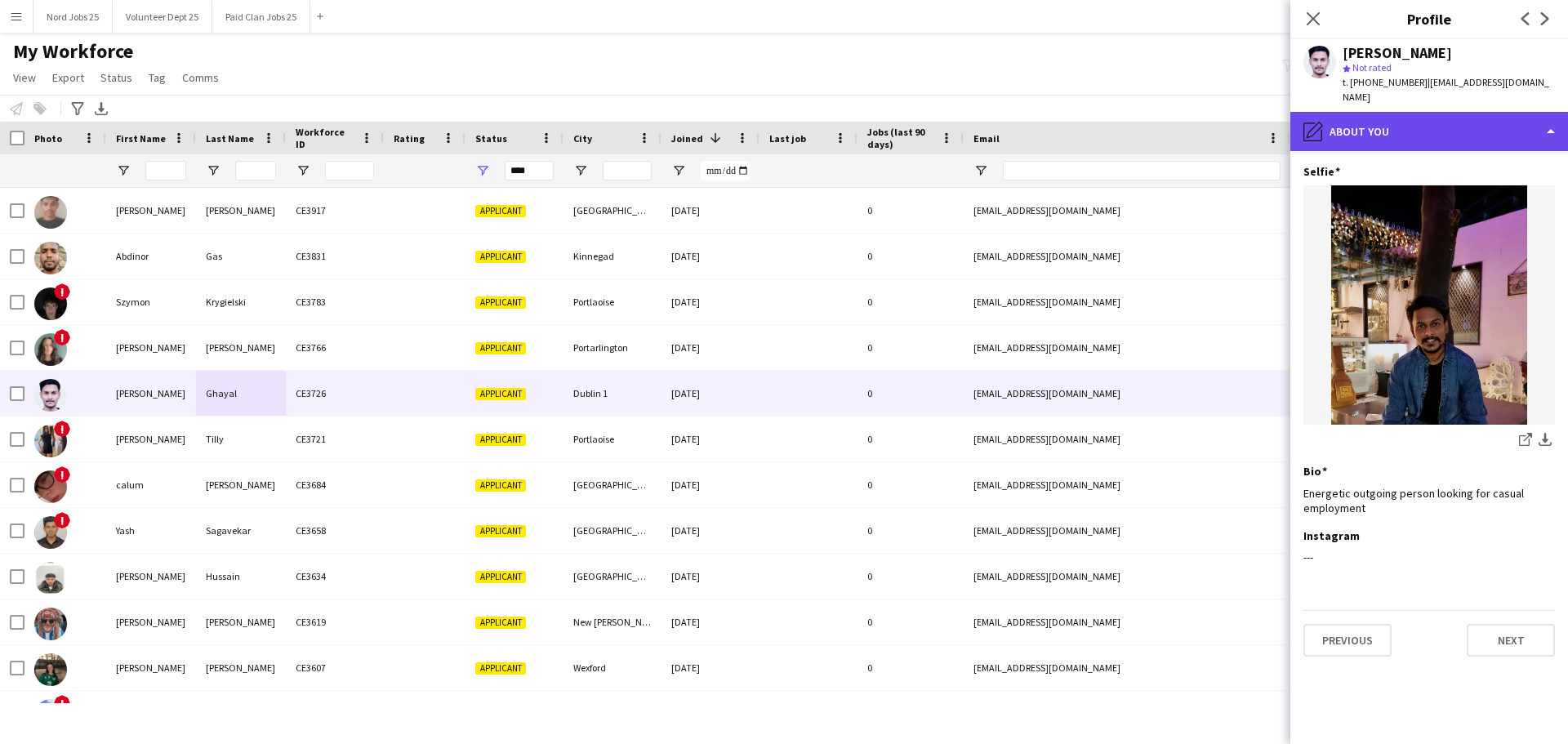
click at [1422, 128] on div "pencil4 About you" at bounding box center [1429, 131] width 278 height 39
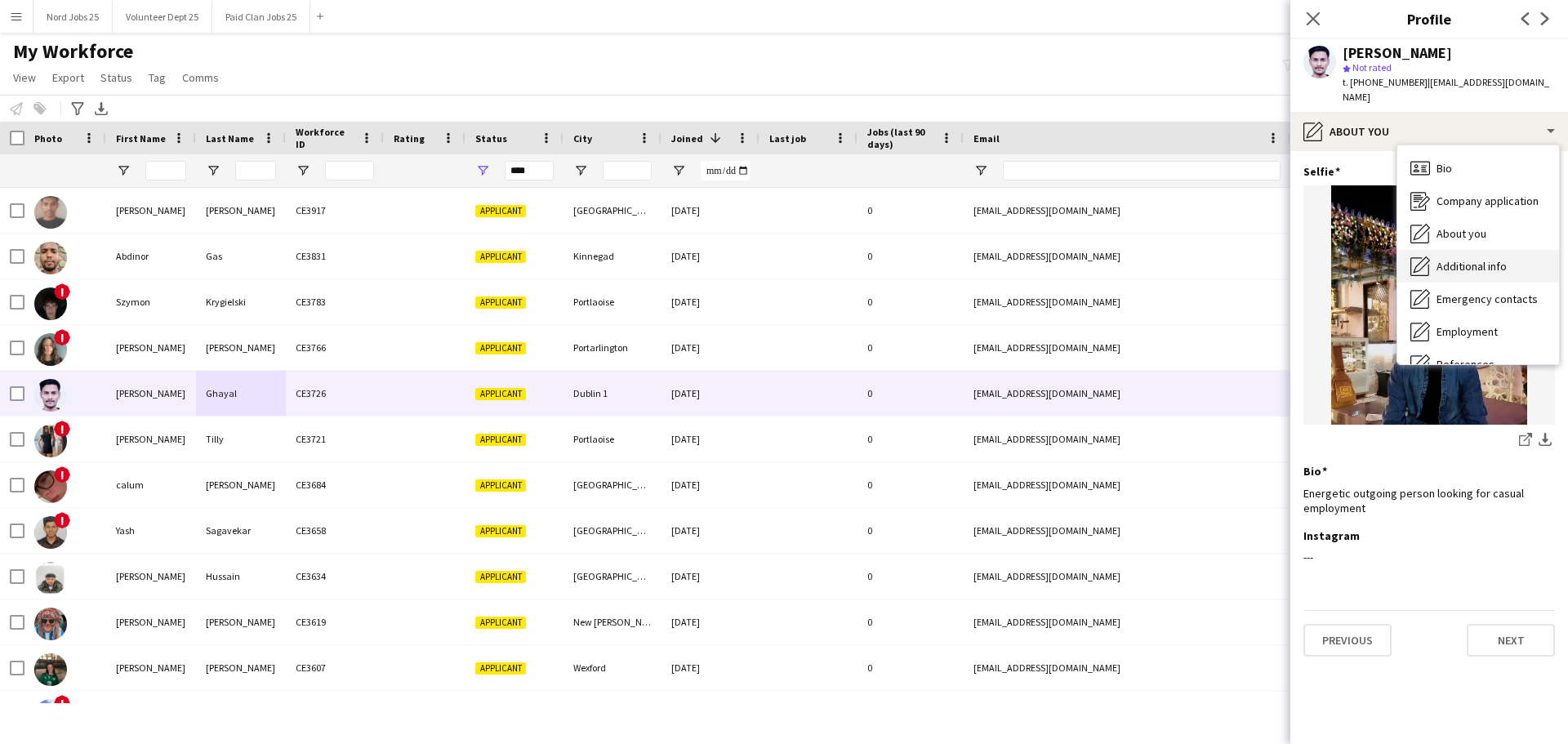
click at [1464, 259] on span "Additional info" at bounding box center [1471, 266] width 70 height 15
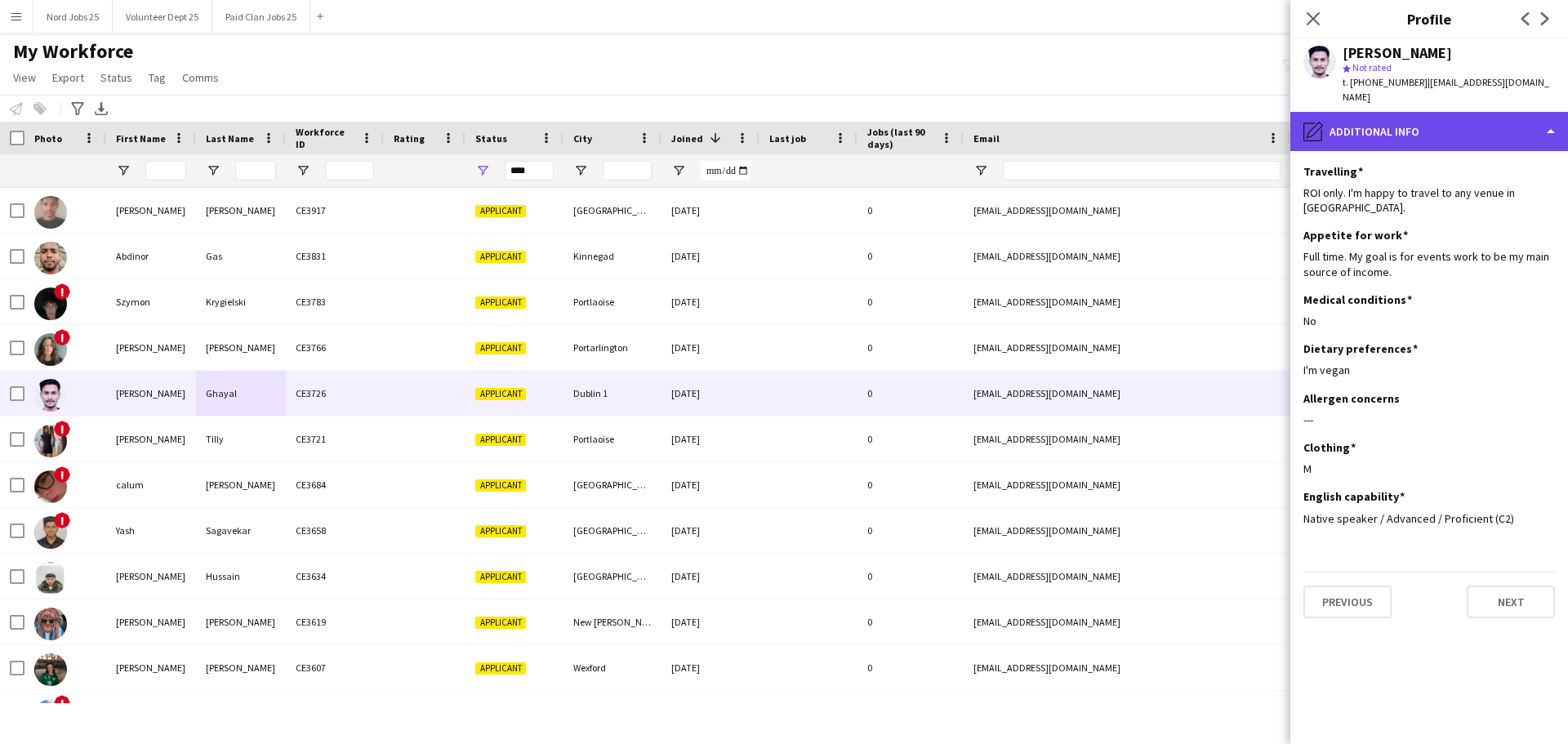
click at [1404, 126] on div "pencil4 Additional info" at bounding box center [1429, 131] width 278 height 39
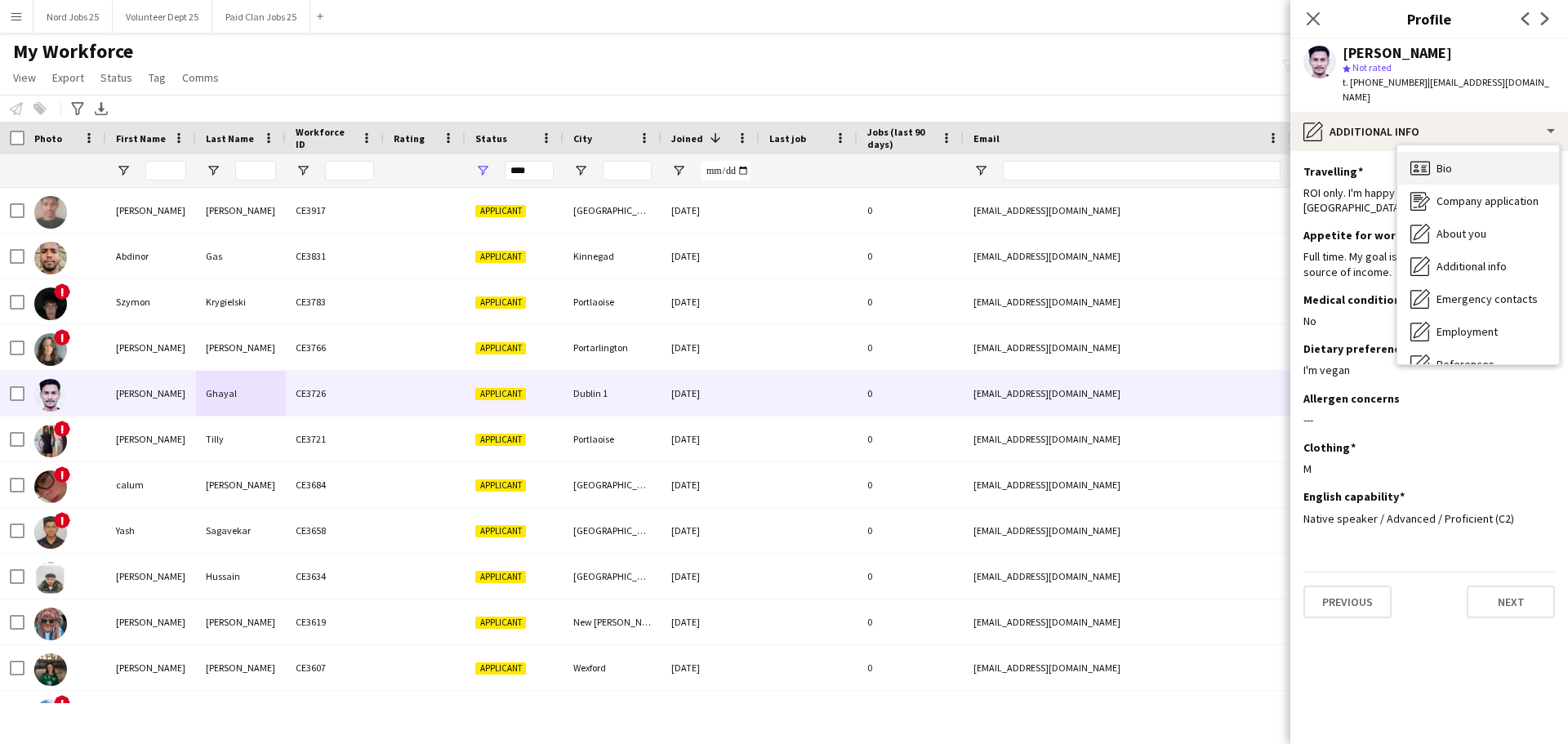
click at [1415, 158] on icon "Bio" at bounding box center [1420, 168] width 20 height 20
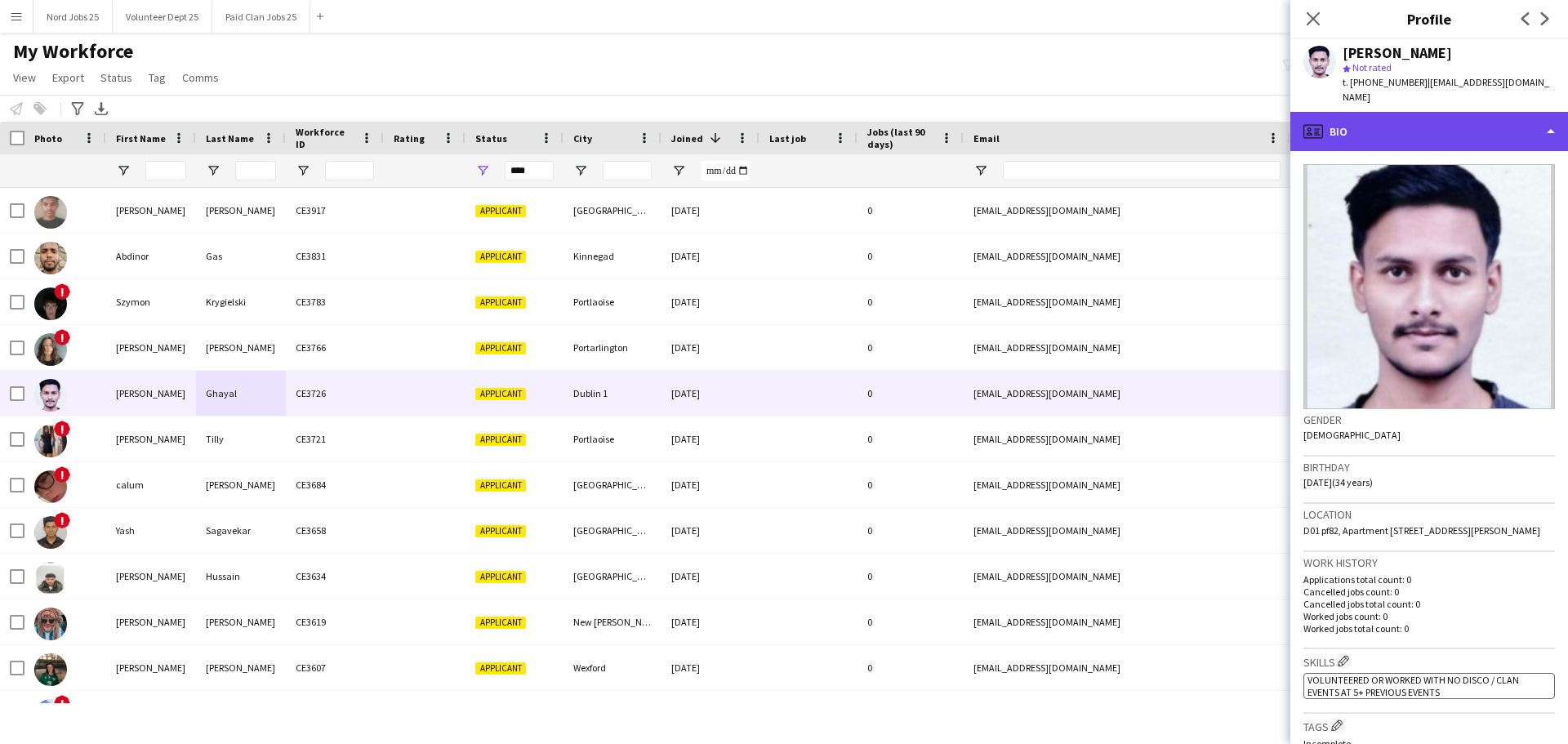
click at [1400, 124] on div "profile Bio" at bounding box center [1429, 131] width 278 height 39
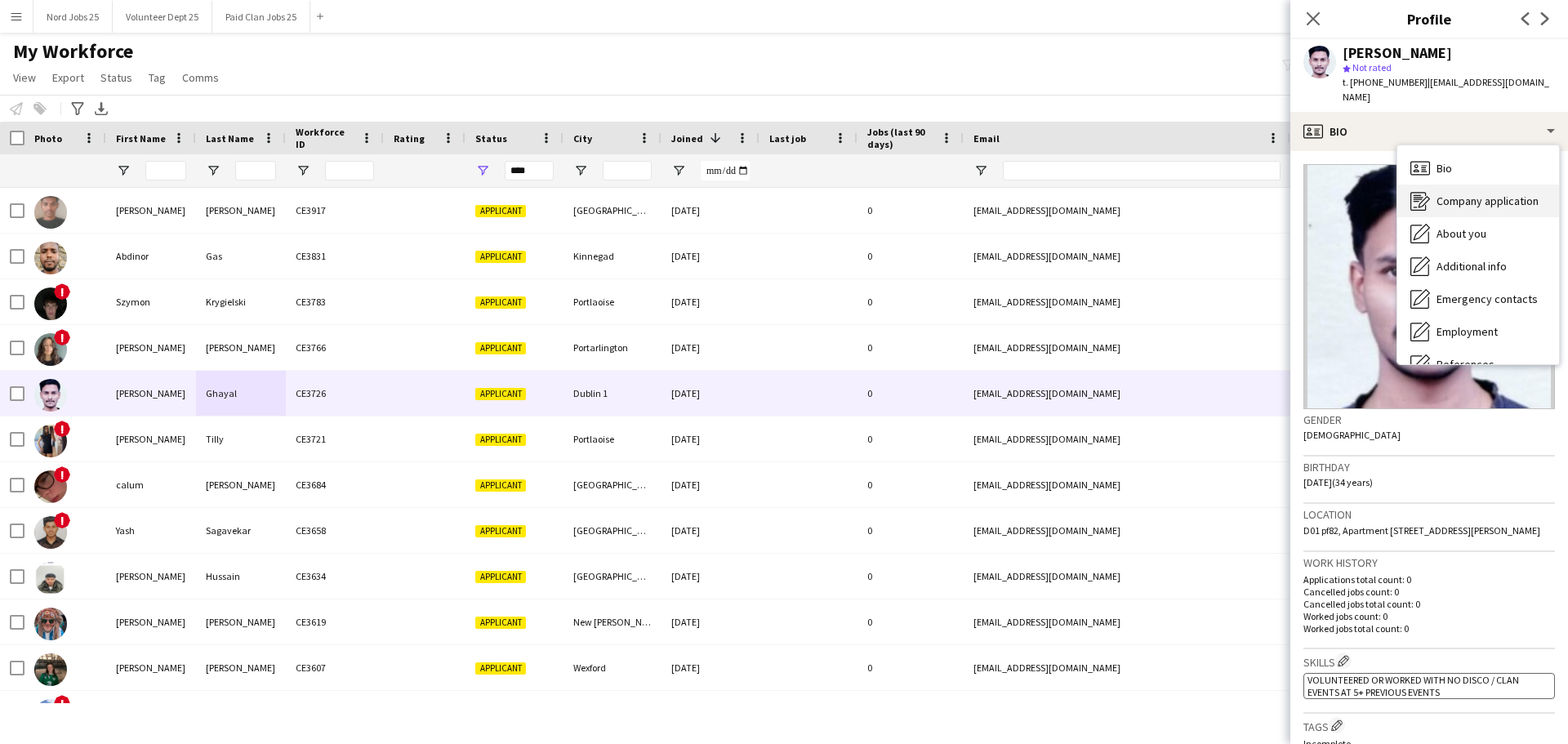
click at [1430, 191] on icon "Company application" at bounding box center [1420, 201] width 20 height 20
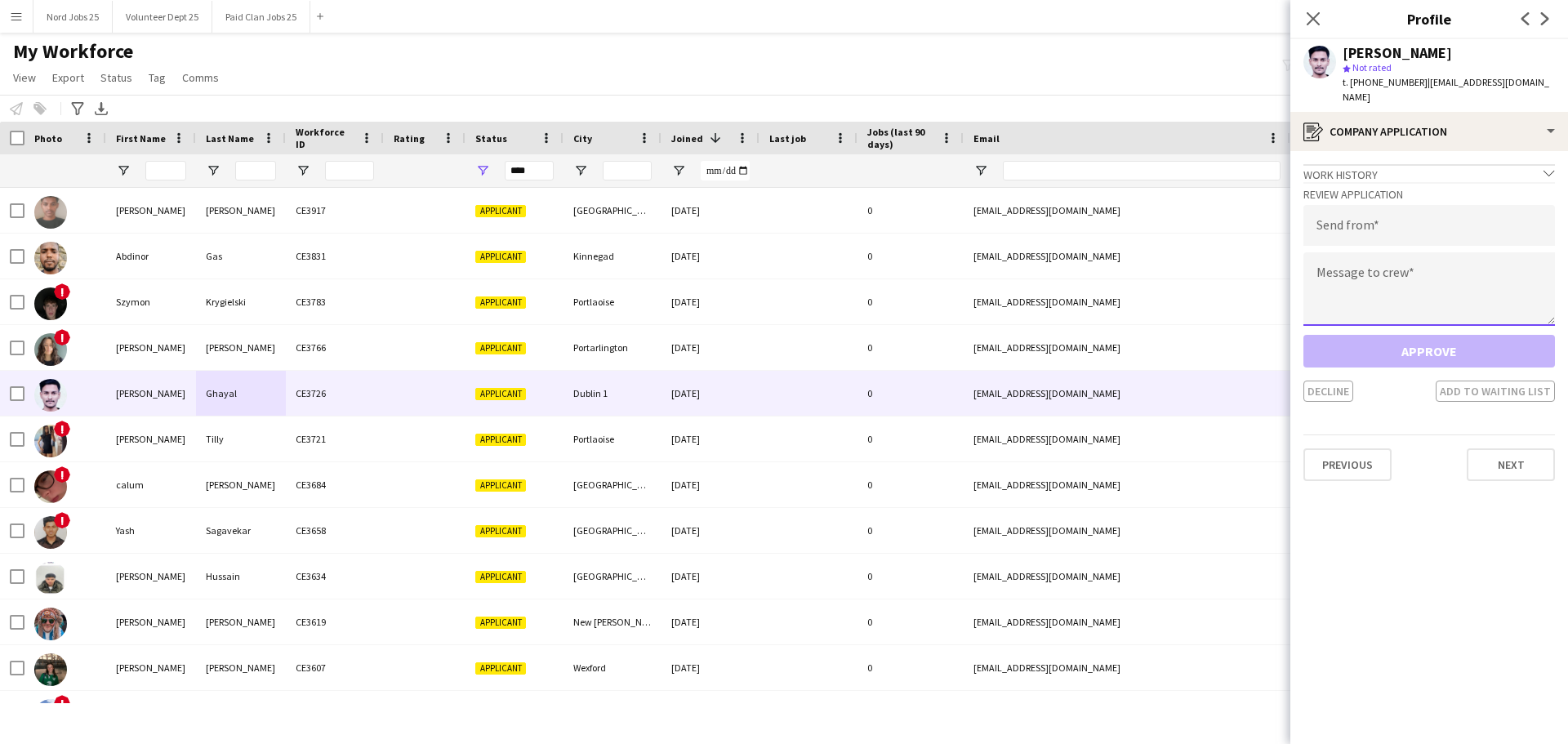
click at [1388, 272] on textarea at bounding box center [1429, 289] width 252 height 73
paste textarea "**********"
type textarea "**********"
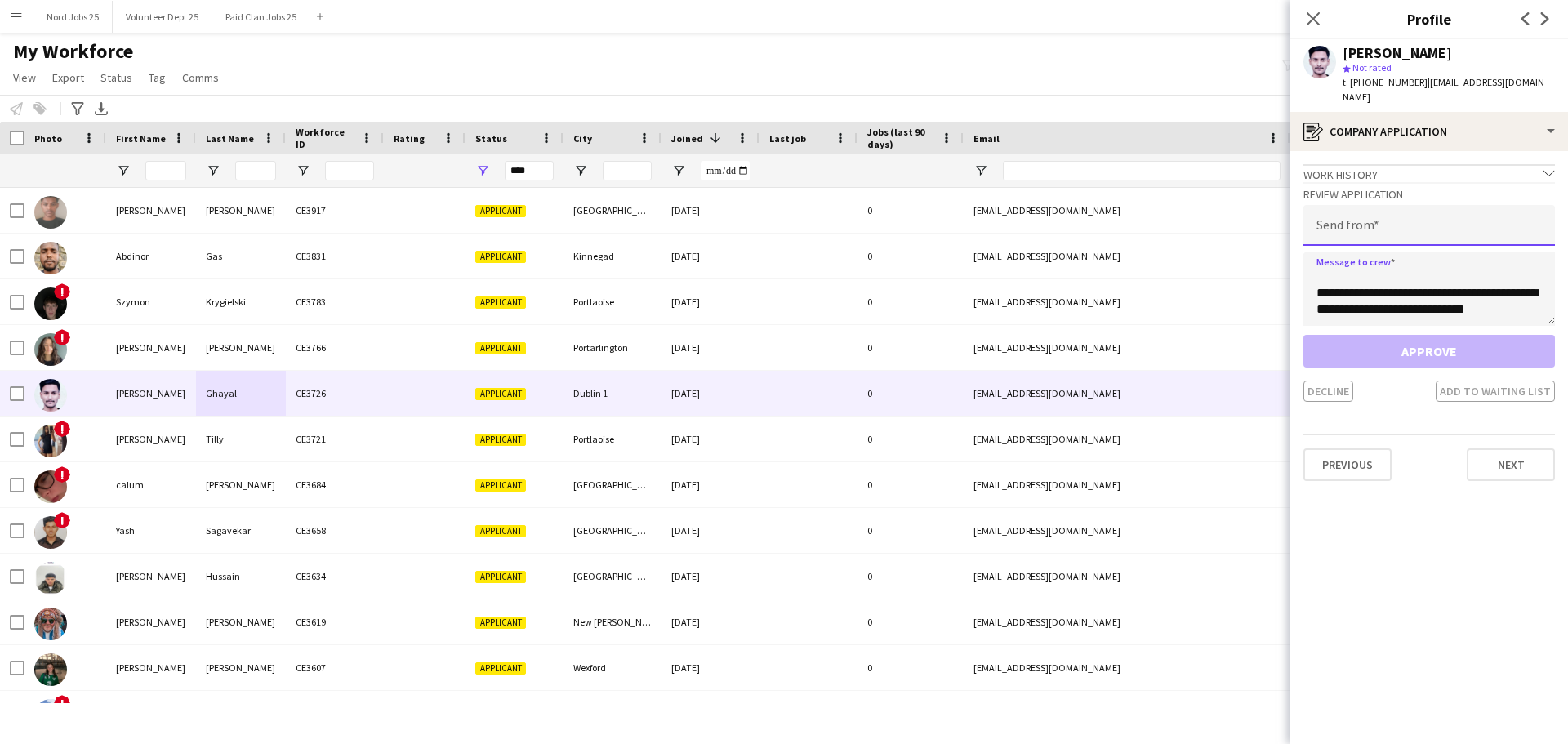
click at [1370, 214] on input "email" at bounding box center [1429, 225] width 252 height 41
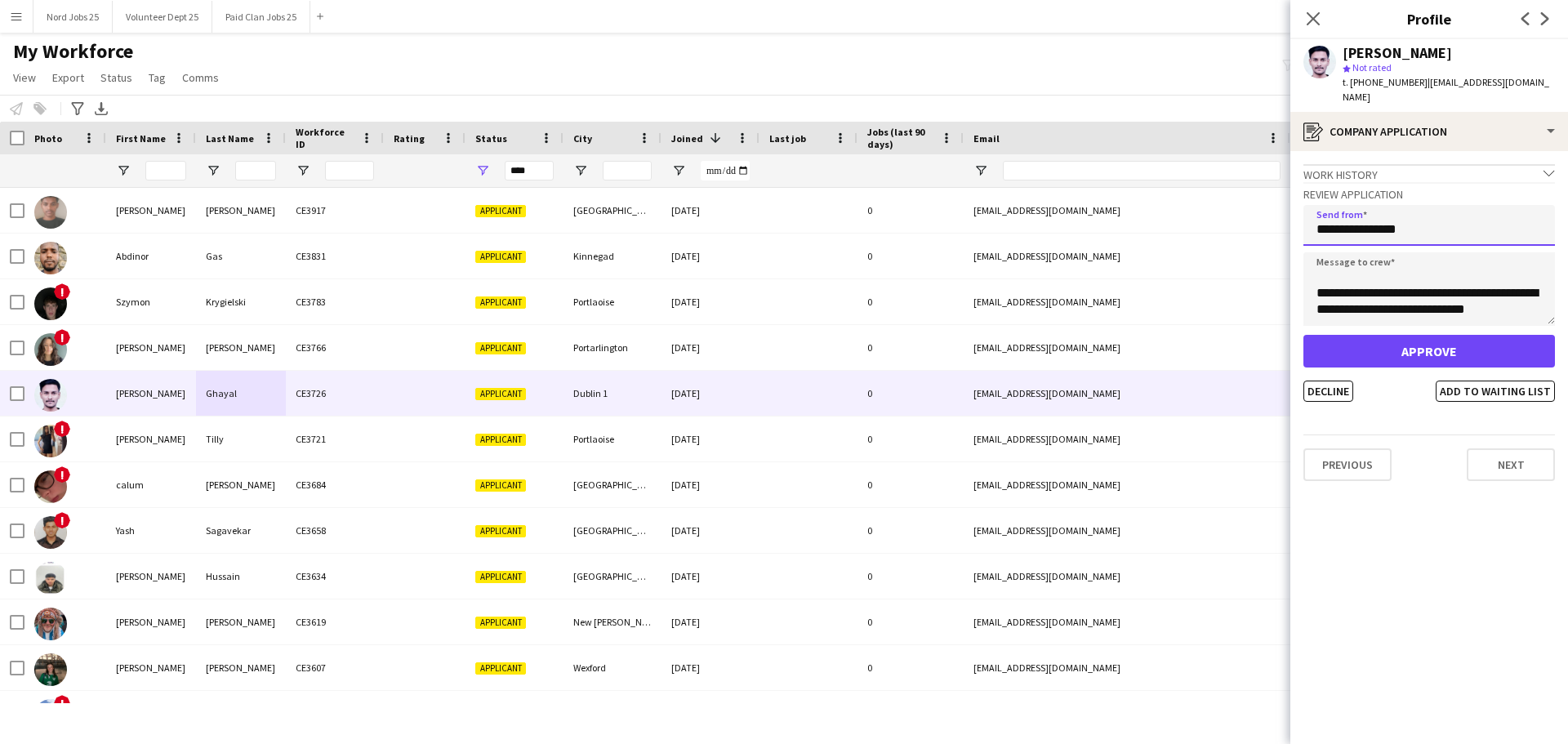
type input "**********"
click at [1416, 346] on button "Approve" at bounding box center [1429, 351] width 252 height 33
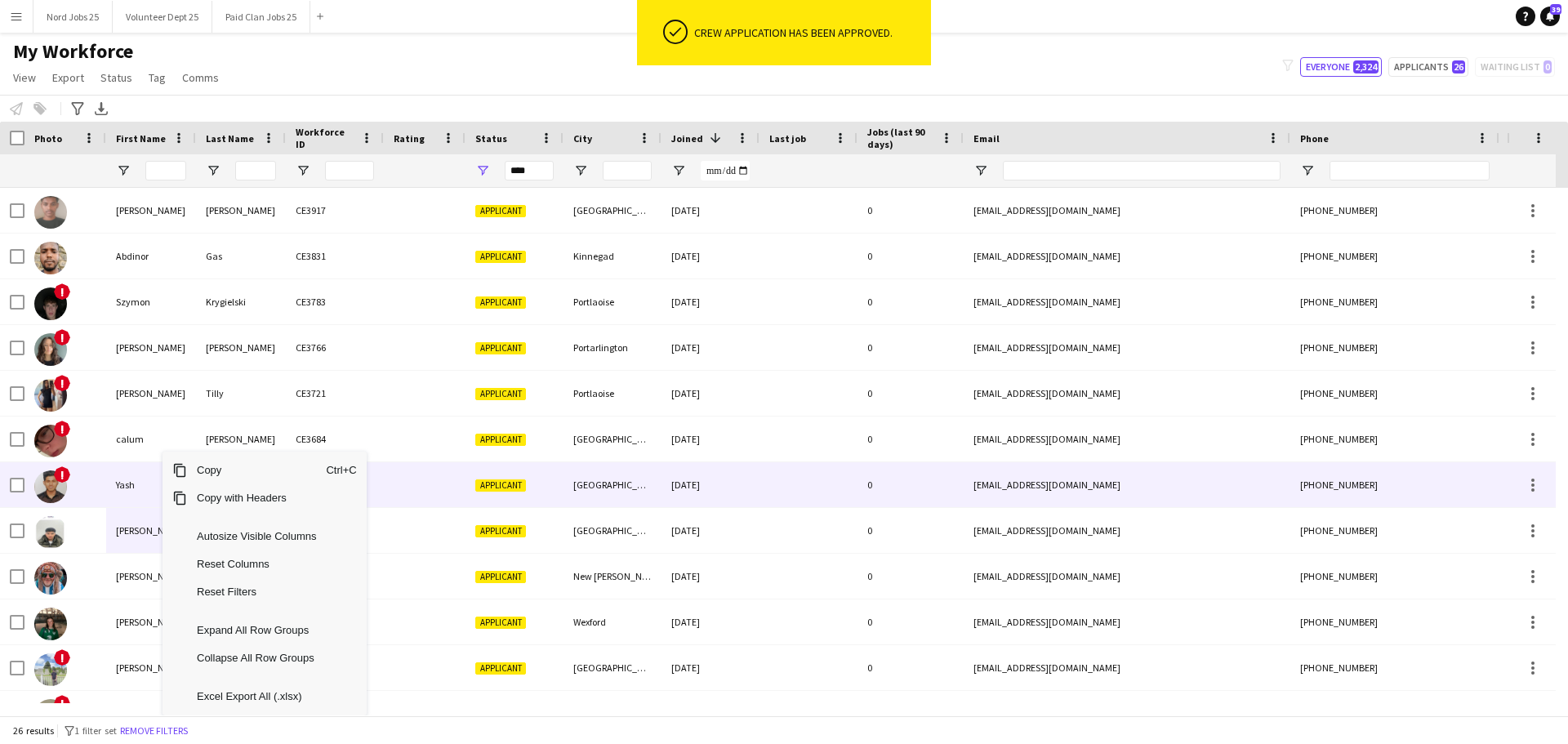
click at [106, 496] on div "Yash" at bounding box center [151, 485] width 90 height 45
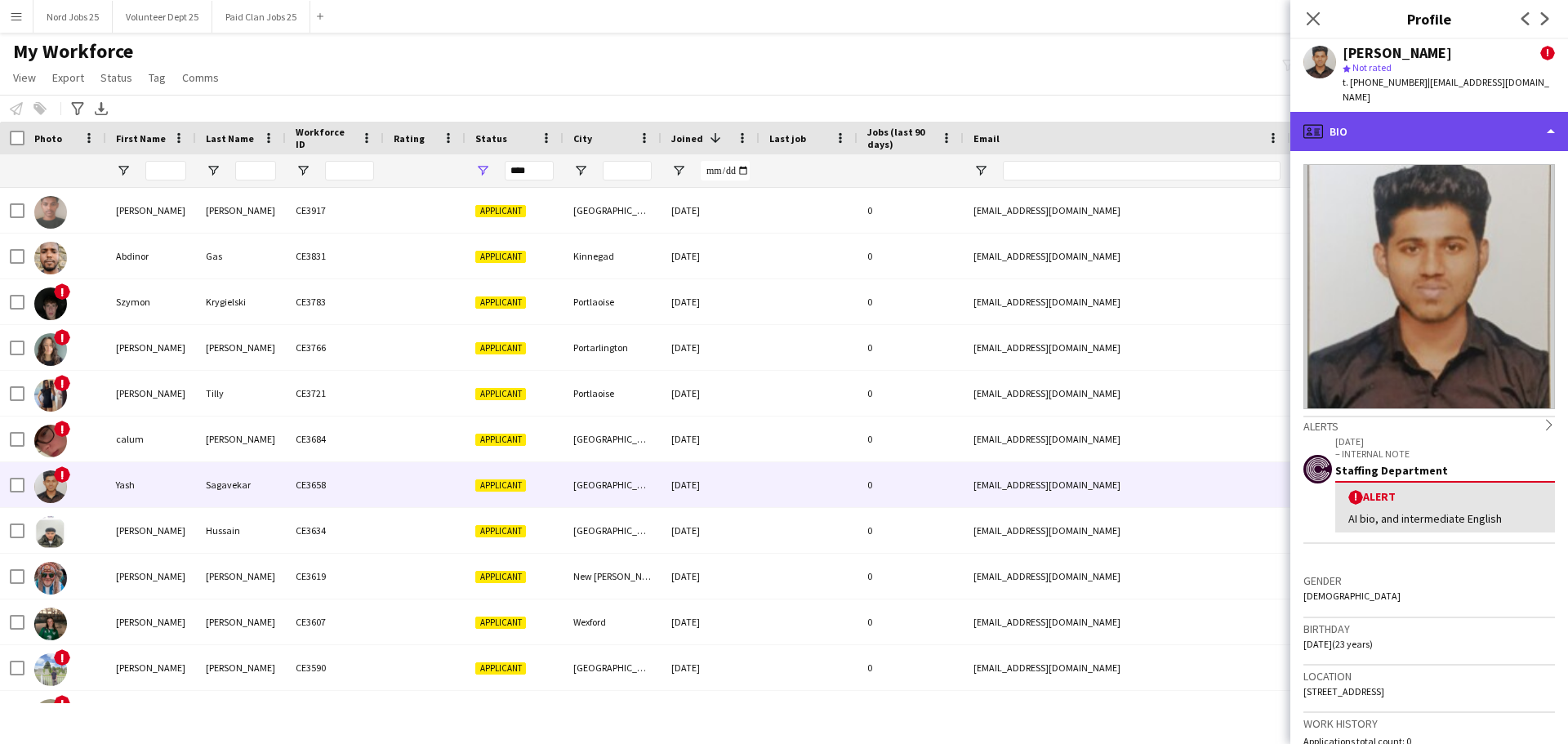
click at [1372, 118] on div "profile Bio" at bounding box center [1429, 131] width 278 height 39
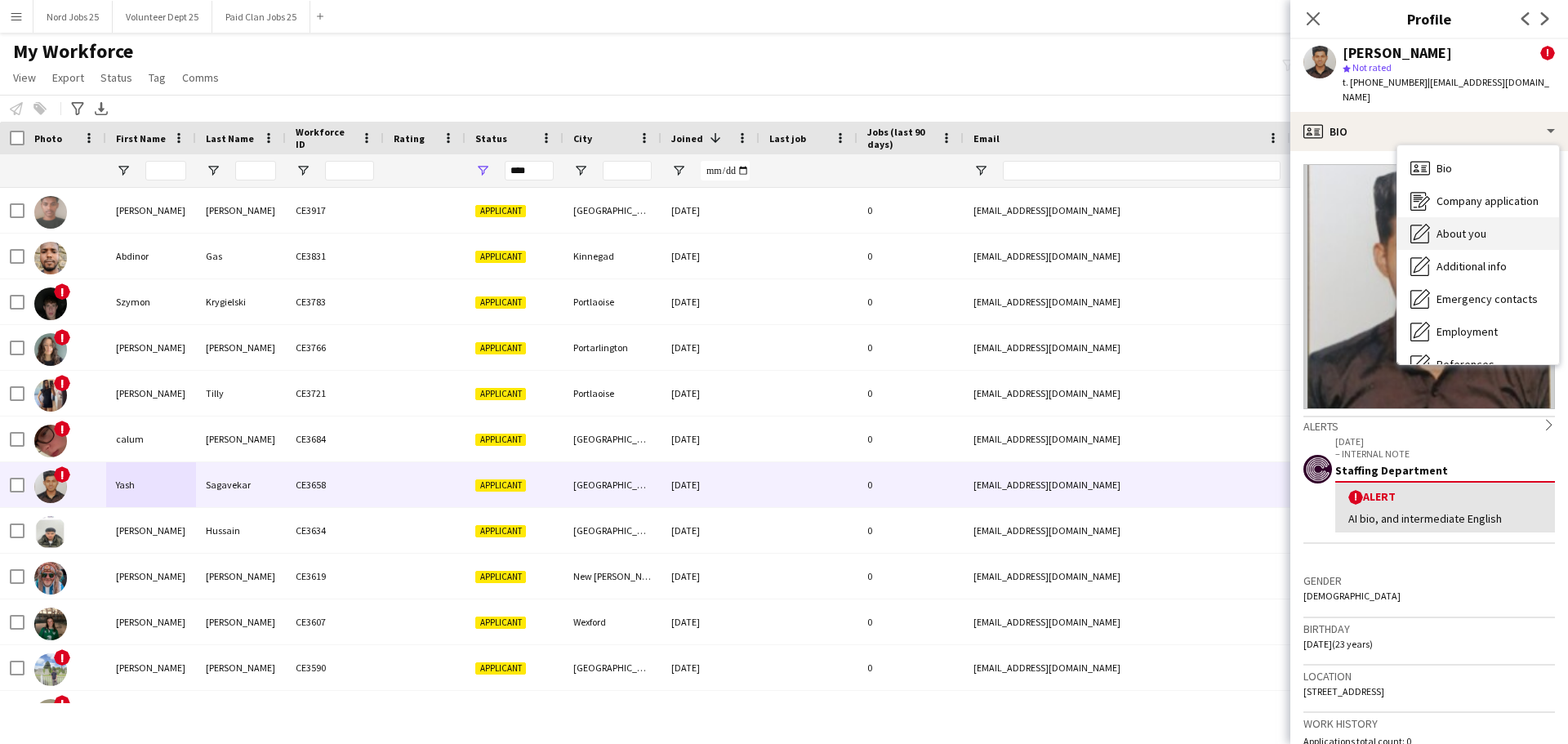
click at [1443, 218] on div "About you About you" at bounding box center [1478, 234] width 162 height 33
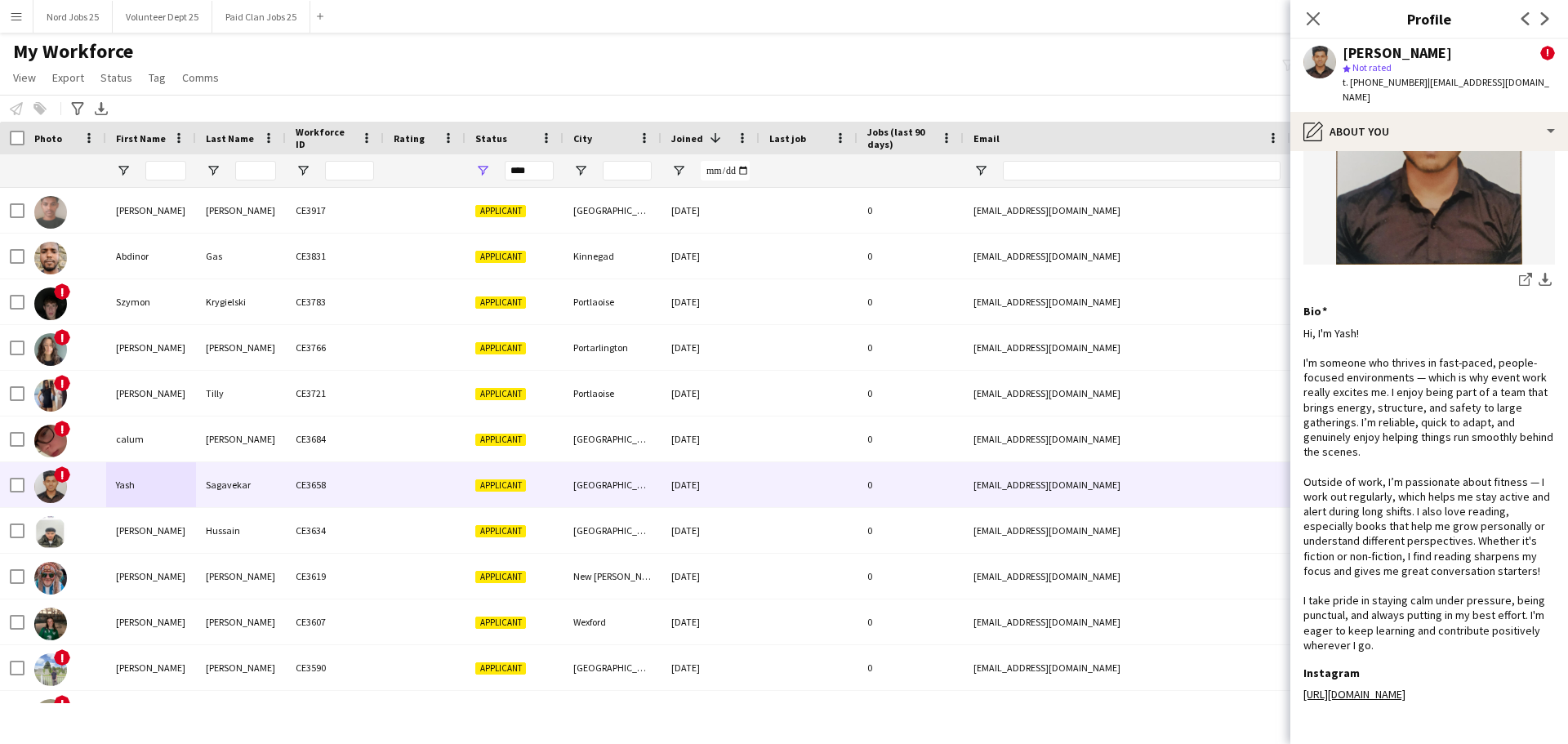
scroll to position [161, 0]
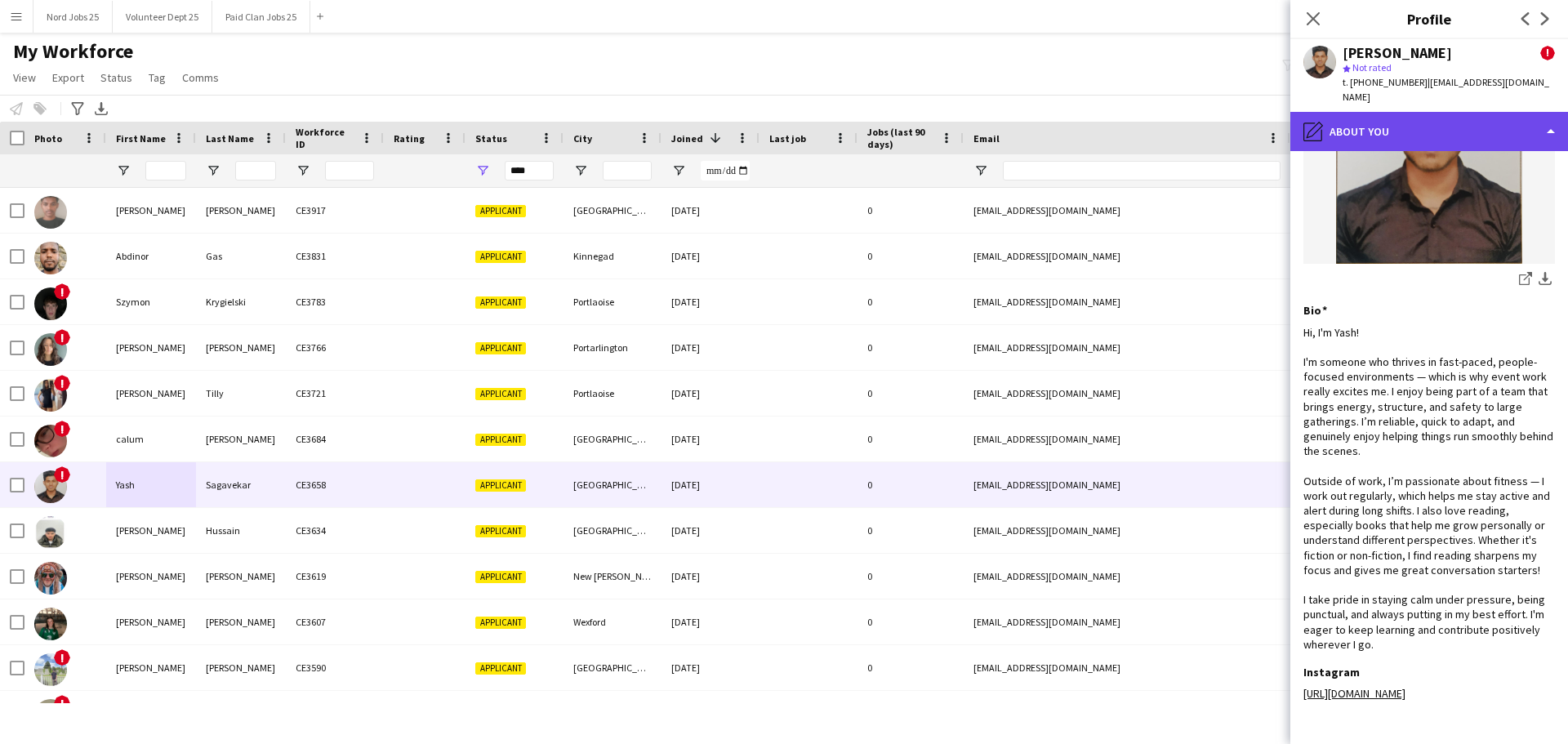
click at [1448, 114] on div "pencil4 About you" at bounding box center [1429, 131] width 278 height 39
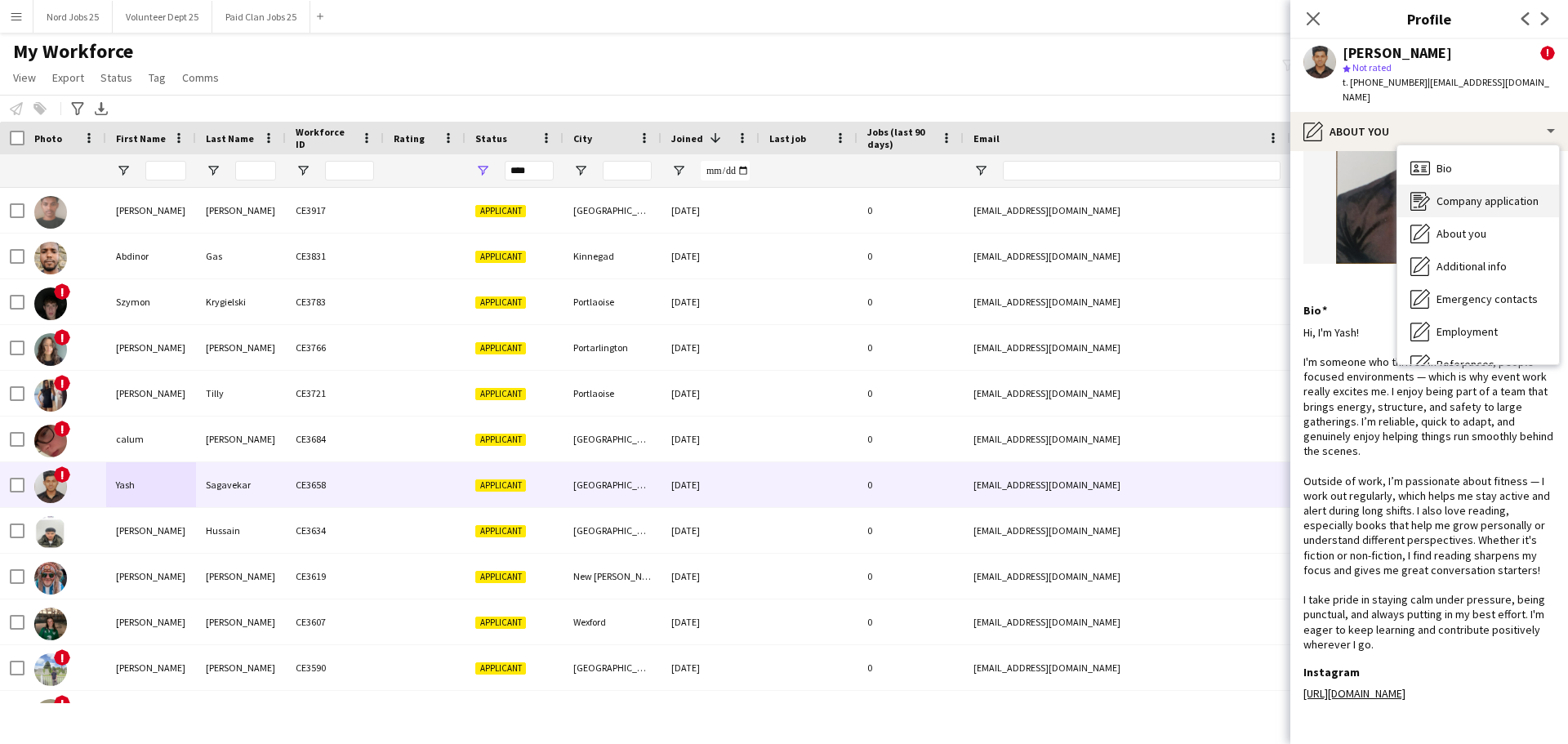
click at [1481, 194] on span "Company application" at bounding box center [1487, 201] width 102 height 15
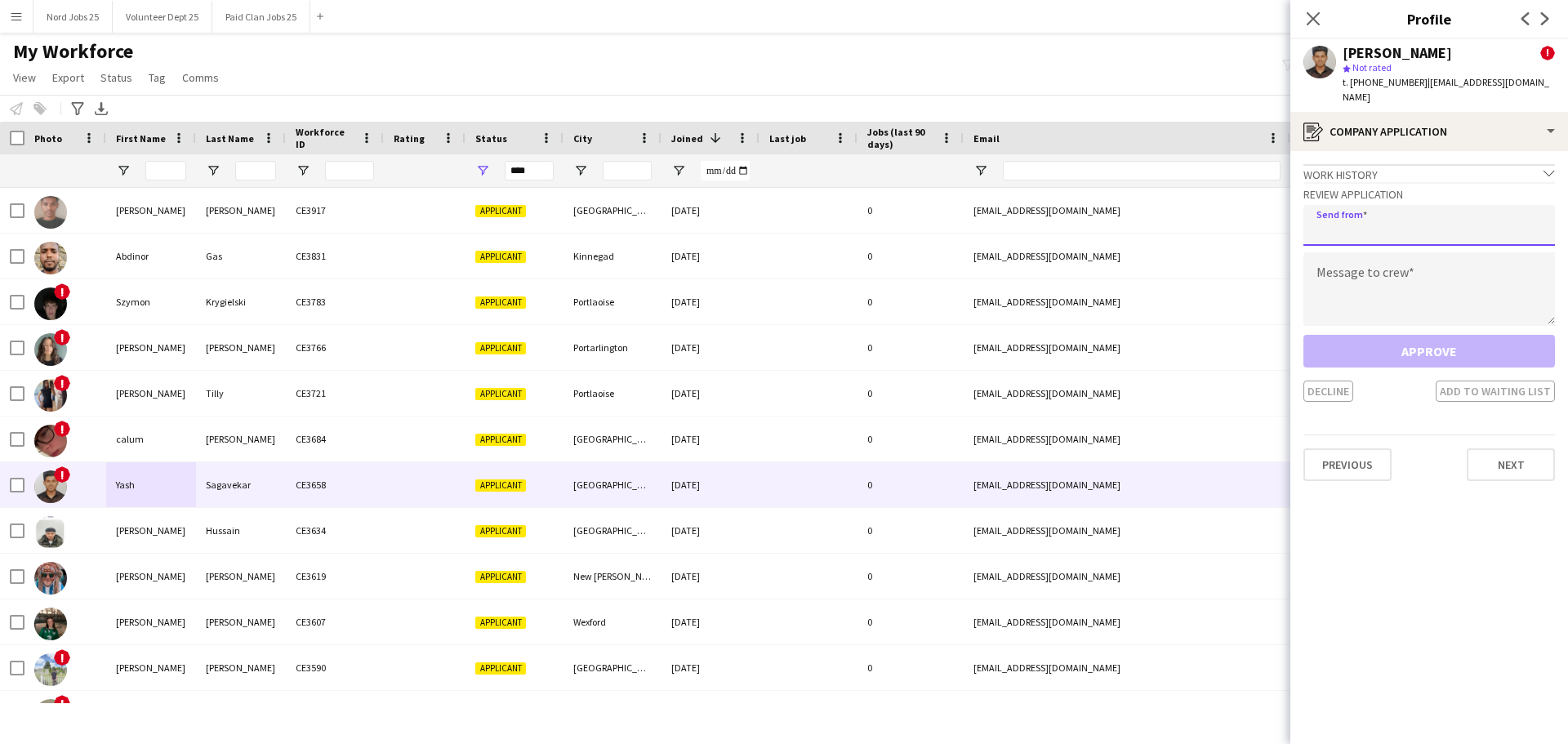
click at [1385, 214] on input "email" at bounding box center [1429, 225] width 252 height 41
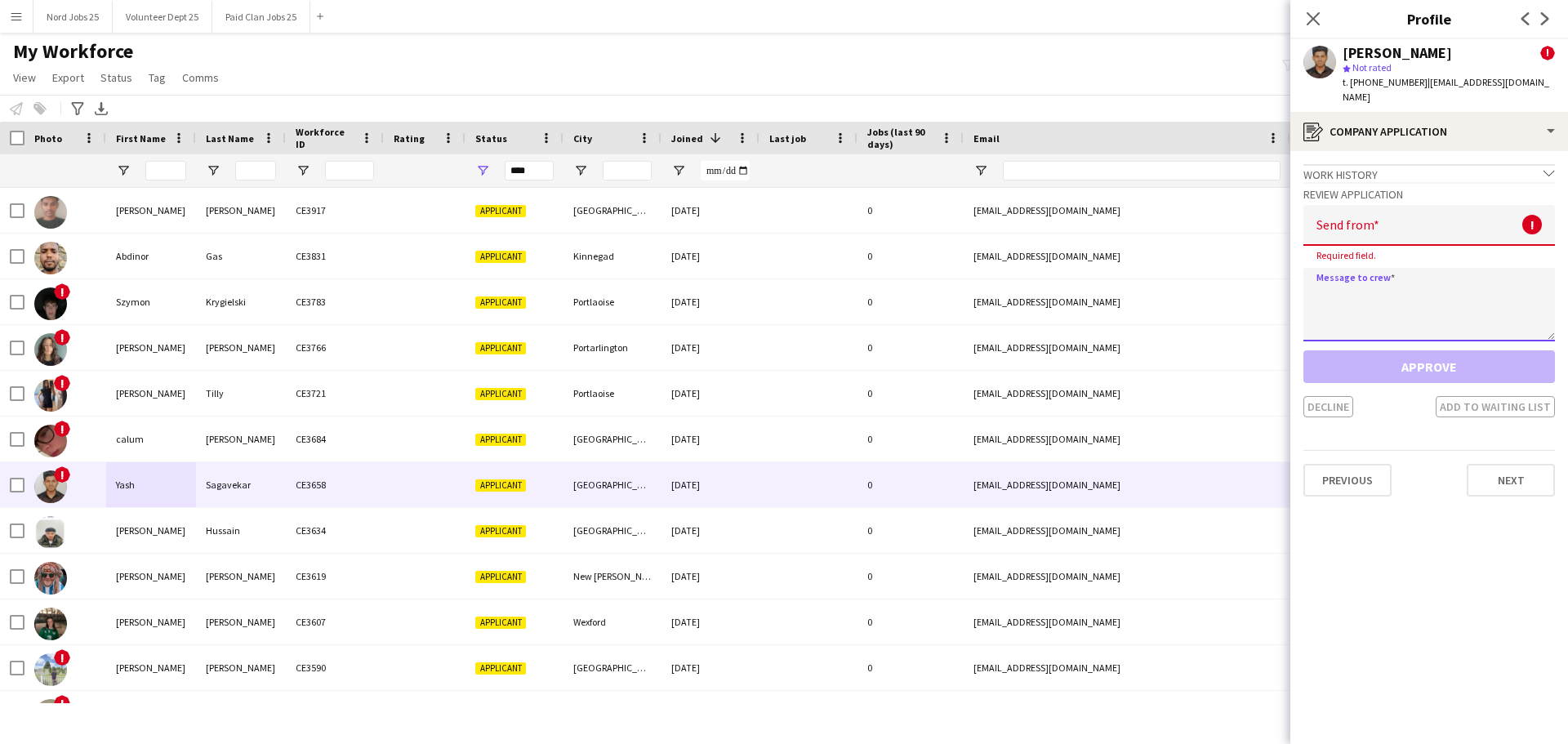
click at [1370, 248] on div "Review Application Send from ! Required field. Message to crew Approve Decline …" at bounding box center [1429, 299] width 252 height 235
type textarea "**********"
click at [1380, 227] on input "email" at bounding box center [1429, 225] width 252 height 41
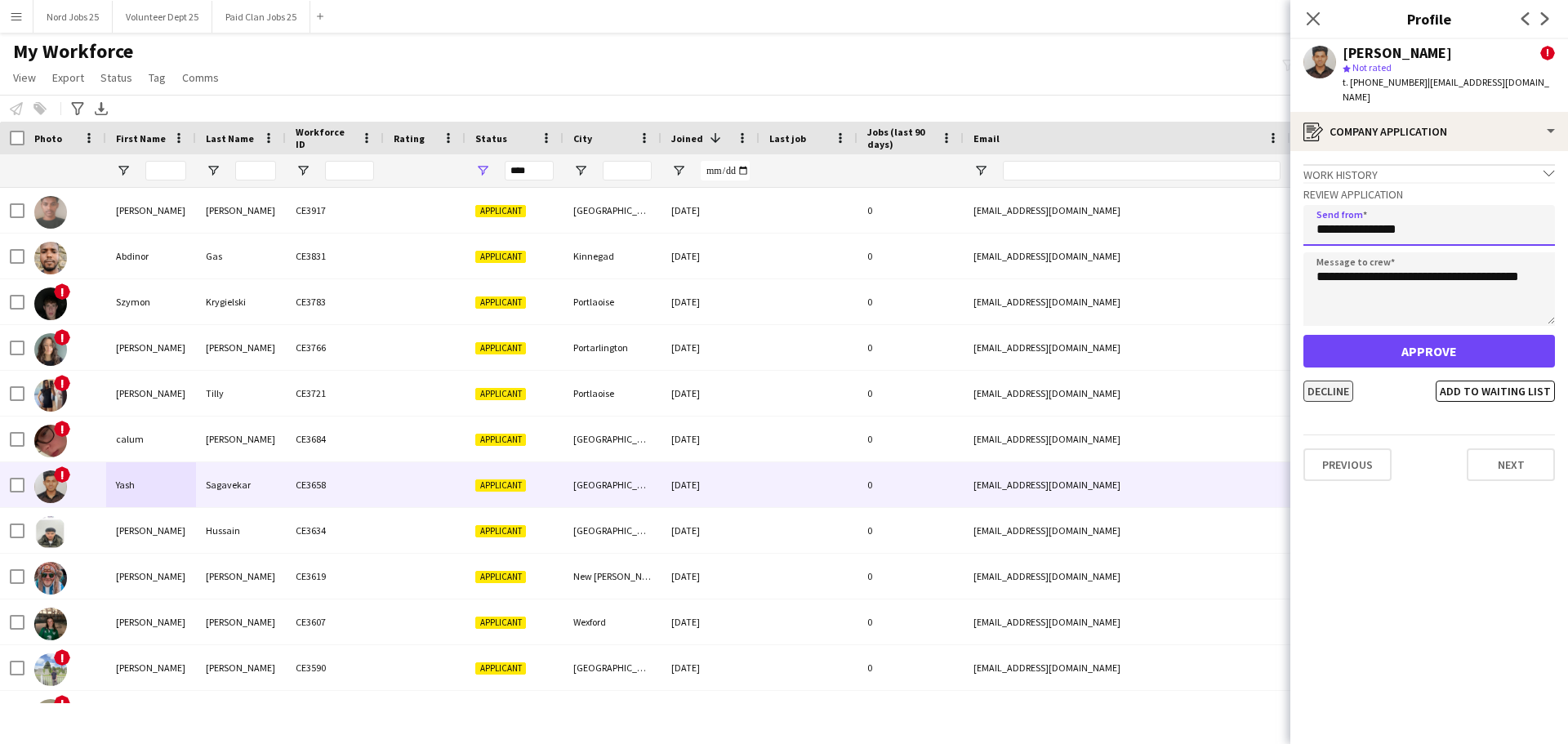
type input "**********"
click at [1334, 380] on button "Decline" at bounding box center [1328, 390] width 50 height 21
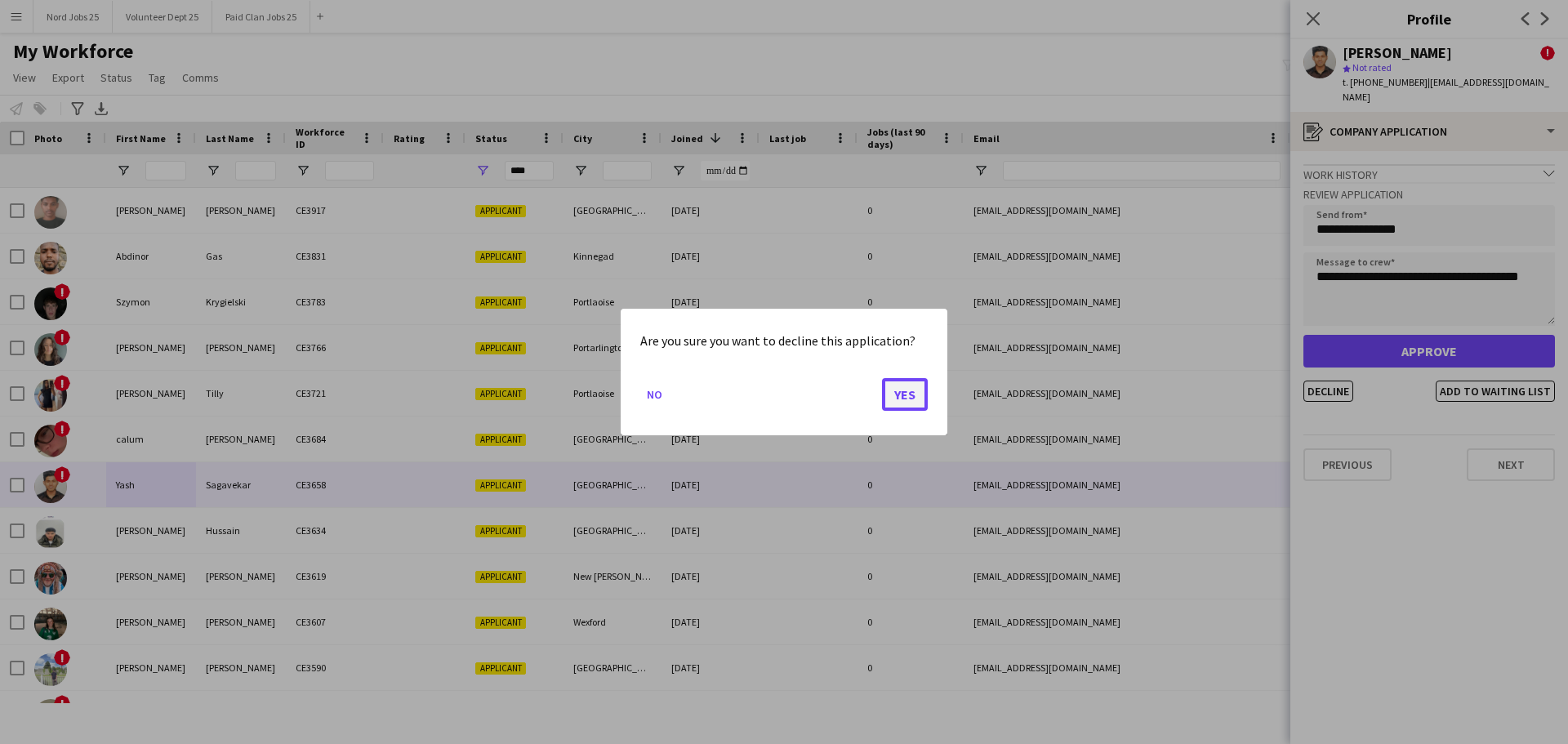
click at [894, 382] on button "Yes" at bounding box center [904, 394] width 46 height 33
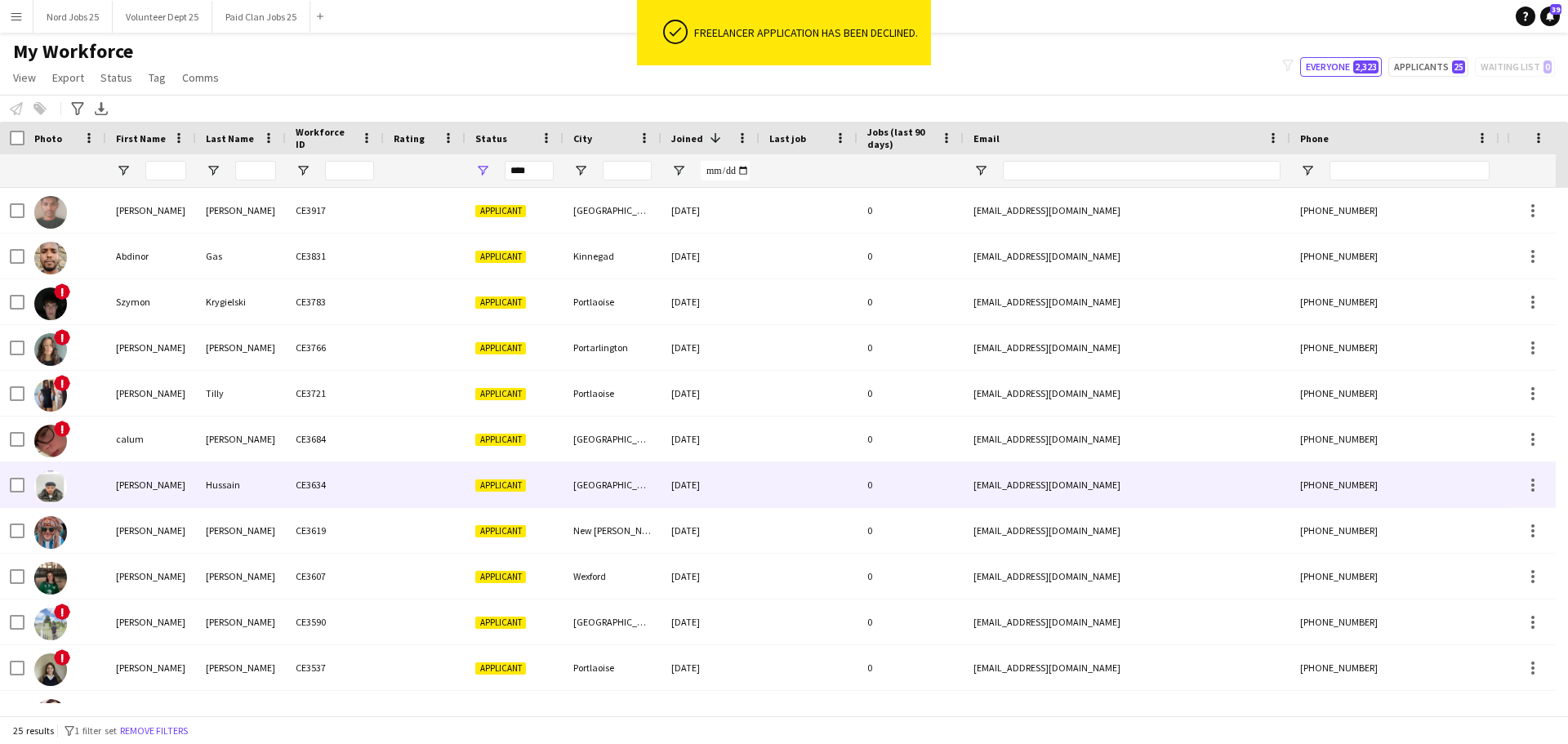
click at [208, 508] on div "[PERSON_NAME] [PERSON_NAME] CE3634 Applicant [GEOGRAPHIC_DATA] [DATE] 0 [EMAIL_…" at bounding box center [884, 485] width 1770 height 46
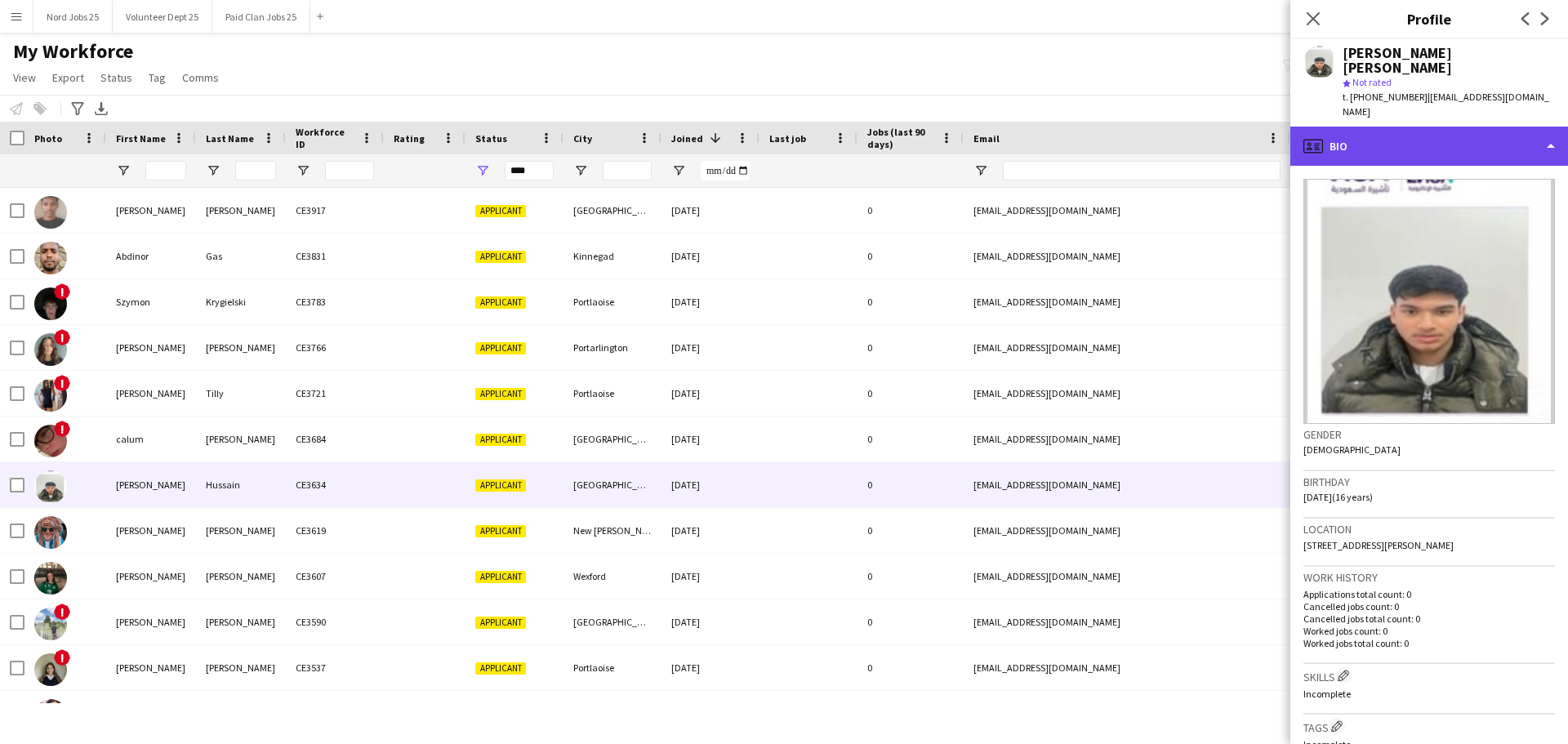
click at [1365, 127] on div "profile Bio" at bounding box center [1429, 146] width 278 height 39
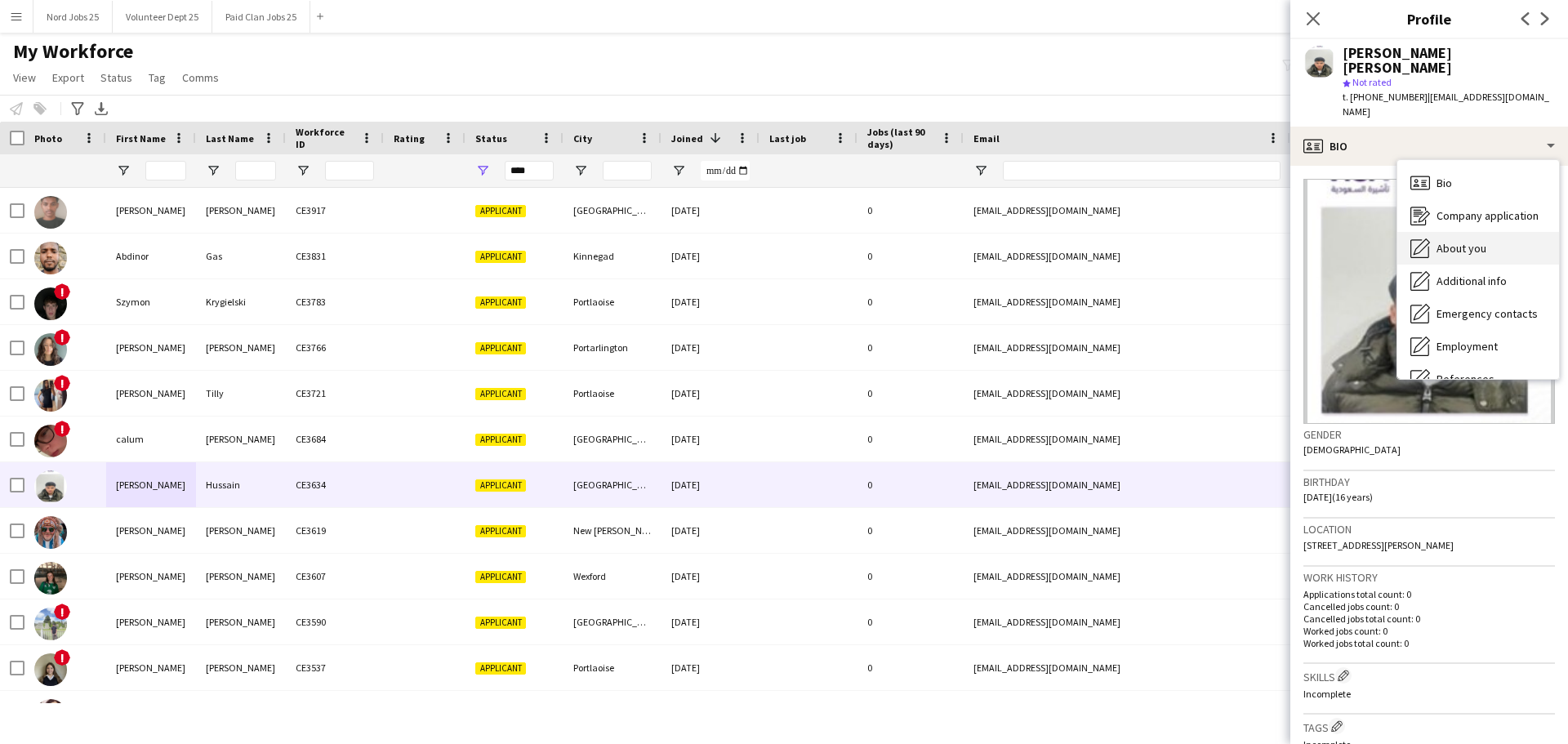
click at [1431, 232] on div "About you About you" at bounding box center [1478, 248] width 162 height 33
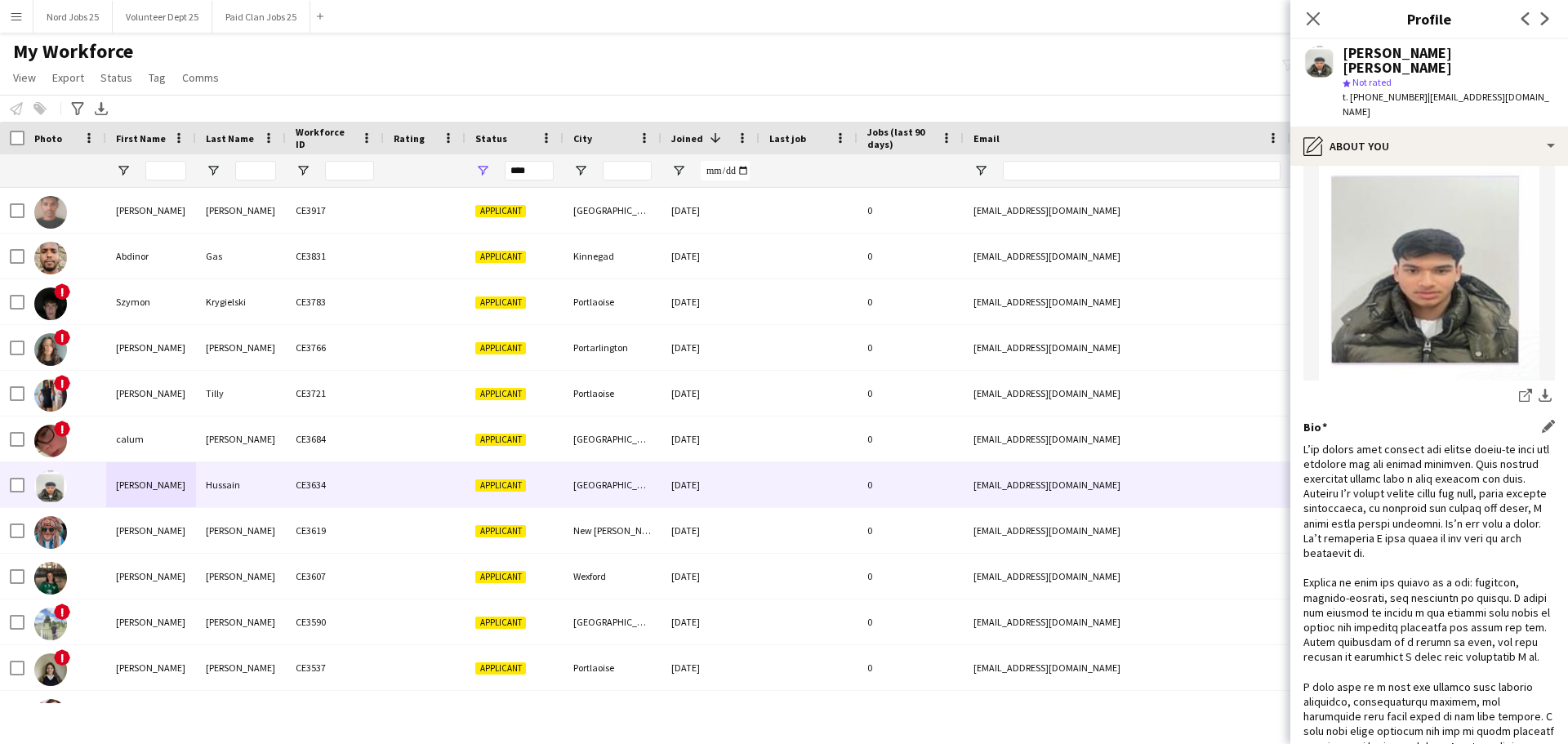
scroll to position [0, 0]
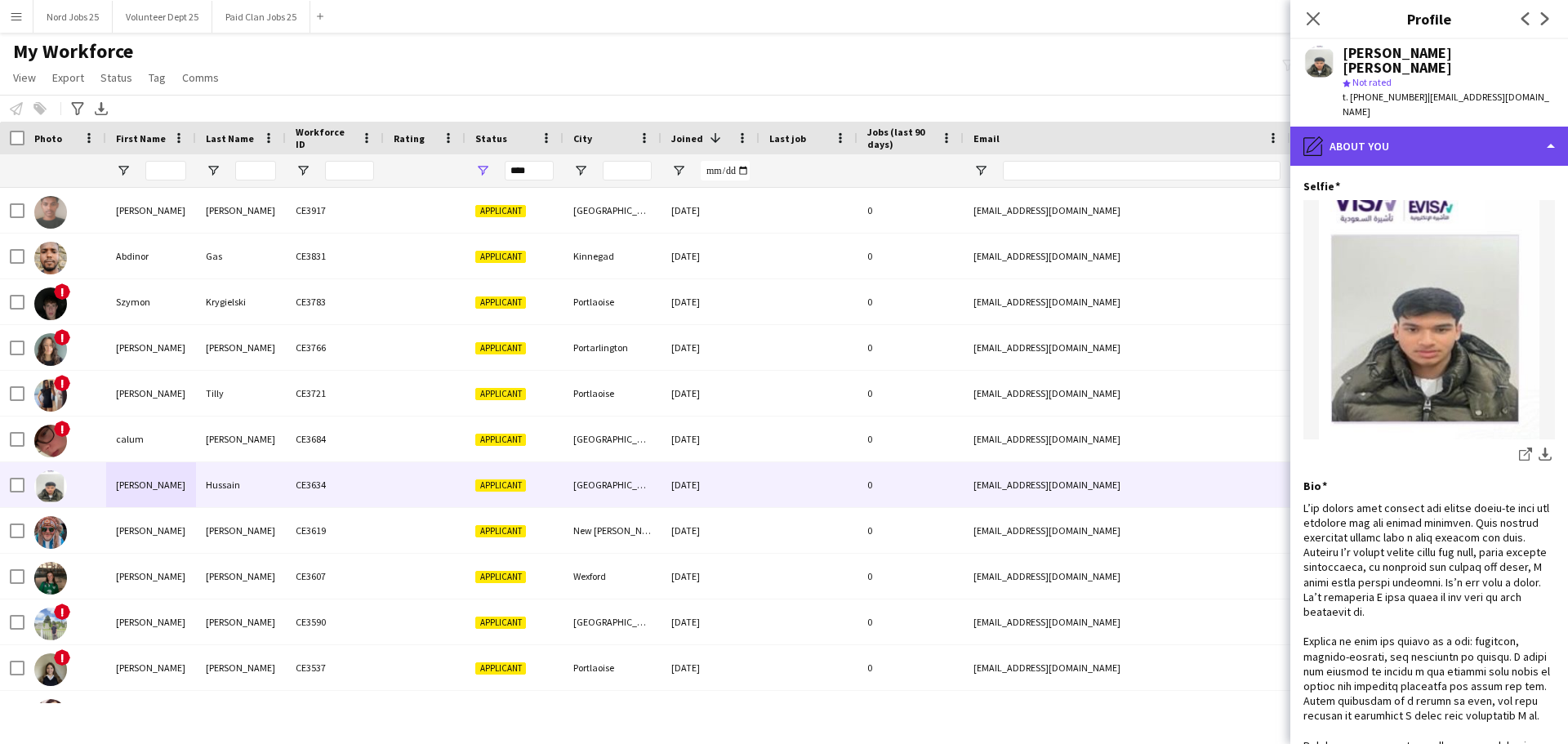
click at [1417, 127] on div "pencil4 About you" at bounding box center [1429, 146] width 278 height 39
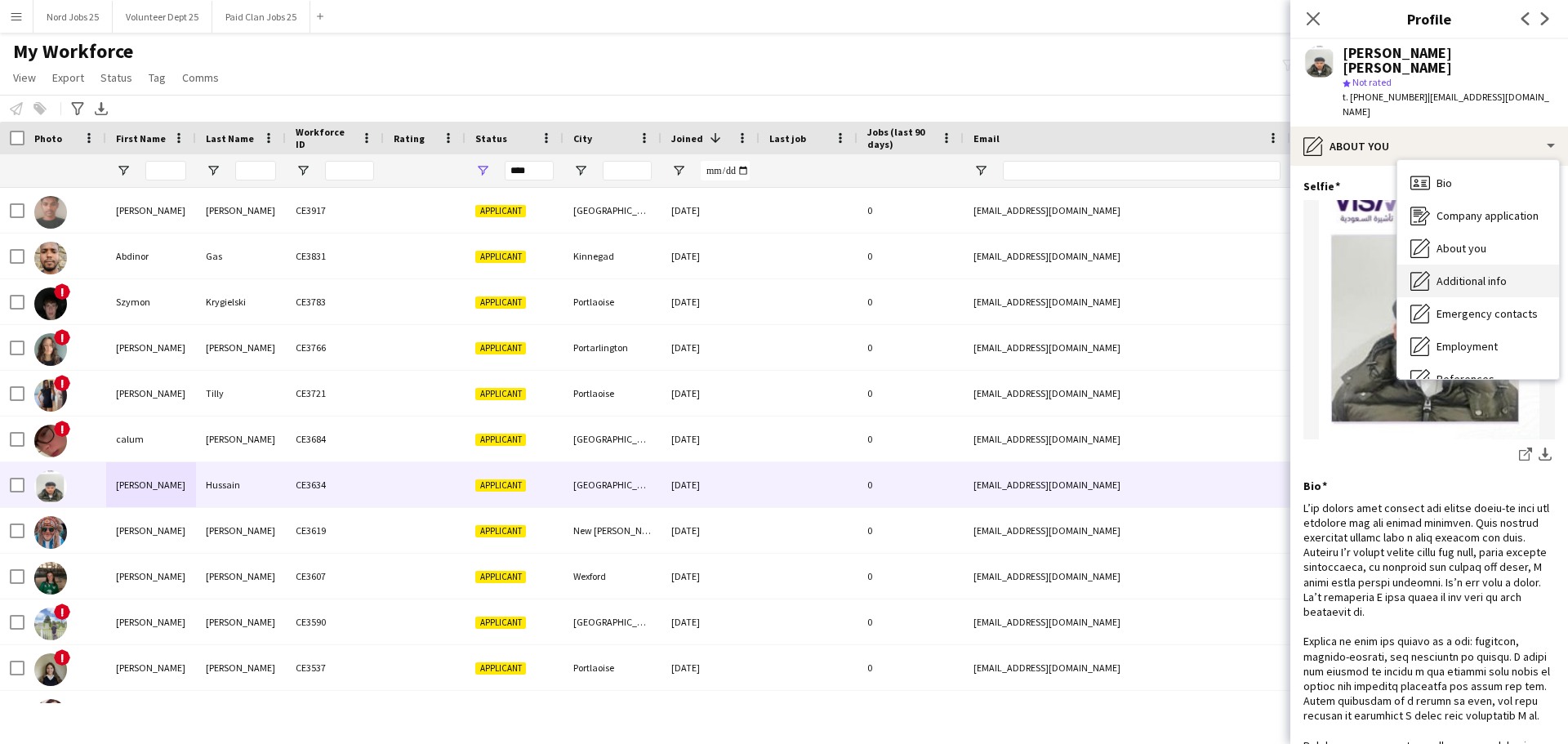
click at [1461, 264] on div "Additional info Additional info" at bounding box center [1478, 280] width 162 height 33
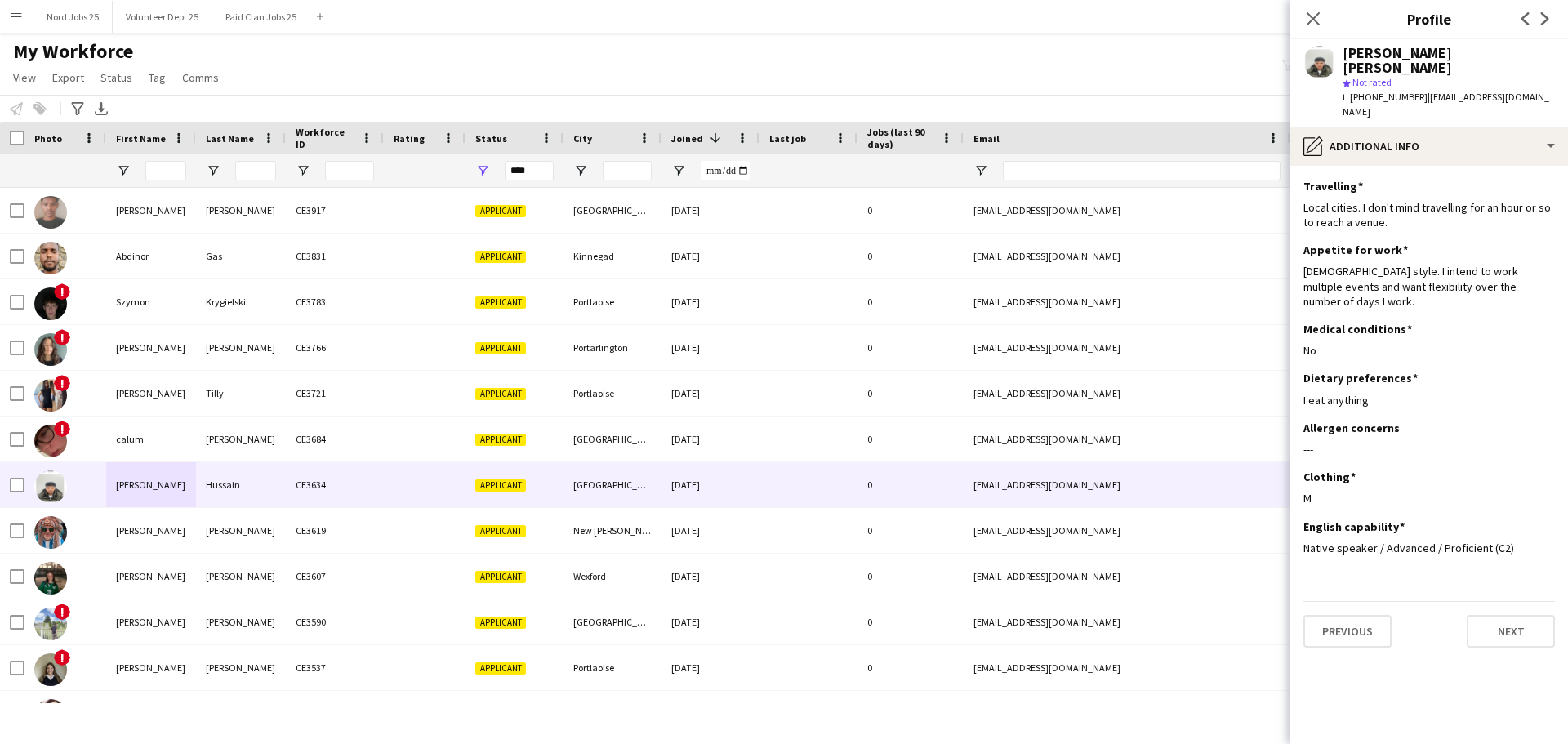
click at [1448, 166] on app-section-data-types "Travelling Edit this field Local cities. I don't mind travelling for an hour or…" at bounding box center [1429, 455] width 278 height 578
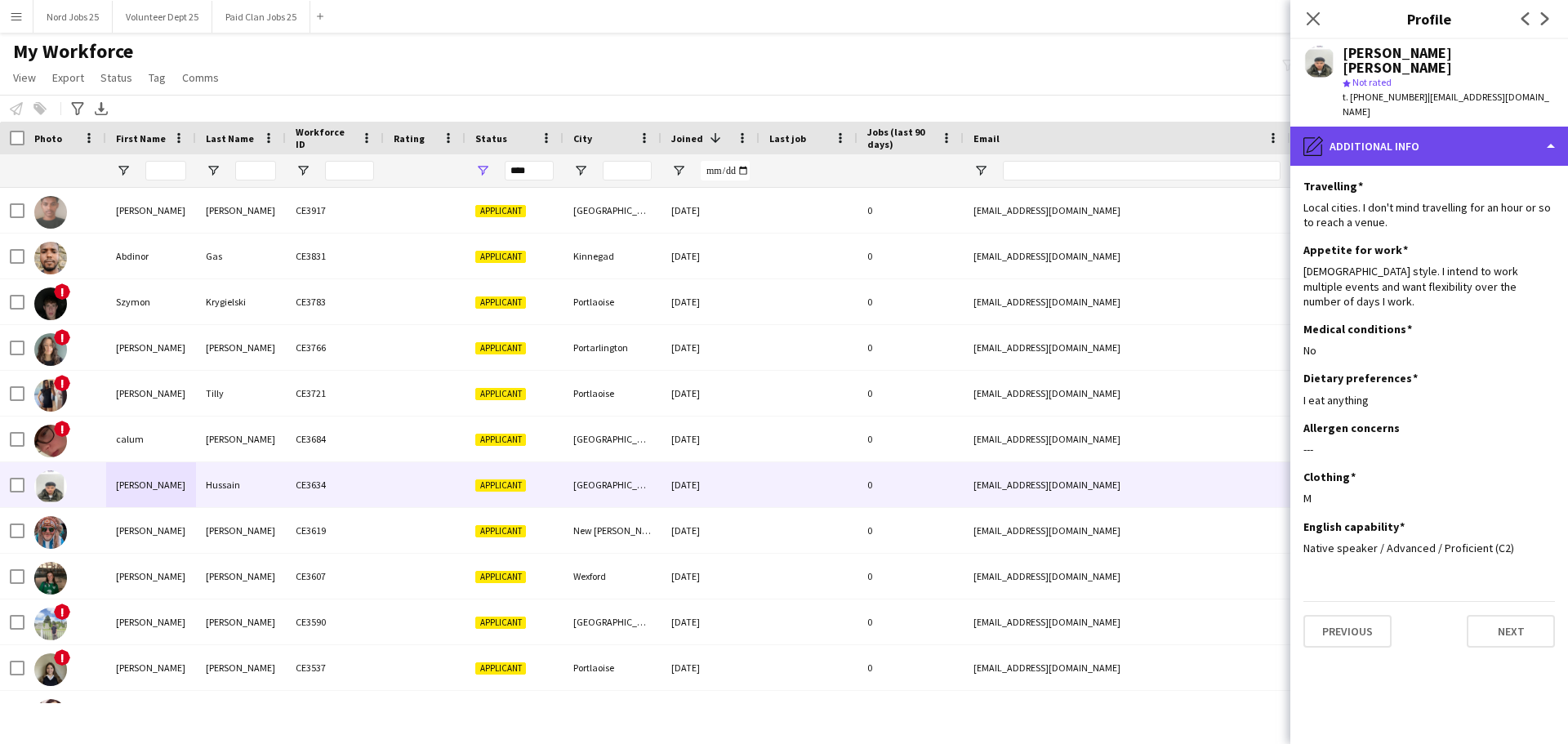
click at [1440, 127] on div "pencil4 Additional info" at bounding box center [1429, 146] width 278 height 39
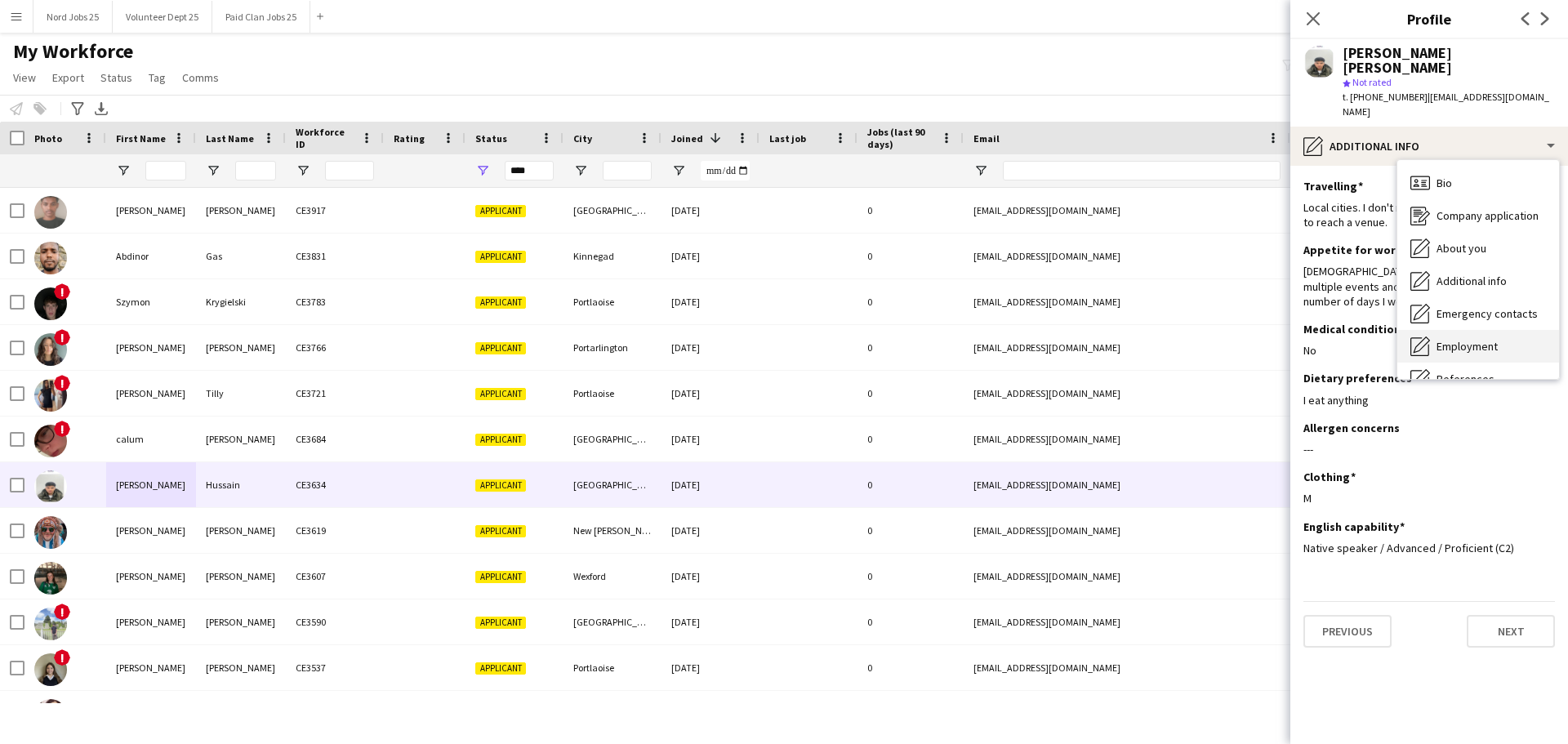
click at [1484, 339] on span "Employment" at bounding box center [1466, 346] width 61 height 15
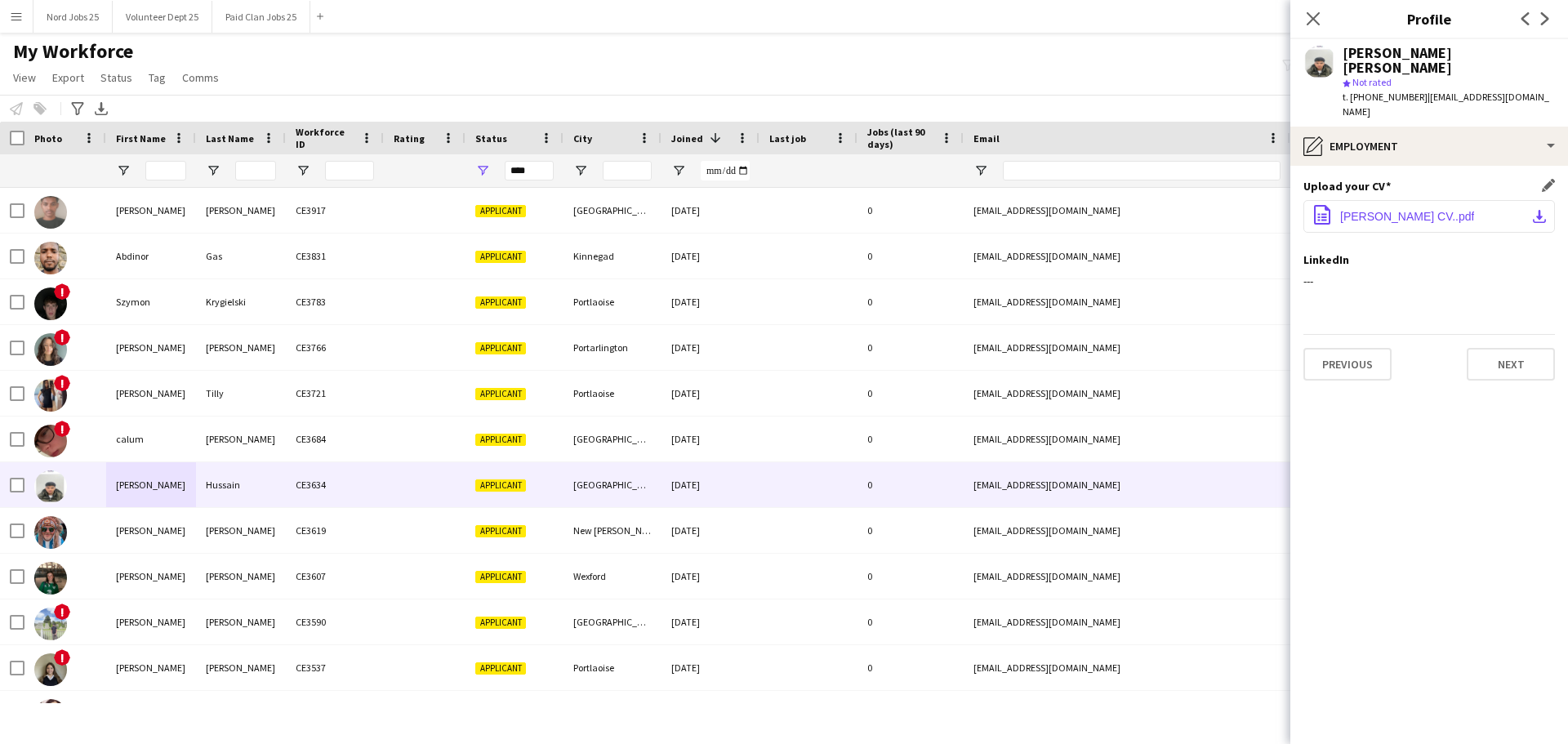
click at [1342, 202] on button "office-file-sheet [PERSON_NAME] CV..pdf download-bottom" at bounding box center [1429, 216] width 252 height 33
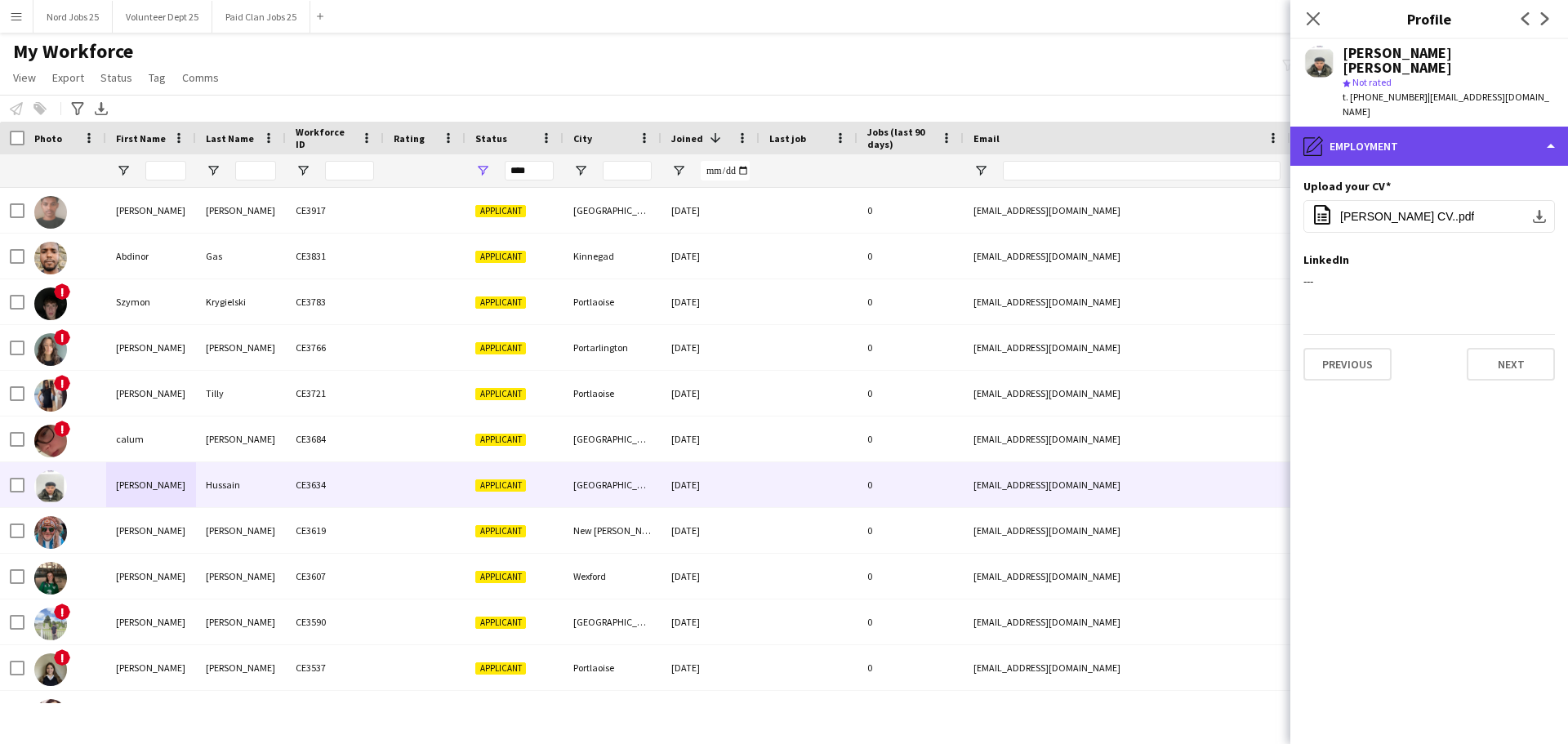
click at [1363, 127] on div "pencil4 Employment" at bounding box center [1429, 146] width 278 height 39
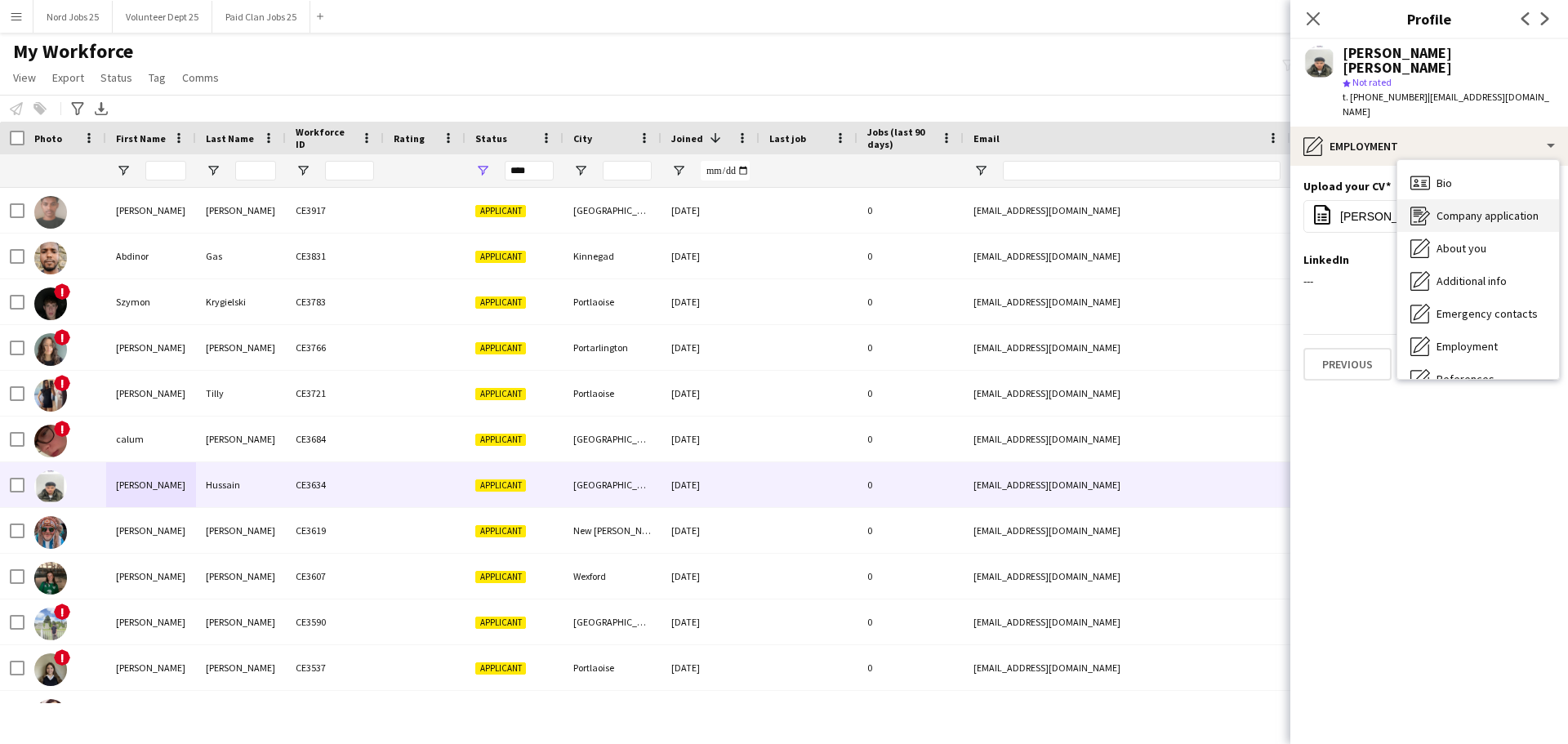
click at [1417, 206] on icon "Company application" at bounding box center [1420, 216] width 20 height 20
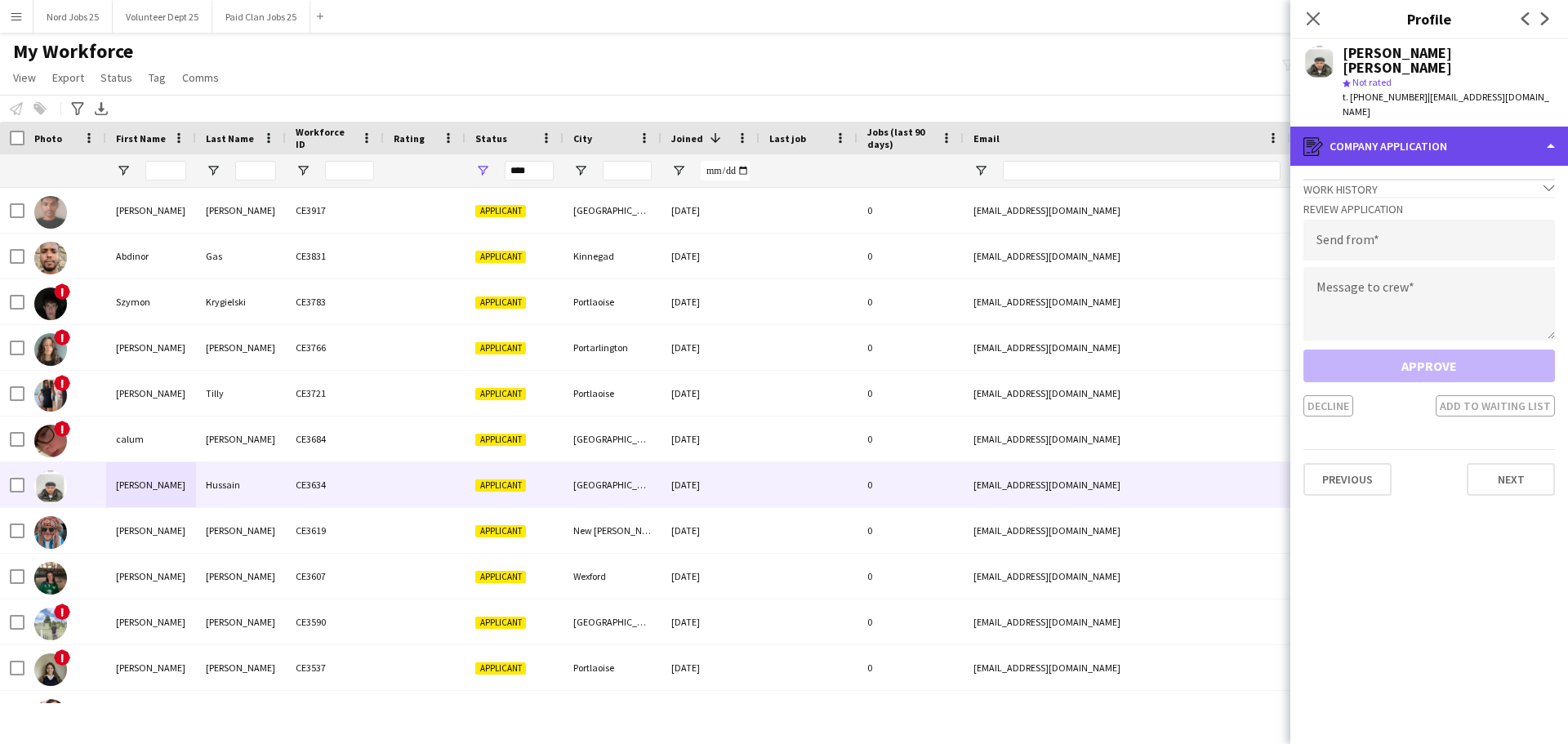
click at [1431, 127] on div "register Company application" at bounding box center [1429, 146] width 278 height 39
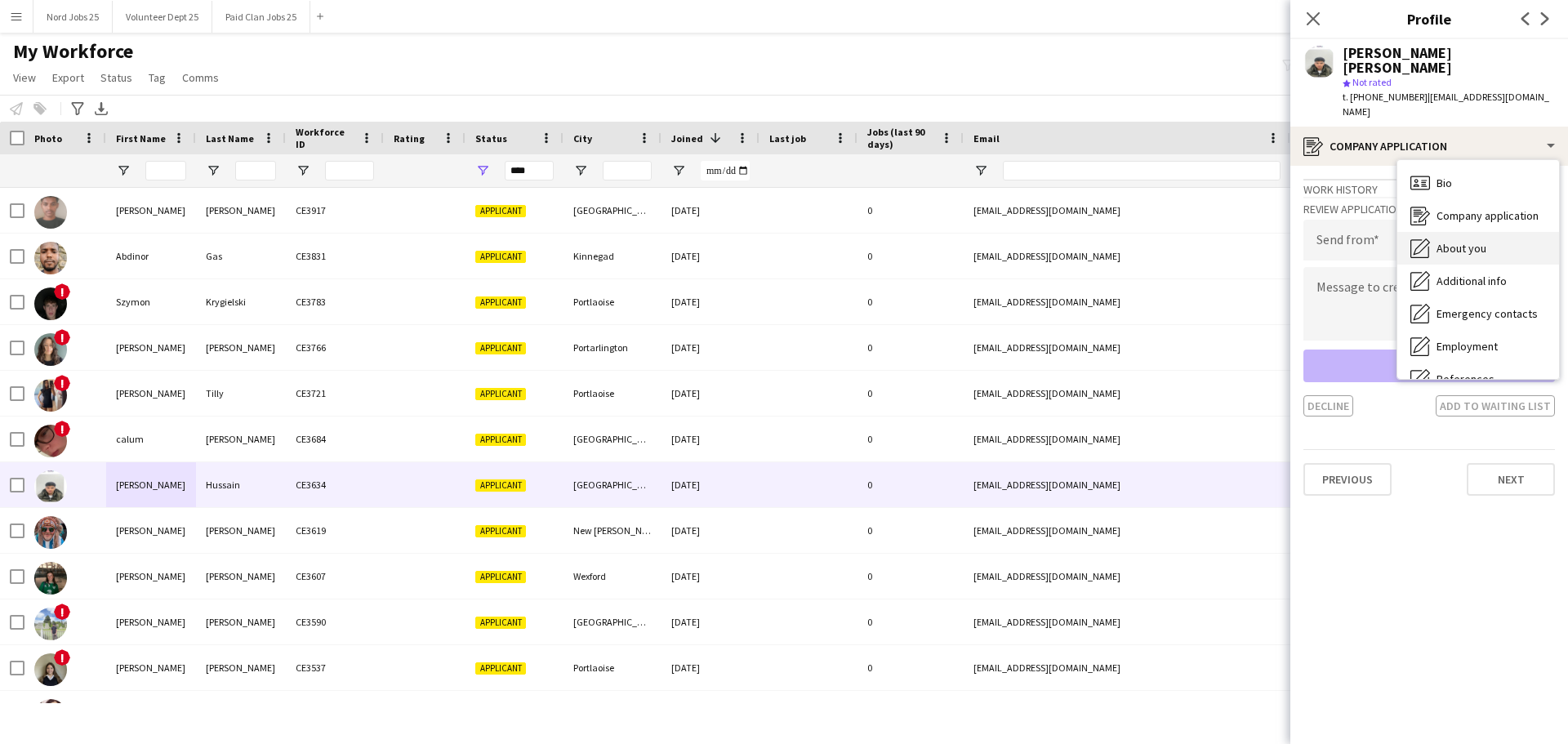
click at [1459, 241] on span "About you" at bounding box center [1461, 249] width 50 height 15
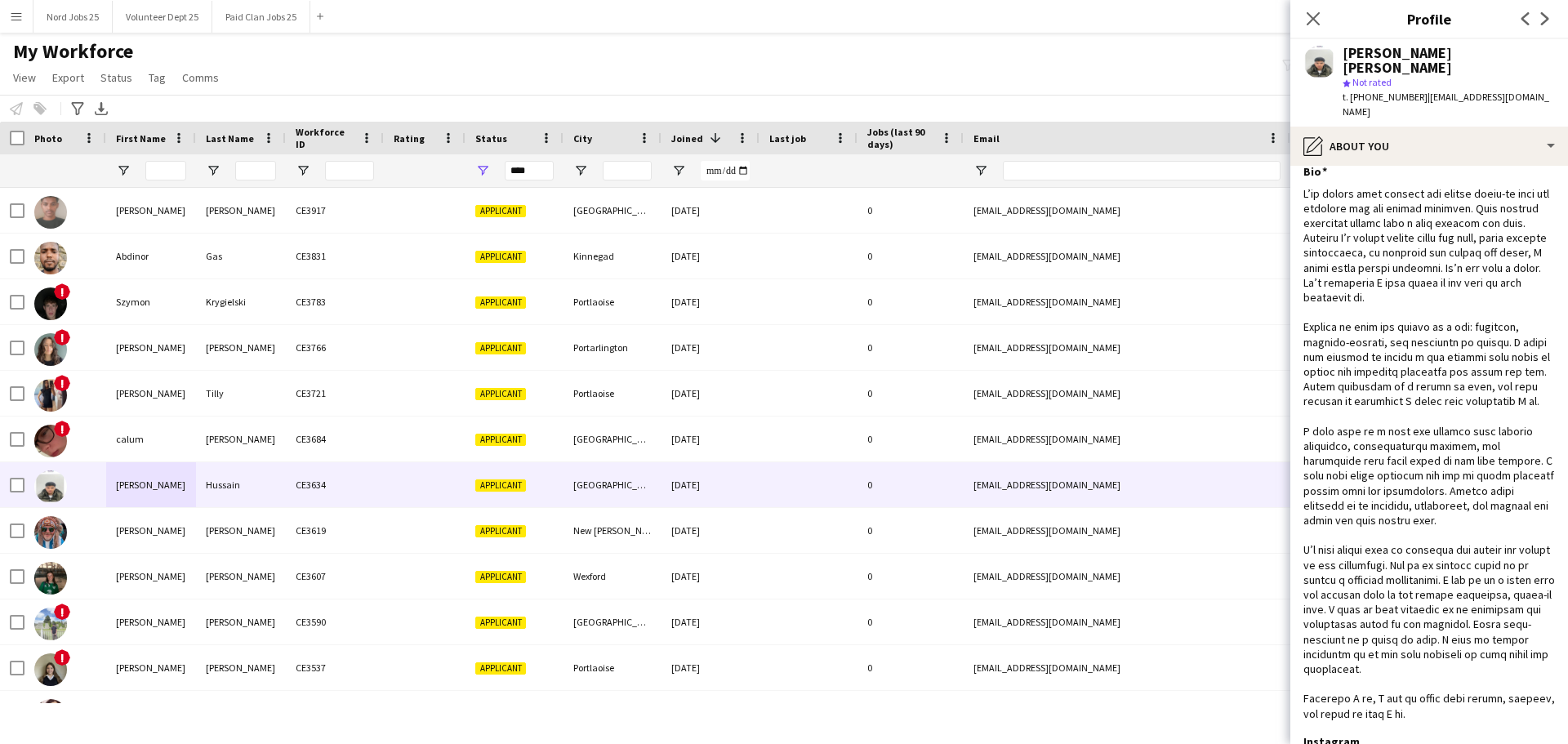
scroll to position [315, 0]
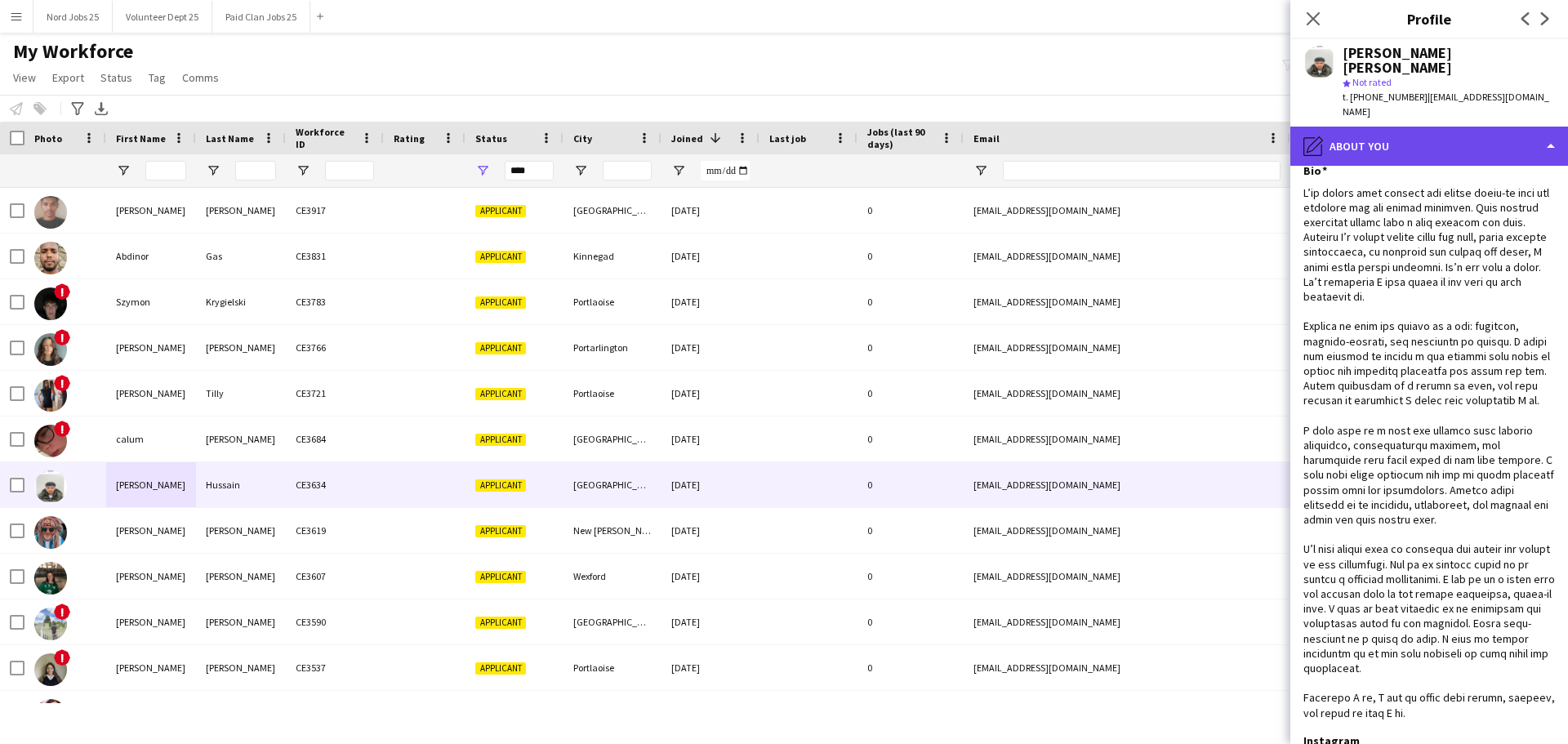
click at [1430, 128] on div "pencil4 About you" at bounding box center [1429, 146] width 278 height 39
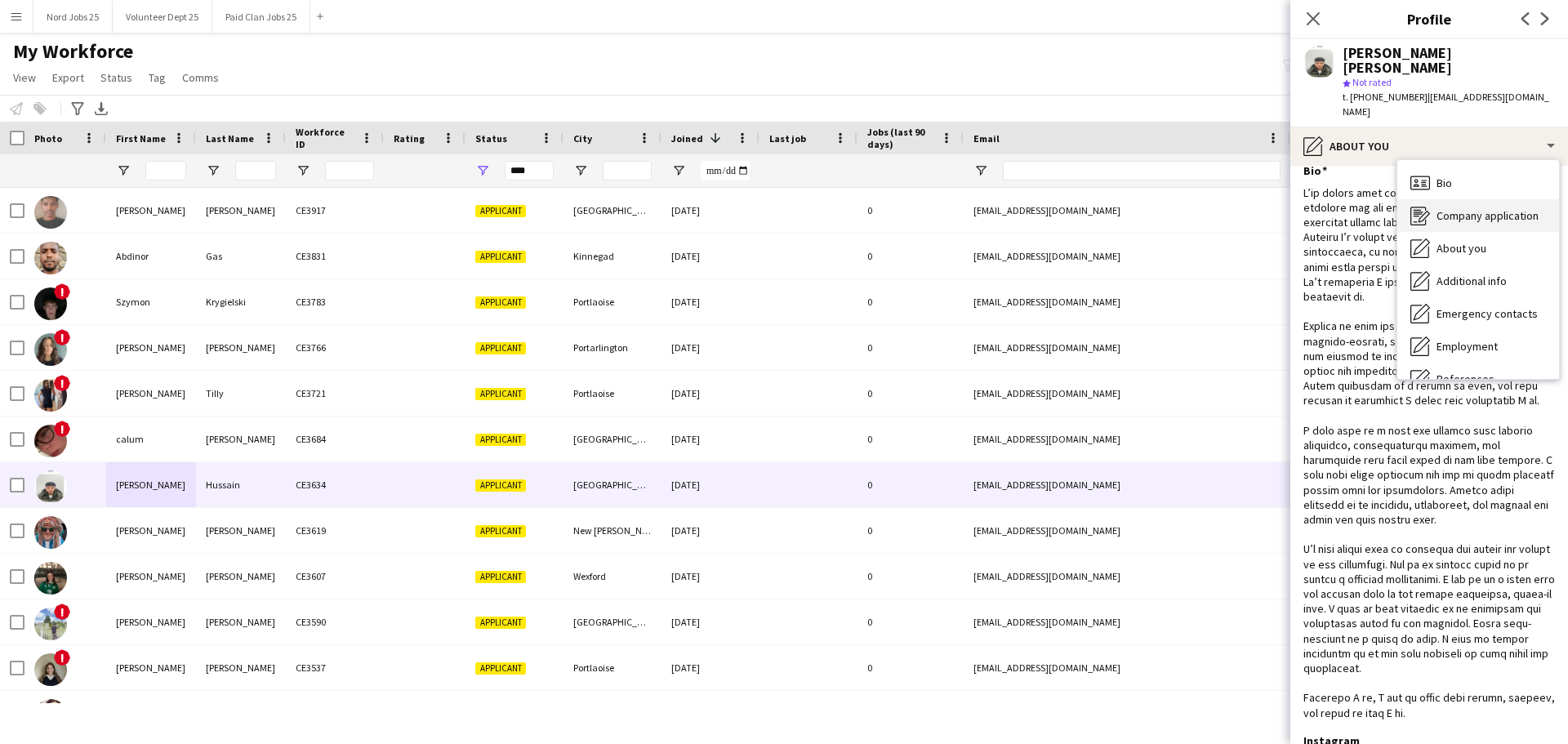
click at [1474, 200] on div "Company application Company application" at bounding box center [1478, 215] width 162 height 33
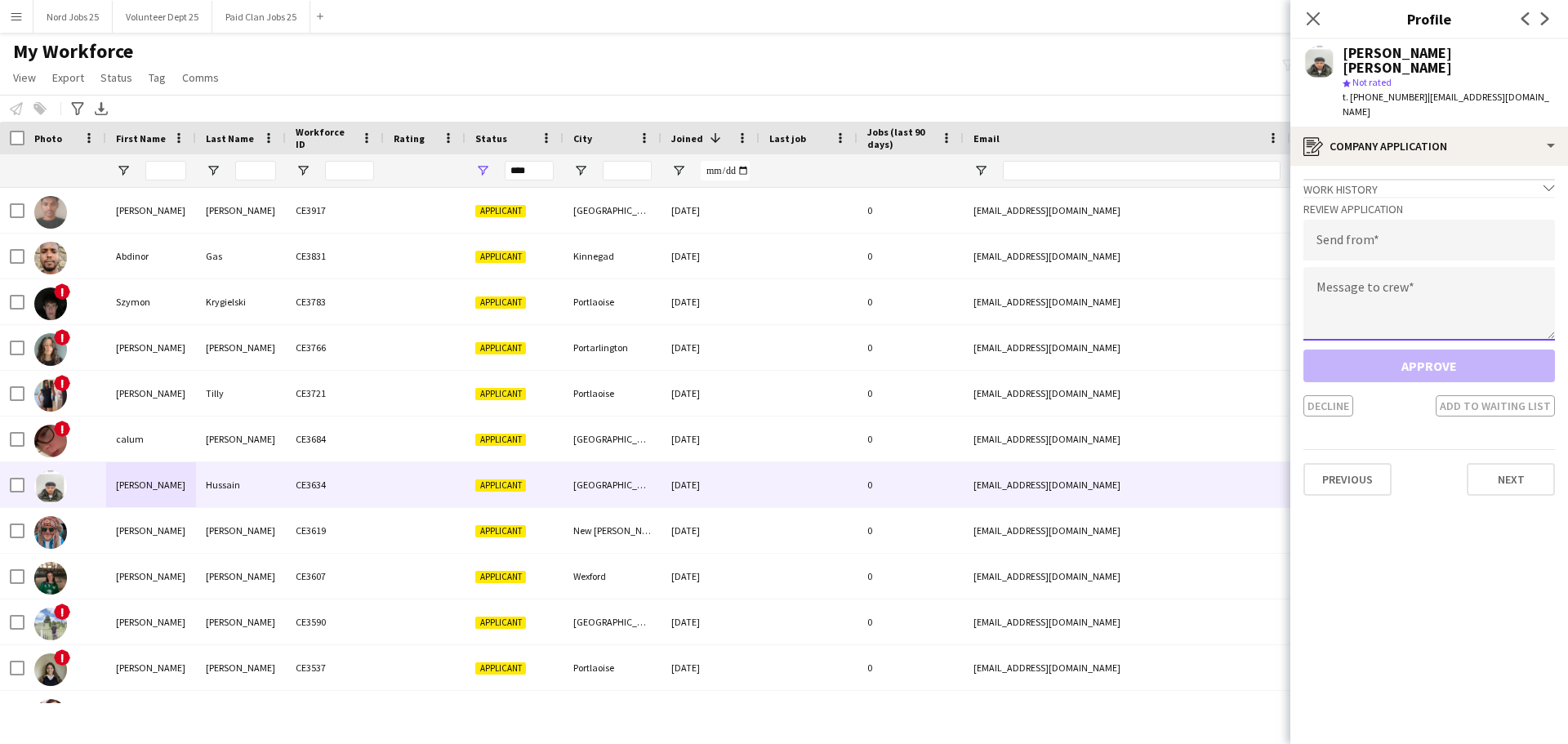
click at [1436, 267] on textarea at bounding box center [1429, 304] width 252 height 73
paste textarea "**********"
type textarea "**********"
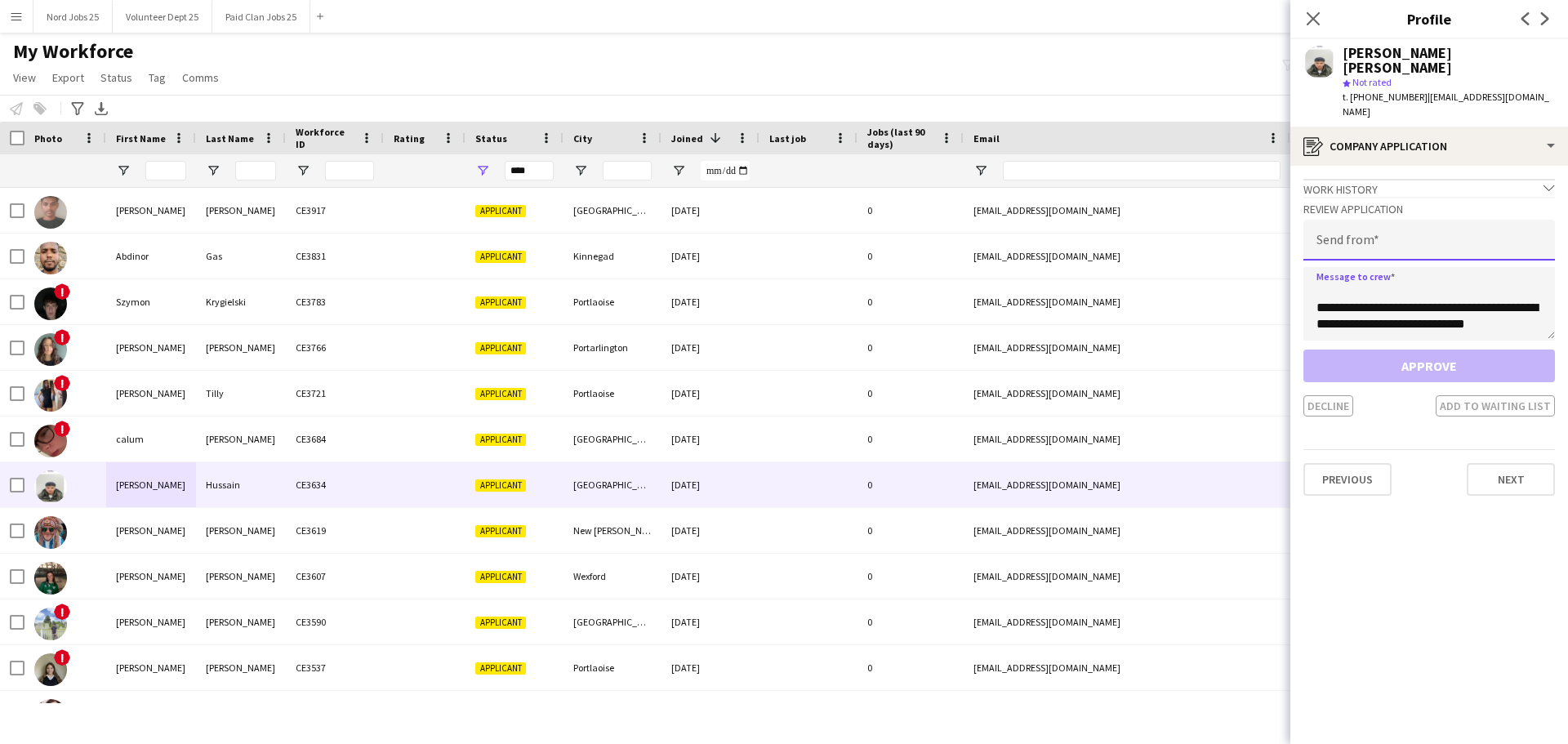
click at [1400, 219] on input "email" at bounding box center [1429, 239] width 252 height 41
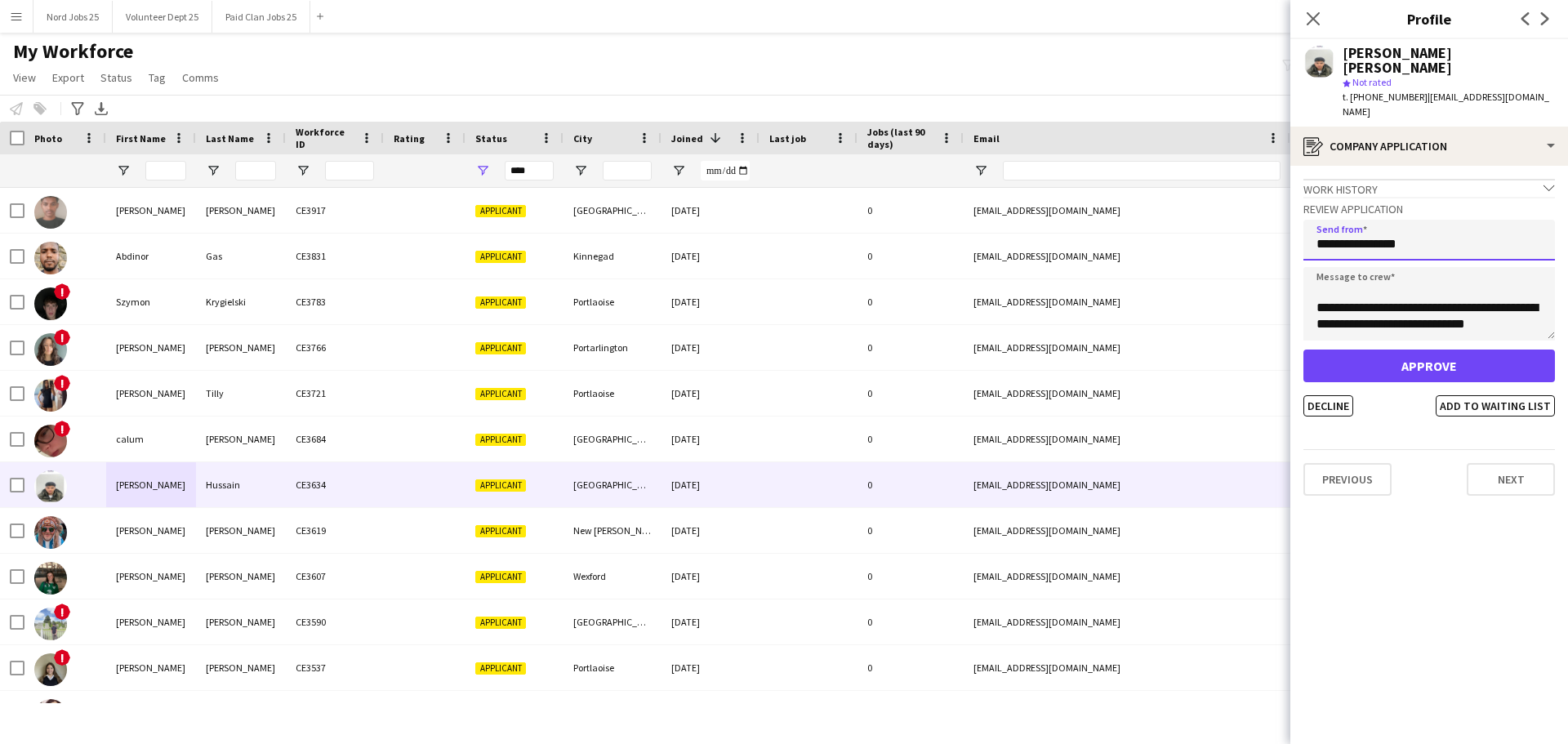
type input "**********"
click at [1401, 349] on button "Approve" at bounding box center [1429, 365] width 252 height 33
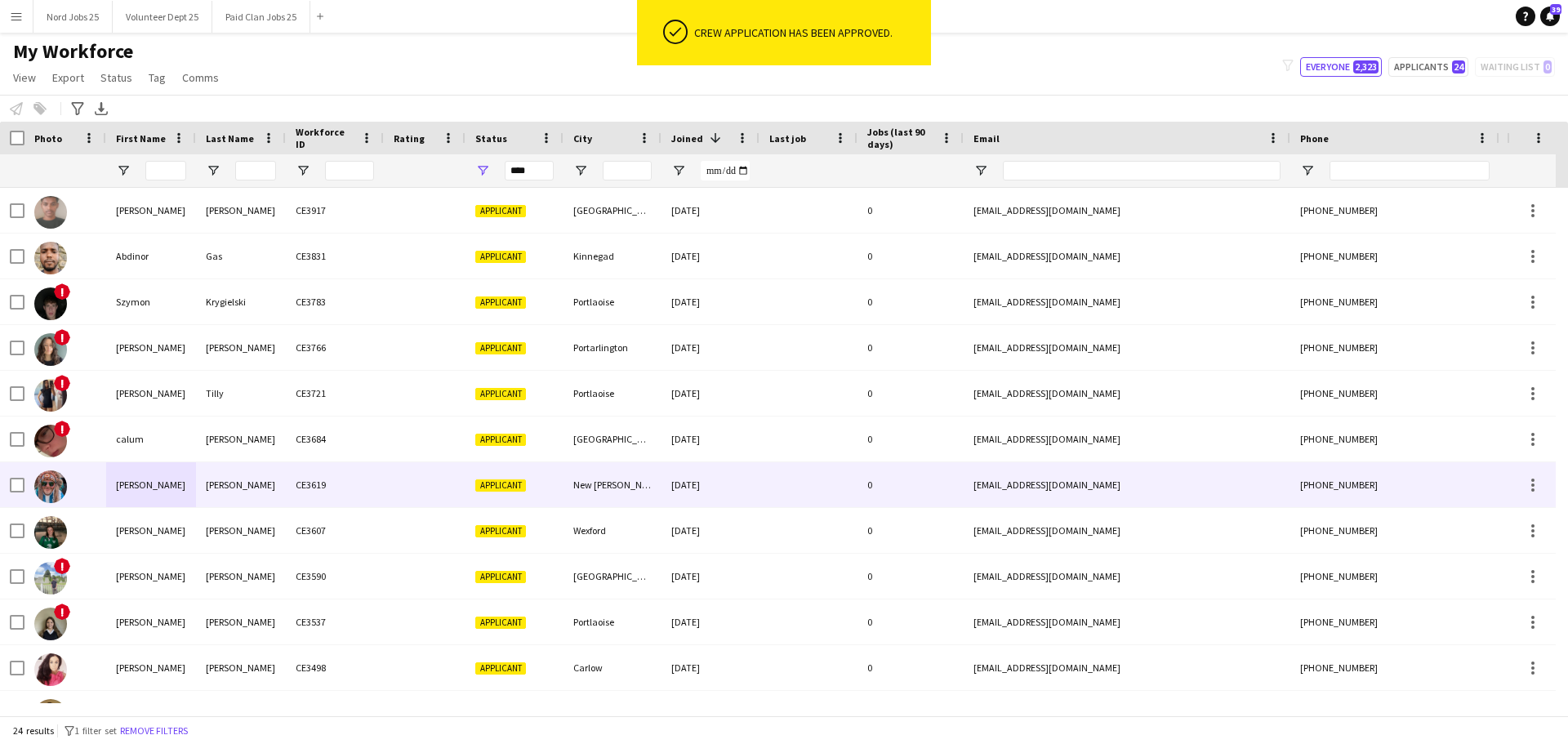
click at [188, 473] on div "[PERSON_NAME]" at bounding box center [151, 485] width 90 height 45
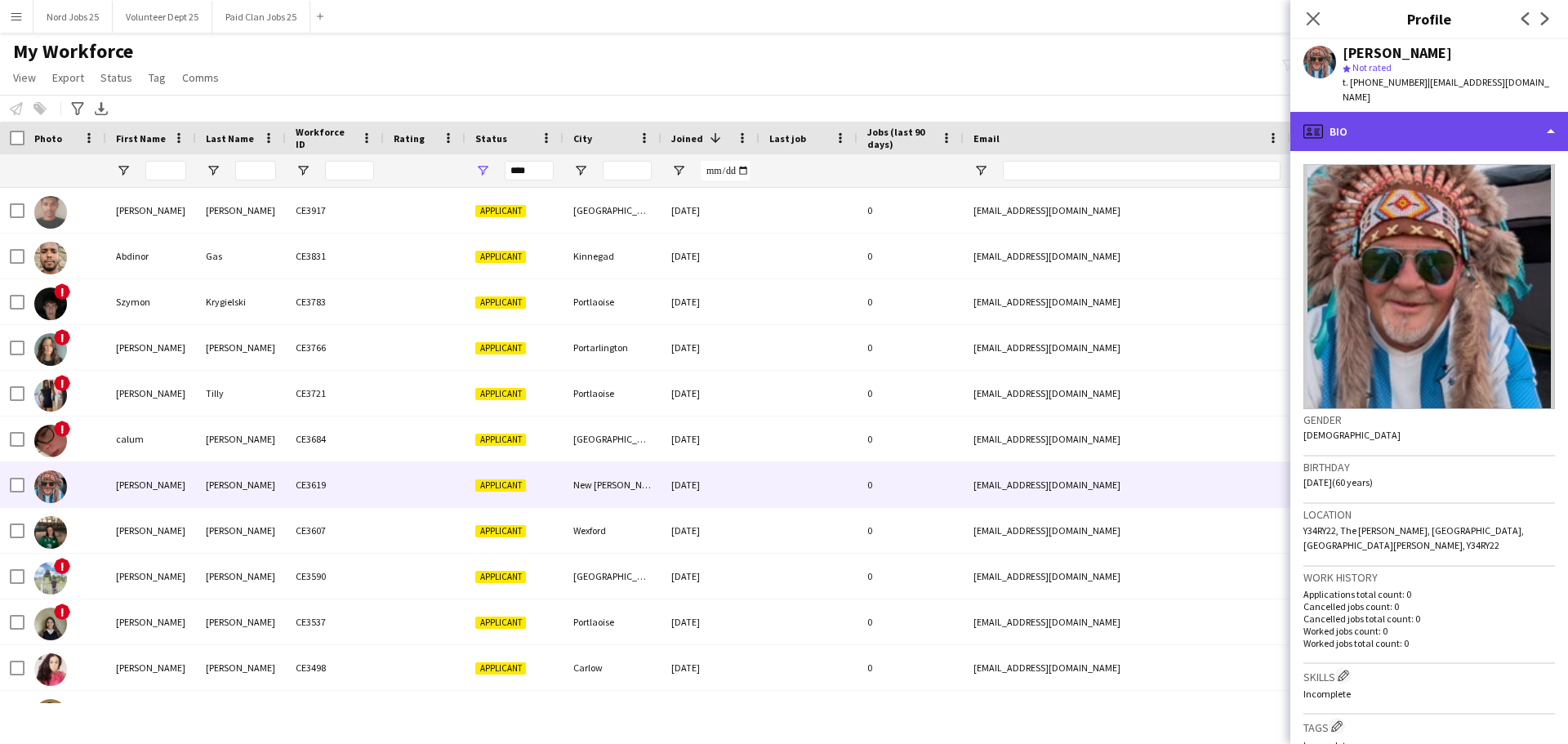
click at [1395, 112] on div "profile Bio" at bounding box center [1429, 131] width 278 height 39
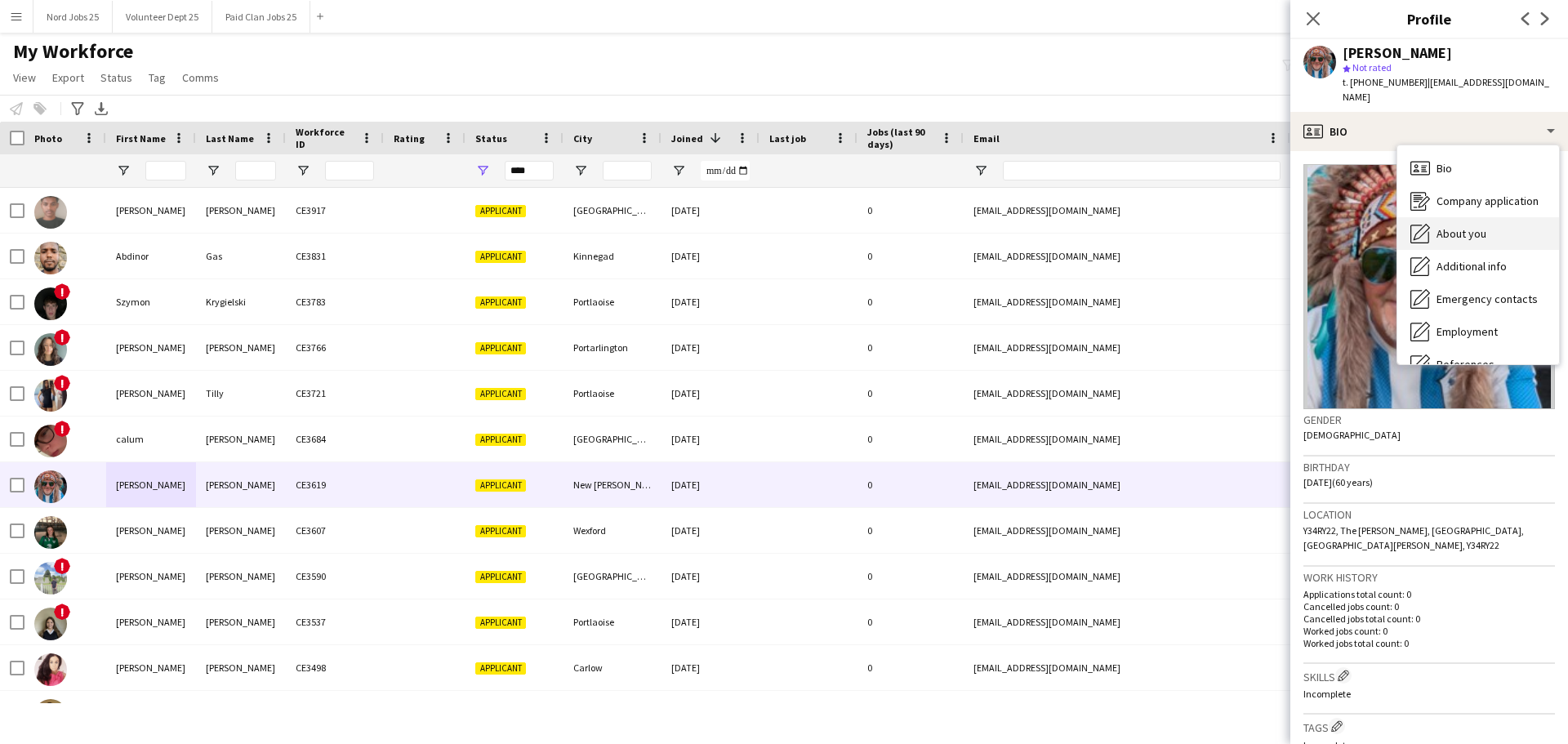
click at [1470, 226] on span "About you" at bounding box center [1461, 234] width 50 height 15
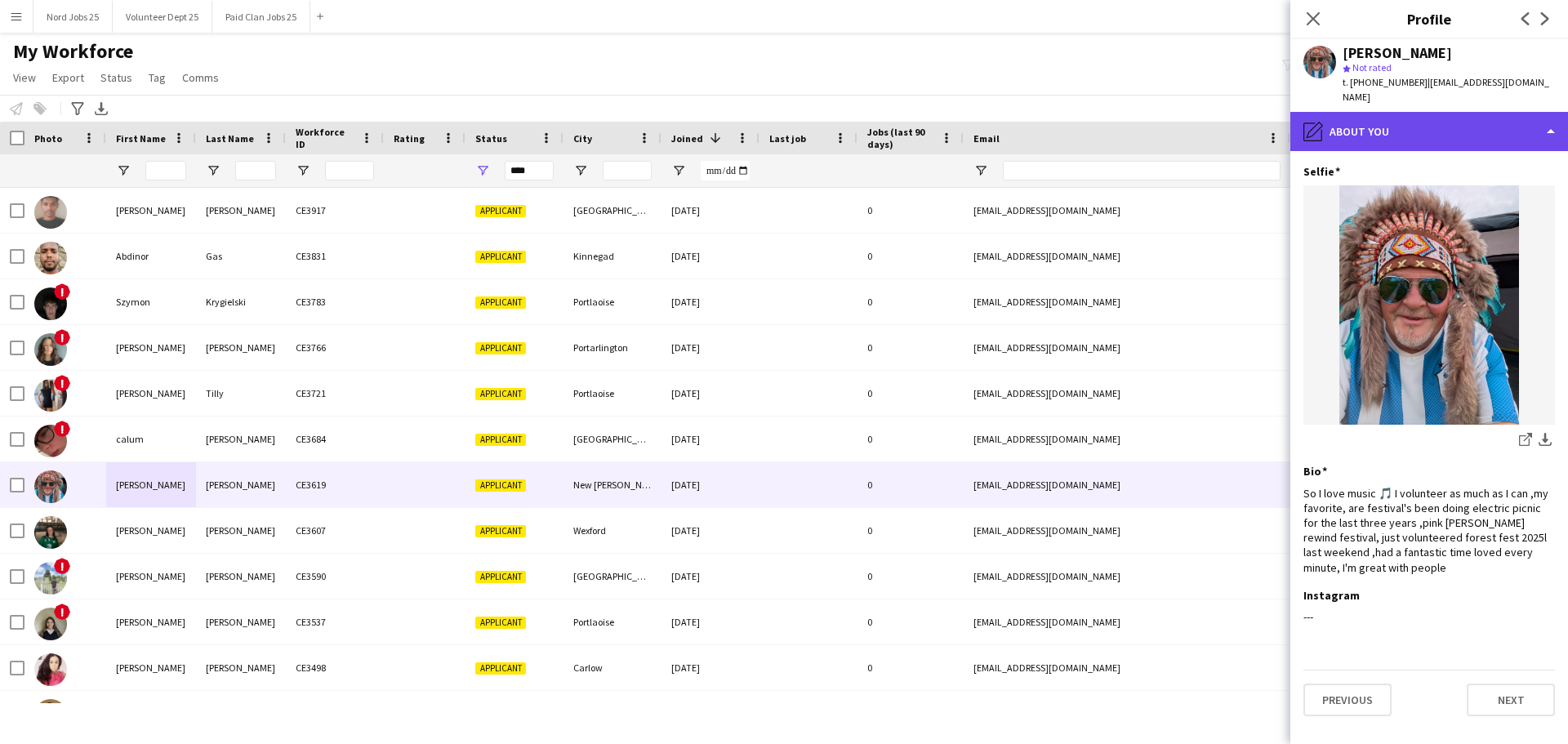
click at [1418, 124] on div "pencil4 About you" at bounding box center [1429, 131] width 278 height 39
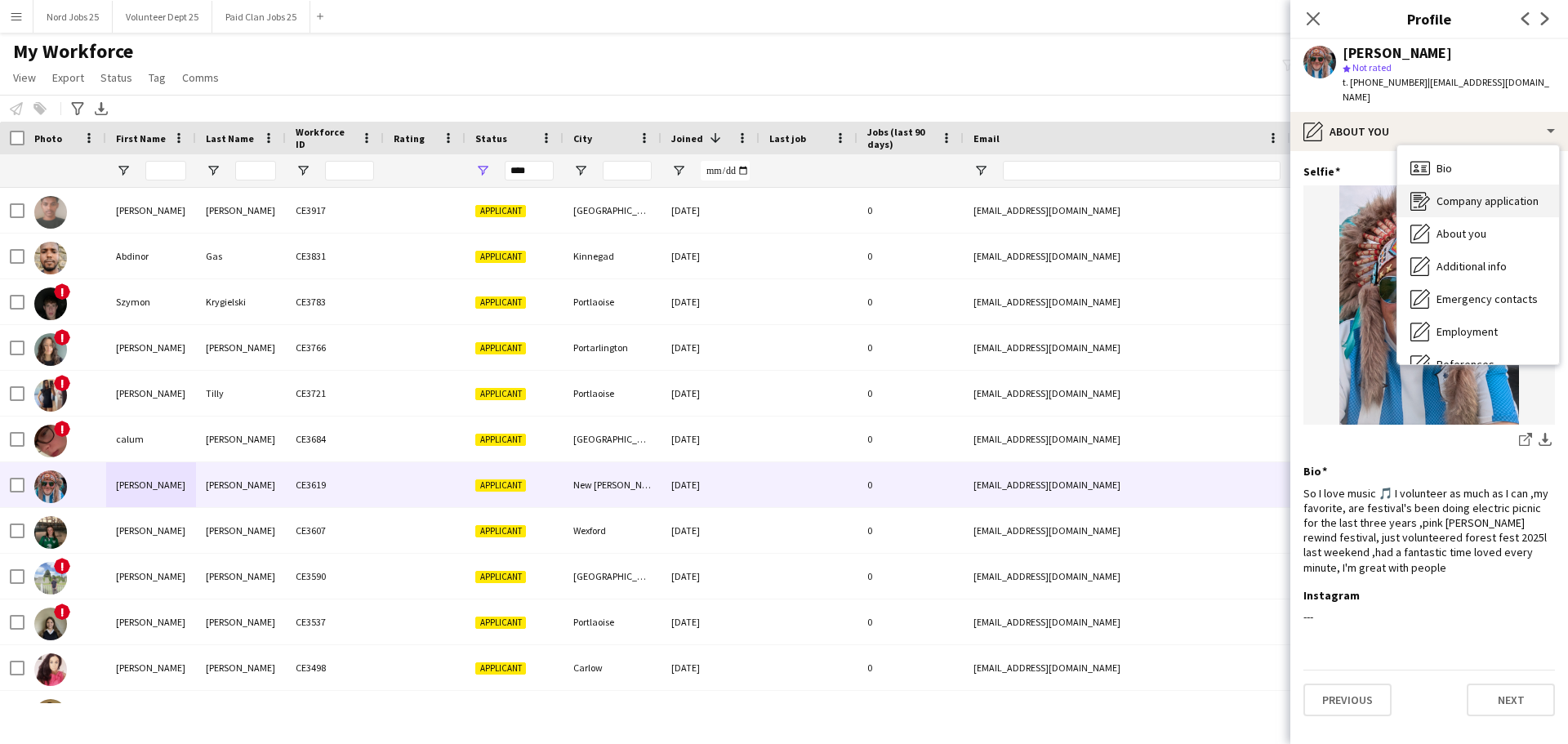
click at [1440, 194] on span "Company application" at bounding box center [1487, 201] width 102 height 15
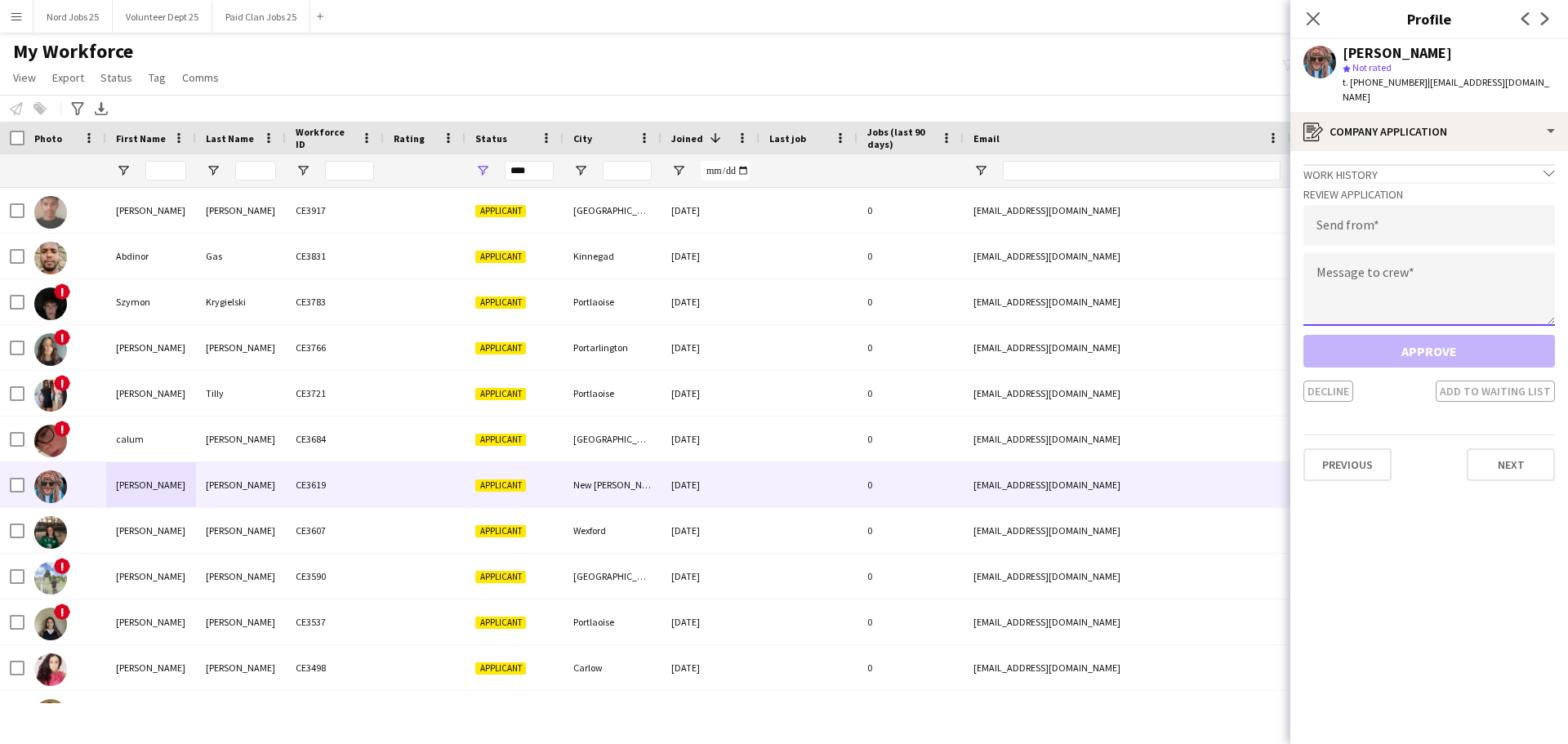
click at [1414, 268] on textarea at bounding box center [1429, 289] width 252 height 73
paste textarea "**********"
type textarea "**********"
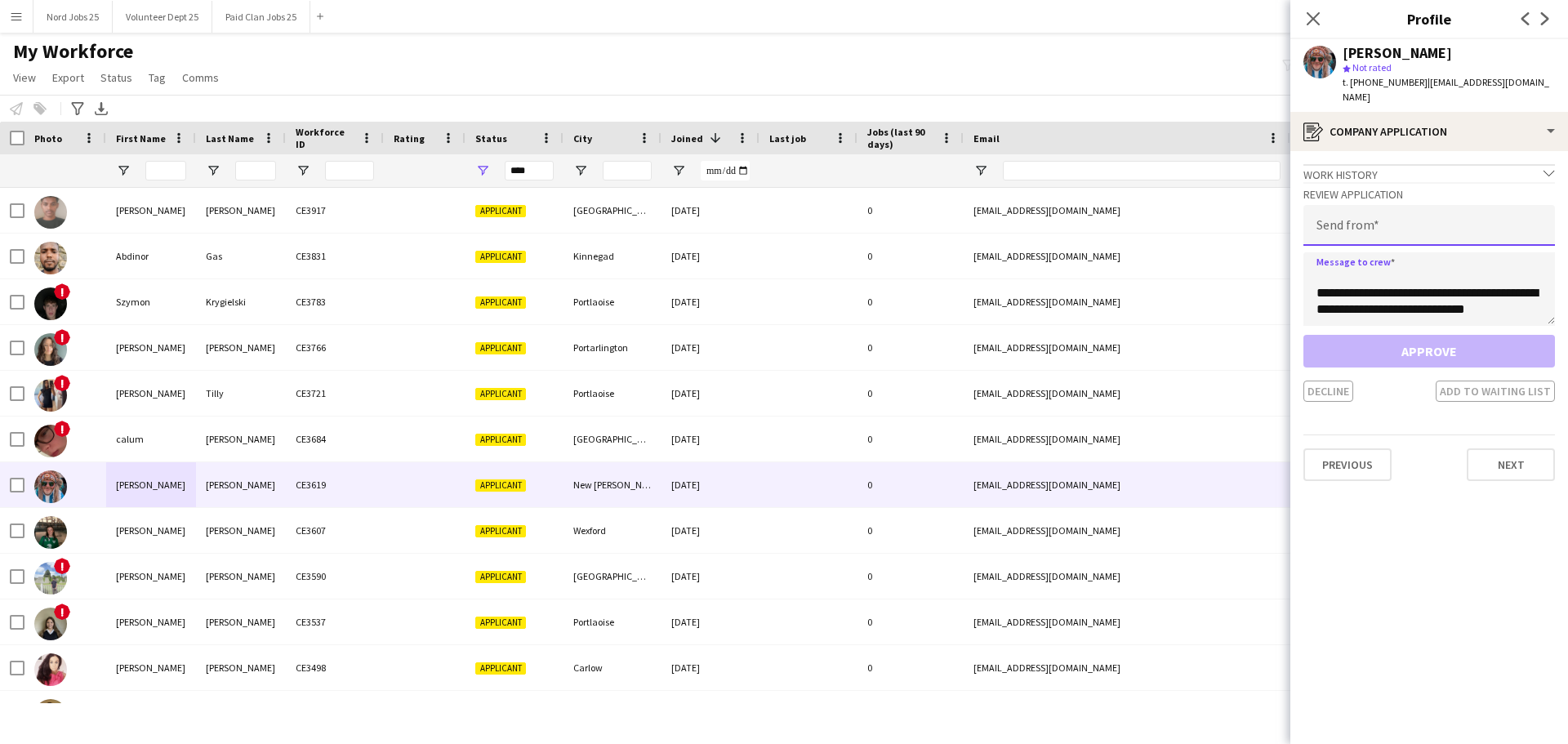
click at [1400, 221] on input "email" at bounding box center [1429, 225] width 252 height 41
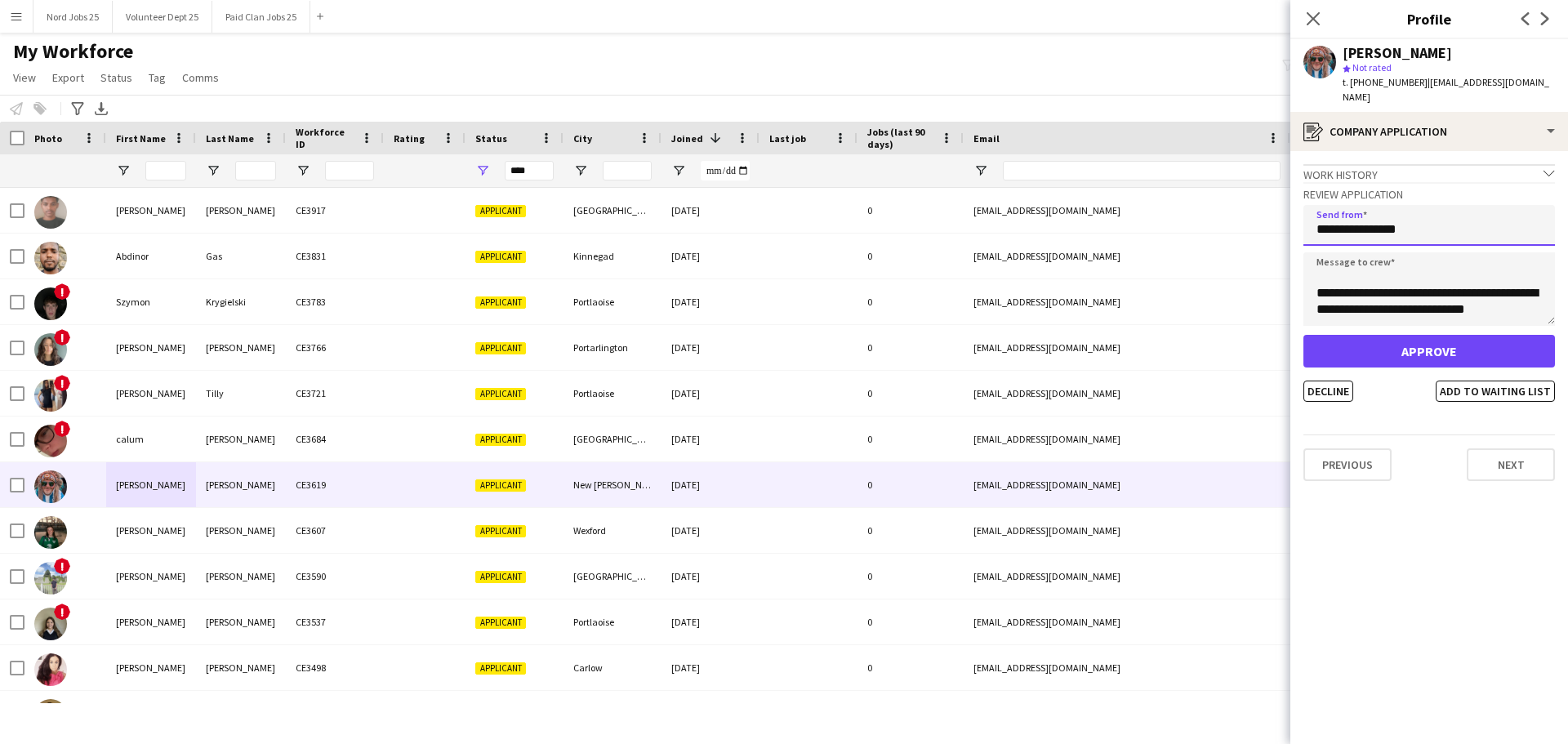
type input "**********"
click at [1397, 339] on button "Approve" at bounding box center [1429, 351] width 252 height 33
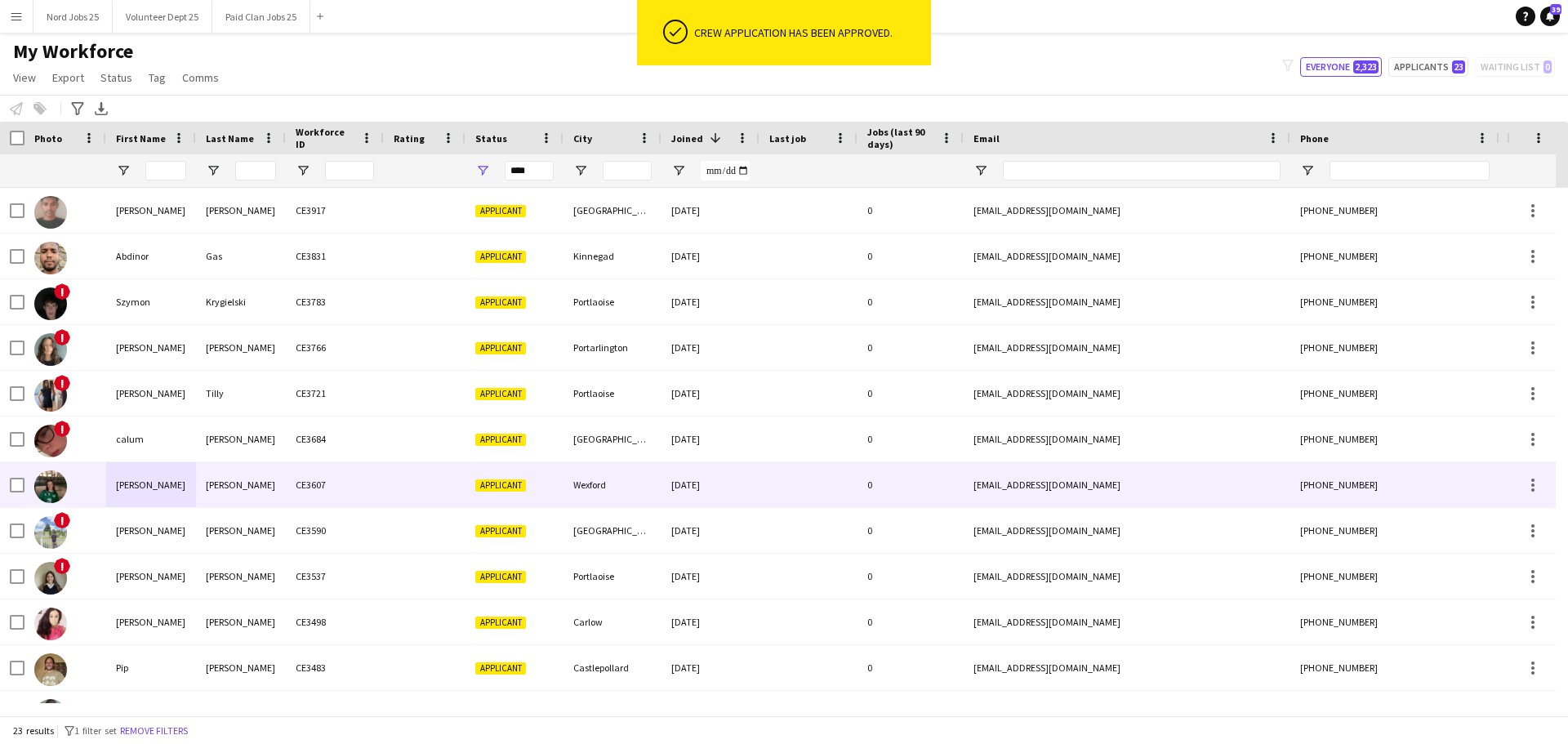
click at [380, 470] on div "CE3607" at bounding box center [335, 485] width 98 height 45
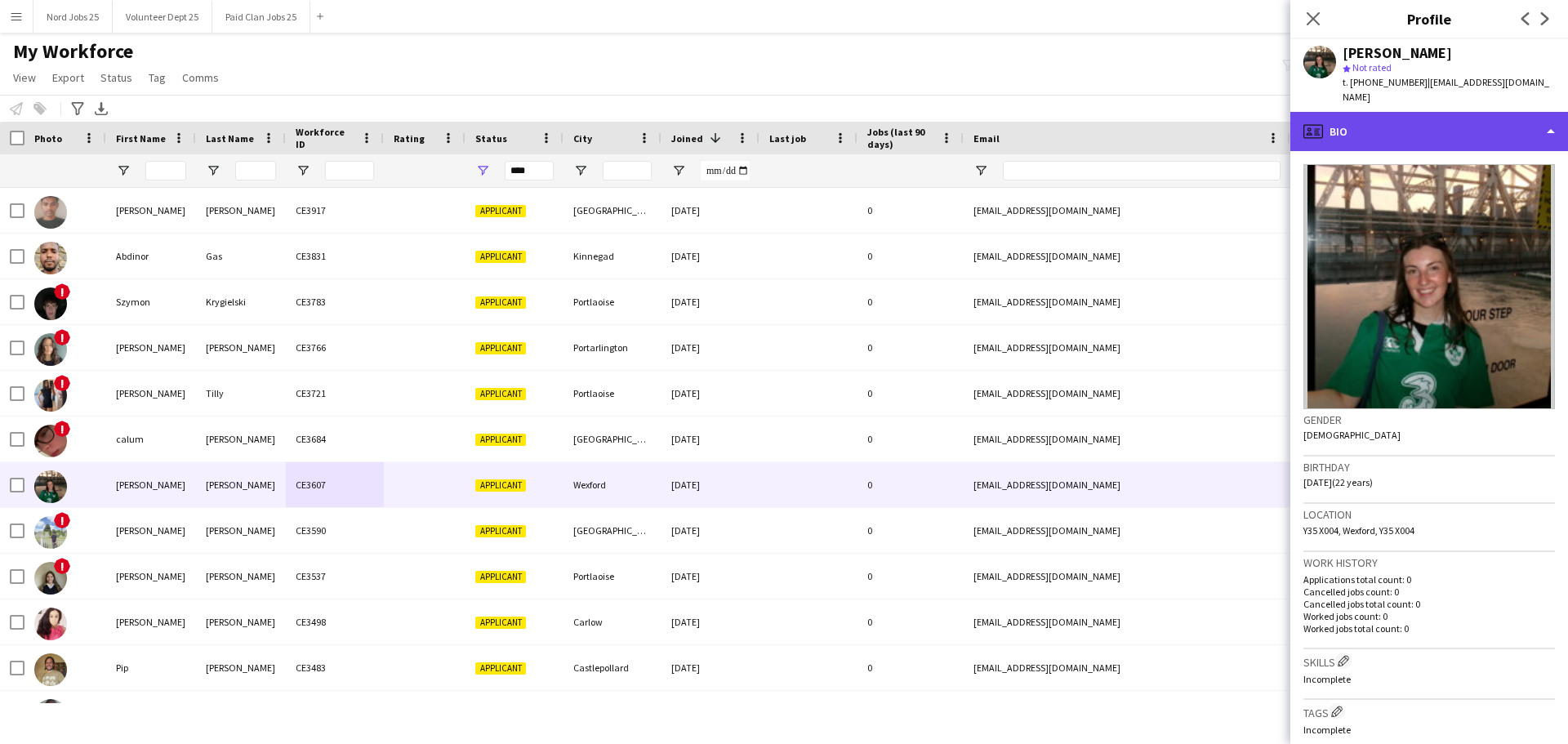
click at [1421, 121] on div "profile Bio" at bounding box center [1429, 131] width 278 height 39
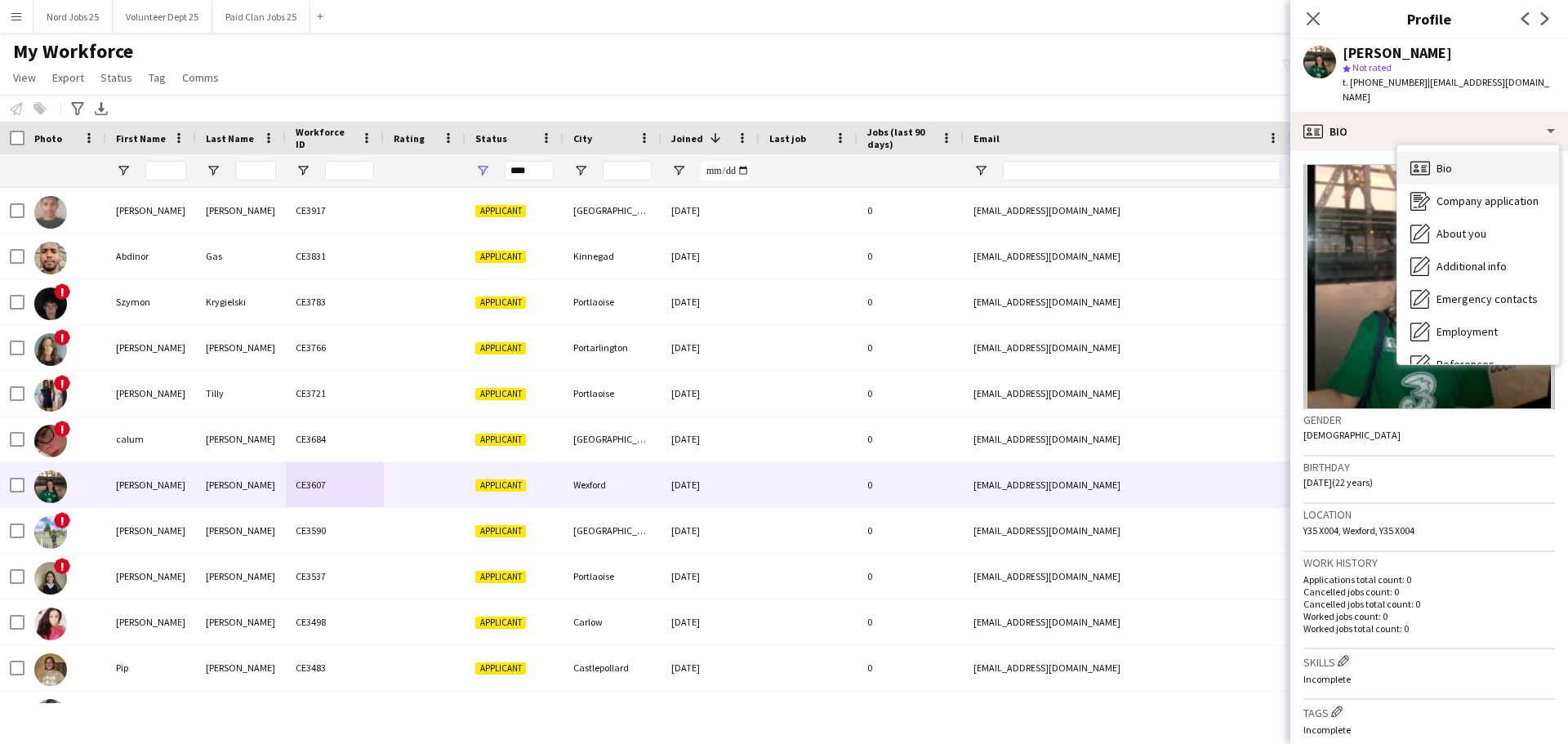
click at [1455, 164] on div "Bio Bio" at bounding box center [1478, 168] width 162 height 33
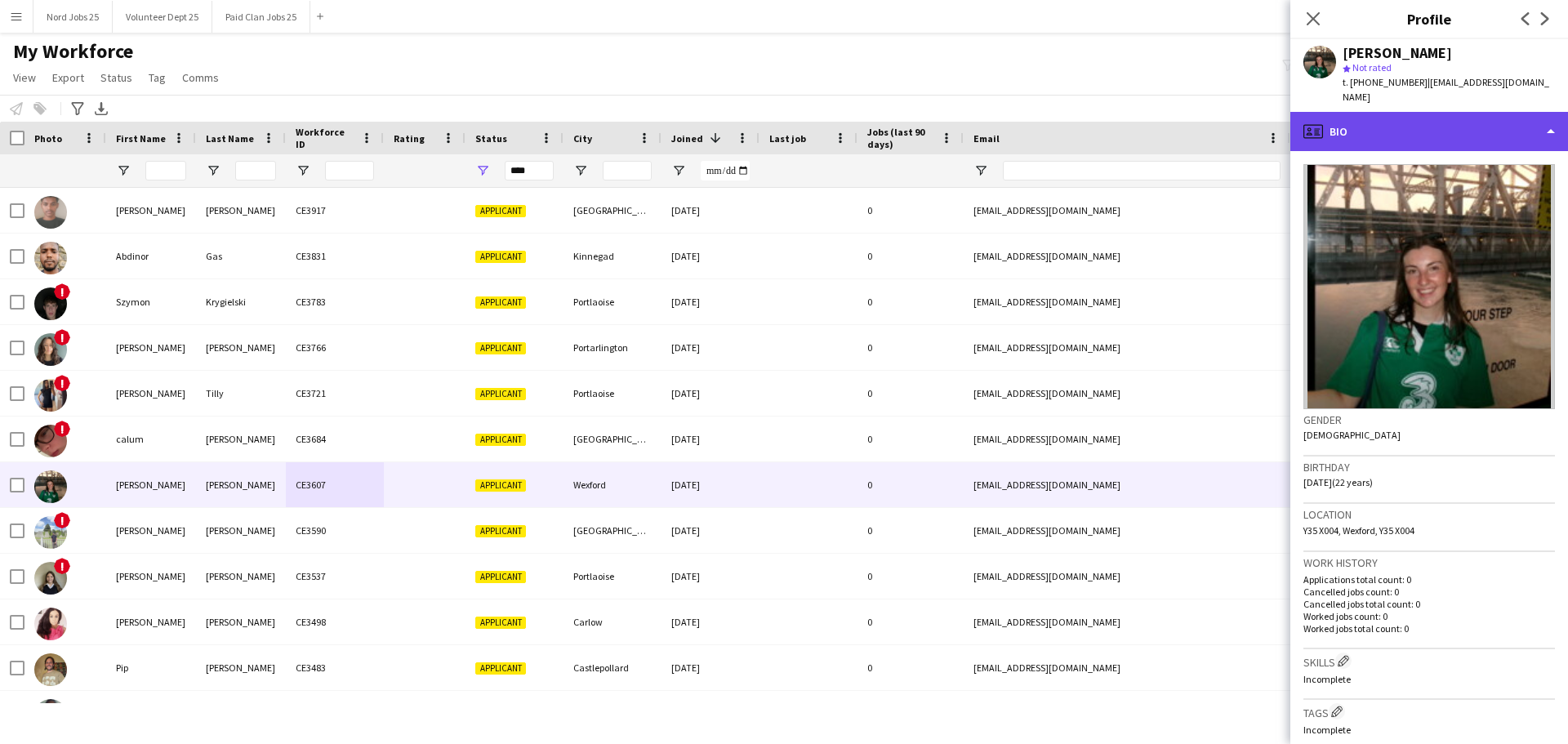
click at [1426, 133] on div "profile Bio" at bounding box center [1429, 131] width 278 height 39
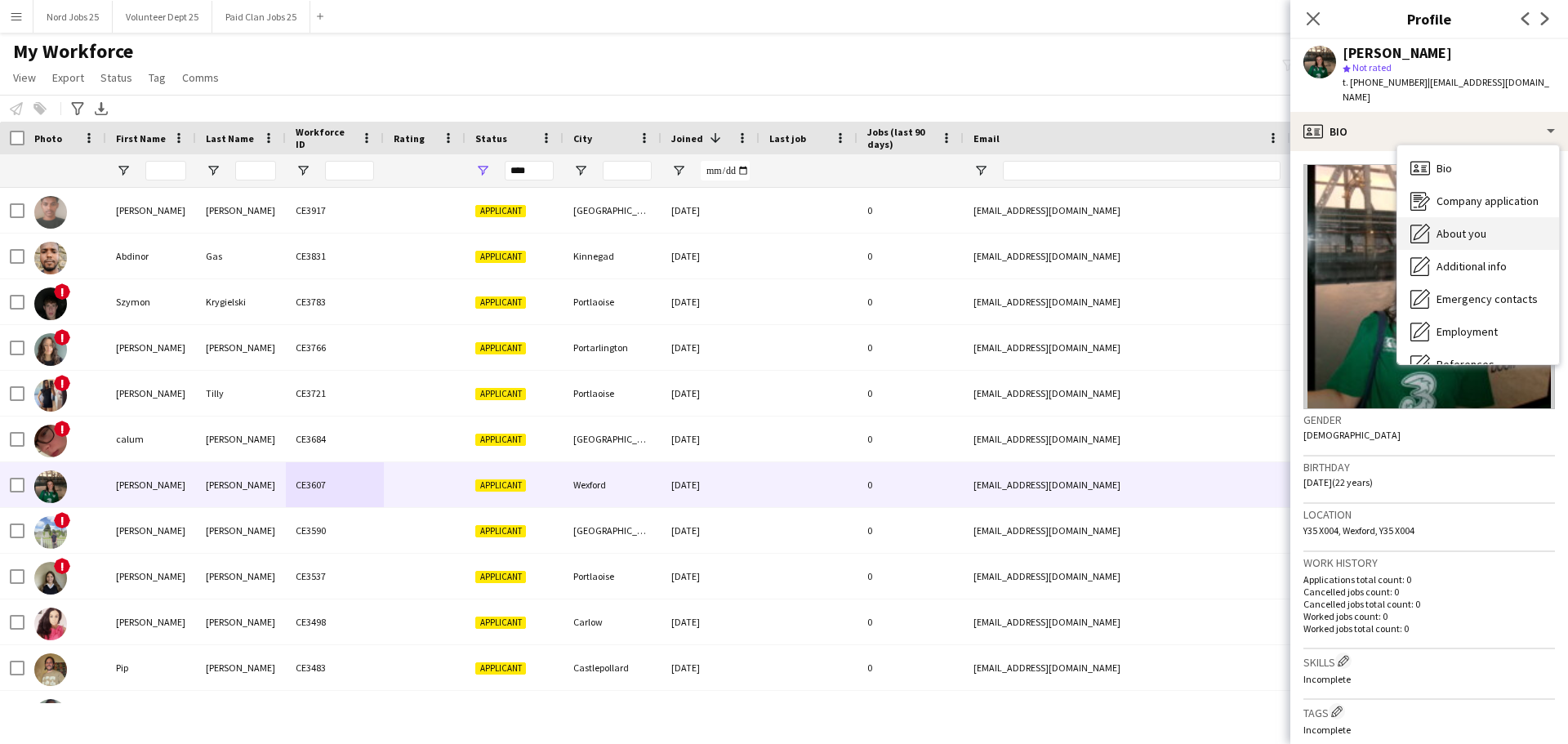
click at [1458, 218] on div "About you About you" at bounding box center [1478, 234] width 162 height 33
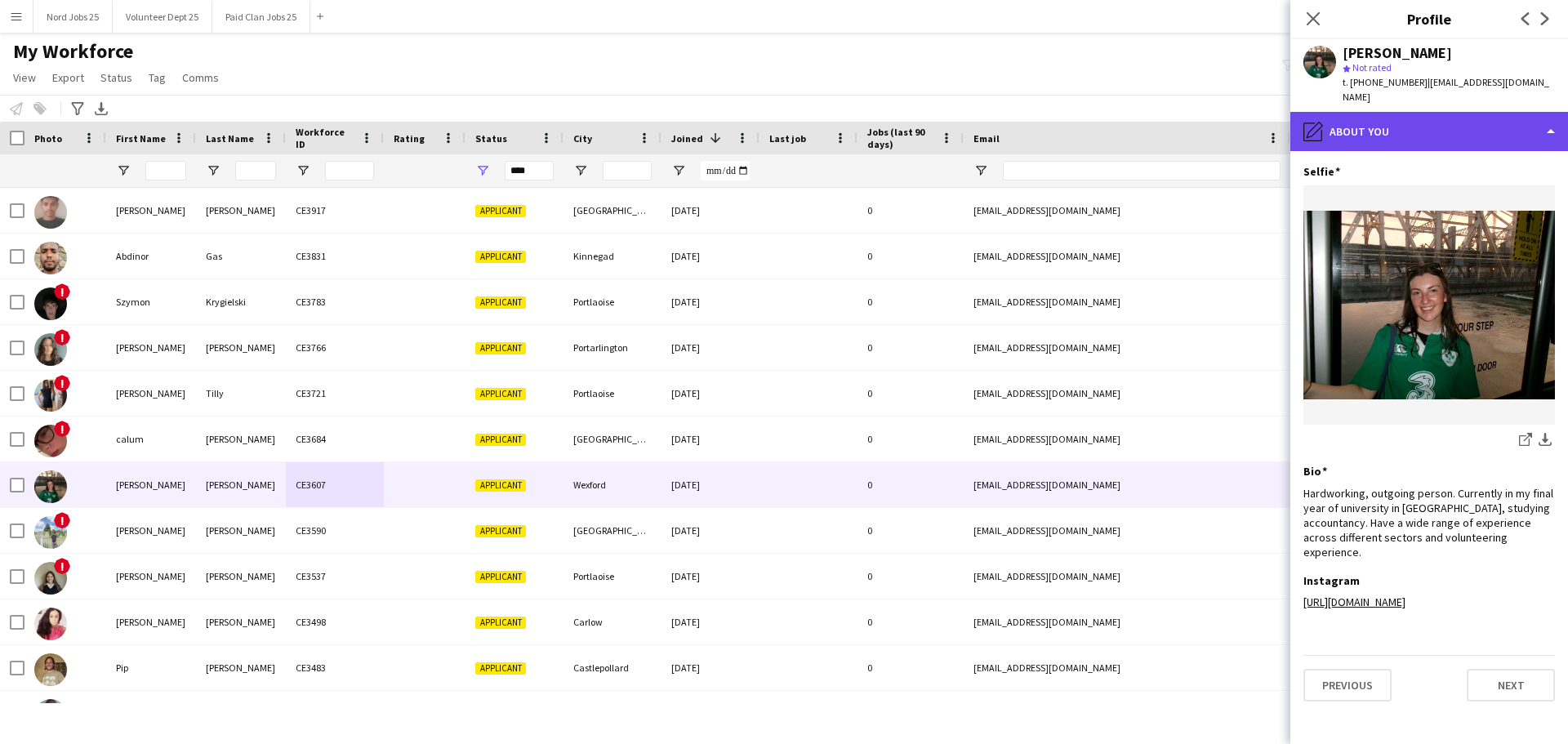
click at [1439, 122] on div "pencil4 About you" at bounding box center [1429, 131] width 278 height 39
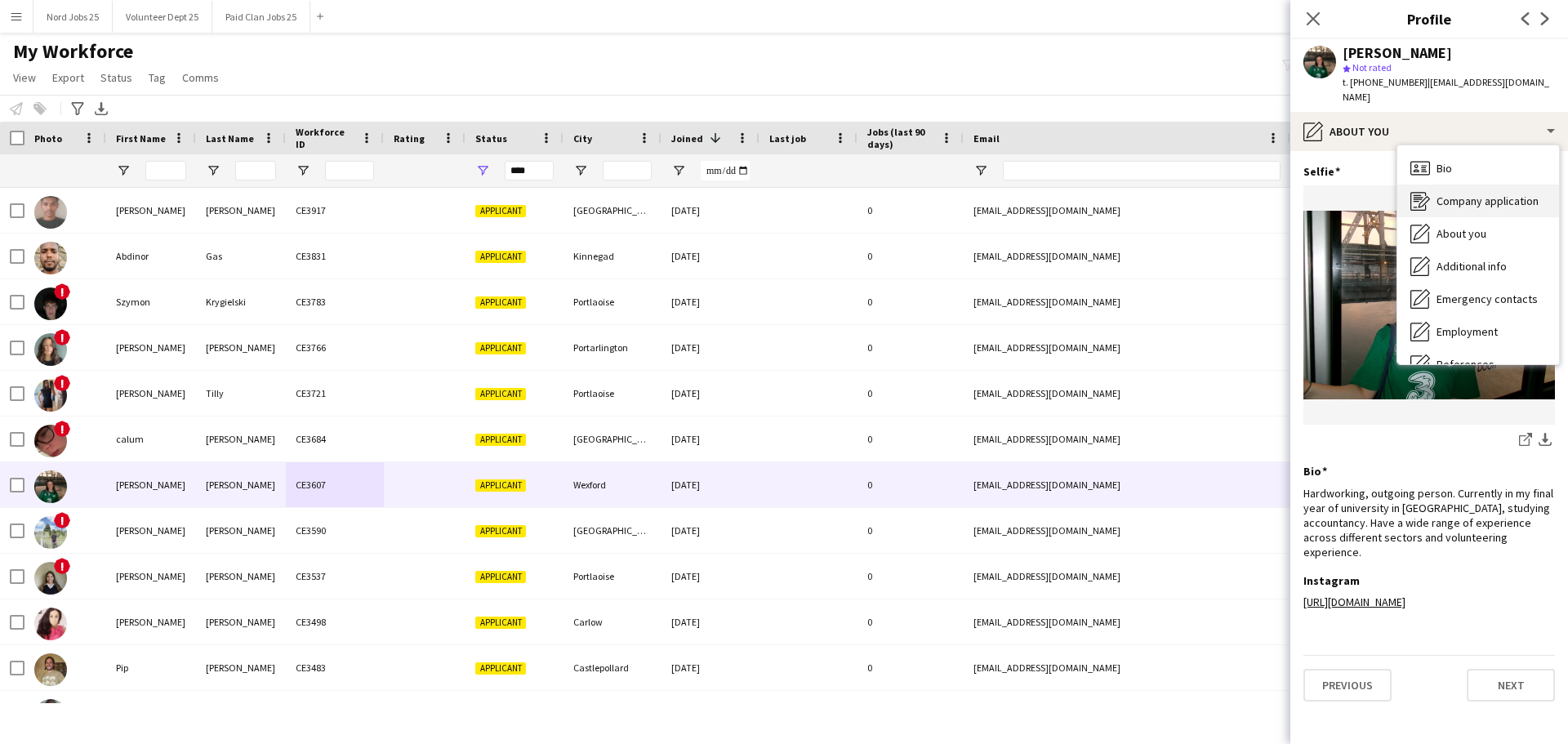
click at [1463, 194] on span "Company application" at bounding box center [1487, 201] width 102 height 15
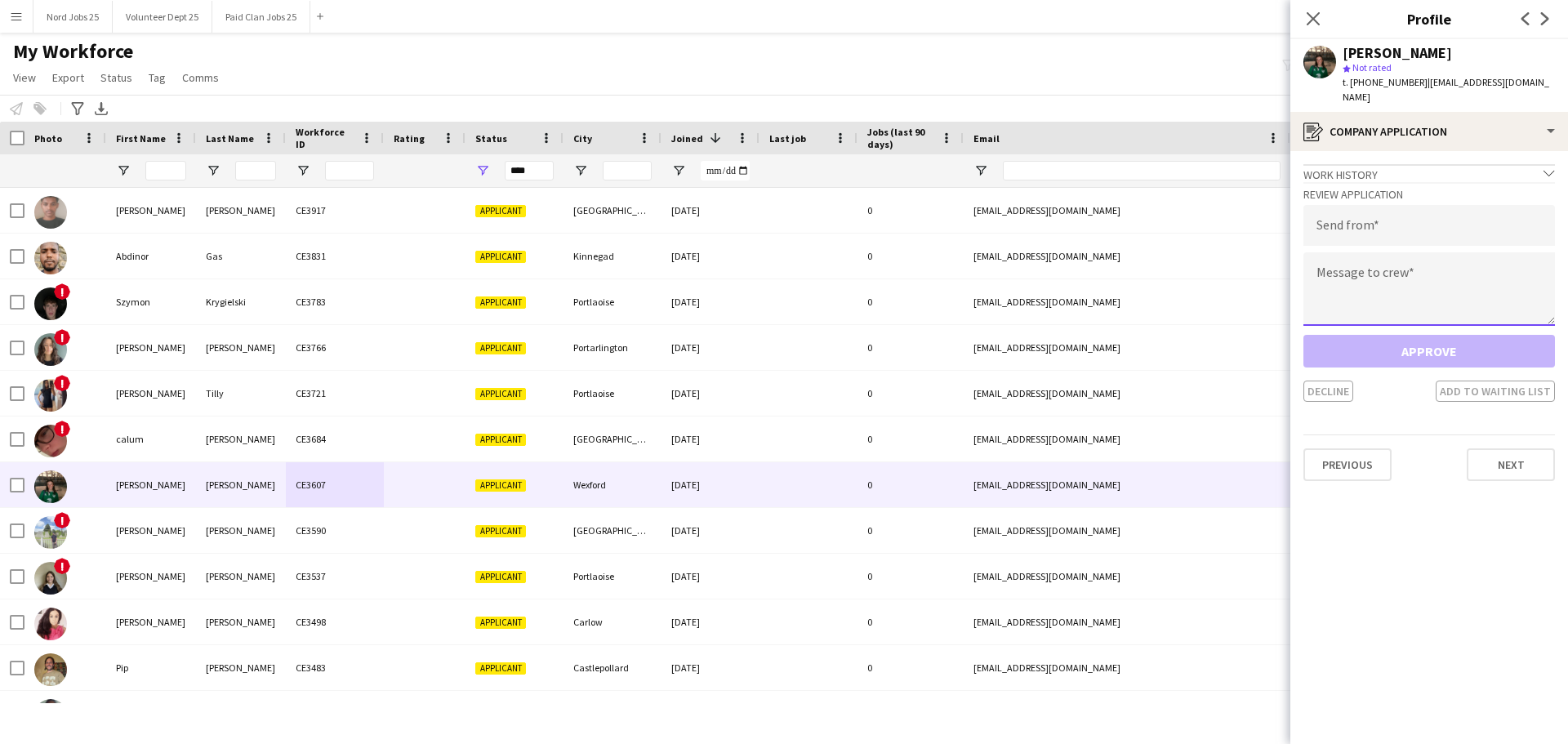
click at [1400, 253] on textarea at bounding box center [1429, 289] width 252 height 73
paste textarea "**********"
type textarea "**********"
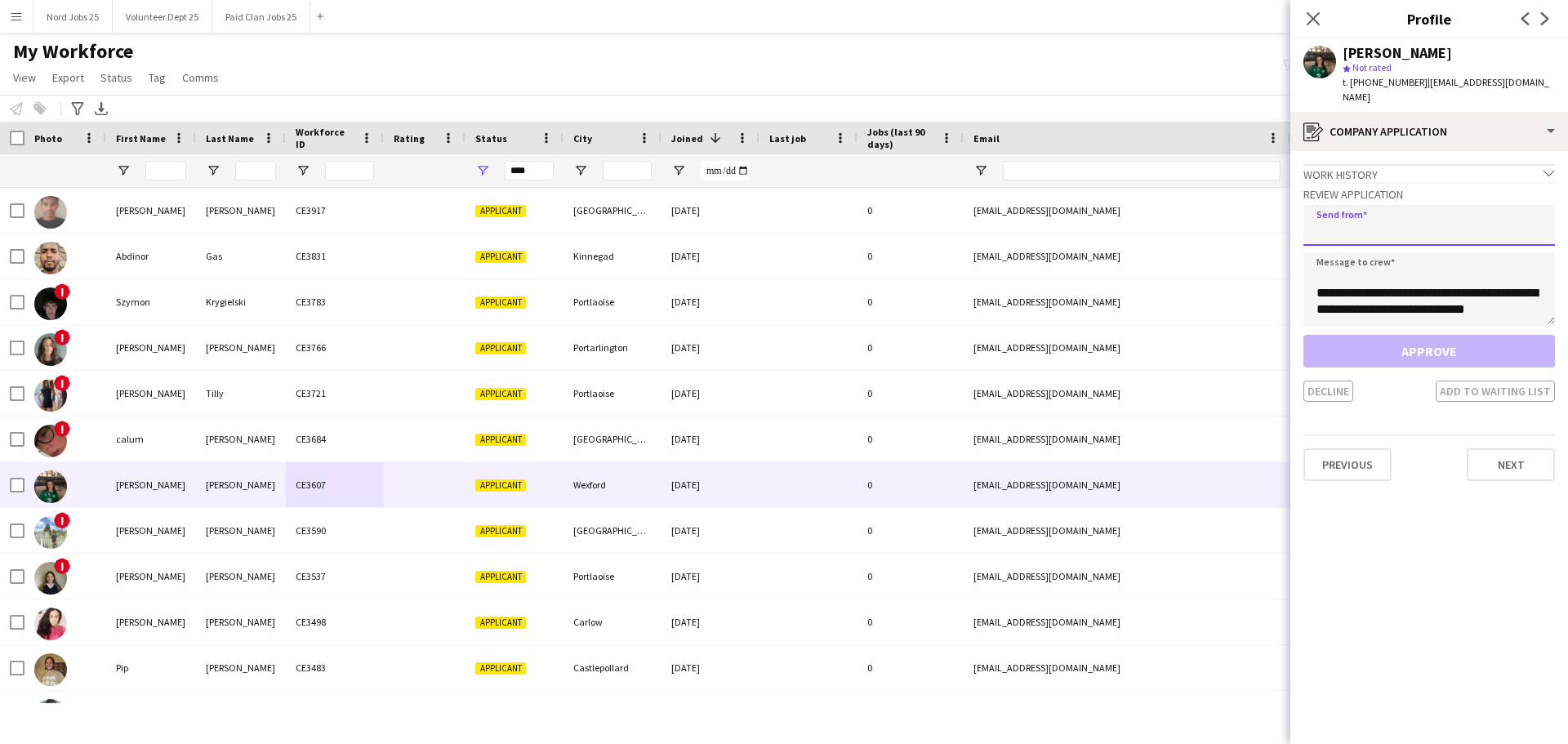
click at [1386, 218] on input "email" at bounding box center [1429, 225] width 252 height 41
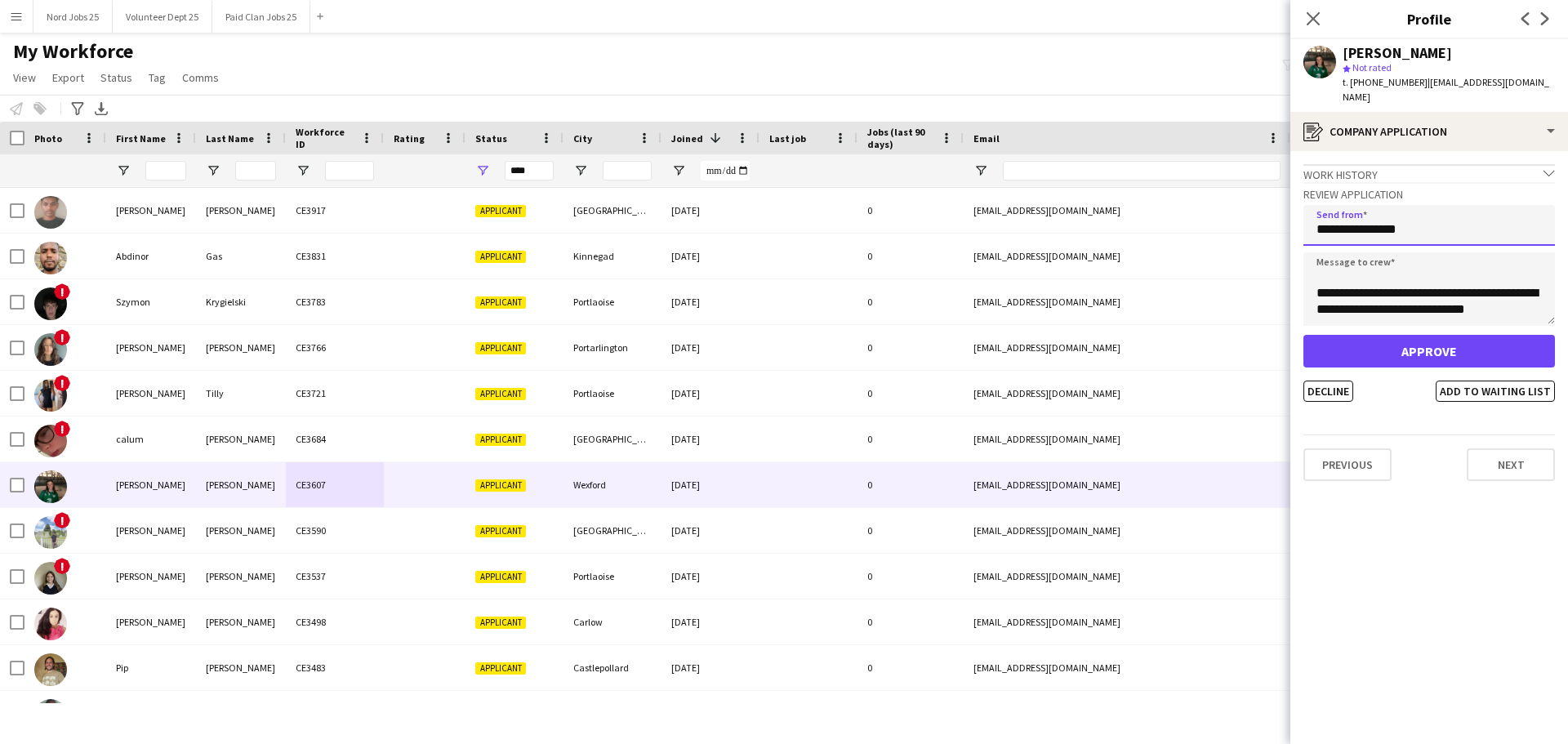
type input "**********"
click at [1374, 344] on button "Approve" at bounding box center [1429, 351] width 252 height 33
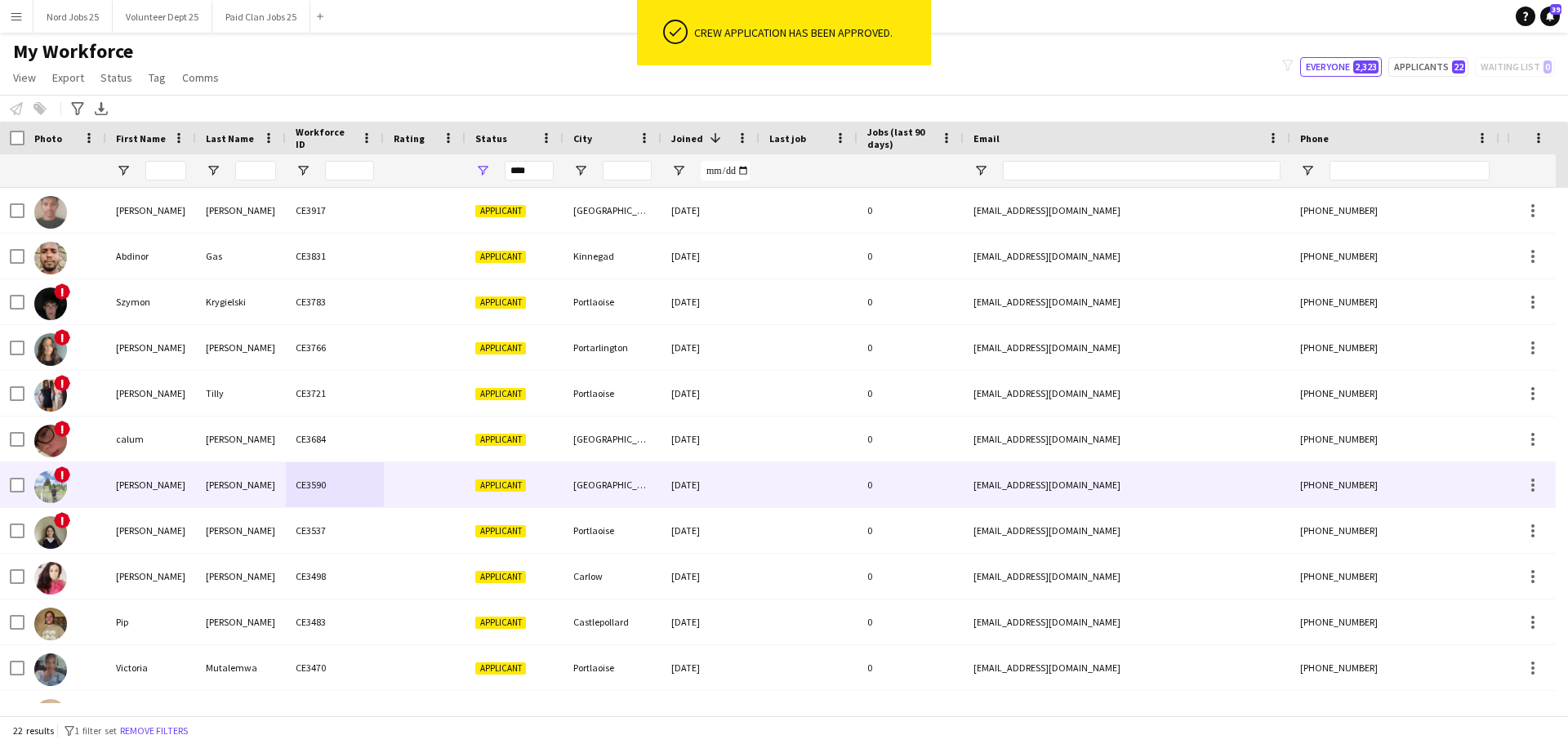
click at [176, 495] on div "[PERSON_NAME]" at bounding box center [151, 485] width 90 height 45
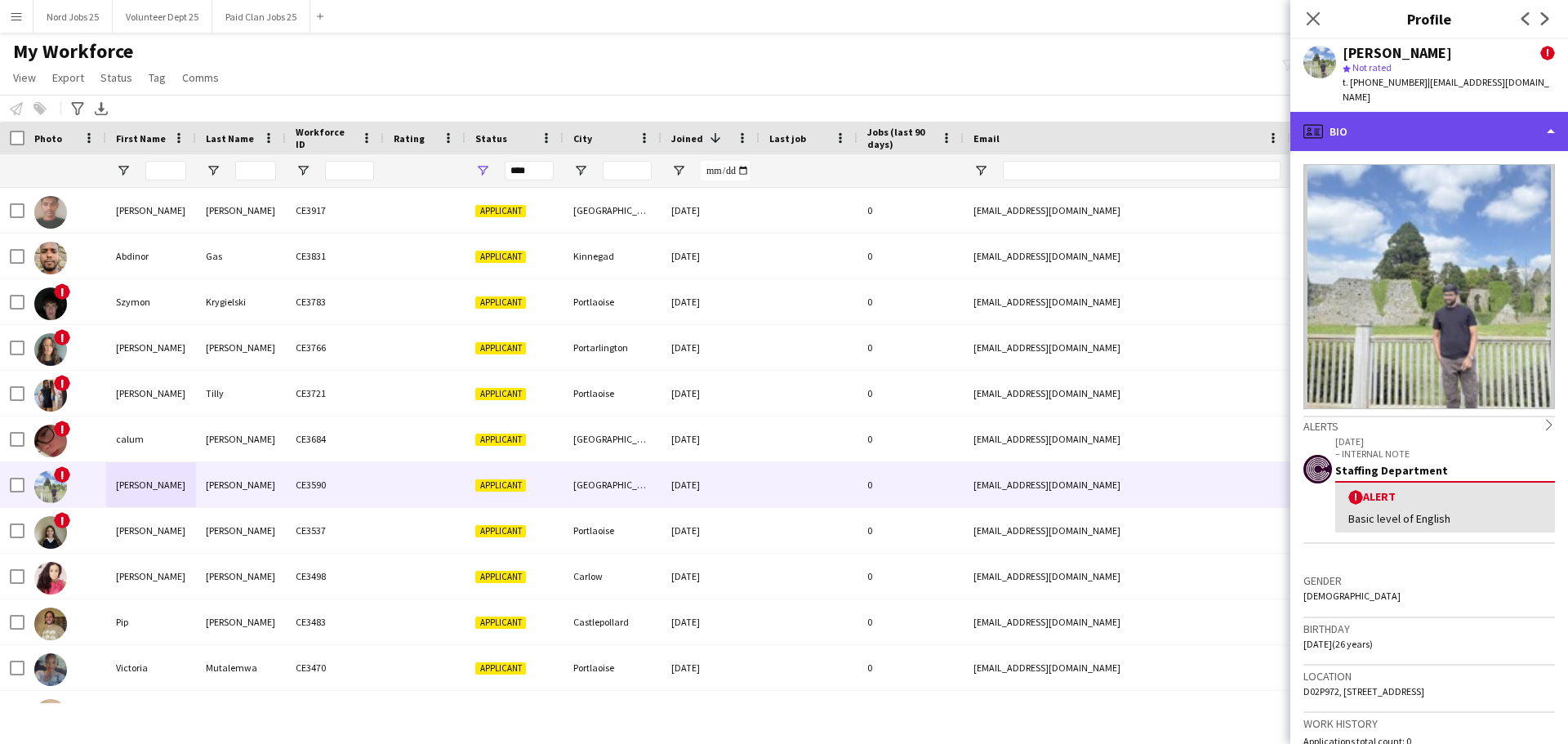
click at [1460, 120] on div "profile Bio" at bounding box center [1429, 131] width 278 height 39
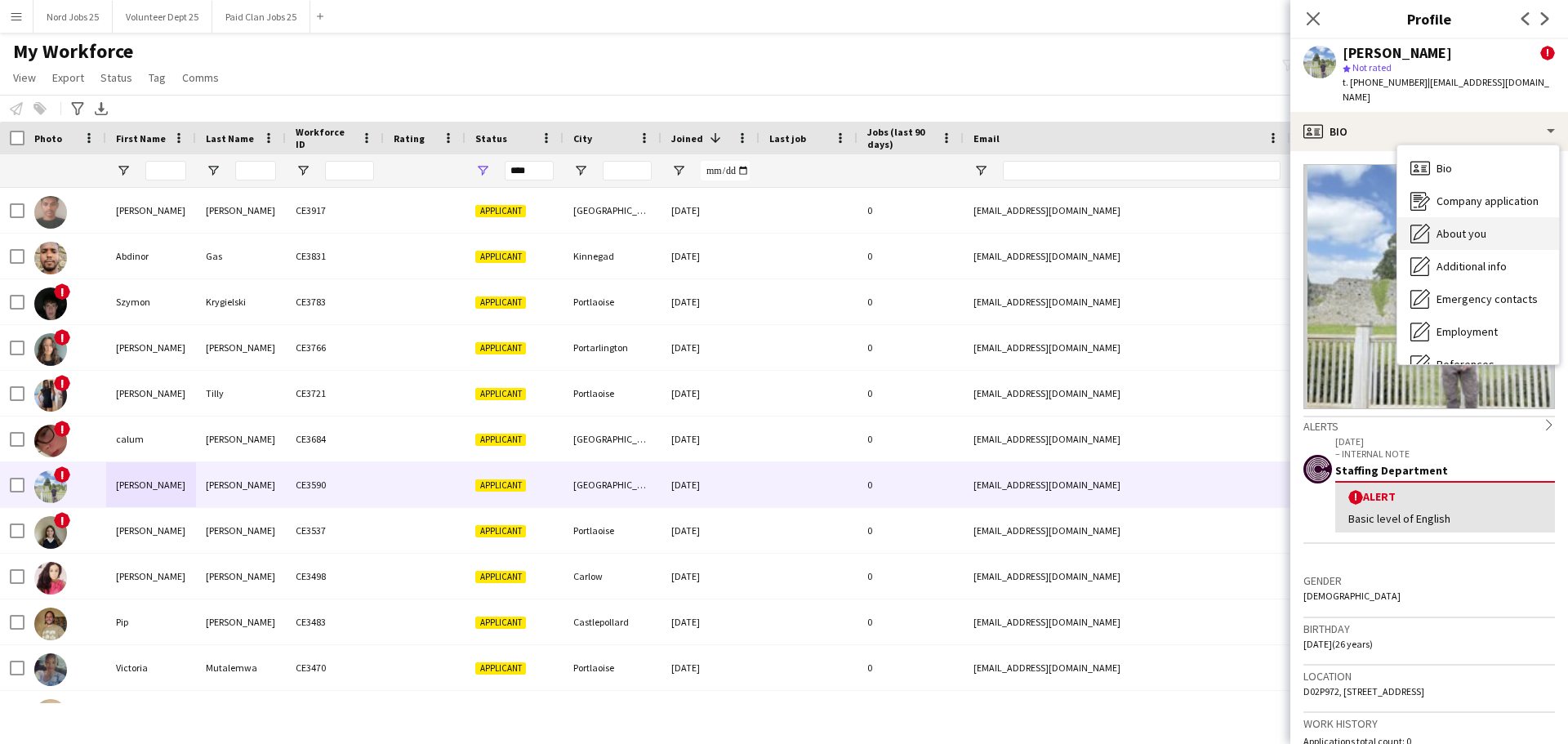
click at [1480, 238] on span "About you" at bounding box center [1461, 234] width 50 height 15
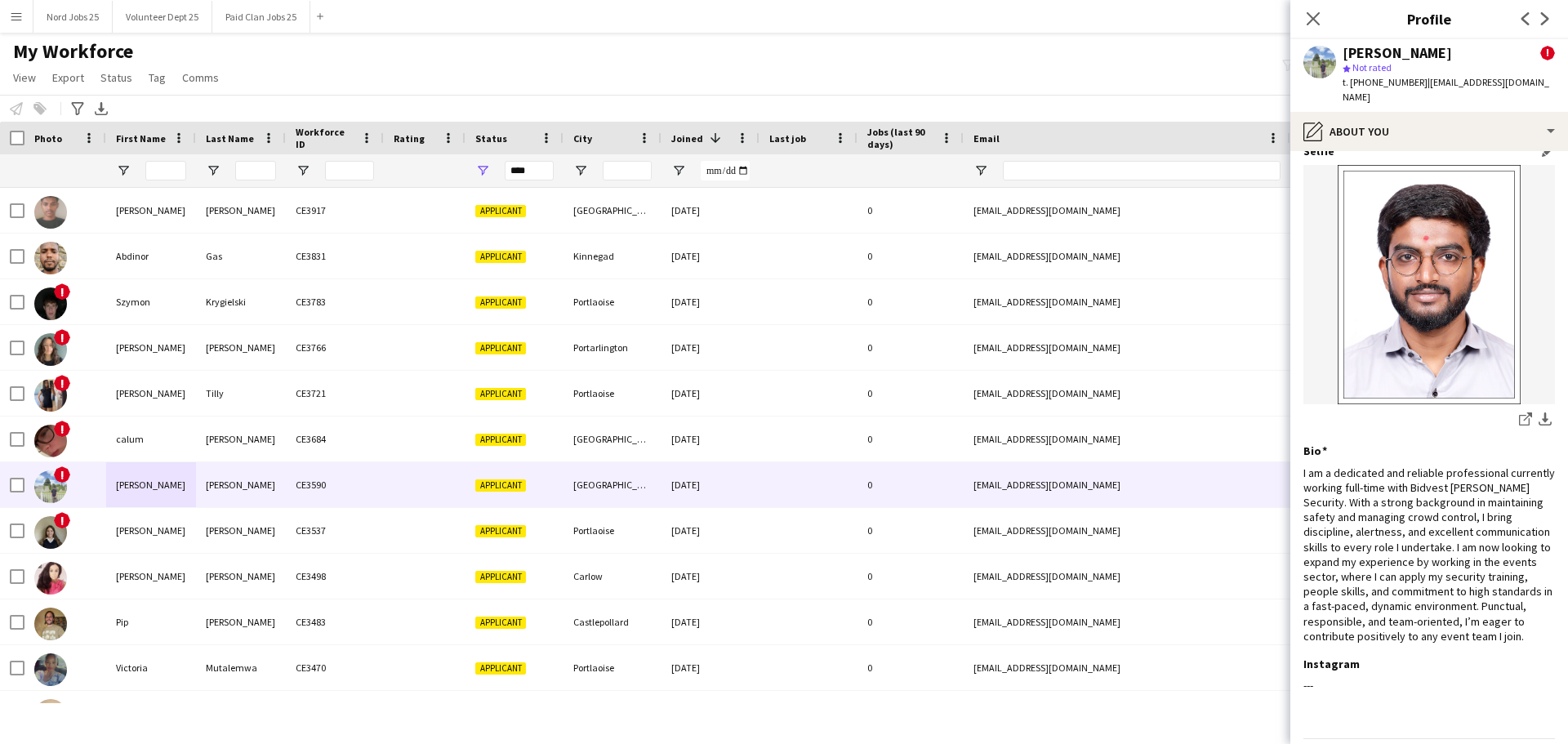
scroll to position [19, 0]
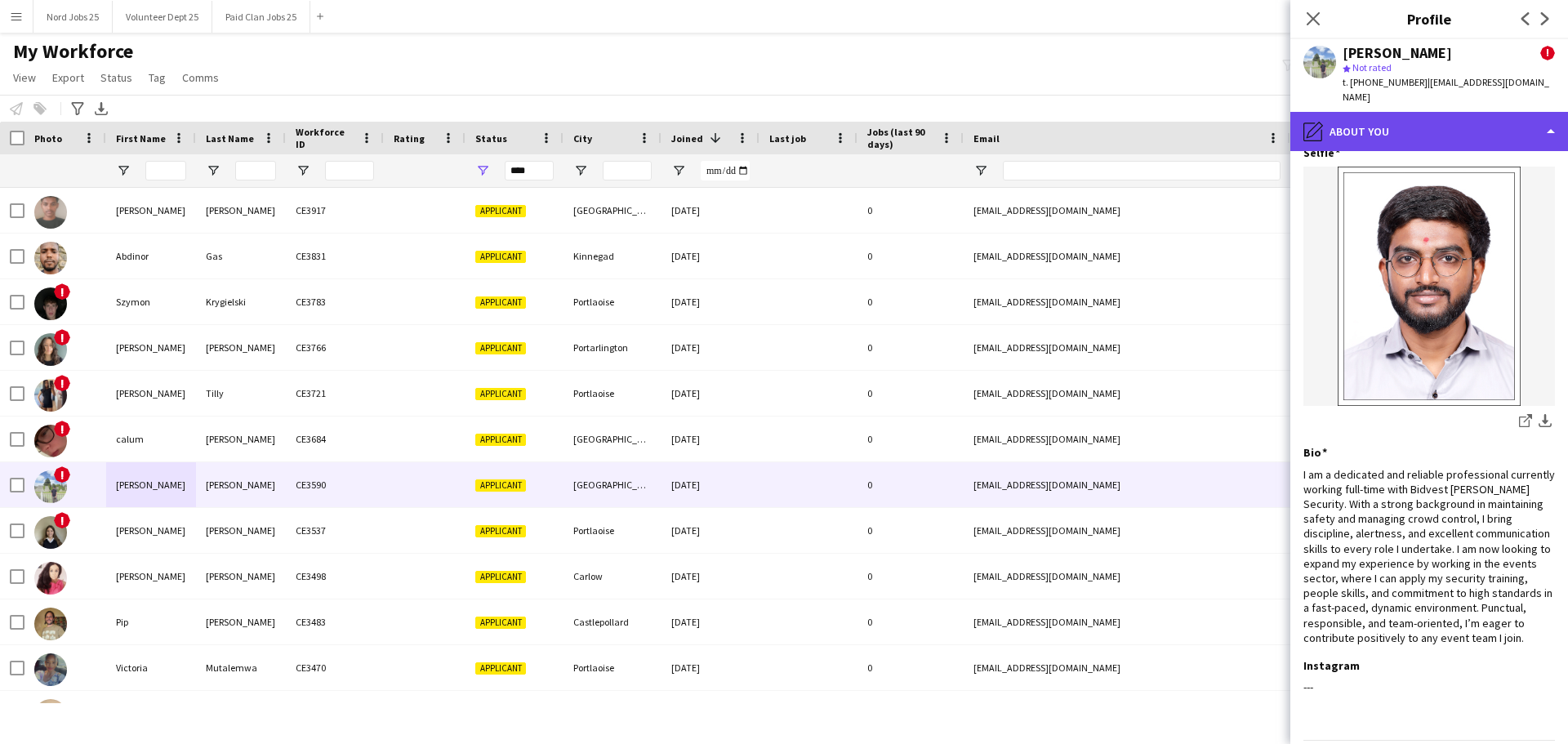
click at [1422, 136] on div "pencil4 About you" at bounding box center [1429, 131] width 278 height 39
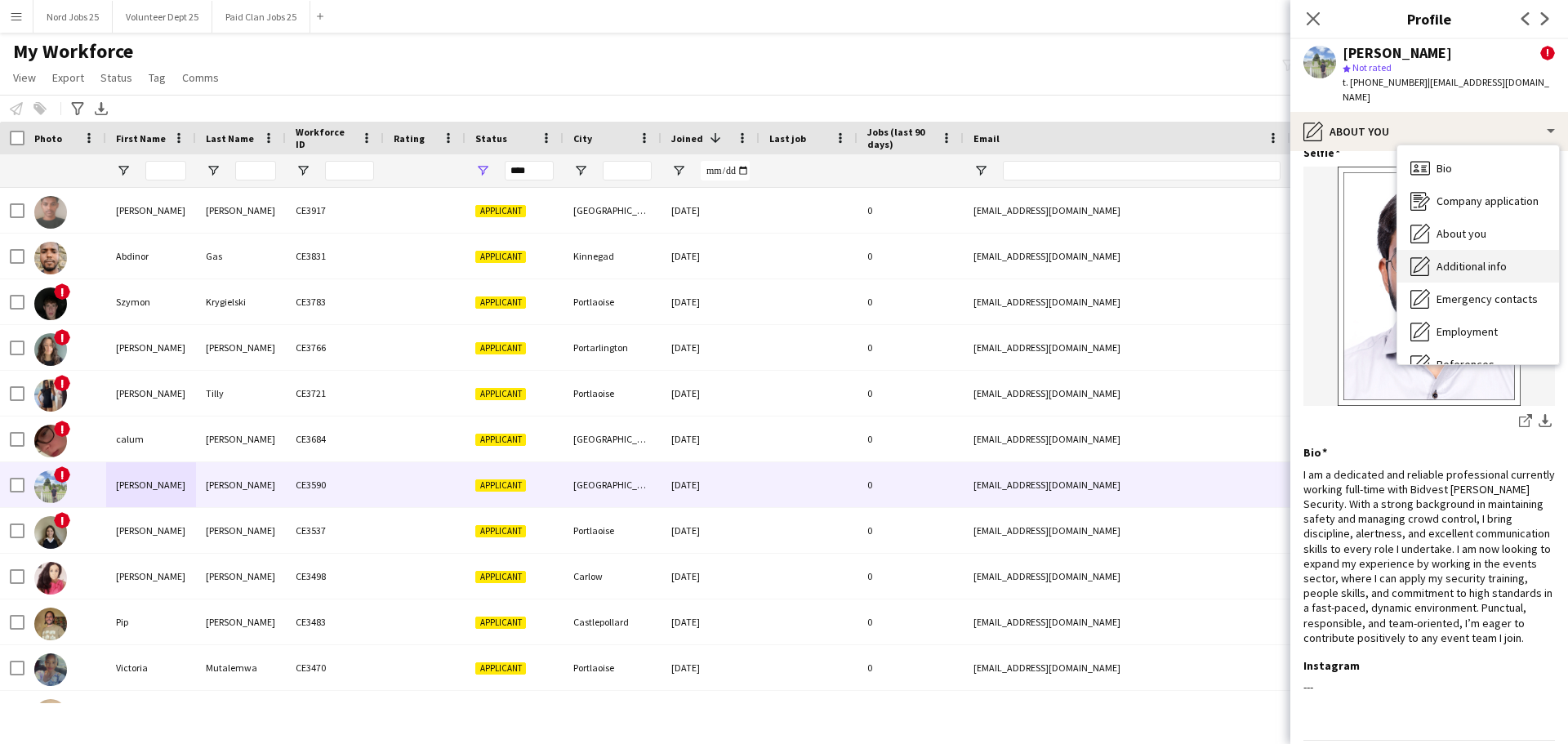
click at [1471, 264] on span "Additional info" at bounding box center [1471, 266] width 70 height 15
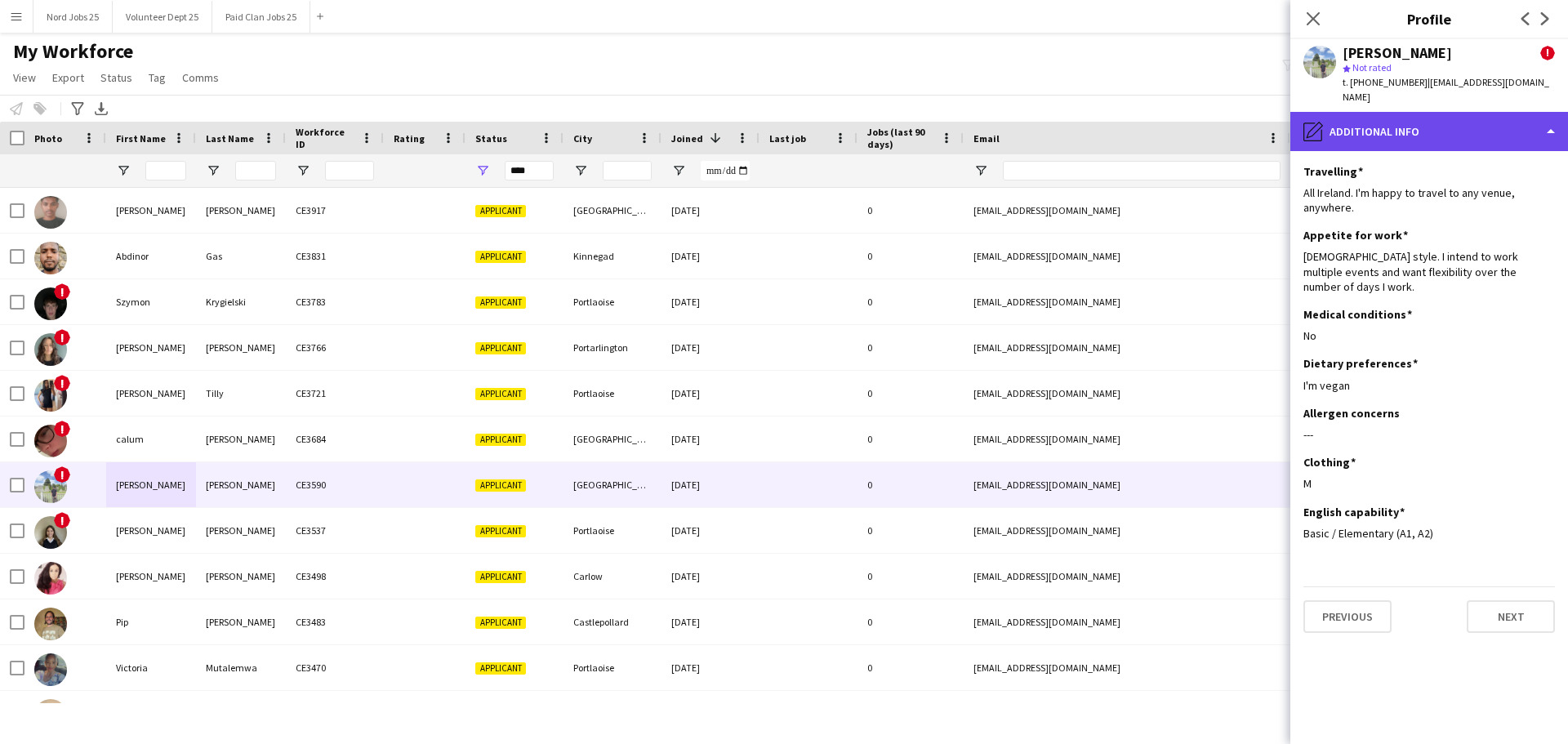
click at [1430, 134] on div "pencil4 Additional info" at bounding box center [1429, 131] width 278 height 39
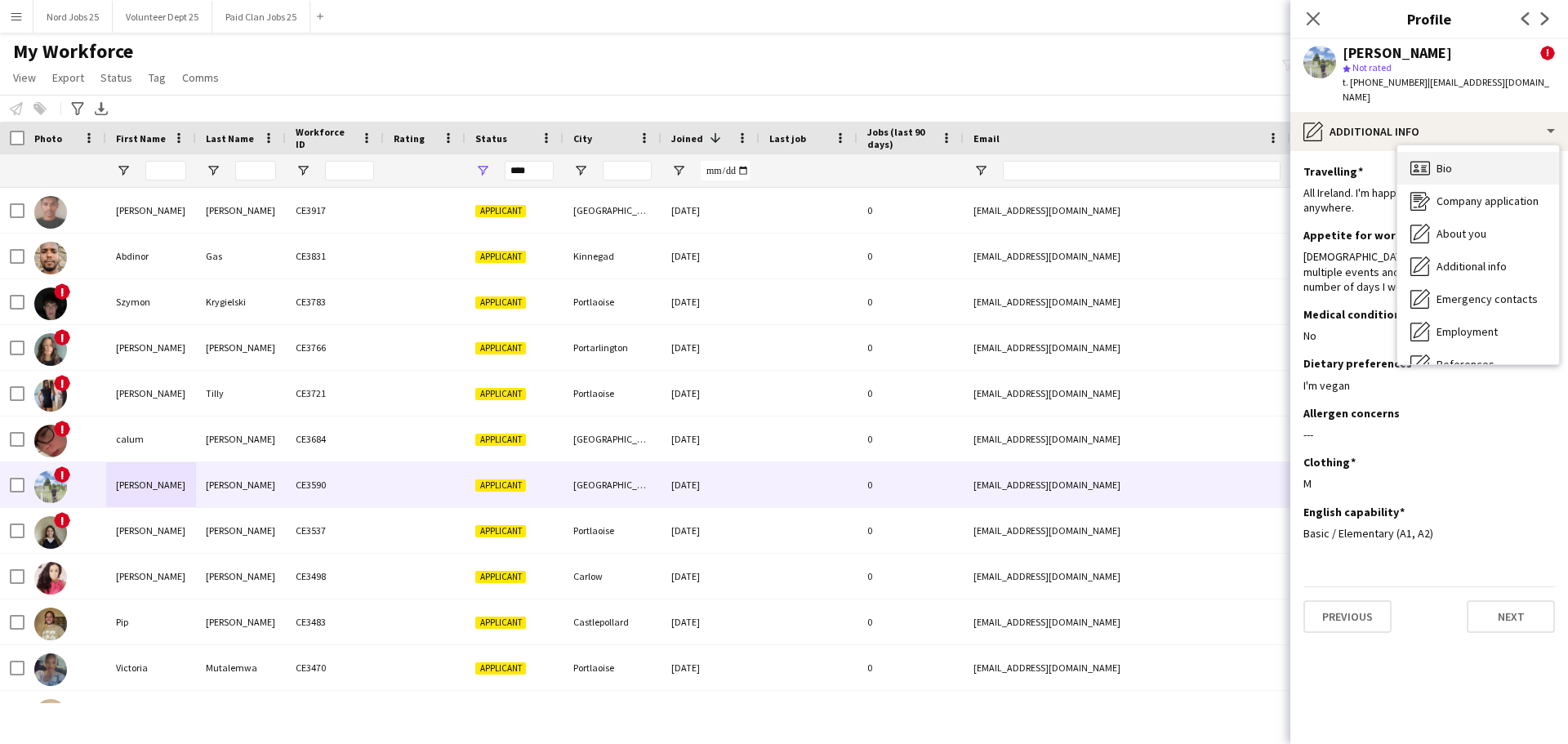
click at [1441, 172] on span "Bio" at bounding box center [1444, 168] width 16 height 15
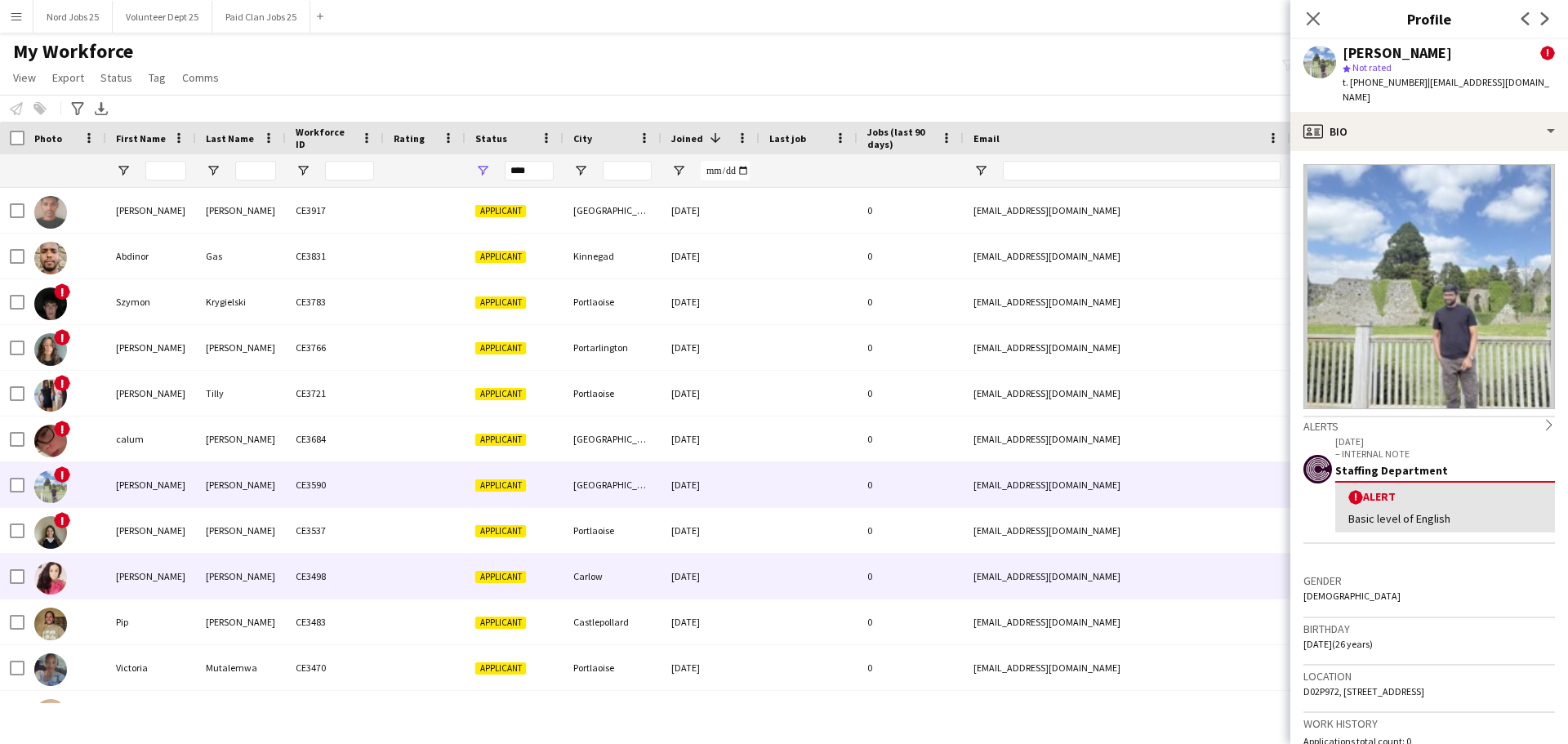
click at [245, 568] on div "[PERSON_NAME]" at bounding box center [241, 576] width 90 height 45
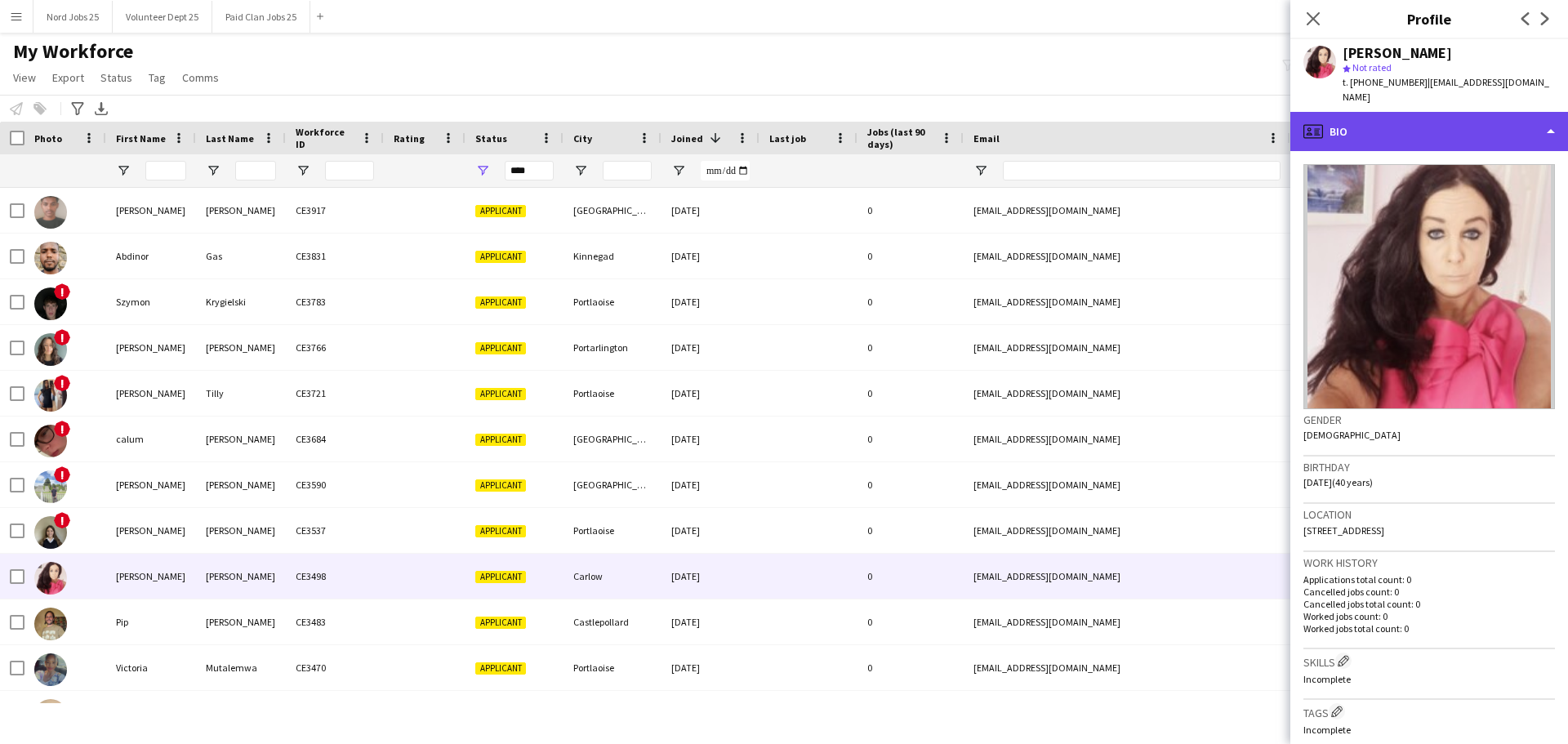
click at [1468, 112] on div "profile Bio" at bounding box center [1429, 131] width 278 height 39
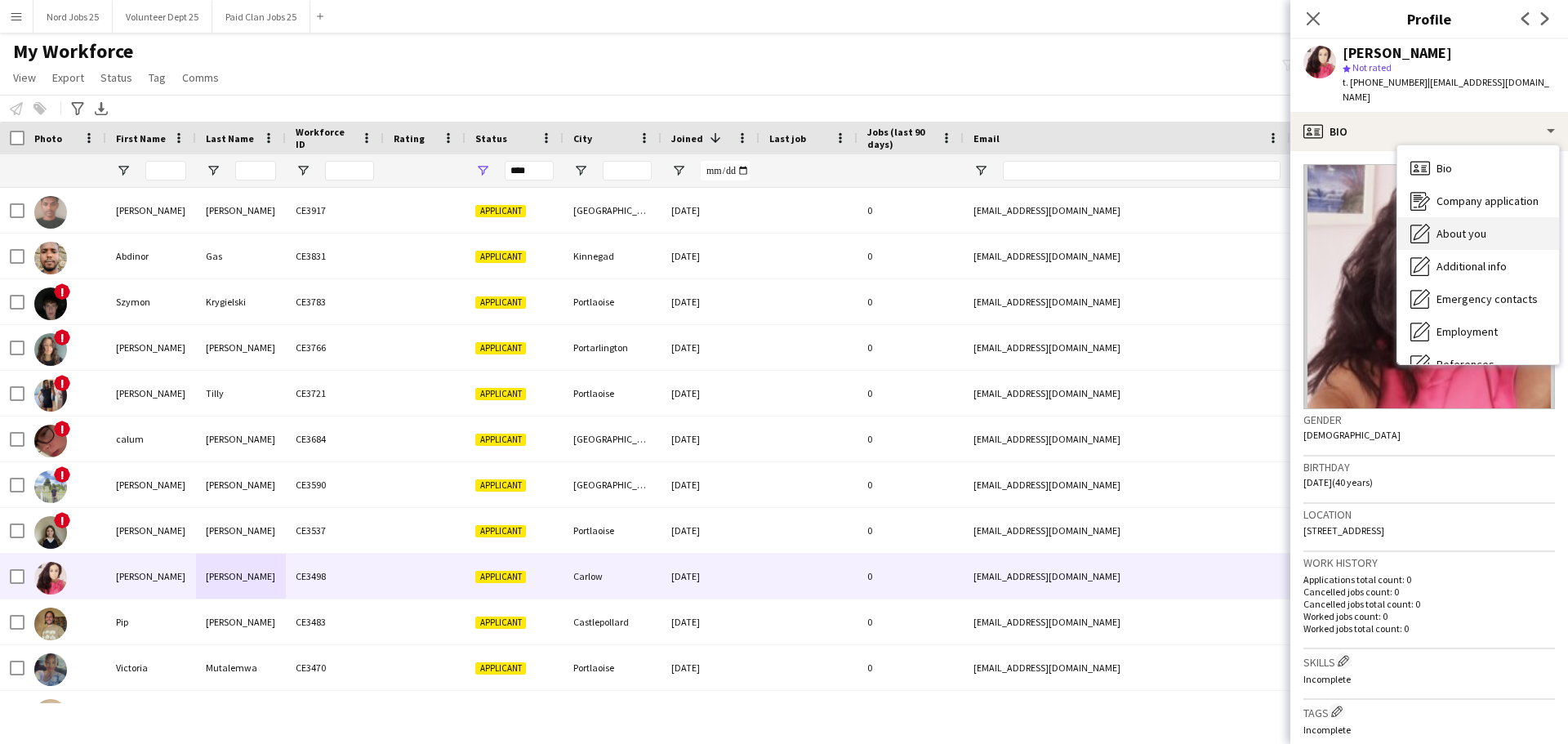
click at [1465, 218] on div "About you About you" at bounding box center [1478, 234] width 162 height 33
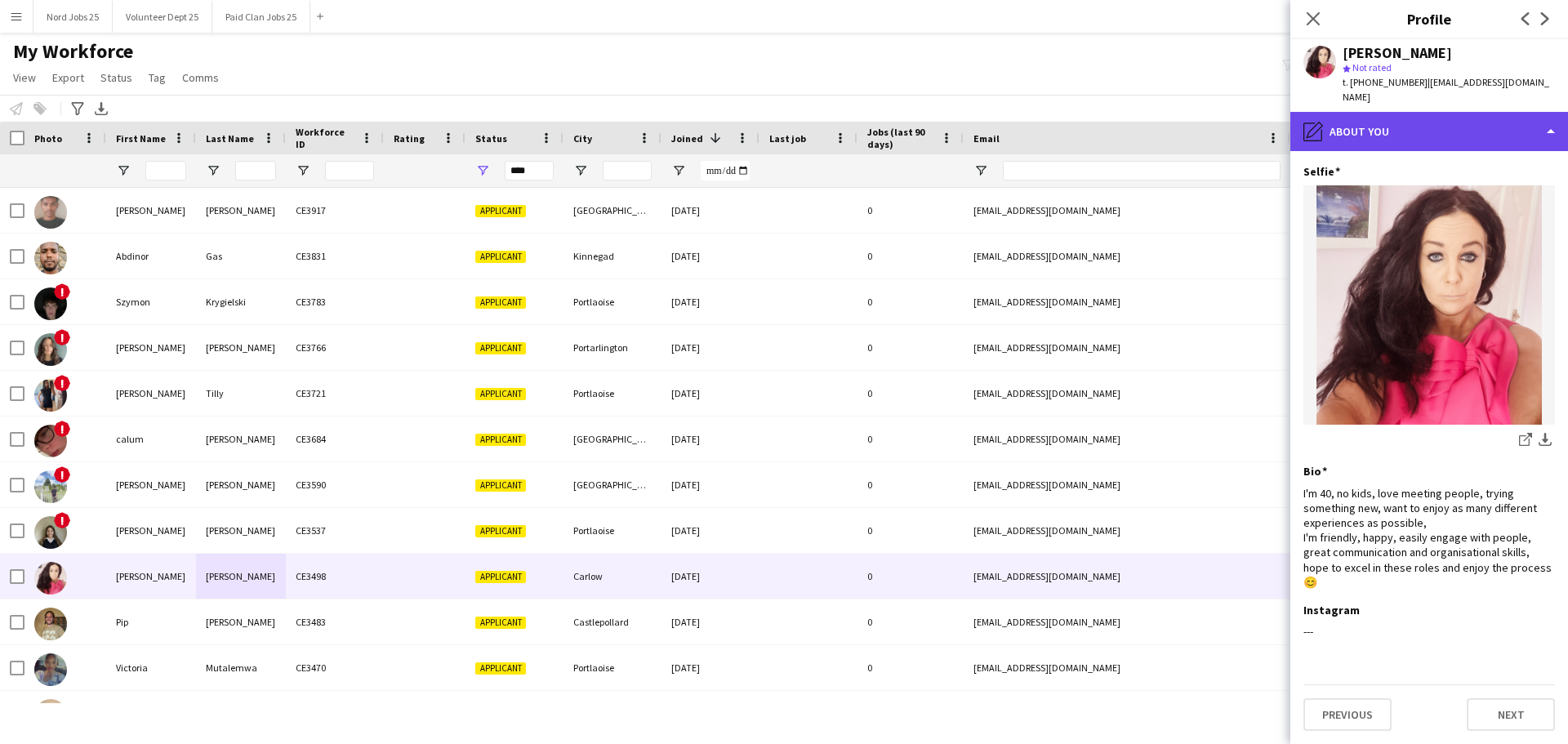
click at [1443, 133] on div "pencil4 About you" at bounding box center [1429, 131] width 278 height 39
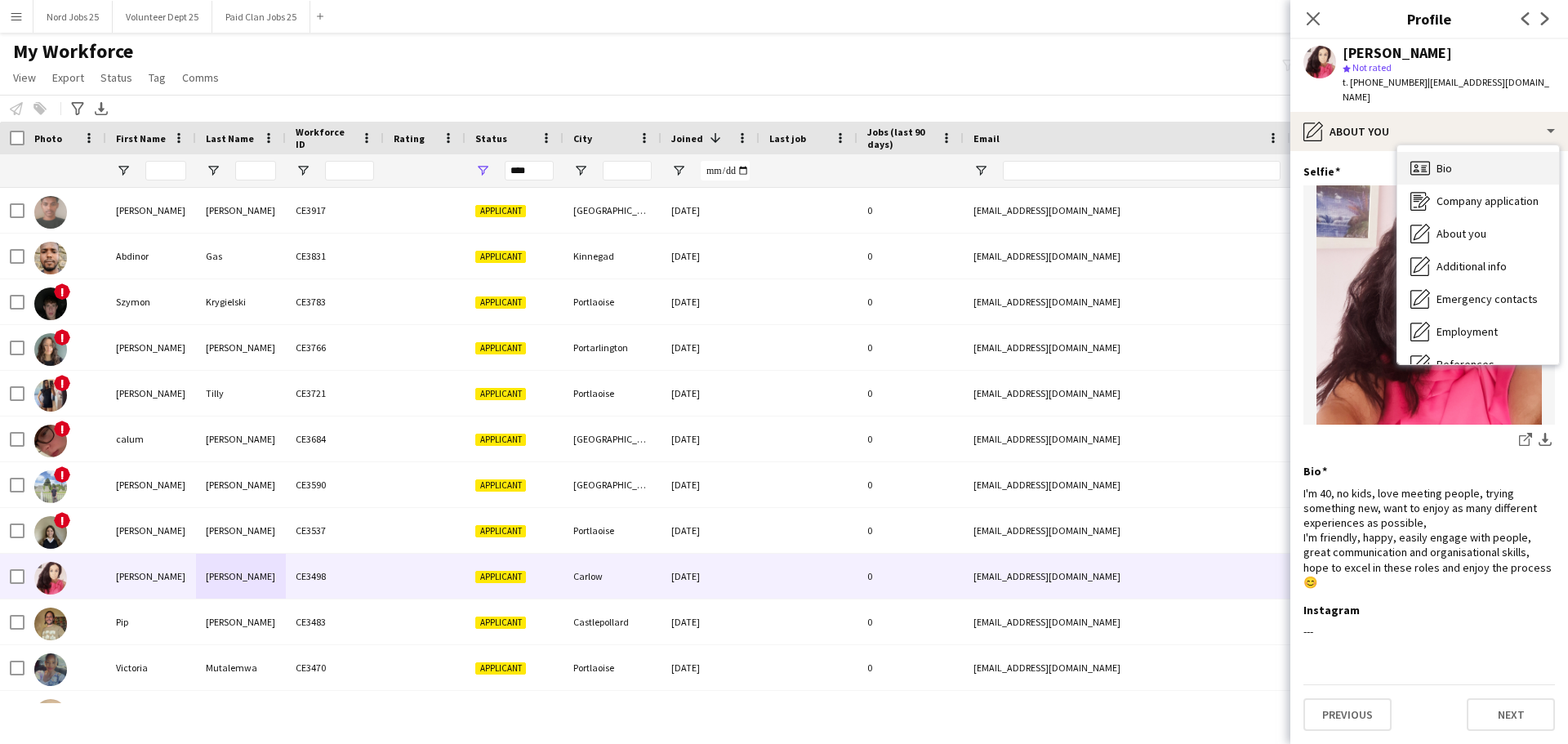
click at [1450, 161] on div "Bio Bio" at bounding box center [1478, 168] width 162 height 33
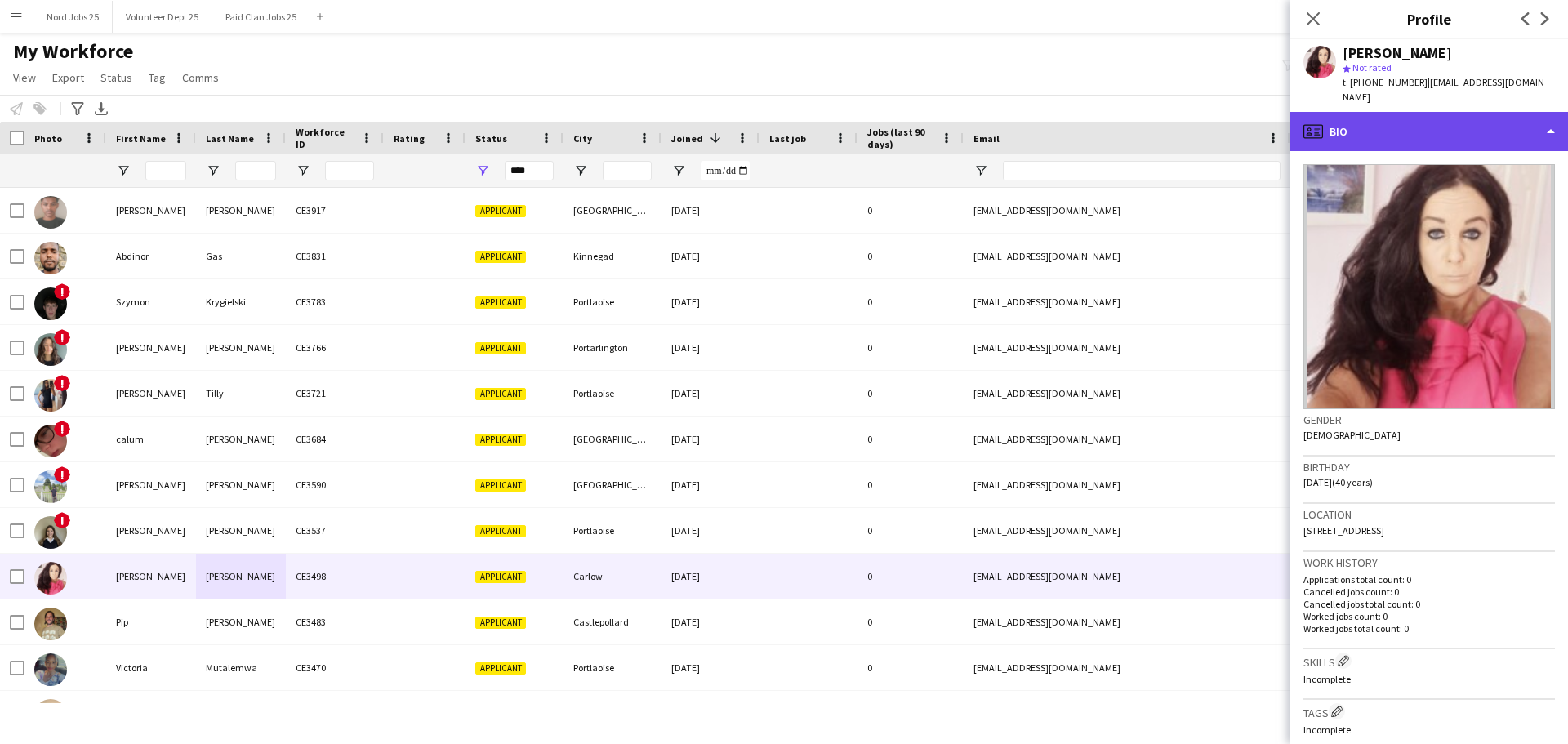
click at [1412, 112] on div "profile Bio" at bounding box center [1429, 131] width 278 height 39
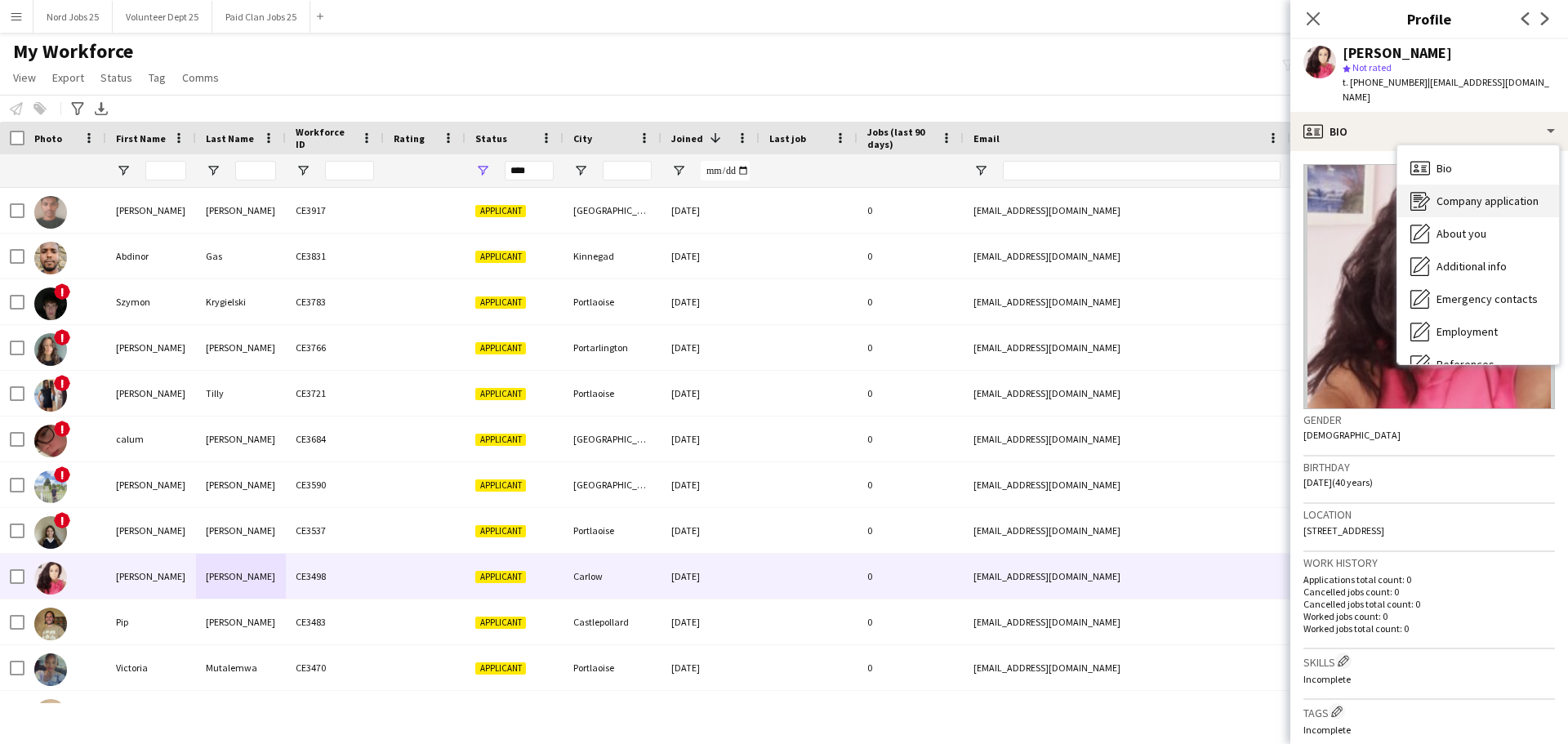
click at [1439, 184] on div "Company application Company application" at bounding box center [1478, 200] width 162 height 33
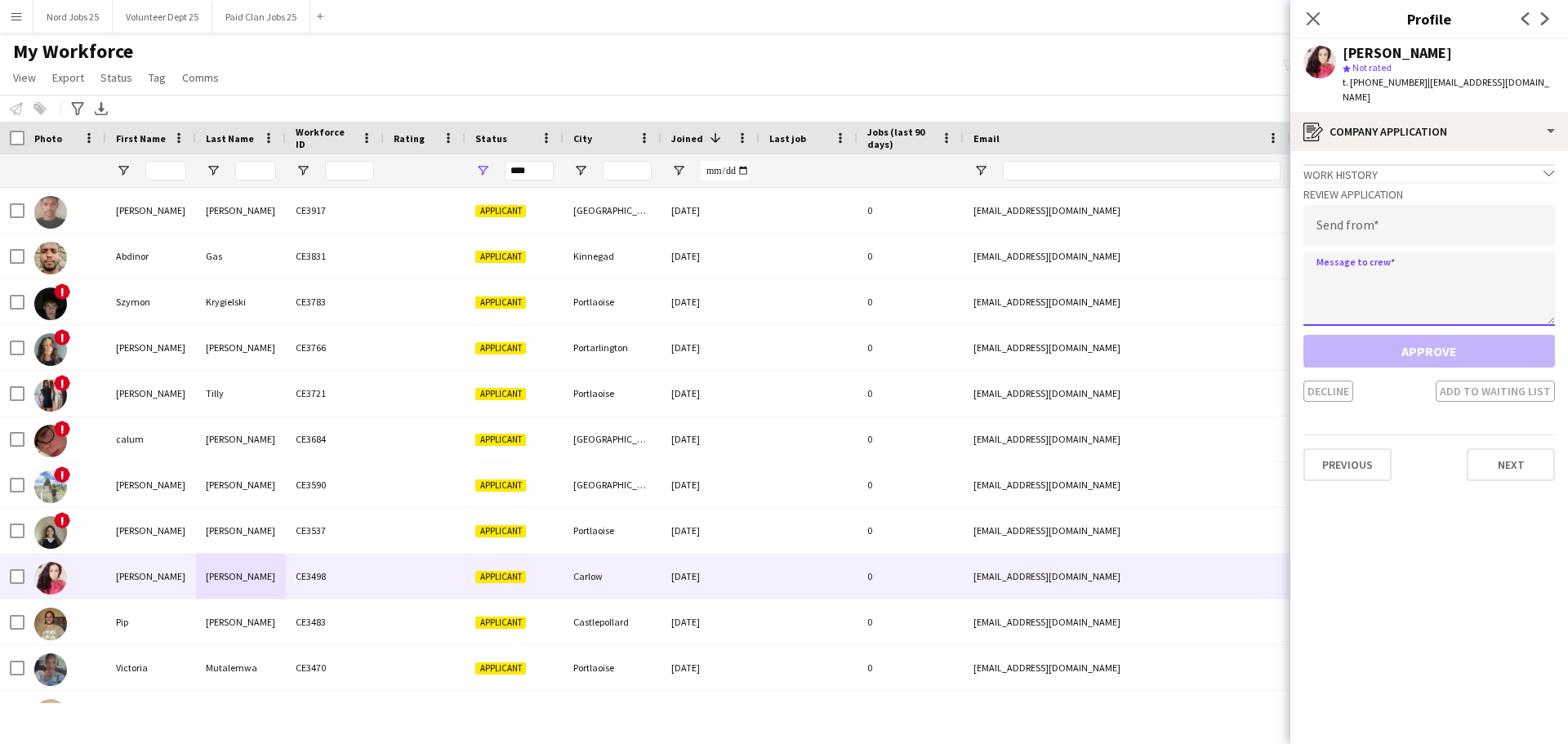
click at [1400, 253] on textarea at bounding box center [1429, 289] width 252 height 73
paste textarea "**********"
type textarea "**********"
click at [1375, 187] on h3 "Review Application" at bounding box center [1429, 194] width 252 height 15
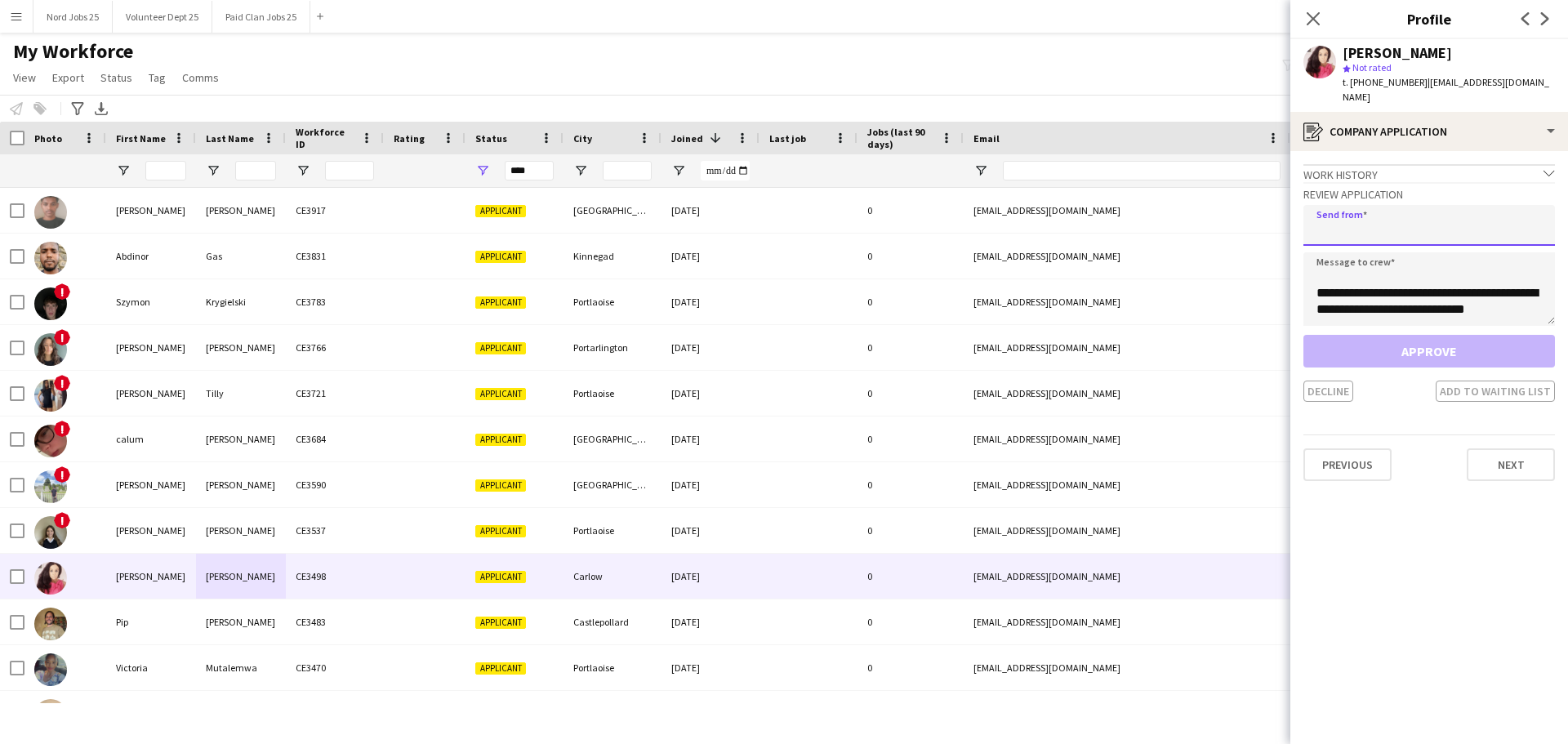
click at [1357, 205] on input "email" at bounding box center [1429, 225] width 252 height 41
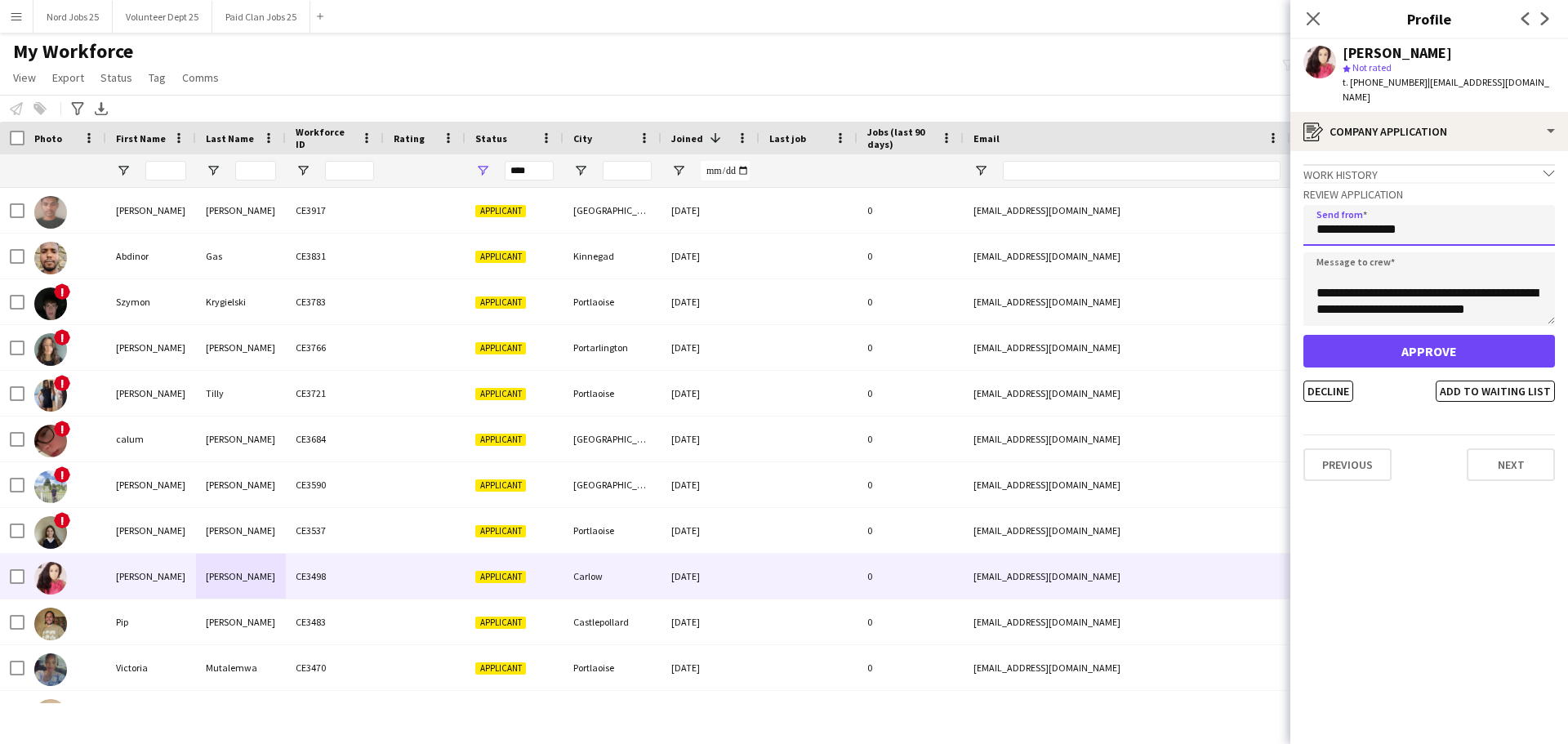
type input "**********"
click at [1386, 338] on button "Approve" at bounding box center [1429, 351] width 252 height 33
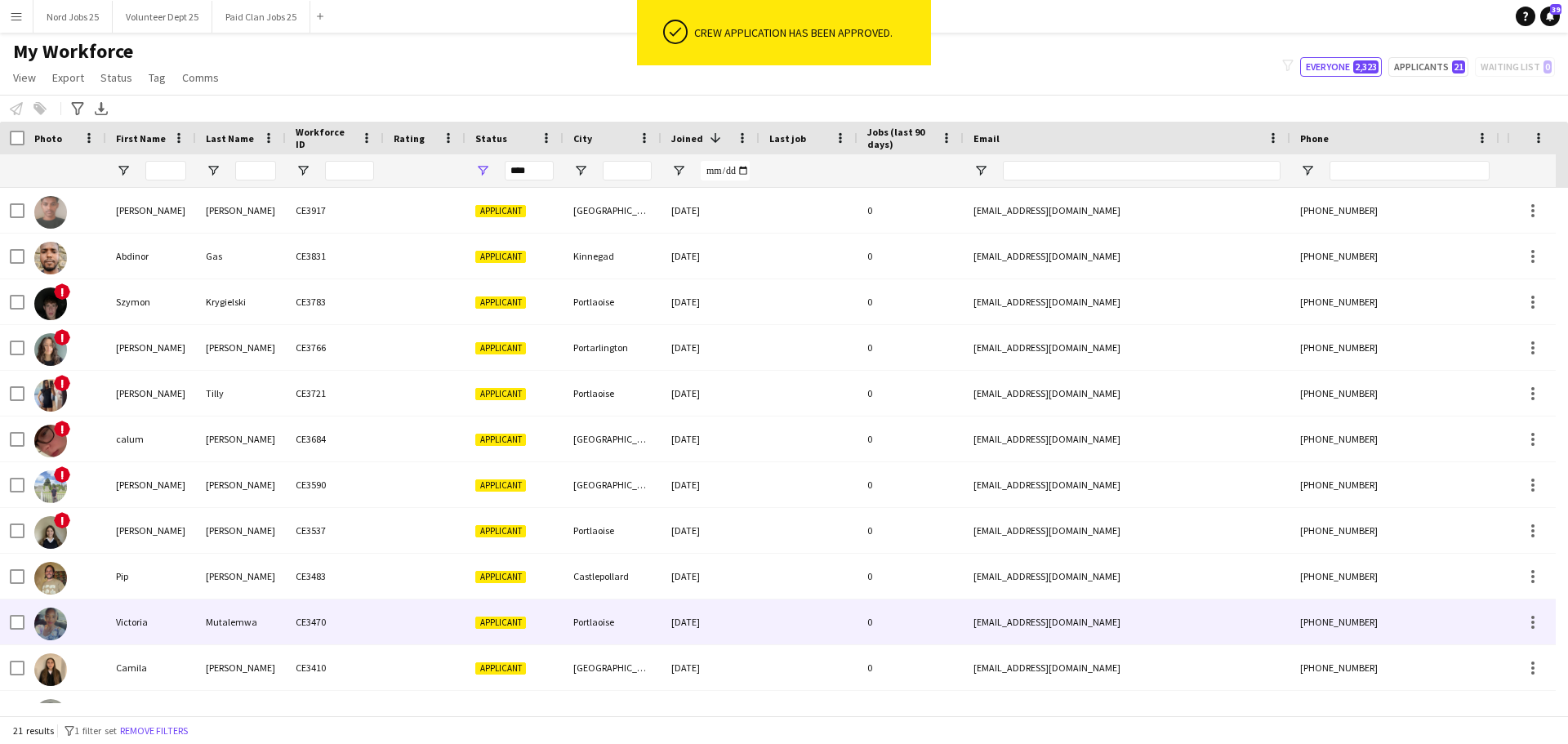
click at [139, 611] on div "Victoria" at bounding box center [151, 622] width 90 height 45
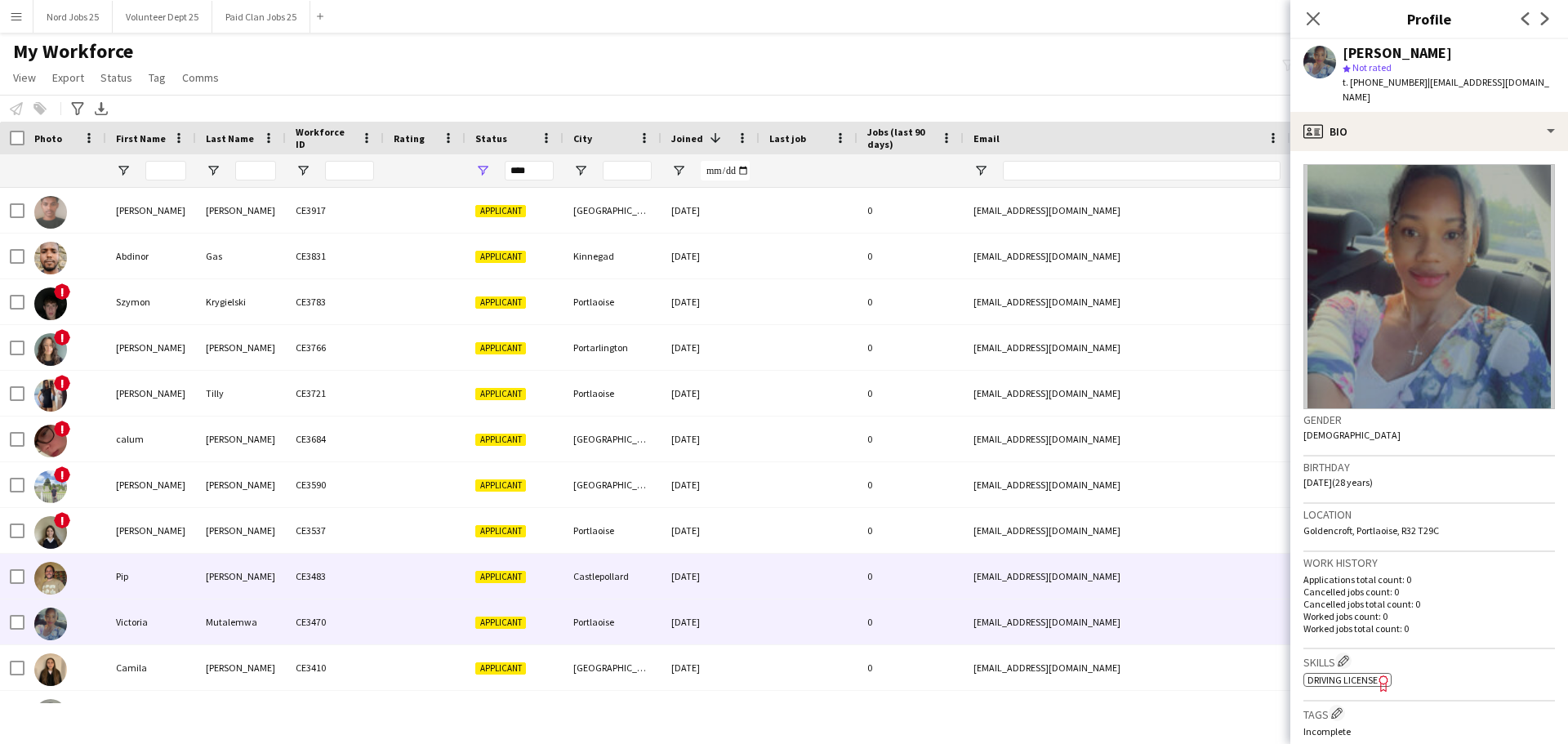
click at [128, 590] on div "Pip" at bounding box center [151, 576] width 90 height 45
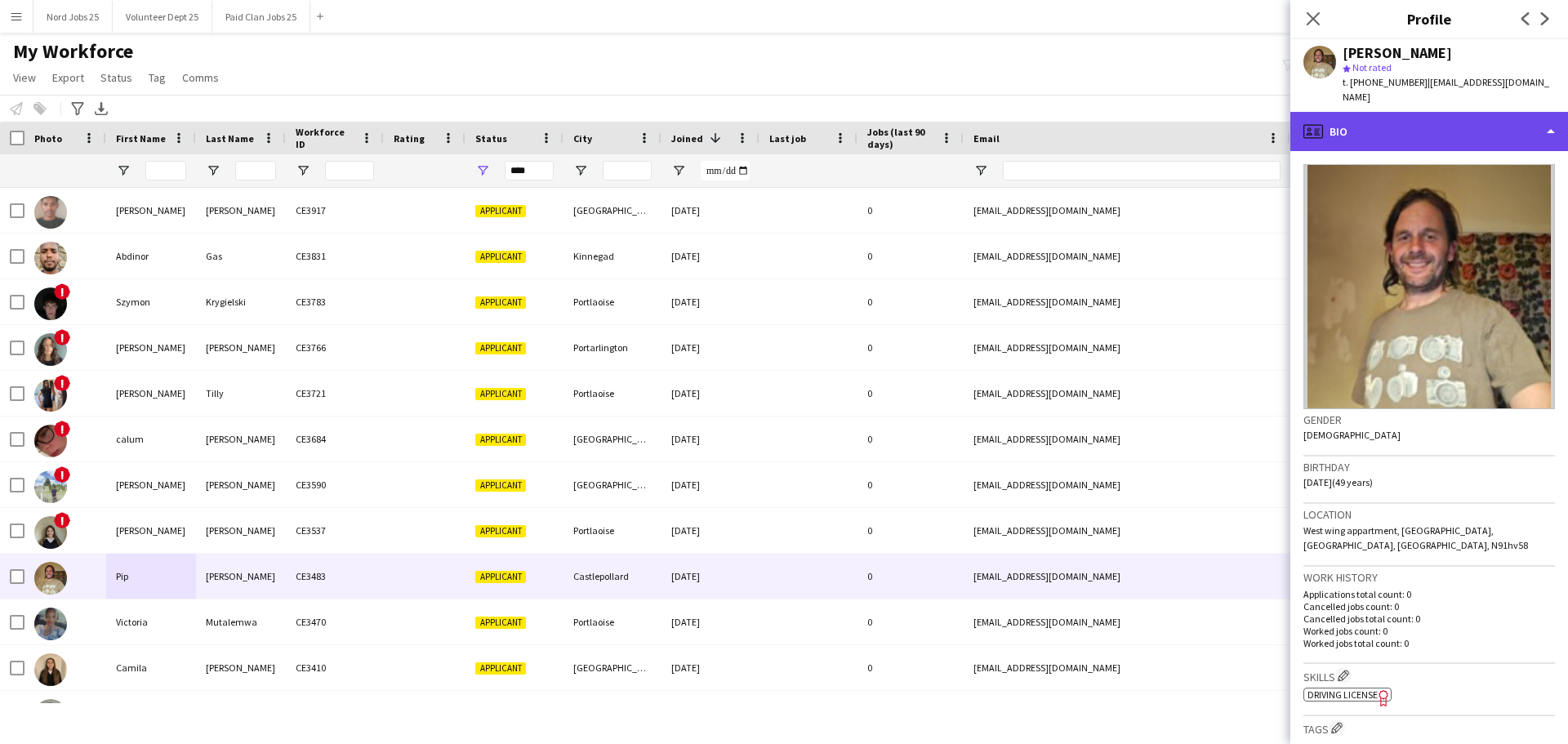
click at [1355, 122] on div "profile Bio" at bounding box center [1429, 131] width 278 height 39
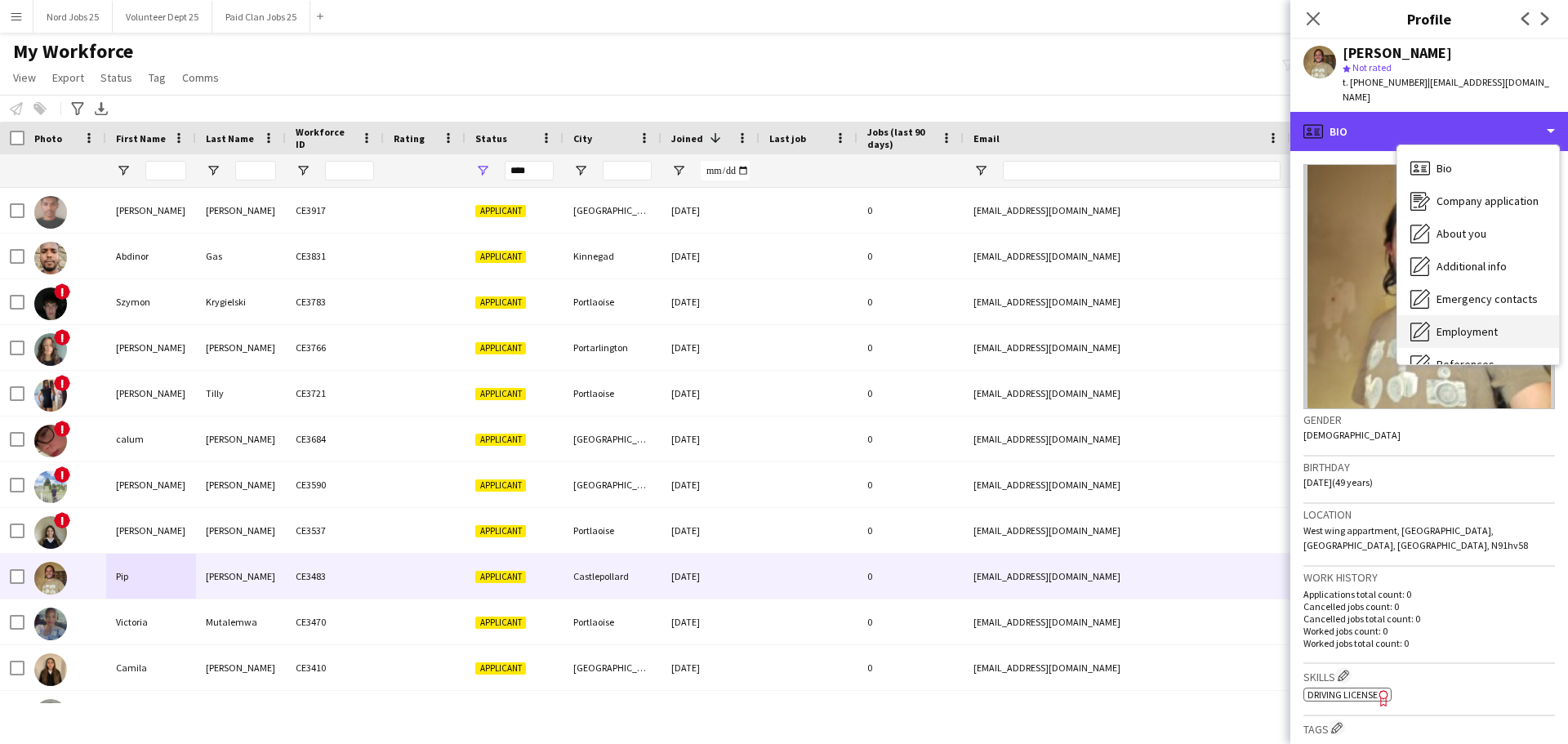
scroll to position [153, 0]
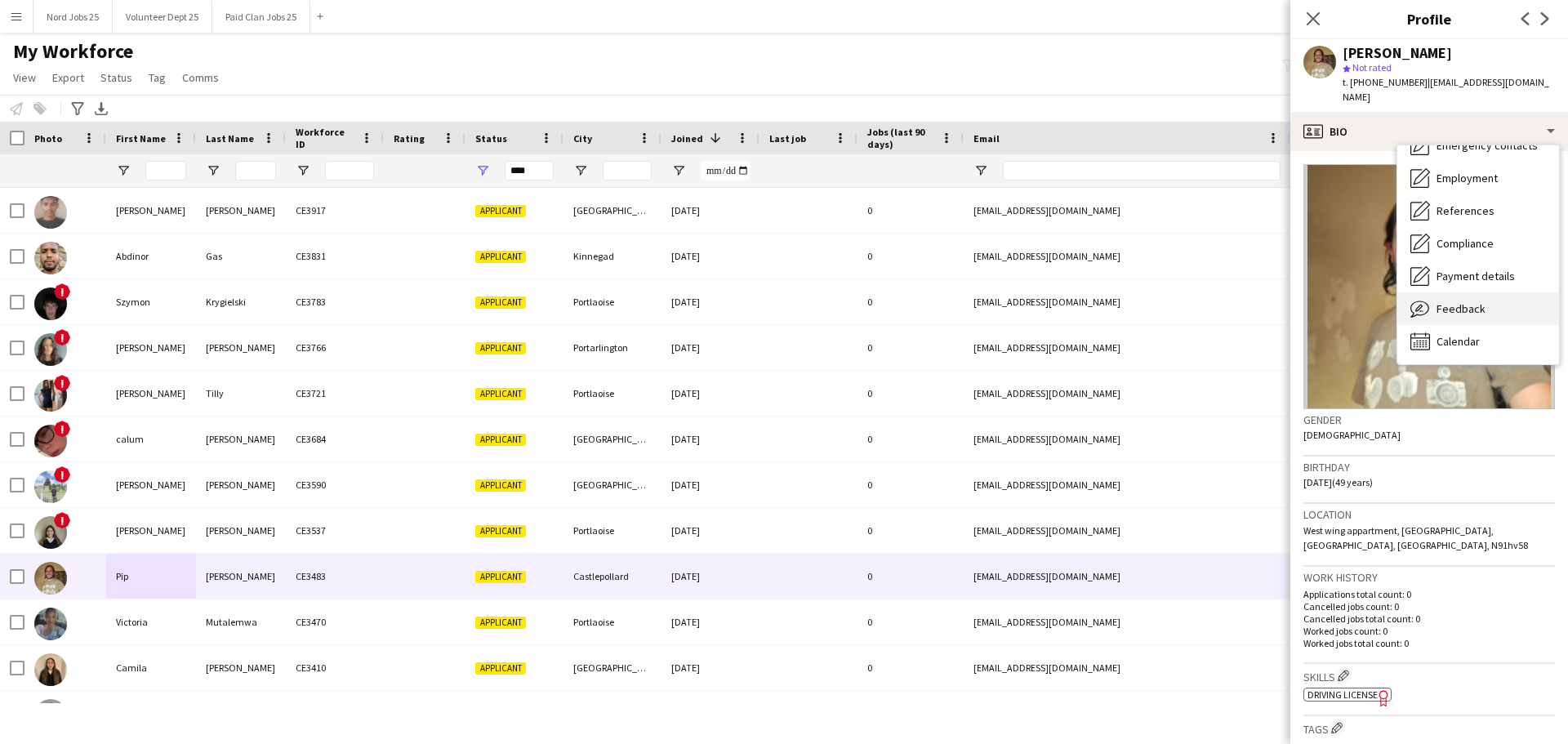
click at [1468, 301] on span "Feedback" at bounding box center [1460, 309] width 49 height 15
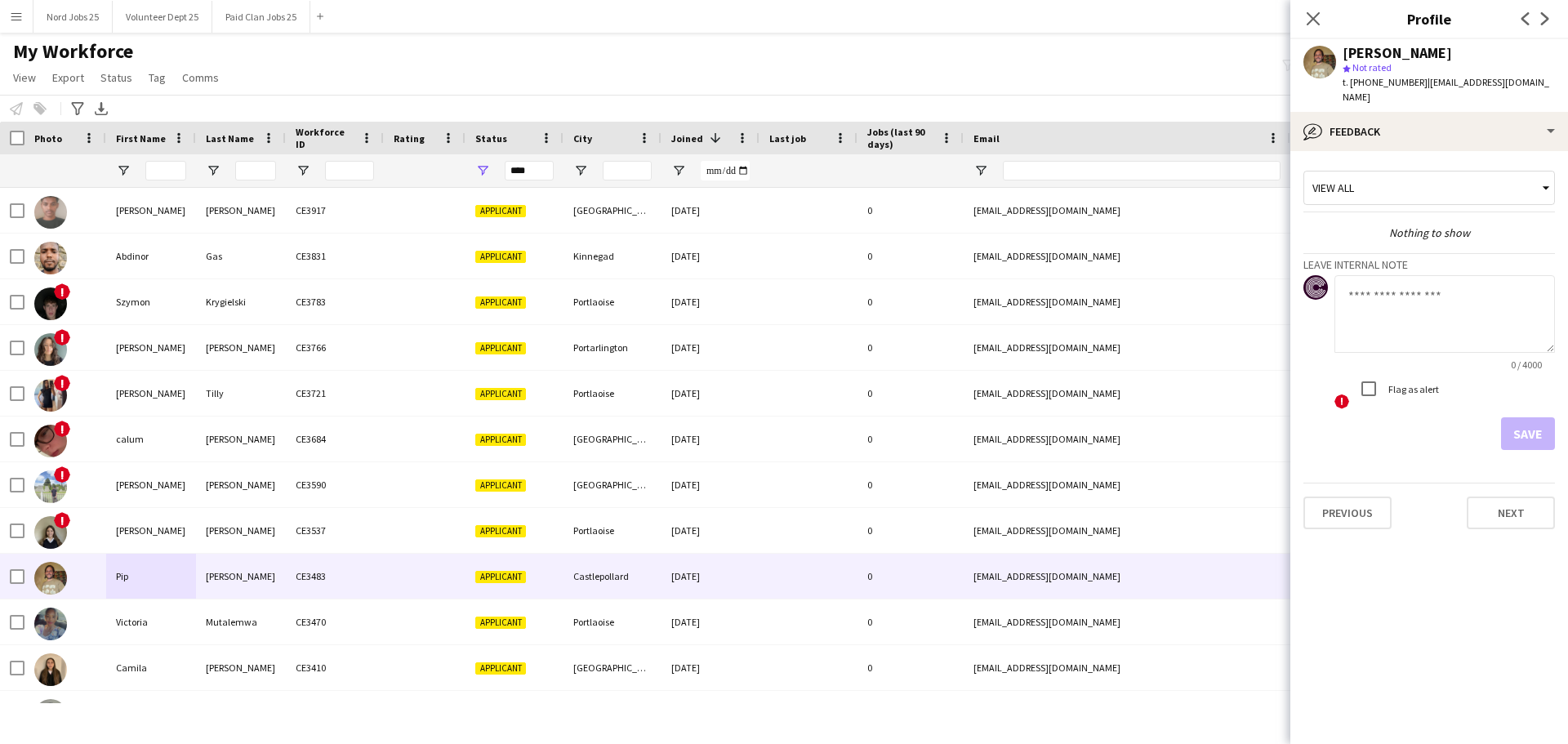
click at [1410, 302] on textarea at bounding box center [1444, 314] width 220 height 78
type textarea "***"
click at [1533, 417] on button "Save" at bounding box center [1527, 433] width 54 height 33
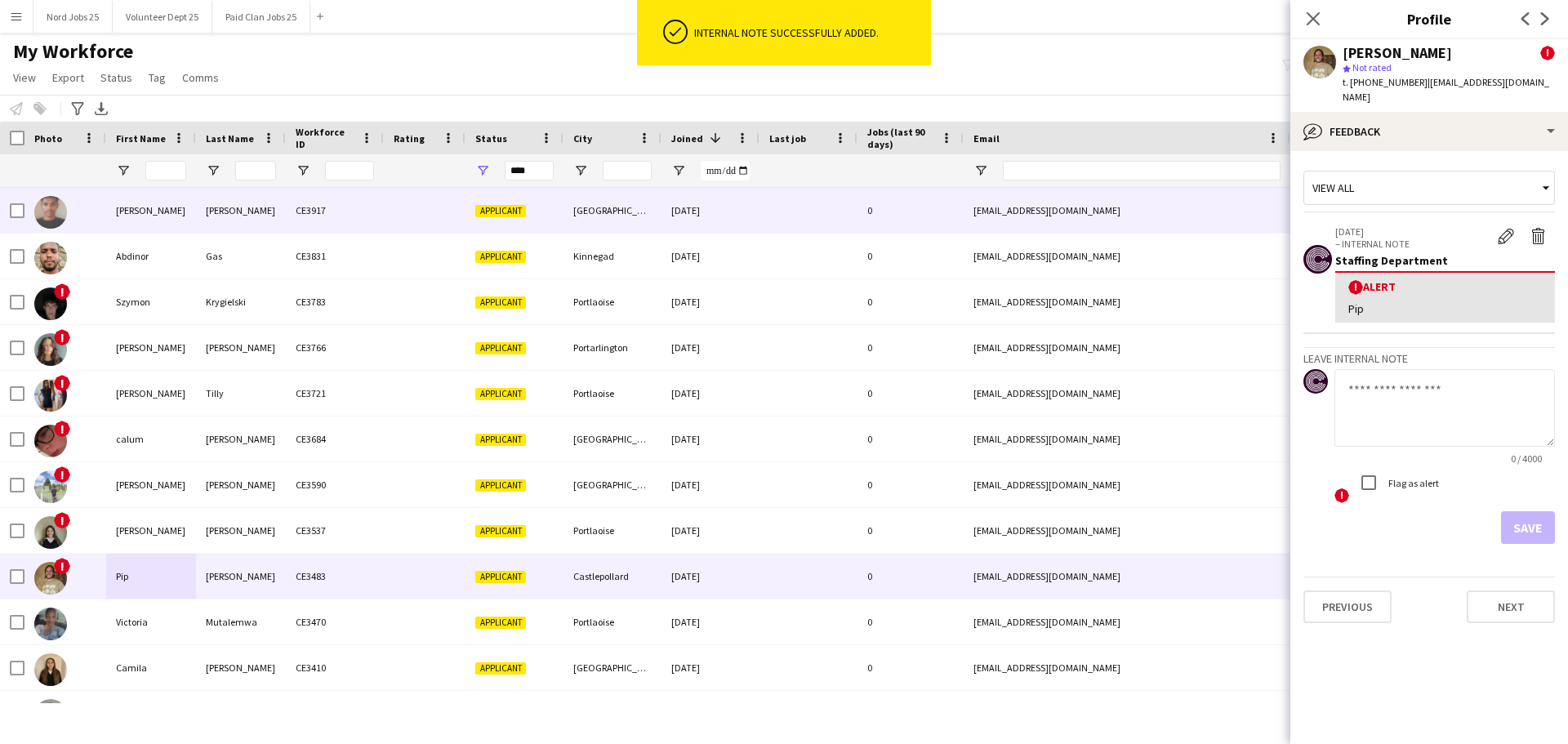
click at [144, 207] on div "[PERSON_NAME]" at bounding box center [151, 210] width 90 height 45
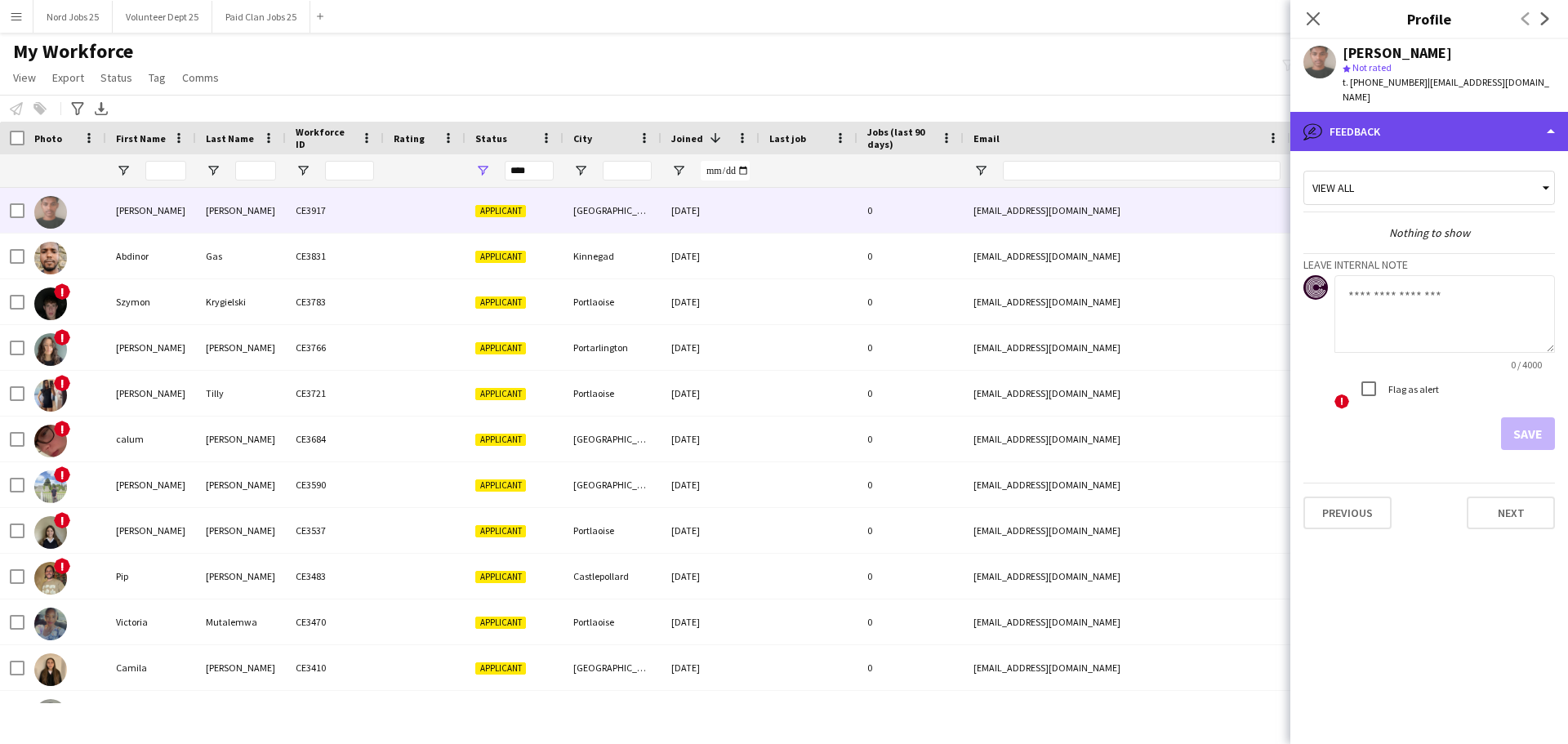
click at [1405, 112] on div "bubble-pencil Feedback" at bounding box center [1429, 131] width 278 height 39
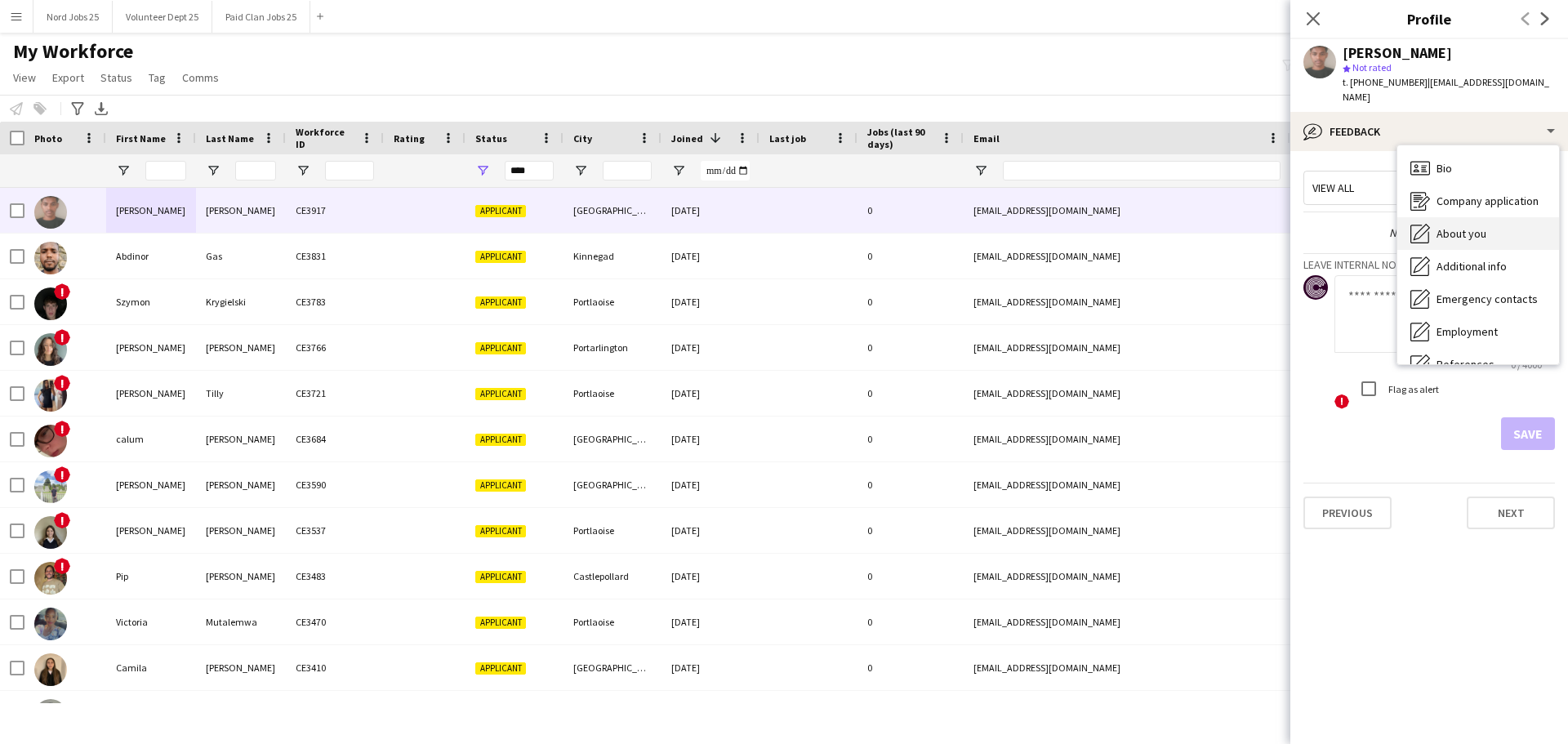
click at [1450, 226] on span "About you" at bounding box center [1461, 234] width 50 height 15
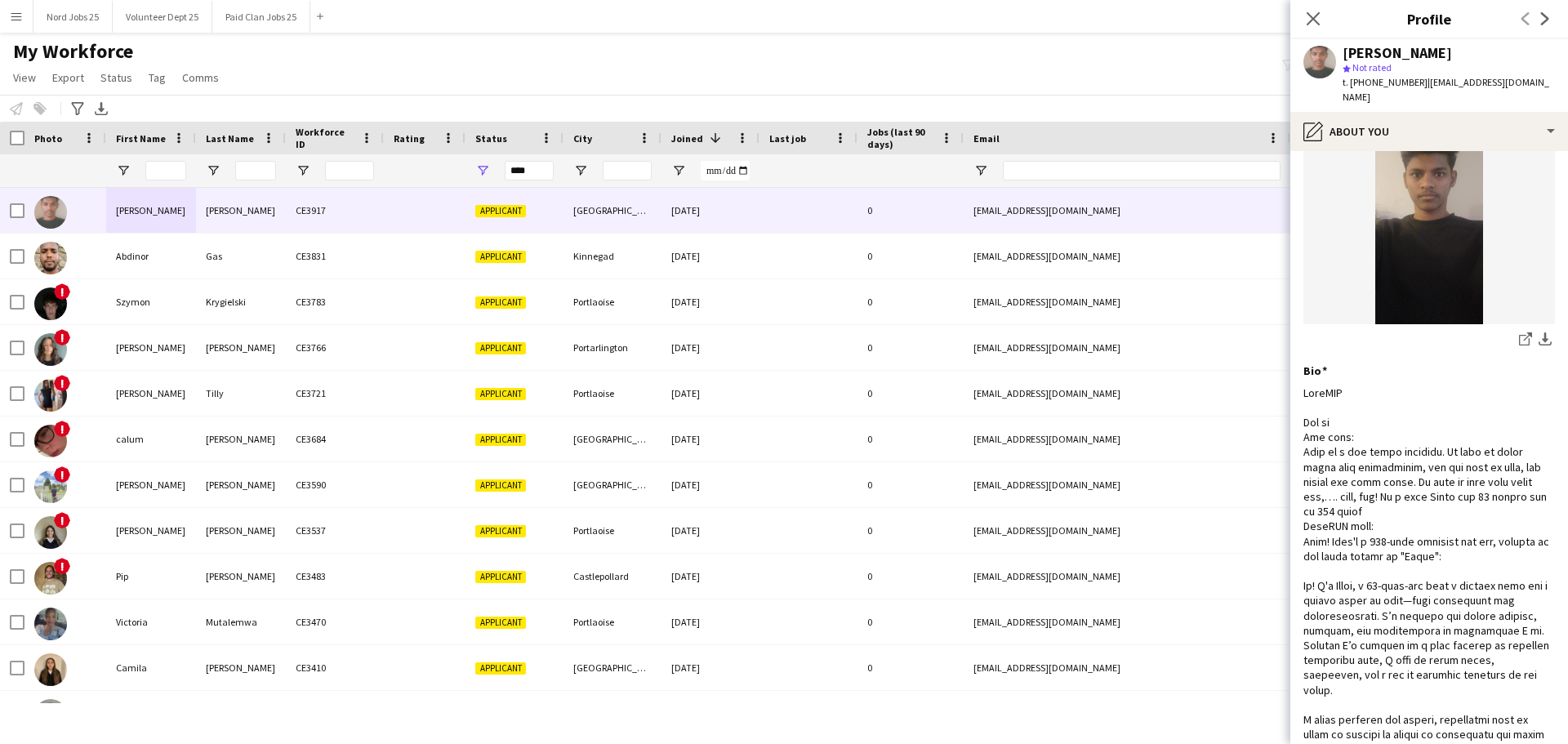
scroll to position [99, 0]
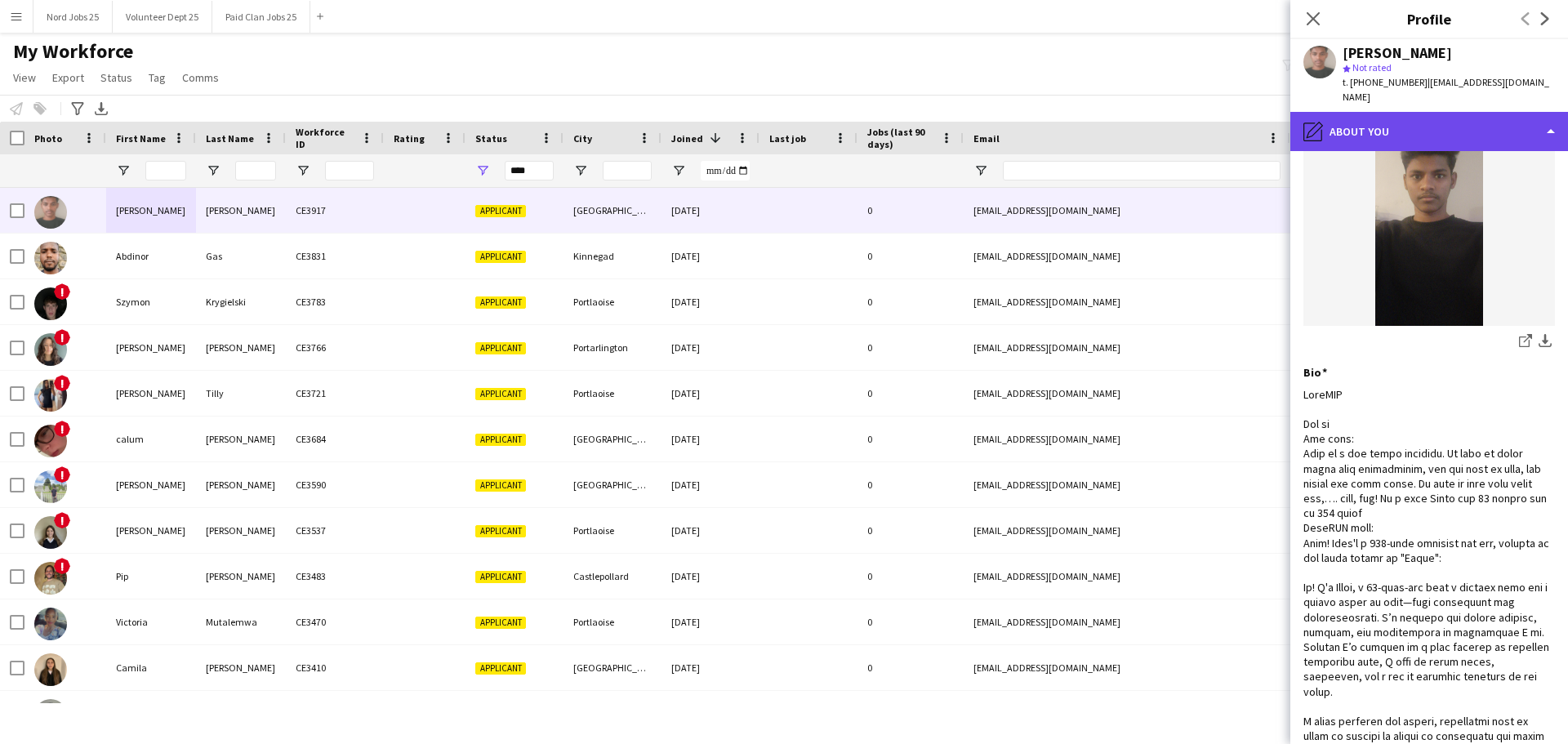
click at [1414, 126] on div "pencil4 About you" at bounding box center [1429, 131] width 278 height 39
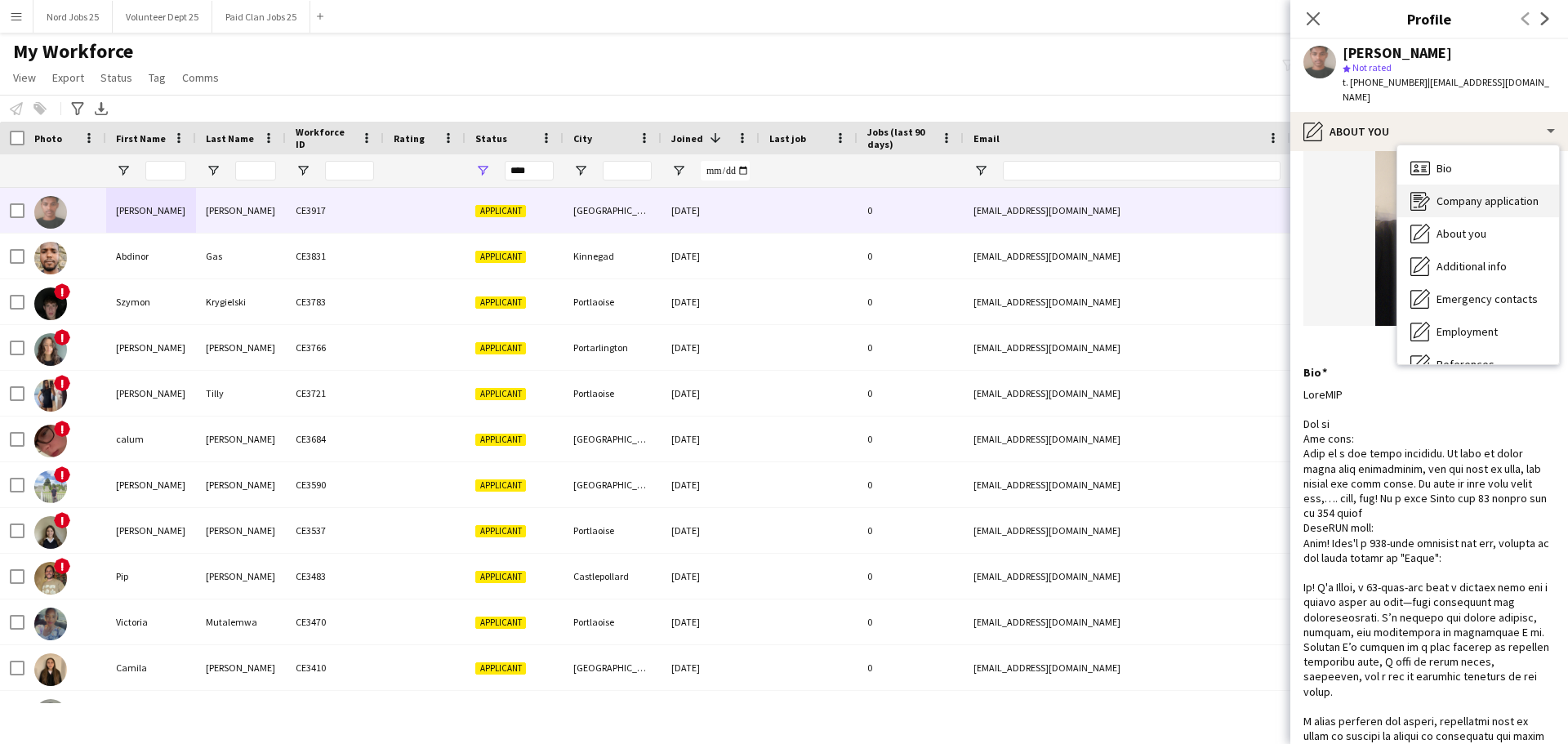
click at [1475, 195] on div "Company application Company application" at bounding box center [1478, 200] width 162 height 33
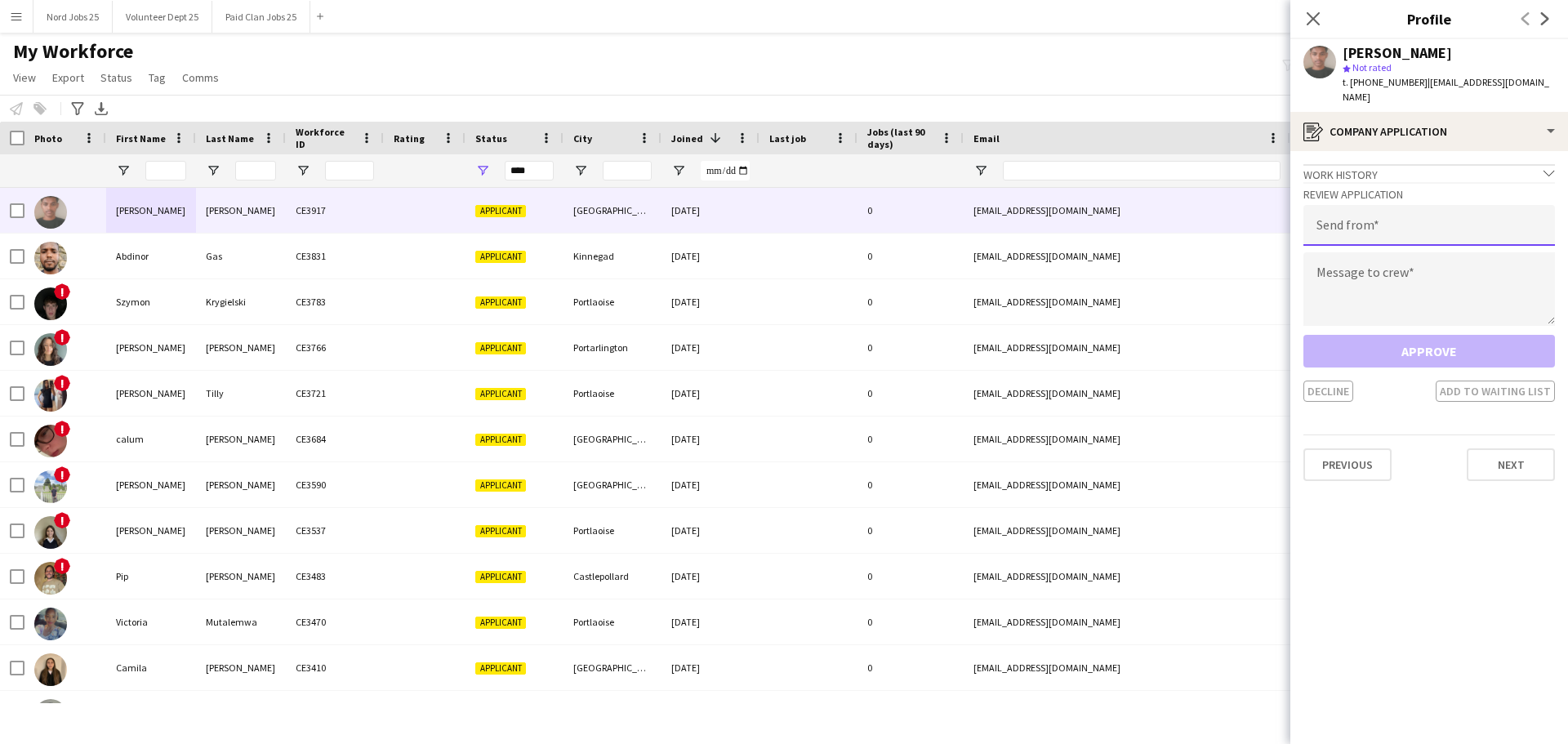
click at [1402, 205] on input "email" at bounding box center [1429, 225] width 252 height 41
type input "**********"
click at [1389, 260] on textarea at bounding box center [1429, 289] width 252 height 73
paste textarea "**********"
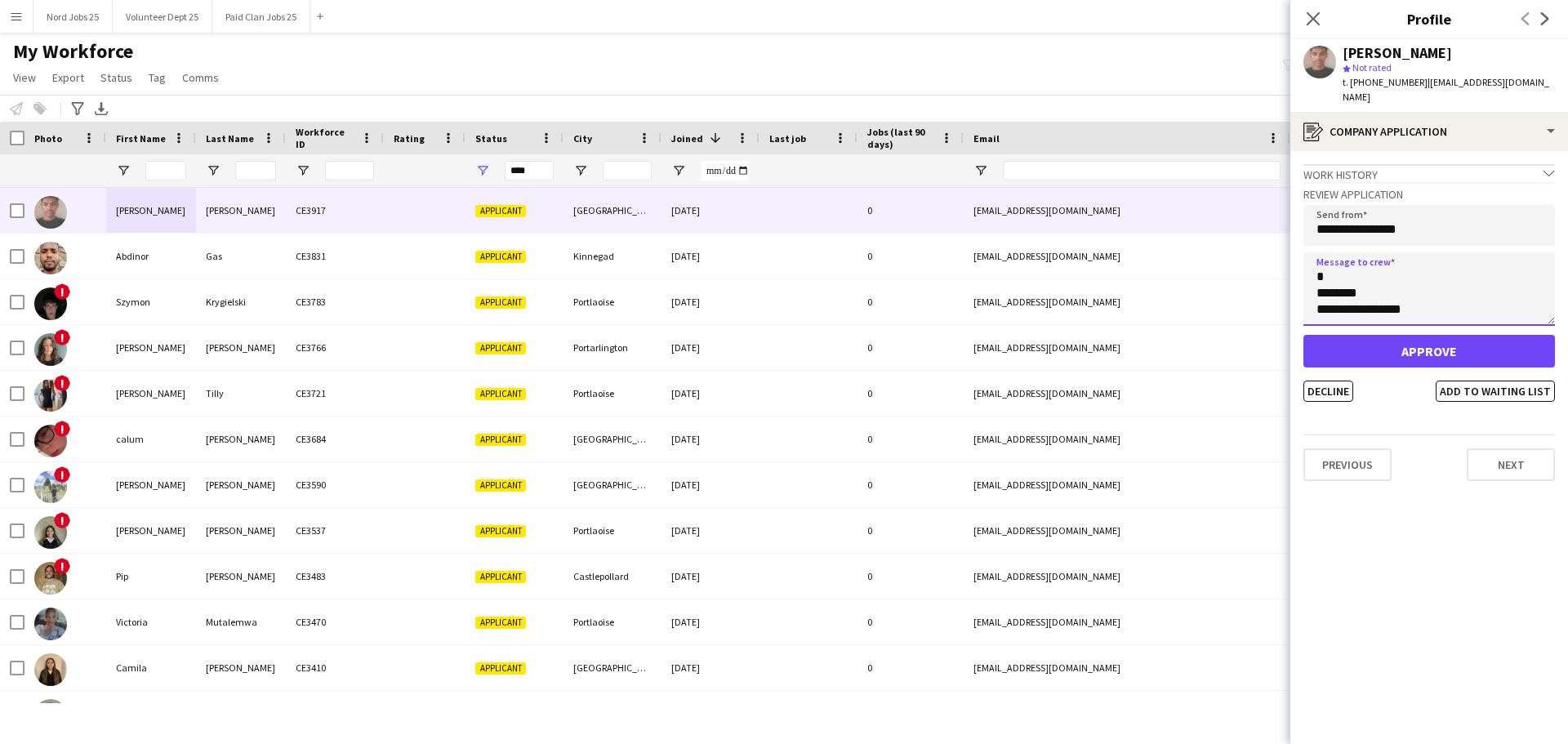
scroll to position [0, 0]
click at [1496, 288] on textarea "**********" at bounding box center [1429, 289] width 252 height 73
click at [1428, 261] on textarea "**********" at bounding box center [1429, 289] width 252 height 73
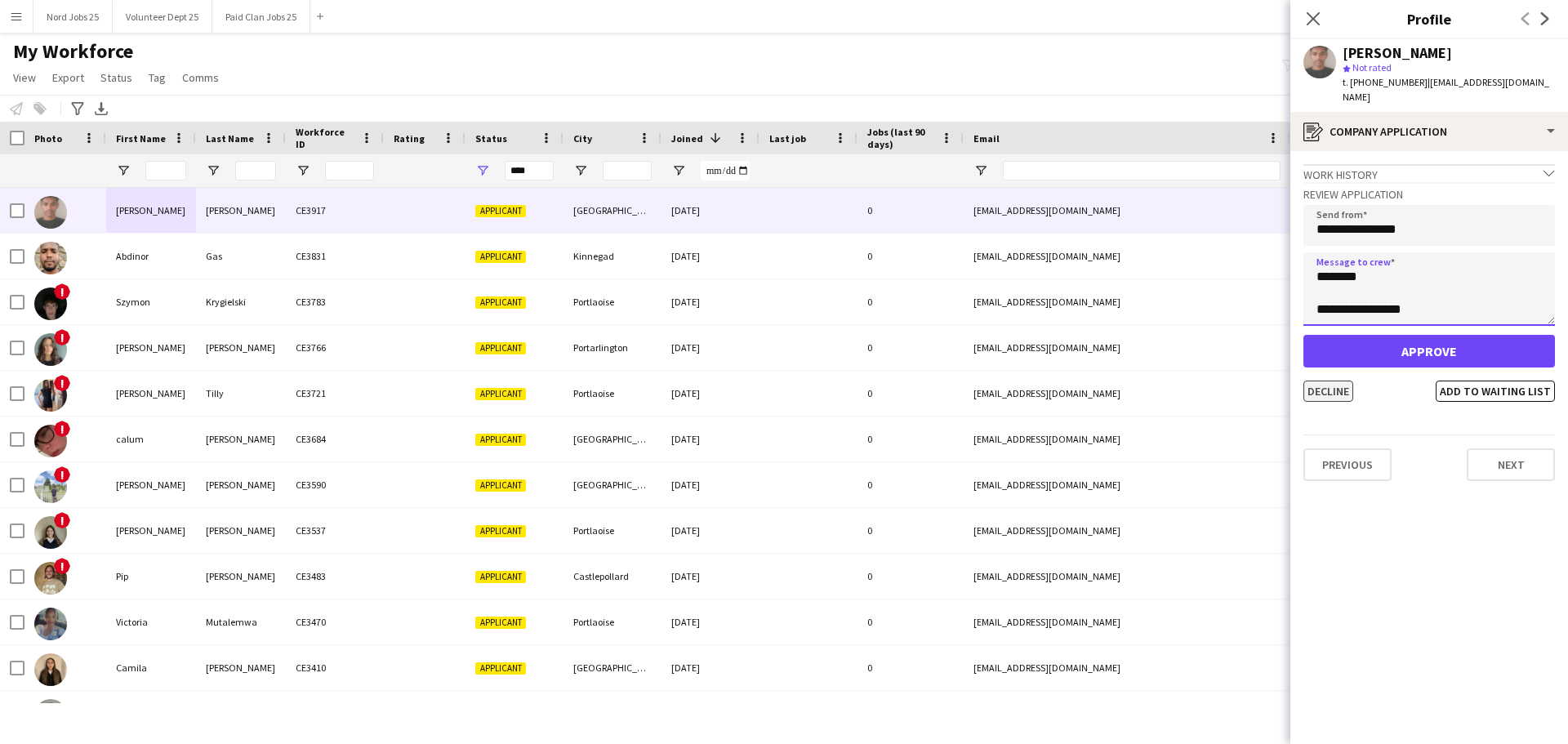
type textarea "**********"
click at [1322, 380] on button "Decline" at bounding box center [1328, 390] width 50 height 21
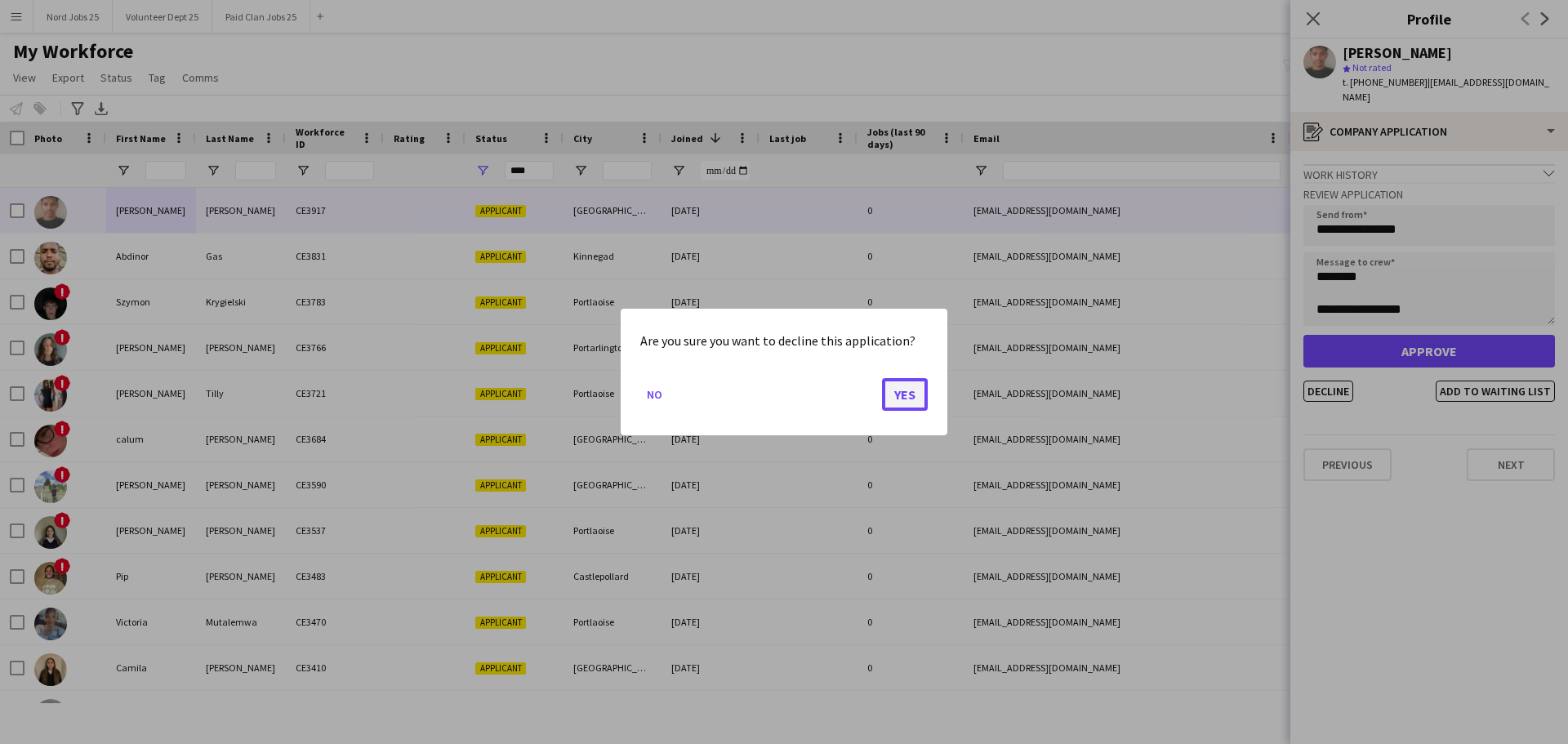
click at [903, 384] on button "Yes" at bounding box center [904, 394] width 46 height 33
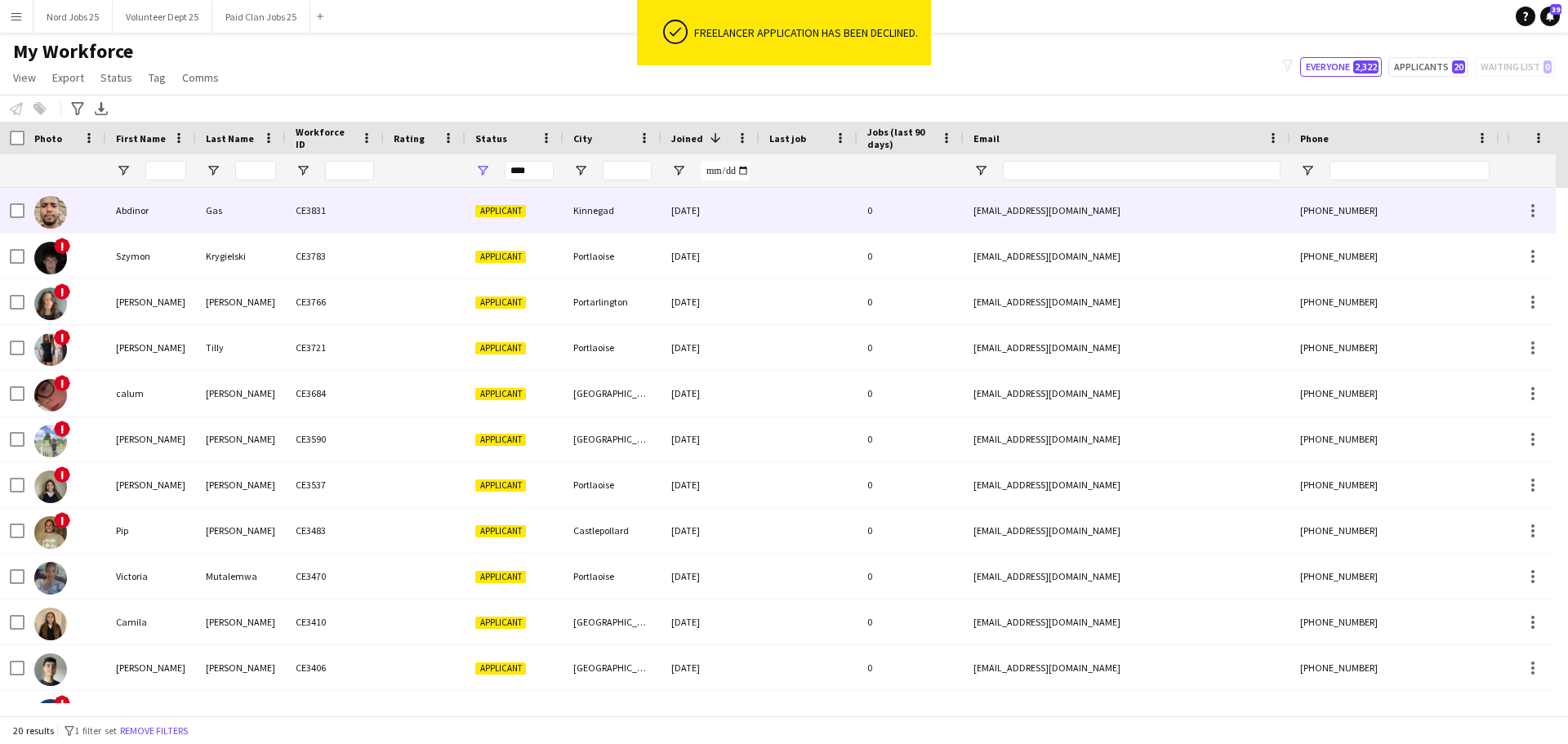
click at [193, 218] on div "Abdinor" at bounding box center [151, 210] width 90 height 45
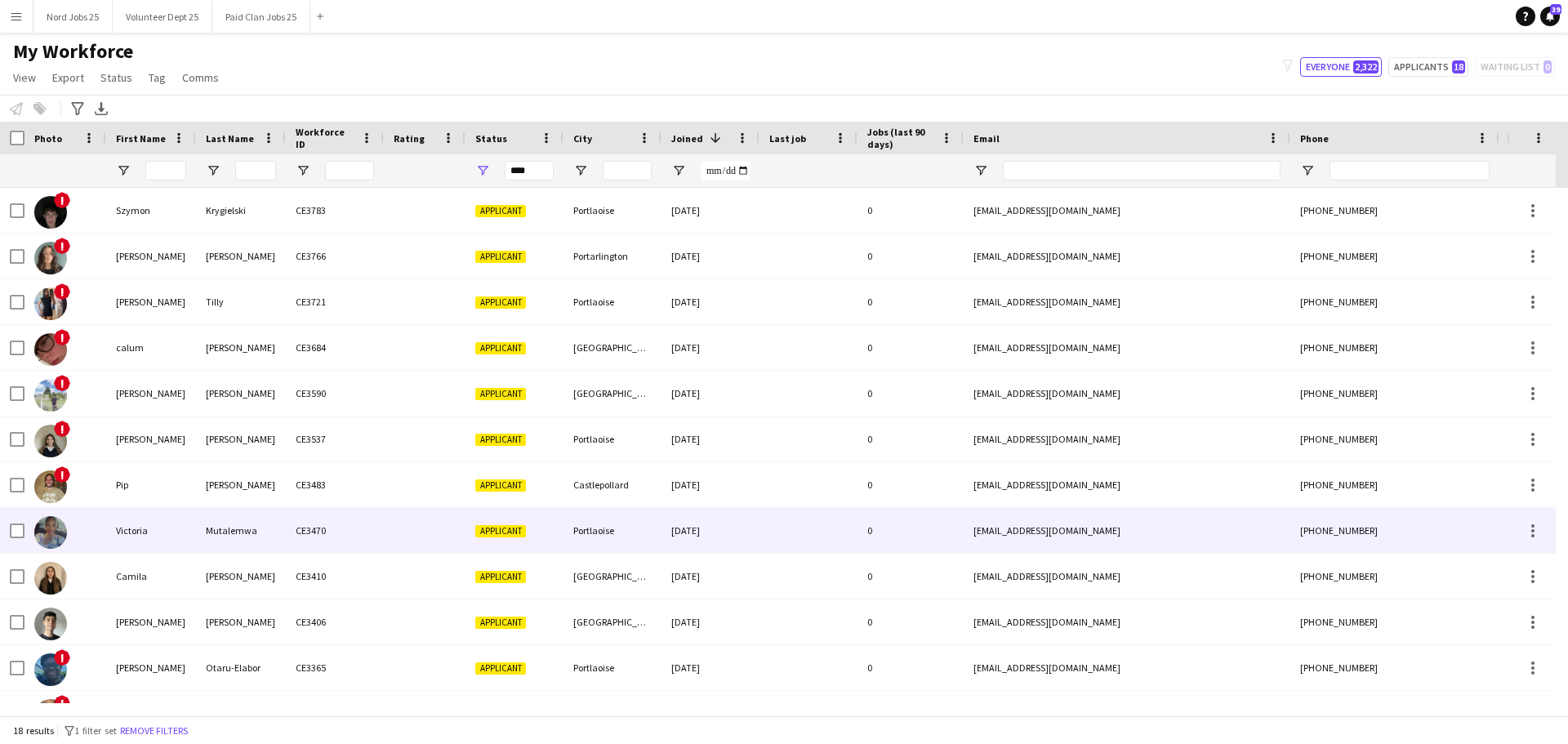
click at [153, 558] on div "Camila" at bounding box center [151, 576] width 90 height 45
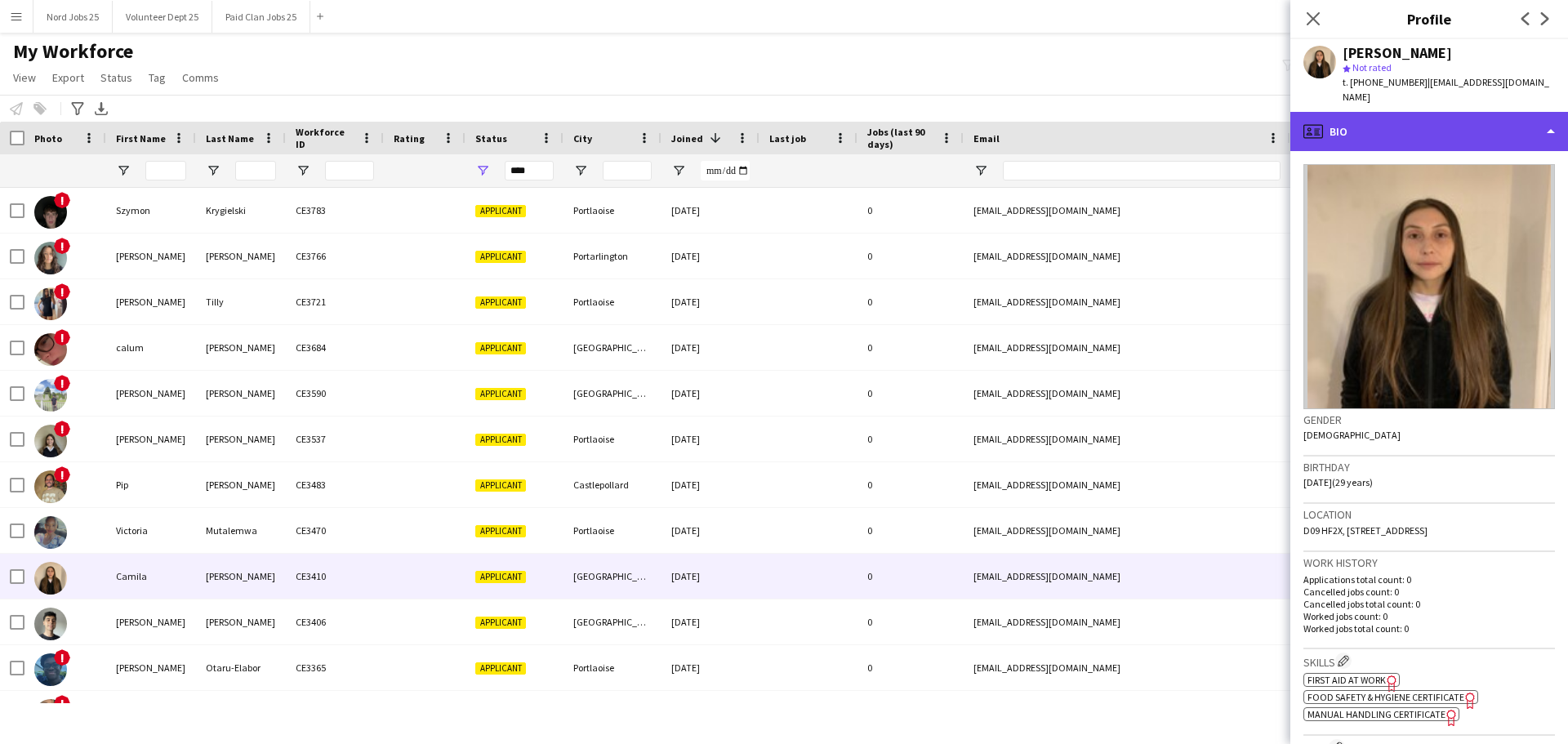
click at [1380, 113] on div "profile Bio" at bounding box center [1429, 131] width 278 height 39
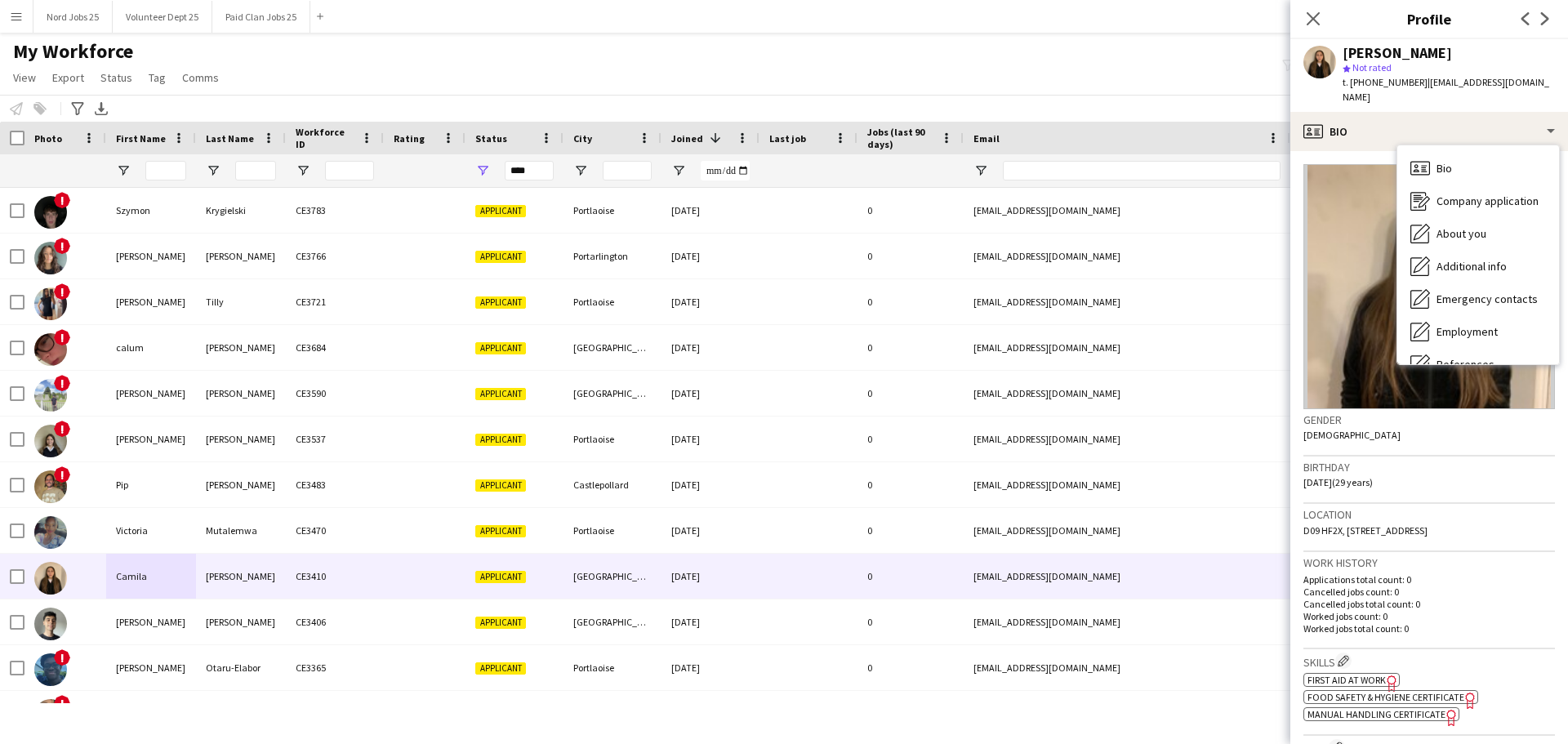
click at [621, 90] on div "My Workforce View Views Default view New view Update view Delete view Edit name…" at bounding box center [784, 67] width 1568 height 56
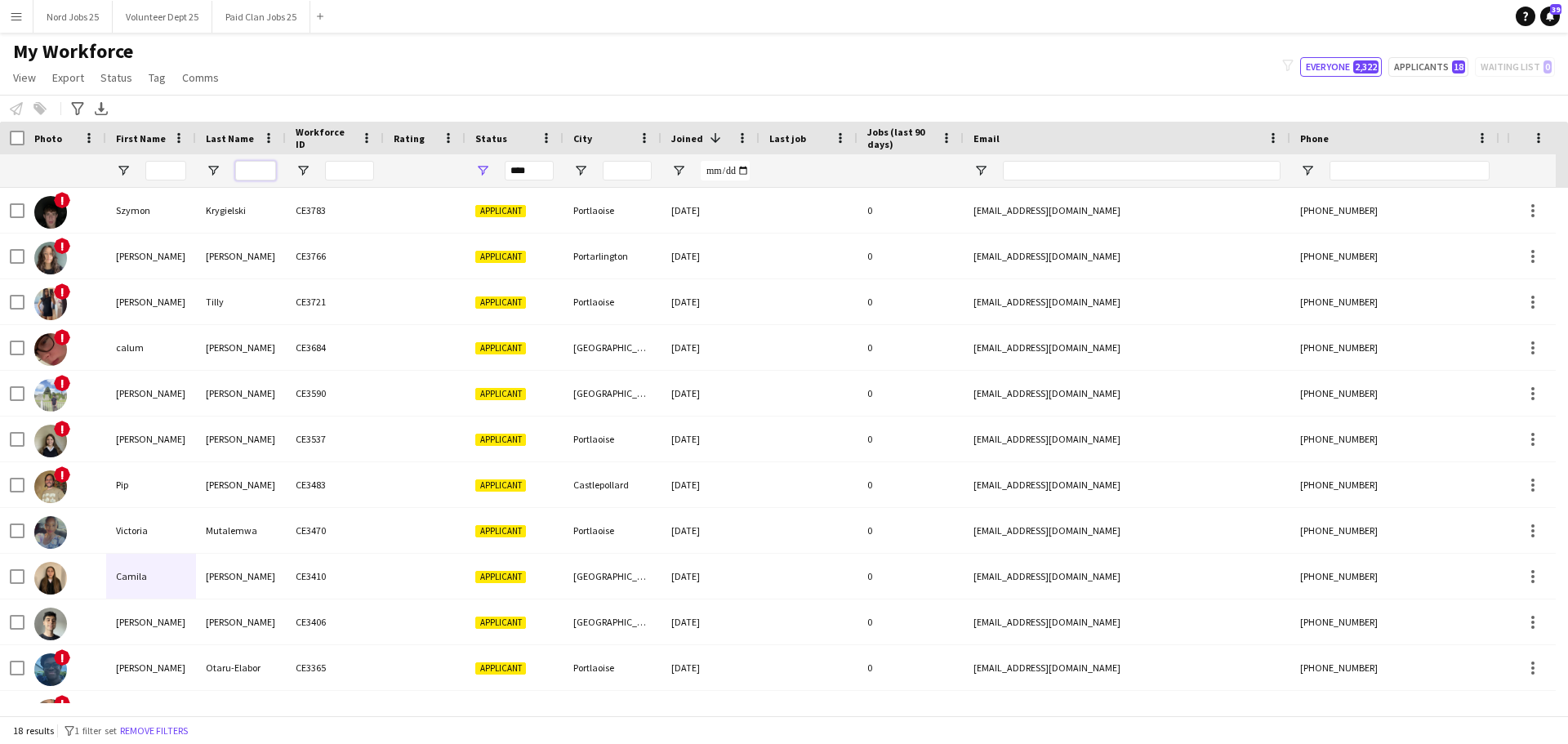
click at [258, 176] on input "Last Name Filter Input" at bounding box center [255, 171] width 41 height 20
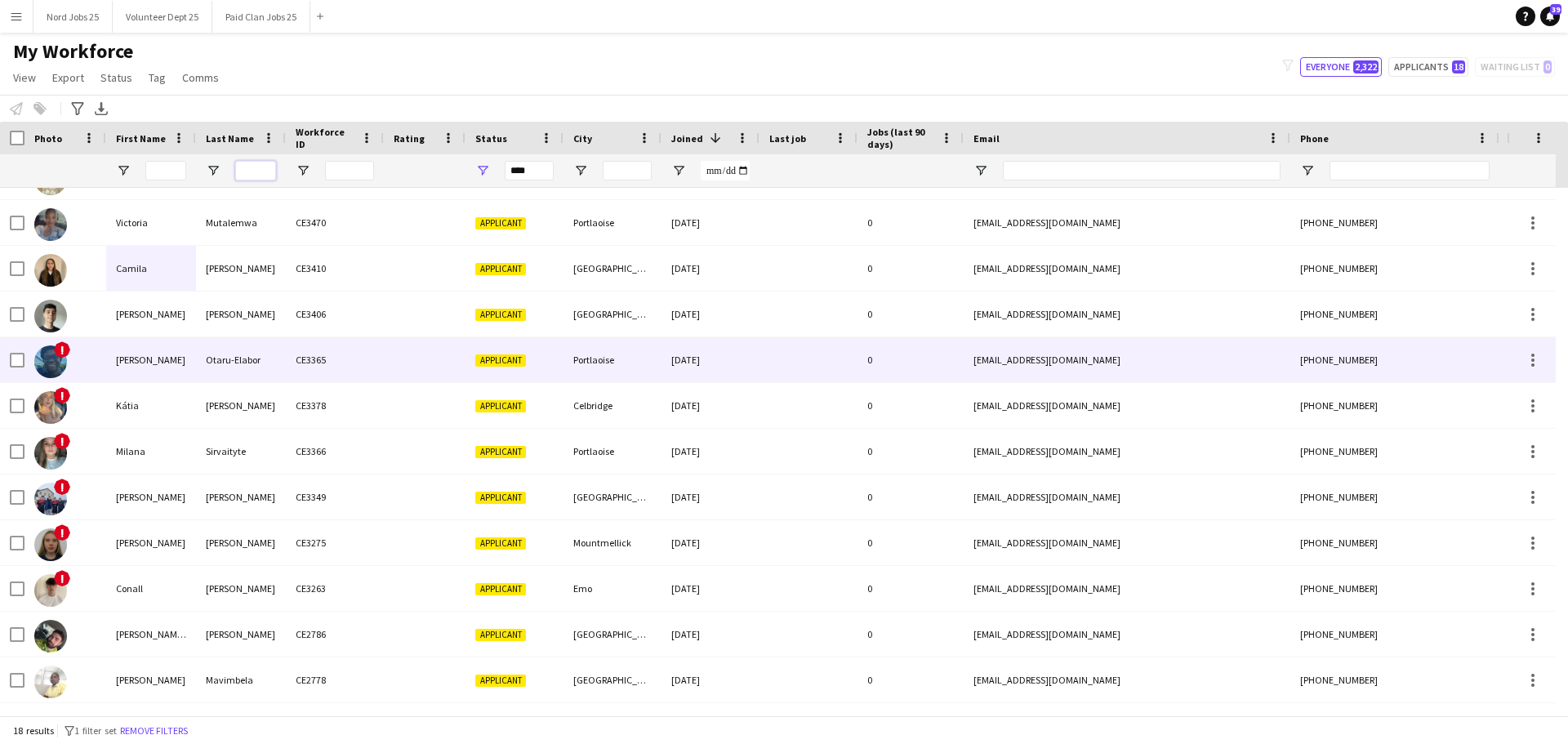
scroll to position [300, 0]
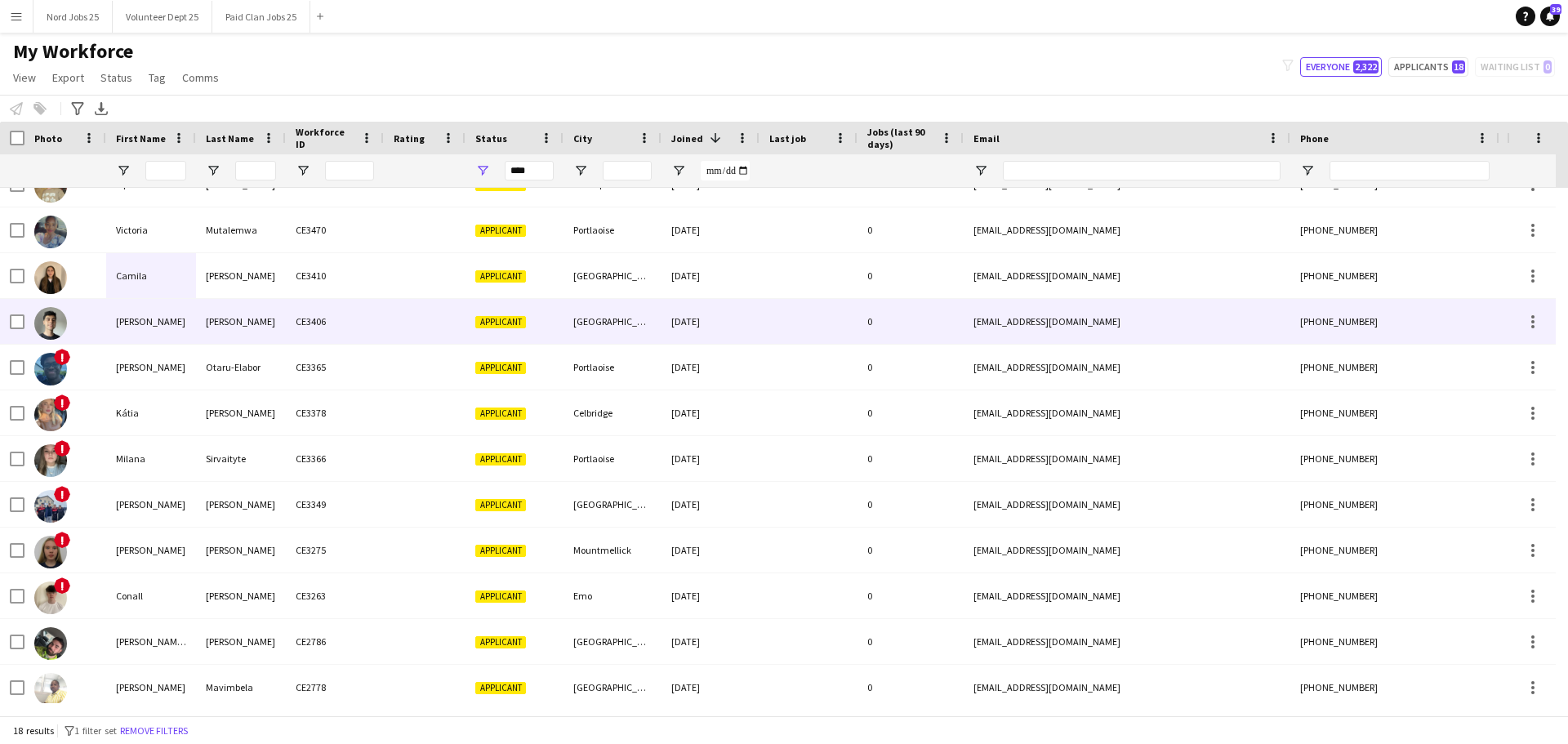
click at [163, 325] on div "[PERSON_NAME]" at bounding box center [151, 321] width 90 height 45
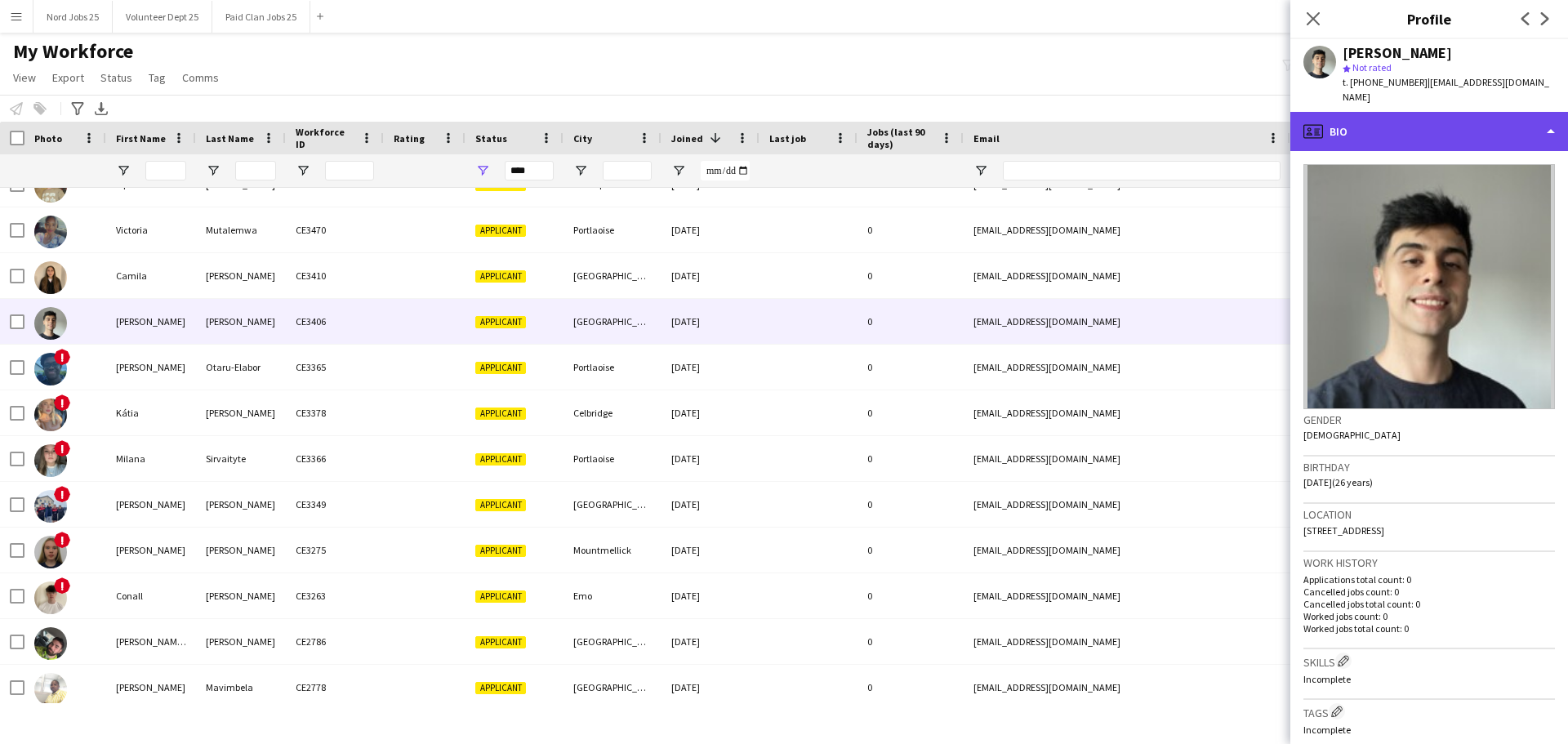
click at [1491, 136] on div "profile Bio" at bounding box center [1429, 131] width 278 height 39
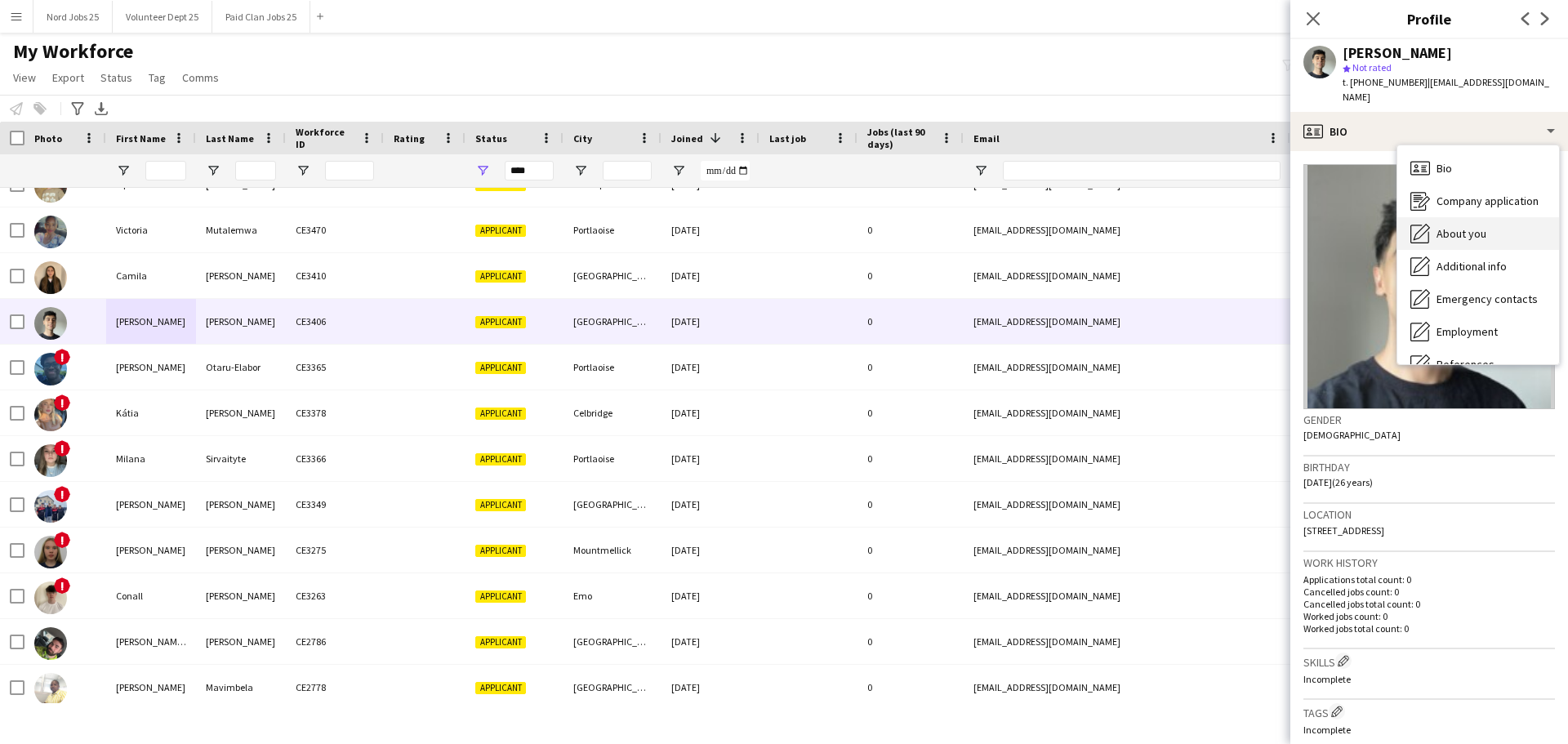
click at [1481, 224] on div "About you About you" at bounding box center [1478, 234] width 162 height 33
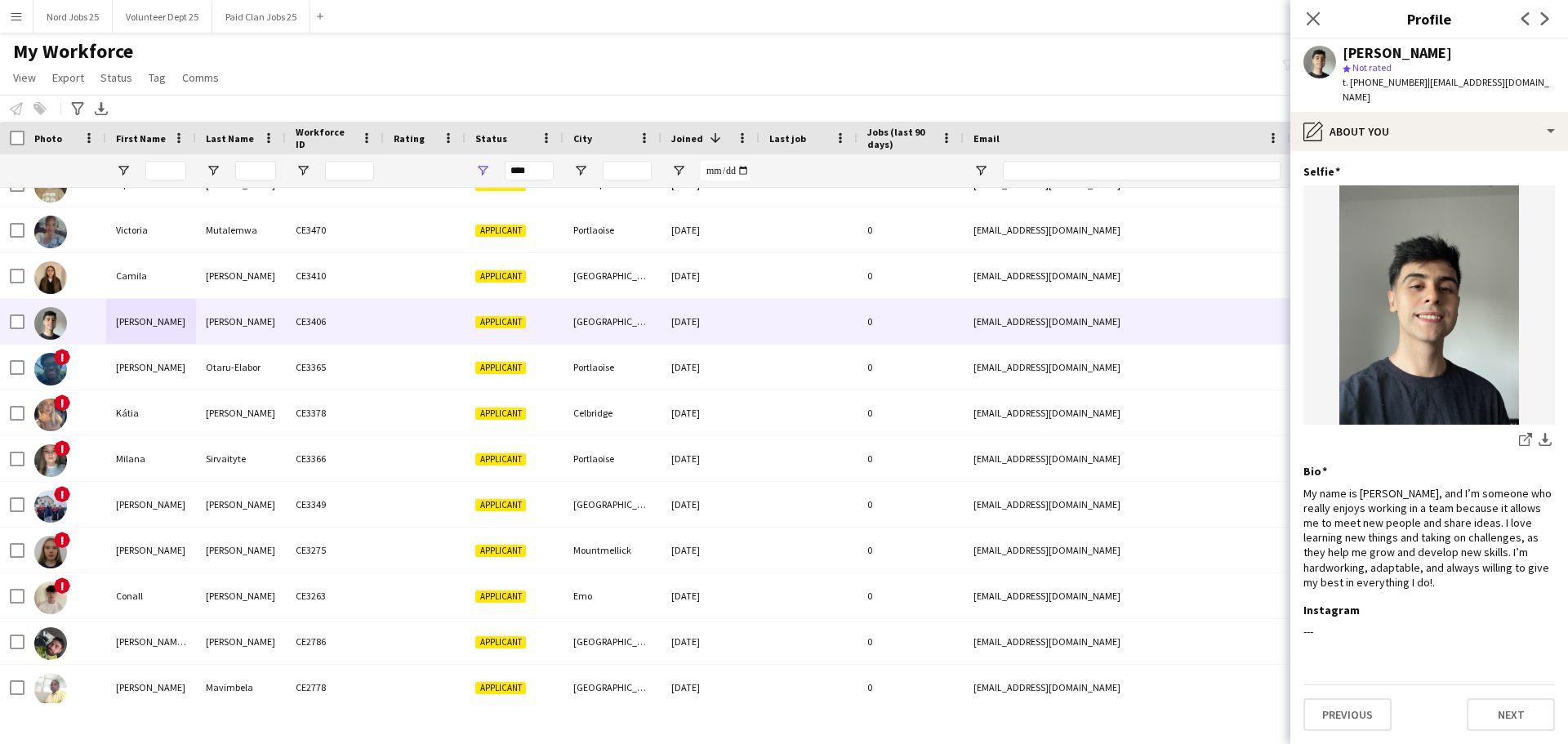
click at [1445, 151] on app-section-data-types "Selfie Edit this field share-external-link-1 download-bottom Bio Edit this fiel…" at bounding box center [1429, 447] width 278 height 593
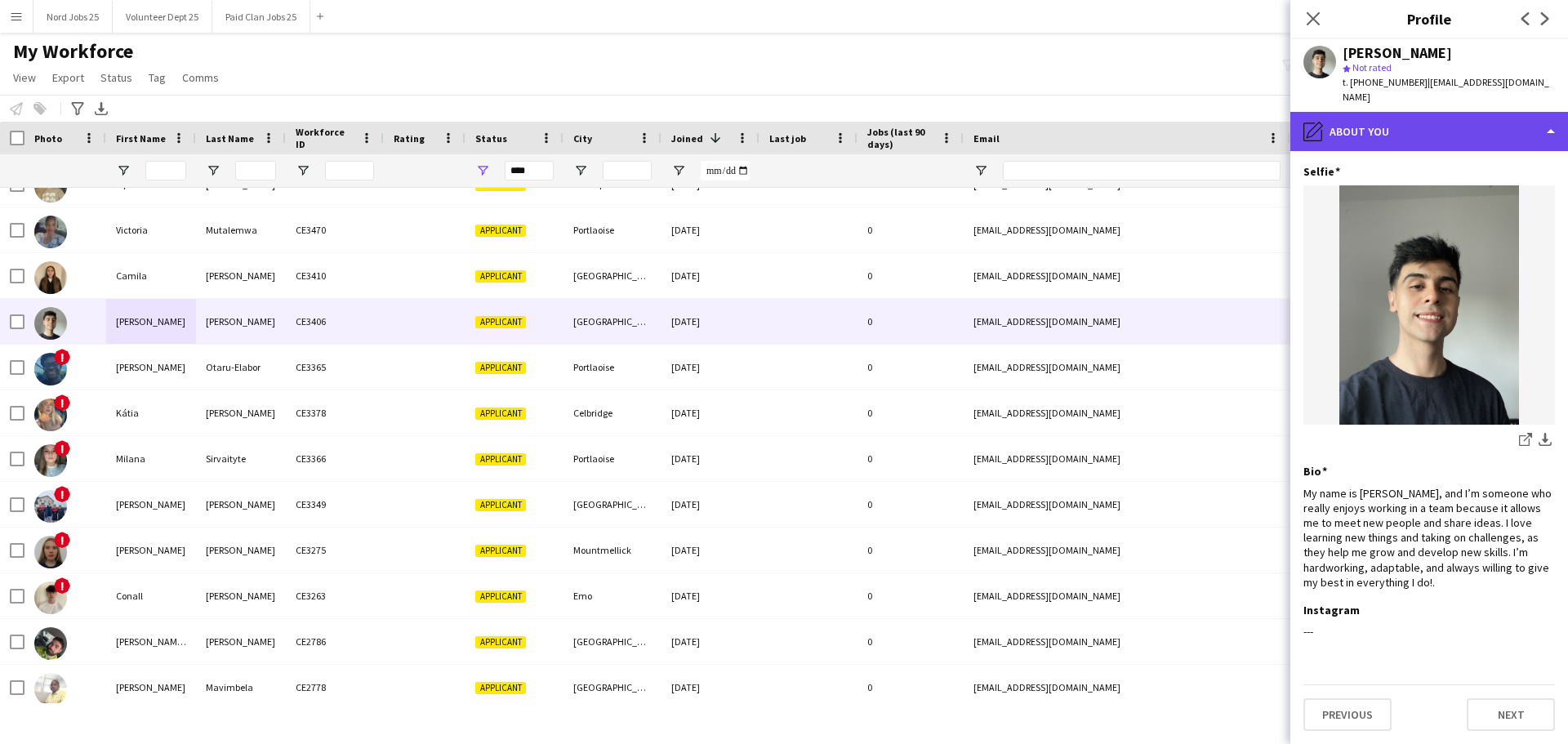
click at [1434, 112] on div "pencil4 About you" at bounding box center [1429, 131] width 278 height 39
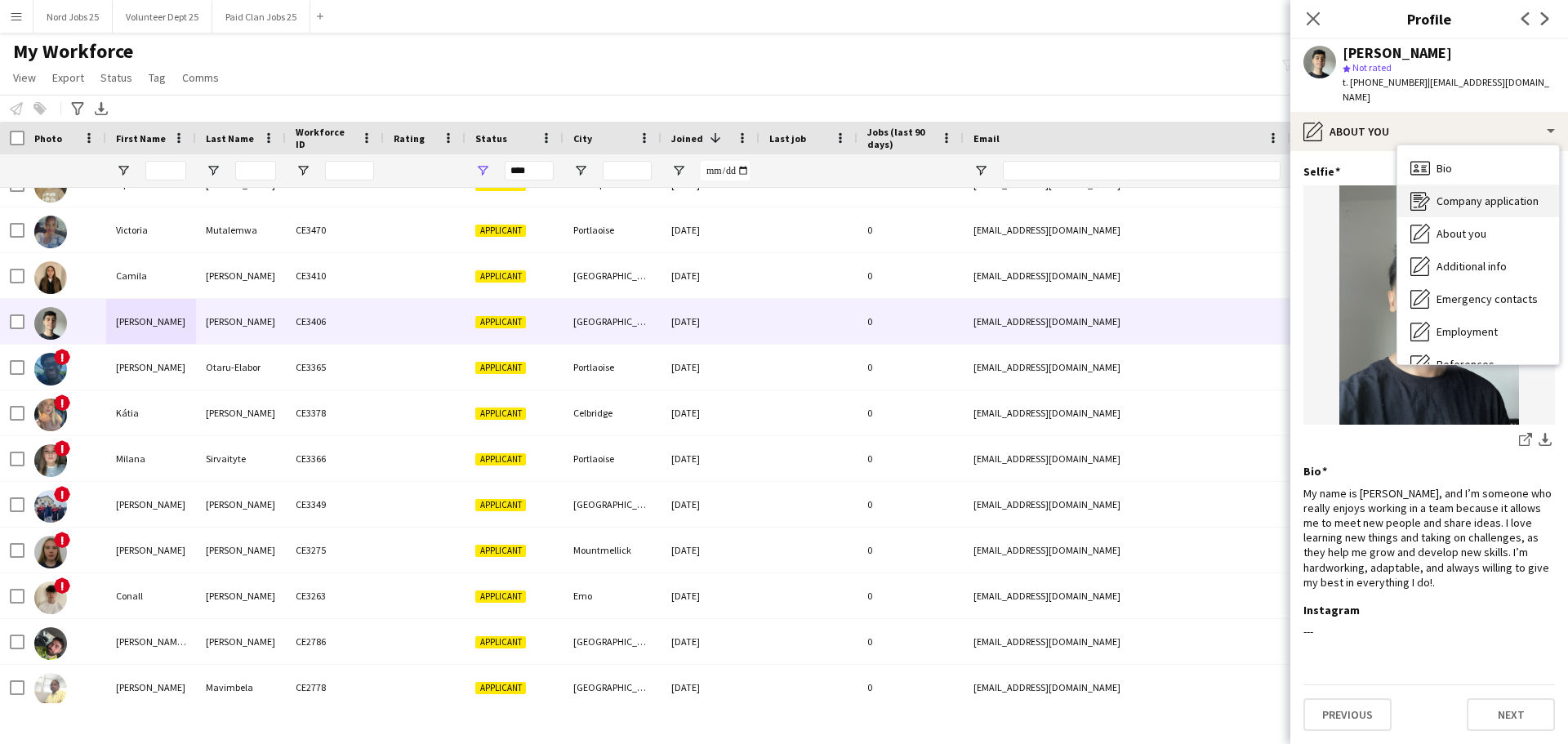
click at [1437, 191] on div "Company application Company application" at bounding box center [1478, 200] width 162 height 33
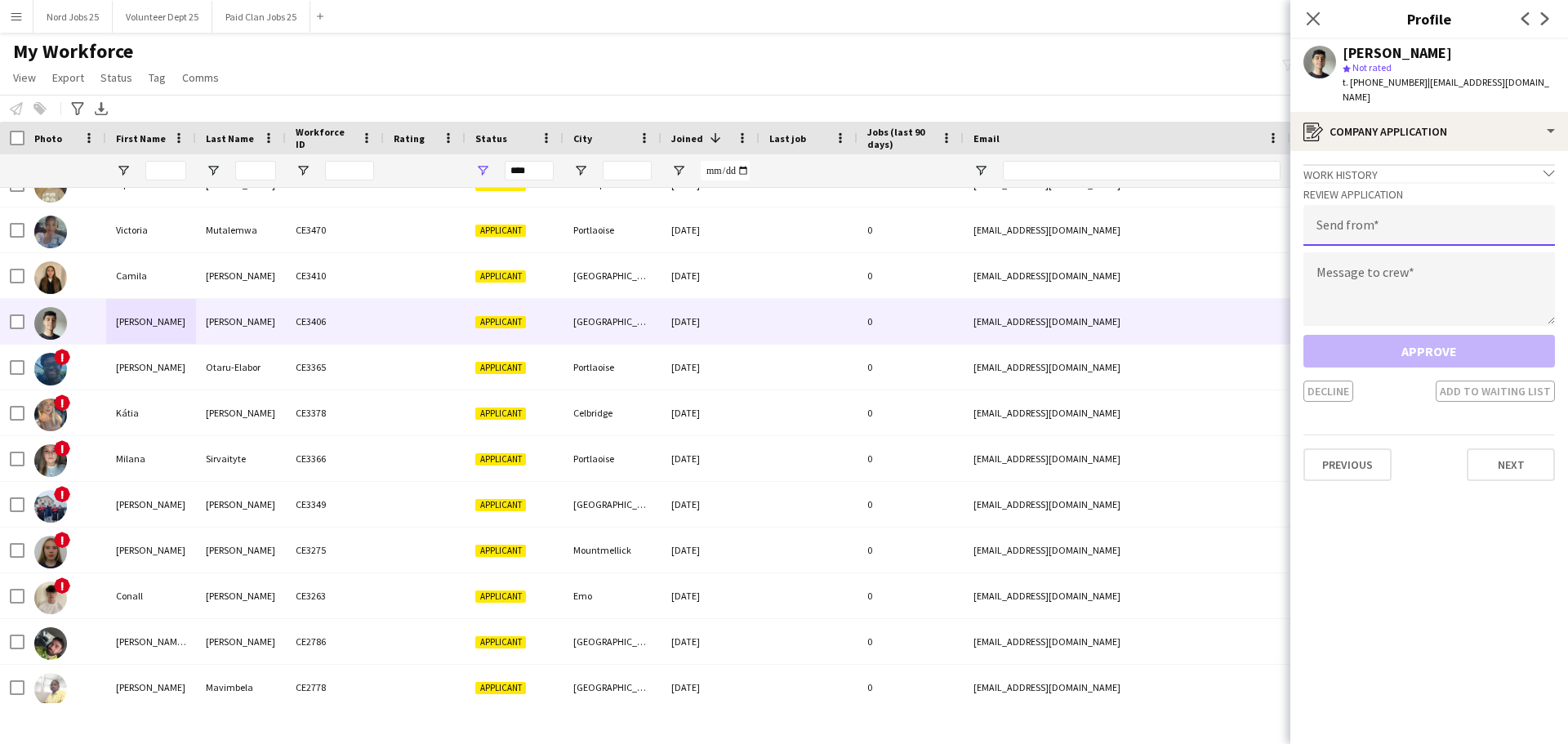
click at [1414, 232] on input "email" at bounding box center [1429, 225] width 252 height 41
click at [1390, 272] on textarea at bounding box center [1429, 289] width 252 height 73
paste textarea "**********"
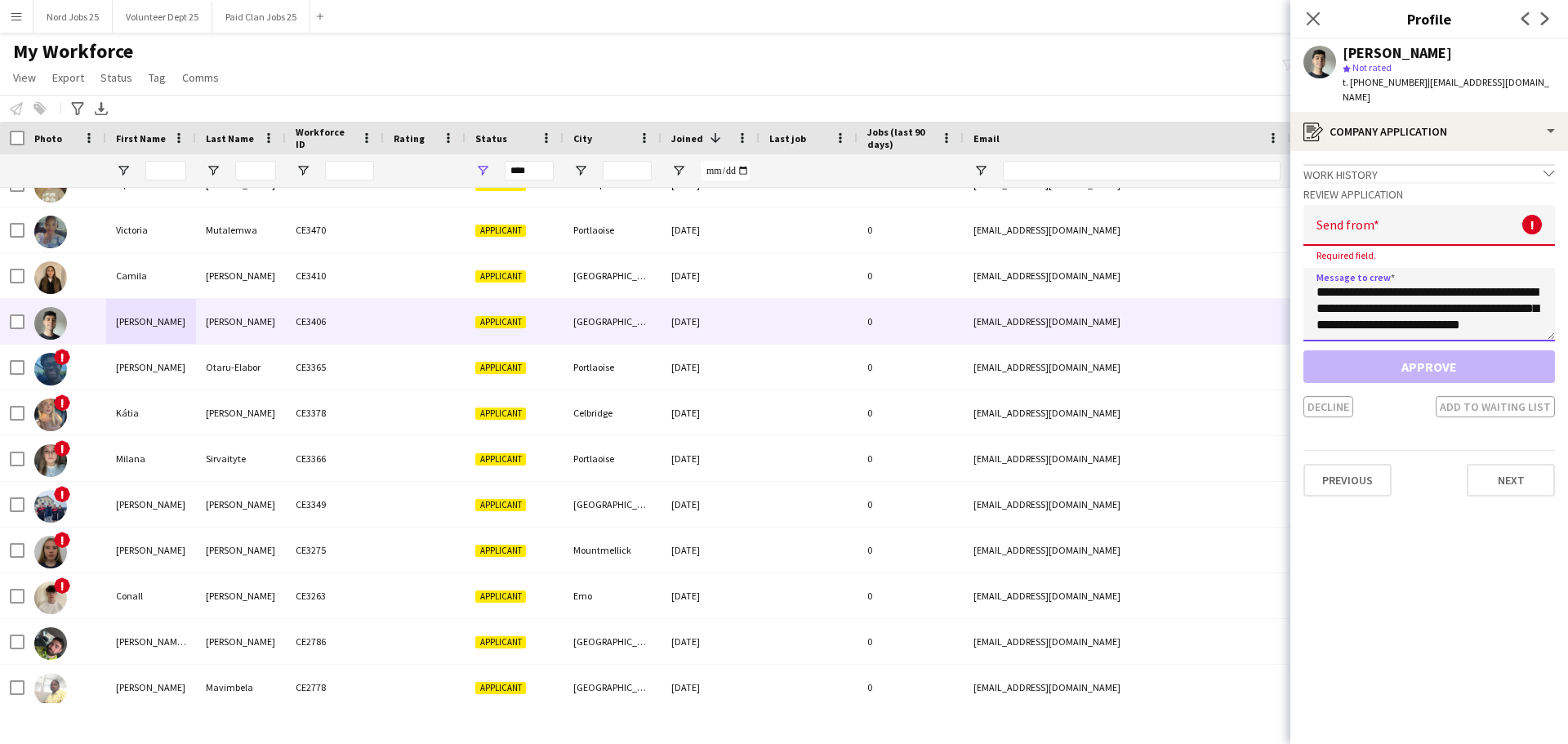
scroll to position [550, 0]
type textarea "**********"
click at [1400, 233] on input "email" at bounding box center [1429, 225] width 252 height 41
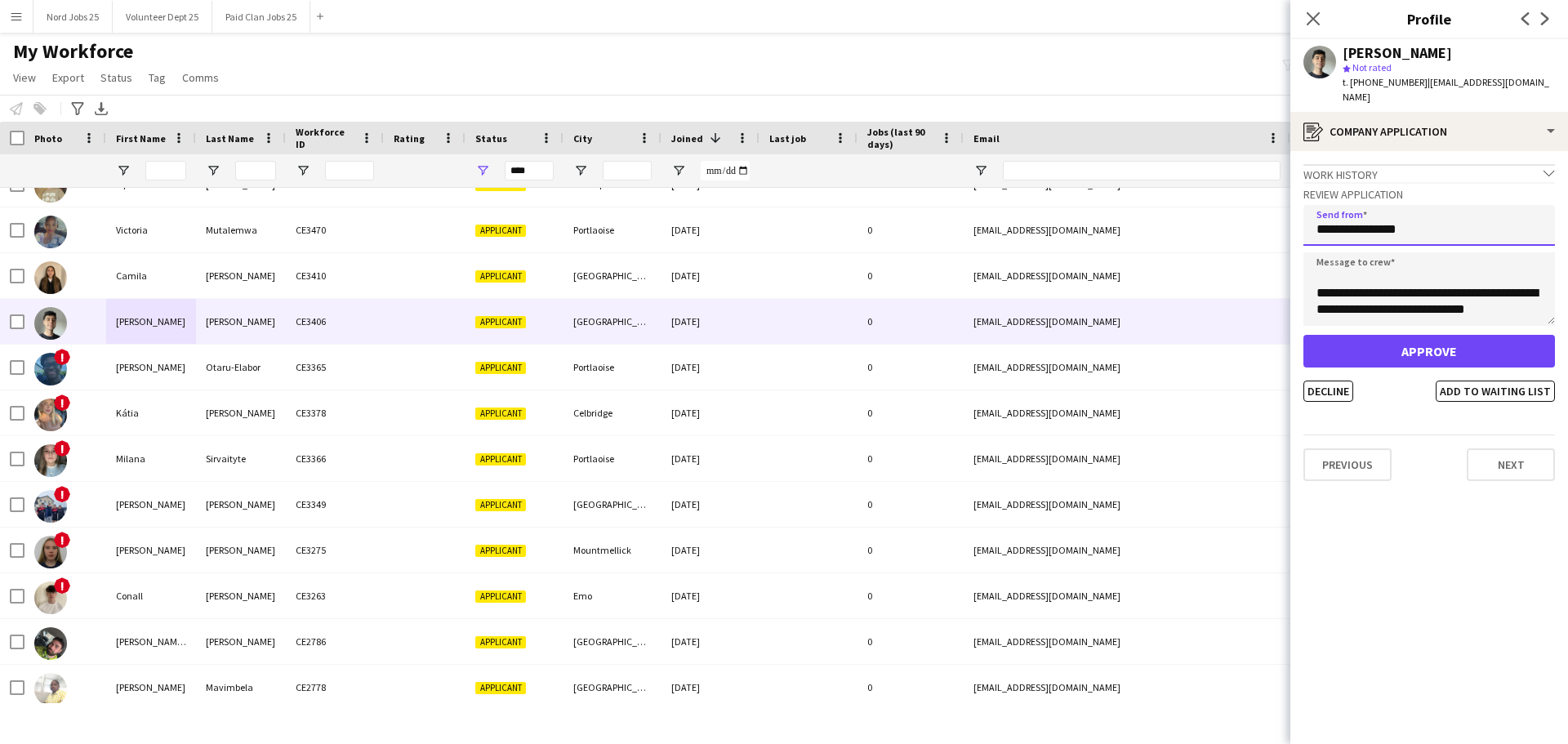
type input "**********"
click at [1383, 338] on button "Approve" at bounding box center [1429, 351] width 252 height 33
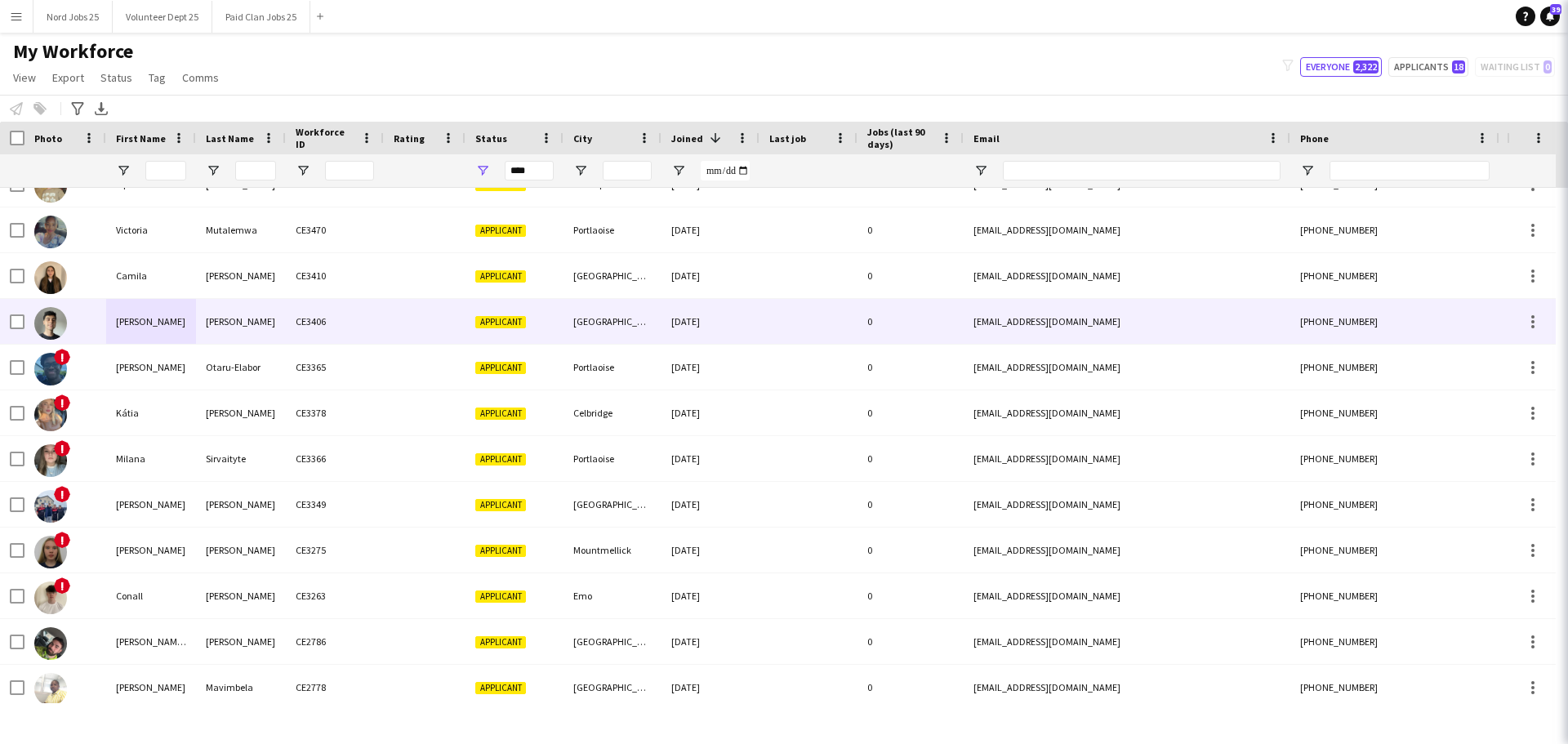
scroll to position [262, 0]
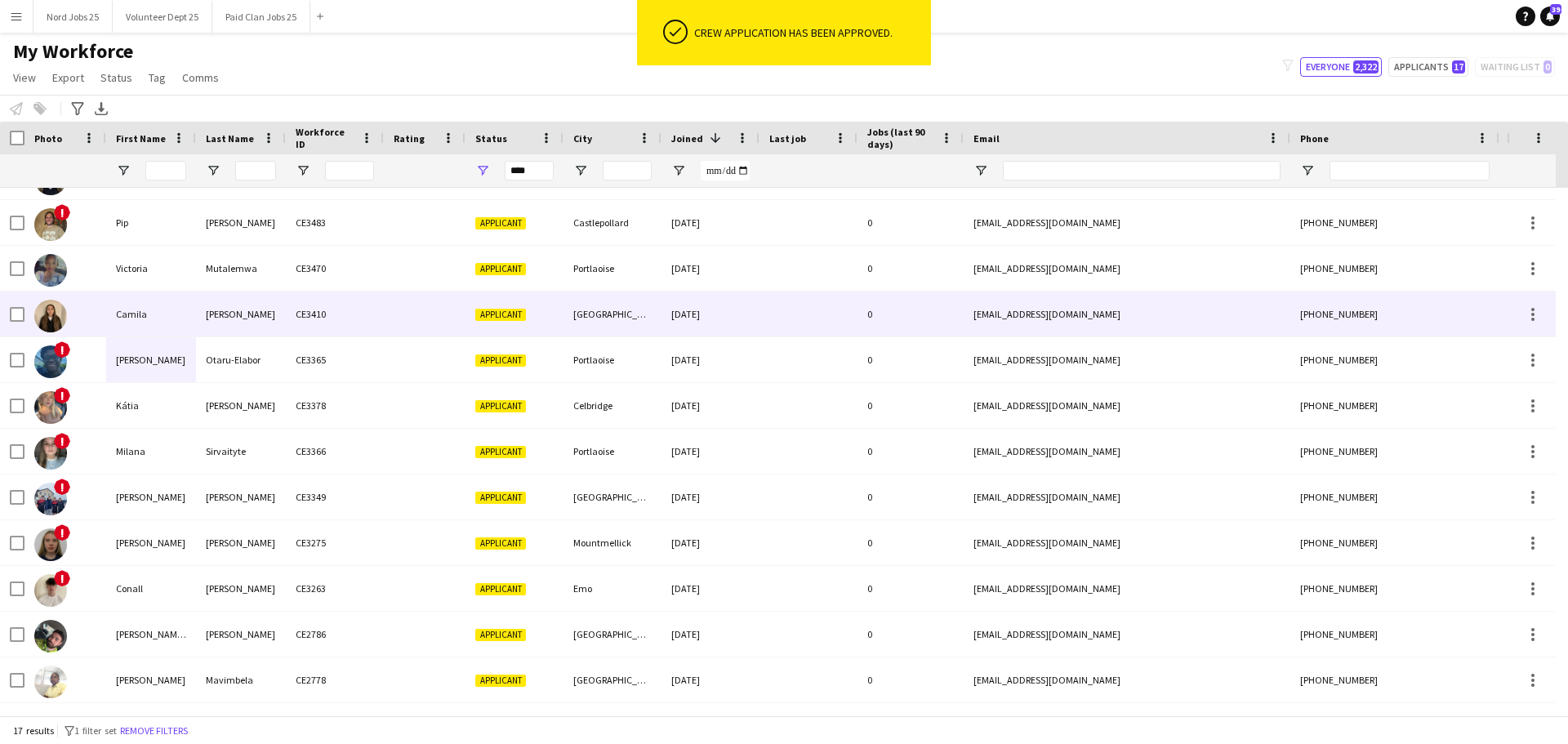
click at [268, 300] on div "Fuentes" at bounding box center [241, 314] width 90 height 45
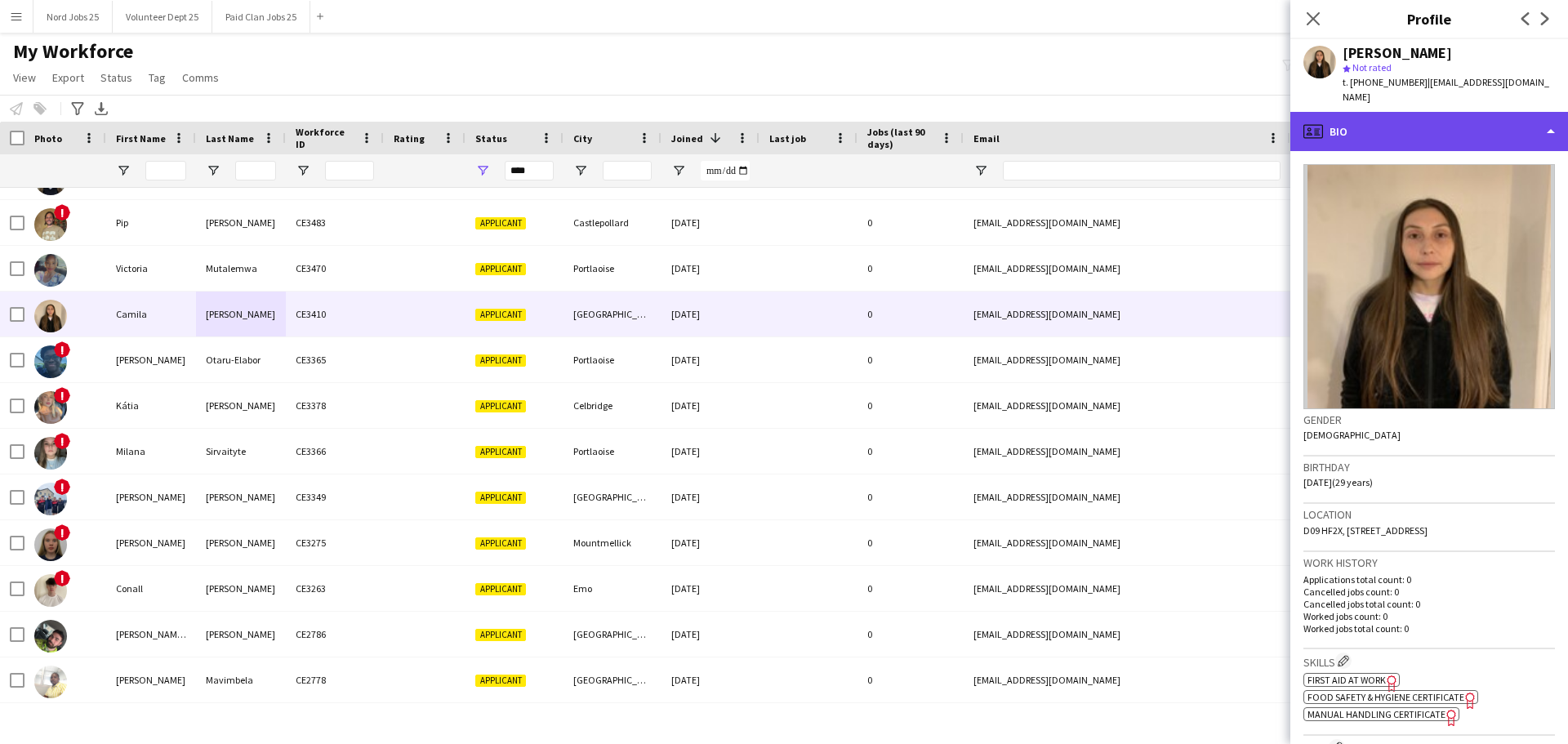
click at [1400, 128] on div "profile Bio" at bounding box center [1429, 131] width 278 height 39
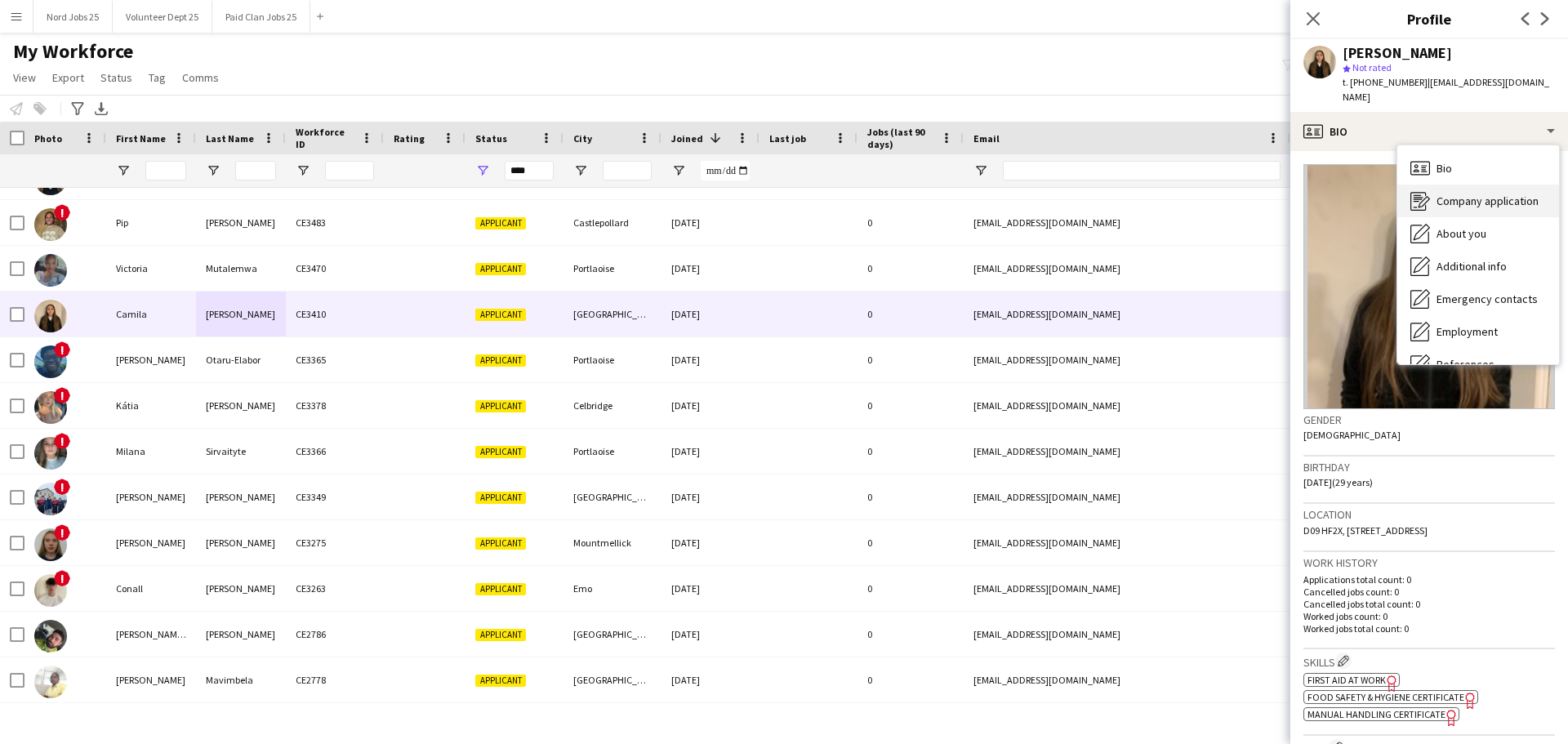
click at [1458, 194] on span "Company application" at bounding box center [1487, 201] width 102 height 15
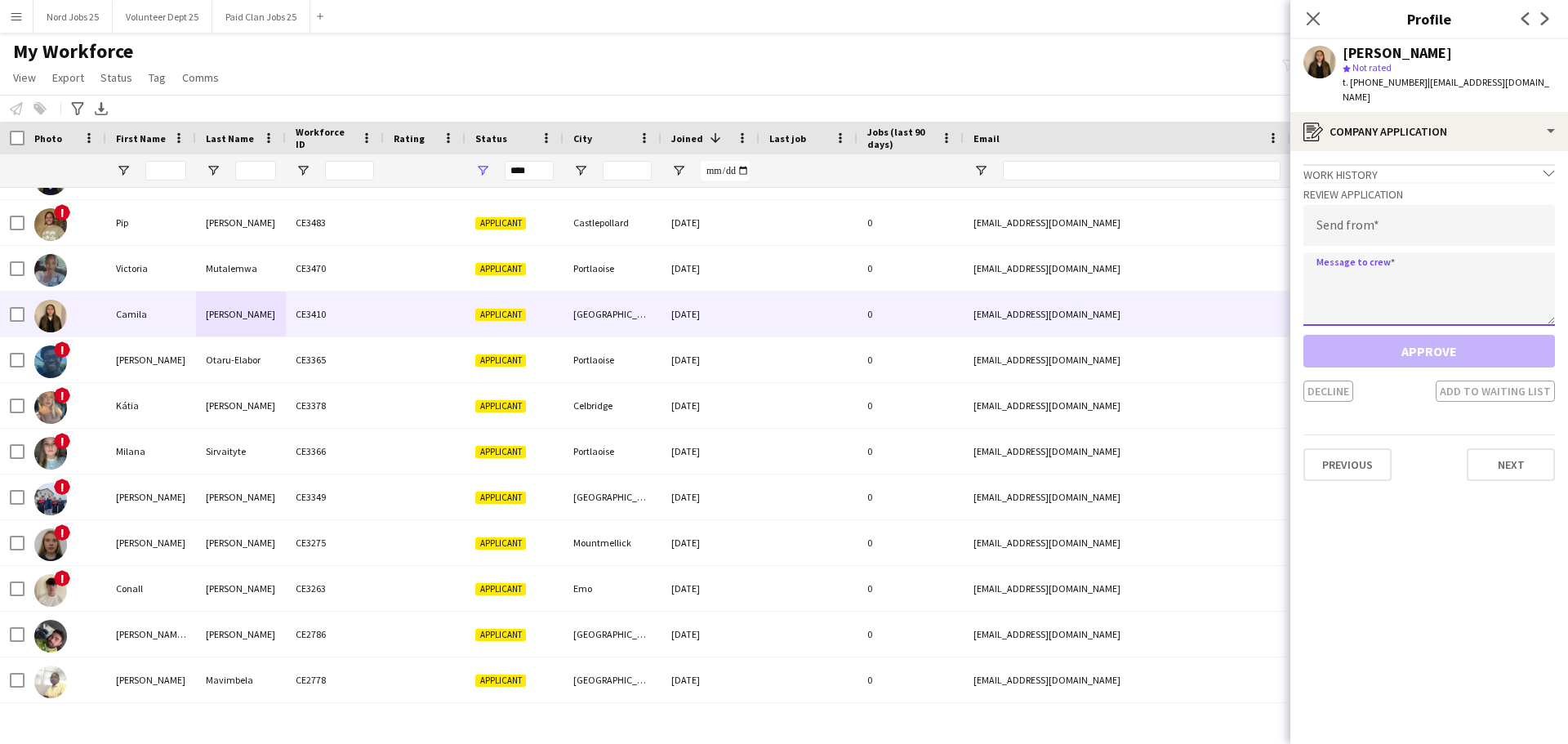
click at [1384, 307] on textarea at bounding box center [1429, 289] width 252 height 73
paste textarea "**********"
type textarea "**********"
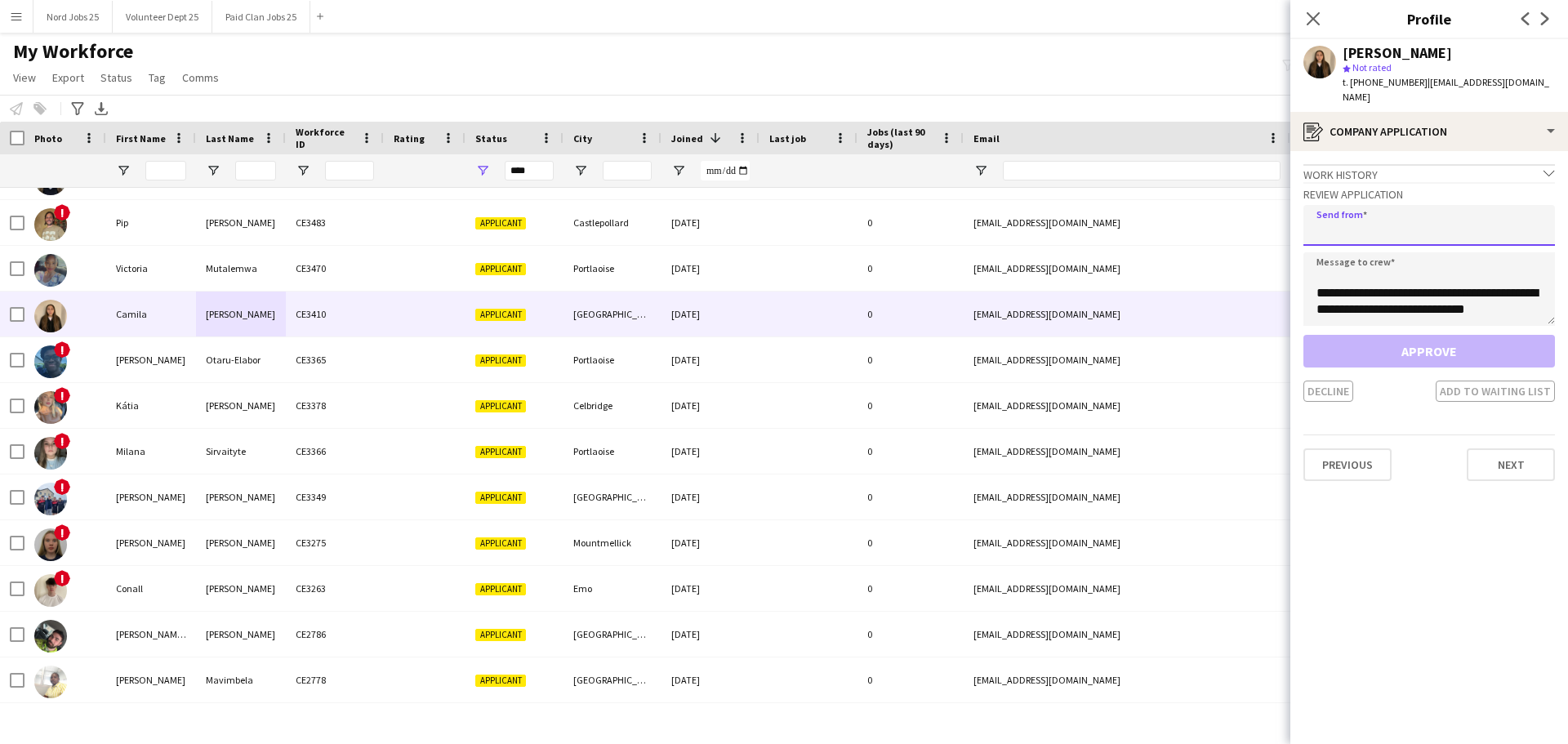
click at [1394, 224] on input "email" at bounding box center [1429, 225] width 252 height 41
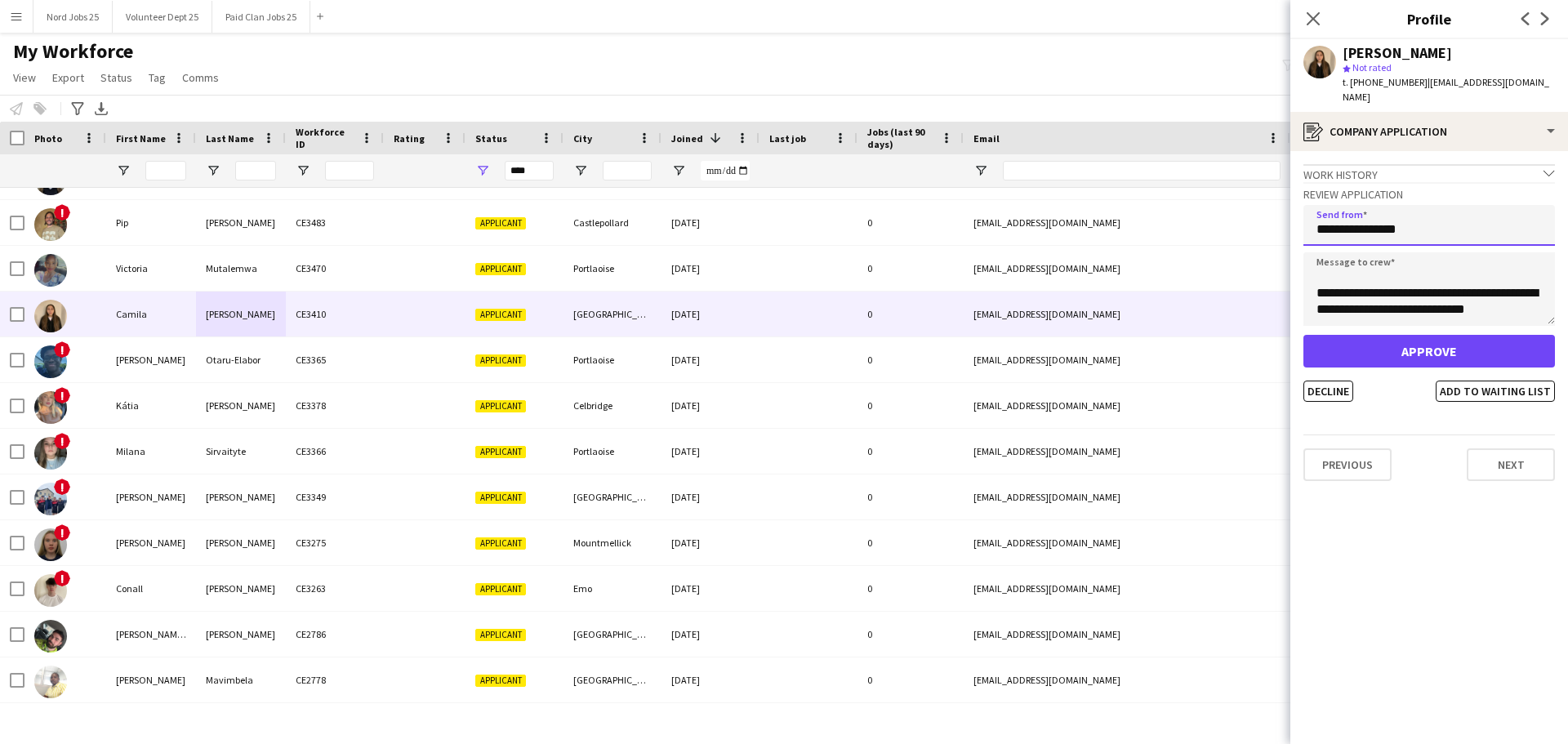
type input "**********"
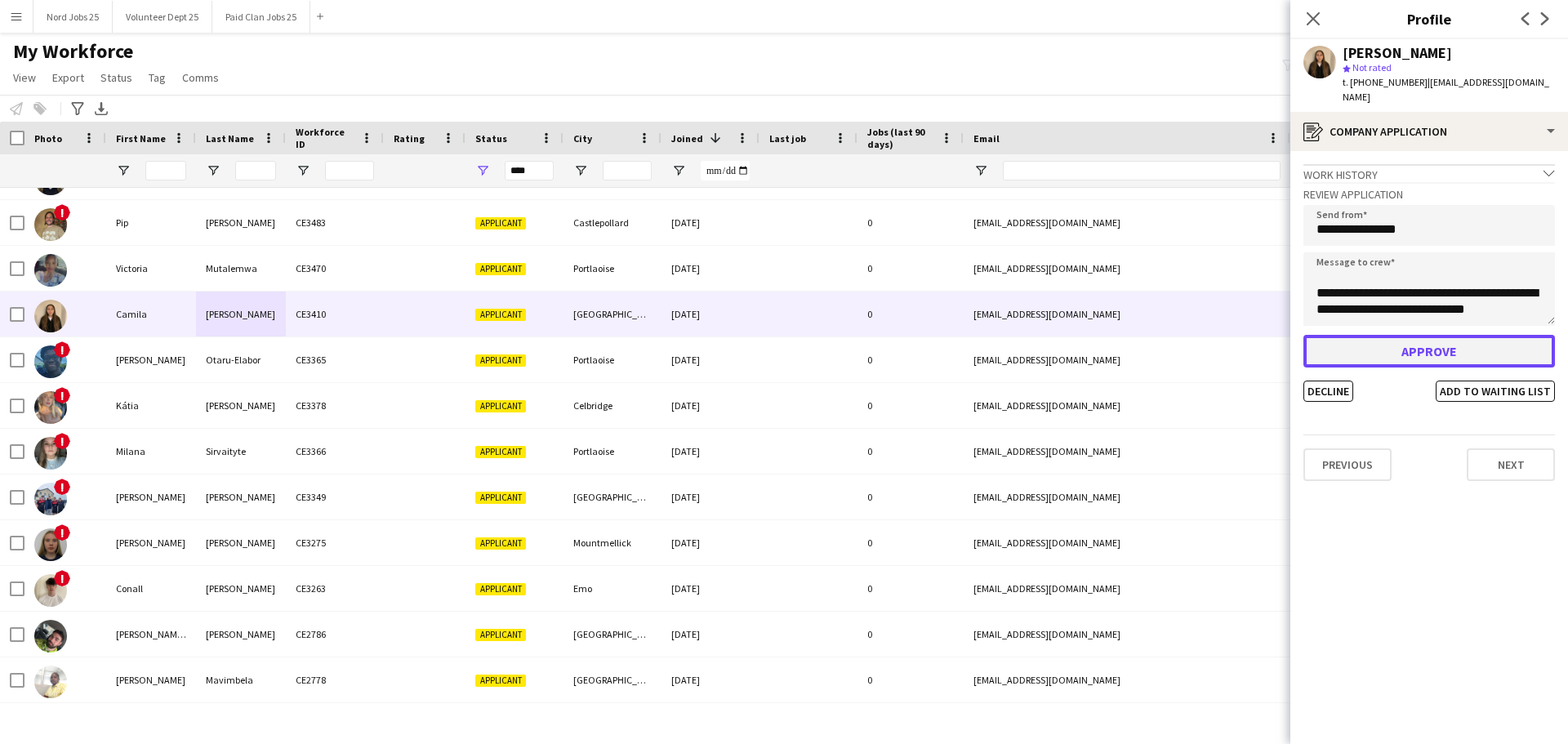
click at [1385, 345] on button "Approve" at bounding box center [1429, 351] width 252 height 33
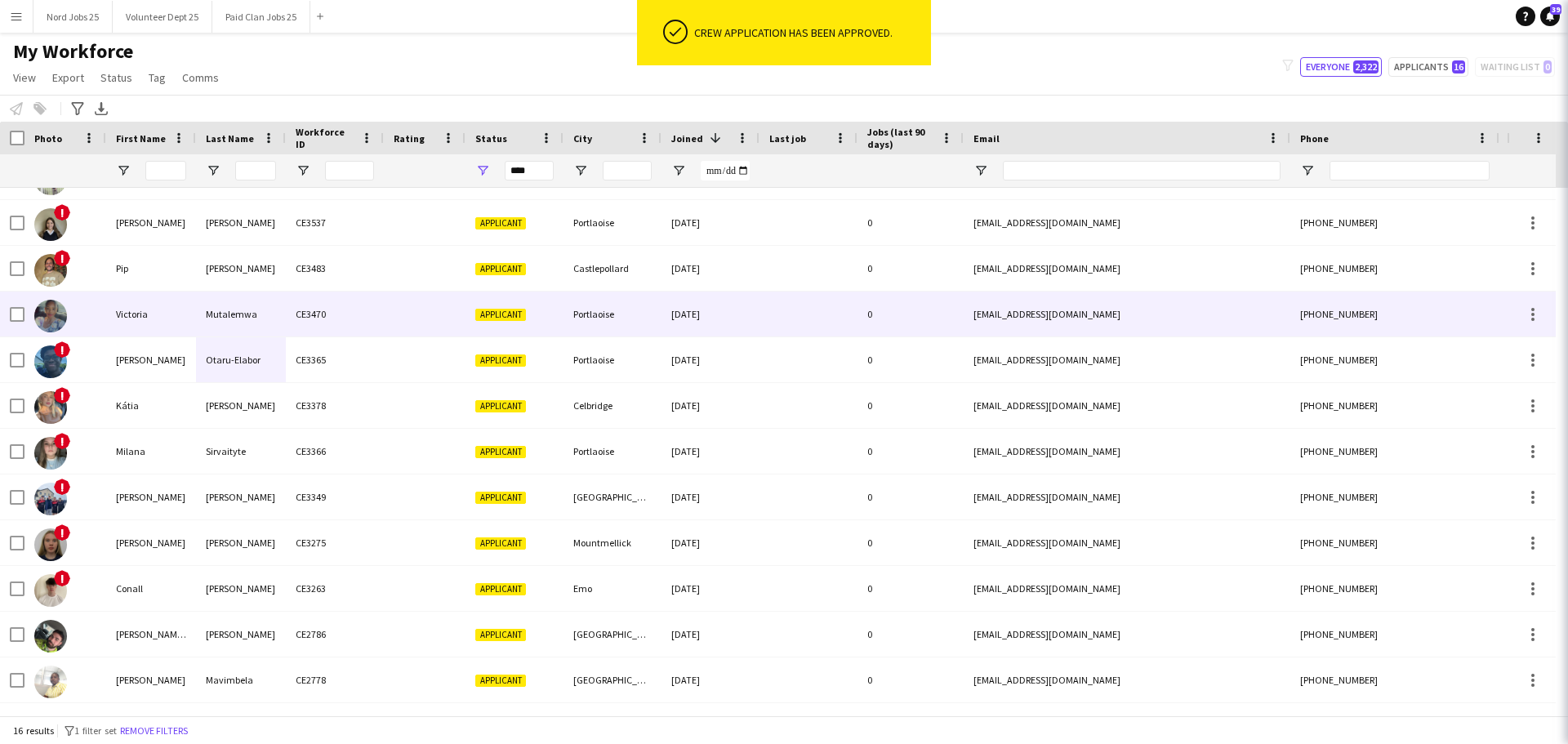
scroll to position [217, 0]
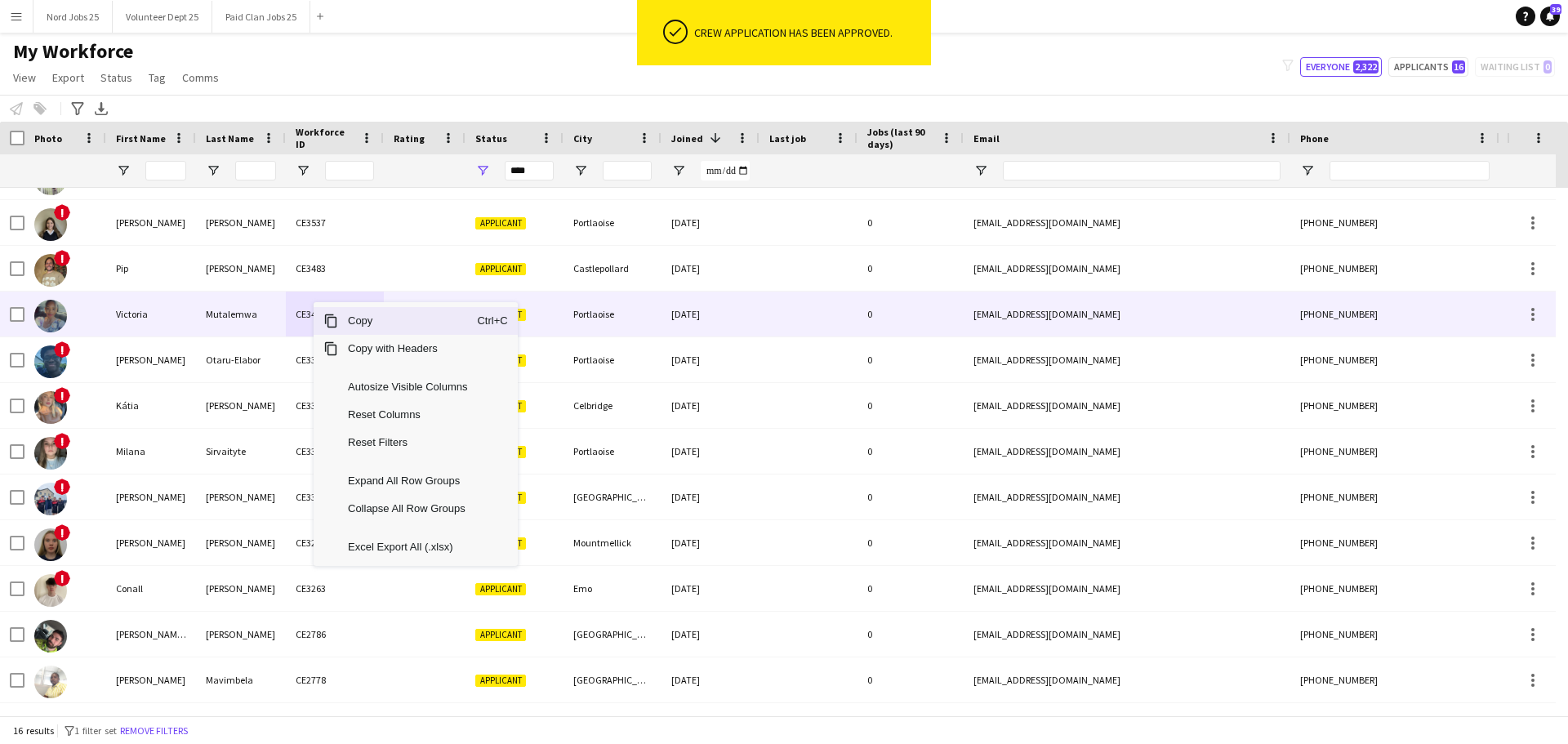
click at [714, 319] on div "17-07-2025" at bounding box center [710, 314] width 98 height 45
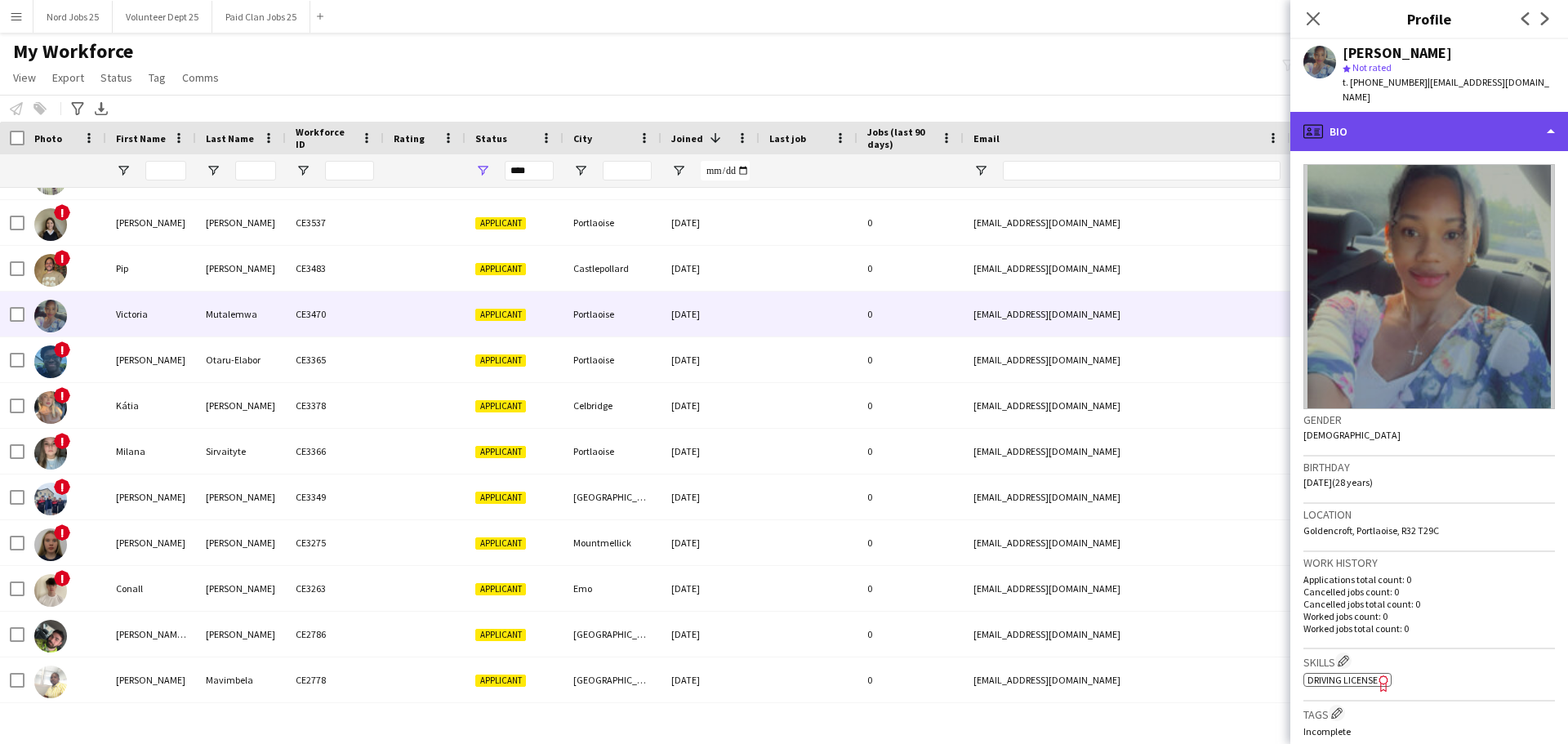
click at [1503, 129] on div "profile Bio" at bounding box center [1429, 131] width 278 height 39
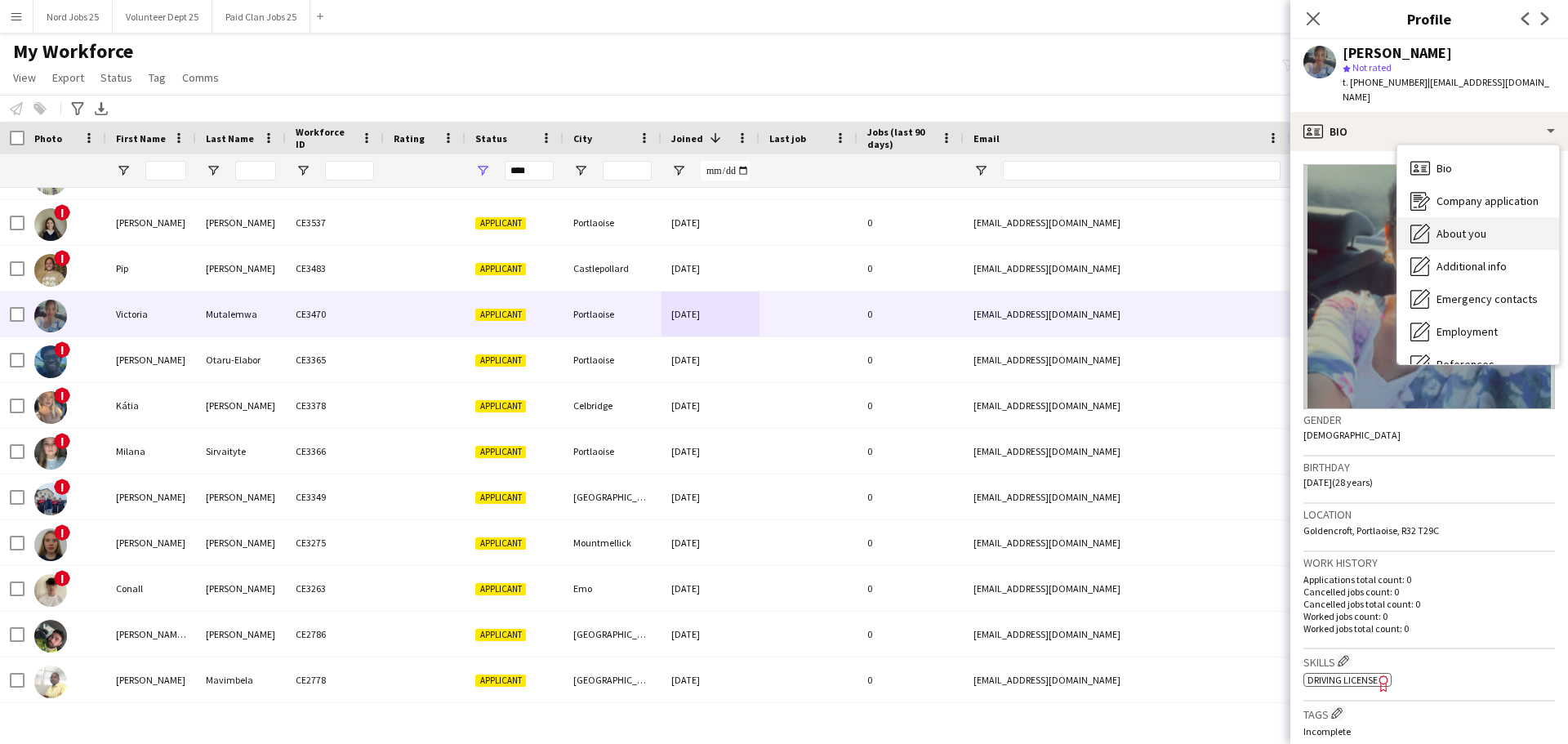
click at [1489, 218] on div "About you About you" at bounding box center [1478, 234] width 162 height 33
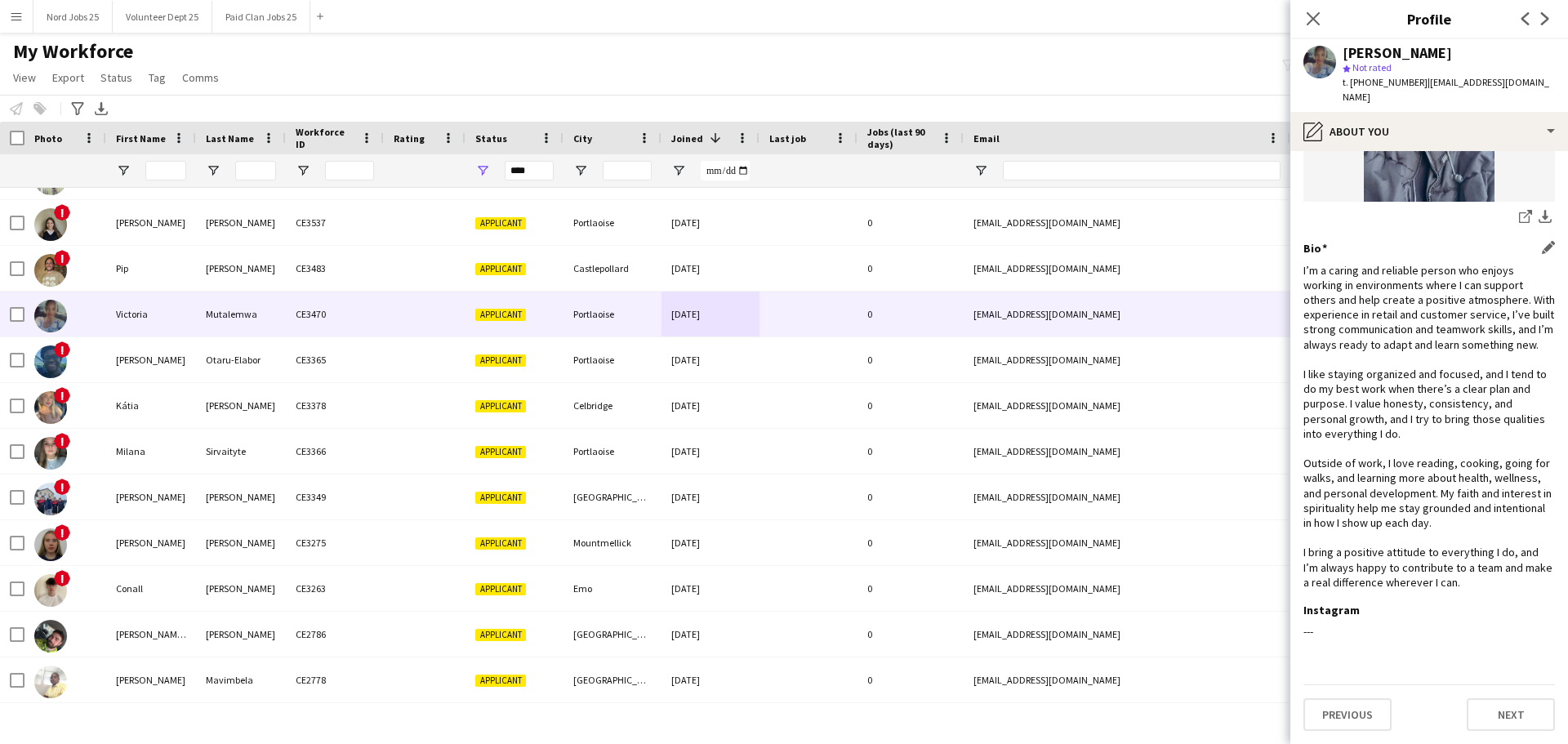
scroll to position [0, 0]
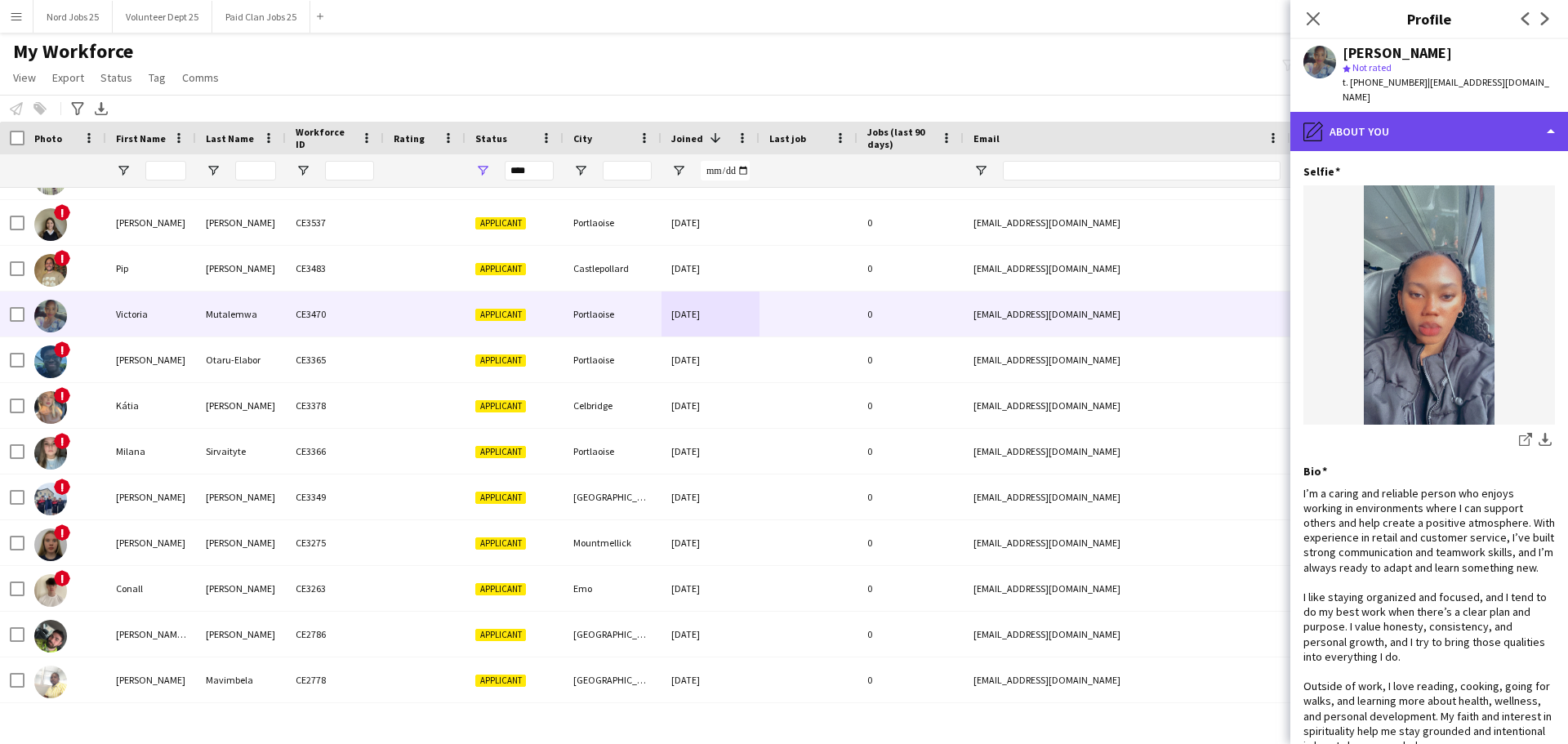
click at [1432, 112] on div "pencil4 About you" at bounding box center [1429, 131] width 278 height 39
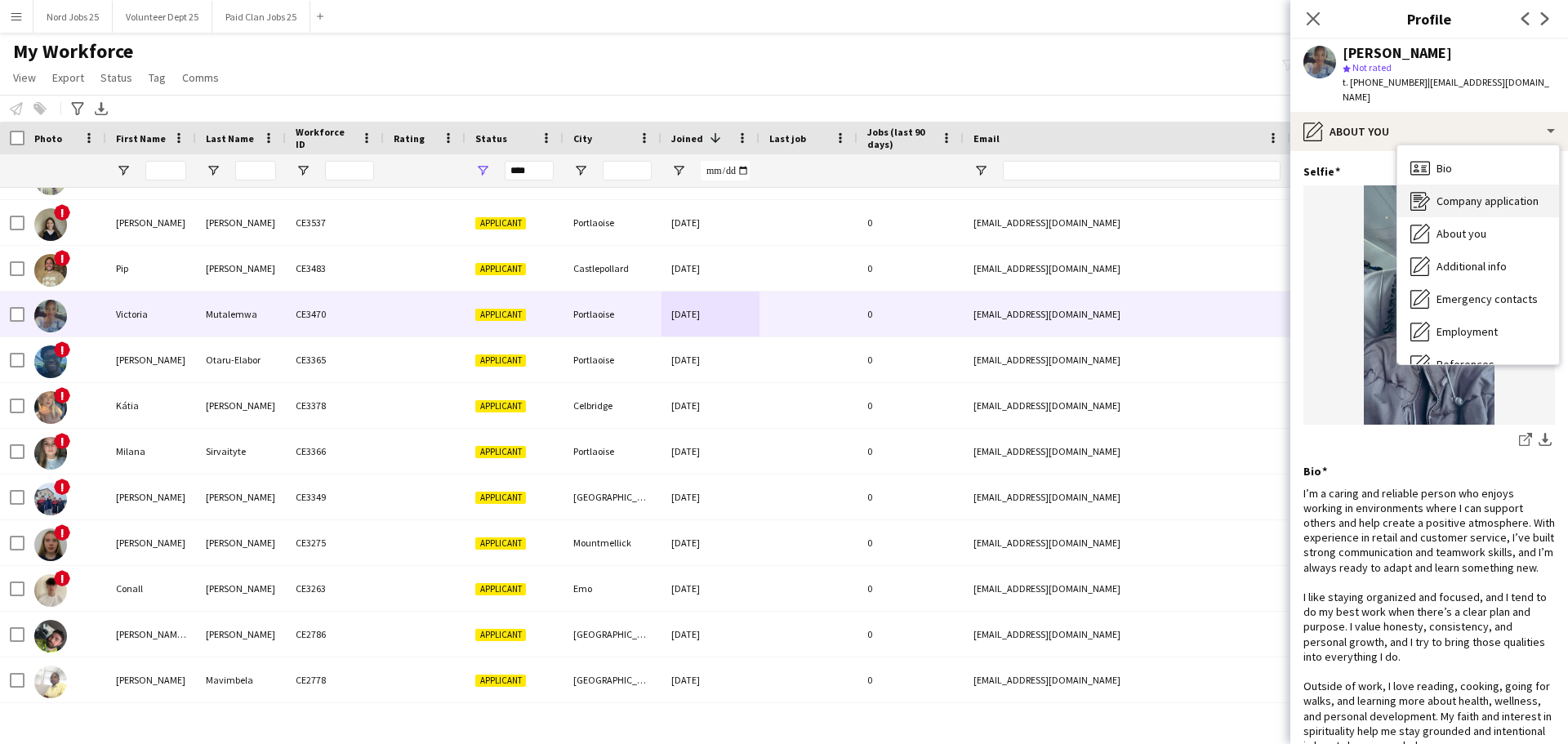
click at [1471, 194] on span "Company application" at bounding box center [1487, 201] width 102 height 15
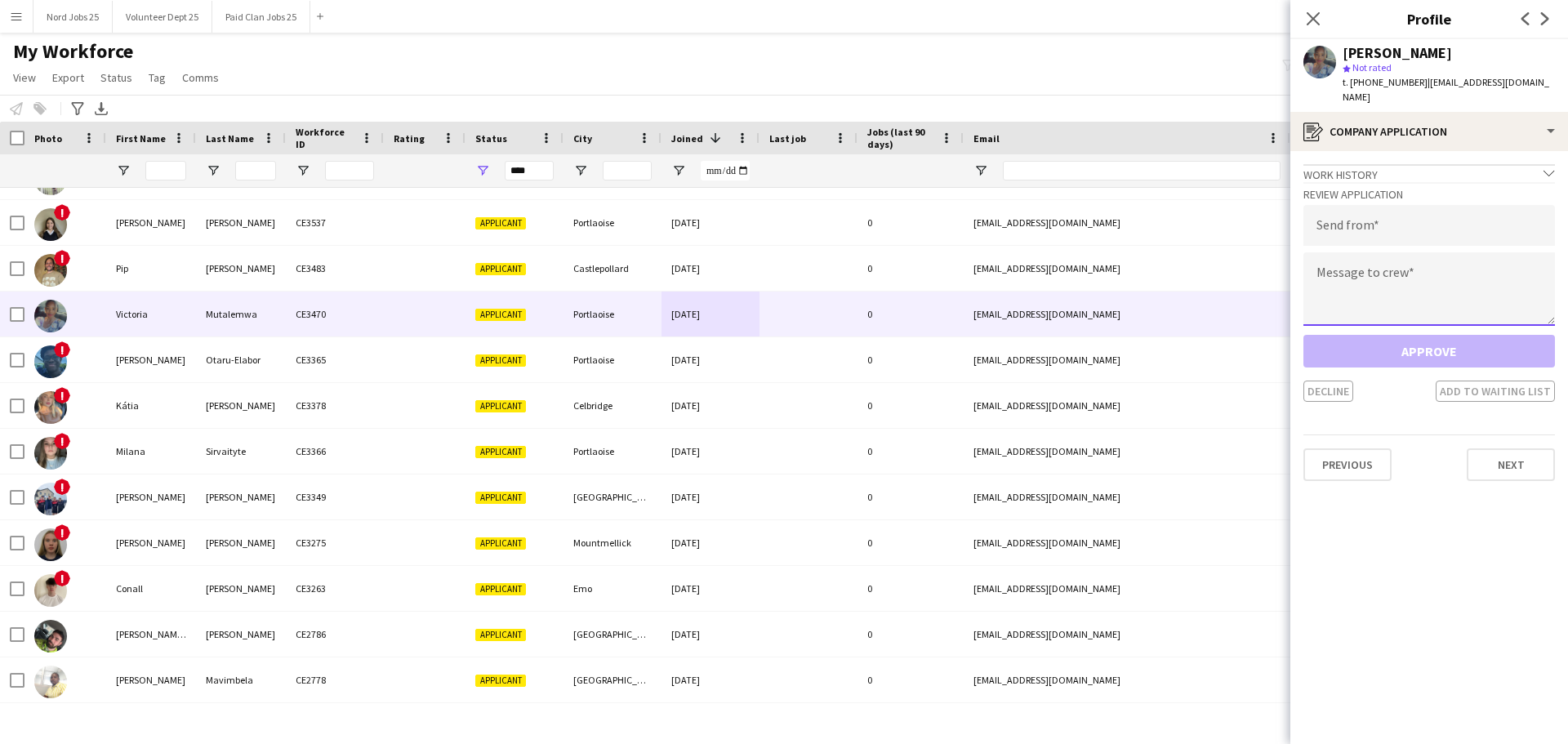
click at [1424, 260] on textarea at bounding box center [1429, 289] width 252 height 73
paste textarea "**********"
type textarea "**********"
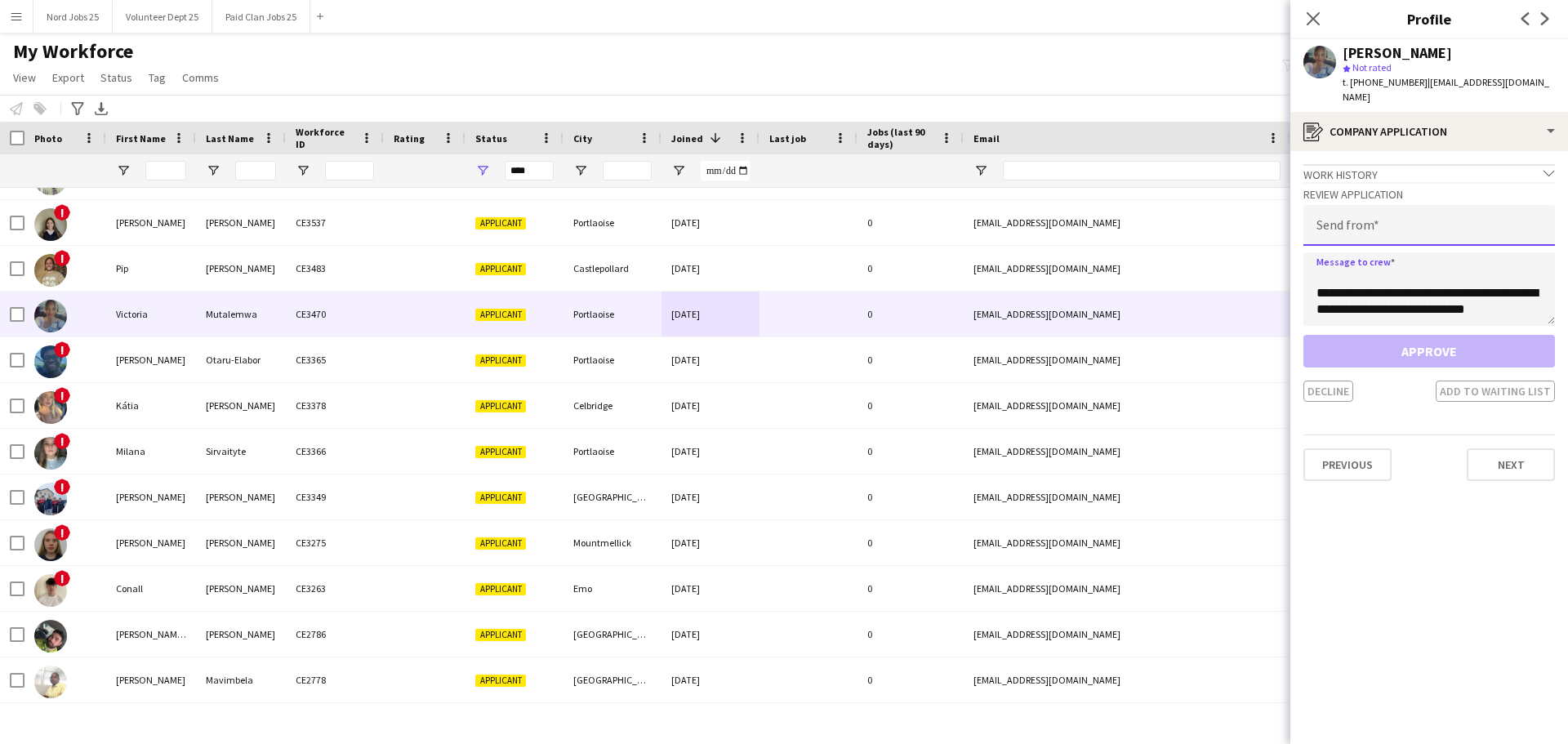
click at [1401, 214] on input "email" at bounding box center [1429, 225] width 252 height 41
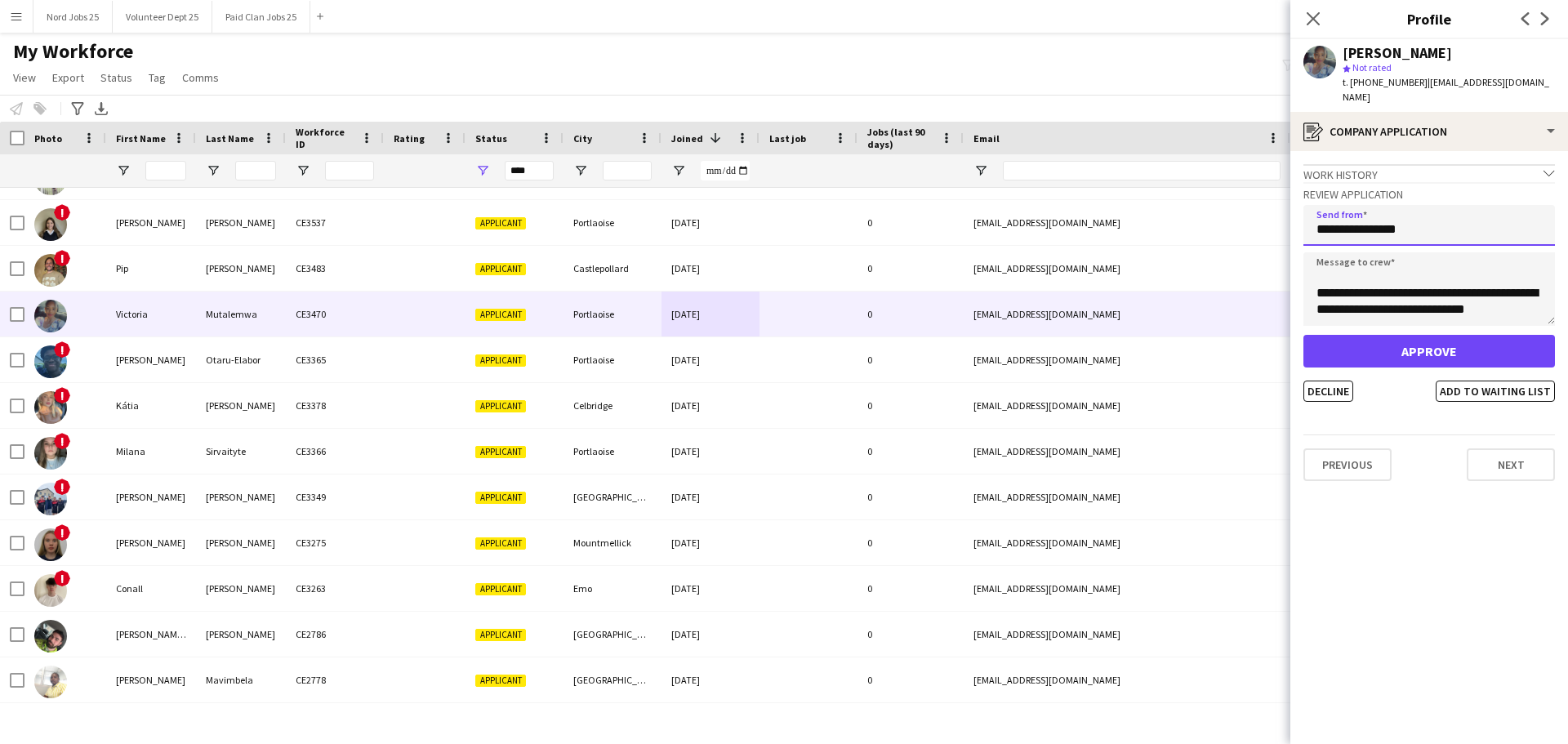
type input "**********"
click at [1402, 344] on button "Approve" at bounding box center [1429, 351] width 252 height 33
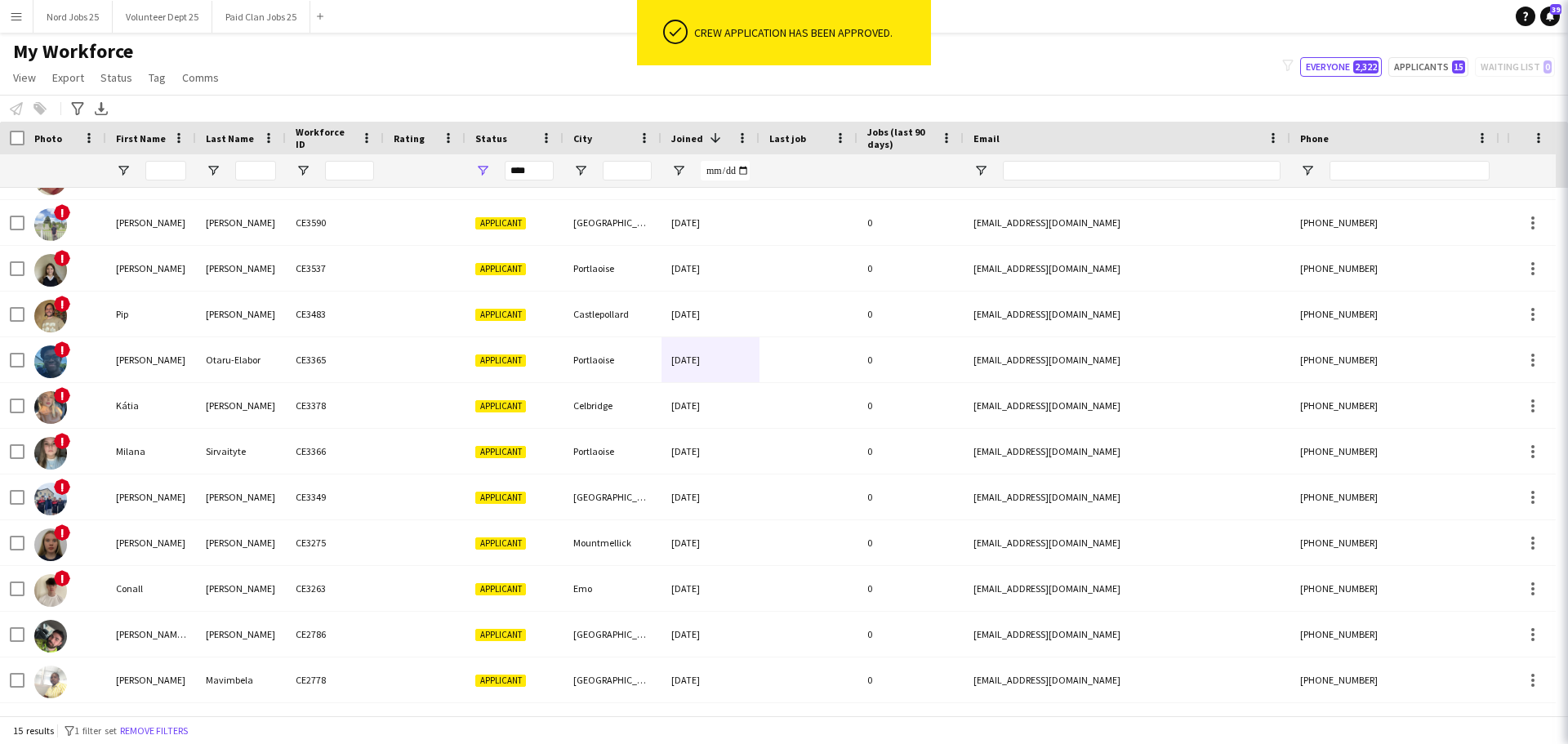
scroll to position [171, 0]
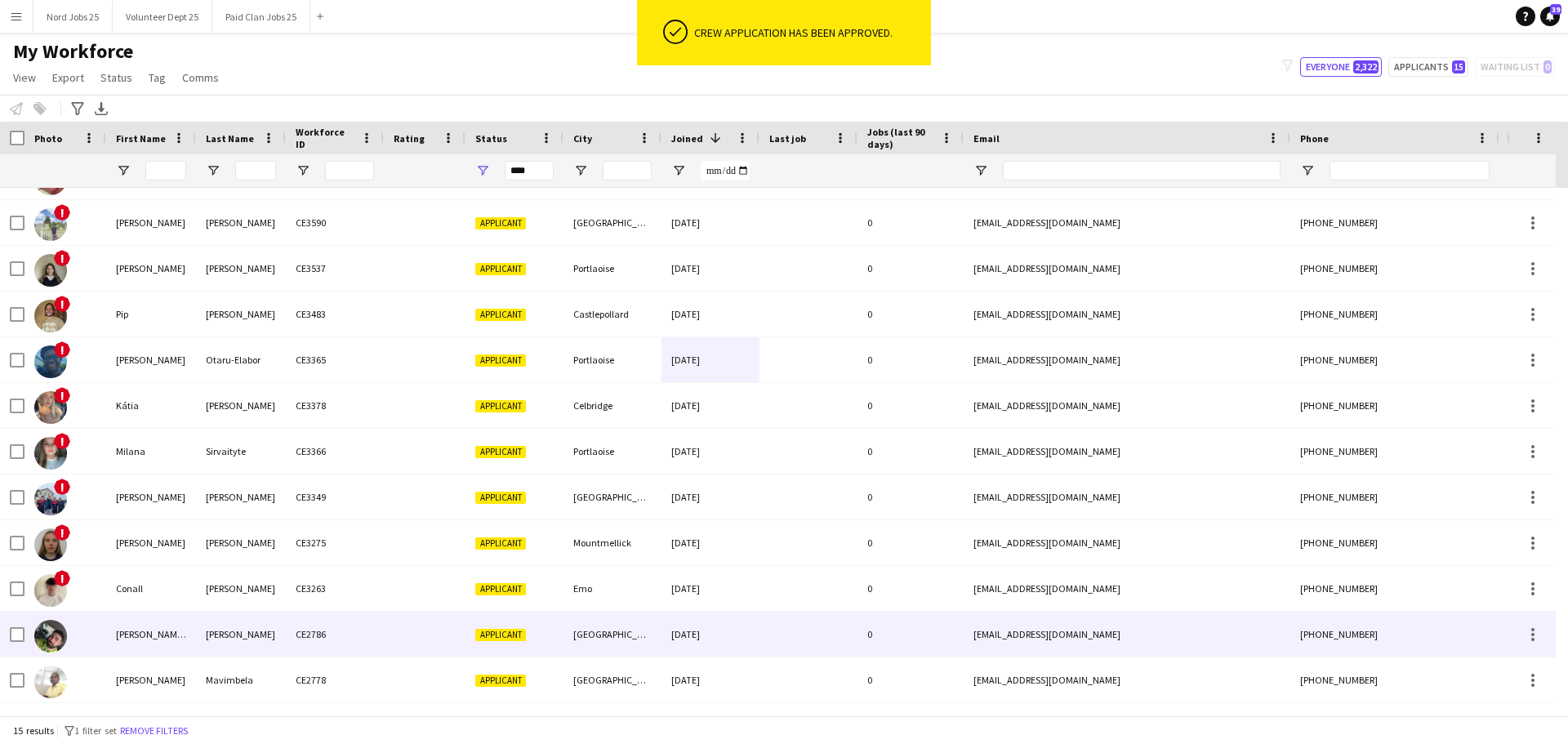
click at [165, 634] on div "Matthew Tony" at bounding box center [151, 635] width 90 height 45
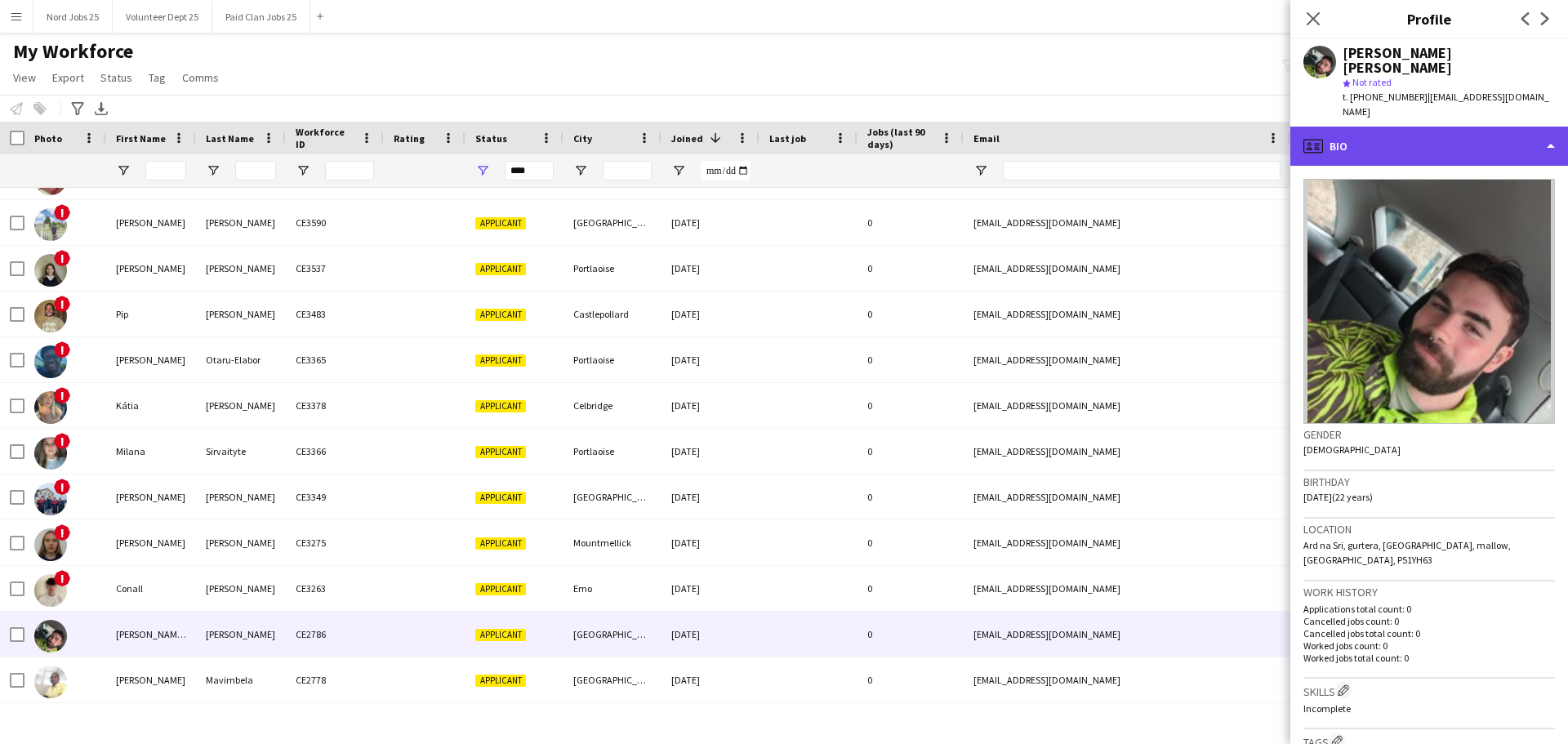
click at [1442, 127] on div "profile Bio" at bounding box center [1429, 146] width 278 height 39
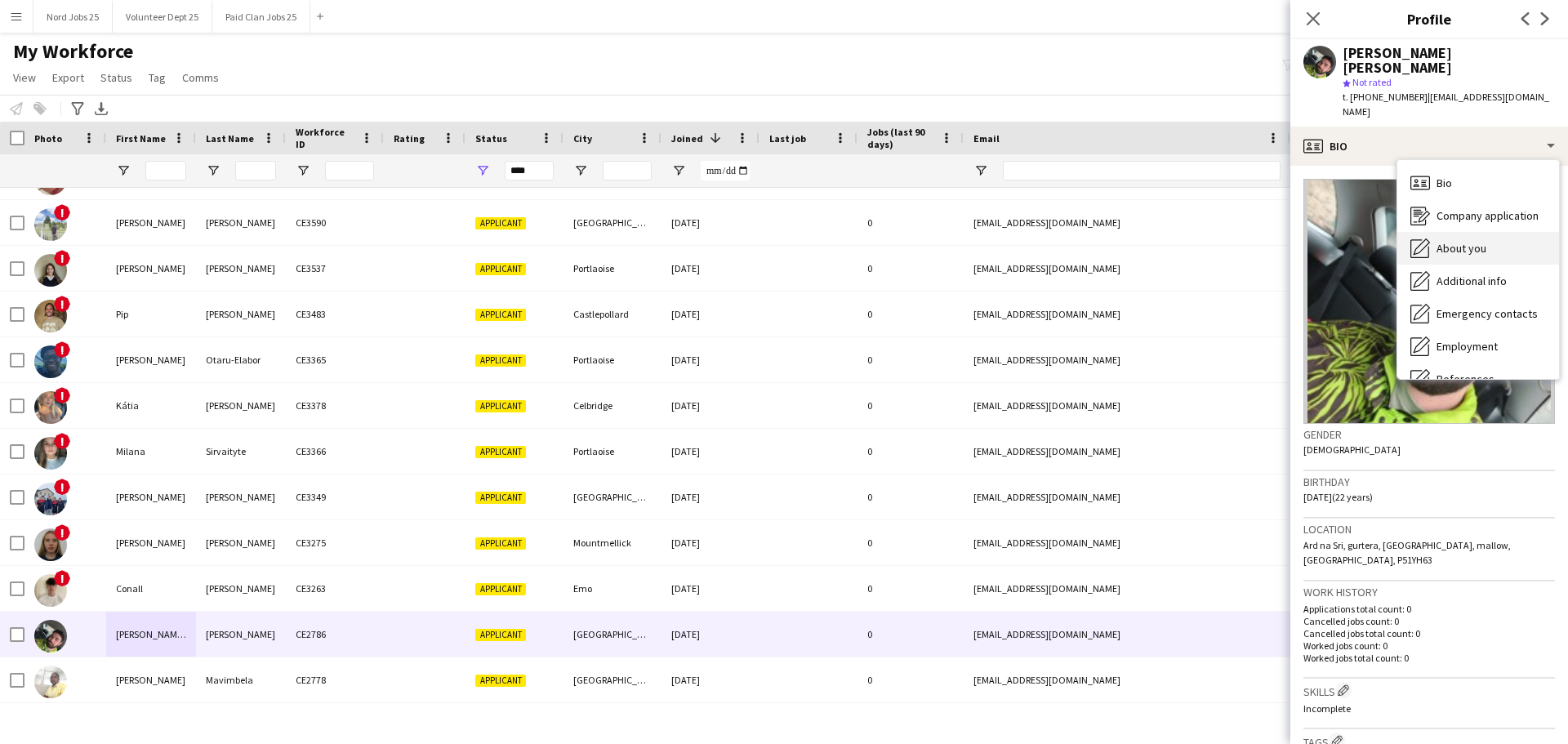
click at [1474, 232] on div "About you About you" at bounding box center [1478, 248] width 162 height 33
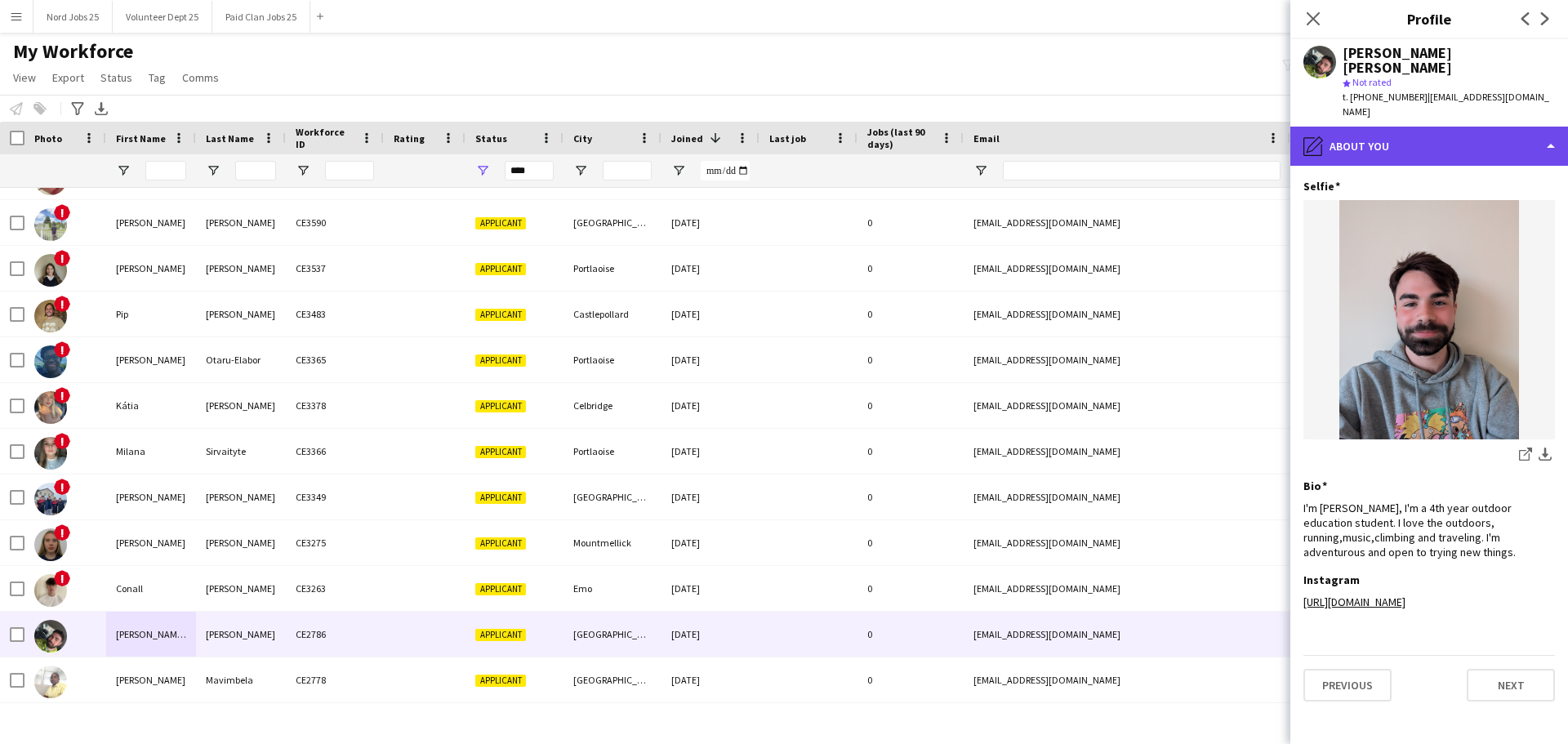
click at [1431, 127] on div "pencil4 About you" at bounding box center [1429, 146] width 278 height 39
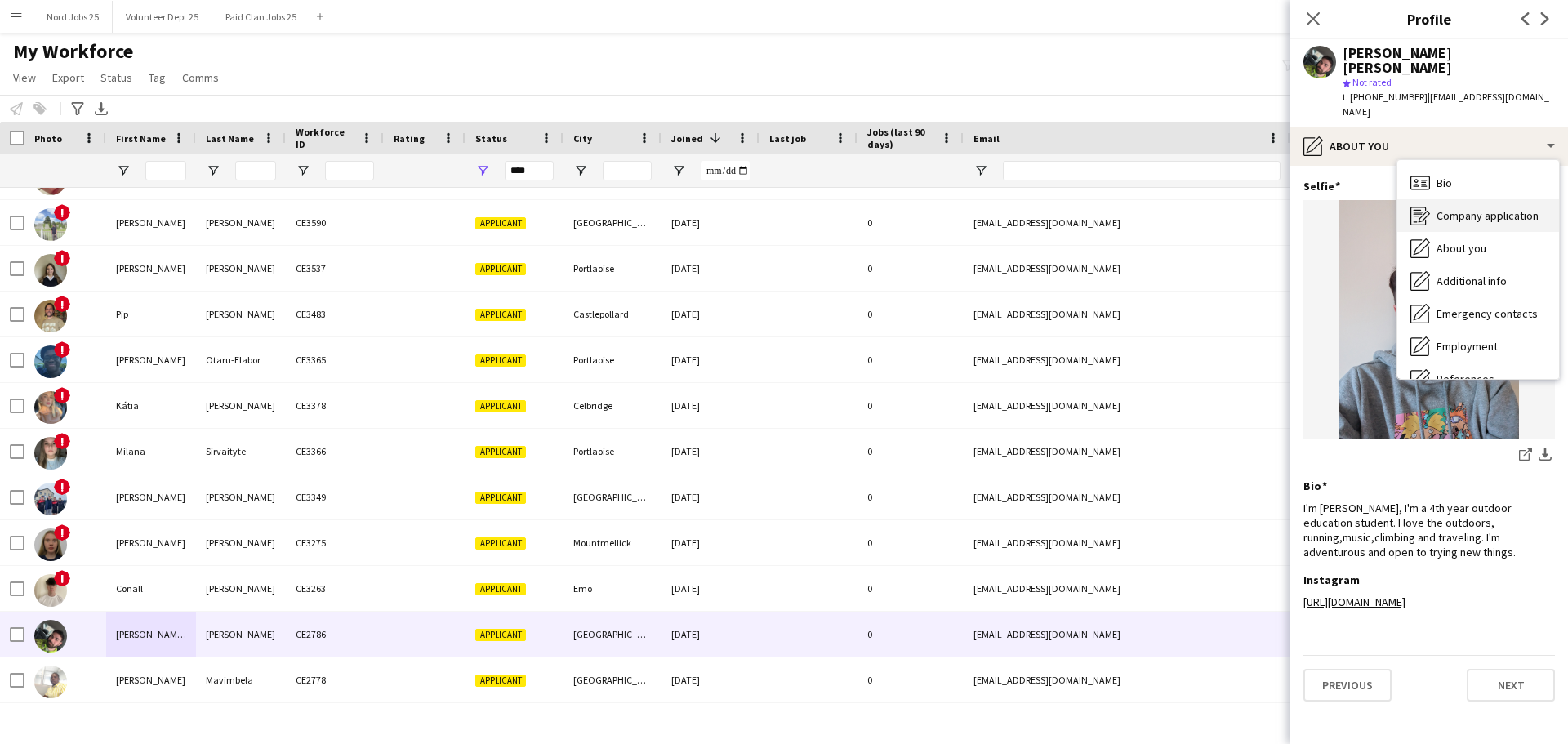
click at [1470, 199] on div "Company application Company application" at bounding box center [1478, 215] width 162 height 33
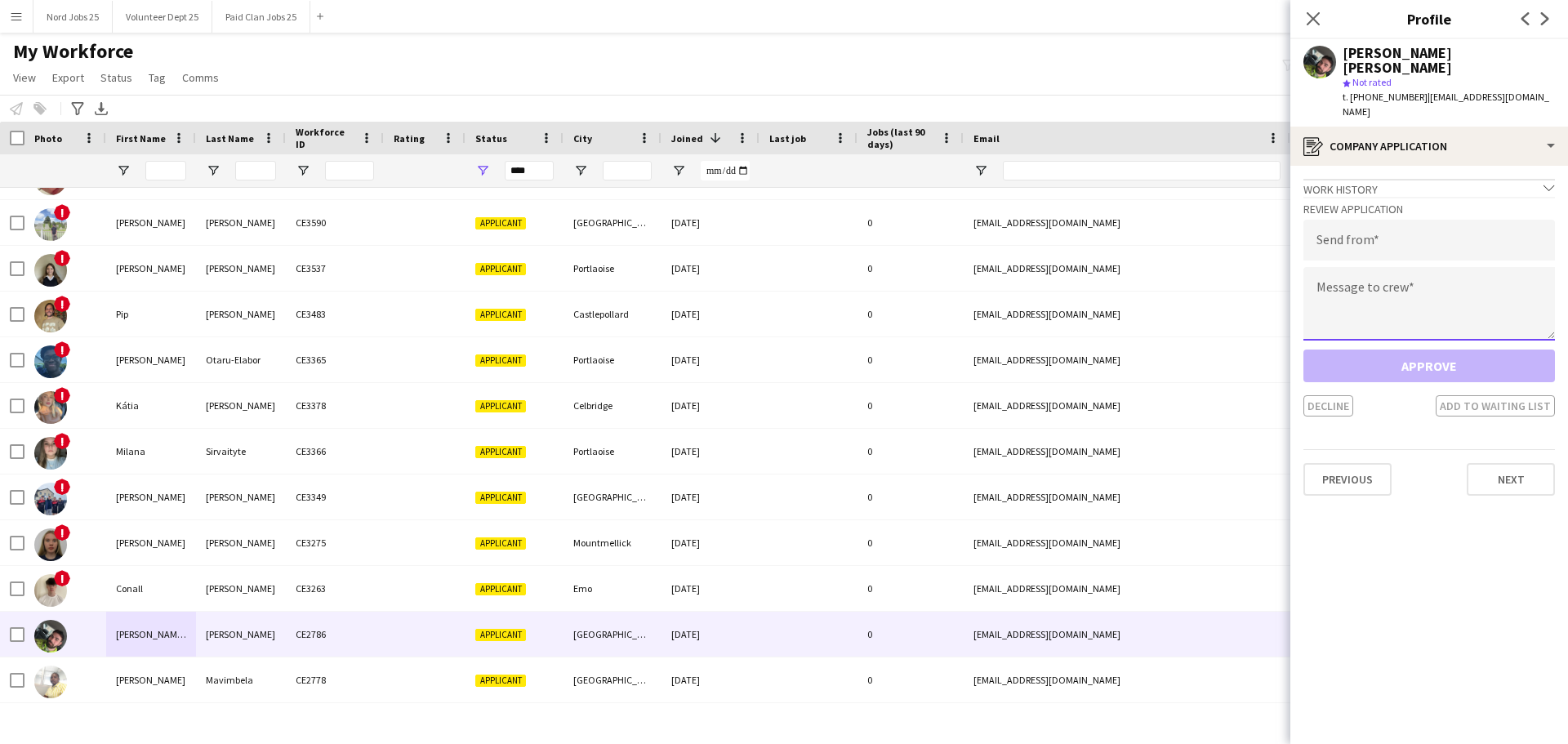
click at [1450, 285] on textarea at bounding box center [1429, 304] width 252 height 73
paste textarea "**********"
type textarea "**********"
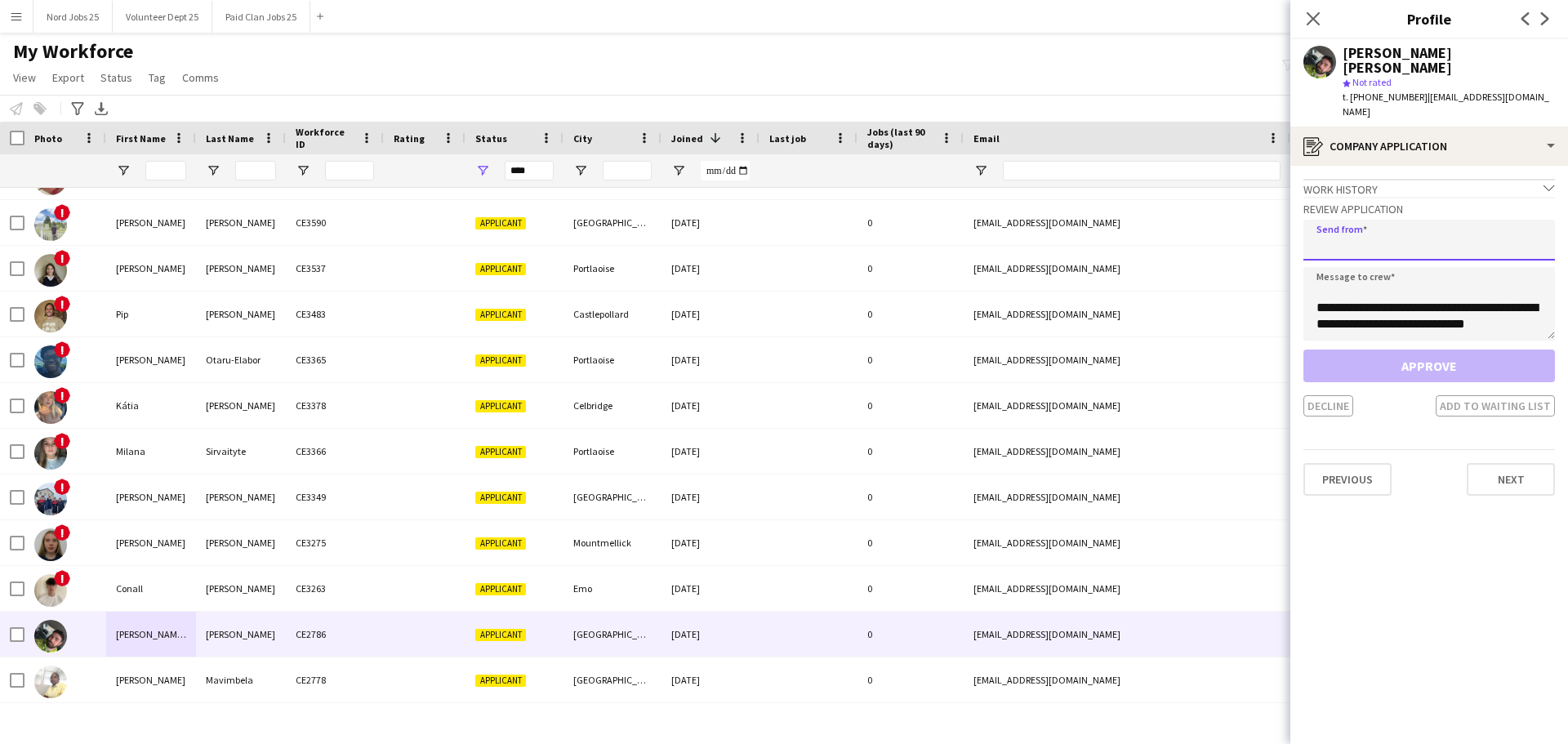
click at [1422, 219] on input "email" at bounding box center [1429, 239] width 252 height 41
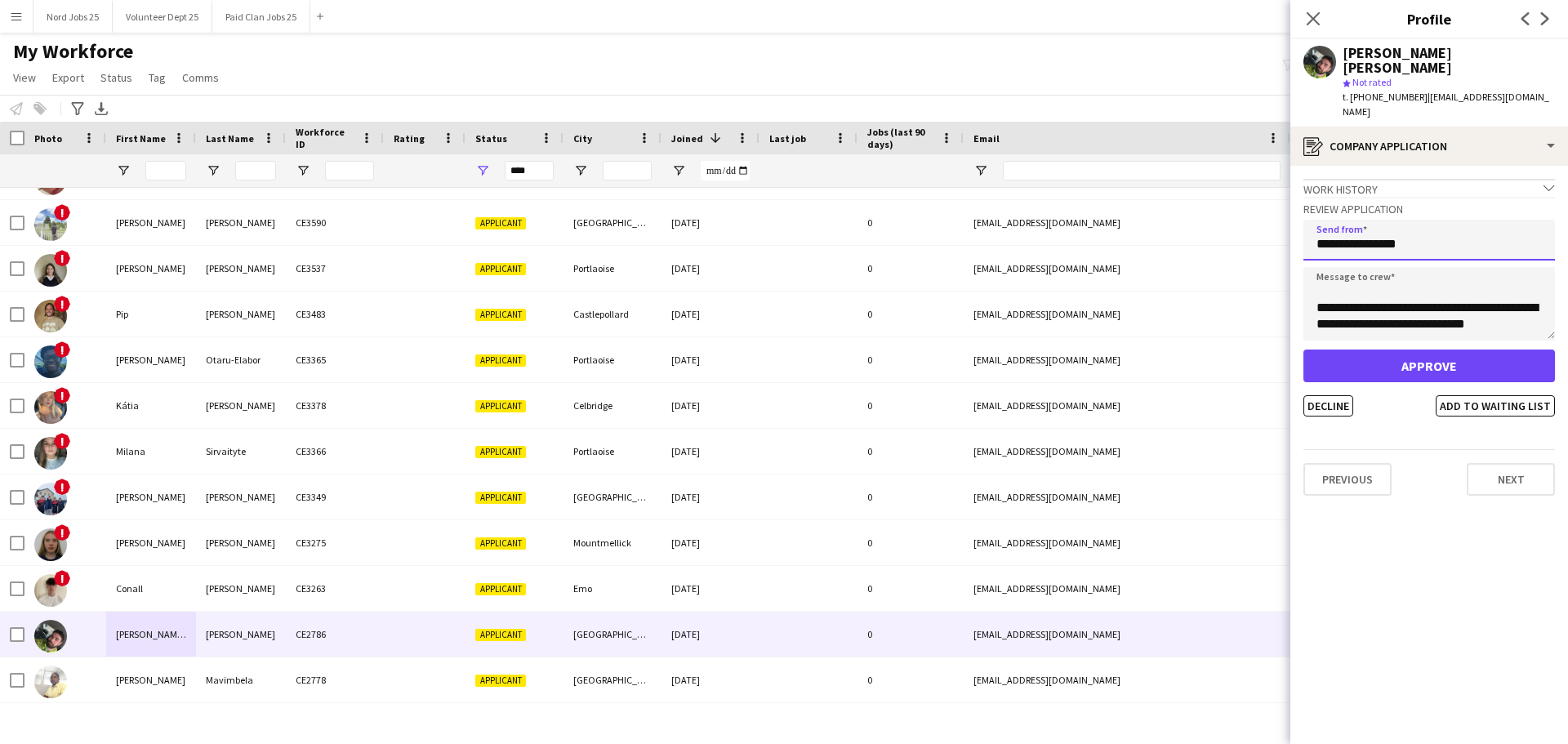
type input "**********"
click at [1388, 349] on button "Approve" at bounding box center [1429, 365] width 252 height 33
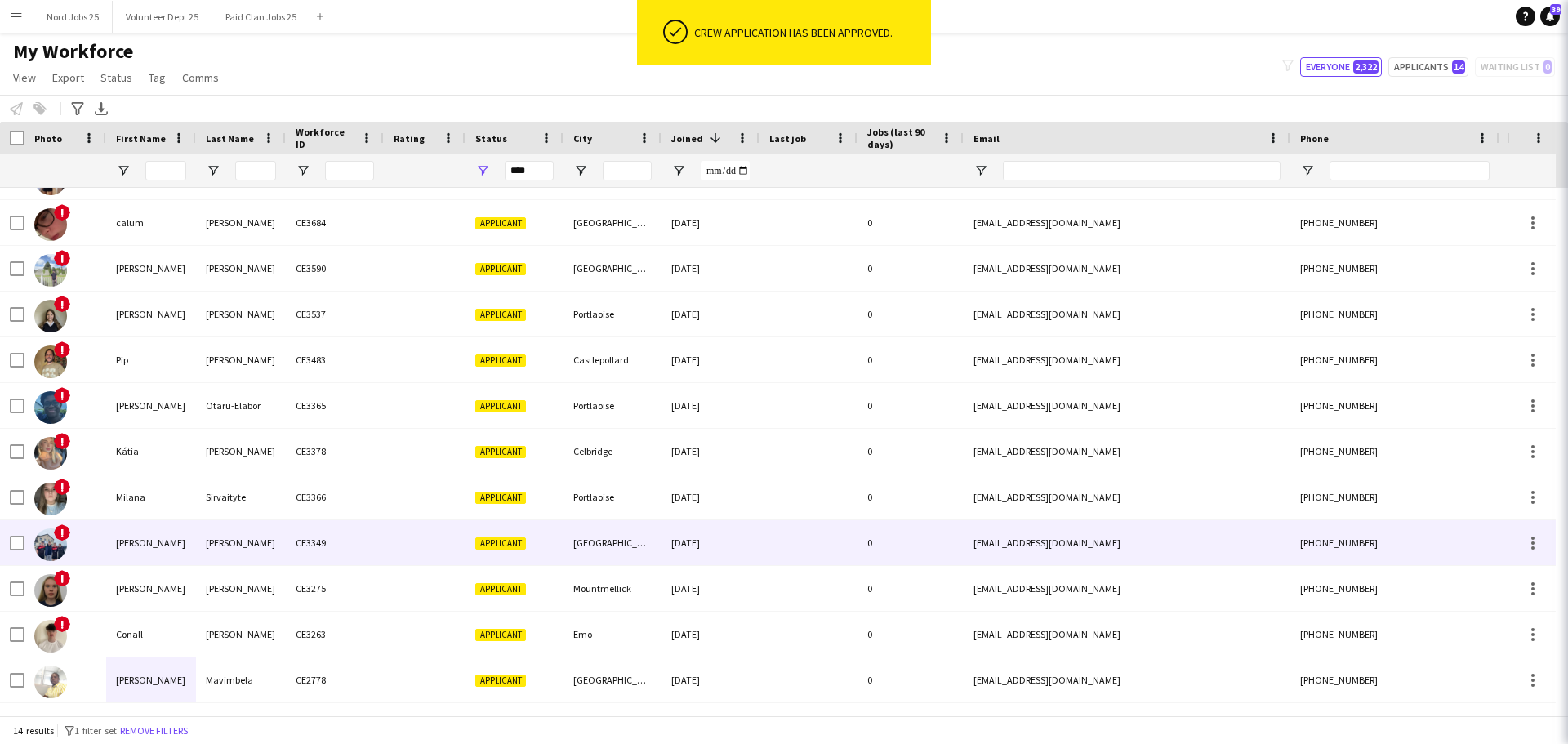
scroll to position [125, 0]
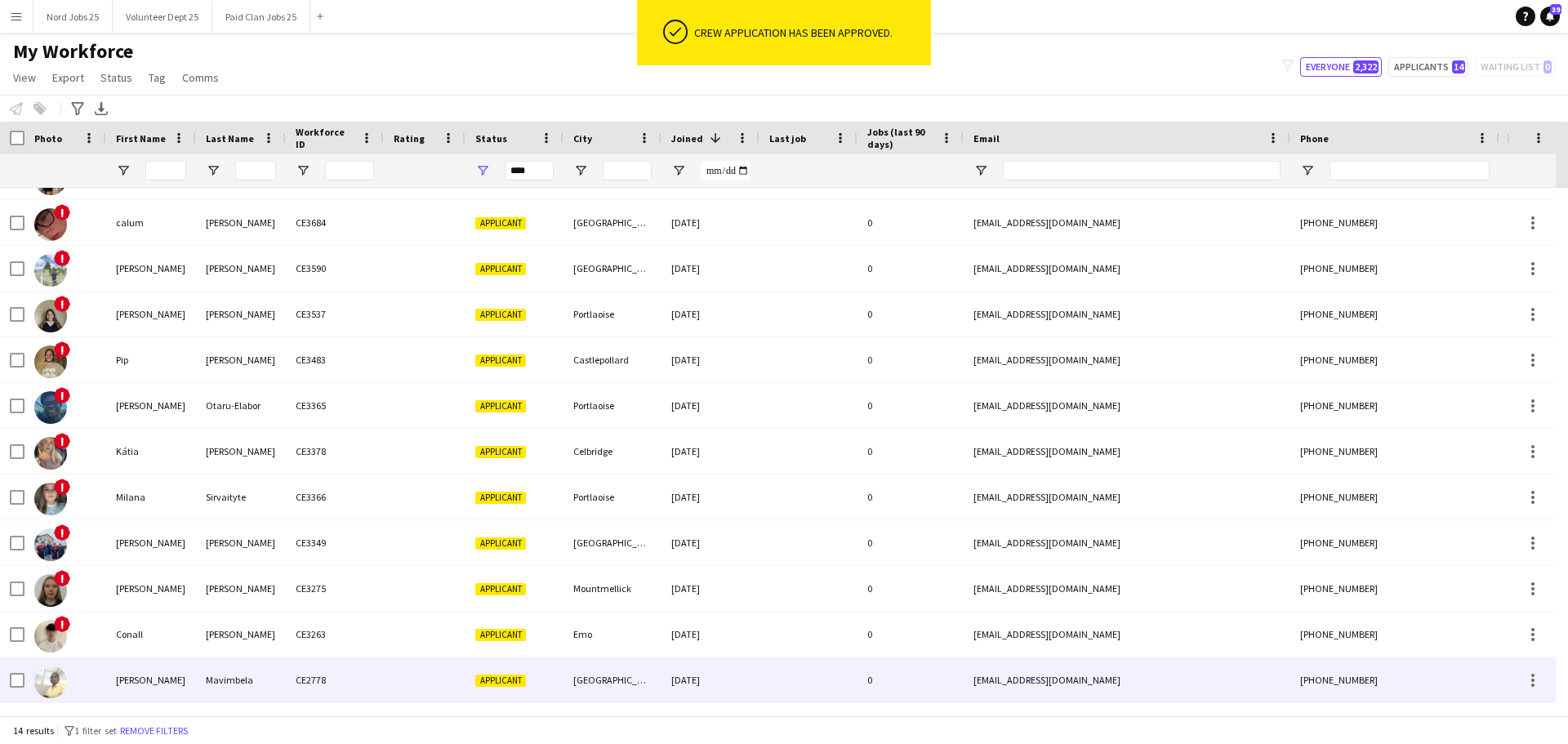
click at [166, 683] on div "Boniface" at bounding box center [151, 680] width 90 height 45
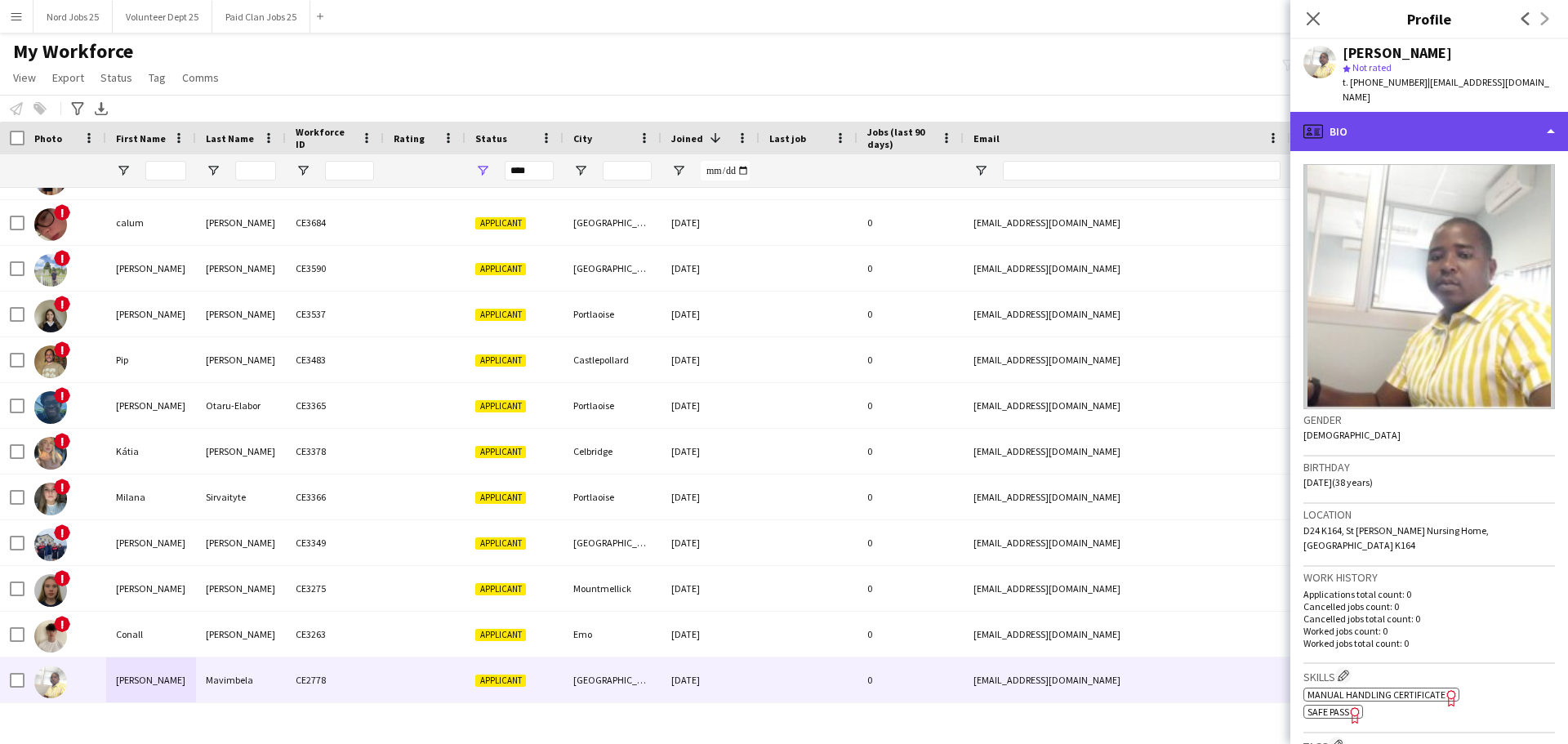
click at [1447, 124] on div "profile Bio" at bounding box center [1429, 131] width 278 height 39
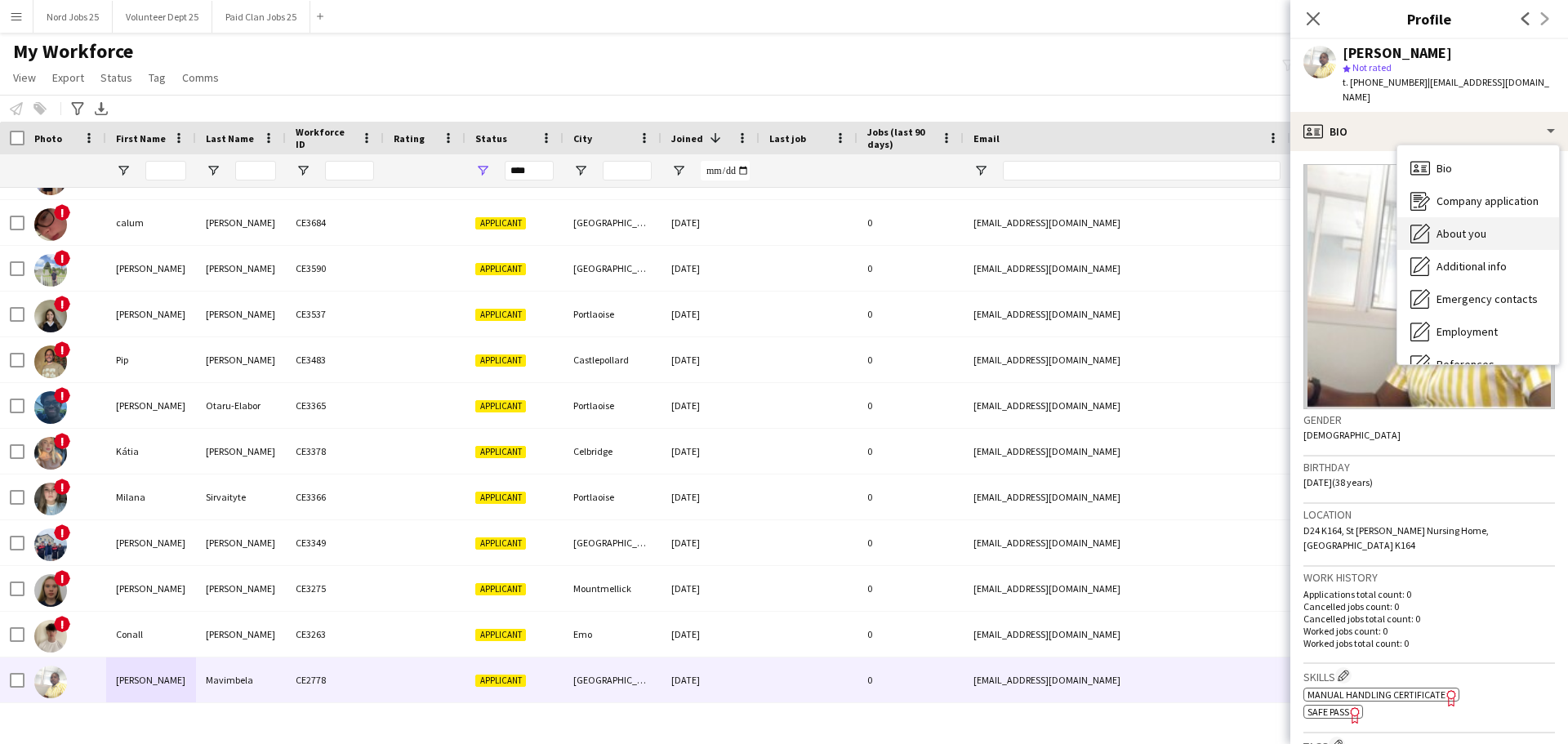
click at [1488, 218] on div "About you About you" at bounding box center [1478, 234] width 162 height 33
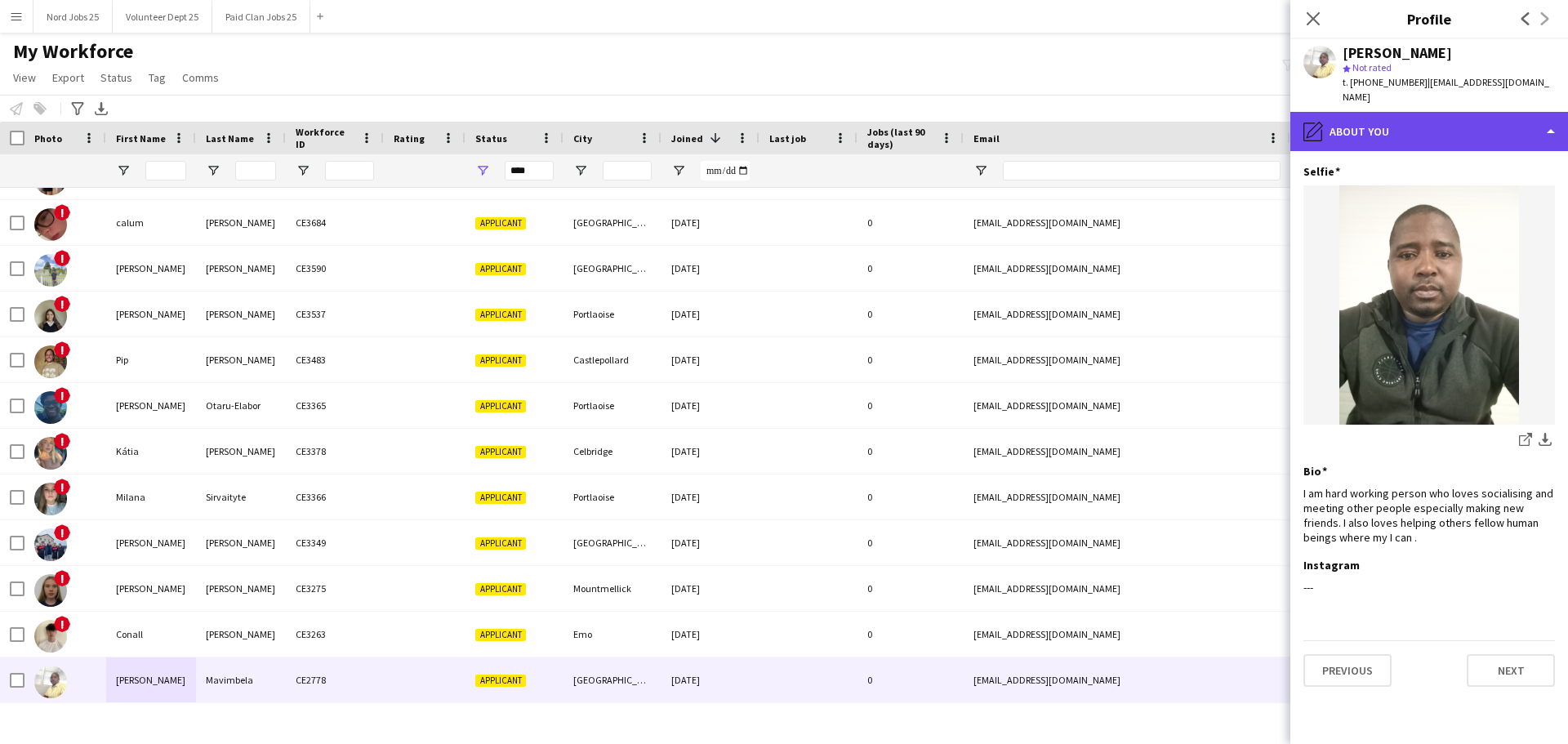
click at [1448, 133] on div "pencil4 About you" at bounding box center [1429, 131] width 278 height 39
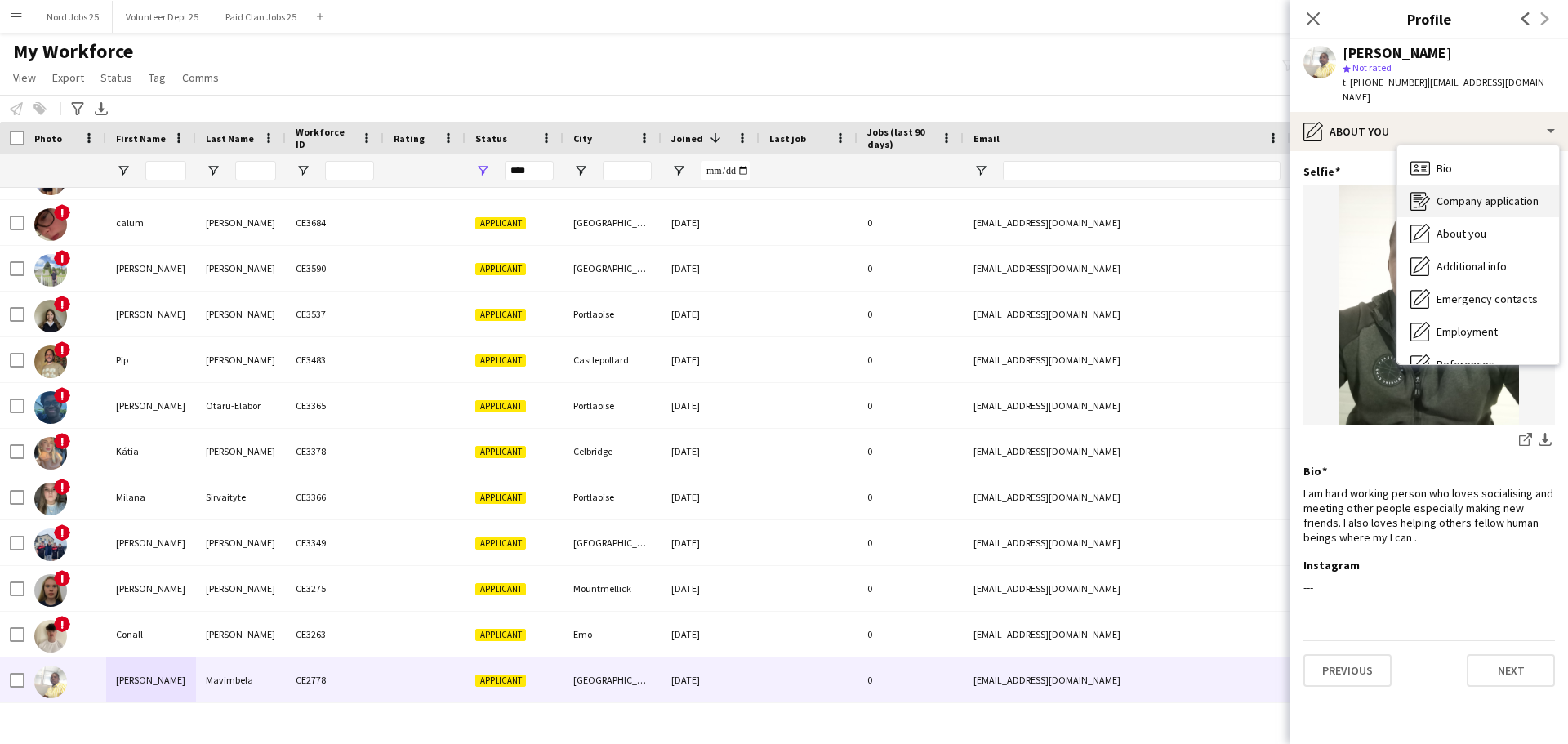
click at [1474, 194] on span "Company application" at bounding box center [1487, 201] width 102 height 15
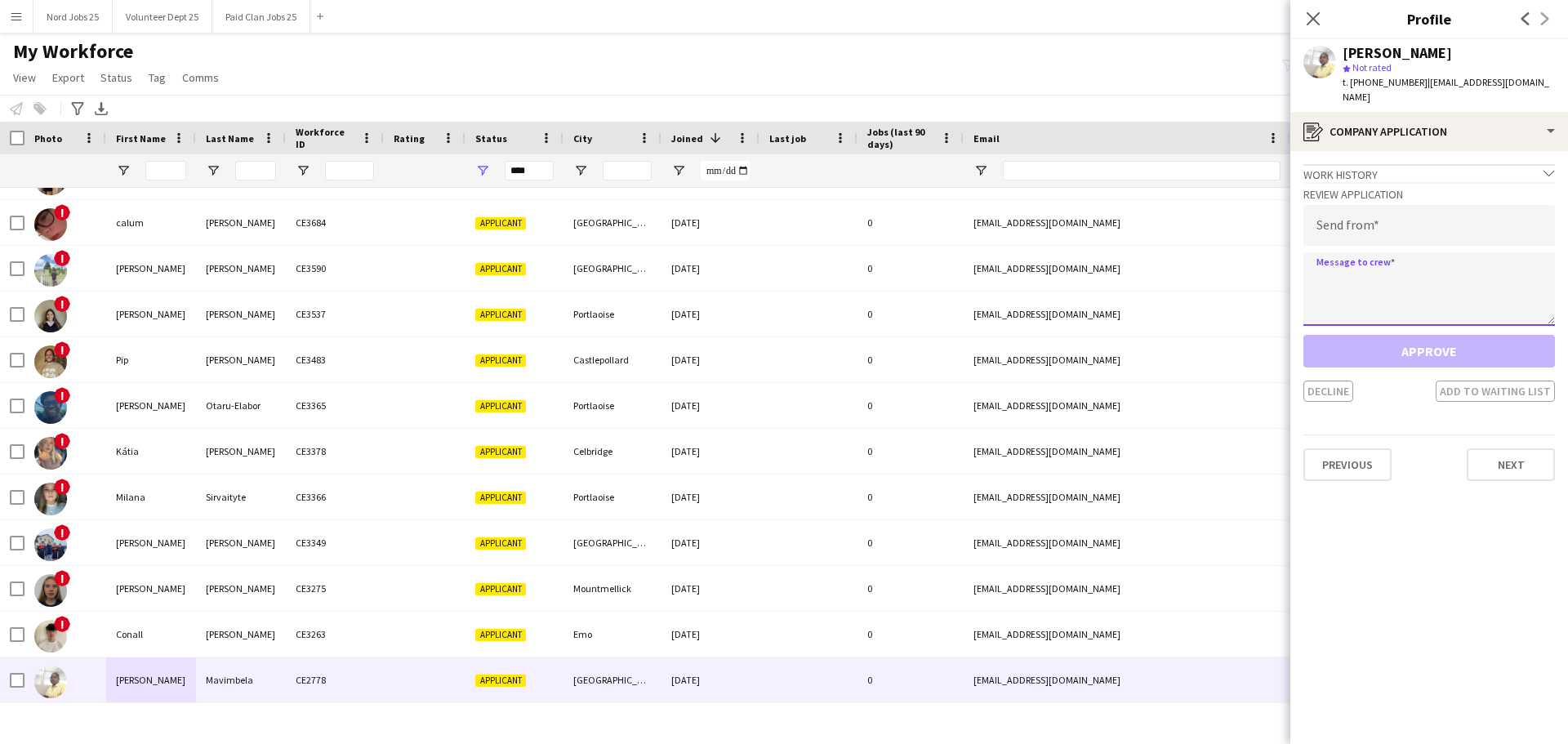
click at [1425, 279] on textarea at bounding box center [1429, 289] width 252 height 73
paste textarea "**********"
type textarea "**********"
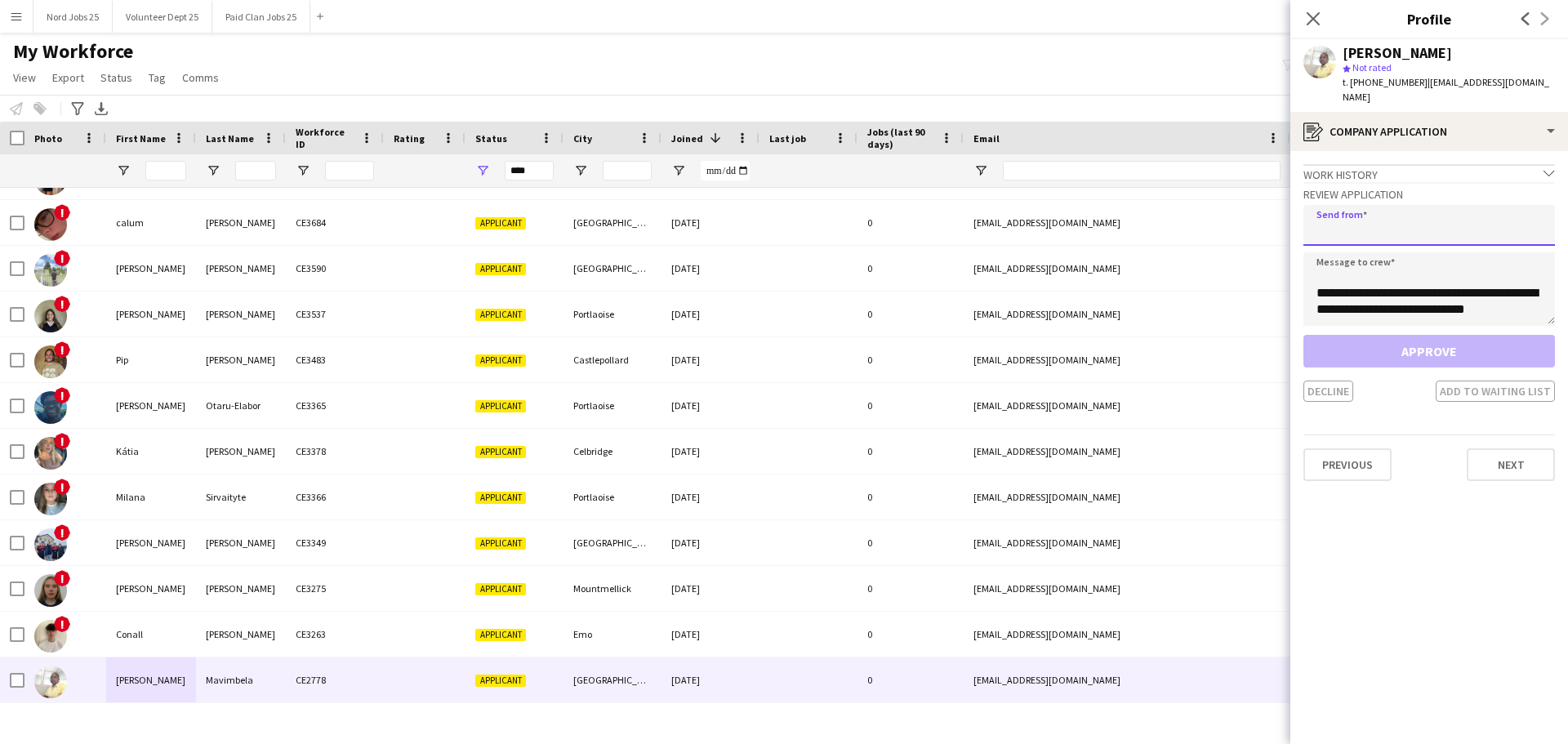
click at [1410, 223] on input "email" at bounding box center [1429, 225] width 252 height 41
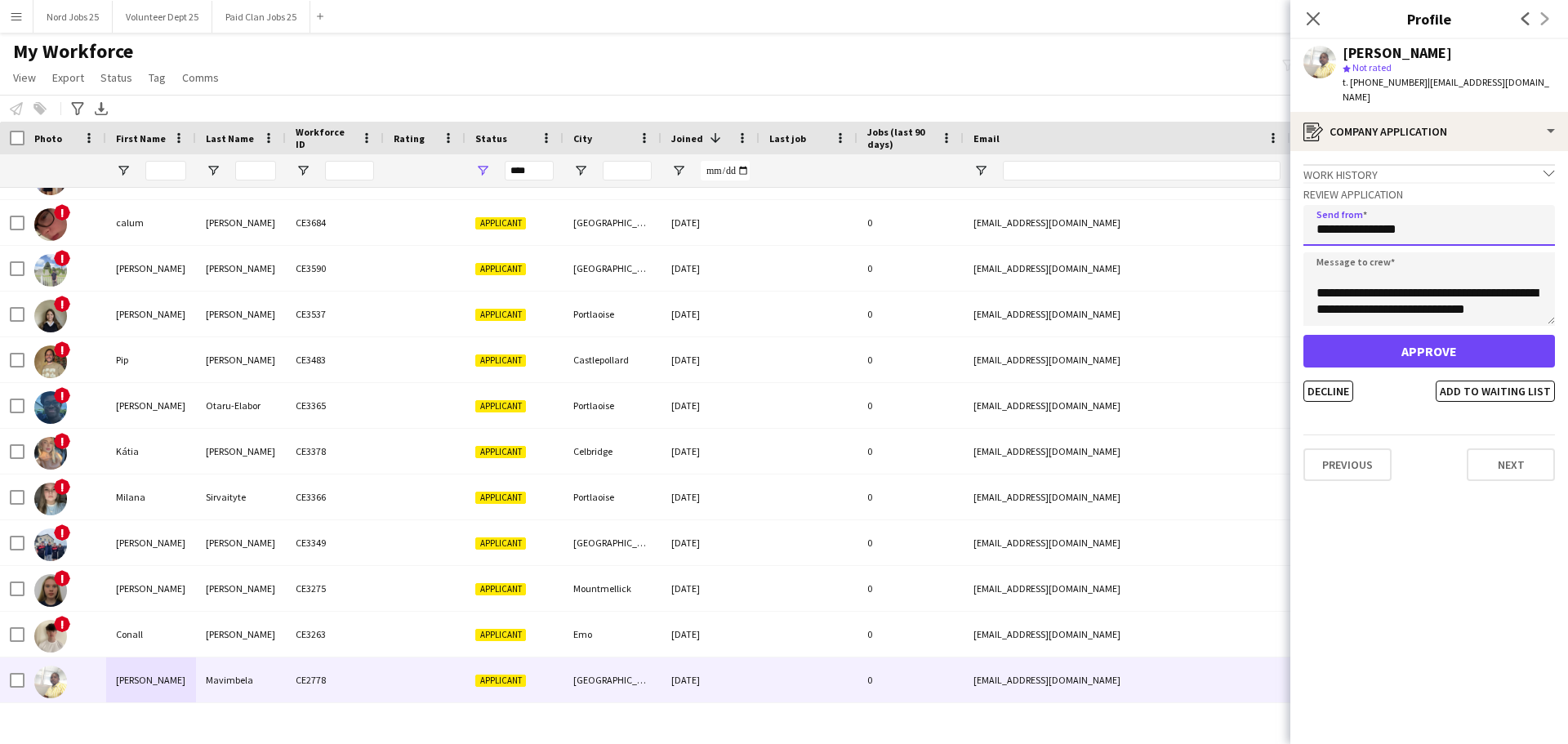
type input "**********"
click at [1418, 336] on button "Approve" at bounding box center [1429, 351] width 252 height 33
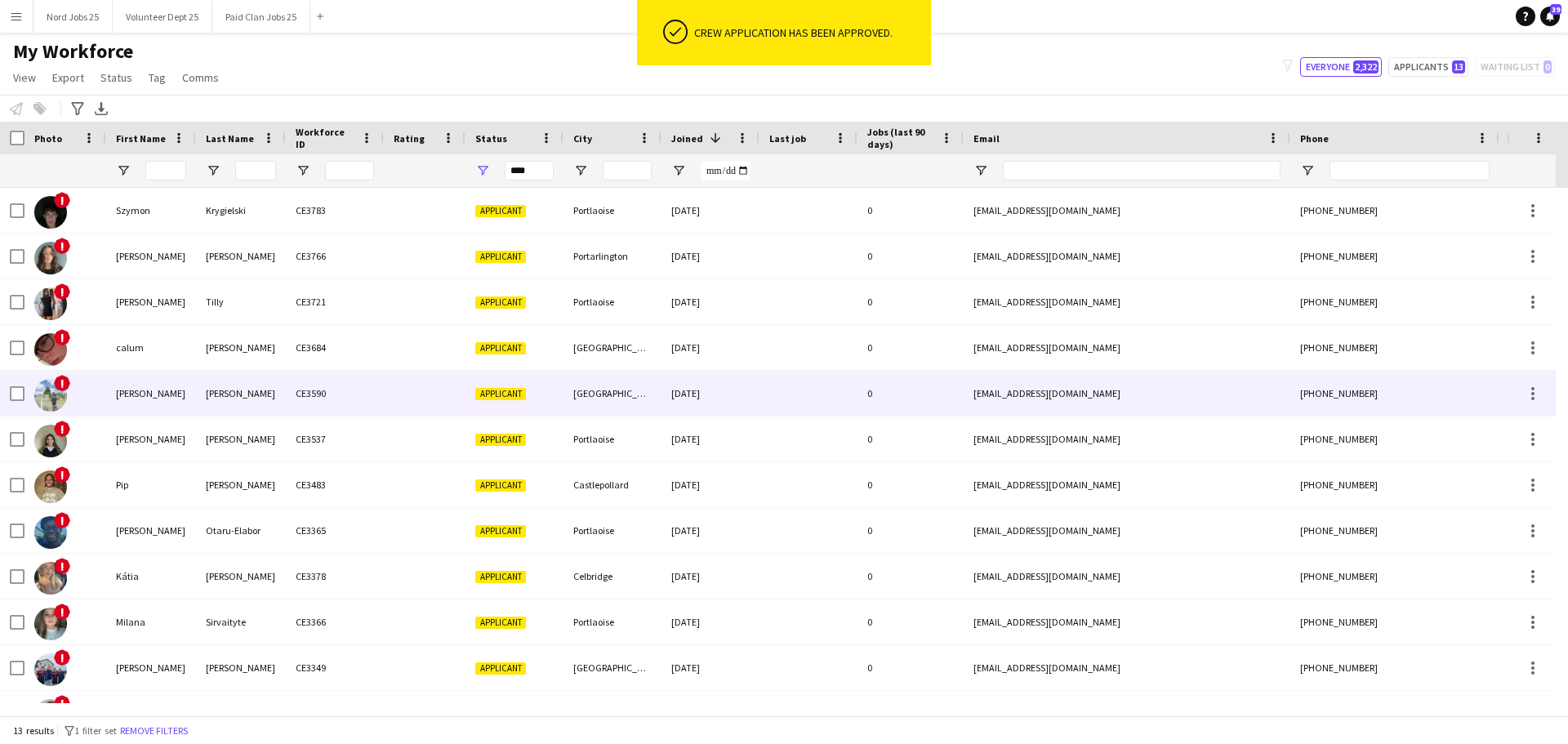
scroll to position [0, 0]
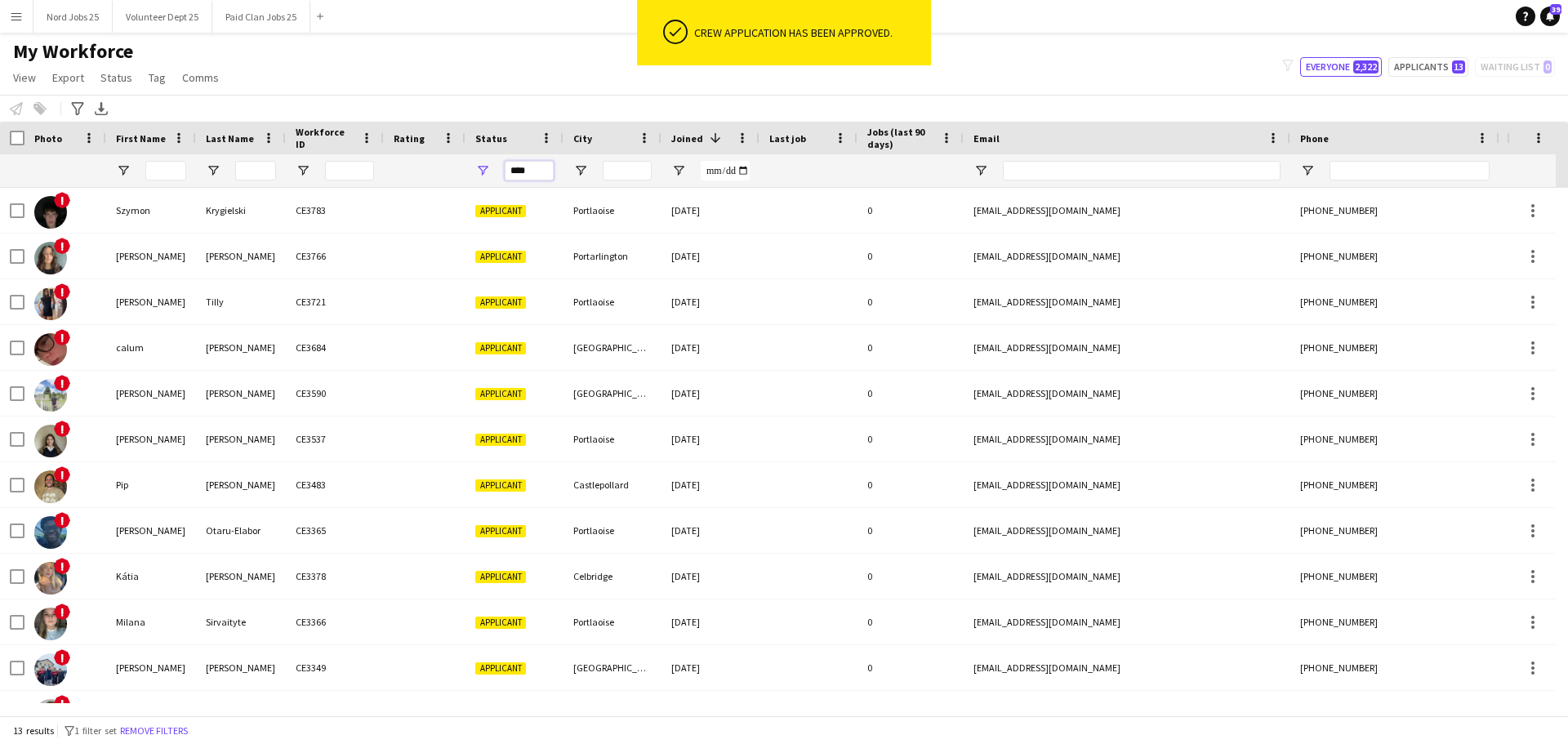
click at [518, 166] on input "****" at bounding box center [529, 171] width 49 height 20
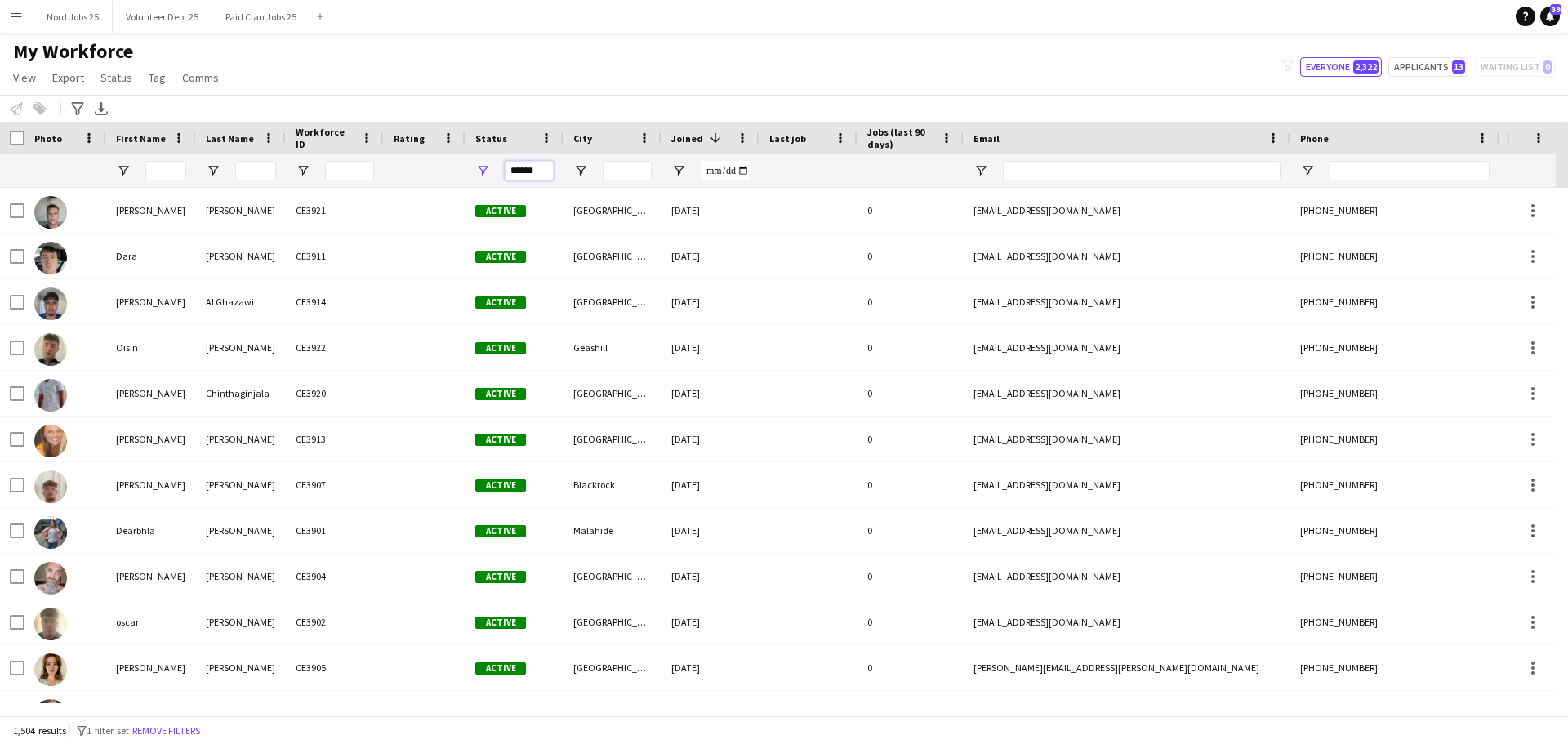
type input "******"
click at [540, 178] on input "******" at bounding box center [529, 171] width 49 height 20
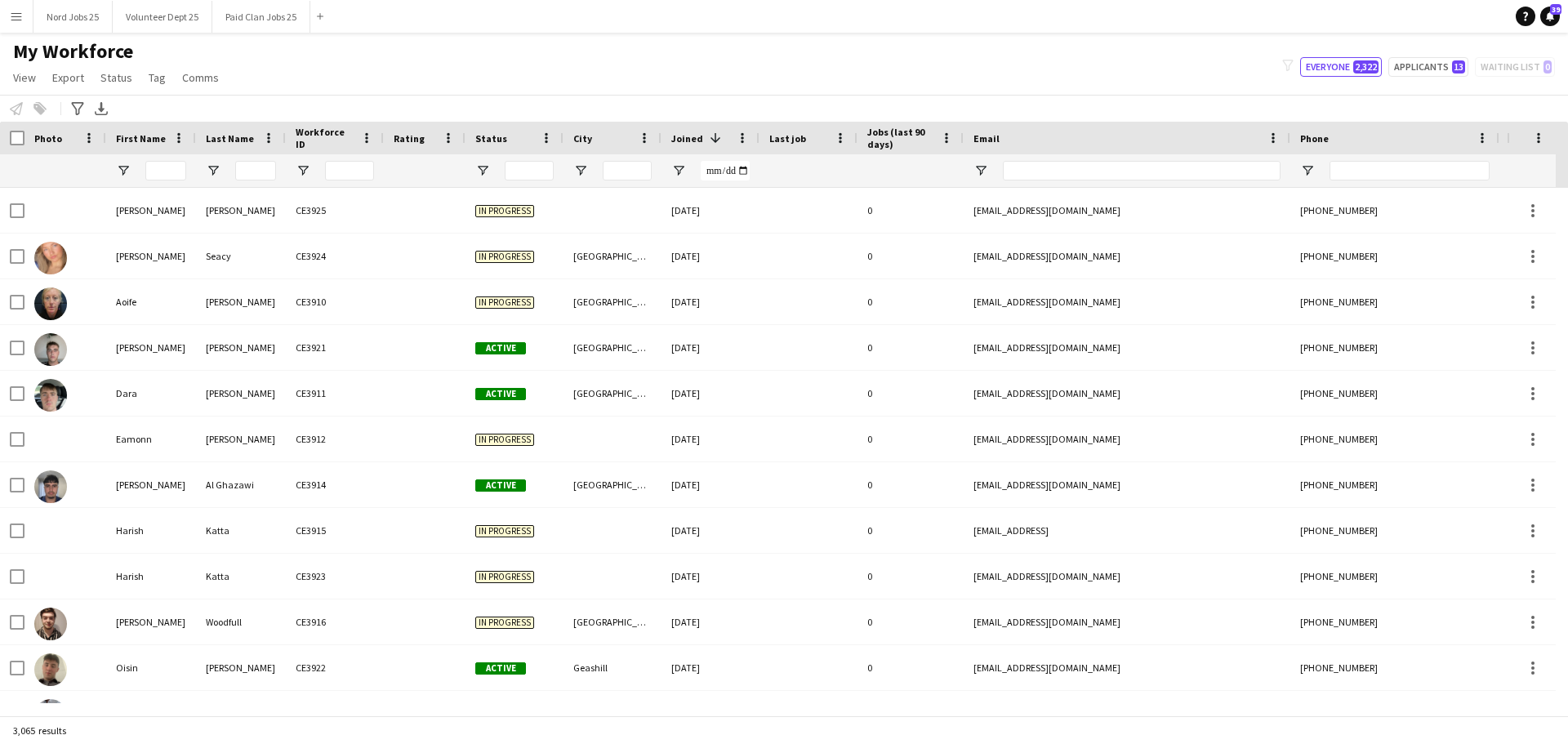
click at [497, 78] on div "My Workforce View Views Default view New view Update view Delete view Edit name…" at bounding box center [784, 67] width 1568 height 56
click at [271, 173] on input "Last Name Filter Input" at bounding box center [255, 171] width 41 height 20
click at [499, 91] on div "My Workforce View Views Default view New view Update view Delete view Edit name…" at bounding box center [784, 67] width 1568 height 56
click at [267, 173] on input "Last Name Filter Input" at bounding box center [255, 171] width 41 height 20
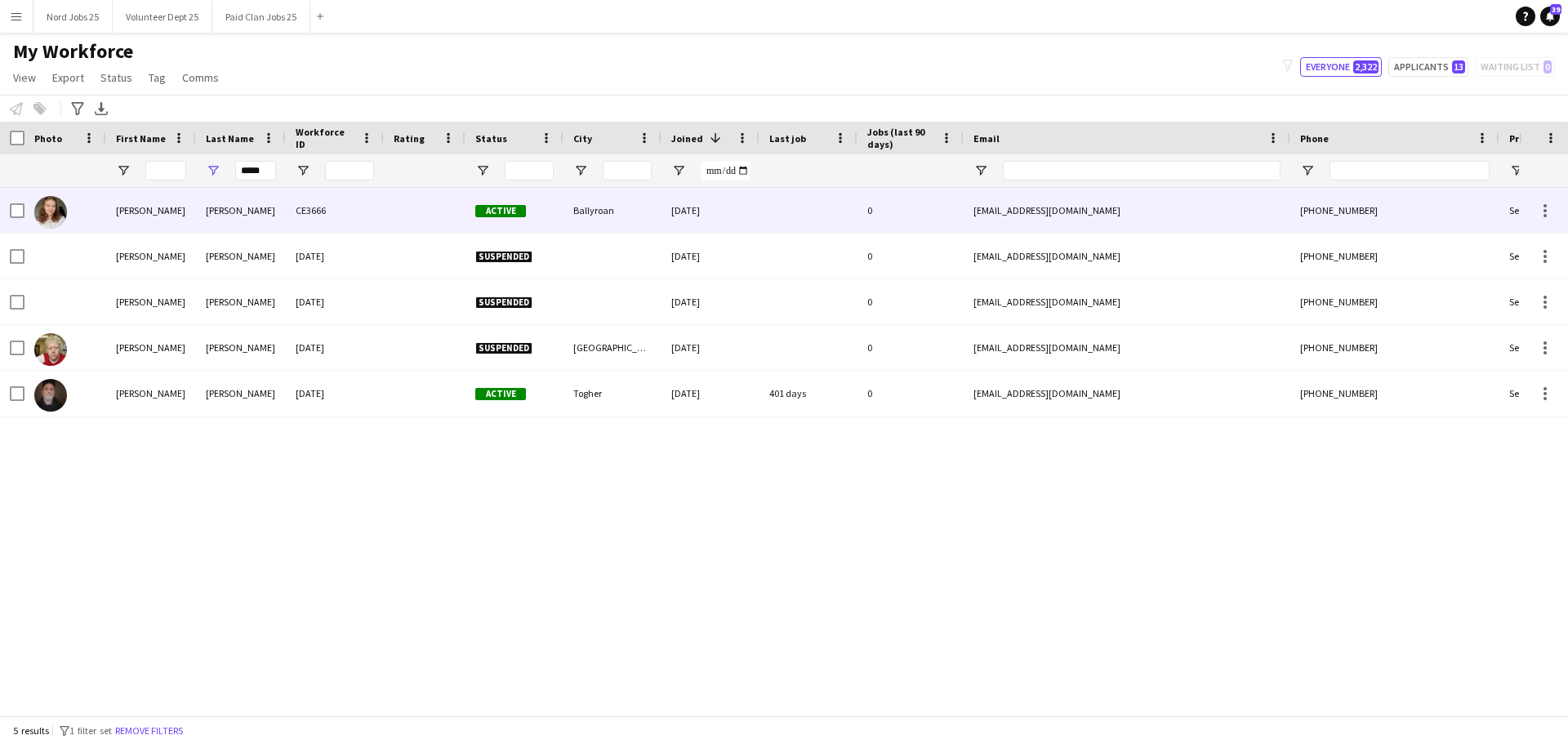
click at [218, 200] on div "McMahon" at bounding box center [241, 210] width 90 height 45
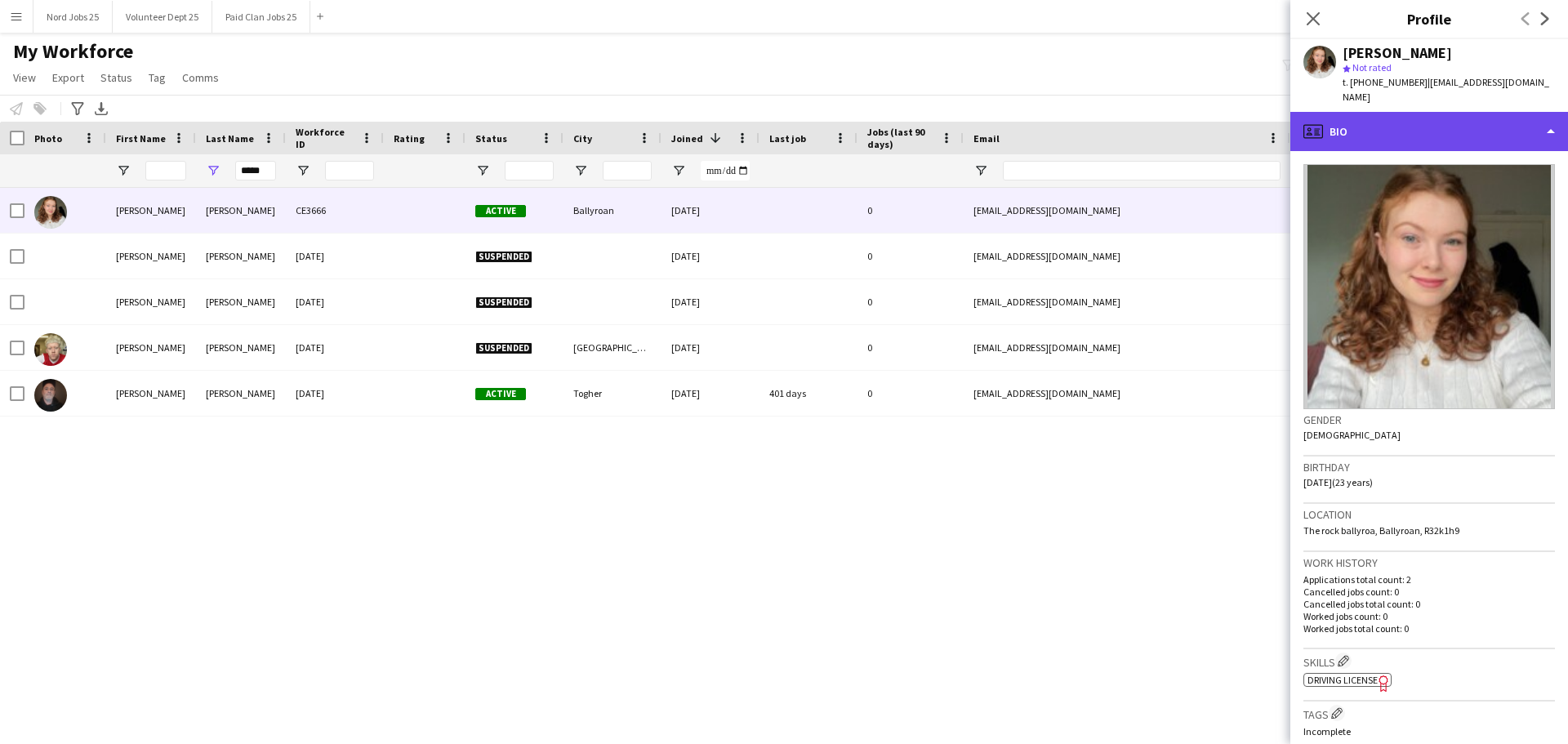
click at [1445, 132] on div "profile Bio" at bounding box center [1429, 131] width 278 height 39
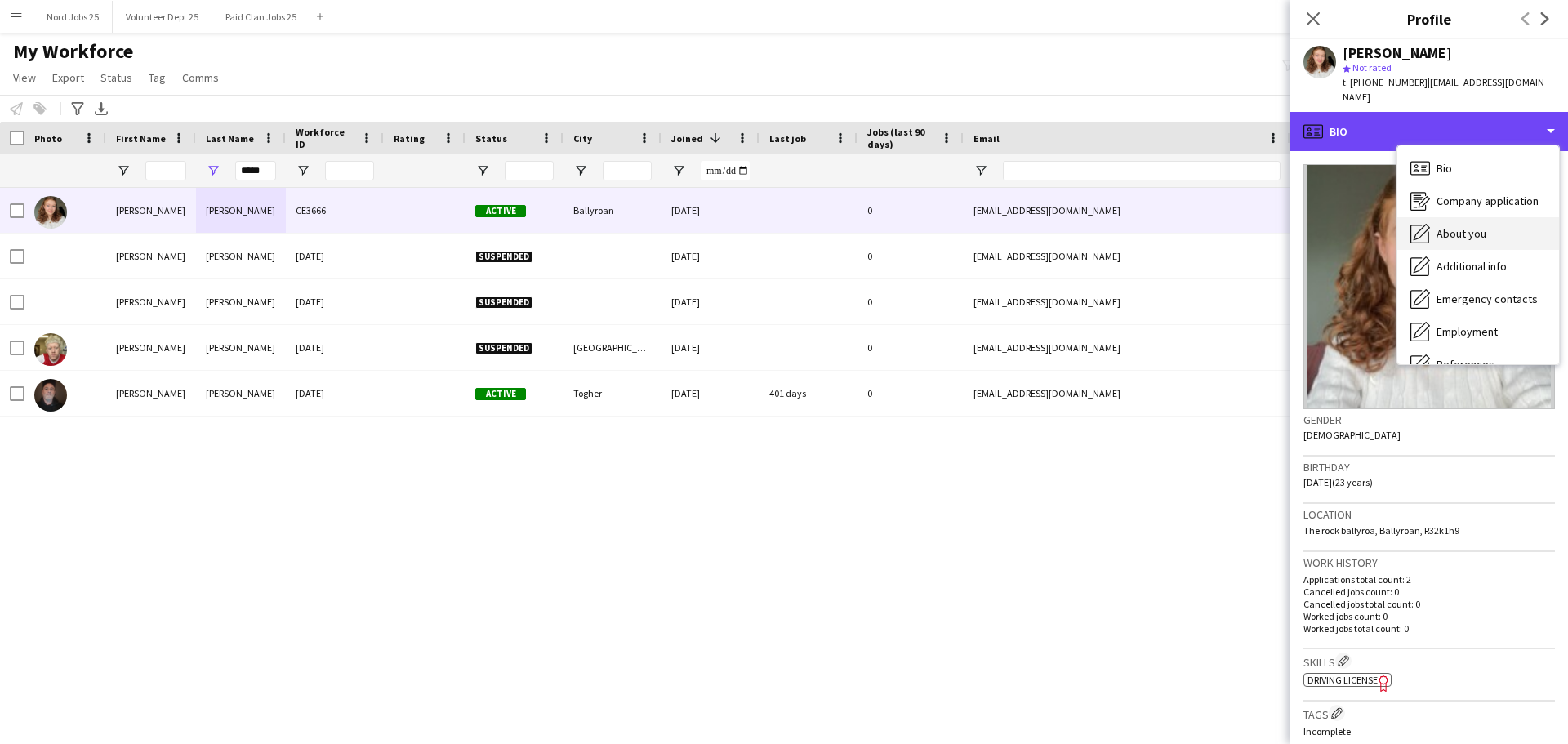
scroll to position [153, 0]
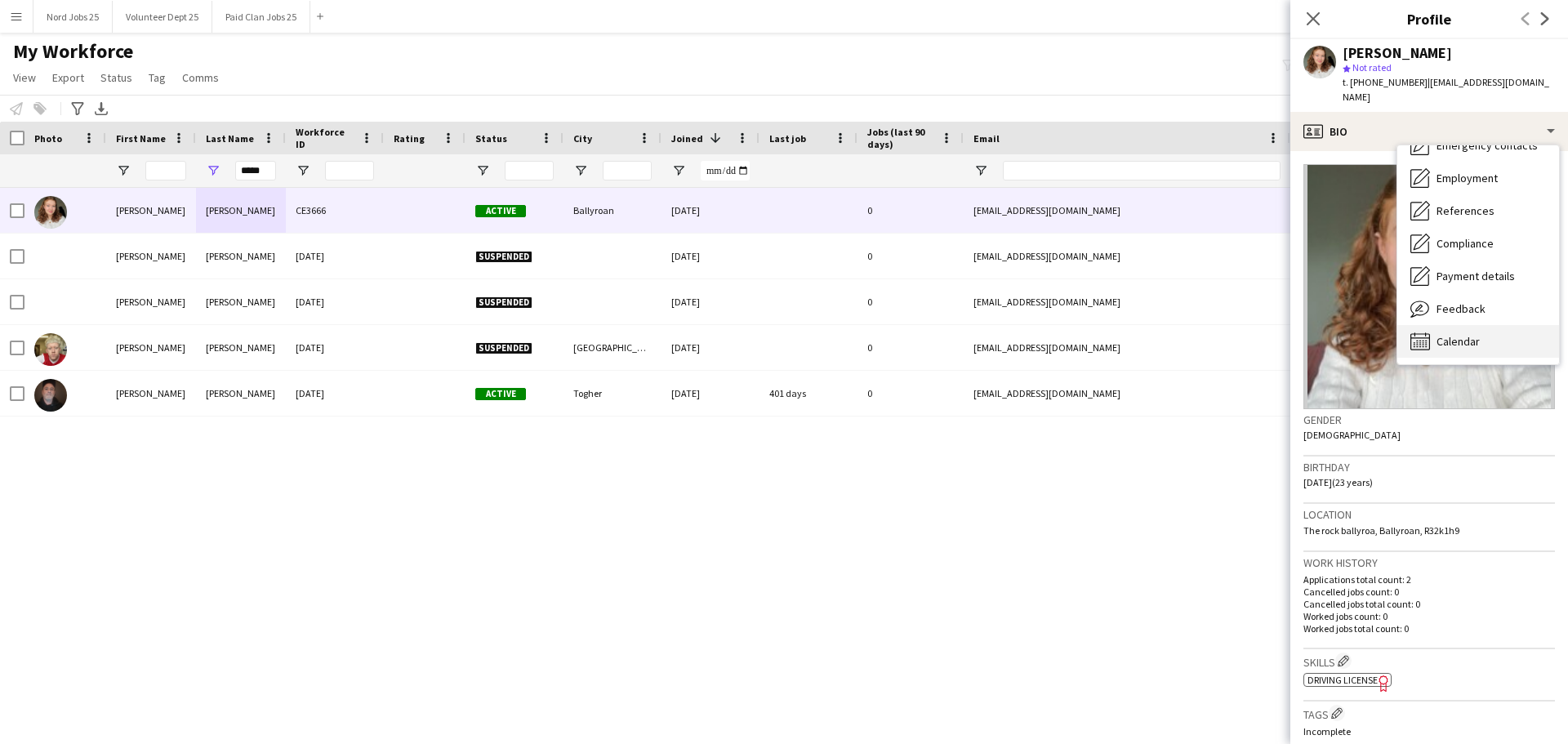
click at [1461, 344] on span "Calendar" at bounding box center [1458, 342] width 43 height 15
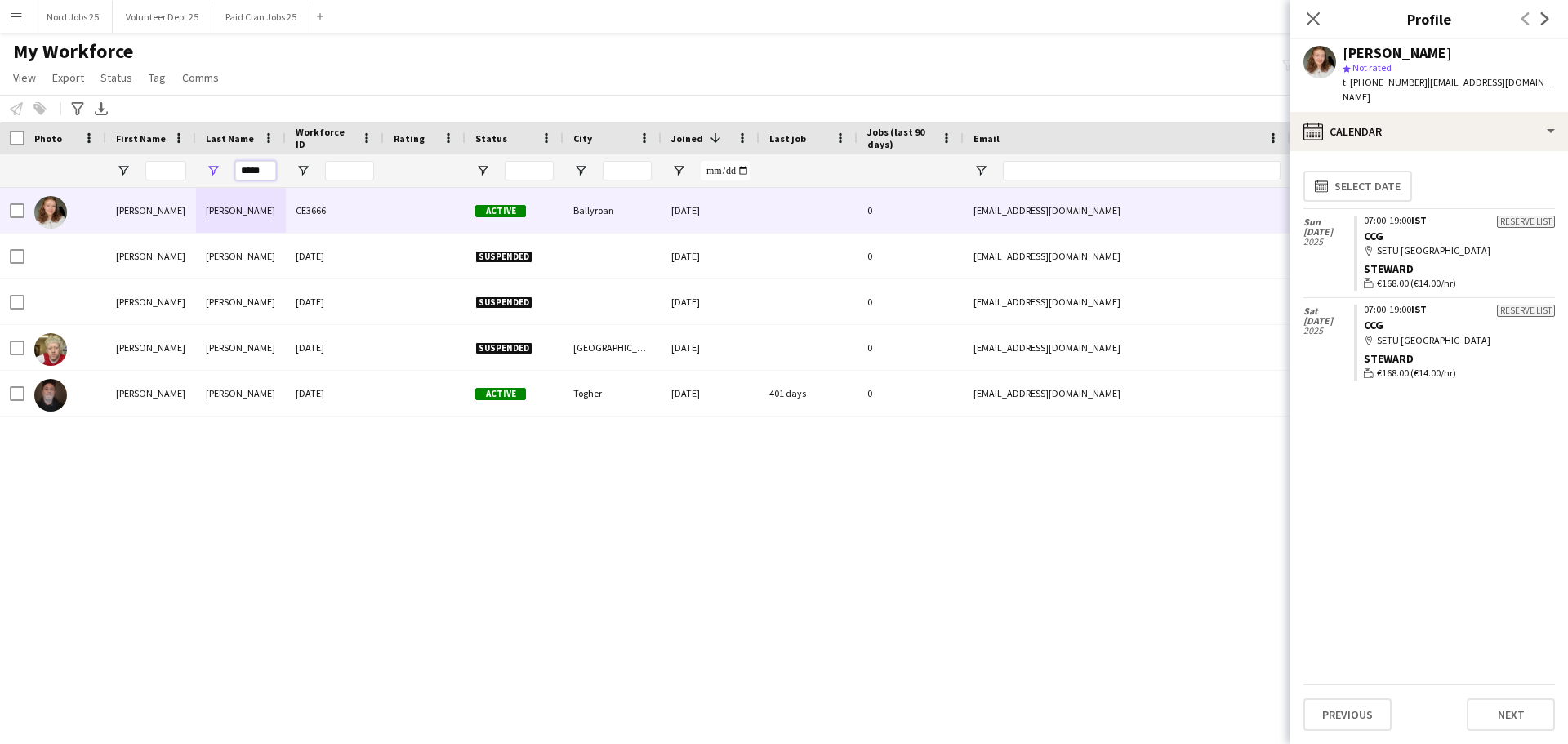
click at [258, 173] on input "*****" at bounding box center [255, 171] width 41 height 20
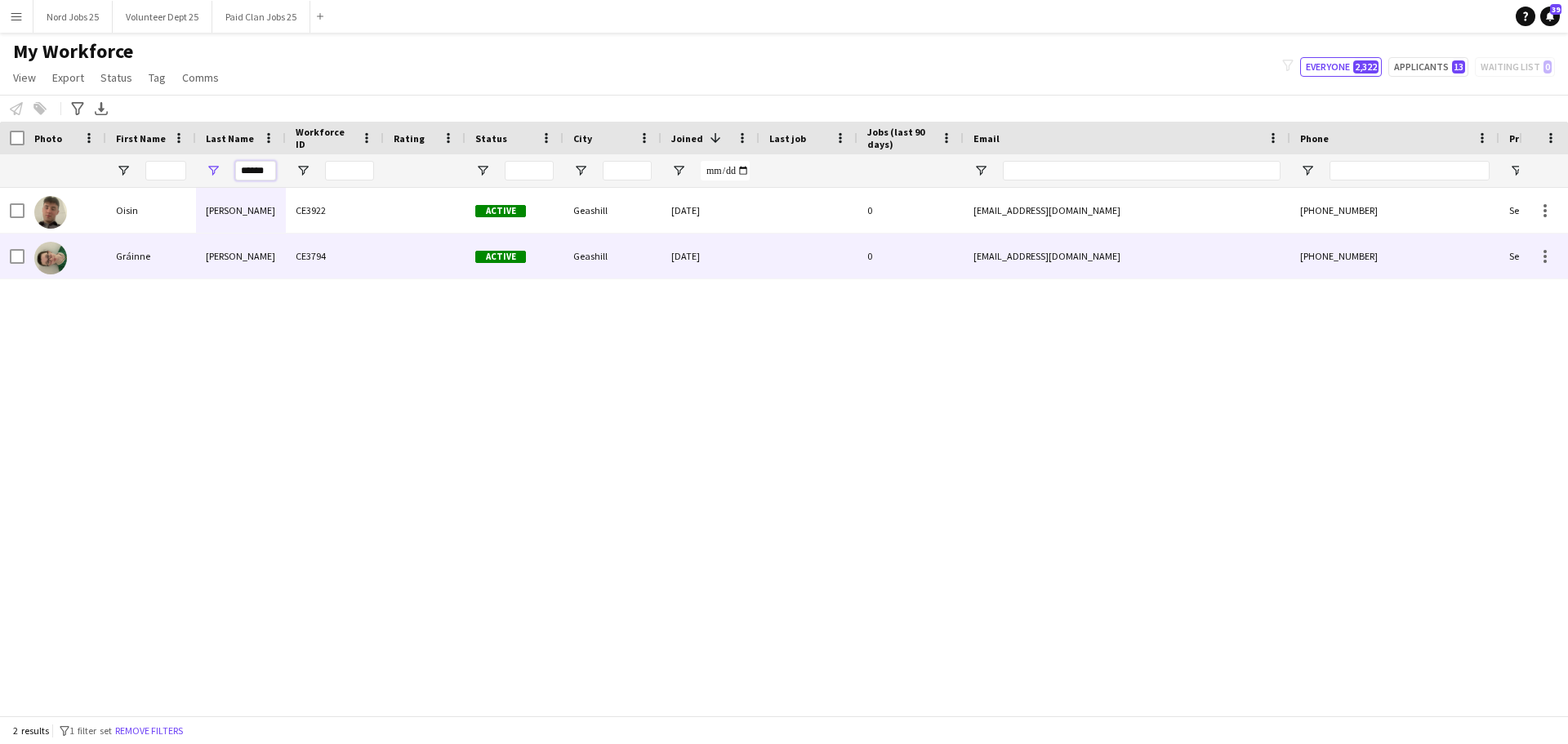
type input "******"
click at [173, 264] on div "Gráinne" at bounding box center [151, 256] width 90 height 45
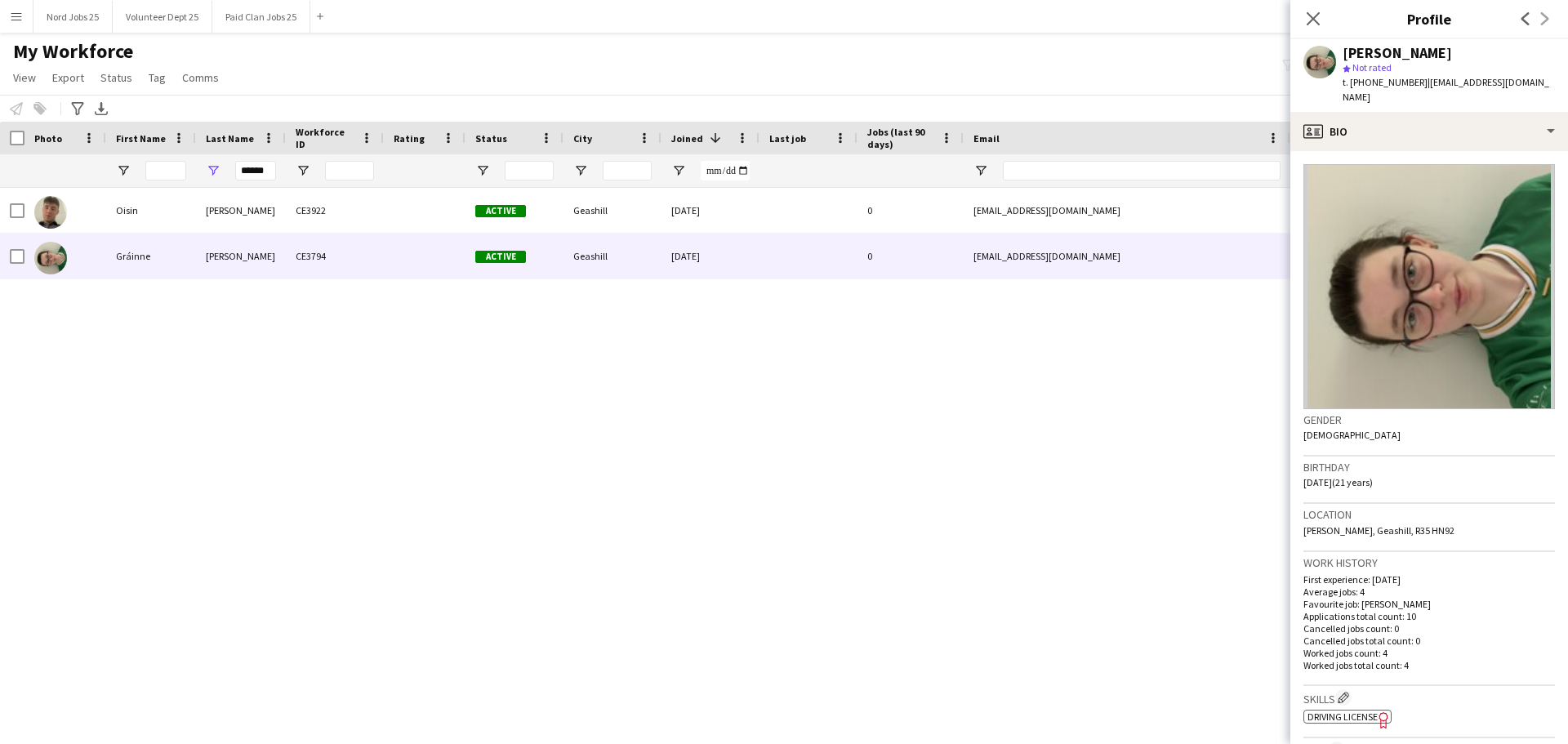
scroll to position [435, 0]
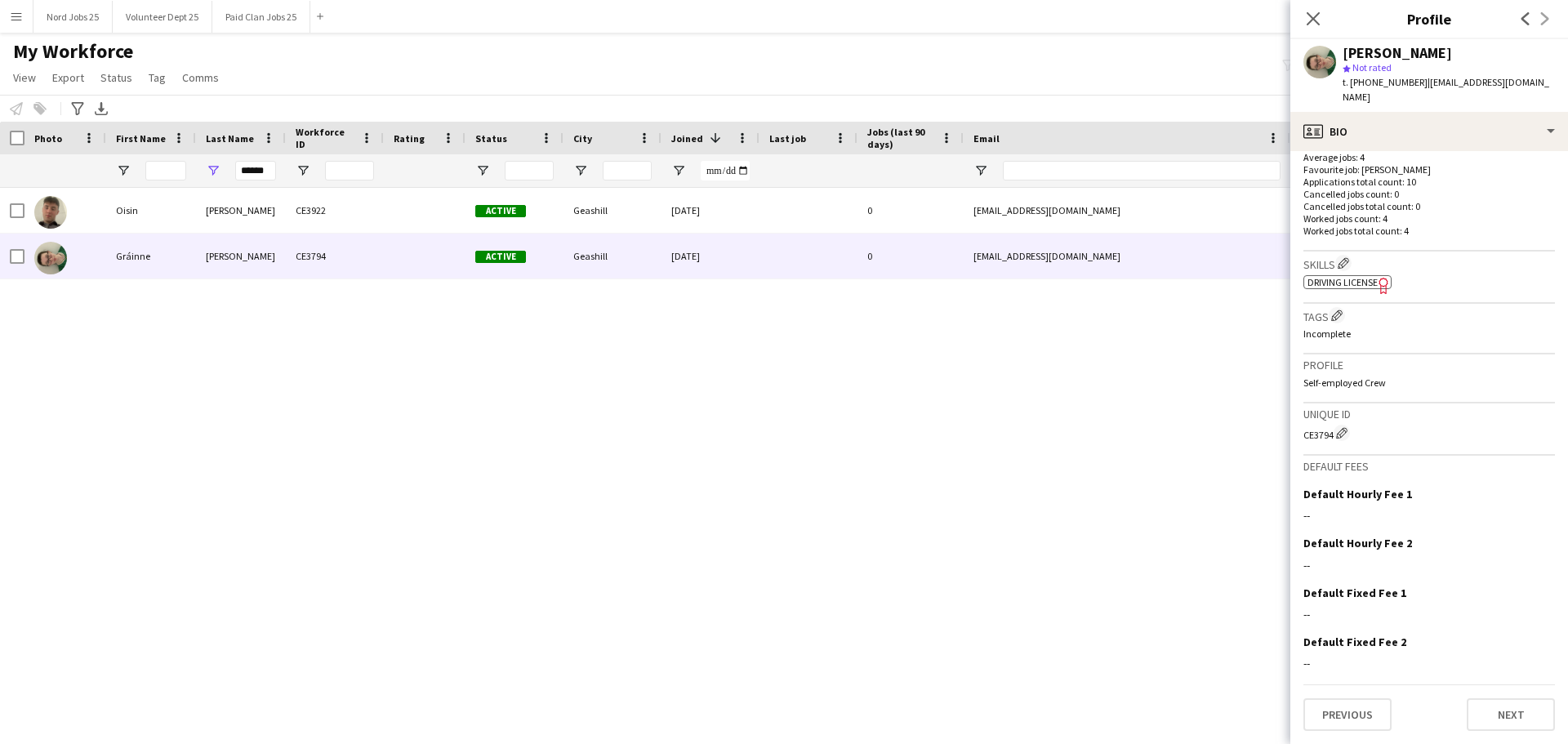
click at [1320, 430] on div "CE3794 Edit crew unique ID" at bounding box center [1429, 433] width 252 height 17
copy div "CE3794"
click at [263, 168] on input "******" at bounding box center [255, 171] width 41 height 20
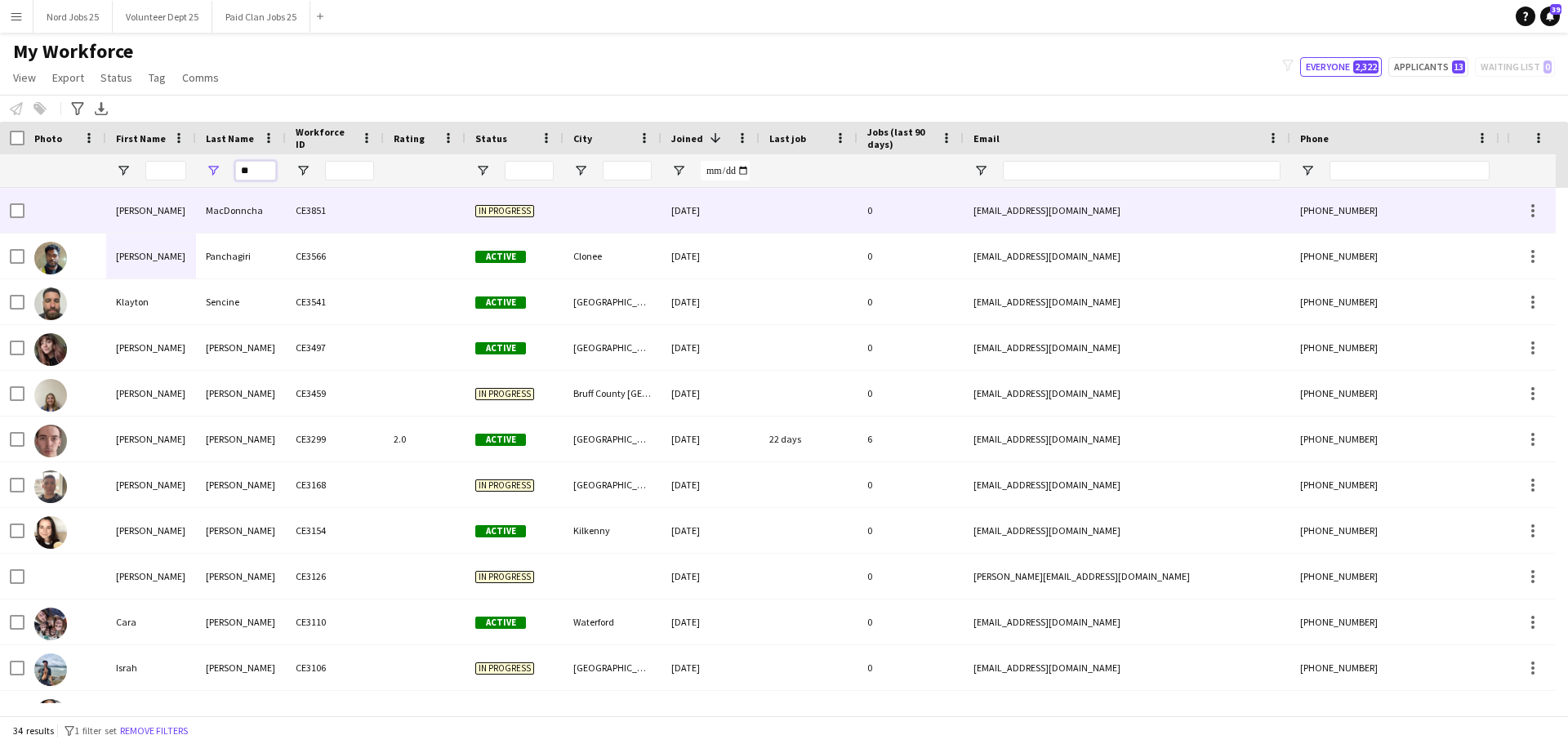
type input "*"
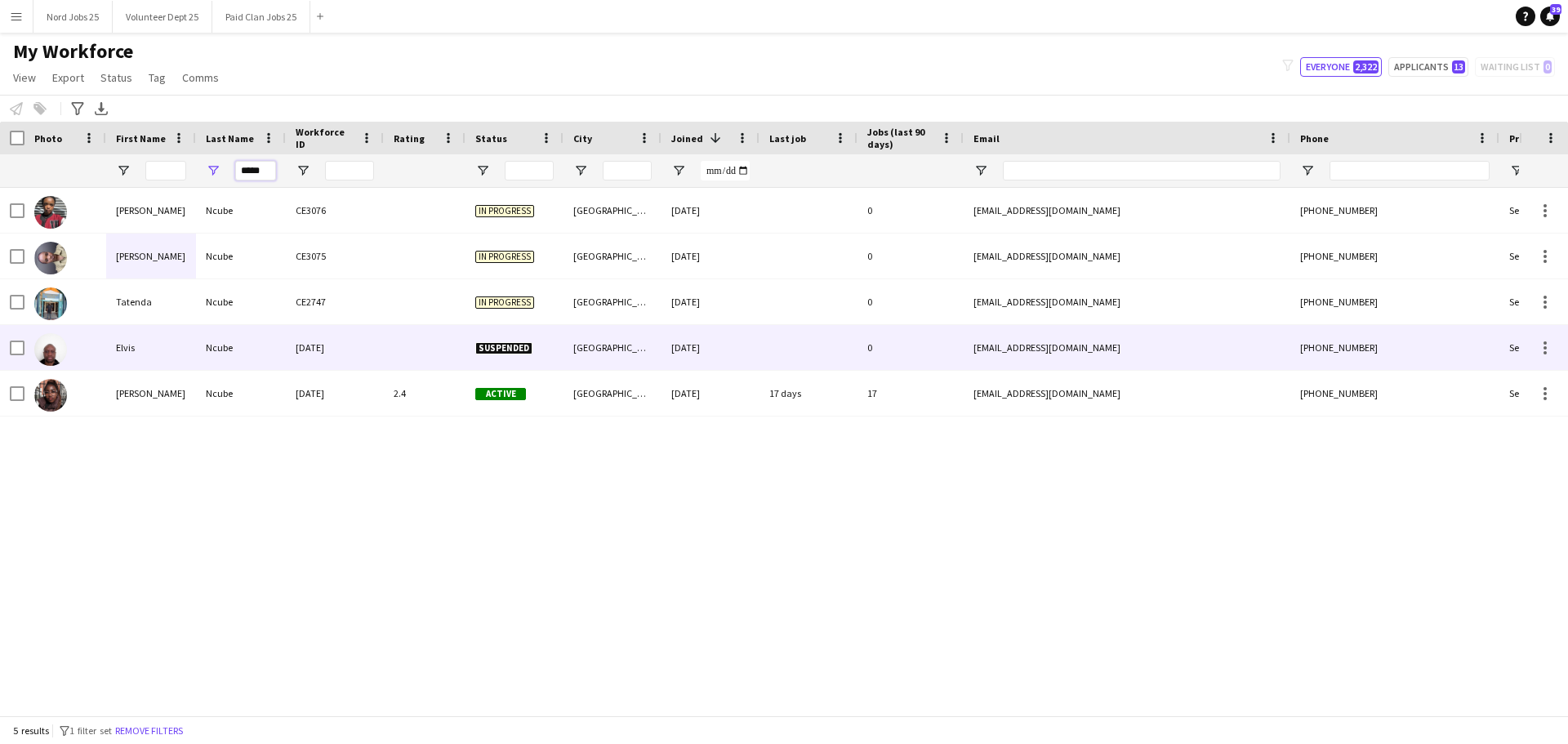
type input "*****"
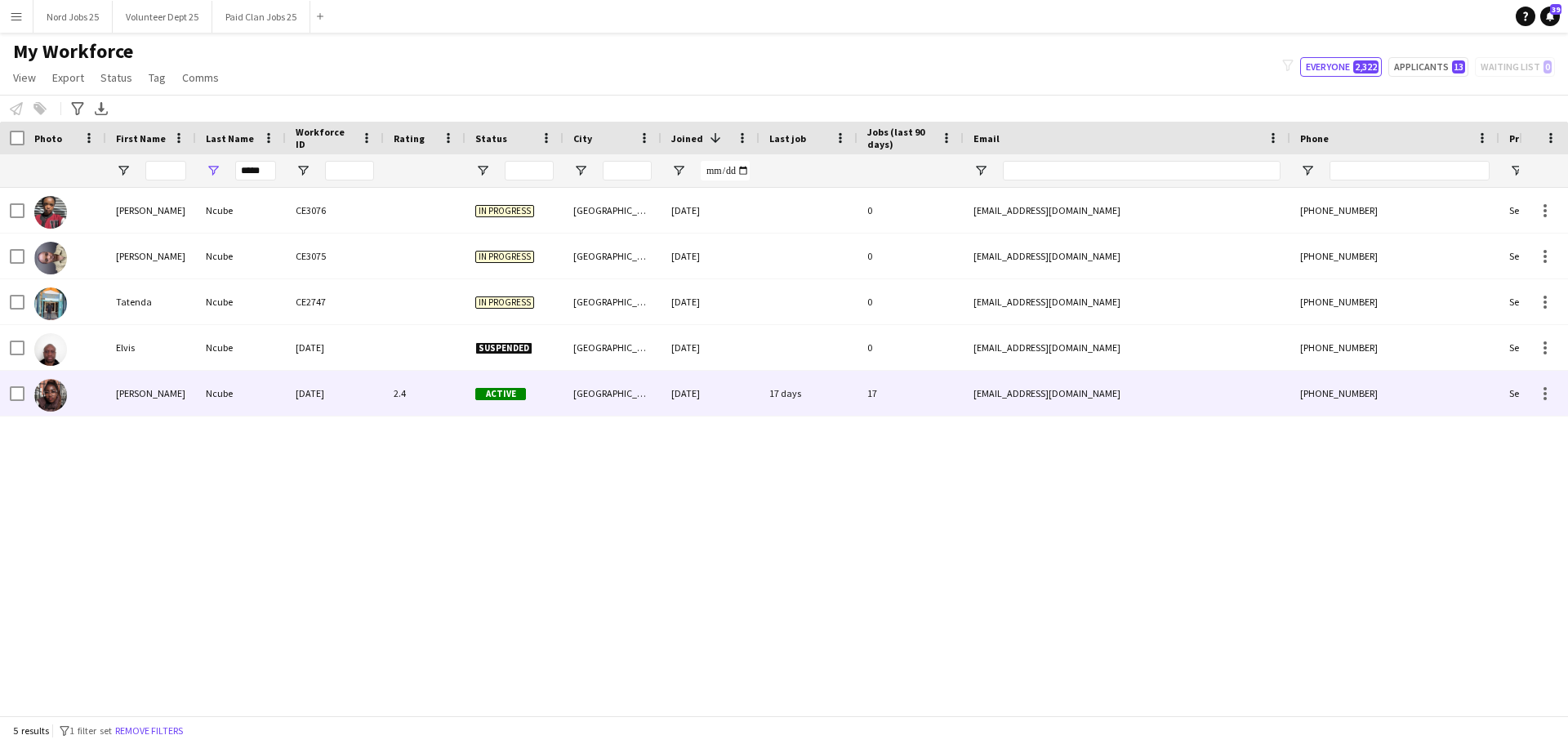
click at [189, 383] on div "Tania" at bounding box center [151, 394] width 90 height 45
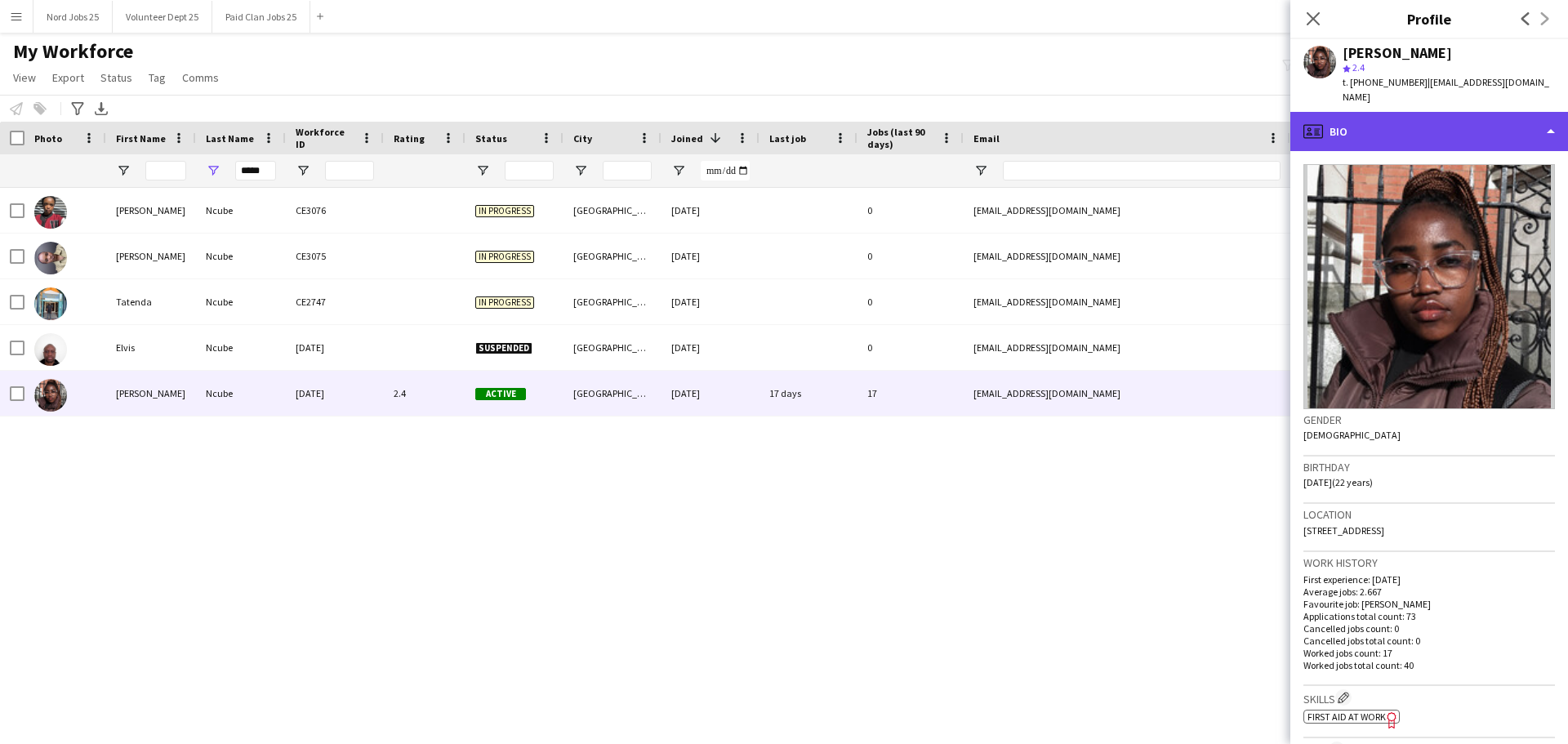
click at [1508, 112] on div "profile Bio" at bounding box center [1429, 131] width 278 height 39
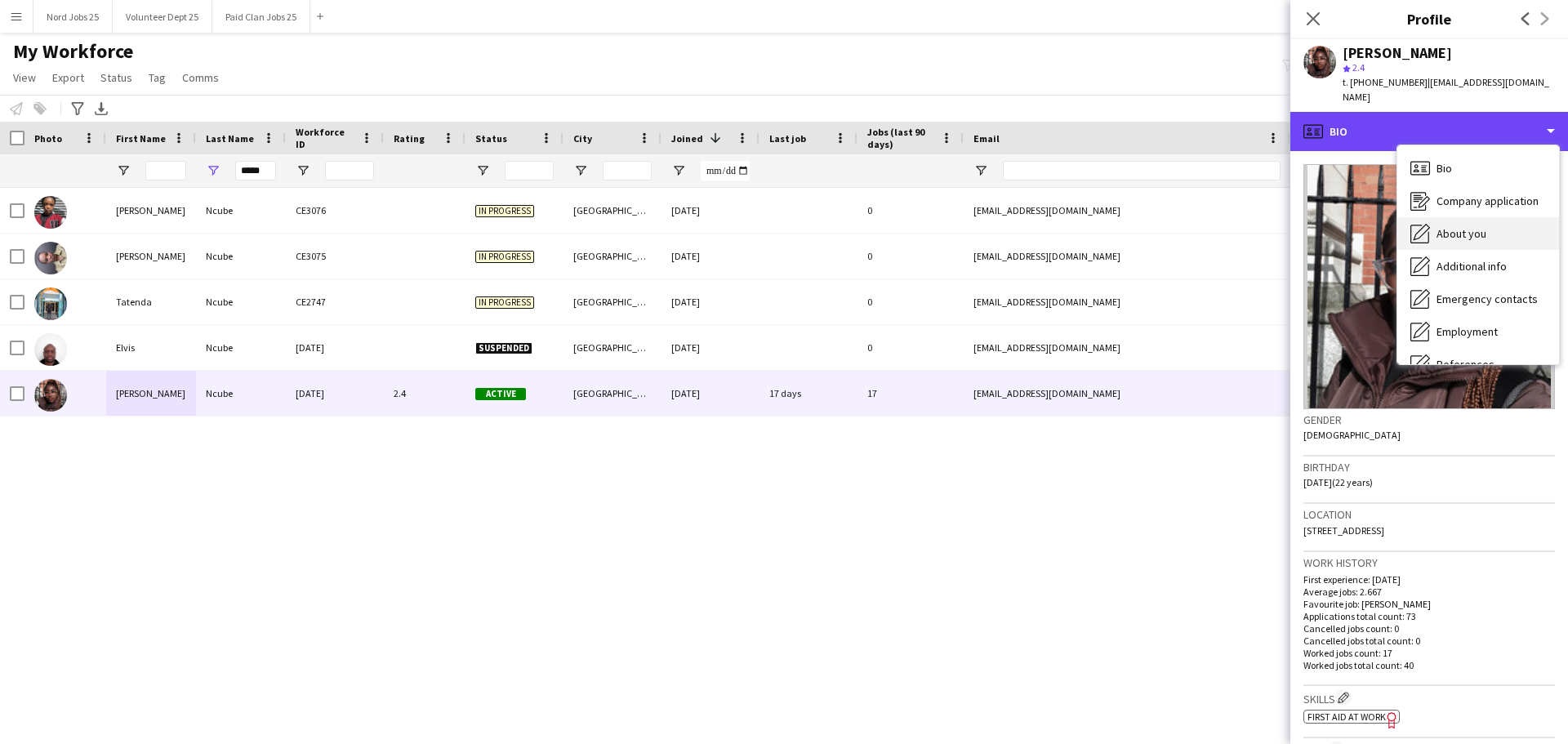
scroll to position [153, 0]
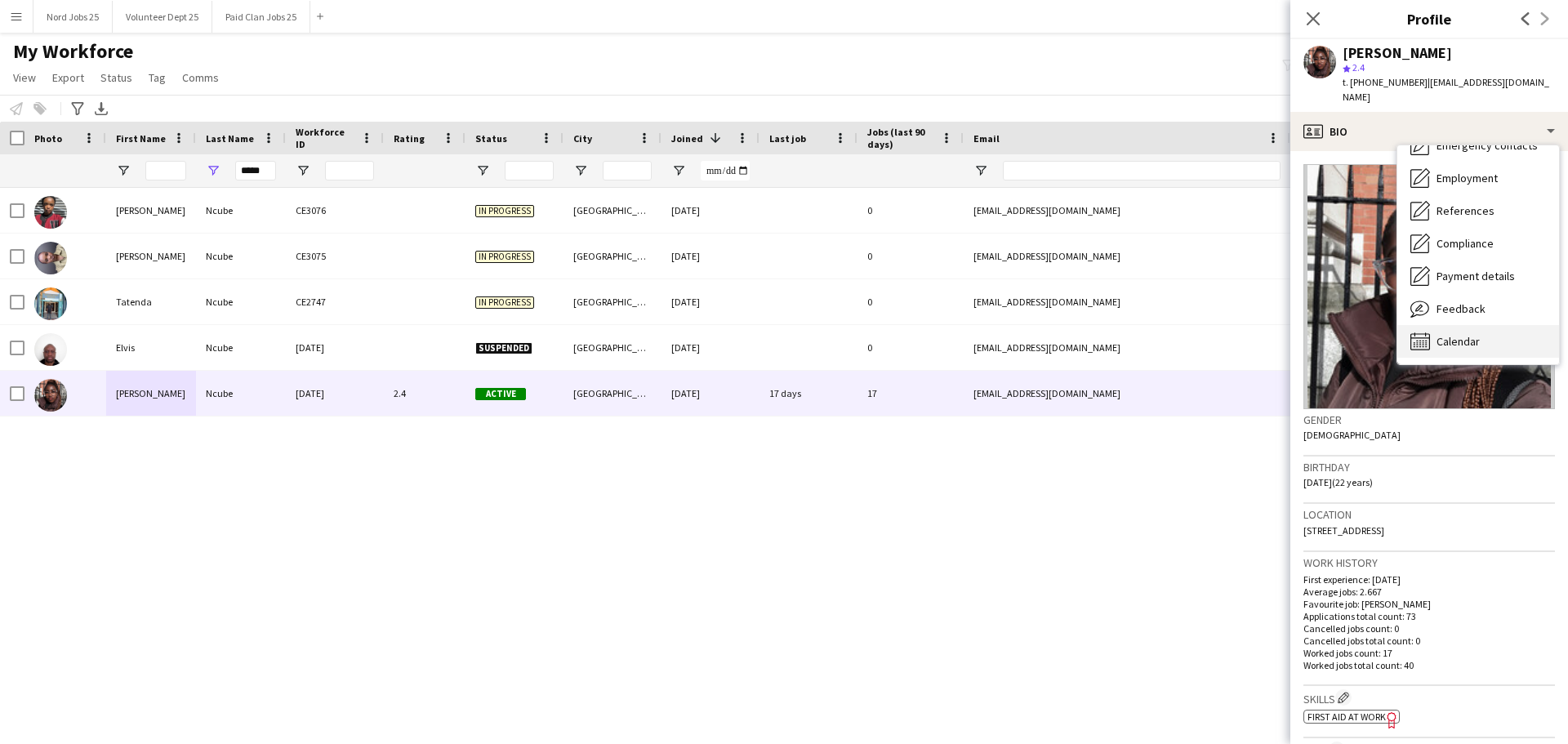
click at [1464, 334] on div "Calendar Calendar" at bounding box center [1478, 341] width 162 height 33
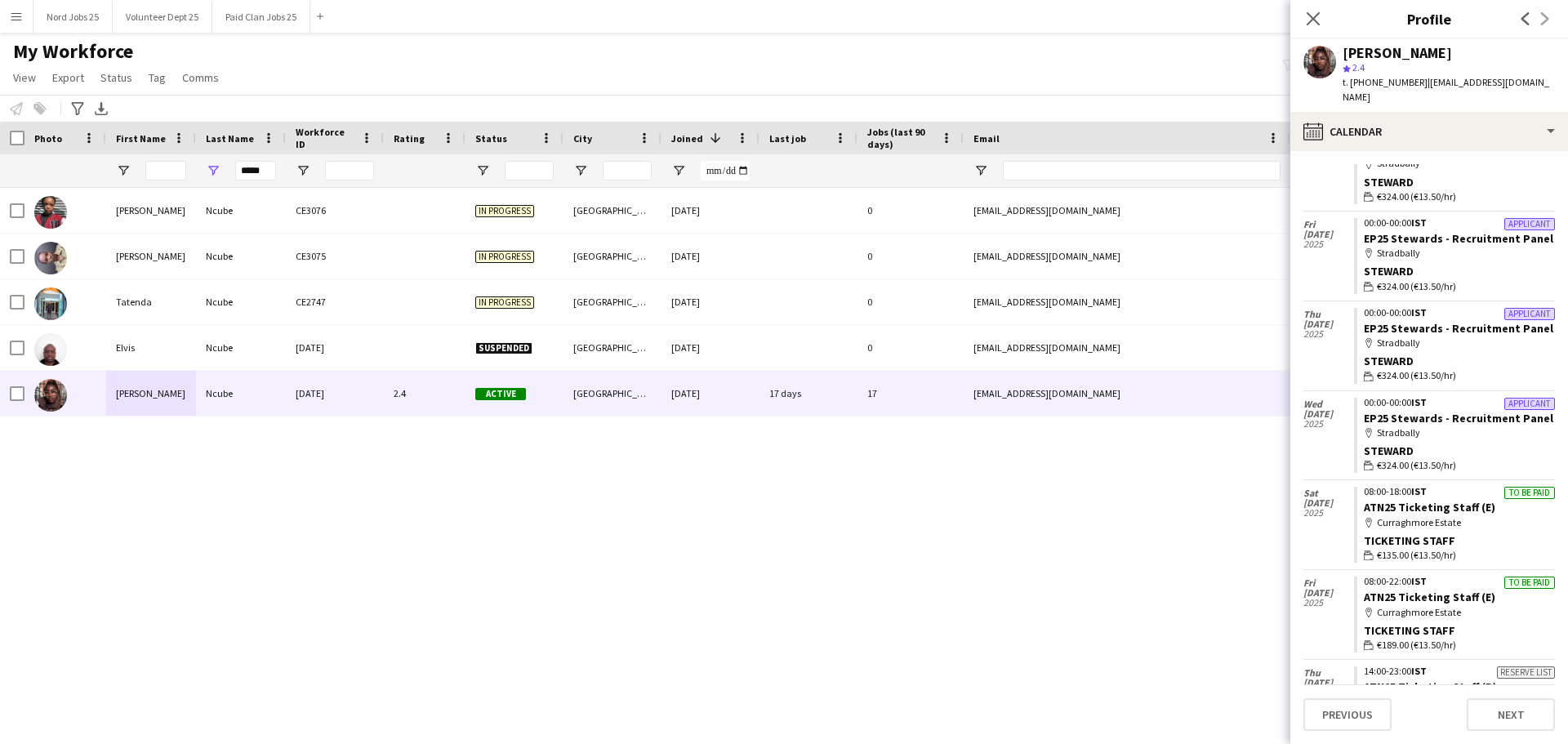
scroll to position [0, 0]
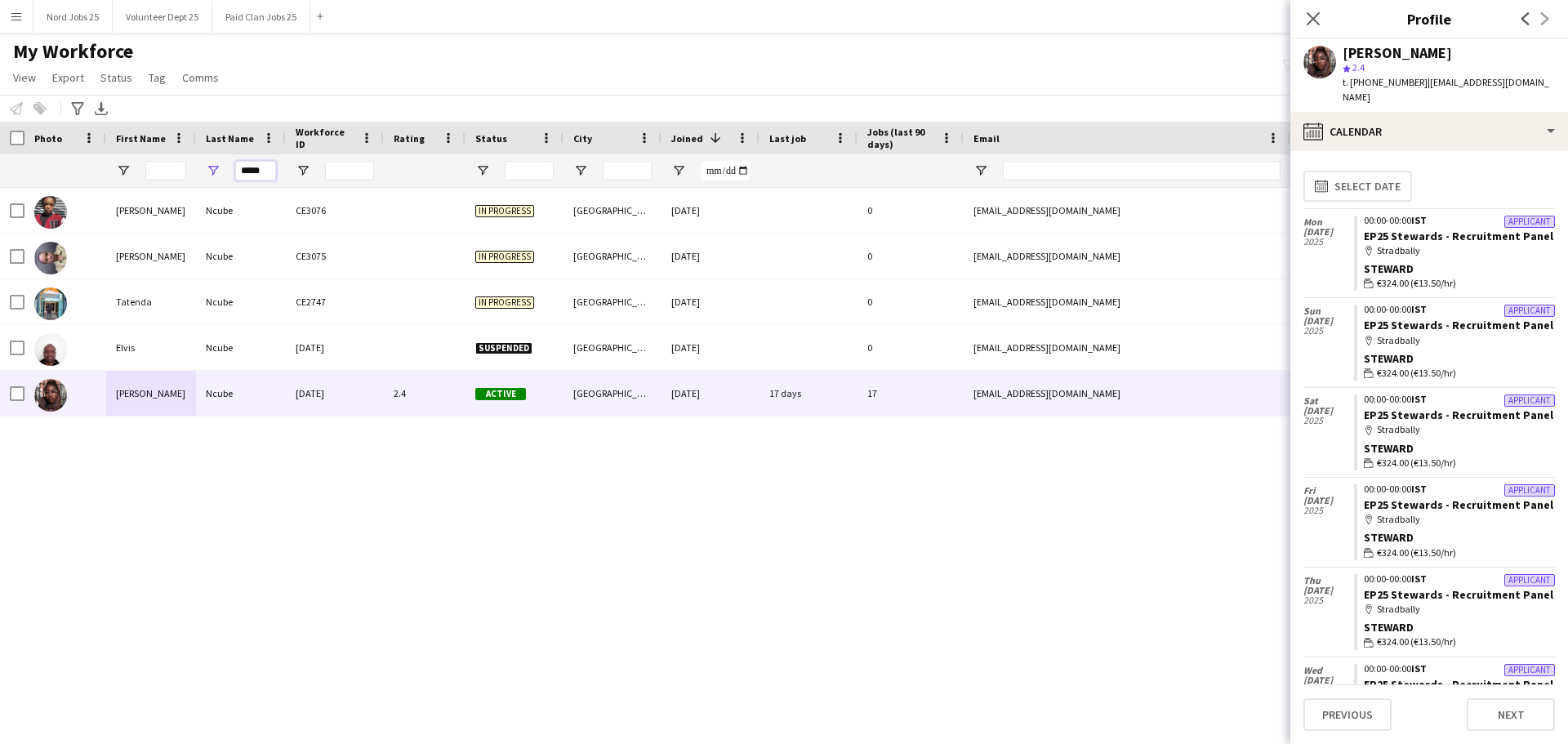
click at [267, 174] on input "*****" at bounding box center [255, 171] width 41 height 20
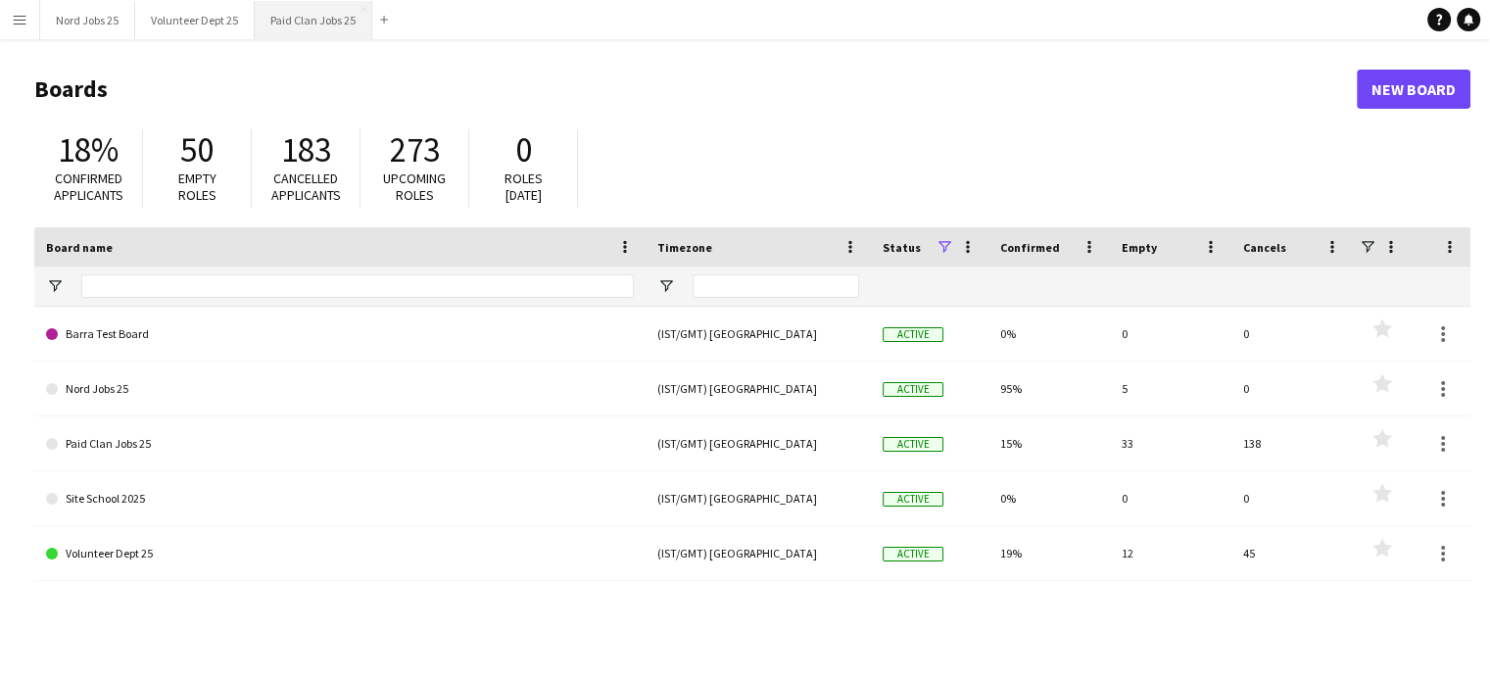
click at [310, 30] on button "Paid Clan Jobs 25 Close" at bounding box center [314, 20] width 118 height 38
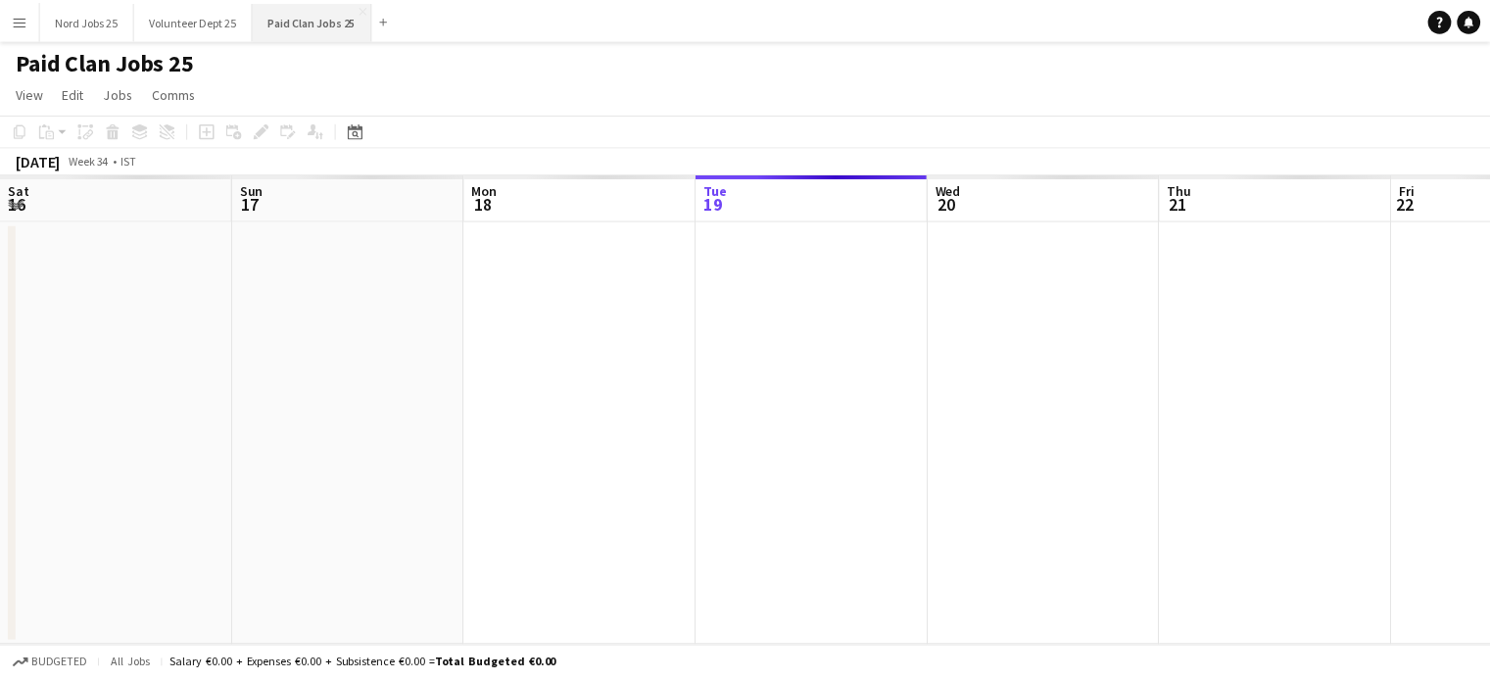
scroll to position [0, 468]
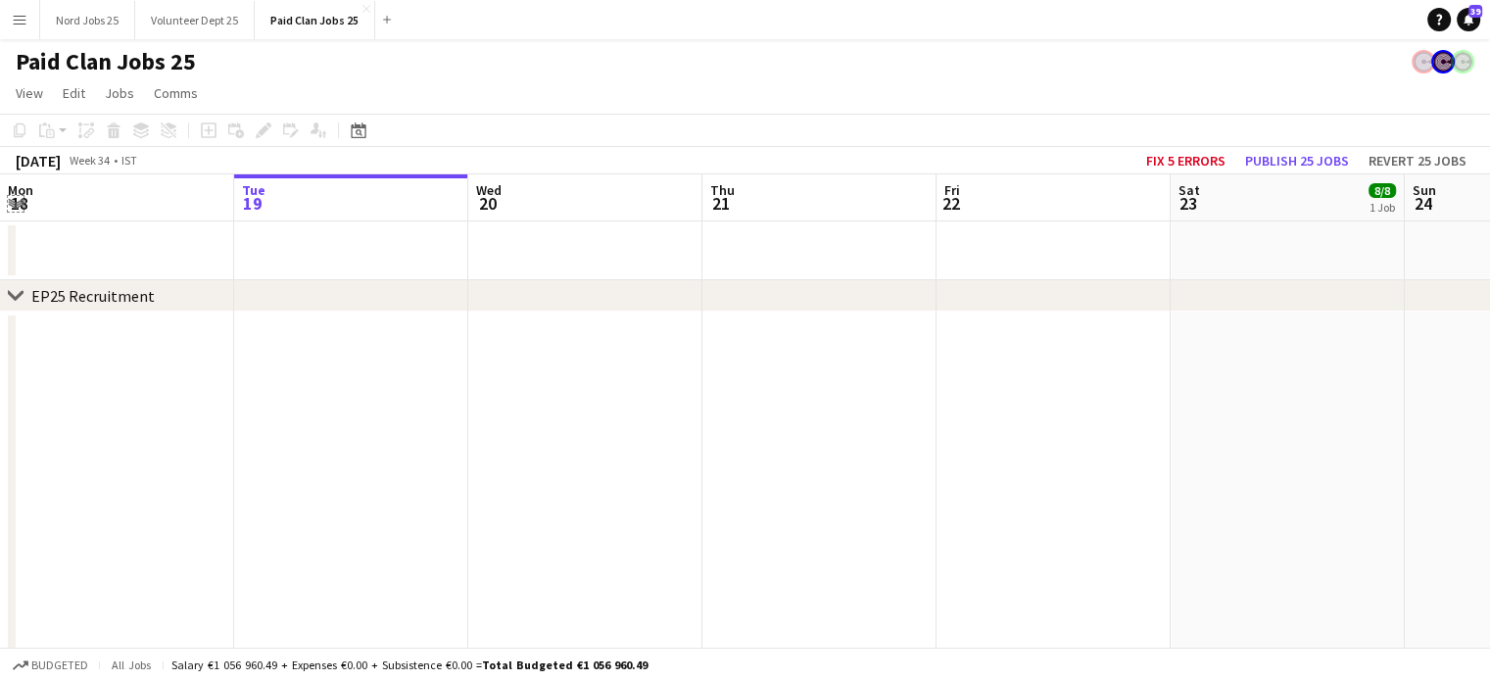
click at [12, 203] on app-icon "Expand/collapse" at bounding box center [16, 202] width 16 height 19
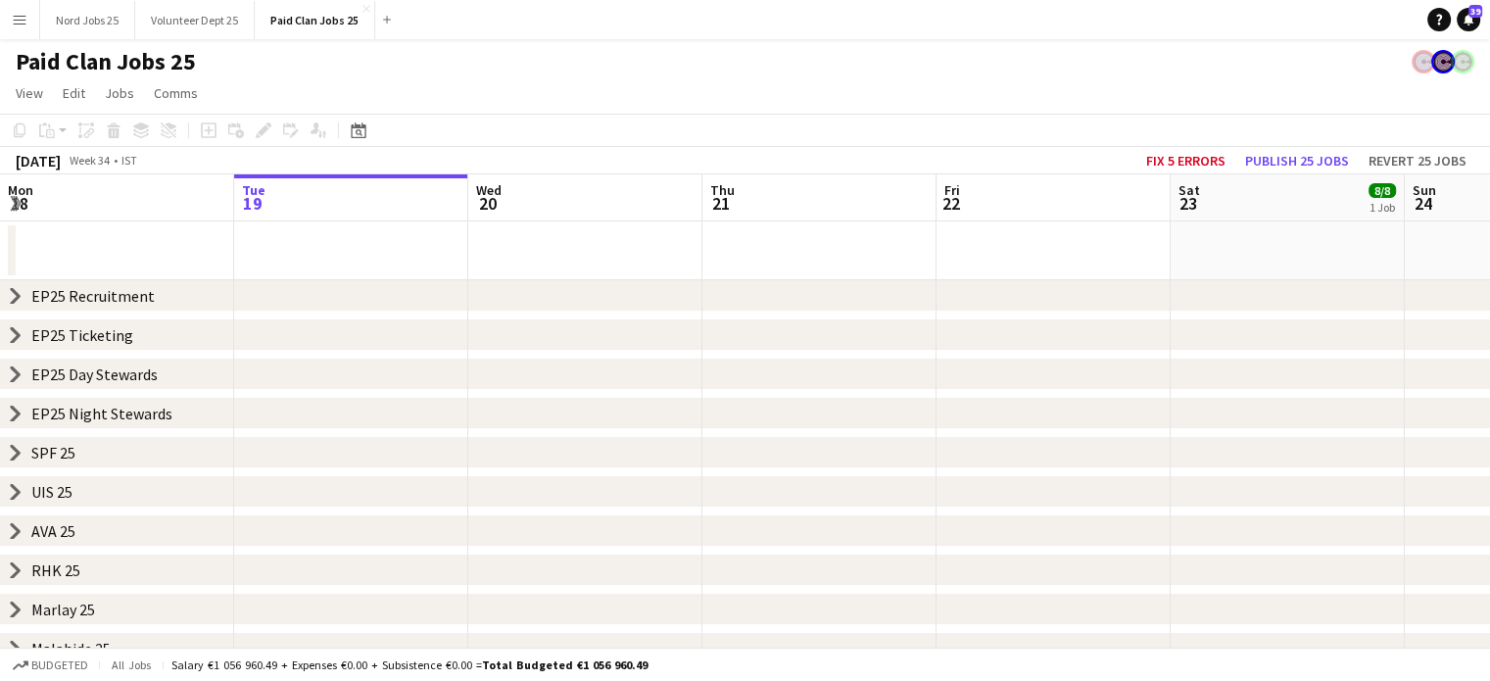
click at [993, 276] on app-date-cell at bounding box center [1053, 250] width 234 height 59
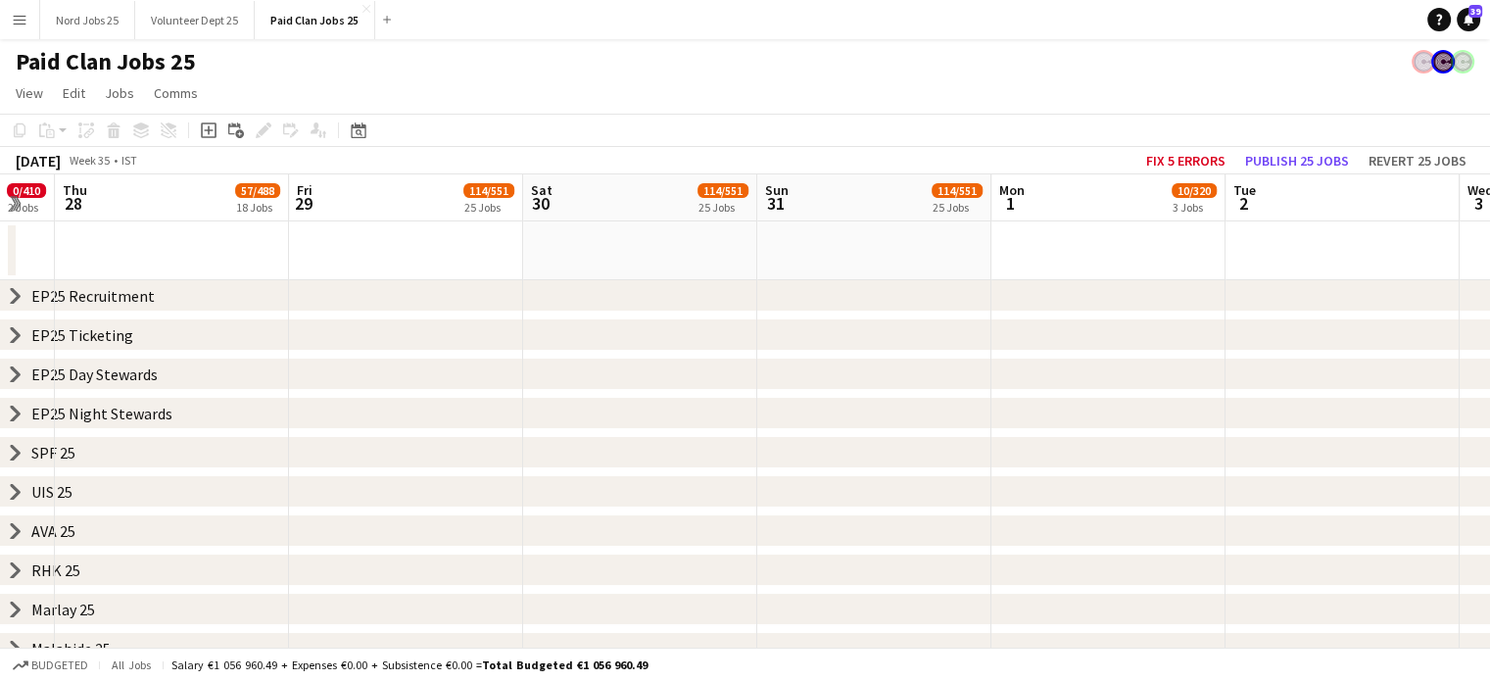
scroll to position [0, 552]
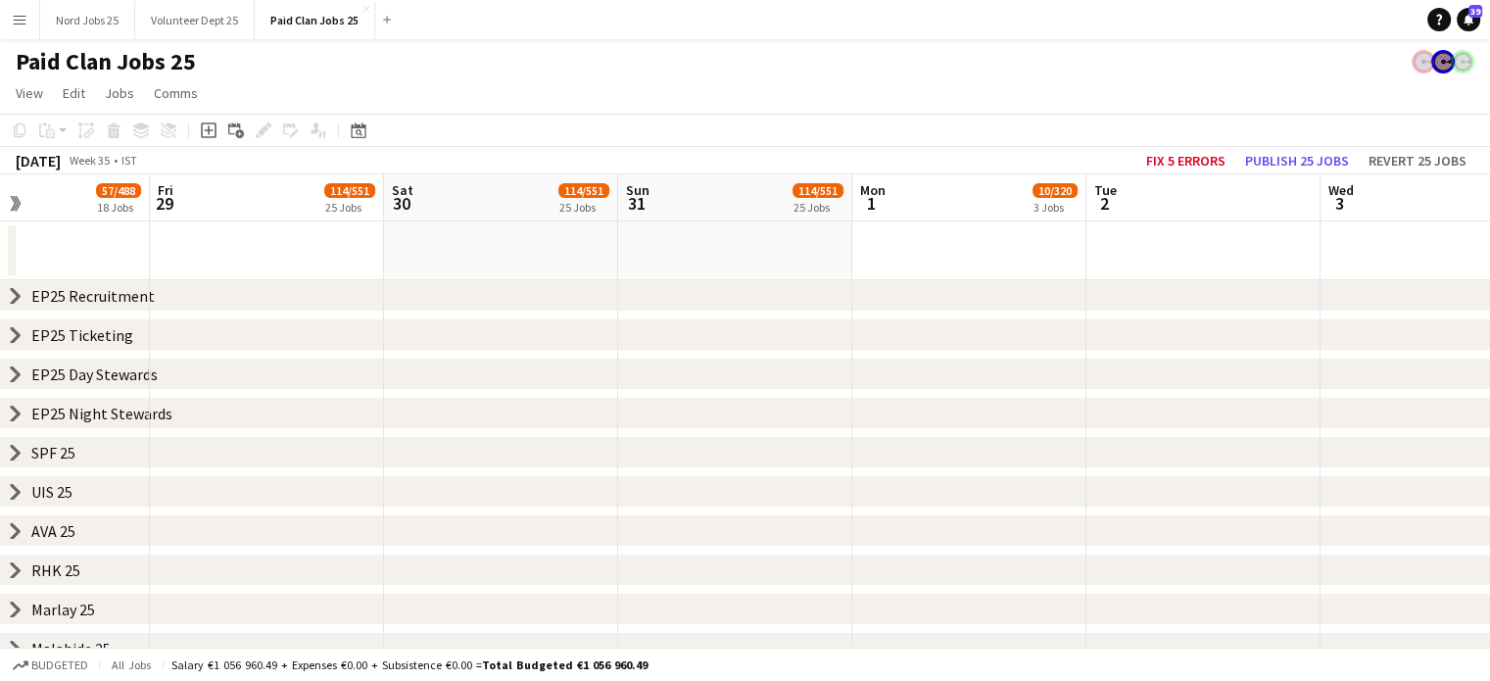
click at [14, 301] on icon at bounding box center [16, 296] width 8 height 15
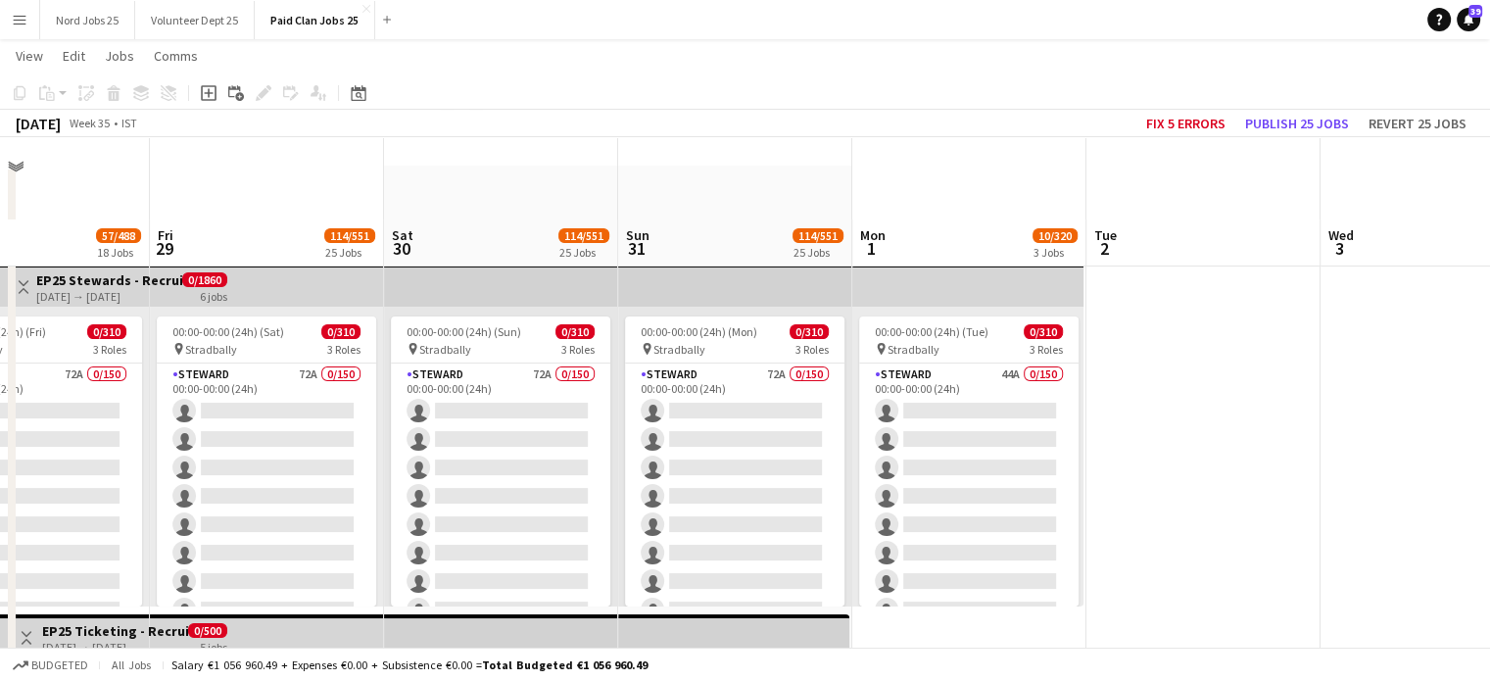
scroll to position [135, 0]
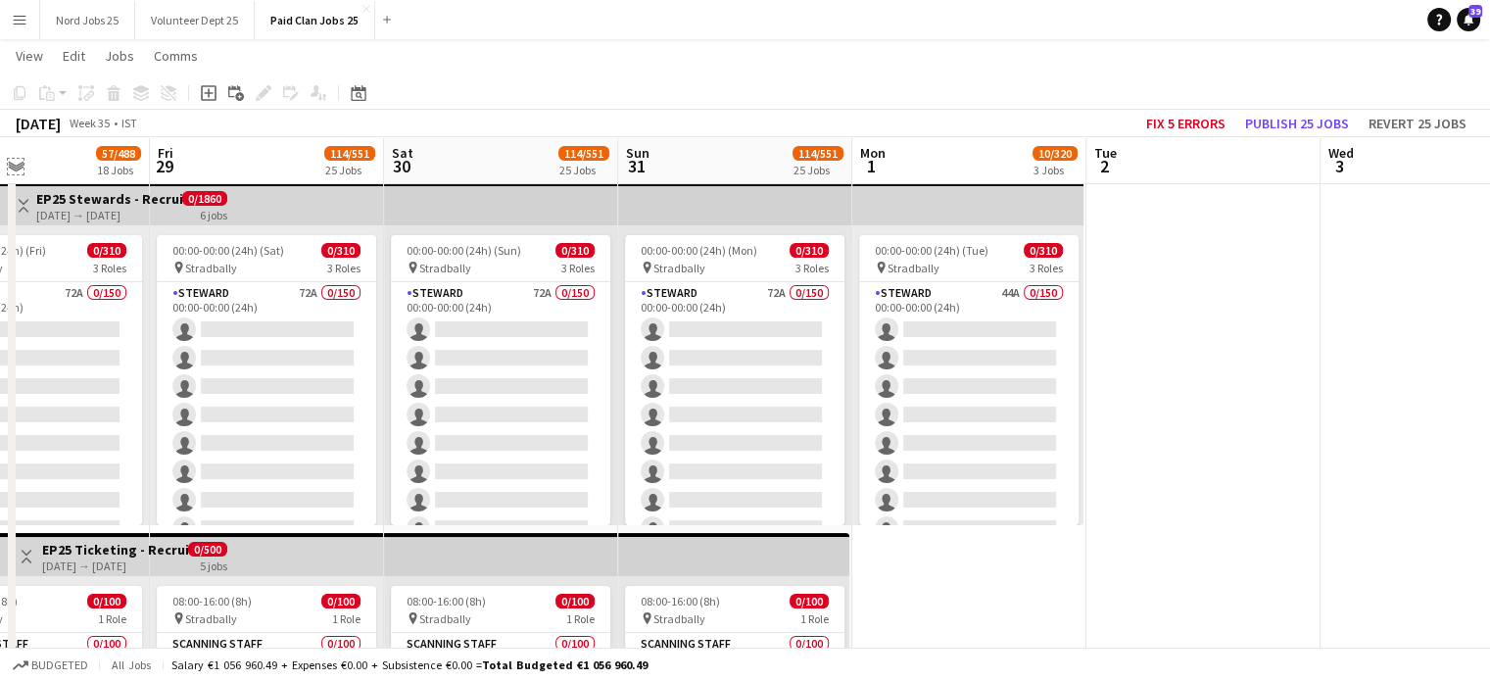
click at [12, 168] on app-icon "Expand/collapse" at bounding box center [16, 165] width 16 height 19
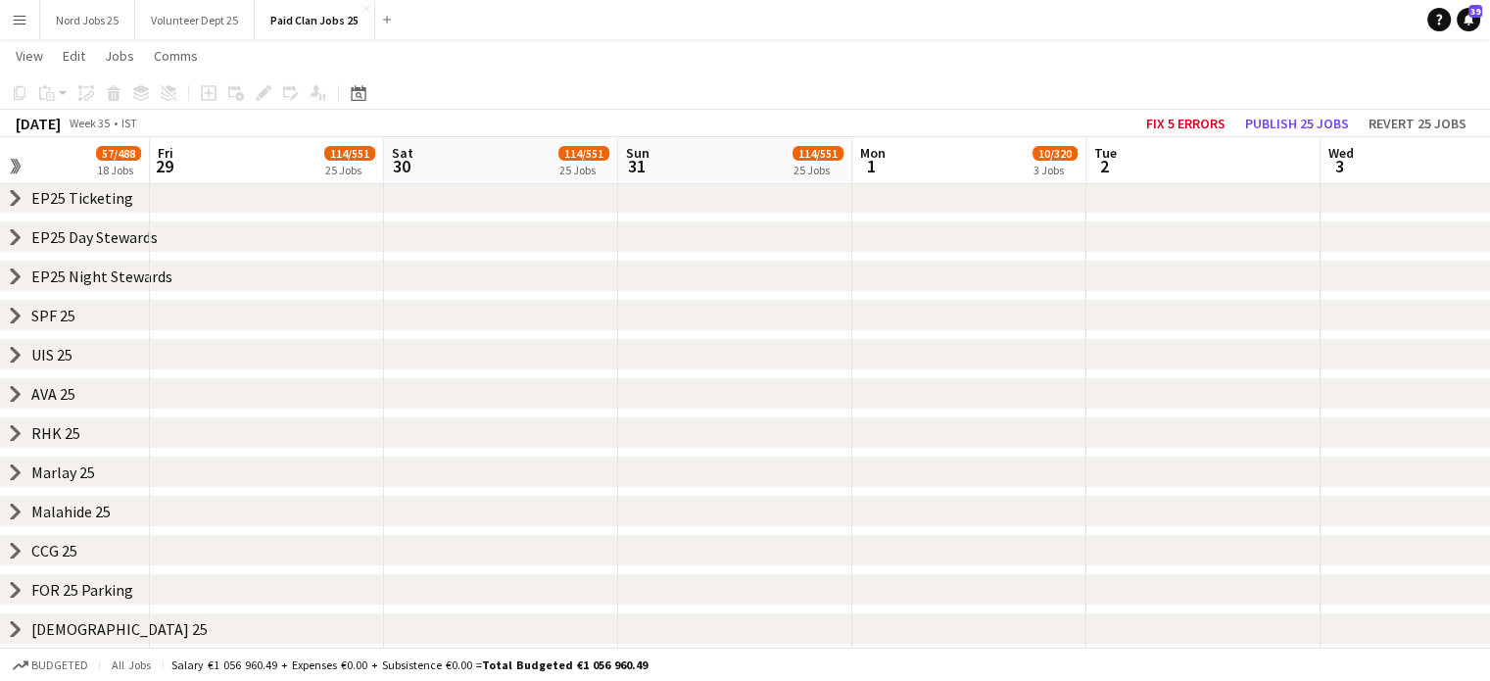
click at [16, 240] on icon at bounding box center [16, 236] width 8 height 15
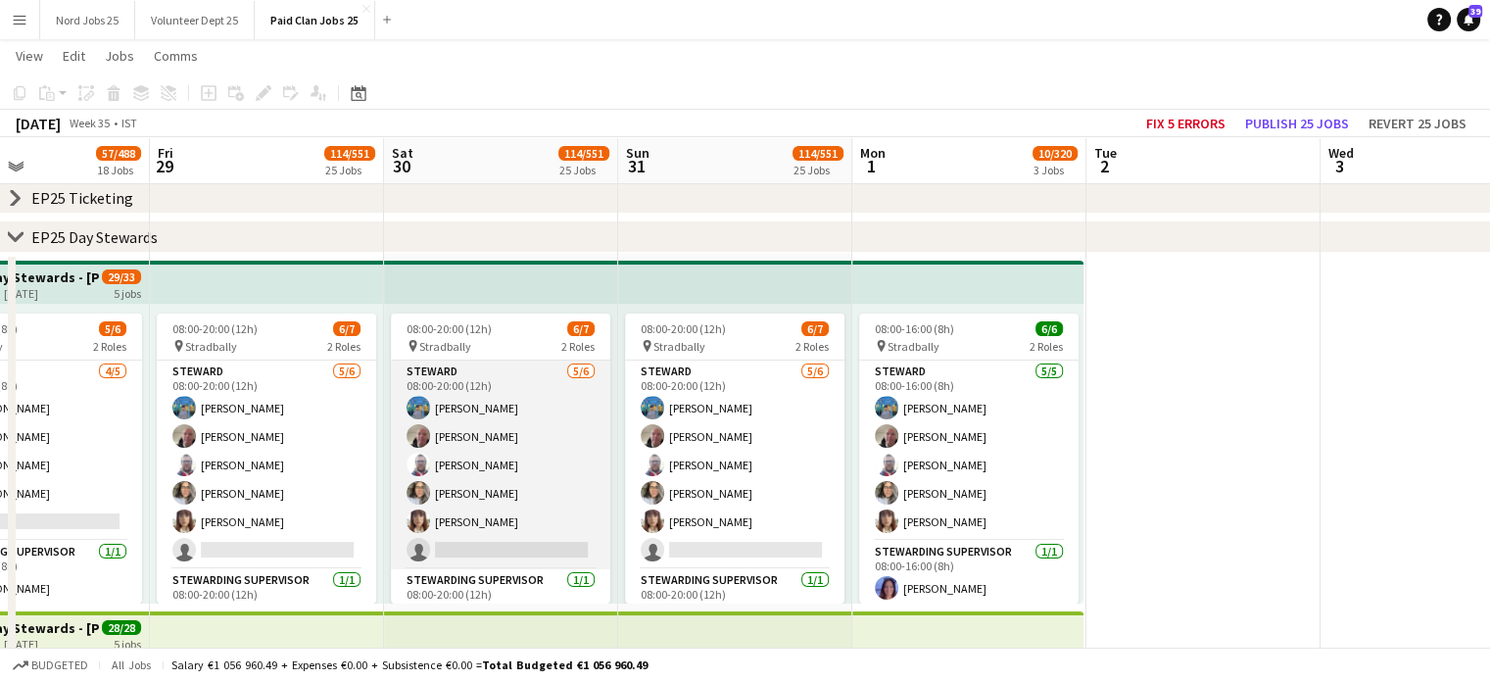
scroll to position [0, 621]
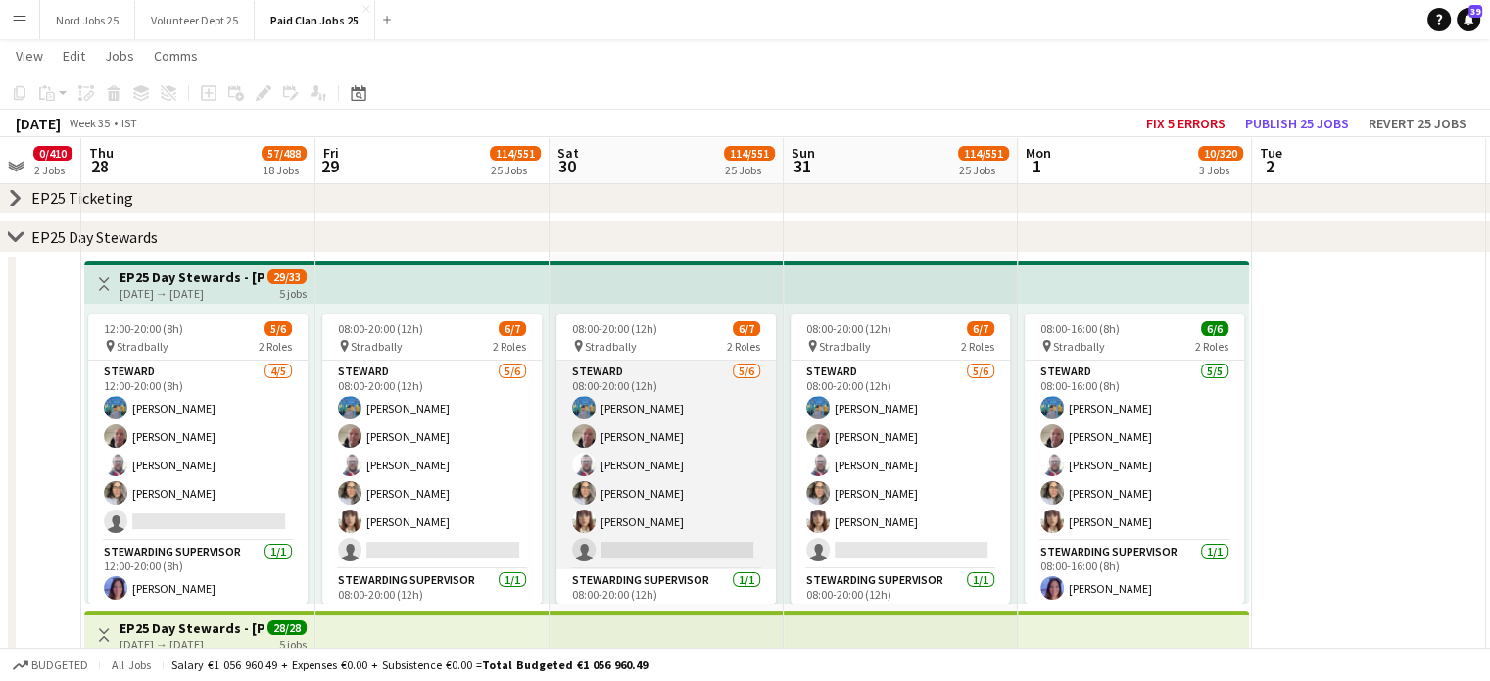
click at [655, 501] on app-card-role "[PERSON_NAME] [DATE] 08:00-20:00 (12h) [PERSON_NAME] [PERSON_NAME] [PERSON_NAME…" at bounding box center [665, 464] width 219 height 209
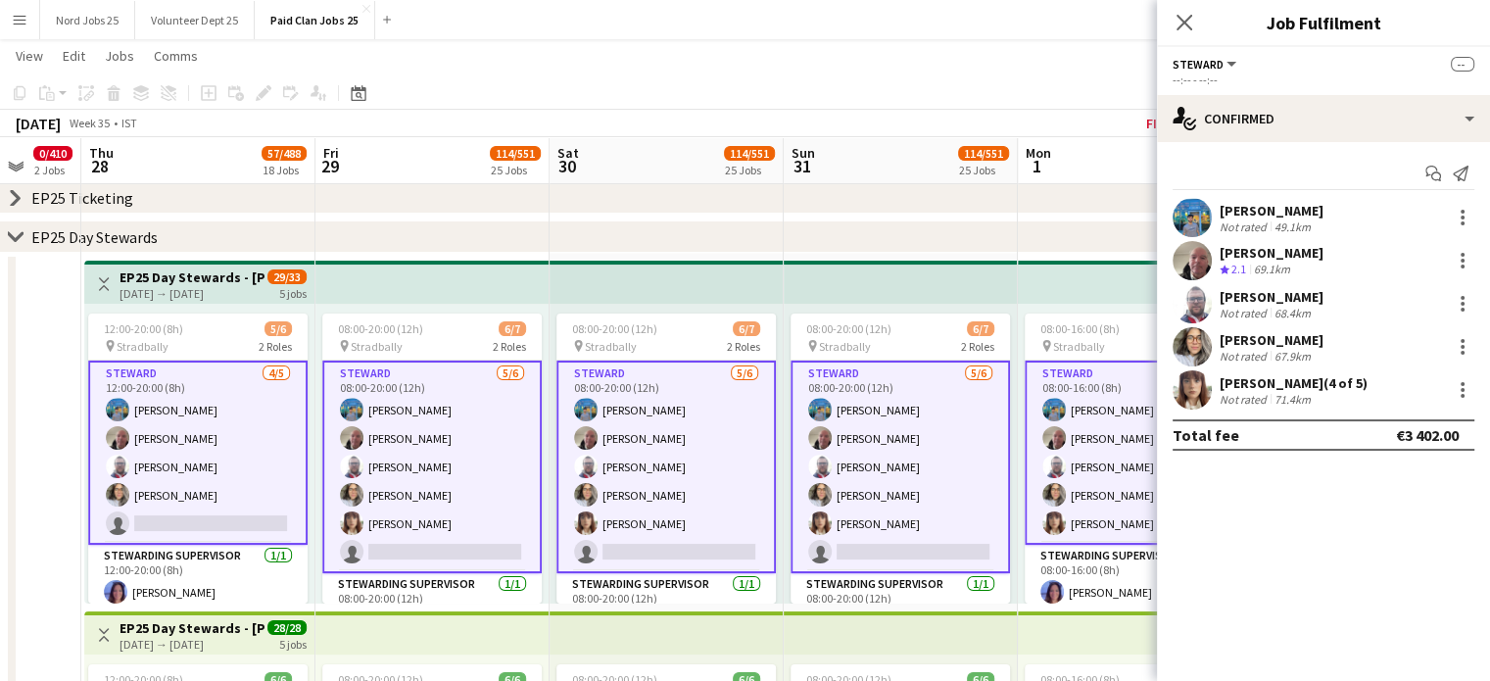
scroll to position [0, 638]
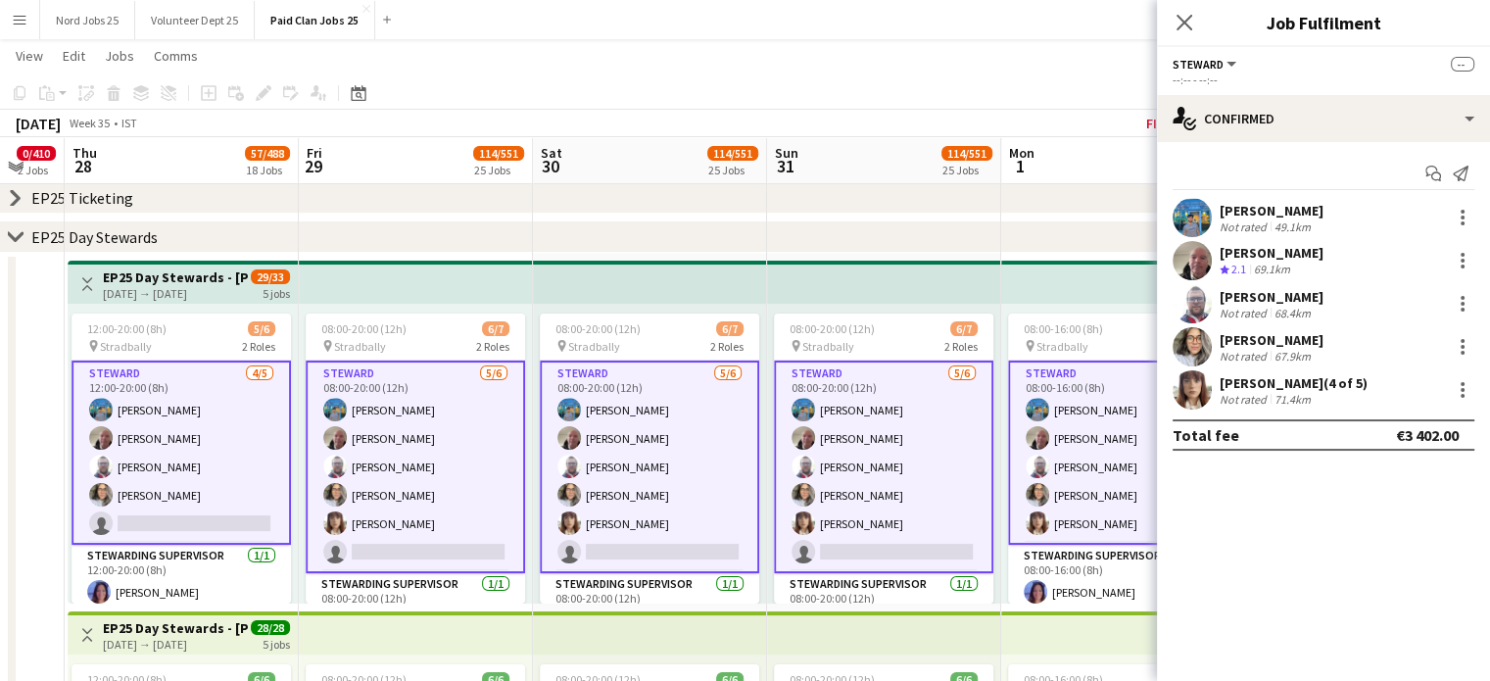
drag, startPoint x: 709, startPoint y: 522, endPoint x: 692, endPoint y: 532, distance: 19.3
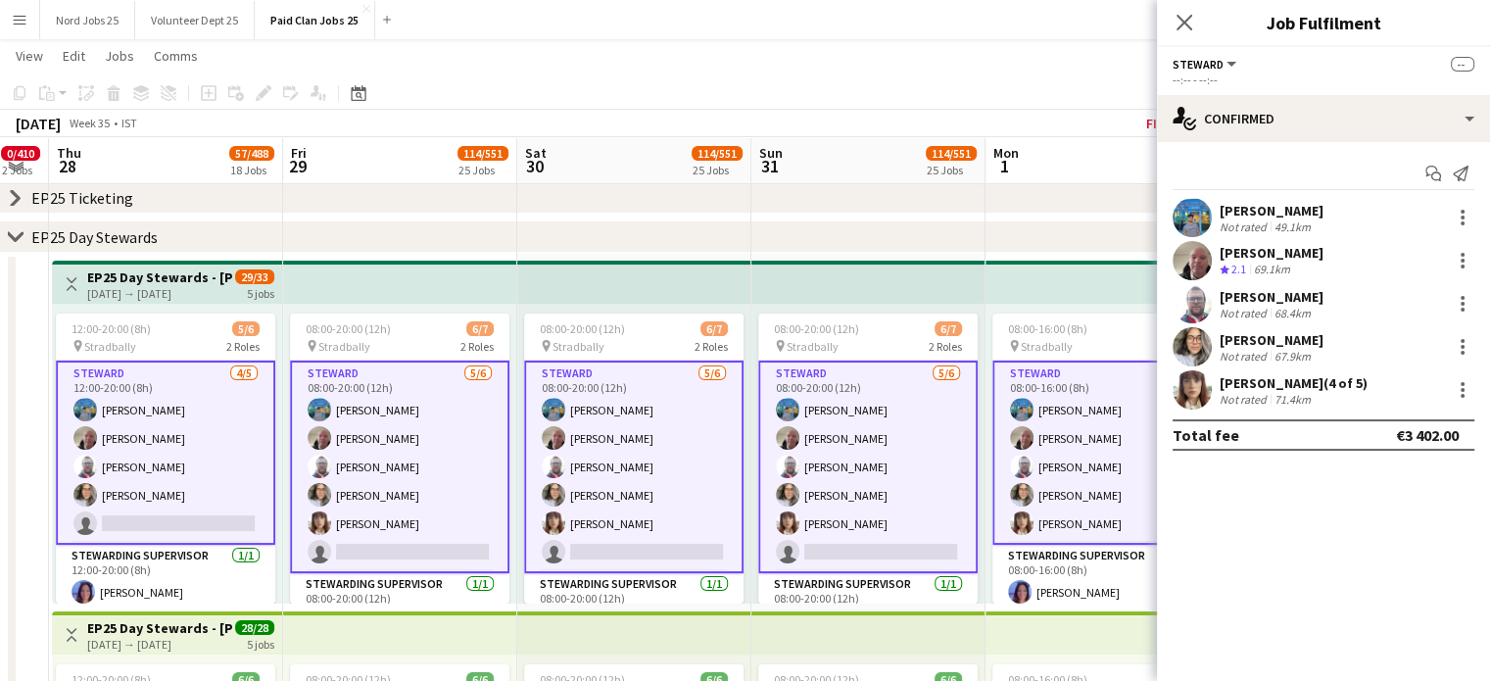
click at [223, 500] on app-card-role "[PERSON_NAME] [DATE] 12:00-20:00 (8h) [PERSON_NAME] [PERSON_NAME] [PERSON_NAME]…" at bounding box center [165, 452] width 219 height 184
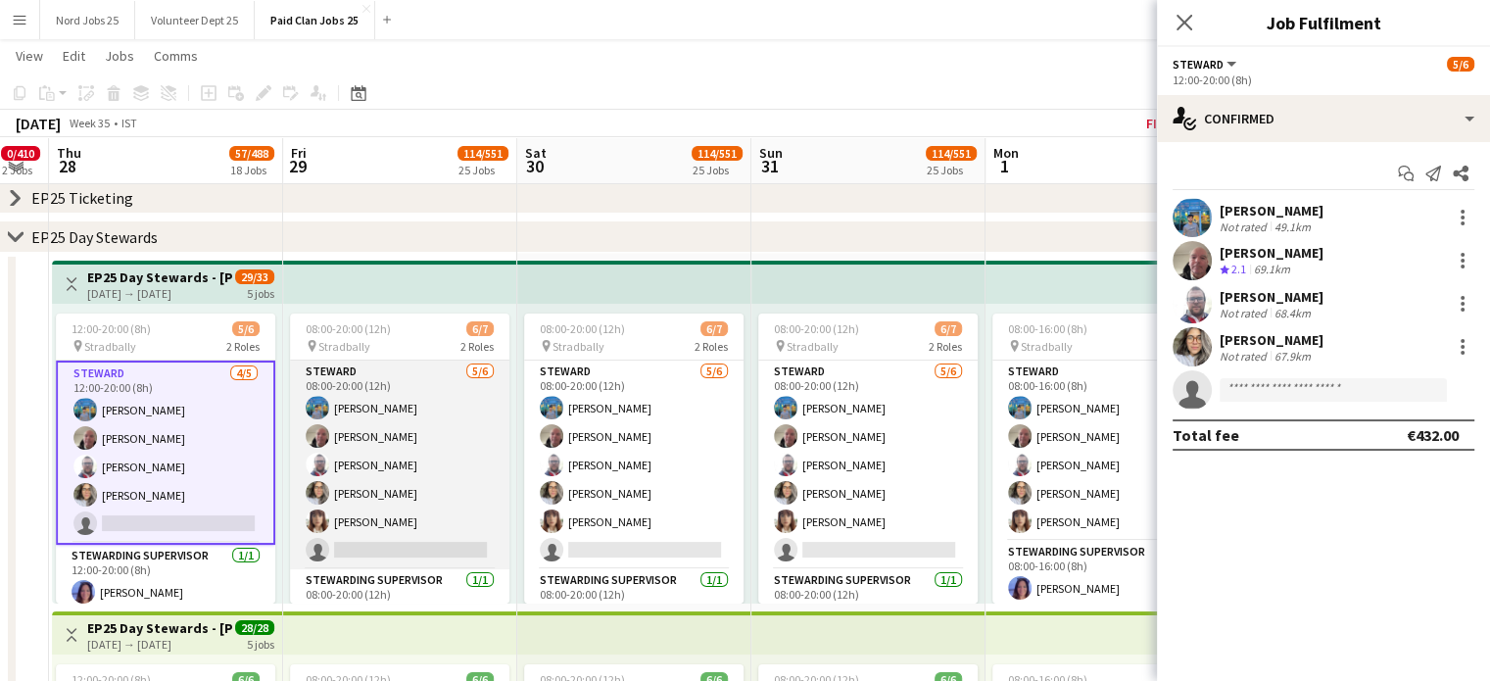
click at [366, 528] on app-card-role "[PERSON_NAME] [DATE] 08:00-20:00 (12h) [PERSON_NAME] [PERSON_NAME] [PERSON_NAME…" at bounding box center [399, 464] width 219 height 209
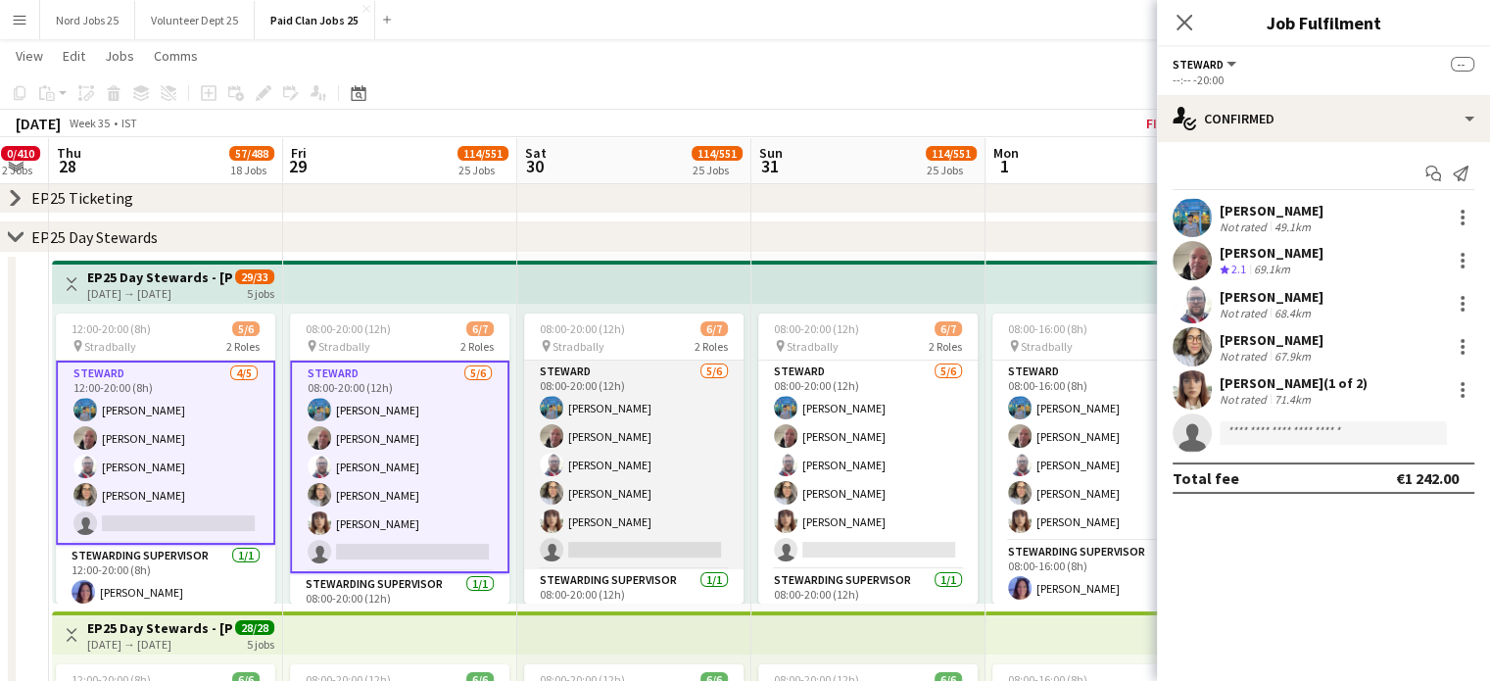
click at [648, 516] on app-card-role "[PERSON_NAME] [DATE] 08:00-20:00 (12h) [PERSON_NAME] [PERSON_NAME] [PERSON_NAME…" at bounding box center [633, 464] width 219 height 209
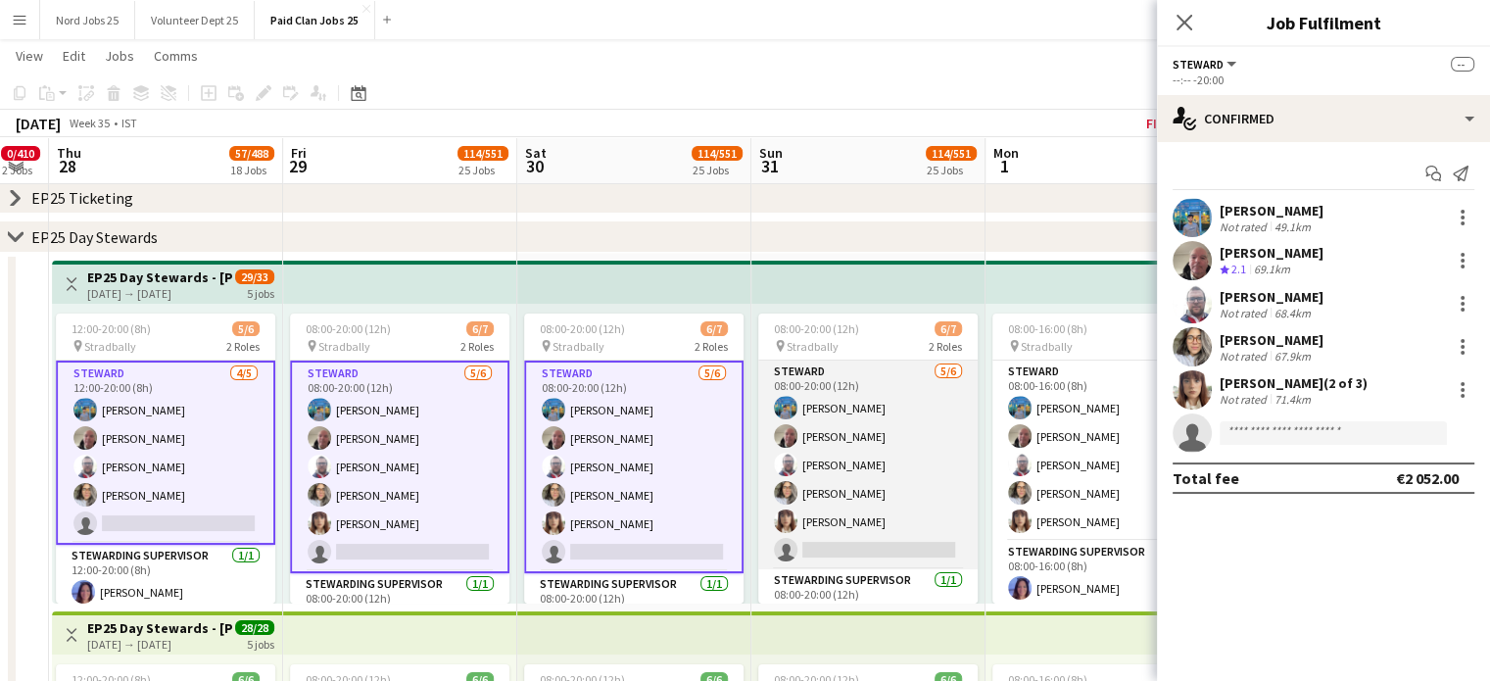
click at [861, 504] on app-card-role "[PERSON_NAME] [DATE] 08:00-20:00 (12h) [PERSON_NAME] [PERSON_NAME] [PERSON_NAME…" at bounding box center [867, 464] width 219 height 209
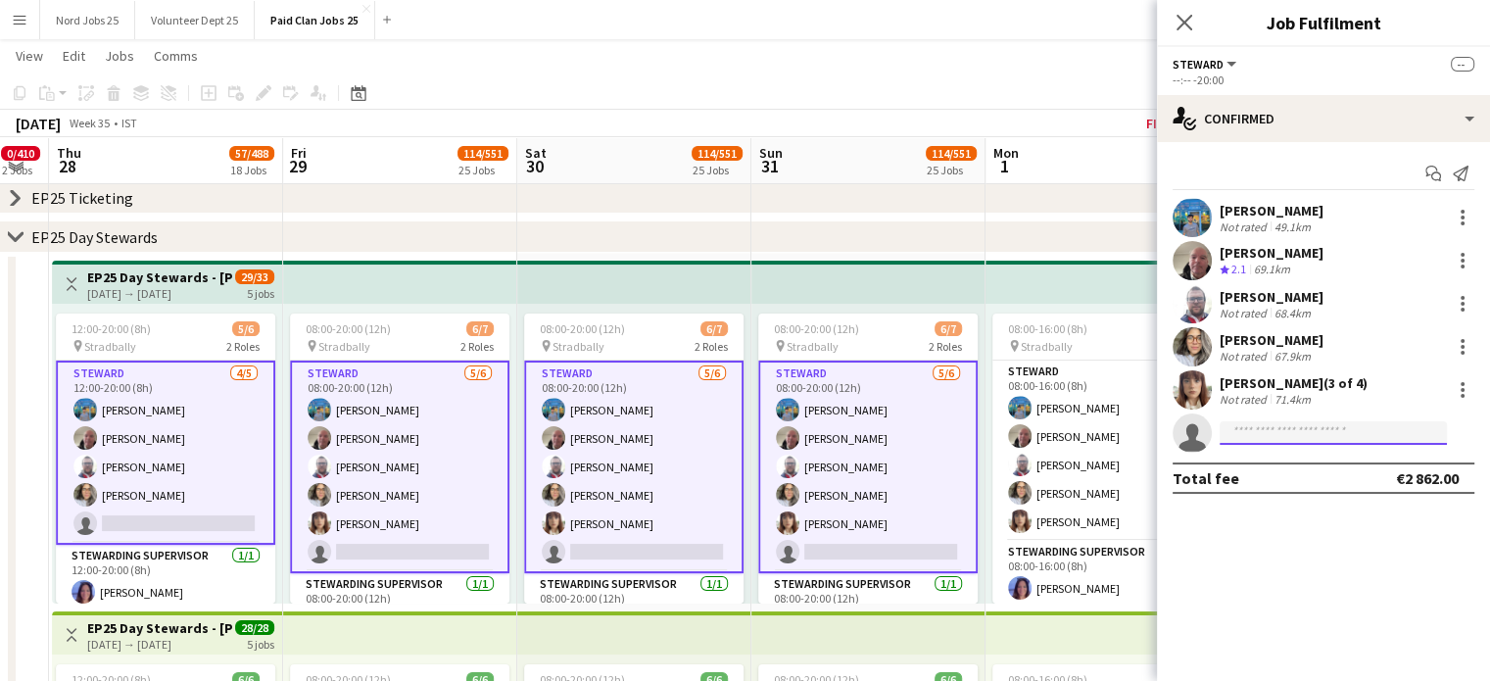
click at [1348, 426] on input at bounding box center [1332, 433] width 227 height 24
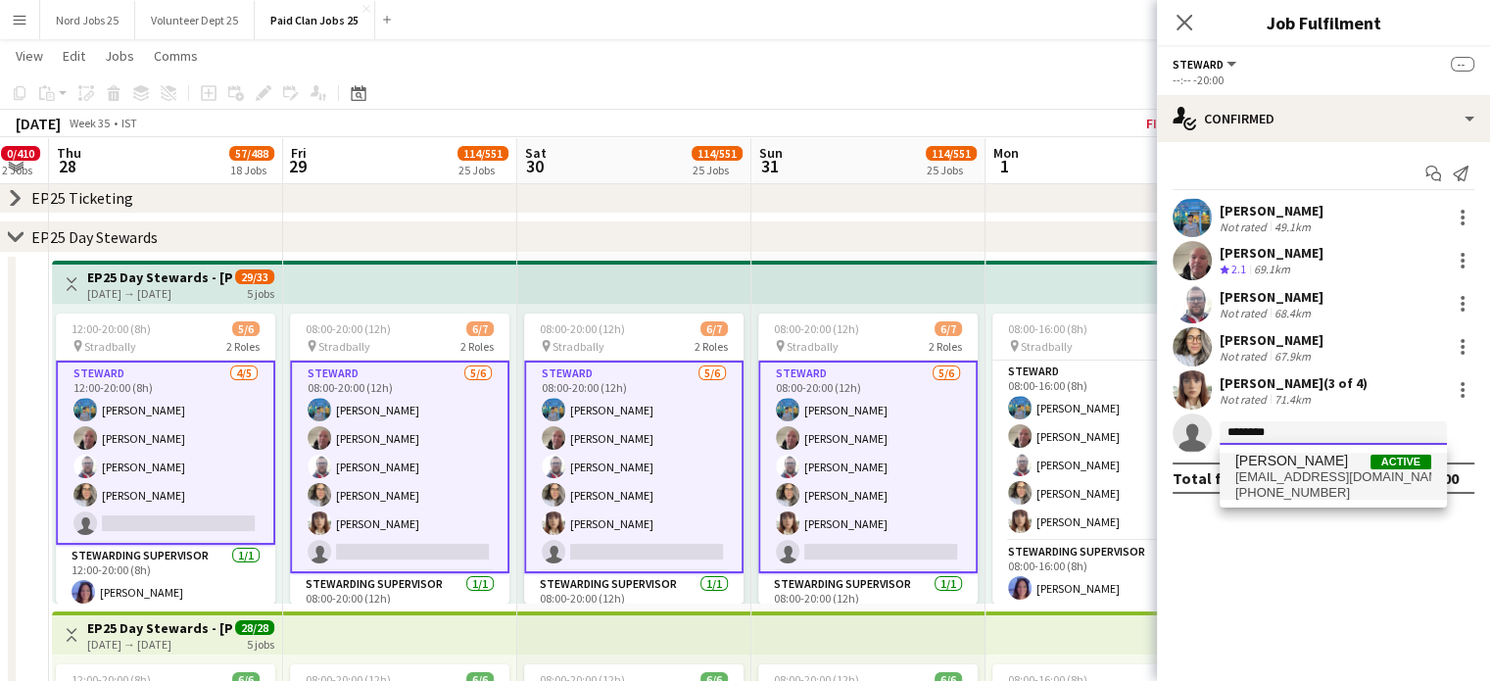
type input "********"
click at [1310, 466] on span "[PERSON_NAME]" at bounding box center [1291, 460] width 113 height 17
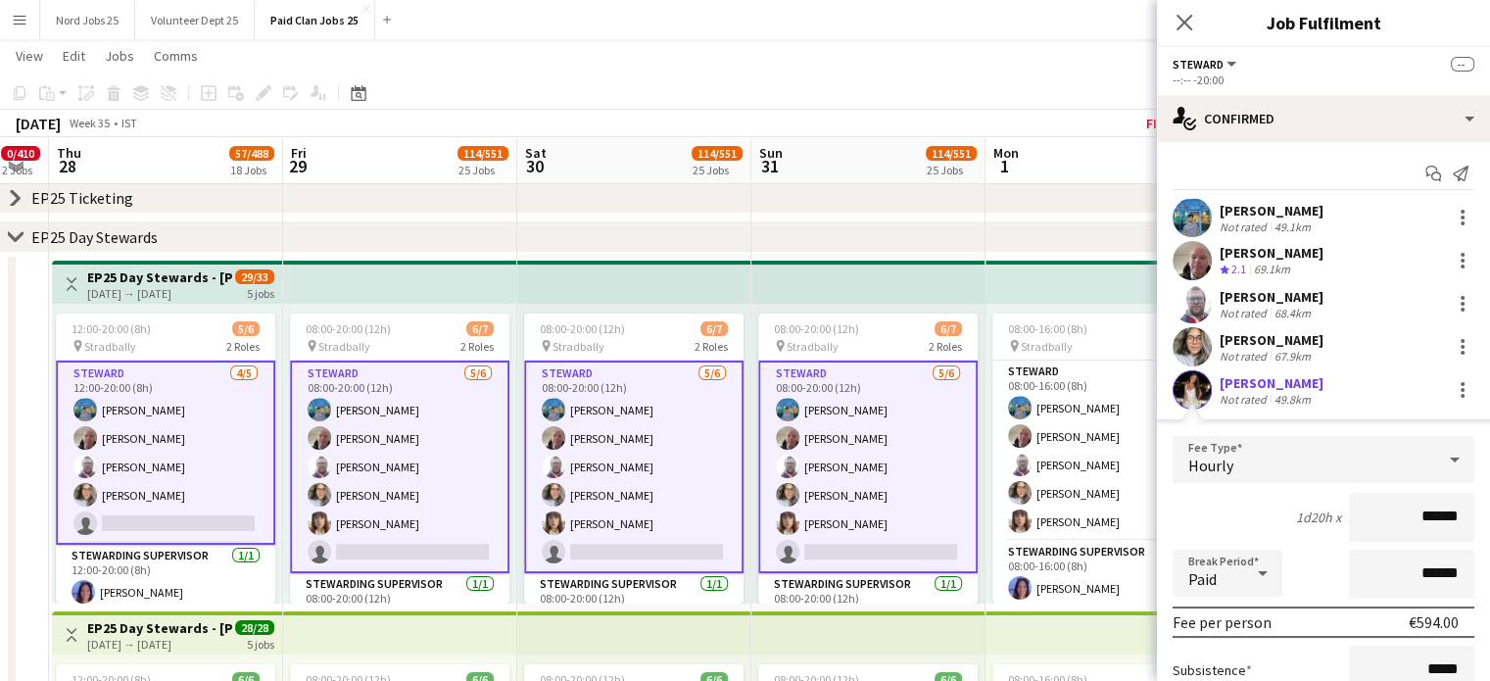
scroll to position [214, 0]
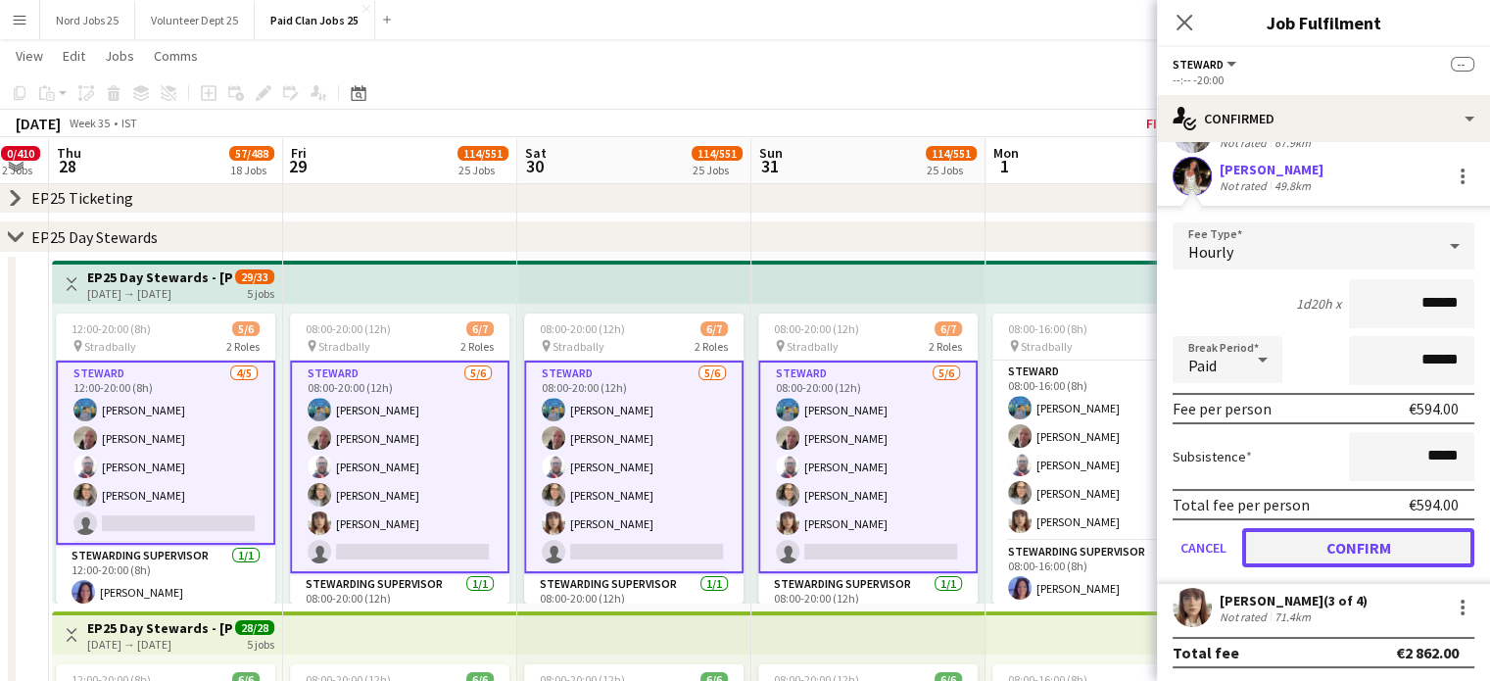
click at [1305, 552] on button "Confirm" at bounding box center [1358, 547] width 232 height 39
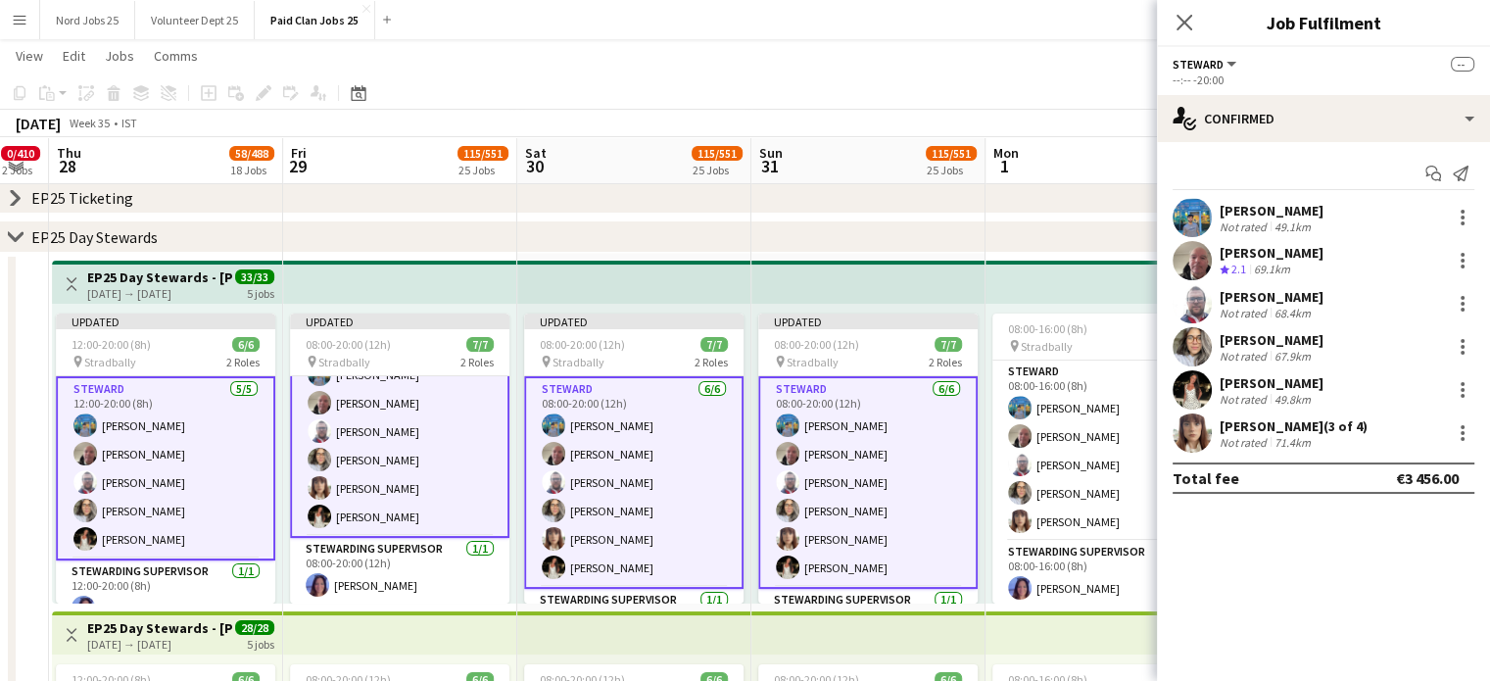
scroll to position [0, 0]
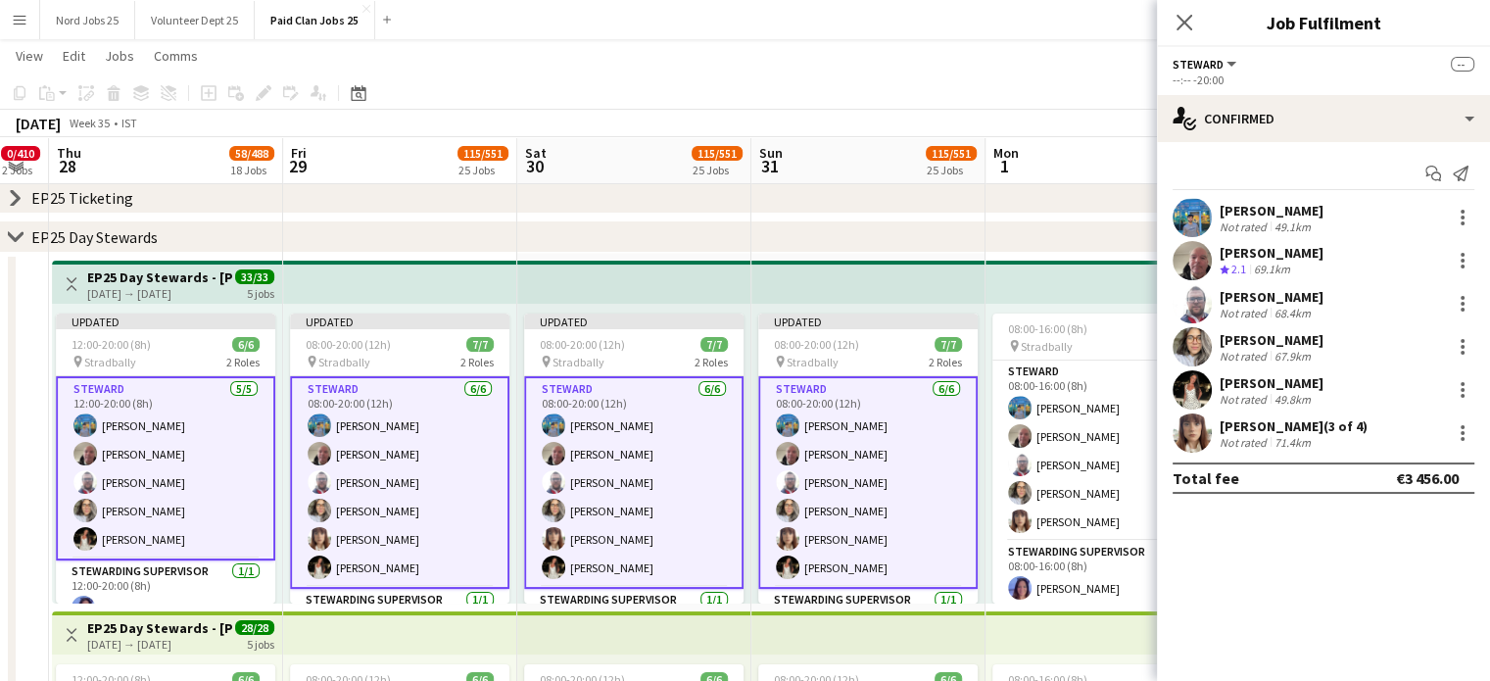
click at [819, 289] on app-top-bar at bounding box center [868, 282] width 234 height 43
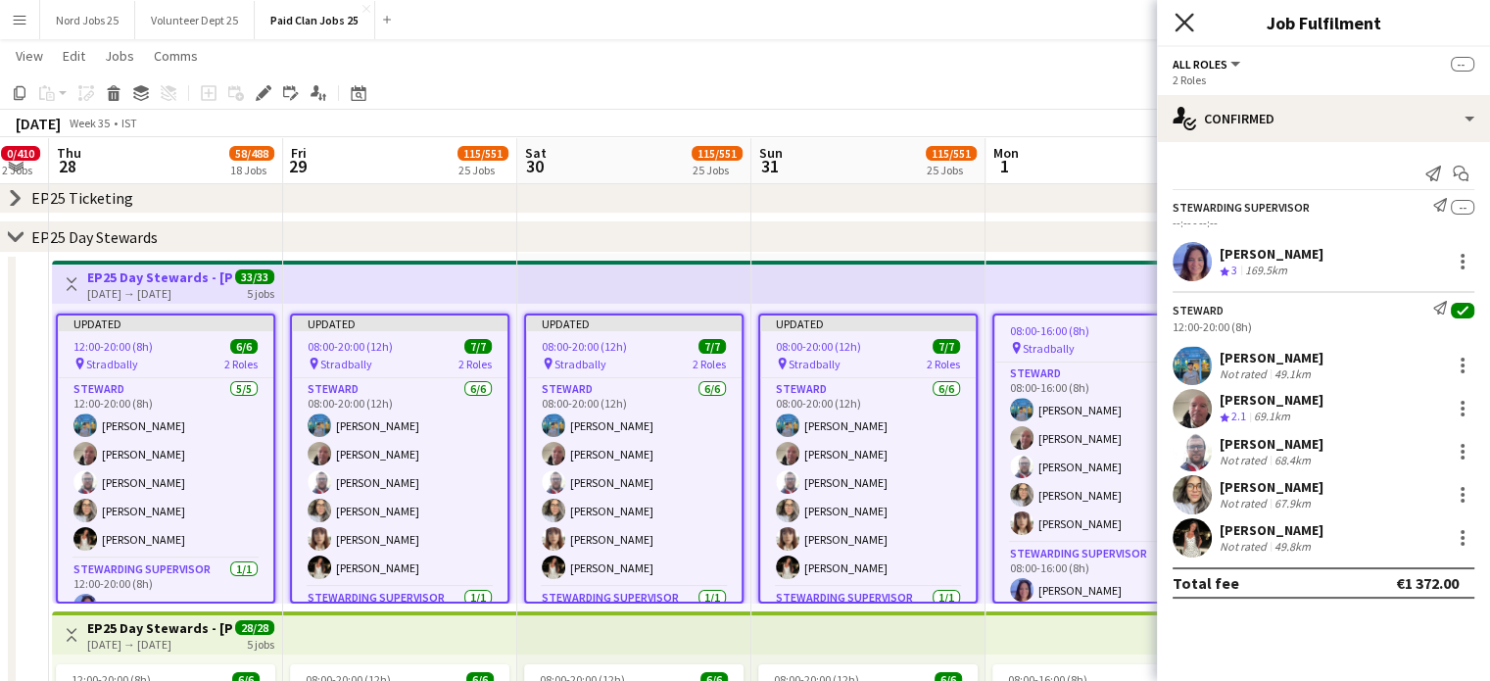
click at [1183, 18] on icon "Close pop-in" at bounding box center [1183, 22] width 19 height 19
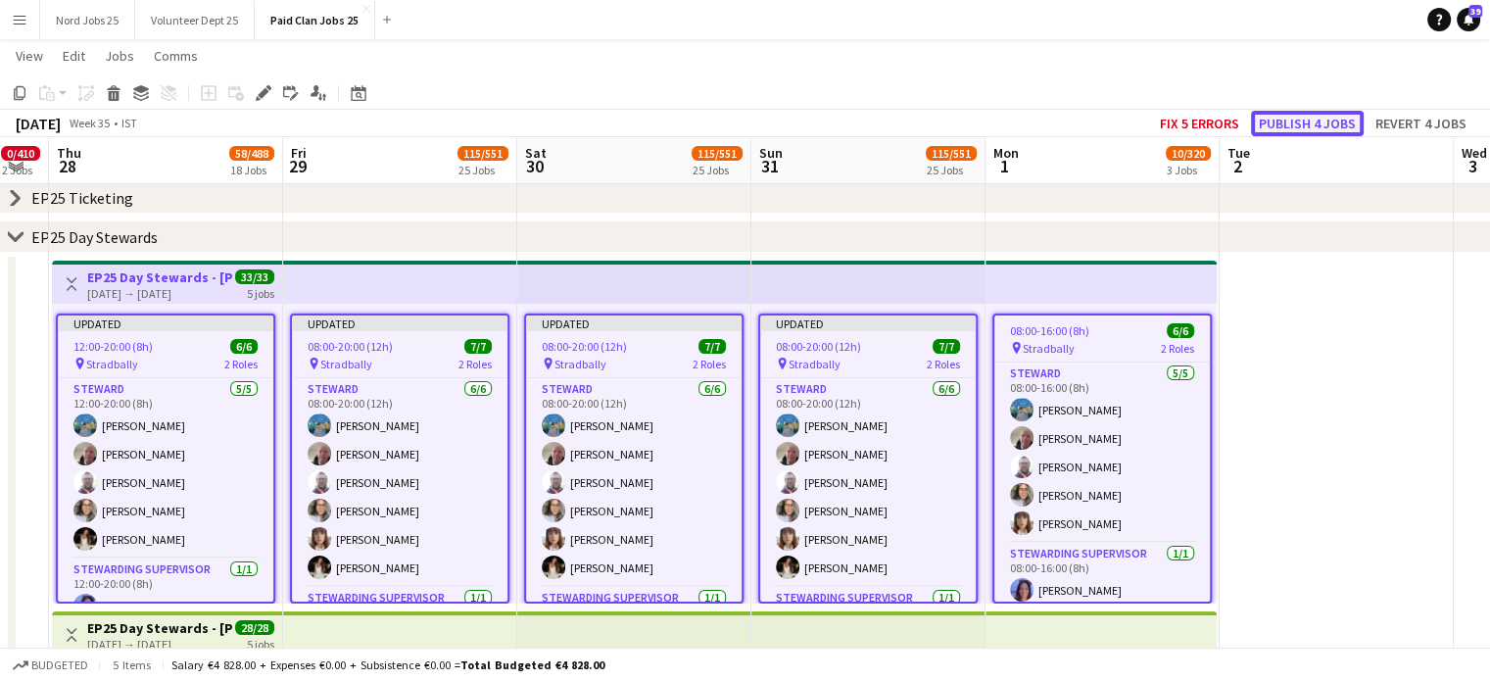
click at [1300, 130] on button "Publish 4 jobs" at bounding box center [1307, 123] width 113 height 25
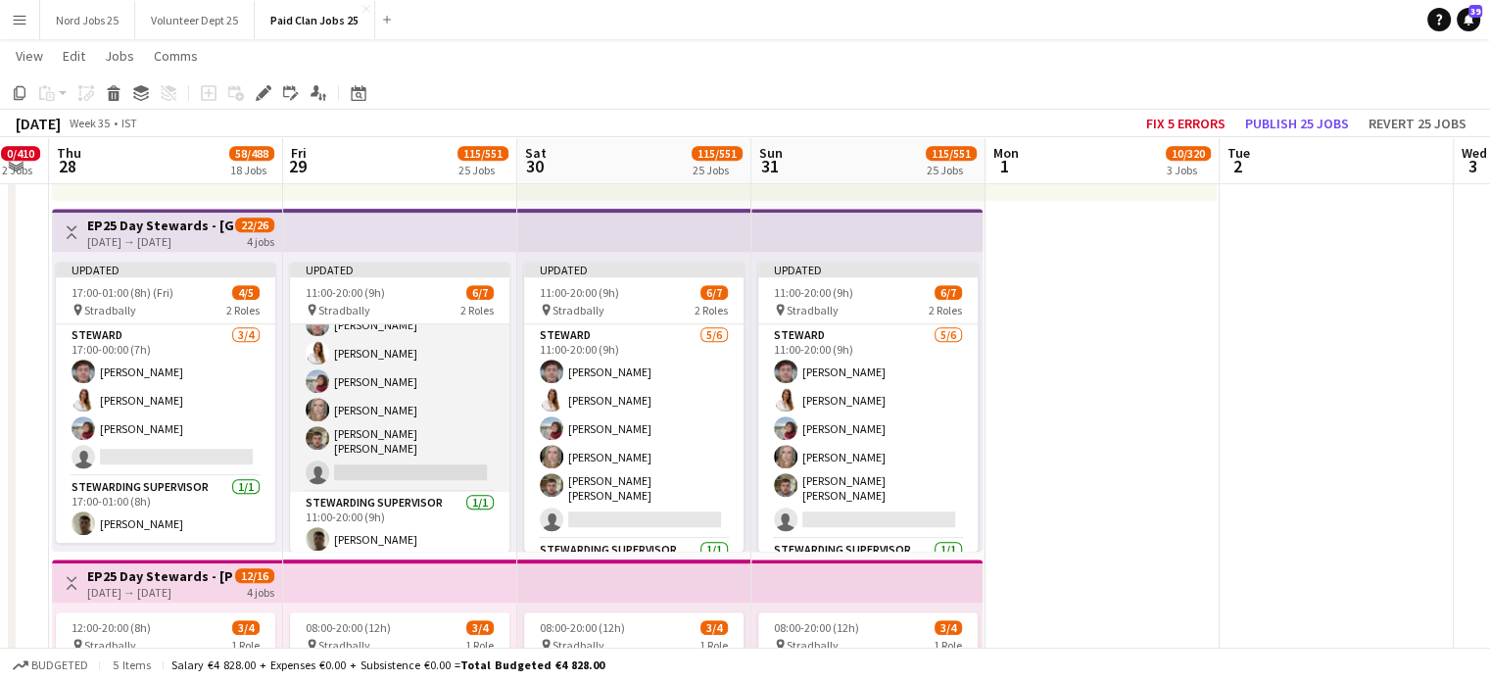
scroll to position [47, 0]
